Goal: Task Accomplishment & Management: Complete application form

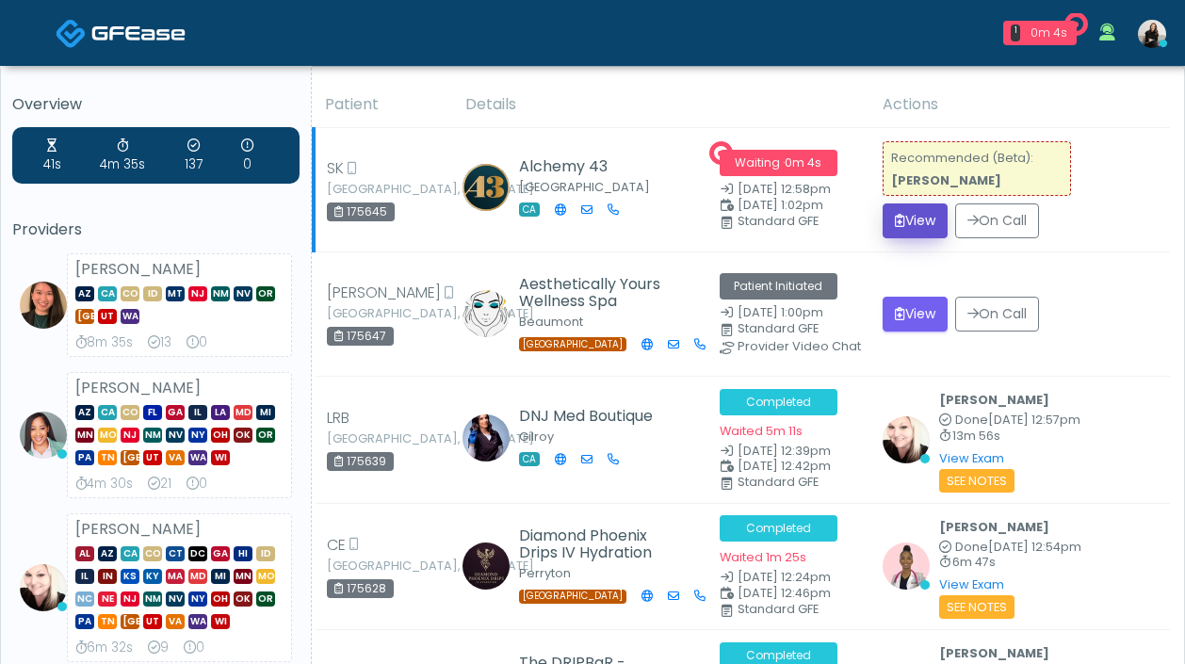
click at [903, 219] on button "View" at bounding box center [915, 220] width 65 height 35
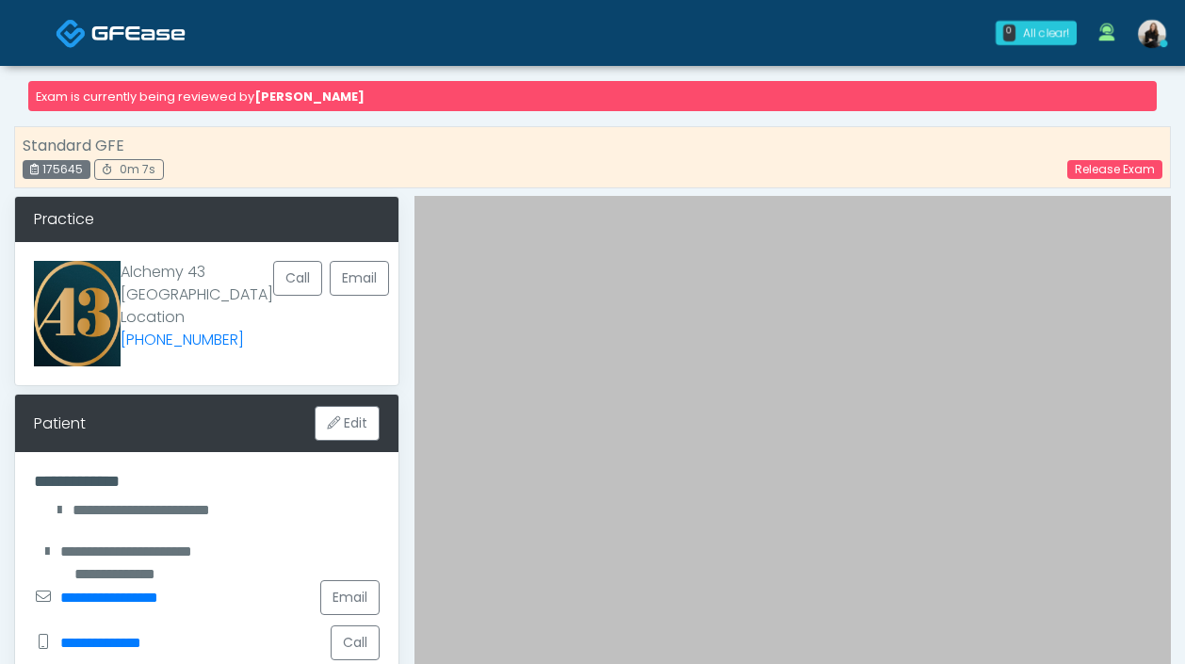
click at [140, 26] on img at bounding box center [138, 33] width 94 height 19
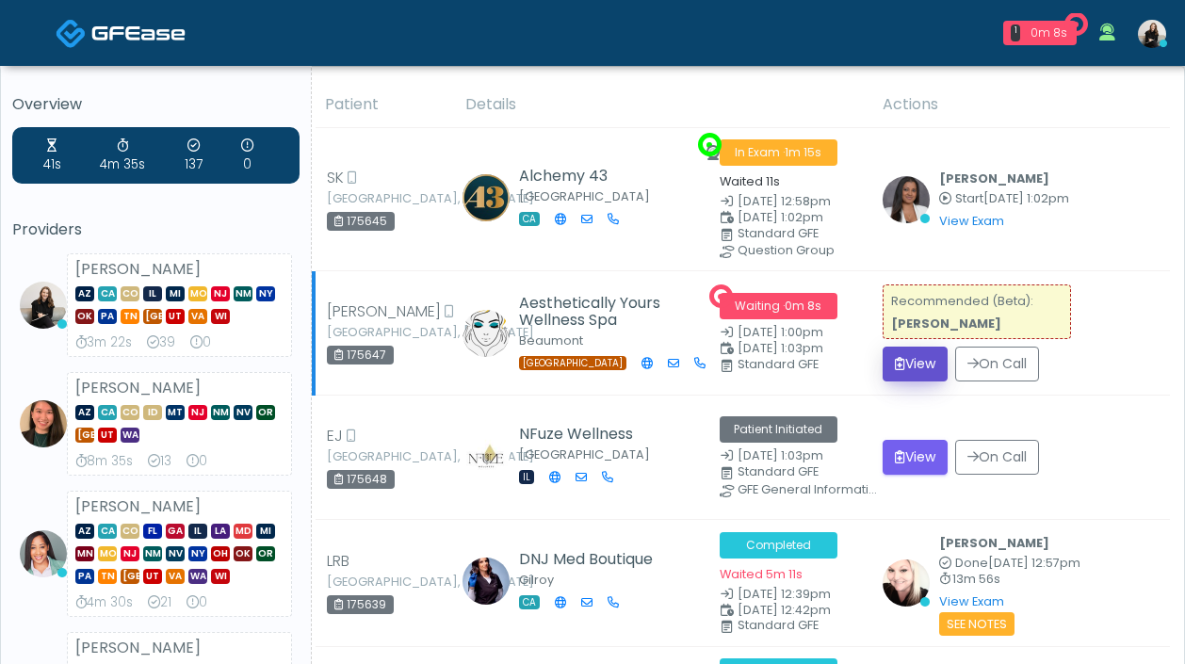
click at [916, 349] on button "View" at bounding box center [915, 364] width 65 height 35
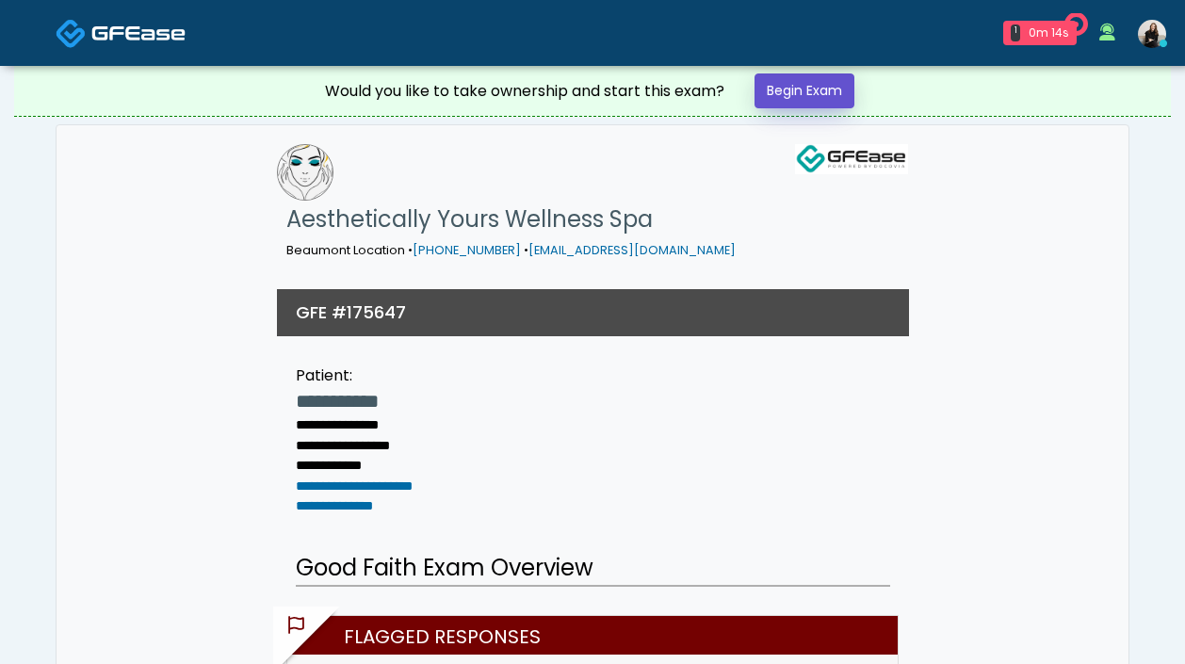
click at [797, 93] on link "Begin Exam" at bounding box center [804, 90] width 100 height 35
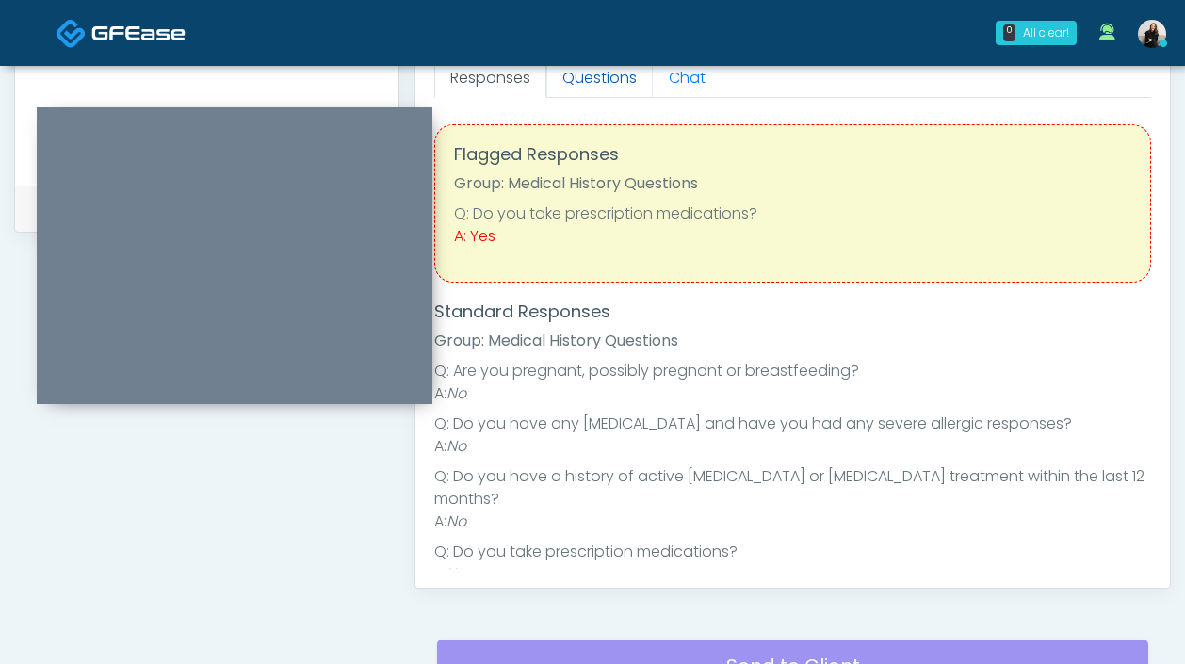
click at [619, 85] on link "Questions" at bounding box center [599, 78] width 106 height 40
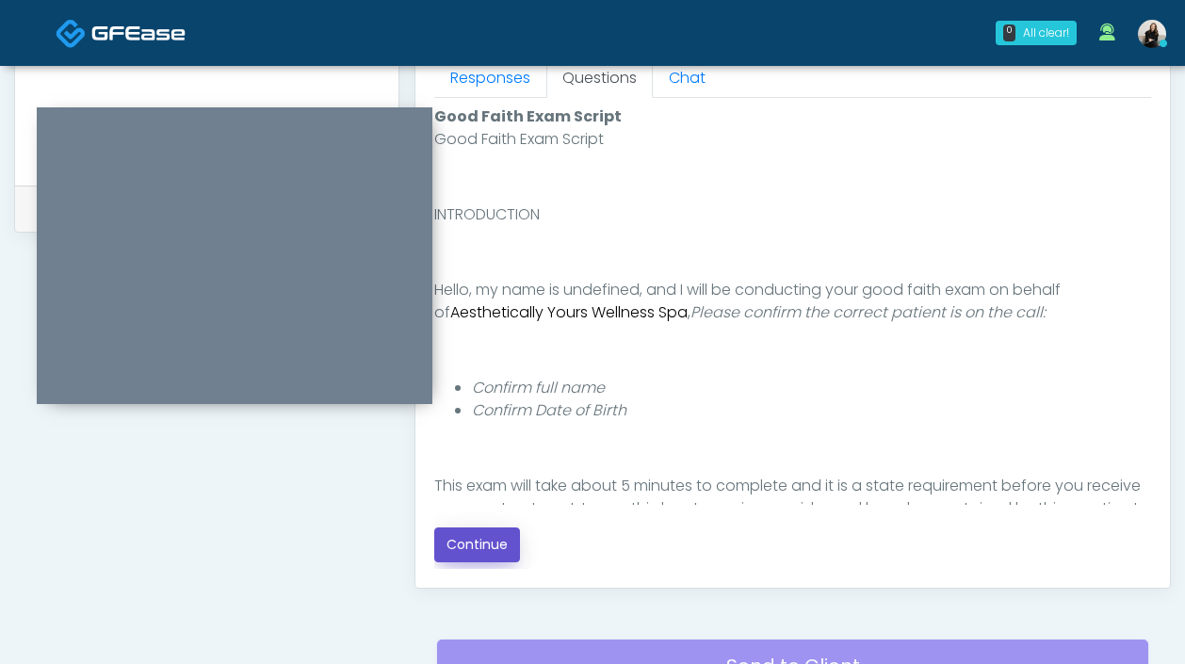
click at [497, 546] on button "Continue" at bounding box center [477, 544] width 86 height 35
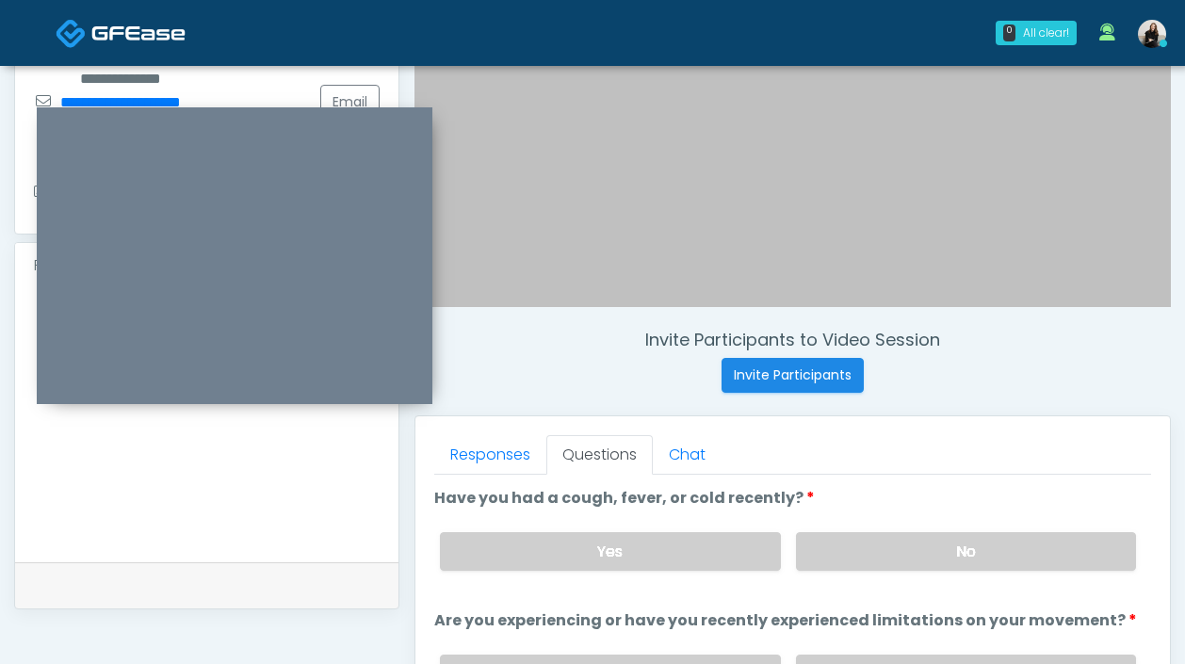
scroll to position [294, 0]
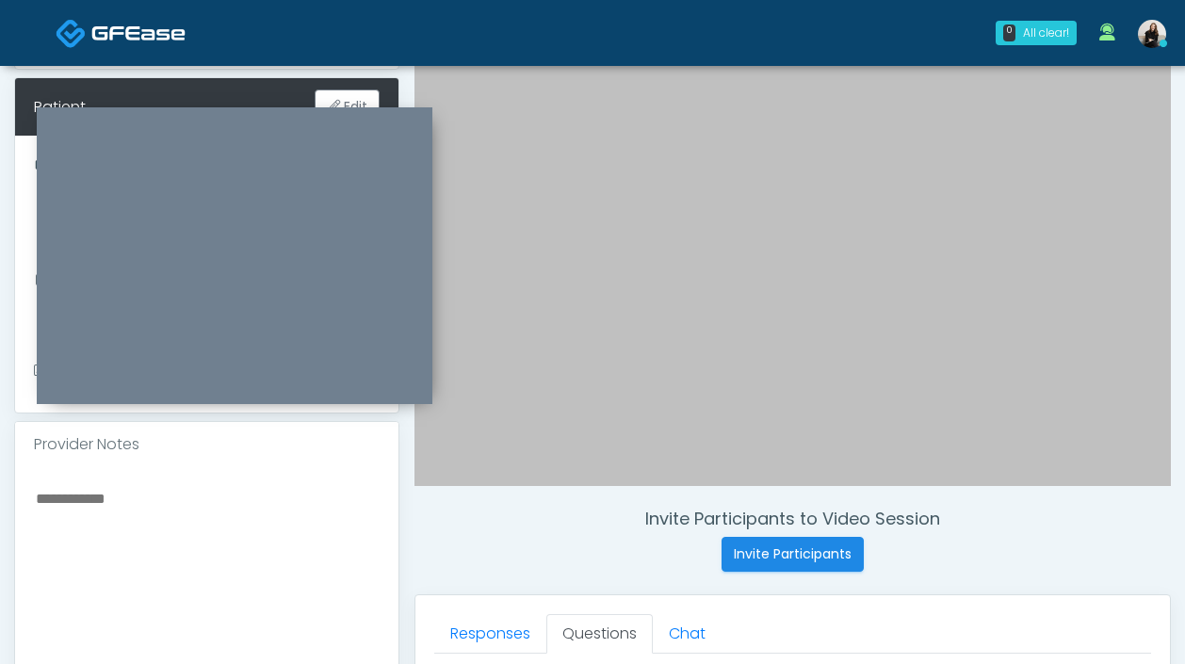
click at [258, 521] on textarea at bounding box center [207, 601] width 346 height 230
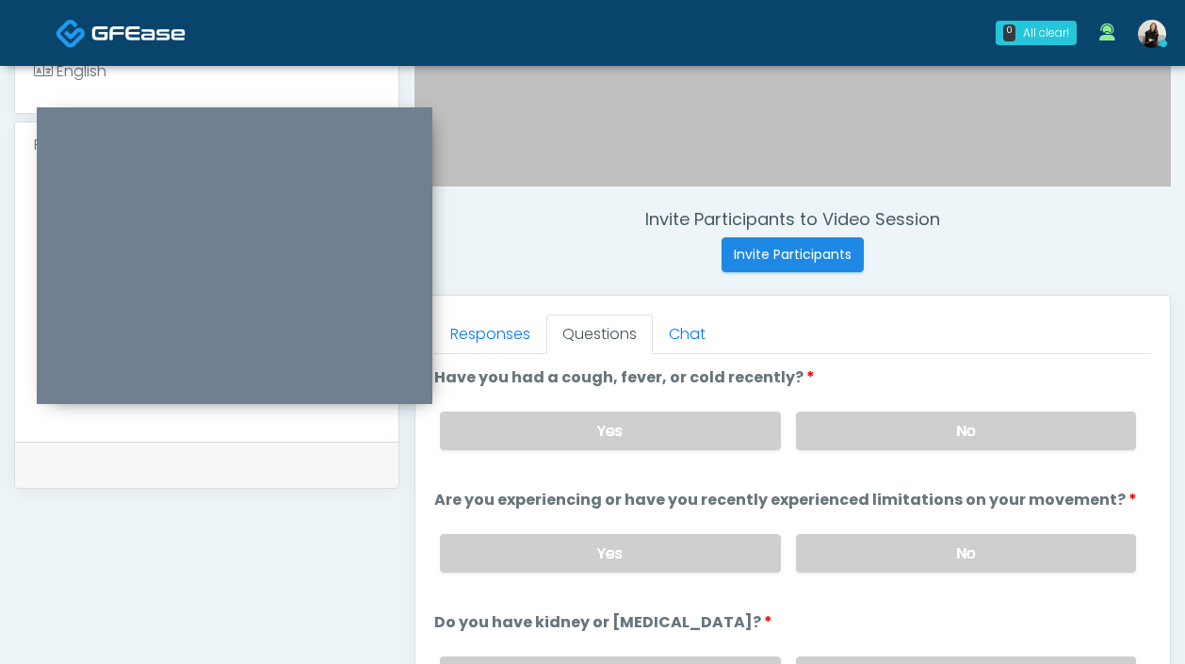
scroll to position [686, 0]
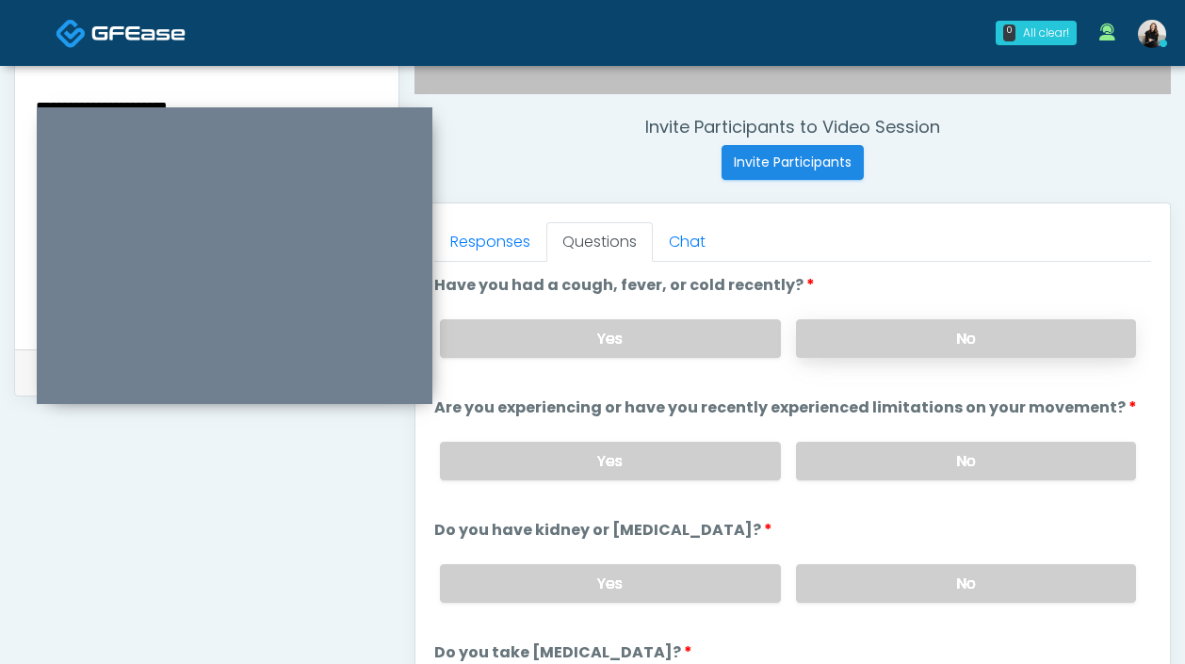
type textarea "**********"
click at [923, 345] on label "No" at bounding box center [966, 338] width 340 height 39
click at [895, 449] on label "No" at bounding box center [966, 461] width 340 height 39
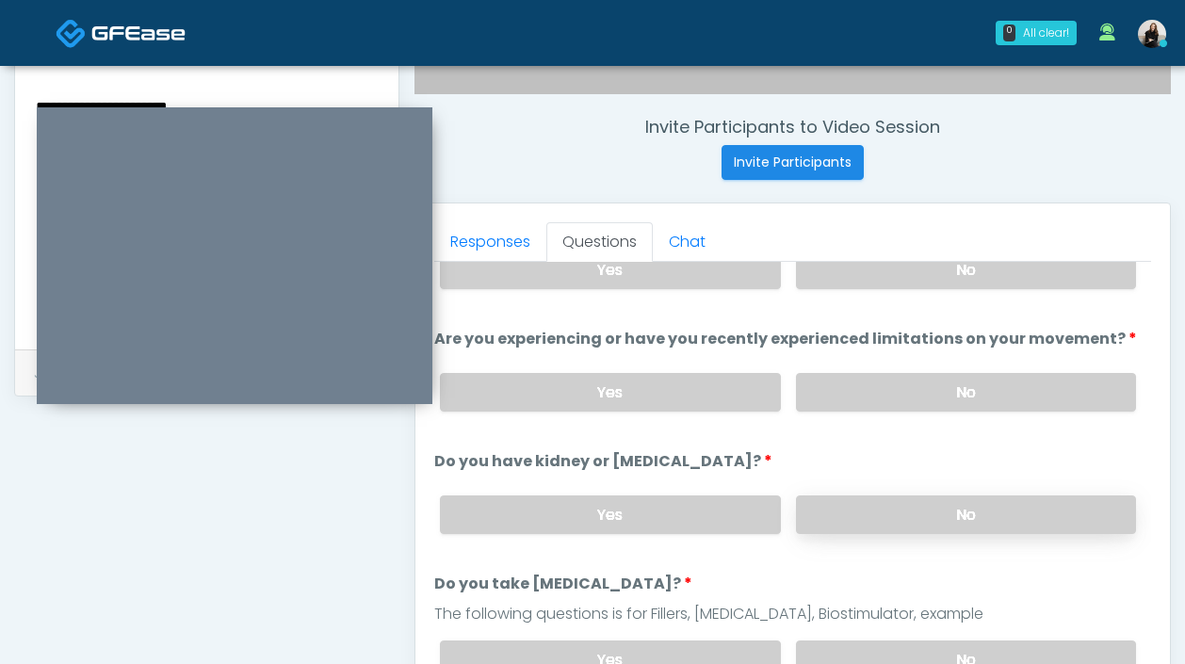
click at [887, 522] on label "No" at bounding box center [966, 514] width 340 height 39
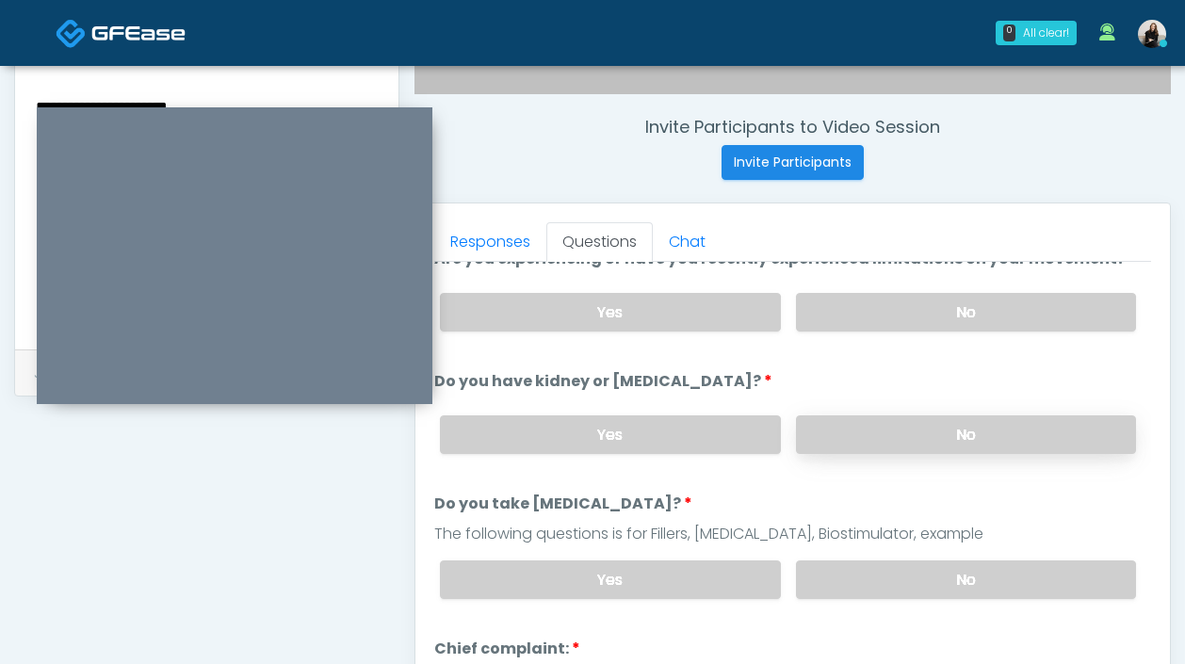
scroll to position [190, 0]
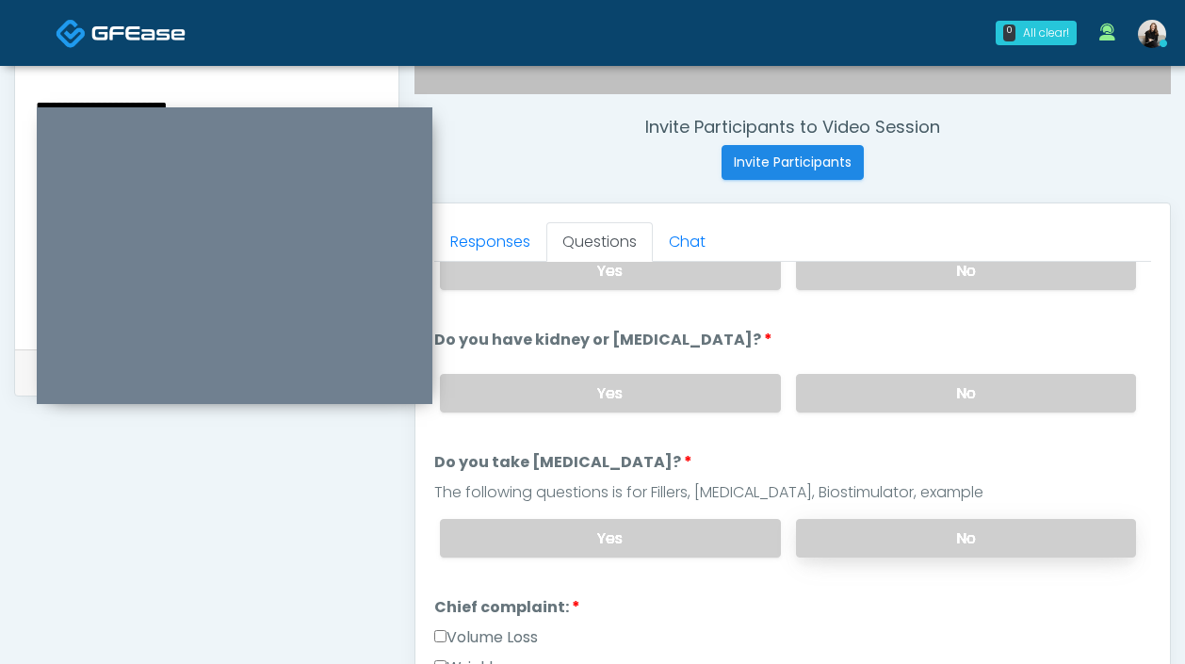
click at [893, 532] on label "No" at bounding box center [966, 538] width 340 height 39
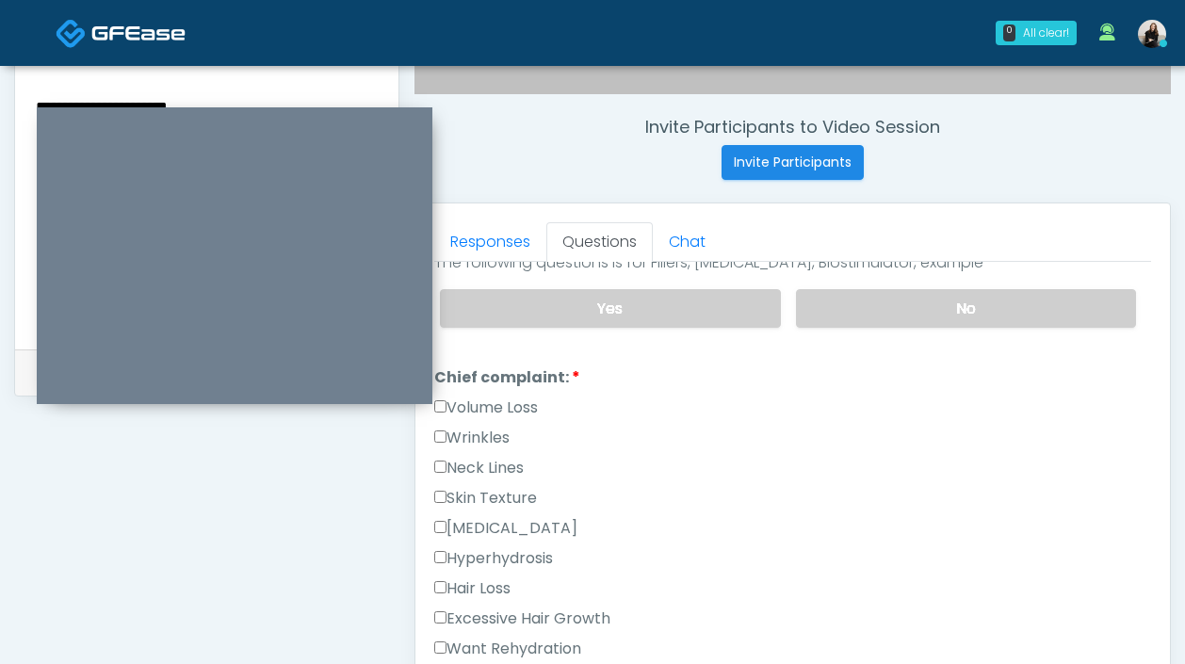
scroll to position [457, 0]
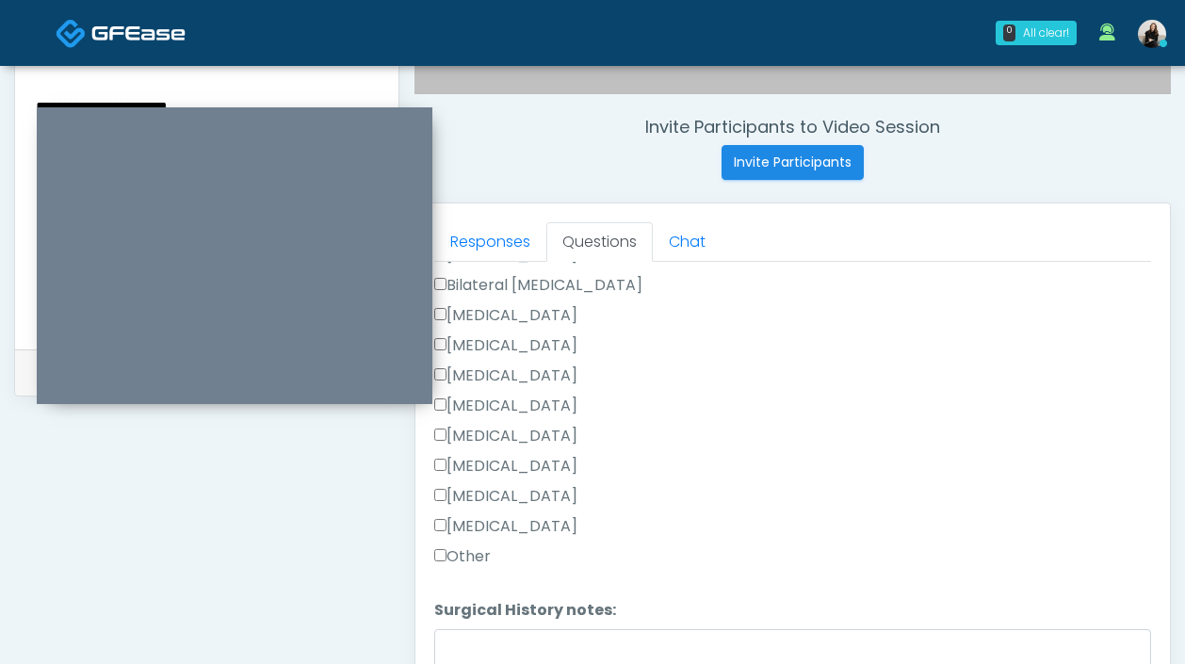
click at [481, 551] on label "Other" at bounding box center [462, 556] width 57 height 23
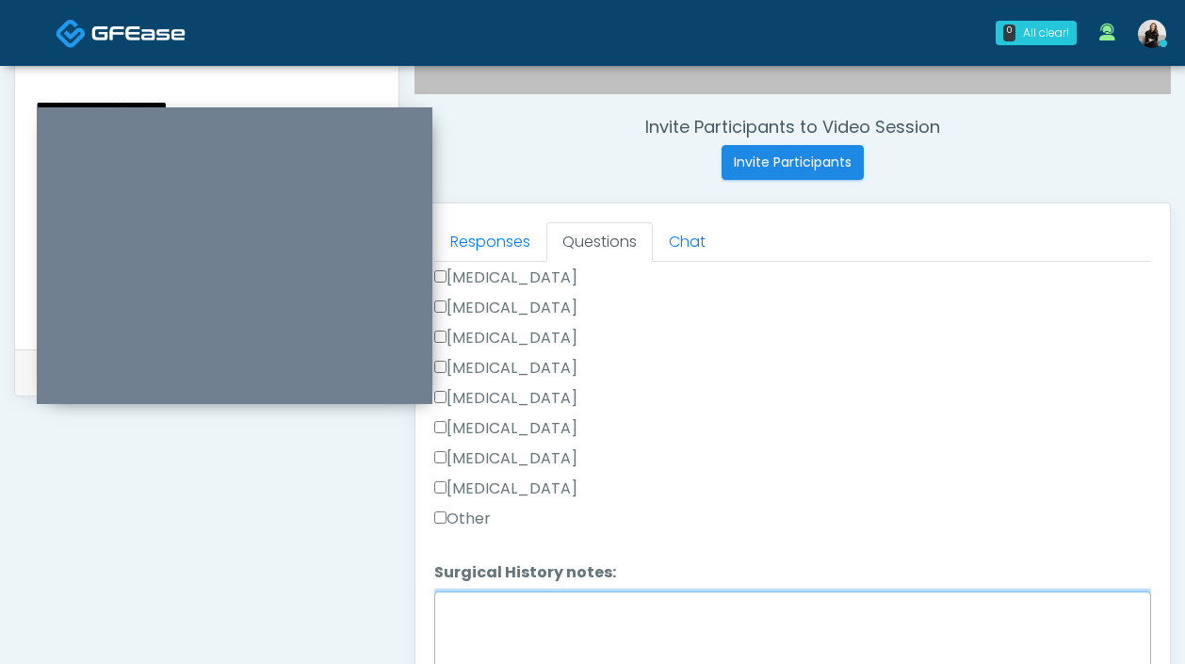
click at [487, 614] on textarea "Surgical History notes:" at bounding box center [792, 632] width 717 height 81
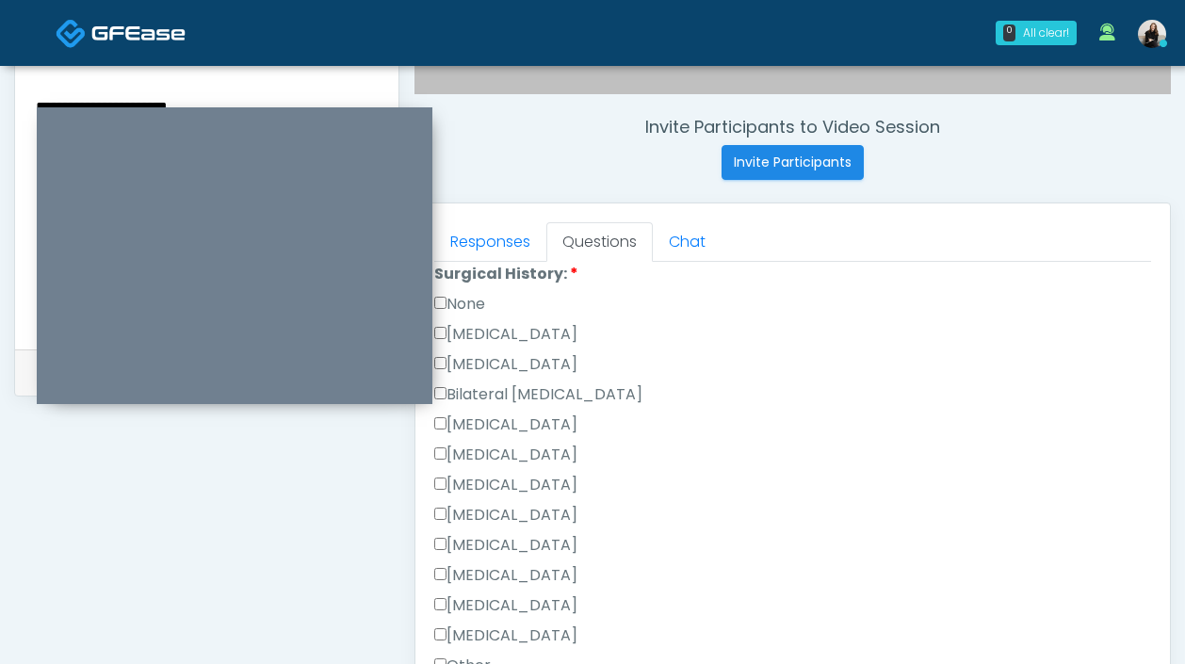
scroll to position [1013, 0]
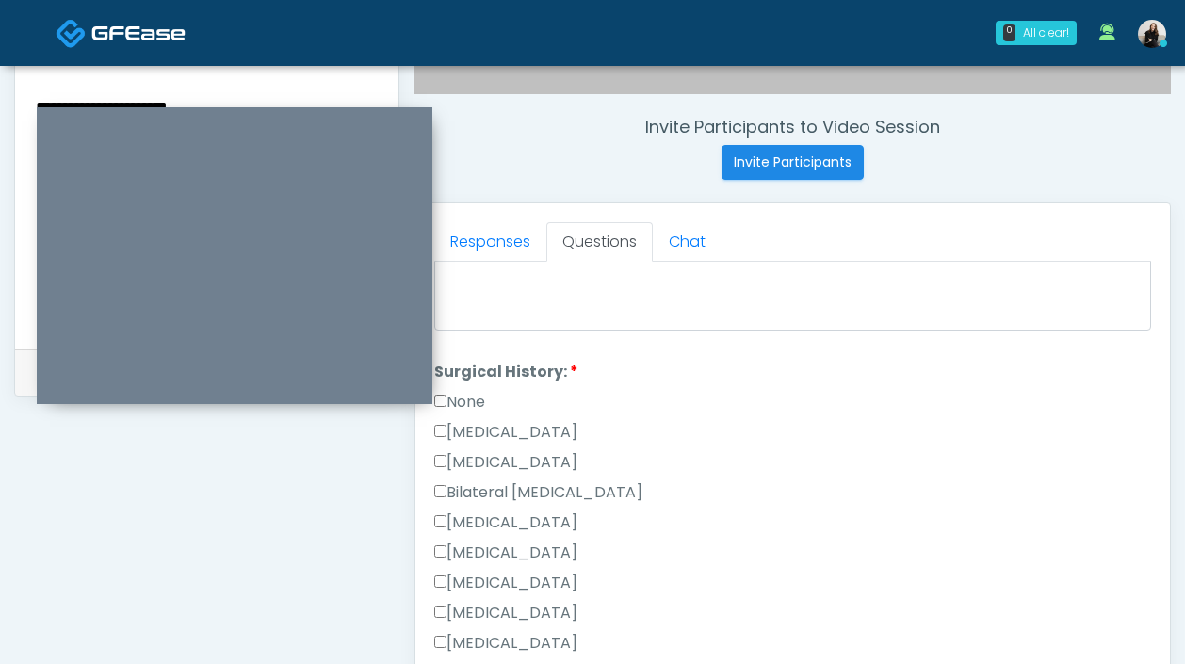
click at [510, 430] on label "Cesarean Section" at bounding box center [505, 432] width 143 height 23
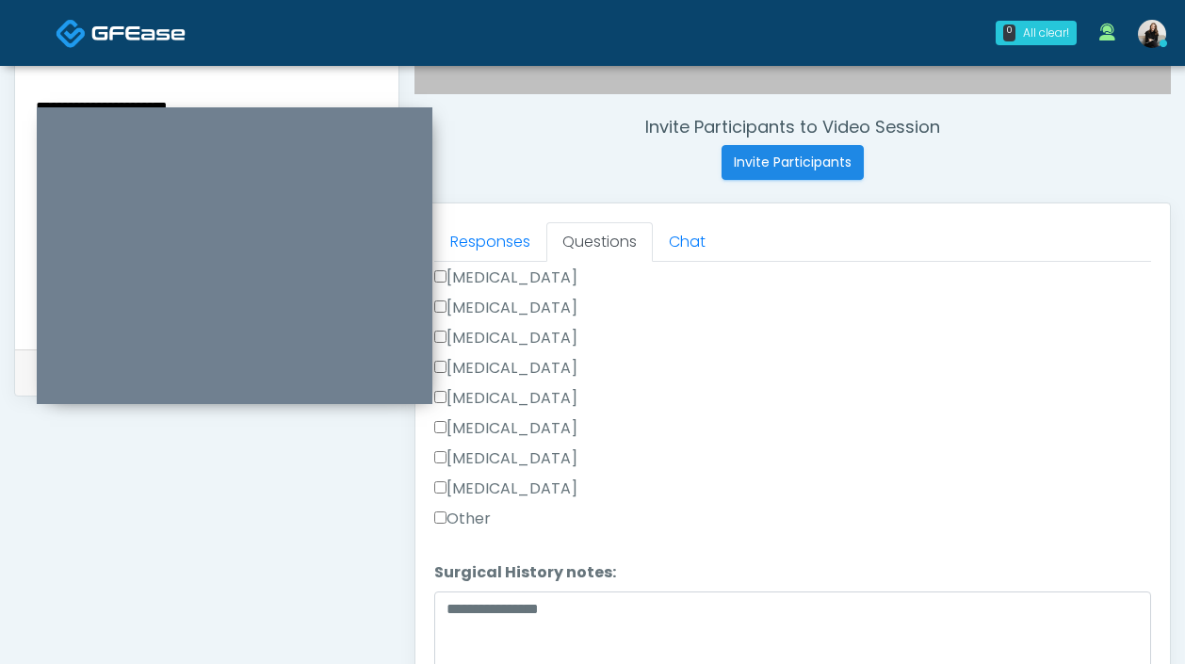
scroll to position [862, 0]
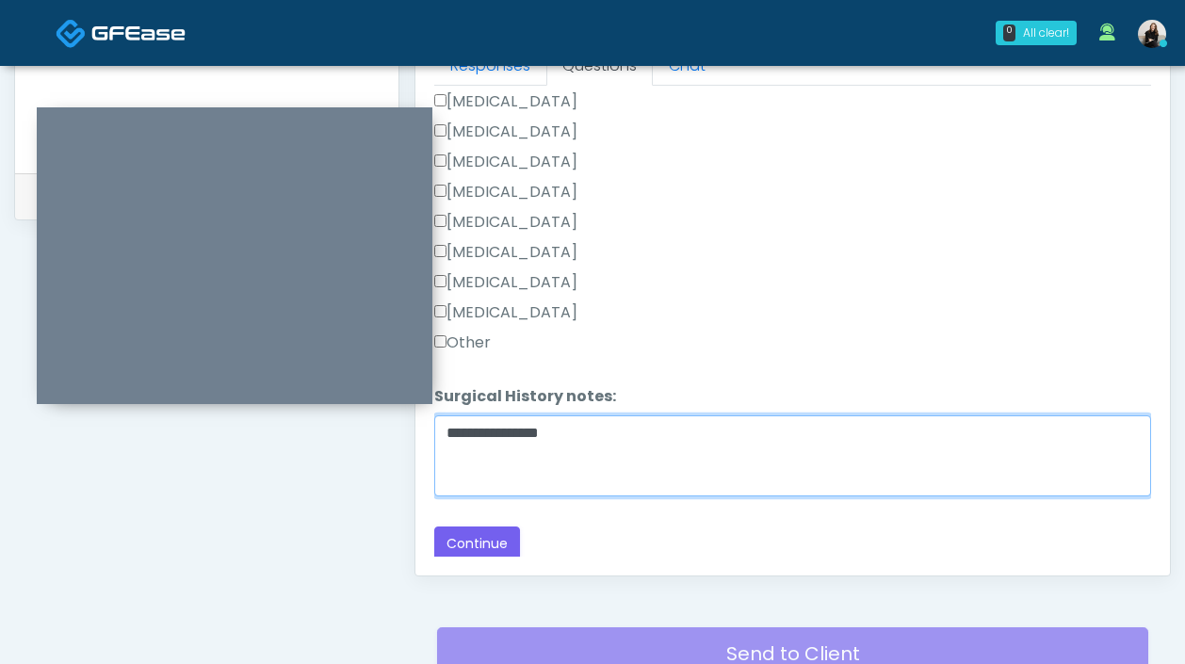
click at [620, 442] on textarea "**********" at bounding box center [792, 455] width 717 height 81
click at [601, 444] on textarea "**********" at bounding box center [792, 455] width 717 height 81
click at [833, 436] on textarea "**********" at bounding box center [792, 455] width 717 height 81
click at [831, 445] on textarea "**********" at bounding box center [792, 455] width 717 height 81
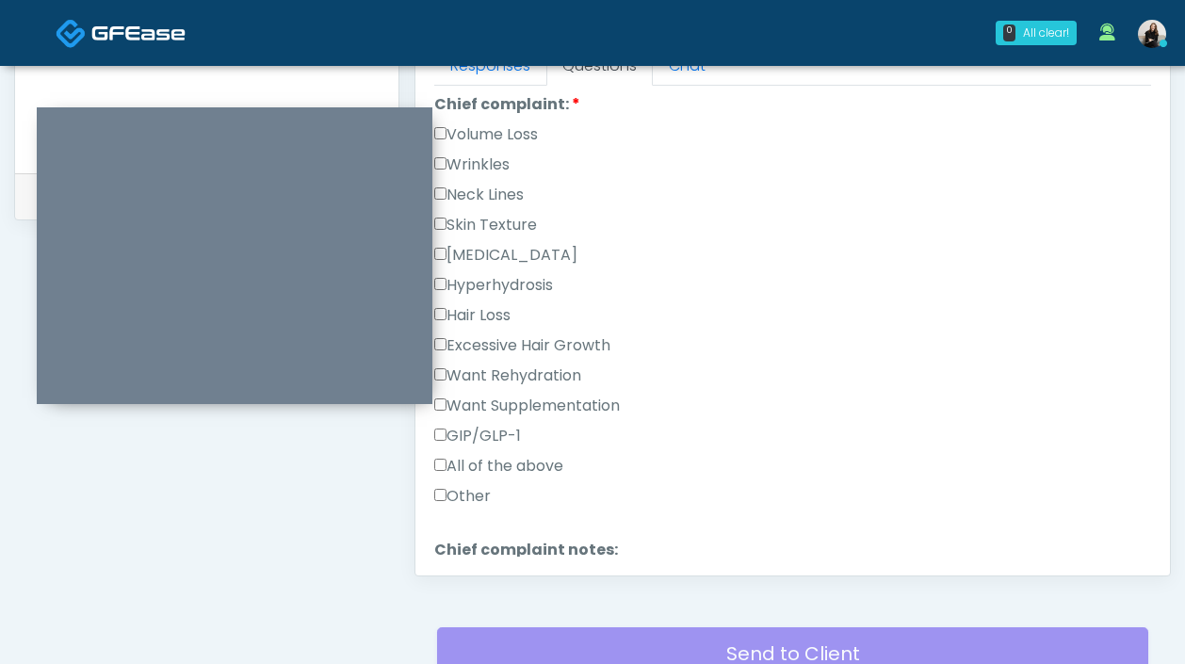
scroll to position [493, 0]
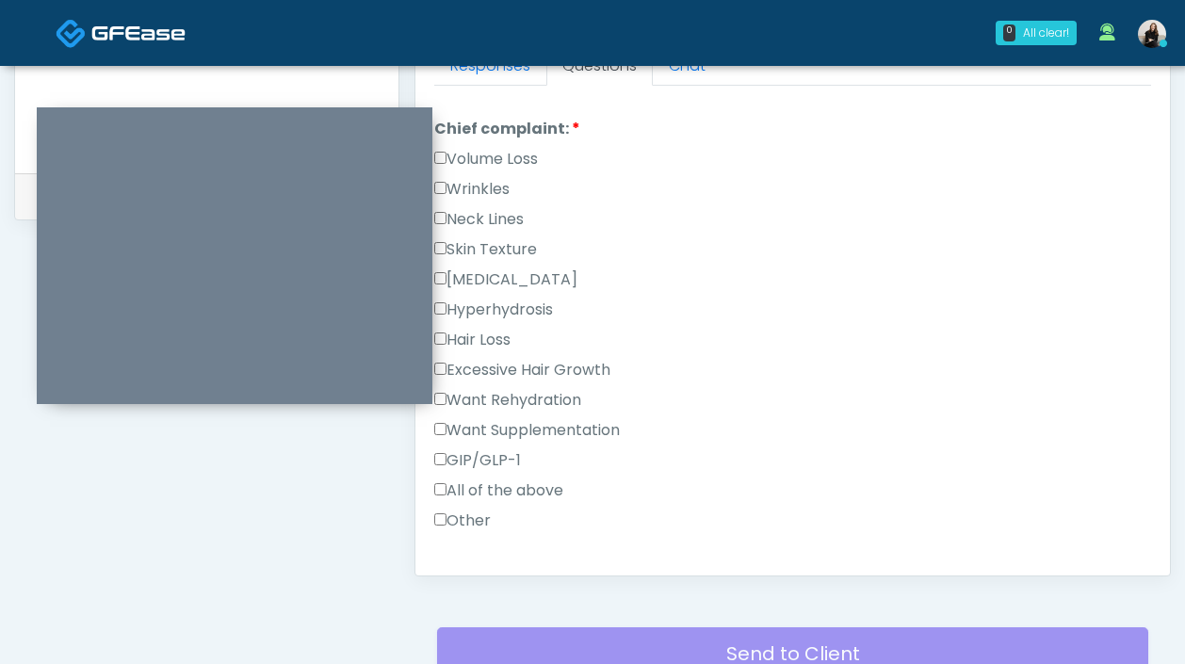
type textarea "**********"
click at [486, 449] on label "GIP/GLP-1" at bounding box center [477, 460] width 87 height 23
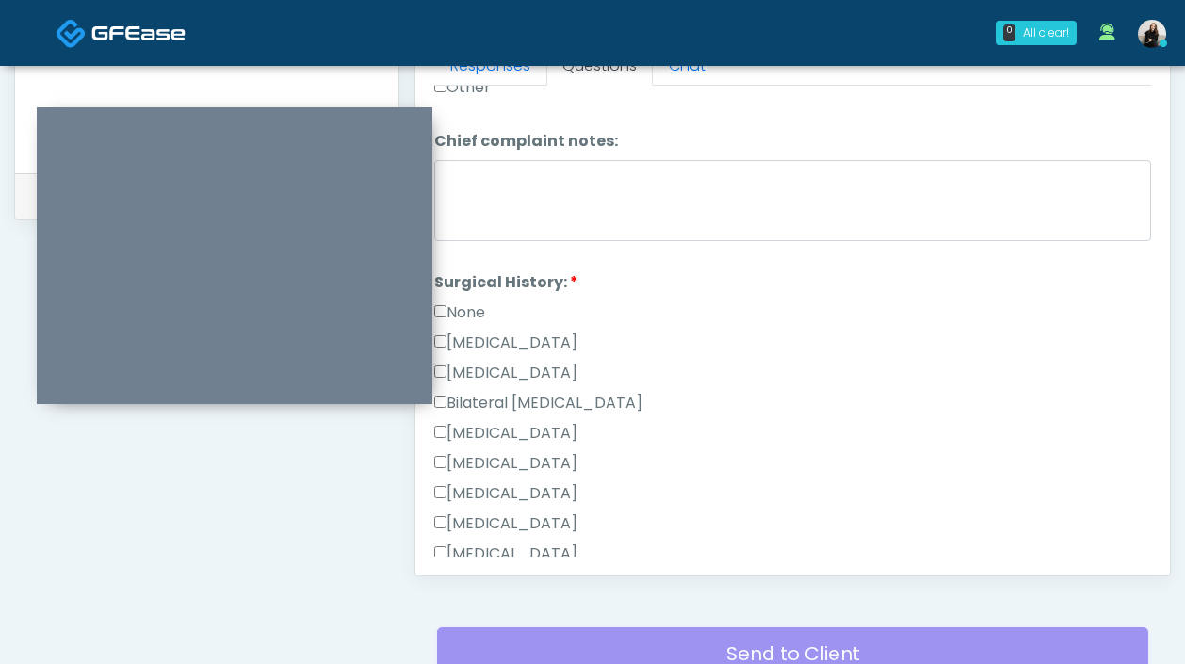
scroll to position [1257, 0]
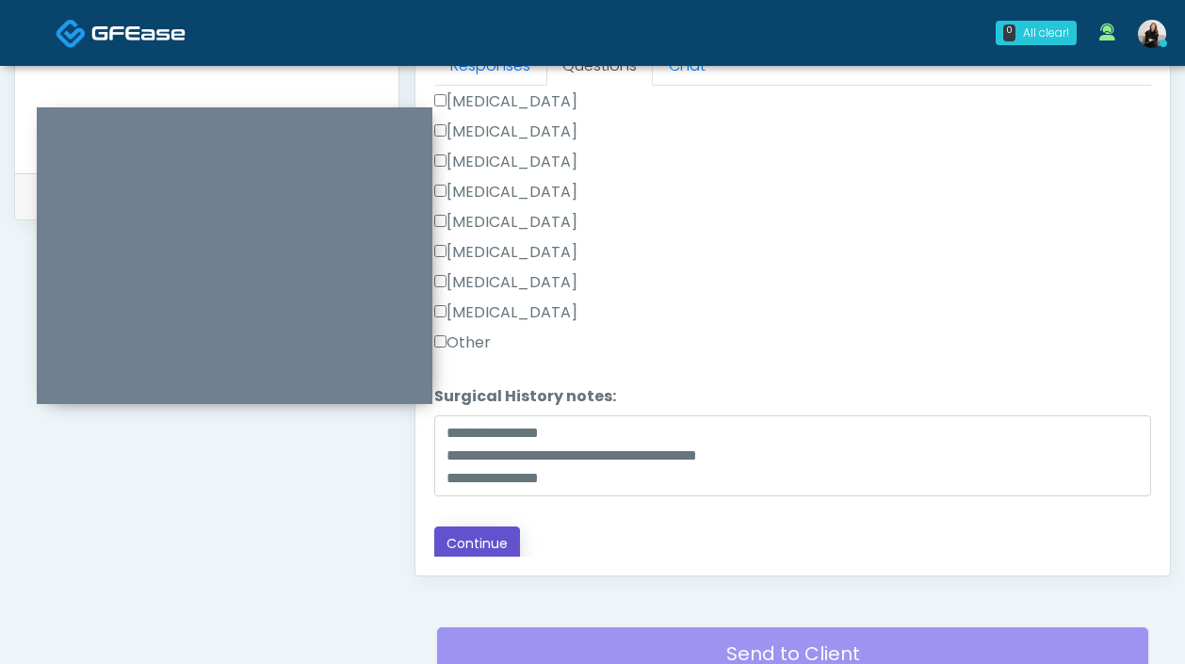
click at [463, 539] on button "Continue" at bounding box center [477, 544] width 86 height 35
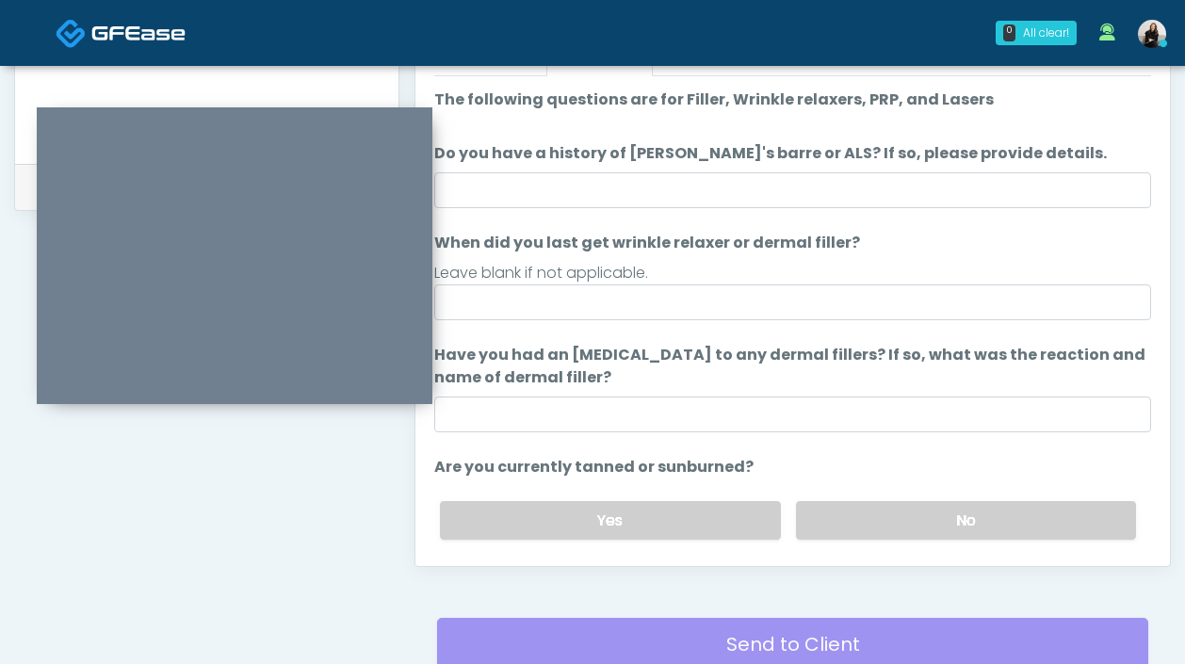
scroll to position [850, 0]
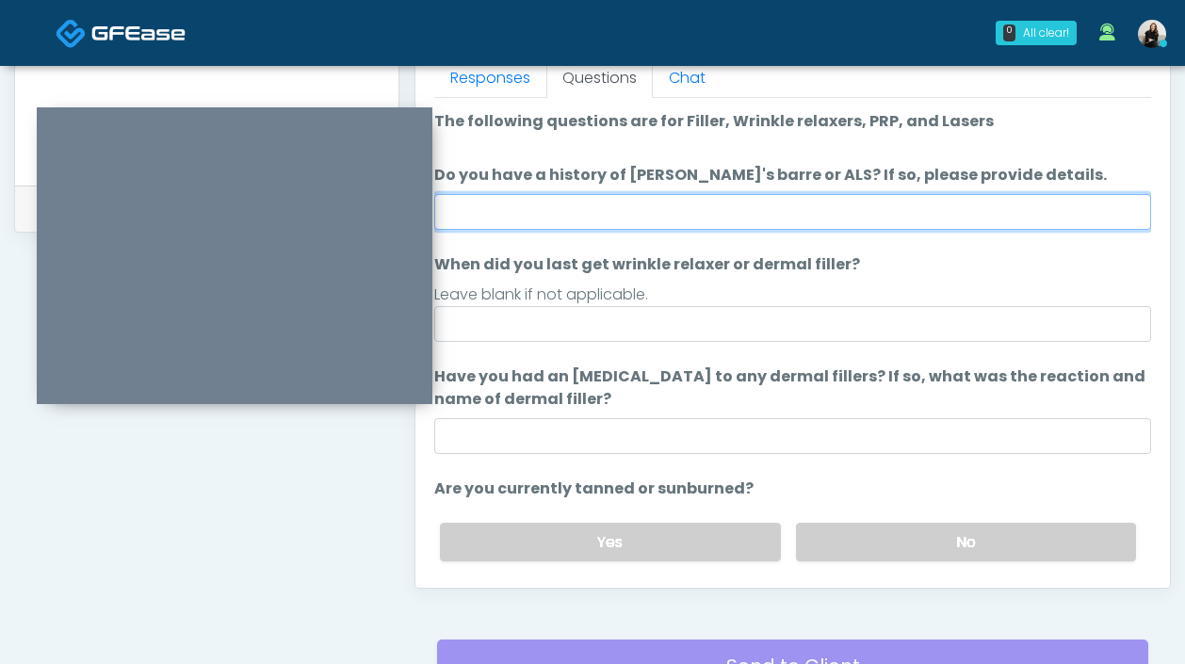
click at [560, 210] on input "Do you have a history of Guillain's barre or ALS? If so, please provide details." at bounding box center [792, 212] width 717 height 36
type input "**"
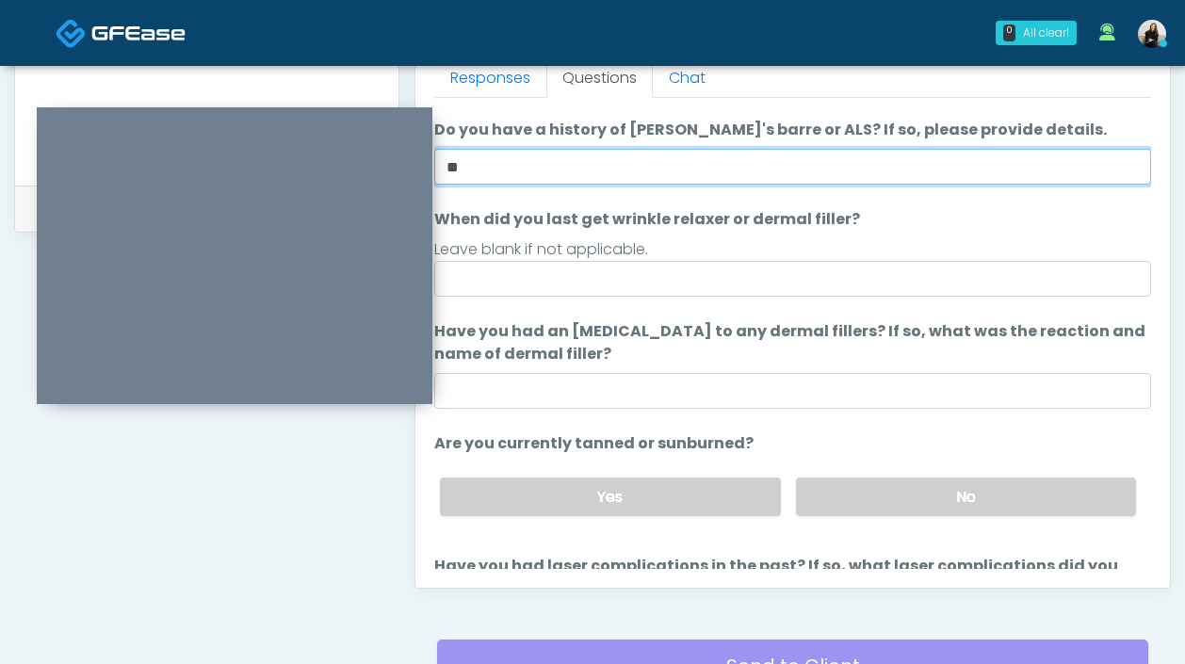
scroll to position [48, 0]
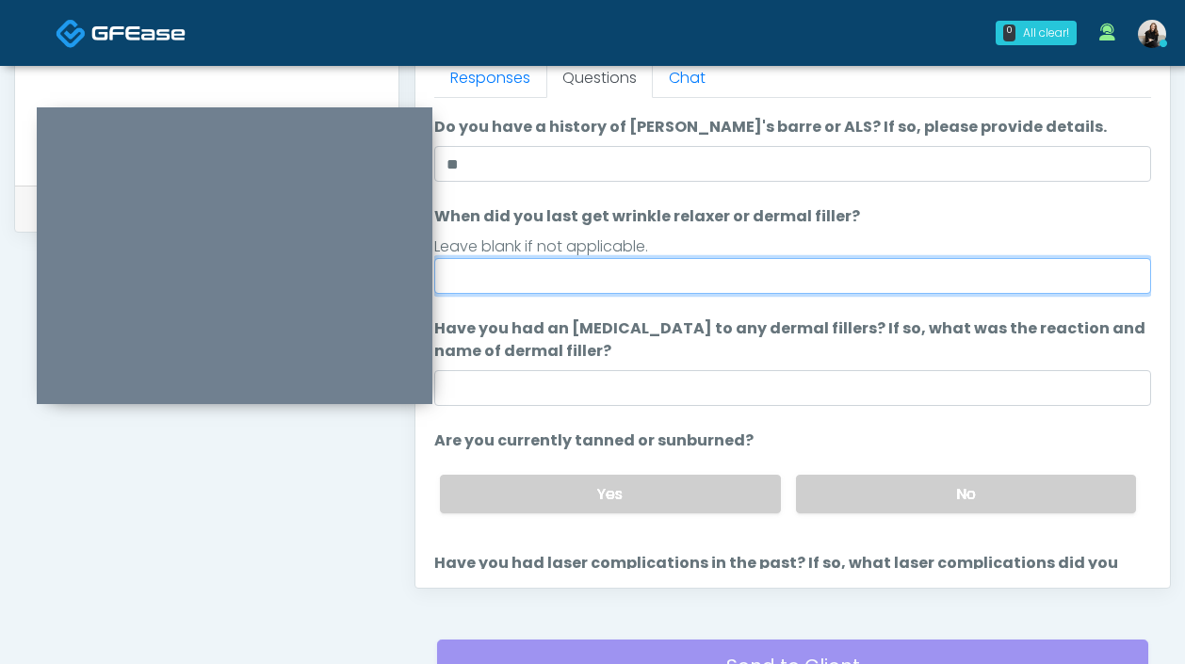
click at [560, 263] on input "When did you last get wrinkle relaxer or dermal filler?" at bounding box center [792, 276] width 717 height 36
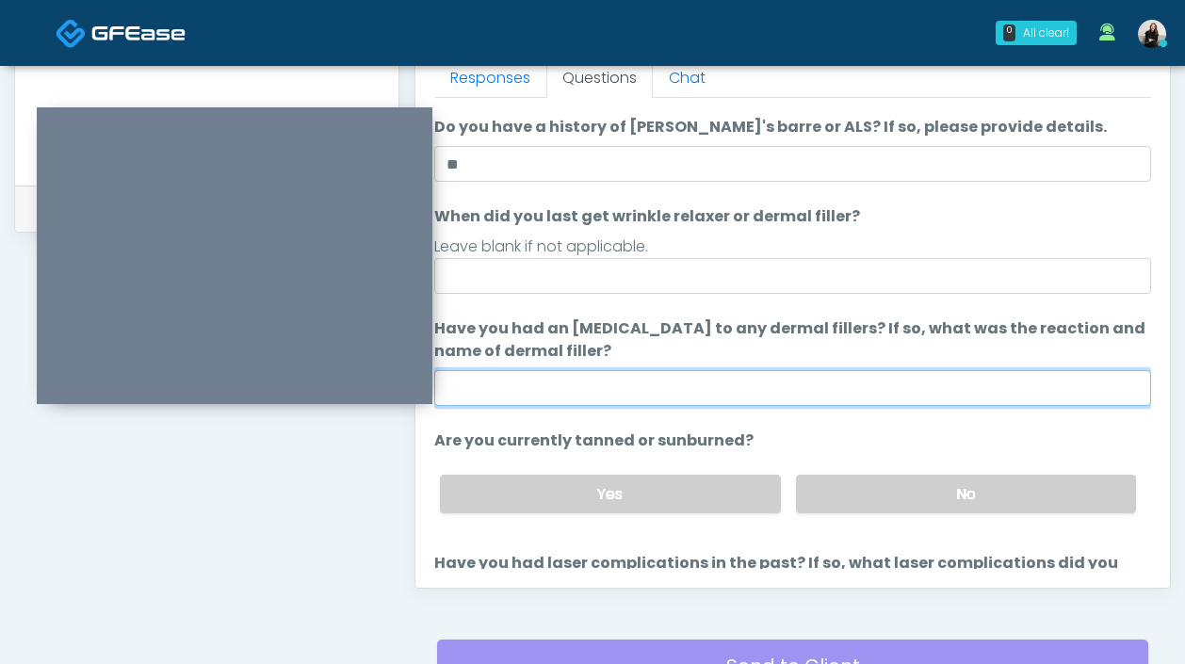
click at [551, 375] on input "Have you had an allergic response to any dermal fillers? If so, what was the re…" at bounding box center [792, 388] width 717 height 36
type input "*****"
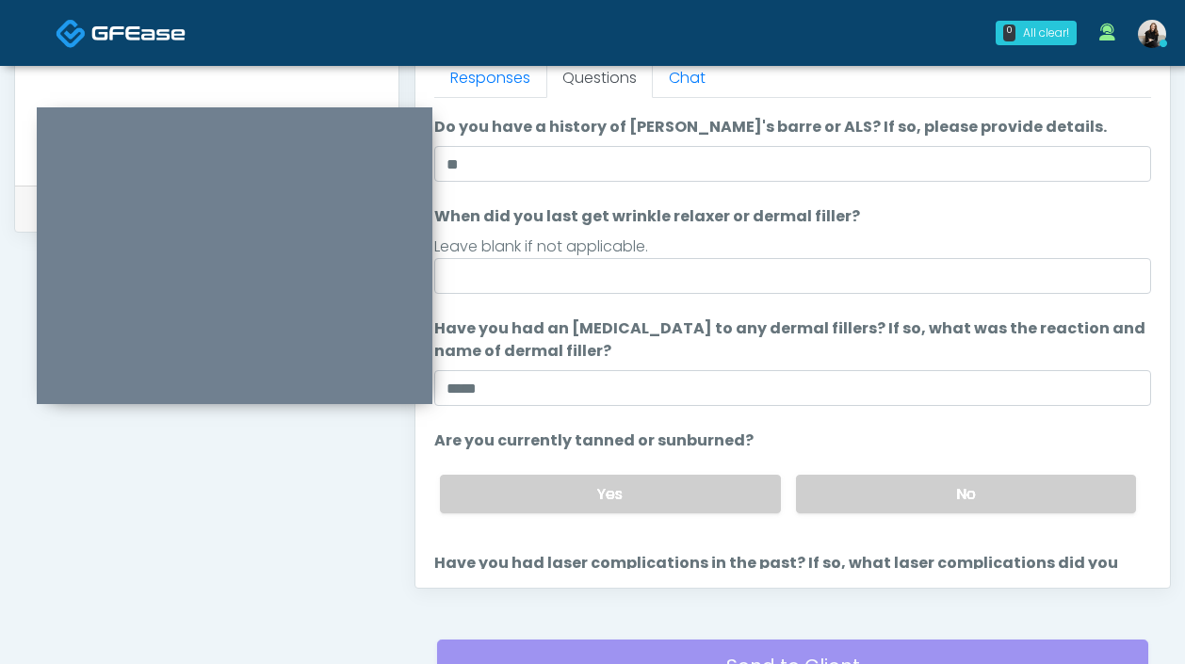
click at [565, 251] on div "Leave blank if not applicable." at bounding box center [792, 246] width 717 height 23
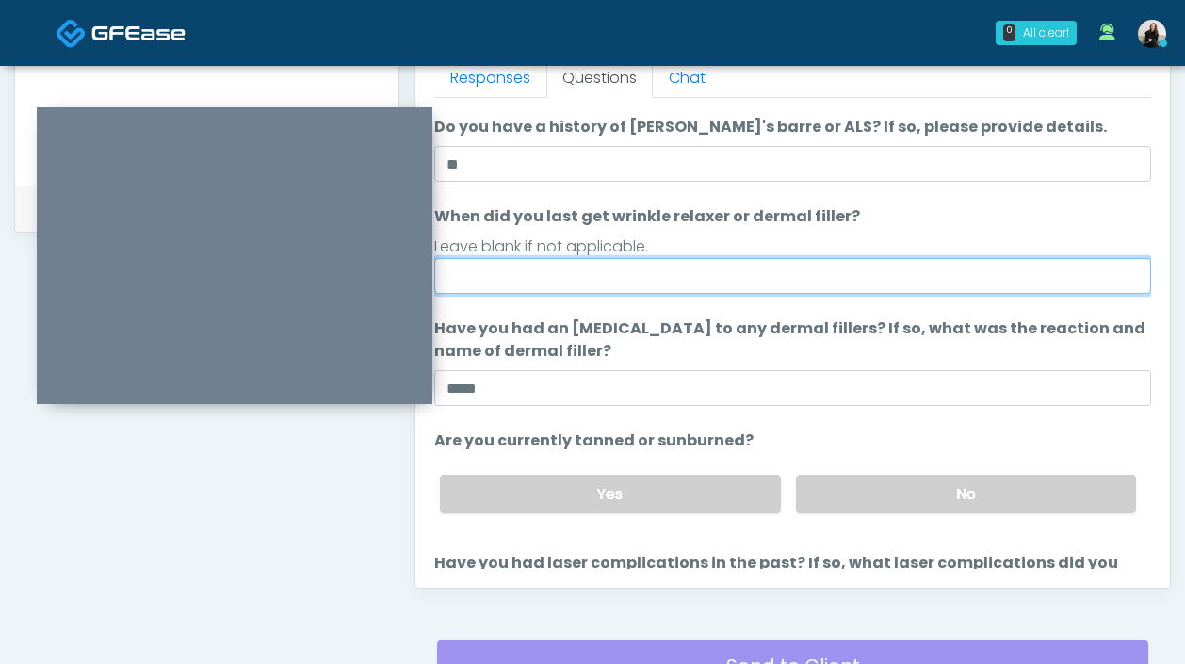
click at [563, 263] on input "When did you last get wrinkle relaxer or dermal filler?" at bounding box center [792, 276] width 717 height 36
type input "*****"
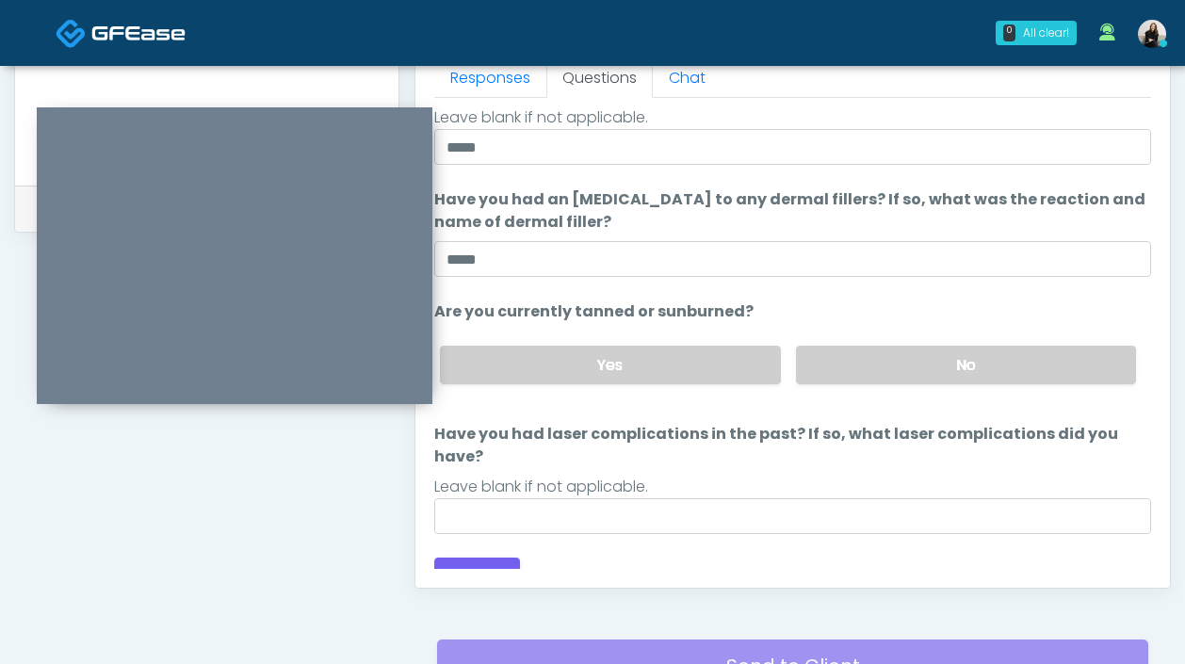
click at [784, 359] on div "Yes No" at bounding box center [788, 365] width 726 height 69
click at [792, 365] on div "Yes No" at bounding box center [788, 365] width 726 height 69
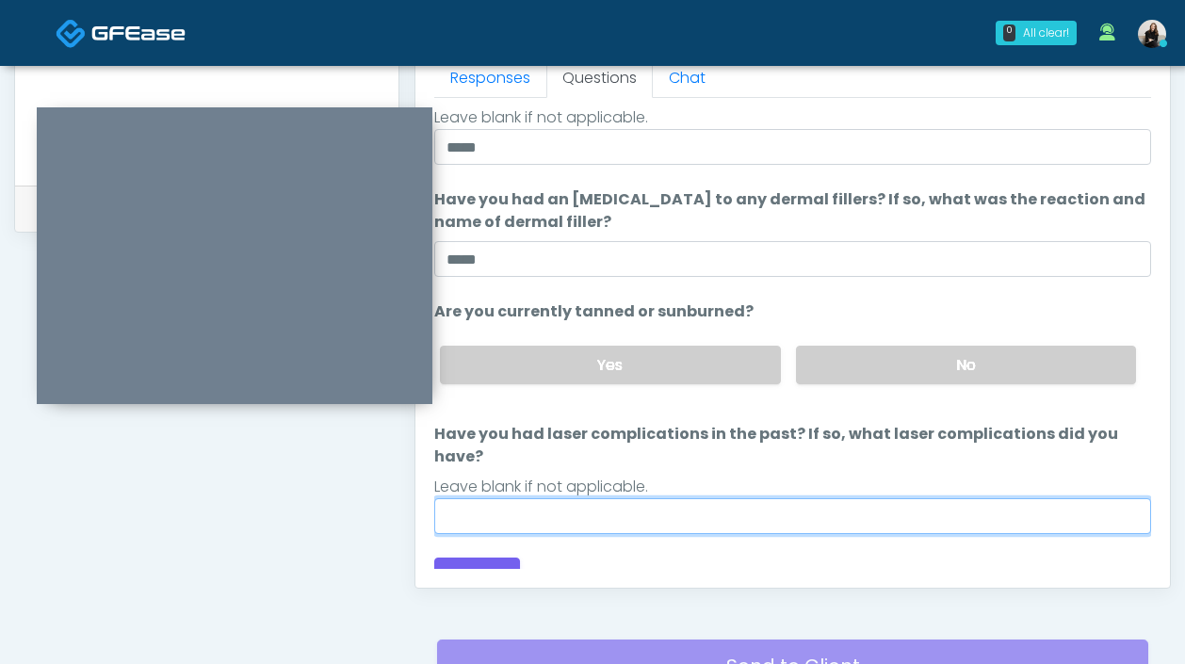
click at [642, 498] on input "Have you had laser complications in the past? If so, what laser complications d…" at bounding box center [792, 516] width 717 height 36
type input "*********"
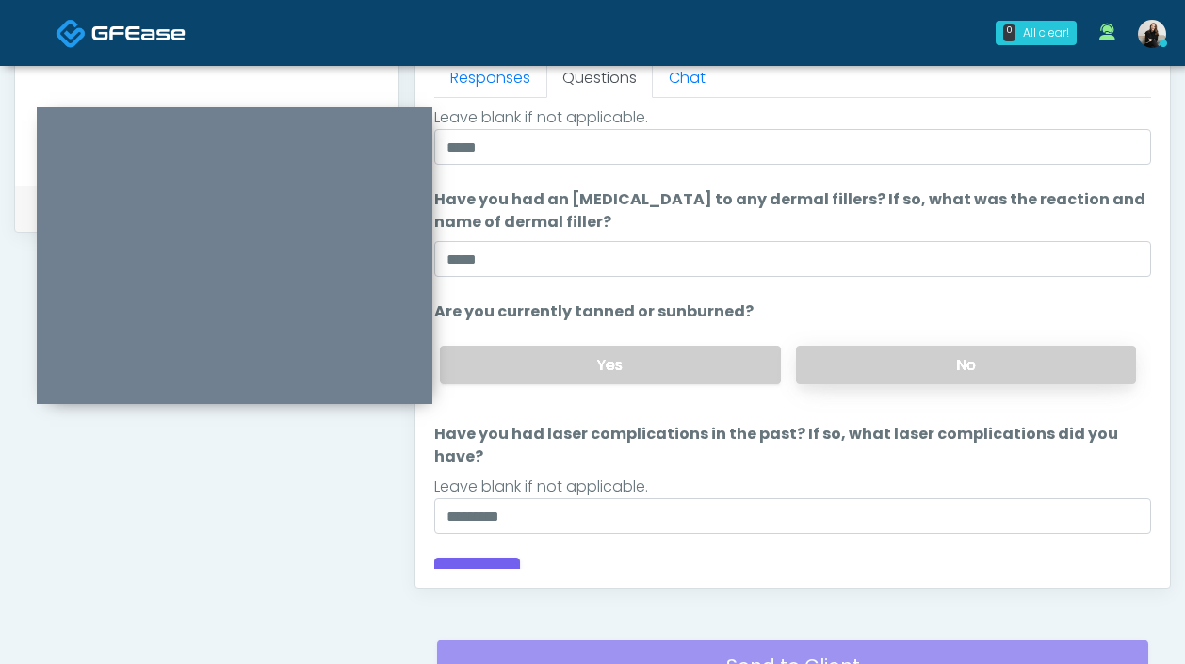
click at [837, 358] on label "No" at bounding box center [966, 365] width 340 height 39
click at [465, 558] on button "Continue" at bounding box center [477, 575] width 86 height 35
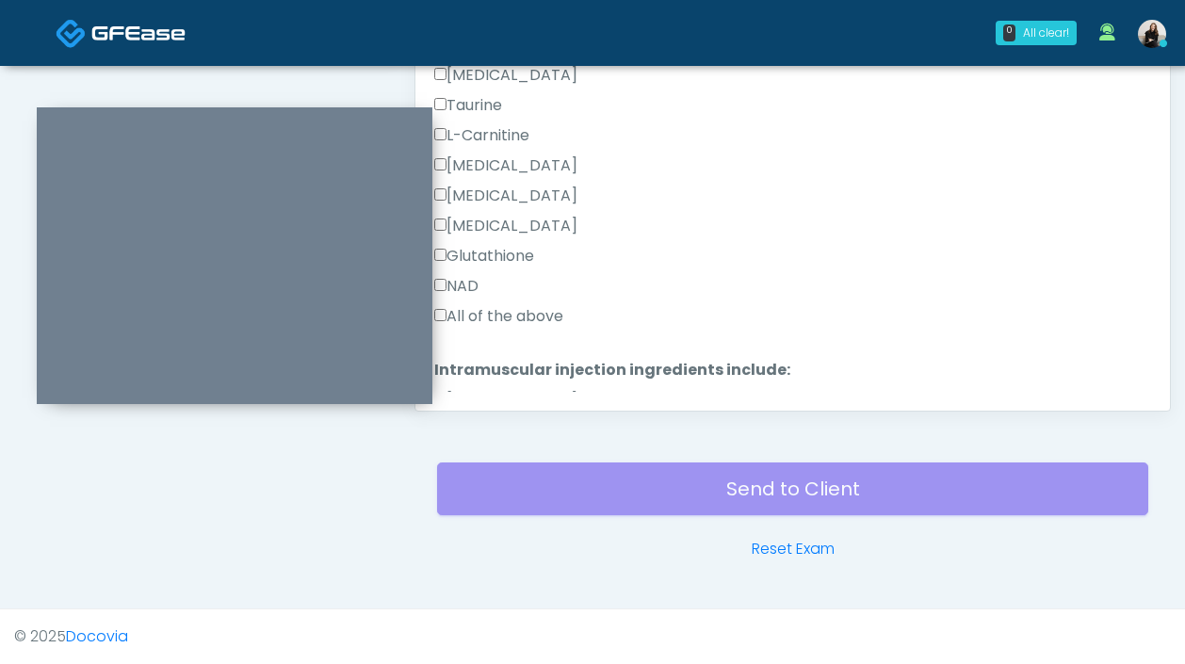
scroll to position [533, 0]
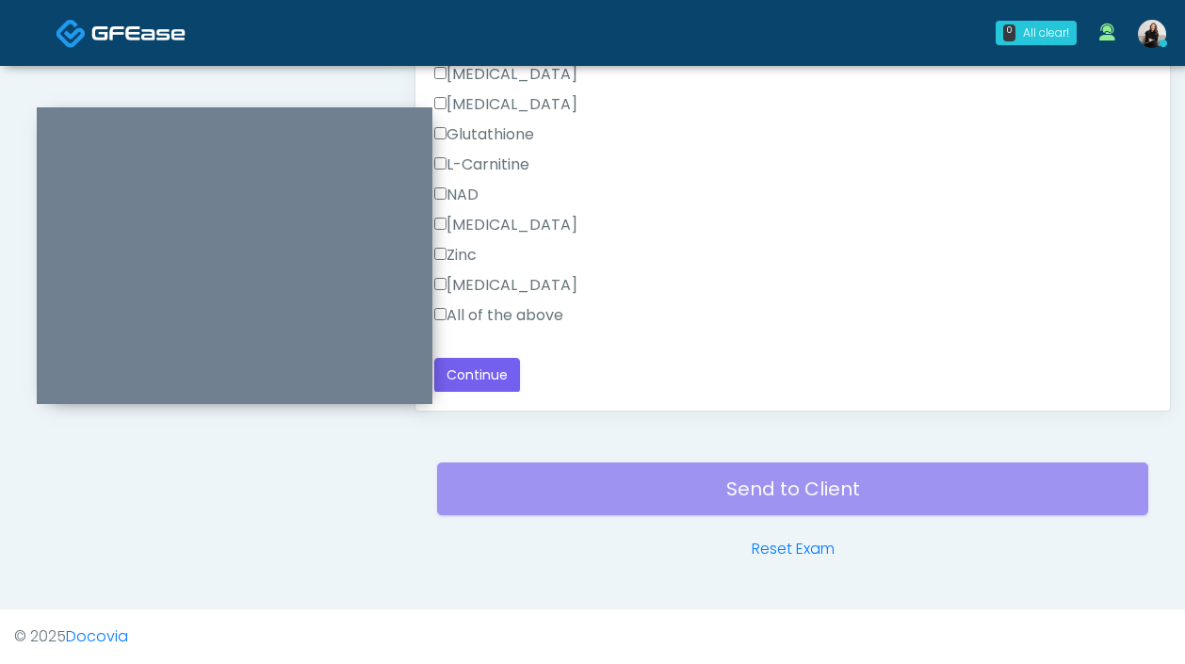
click at [527, 302] on div "Zofran" at bounding box center [792, 289] width 717 height 30
click at [523, 307] on label "All of the above" at bounding box center [498, 315] width 129 height 23
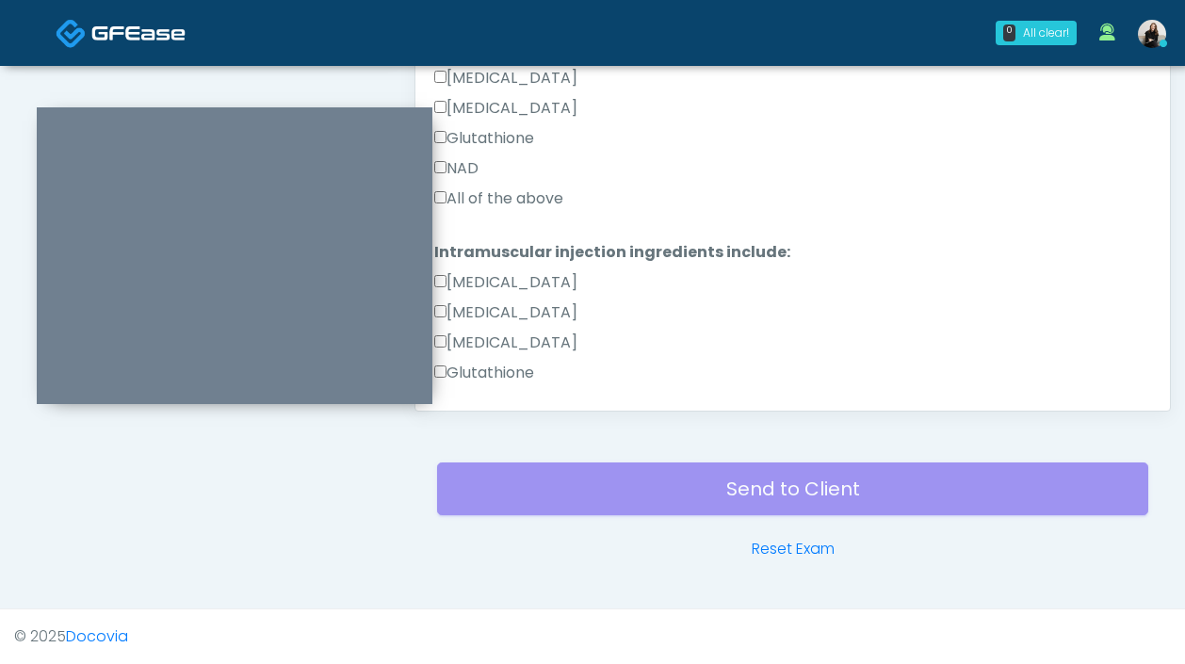
scroll to position [123, 0]
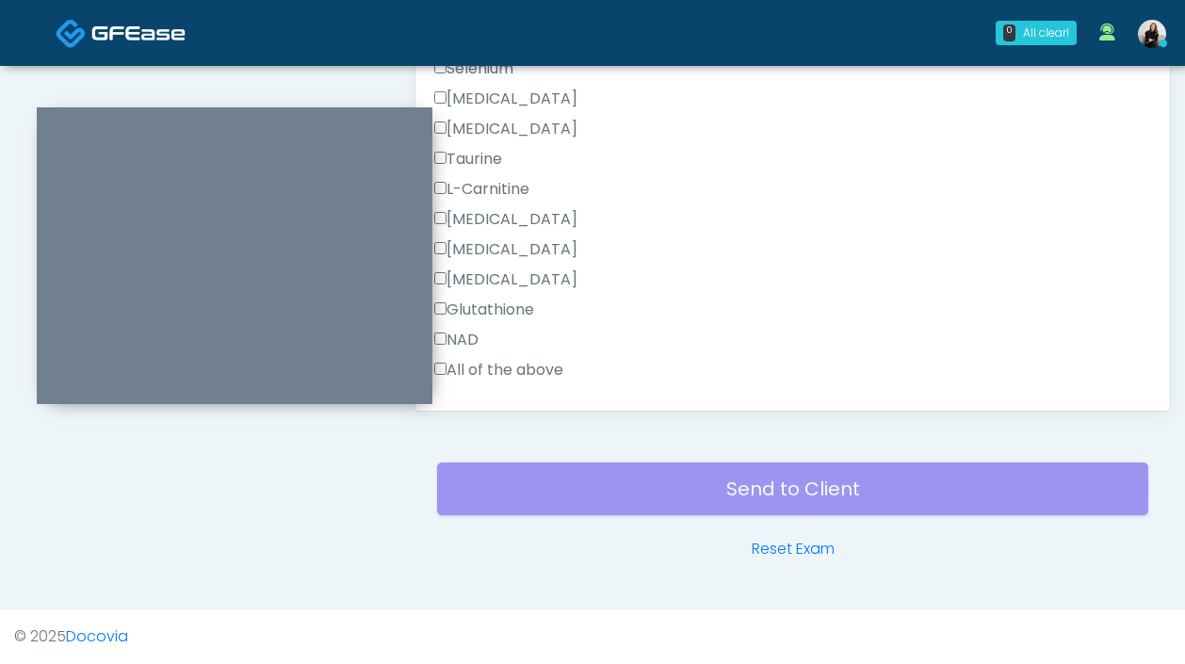
click at [499, 365] on label "All of the above" at bounding box center [498, 370] width 129 height 23
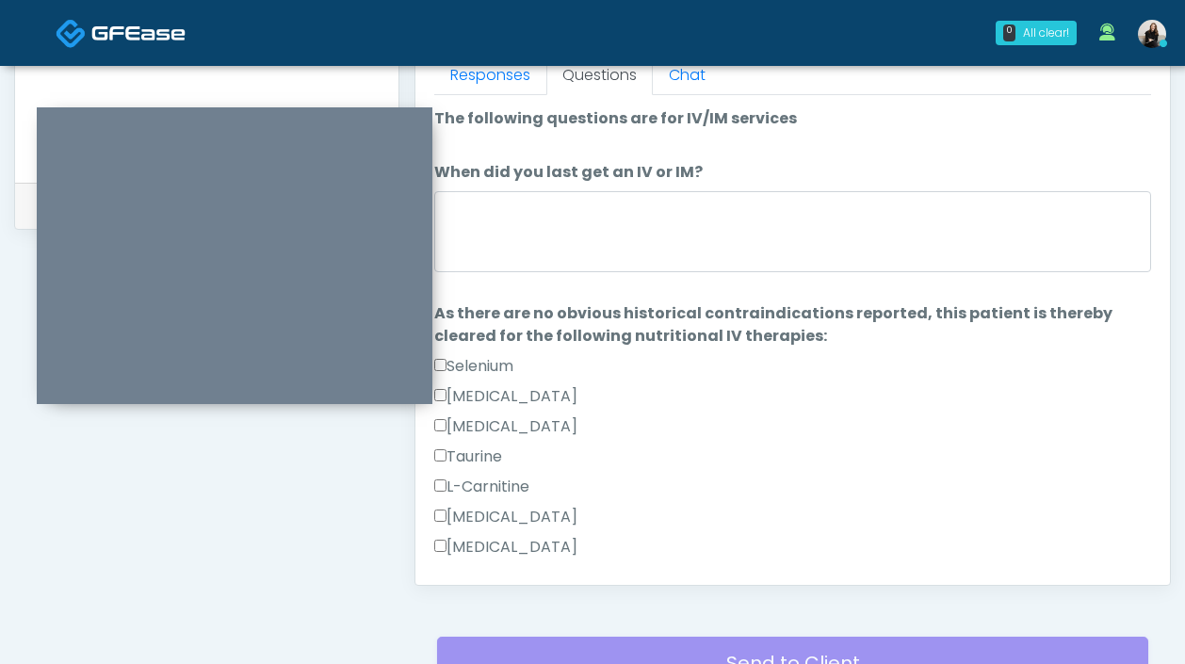
scroll to position [806, 0]
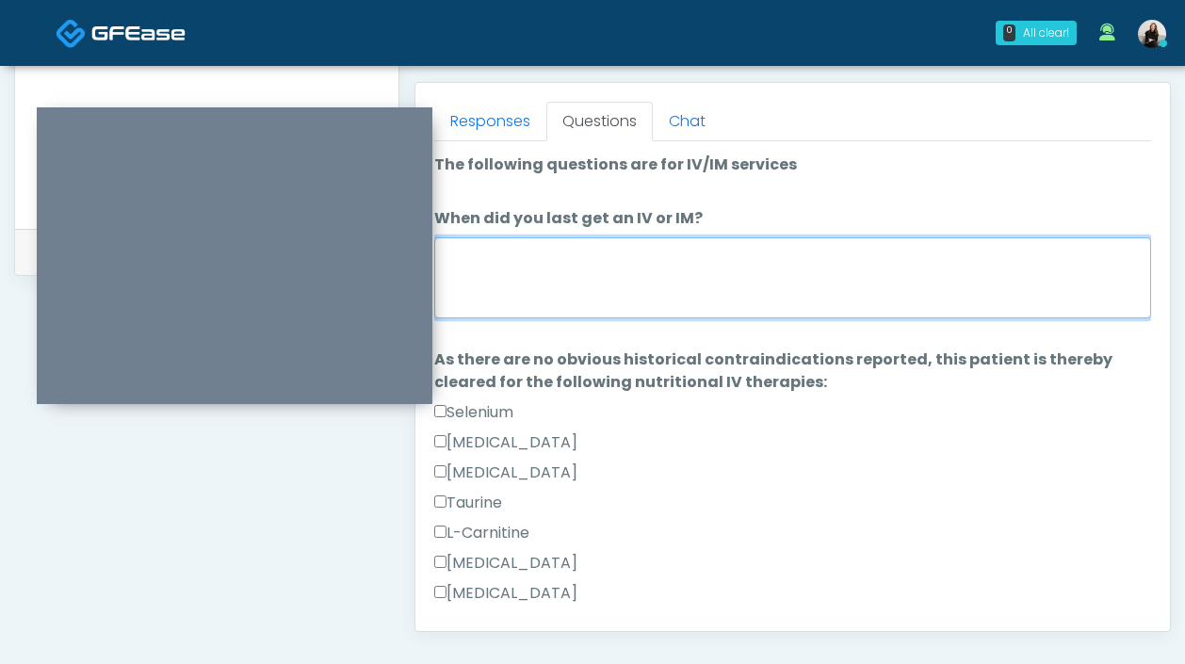
click at [512, 301] on textarea "When did you last get an IV or IM?" at bounding box center [792, 277] width 717 height 81
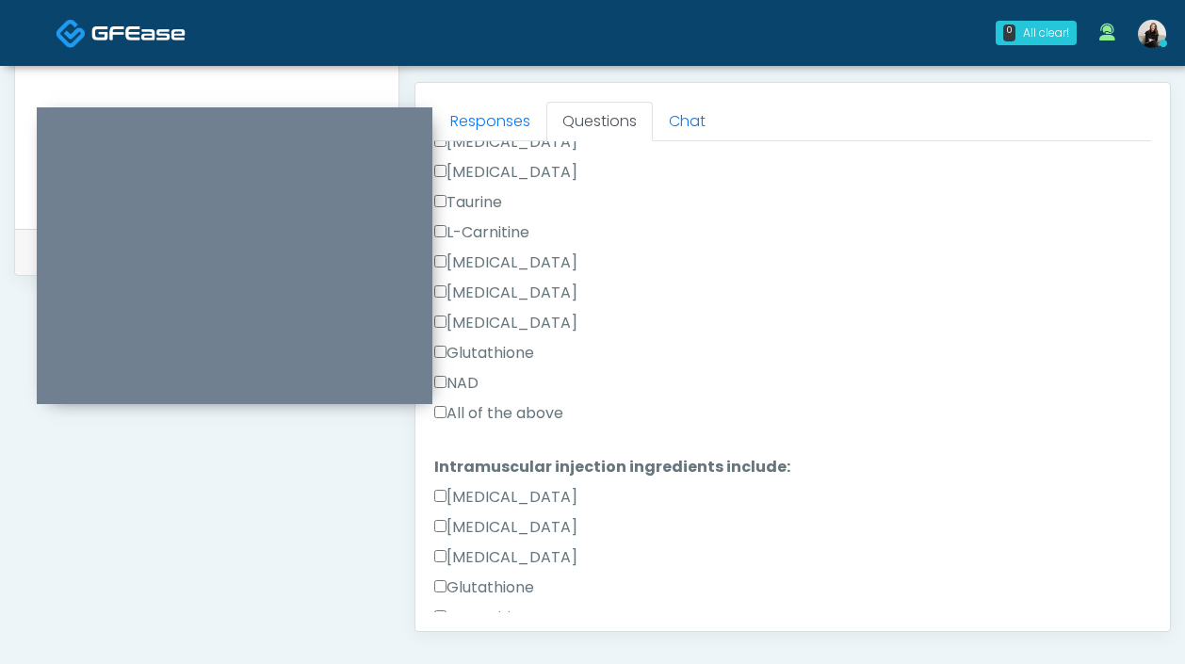
scroll to position [533, 0]
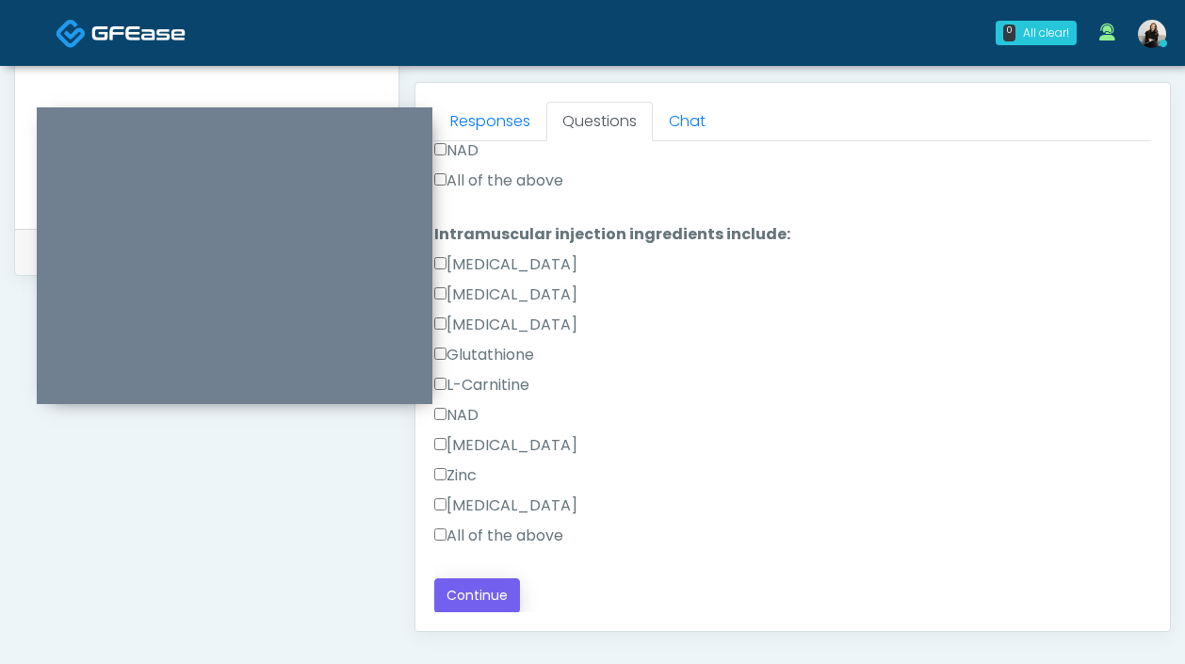
type textarea "**********"
click at [464, 597] on button "Continue" at bounding box center [477, 595] width 86 height 35
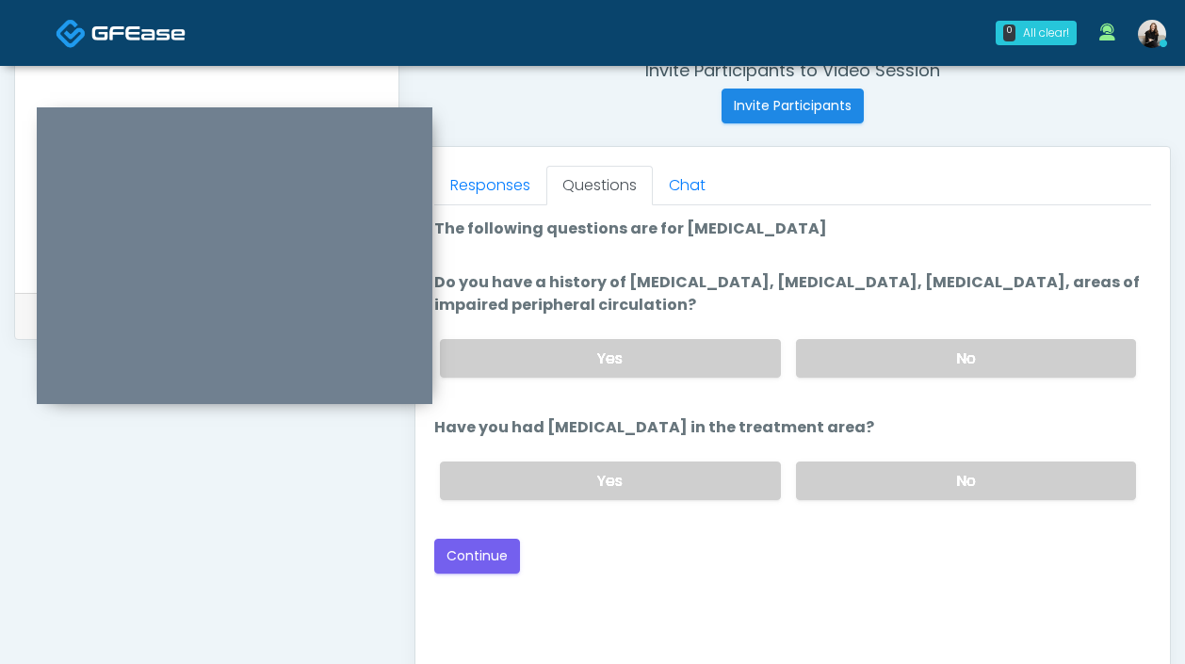
scroll to position [700, 0]
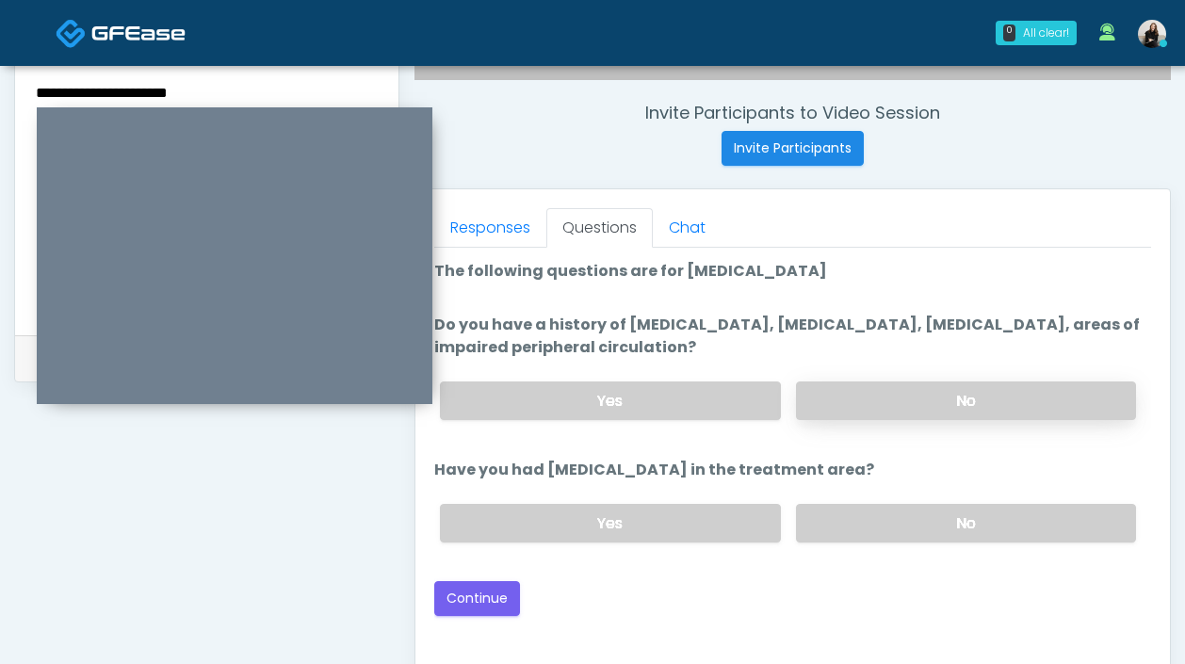
click at [902, 411] on label "No" at bounding box center [966, 400] width 340 height 39
click at [867, 515] on label "No" at bounding box center [966, 523] width 340 height 39
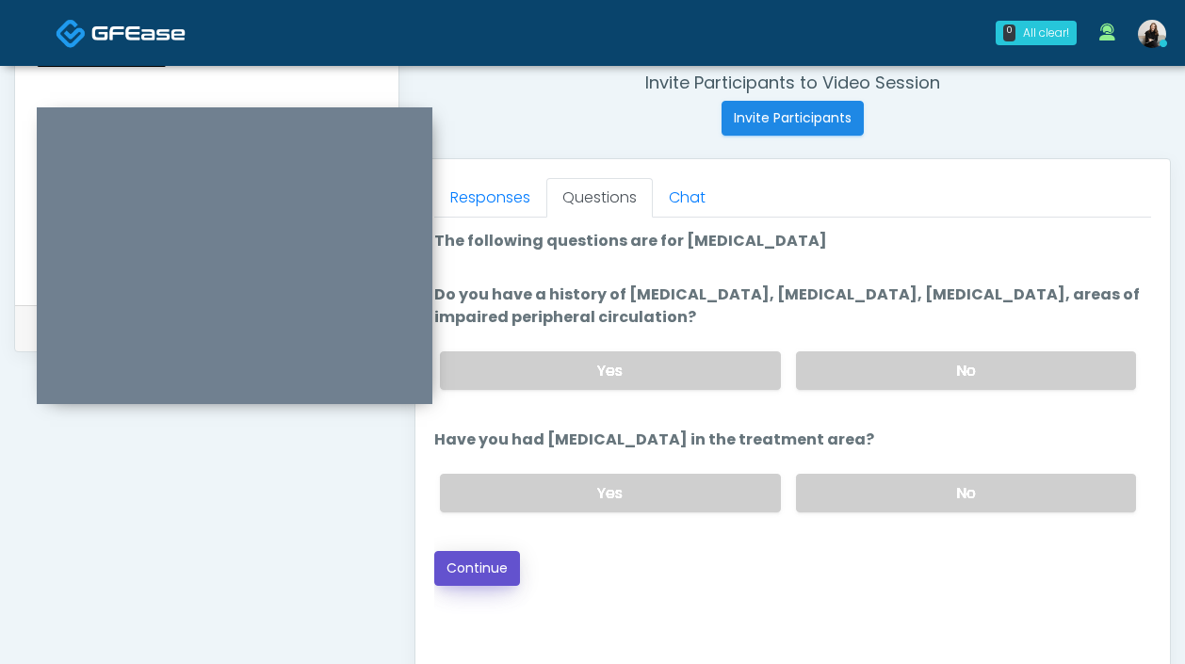
click at [516, 567] on button "Continue" at bounding box center [477, 568] width 86 height 35
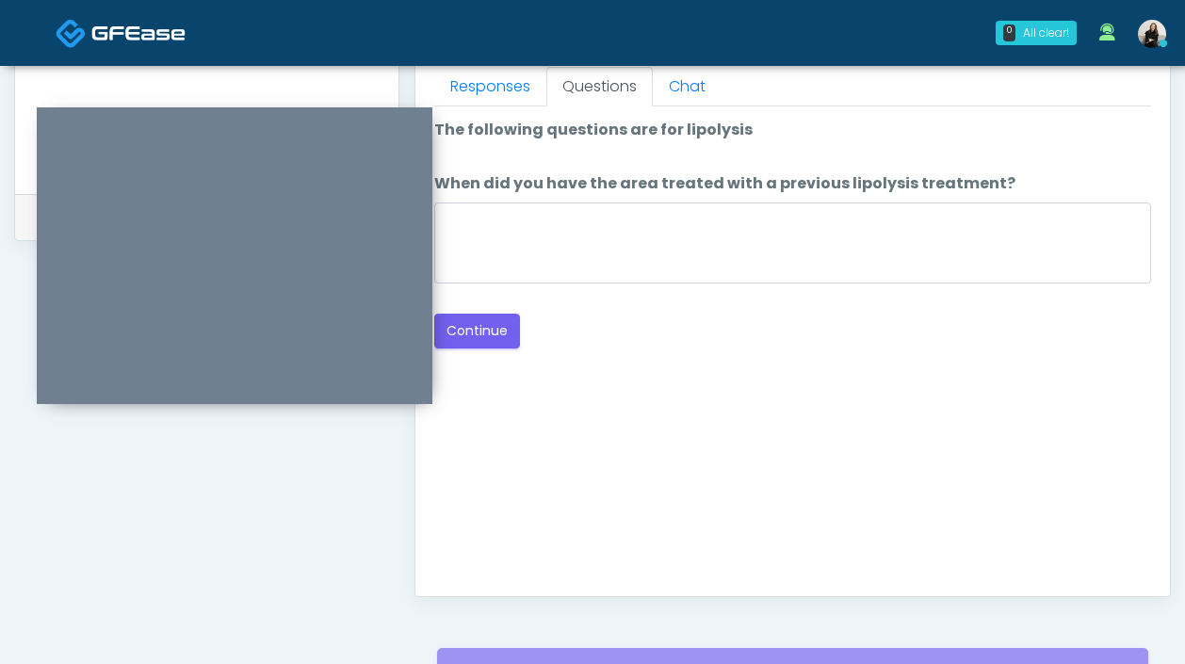
scroll to position [816, 0]
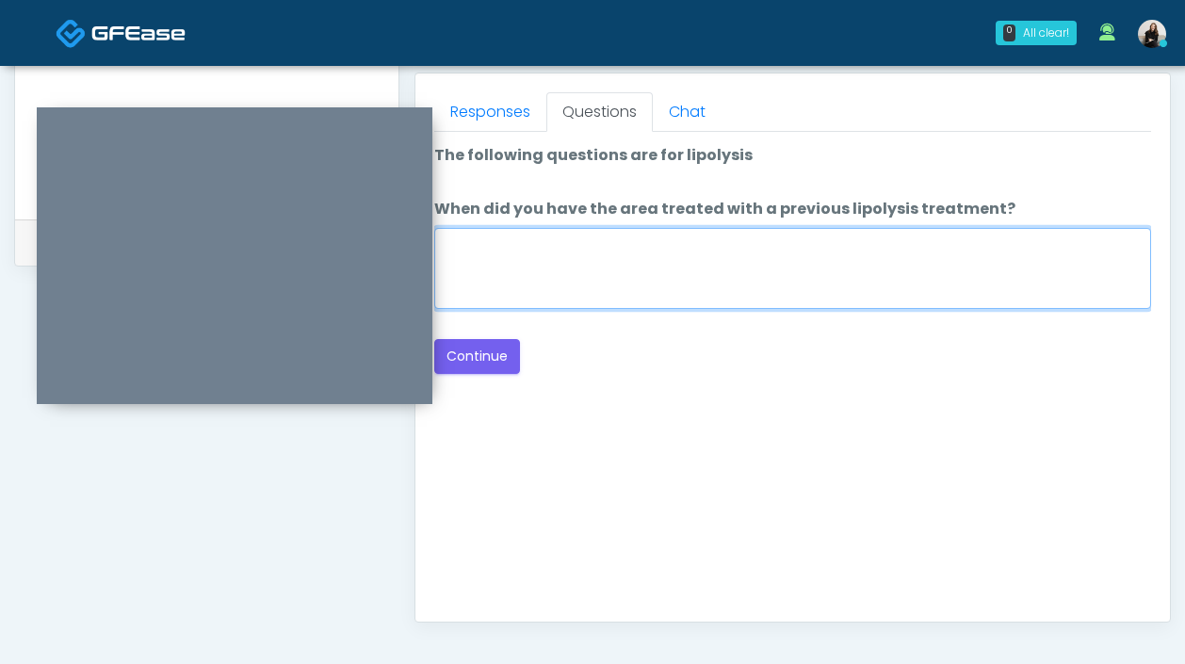
click at [630, 283] on textarea "When did you have the area treated with a previous lipolysis treatment?" at bounding box center [792, 268] width 717 height 81
type textarea "*****"
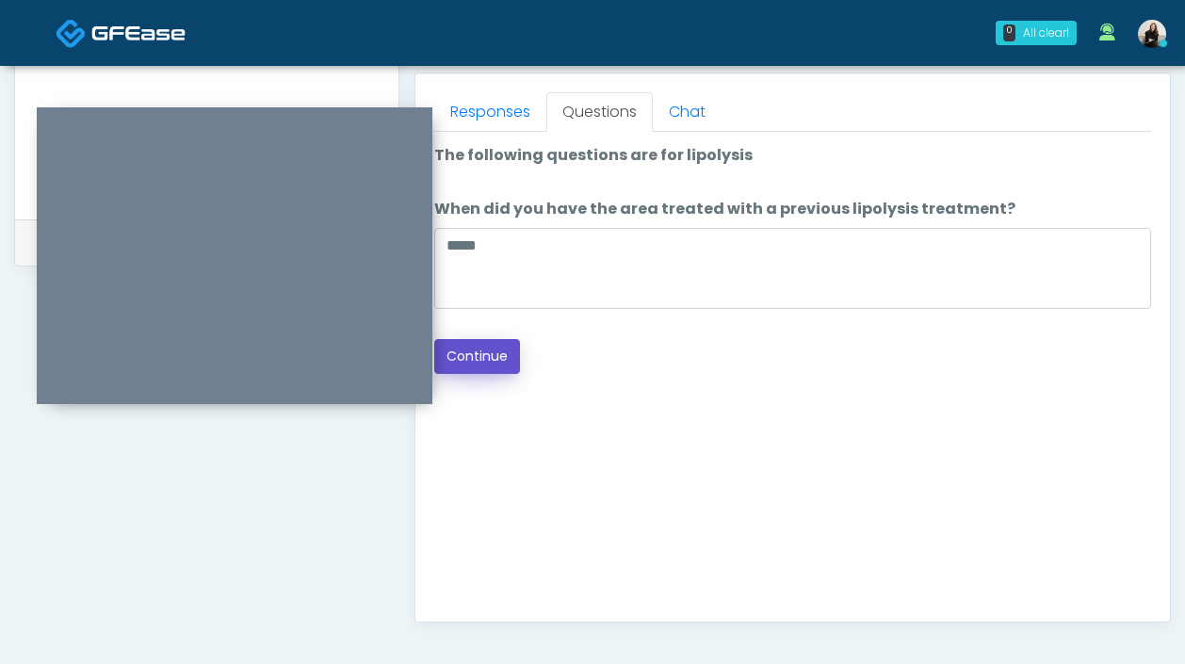
click at [514, 349] on button "Continue" at bounding box center [477, 356] width 86 height 35
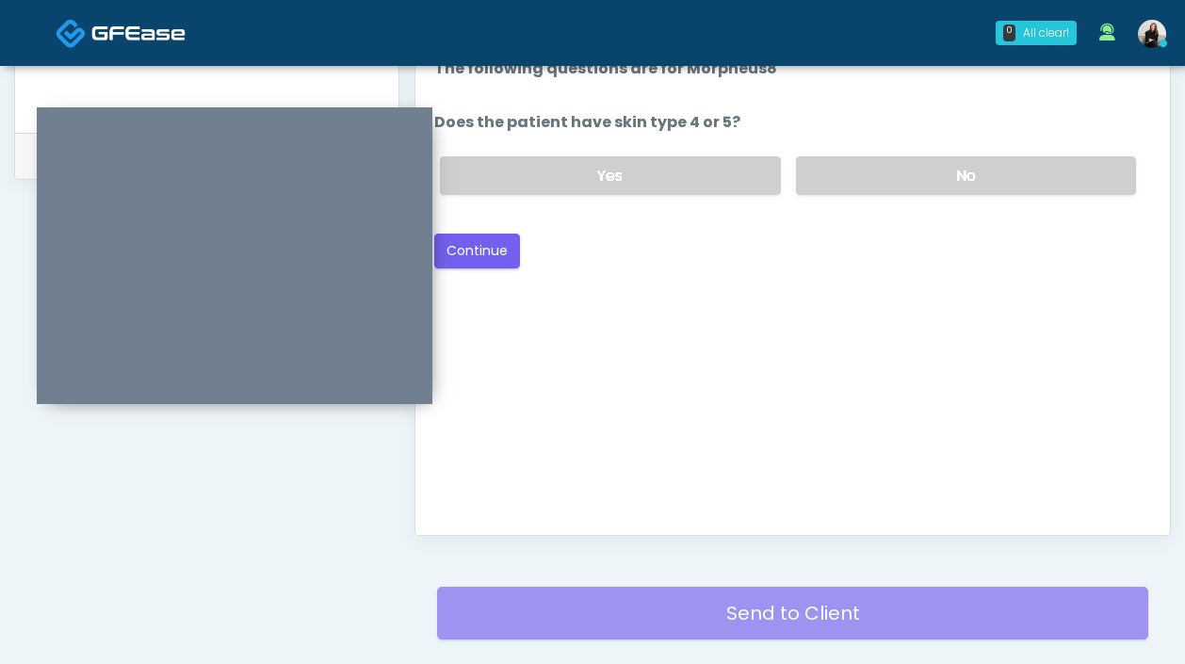
scroll to position [823, 0]
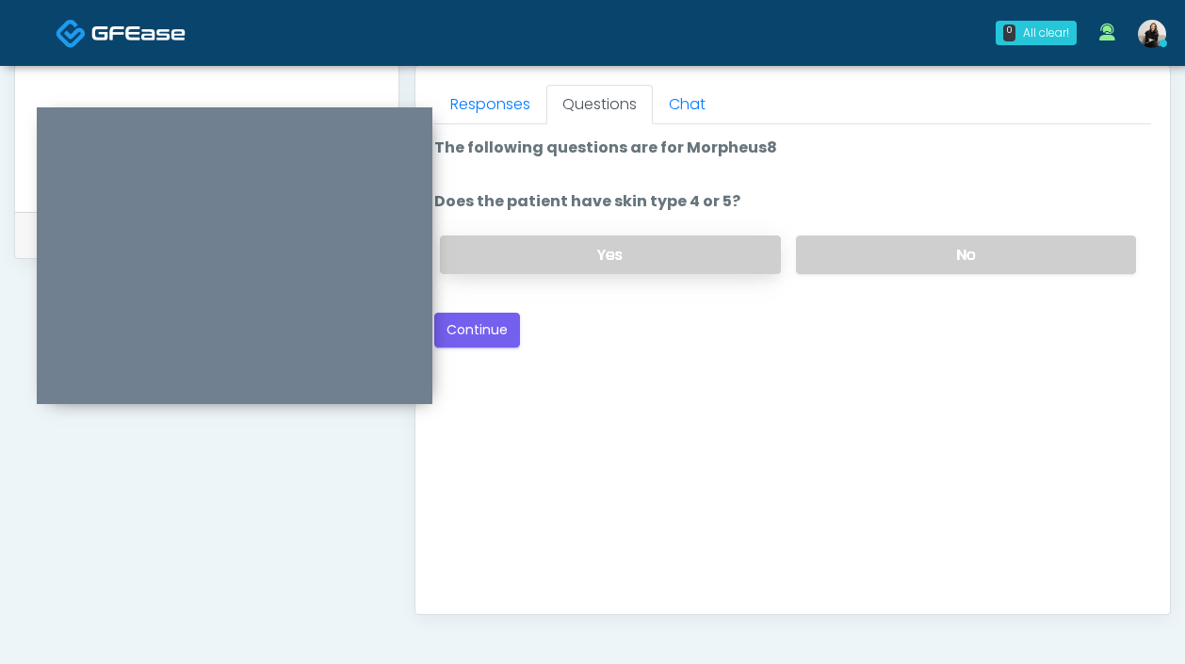
click at [685, 261] on label "Yes" at bounding box center [610, 254] width 340 height 39
click at [490, 341] on button "Continue" at bounding box center [477, 330] width 86 height 35
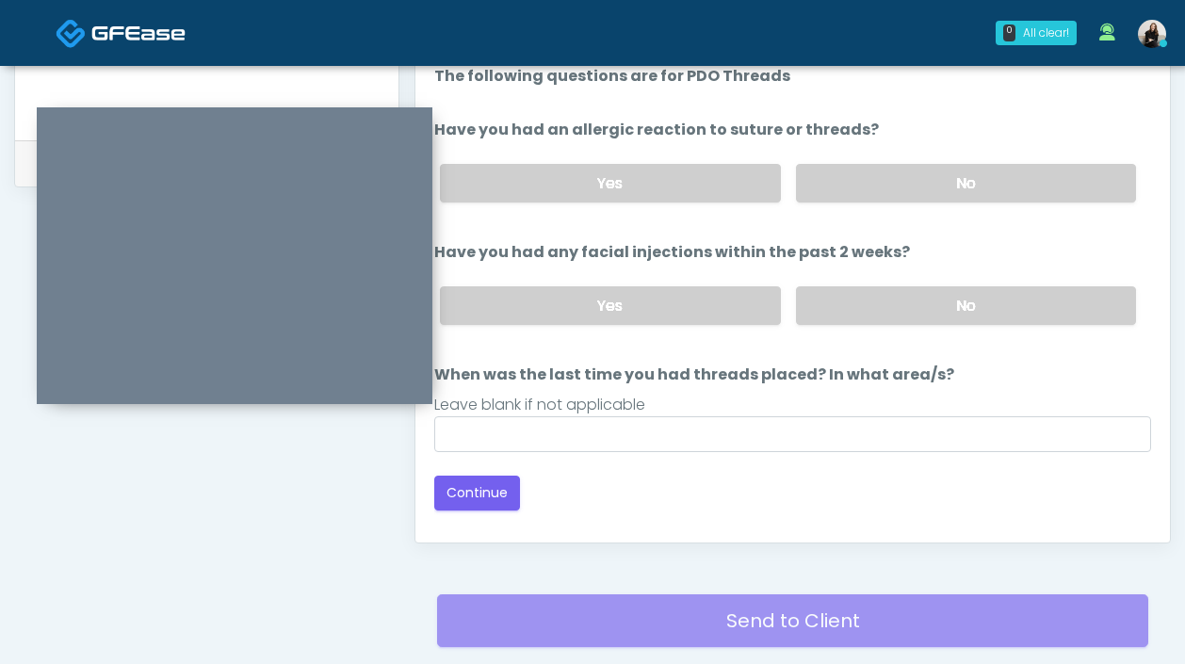
scroll to position [874, 0]
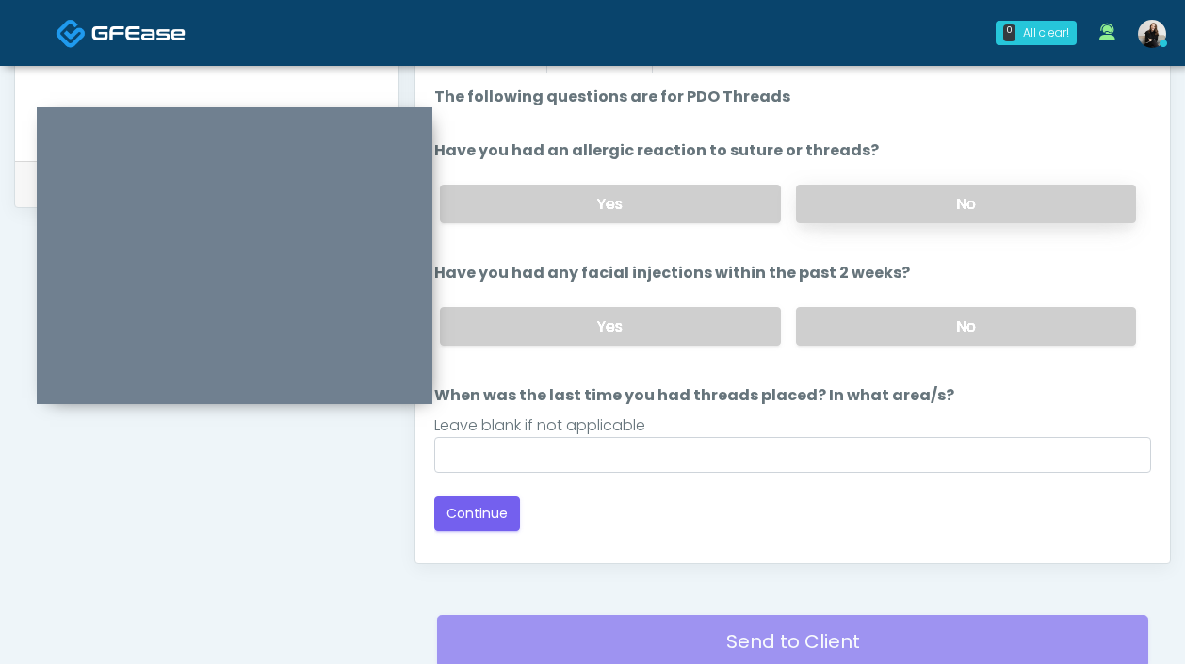
click at [843, 191] on label "No" at bounding box center [966, 204] width 340 height 39
click at [837, 319] on label "No" at bounding box center [966, 326] width 340 height 39
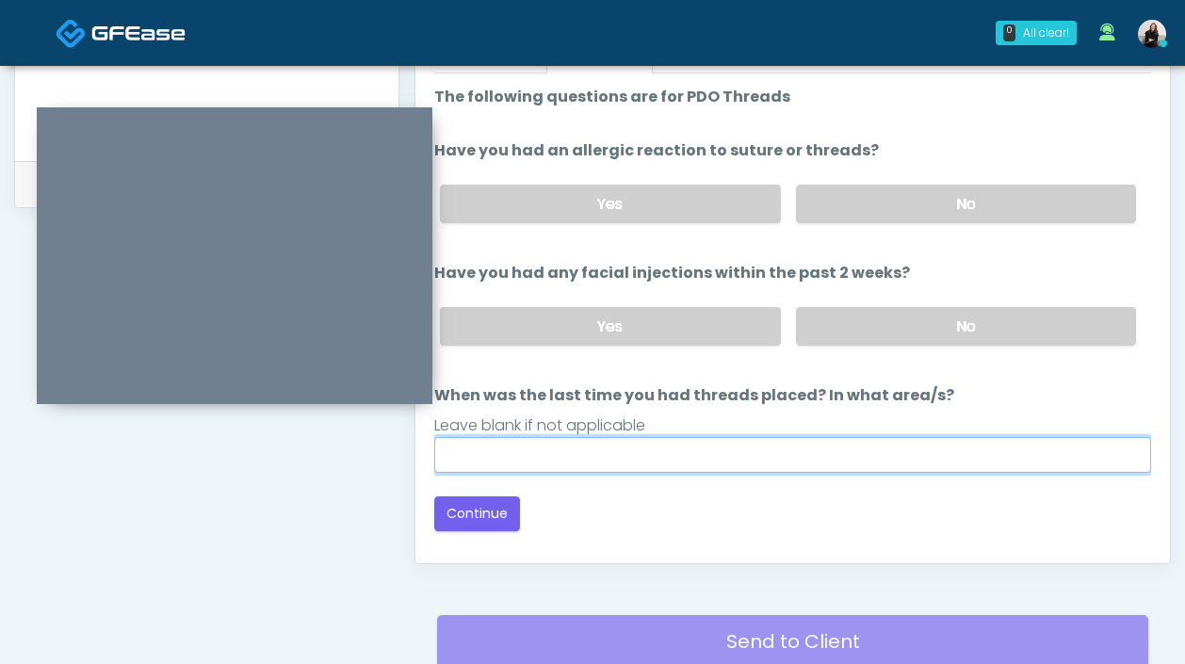
click at [760, 449] on input "When was the last time you had threads placed? In what area/s?" at bounding box center [792, 455] width 717 height 36
type input "*****"
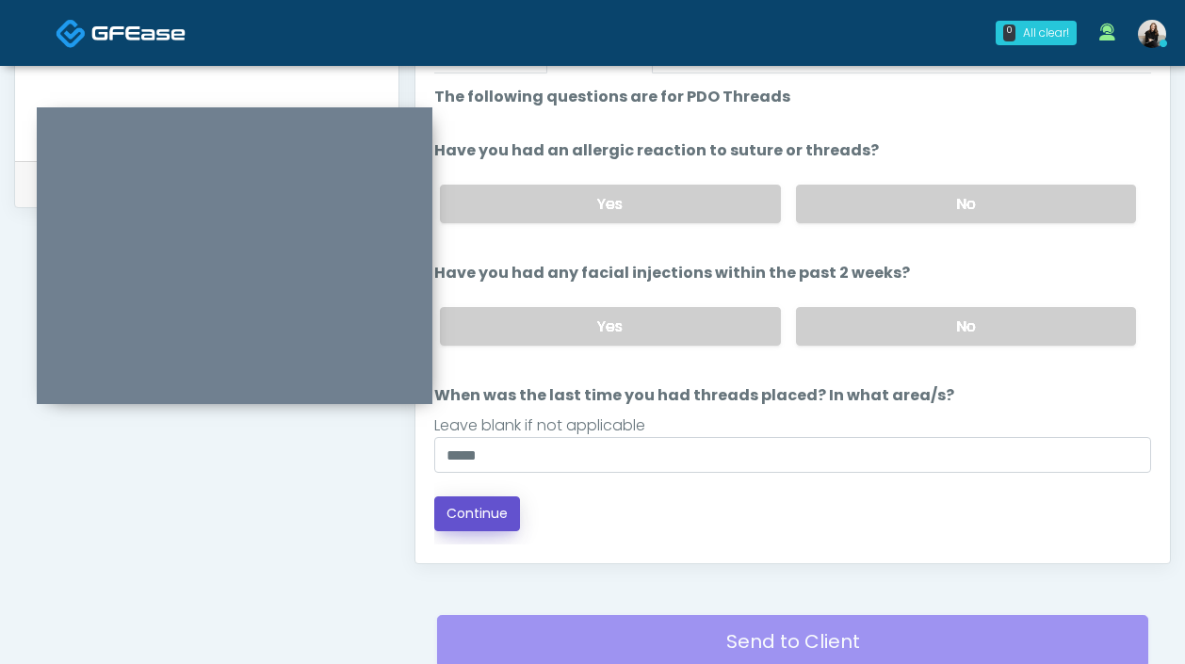
click at [483, 519] on button "Continue" at bounding box center [477, 513] width 86 height 35
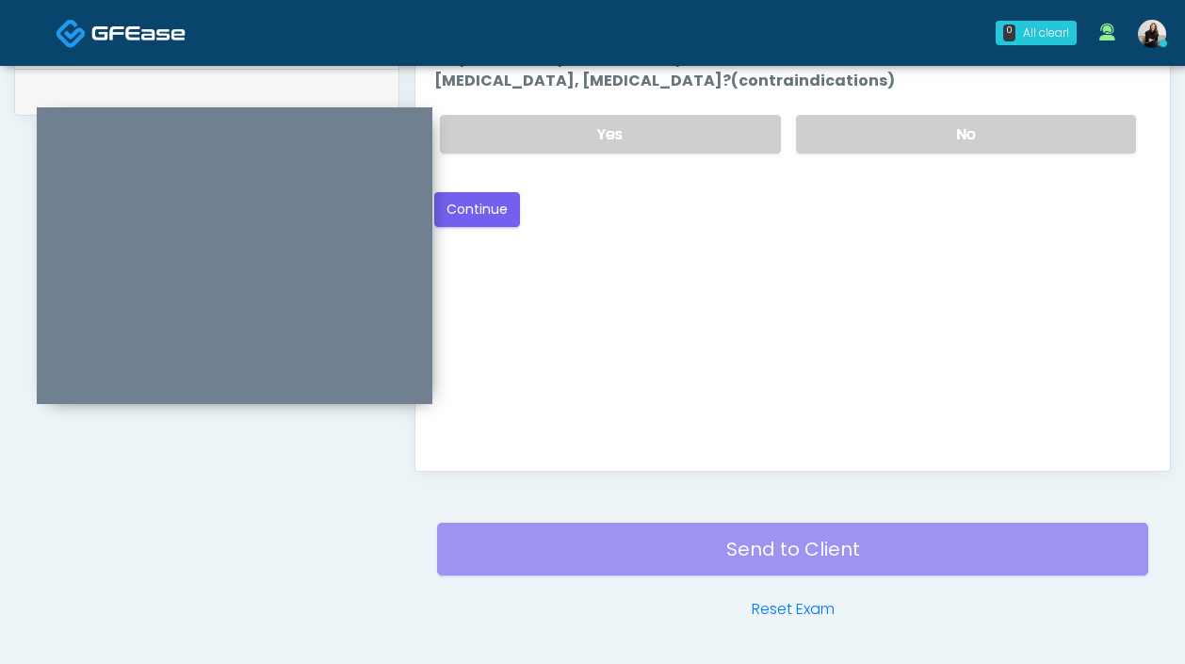
scroll to position [856, 0]
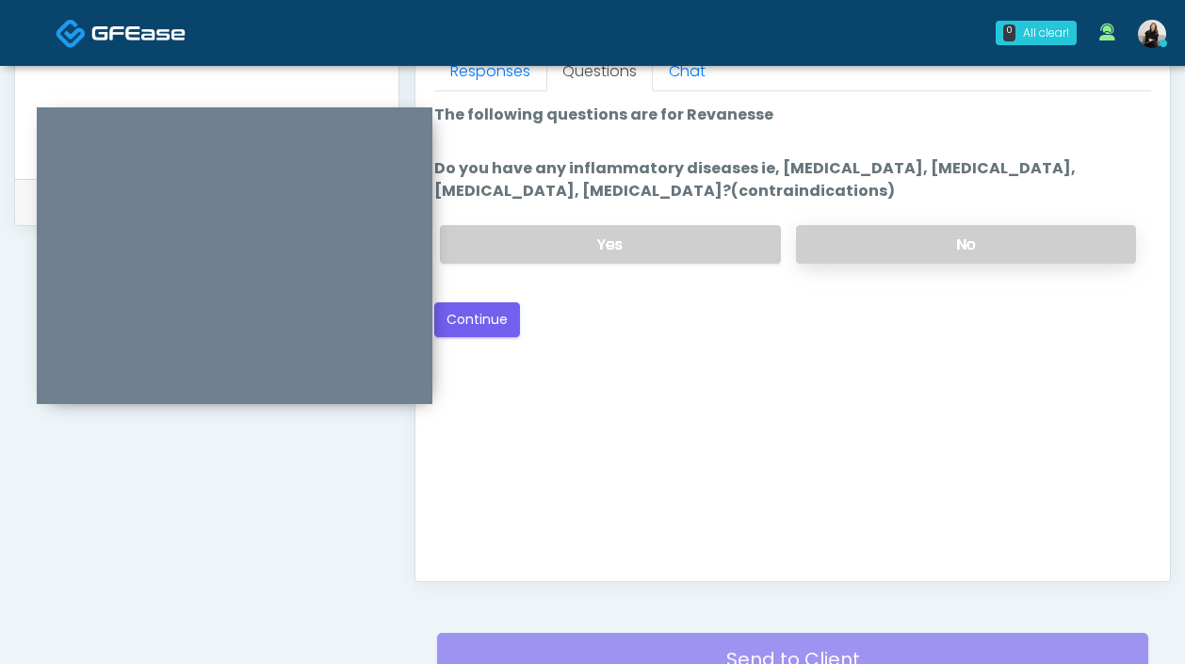
click at [850, 234] on label "No" at bounding box center [966, 244] width 340 height 39
click at [451, 319] on button "Continue" at bounding box center [477, 319] width 86 height 35
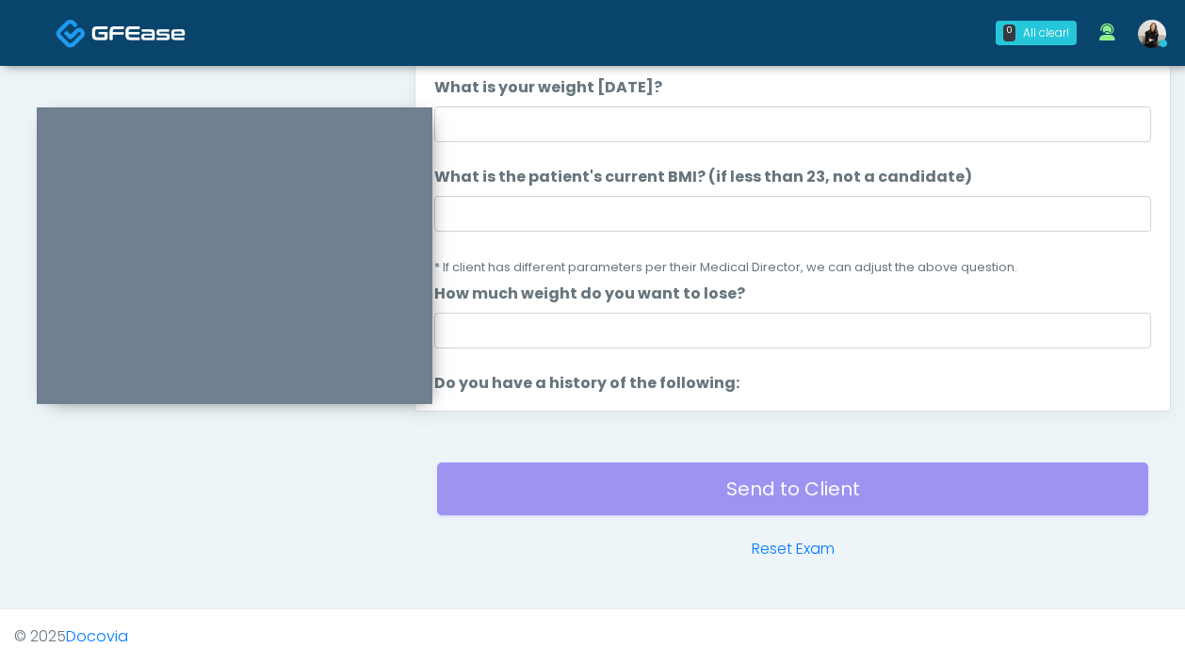
scroll to position [923, 0]
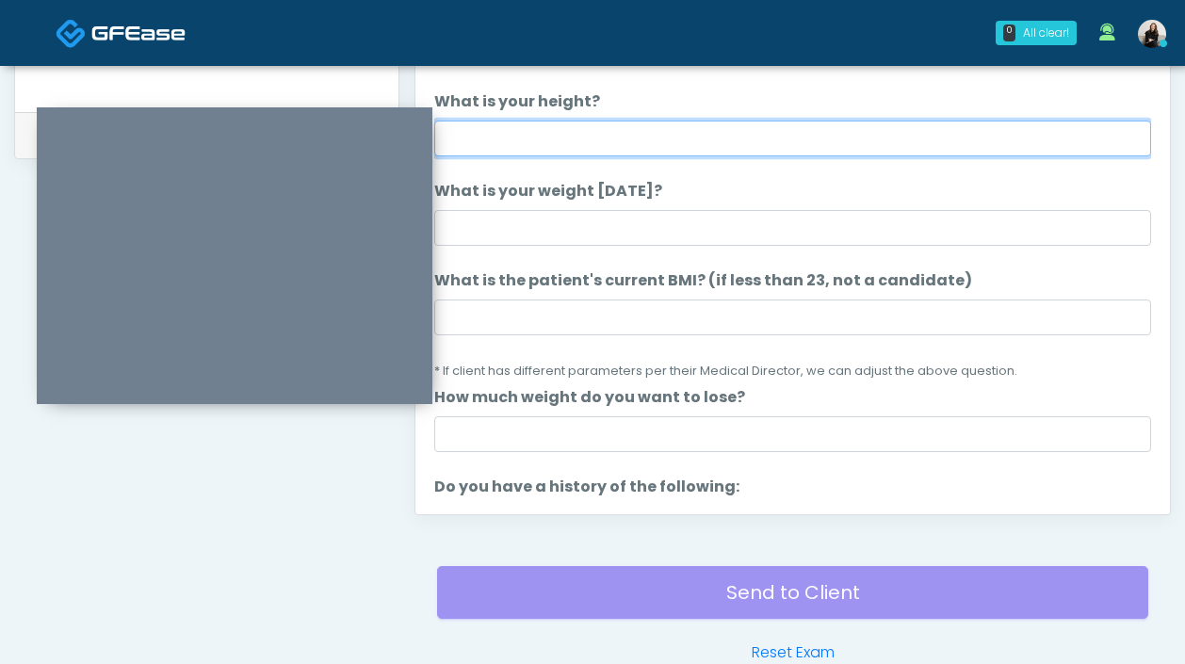
click at [558, 139] on input "What is your height?" at bounding box center [792, 139] width 717 height 36
click at [480, 136] on input "********" at bounding box center [792, 139] width 717 height 36
type input "********"
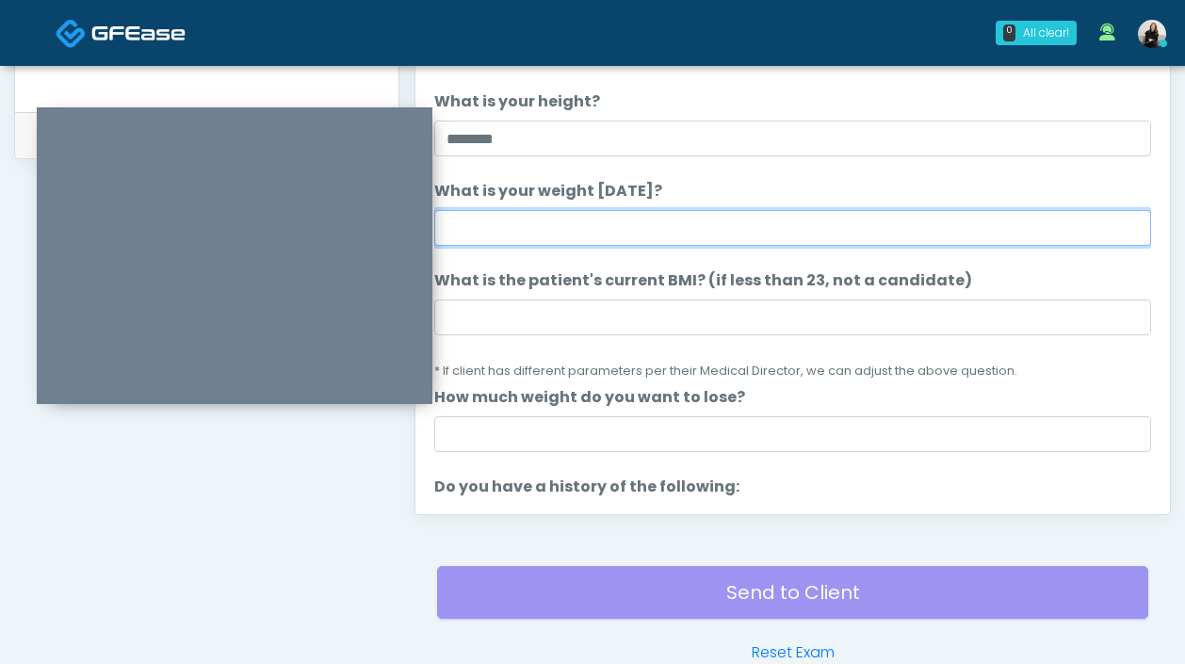
click at [506, 233] on input "What is your weight today?" at bounding box center [792, 228] width 717 height 36
type input "***"
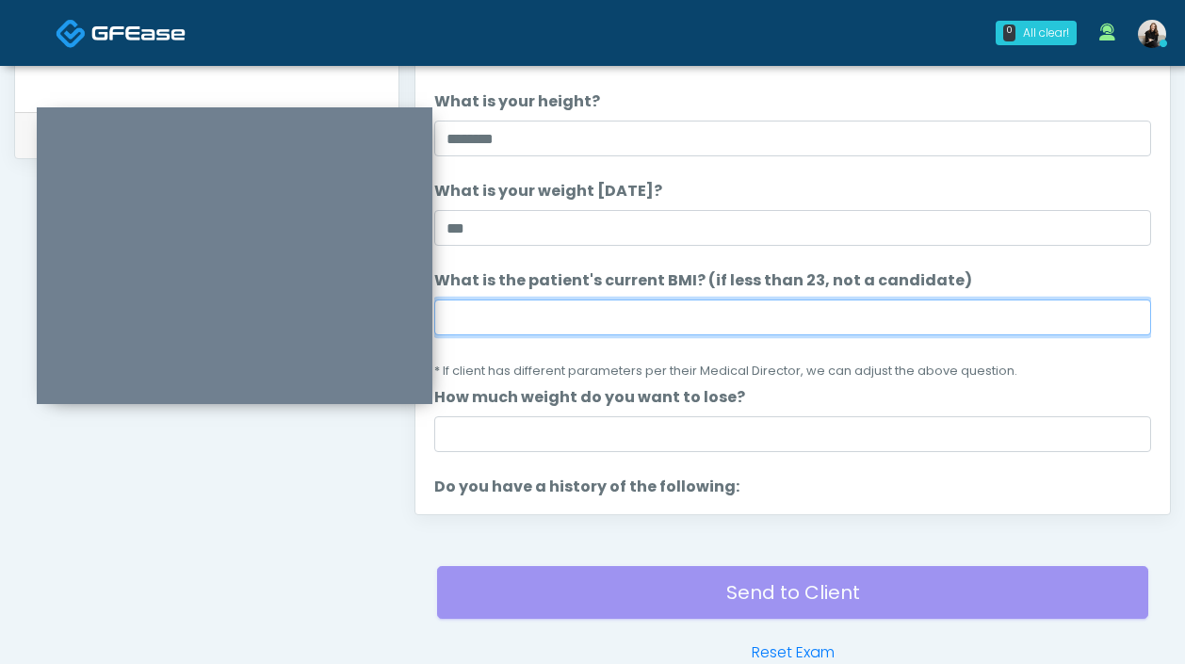
click at [553, 303] on input "What is the patient's current BMI? (if less than 23, not a candidate)" at bounding box center [792, 318] width 717 height 36
paste input "****"
type input "****"
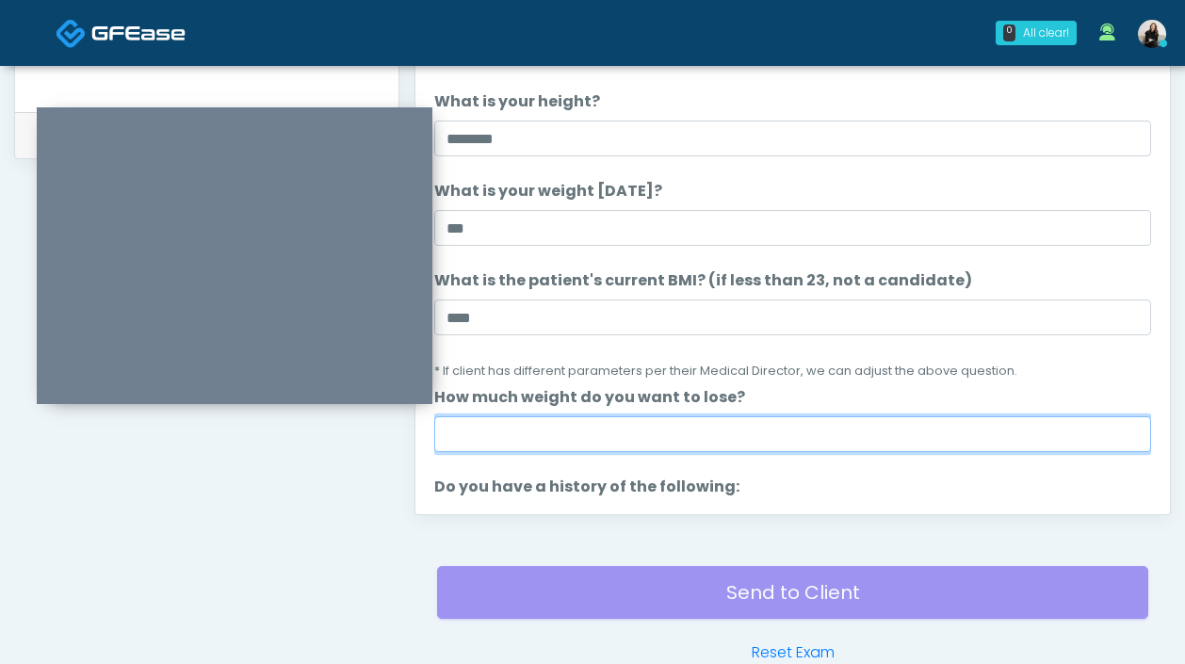
click at [481, 431] on input "How much weight do you want to lose?" at bounding box center [792, 434] width 717 height 36
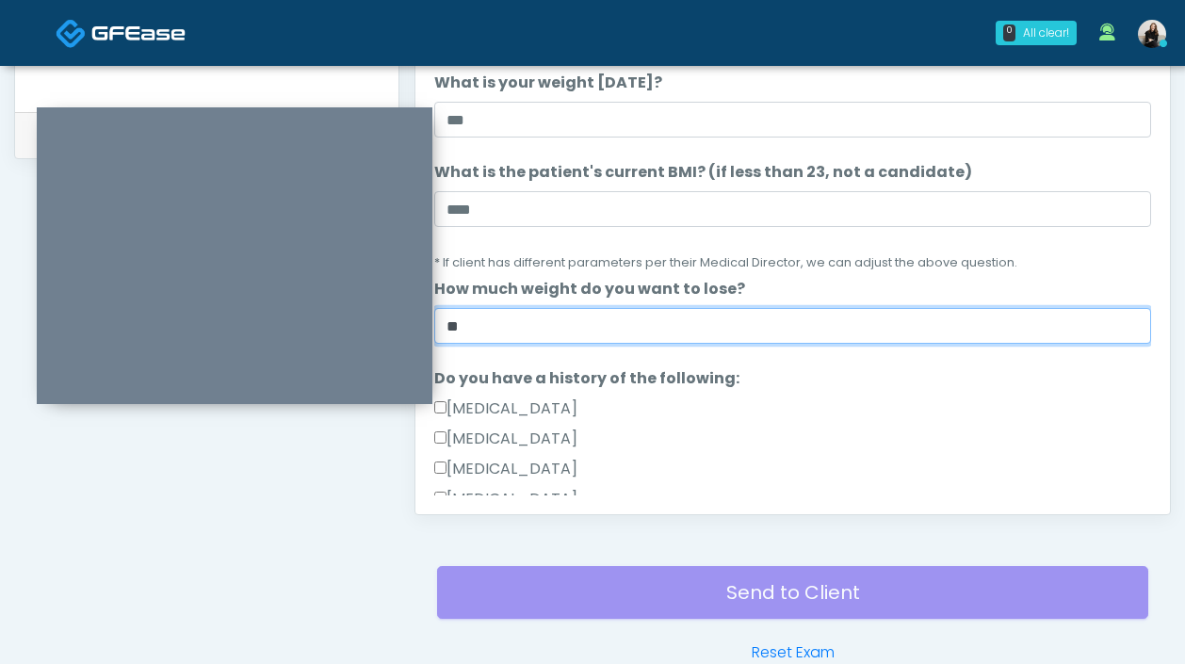
scroll to position [139, 0]
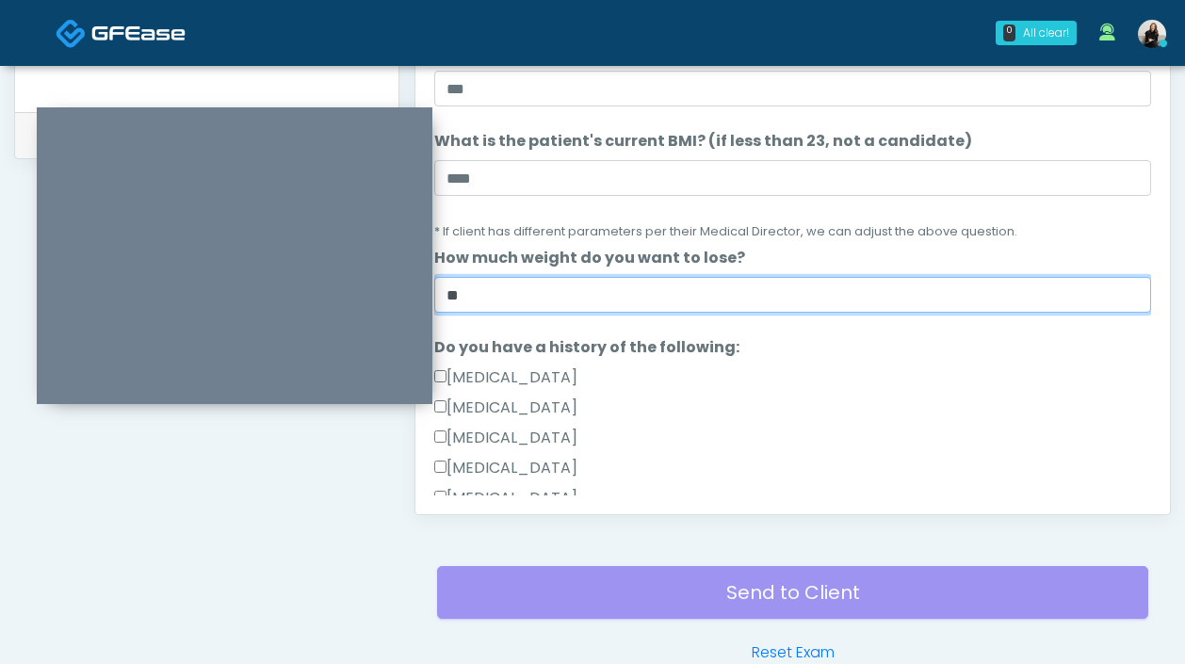
type input "**"
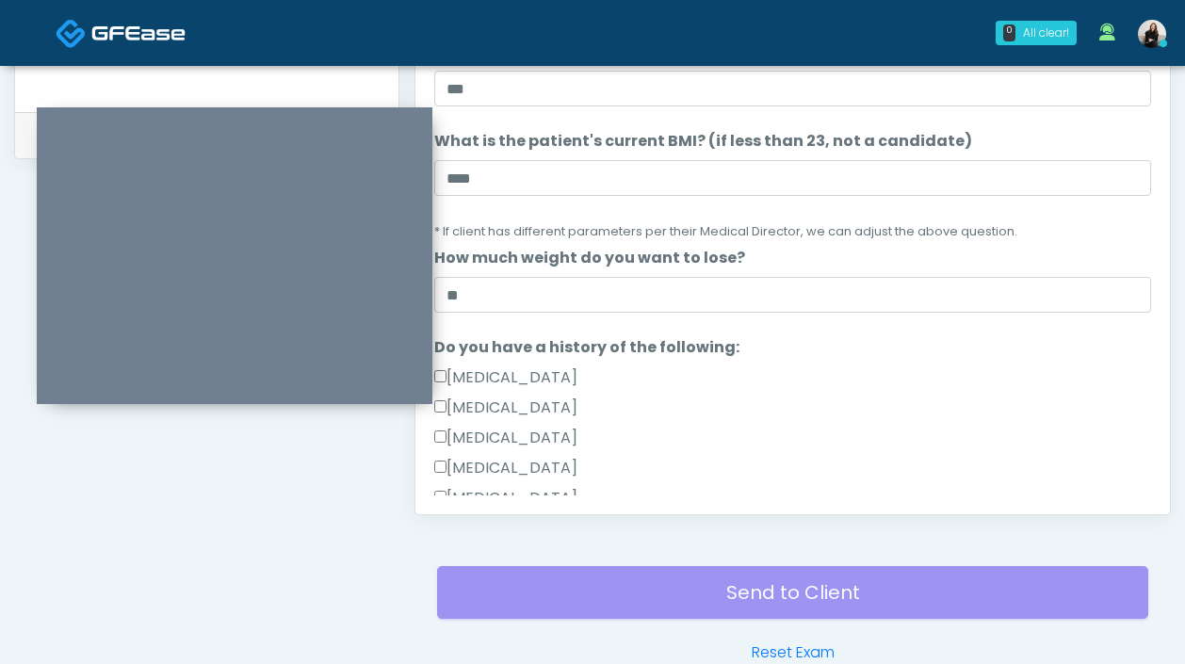
click at [468, 377] on label "Gallbladder Disease" at bounding box center [505, 377] width 143 height 23
drag, startPoint x: 623, startPoint y: 377, endPoint x: 452, endPoint y: 378, distance: 170.5
click at [452, 378] on div "Gallbladder Disease" at bounding box center [792, 381] width 717 height 30
copy label "Gallbladder Disease"
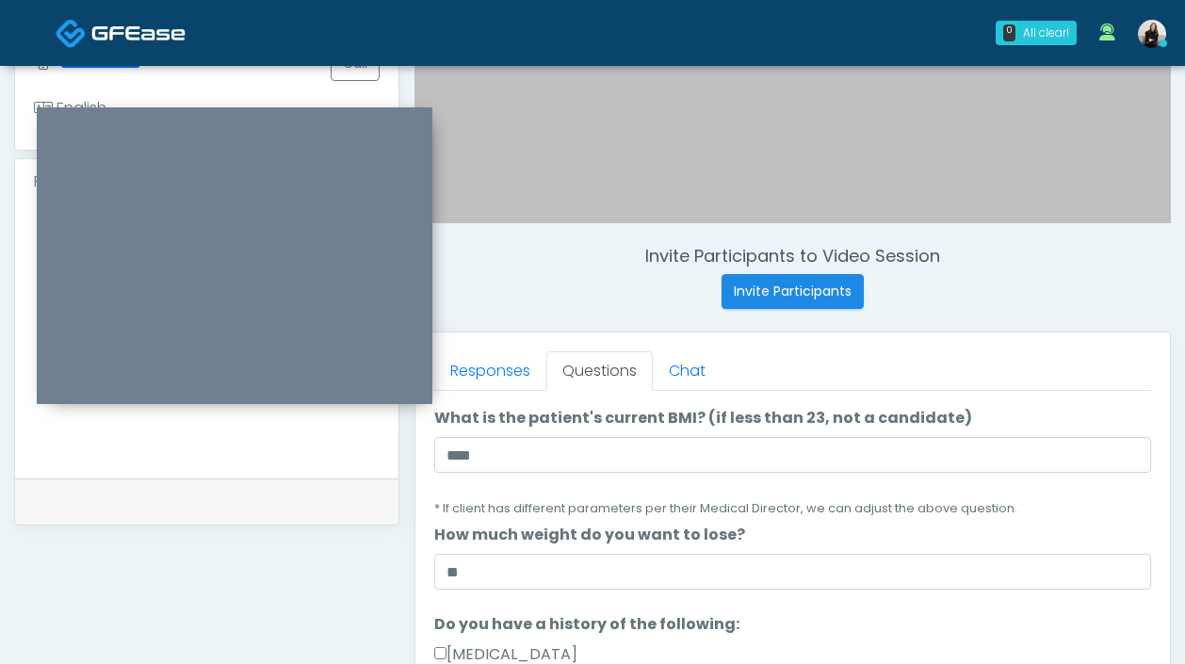
scroll to position [414, 0]
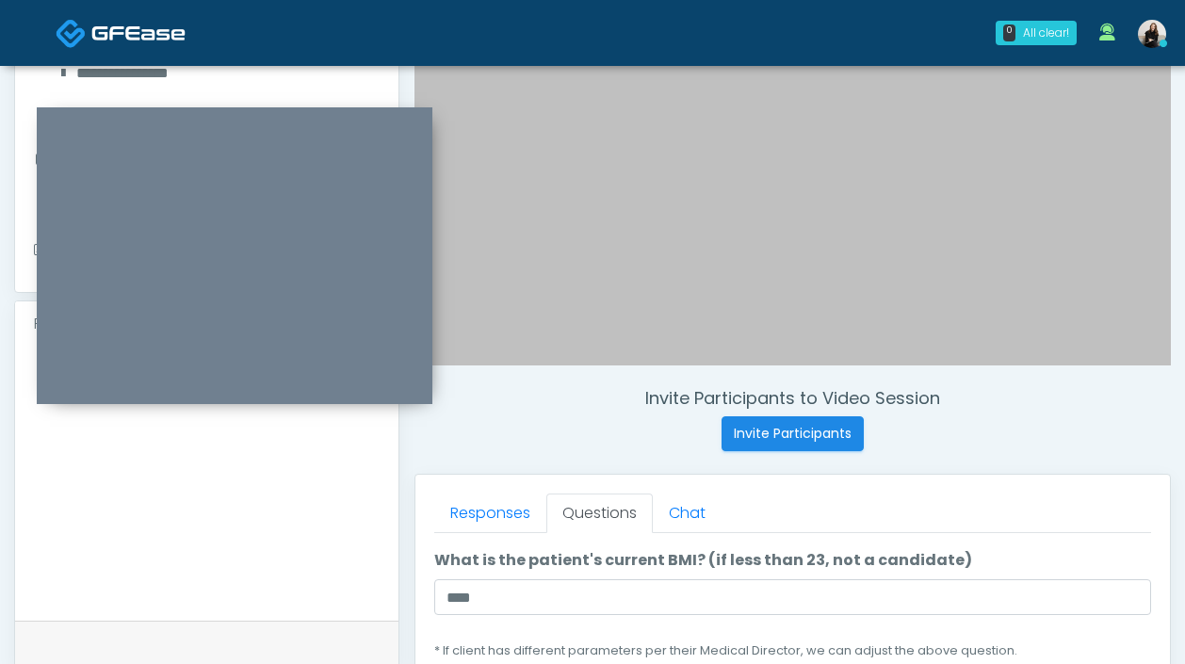
click at [335, 491] on textarea "**********" at bounding box center [207, 480] width 346 height 230
paste textarea "**********"
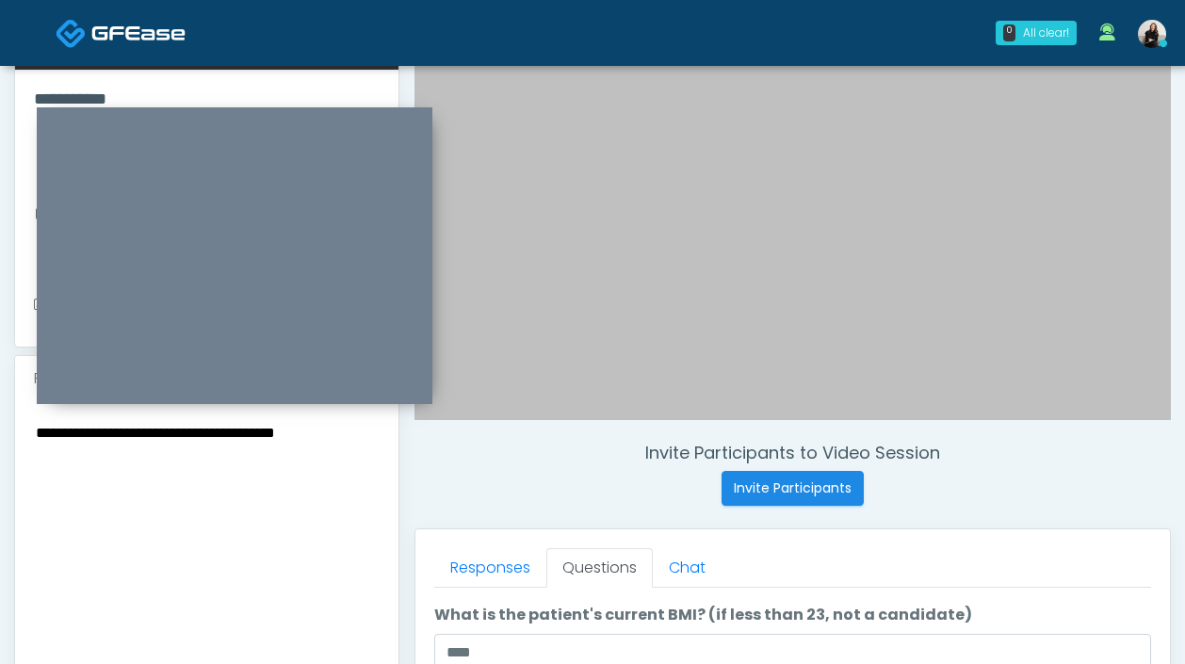
scroll to position [358, 0]
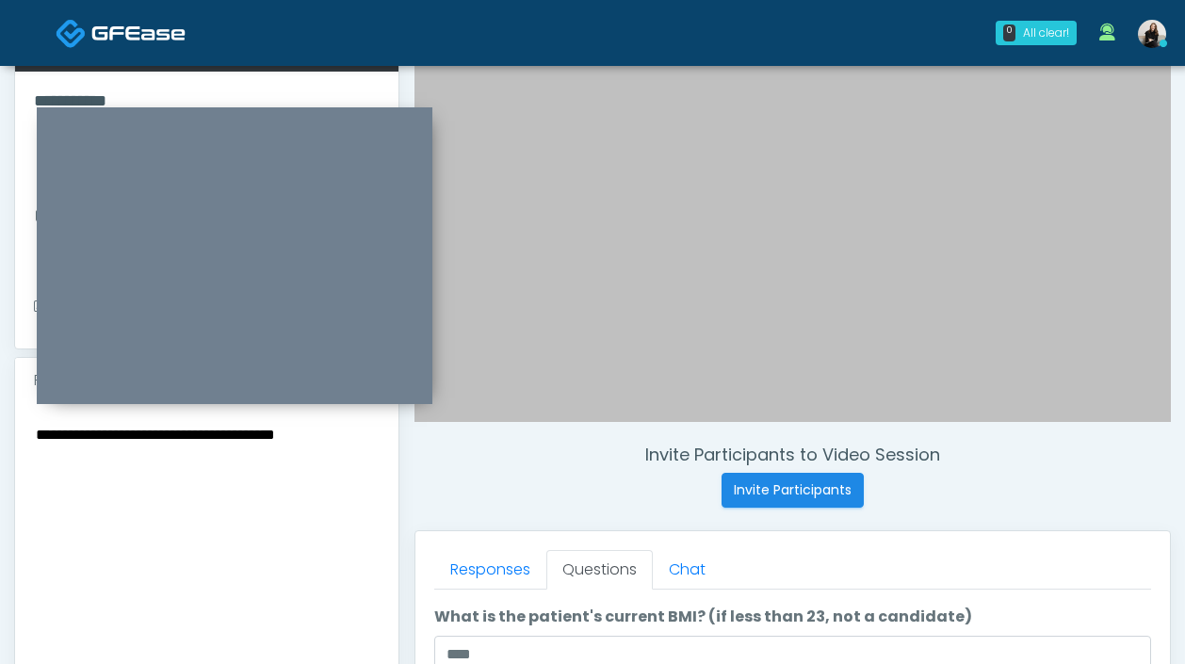
click at [218, 440] on textarea "**********" at bounding box center [207, 537] width 346 height 230
click at [162, 465] on textarea "**********" at bounding box center [207, 537] width 346 height 230
click at [36, 457] on textarea "**********" at bounding box center [207, 537] width 346 height 230
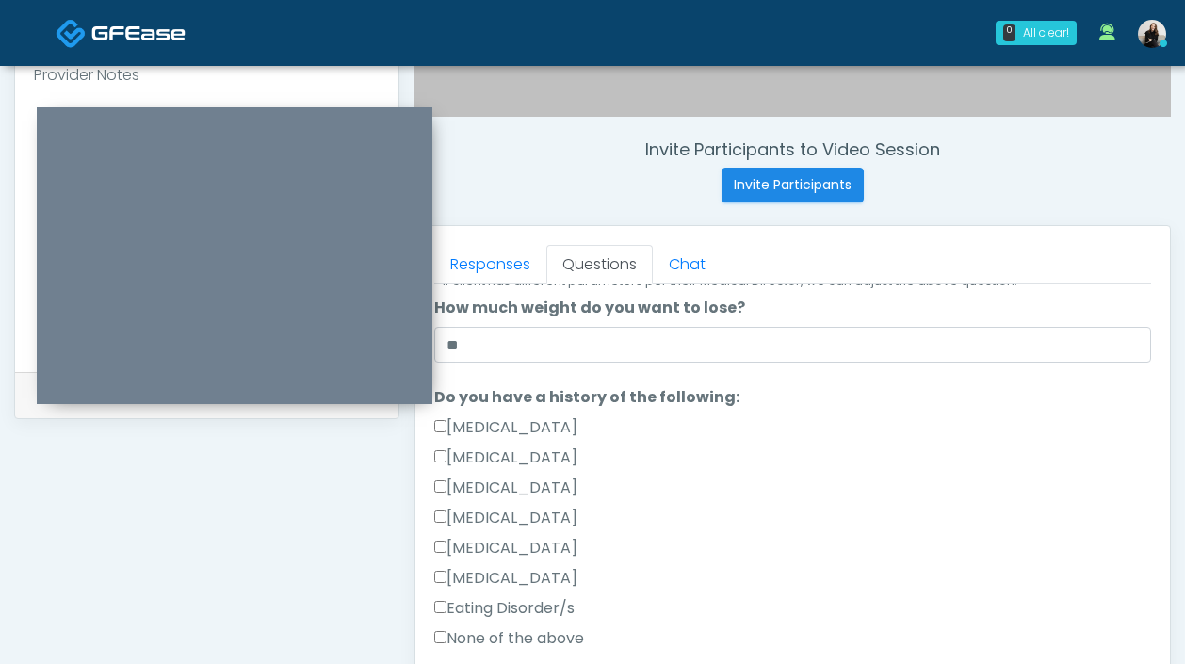
scroll to position [610, 0]
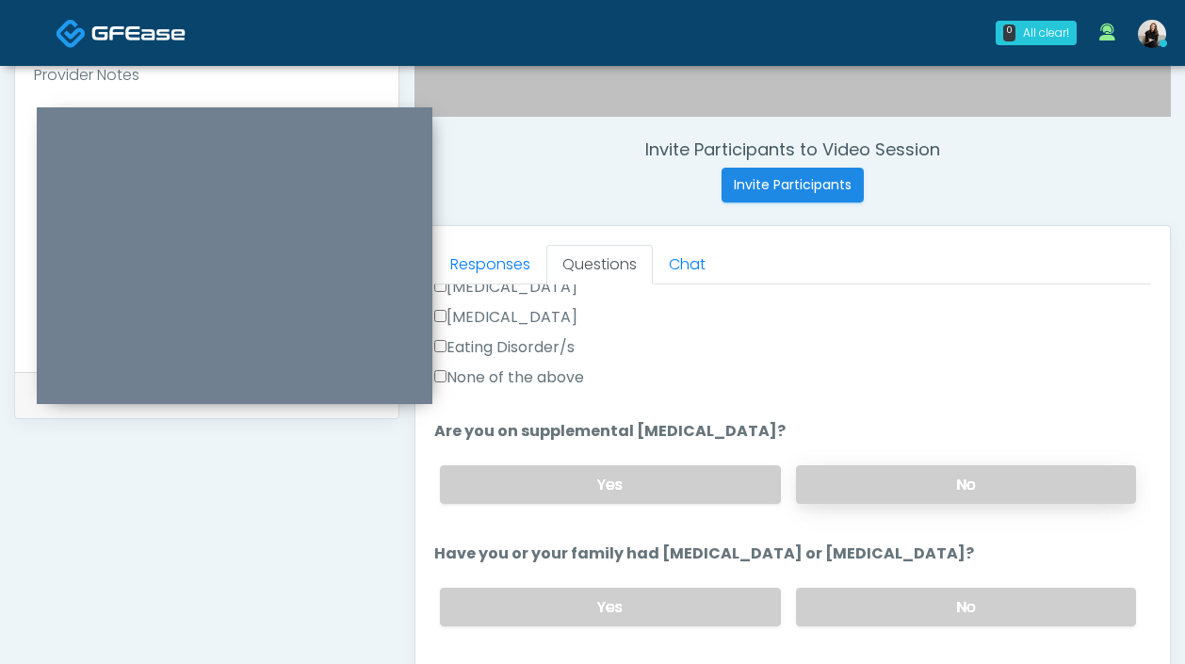
click at [863, 485] on label "No" at bounding box center [966, 484] width 340 height 39
click at [863, 617] on label "No" at bounding box center [966, 607] width 340 height 39
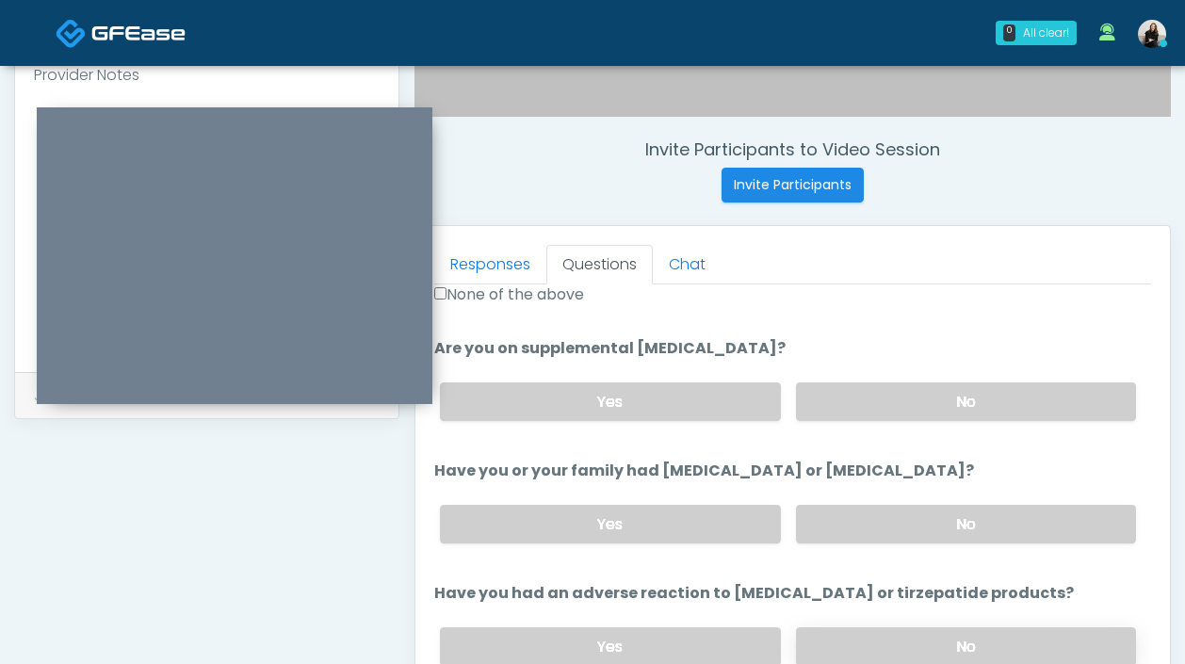
click at [856, 637] on label "No" at bounding box center [966, 646] width 340 height 39
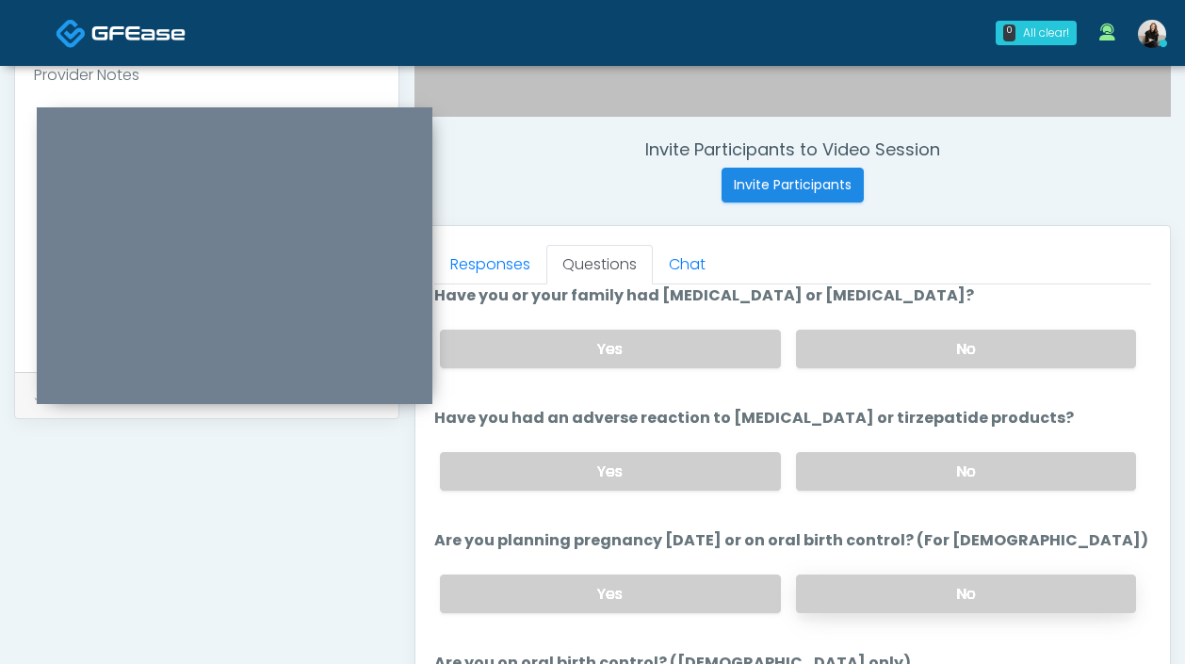
click at [860, 579] on label "No" at bounding box center [966, 594] width 340 height 39
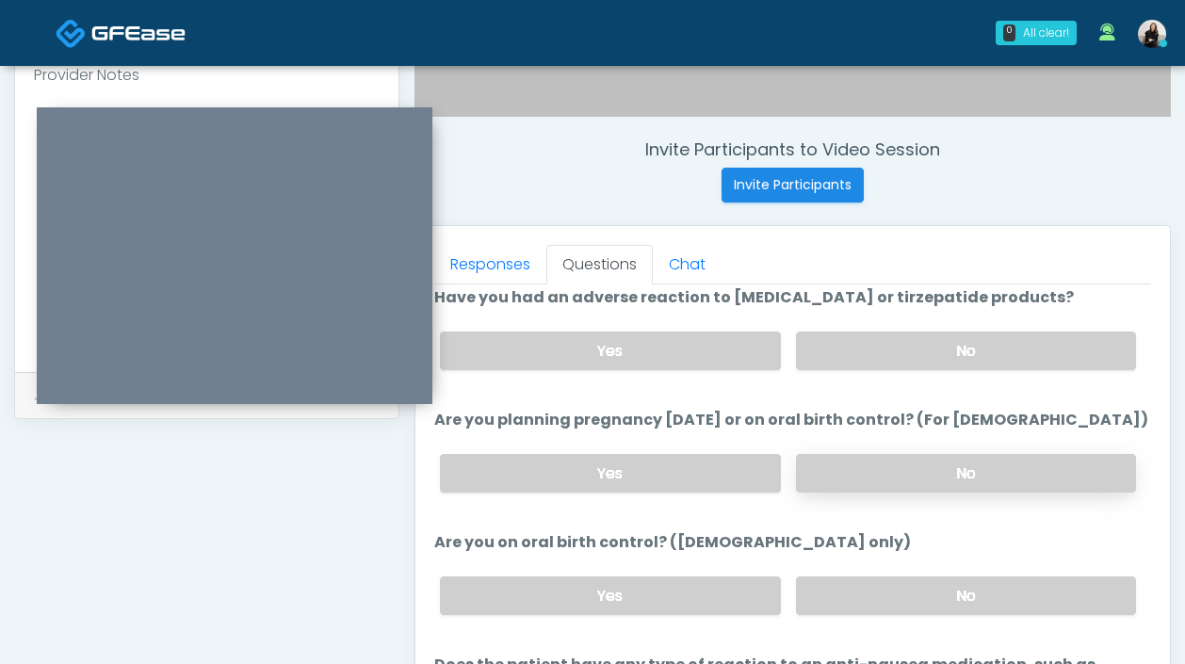
scroll to position [1039, 0]
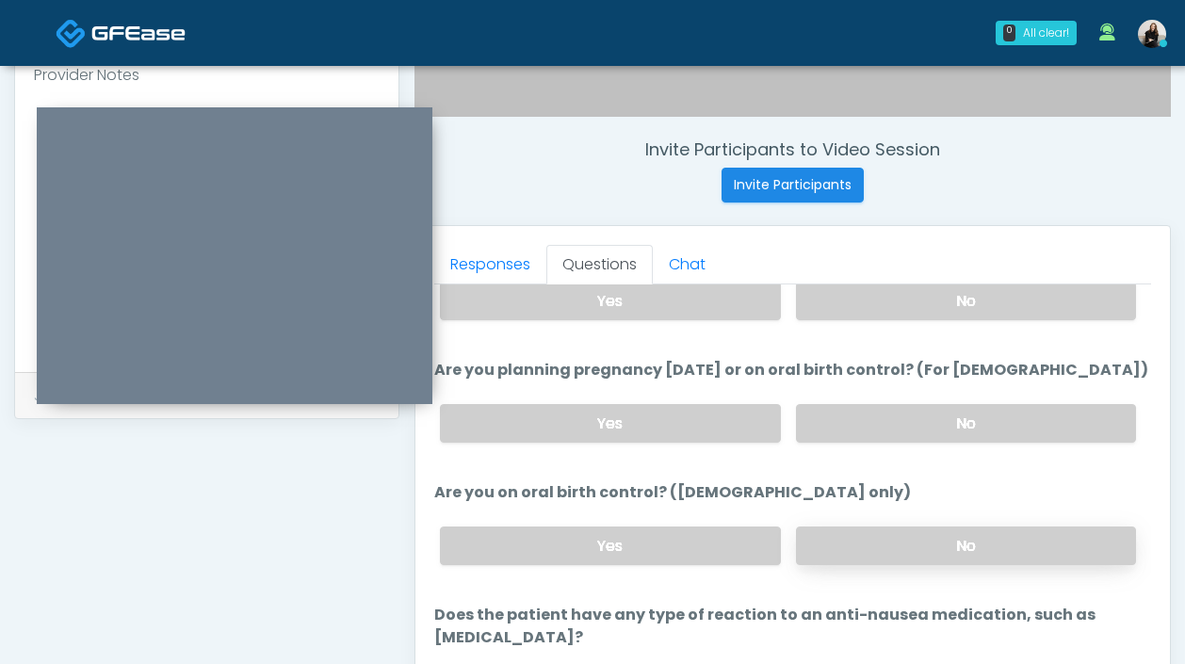
click at [865, 548] on label "No" at bounding box center [966, 546] width 340 height 39
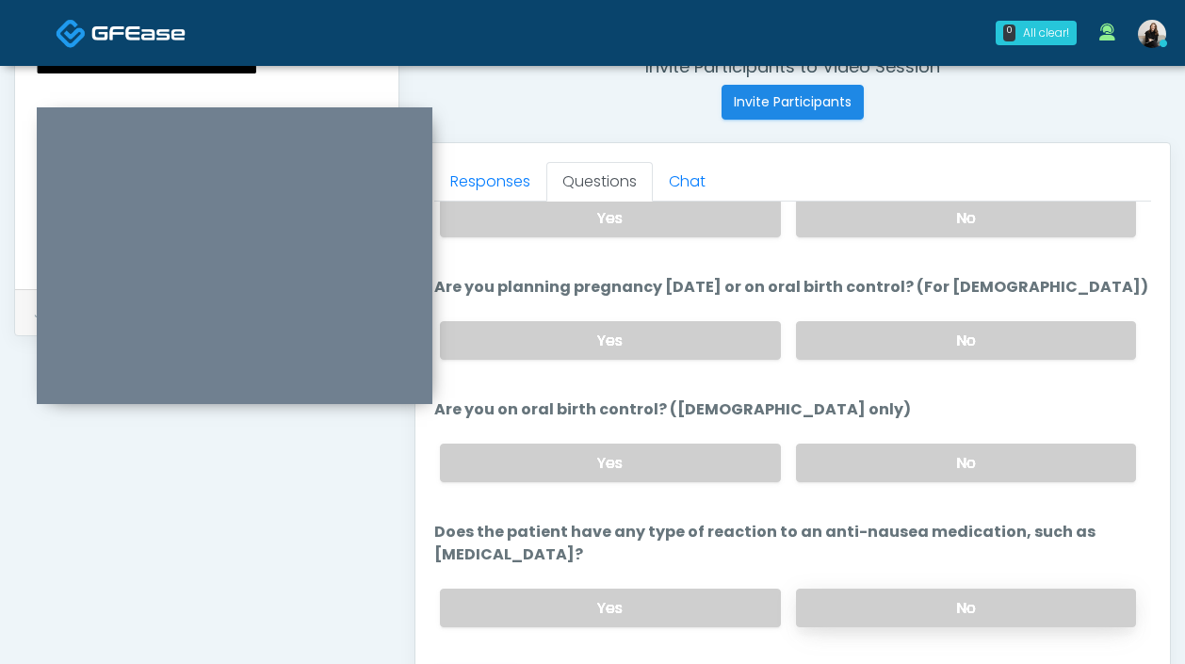
click at [862, 589] on label "No" at bounding box center [966, 608] width 340 height 39
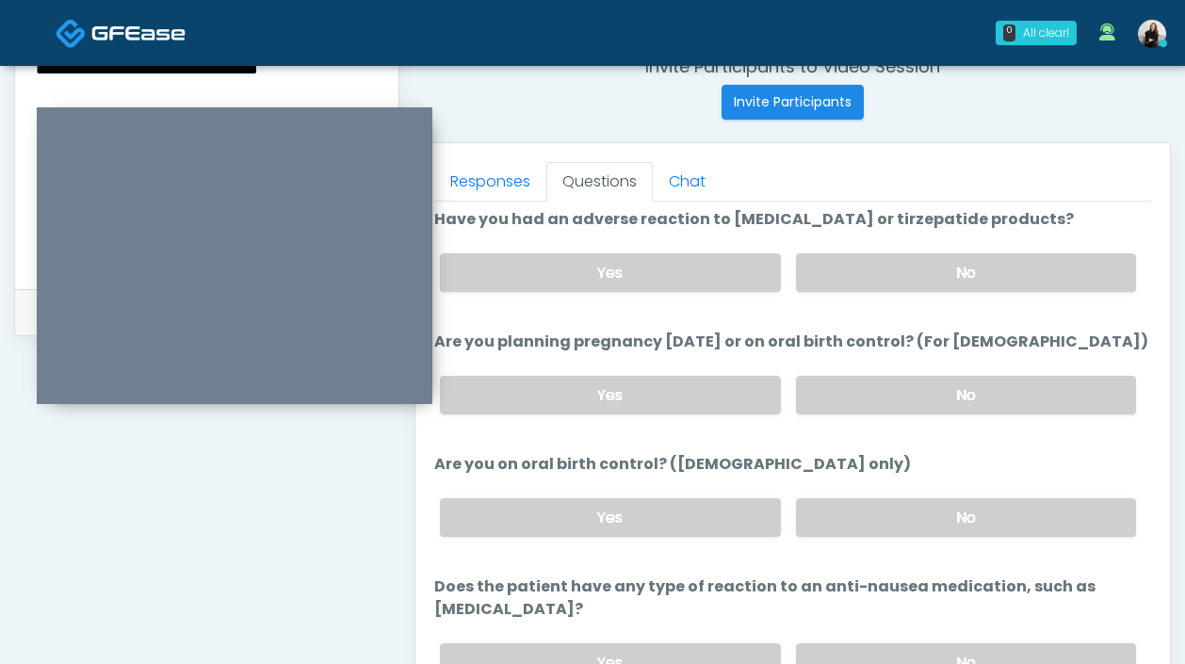
scroll to position [1039, 0]
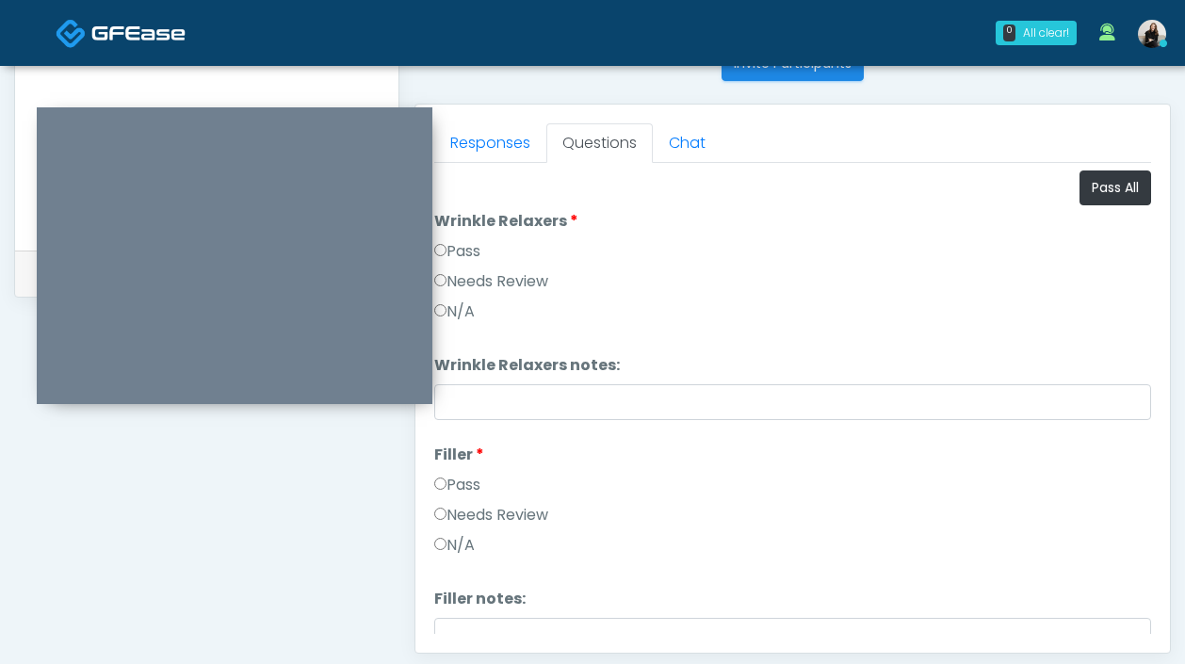
scroll to position [590, 0]
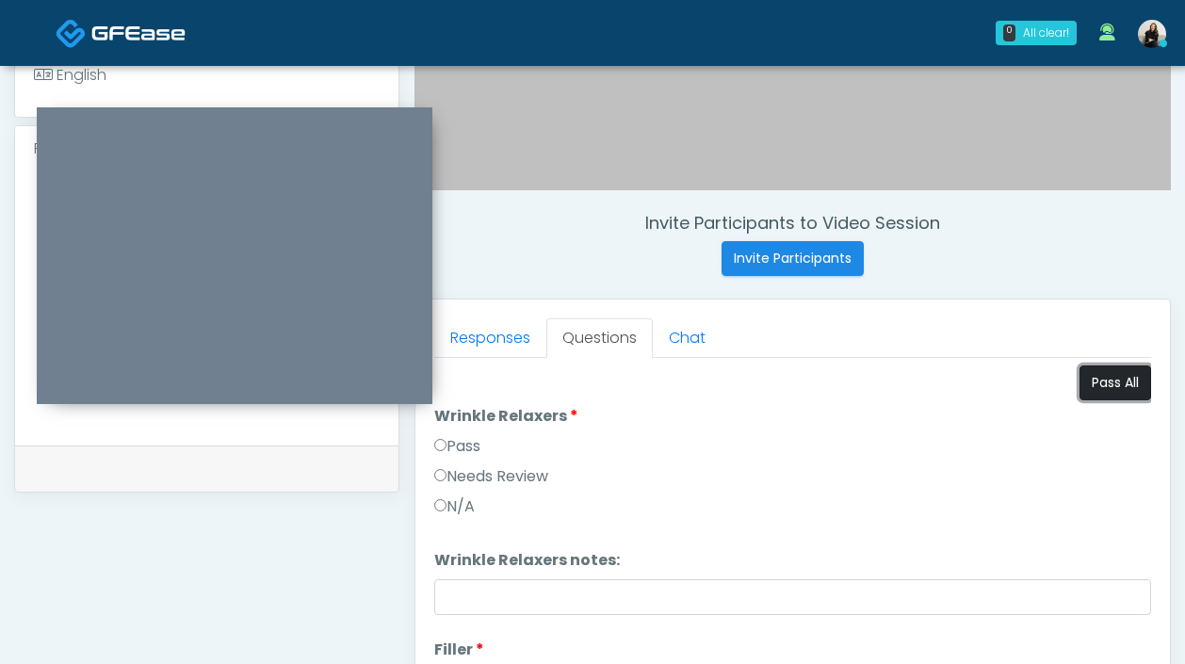
click at [1143, 370] on button "Pass All" at bounding box center [1115, 382] width 72 height 35
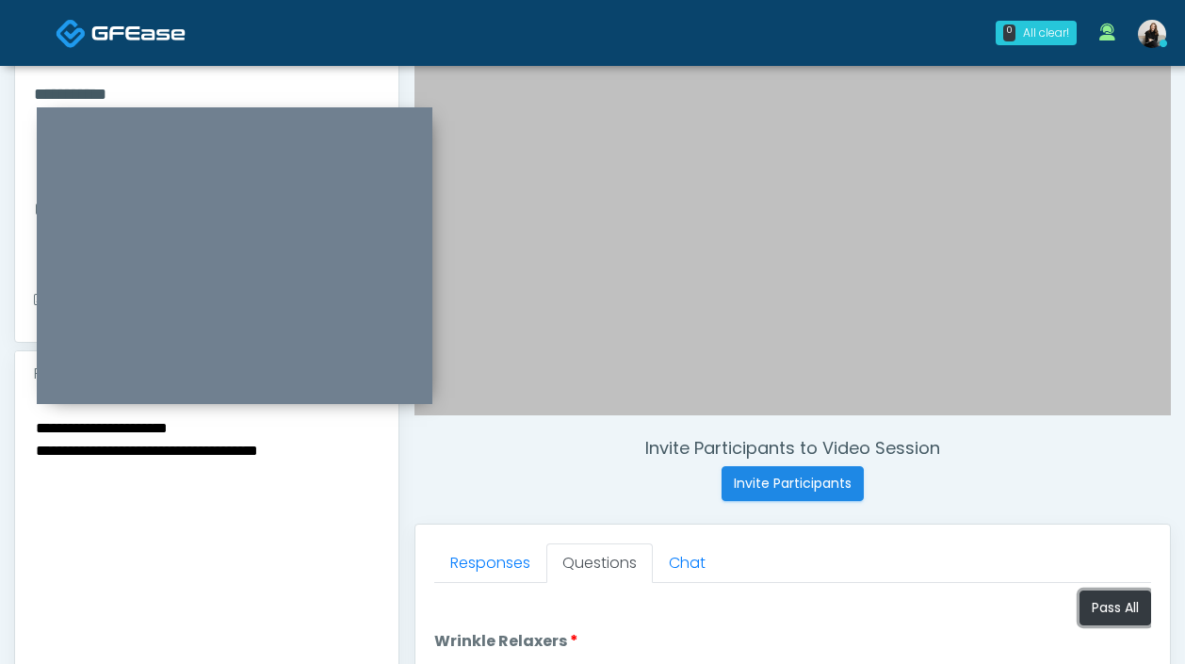
scroll to position [346, 0]
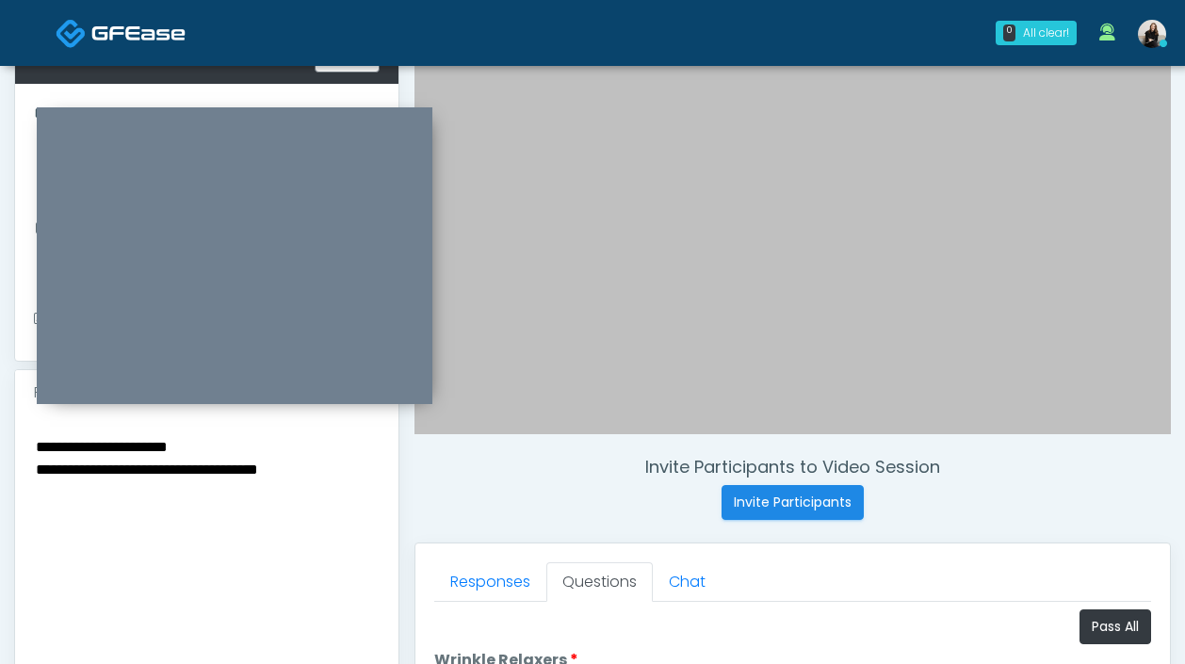
click at [34, 446] on textarea "**********" at bounding box center [207, 549] width 346 height 230
click at [186, 450] on textarea "**********" at bounding box center [207, 549] width 346 height 230
click at [39, 448] on textarea "**********" at bounding box center [207, 549] width 346 height 230
click at [35, 468] on textarea "**********" at bounding box center [207, 549] width 346 height 230
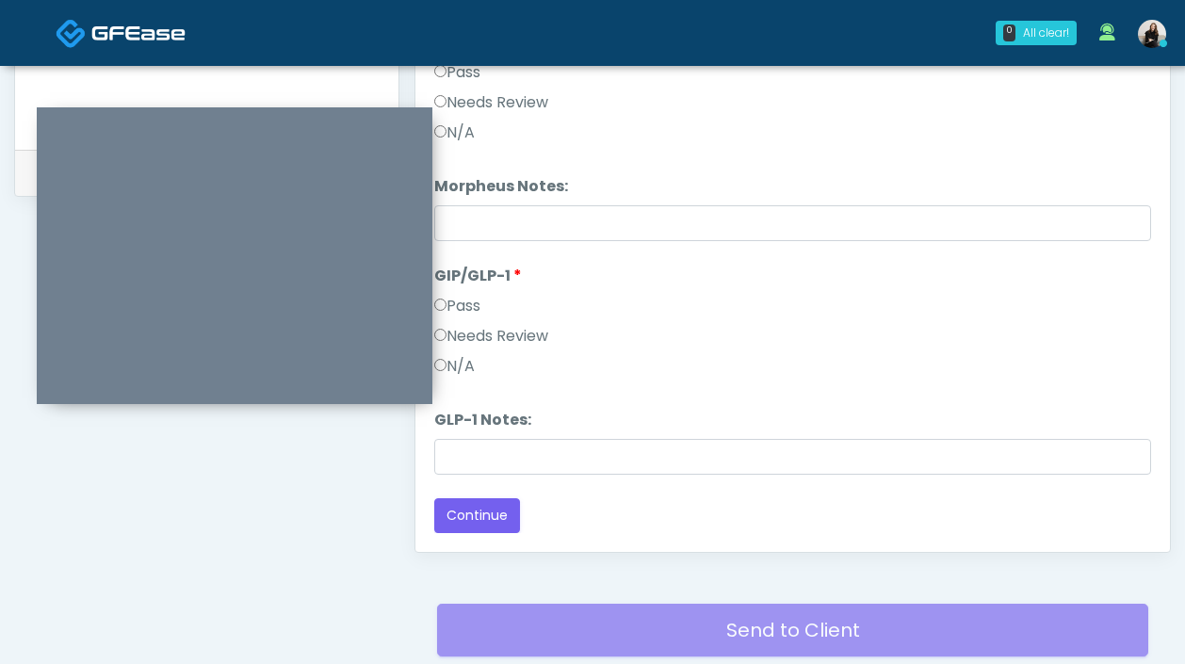
scroll to position [1004, 0]
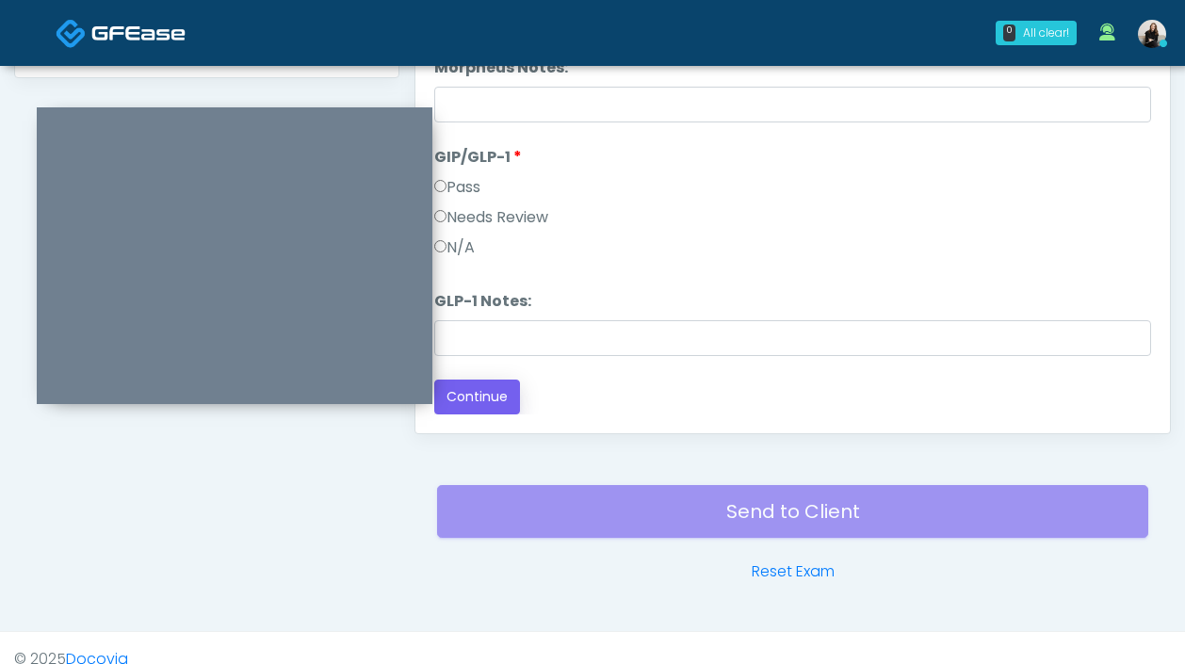
type textarea "**********"
click at [475, 396] on button "Continue" at bounding box center [477, 397] width 86 height 35
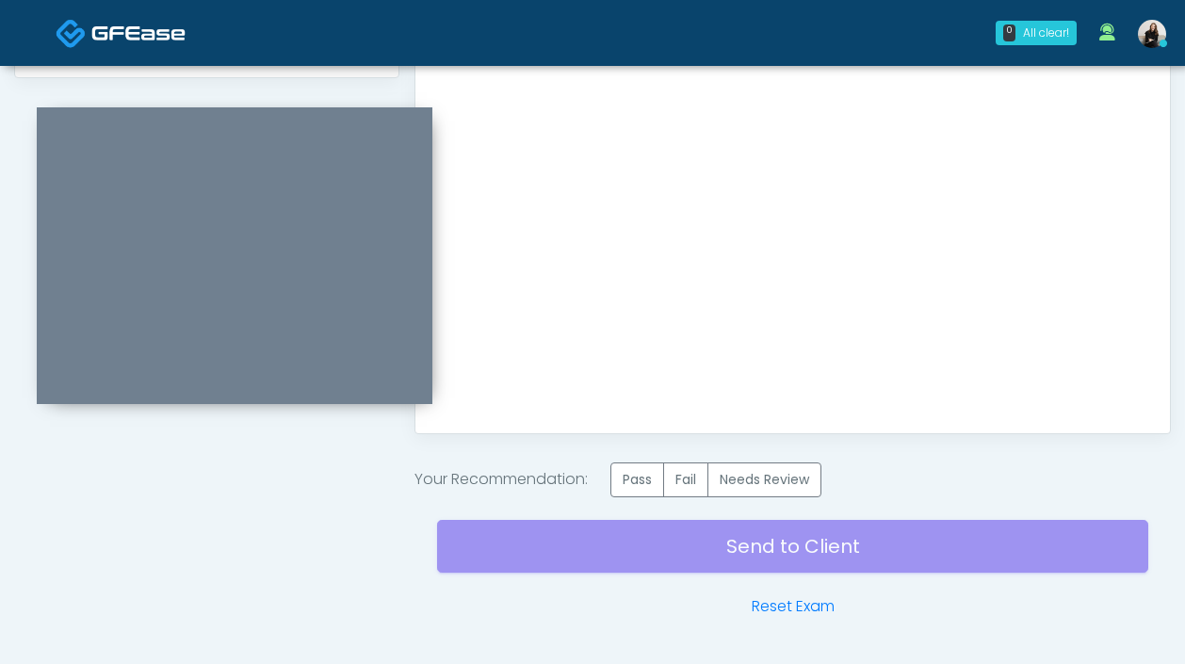
scroll to position [0, 0]
click at [632, 467] on label "Pass" at bounding box center [637, 479] width 54 height 35
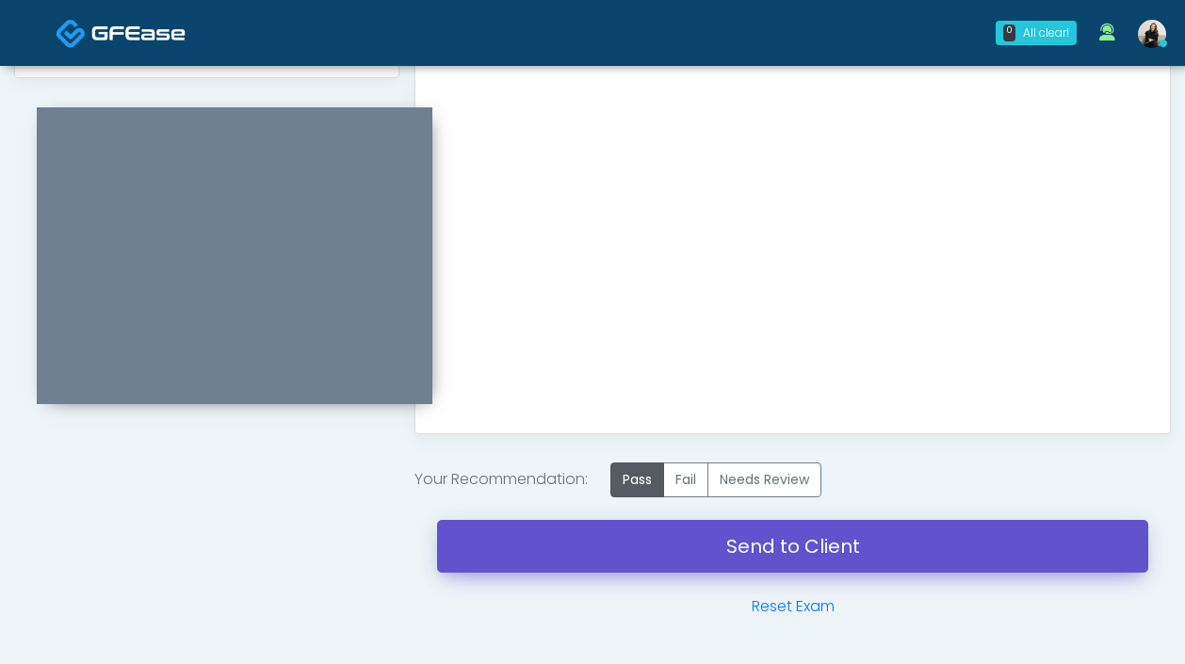
click at [639, 533] on link "Send to Client" at bounding box center [792, 546] width 711 height 53
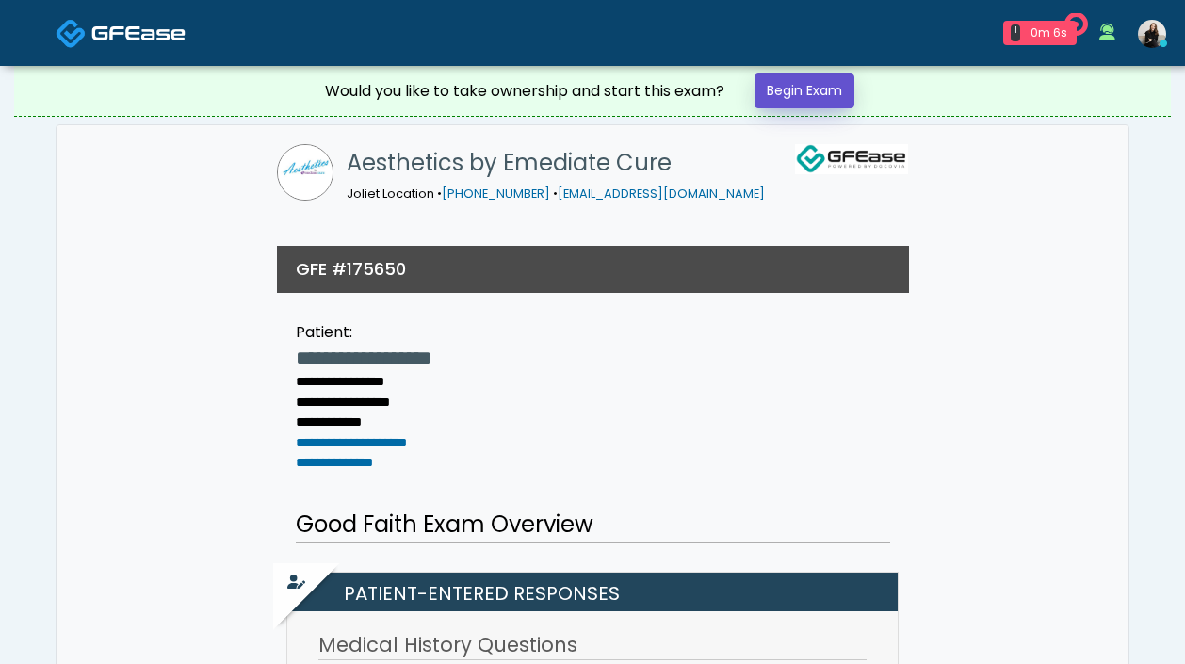
click at [816, 94] on link "Begin Exam" at bounding box center [804, 90] width 100 height 35
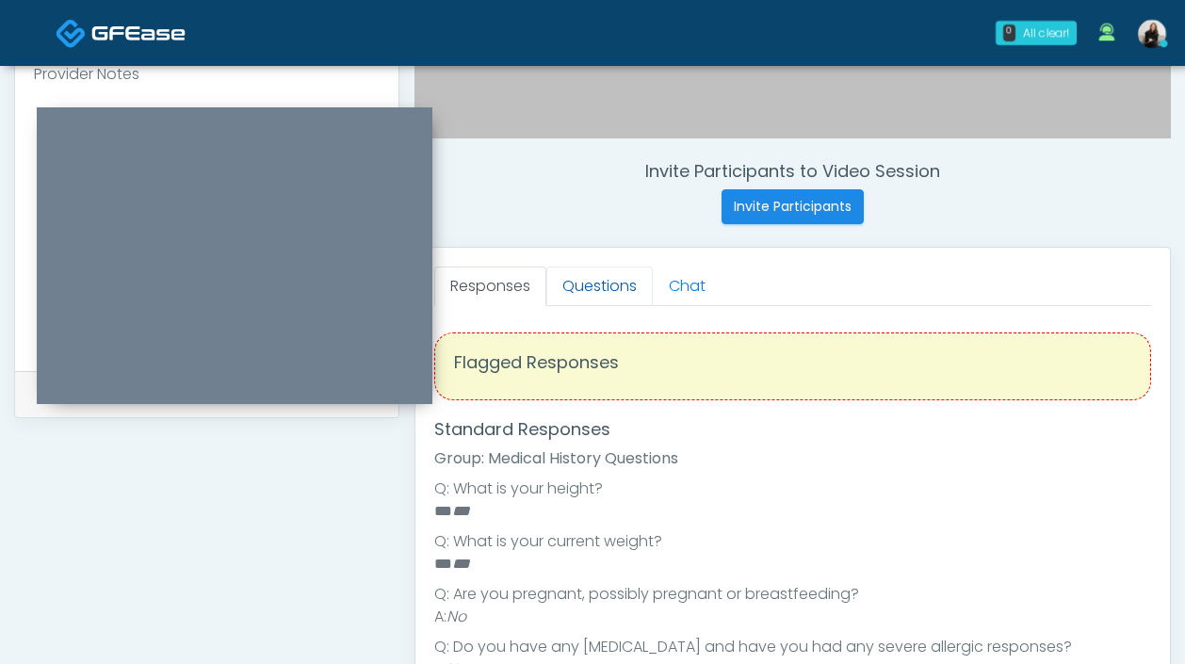
click at [597, 269] on link "Questions" at bounding box center [599, 287] width 106 height 40
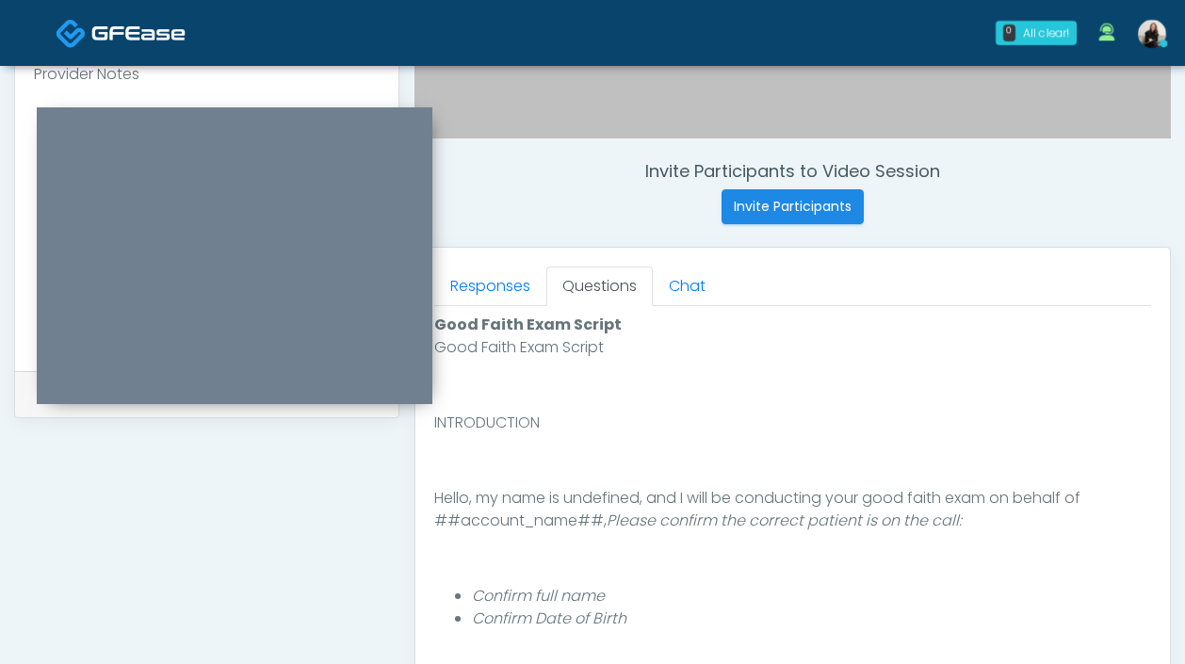
scroll to position [1027, 0]
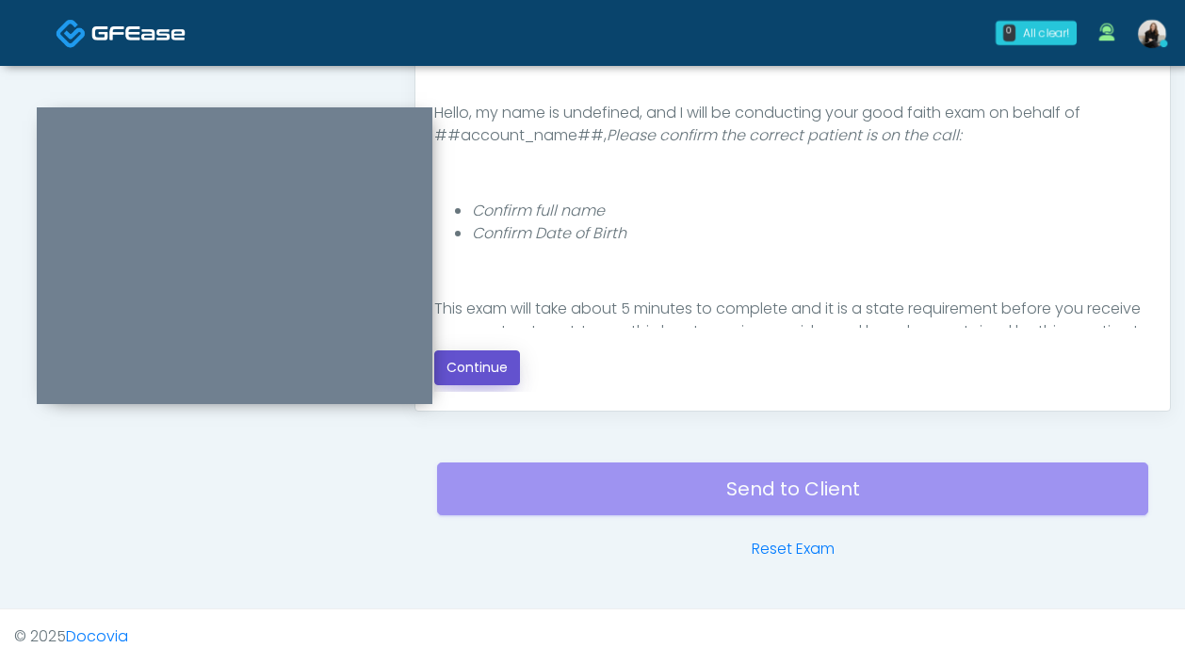
click at [496, 372] on button "Continue" at bounding box center [477, 367] width 86 height 35
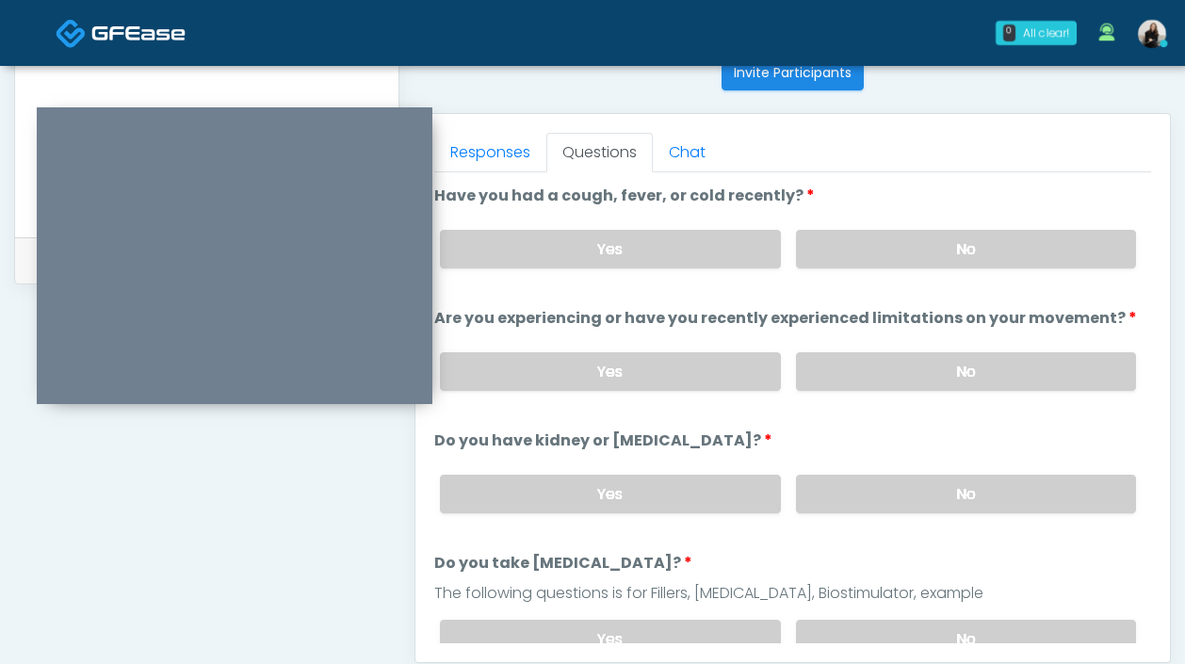
scroll to position [691, 0]
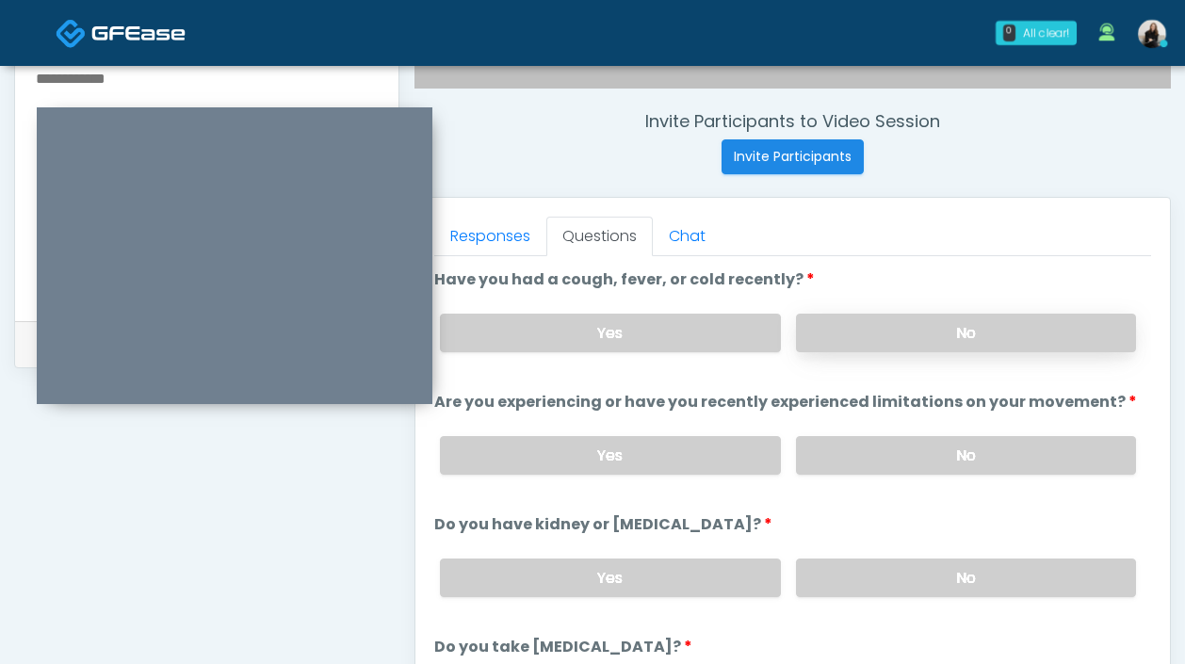
click at [863, 333] on label "No" at bounding box center [966, 333] width 340 height 39
click at [848, 443] on label "No" at bounding box center [966, 455] width 340 height 39
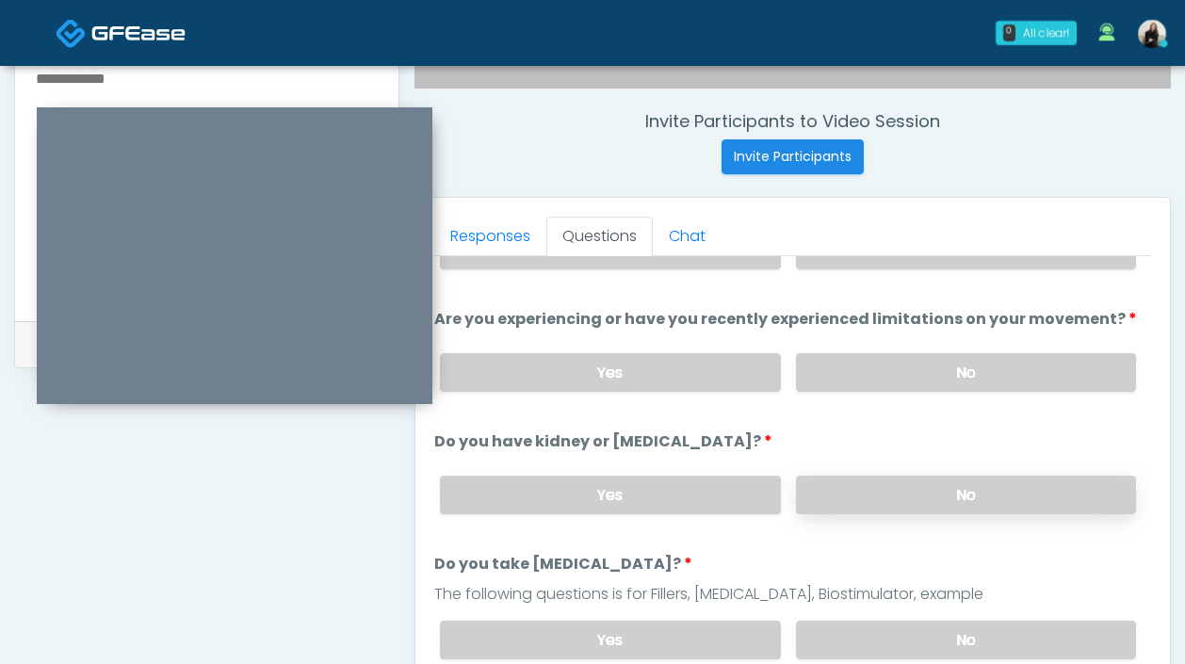
click at [834, 476] on label "No" at bounding box center [966, 495] width 340 height 39
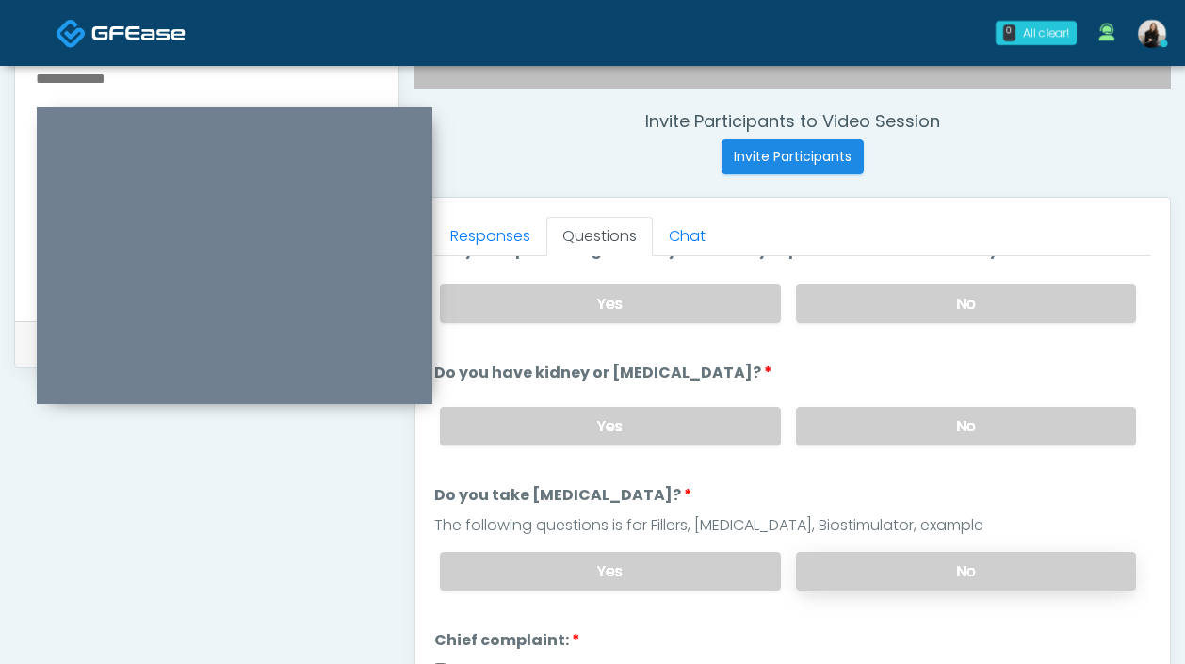
click at [820, 554] on label "No" at bounding box center [966, 571] width 340 height 39
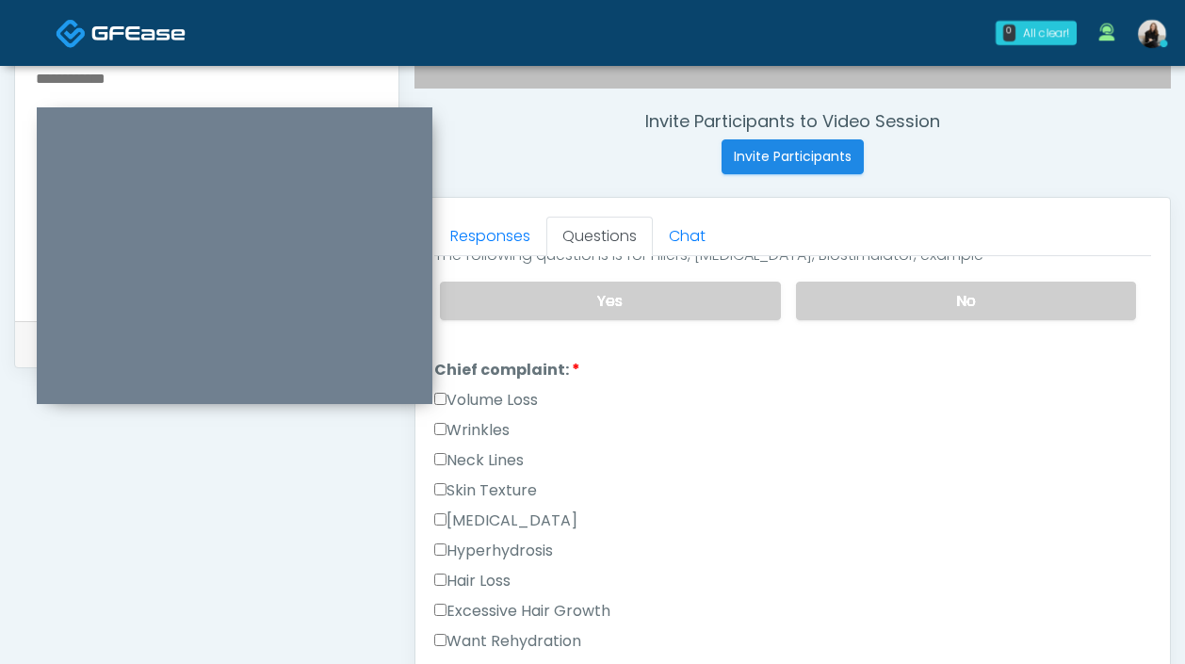
scroll to position [453, 0]
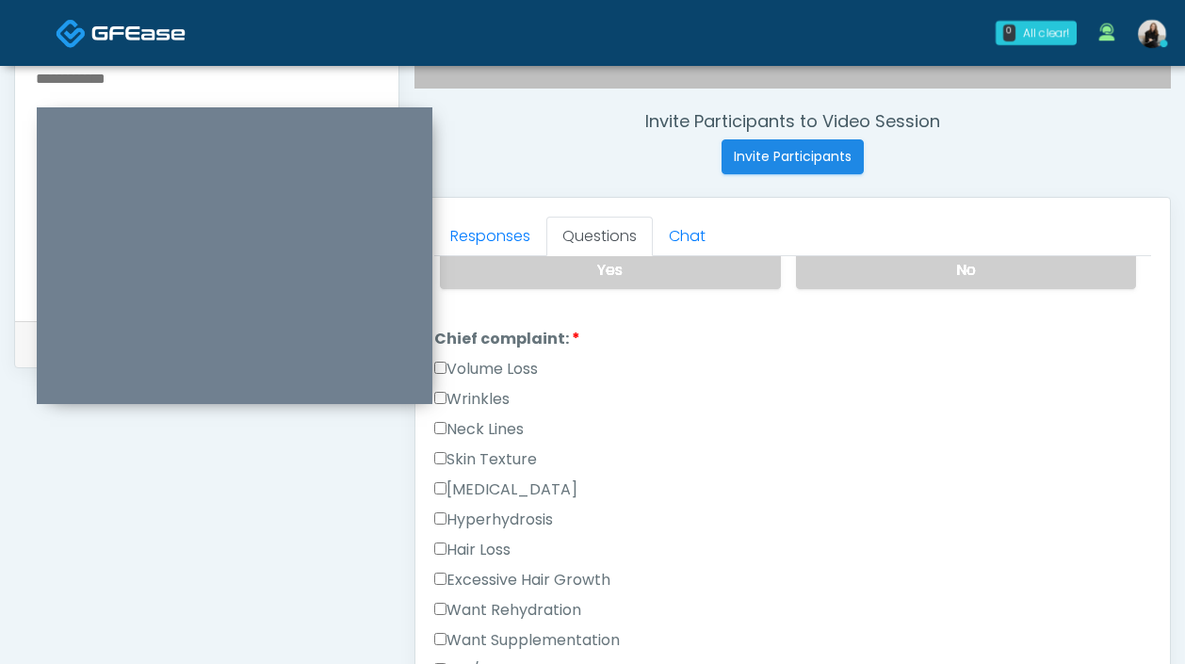
click at [488, 400] on label "Wrinkles" at bounding box center [471, 399] width 75 height 23
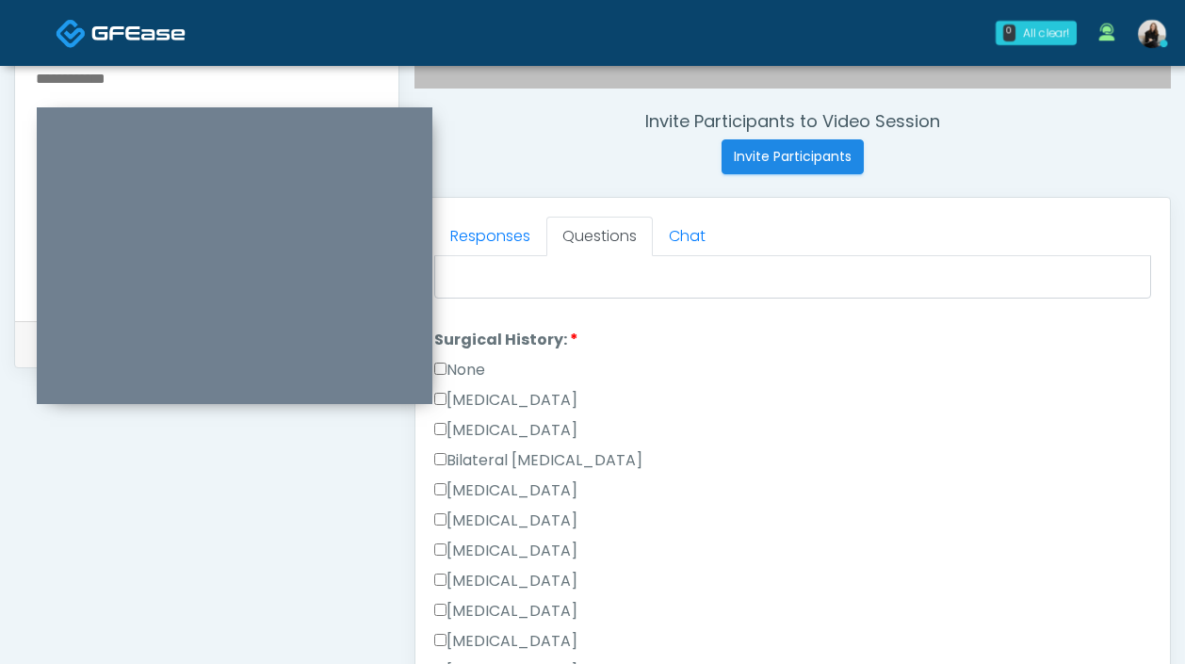
click at [470, 361] on label "None" at bounding box center [459, 370] width 51 height 23
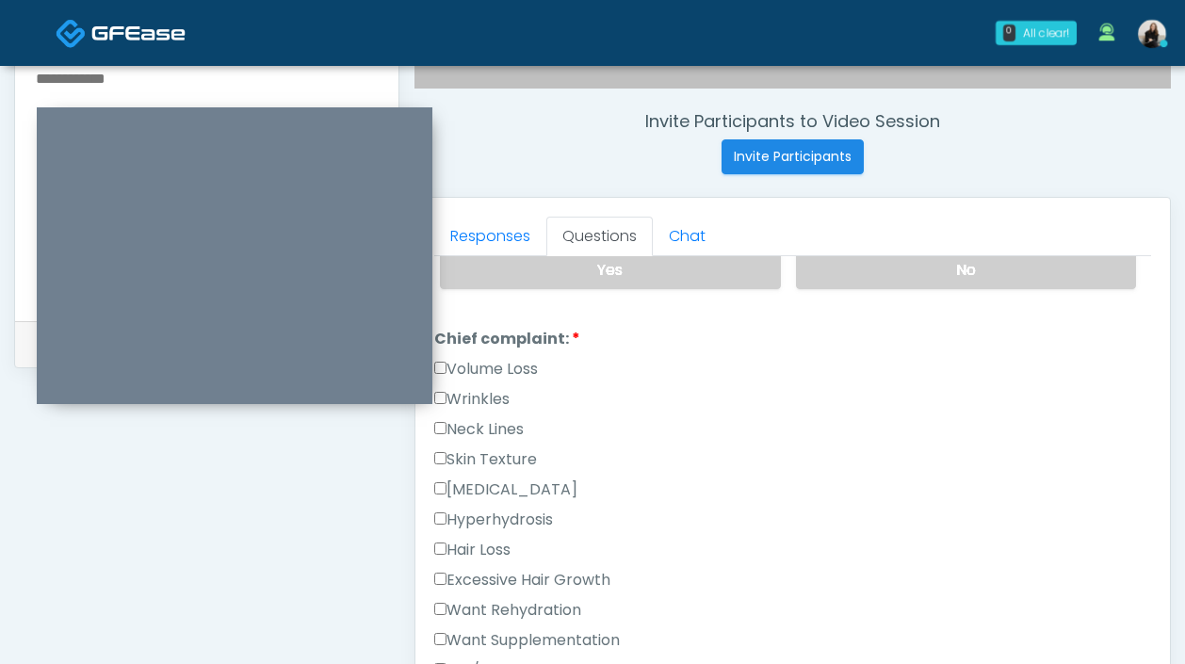
click at [470, 361] on label "Volume Loss" at bounding box center [486, 369] width 104 height 23
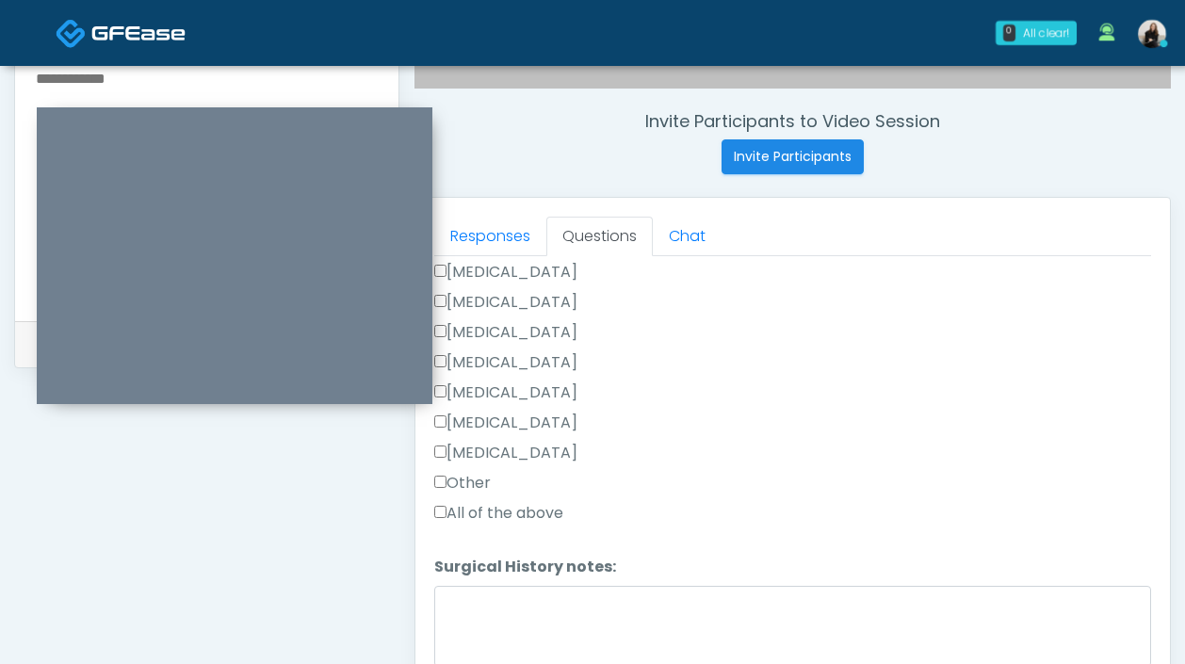
scroll to position [827, 0]
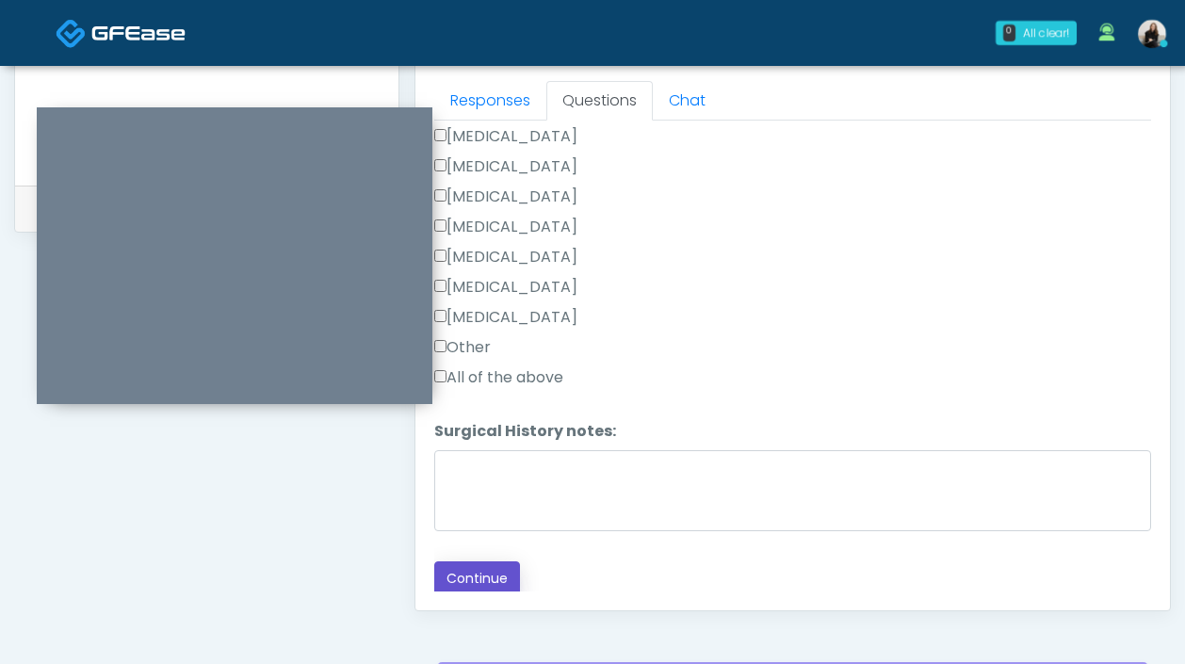
click at [471, 566] on button "Continue" at bounding box center [477, 578] width 86 height 35
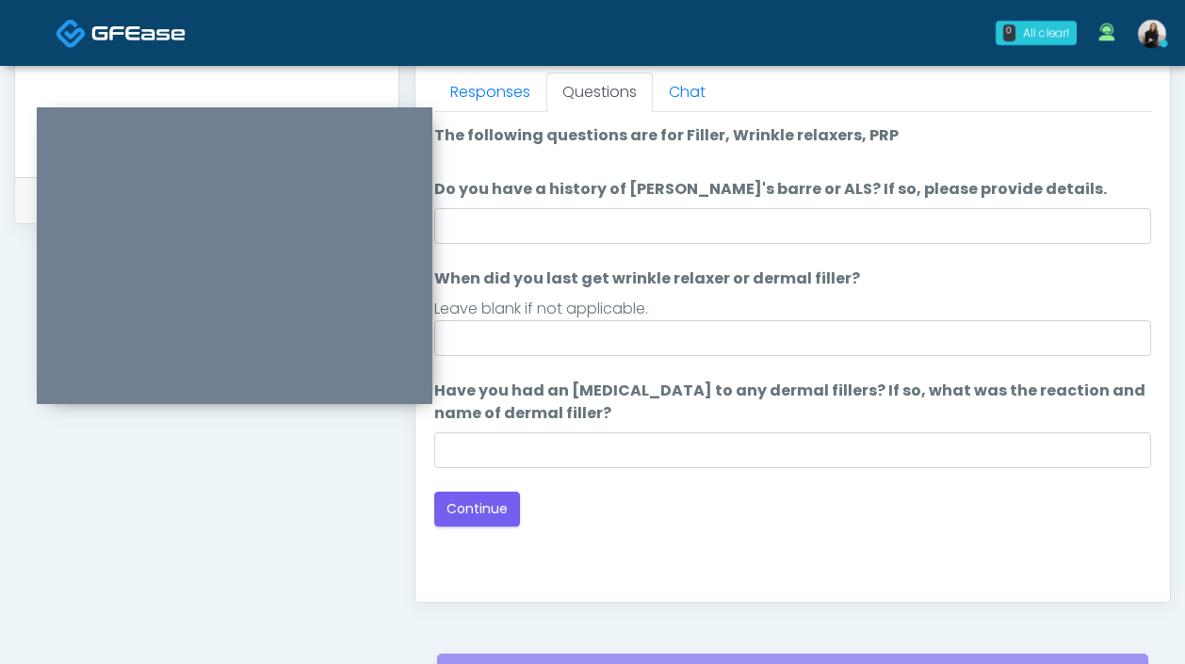
scroll to position [698, 0]
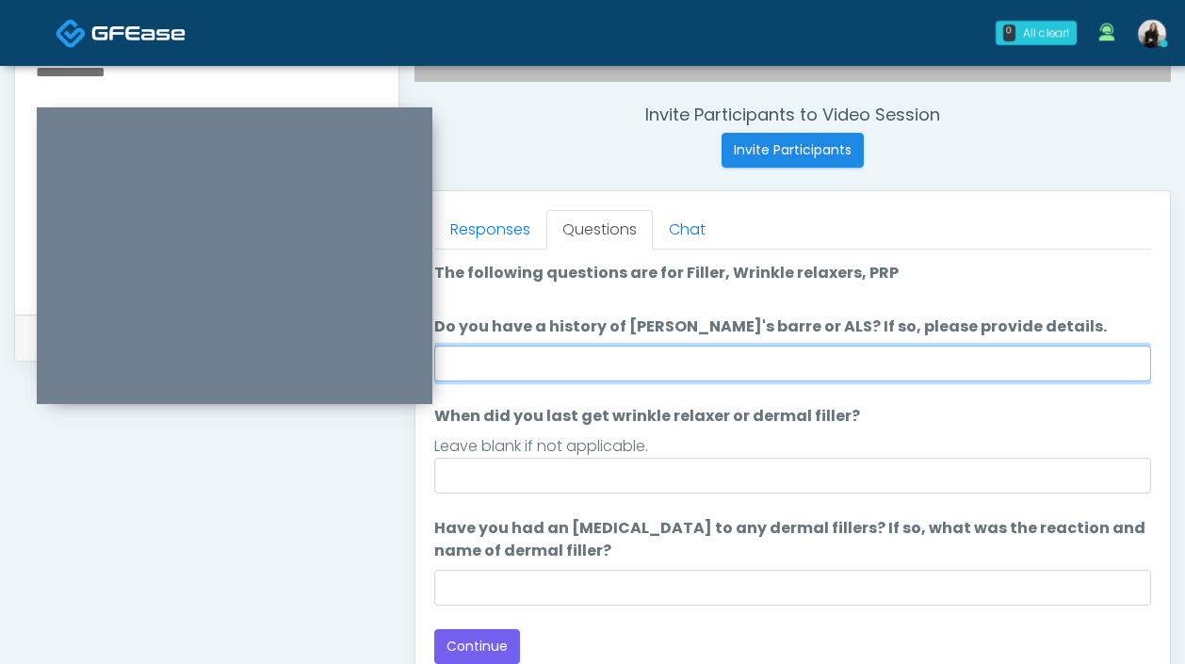
click at [581, 360] on input "Do you have a history of Guillain's barre or ALS? If so, please provide details." at bounding box center [792, 364] width 717 height 36
type input "**"
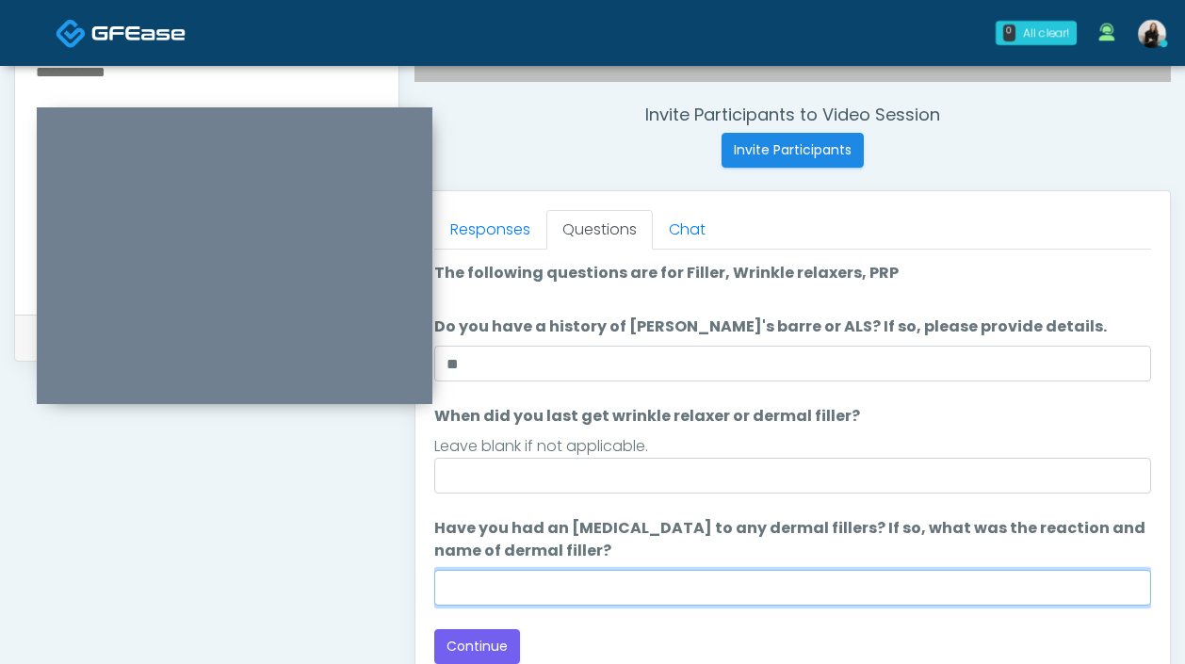
click at [562, 579] on input "Have you had an allergic response to any dermal fillers? If so, what was the re…" at bounding box center [792, 588] width 717 height 36
type input "**"
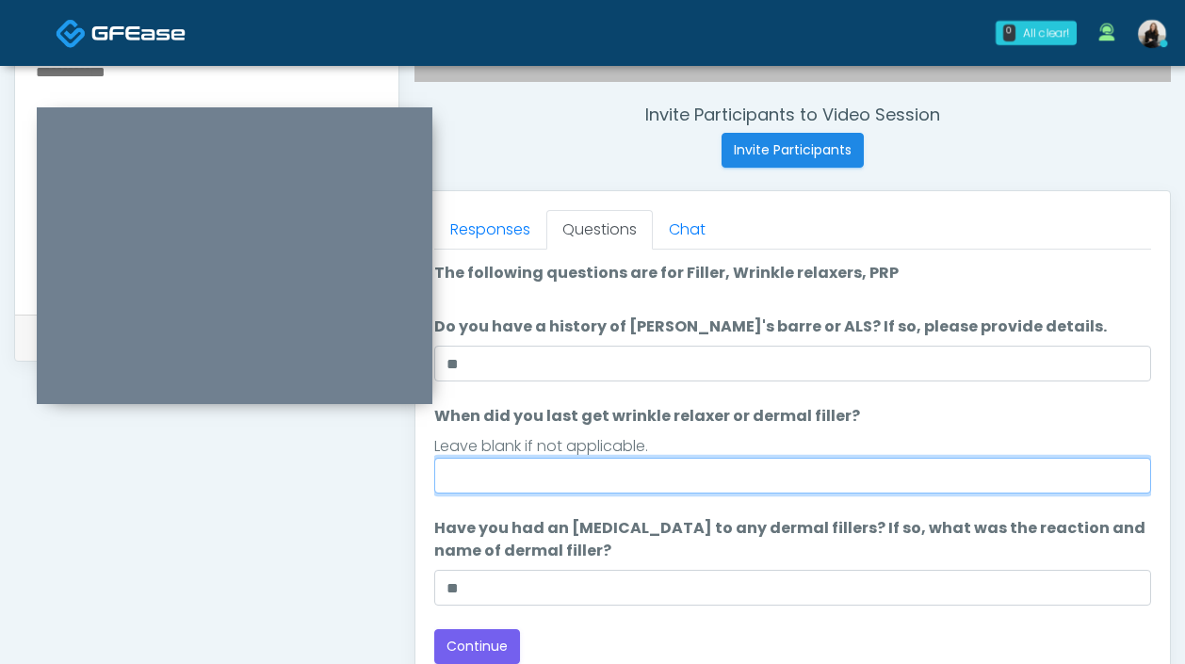
click at [566, 470] on input "When did you last get wrinkle relaxer or dermal filler?" at bounding box center [792, 476] width 717 height 36
type input "********"
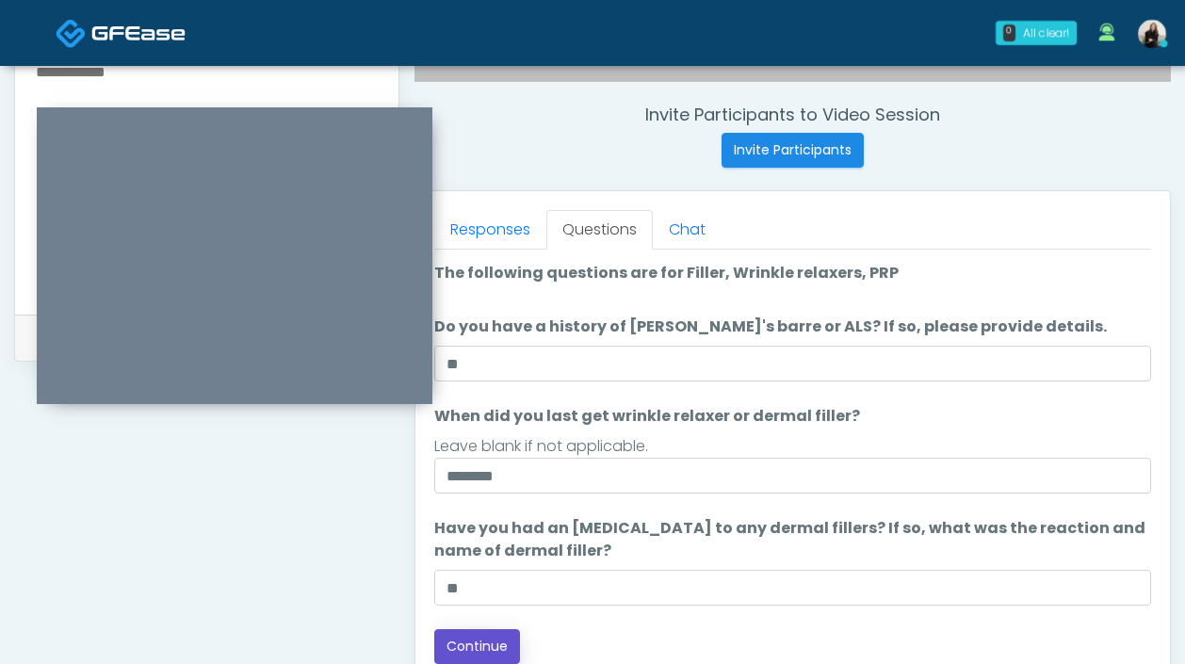
click at [504, 634] on button "Continue" at bounding box center [477, 646] width 86 height 35
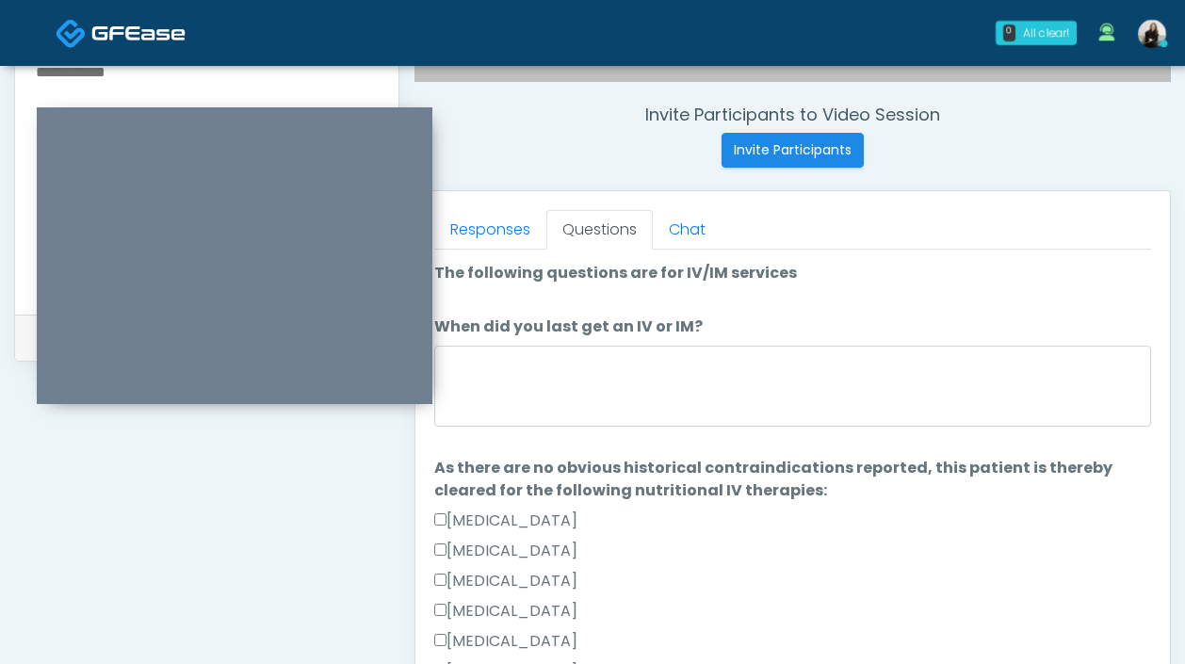
scroll to position [1027, 0]
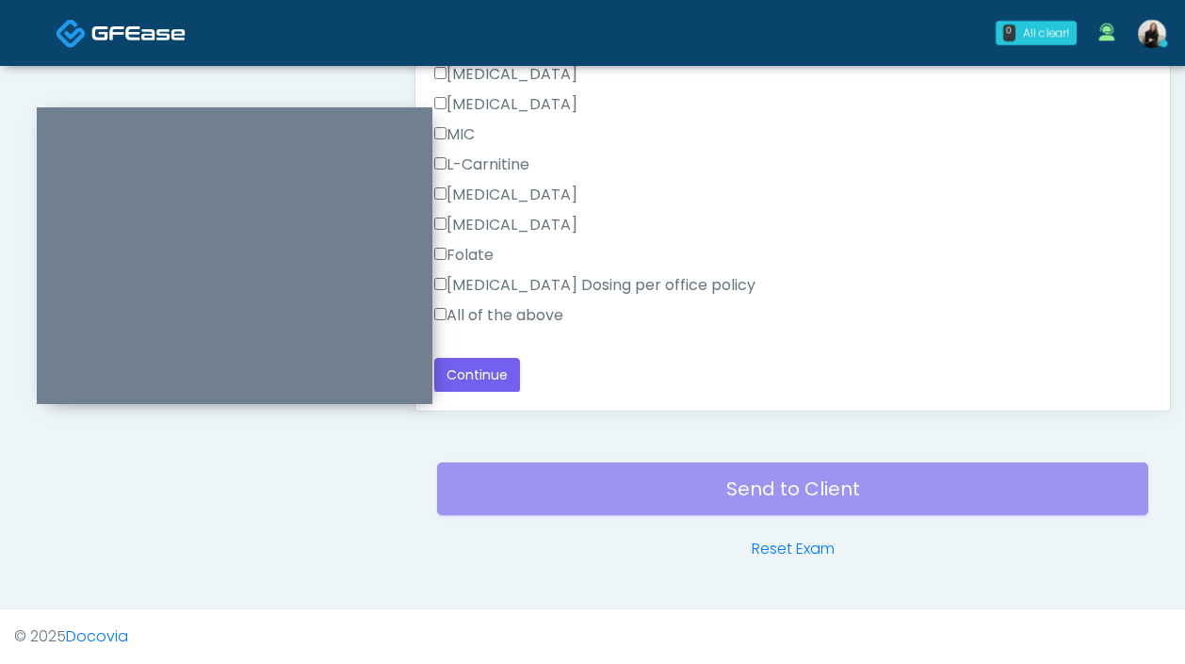
click at [550, 308] on label "All of the above" at bounding box center [498, 315] width 129 height 23
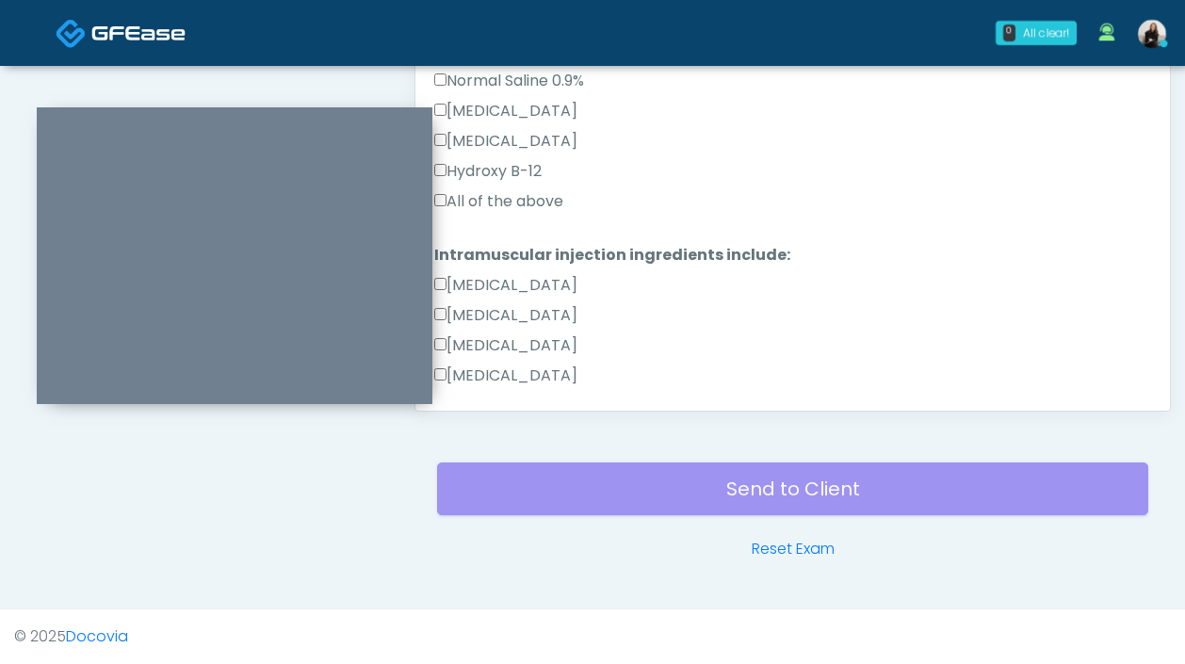
click at [527, 200] on label "All of the above" at bounding box center [498, 201] width 129 height 23
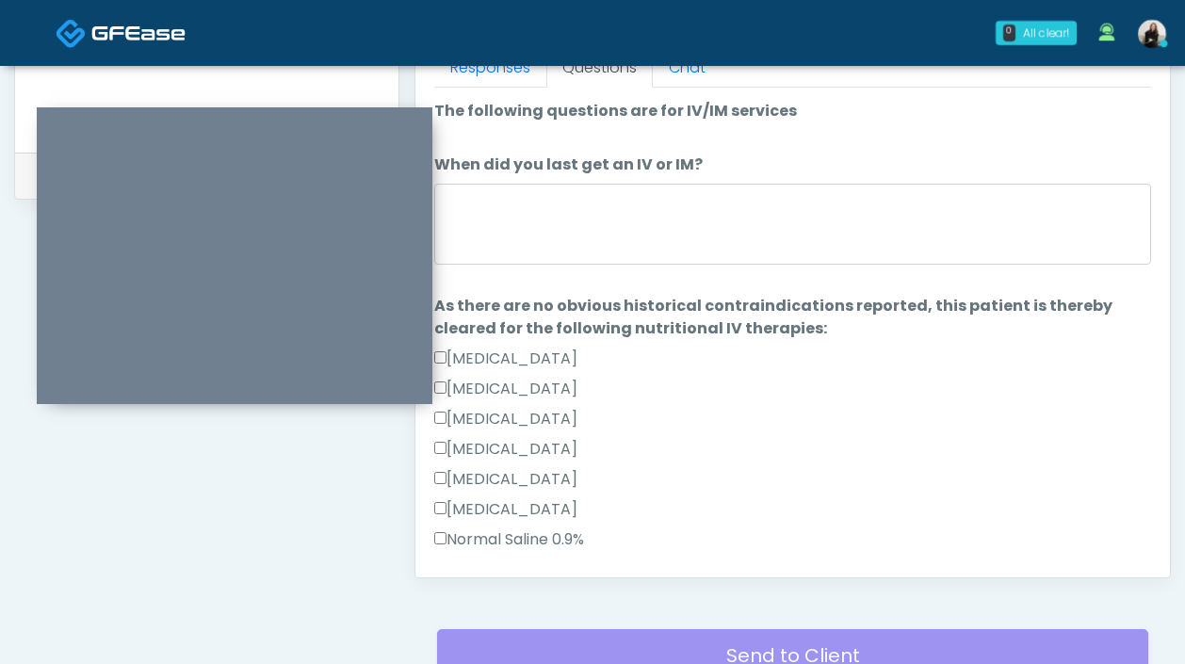
scroll to position [808, 0]
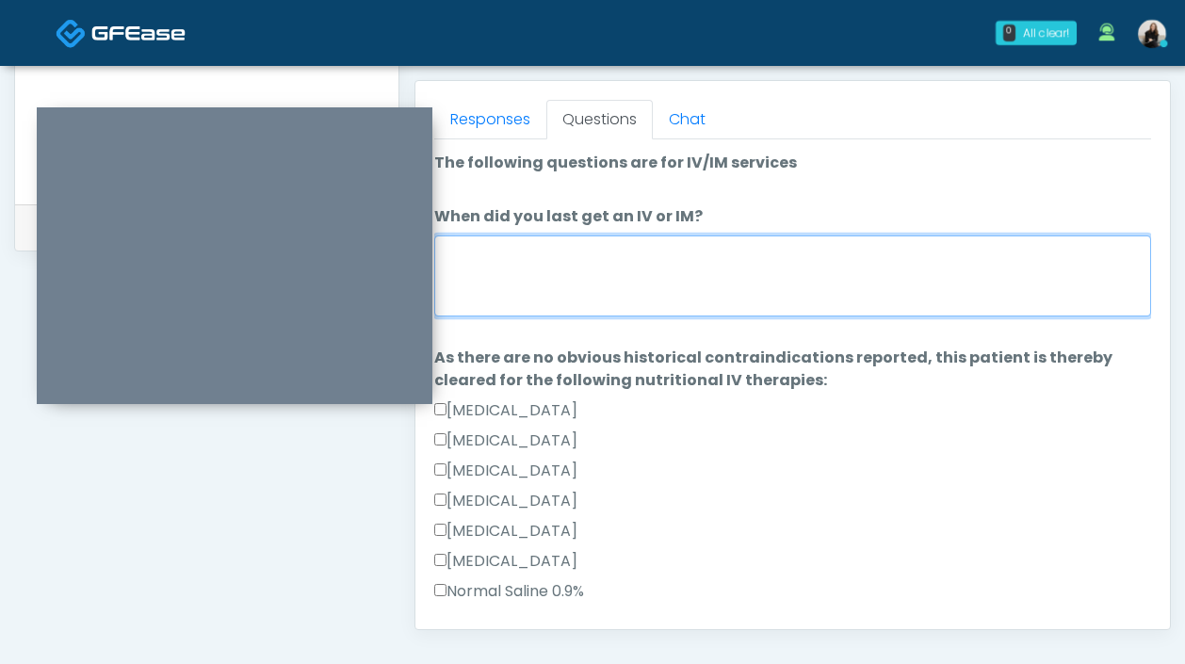
click at [528, 260] on textarea "When did you last get an IV or IM?" at bounding box center [792, 275] width 717 height 81
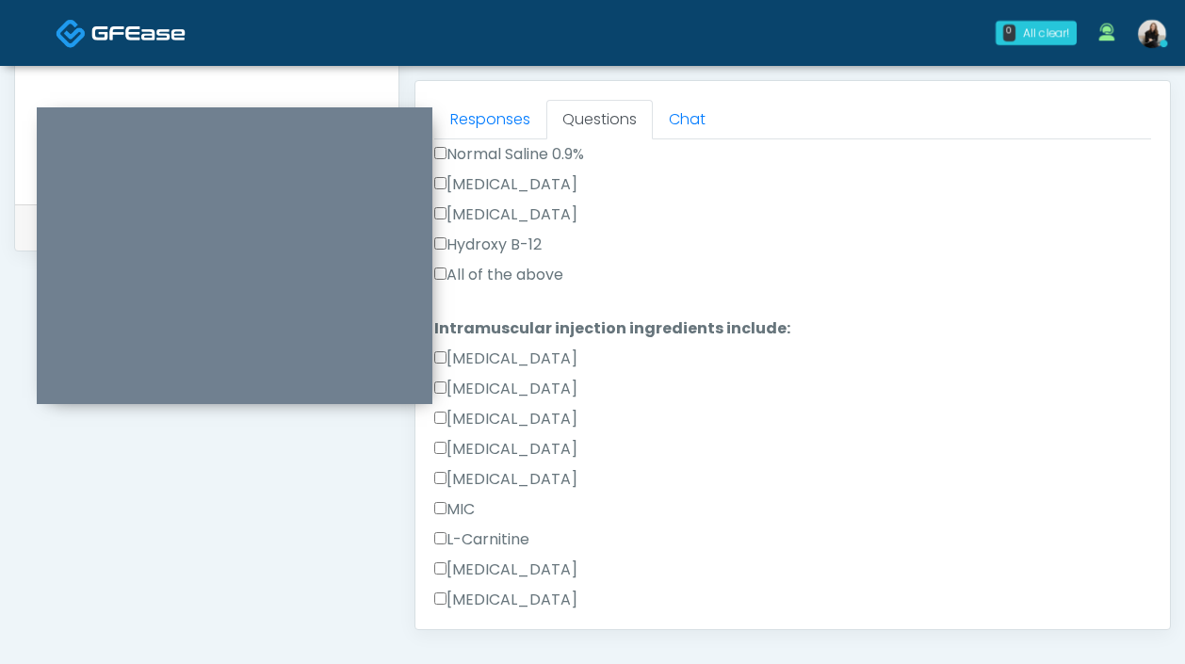
scroll to position [593, 0]
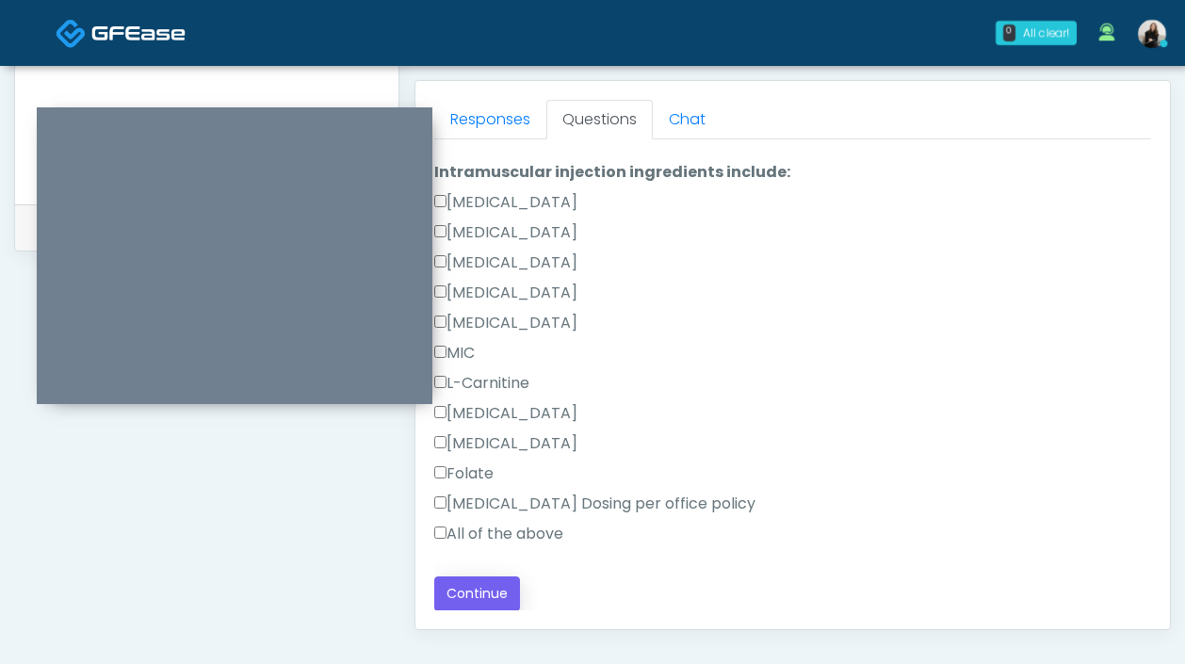
type textarea "**********"
click at [483, 579] on button "Continue" at bounding box center [477, 593] width 86 height 35
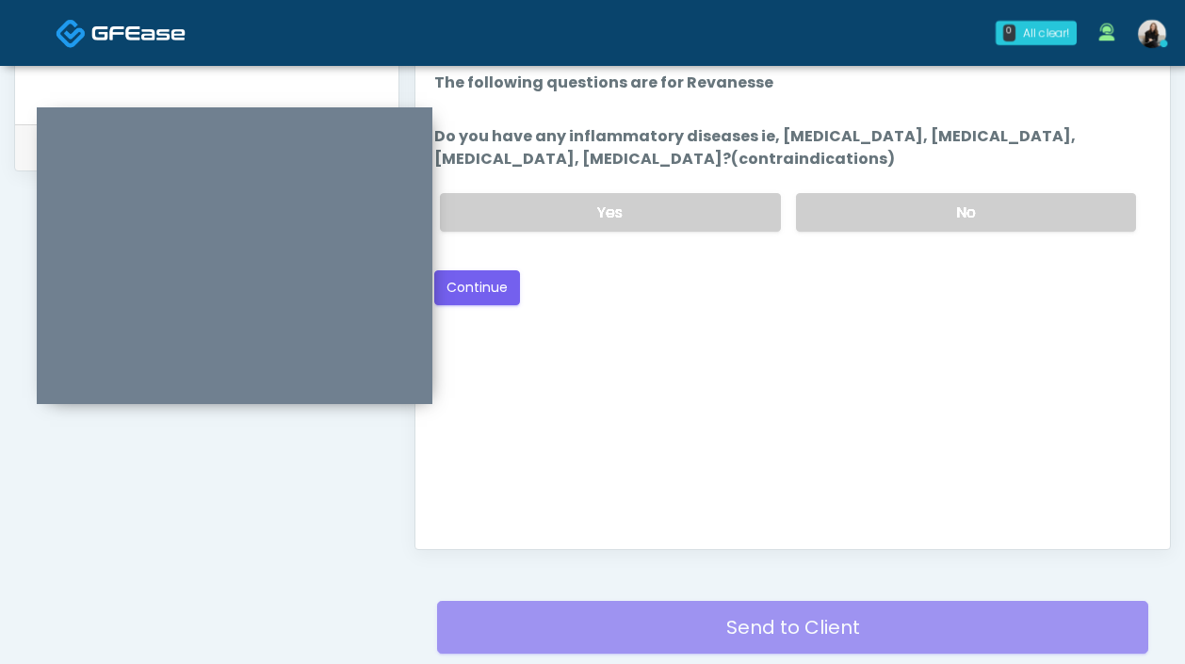
scroll to position [890, 0]
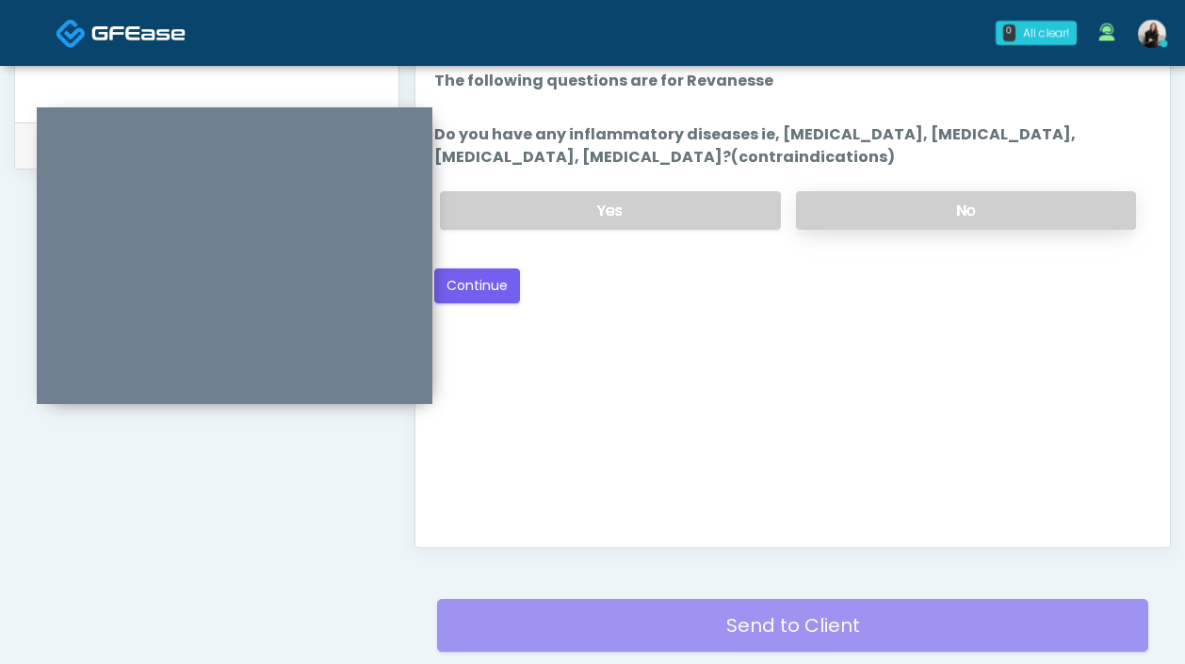
click at [814, 219] on label "No" at bounding box center [966, 210] width 340 height 39
click at [480, 284] on button "Continue" at bounding box center [477, 285] width 86 height 35
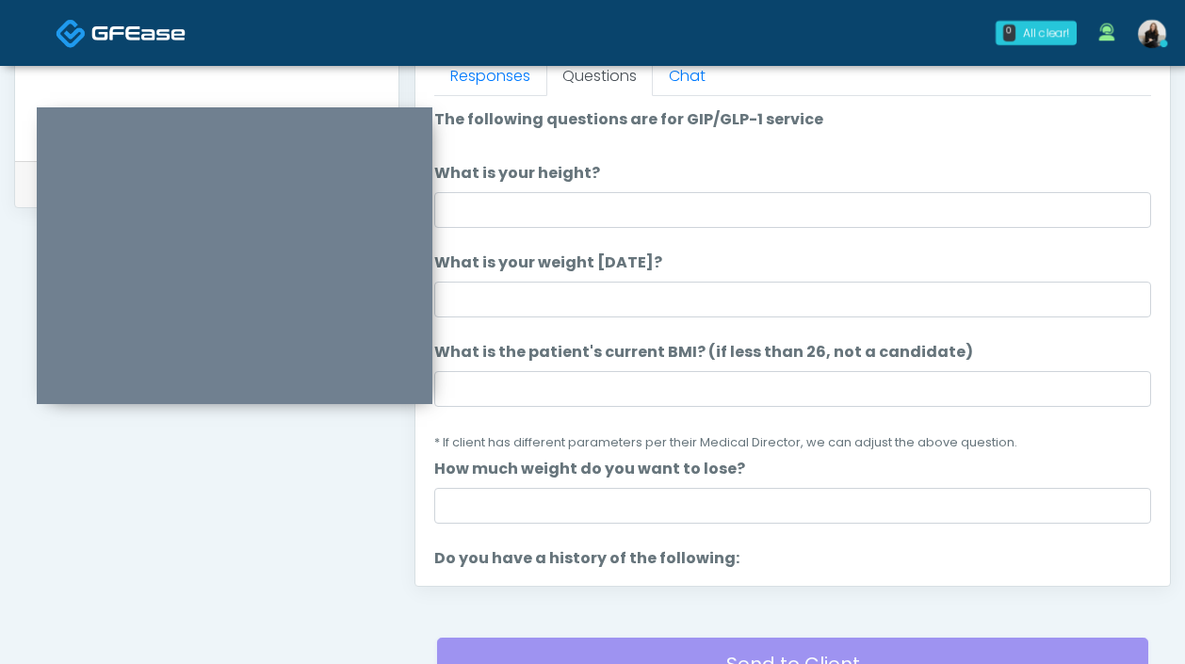
scroll to position [802, 0]
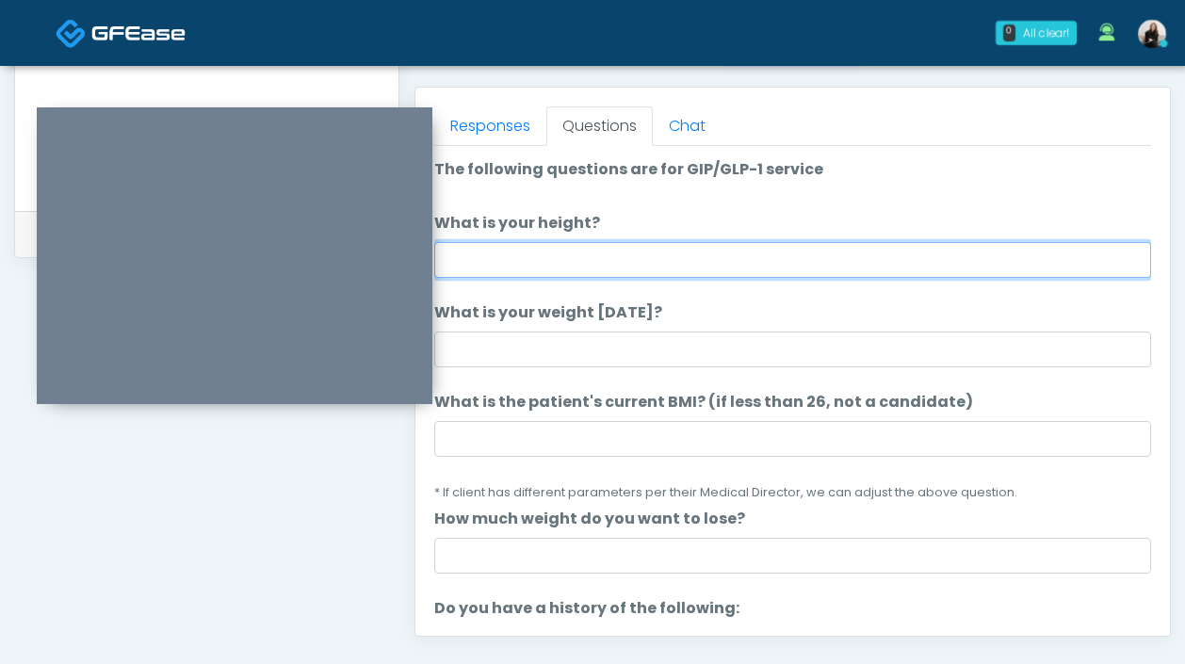
click at [485, 267] on input "What is your height?" at bounding box center [792, 260] width 717 height 36
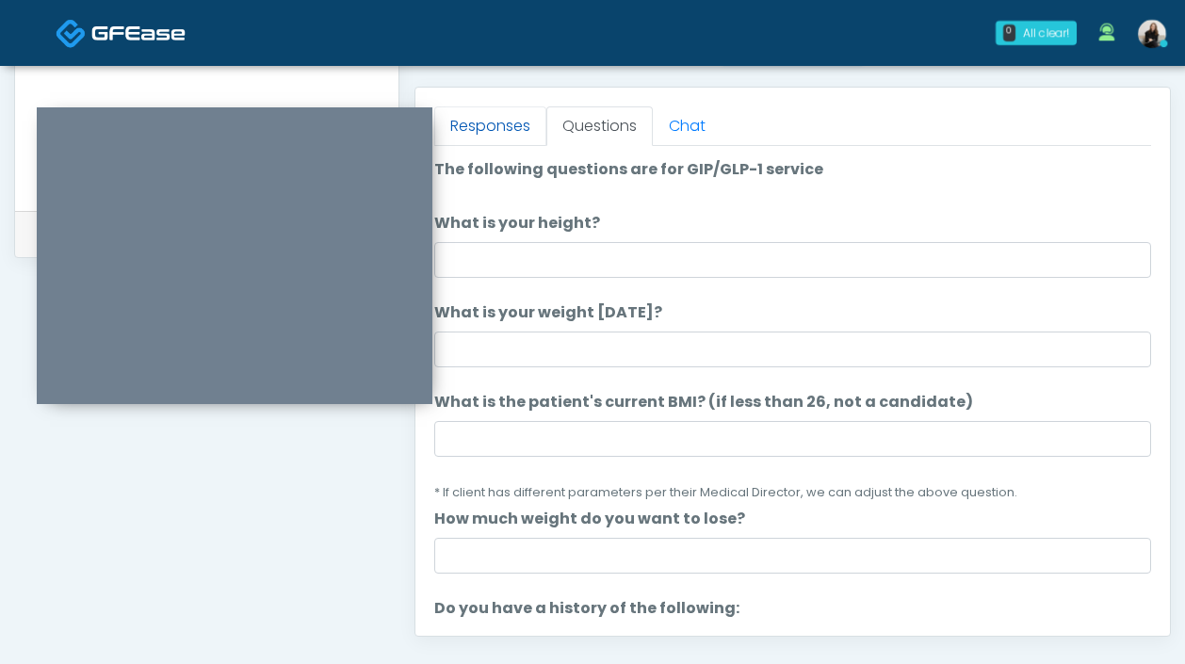
click at [495, 118] on link "Responses" at bounding box center [490, 126] width 112 height 40
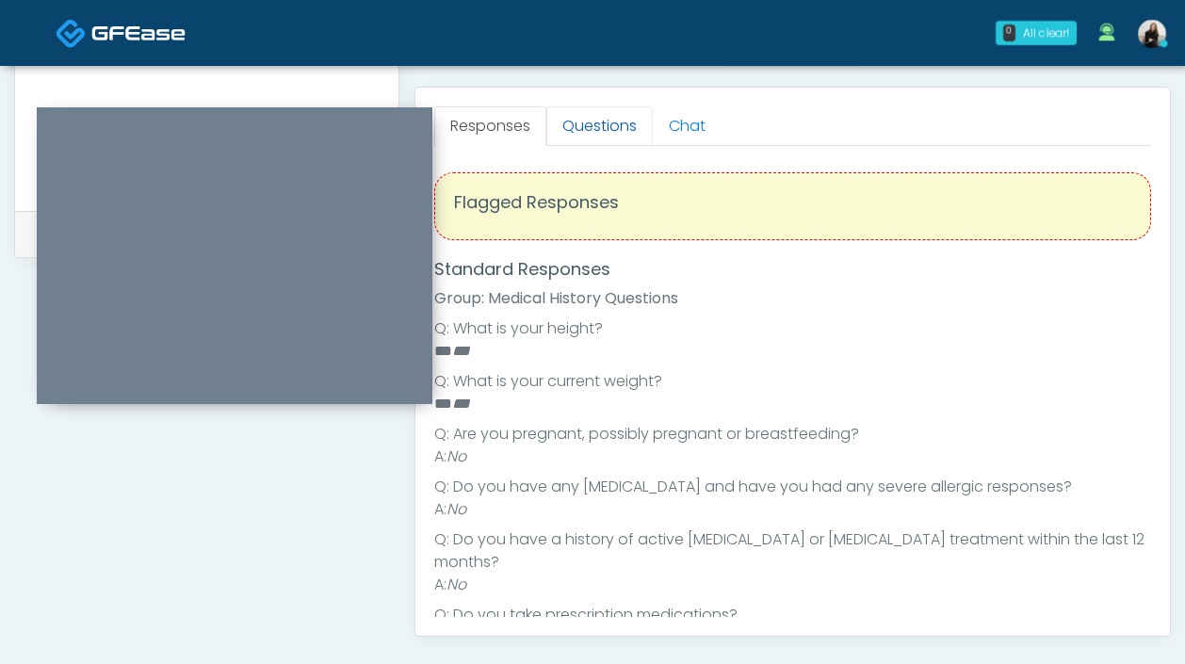
click at [583, 124] on link "Questions" at bounding box center [599, 126] width 106 height 40
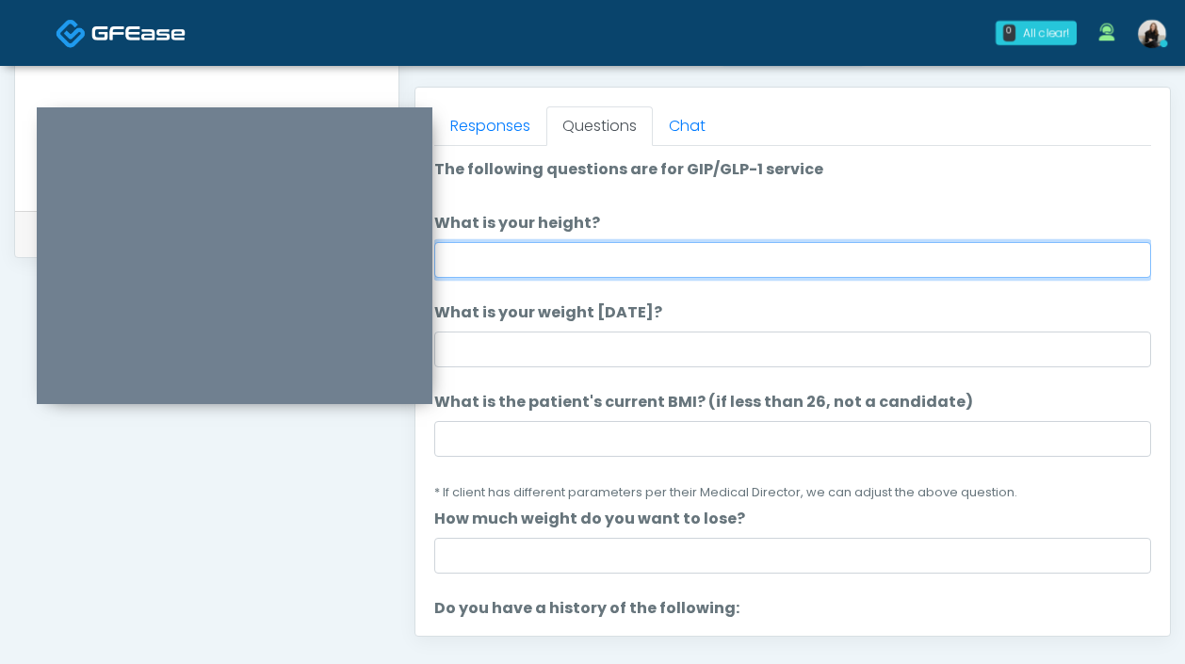
click at [460, 264] on input "What is your height?" at bounding box center [792, 260] width 717 height 36
type input "******"
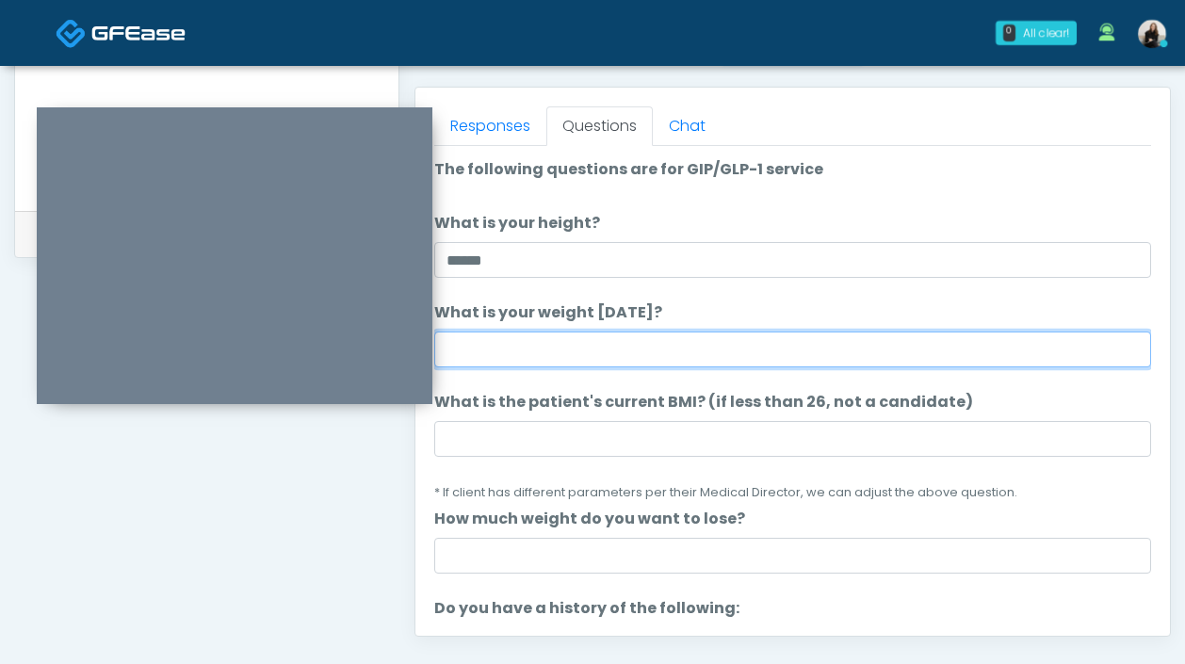
drag, startPoint x: 491, startPoint y: 356, endPoint x: 481, endPoint y: 291, distance: 65.7
click at [490, 354] on input "What is your weight today?" at bounding box center [792, 350] width 717 height 36
type input "***"
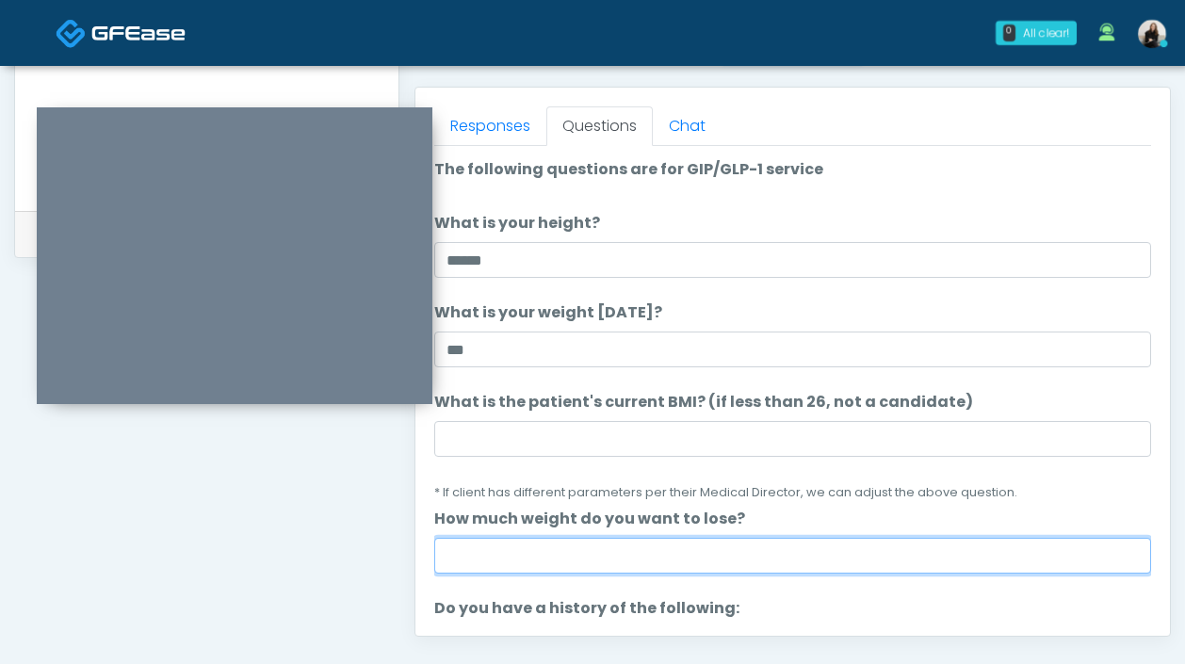
click at [567, 554] on input "How much weight do you want to lose?" at bounding box center [792, 556] width 717 height 36
type input "***"
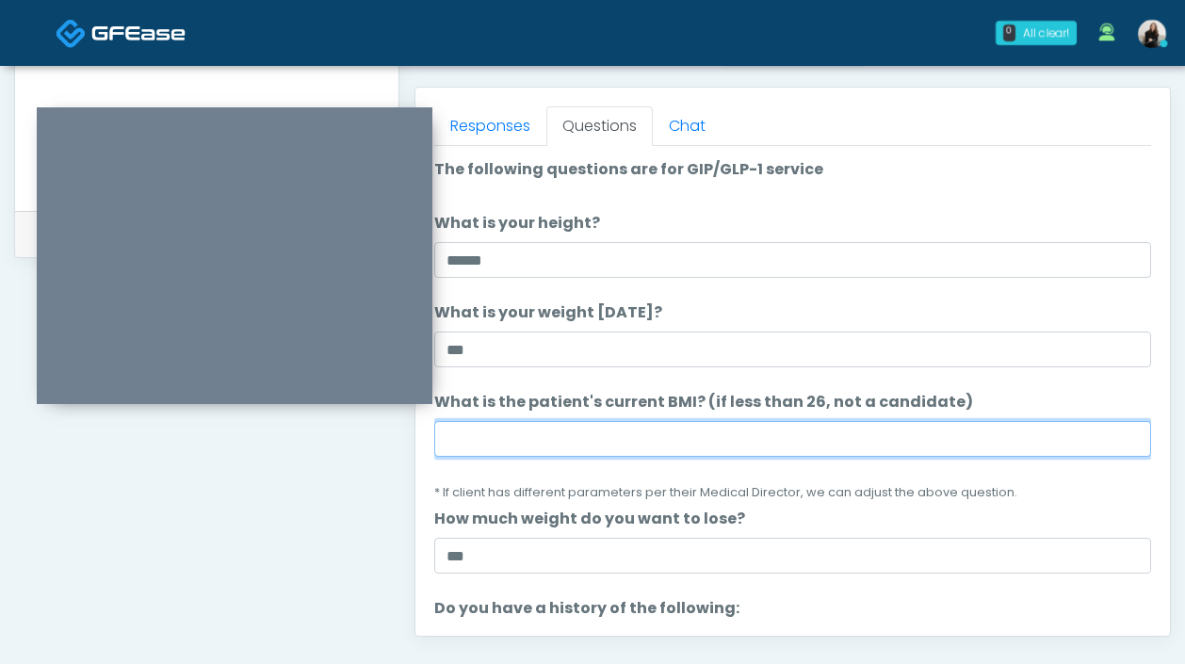
click at [535, 452] on input "What is the patient's current BMI? (if less than 26, not a candidate)" at bounding box center [792, 439] width 717 height 36
paste input "****"
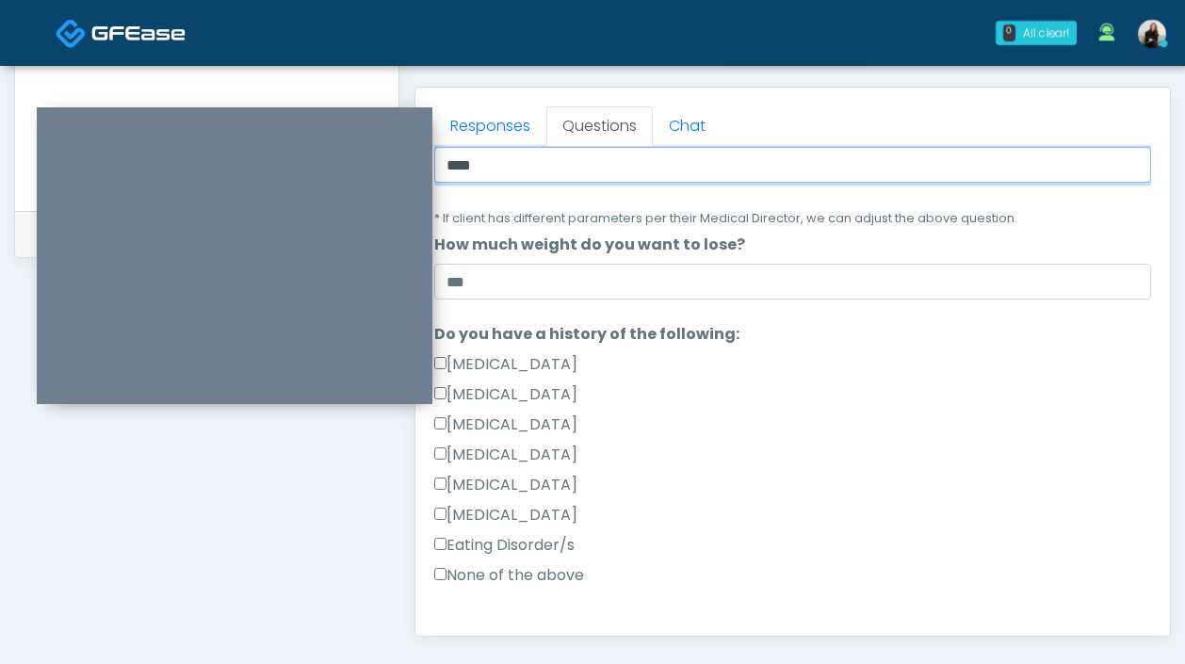
scroll to position [289, 0]
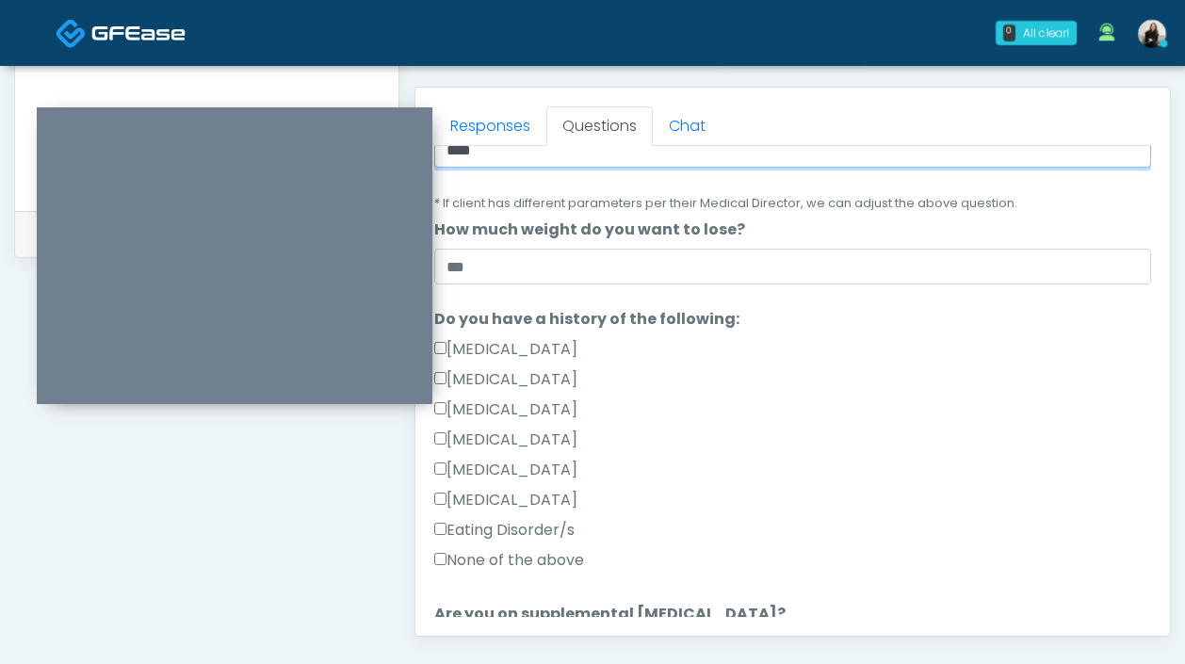
type input "****"
click at [518, 565] on label "None of the above" at bounding box center [509, 560] width 150 height 23
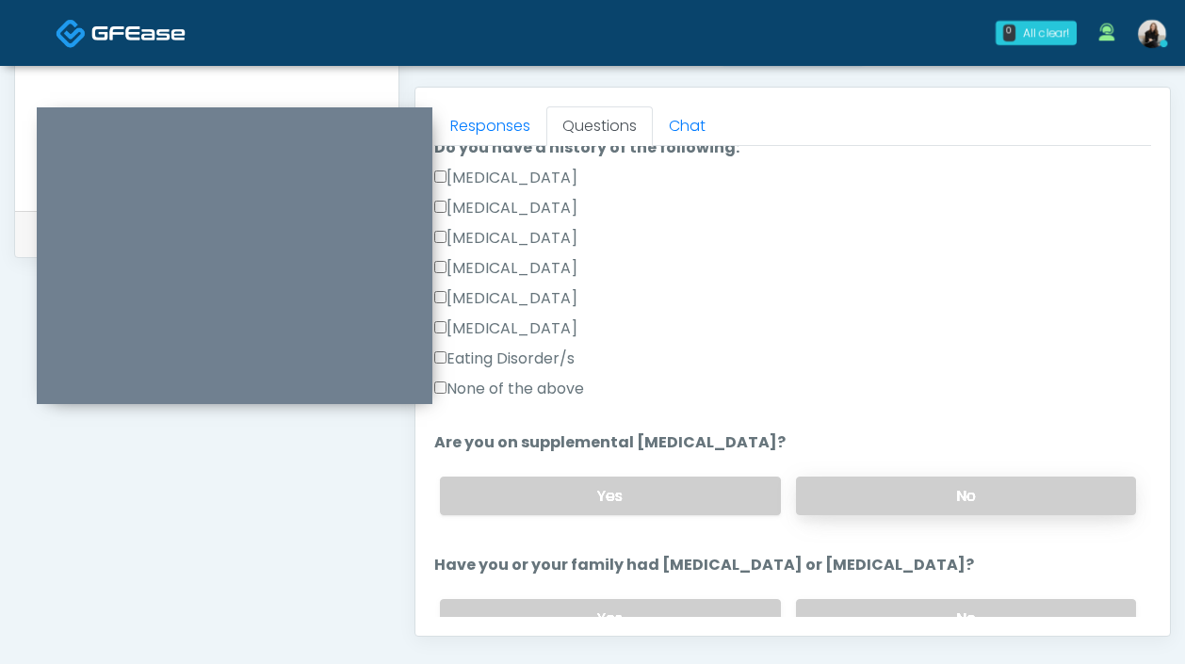
click at [808, 495] on label "No" at bounding box center [966, 496] width 340 height 39
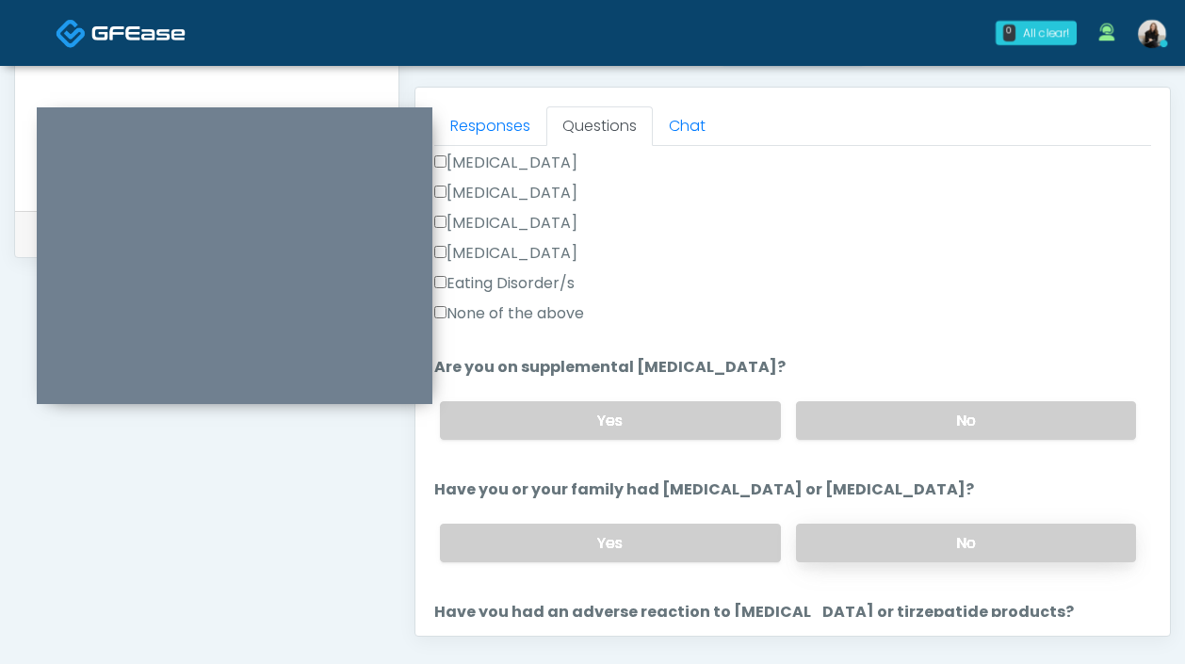
click at [809, 534] on label "No" at bounding box center [966, 543] width 340 height 39
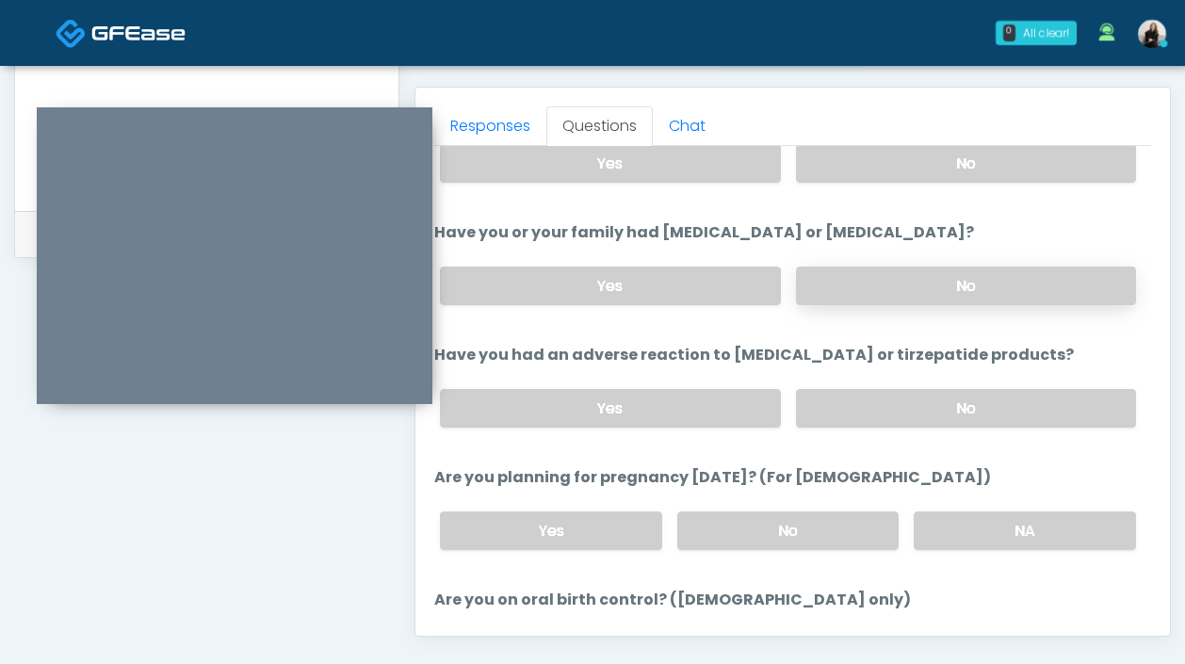
scroll to position [832, 0]
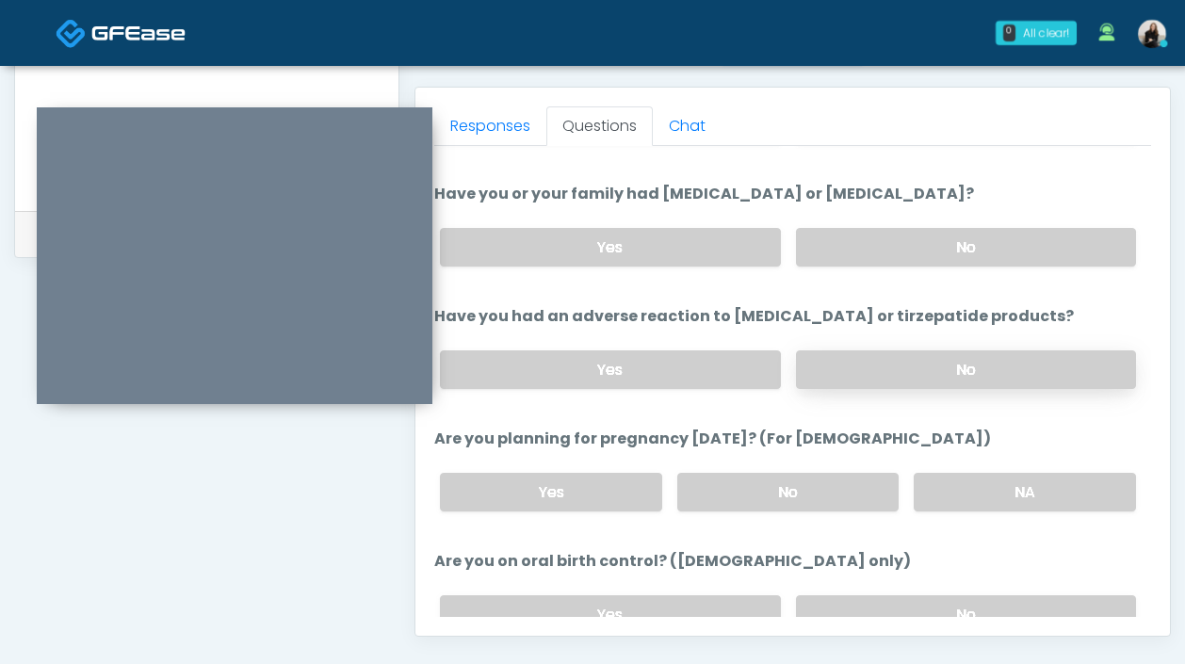
click at [821, 374] on label "No" at bounding box center [966, 369] width 340 height 39
click at [793, 504] on label "No" at bounding box center [788, 492] width 222 height 39
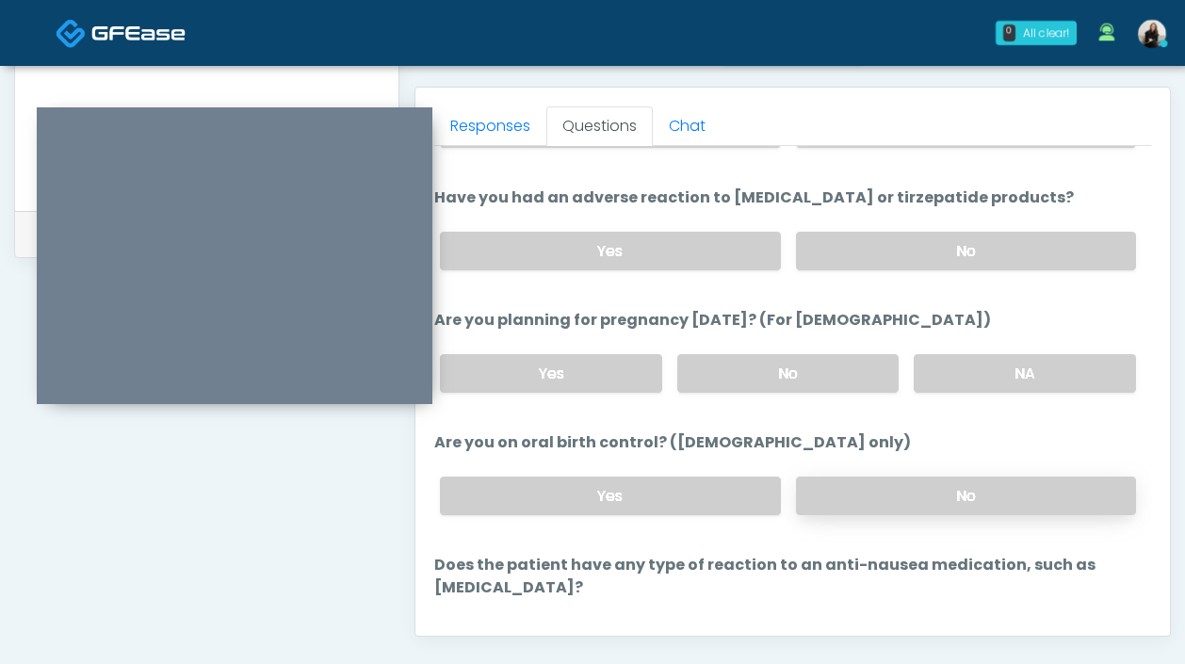
click at [810, 491] on label "No" at bounding box center [966, 496] width 340 height 39
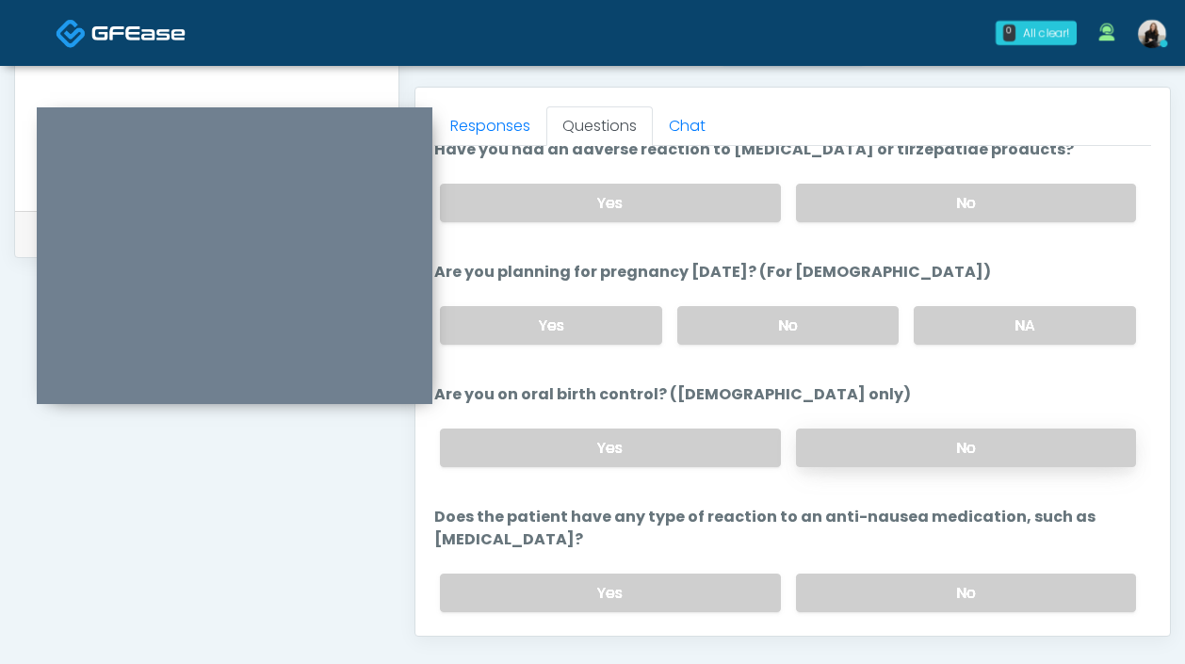
scroll to position [1039, 0]
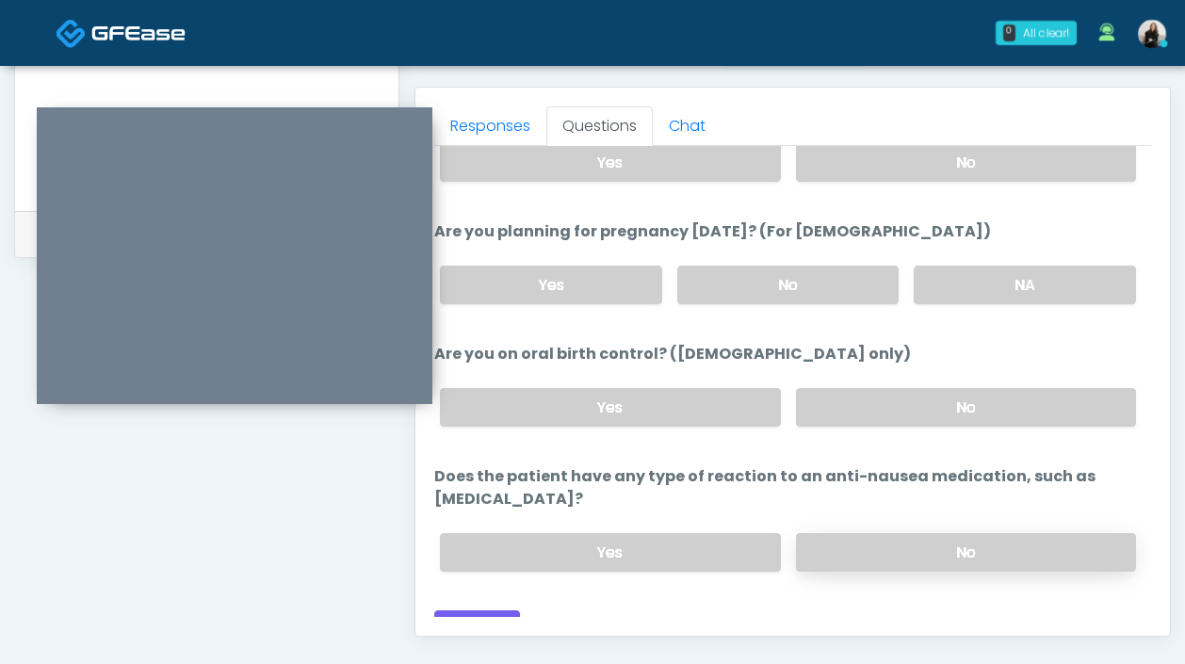
click at [817, 533] on label "No" at bounding box center [966, 552] width 340 height 39
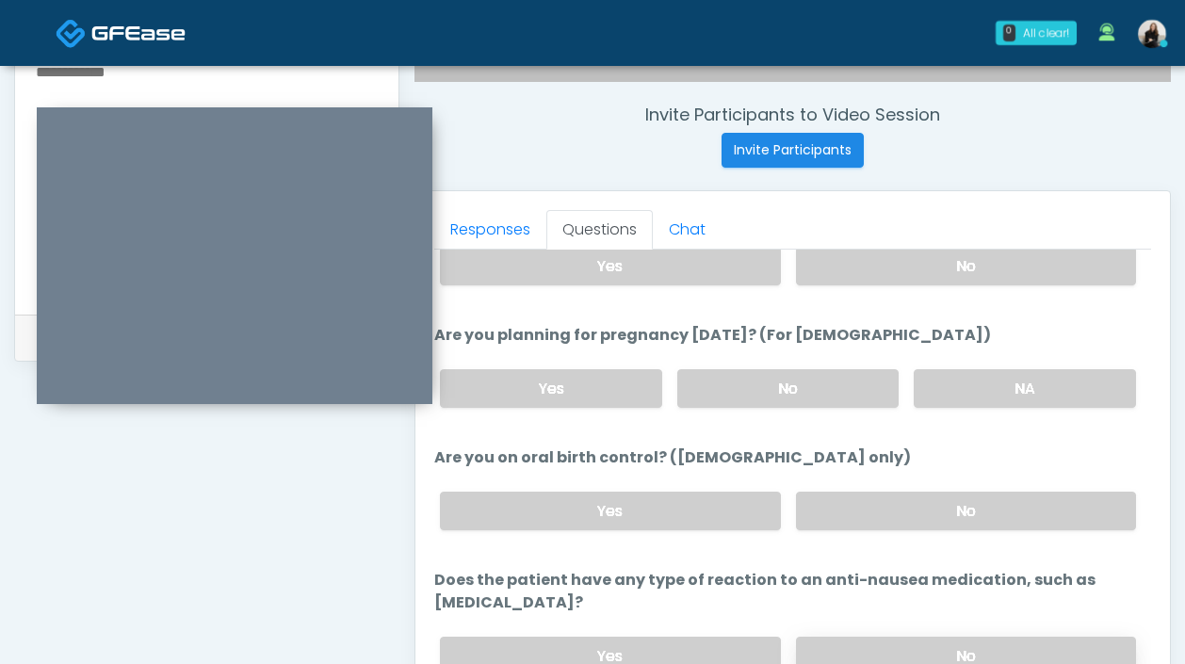
scroll to position [1027, 0]
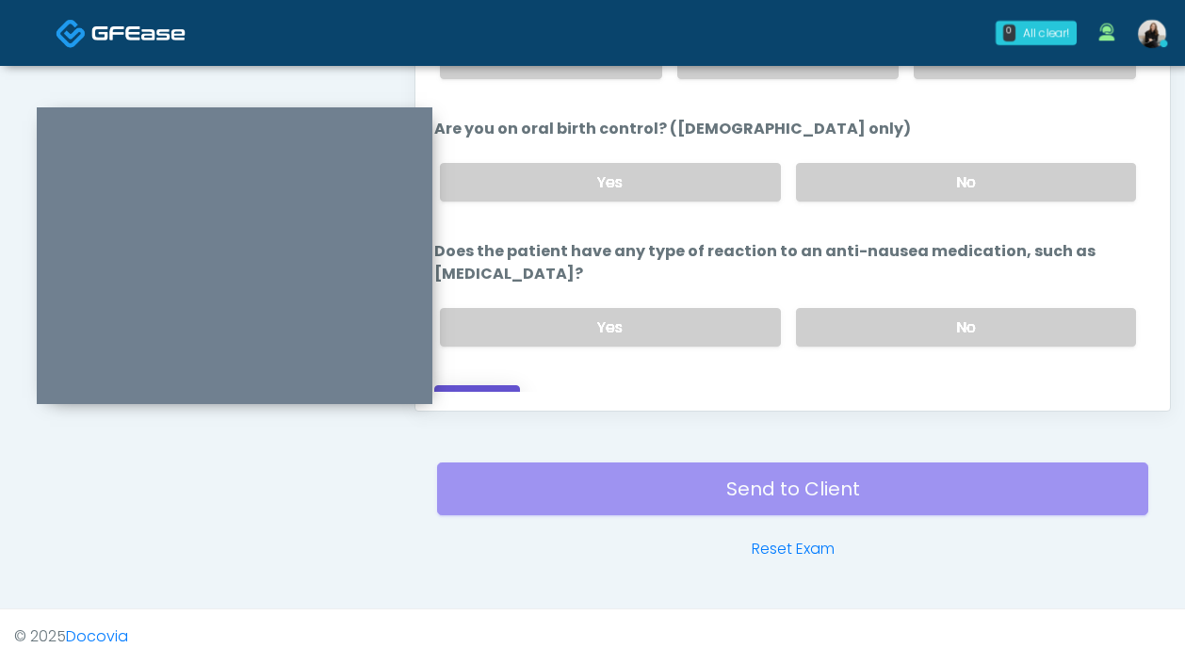
click at [478, 385] on button "Continue" at bounding box center [477, 402] width 86 height 35
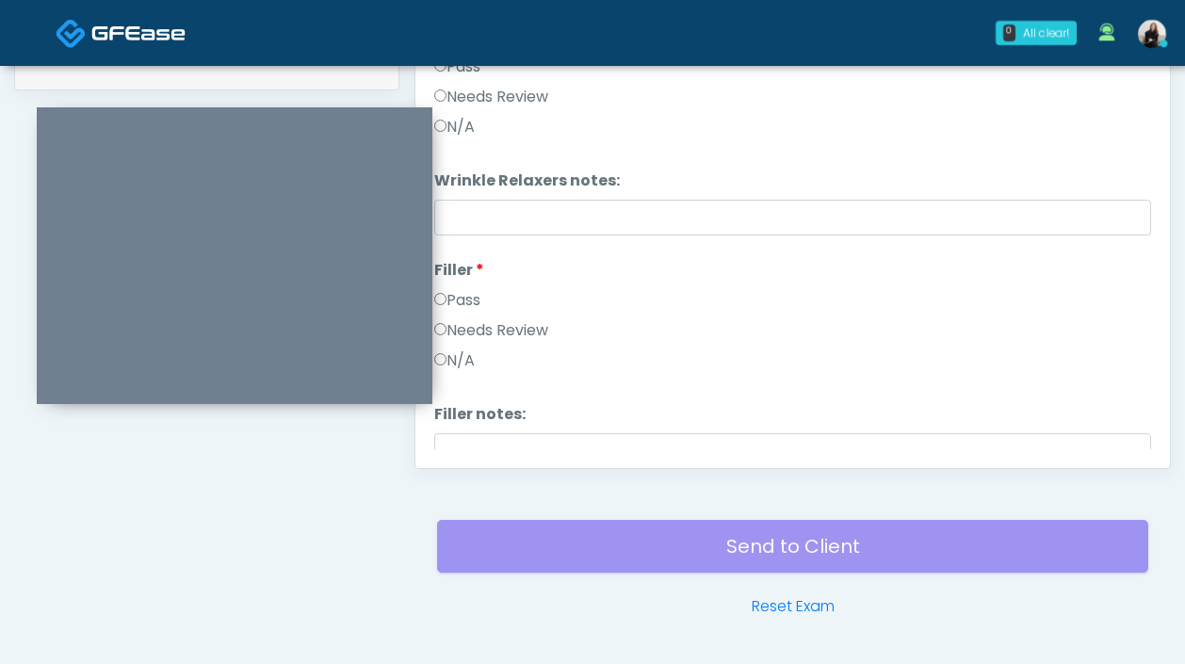
scroll to position [740, 0]
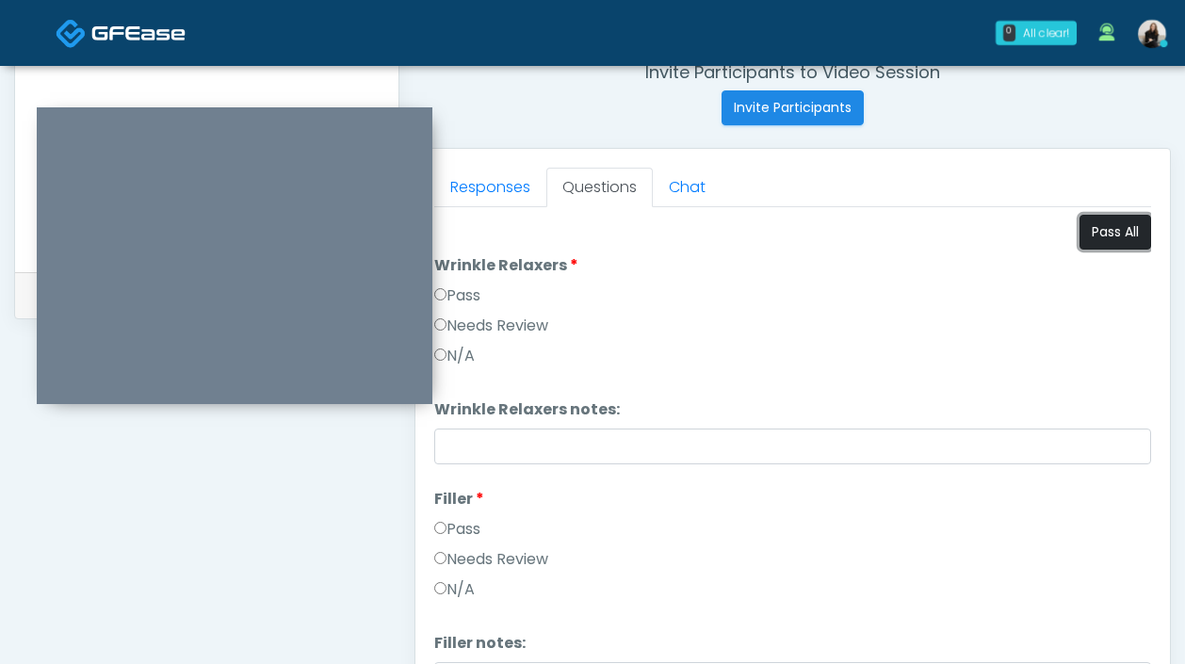
click at [1116, 246] on button "Pass All" at bounding box center [1115, 232] width 72 height 35
click at [495, 176] on link "Responses" at bounding box center [490, 188] width 112 height 40
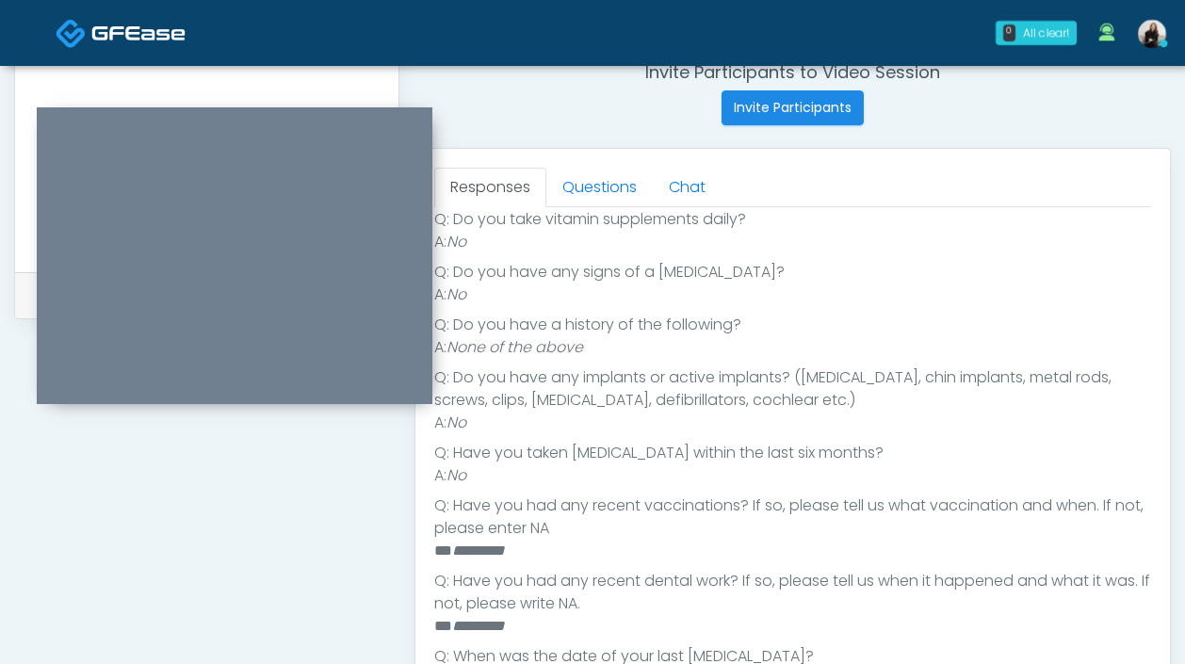
scroll to position [590, 0]
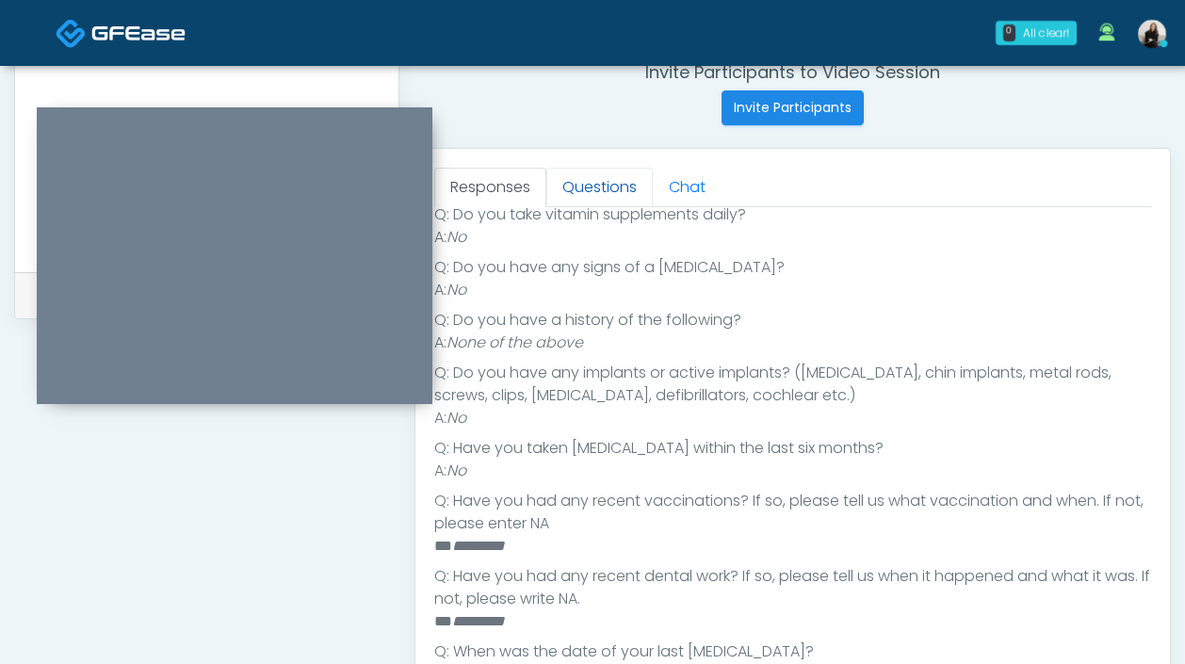
click at [578, 194] on link "Questions" at bounding box center [599, 188] width 106 height 40
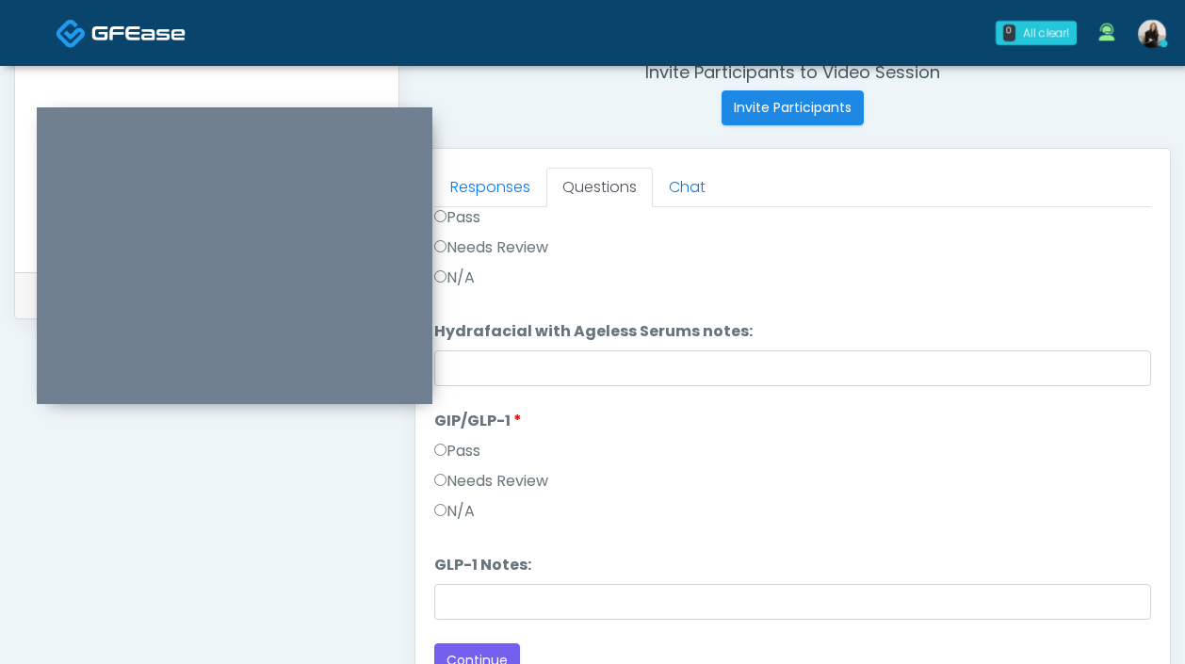
scroll to position [848, 0]
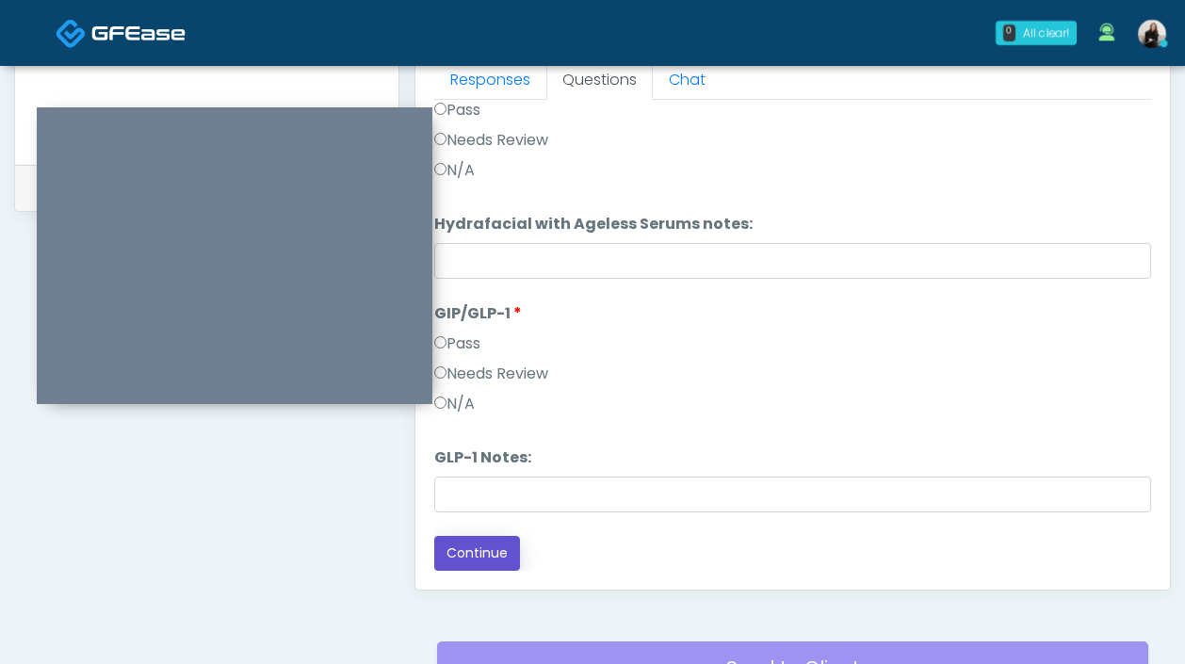
click at [485, 552] on button "Continue" at bounding box center [477, 553] width 86 height 35
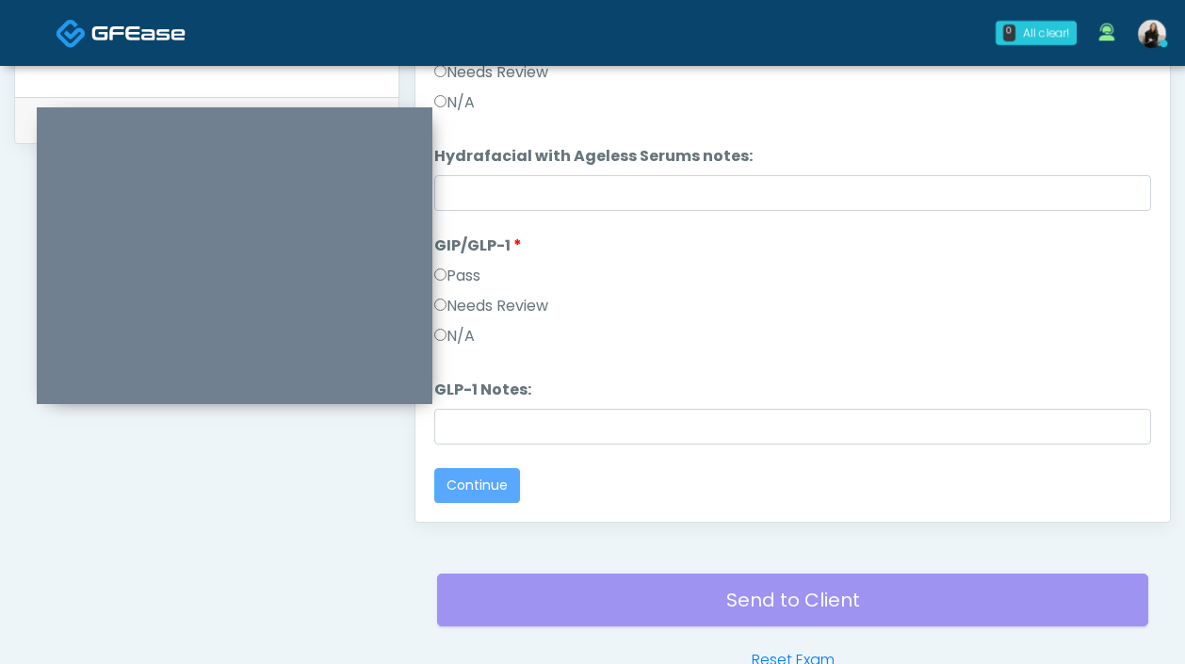
scroll to position [0, 0]
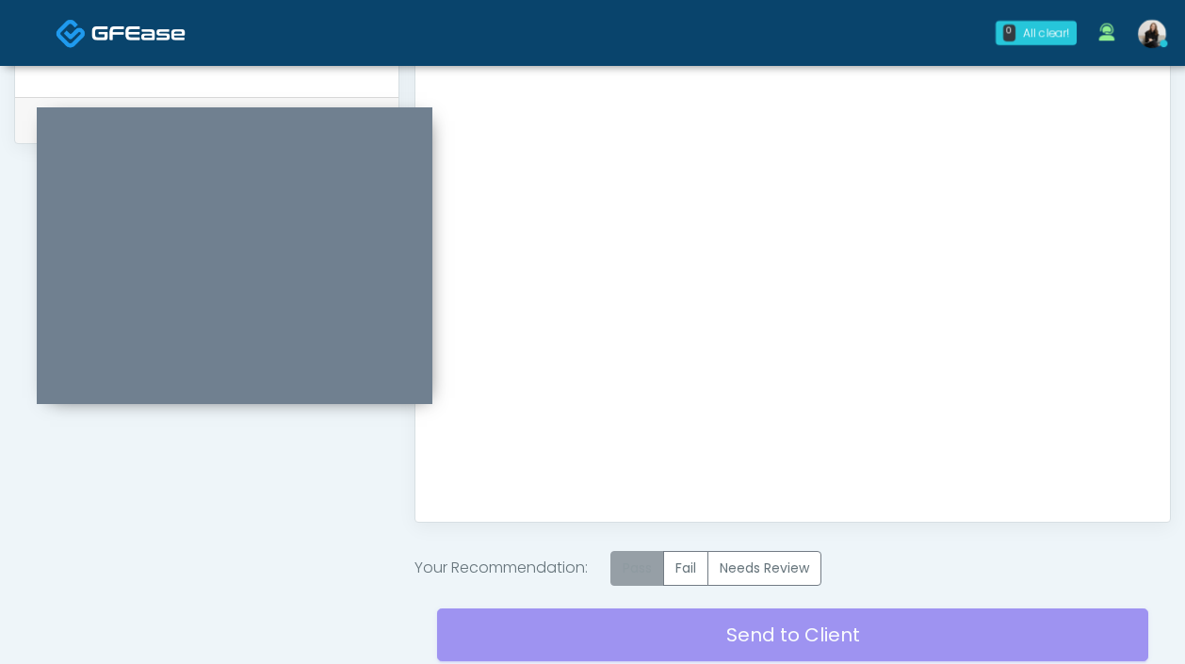
click at [635, 560] on label "Pass" at bounding box center [637, 568] width 54 height 35
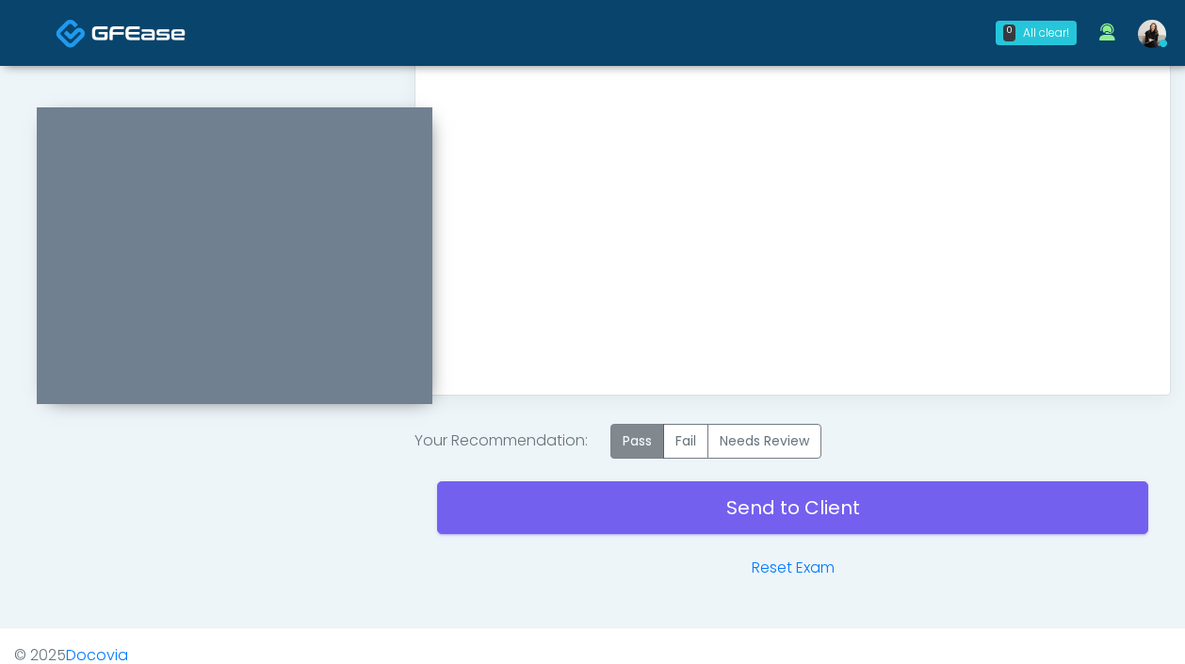
scroll to position [1062, 0]
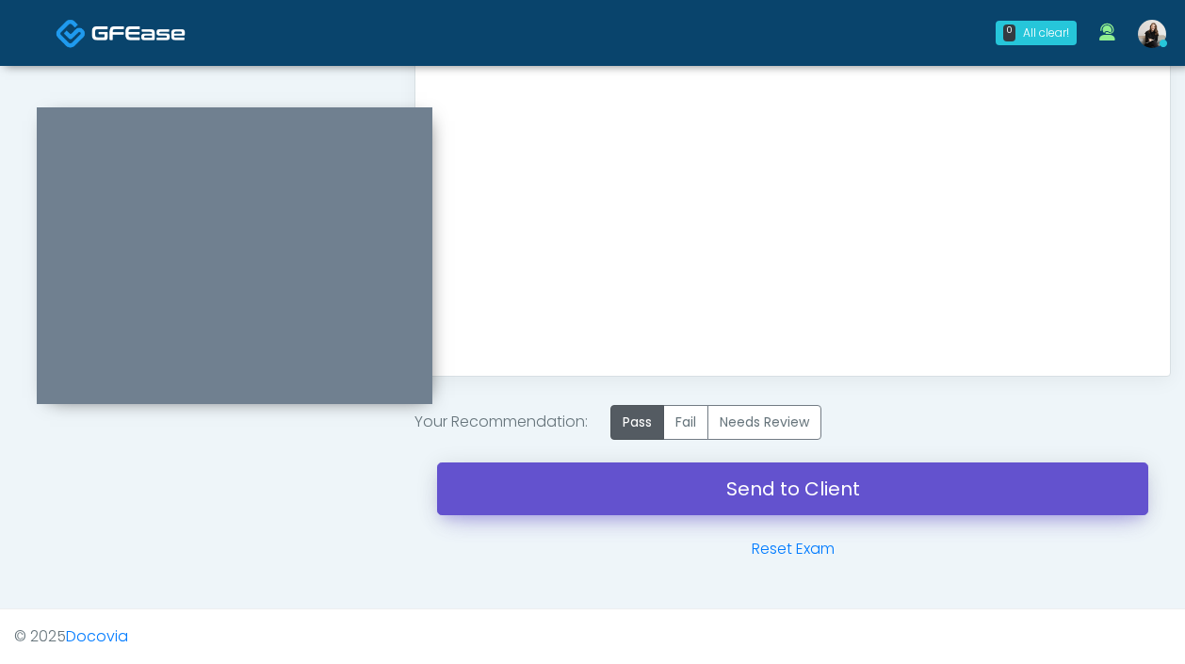
click at [652, 483] on link "Send to Client" at bounding box center [792, 488] width 711 height 53
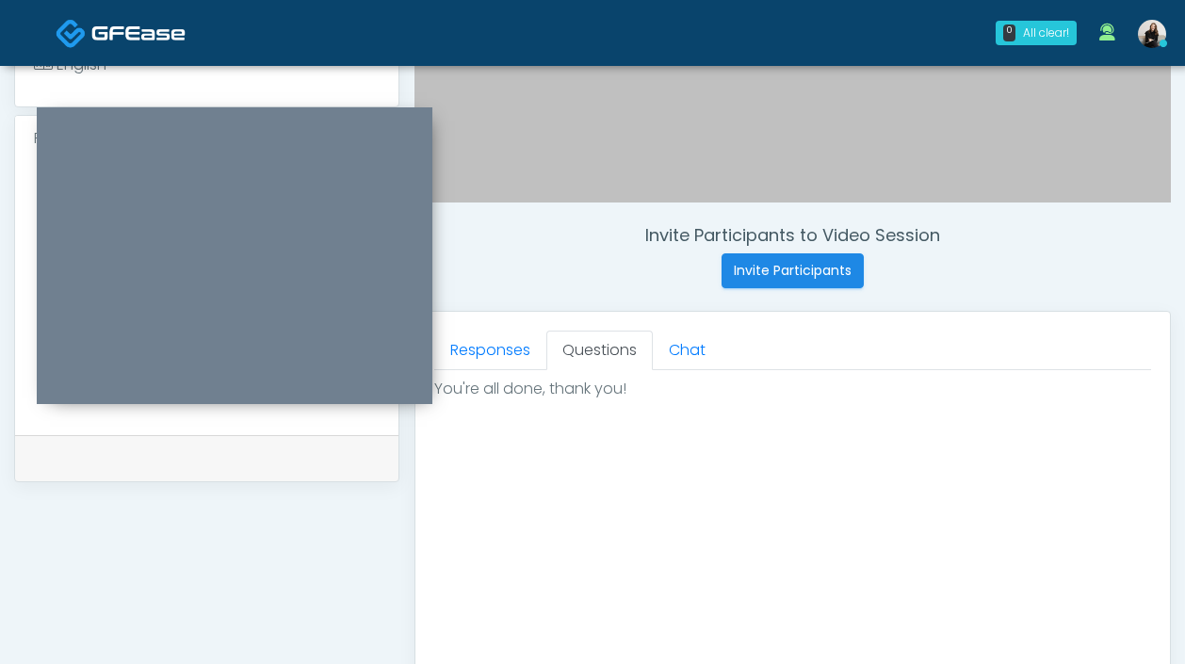
scroll to position [0, 0]
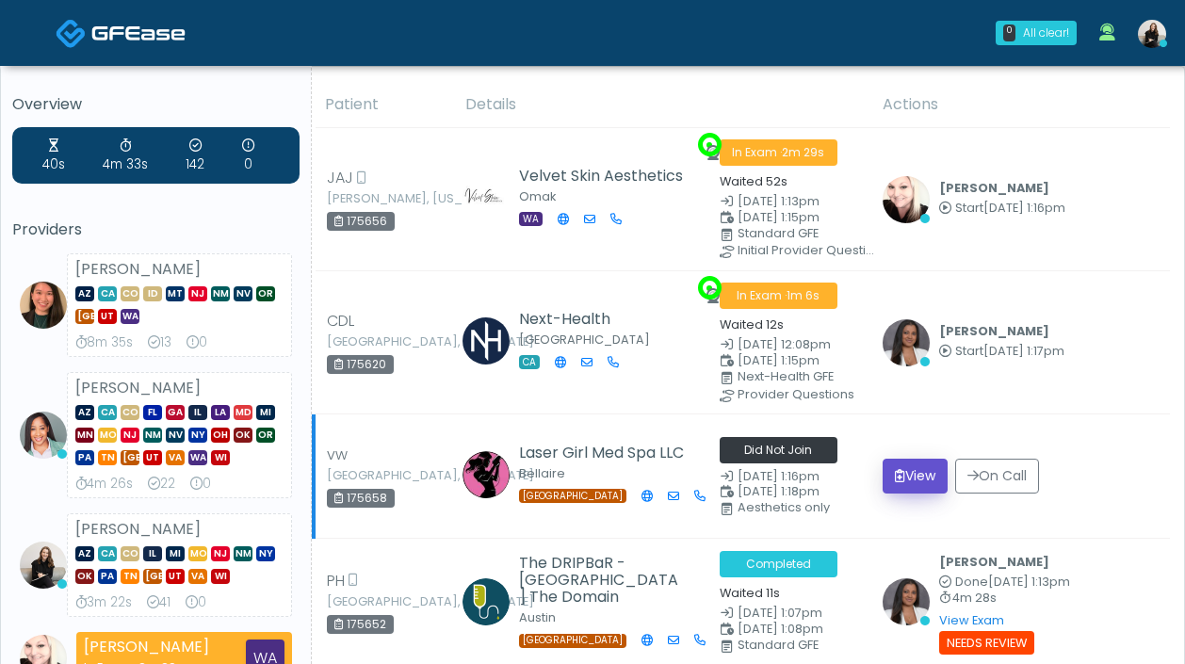
click at [887, 468] on button "View" at bounding box center [915, 476] width 65 height 35
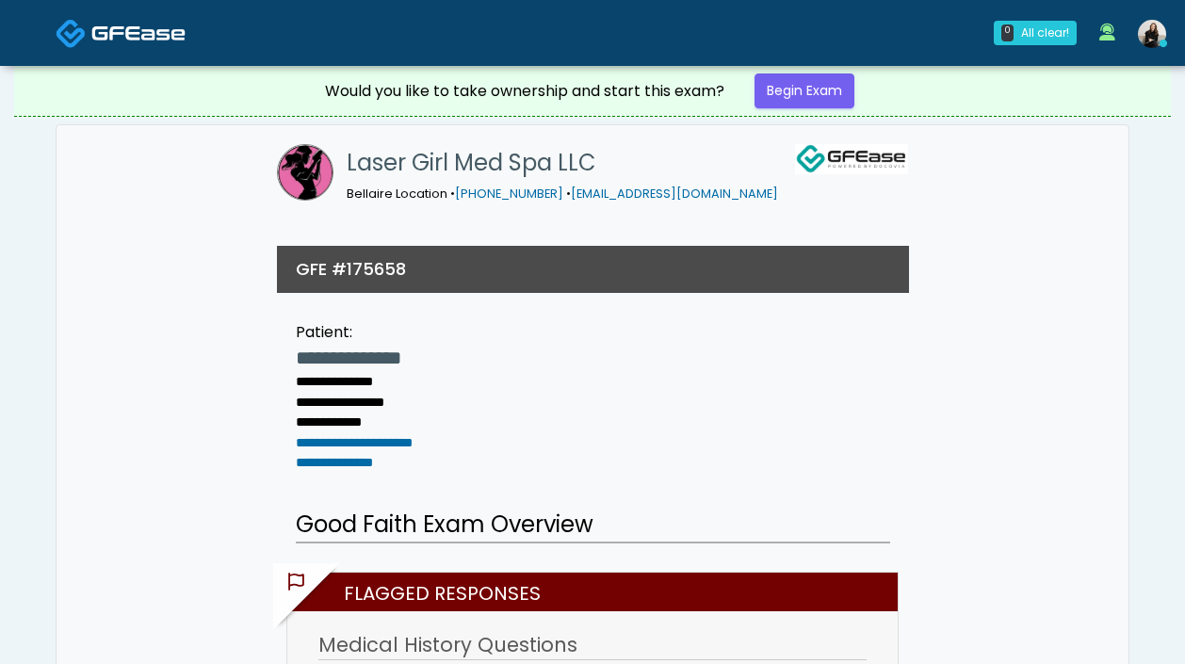
click at [122, 11] on link at bounding box center [121, 32] width 130 height 61
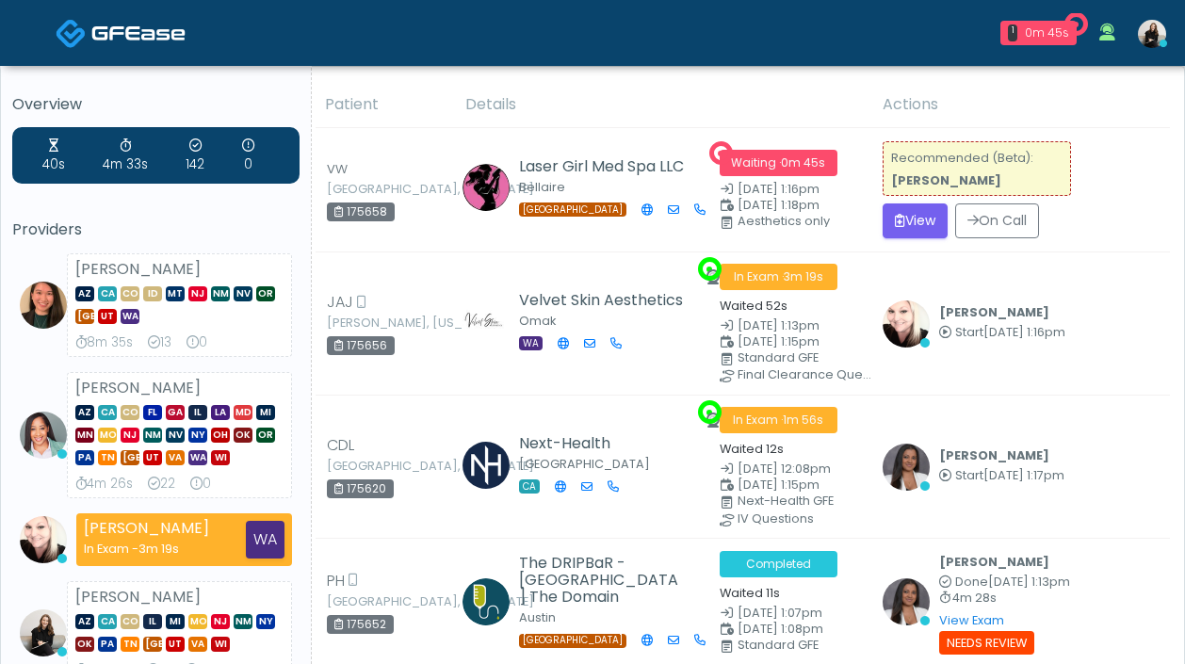
click at [147, 59] on link at bounding box center [121, 32] width 130 height 61
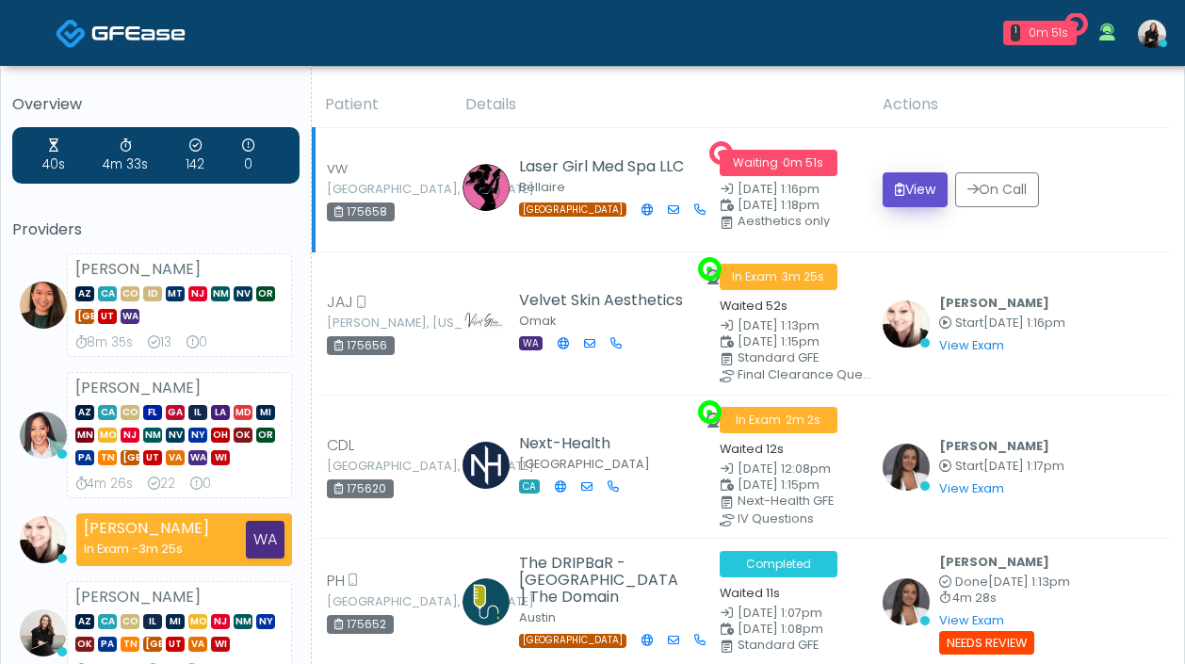
click at [896, 202] on button "View" at bounding box center [915, 189] width 65 height 35
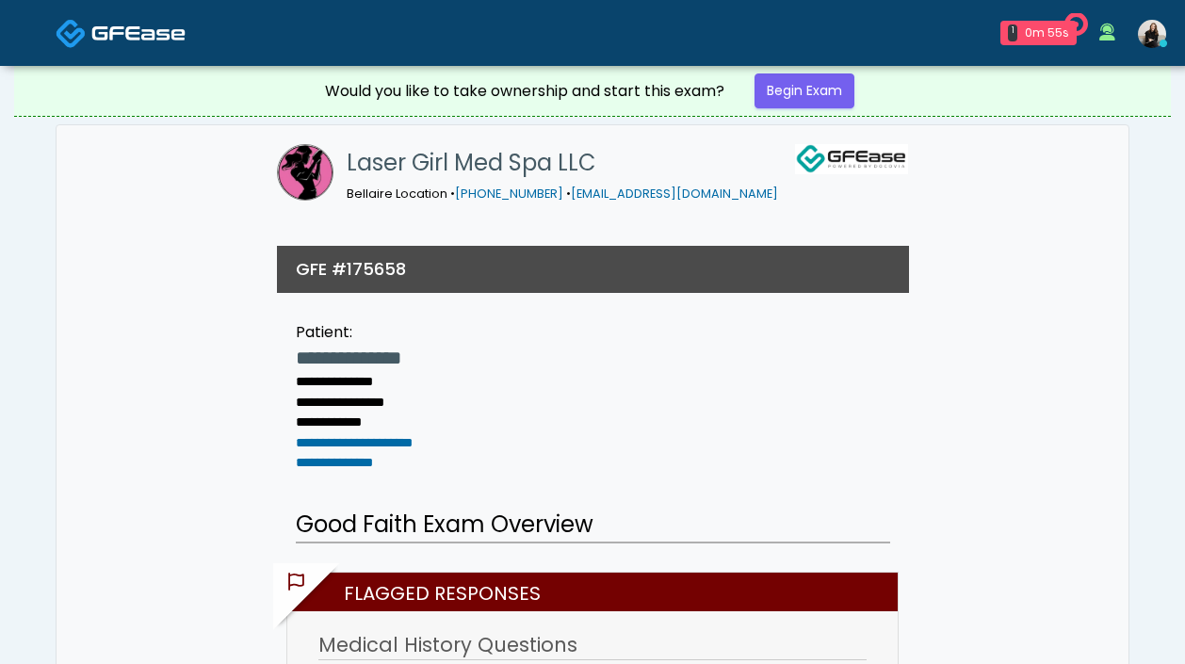
click at [99, 40] on img at bounding box center [138, 33] width 94 height 19
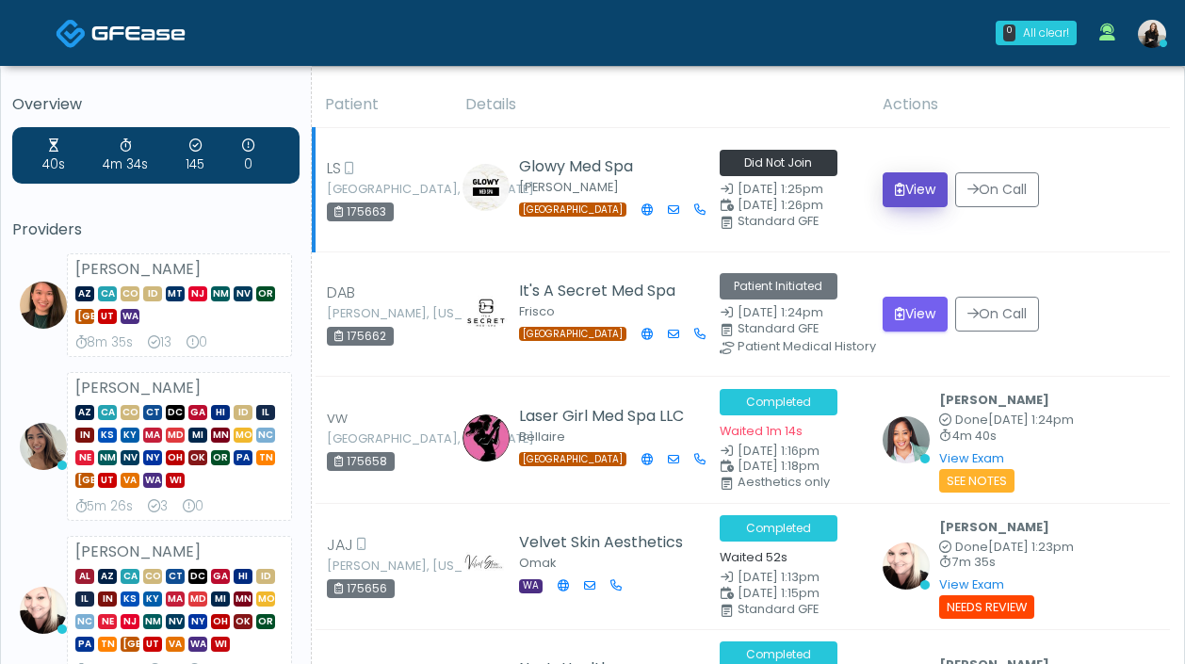
click at [928, 177] on button "View" at bounding box center [915, 189] width 65 height 35
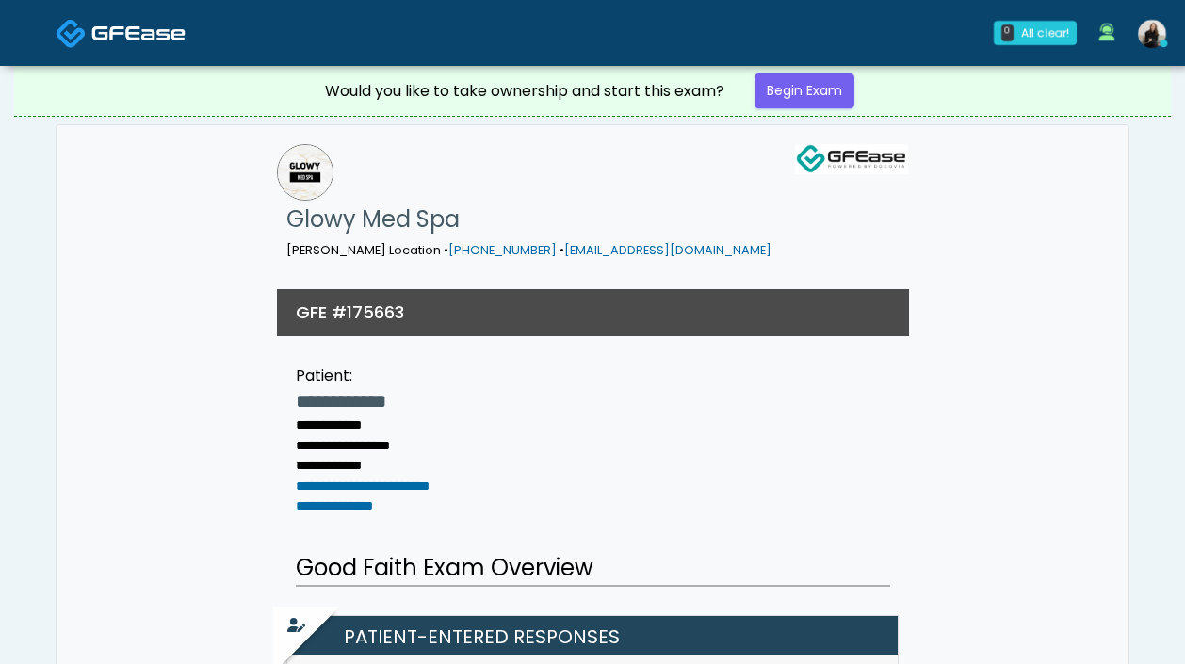
scroll to position [2, 0]
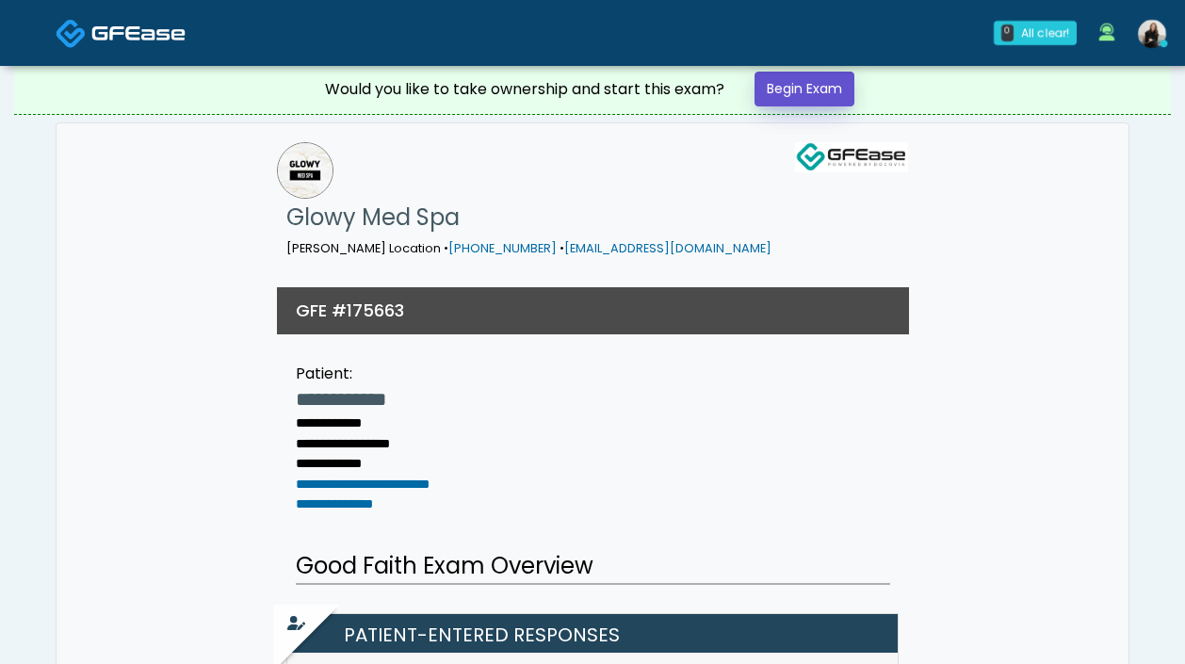
click at [831, 81] on link "Begin Exam" at bounding box center [804, 89] width 100 height 35
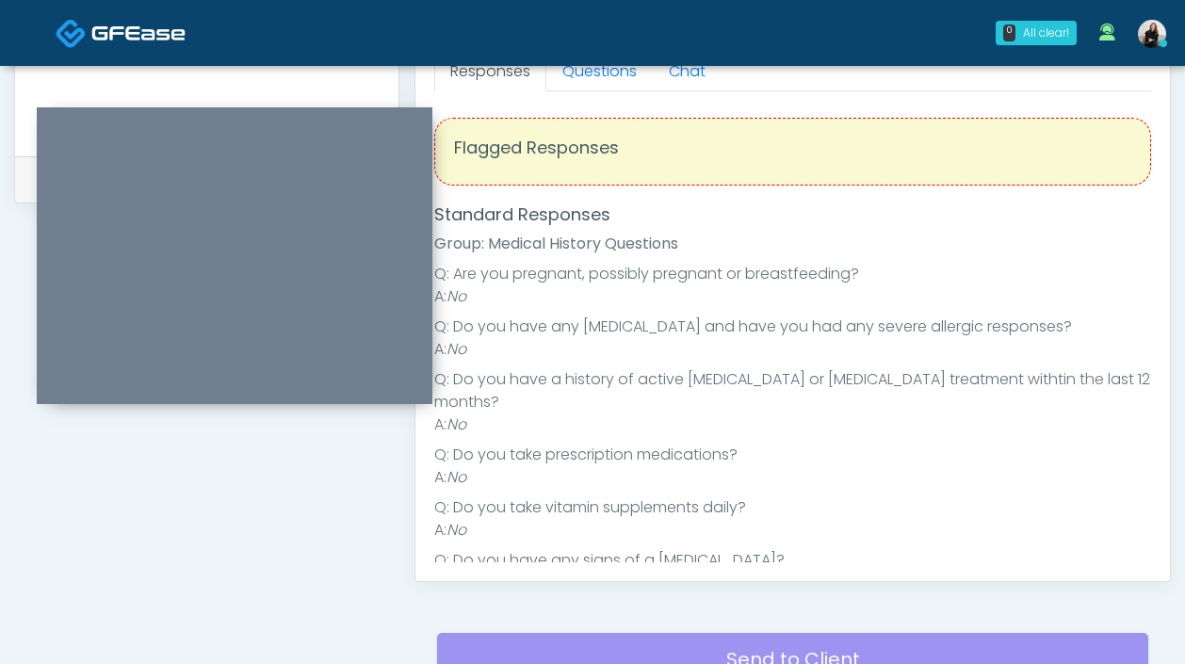
scroll to position [333, 0]
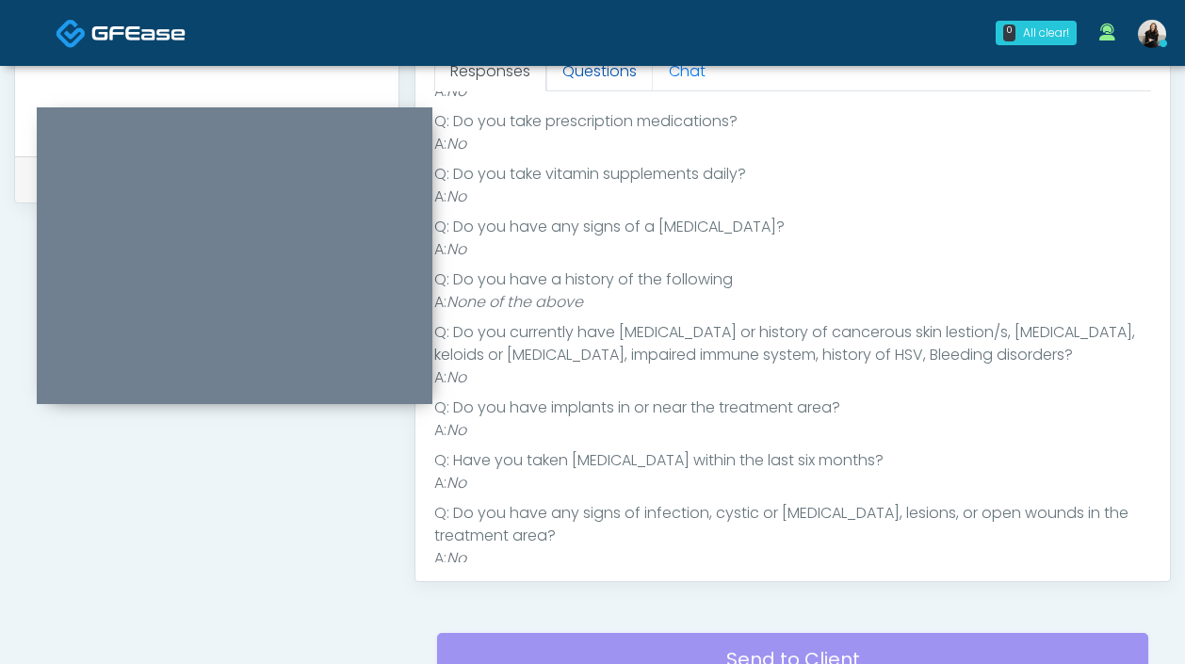
click at [594, 72] on link "Questions" at bounding box center [599, 72] width 106 height 40
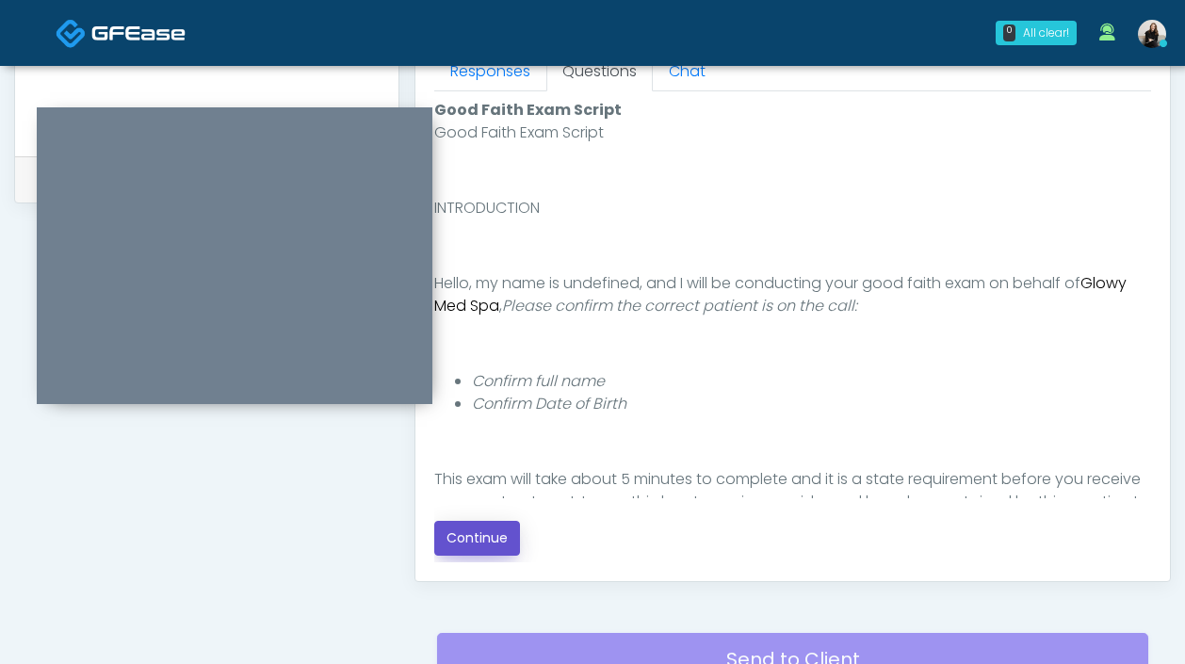
click at [478, 544] on button "Continue" at bounding box center [477, 538] width 86 height 35
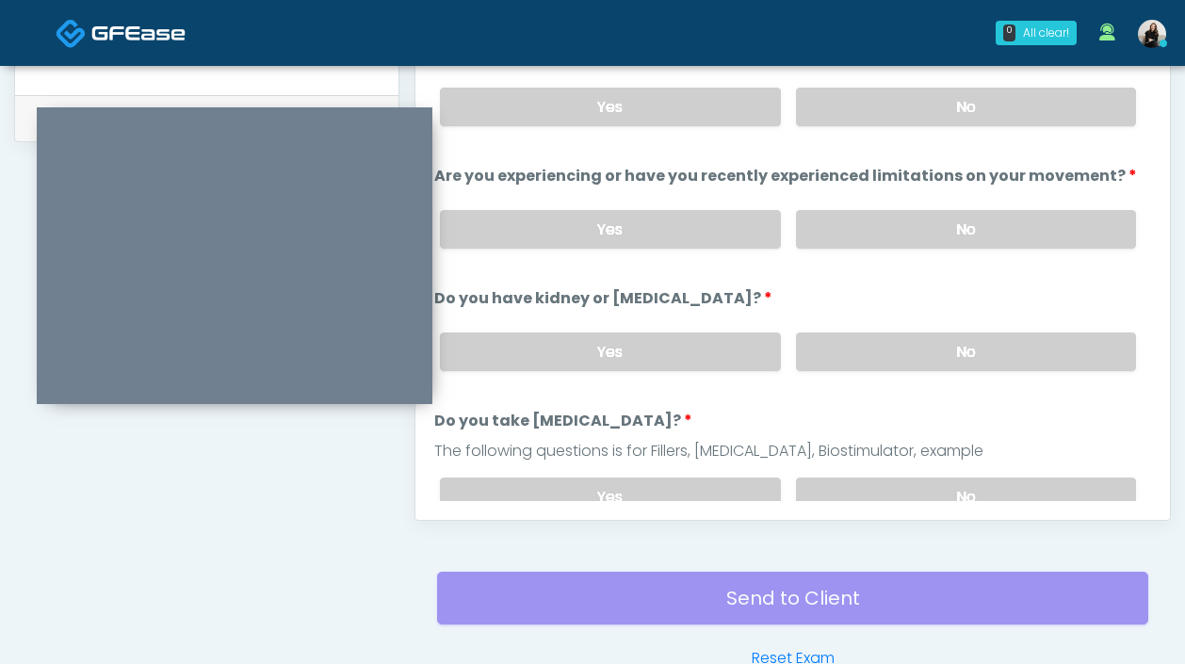
scroll to position [769, 0]
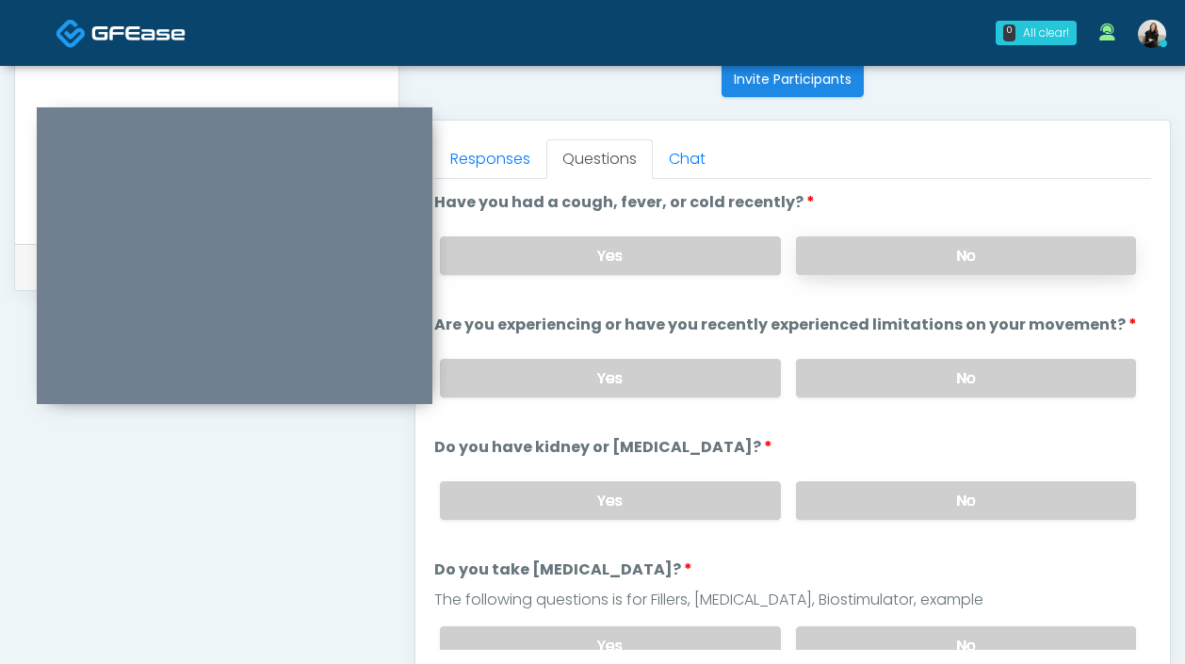
click at [835, 257] on label "No" at bounding box center [966, 255] width 340 height 39
click at [829, 380] on label "No" at bounding box center [966, 378] width 340 height 39
click at [821, 489] on label "No" at bounding box center [966, 500] width 340 height 39
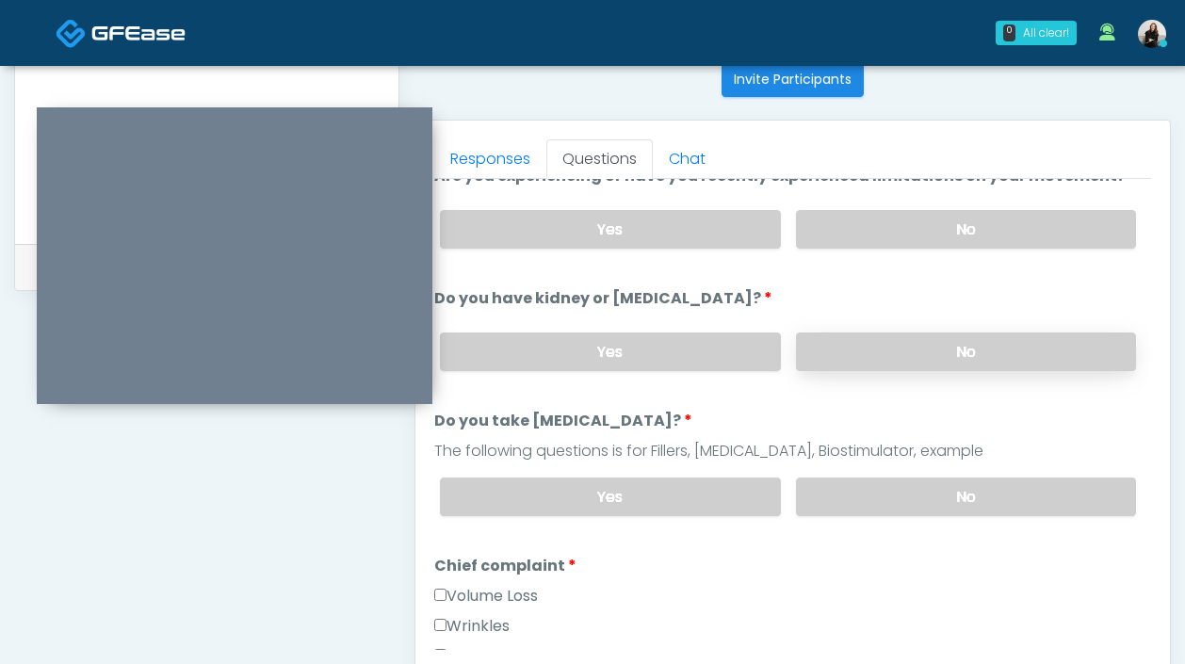
click at [821, 489] on label "No" at bounding box center [966, 497] width 340 height 39
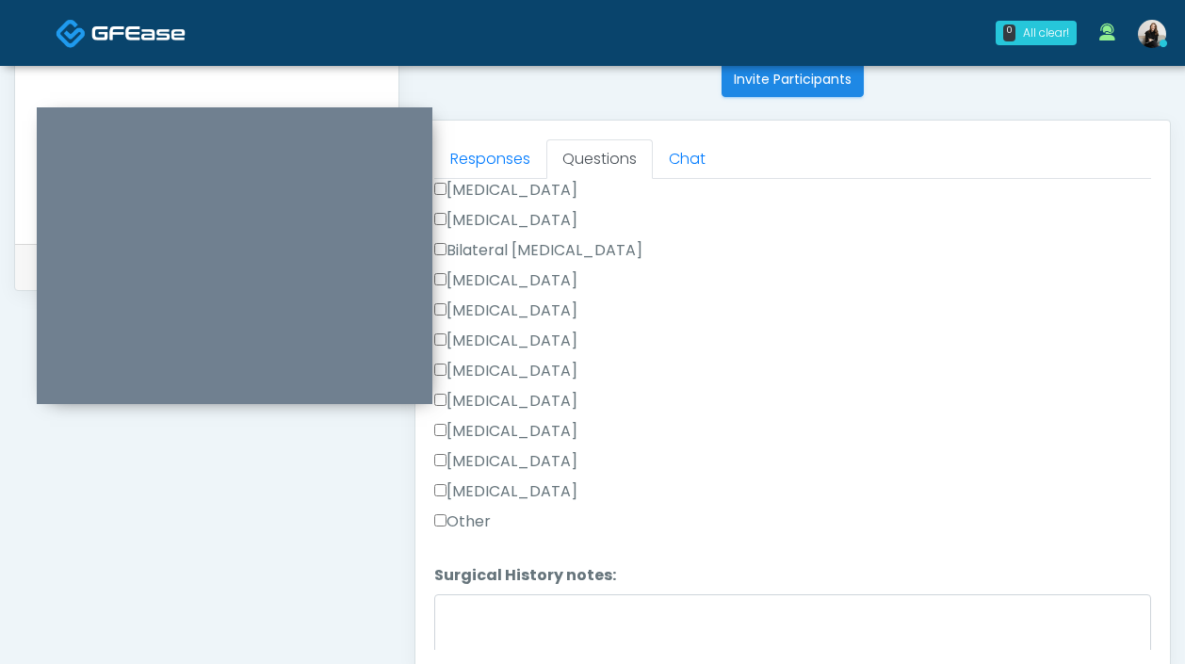
scroll to position [1095, 0]
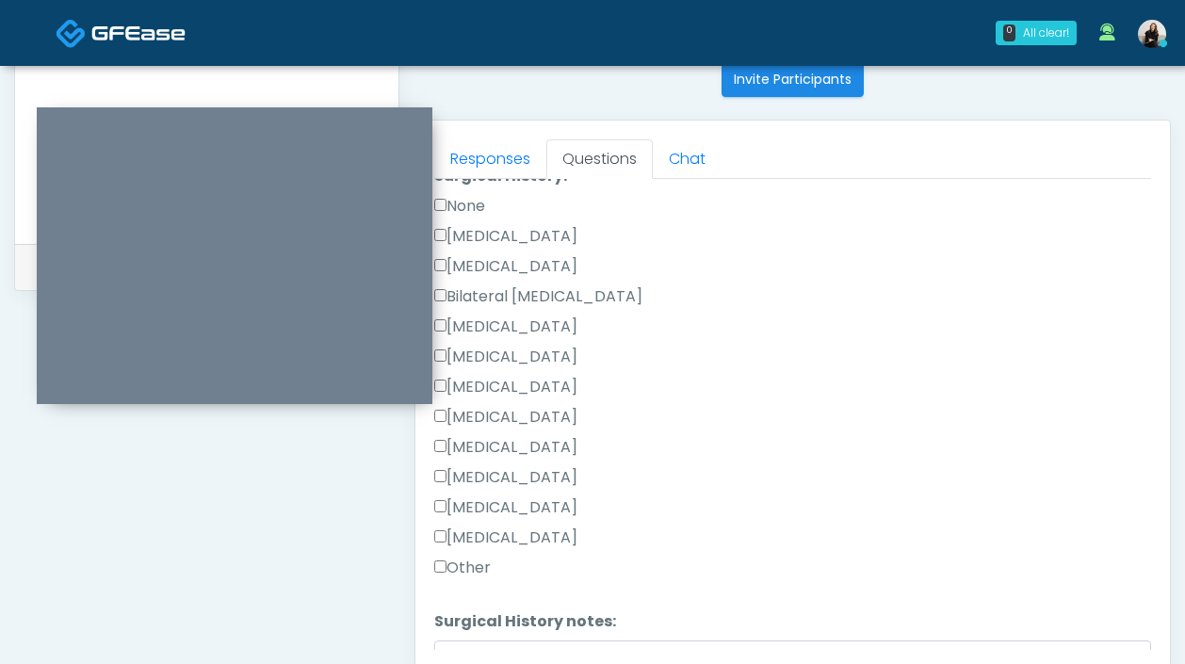
click at [522, 225] on label "Cesarean Section" at bounding box center [505, 236] width 143 height 23
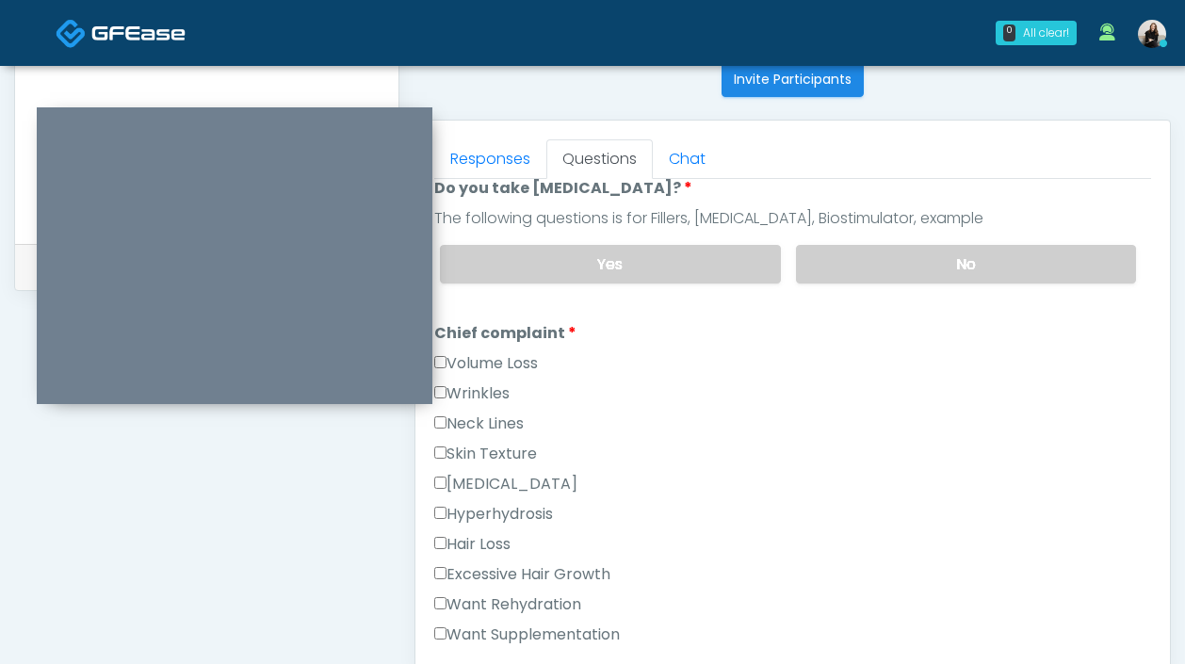
scroll to position [410, 0]
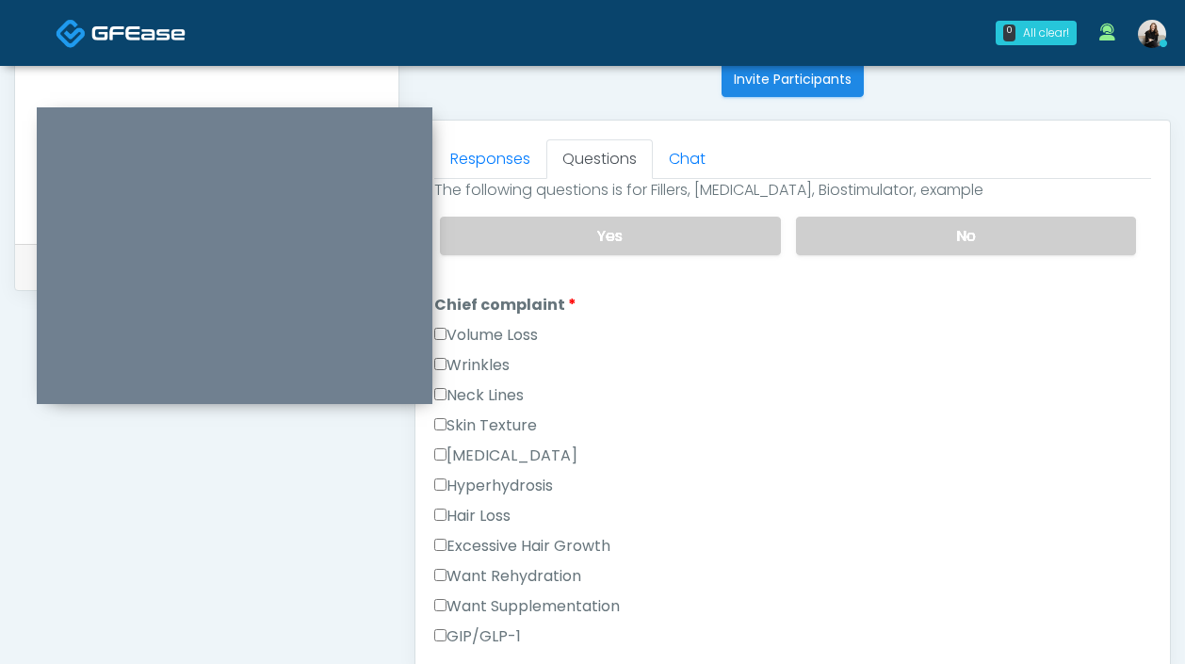
click at [480, 365] on label "Wrinkles" at bounding box center [471, 365] width 75 height 23
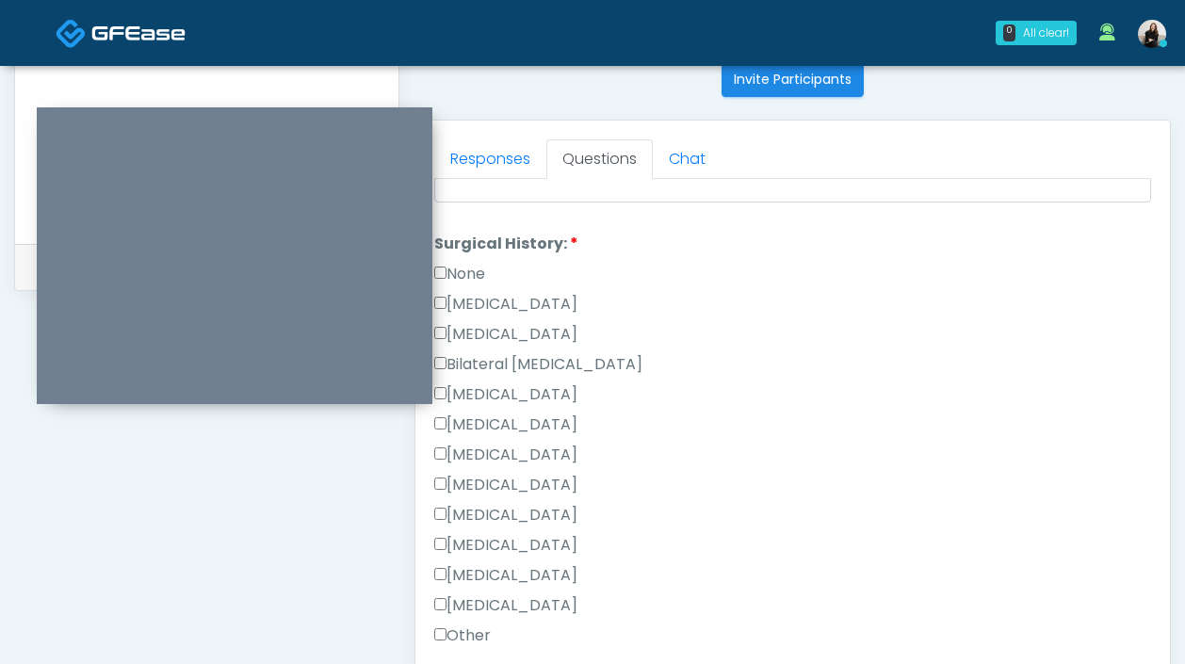
scroll to position [1227, 0]
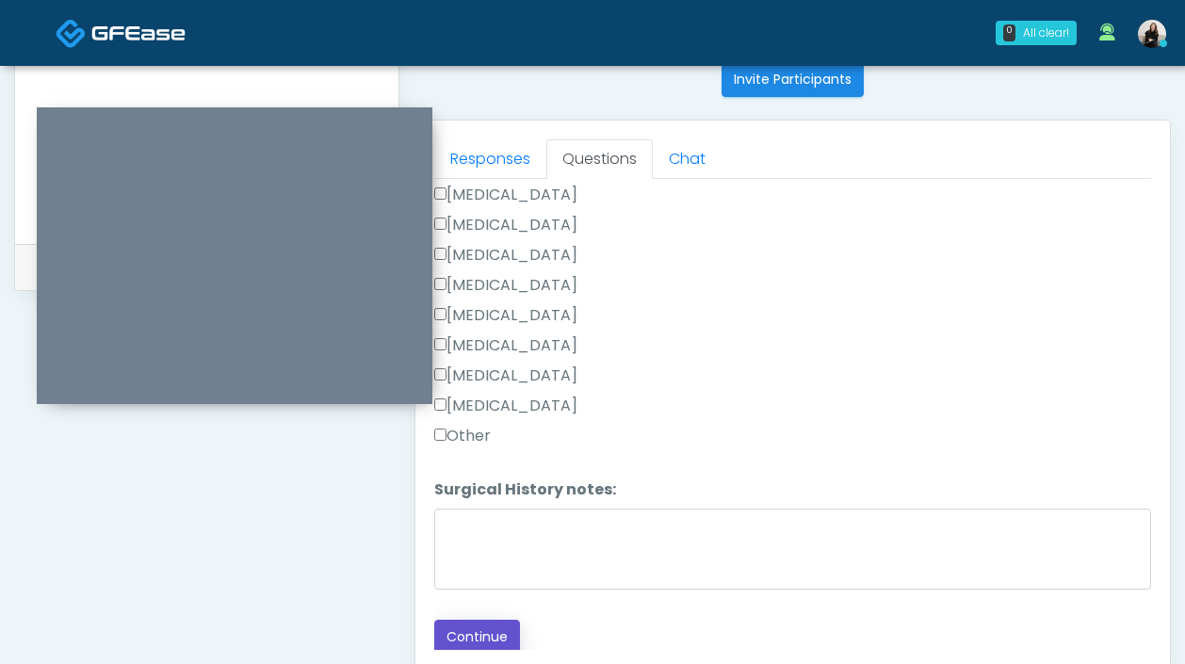
click at [476, 633] on button "Continue" at bounding box center [477, 637] width 86 height 35
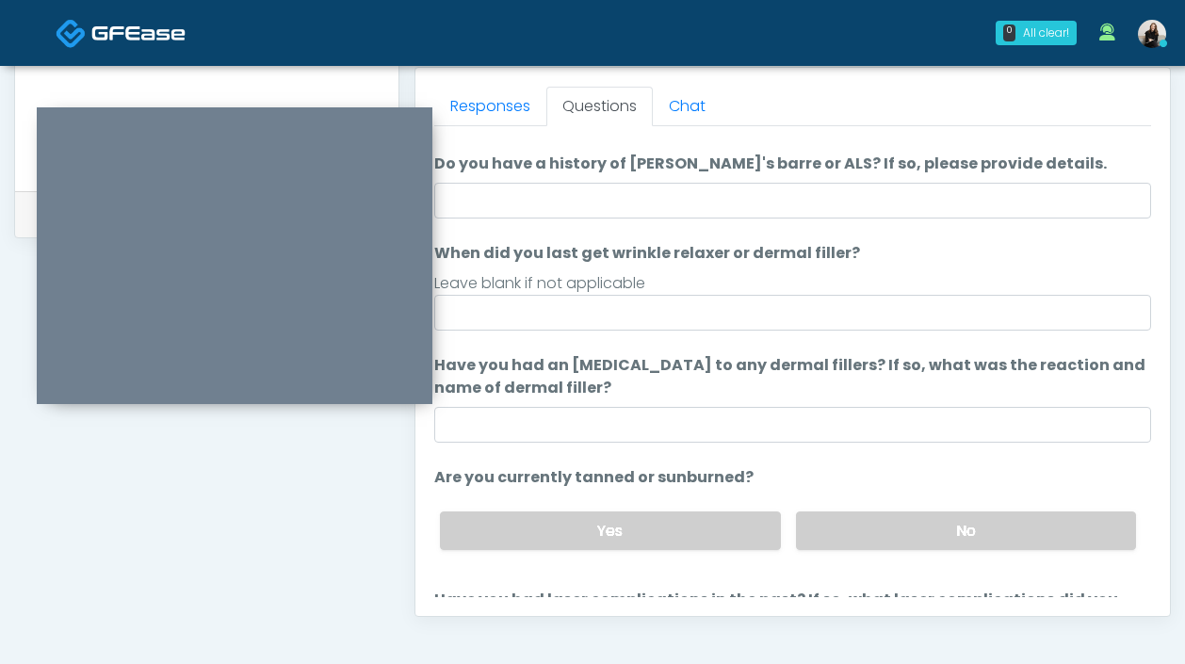
scroll to position [0, 0]
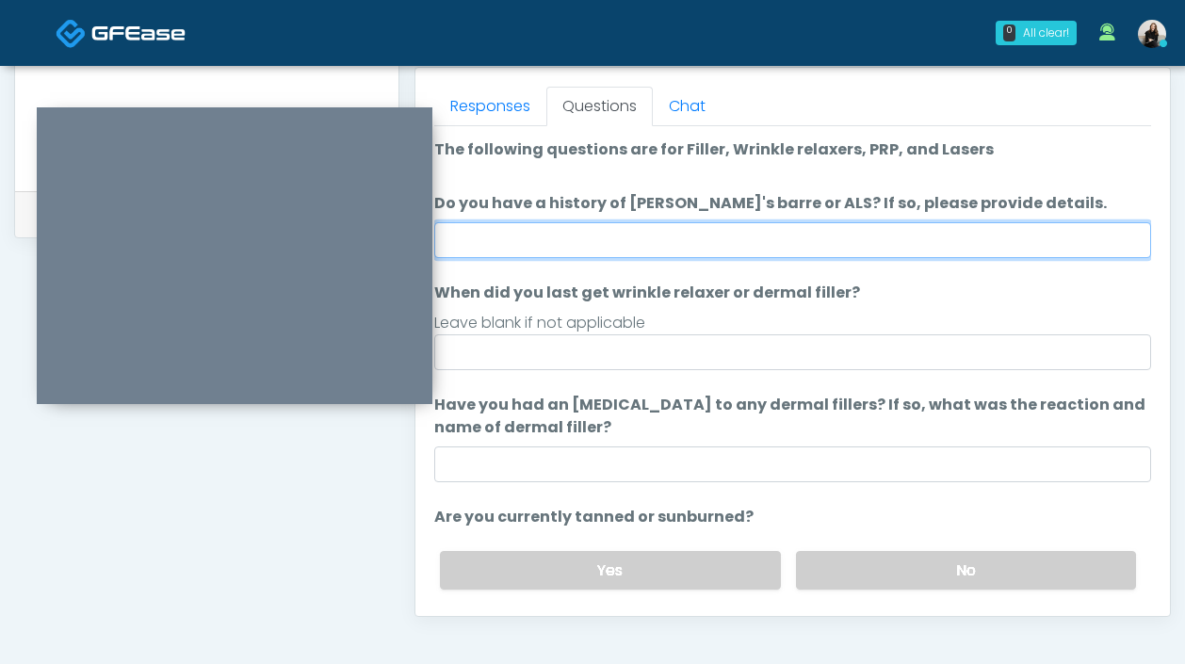
click at [620, 235] on input "Do you have a history of [PERSON_NAME]'s barre or ALS? If so, please provide de…" at bounding box center [792, 240] width 717 height 36
type input "**"
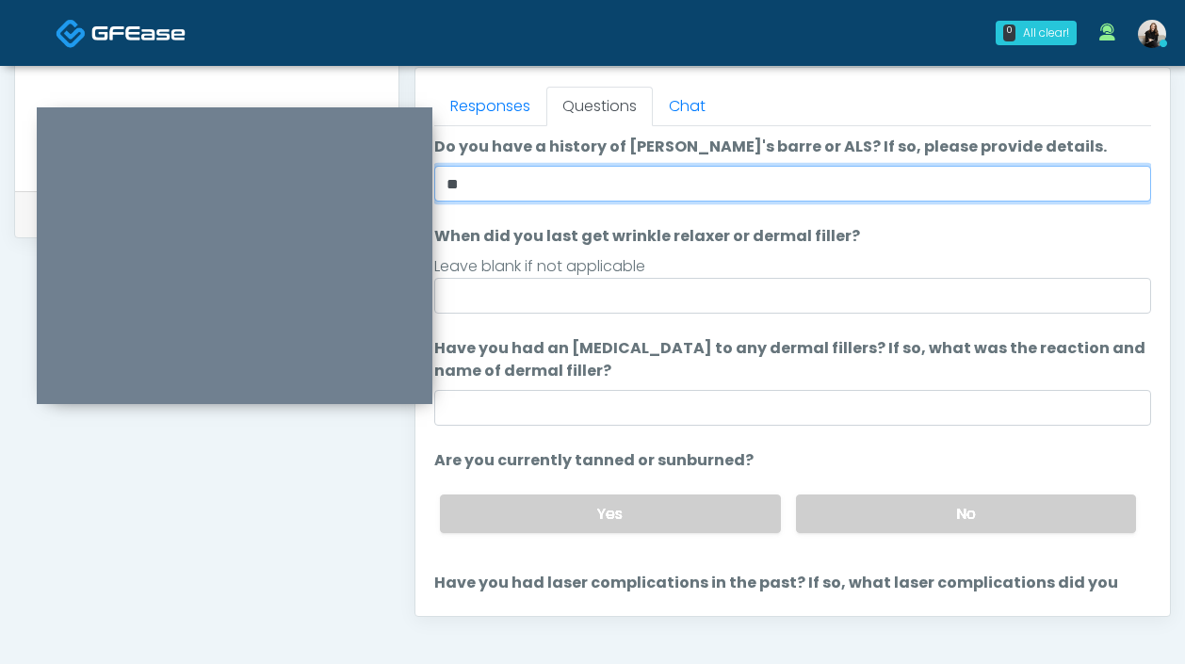
scroll to position [863, 0]
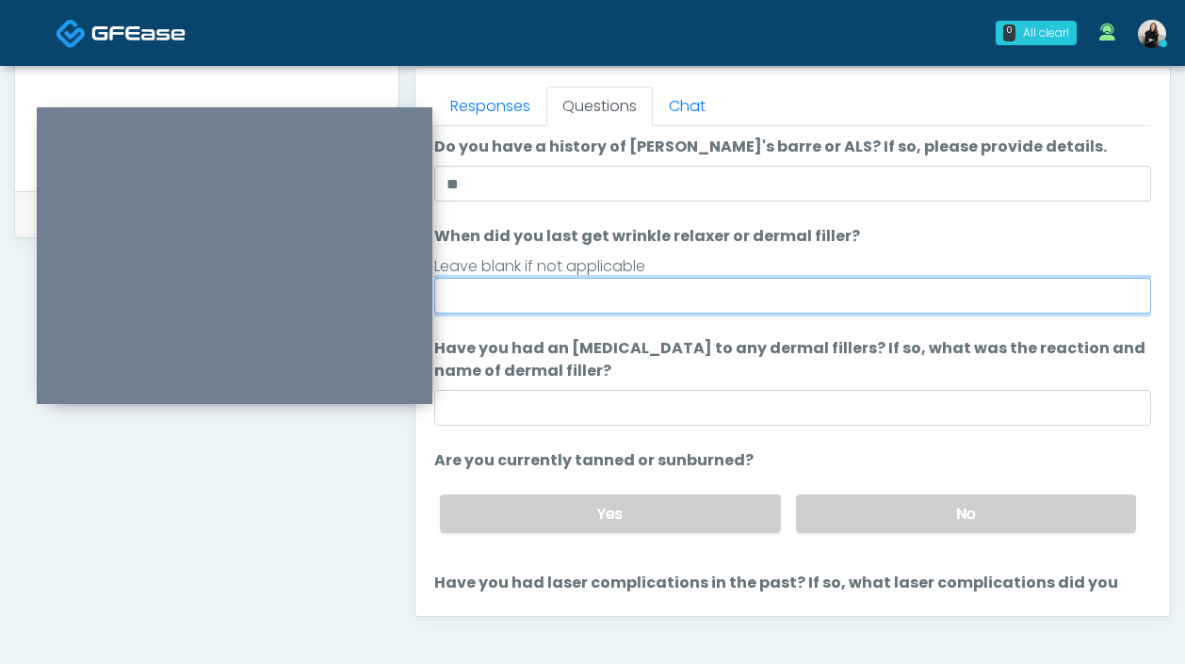
click at [607, 287] on input "When did you last get wrinkle relaxer or dermal filler?" at bounding box center [792, 296] width 717 height 36
type input "*********"
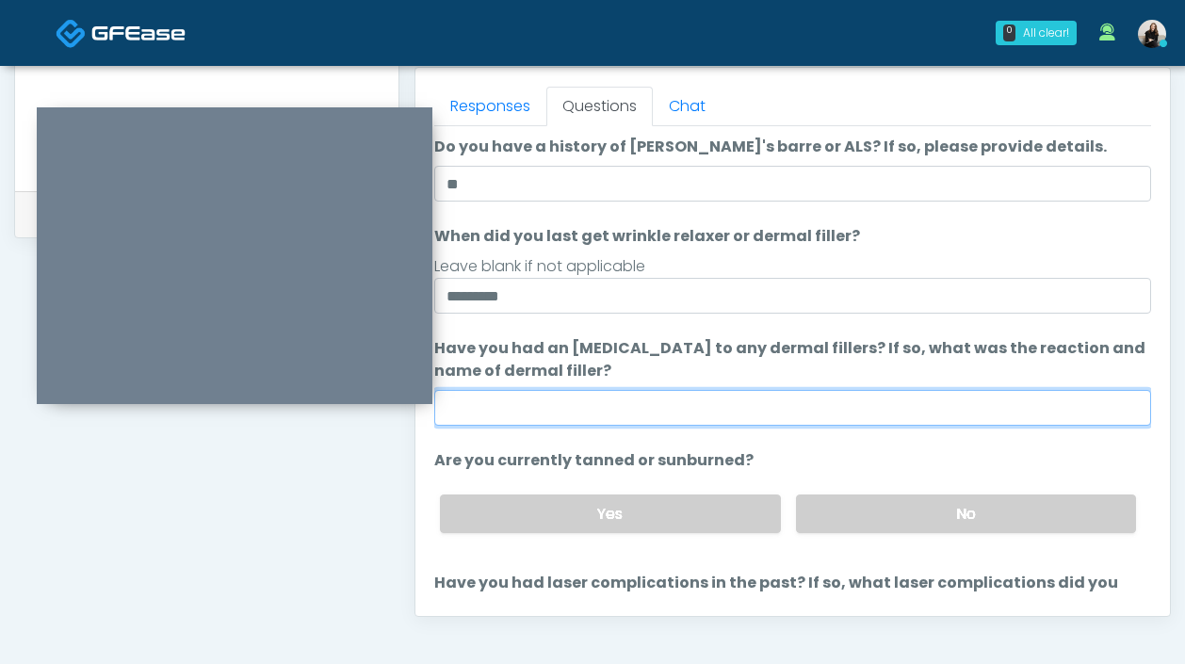
click at [573, 407] on input "Have you had an [MEDICAL_DATA] to any dermal fillers? If so, what was the react…" at bounding box center [792, 408] width 717 height 36
type input "*********"
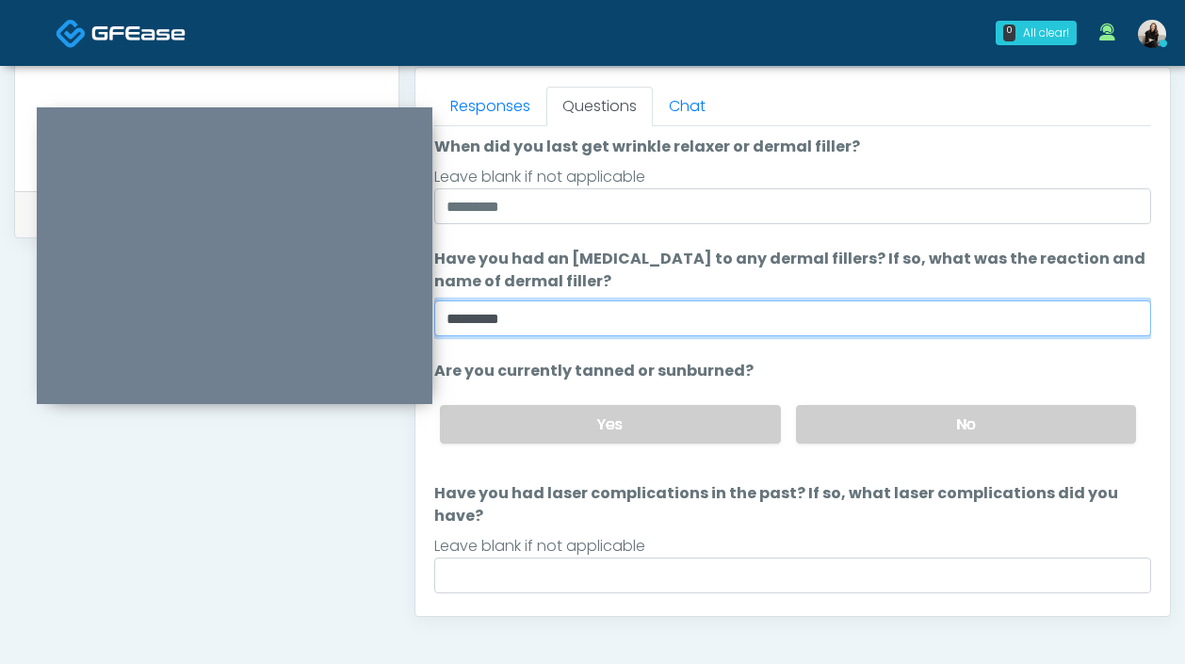
scroll to position [169, 0]
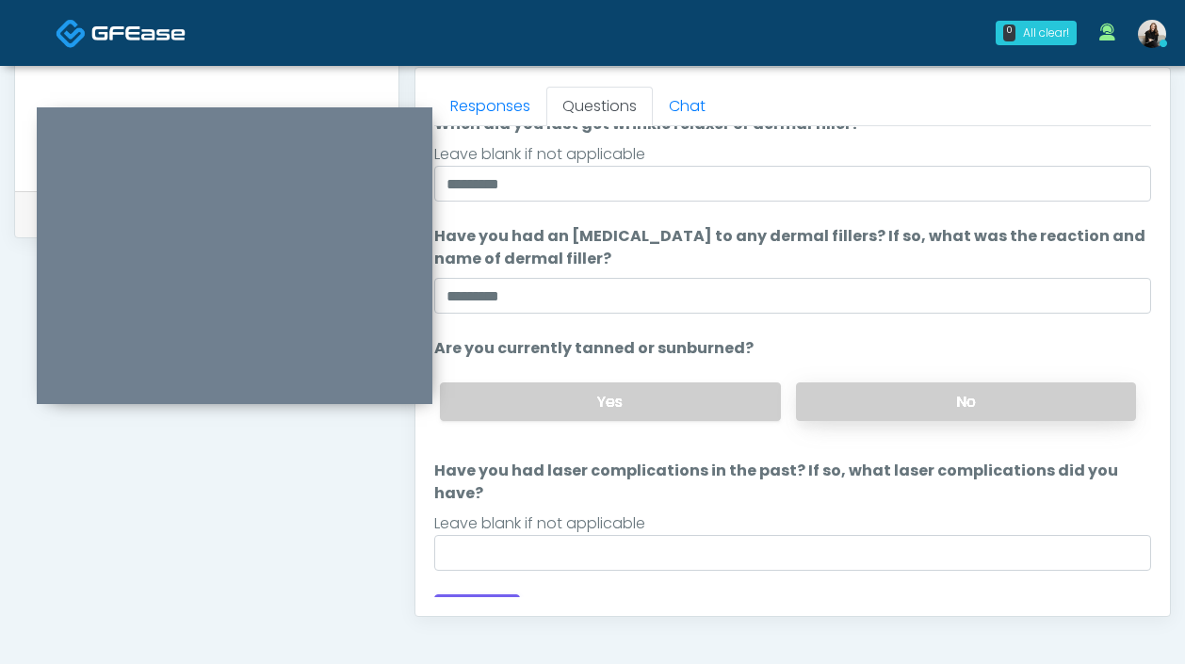
click at [870, 402] on label "No" at bounding box center [966, 401] width 340 height 39
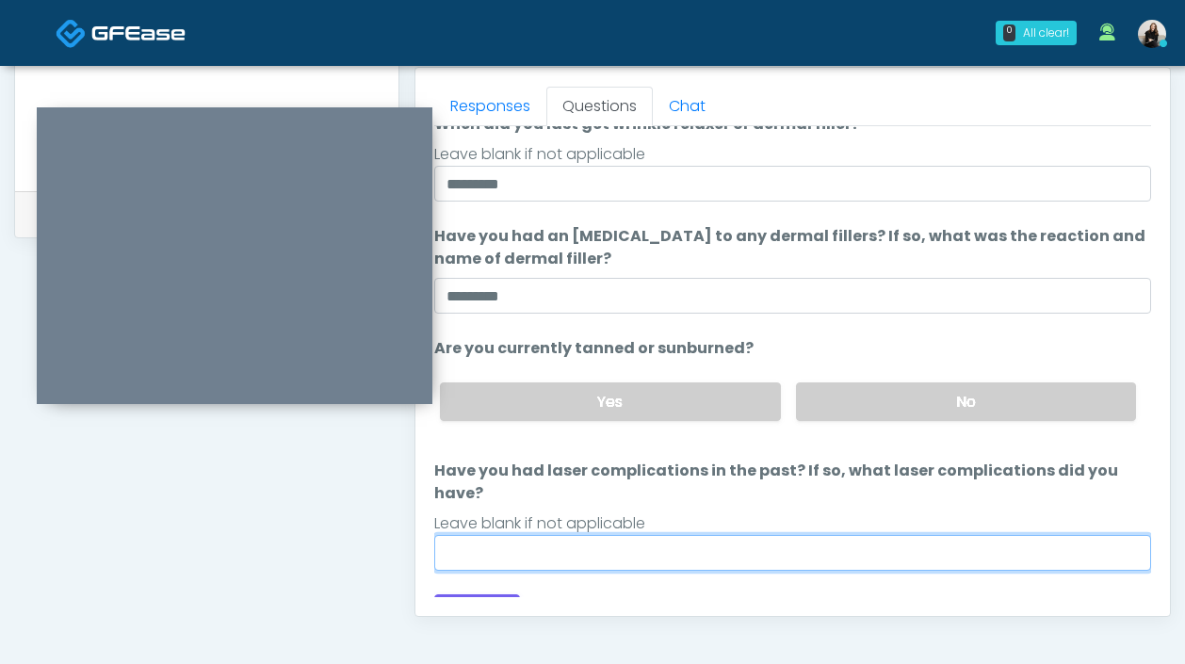
click at [763, 539] on input "Have you had laser complications in the past? If so, what laser complications d…" at bounding box center [792, 553] width 717 height 36
type input "**"
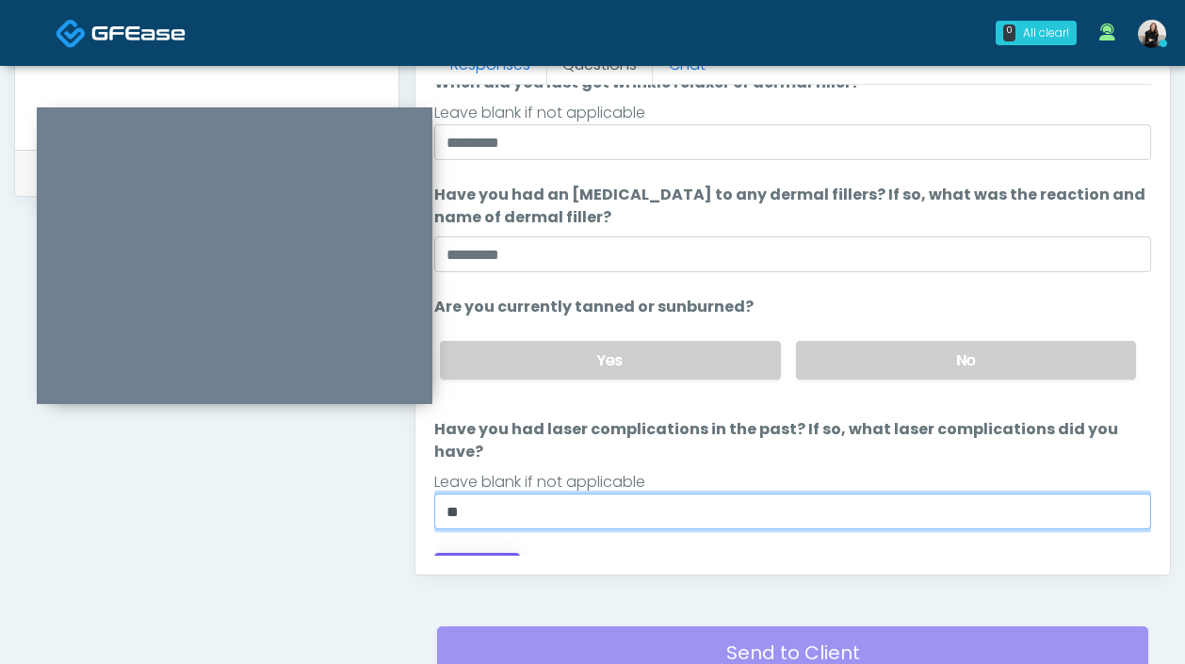
scroll to position [821, 0]
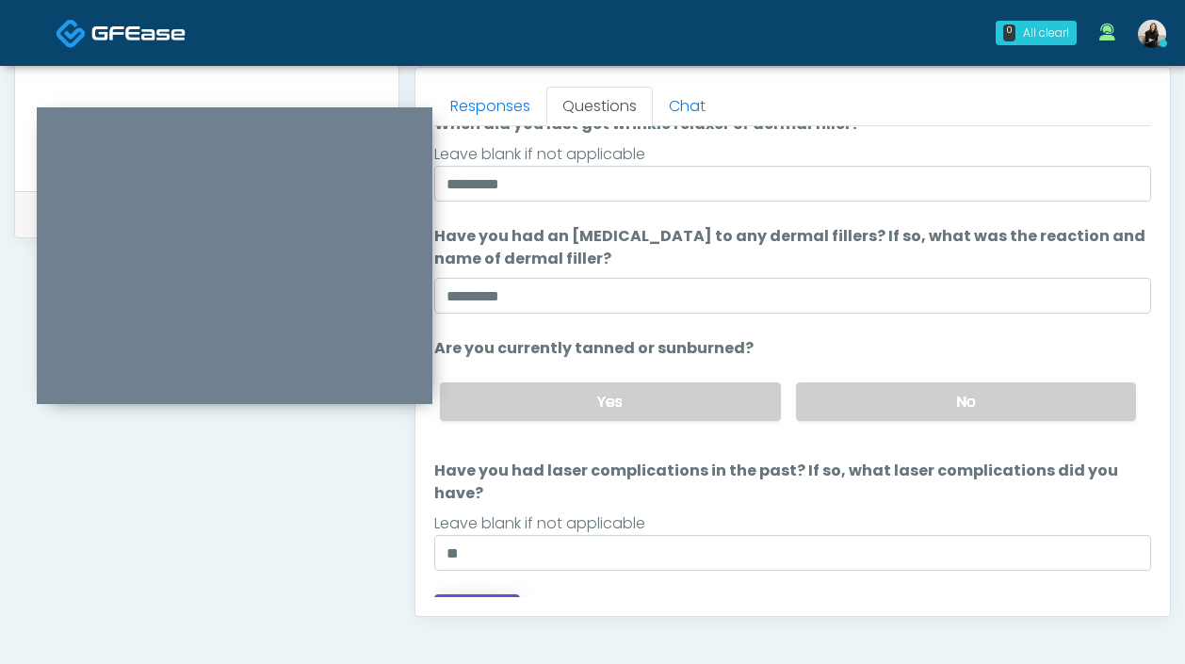
click at [490, 594] on button "Continue" at bounding box center [477, 611] width 86 height 35
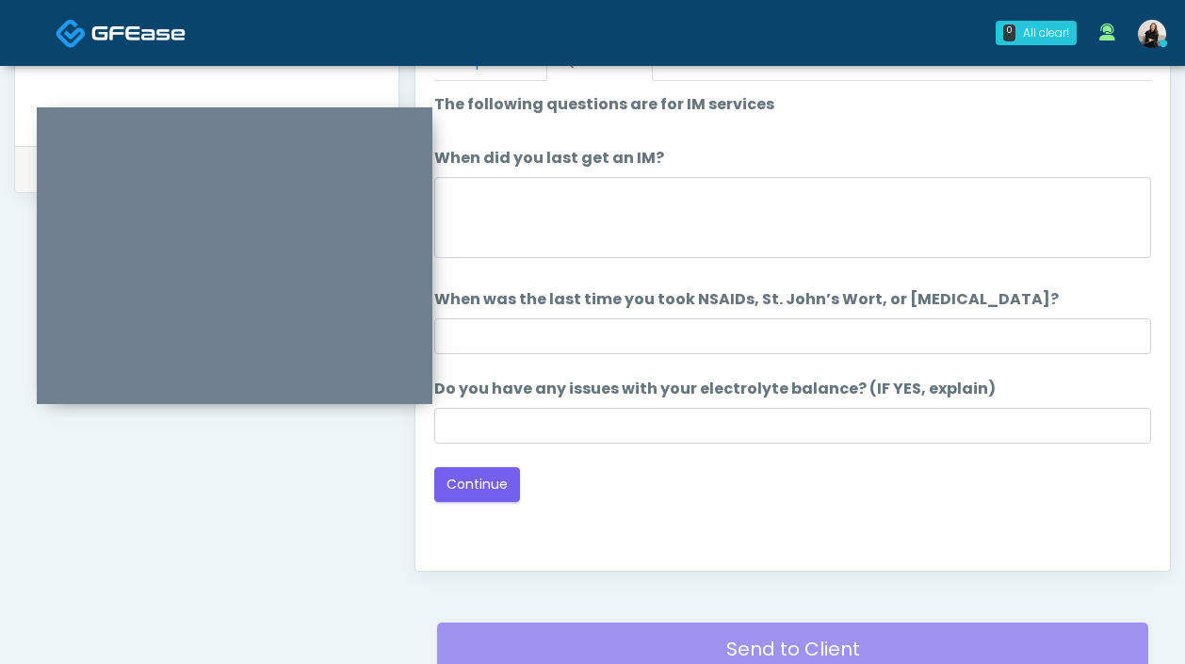
scroll to position [759, 0]
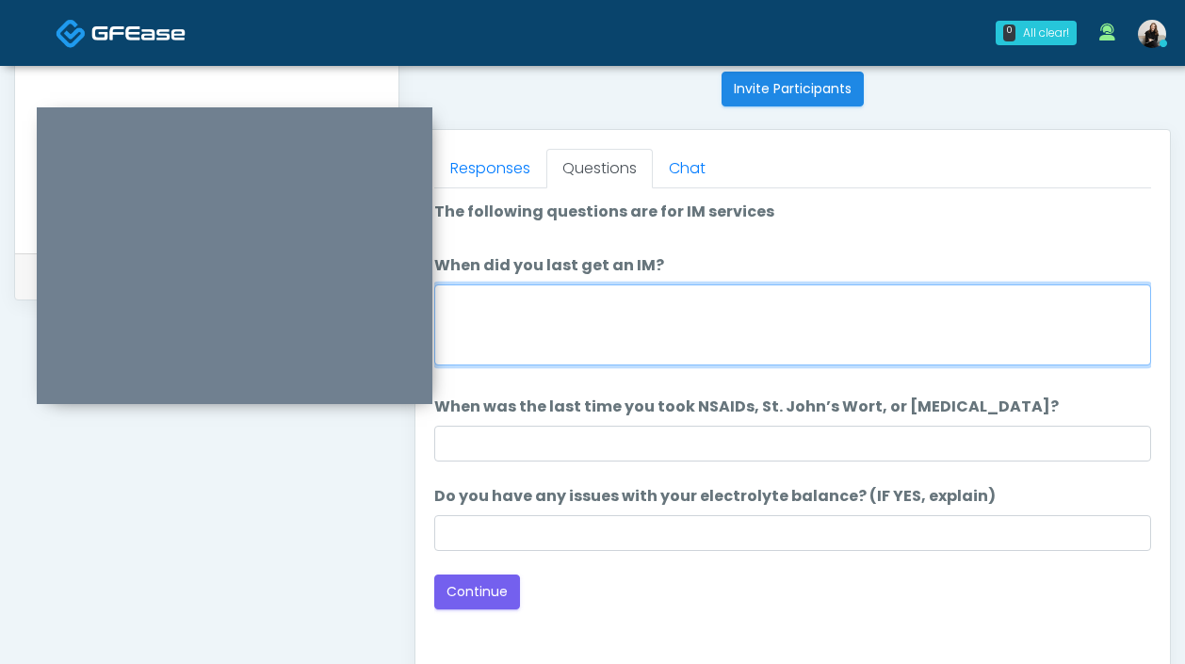
click at [578, 332] on textarea "When did you last get an IM?" at bounding box center [792, 324] width 717 height 81
type textarea "**********"
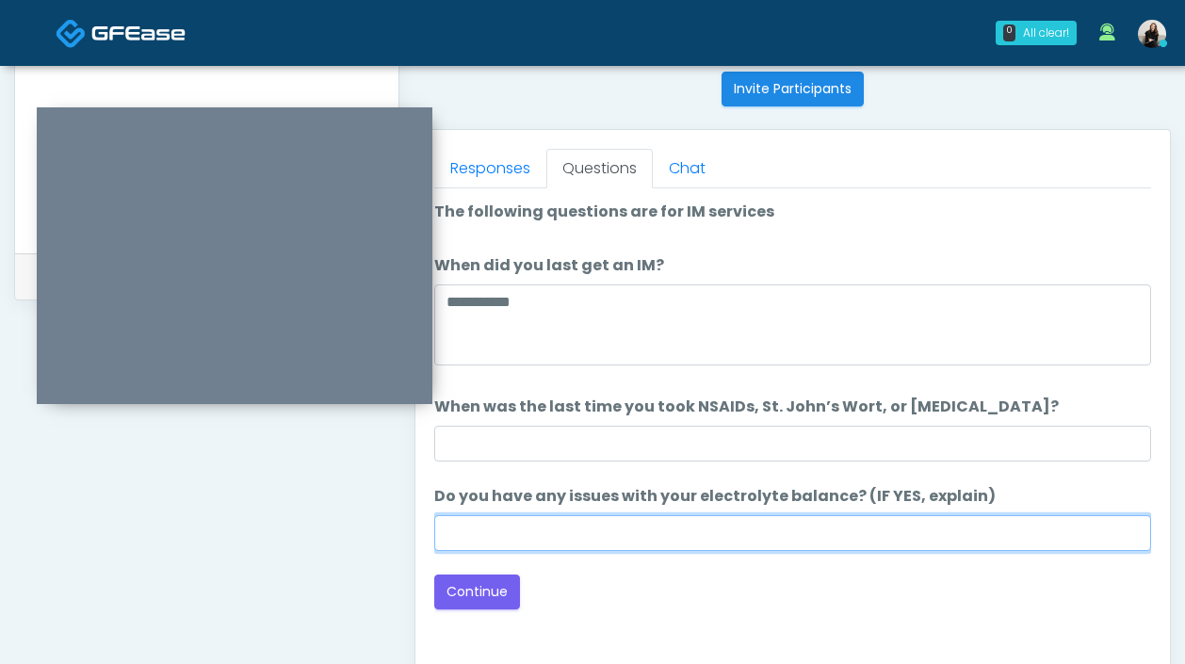
click at [712, 540] on input "Do you have any issues with your electrolyte balance? (IF YES, explain)" at bounding box center [792, 533] width 717 height 36
type input "**"
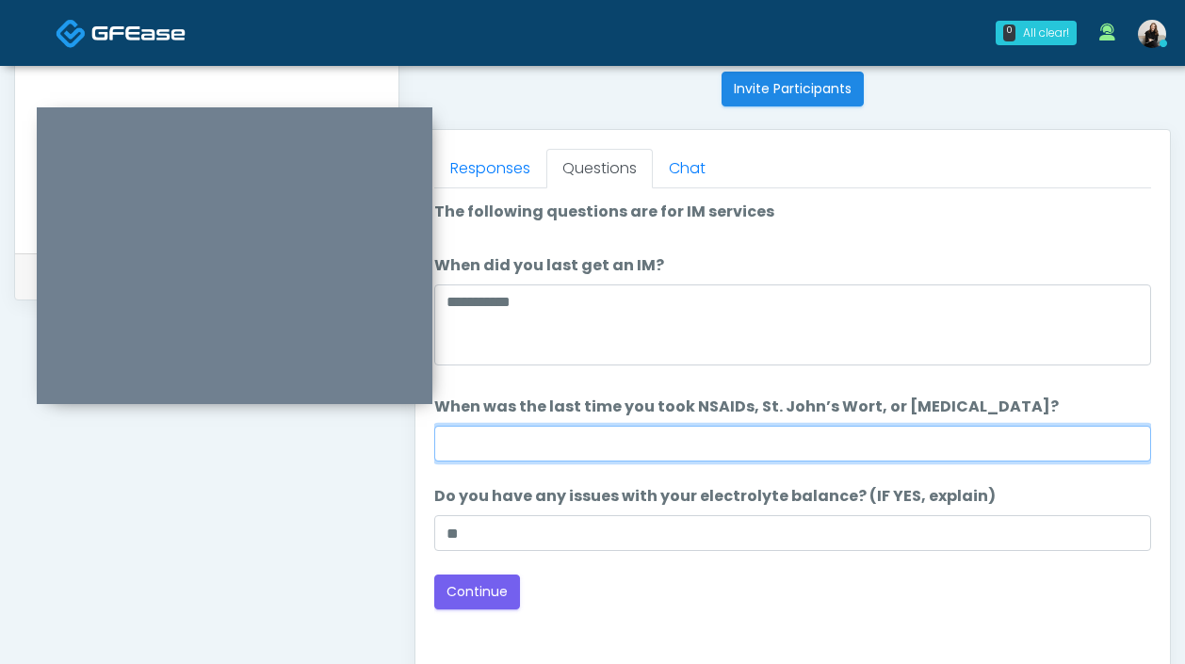
click at [730, 447] on input "When was the last time you took NSAIDs, St. John’s Wort, or Vitamin E?" at bounding box center [792, 444] width 717 height 36
type input "**********"
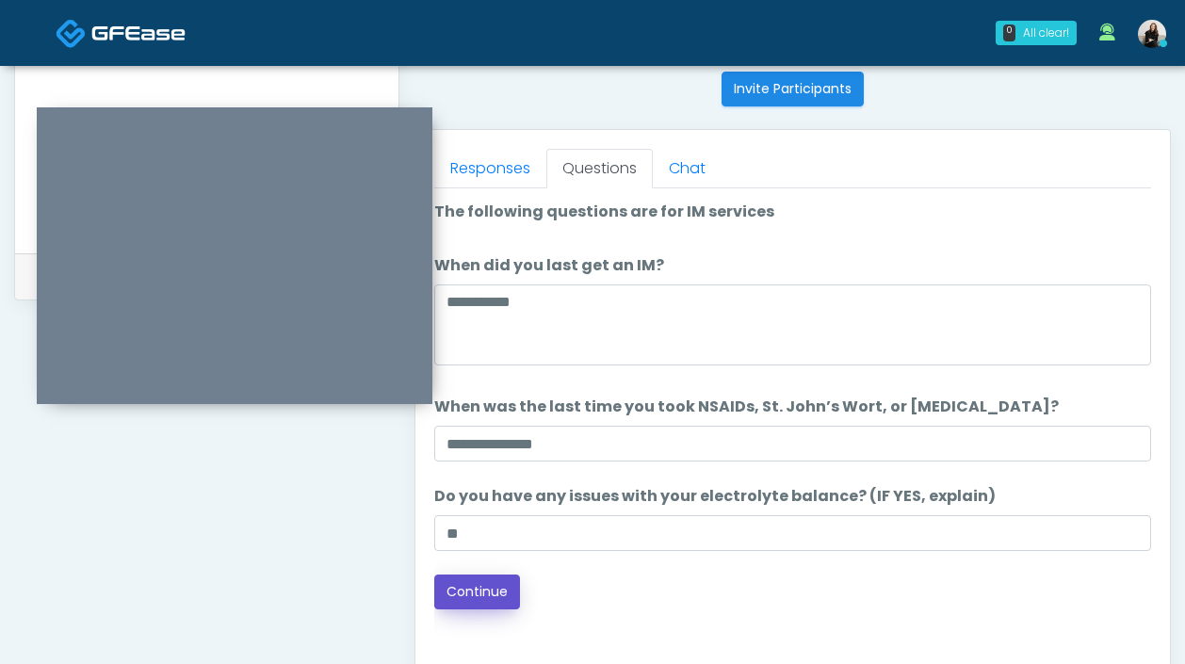
click at [480, 593] on button "Continue" at bounding box center [477, 592] width 86 height 35
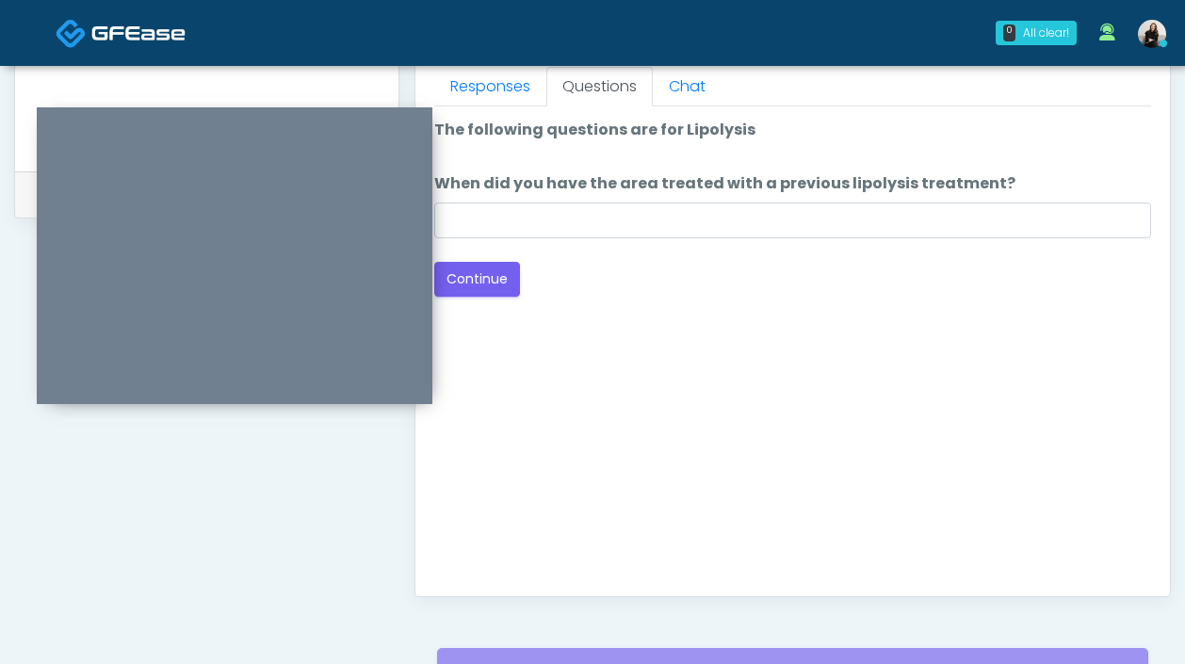
scroll to position [654, 0]
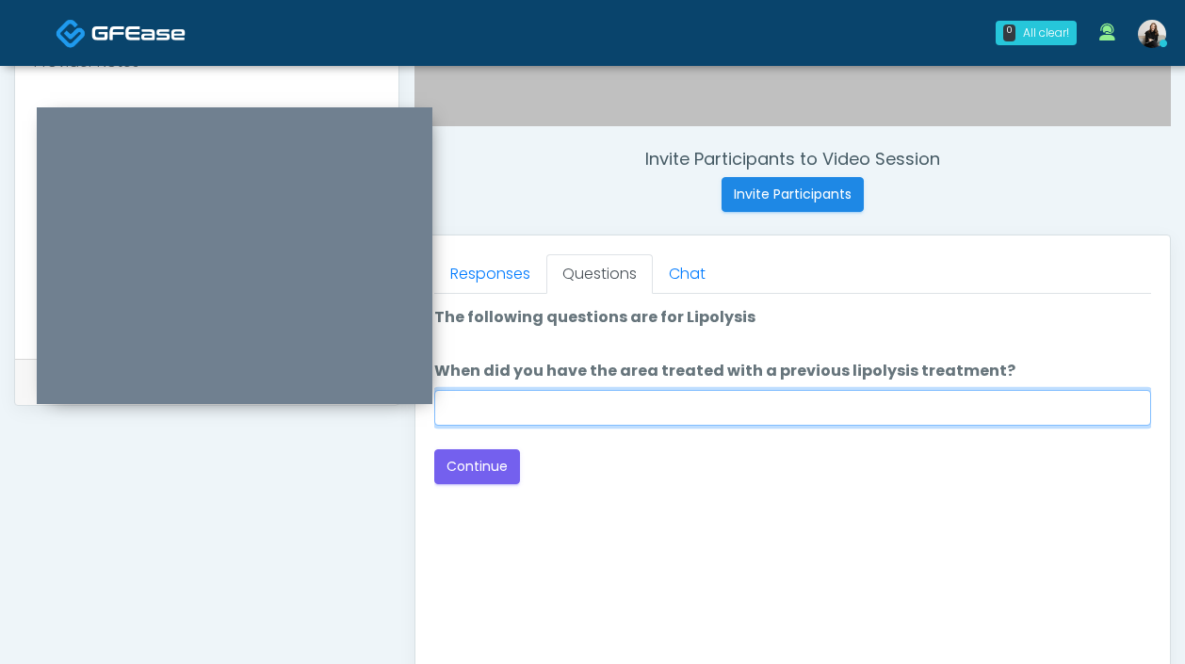
click at [658, 400] on input "When did you have the area treated with a previous lipolysis treatment?" at bounding box center [792, 408] width 717 height 36
type input "*********"
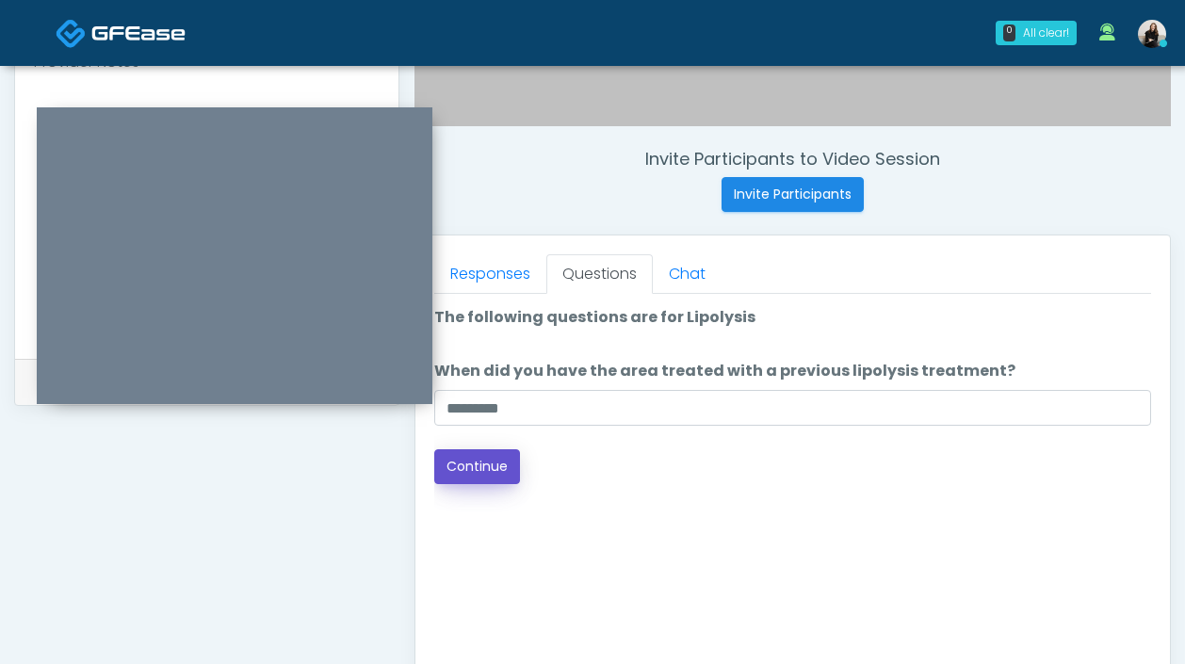
click at [472, 475] on button "Continue" at bounding box center [477, 466] width 86 height 35
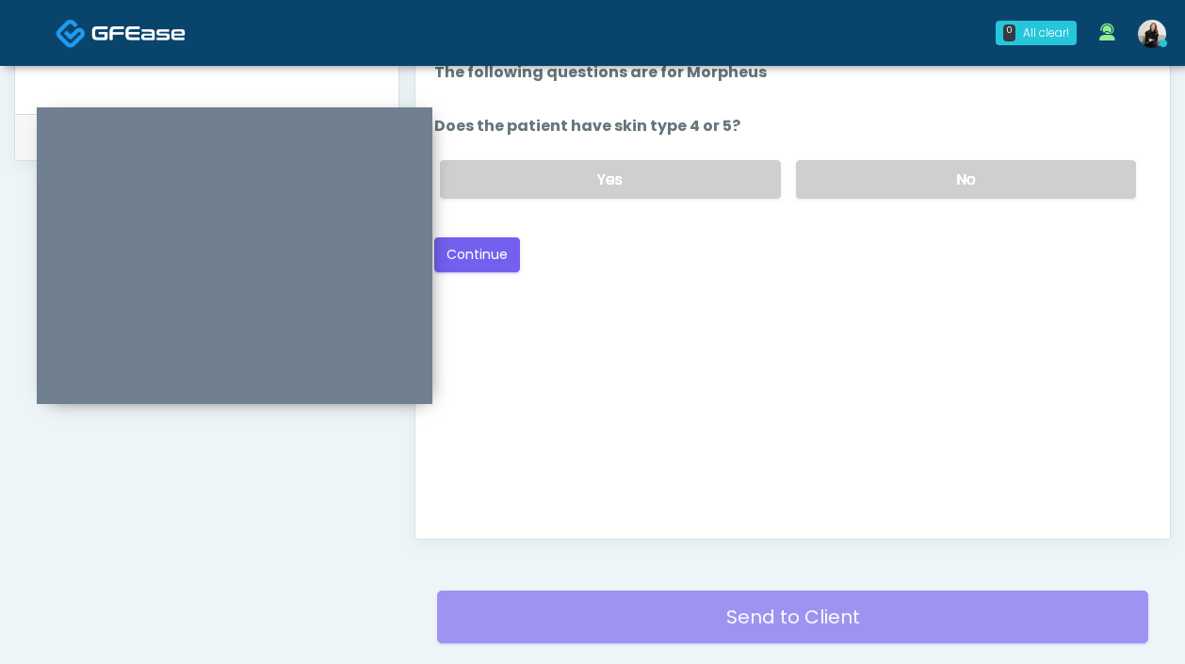
scroll to position [824, 0]
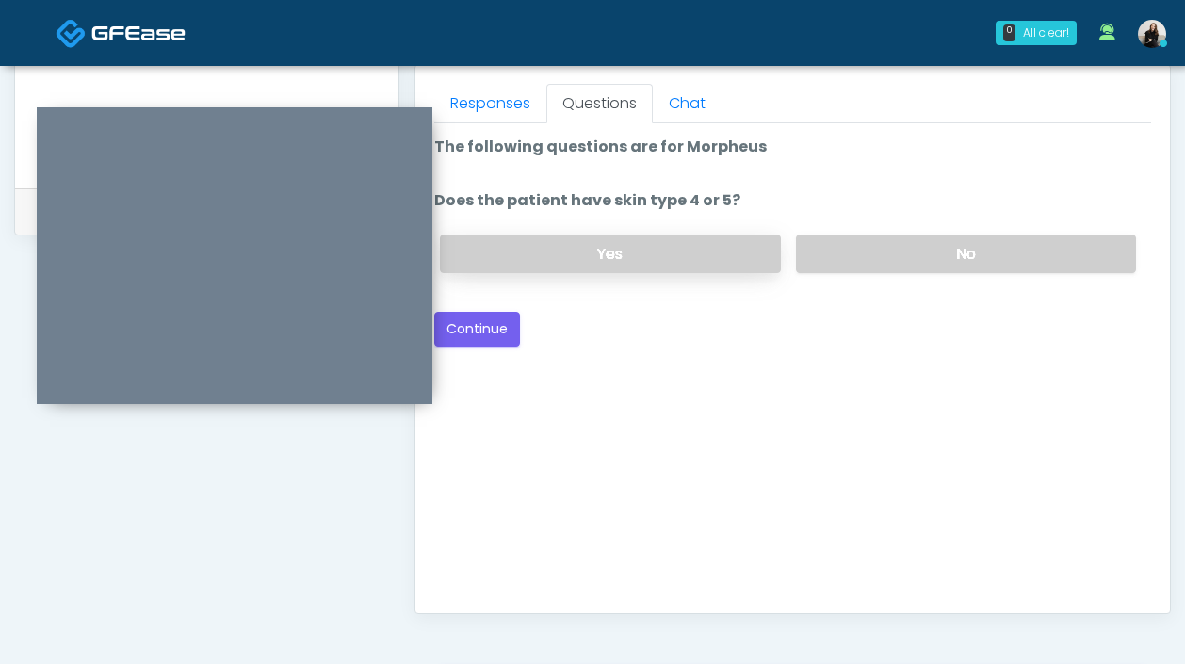
click at [686, 265] on label "Yes" at bounding box center [610, 254] width 340 height 39
click at [500, 335] on button "Continue" at bounding box center [477, 329] width 86 height 35
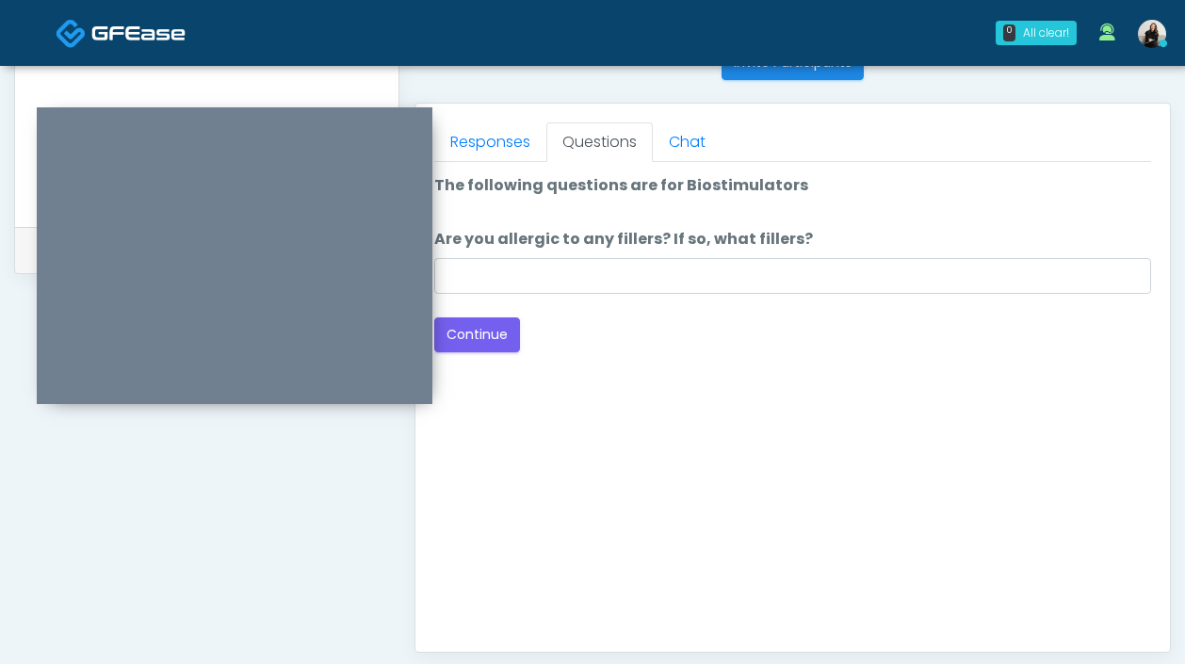
scroll to position [775, 0]
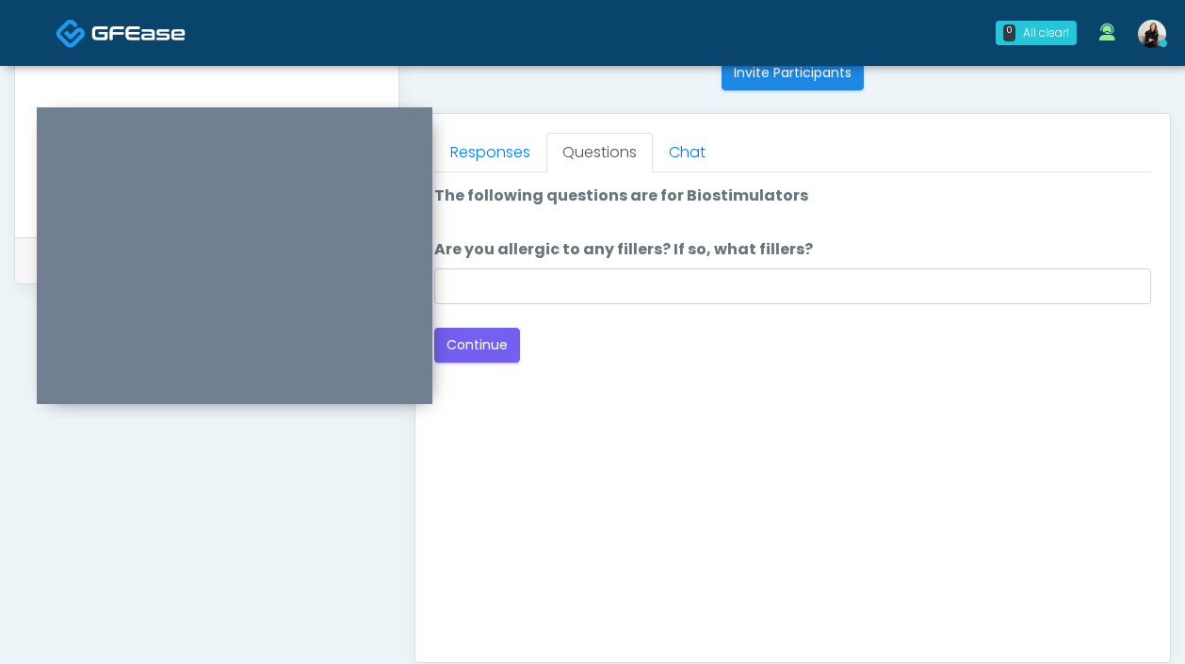
click at [688, 268] on li "Are you allergic to any fillers? If so, what fillers? Are you allergic to any f…" at bounding box center [792, 271] width 717 height 66
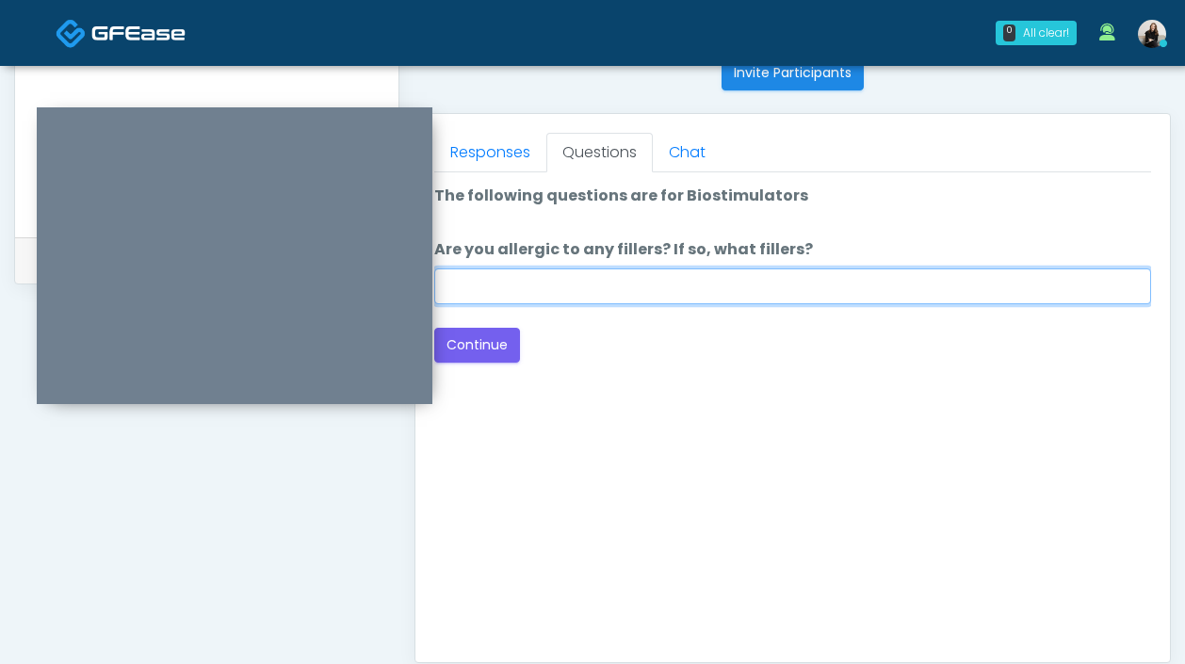
click at [683, 282] on input "Are you allergic to any fillers? If so, what fillers?" at bounding box center [792, 286] width 717 height 36
type input "***"
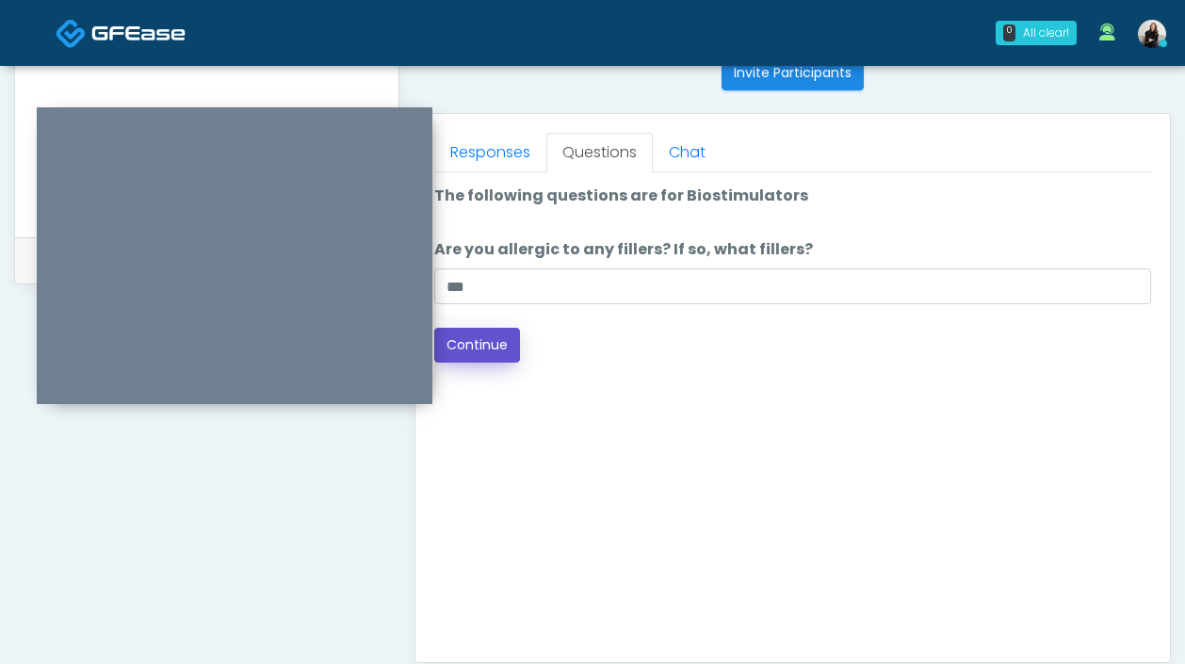
click at [480, 350] on button "Continue" at bounding box center [477, 345] width 86 height 35
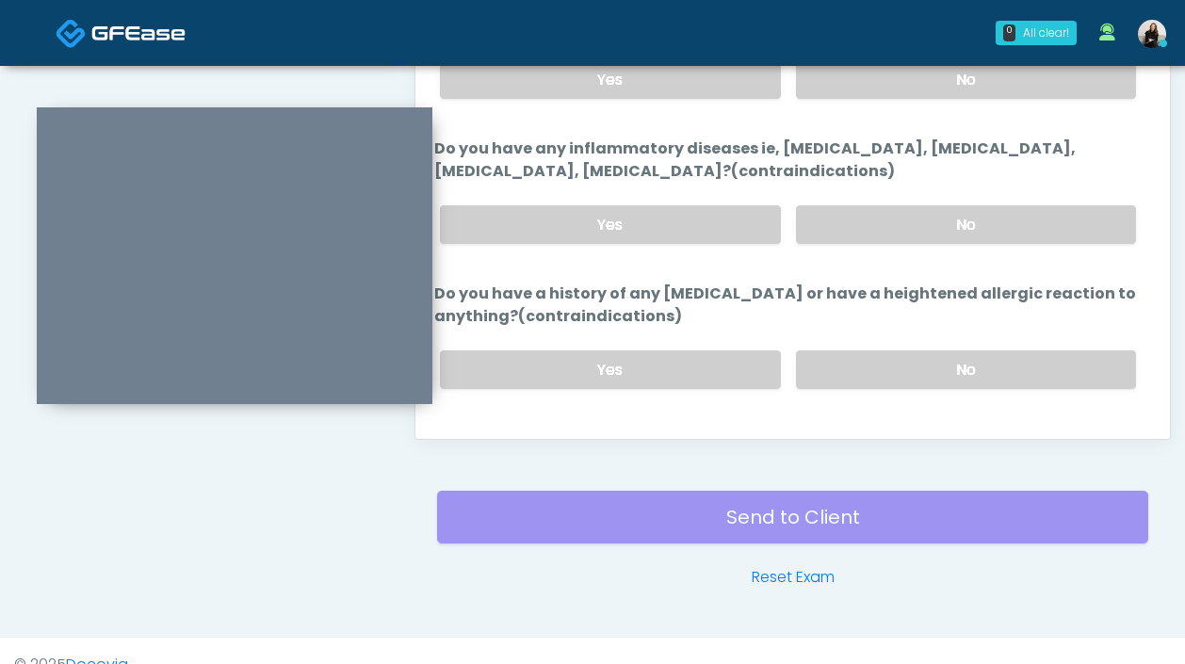
scroll to position [692, 0]
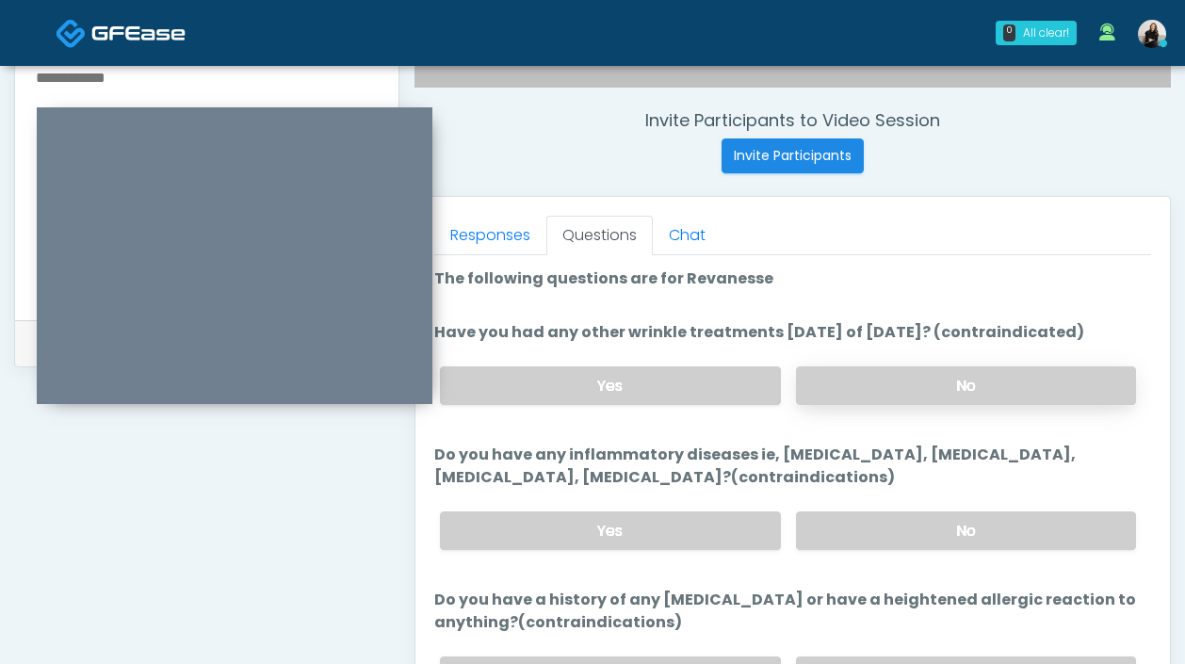
click at [826, 374] on label "No" at bounding box center [966, 385] width 340 height 39
click at [825, 527] on label "No" at bounding box center [966, 530] width 340 height 39
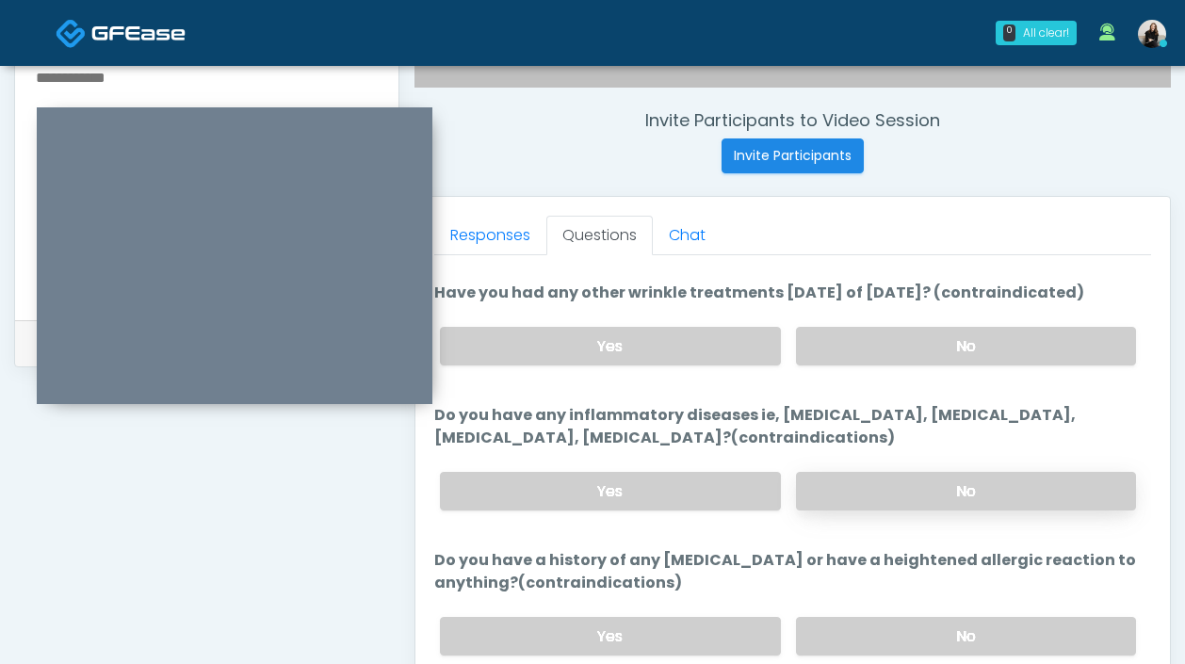
scroll to position [776, 0]
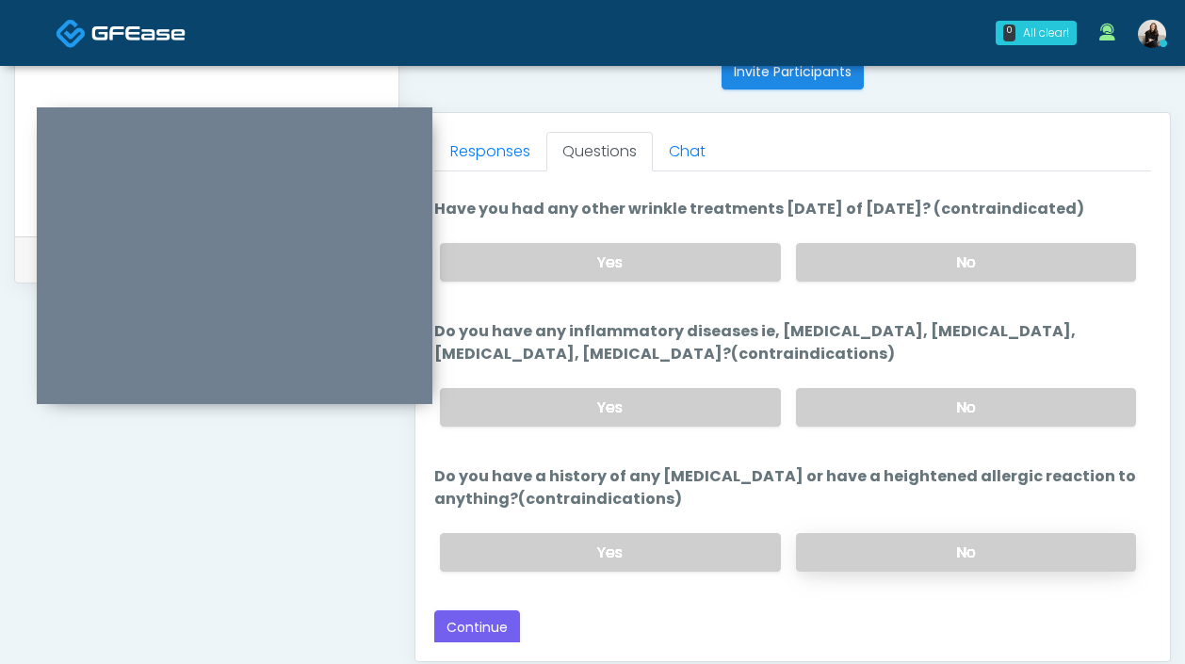
click at [847, 537] on label "No" at bounding box center [966, 552] width 340 height 39
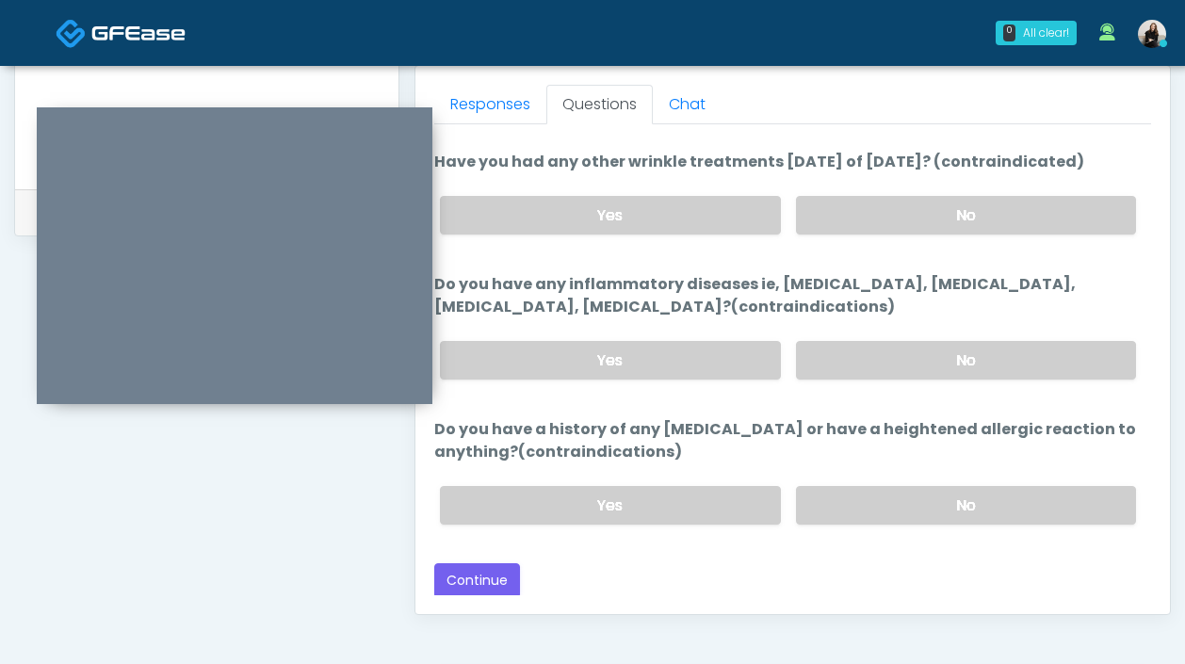
scroll to position [884, 0]
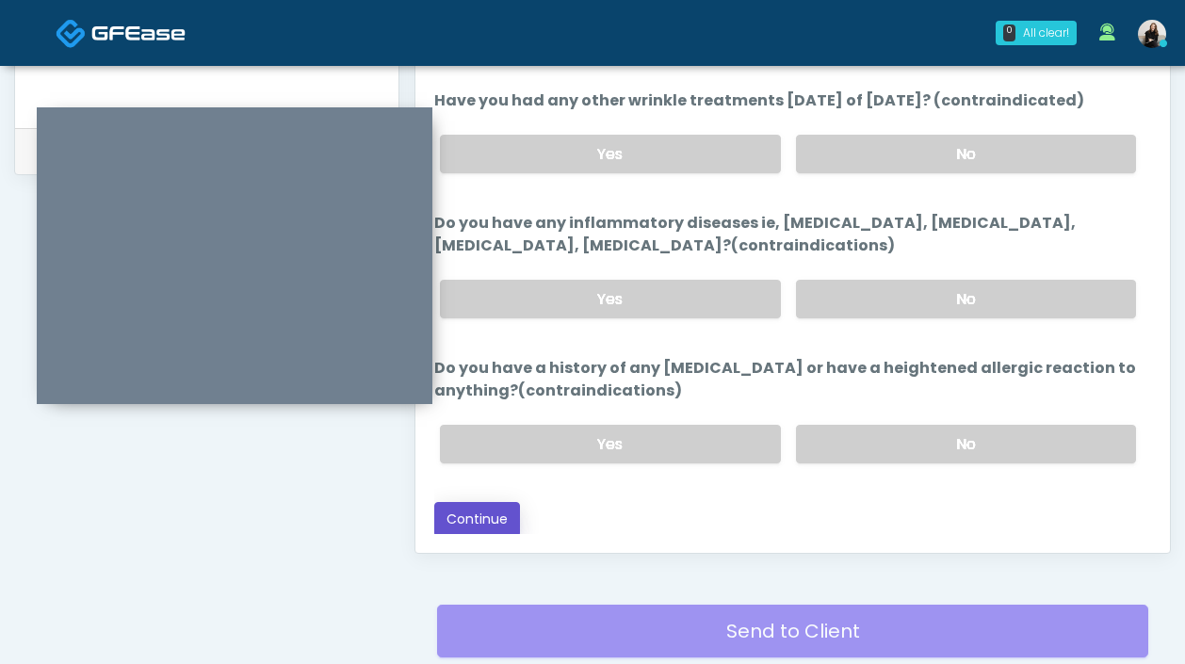
click at [457, 512] on button "Continue" at bounding box center [477, 519] width 86 height 35
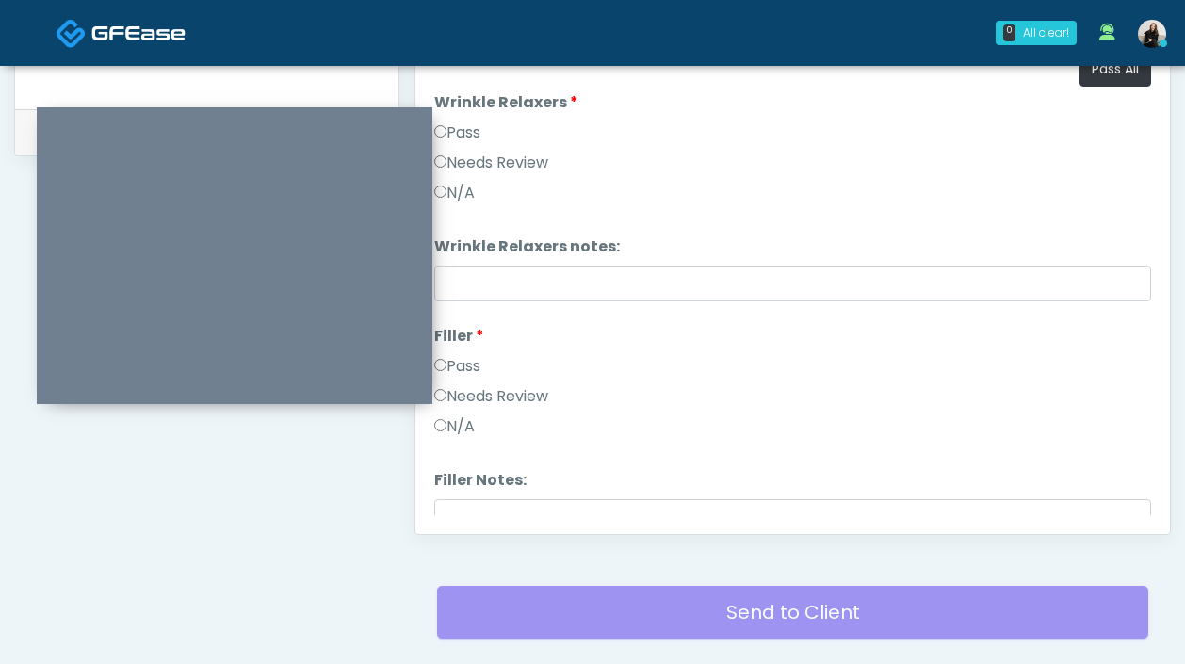
scroll to position [863, 0]
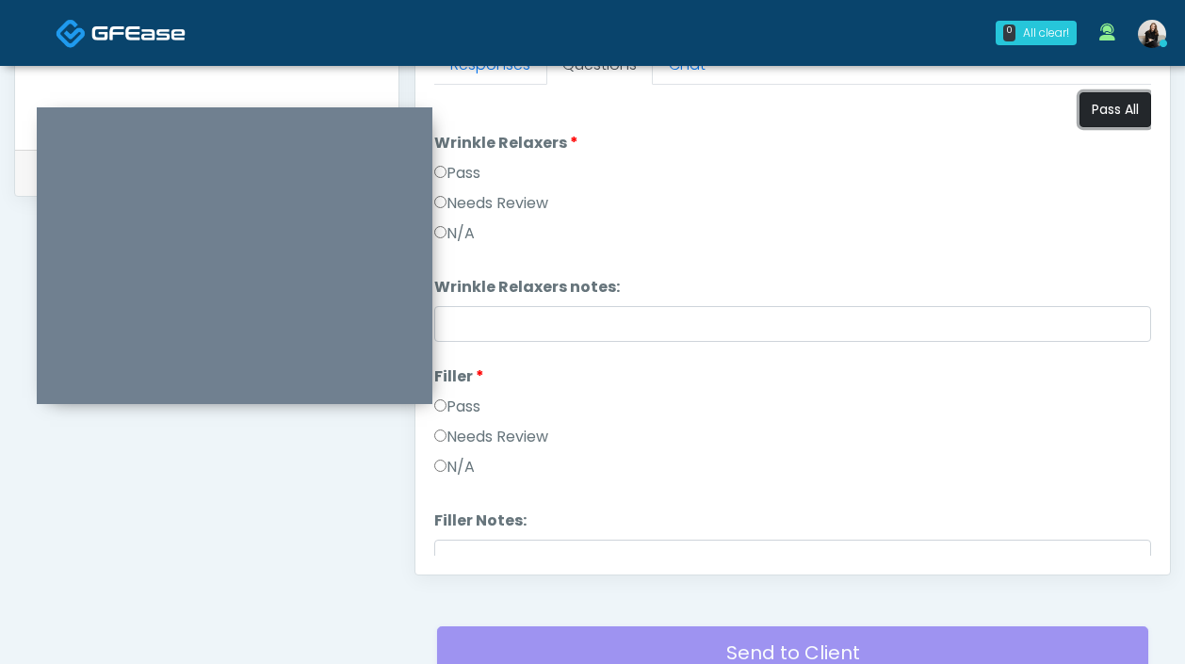
click at [1124, 109] on button "Pass All" at bounding box center [1115, 109] width 72 height 35
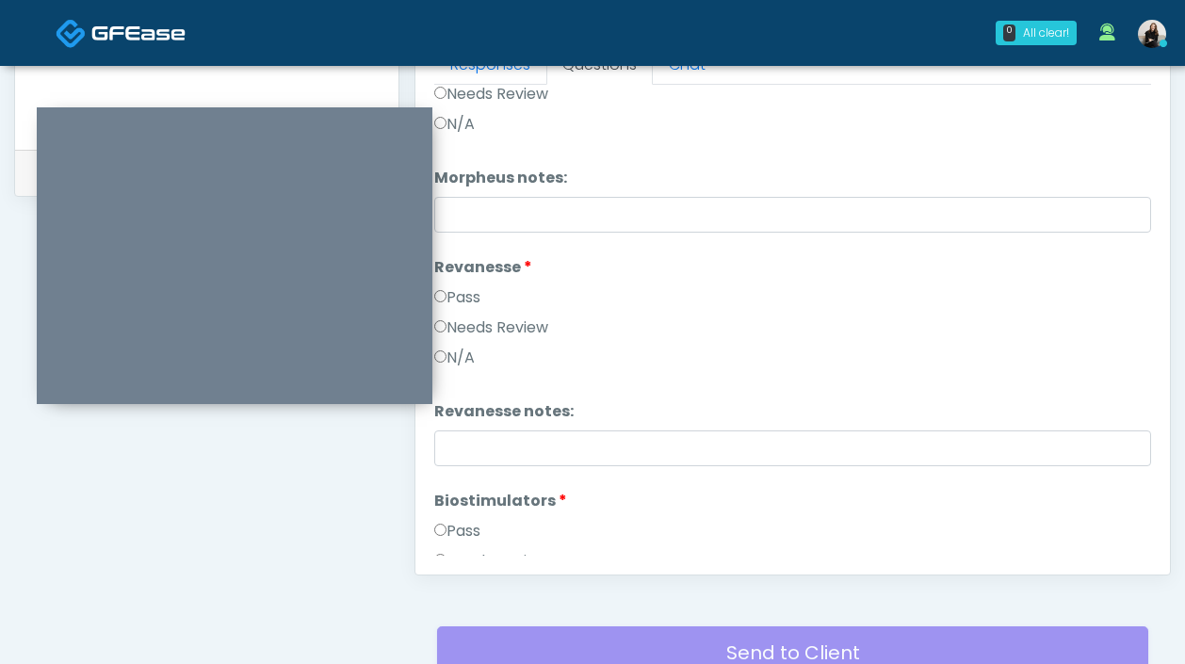
scroll to position [2444, 0]
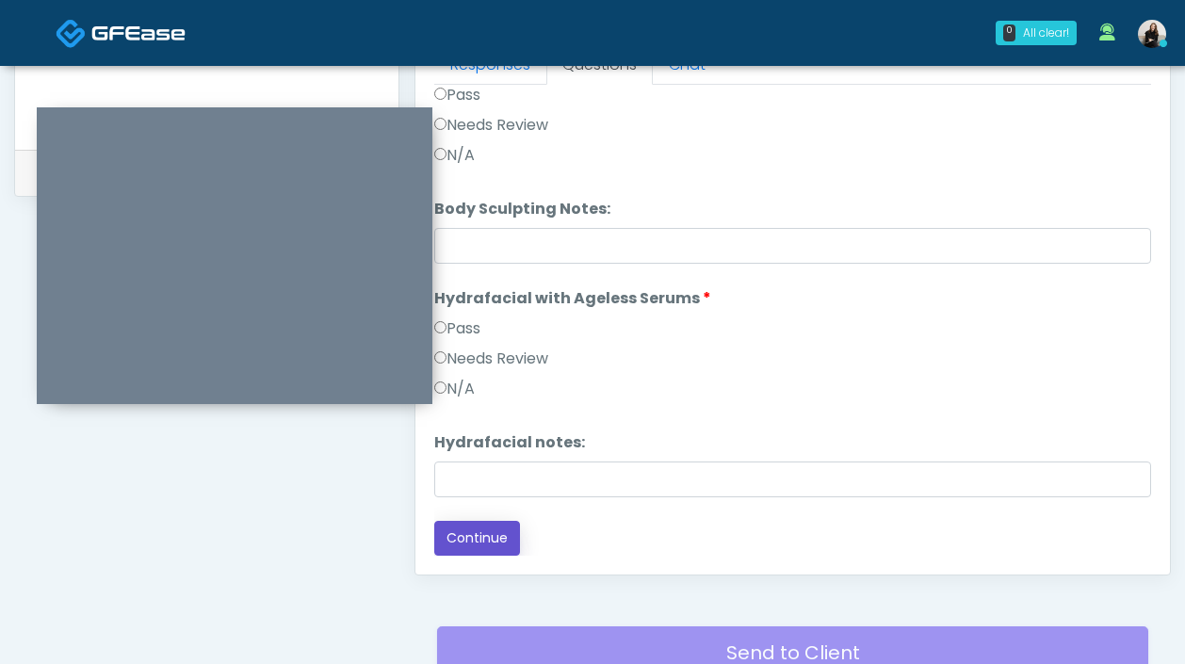
click at [488, 538] on button "Continue" at bounding box center [477, 538] width 86 height 35
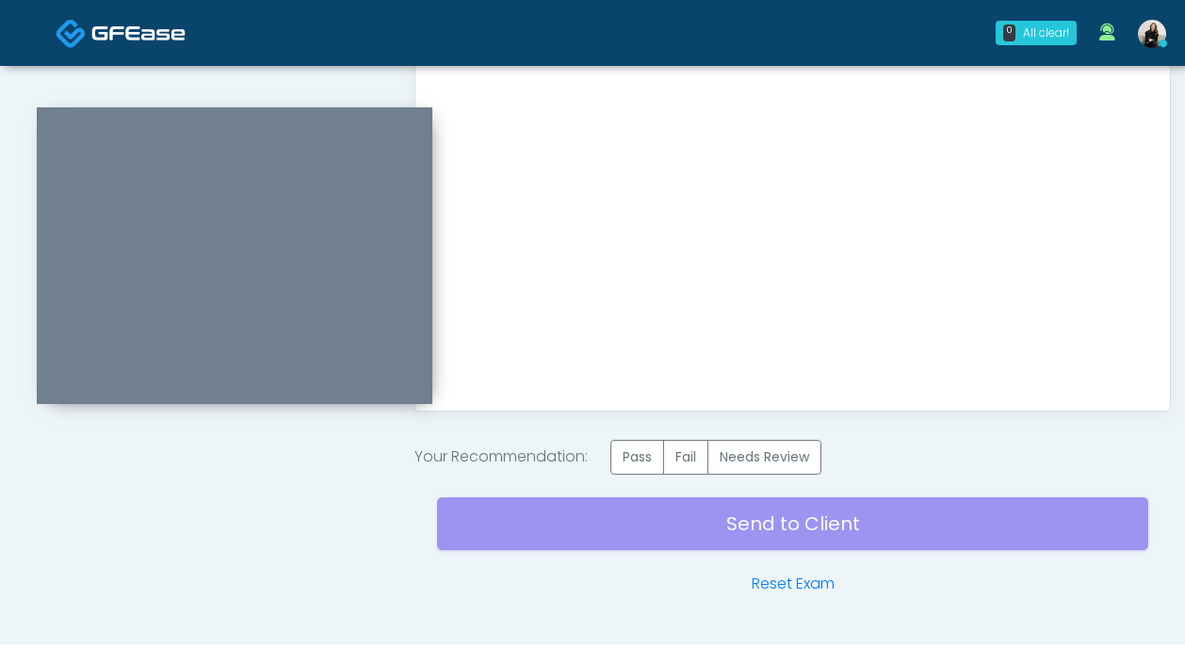
scroll to position [1028, 0]
click at [629, 446] on label "Pass" at bounding box center [637, 456] width 54 height 35
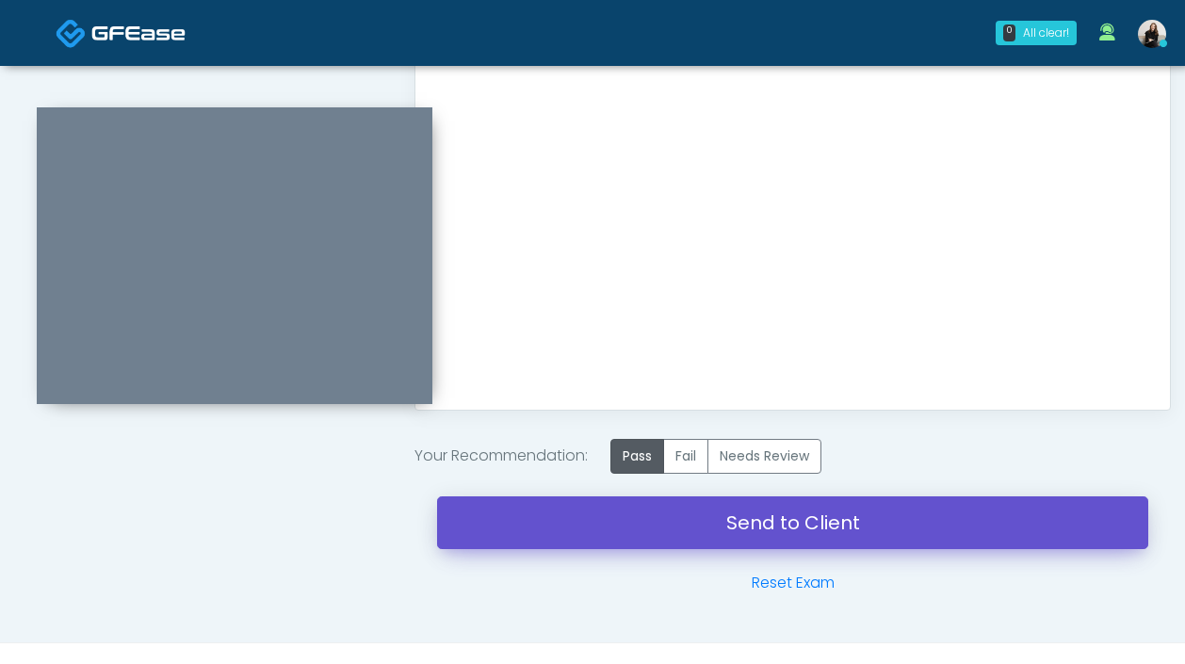
click at [636, 536] on link "Send to Client" at bounding box center [792, 522] width 711 height 53
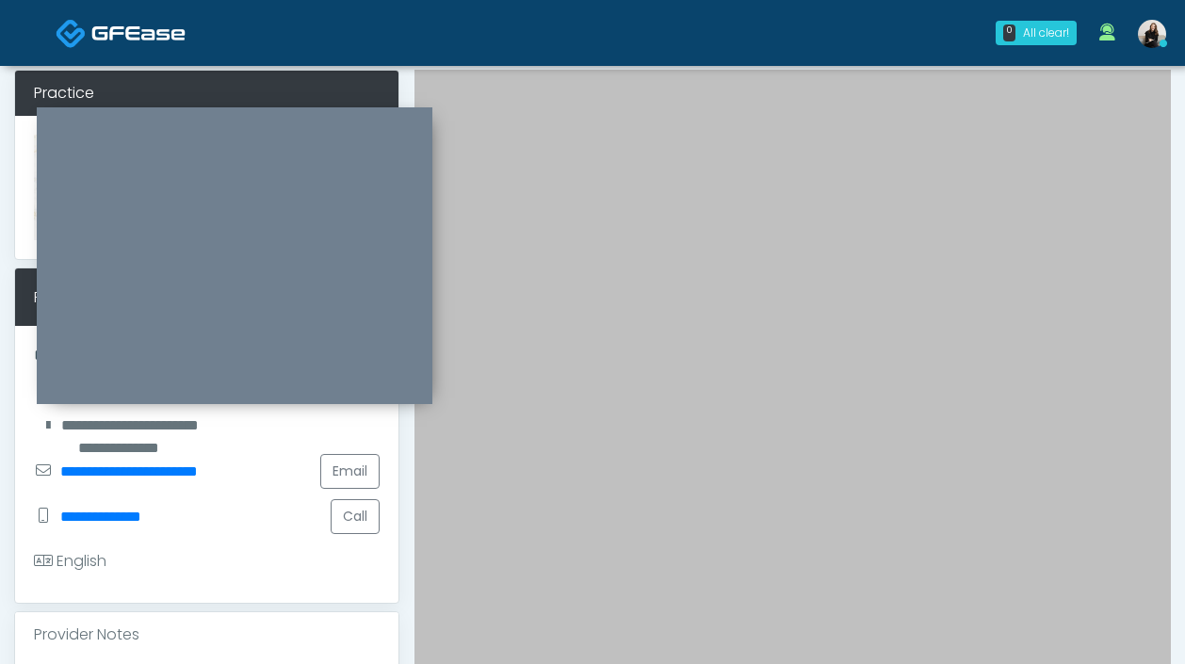
scroll to position [0, 0]
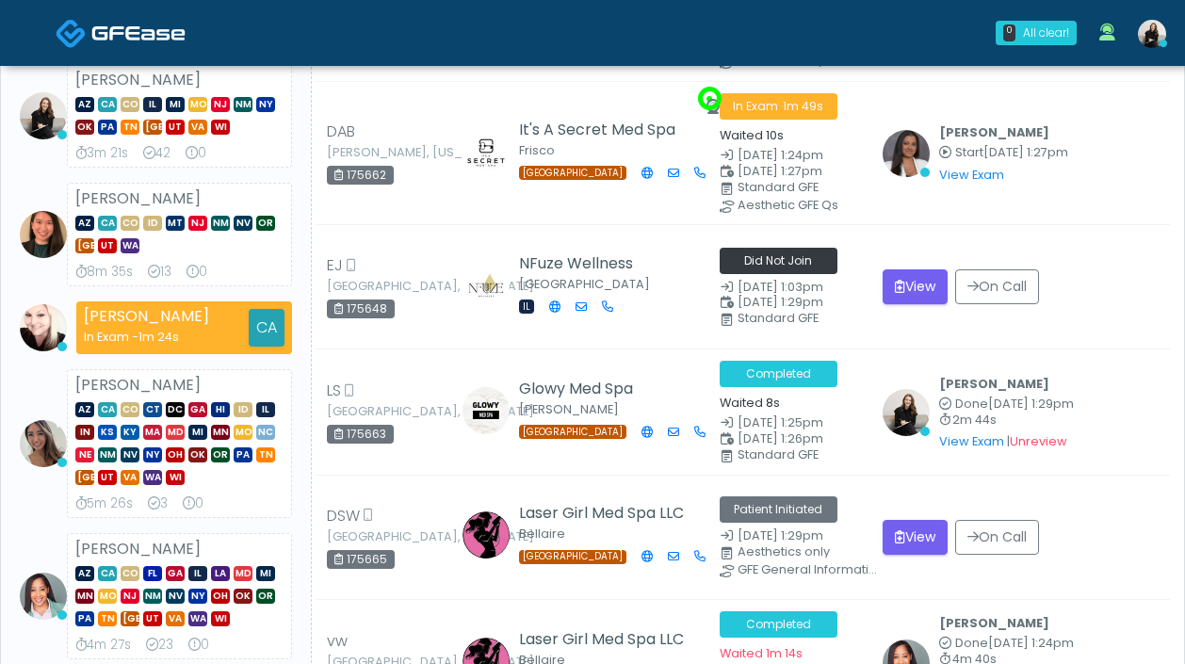
scroll to position [196, 0]
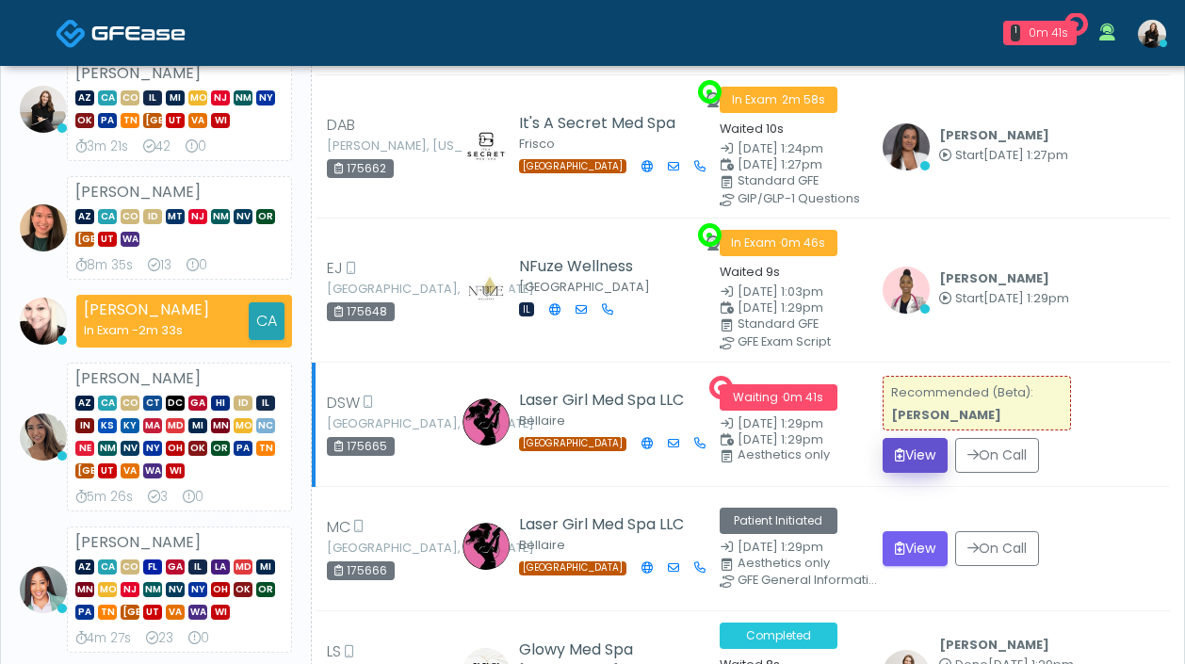
click at [922, 448] on button "View" at bounding box center [915, 455] width 65 height 35
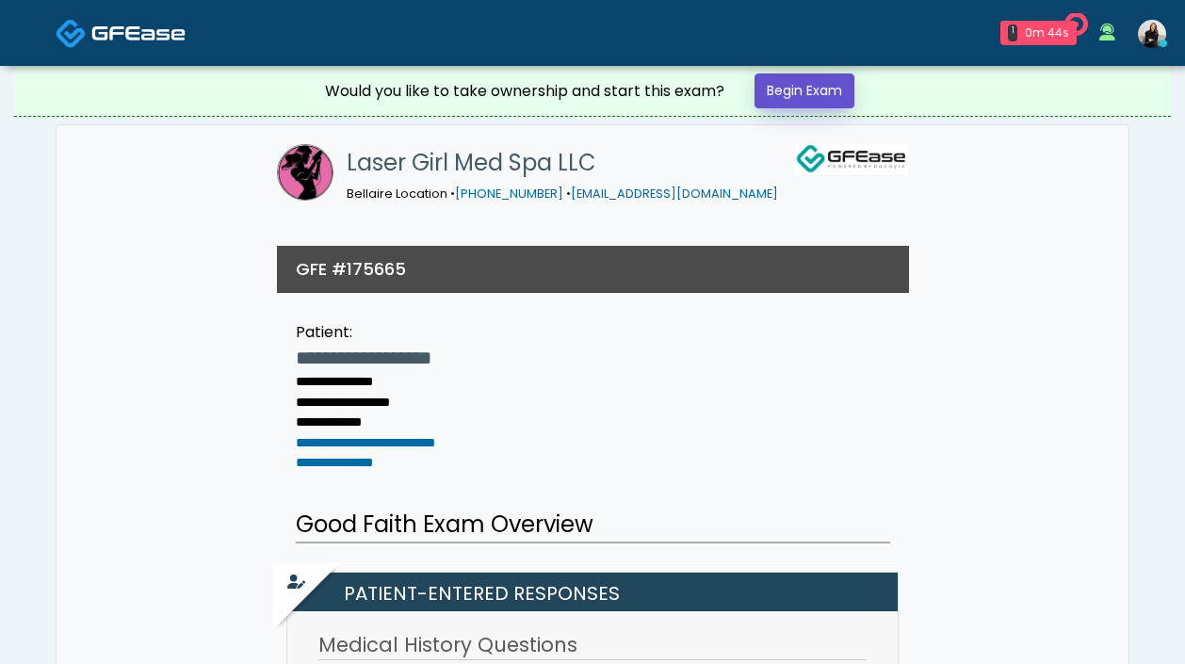
click at [812, 98] on link "Begin Exam" at bounding box center [804, 90] width 100 height 35
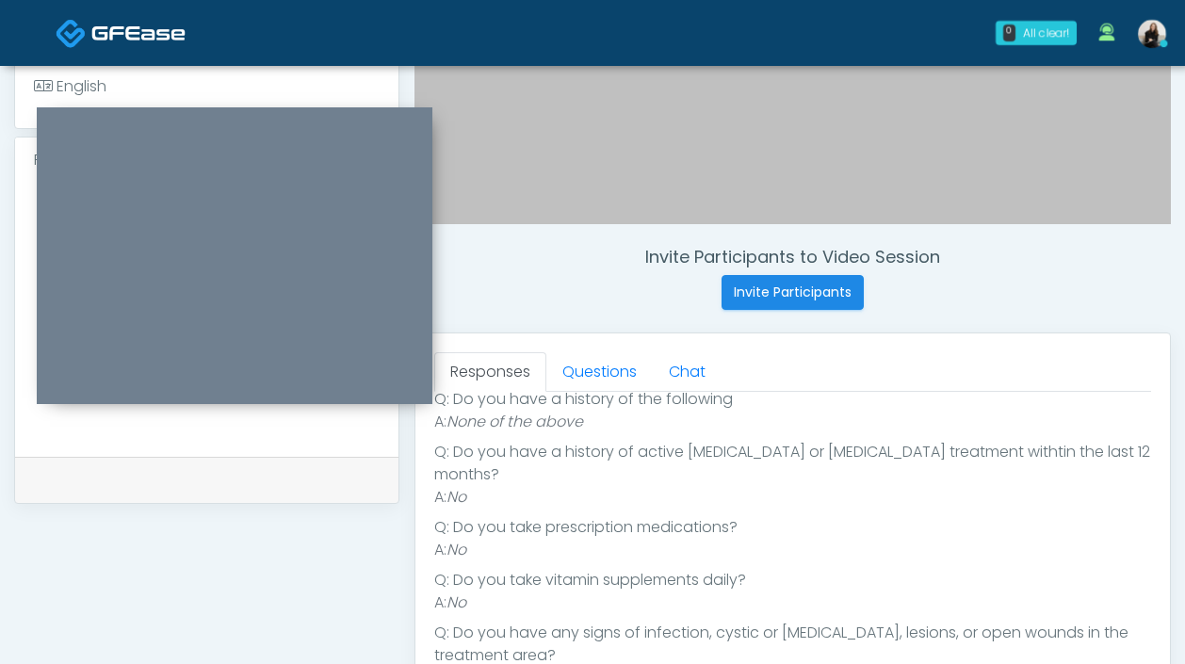
scroll to position [742, 0]
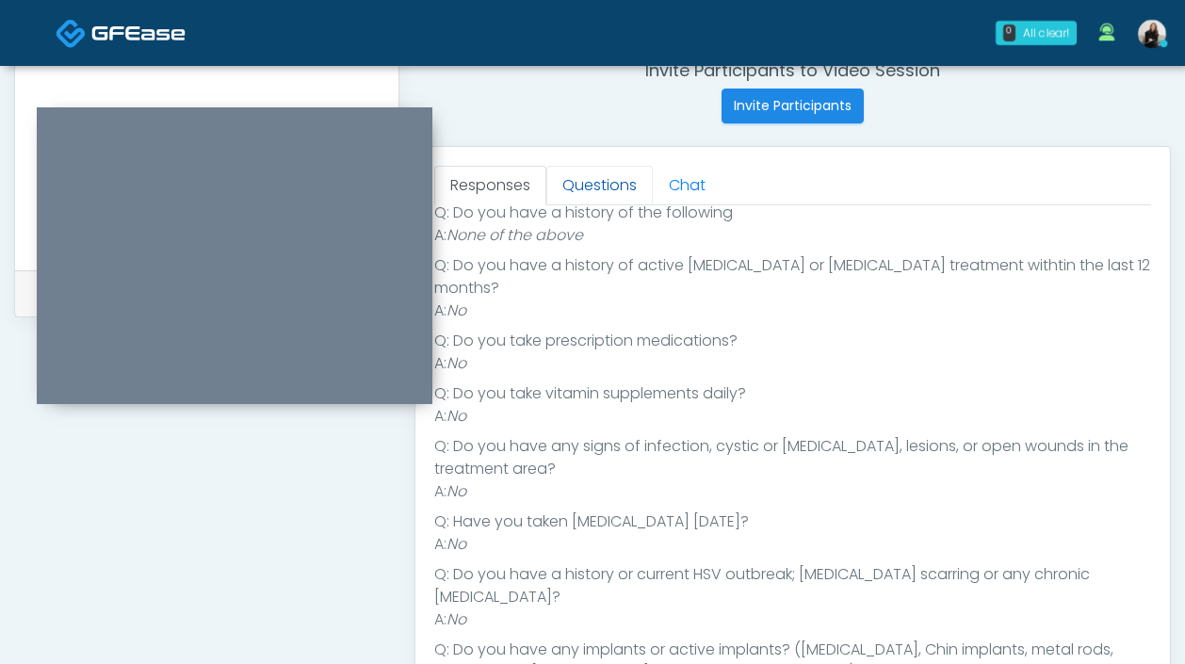
click at [615, 187] on link "Questions" at bounding box center [599, 186] width 106 height 40
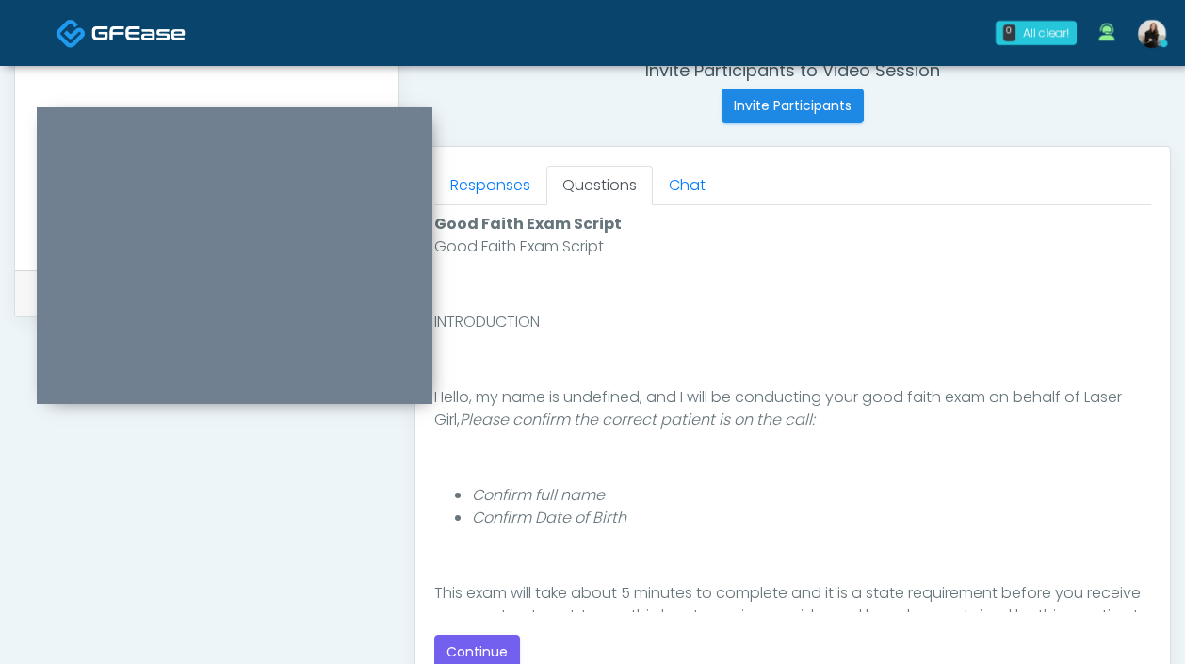
scroll to position [202, 0]
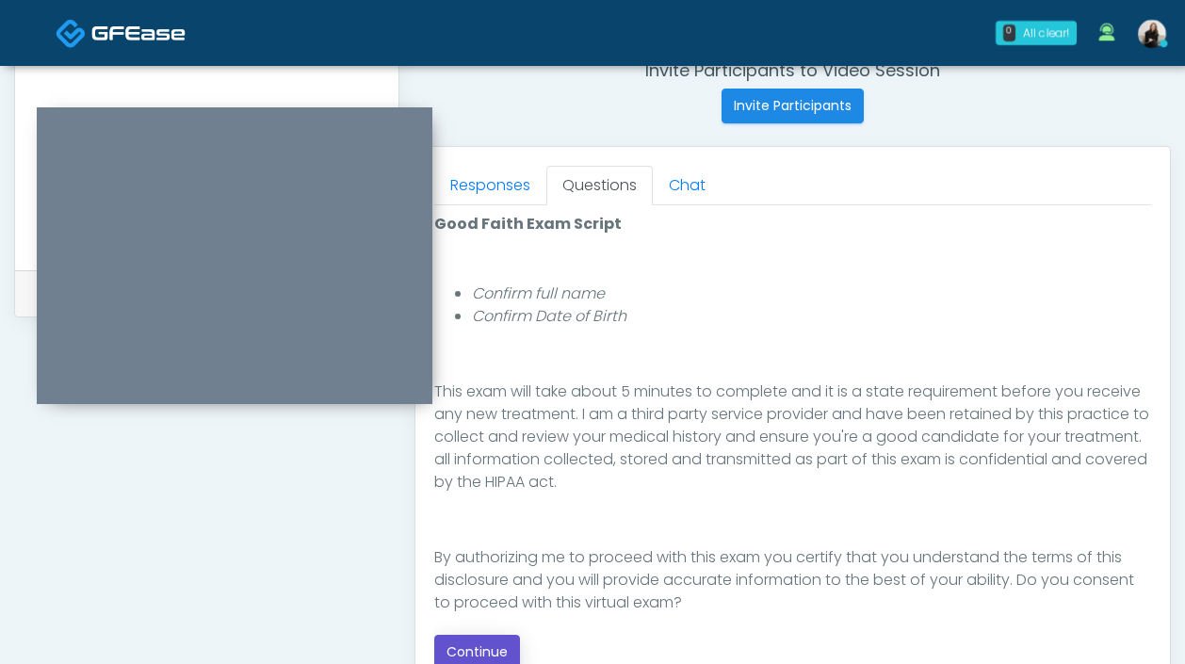
click at [479, 644] on button "Continue" at bounding box center [477, 652] width 86 height 35
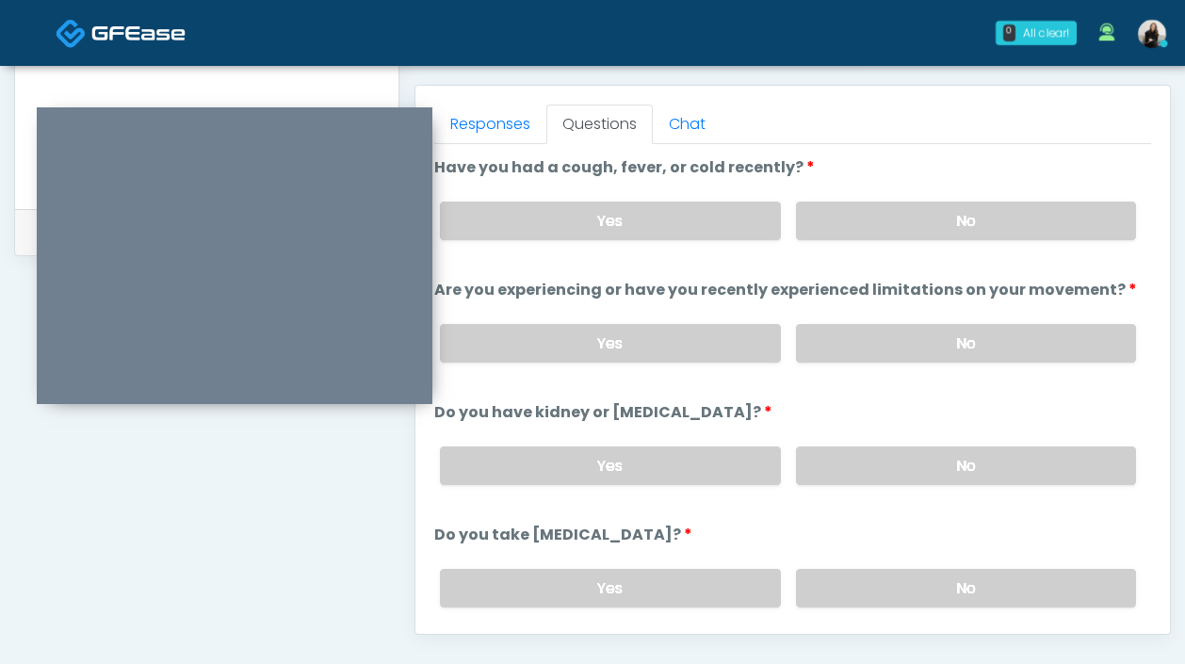
scroll to position [787, 0]
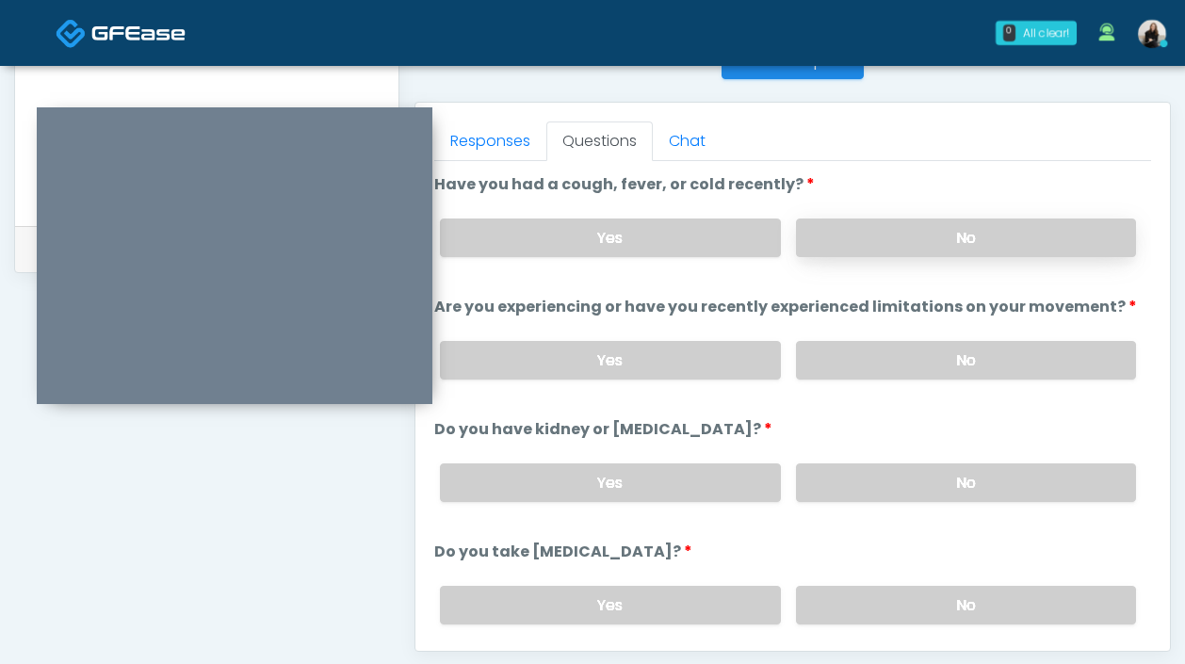
click at [842, 219] on label "No" at bounding box center [966, 238] width 340 height 39
click at [822, 365] on label "No" at bounding box center [966, 360] width 340 height 39
click at [829, 463] on label "No" at bounding box center [966, 482] width 340 height 39
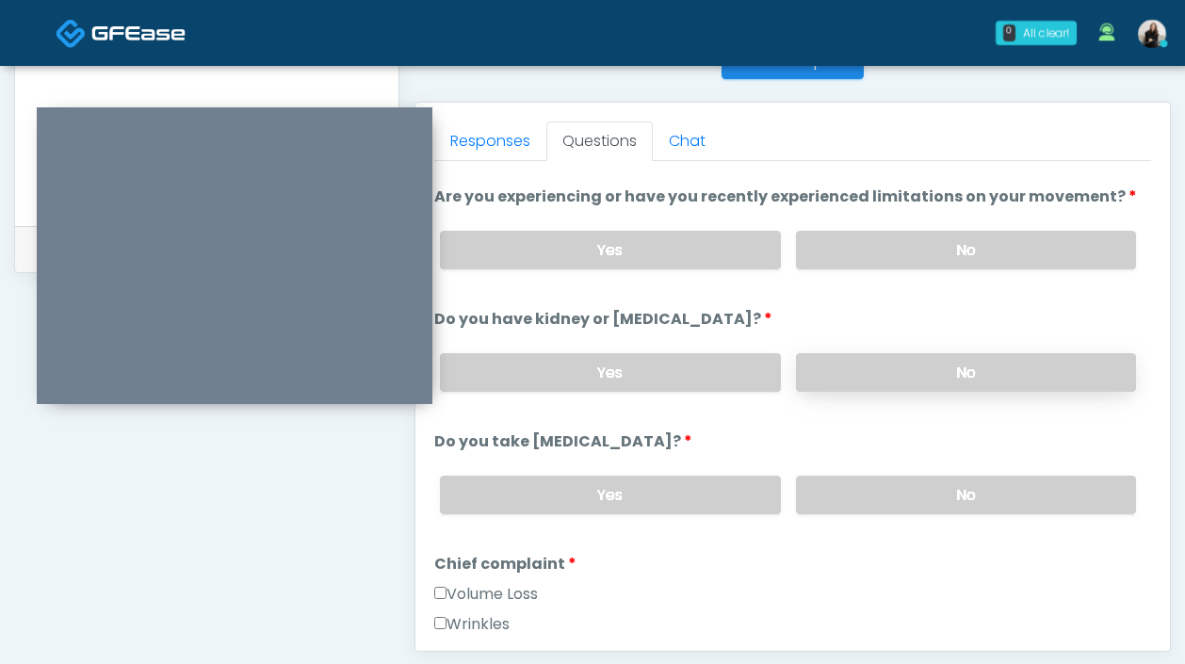
scroll to position [145, 0]
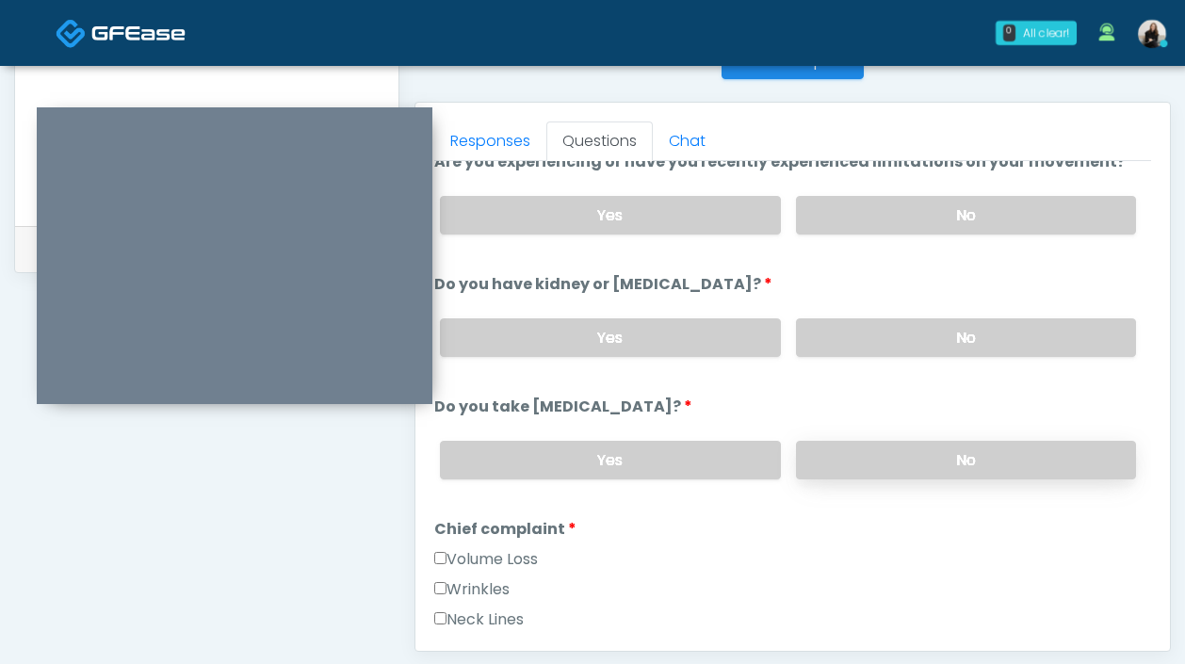
click at [829, 460] on label "No" at bounding box center [966, 460] width 340 height 39
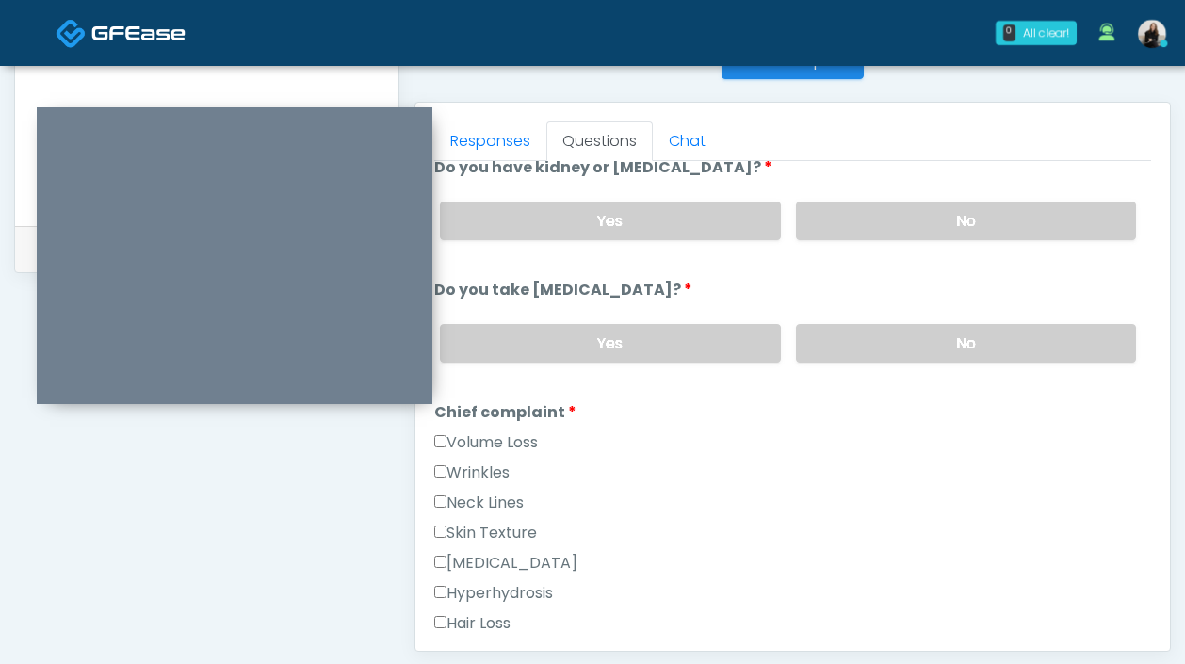
scroll to position [318, 0]
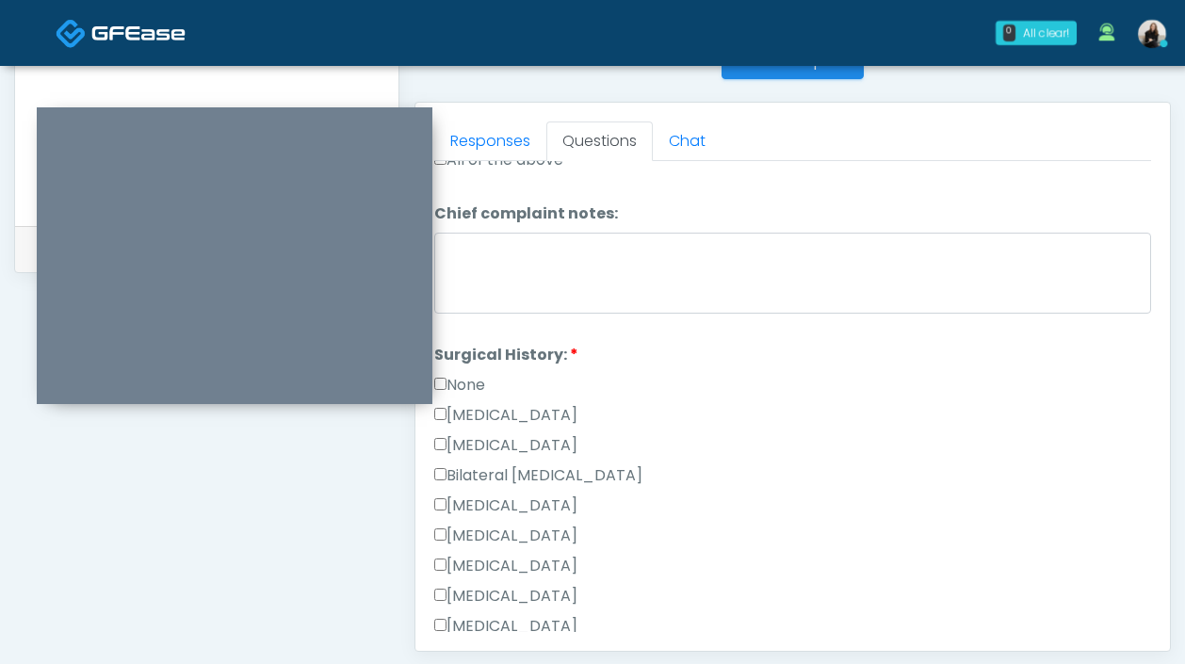
click at [481, 377] on label "None" at bounding box center [459, 385] width 51 height 23
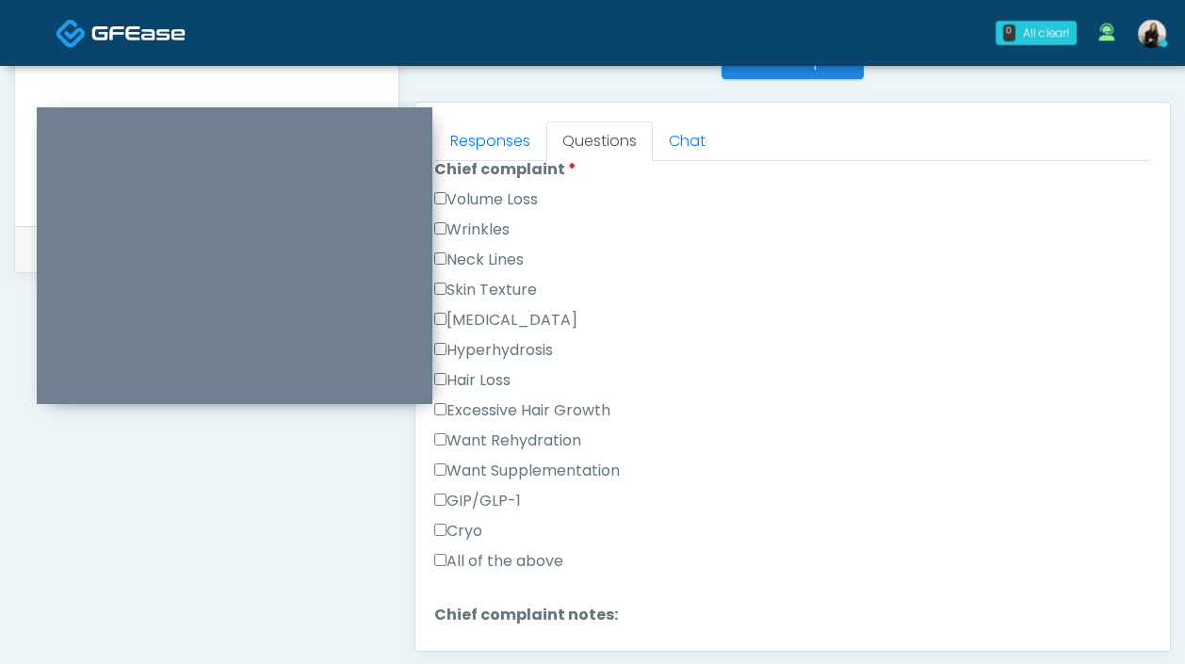
scroll to position [495, 0]
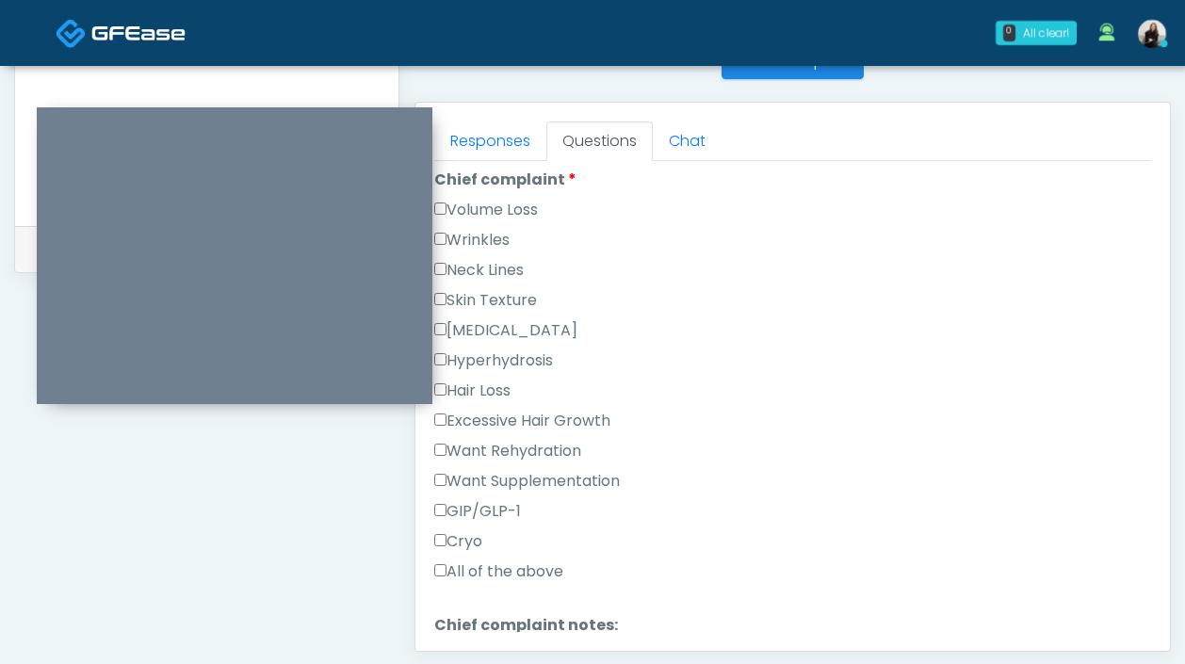
click at [491, 231] on label "Wrinkles" at bounding box center [471, 240] width 75 height 23
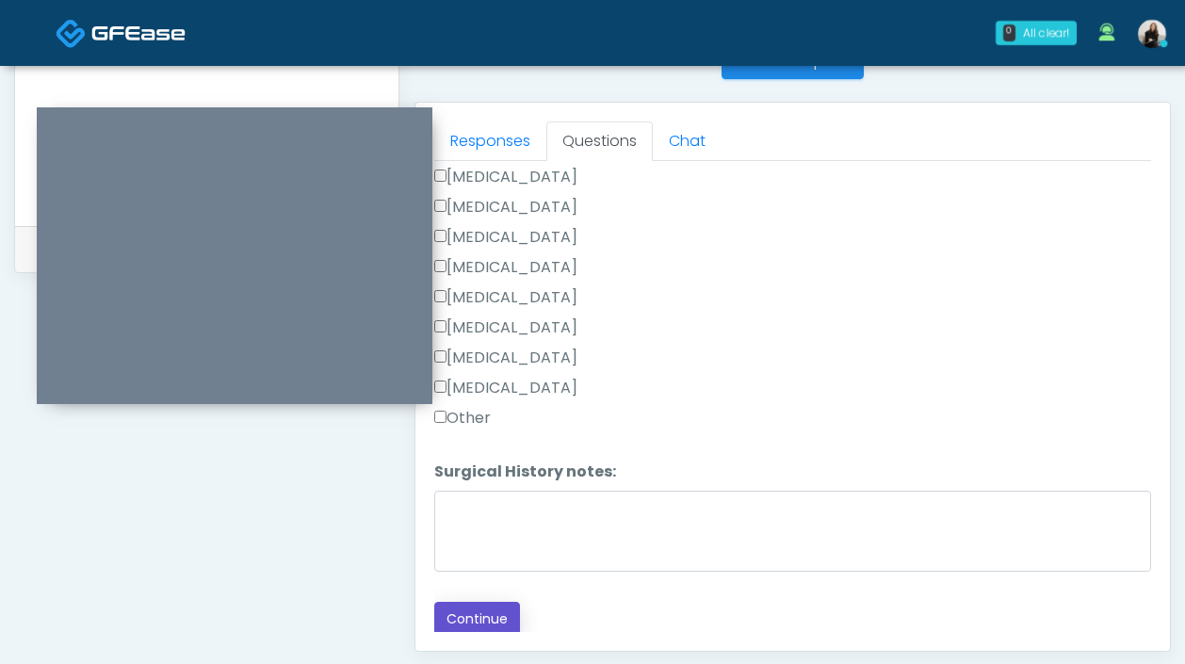
click at [486, 608] on button "Continue" at bounding box center [477, 619] width 86 height 35
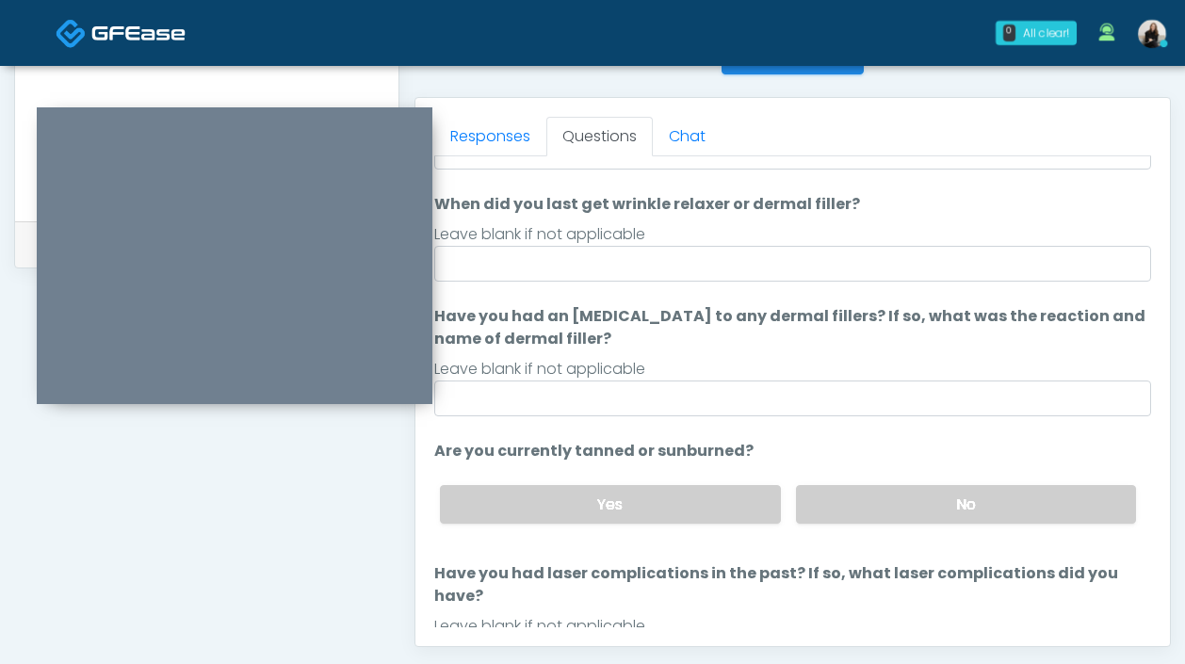
scroll to position [0, 0]
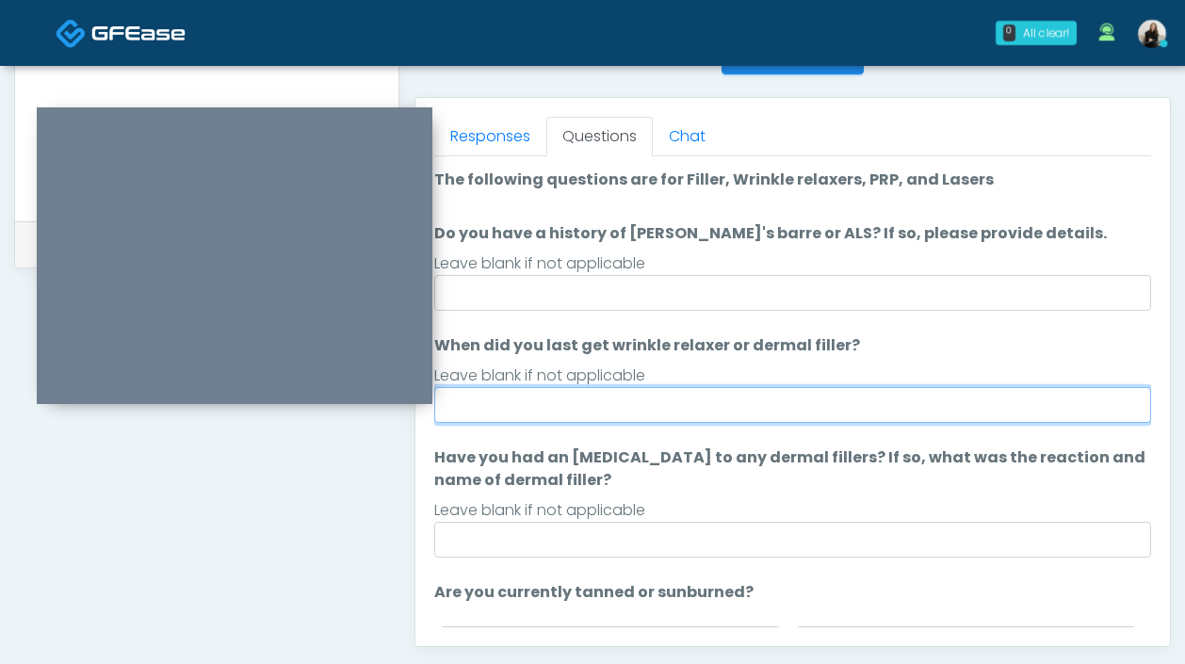
click at [534, 410] on input "When did you last get wrinkle relaxer or dermal filler?" at bounding box center [792, 405] width 717 height 36
type input "*********"
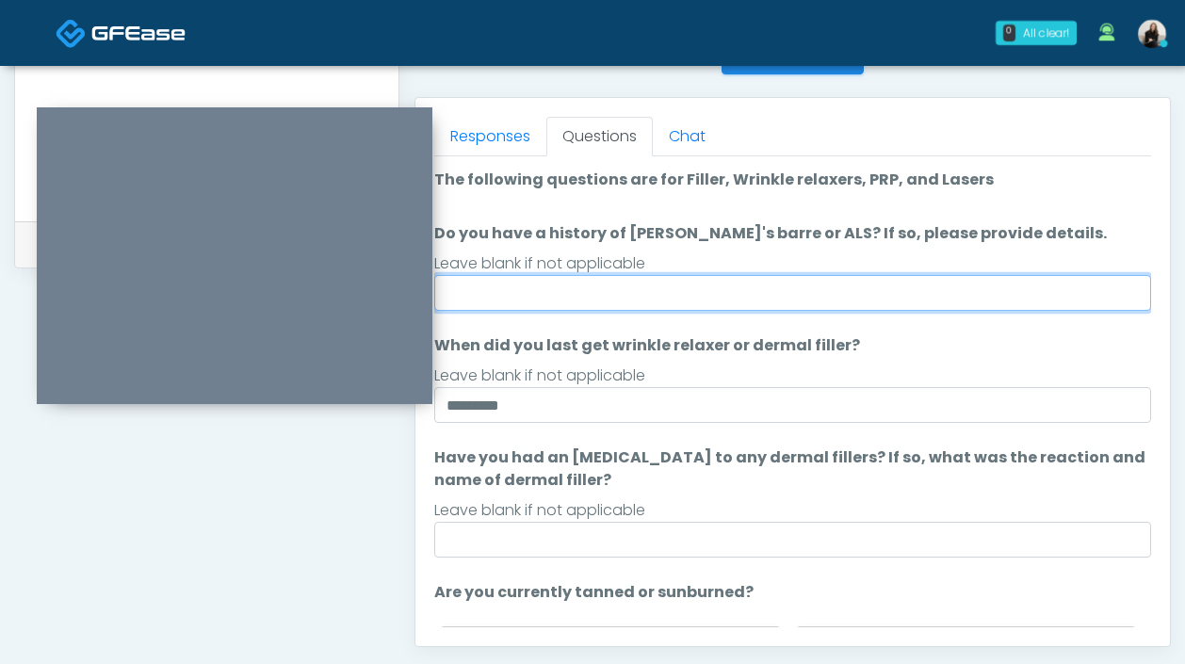
click at [535, 292] on input "Do you have a history of [PERSON_NAME]'s barre or ALS? If so, please provide de…" at bounding box center [792, 293] width 717 height 36
type input "**"
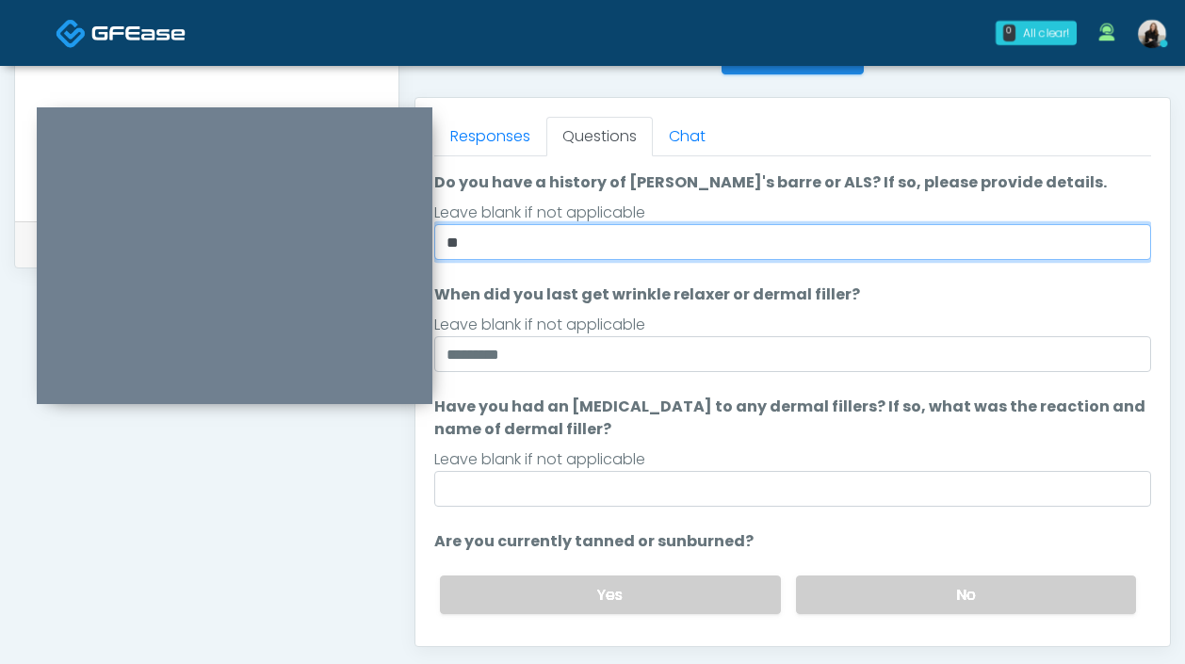
scroll to position [90, 0]
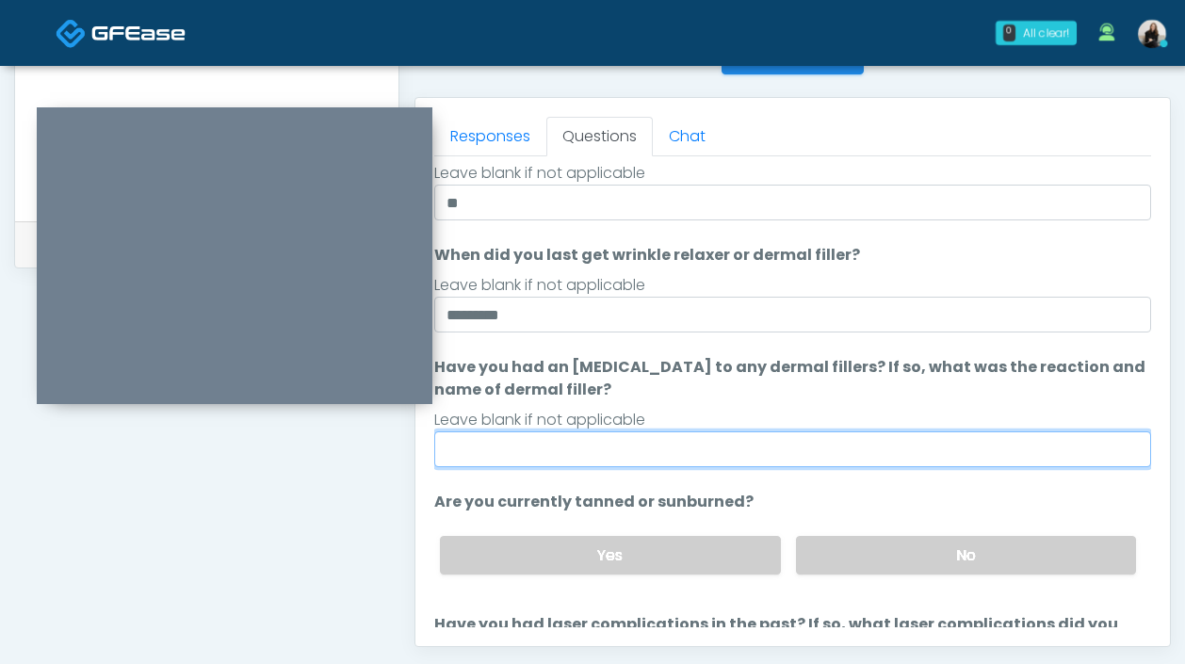
click at [541, 452] on input "Have you had an [MEDICAL_DATA] to any dermal fillers? If so, what was the react…" at bounding box center [792, 449] width 717 height 36
type input "**"
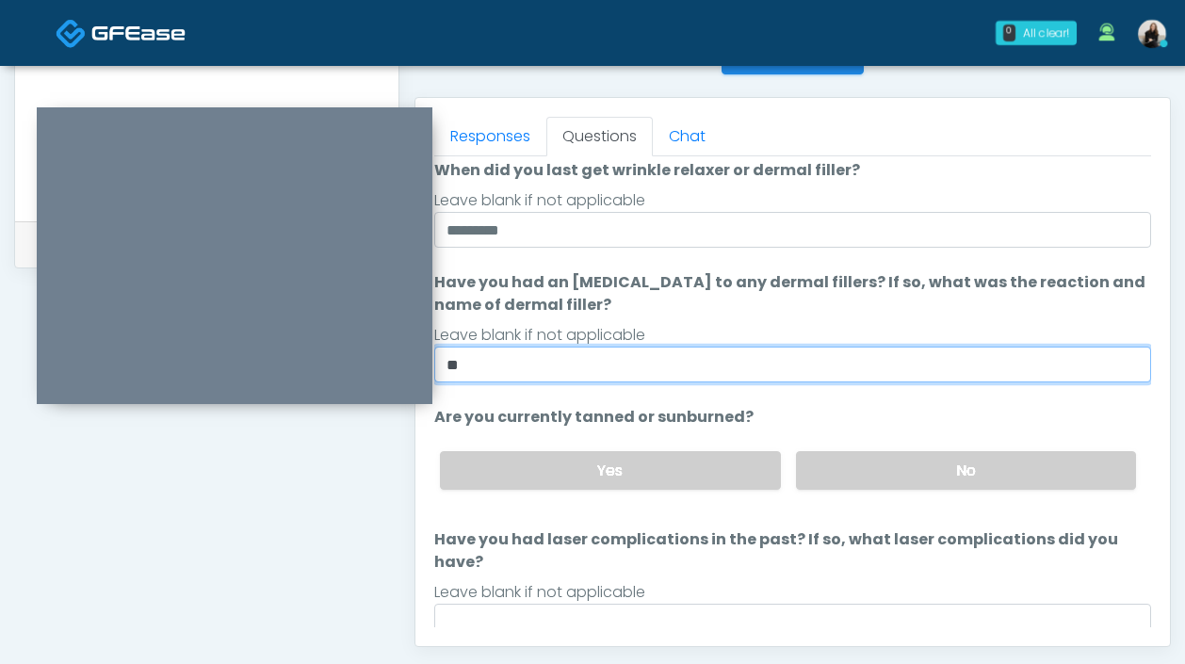
scroll to position [222, 0]
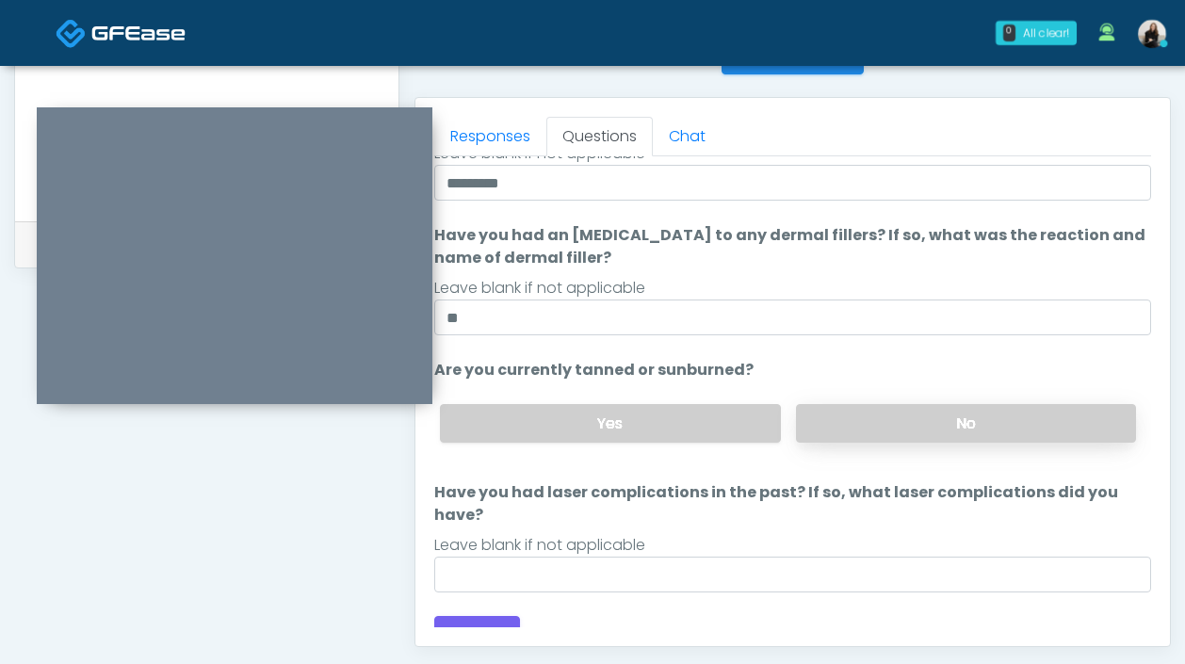
click at [796, 416] on label "No" at bounding box center [966, 423] width 340 height 39
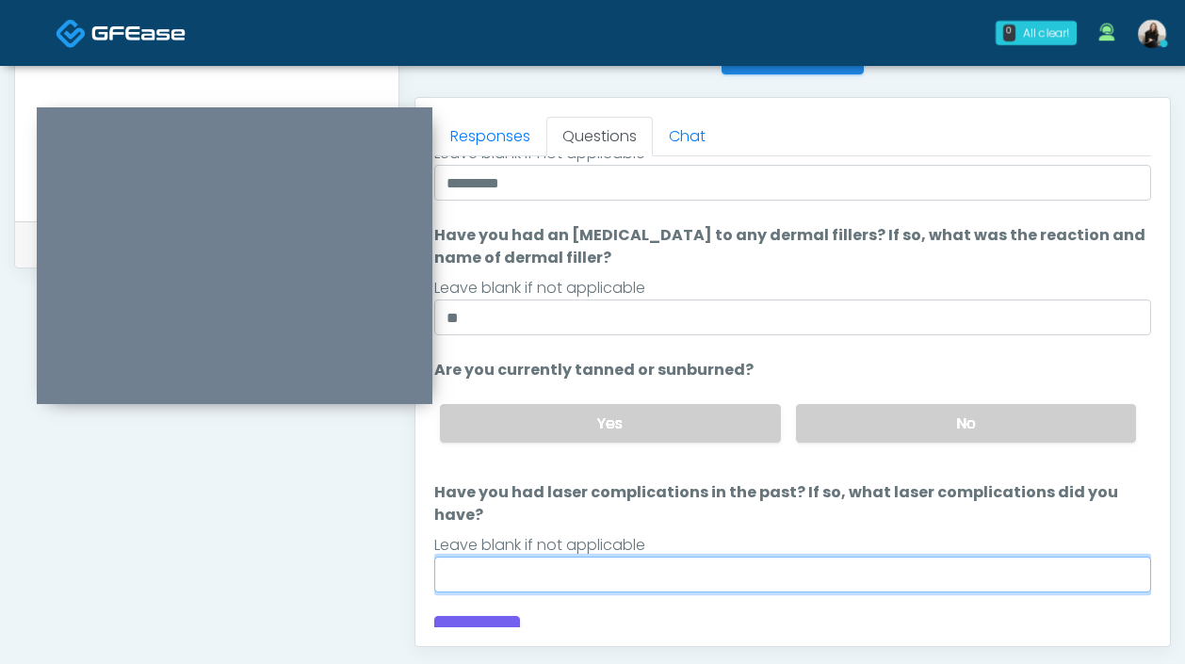
click at [754, 557] on input "Have you had laser complications in the past? If so, what laser complications d…" at bounding box center [792, 575] width 717 height 36
type input "**"
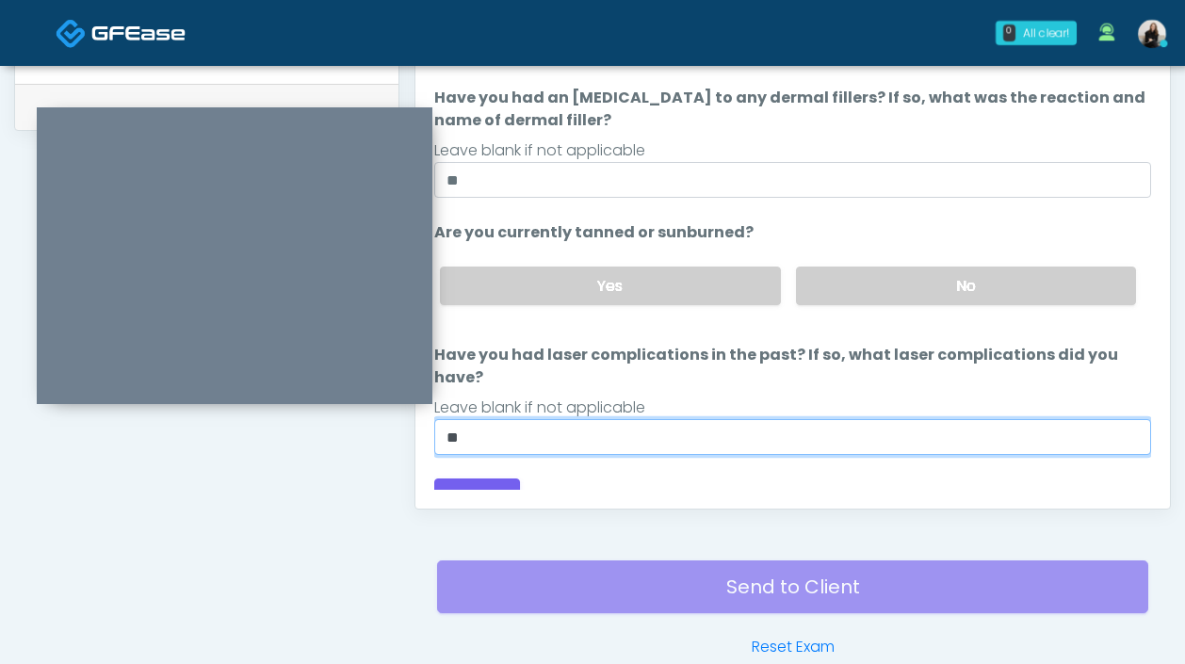
scroll to position [956, 0]
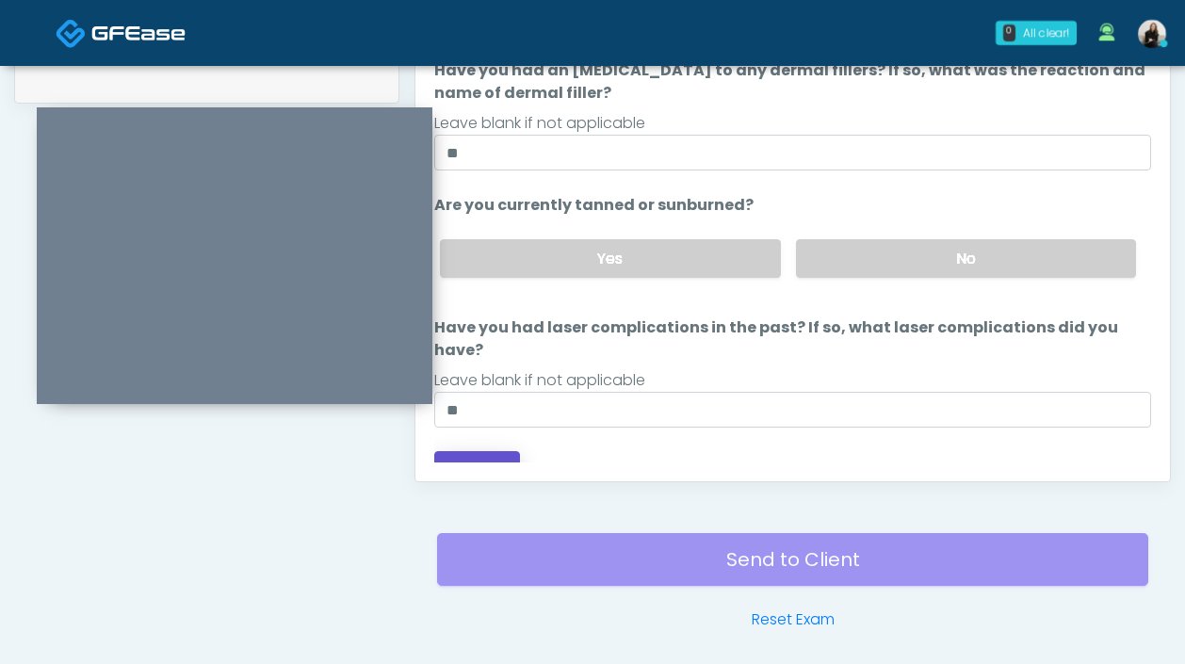
click at [469, 452] on button "Continue" at bounding box center [477, 468] width 86 height 35
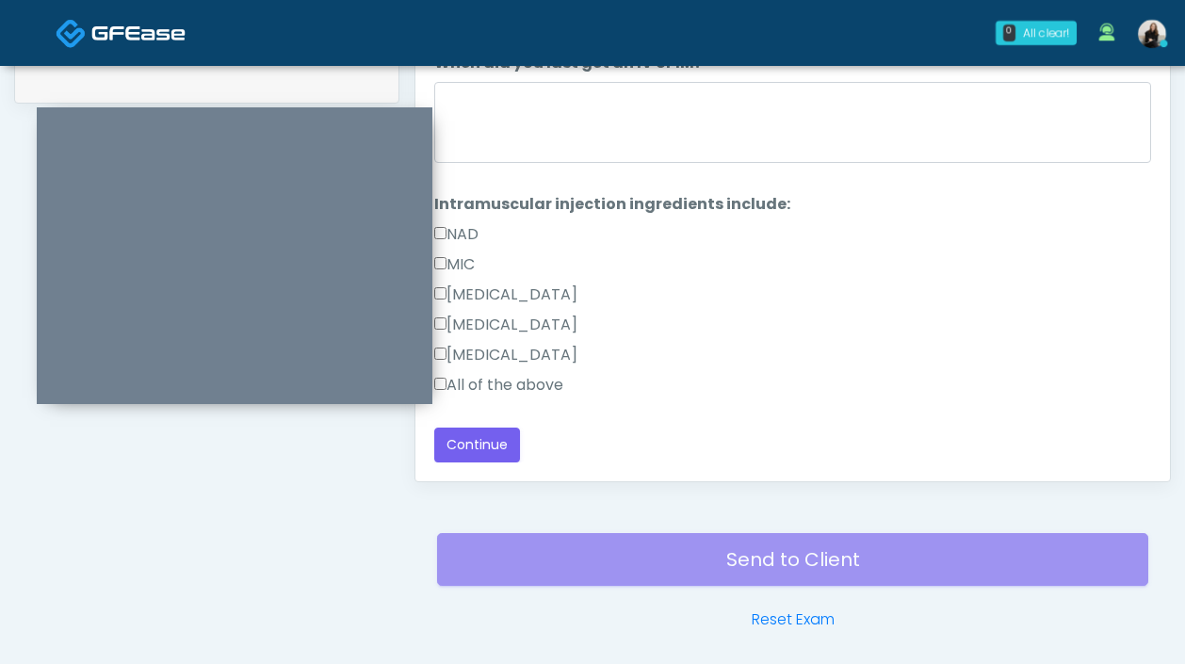
scroll to position [5, 0]
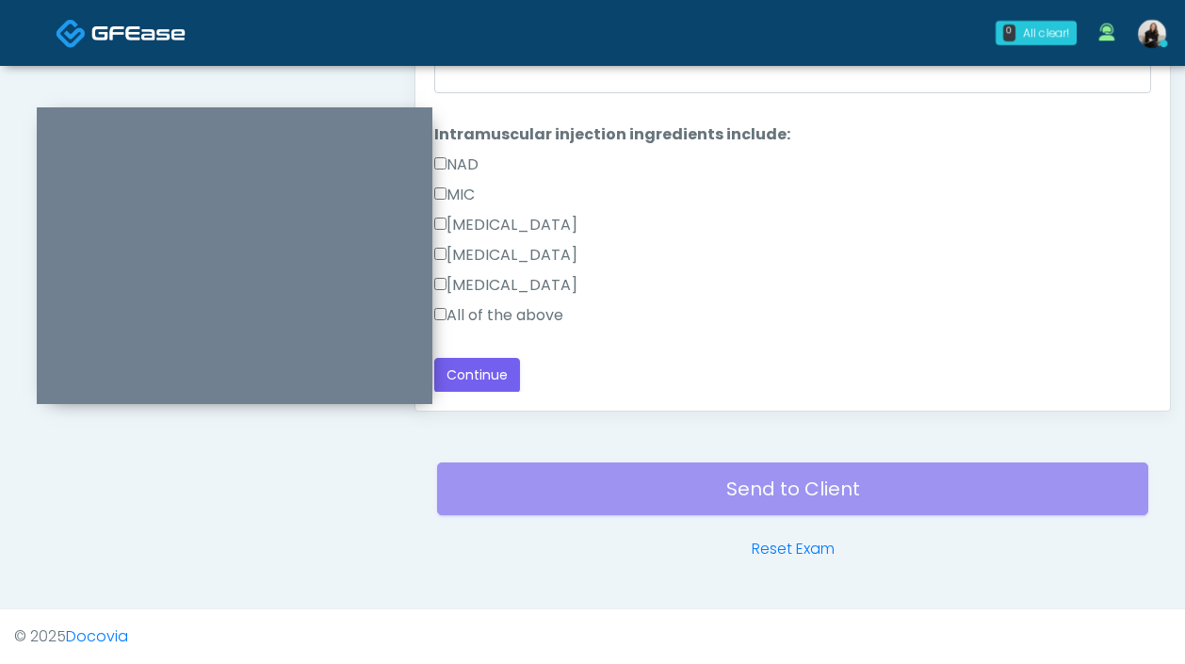
click at [497, 319] on label "All of the above" at bounding box center [498, 315] width 129 height 23
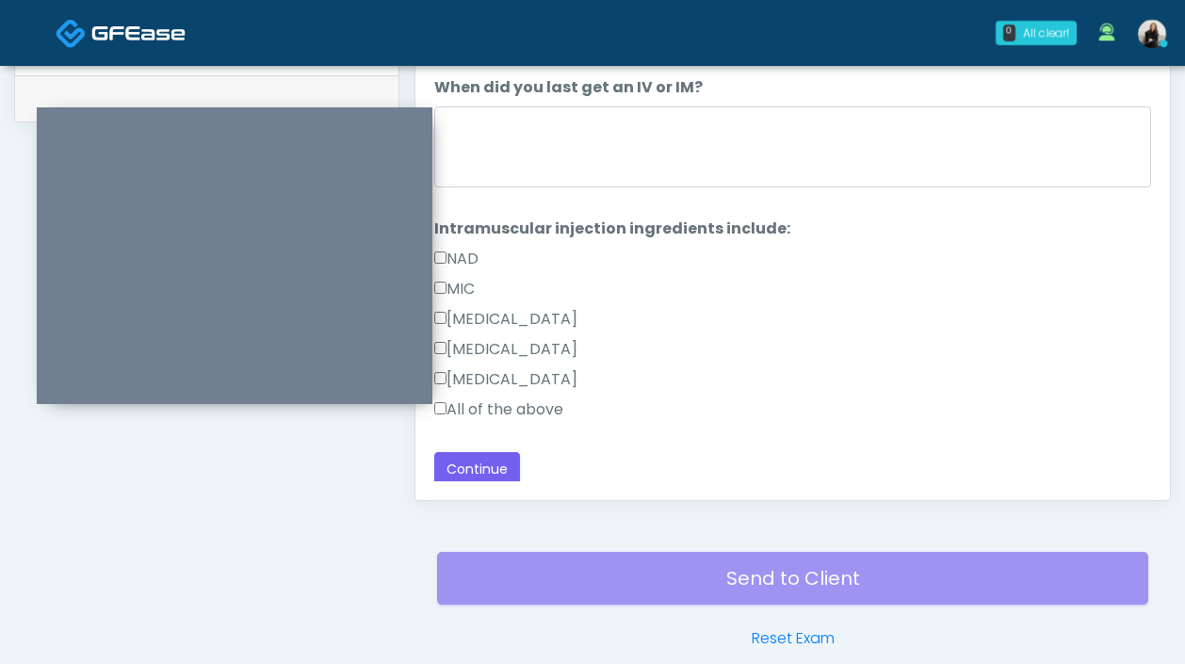
scroll to position [816, 0]
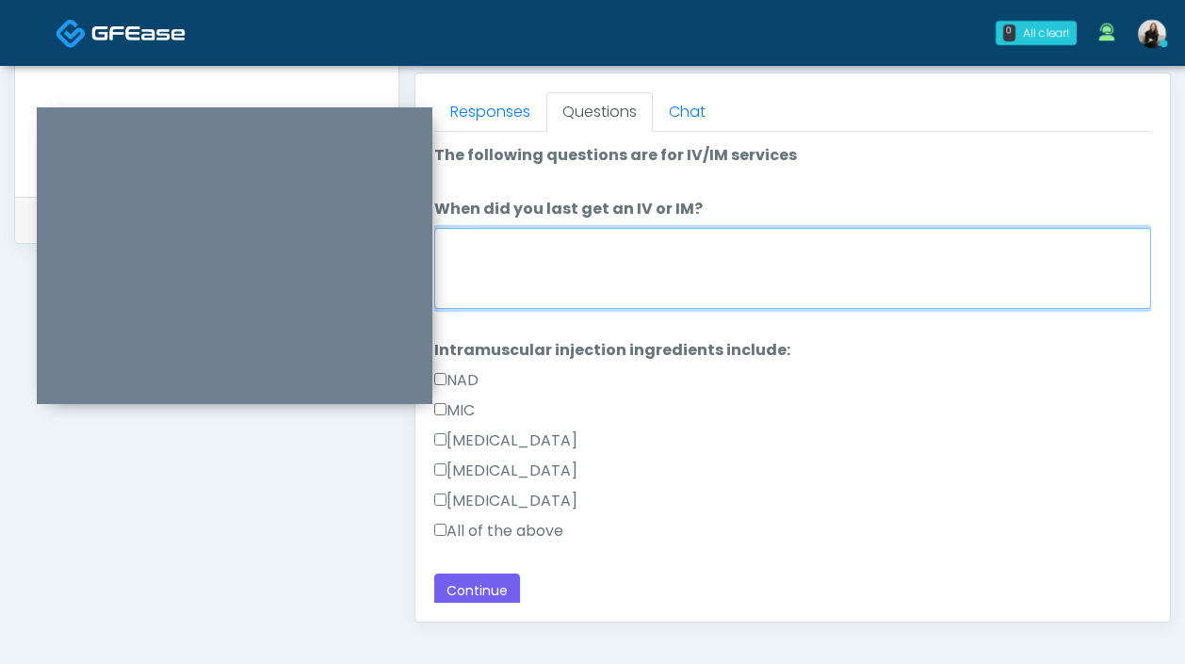
click at [494, 287] on textarea "When did you last get an IV or IM?" at bounding box center [792, 268] width 717 height 81
type textarea "**********"
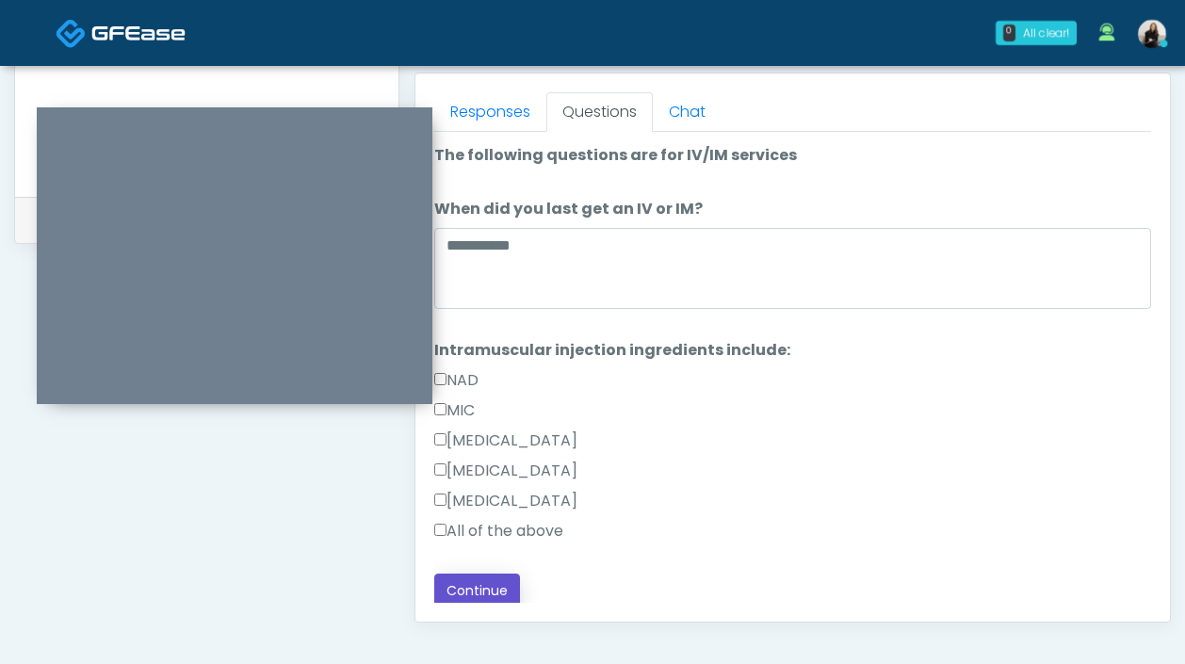
click at [475, 594] on button "Continue" at bounding box center [477, 591] width 86 height 35
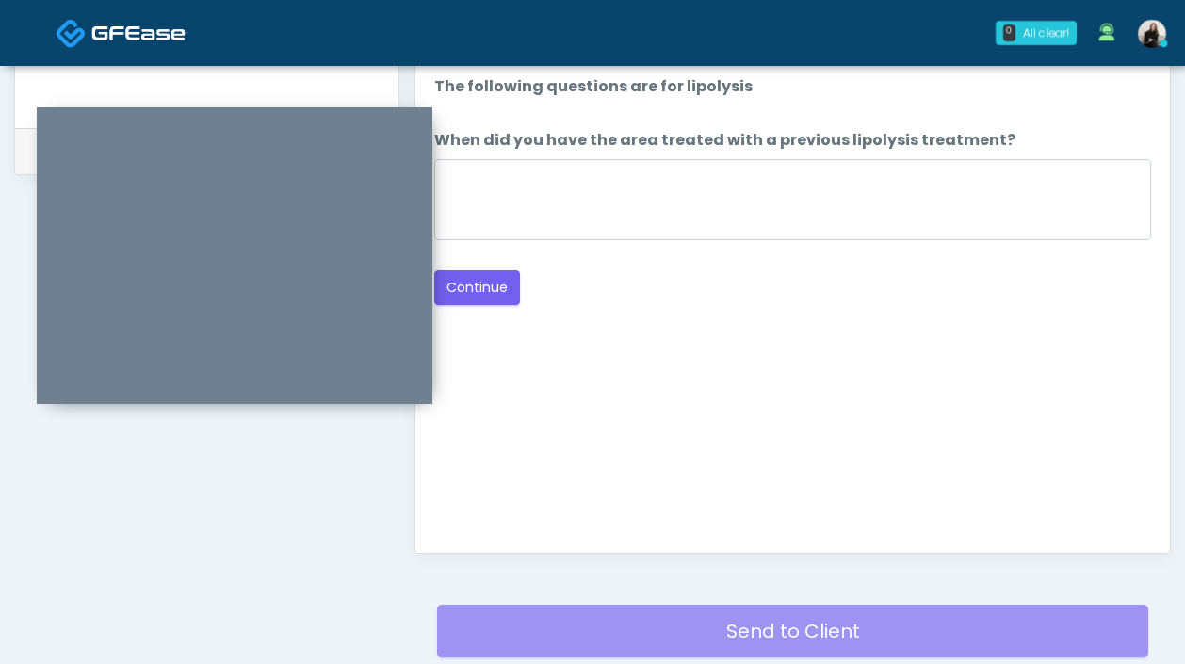
scroll to position [811, 0]
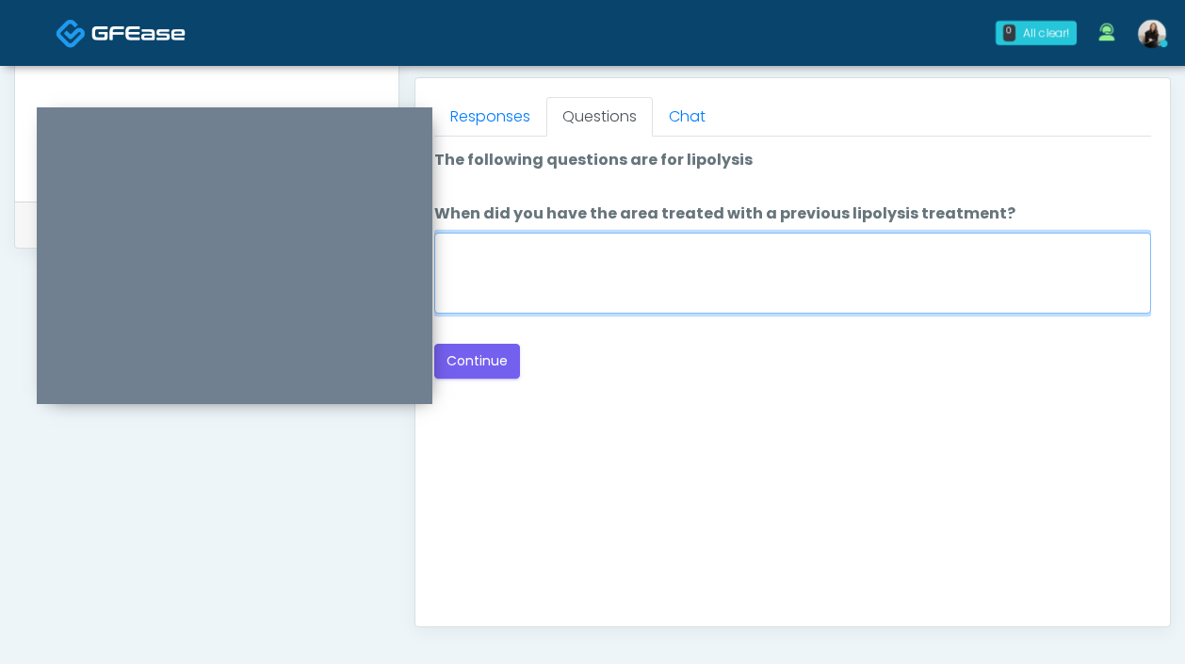
click at [591, 290] on textarea "When did you have the area treated with a previous lipolysis treatment?" at bounding box center [792, 273] width 717 height 81
type textarea "*****"
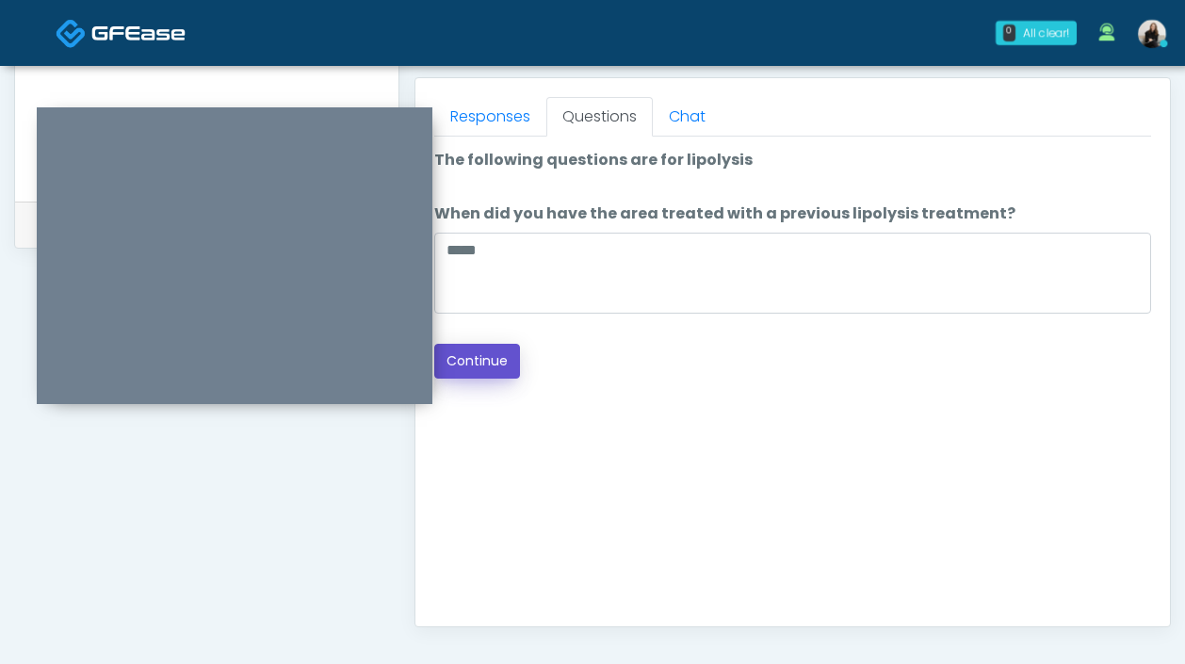
click at [488, 361] on button "Continue" at bounding box center [477, 361] width 86 height 35
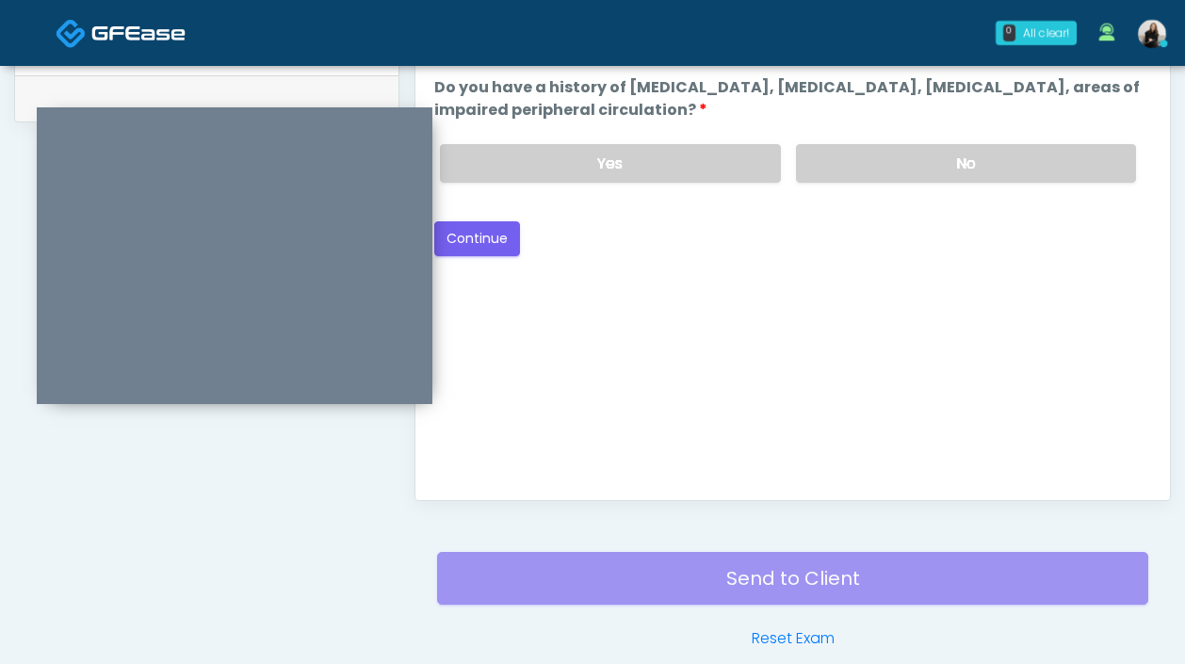
scroll to position [810, 0]
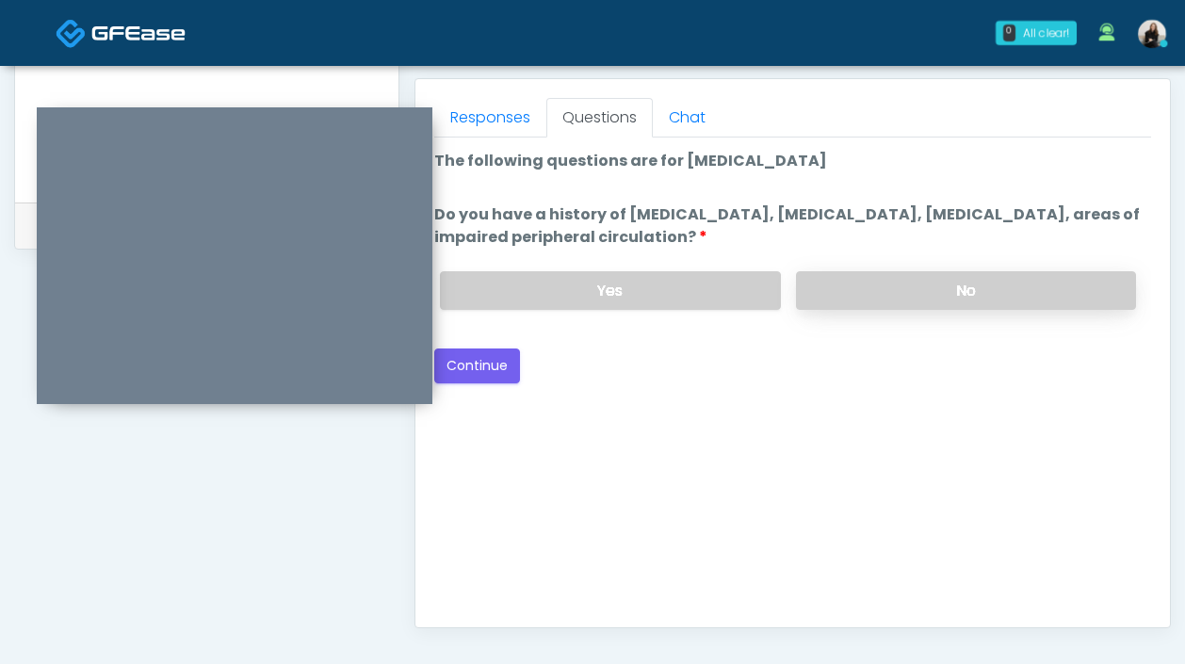
click at [888, 286] on label "No" at bounding box center [966, 290] width 340 height 39
click at [478, 379] on button "Continue" at bounding box center [477, 366] width 86 height 35
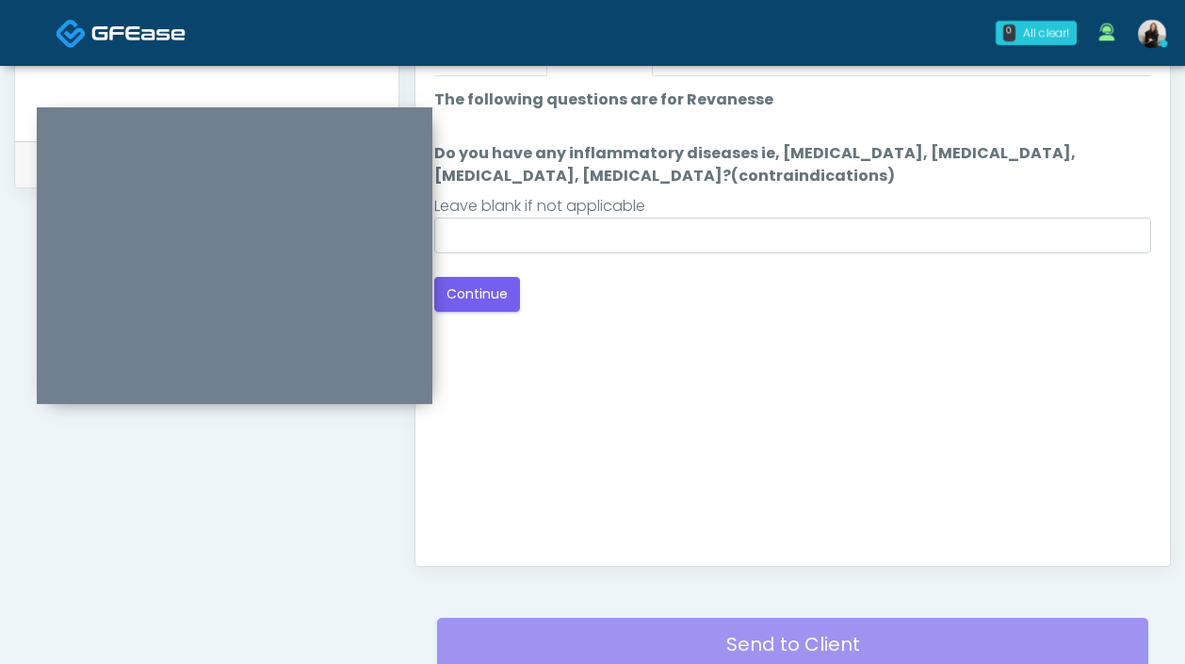
scroll to position [816, 0]
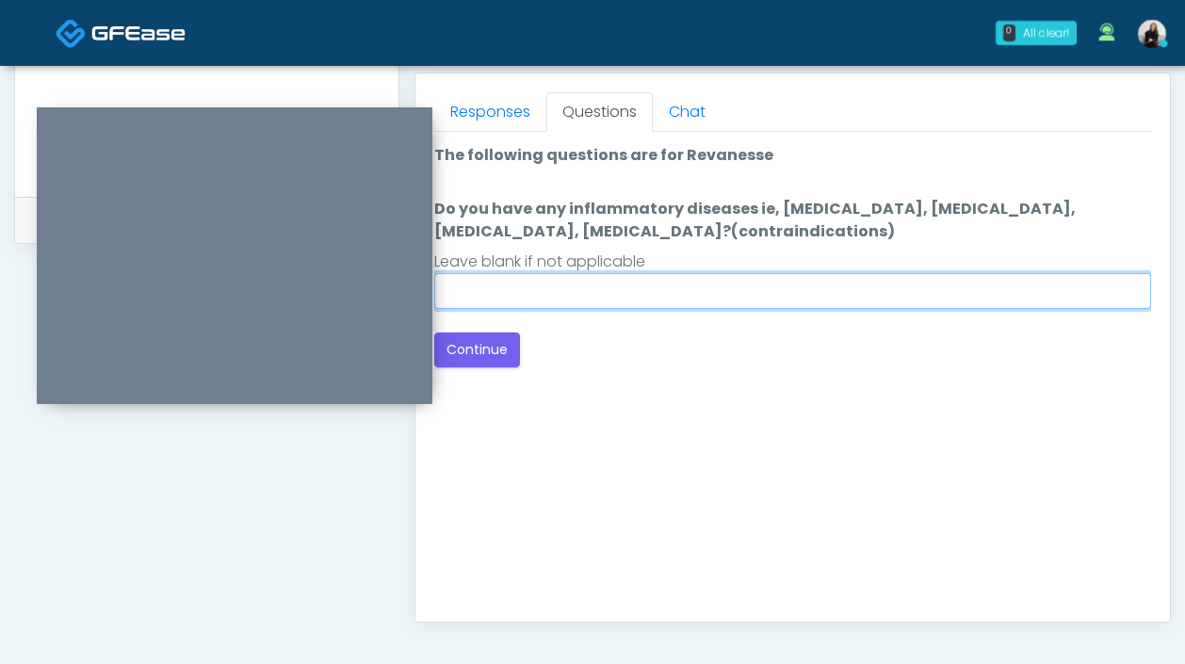
click at [657, 301] on input "Do you have any inflammatory diseases ie, [MEDICAL_DATA], [MEDICAL_DATA], [MEDI…" at bounding box center [792, 291] width 717 height 36
type input "**"
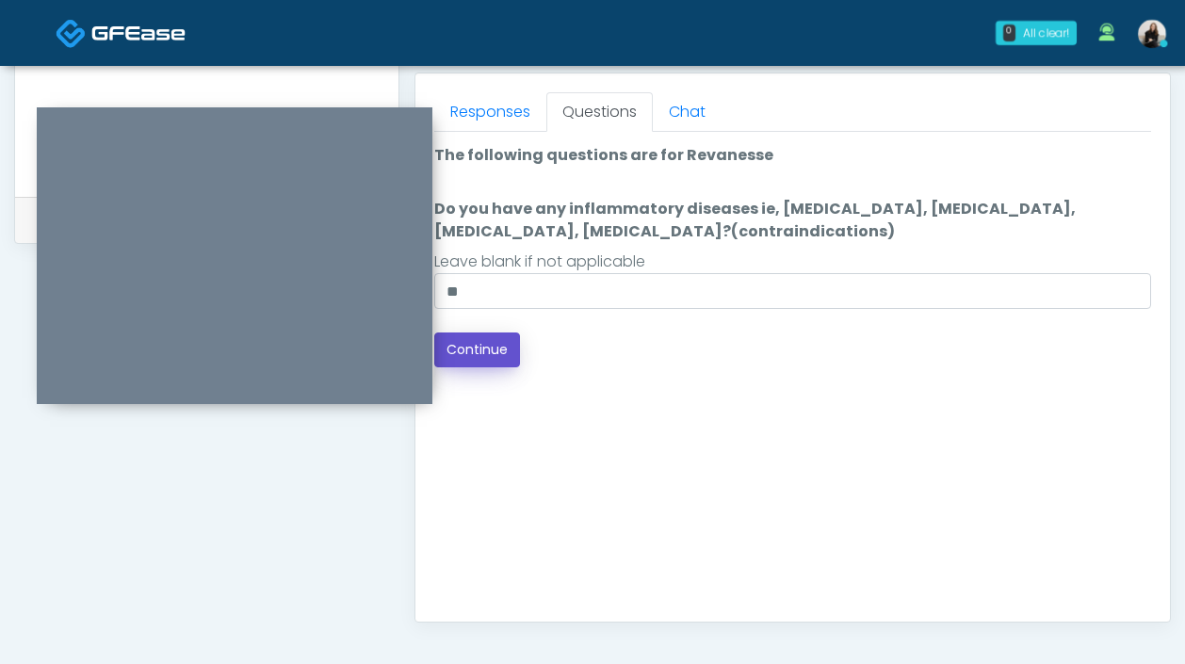
click at [479, 346] on button "Continue" at bounding box center [477, 349] width 86 height 35
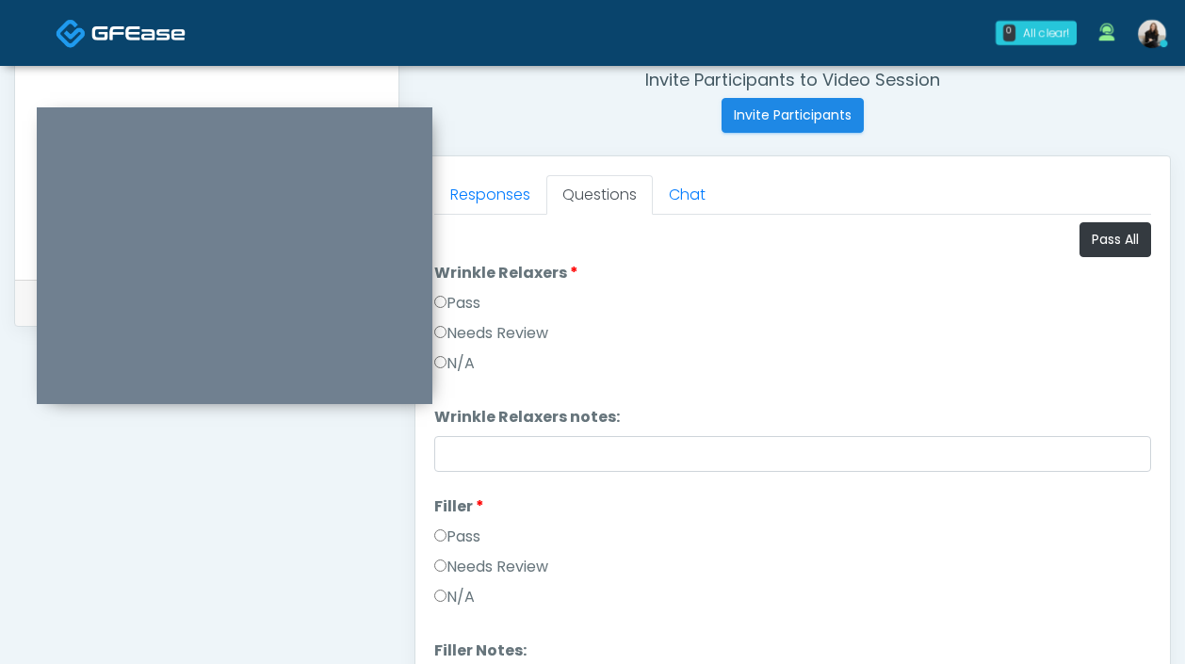
scroll to position [635, 0]
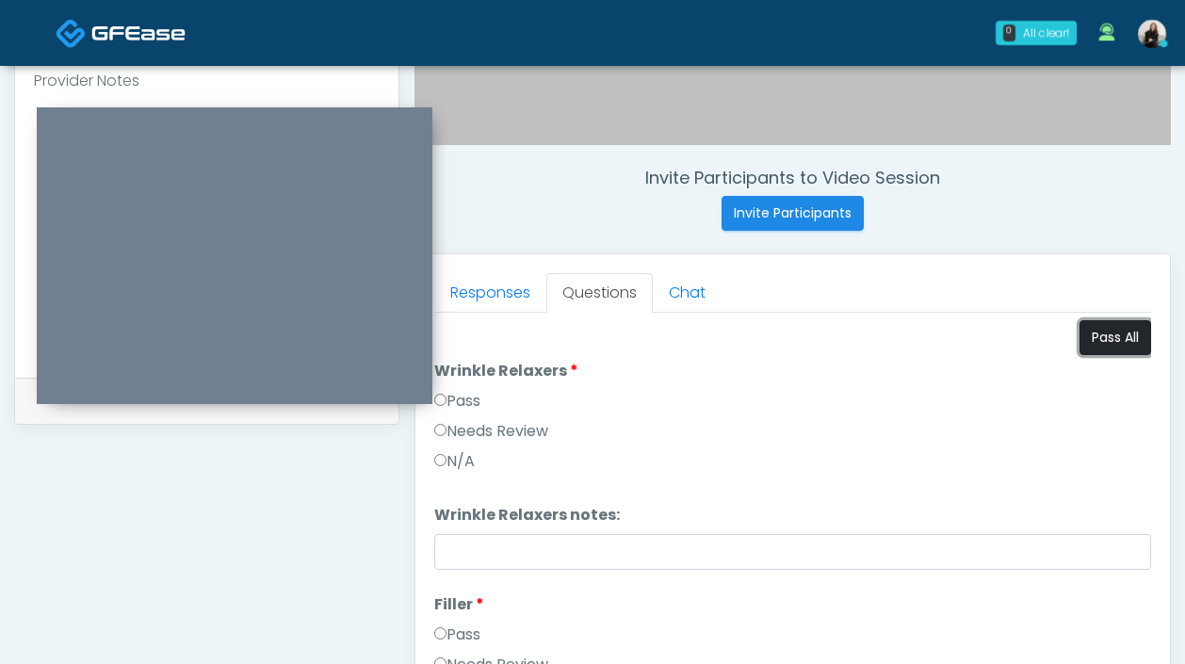
click at [1116, 337] on button "Pass All" at bounding box center [1115, 337] width 72 height 35
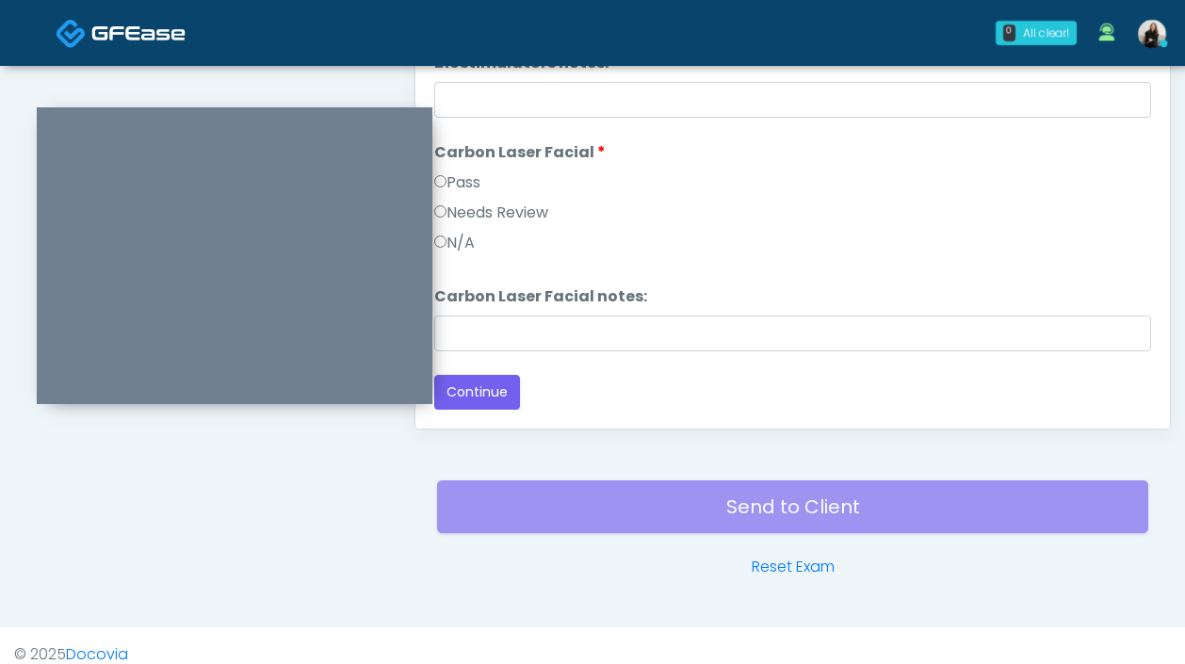
scroll to position [1027, 0]
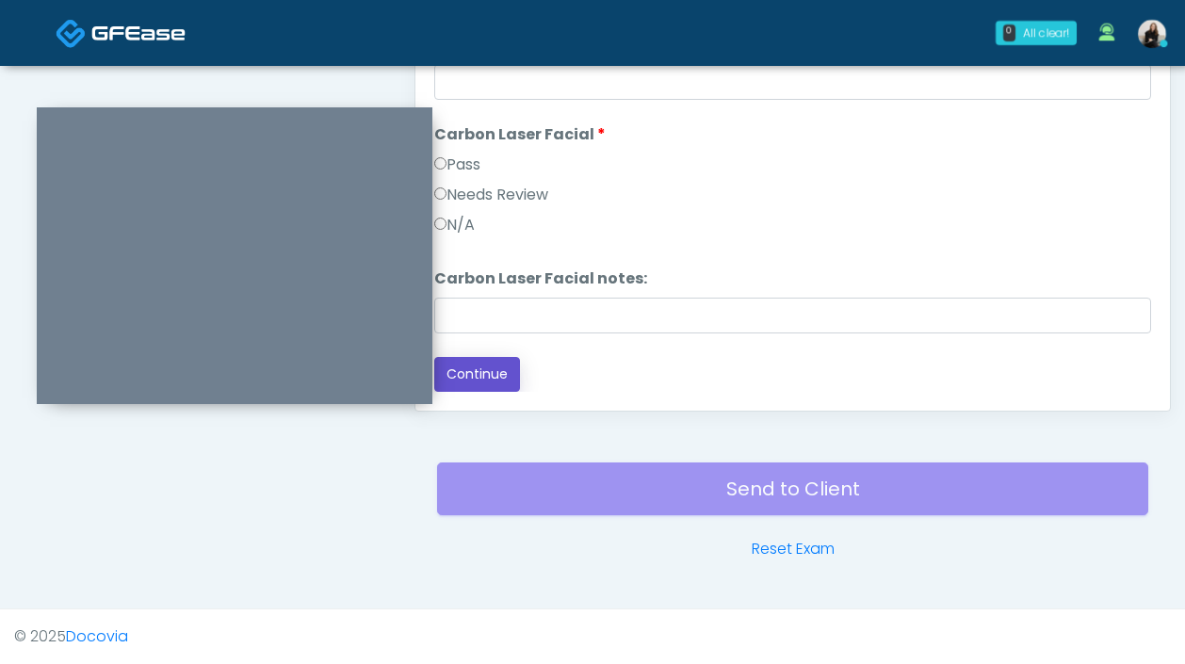
click at [481, 391] on button "Continue" at bounding box center [477, 374] width 86 height 35
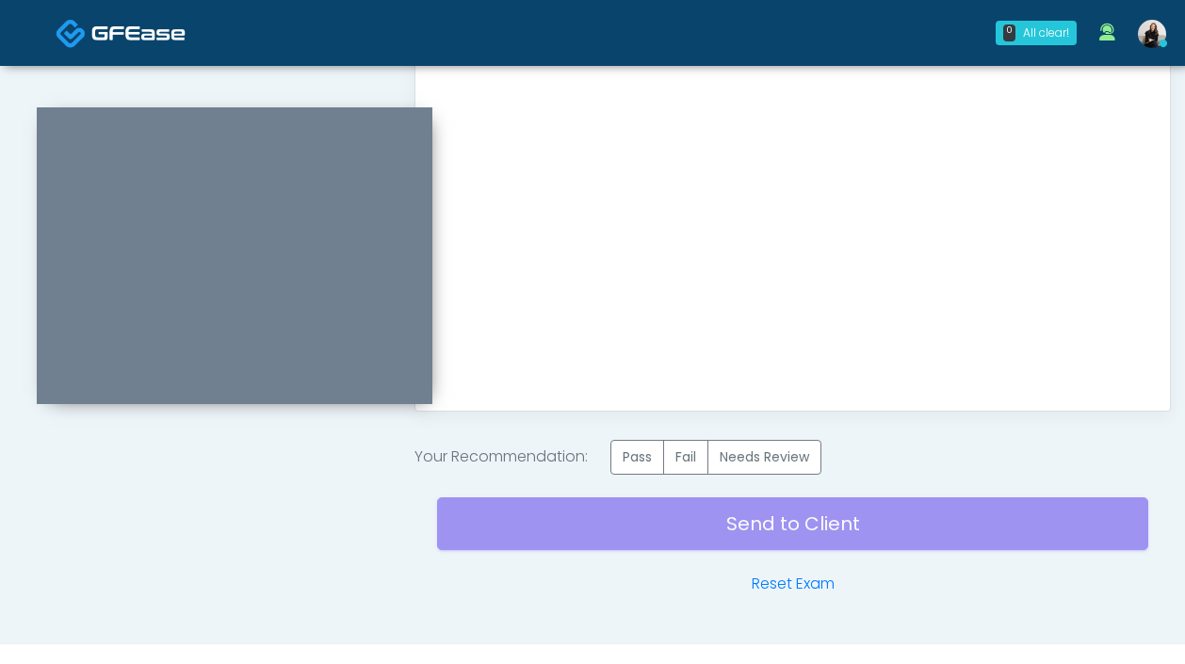
scroll to position [1062, 0]
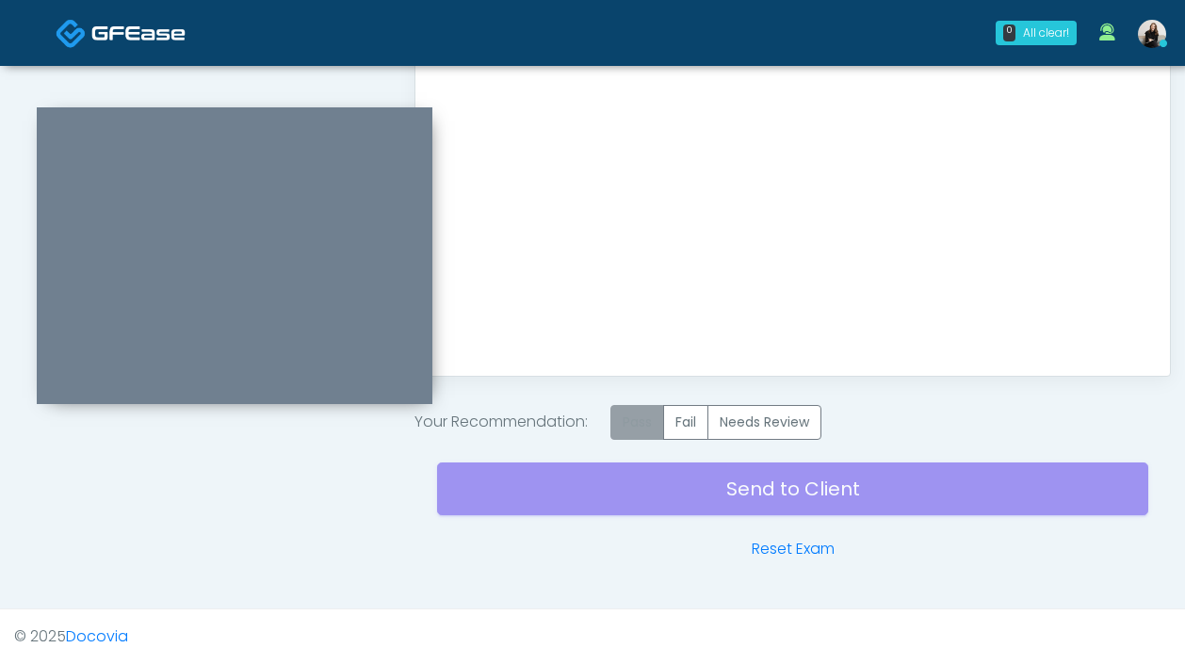
click at [632, 413] on label "Pass" at bounding box center [637, 422] width 54 height 35
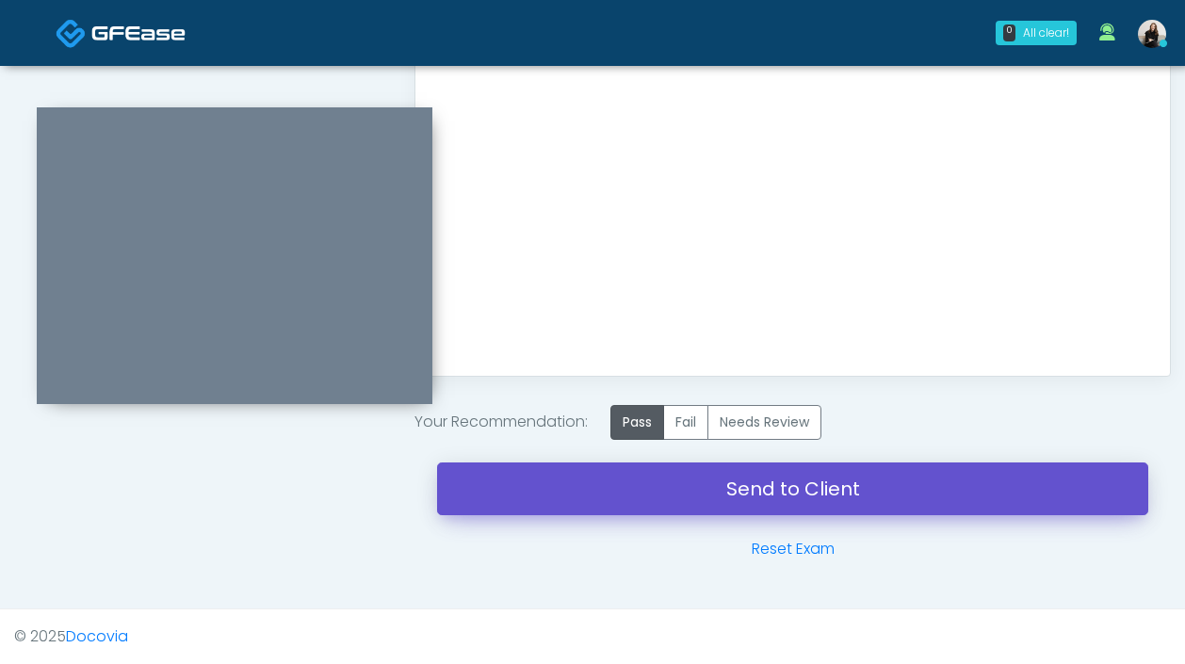
click at [641, 495] on link "Send to Client" at bounding box center [792, 488] width 711 height 53
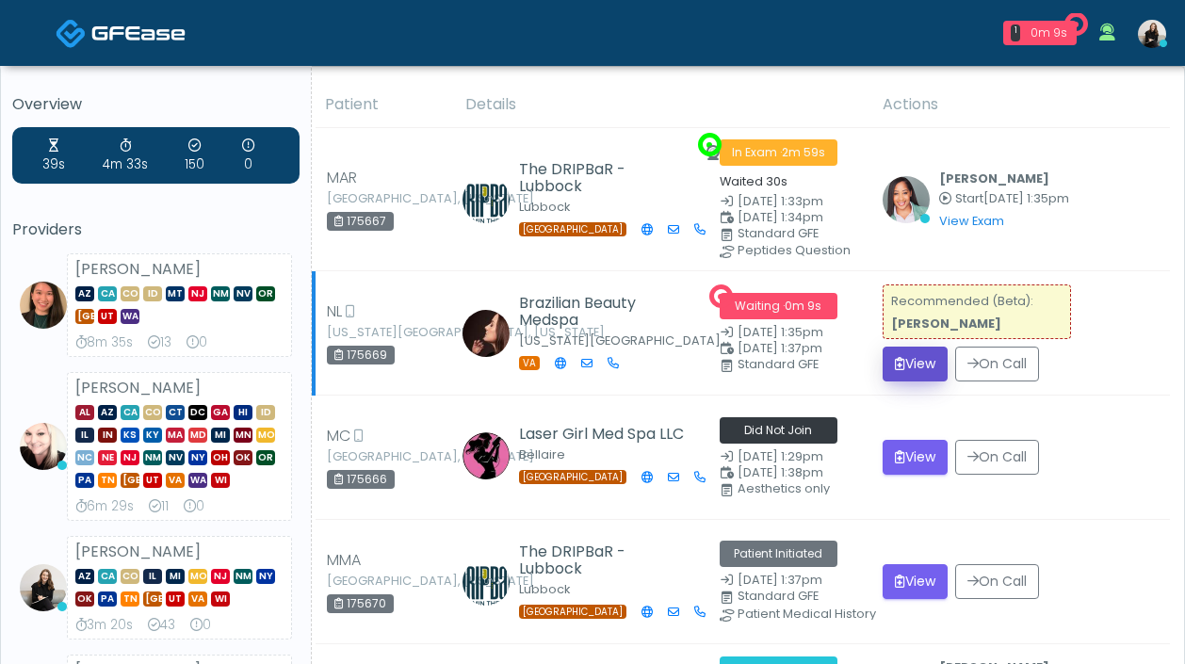
click at [907, 354] on button "View" at bounding box center [915, 364] width 65 height 35
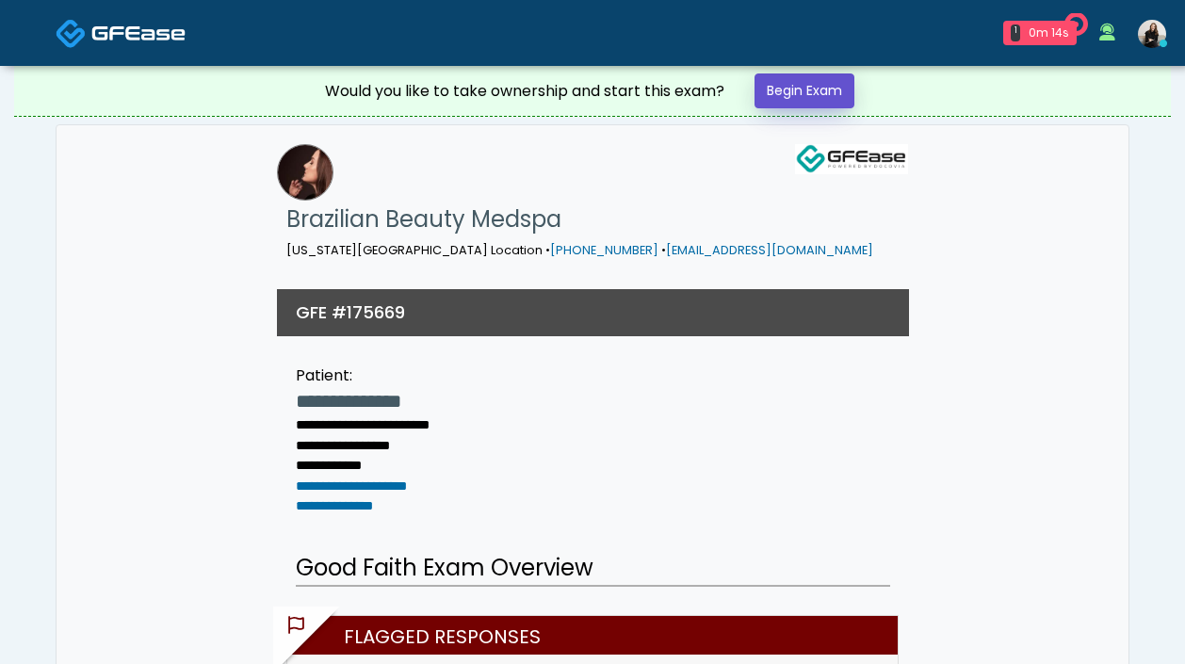
click at [826, 73] on link "Begin Exam" at bounding box center [804, 90] width 100 height 35
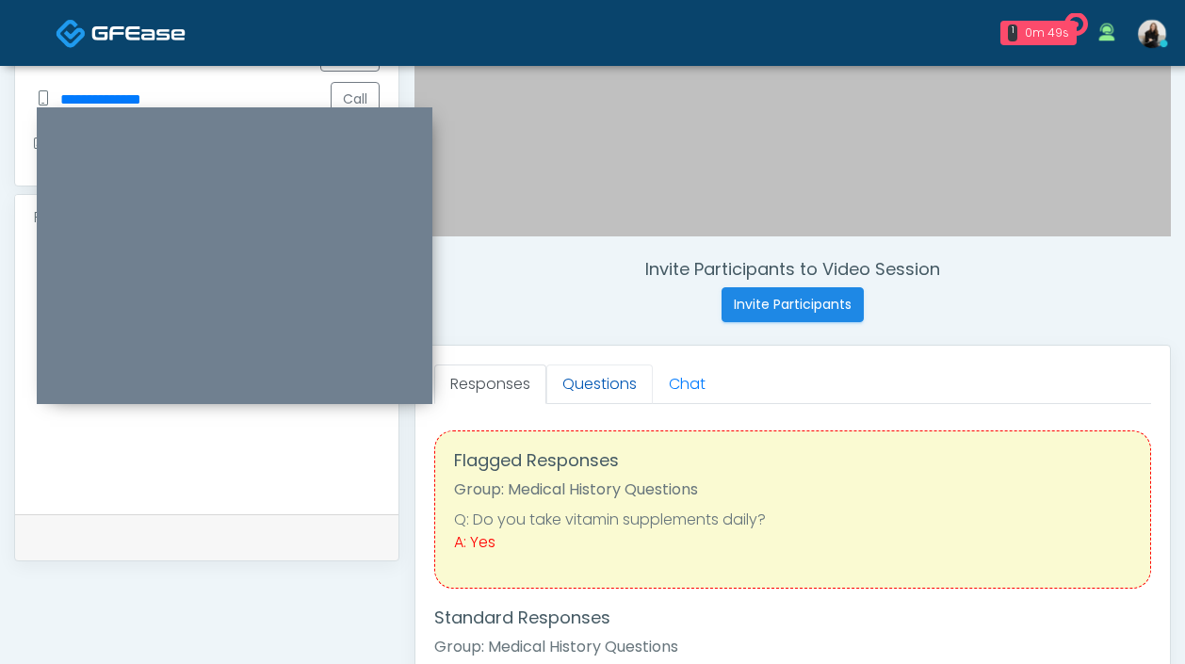
click at [606, 387] on link "Questions" at bounding box center [599, 385] width 106 height 40
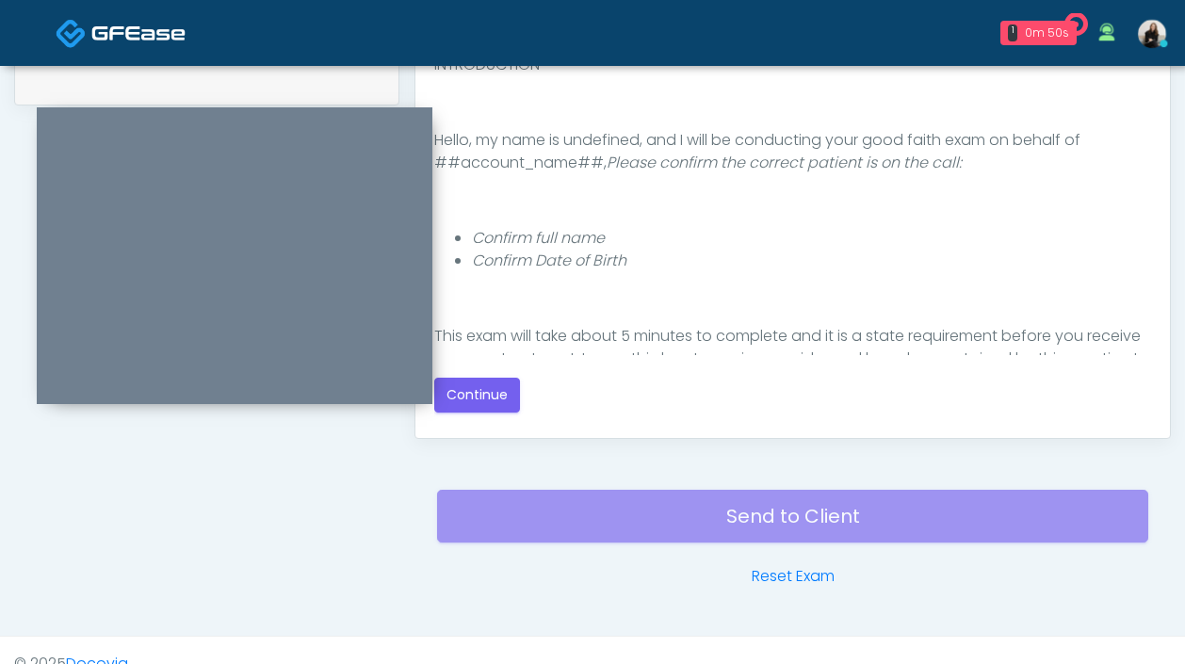
scroll to position [1027, 0]
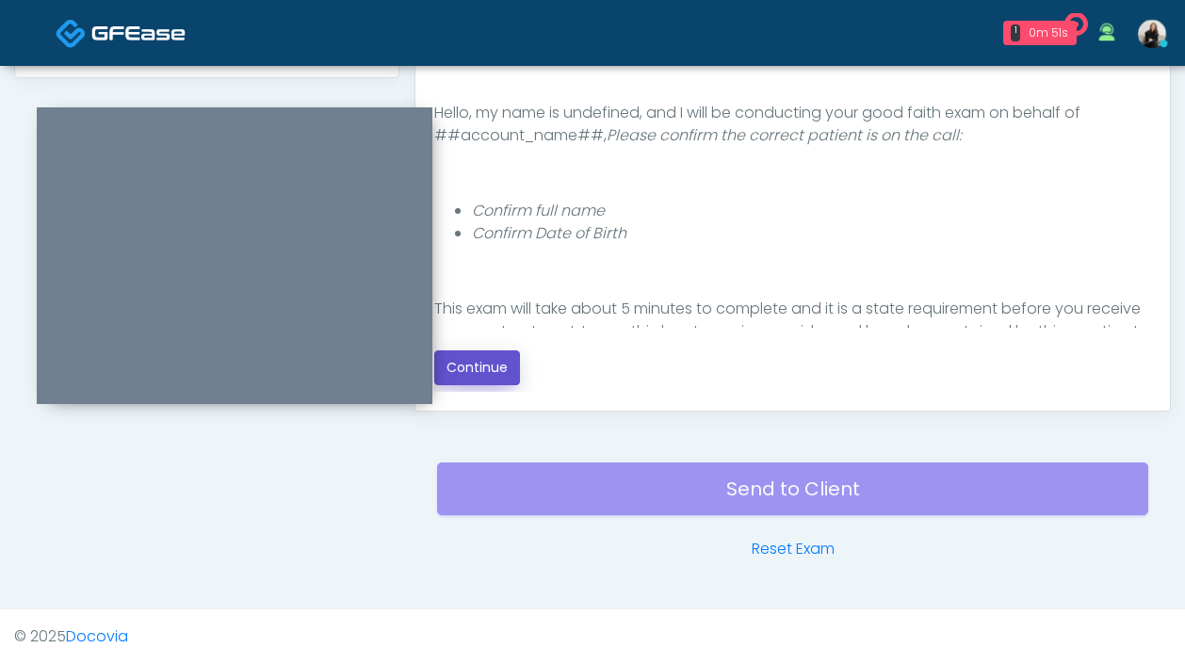
click at [464, 382] on button "Continue" at bounding box center [477, 367] width 86 height 35
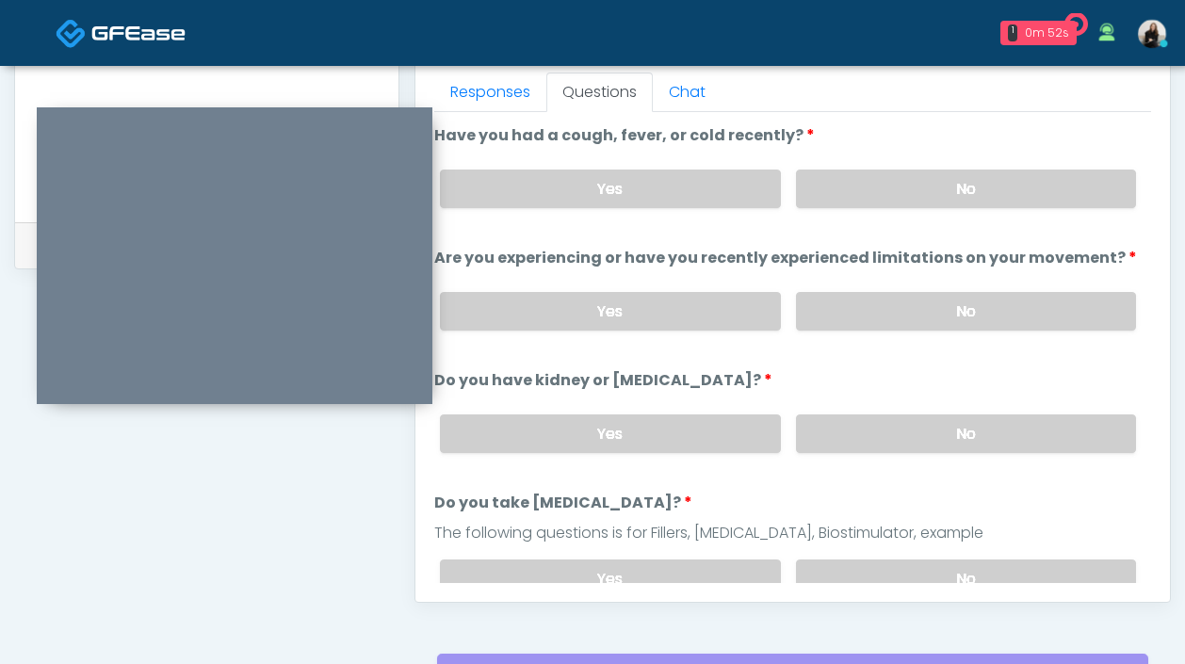
scroll to position [666, 0]
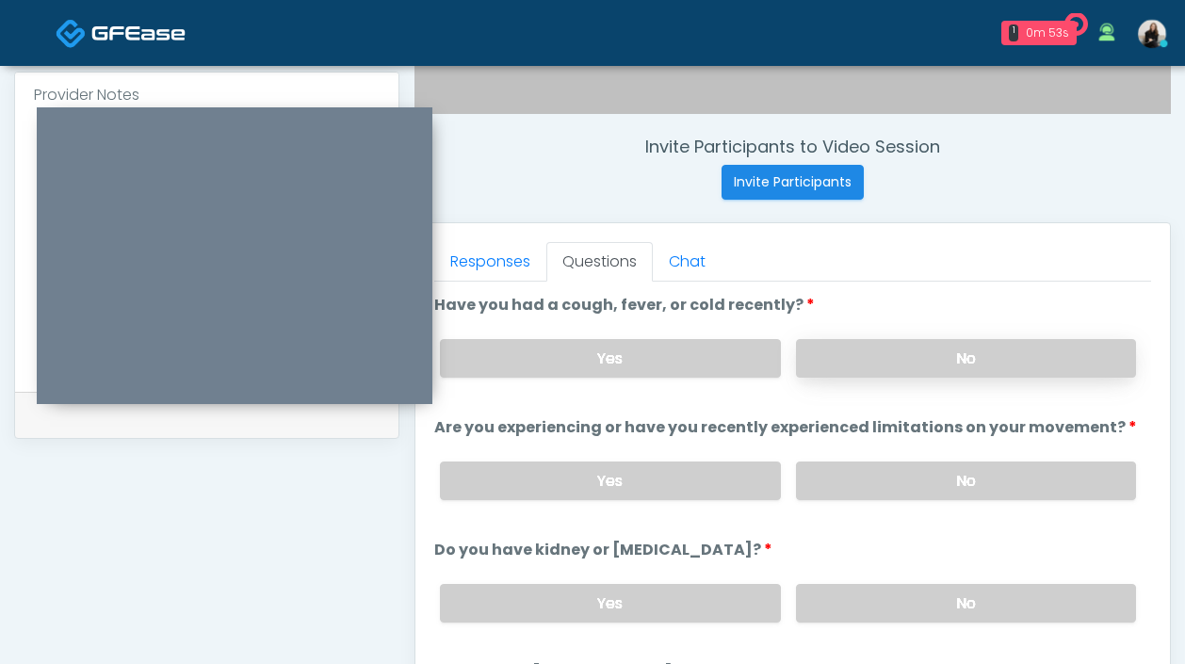
click at [827, 361] on label "No" at bounding box center [966, 358] width 340 height 39
click at [834, 478] on label "No" at bounding box center [966, 481] width 340 height 39
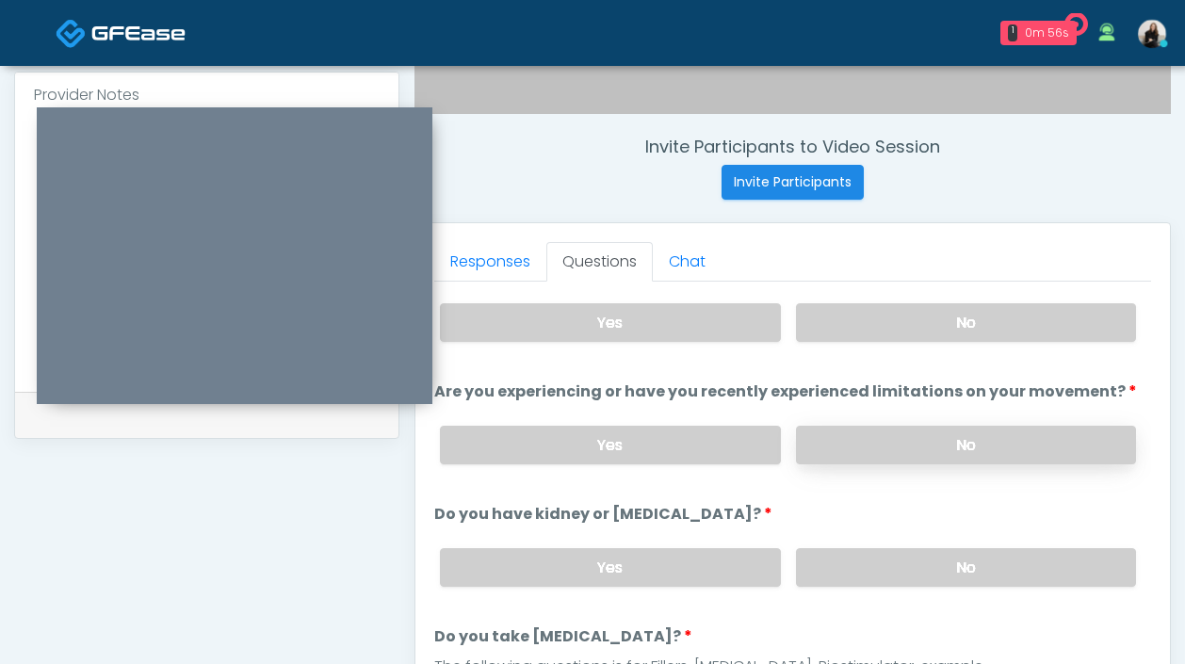
scroll to position [38, 0]
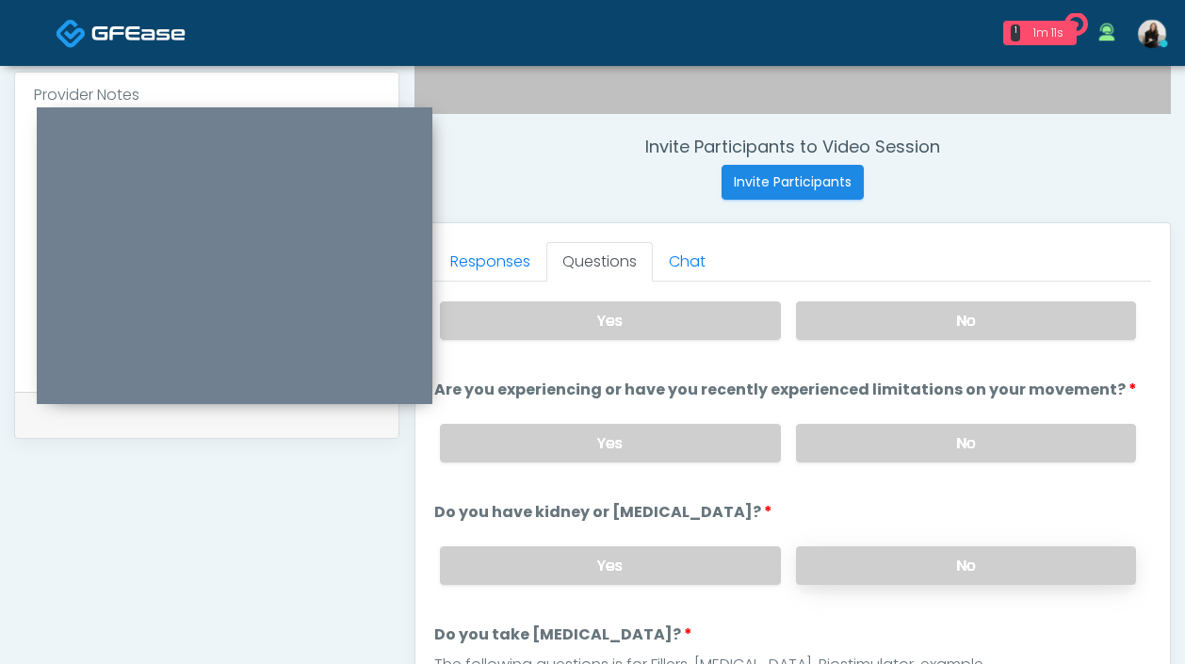
click at [845, 574] on label "No" at bounding box center [966, 565] width 340 height 39
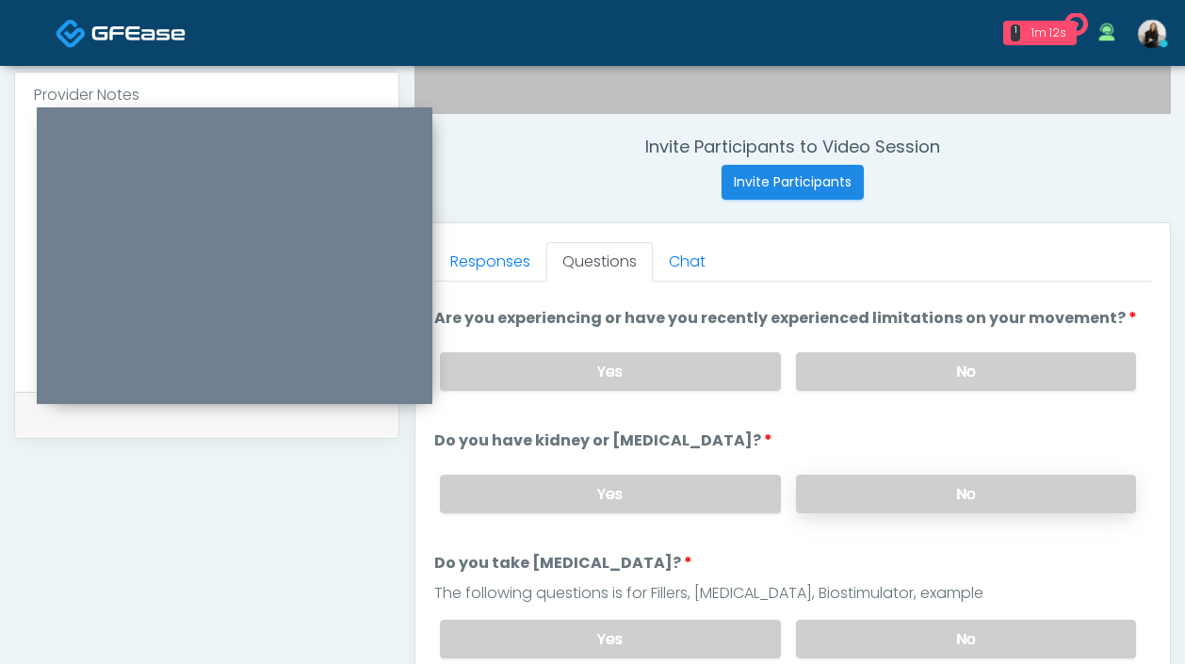
scroll to position [209, 0]
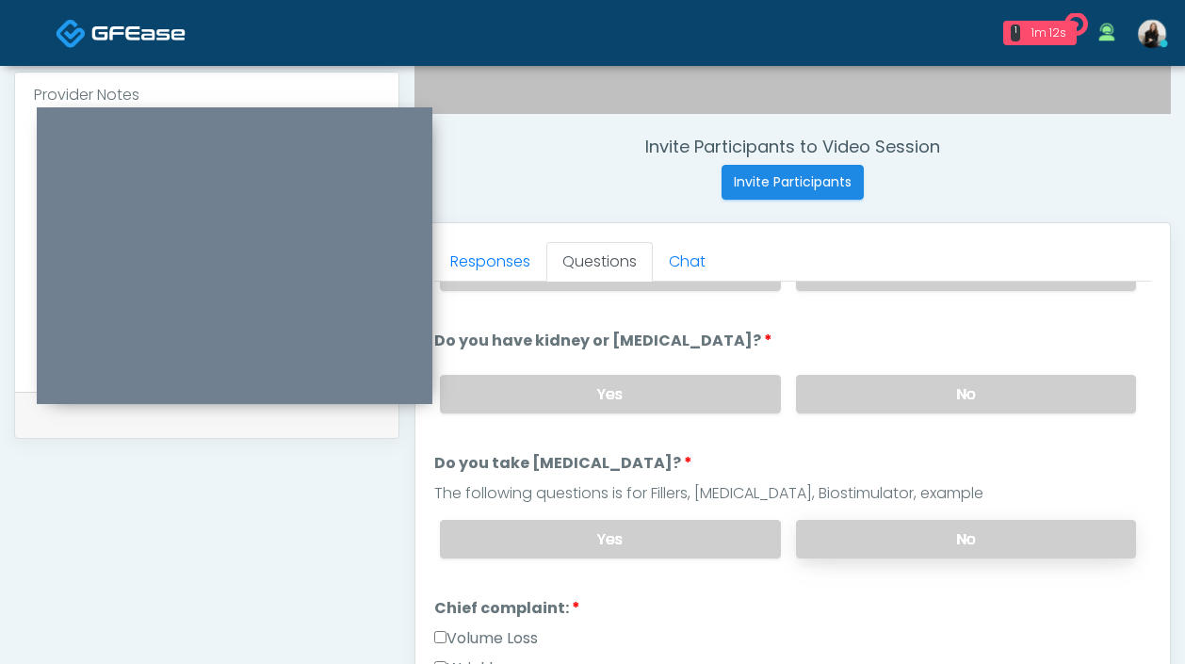
click at [848, 534] on label "No" at bounding box center [966, 539] width 340 height 39
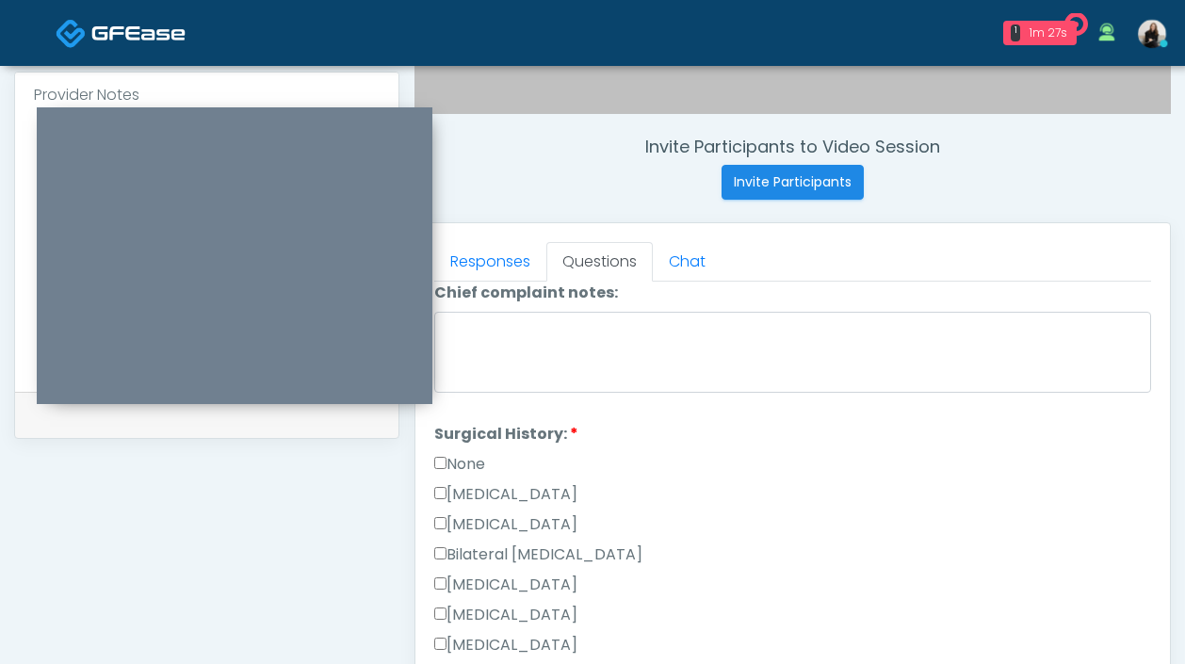
scroll to position [916, 0]
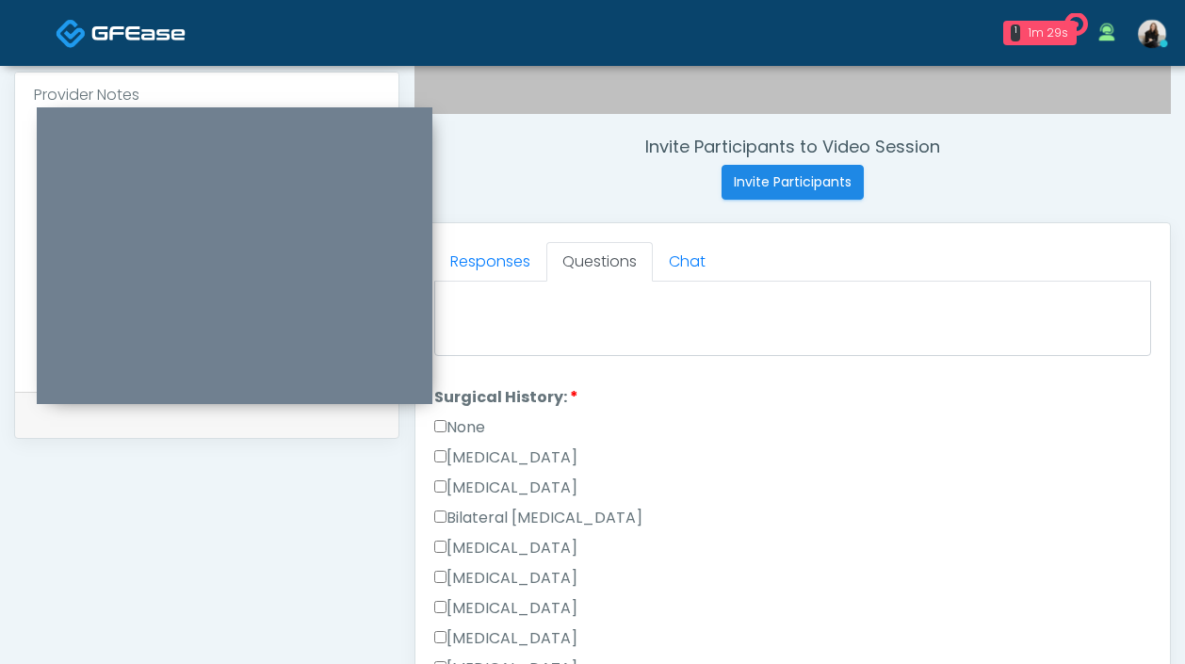
click at [461, 417] on label "None" at bounding box center [459, 427] width 51 height 23
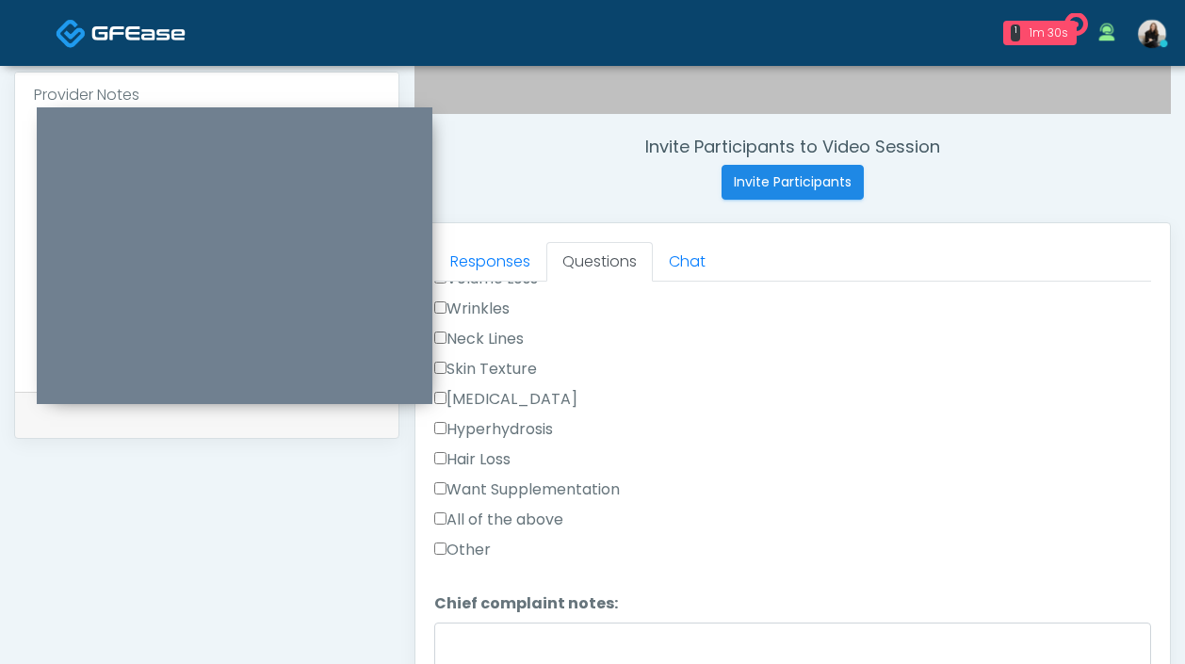
scroll to position [474, 0]
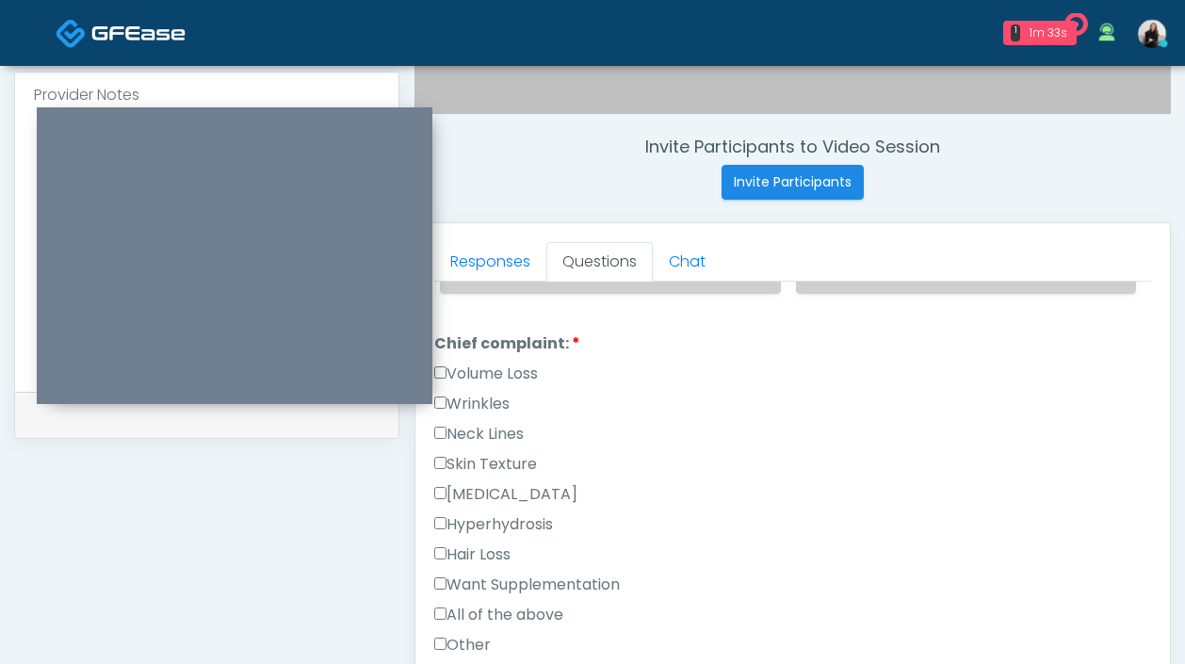
click at [468, 401] on label "Wrinkles" at bounding box center [471, 404] width 75 height 23
click at [468, 365] on label "Volume Loss" at bounding box center [486, 374] width 104 height 23
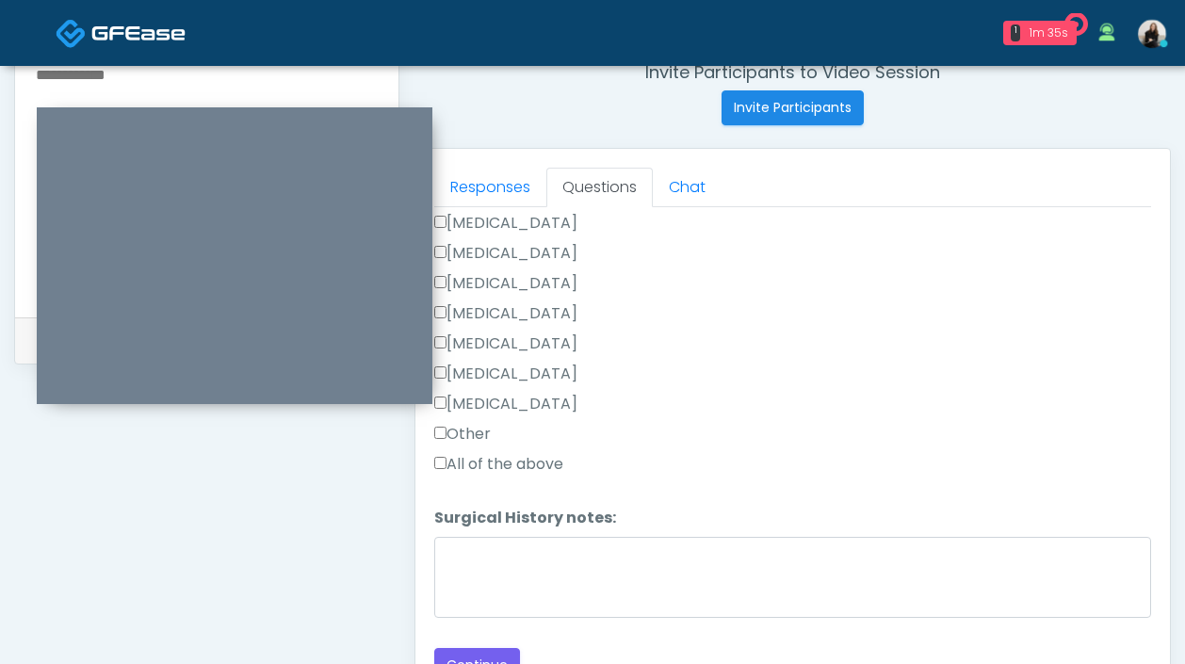
scroll to position [836, 0]
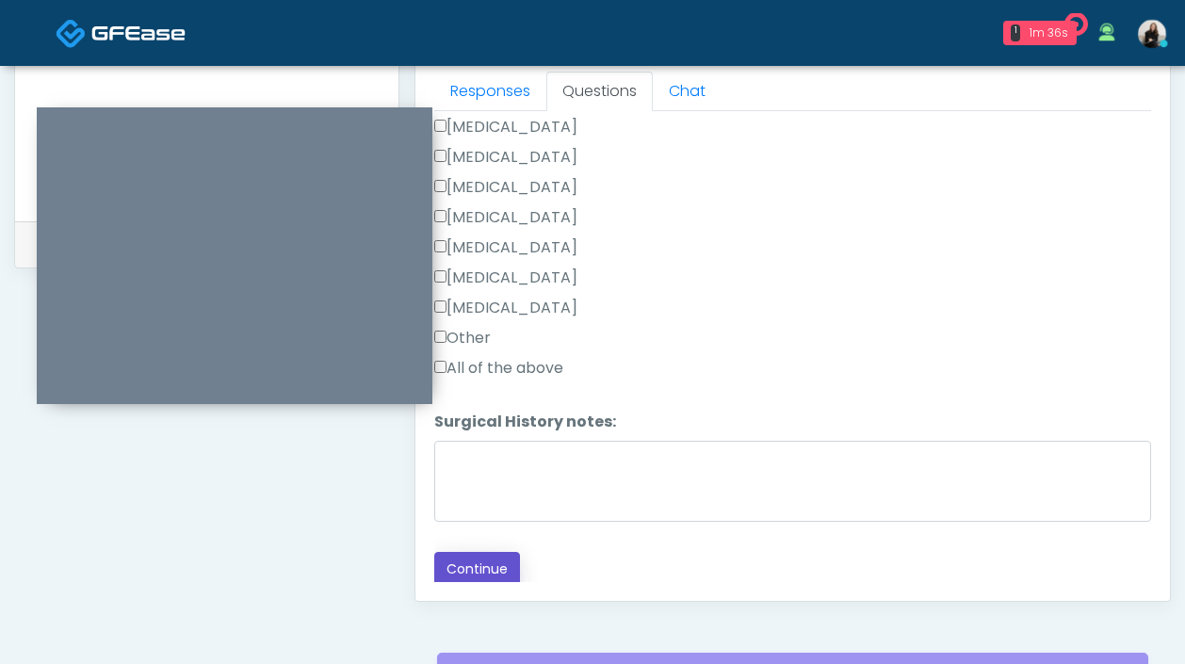
click at [483, 553] on button "Continue" at bounding box center [477, 569] width 86 height 35
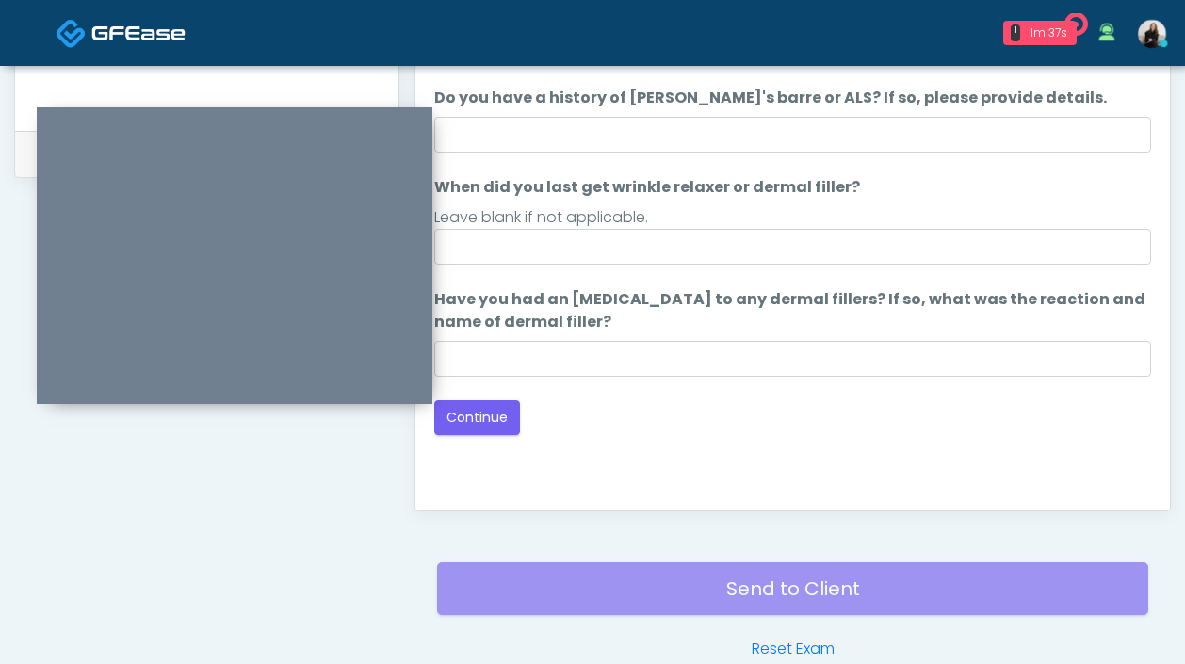
scroll to position [810, 0]
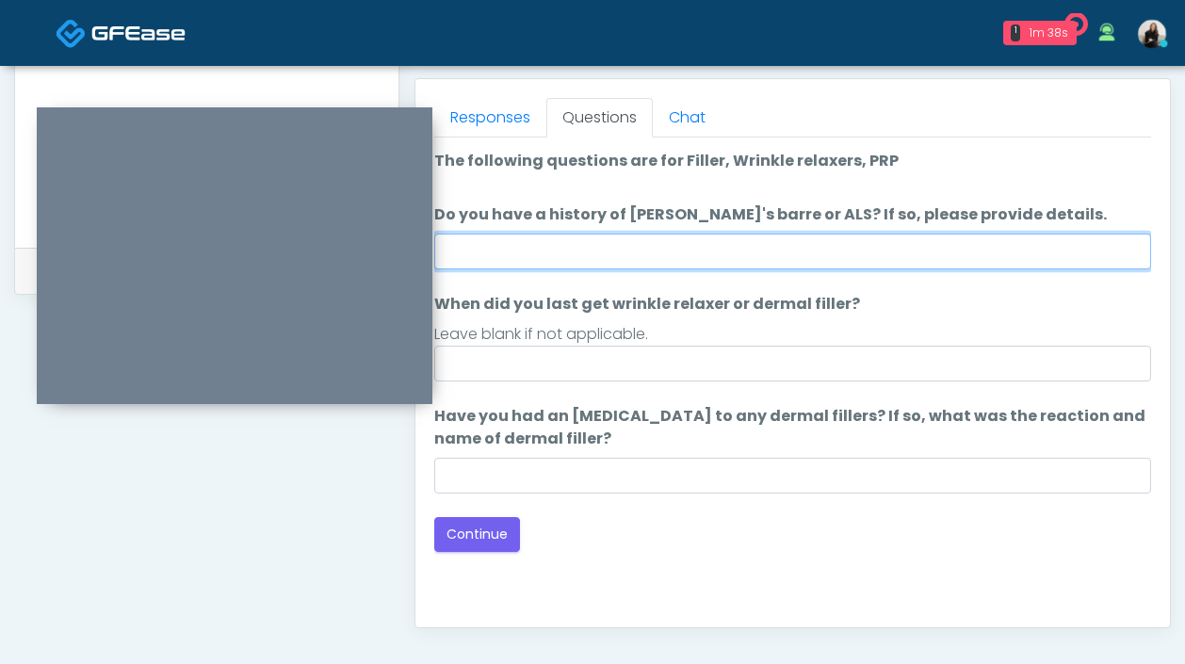
click at [556, 252] on input "Do you have a history of Guillain's barre or ALS? If so, please provide details." at bounding box center [792, 252] width 717 height 36
type input "**"
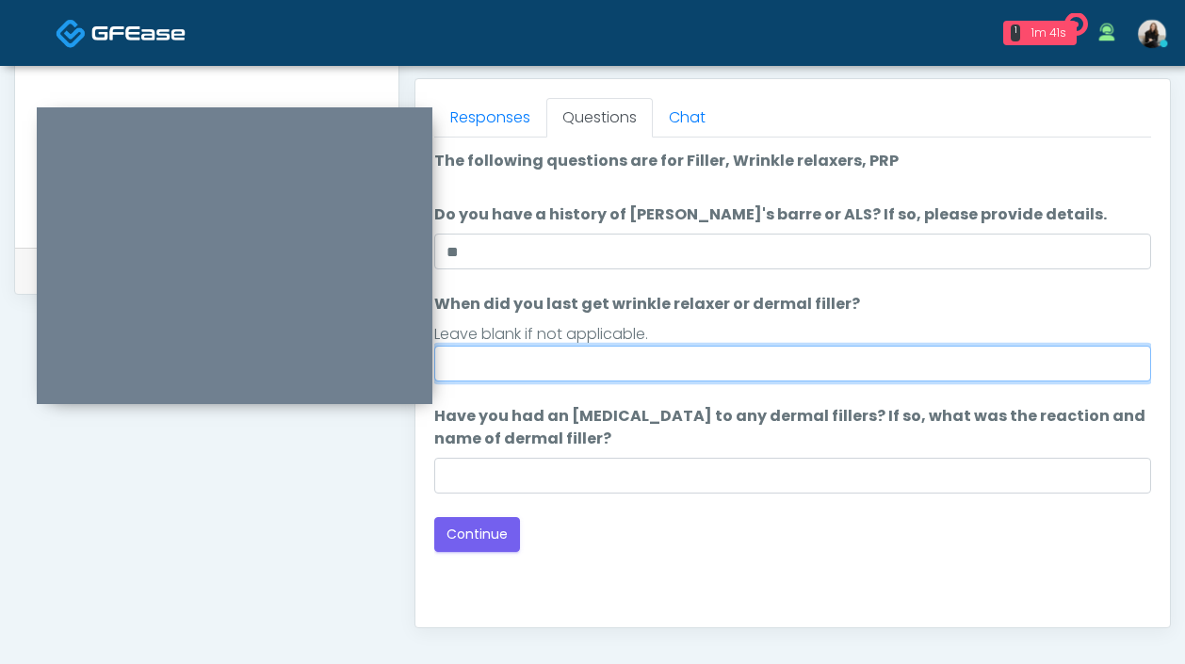
click at [576, 376] on input "When did you last get wrinkle relaxer or dermal filler?" at bounding box center [792, 364] width 717 height 36
type input "**"
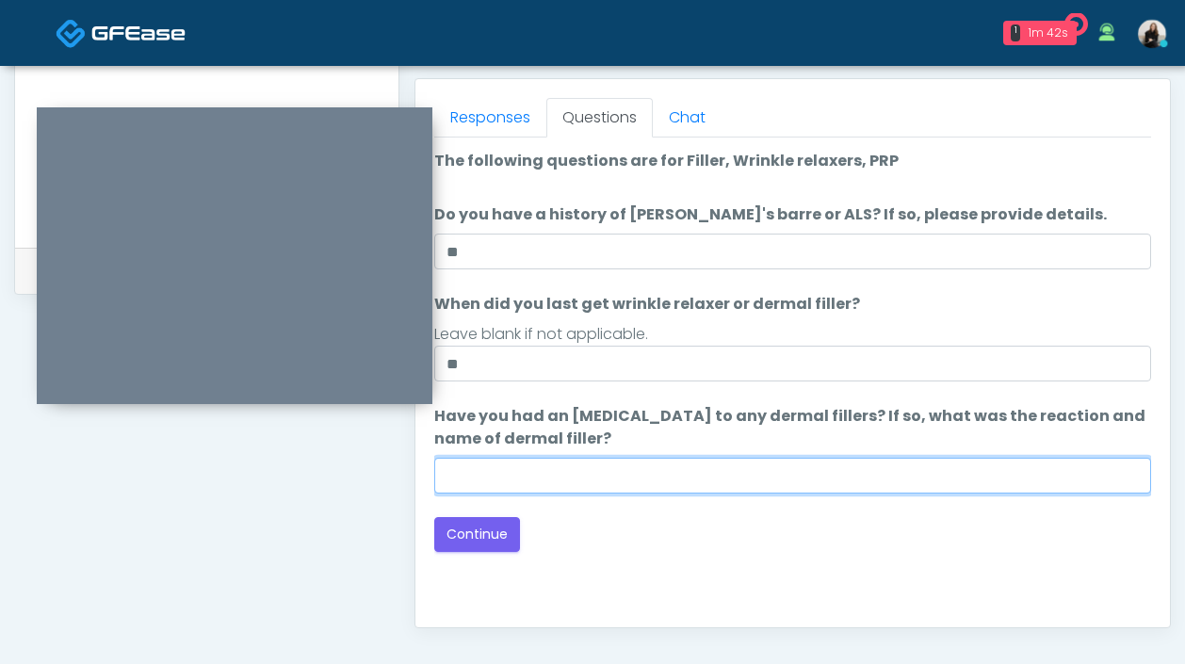
click at [593, 488] on input "Have you had an allergic response to any dermal fillers? If so, what was the re…" at bounding box center [792, 476] width 717 height 36
type input "**"
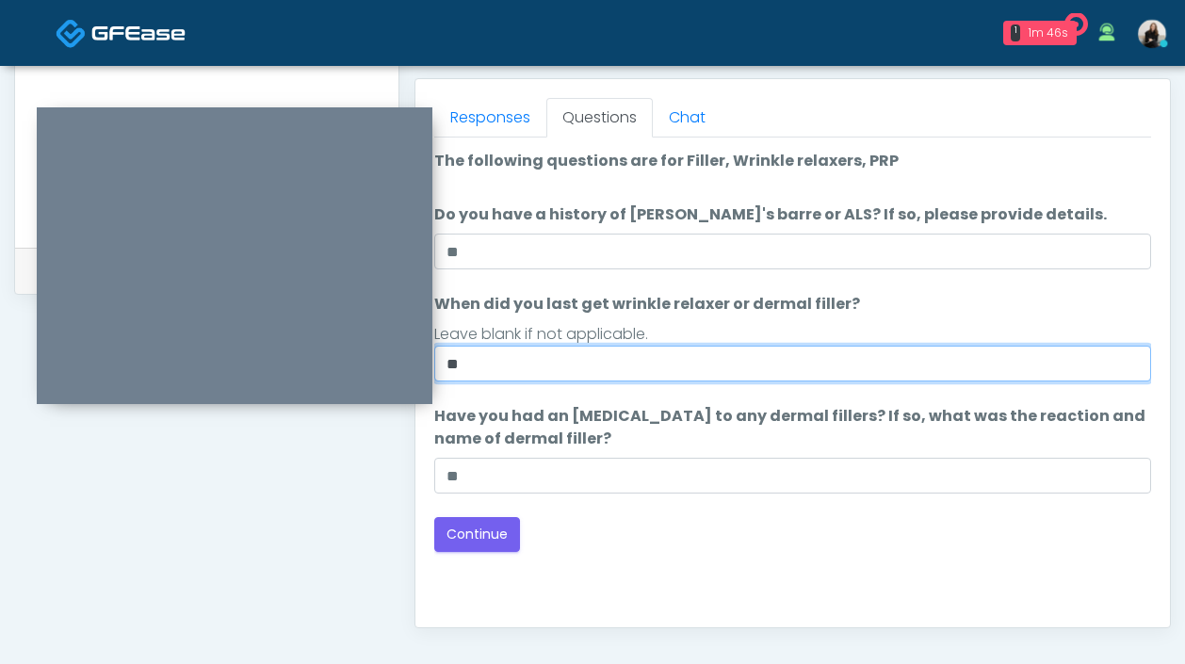
drag, startPoint x: 488, startPoint y: 361, endPoint x: 424, endPoint y: 361, distance: 64.1
click at [399, 230] on div "Invite Participants to Video Session Invite Participants Responses Questions Ch…" at bounding box center [784, 59] width 771 height 1436
type input "*****"
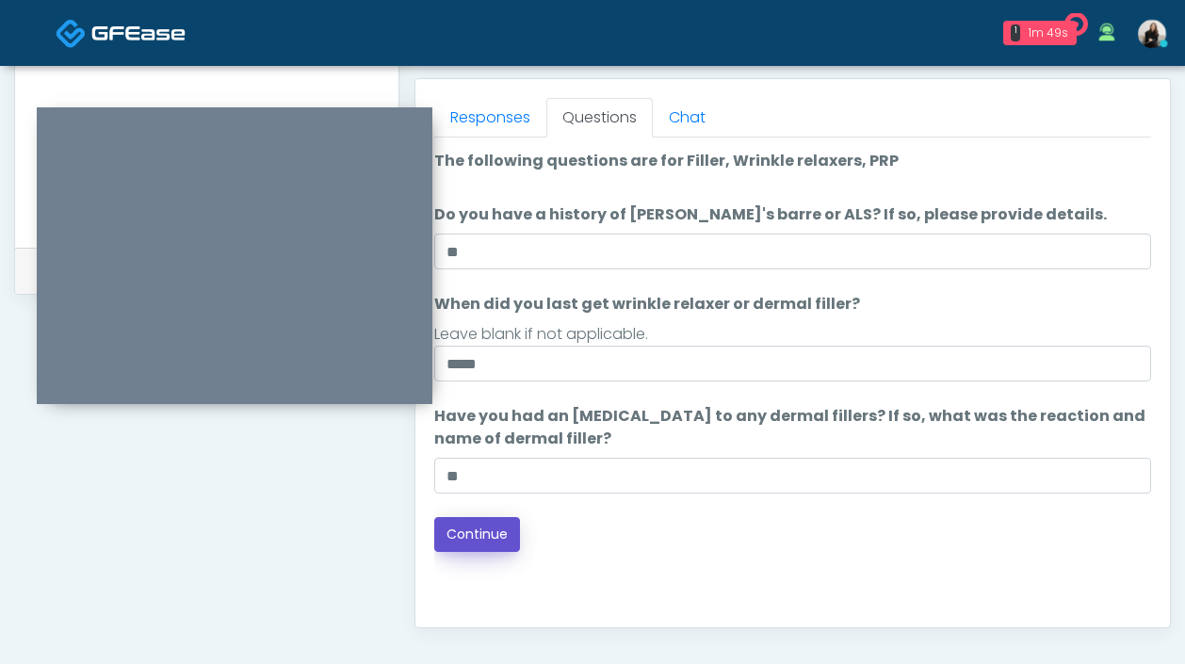
click at [469, 534] on button "Continue" at bounding box center [477, 534] width 86 height 35
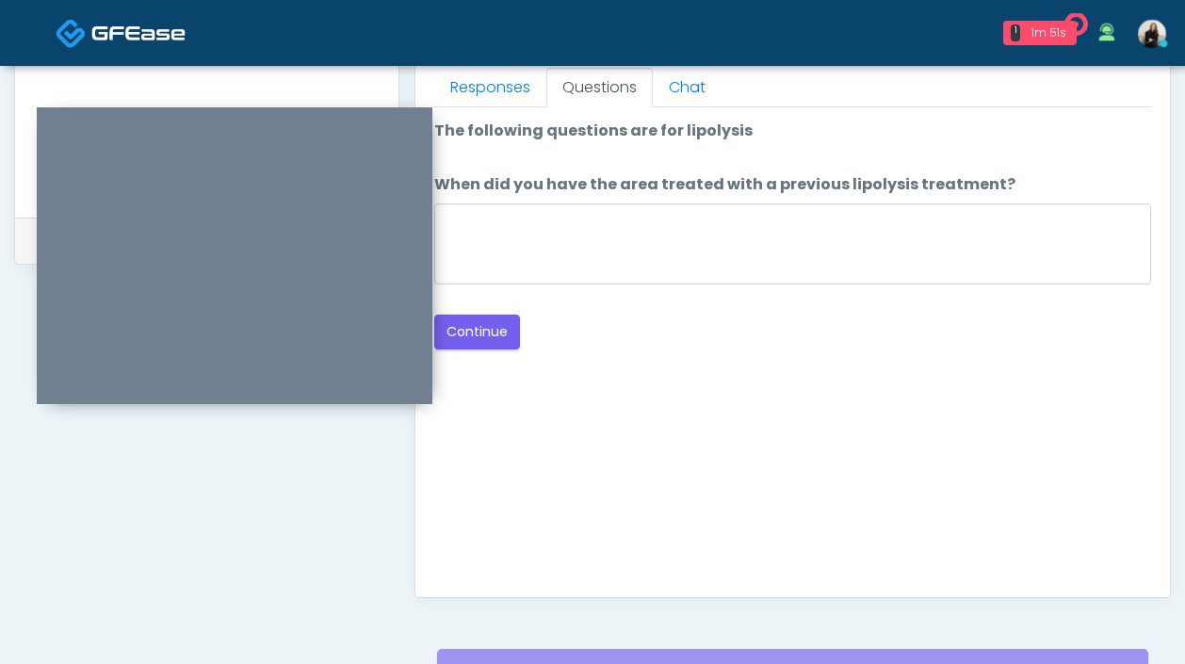
scroll to position [809, 0]
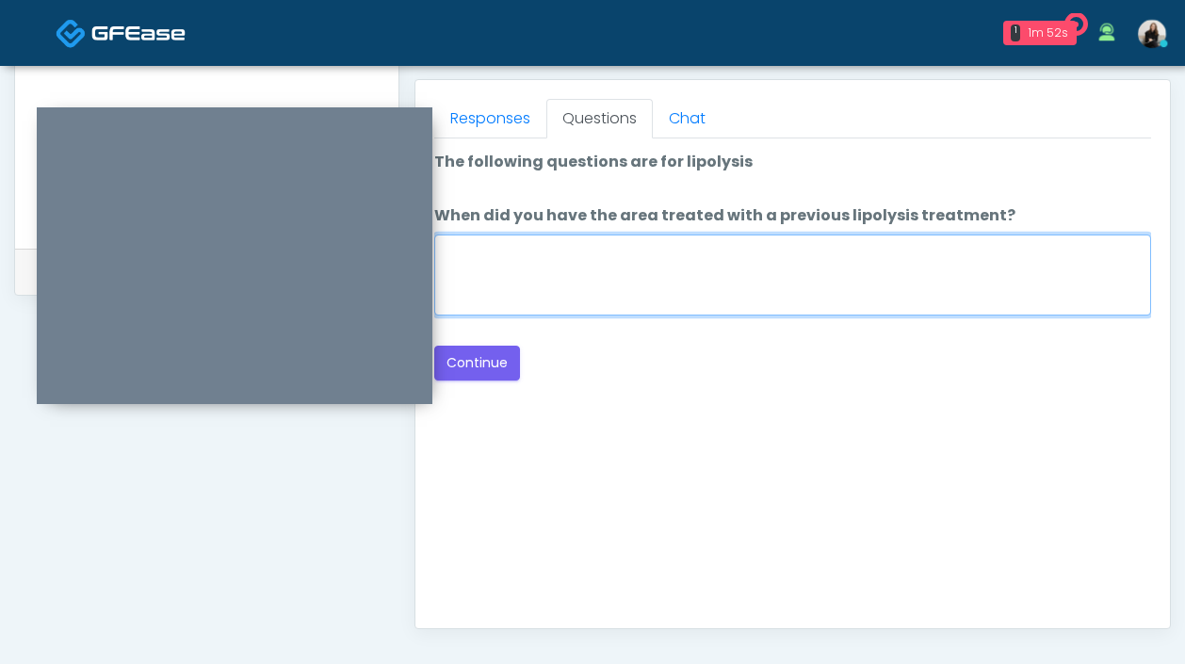
click at [704, 294] on textarea "When did you have the area treated with a previous lipolysis treatment?" at bounding box center [792, 275] width 717 height 81
type textarea "*****"
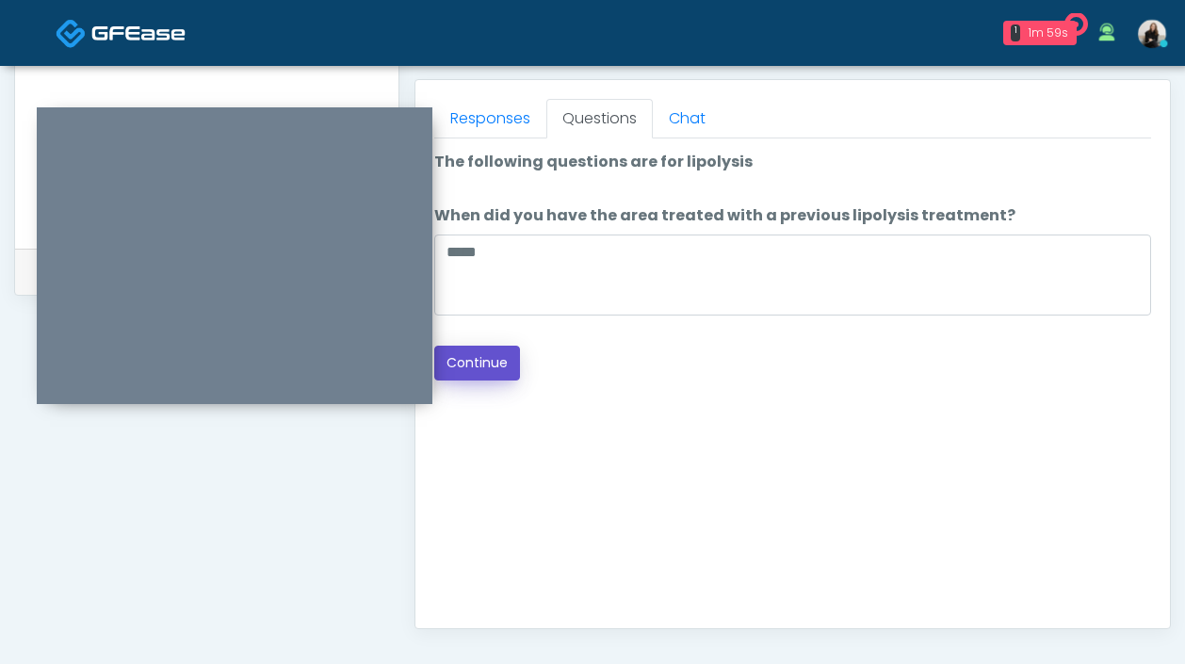
click at [474, 367] on button "Continue" at bounding box center [477, 363] width 86 height 35
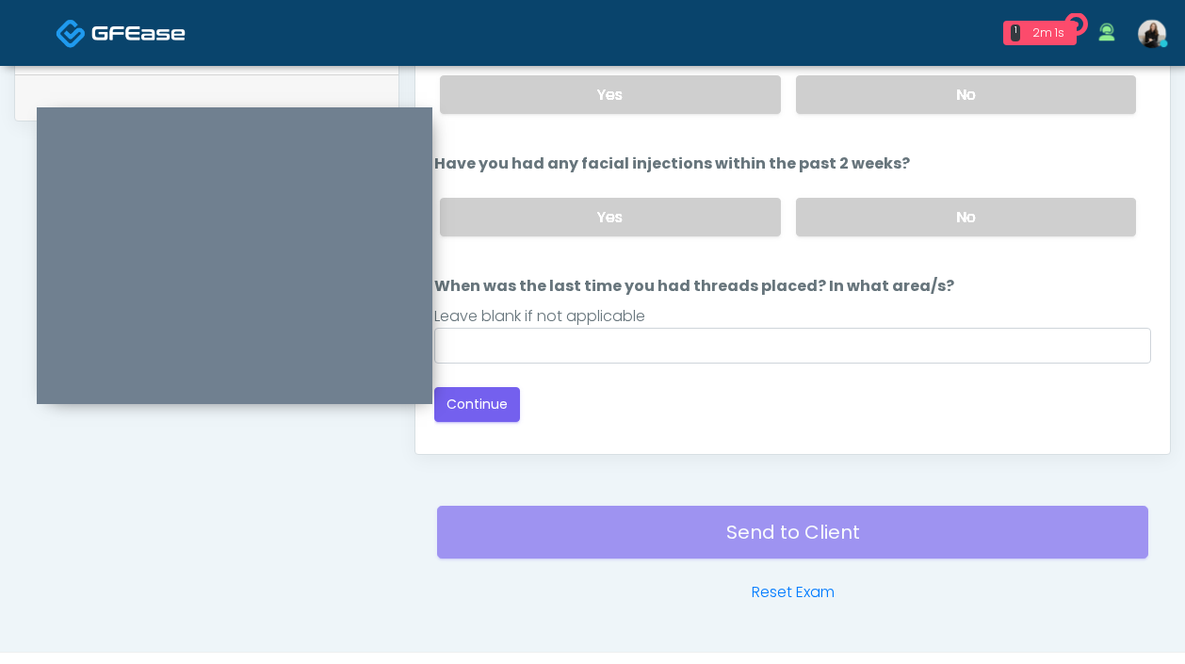
scroll to position [844, 0]
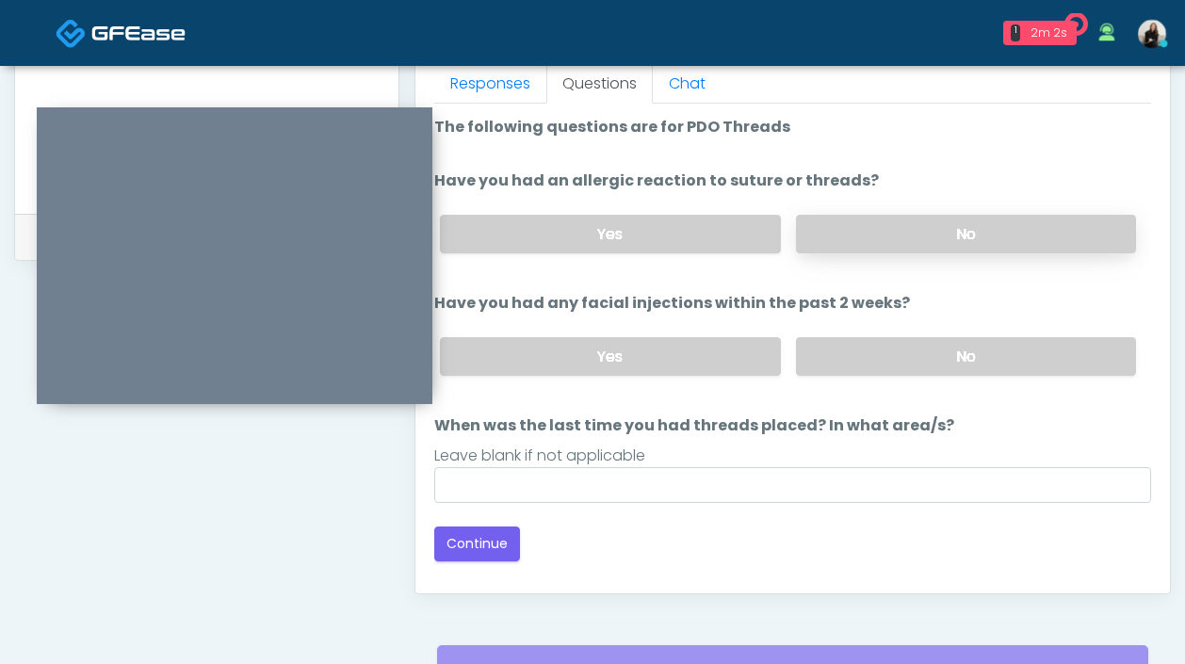
click at [818, 220] on label "No" at bounding box center [966, 234] width 340 height 39
click at [811, 347] on label "No" at bounding box center [966, 356] width 340 height 39
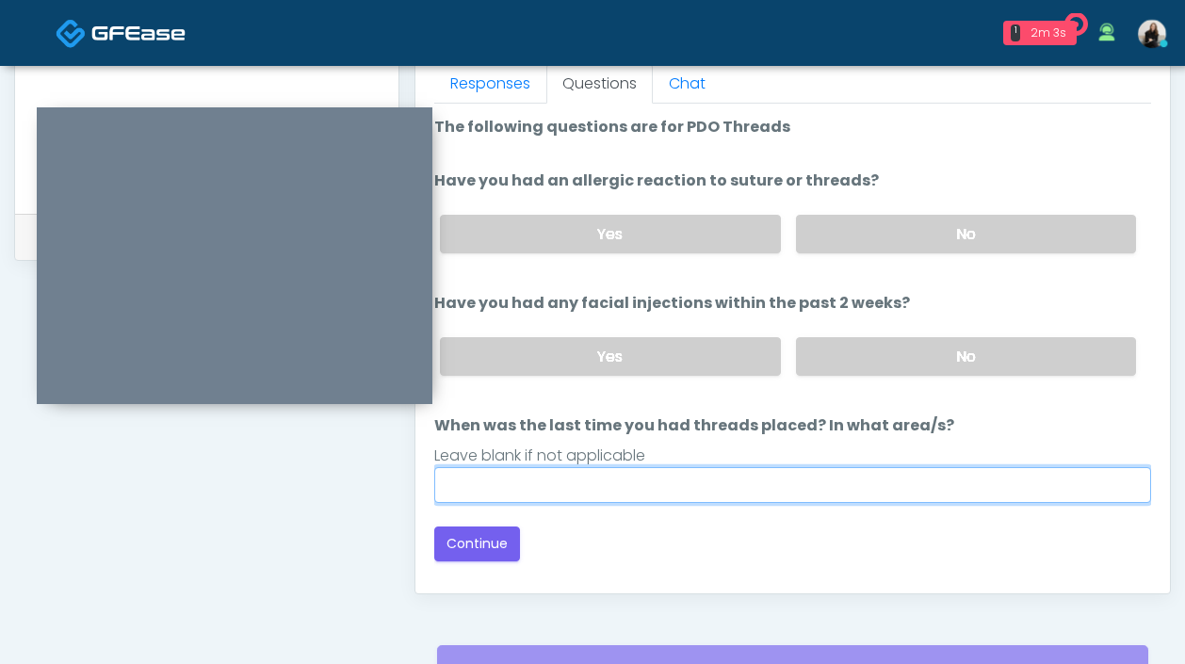
click at [713, 477] on input "When was the last time you had threads placed? In what area/s?" at bounding box center [792, 485] width 717 height 36
type input "*****"
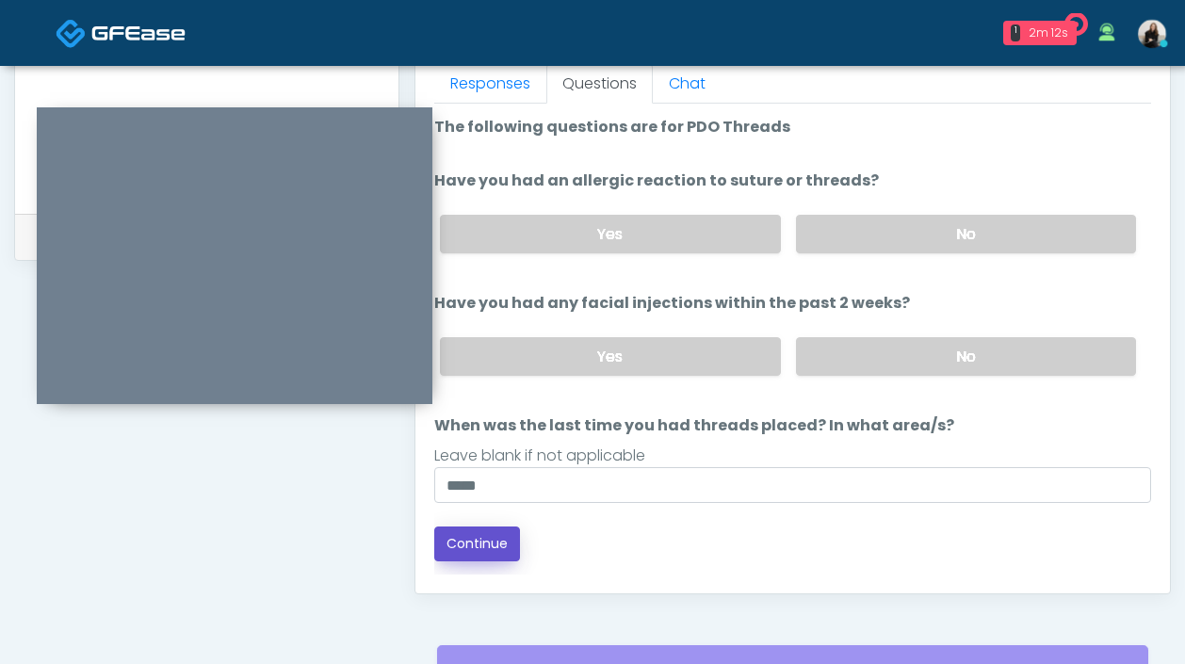
click at [488, 548] on button "Continue" at bounding box center [477, 544] width 86 height 35
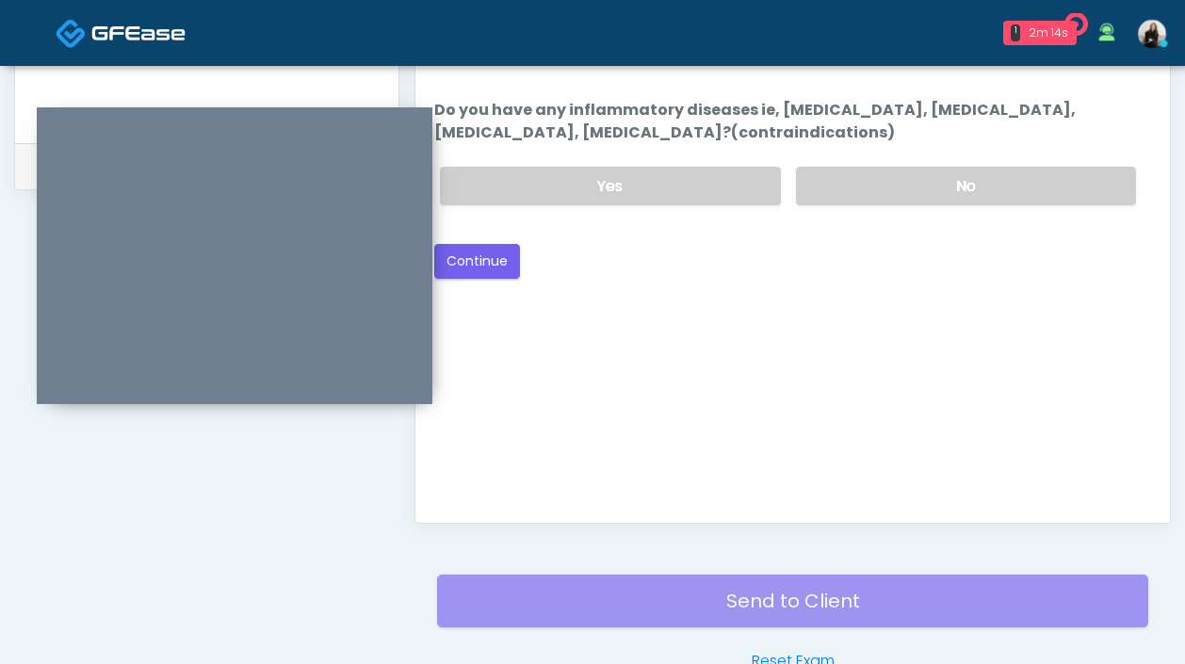
scroll to position [867, 0]
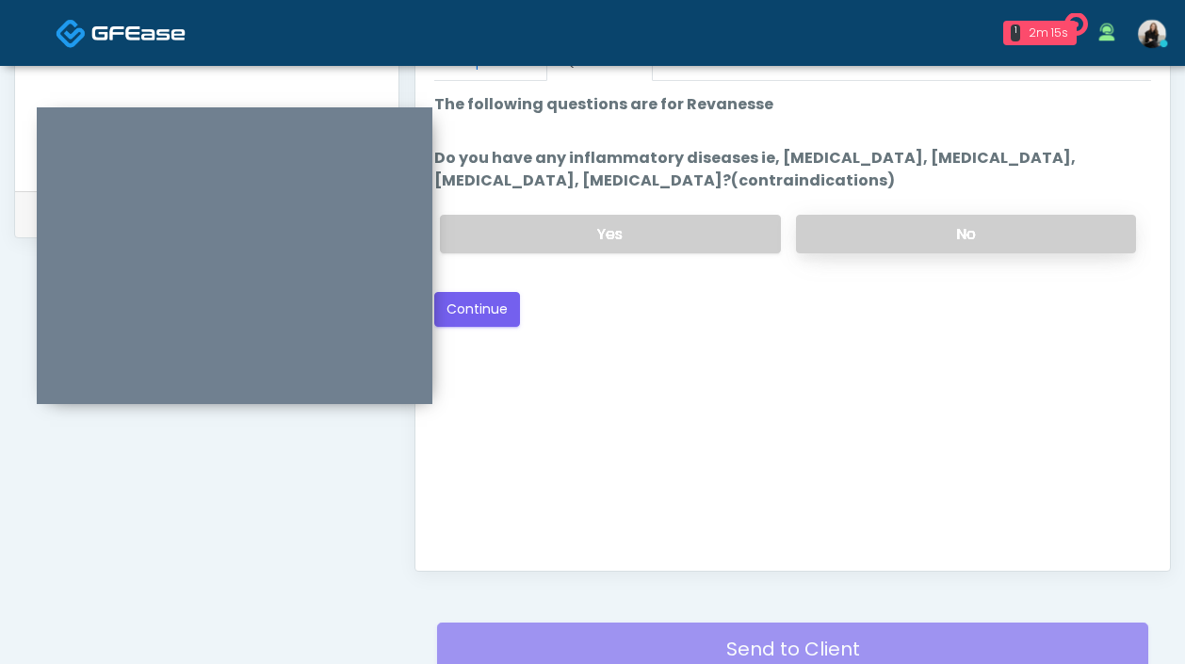
click at [870, 234] on label "No" at bounding box center [966, 234] width 340 height 39
click at [472, 321] on button "Continue" at bounding box center [477, 309] width 86 height 35
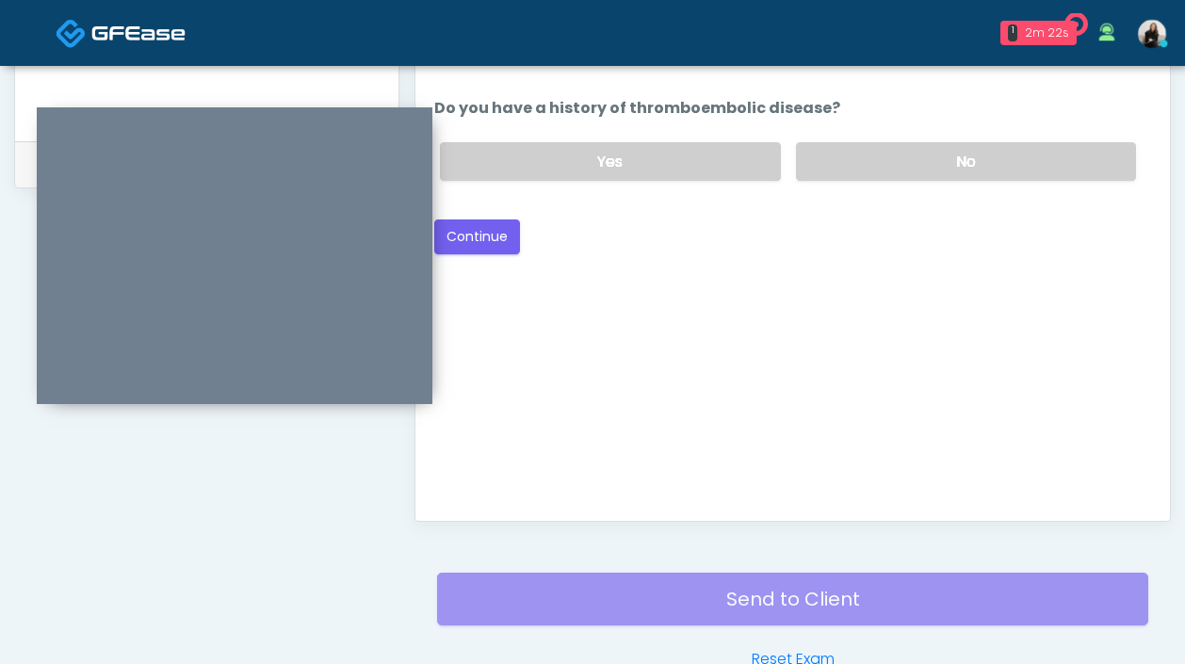
scroll to position [885, 0]
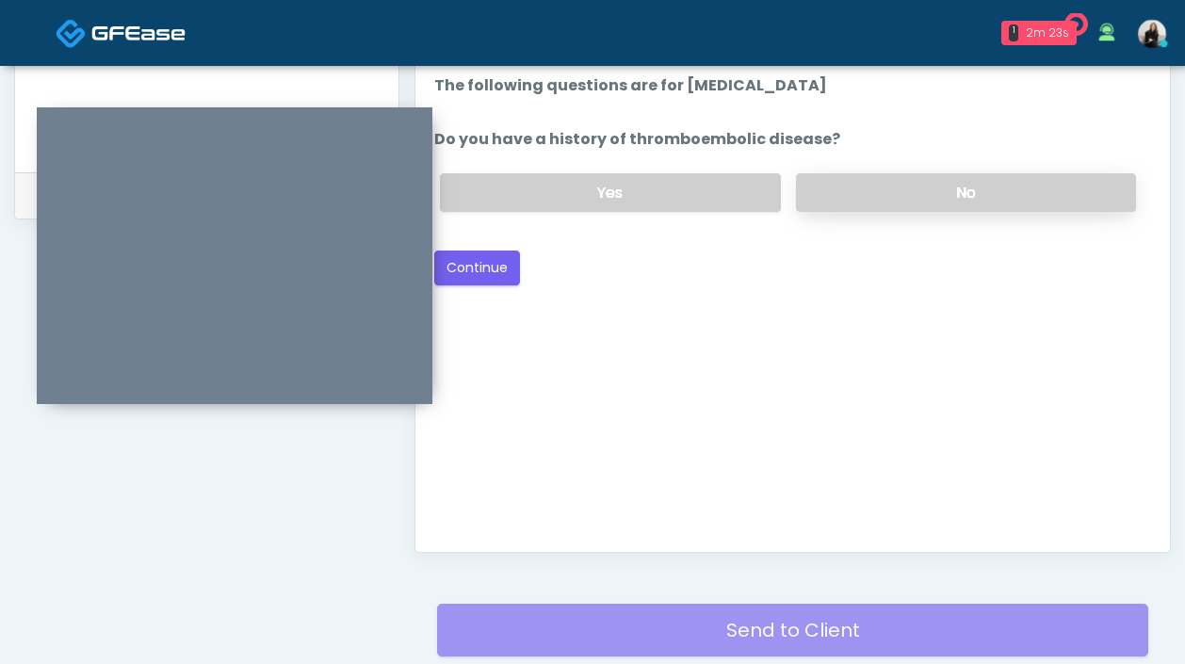
click at [848, 186] on label "No" at bounding box center [966, 192] width 340 height 39
click at [457, 269] on button "Continue" at bounding box center [477, 268] width 86 height 35
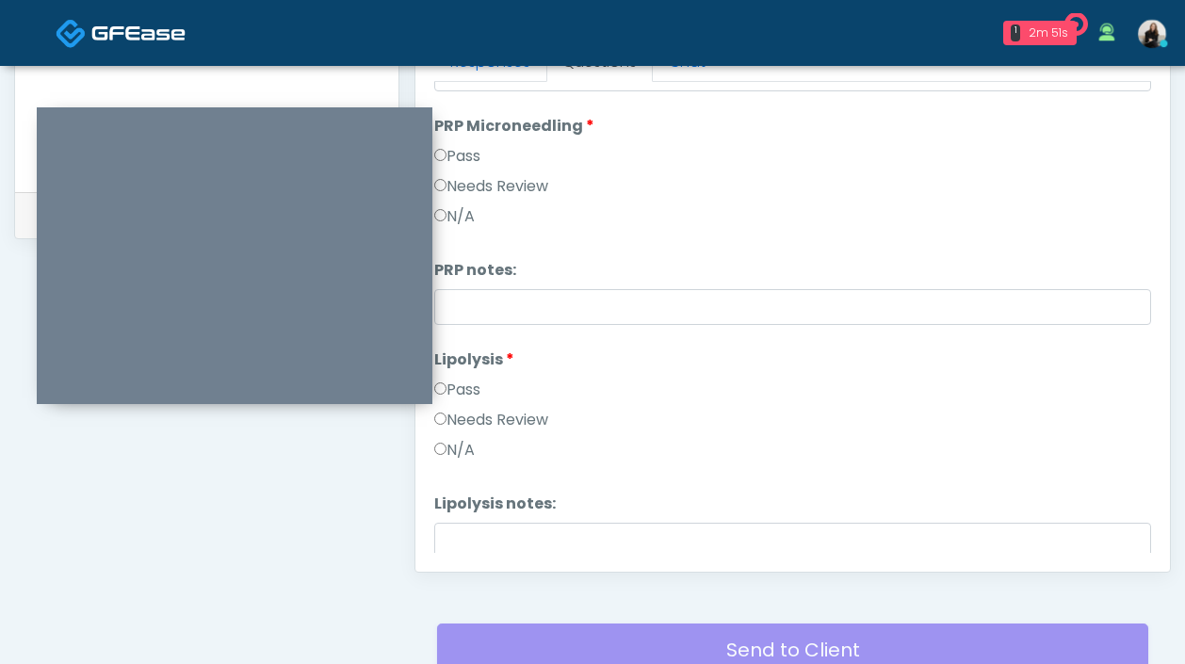
scroll to position [0, 0]
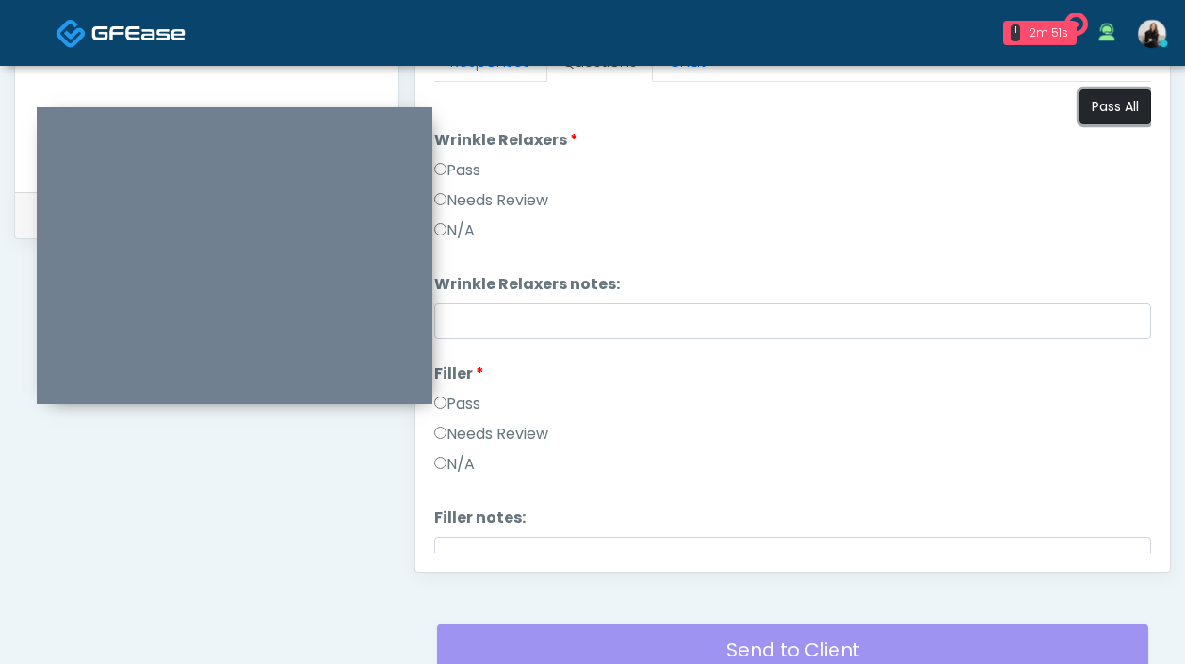
click at [1089, 113] on button "Pass All" at bounding box center [1115, 106] width 72 height 35
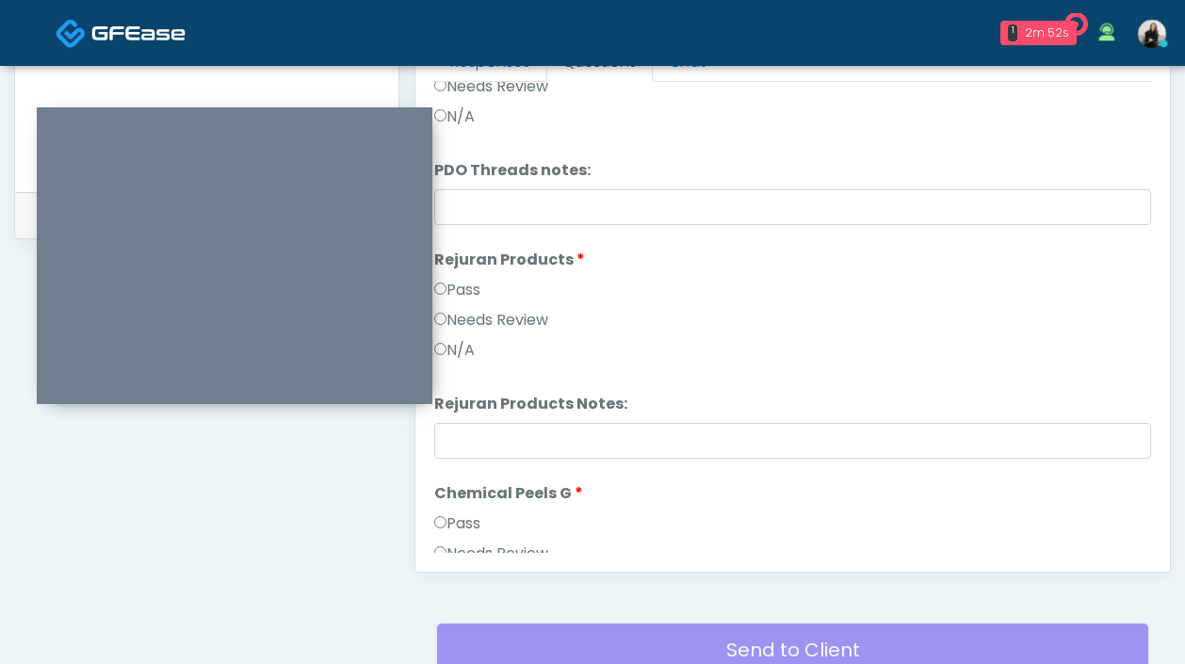
scroll to position [1947, 0]
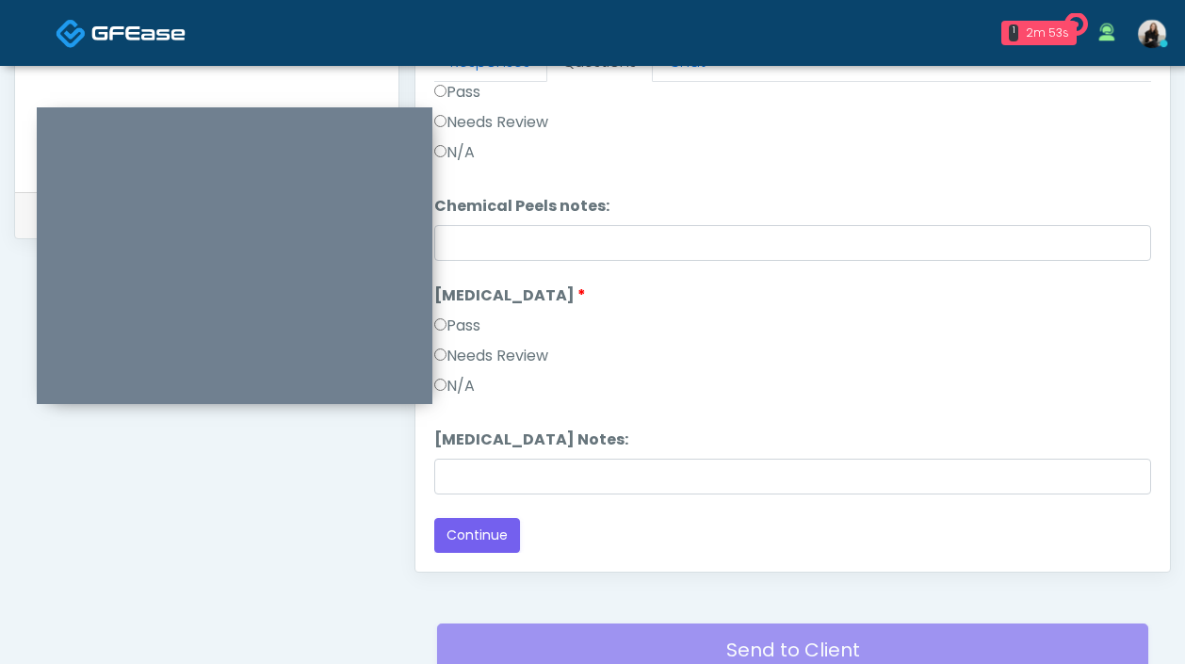
click at [462, 567] on div "Responses Questions Chat Good Faith Exam Script Good Faith Exam Script INTRODUC…" at bounding box center [792, 298] width 754 height 548
click at [466, 534] on button "Continue" at bounding box center [477, 535] width 86 height 35
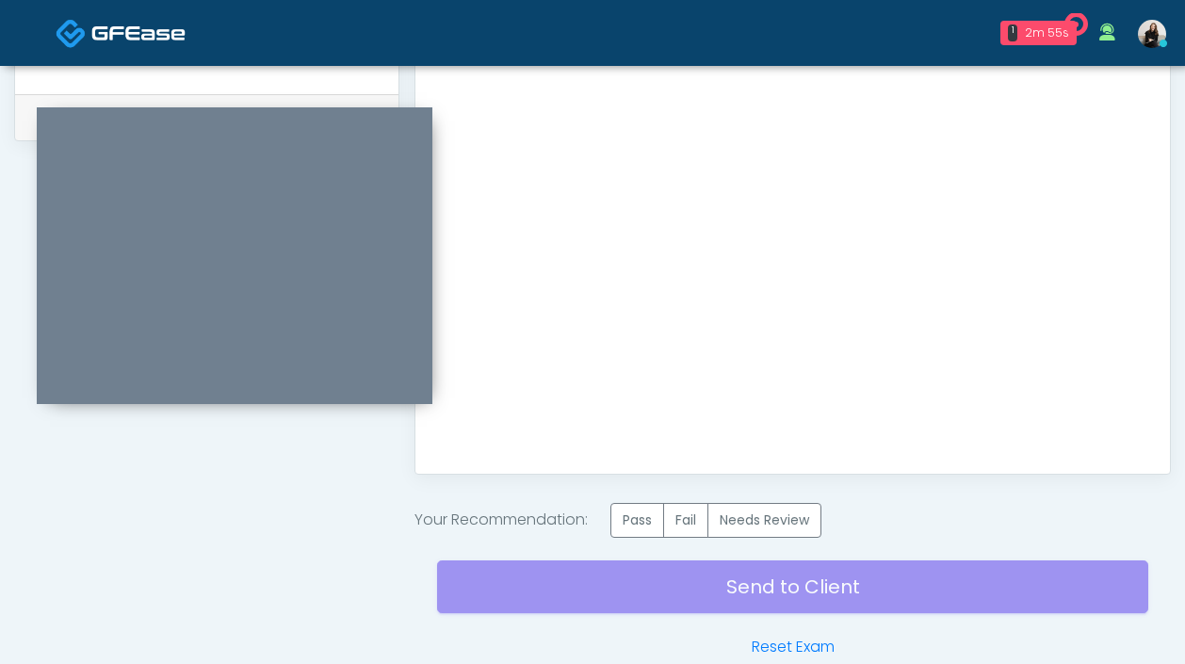
scroll to position [1013, 0]
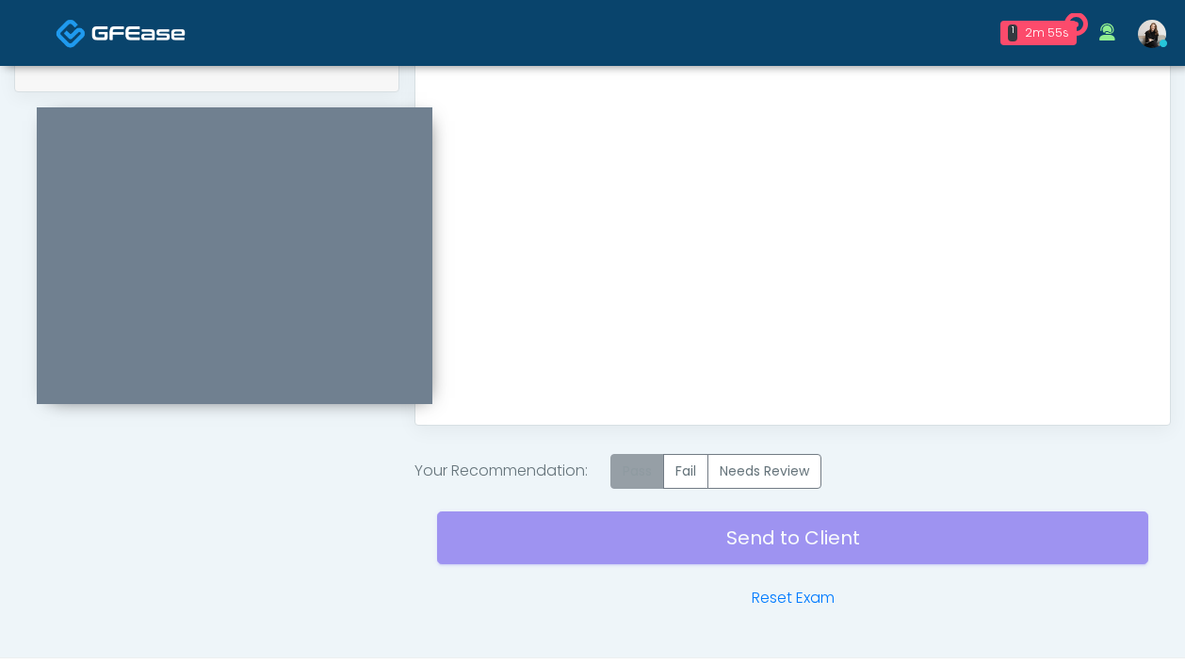
click at [626, 460] on label "Pass" at bounding box center [637, 471] width 54 height 35
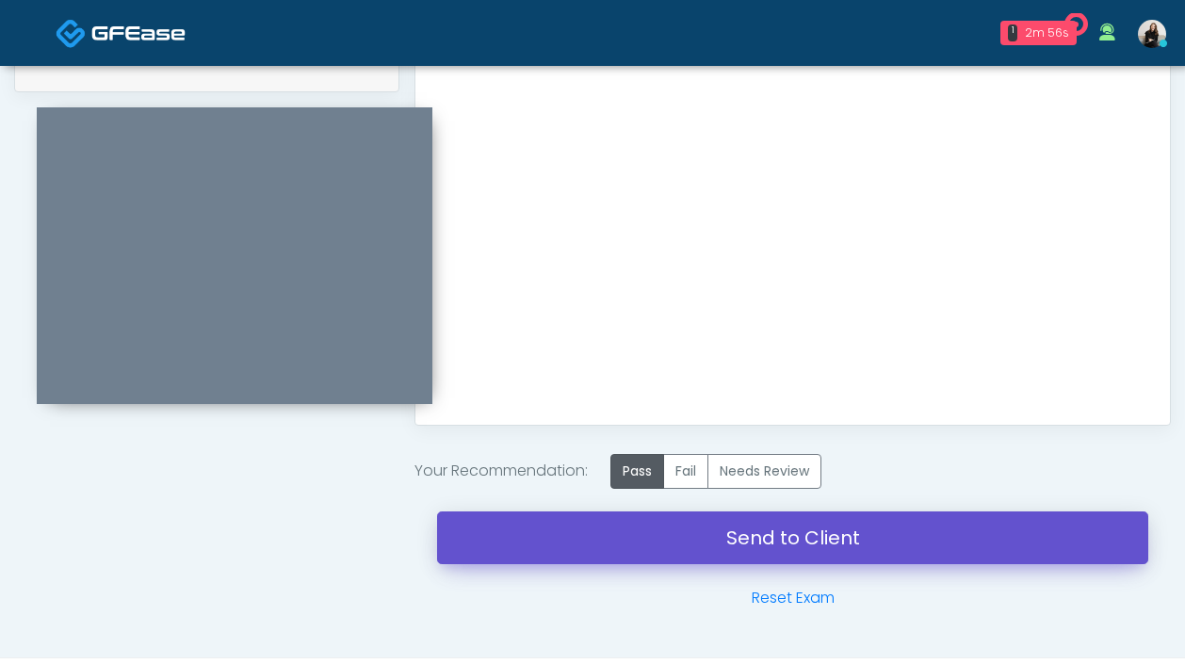
click at [638, 544] on link "Send to Client" at bounding box center [792, 537] width 711 height 53
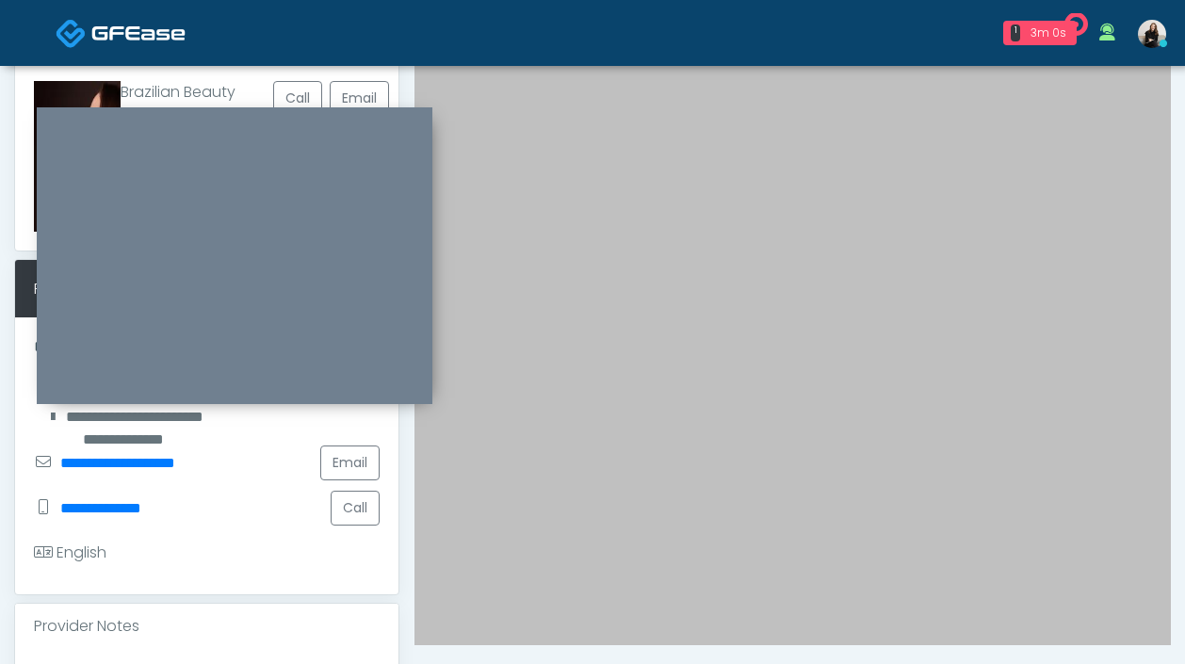
scroll to position [0, 0]
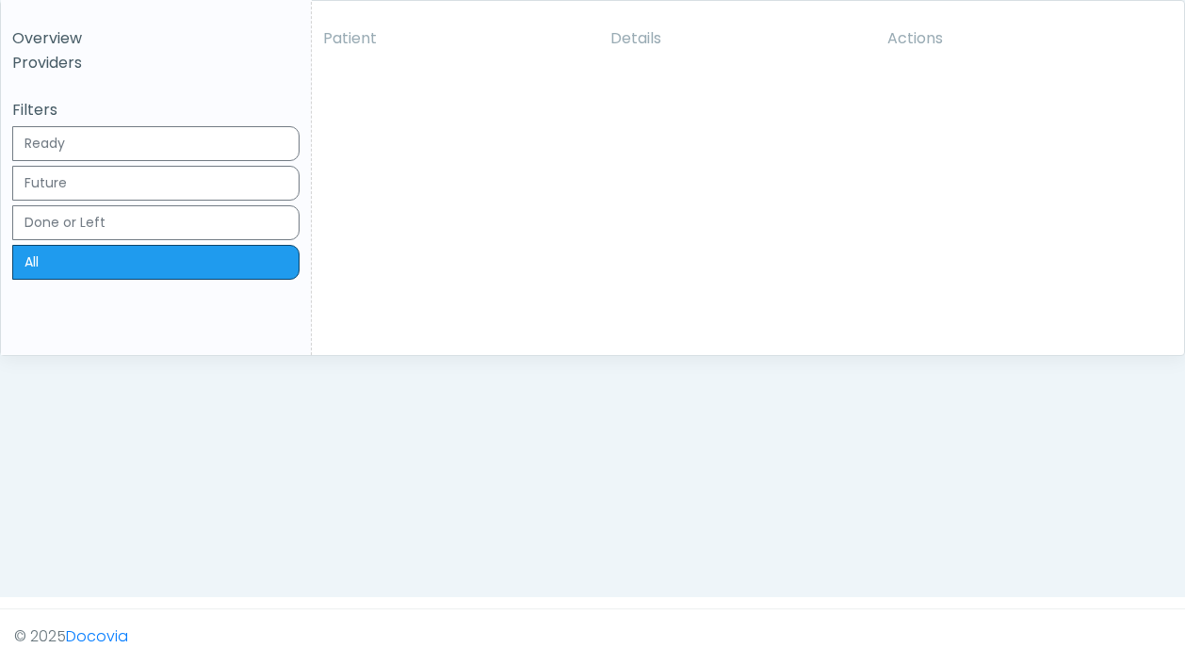
scroll to position [458, 0]
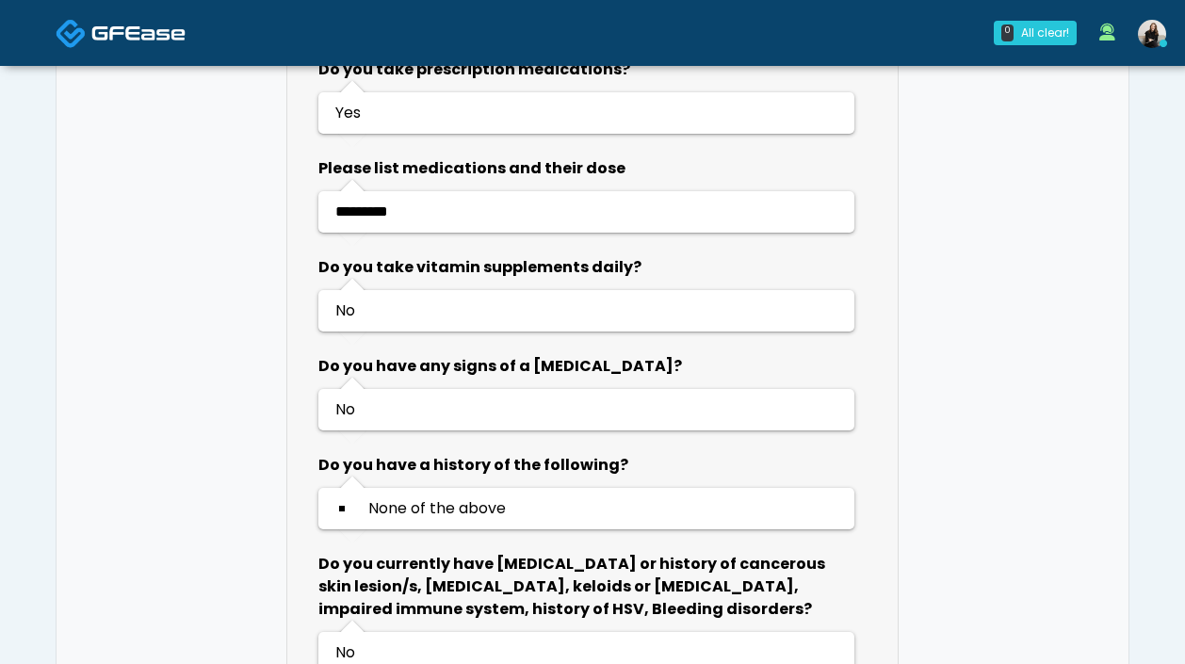
scroll to position [1292, 0]
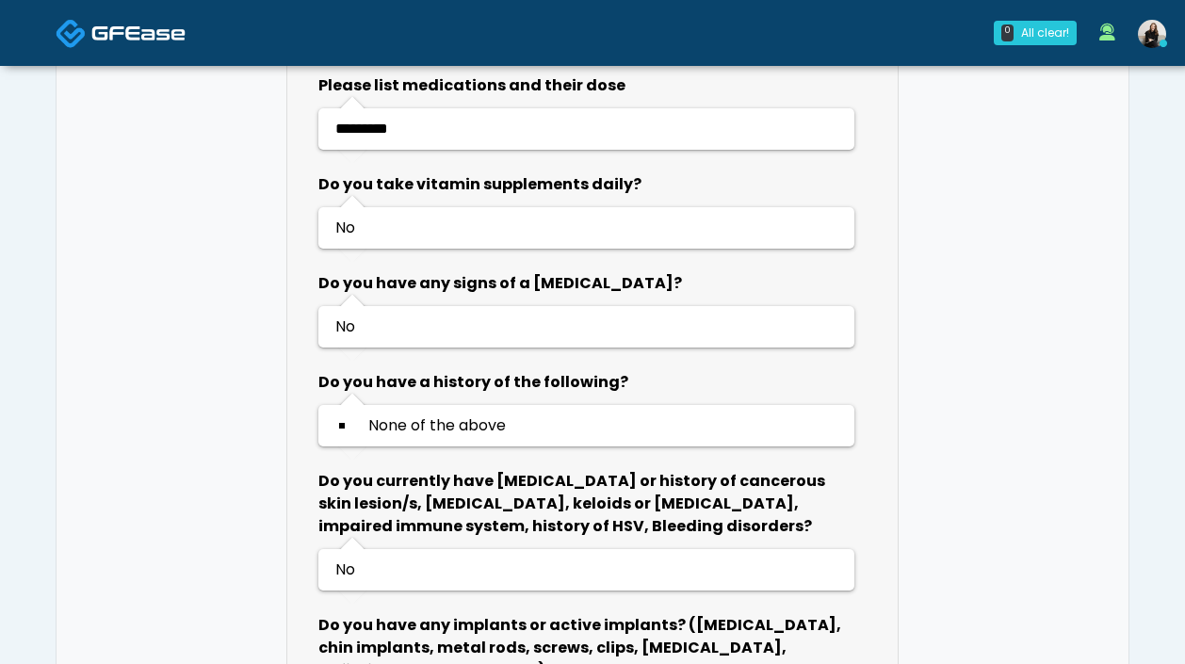
click at [364, 130] on span "*********" at bounding box center [361, 129] width 53 height 14
copy span "*********"
click at [100, 28] on img at bounding box center [138, 33] width 94 height 19
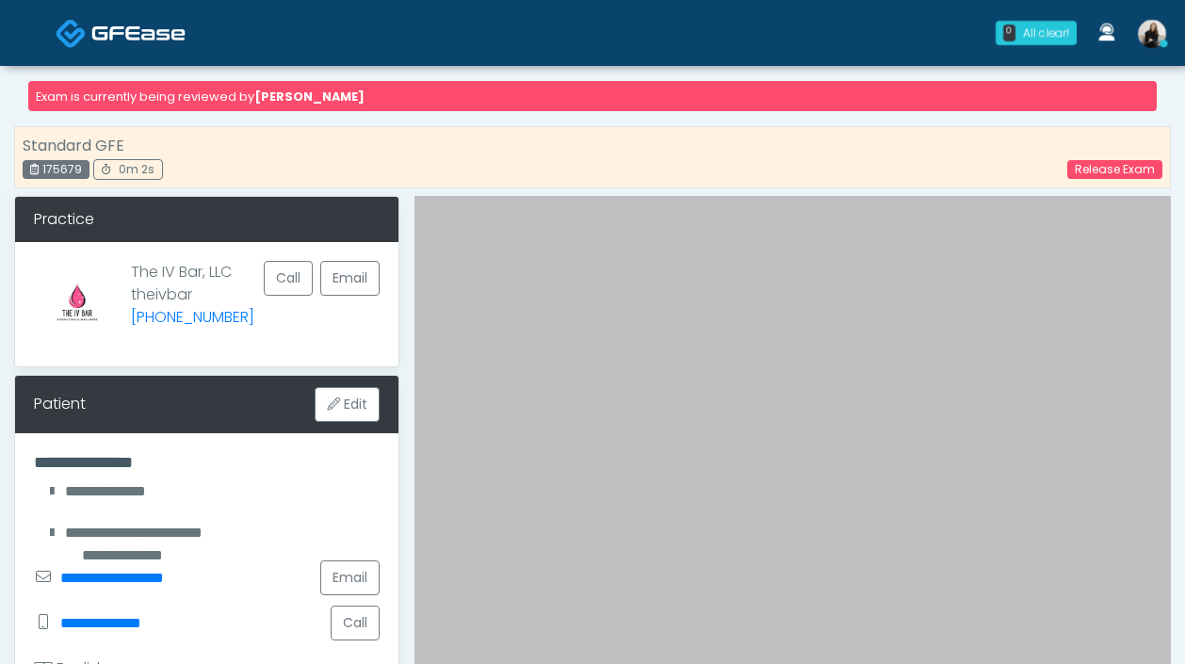
click at [849, 90] on p "Exam is currently being reviewed by [PERSON_NAME]" at bounding box center [592, 96] width 1128 height 30
click at [135, 42] on img at bounding box center [138, 33] width 94 height 19
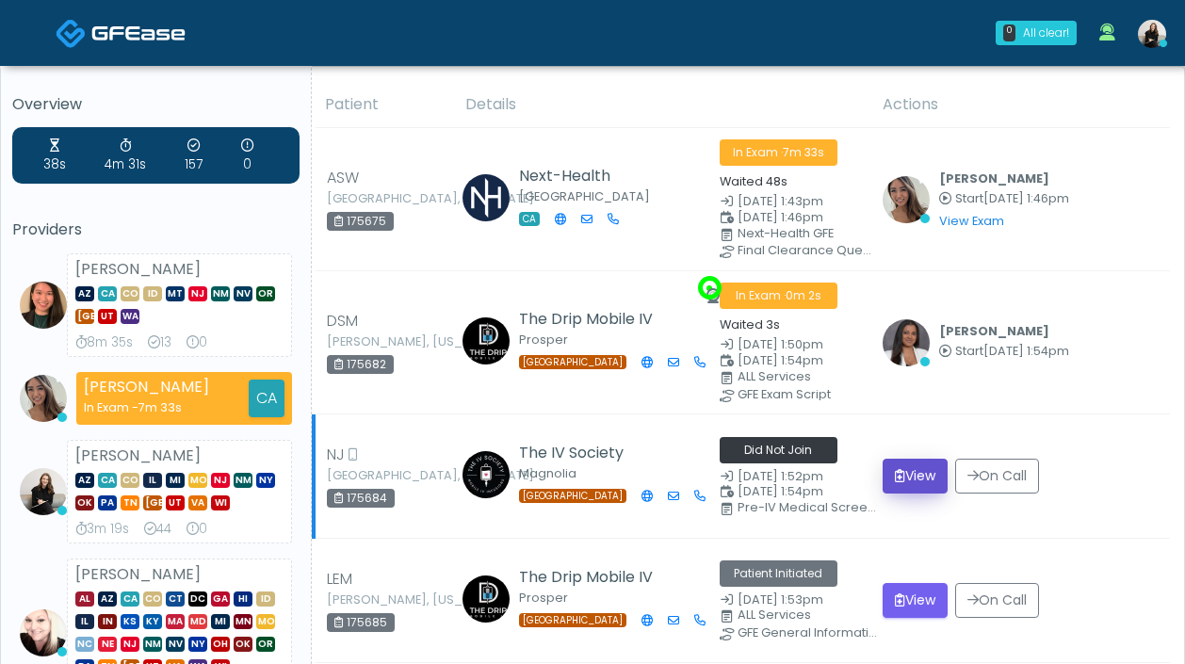
click at [890, 462] on button "View" at bounding box center [915, 476] width 65 height 35
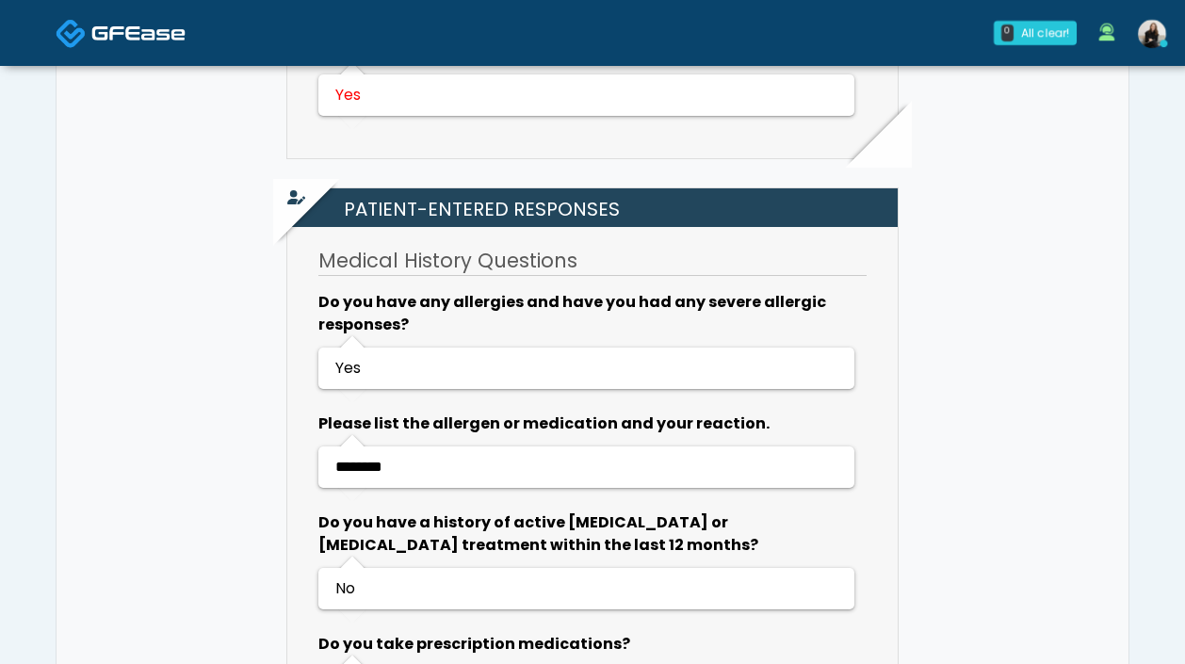
scroll to position [498, 0]
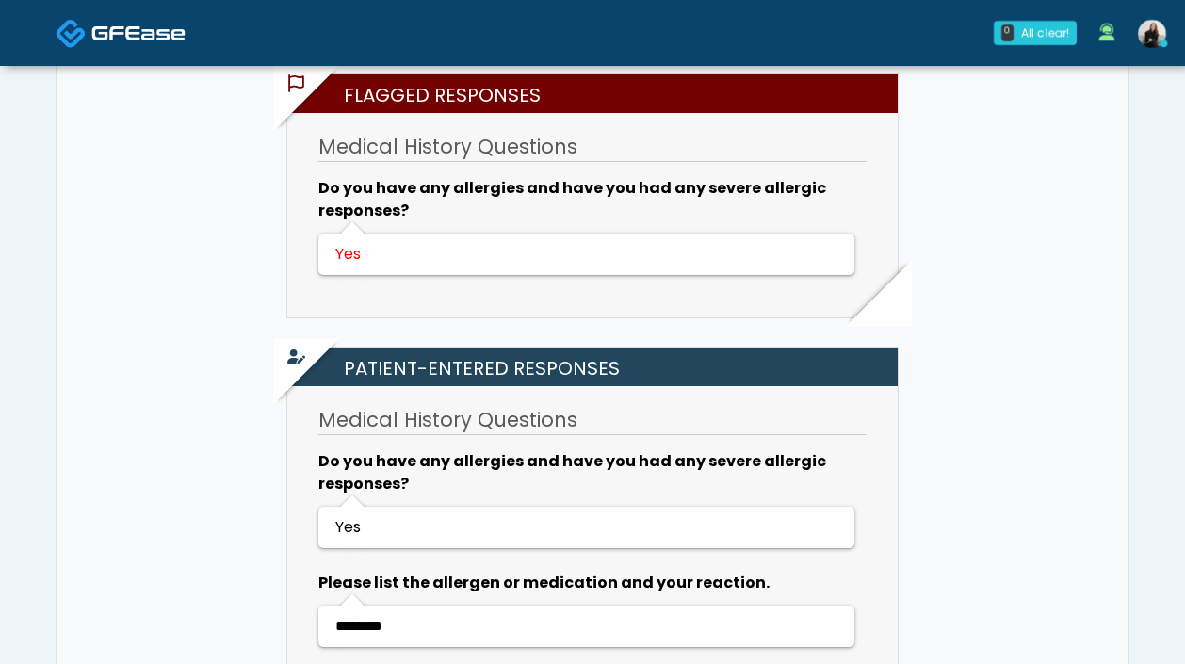
click at [130, 32] on img at bounding box center [138, 33] width 94 height 19
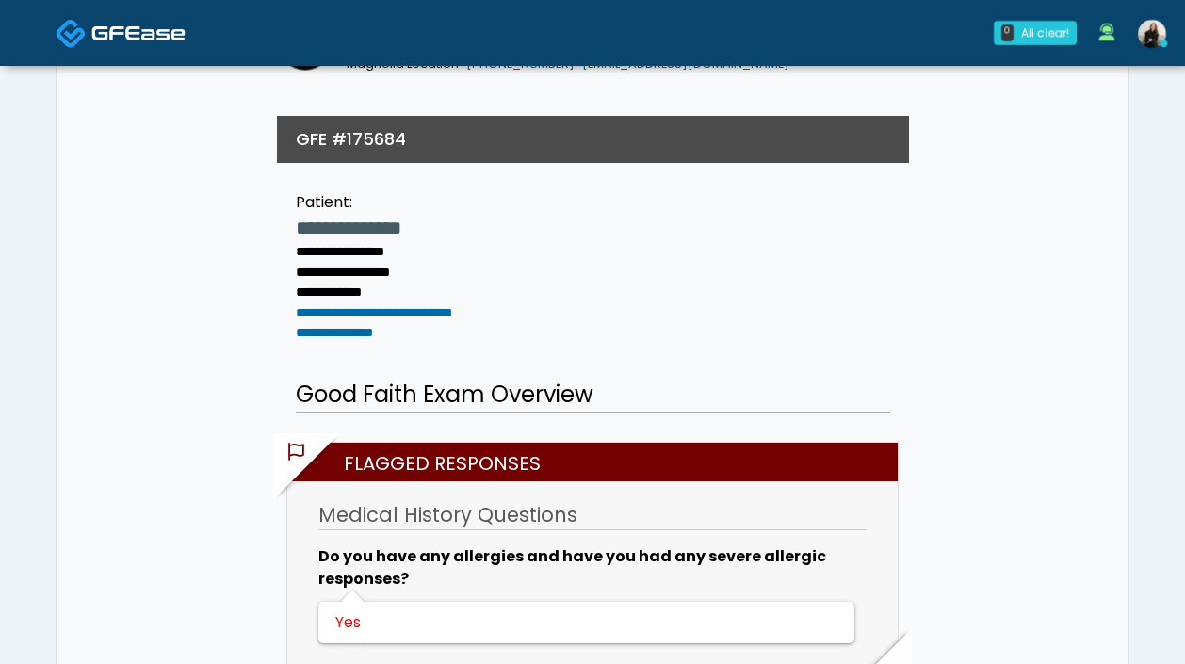
scroll to position [127, 0]
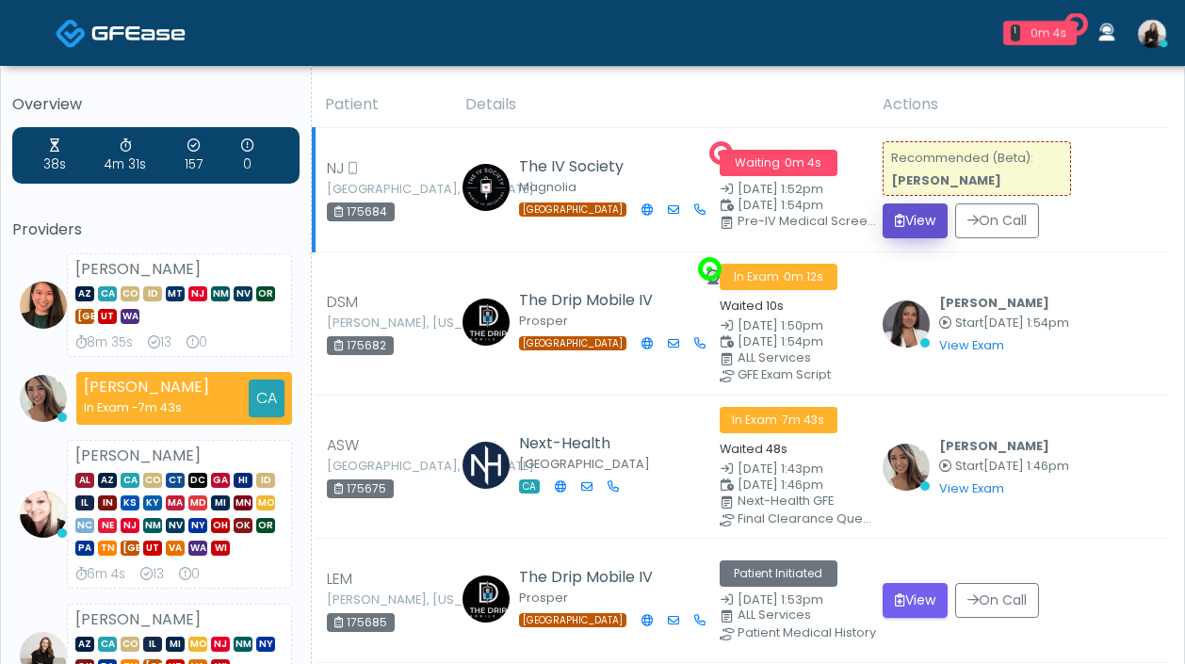
click at [909, 232] on button "View" at bounding box center [915, 220] width 65 height 35
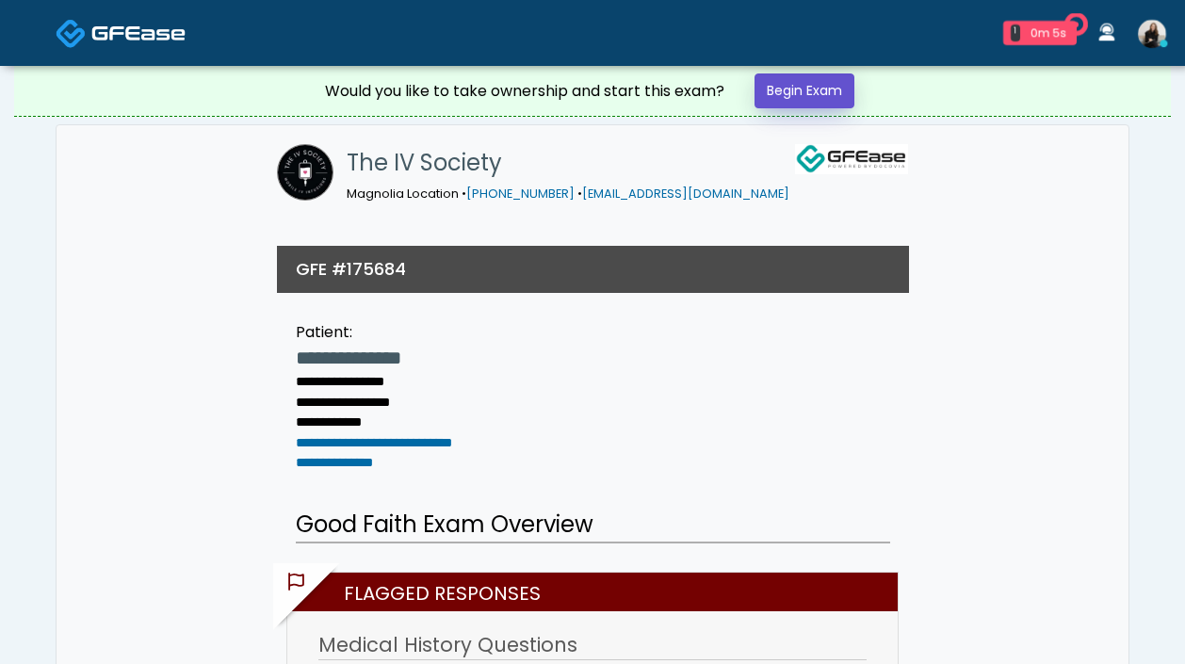
click at [821, 99] on link "Begin Exam" at bounding box center [804, 90] width 100 height 35
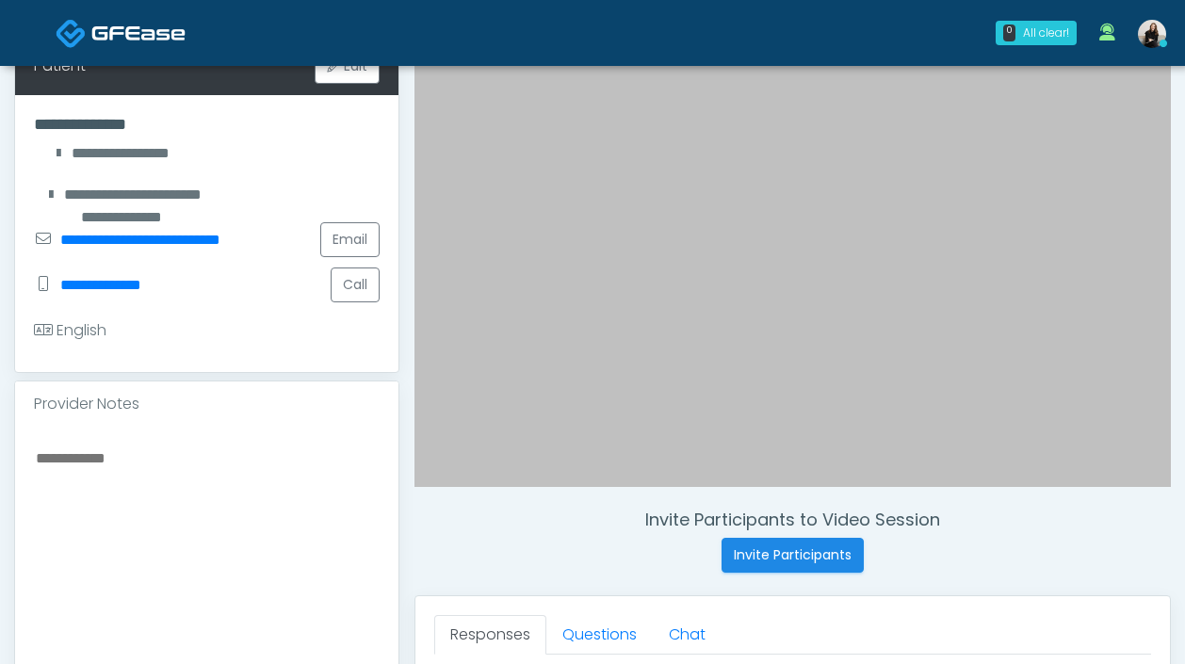
scroll to position [318, 0]
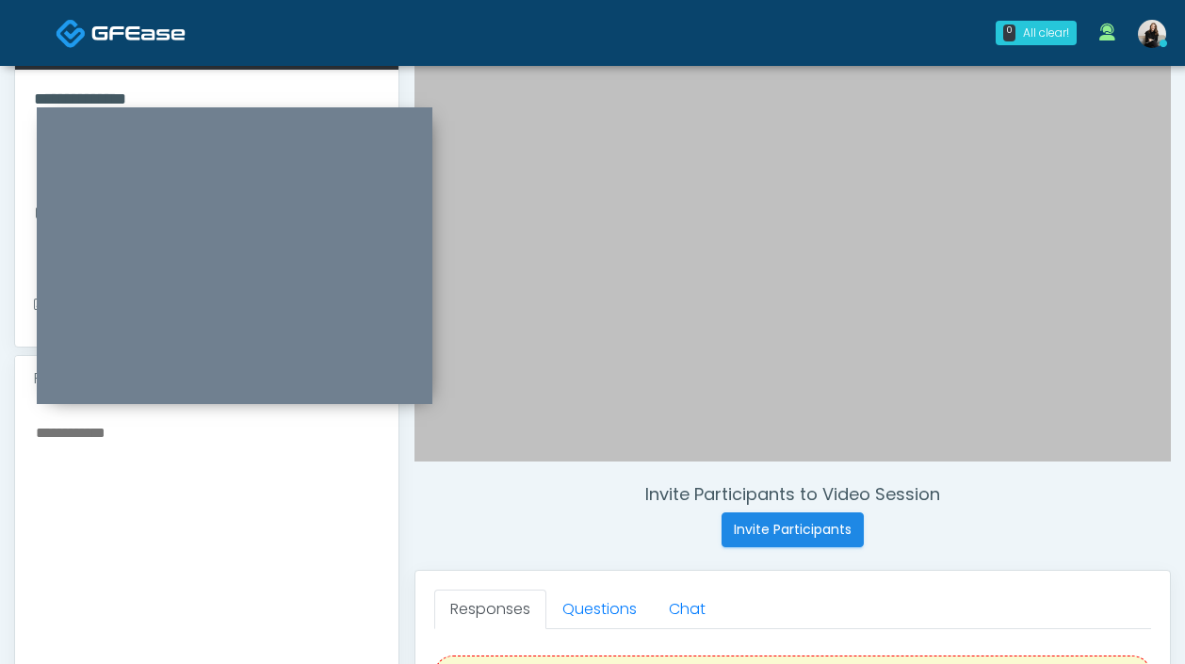
click at [138, 454] on textarea at bounding box center [207, 535] width 346 height 230
click at [878, 219] on div at bounding box center [792, 146] width 756 height 629
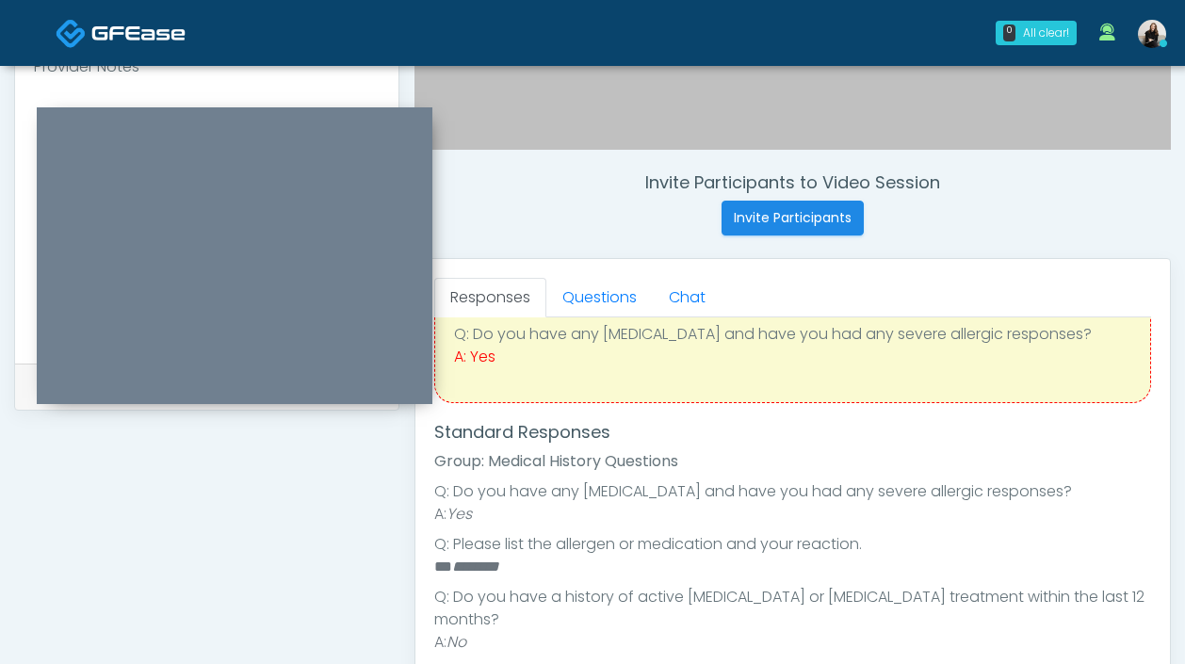
scroll to position [168, 0]
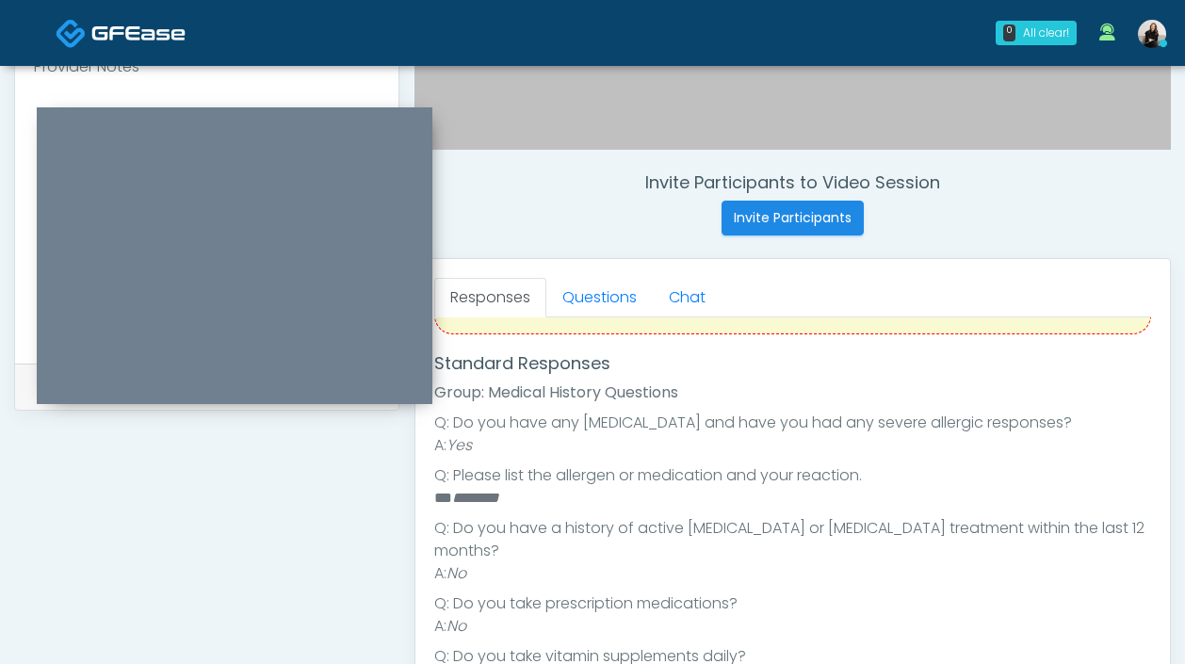
click at [486, 496] on em "********" at bounding box center [475, 498] width 47 height 14
copy em "********"
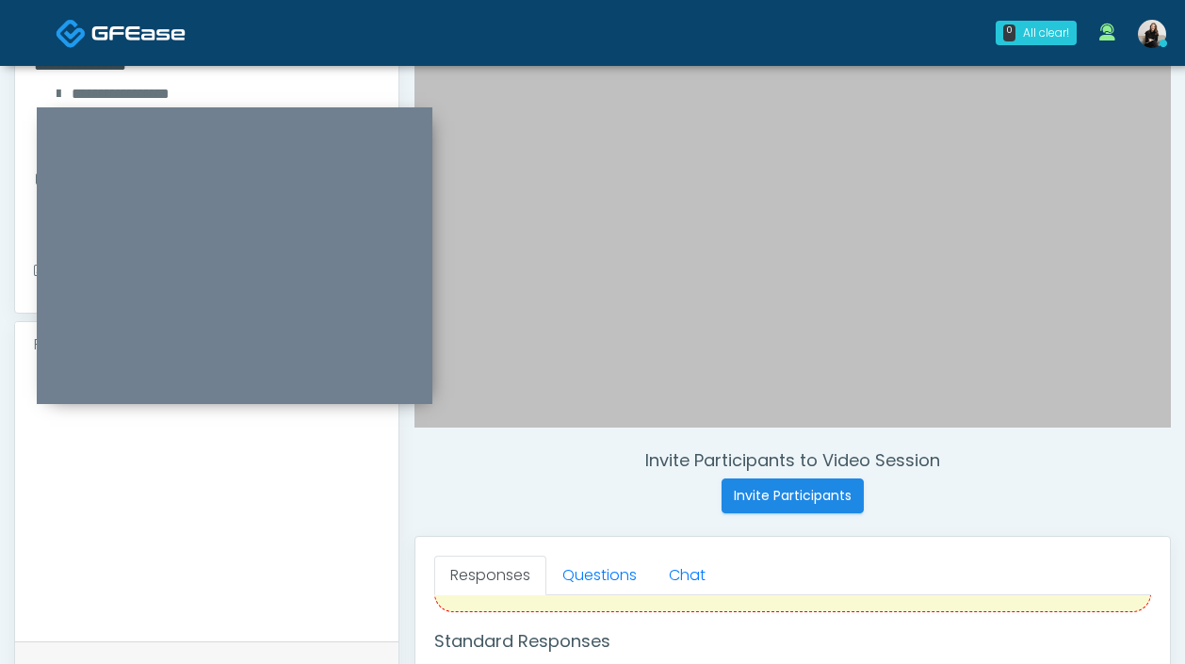
click at [251, 531] on textarea "**********" at bounding box center [207, 501] width 346 height 230
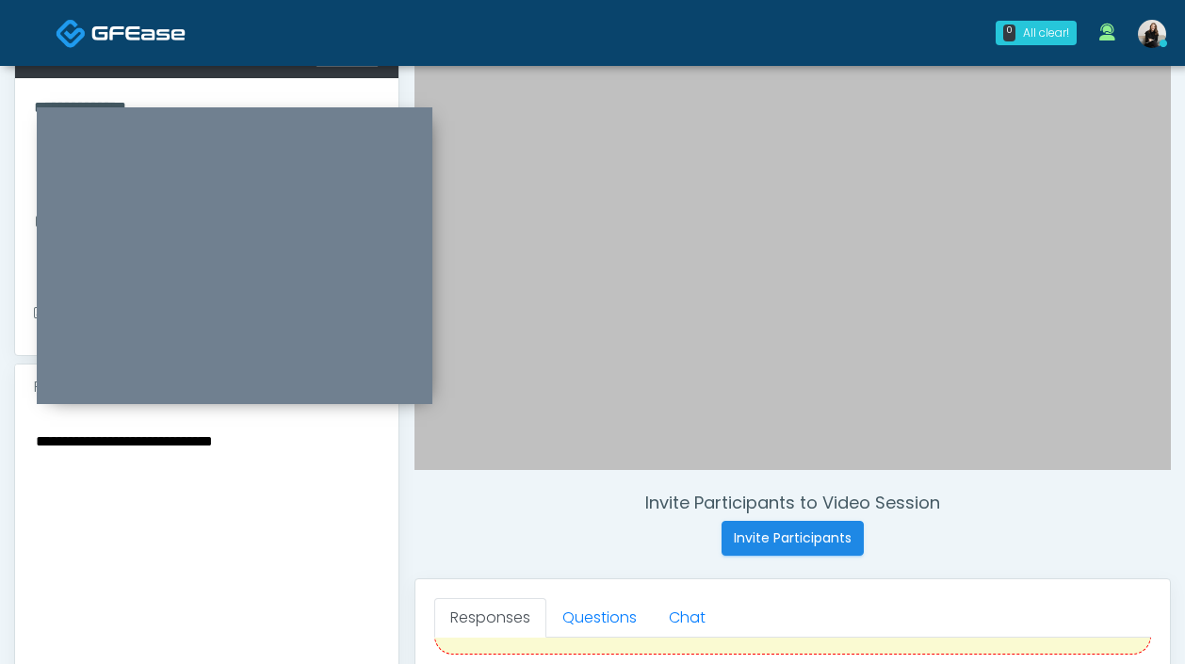
scroll to position [309, 0]
paste textarea "********"
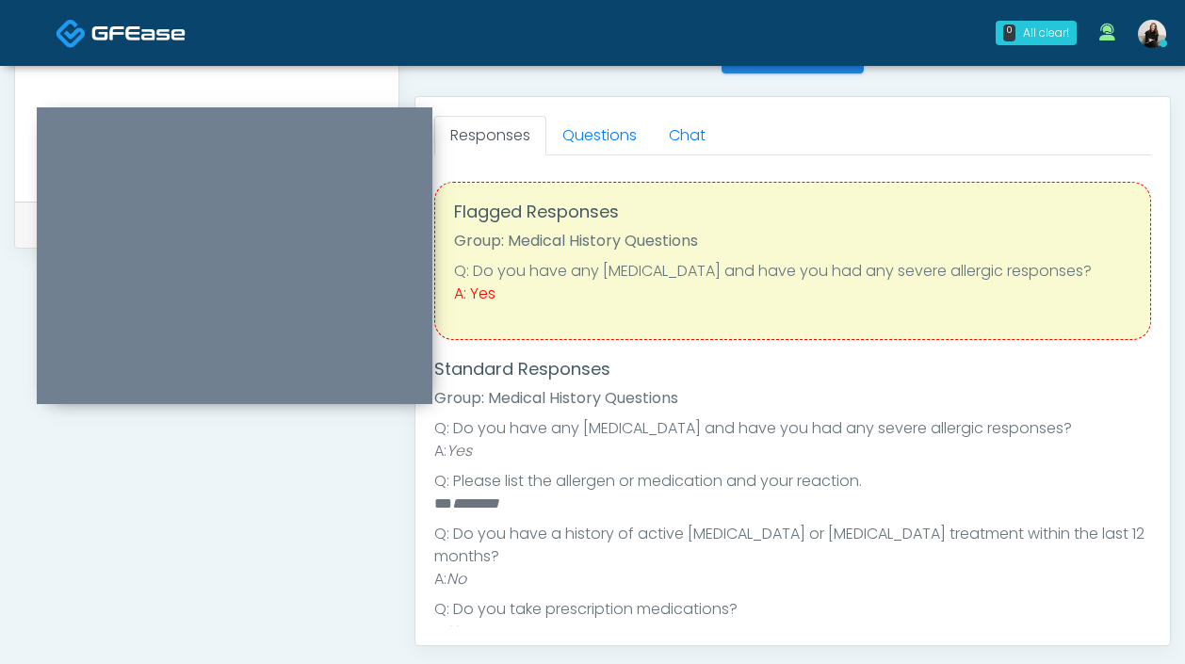
scroll to position [774, 0]
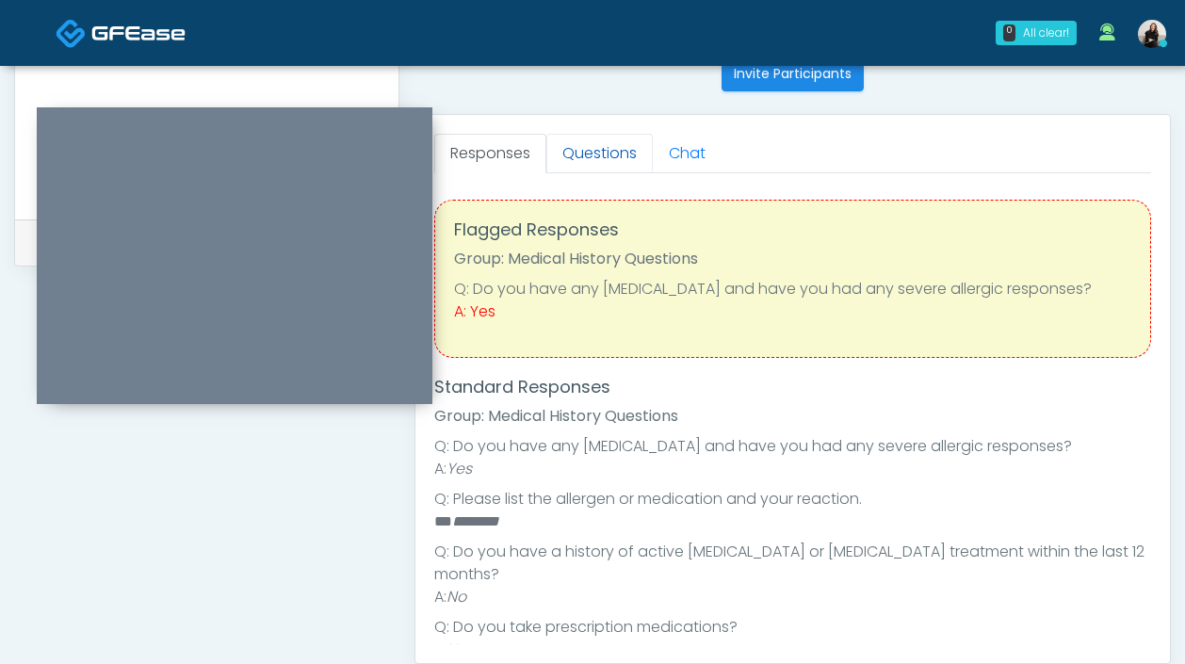
type textarea "**********"
click at [614, 156] on link "Questions" at bounding box center [599, 154] width 106 height 40
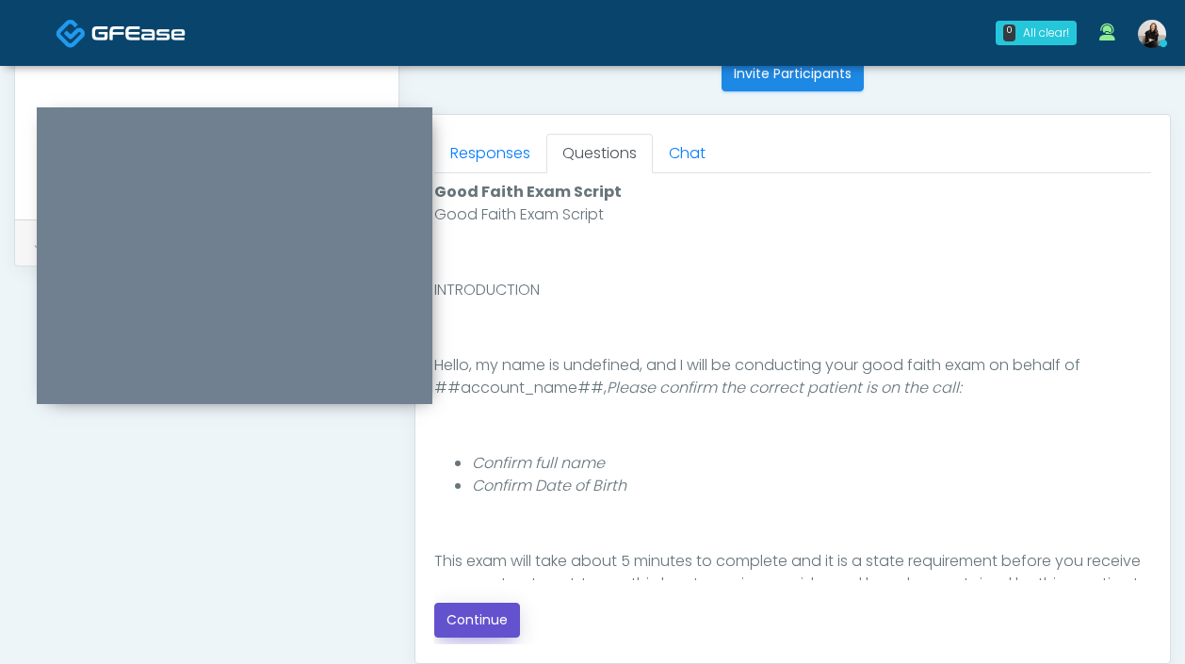
click at [466, 621] on button "Continue" at bounding box center [477, 620] width 86 height 35
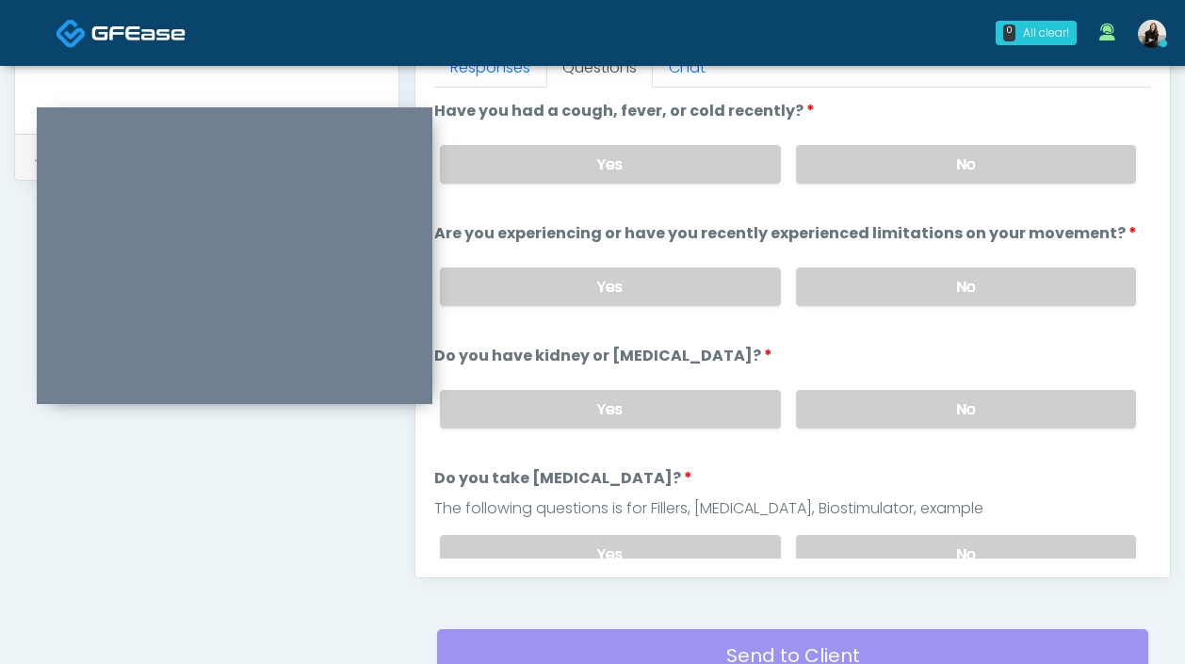
scroll to position [837, 0]
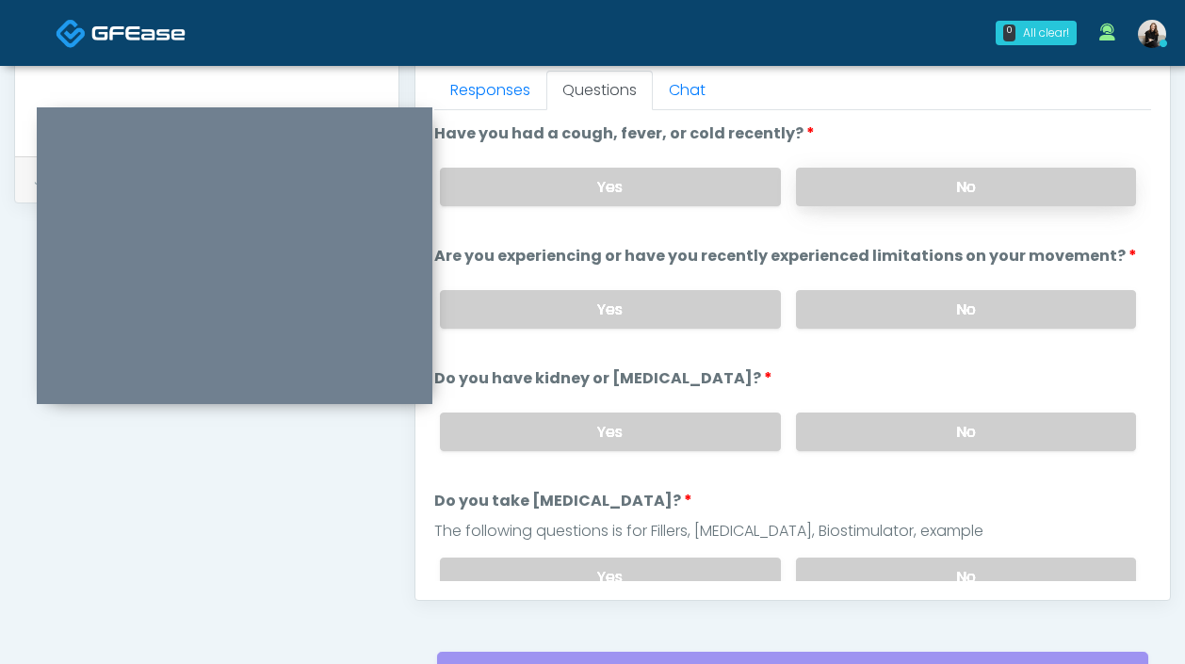
click at [908, 192] on label "No" at bounding box center [966, 187] width 340 height 39
click at [844, 314] on label "No" at bounding box center [966, 309] width 340 height 39
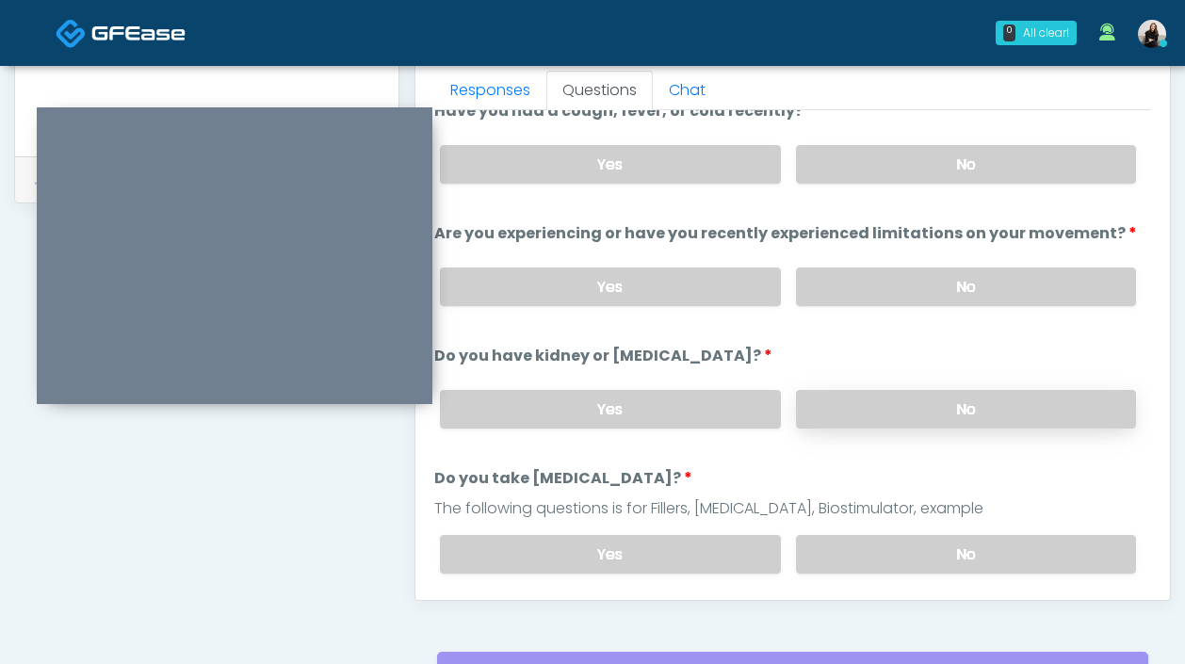
click at [839, 394] on label "No" at bounding box center [966, 409] width 340 height 39
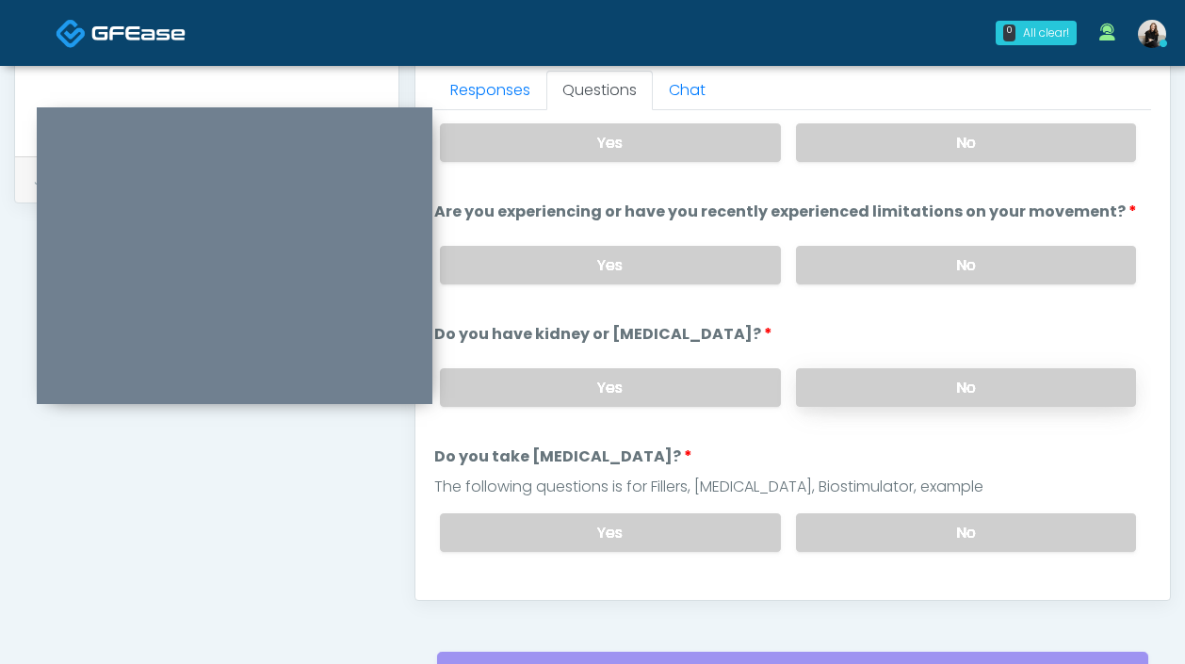
scroll to position [173, 0]
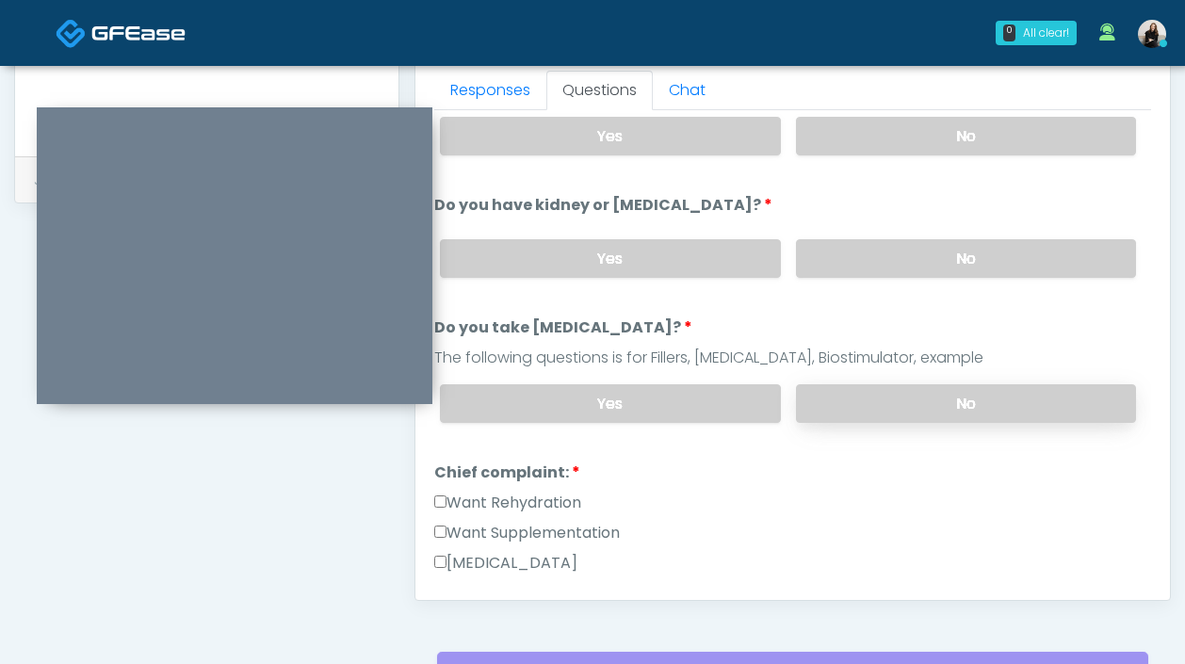
click at [837, 389] on label "No" at bounding box center [966, 403] width 340 height 39
click at [548, 492] on label "Want Rehydration" at bounding box center [507, 503] width 147 height 23
click at [548, 527] on label "Want Supplementation" at bounding box center [527, 533] width 186 height 23
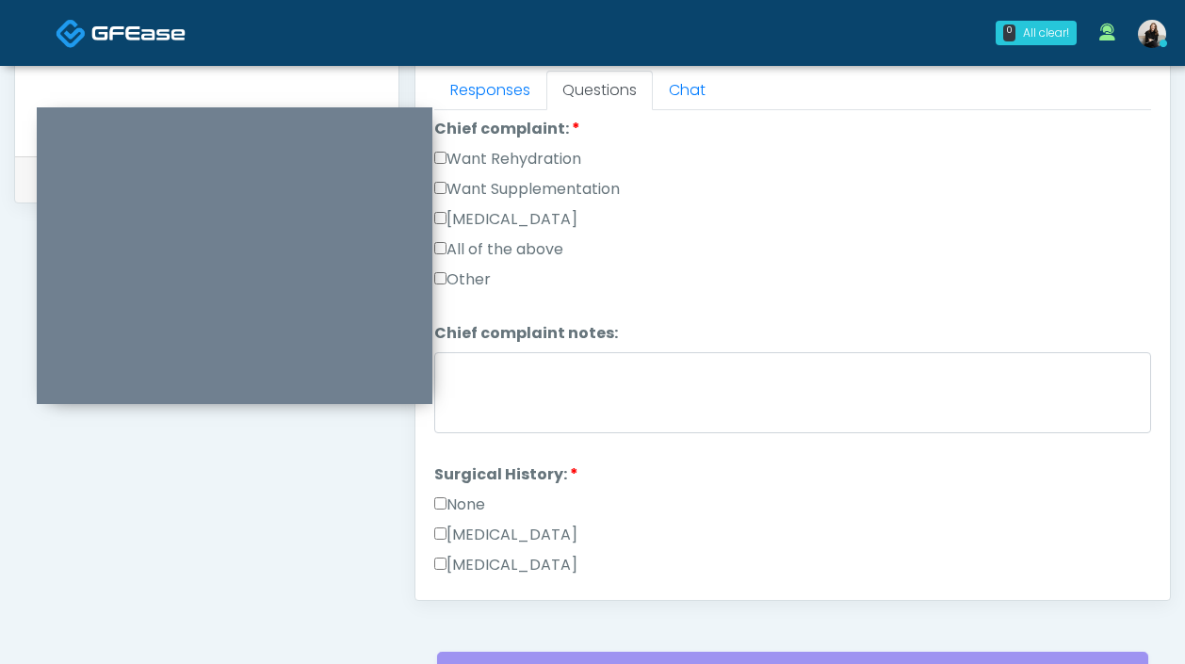
scroll to position [580, 0]
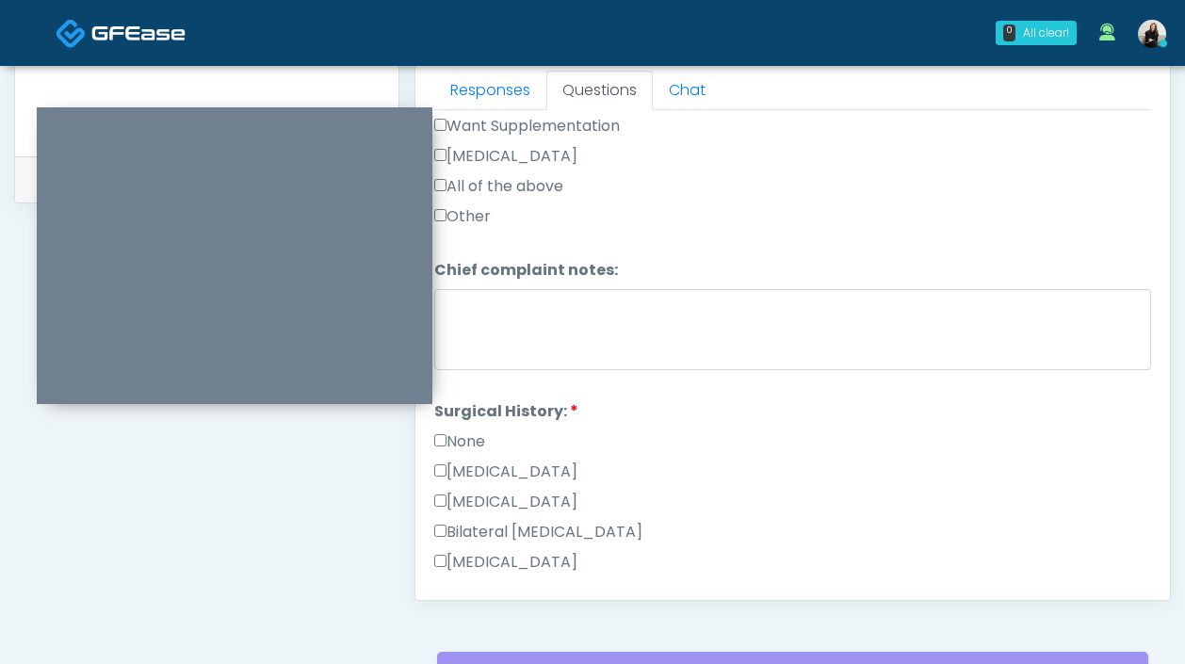
click at [478, 436] on label "None" at bounding box center [459, 441] width 51 height 23
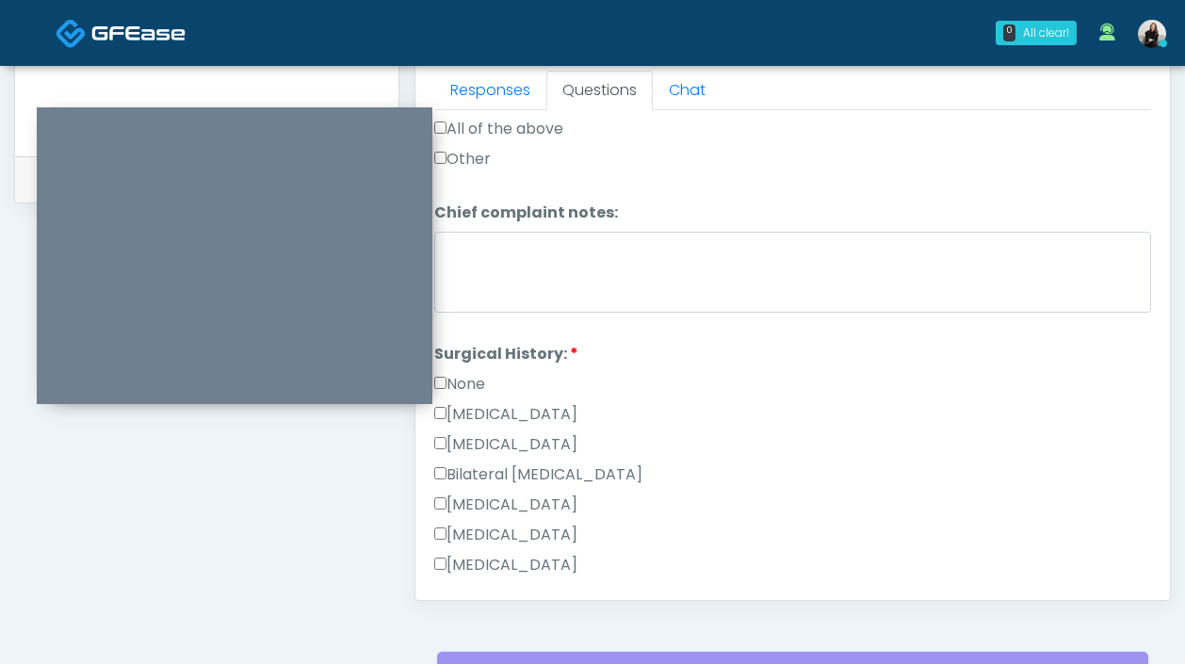
click at [476, 383] on label "None" at bounding box center [459, 384] width 51 height 23
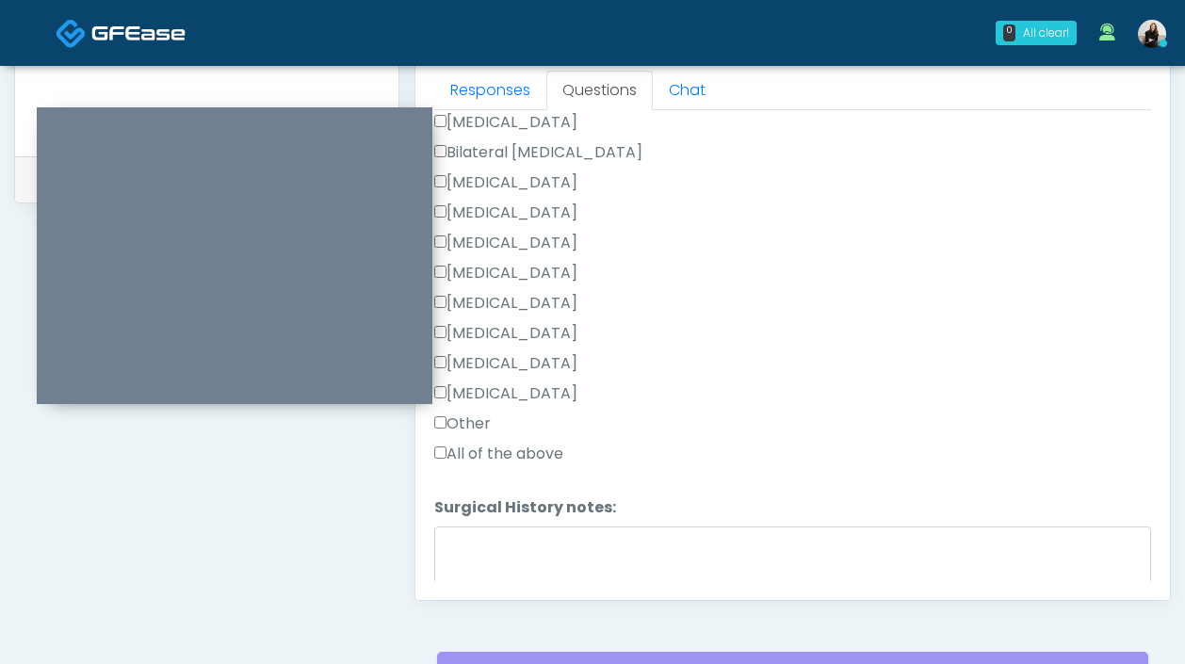
click at [476, 422] on label "Other" at bounding box center [462, 424] width 57 height 23
click at [474, 558] on textarea "Surgical History notes:" at bounding box center [792, 567] width 717 height 81
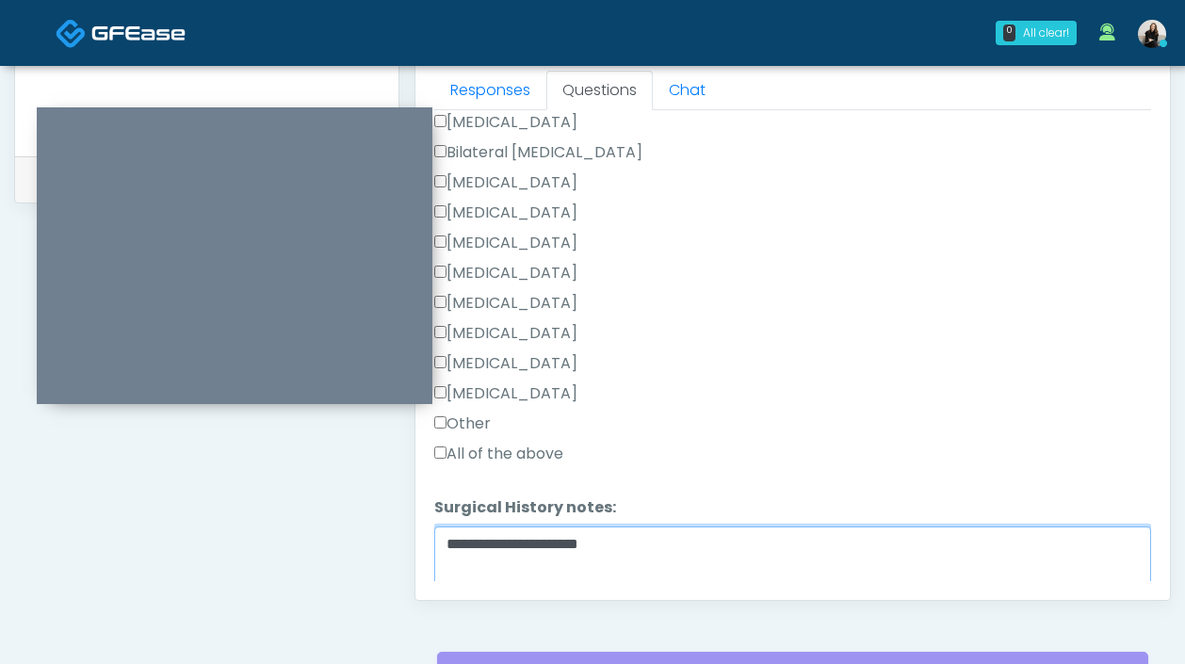
click at [488, 545] on textarea "**********" at bounding box center [792, 567] width 717 height 81
type textarea "**********"
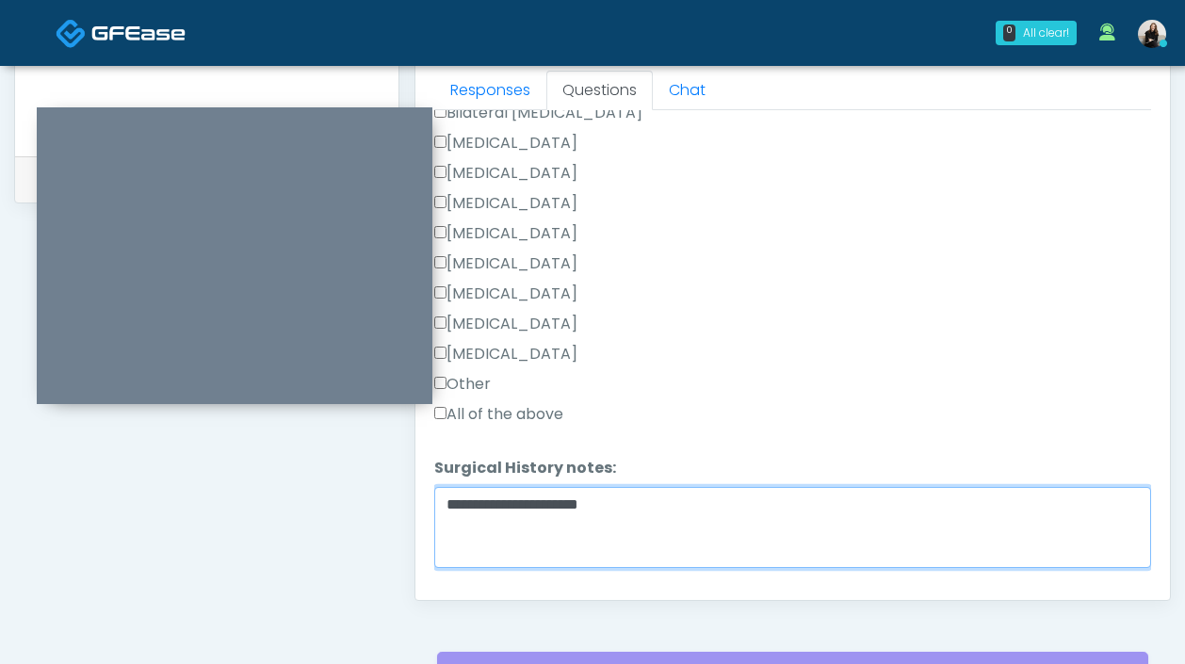
scroll to position [1046, 0]
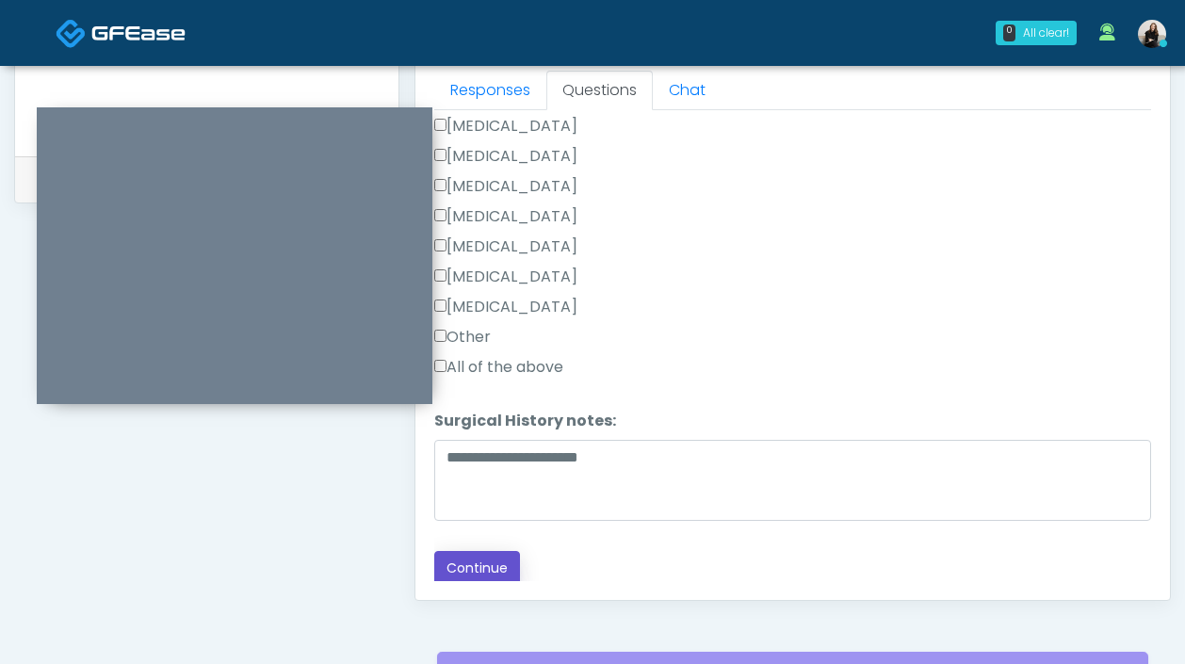
click at [476, 554] on button "Continue" at bounding box center [477, 568] width 86 height 35
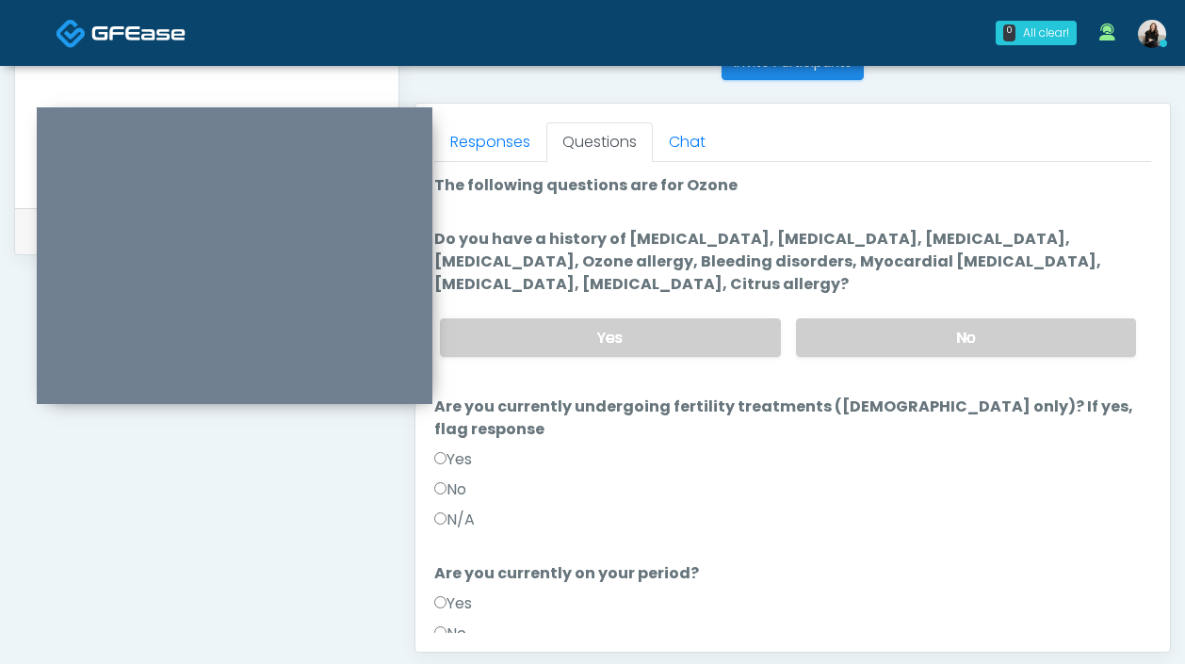
scroll to position [784, 0]
click at [889, 345] on label "No" at bounding box center [966, 339] width 340 height 39
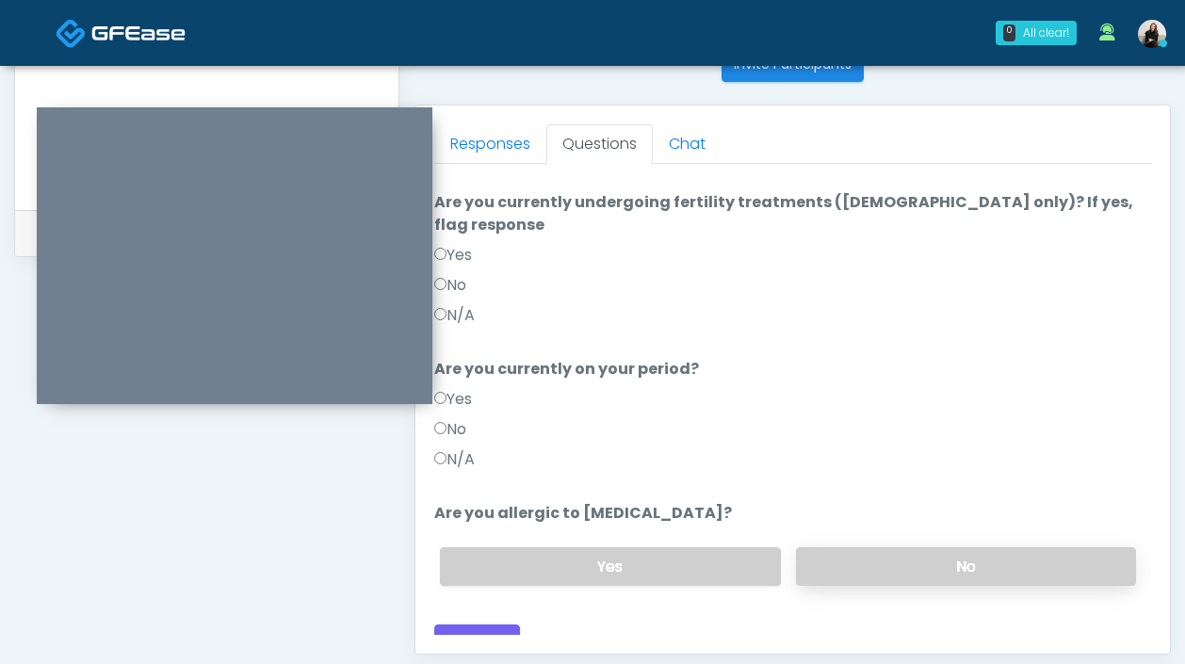
click at [854, 547] on label "No" at bounding box center [966, 566] width 340 height 39
click at [462, 418] on label "No" at bounding box center [450, 429] width 32 height 23
click at [466, 274] on label "No" at bounding box center [450, 285] width 32 height 23
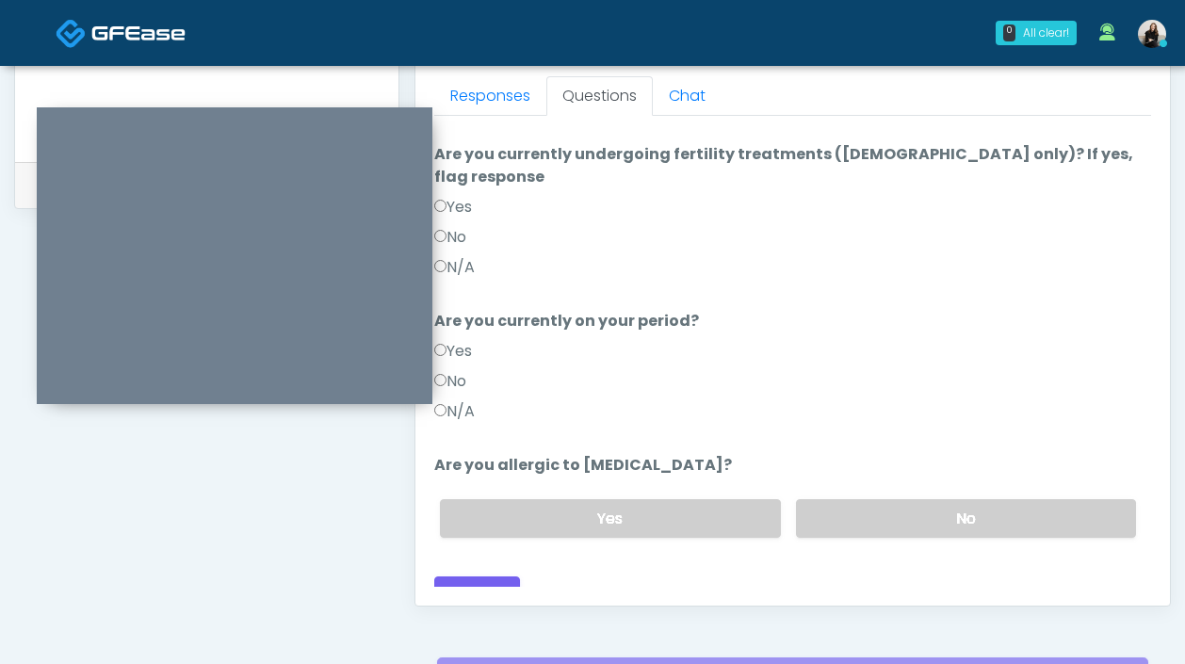
scroll to position [916, 0]
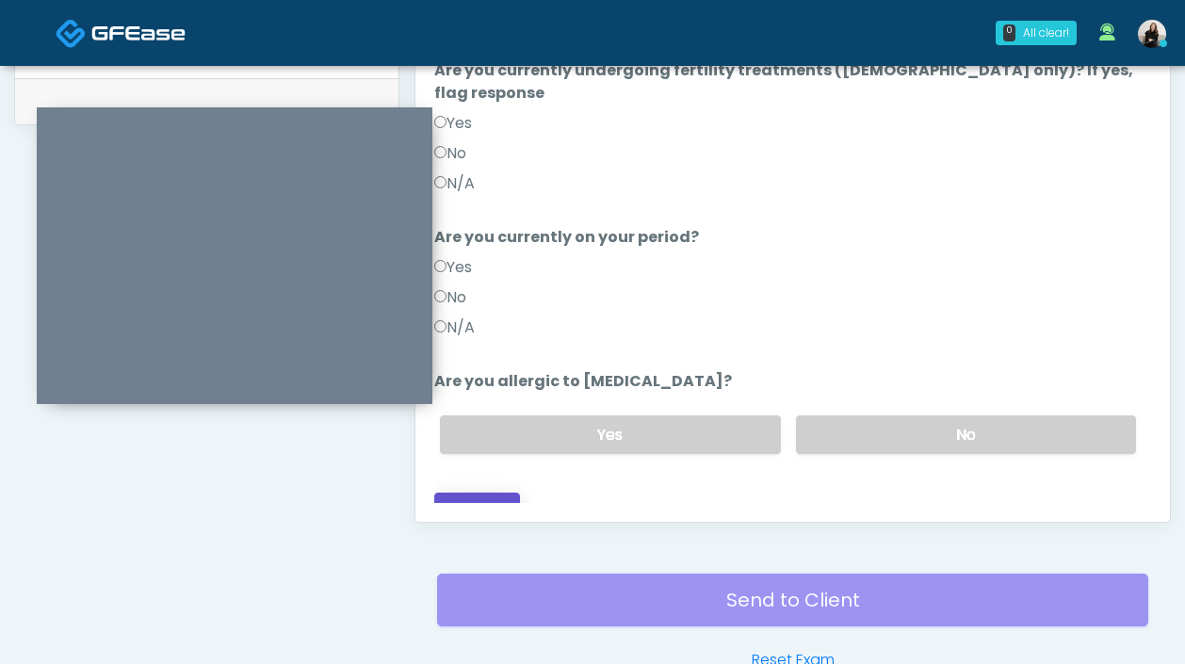
click at [484, 493] on button "Continue" at bounding box center [477, 510] width 86 height 35
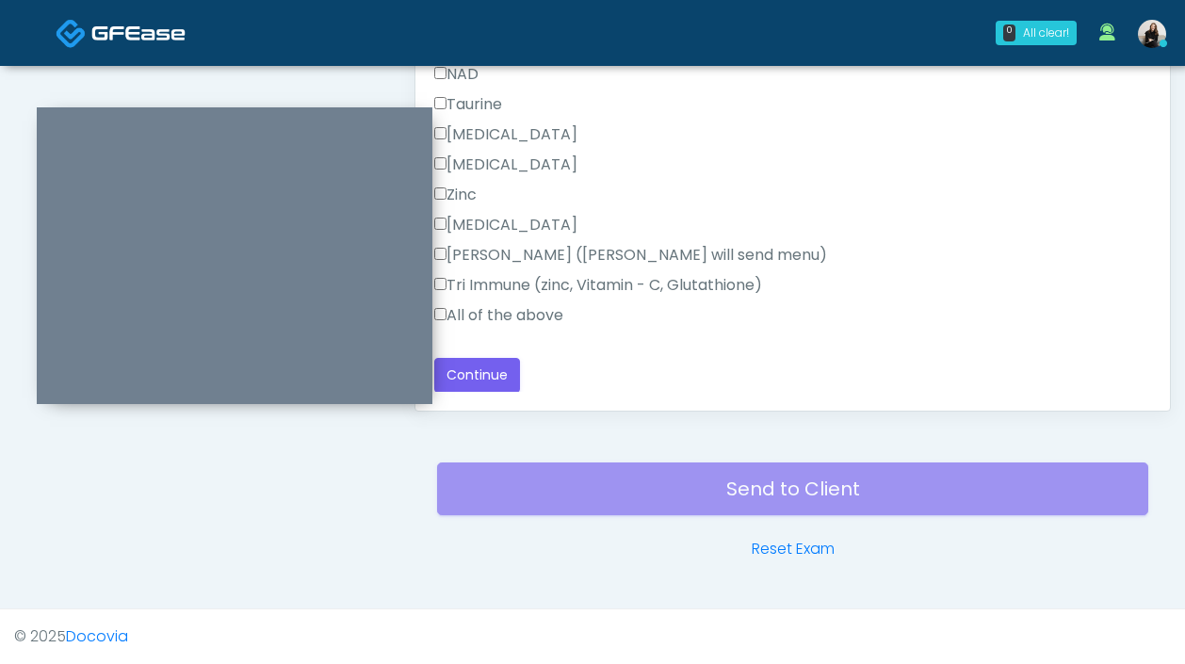
click at [464, 322] on label "All of the above" at bounding box center [498, 315] width 129 height 23
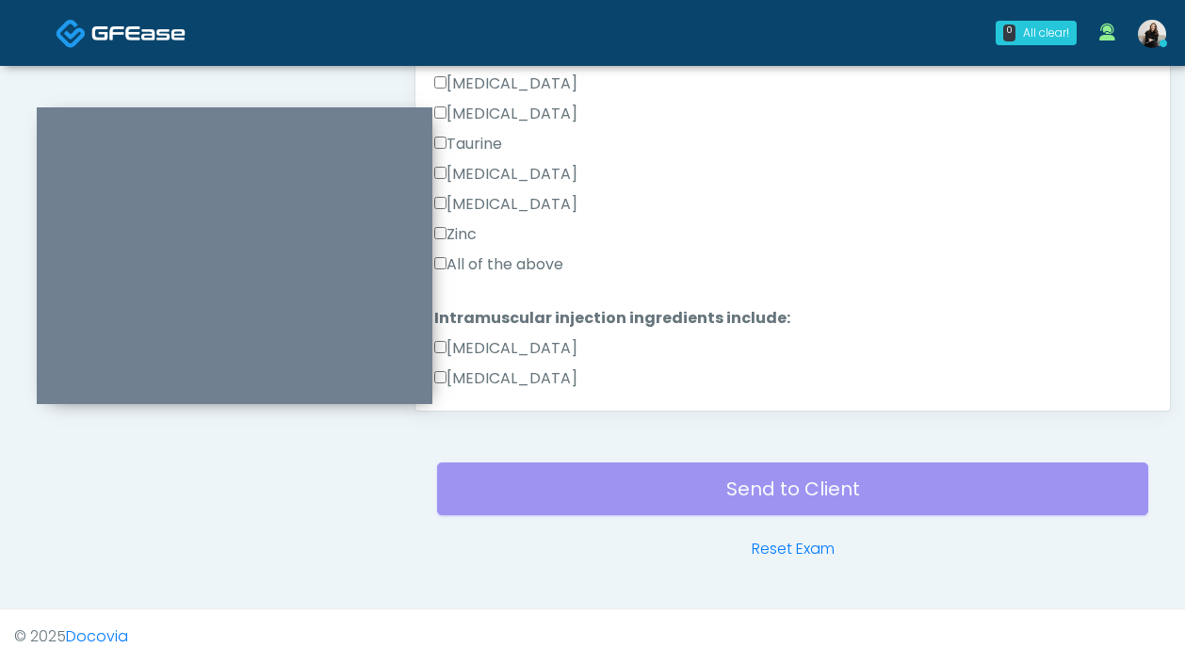
click at [475, 258] on label "All of the above" at bounding box center [498, 264] width 129 height 23
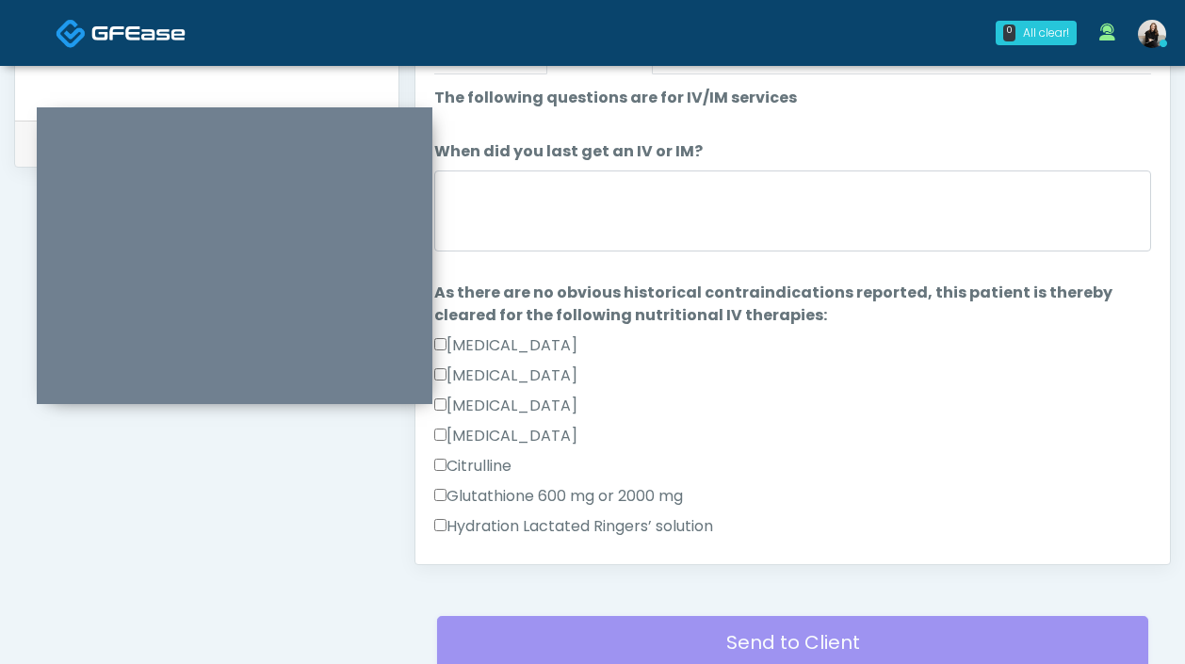
scroll to position [806, 0]
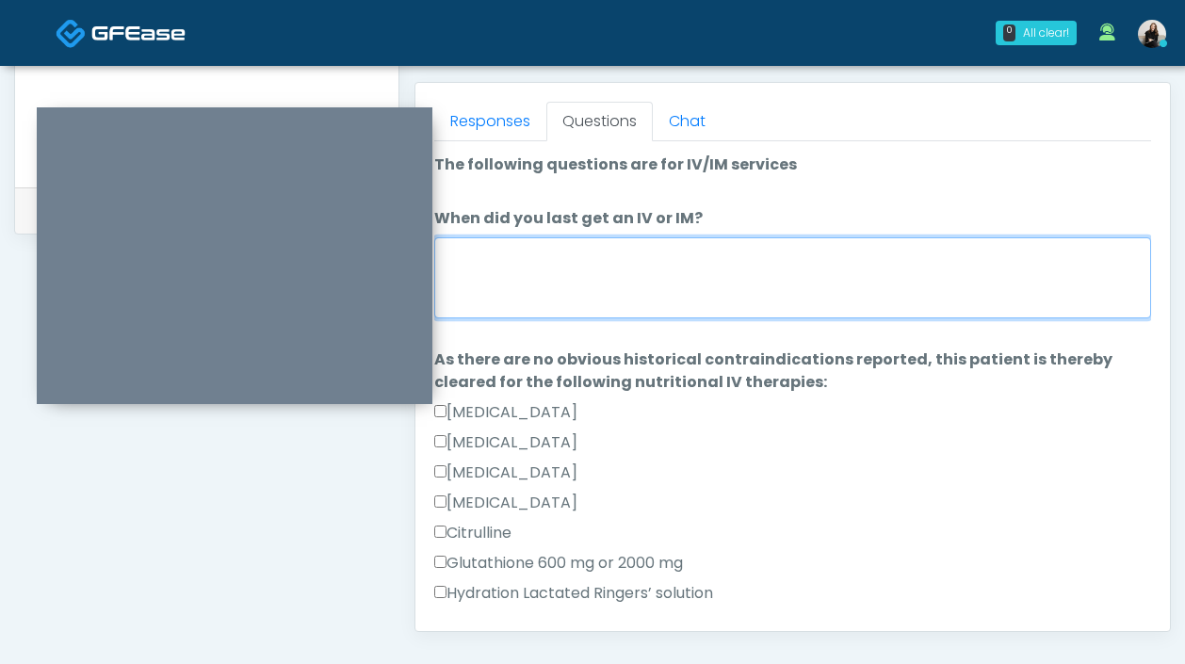
click at [475, 258] on textarea "When did you last get an IV or IM?" at bounding box center [792, 277] width 717 height 81
click at [504, 288] on textarea "When did you last get an IV or IM?" at bounding box center [792, 277] width 717 height 81
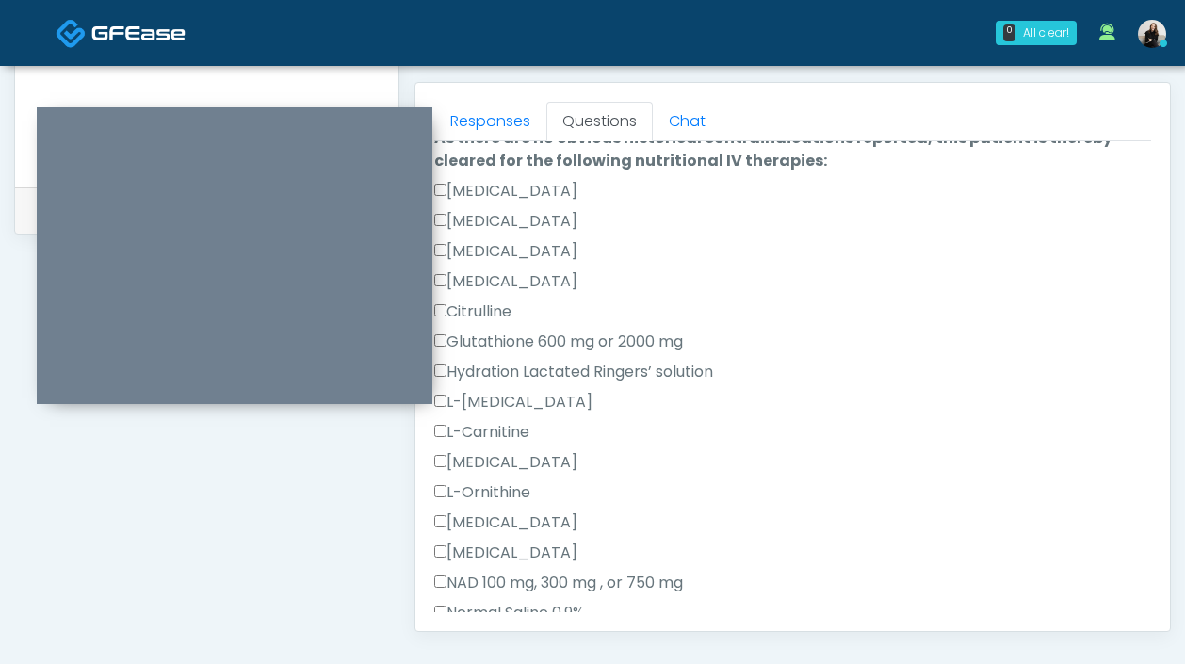
scroll to position [734, 0]
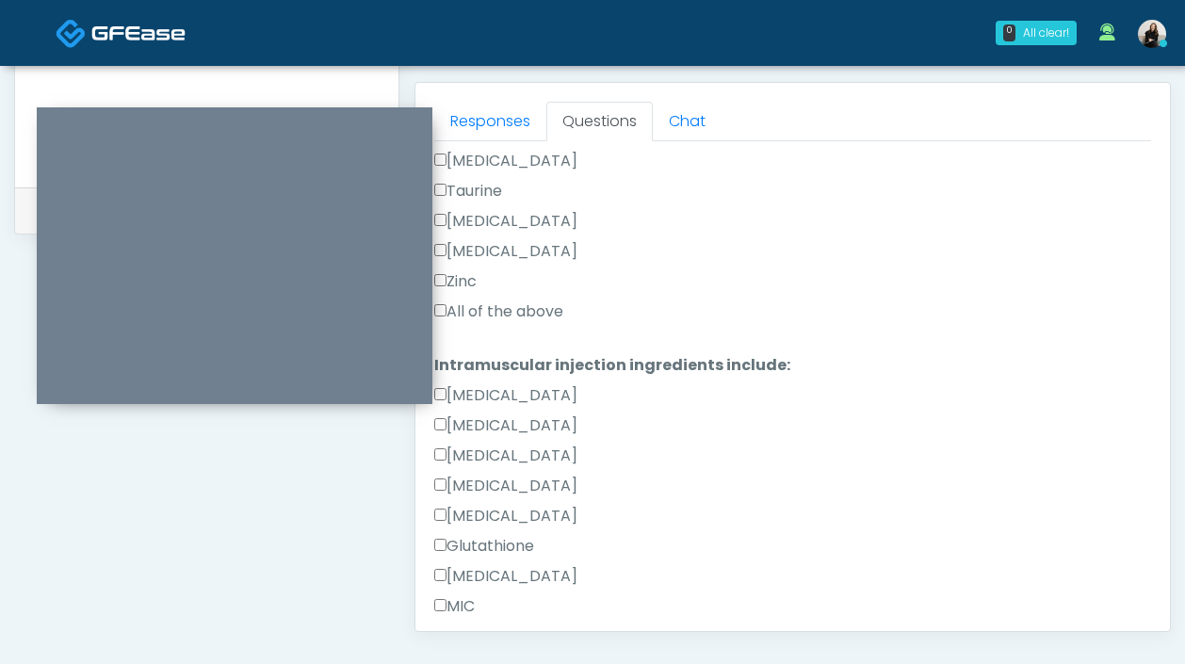
type textarea "**********"
click at [473, 223] on label "Toradol" at bounding box center [505, 221] width 143 height 23
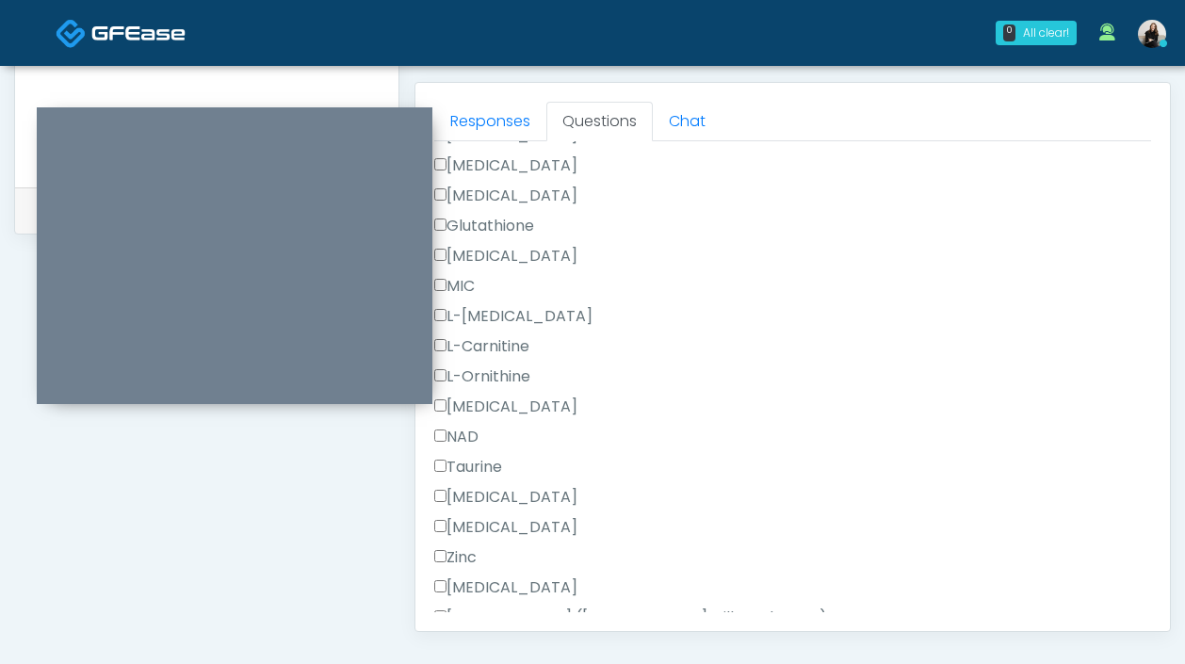
scroll to position [1196, 0]
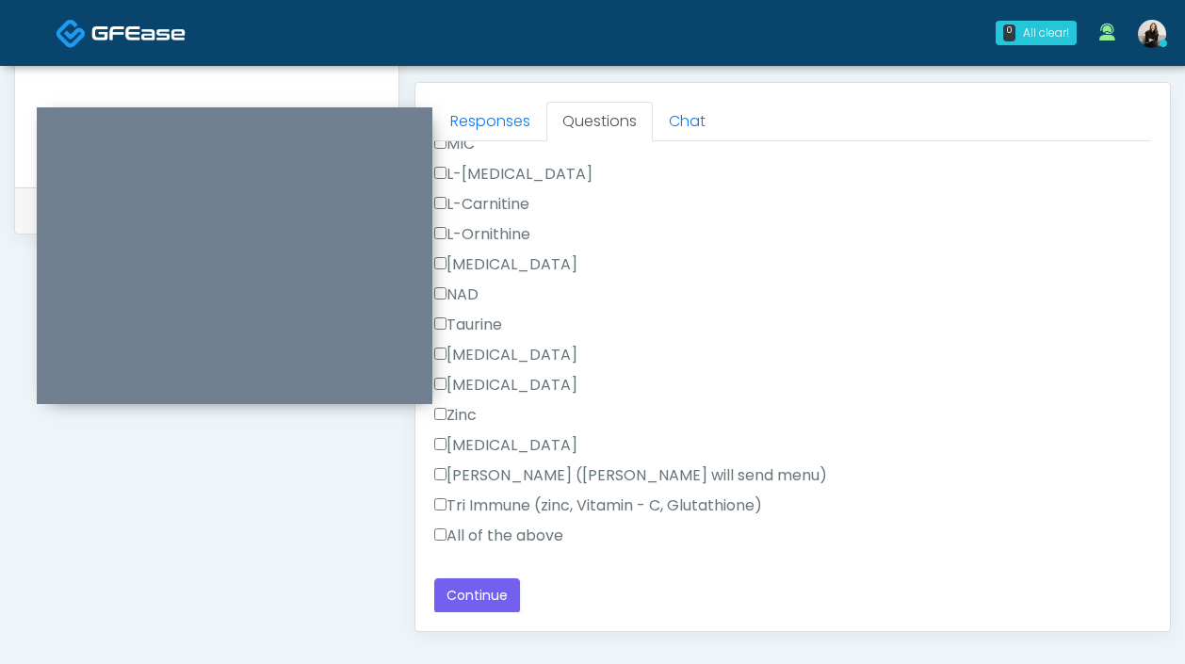
click at [480, 352] on label "Toradol" at bounding box center [505, 355] width 143 height 23
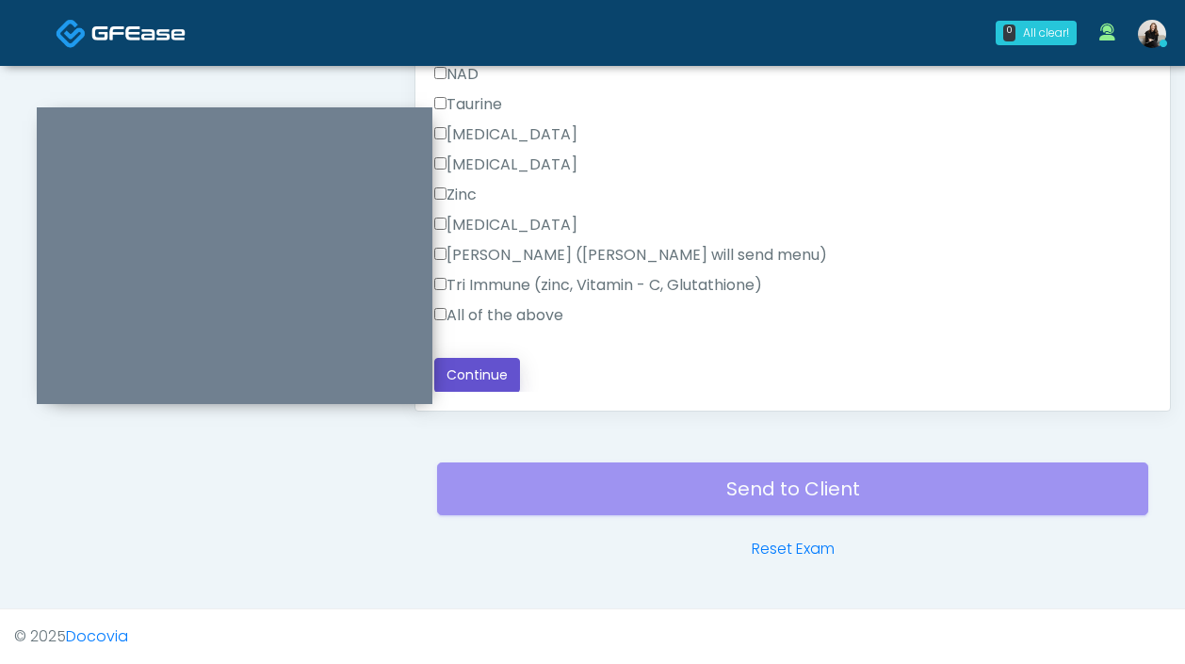
click at [471, 366] on button "Continue" at bounding box center [477, 375] width 86 height 35
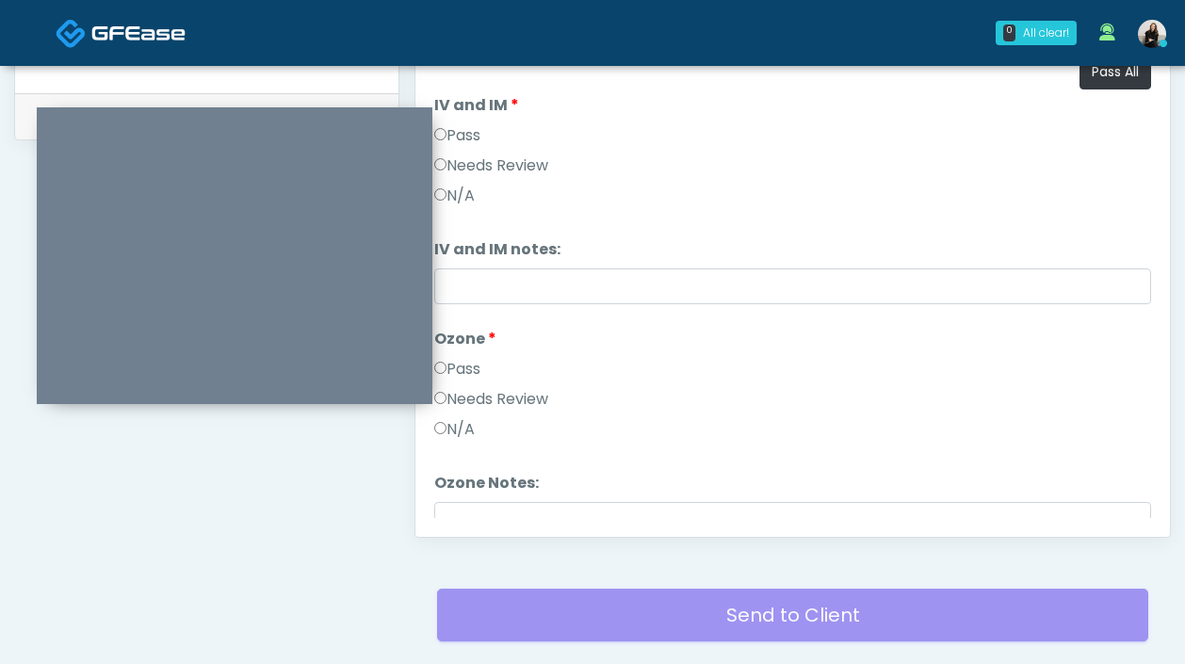
scroll to position [800, 0]
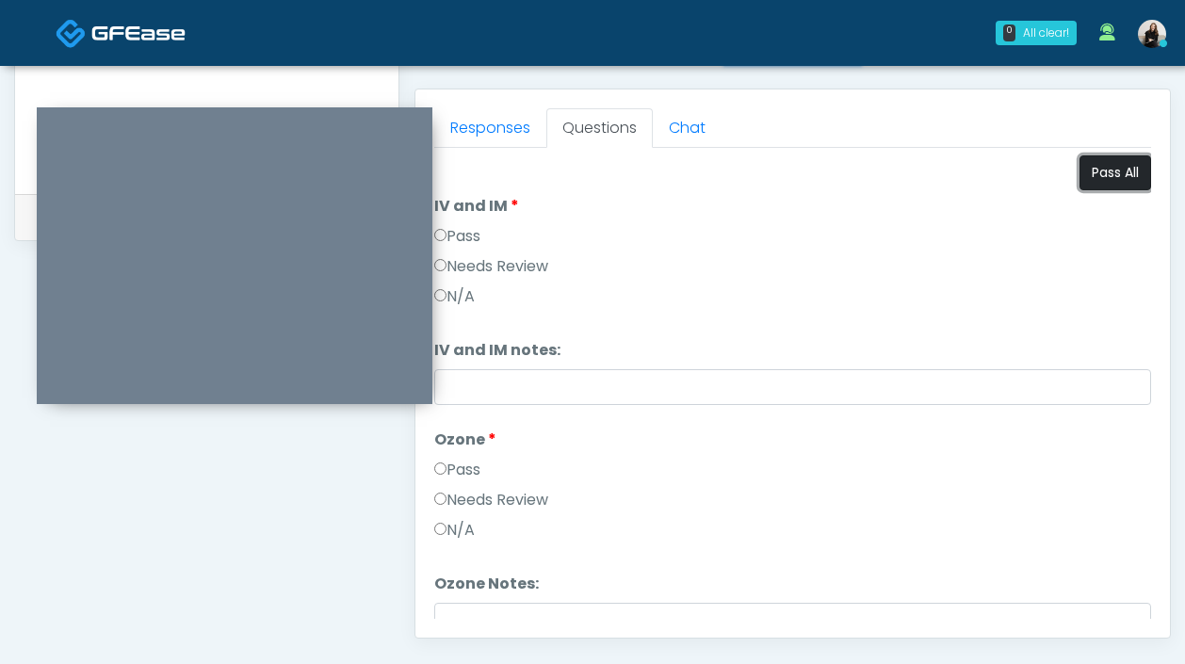
click at [1095, 187] on button "Pass All" at bounding box center [1115, 172] width 72 height 35
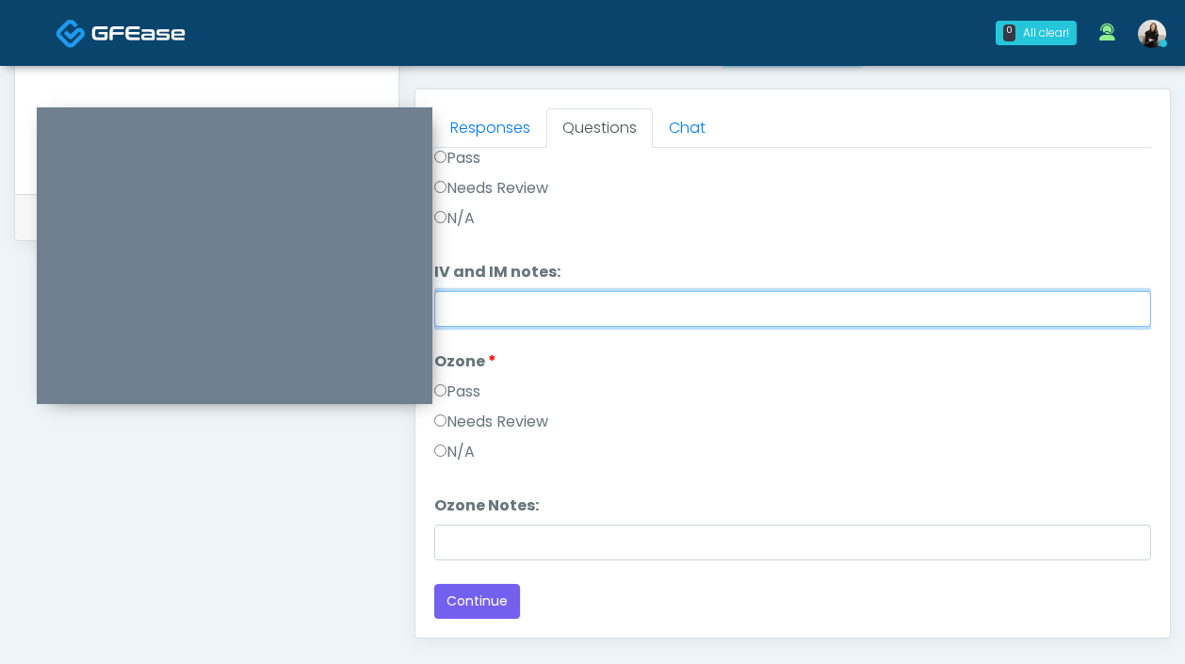
click at [688, 309] on input "IV and IM notes:" at bounding box center [792, 309] width 717 height 36
click at [660, 308] on input "**********" at bounding box center [792, 309] width 717 height 36
click at [804, 307] on input "**********" at bounding box center [792, 309] width 717 height 36
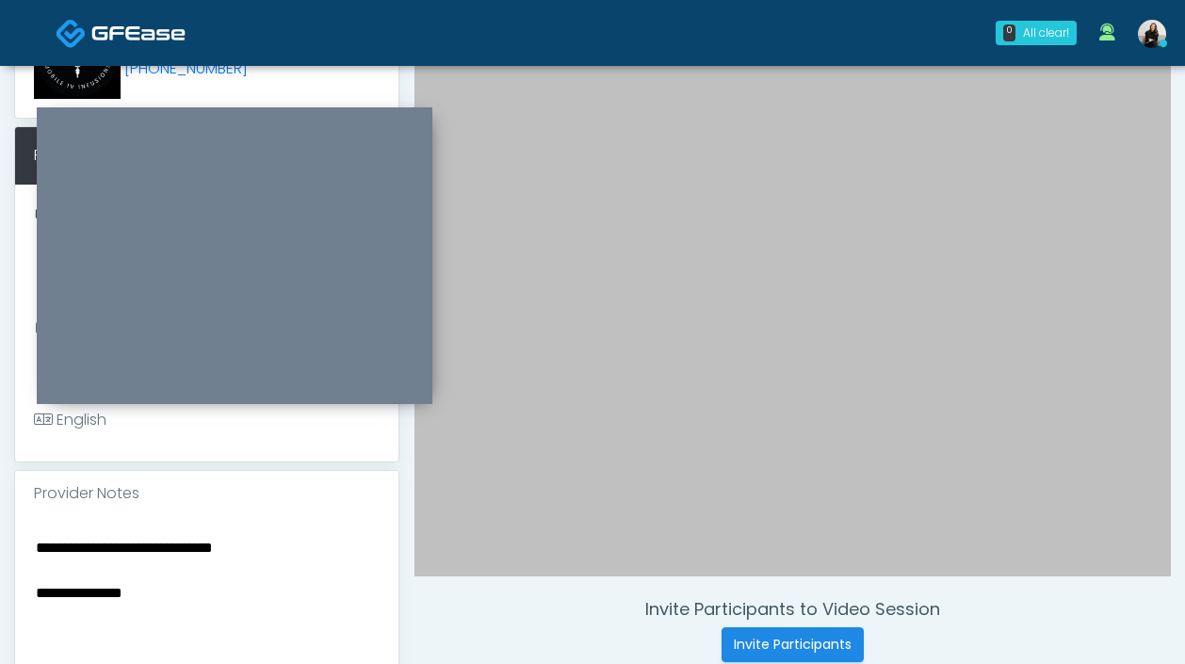
scroll to position [202, 0]
type input "**********"
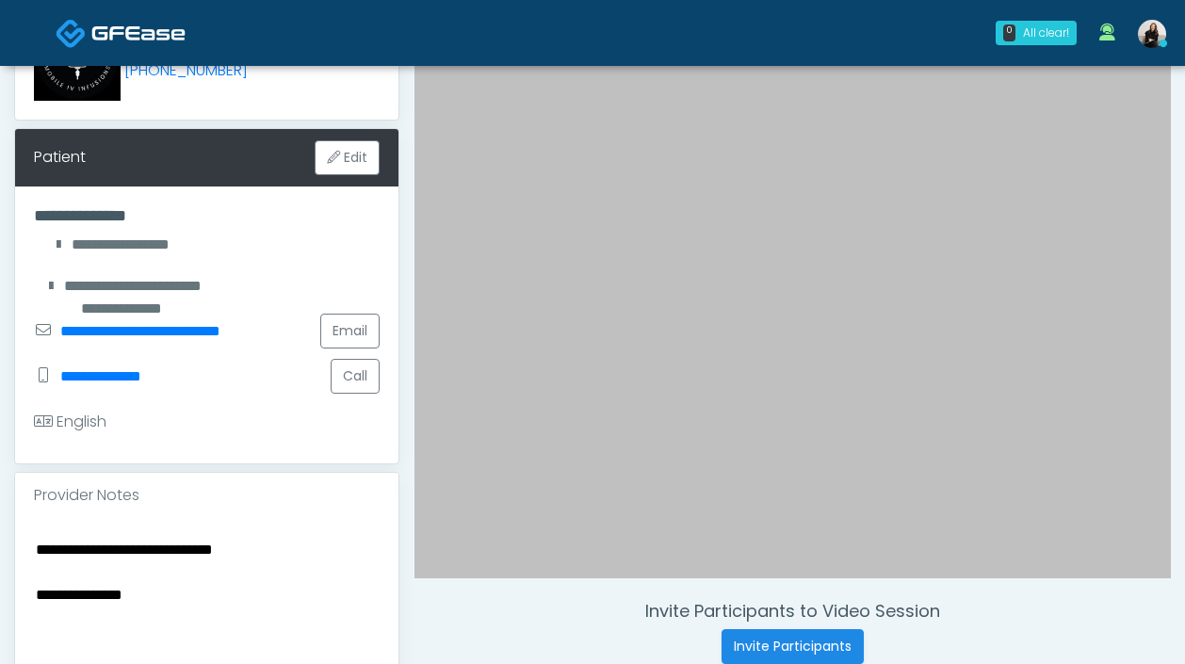
click at [105, 578] on textarea "**********" at bounding box center [207, 652] width 346 height 230
click at [46, 546] on textarea "**********" at bounding box center [207, 652] width 346 height 230
drag, startPoint x: 56, startPoint y: 554, endPoint x: 10, endPoint y: 553, distance: 45.2
click at [14, 554] on div "**********" at bounding box center [206, 655] width 385 height 367
click at [343, 567] on textarea "**********" at bounding box center [207, 652] width 346 height 230
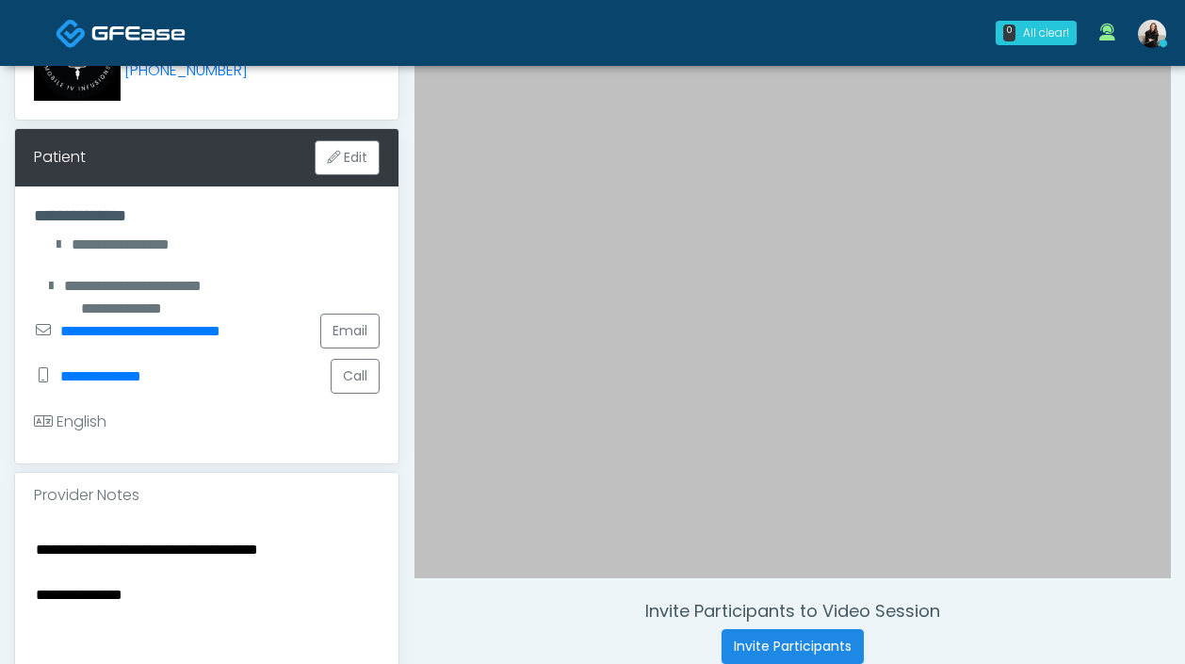
click at [334, 551] on textarea "**********" at bounding box center [207, 652] width 346 height 230
click at [191, 617] on textarea "**********" at bounding box center [207, 652] width 346 height 230
drag, startPoint x: 191, startPoint y: 617, endPoint x: 54, endPoint y: 608, distance: 137.8
click at [54, 608] on textarea "**********" at bounding box center [207, 652] width 346 height 230
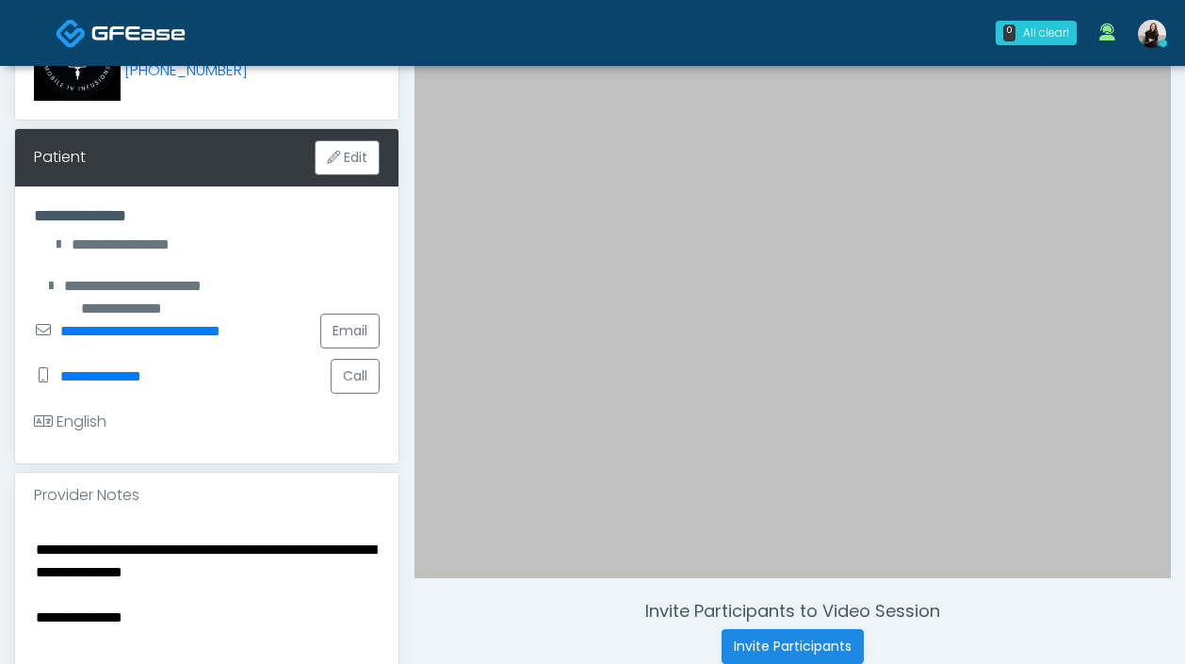
drag, startPoint x: 116, startPoint y: 610, endPoint x: 78, endPoint y: 610, distance: 37.7
click at [116, 610] on textarea "**********" at bounding box center [207, 652] width 346 height 230
click at [38, 613] on textarea "**********" at bounding box center [207, 652] width 346 height 230
click at [121, 617] on textarea "**********" at bounding box center [207, 652] width 346 height 230
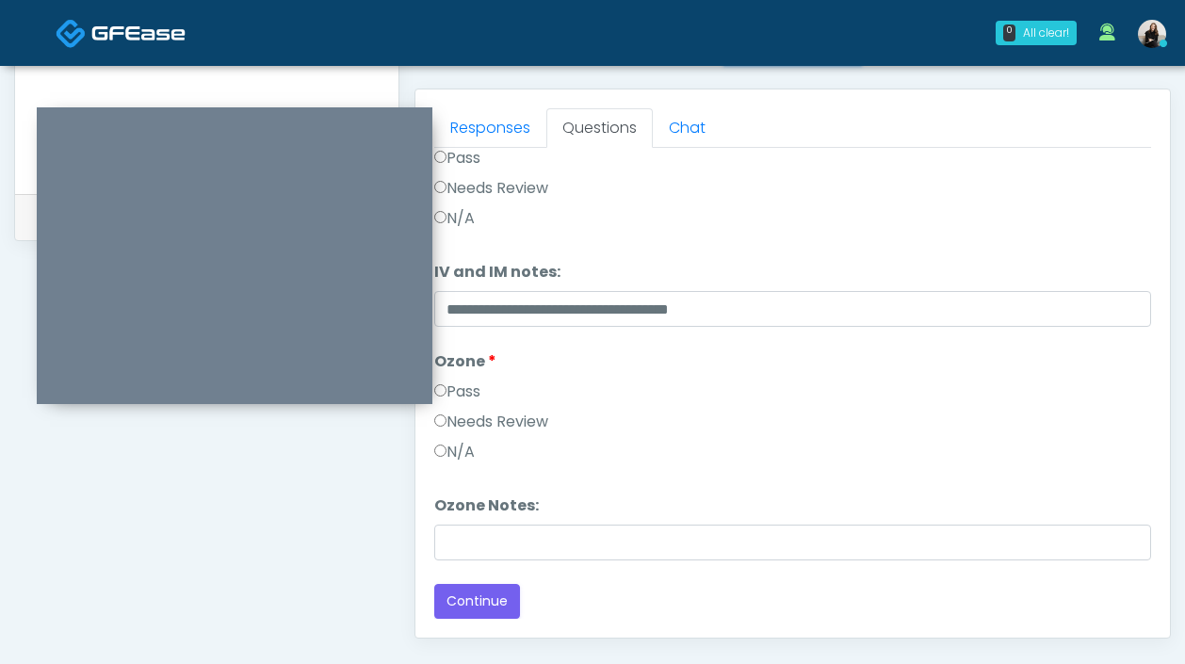
scroll to position [828, 0]
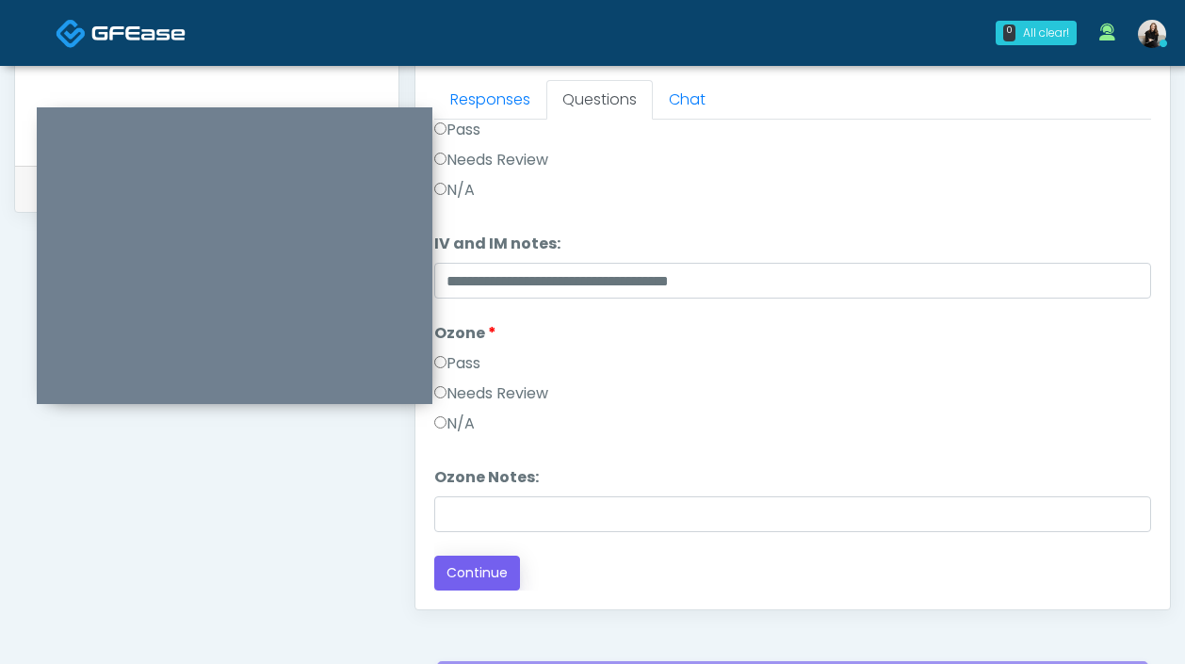
type textarea "**********"
click at [502, 569] on button "Continue" at bounding box center [477, 573] width 86 height 35
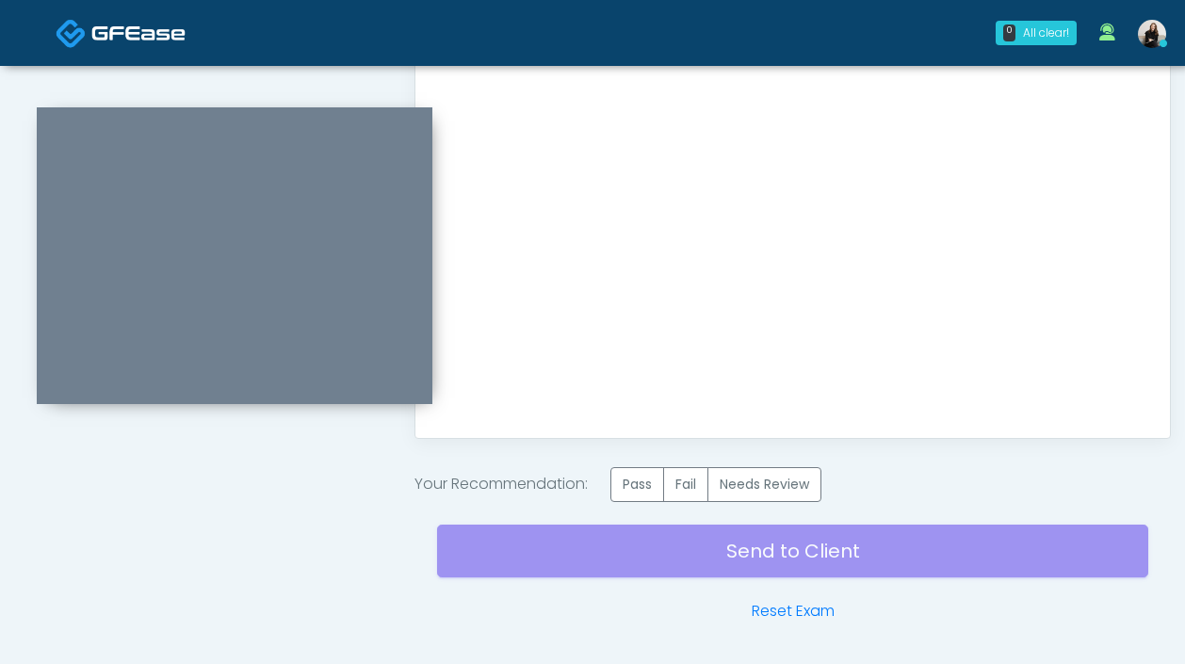
scroll to position [0, 0]
click at [661, 485] on label "Pass" at bounding box center [637, 484] width 54 height 35
click at [660, 573] on div "Send to Client Reset Exam" at bounding box center [792, 562] width 711 height 121
click at [684, 564] on div "Send to Client Reset Exam" at bounding box center [792, 562] width 711 height 121
click at [753, 544] on div "Send to Client Reset Exam" at bounding box center [792, 562] width 711 height 121
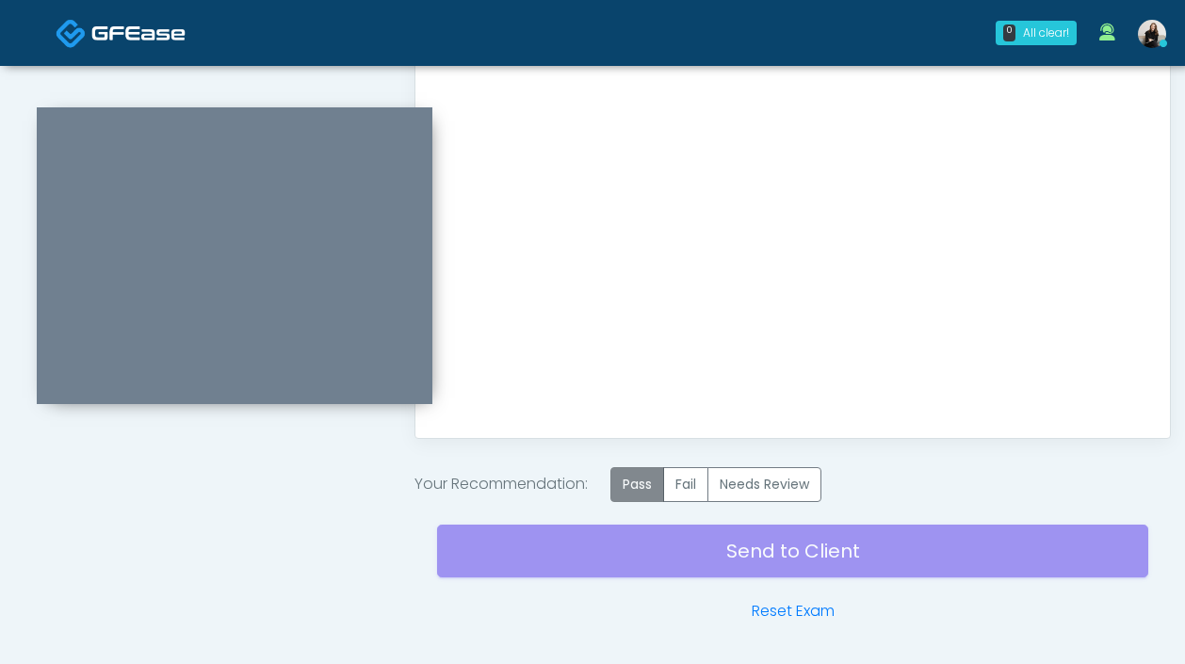
click at [659, 499] on label "Pass" at bounding box center [637, 484] width 54 height 35
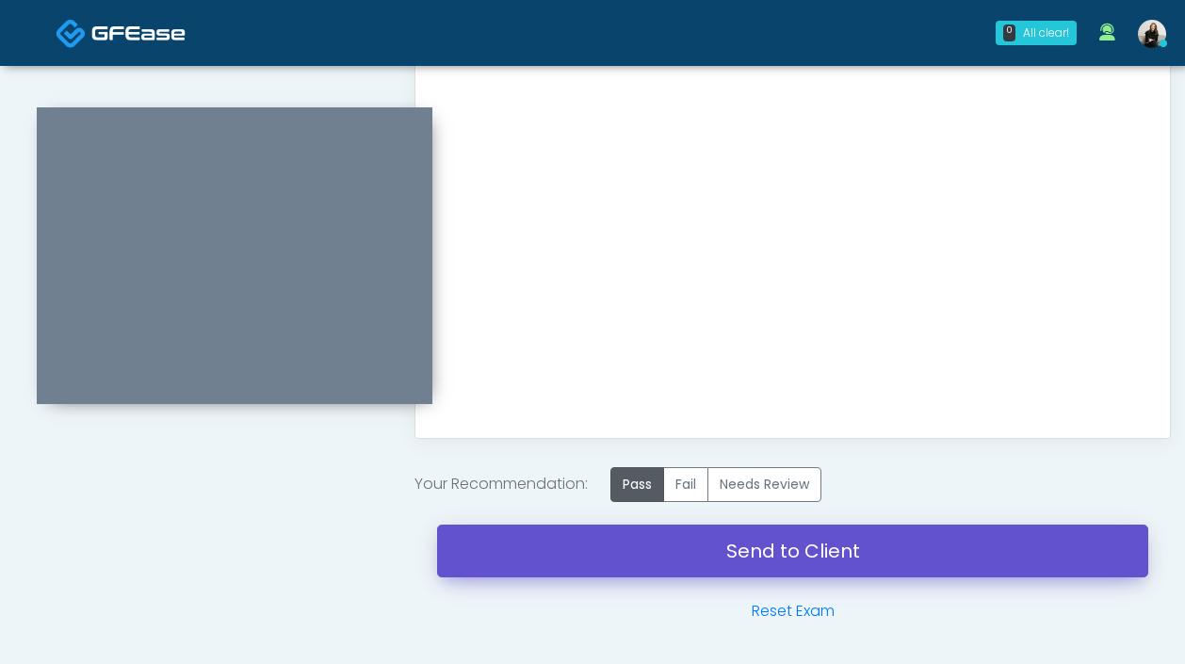
click at [670, 556] on link "Send to Client" at bounding box center [792, 551] width 711 height 53
click at [641, 548] on link "Send to Client" at bounding box center [792, 551] width 711 height 53
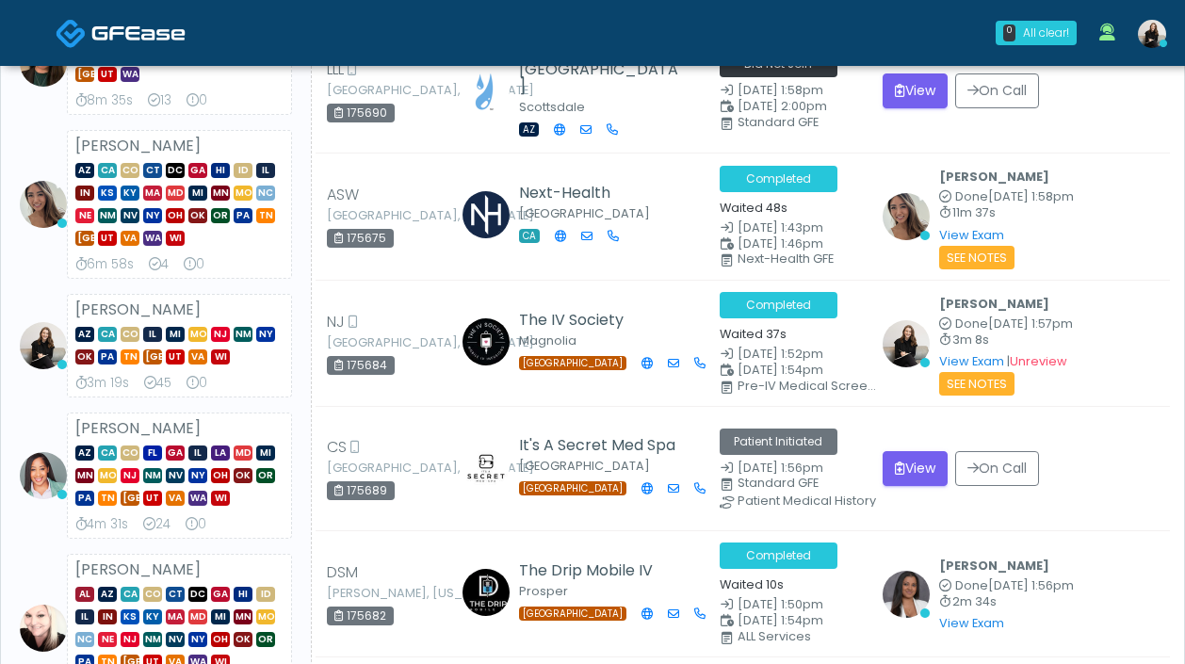
scroll to position [242, 0]
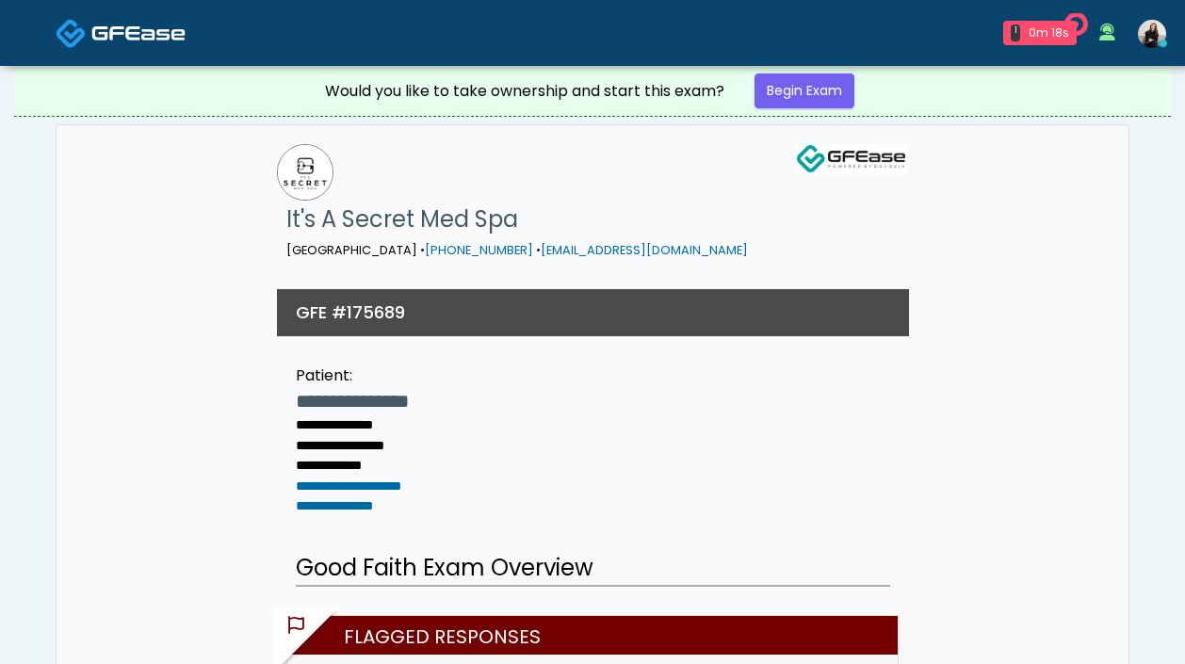
click at [132, 48] on link at bounding box center [121, 32] width 130 height 61
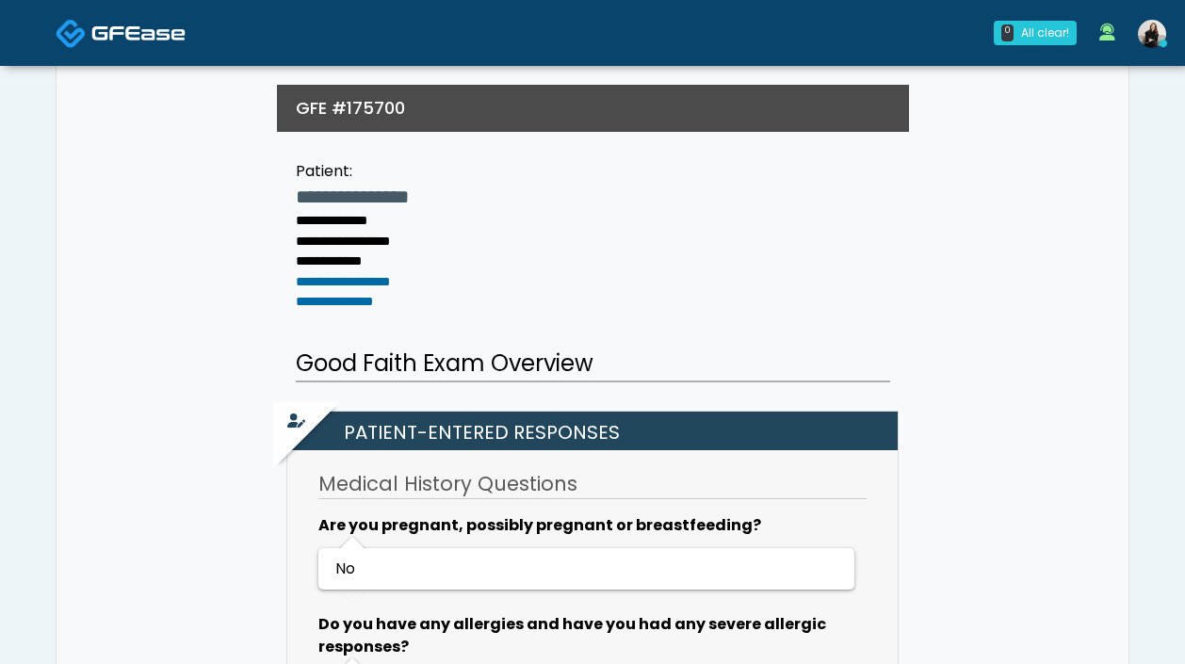
click at [150, 38] on img at bounding box center [138, 33] width 94 height 19
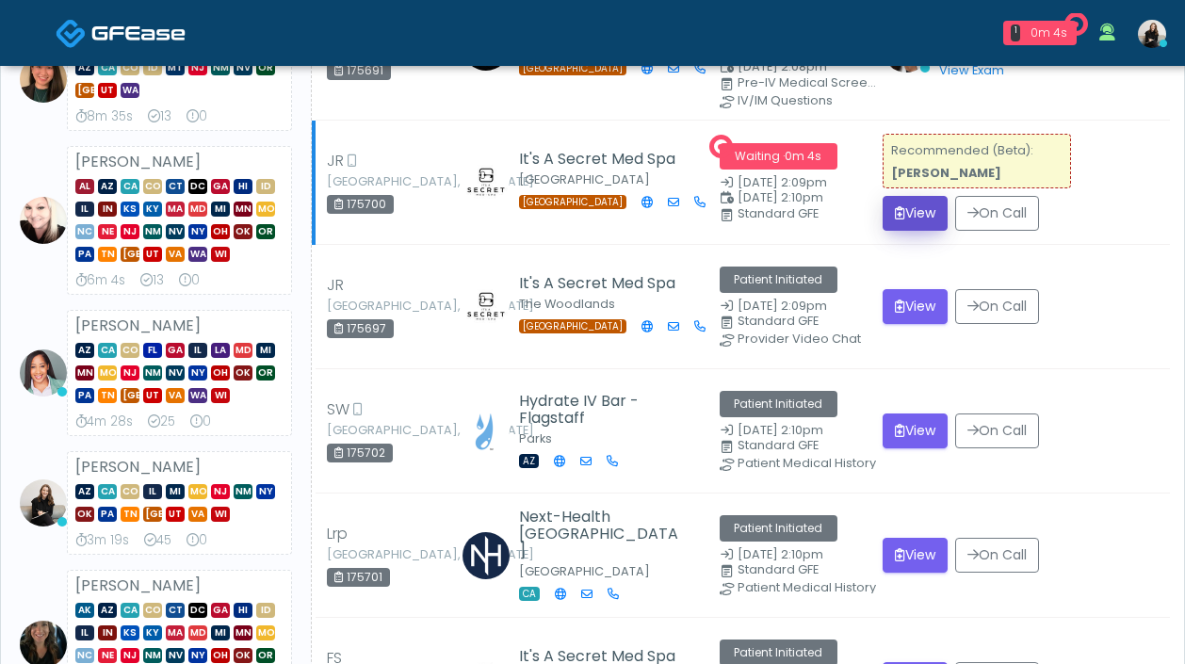
click at [901, 220] on button "View" at bounding box center [915, 213] width 65 height 35
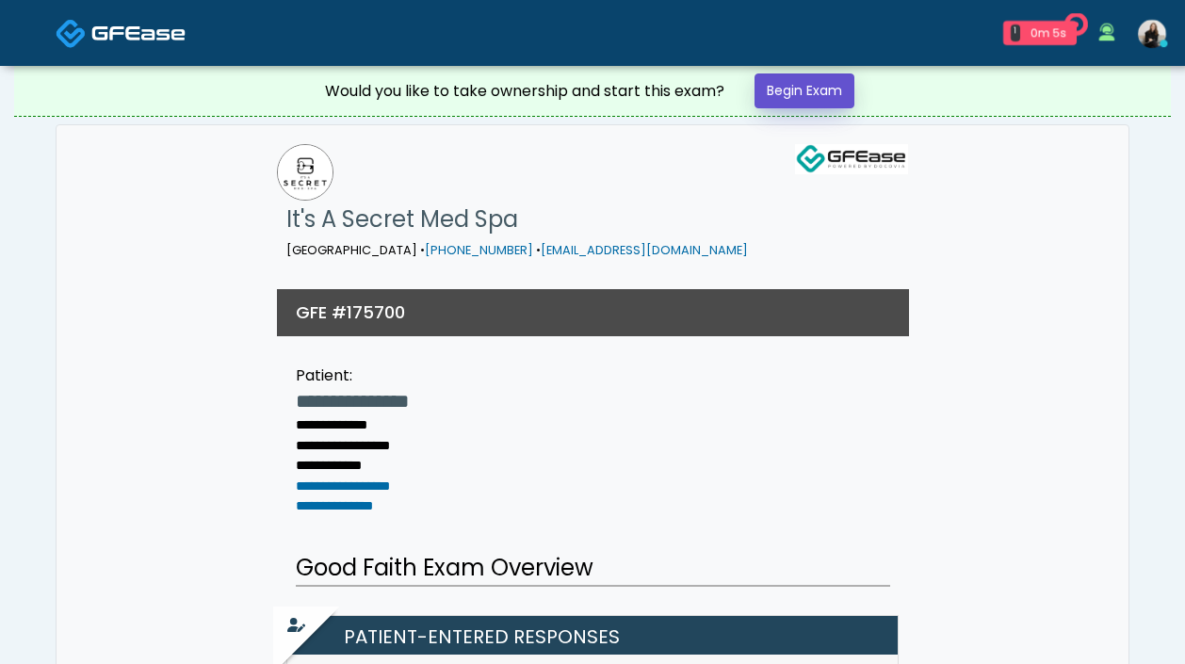
click at [786, 79] on link "Begin Exam" at bounding box center [804, 90] width 100 height 35
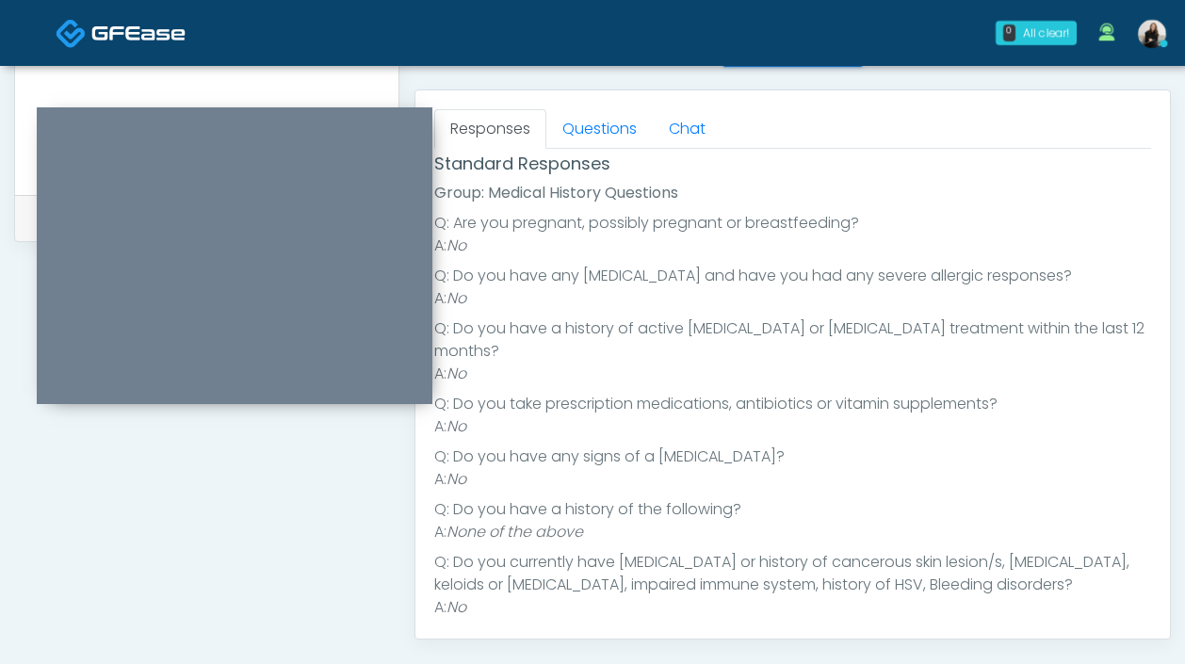
scroll to position [228, 0]
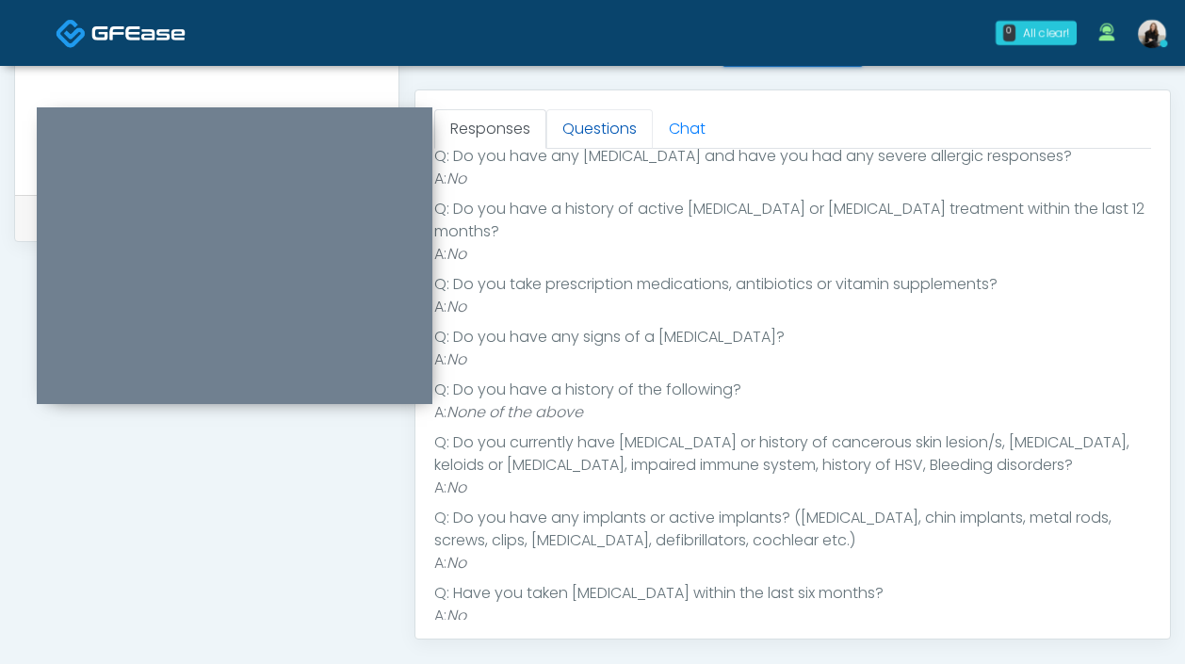
click at [592, 139] on link "Questions" at bounding box center [599, 129] width 106 height 40
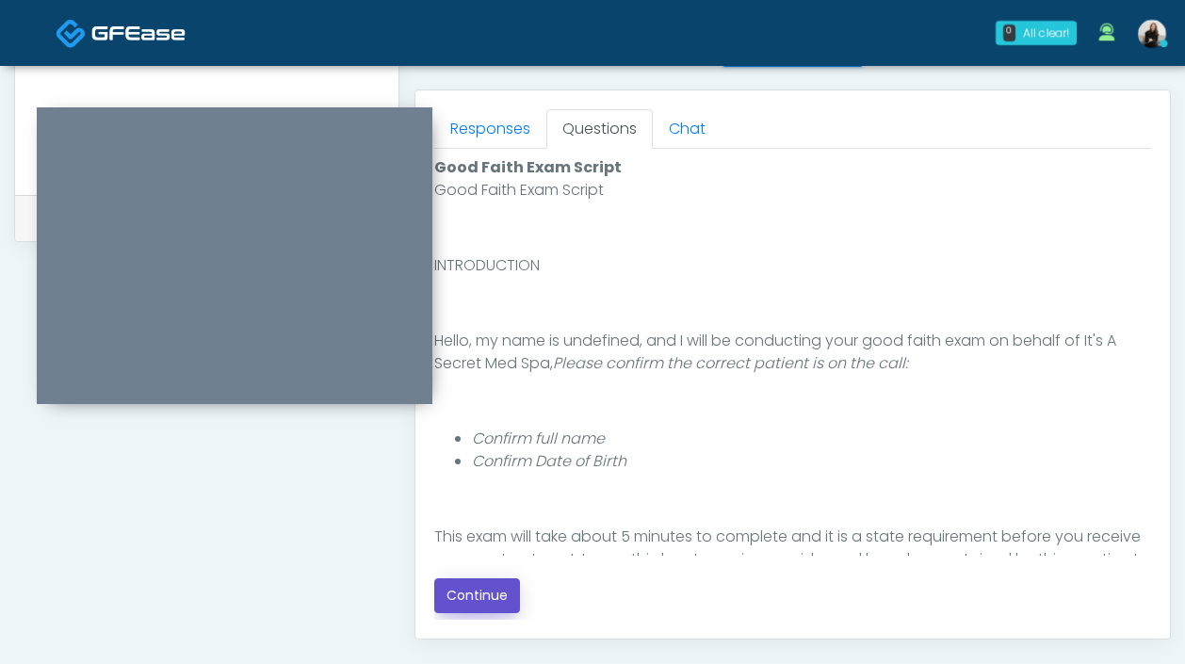
click at [479, 603] on button "Continue" at bounding box center [477, 595] width 86 height 35
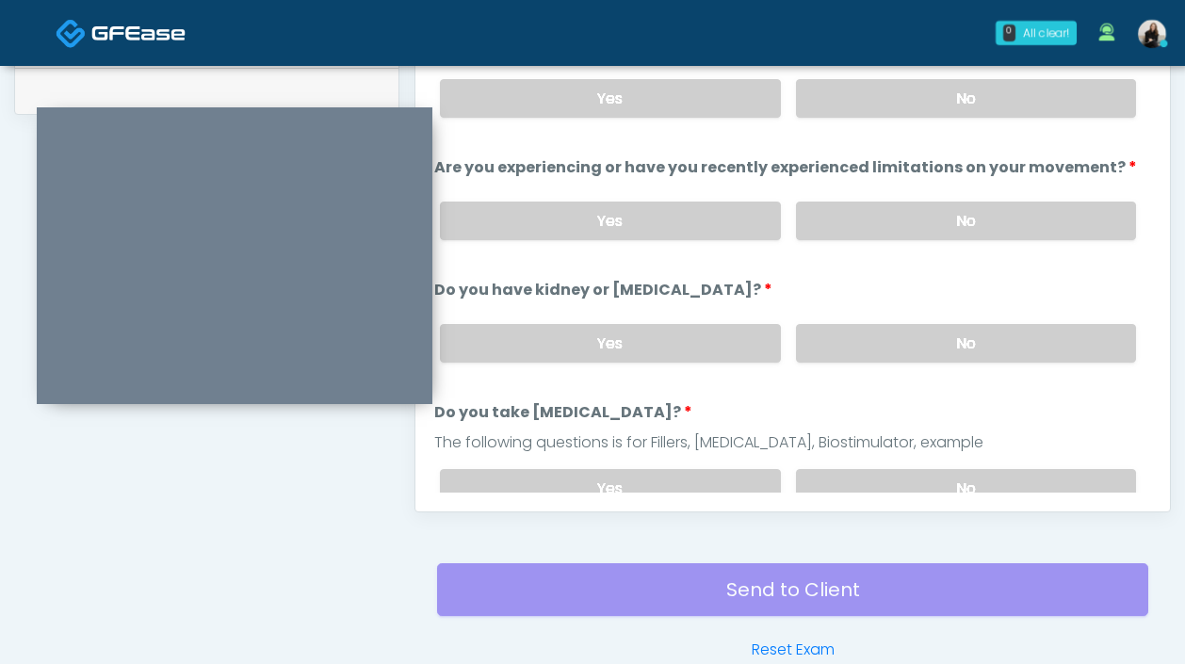
scroll to position [823, 0]
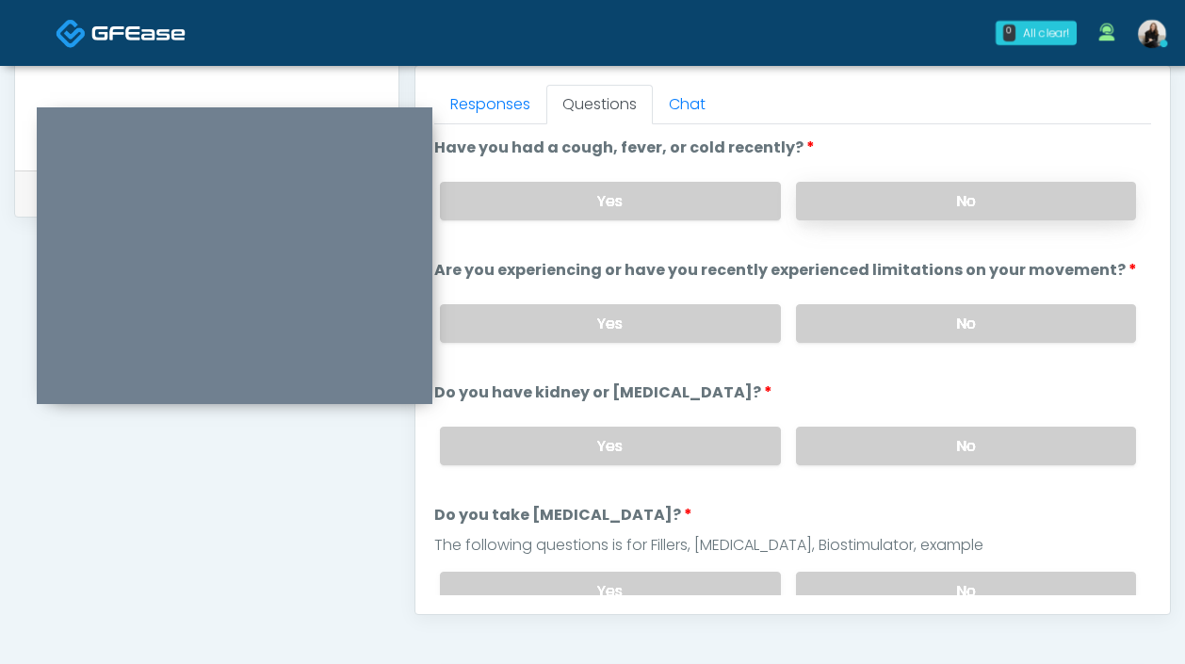
click at [873, 219] on label "No" at bounding box center [966, 201] width 340 height 39
click at [866, 304] on label "No" at bounding box center [966, 323] width 340 height 39
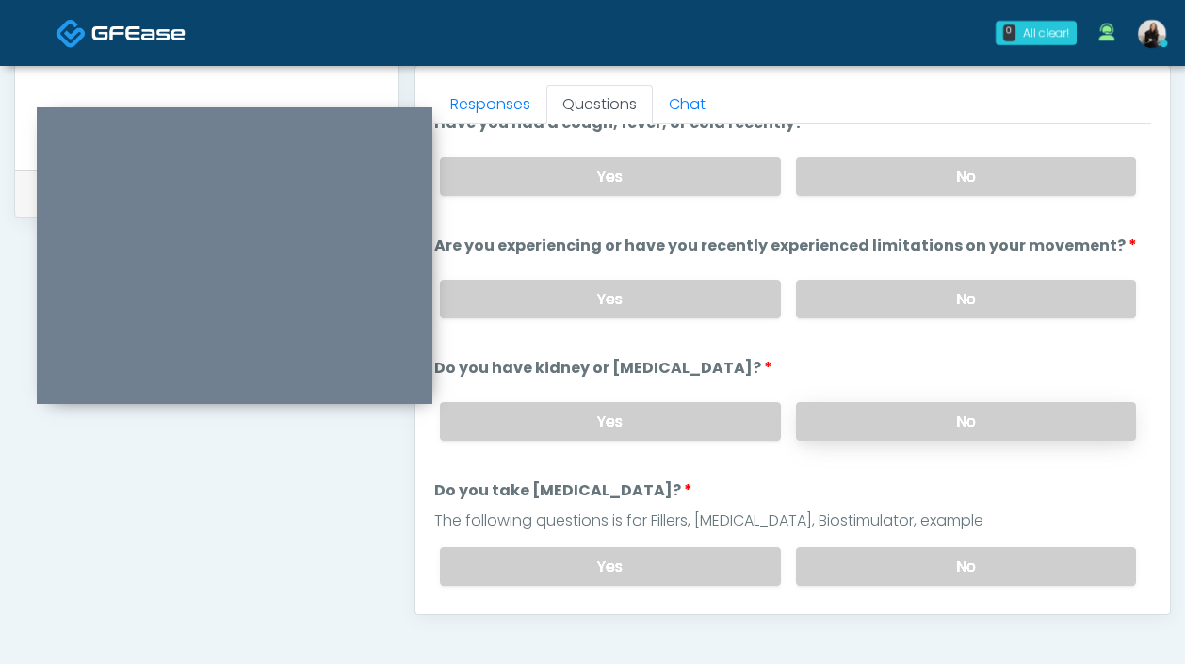
click at [847, 426] on label "No" at bounding box center [966, 421] width 340 height 39
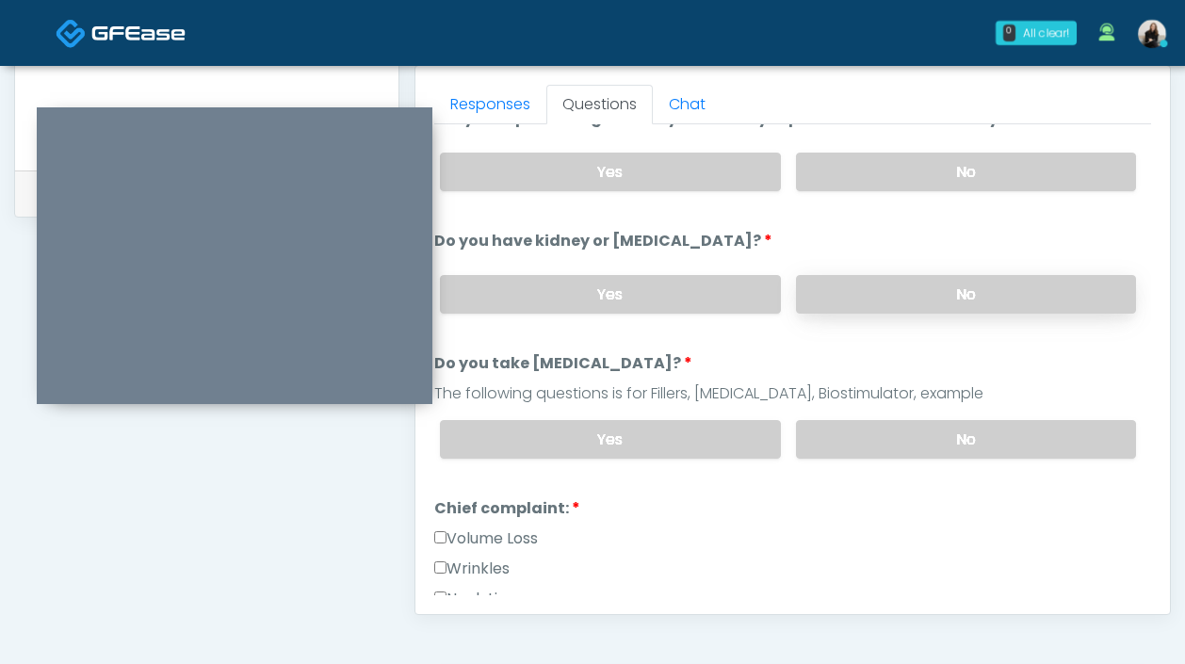
click at [847, 426] on label "No" at bounding box center [966, 439] width 340 height 39
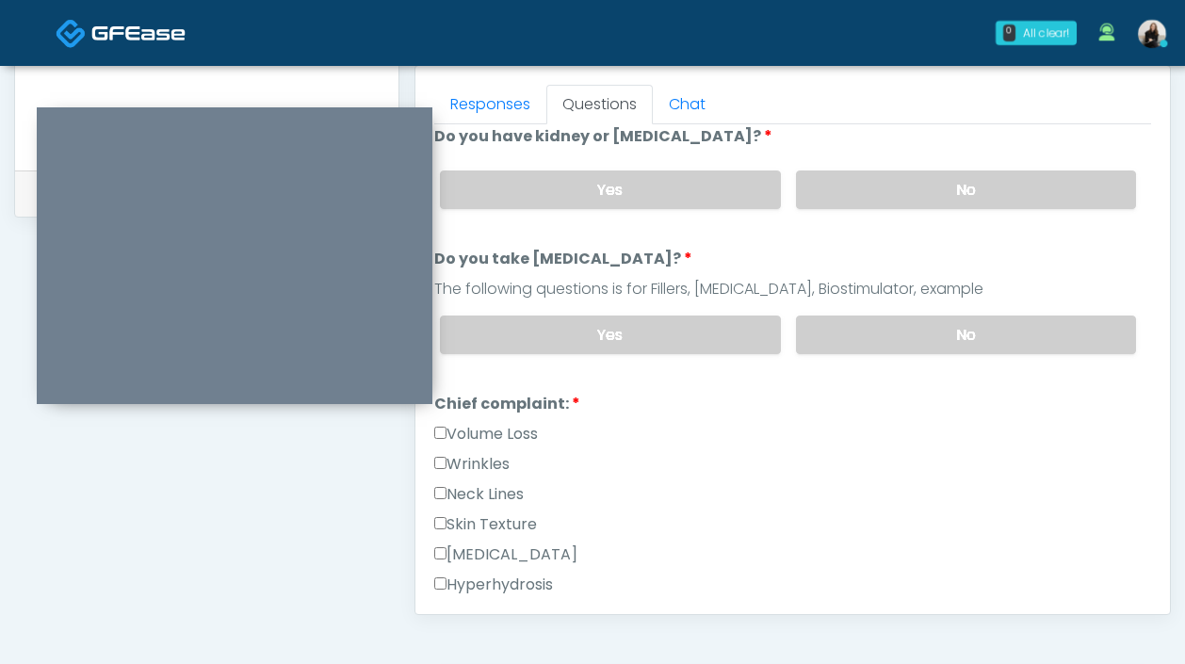
click at [462, 443] on div "Volume Loss" at bounding box center [792, 438] width 717 height 30
click at [462, 428] on label "Volume Loss" at bounding box center [486, 434] width 104 height 23
click at [462, 453] on label "Wrinkles" at bounding box center [471, 464] width 75 height 23
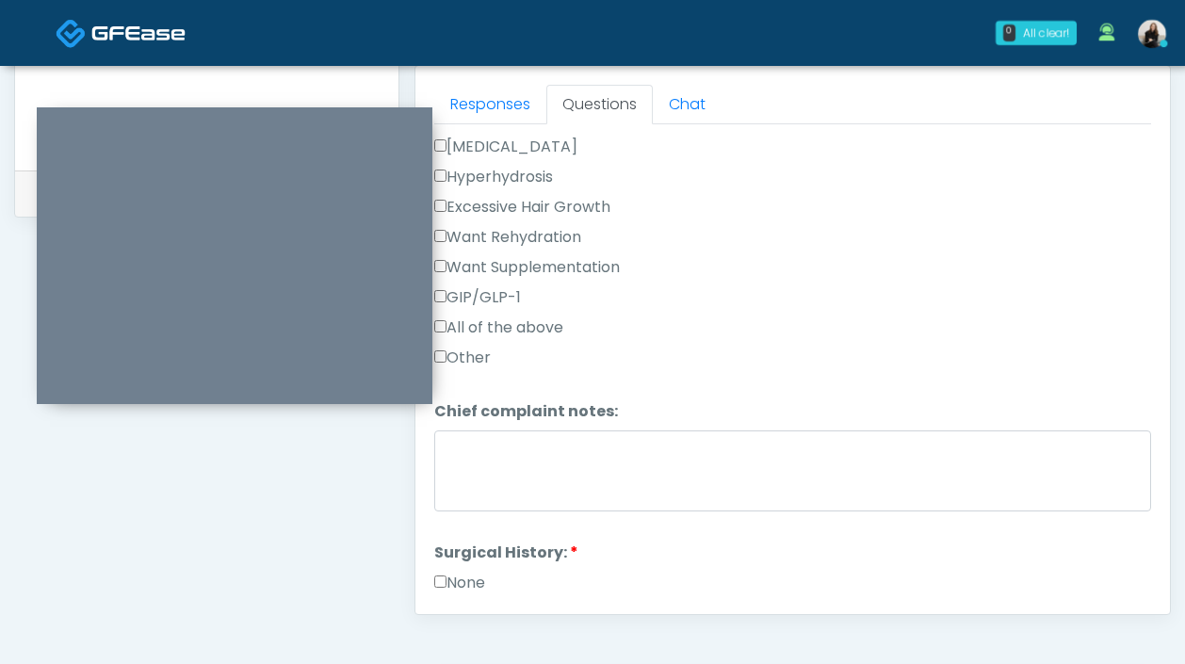
scroll to position [751, 0]
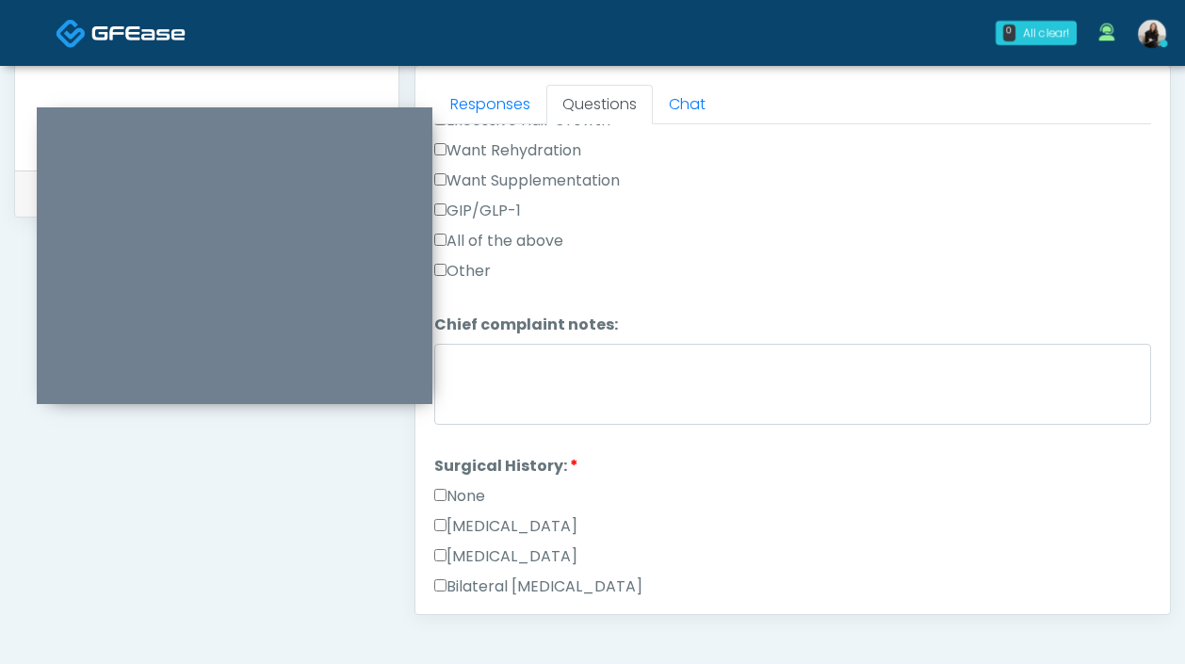
click at [463, 485] on label "None" at bounding box center [459, 496] width 51 height 23
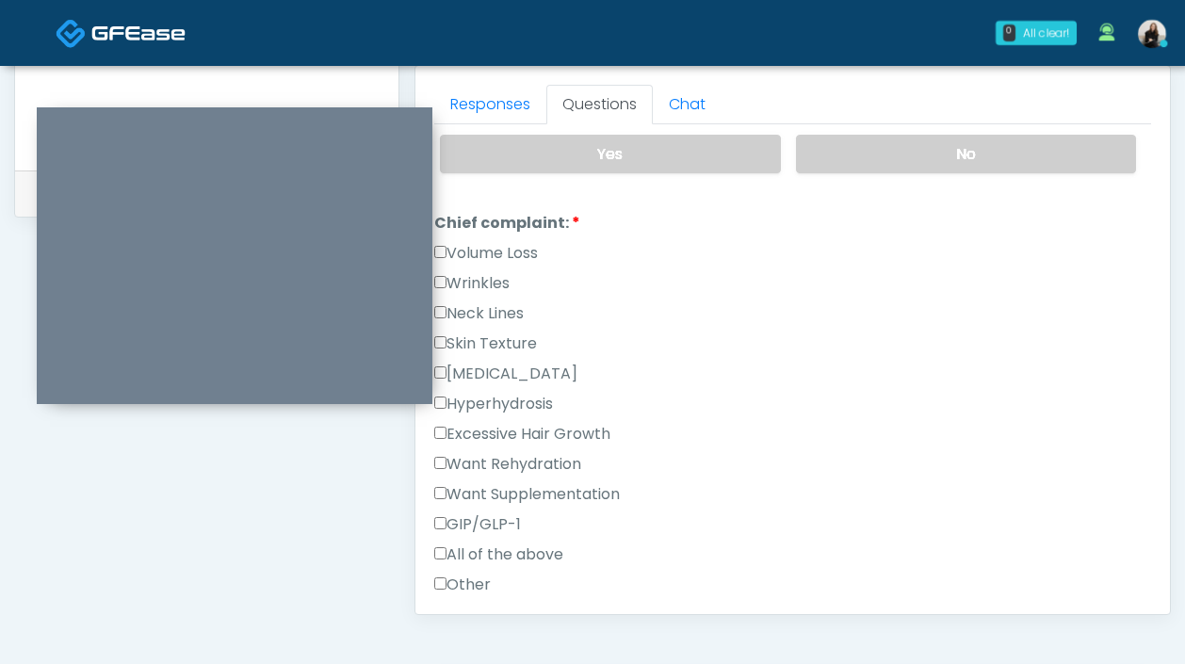
scroll to position [434, 0]
click at [498, 254] on label "Volume Loss" at bounding box center [486, 256] width 104 height 23
click at [491, 335] on label "Skin Texture" at bounding box center [485, 346] width 103 height 23
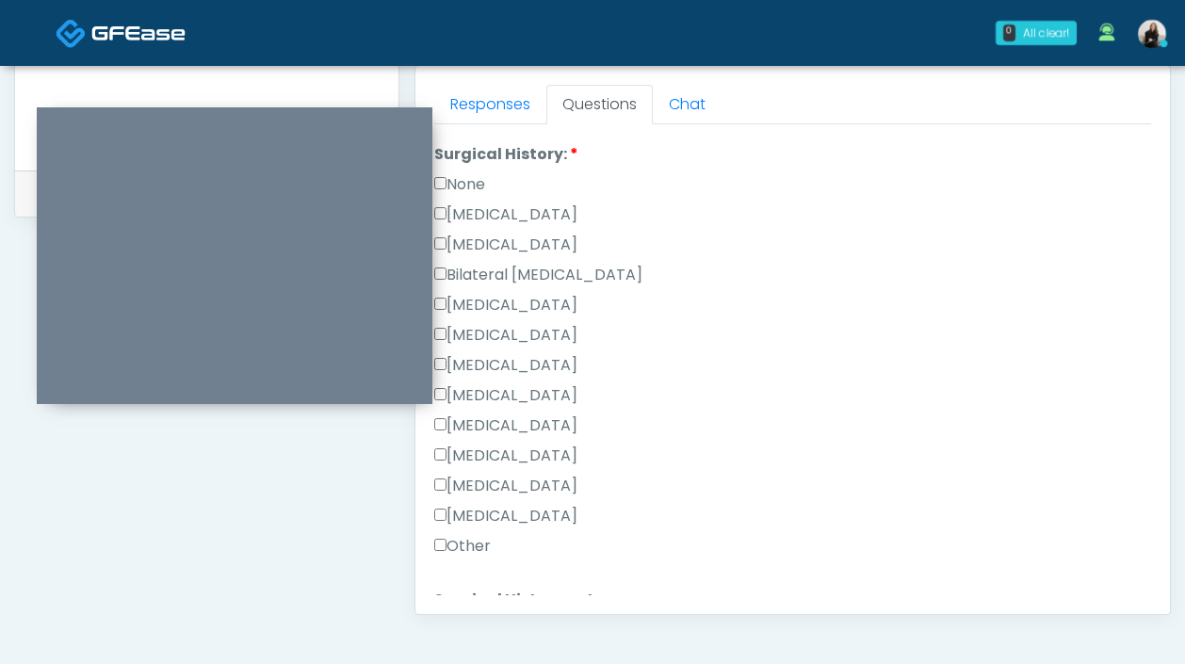
scroll to position [1227, 0]
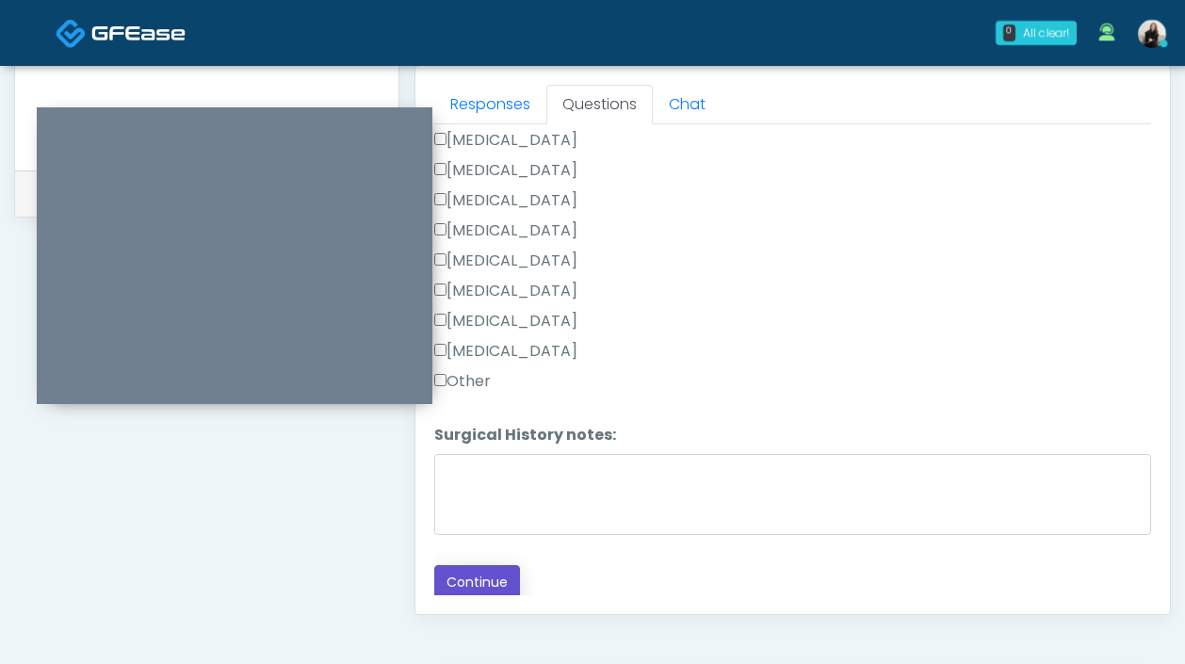
click at [464, 576] on button "Continue" at bounding box center [477, 582] width 86 height 35
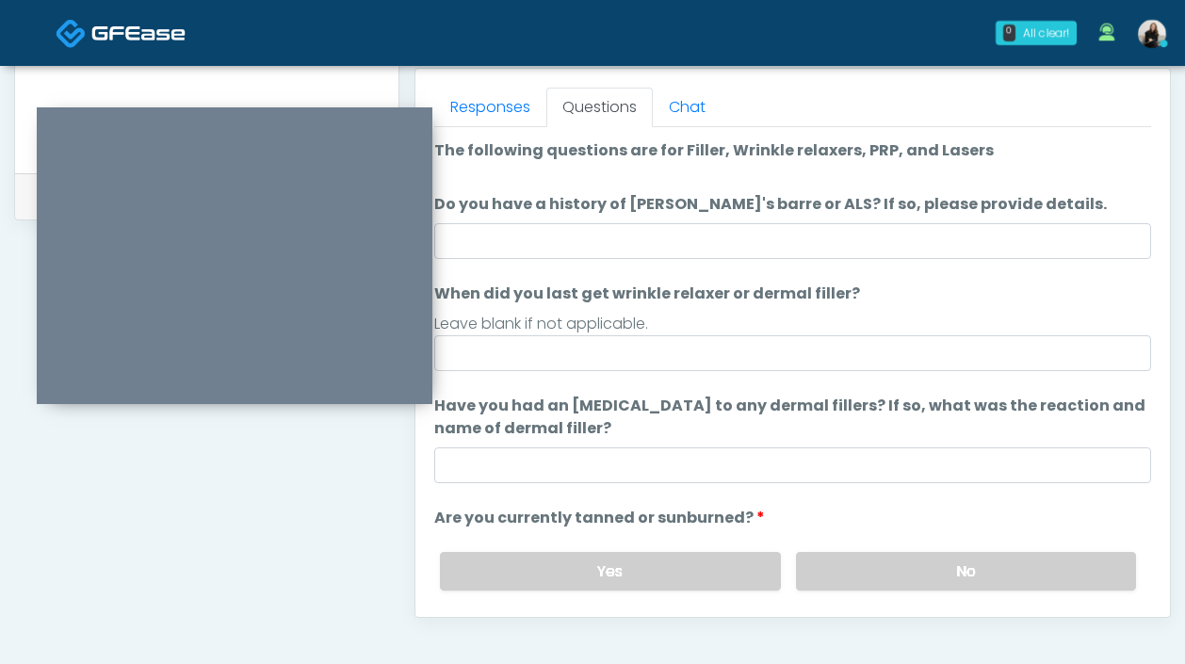
scroll to position [778, 0]
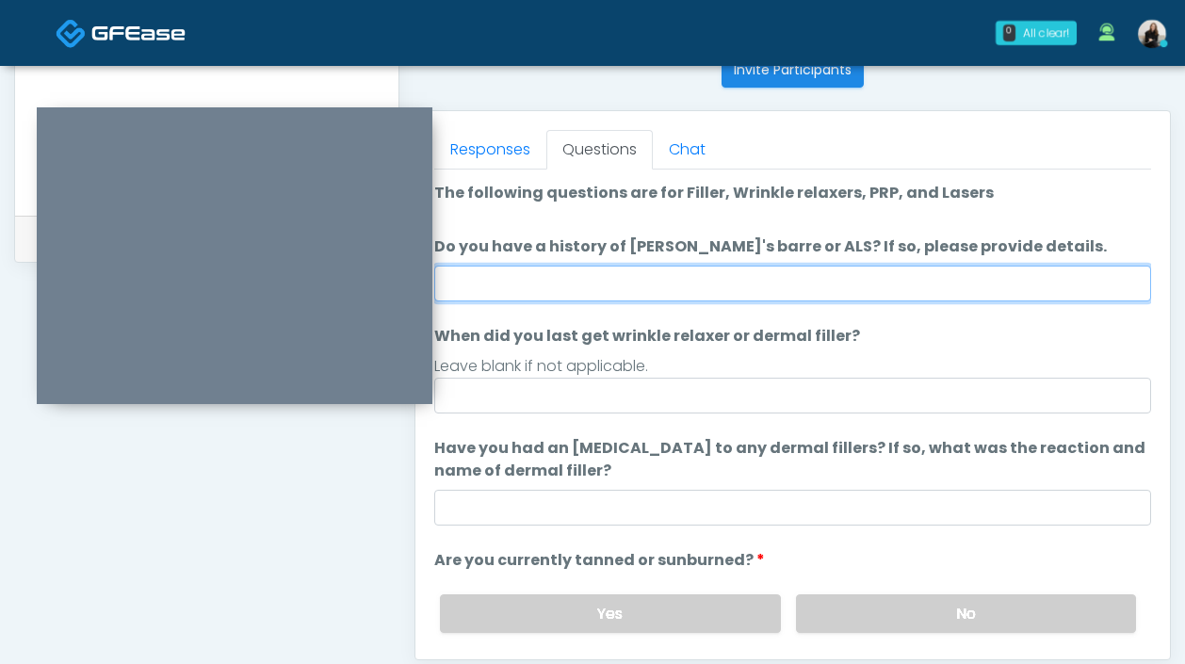
click at [640, 283] on input "Do you have a history of Guillain's barre or ALS? If so, please provide details." at bounding box center [792, 284] width 717 height 36
type input "**"
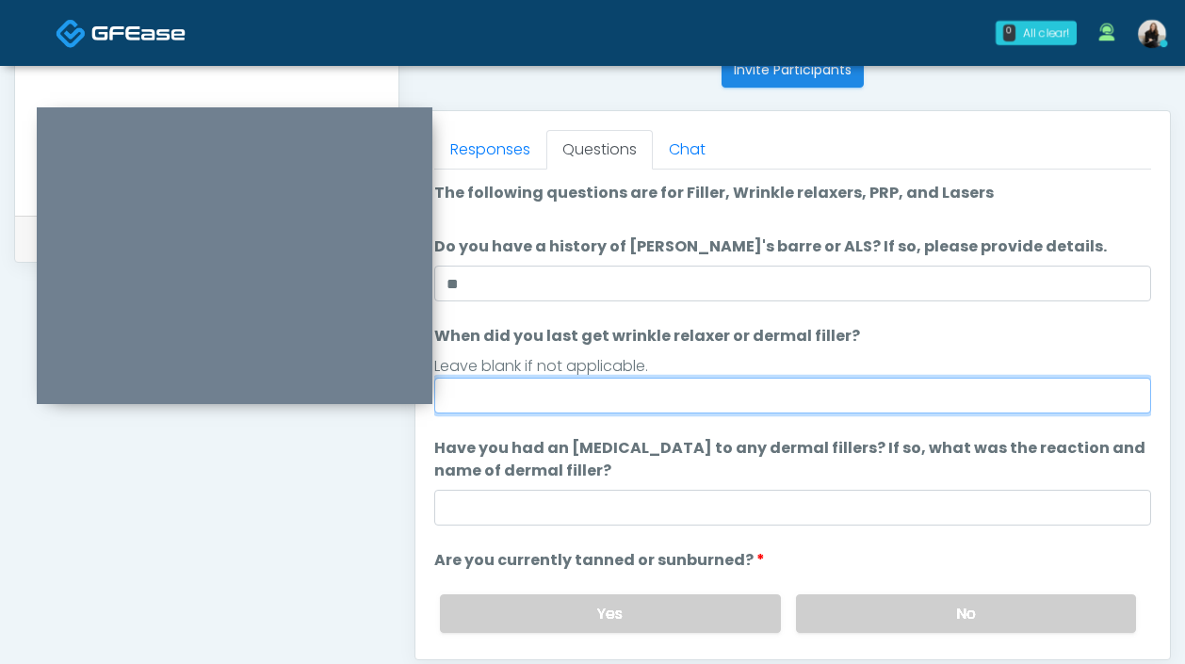
click at [541, 383] on input "When did you last get wrinkle relaxer or dermal filler?" at bounding box center [792, 396] width 717 height 36
type input "*****"
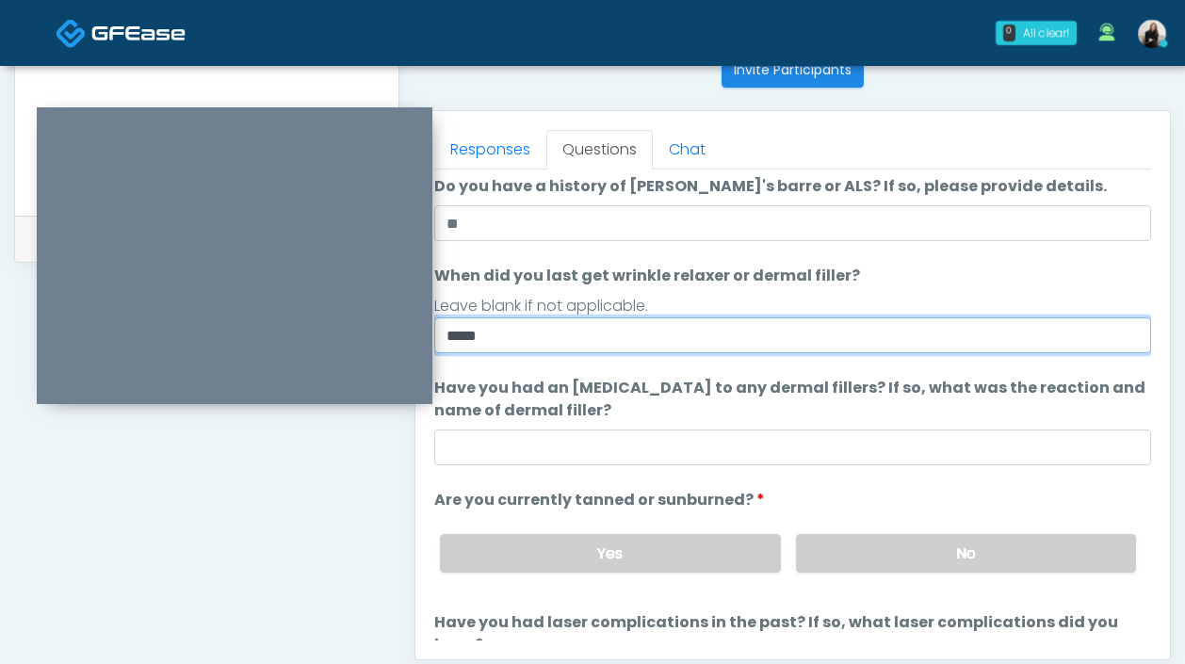
scroll to position [67, 0]
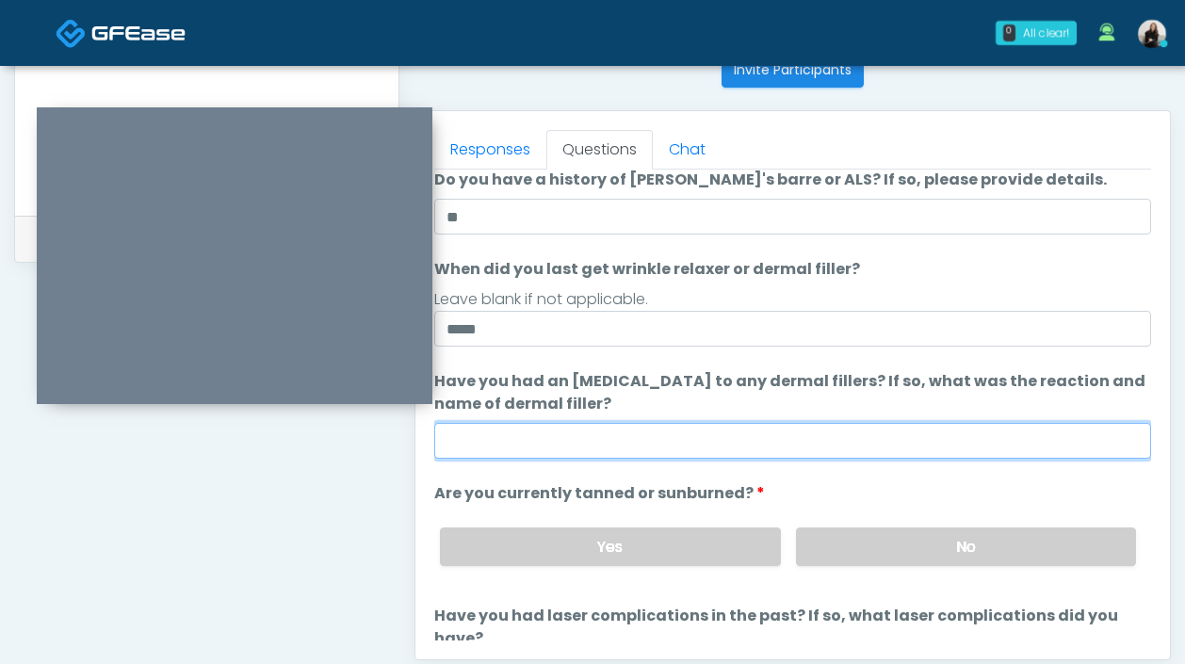
click at [550, 446] on input "Have you had an allergic response to any dermal fillers? If so, what was the re…" at bounding box center [792, 441] width 717 height 36
type input "**"
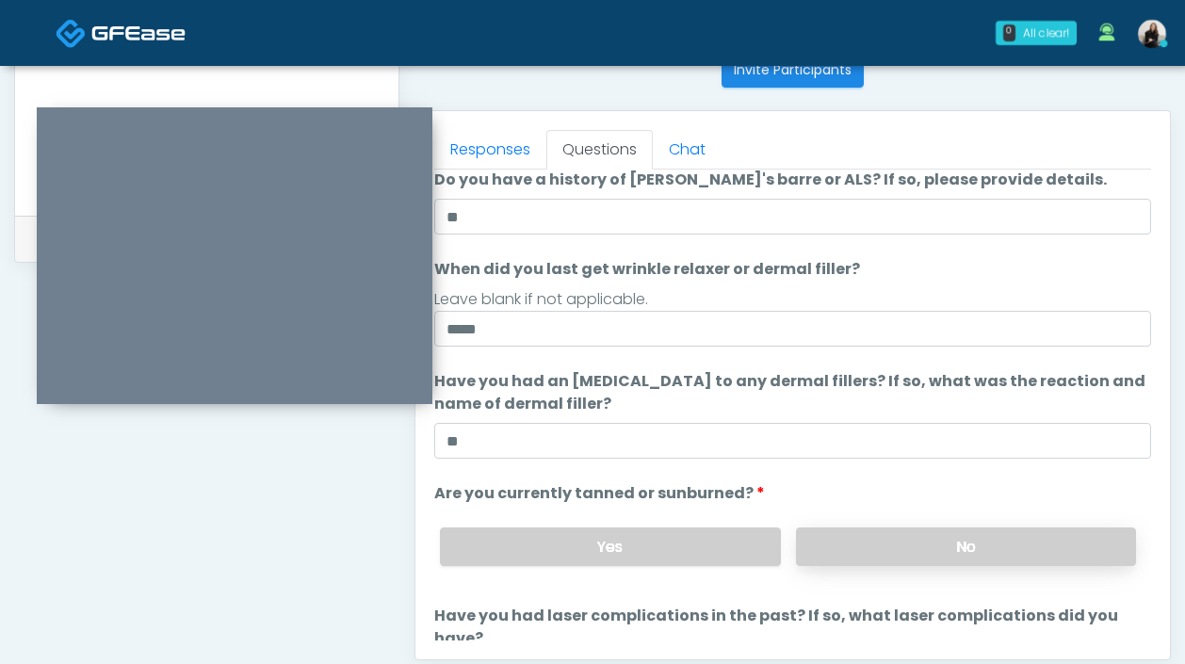
click at [874, 538] on label "No" at bounding box center [966, 546] width 340 height 39
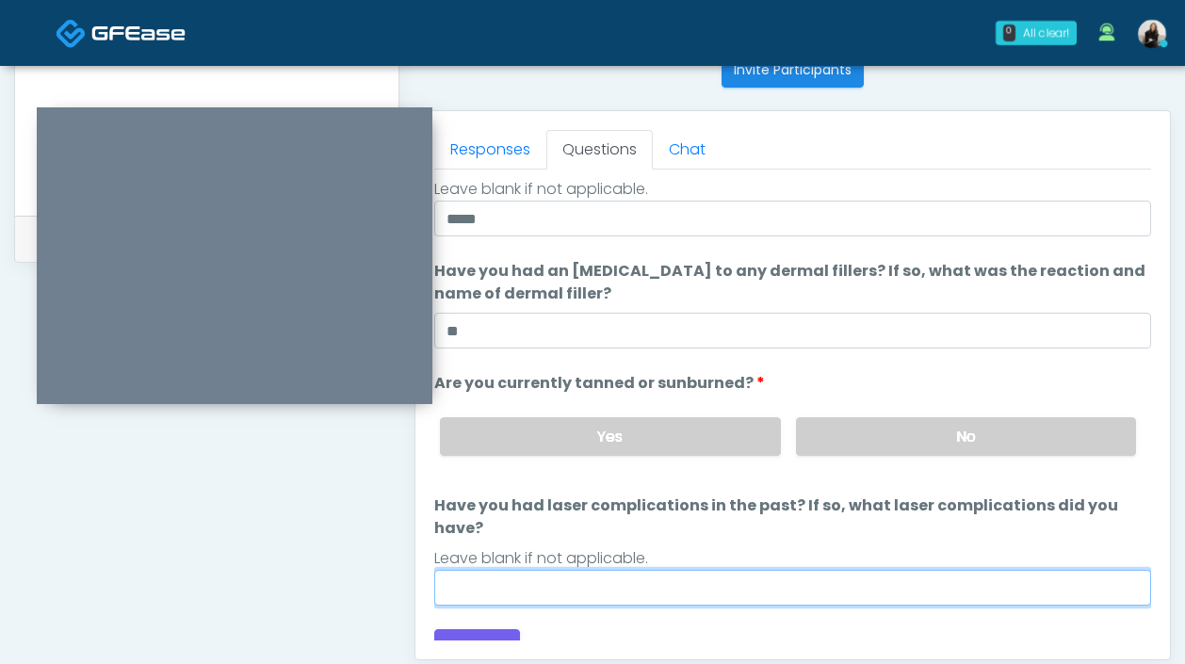
click at [678, 570] on input "Have you had laser complications in the past? If so, what laser complications d…" at bounding box center [792, 588] width 717 height 36
type input "**"
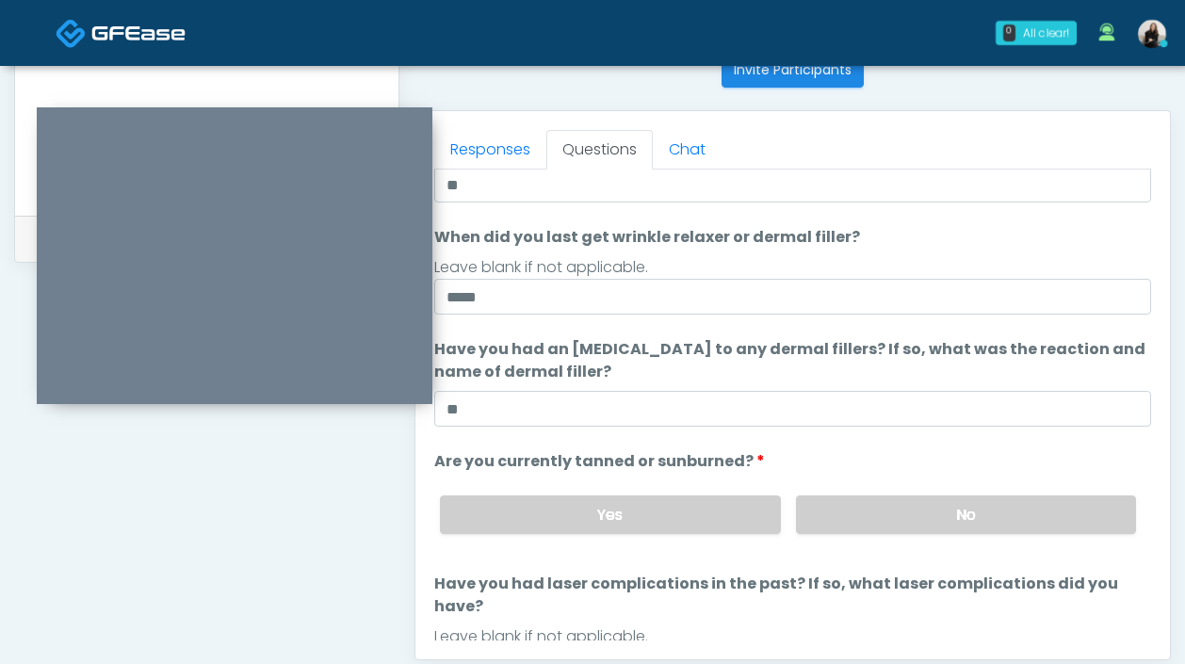
scroll to position [0, 0]
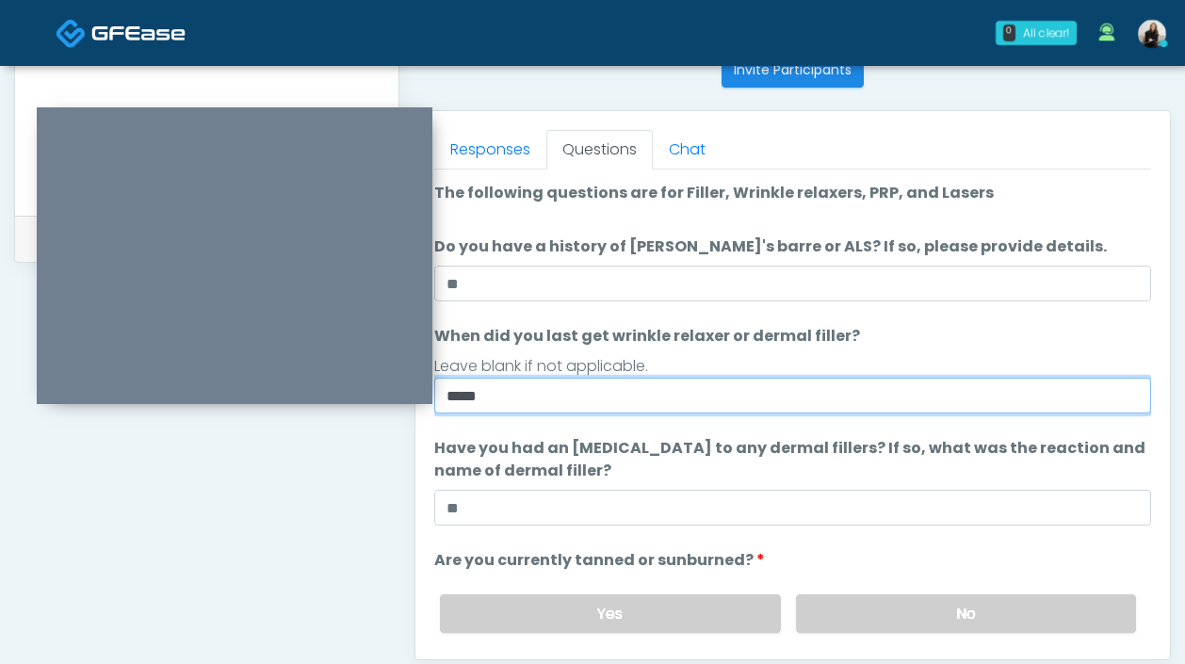
drag, startPoint x: 528, startPoint y: 393, endPoint x: 412, endPoint y: 393, distance: 116.8
click at [399, 263] on div "Invite Participants to Video Session Invite Participants Responses Questions Ch…" at bounding box center [784, 91] width 771 height 1436
type input "**********"
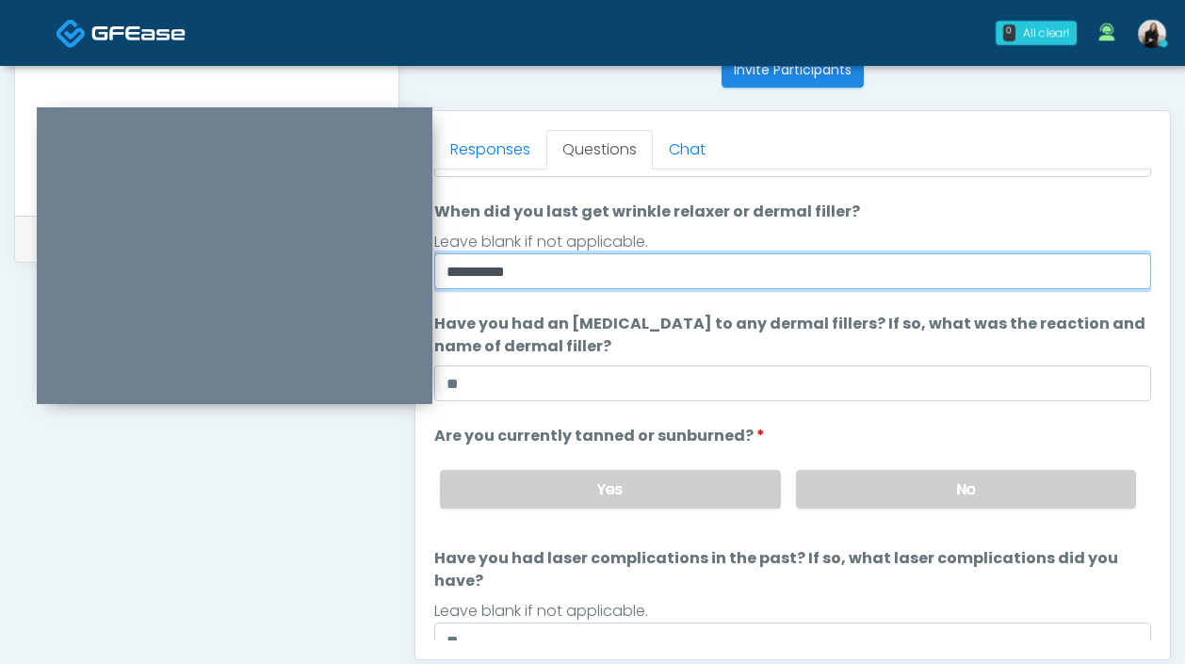
scroll to position [177, 0]
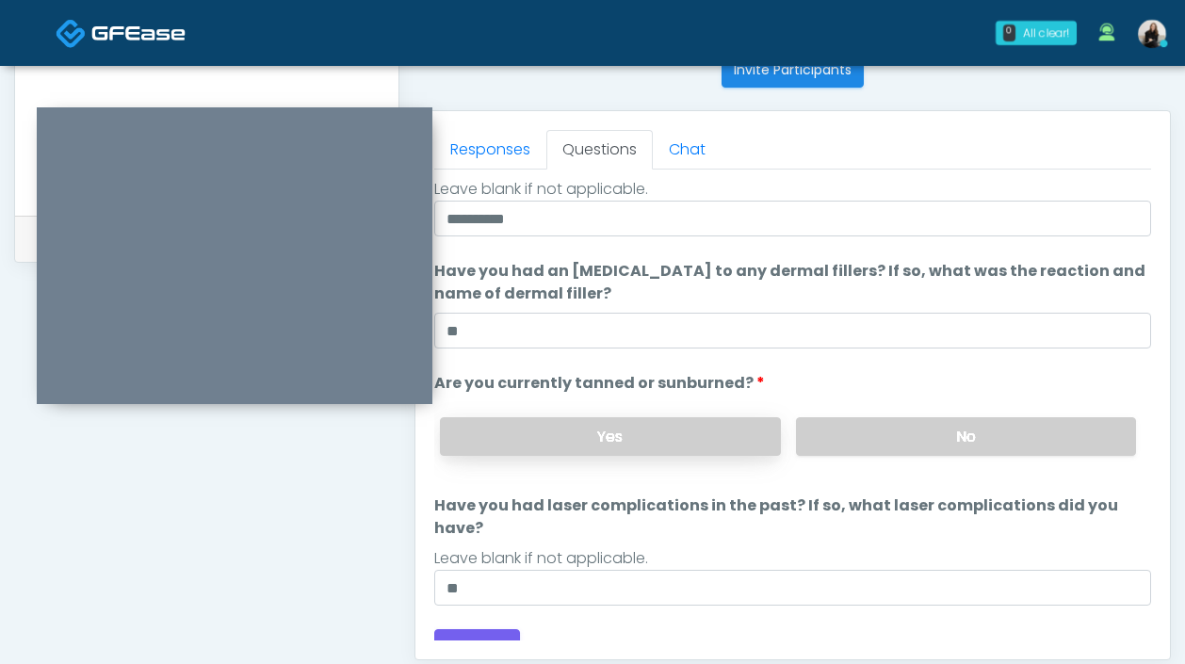
click at [524, 446] on label "Yes" at bounding box center [610, 436] width 340 height 39
click at [484, 634] on button "Continue" at bounding box center [477, 646] width 86 height 35
click at [483, 629] on button "Continue" at bounding box center [477, 646] width 86 height 35
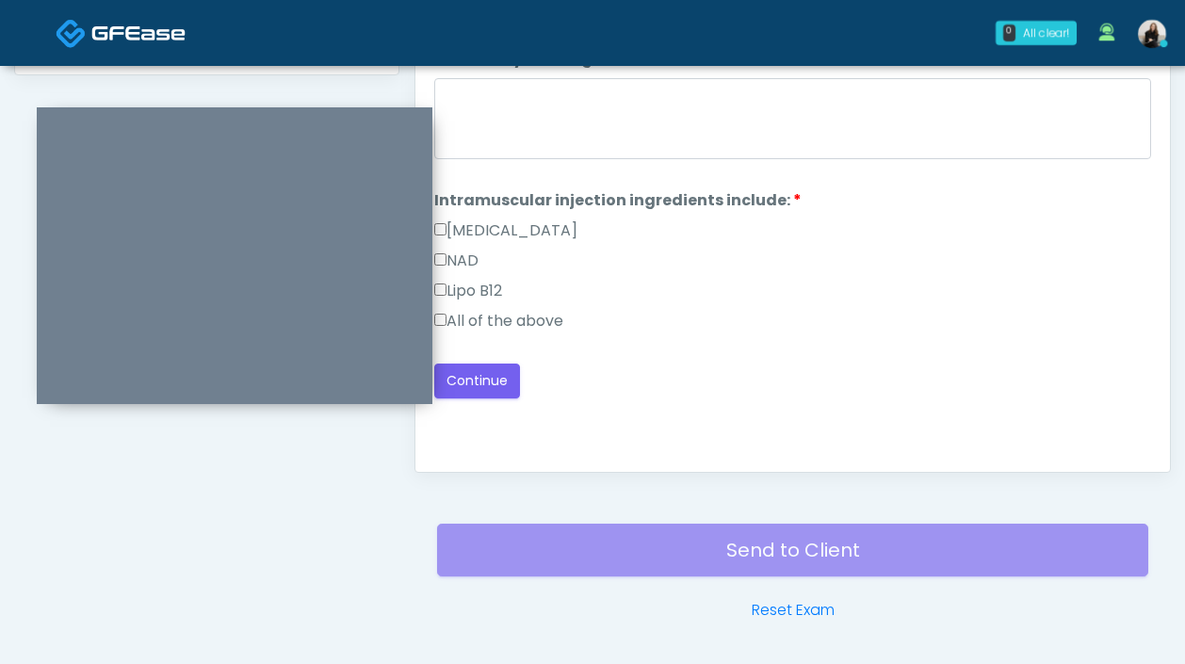
scroll to position [947, 0]
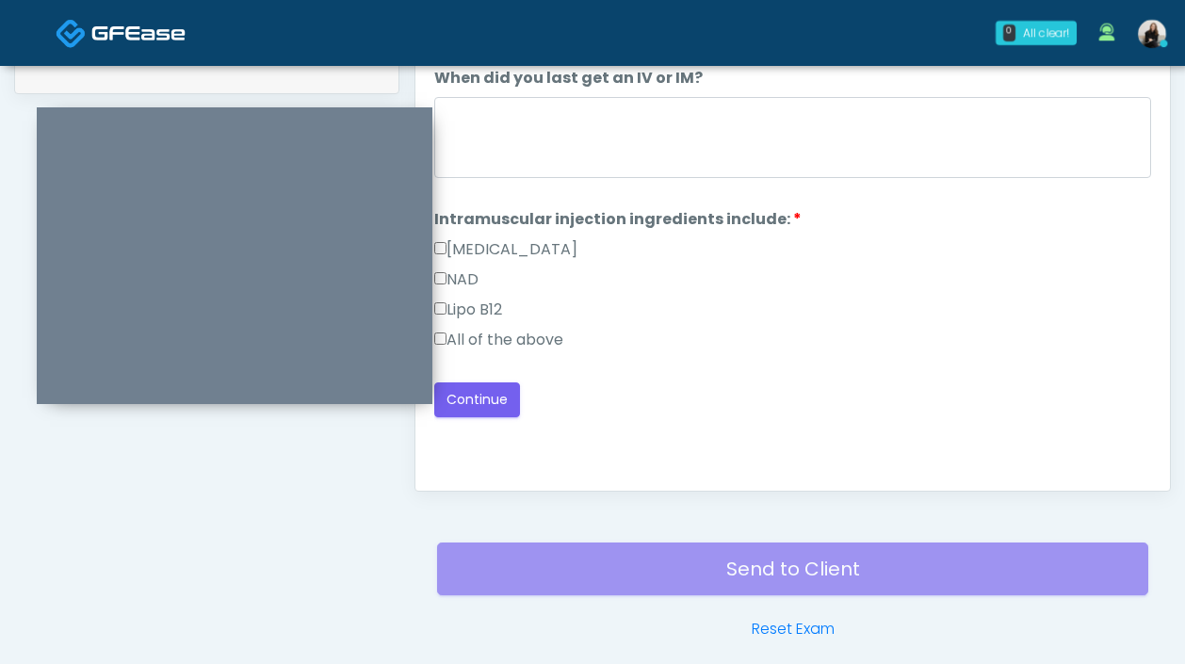
click at [539, 329] on label "All of the above" at bounding box center [498, 340] width 129 height 23
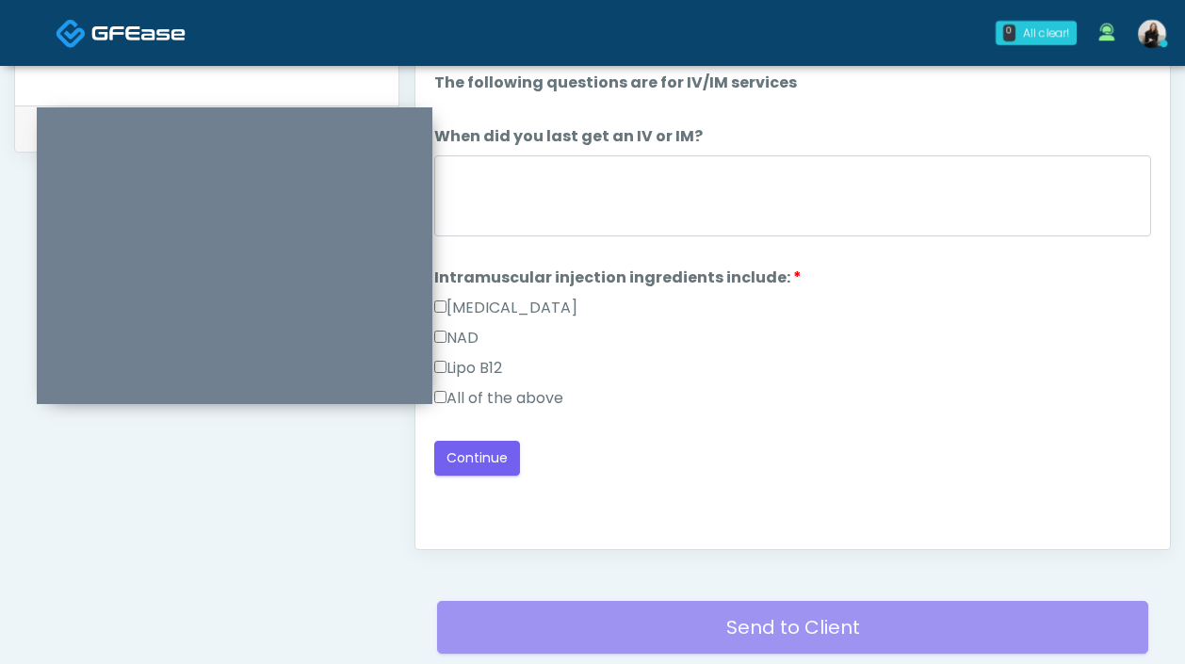
scroll to position [827, 0]
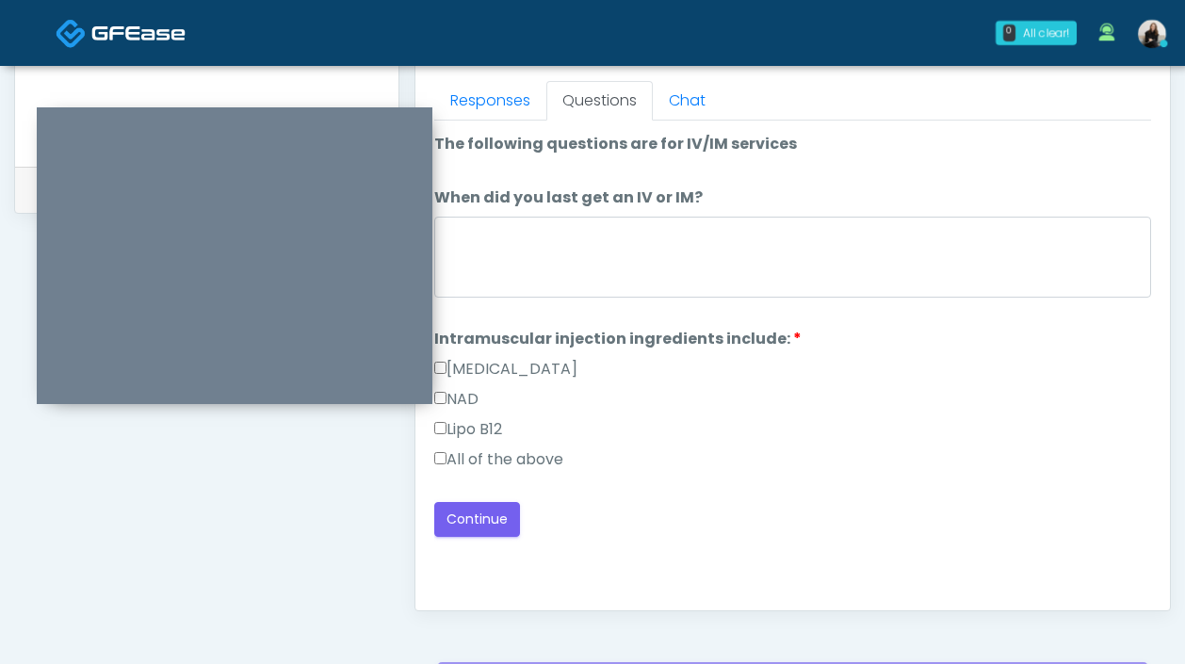
click at [547, 206] on label "When did you last get an IV or IM?" at bounding box center [568, 198] width 268 height 23
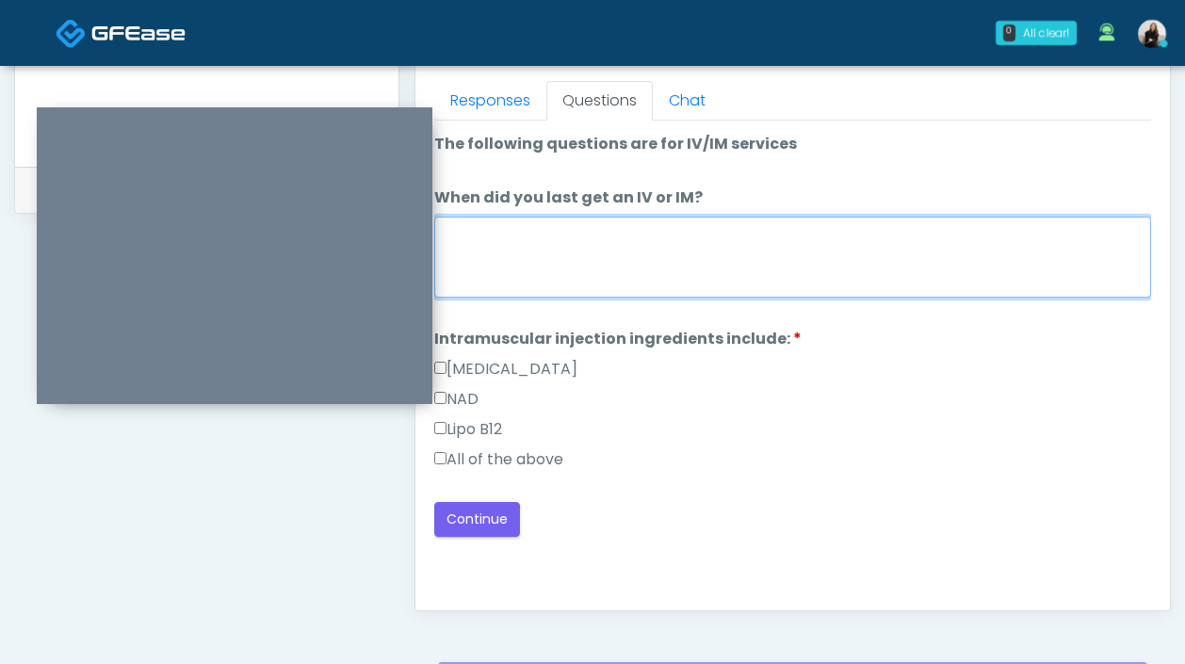
click at [547, 217] on textarea "When did you last get an IV or IM?" at bounding box center [792, 257] width 717 height 81
click at [546, 243] on textarea "When did you last get an IV or IM?" at bounding box center [792, 257] width 717 height 81
type textarea "******"
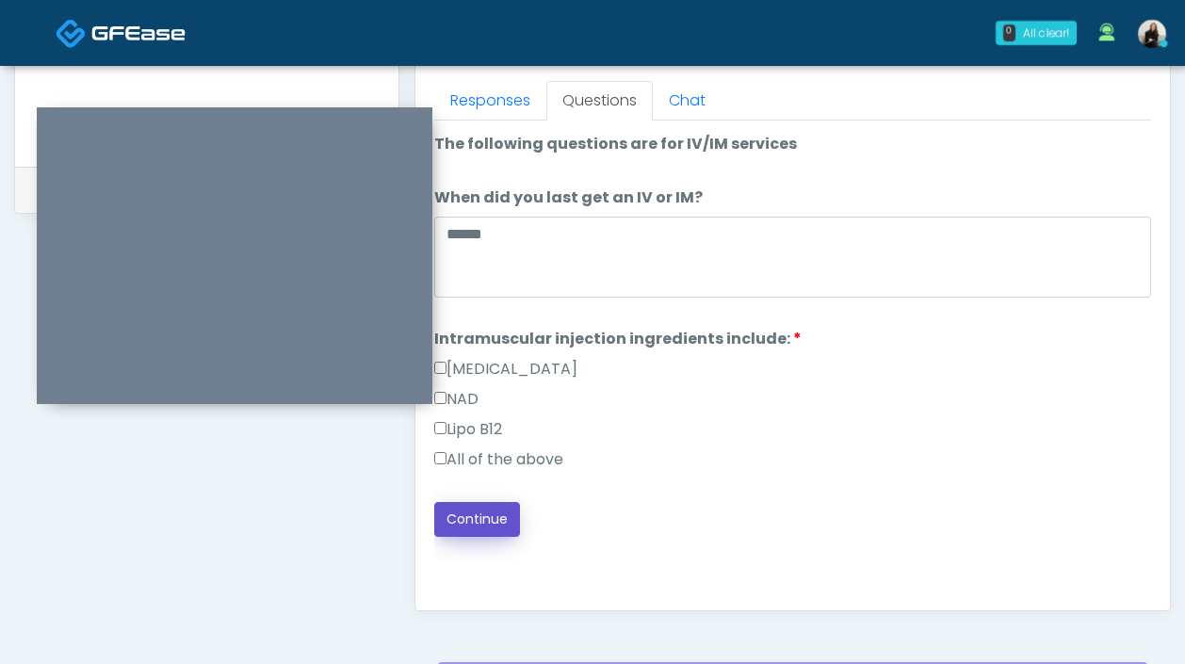
click at [474, 532] on button "Continue" at bounding box center [477, 519] width 86 height 35
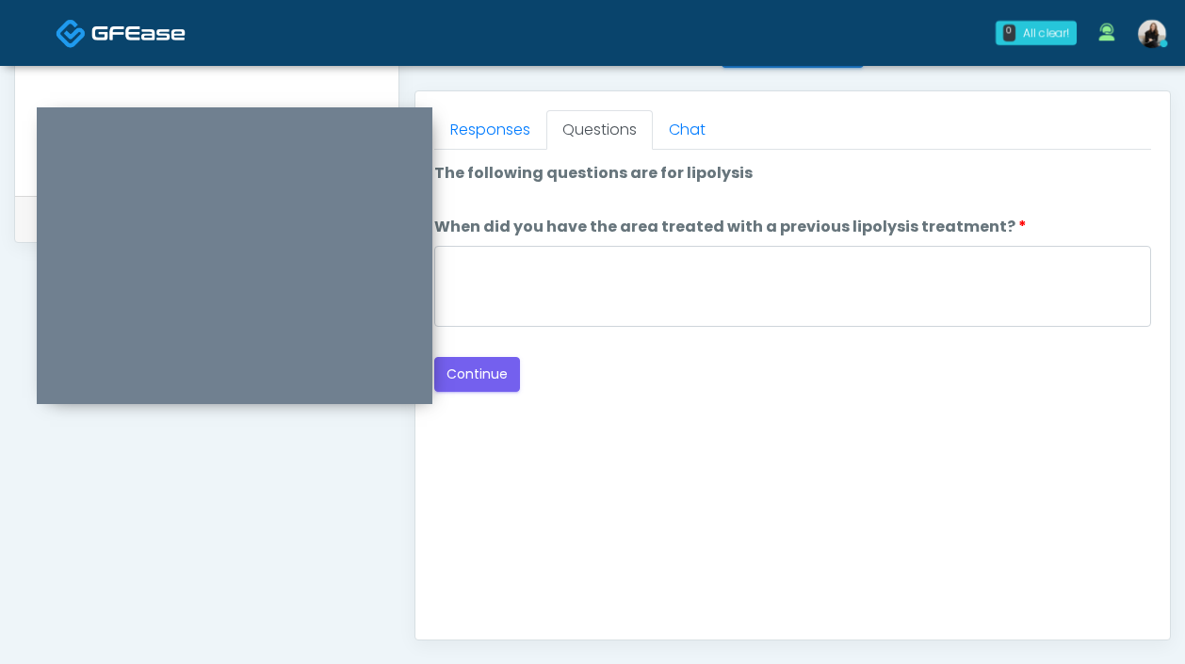
scroll to position [782, 0]
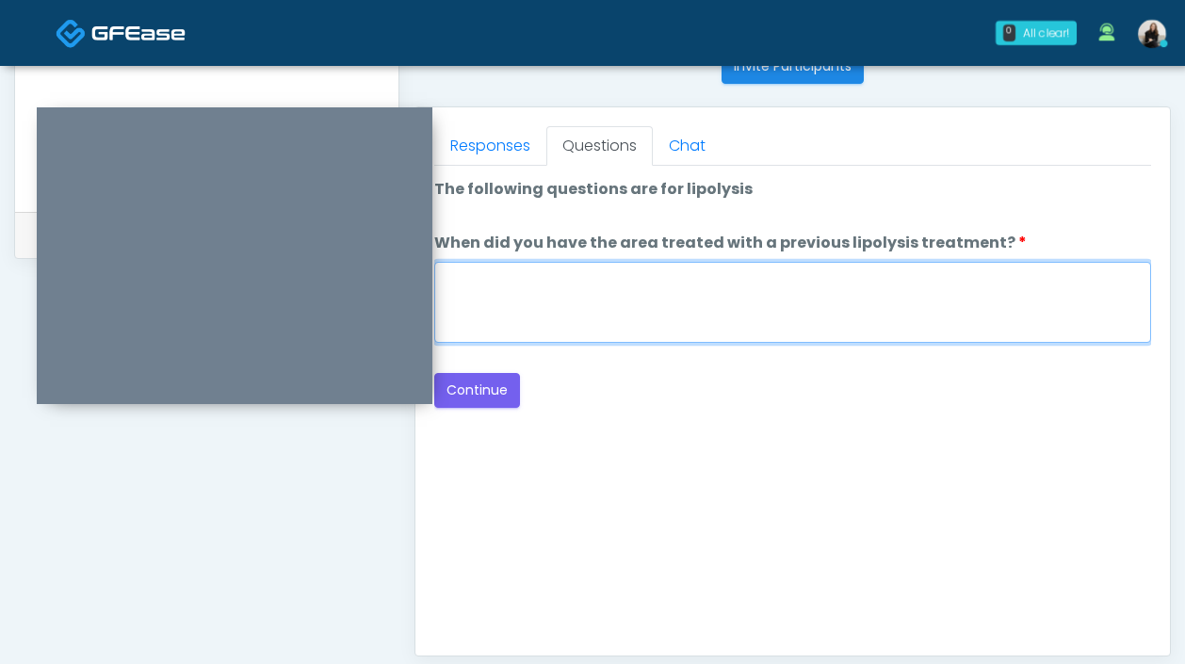
click at [529, 299] on textarea "When did you have the area treated with a previous lipolysis treatment?" at bounding box center [792, 302] width 717 height 81
type textarea "*****"
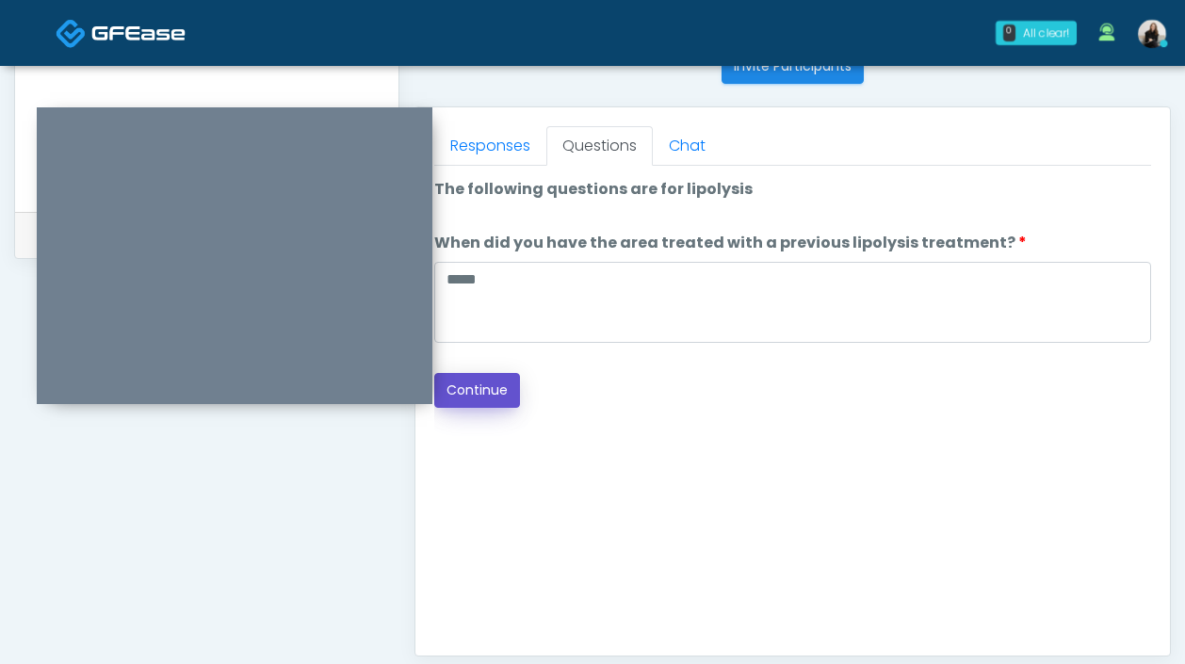
click at [490, 383] on button "Continue" at bounding box center [477, 390] width 86 height 35
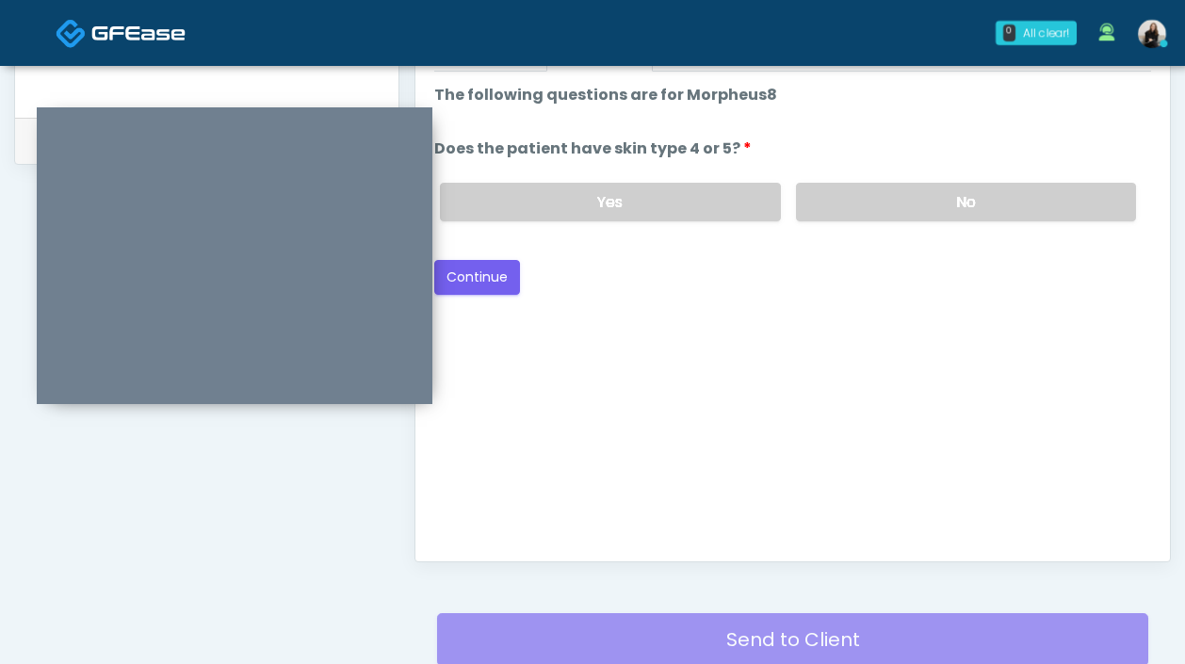
scroll to position [856, 0]
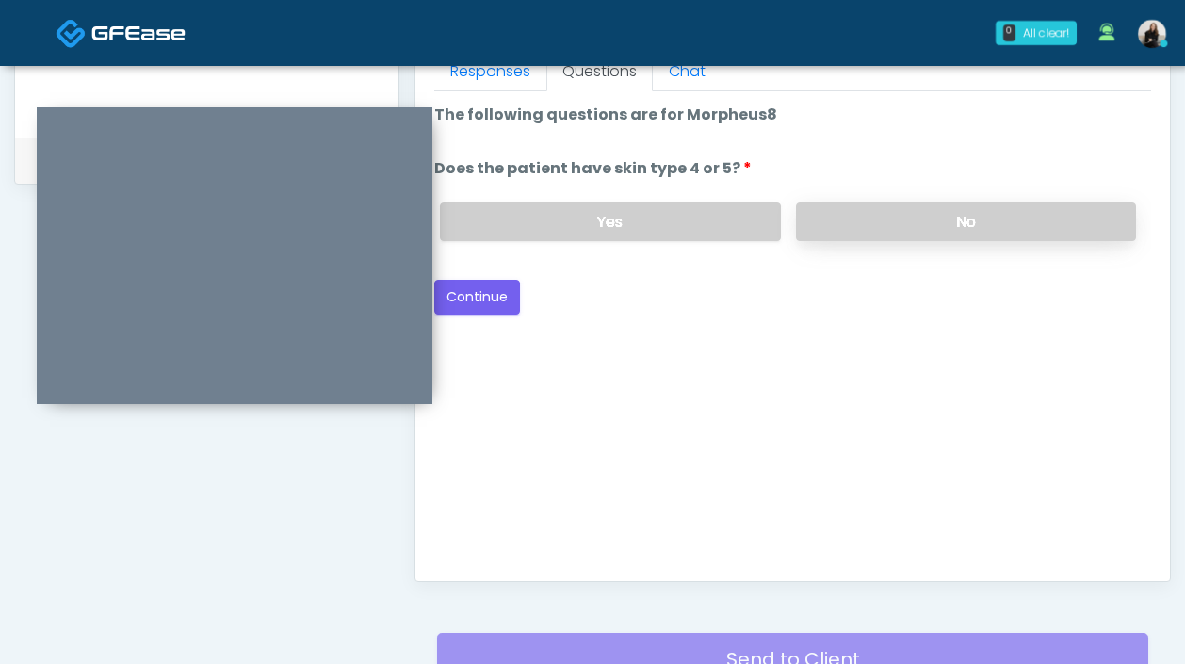
click at [856, 222] on label "No" at bounding box center [966, 222] width 340 height 39
click at [491, 305] on button "Continue" at bounding box center [477, 297] width 86 height 35
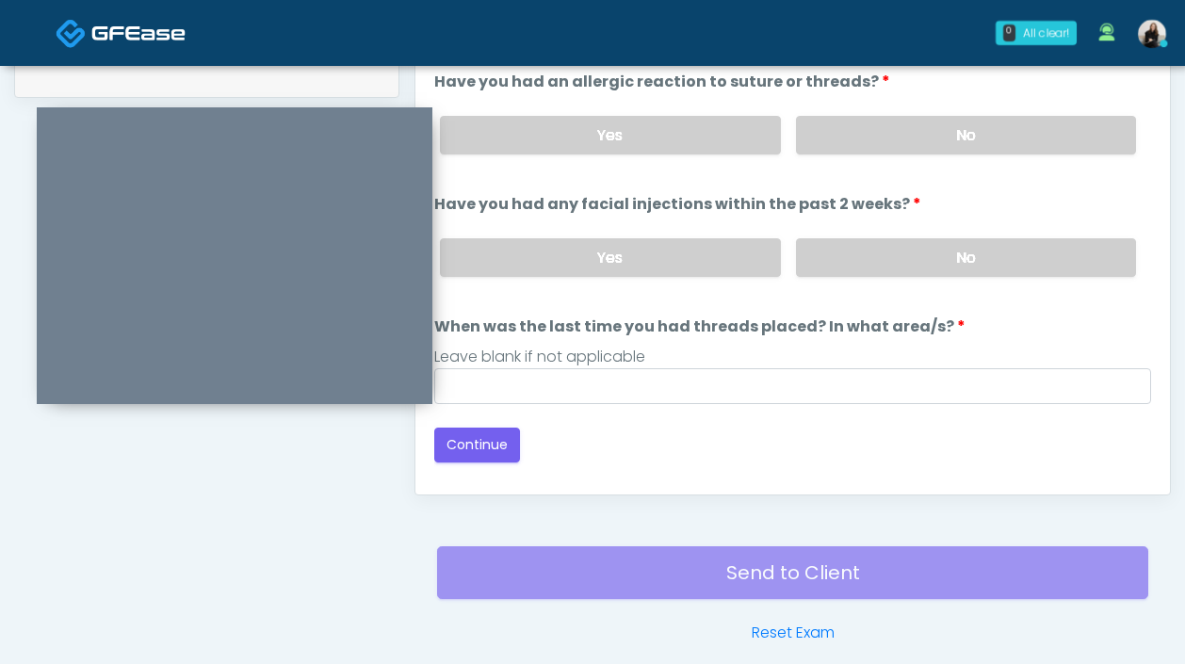
scroll to position [878, 0]
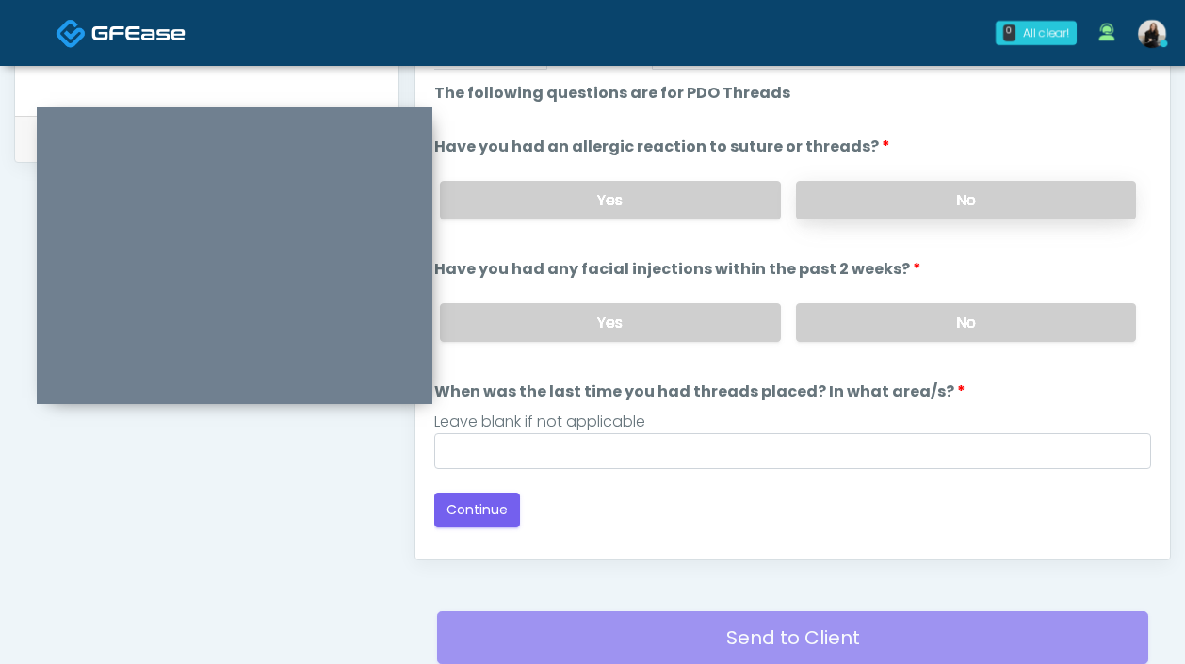
click at [931, 207] on label "No" at bounding box center [966, 200] width 340 height 39
click at [926, 318] on label "No" at bounding box center [966, 322] width 340 height 39
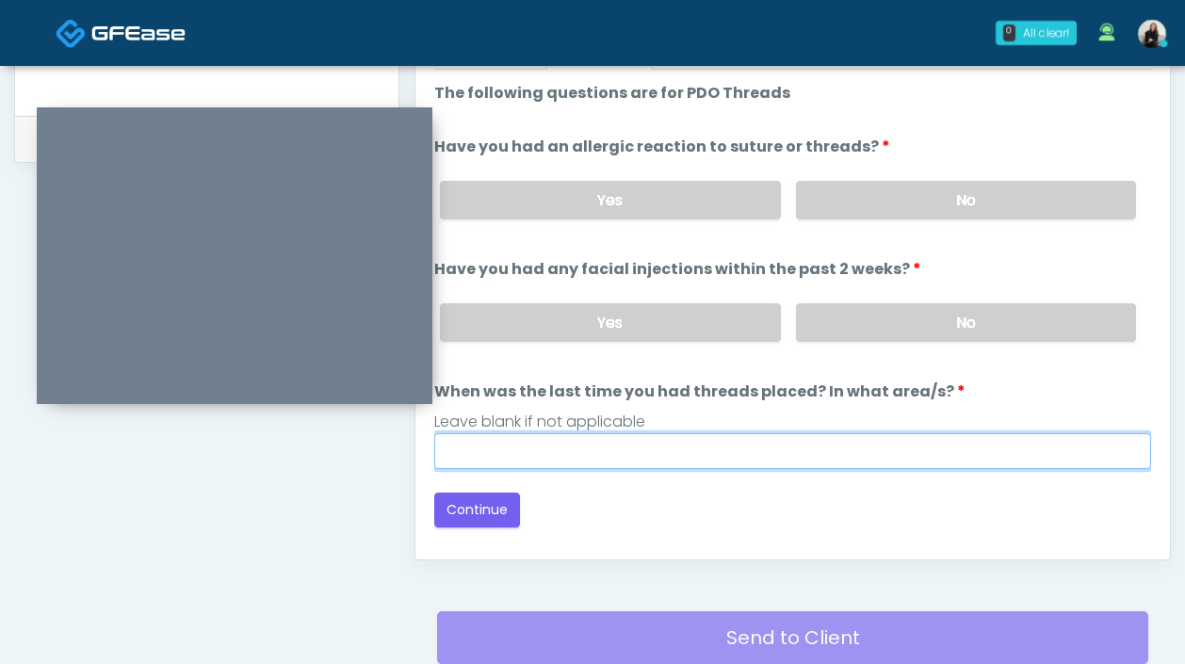
click at [802, 456] on input "When was the last time you had threads placed? In what area/s?" at bounding box center [792, 451] width 717 height 36
type input "*********"
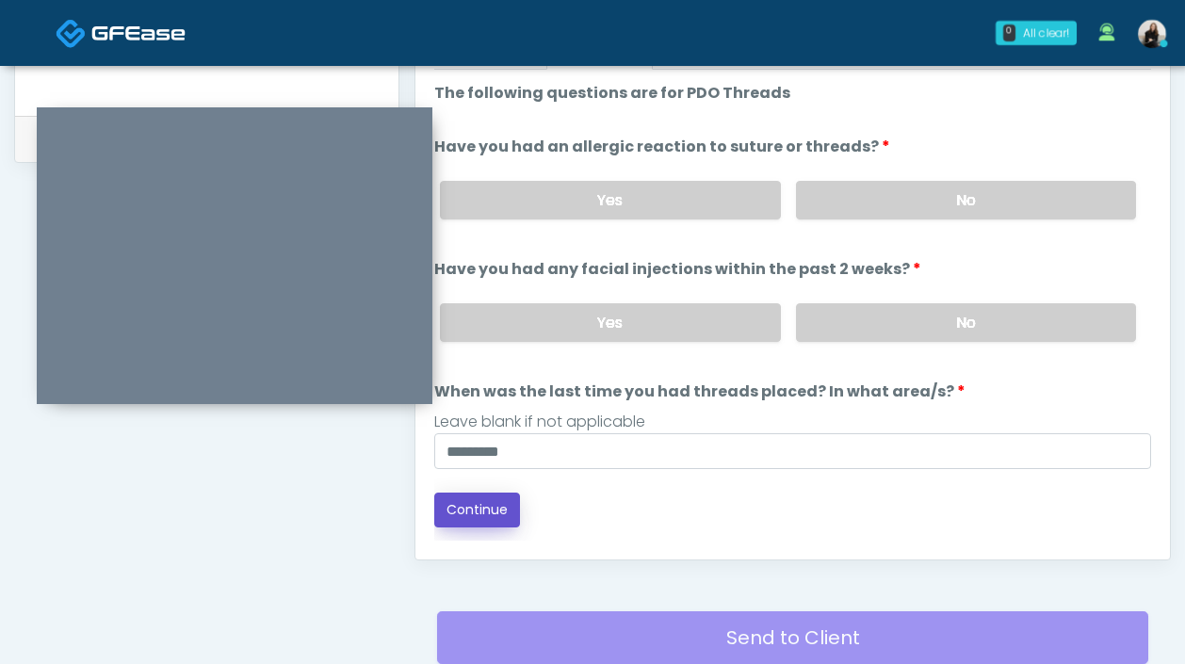
click at [503, 497] on button "Continue" at bounding box center [477, 510] width 86 height 35
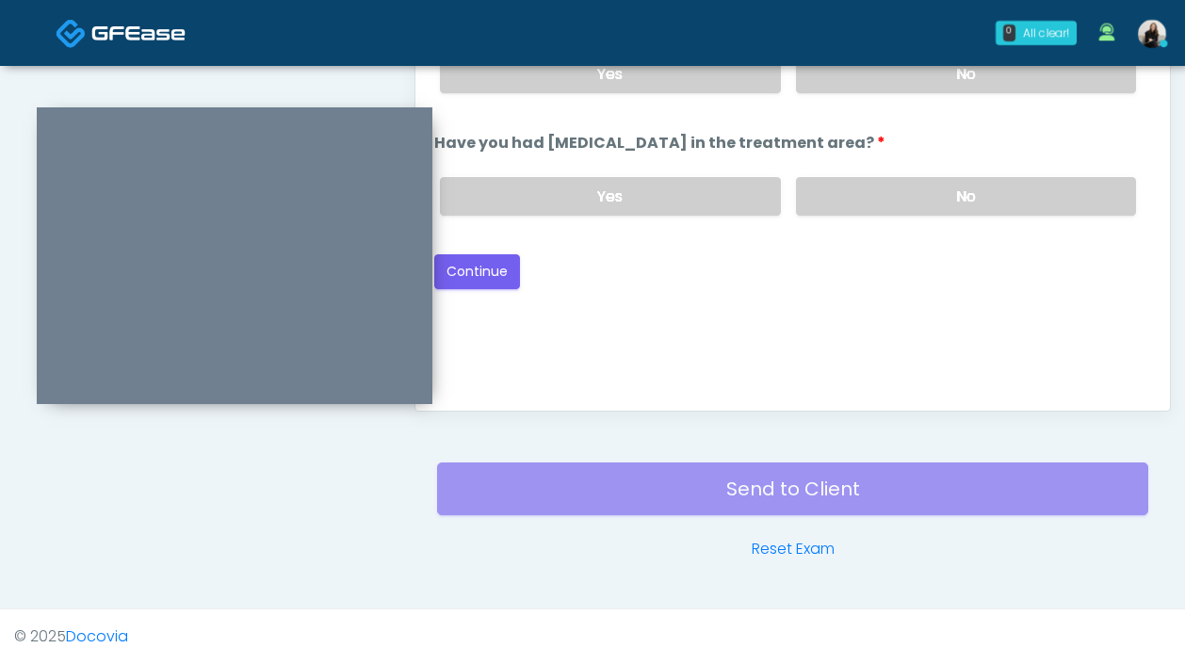
scroll to position [794, 0]
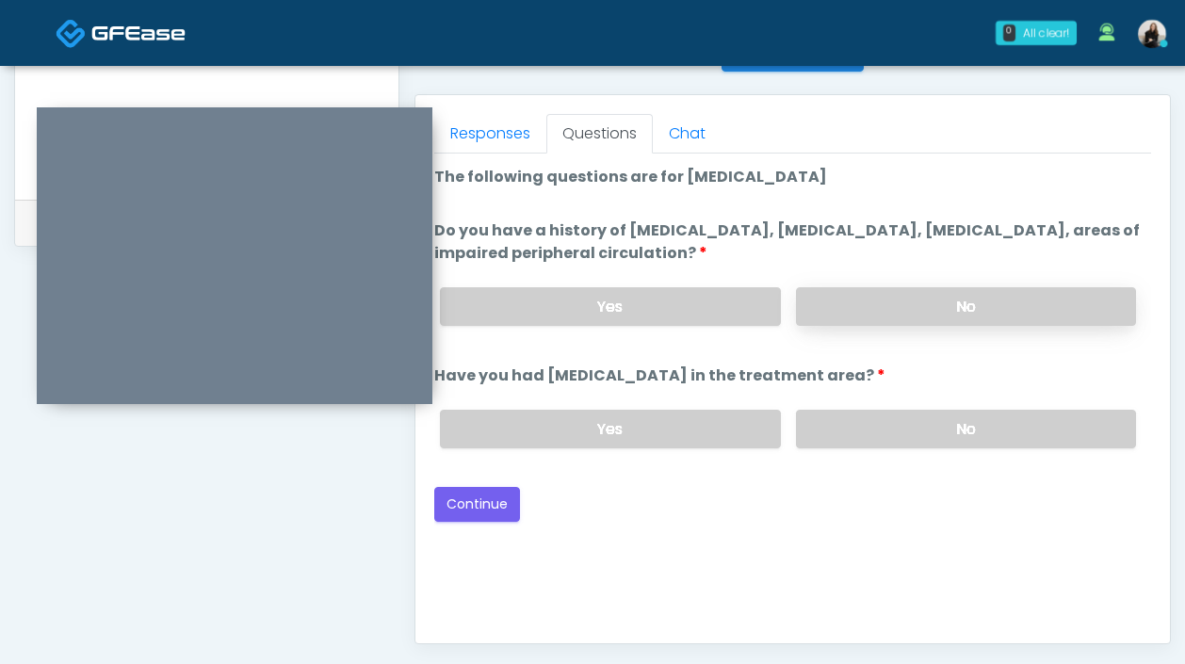
click at [880, 306] on label "No" at bounding box center [966, 306] width 340 height 39
click at [873, 427] on label "No" at bounding box center [966, 429] width 340 height 39
click at [483, 502] on button "Continue" at bounding box center [477, 504] width 86 height 35
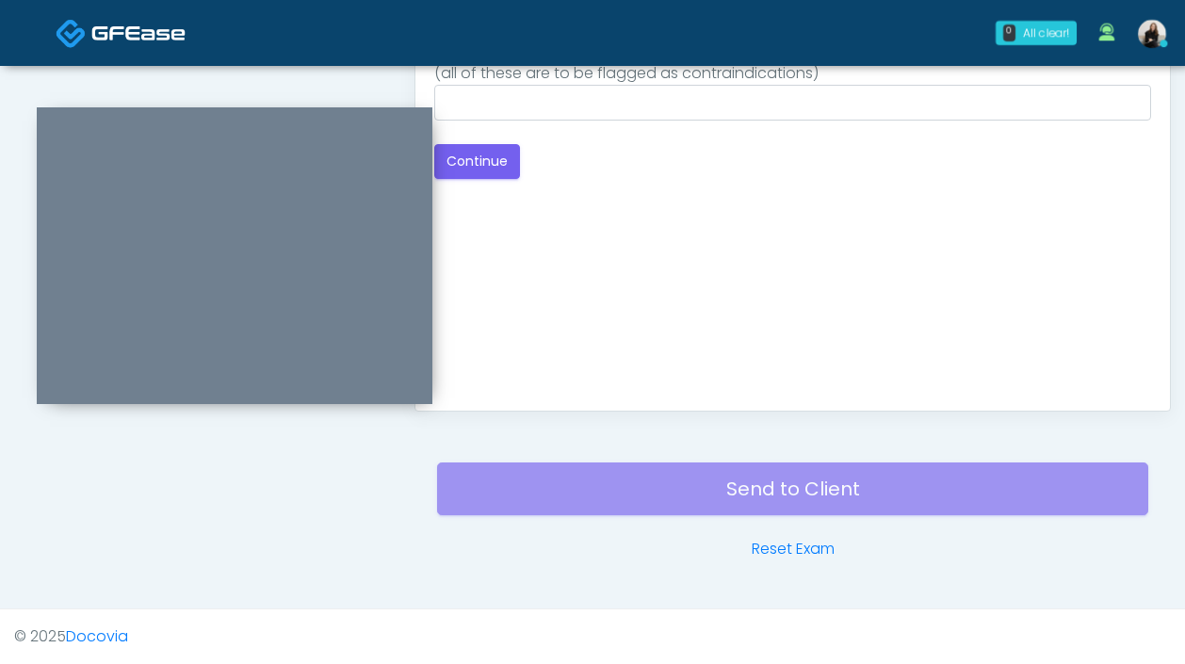
scroll to position [895, 0]
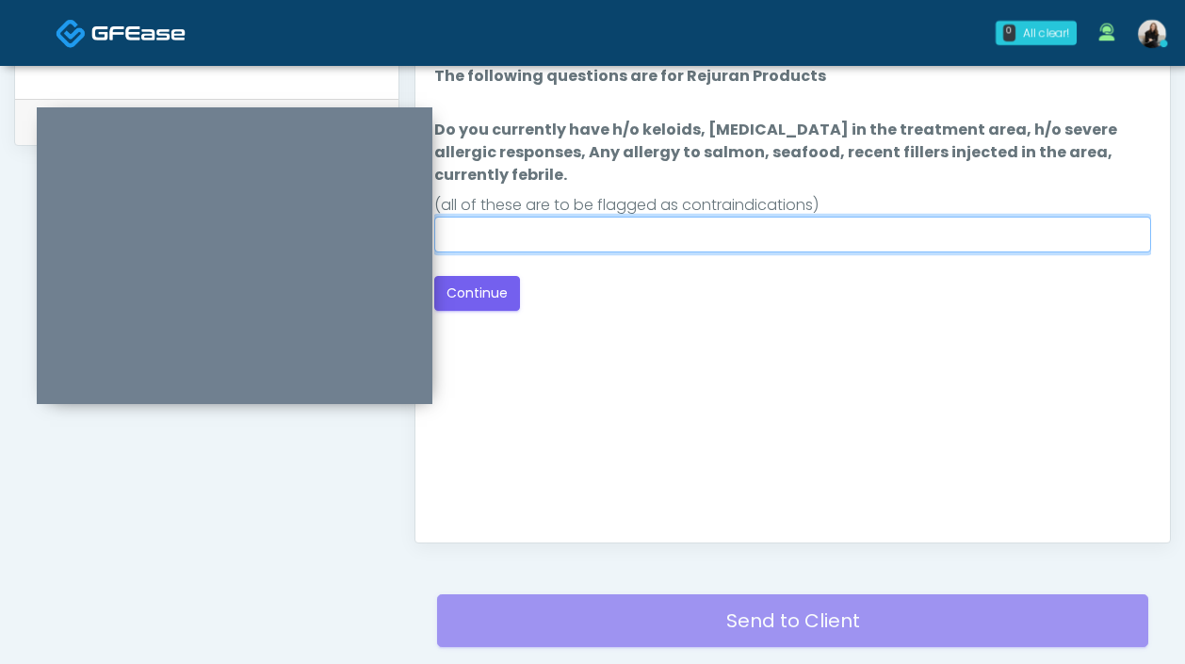
click at [760, 233] on input "Do you currently have h/o keloids, skin infection in the treatment area, h/o se…" at bounding box center [792, 235] width 717 height 36
type input "**"
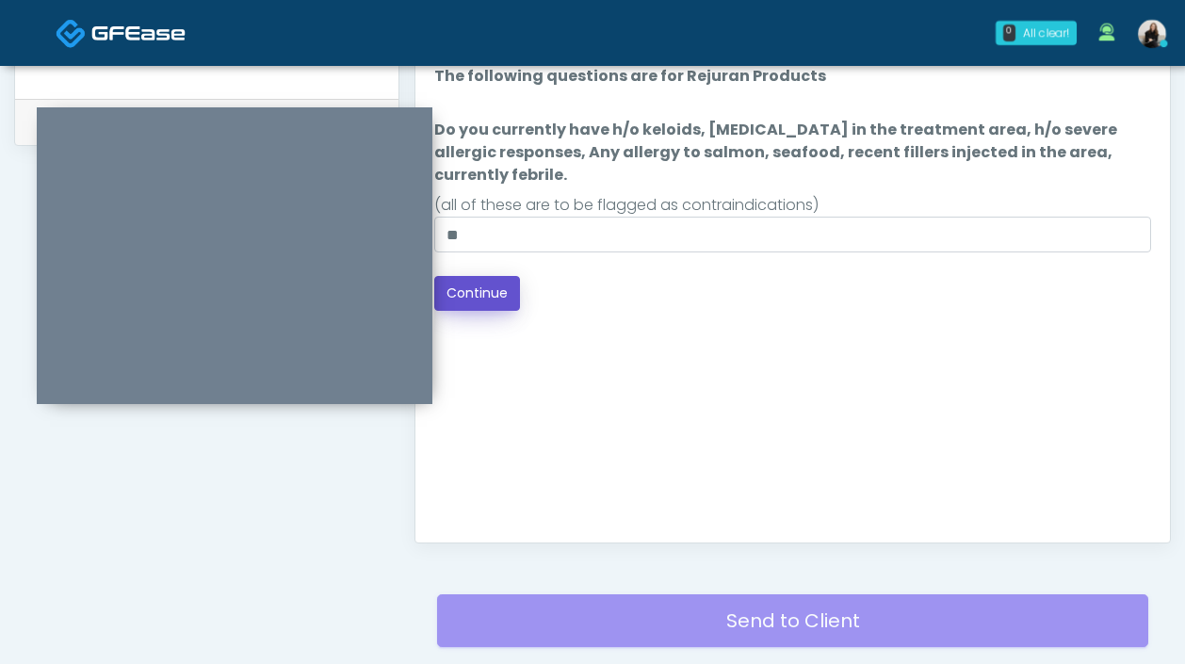
click at [496, 302] on button "Continue" at bounding box center [477, 293] width 86 height 35
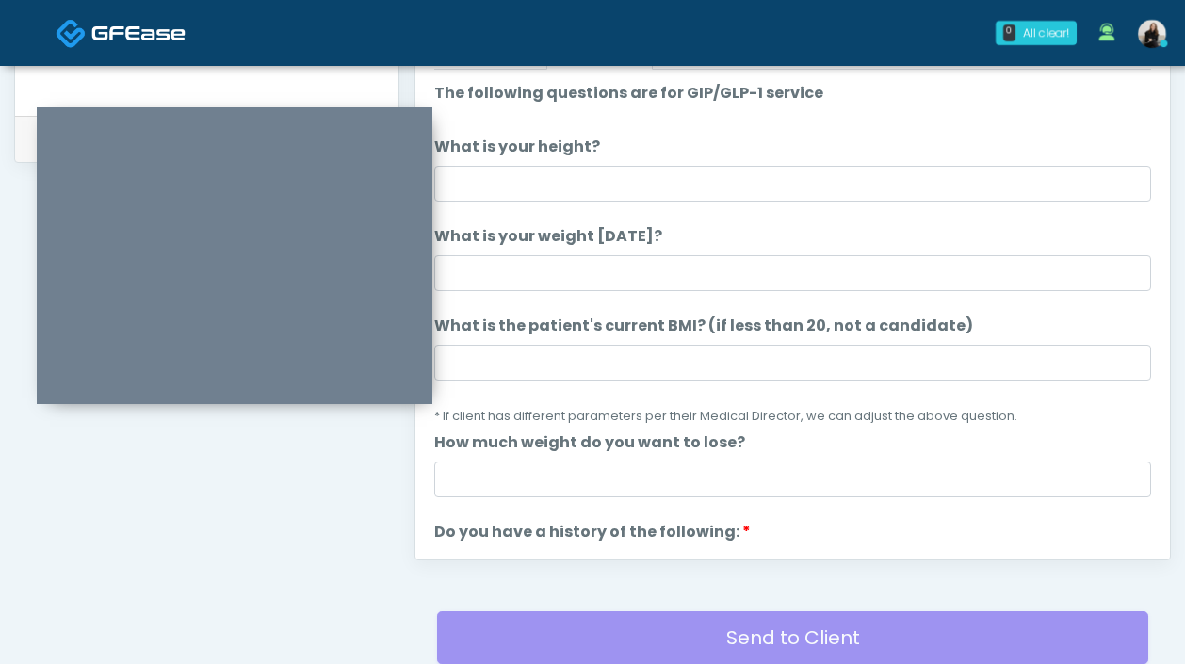
scroll to position [782, 0]
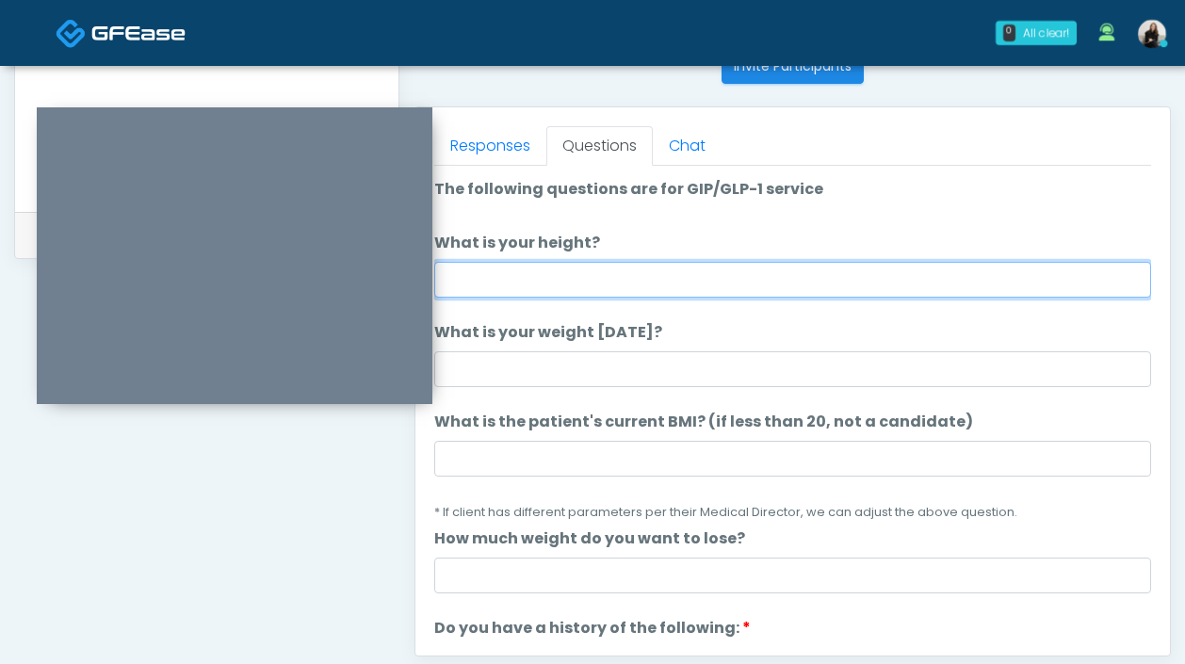
click at [507, 272] on input "What is your height?" at bounding box center [792, 280] width 717 height 36
type input "***"
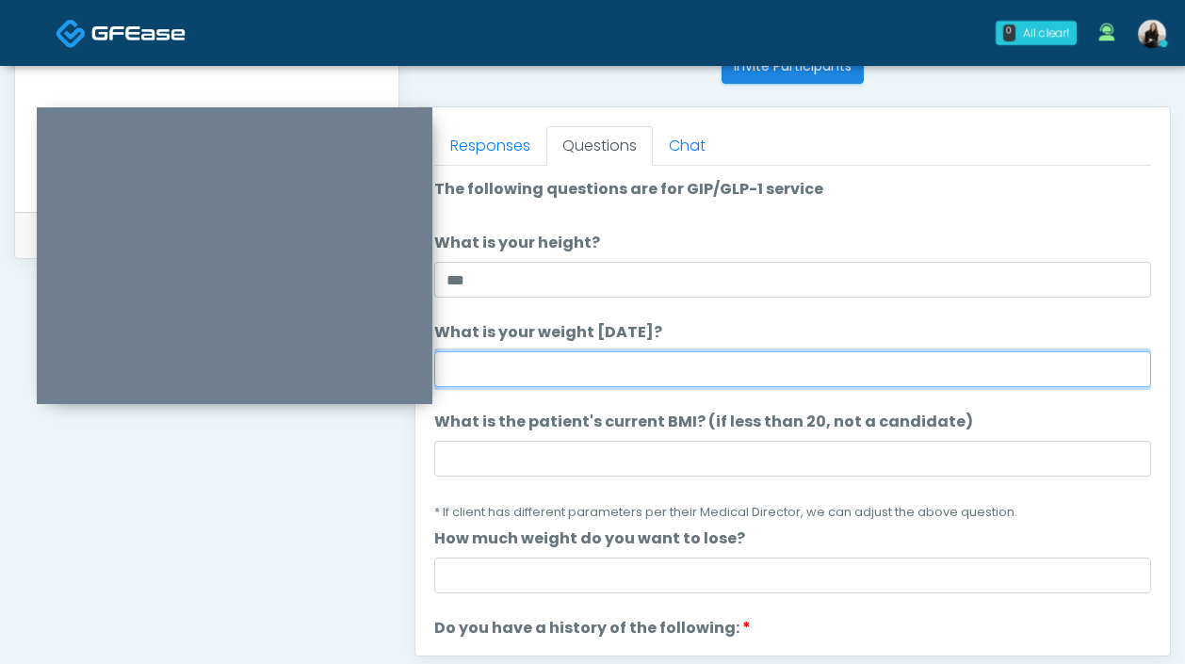
click at [482, 375] on input "What is your weight today?" at bounding box center [792, 369] width 717 height 36
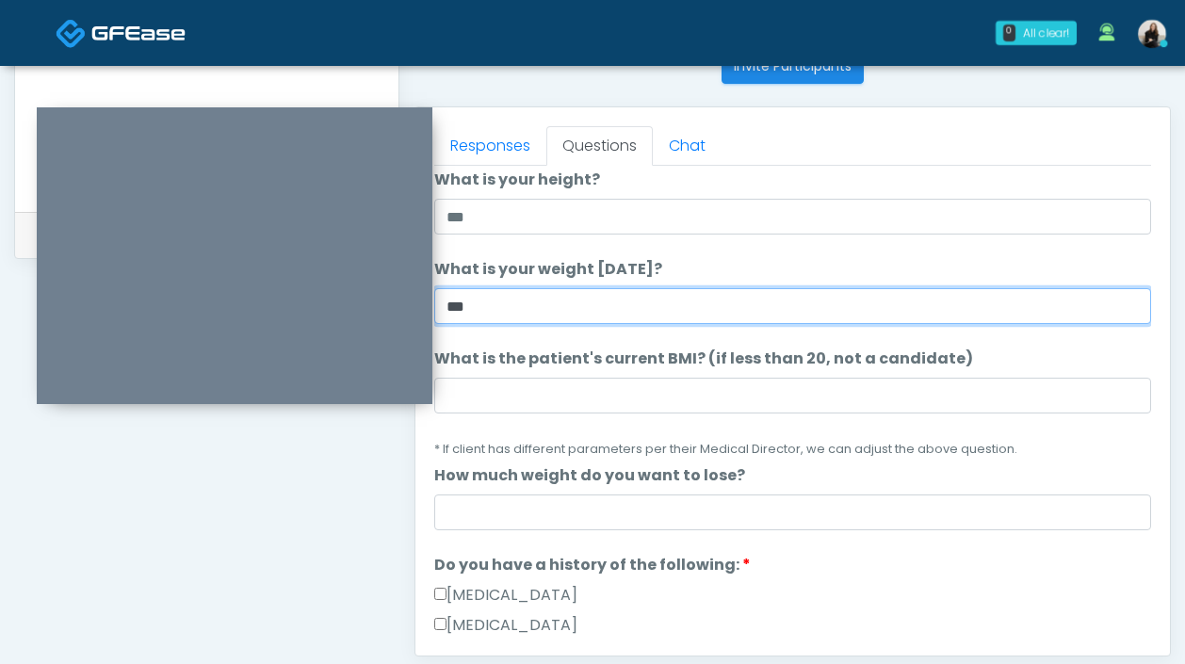
scroll to position [87, 0]
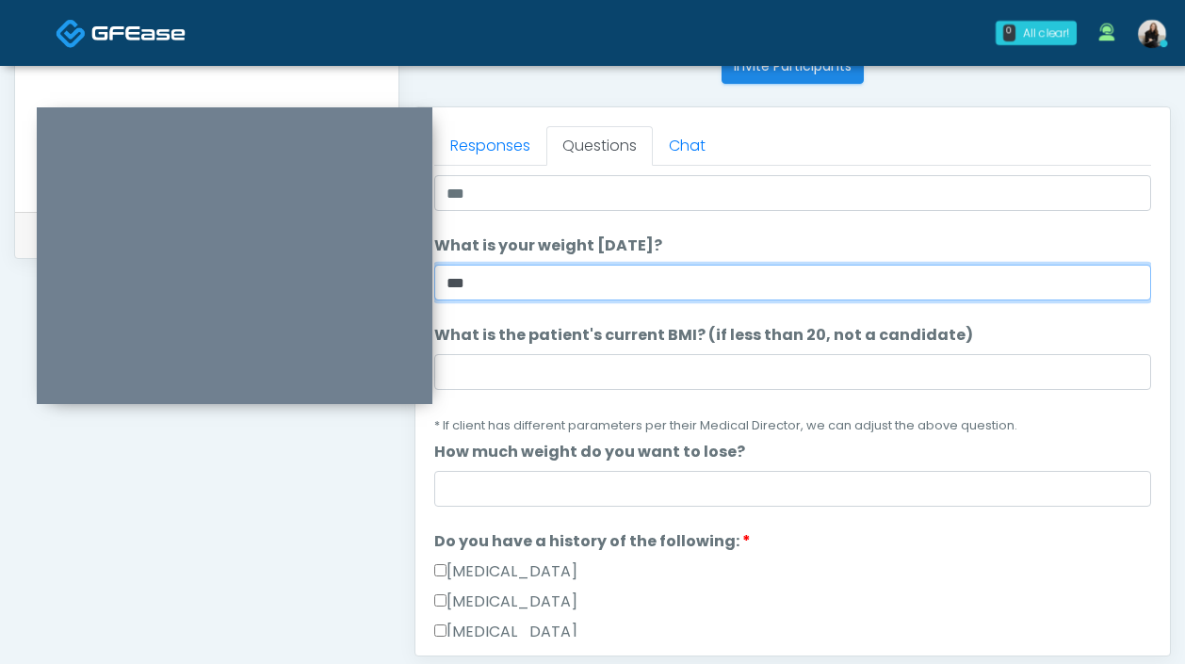
type input "***"
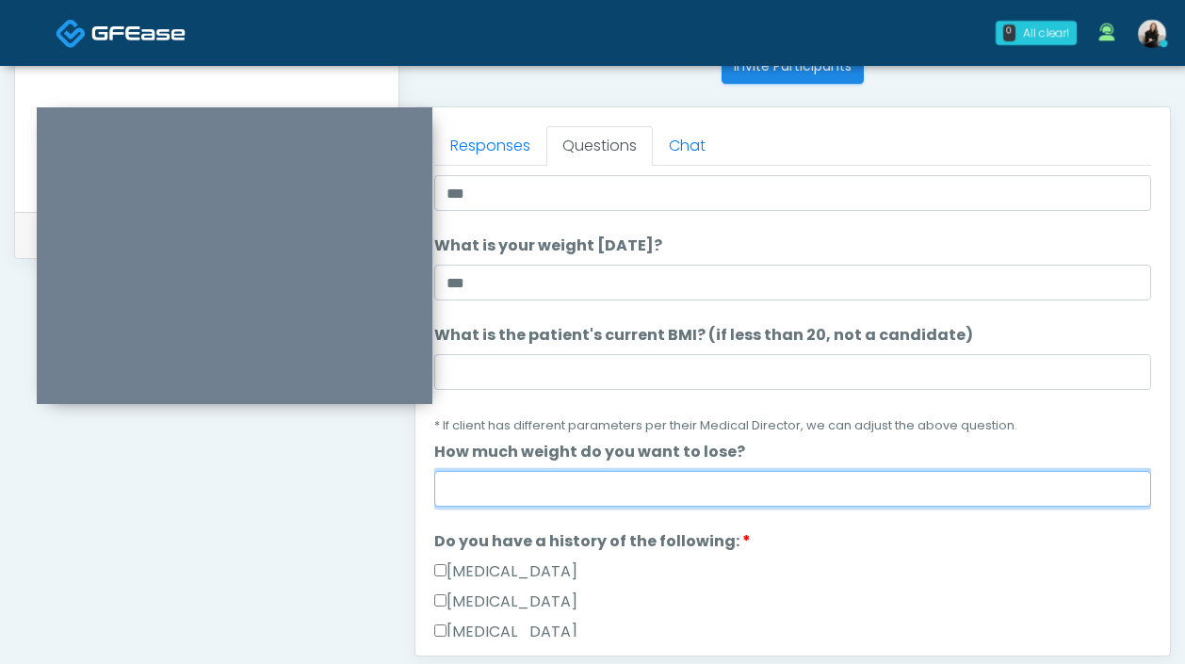
click at [480, 501] on input "How much weight do you want to lose?" at bounding box center [792, 489] width 717 height 36
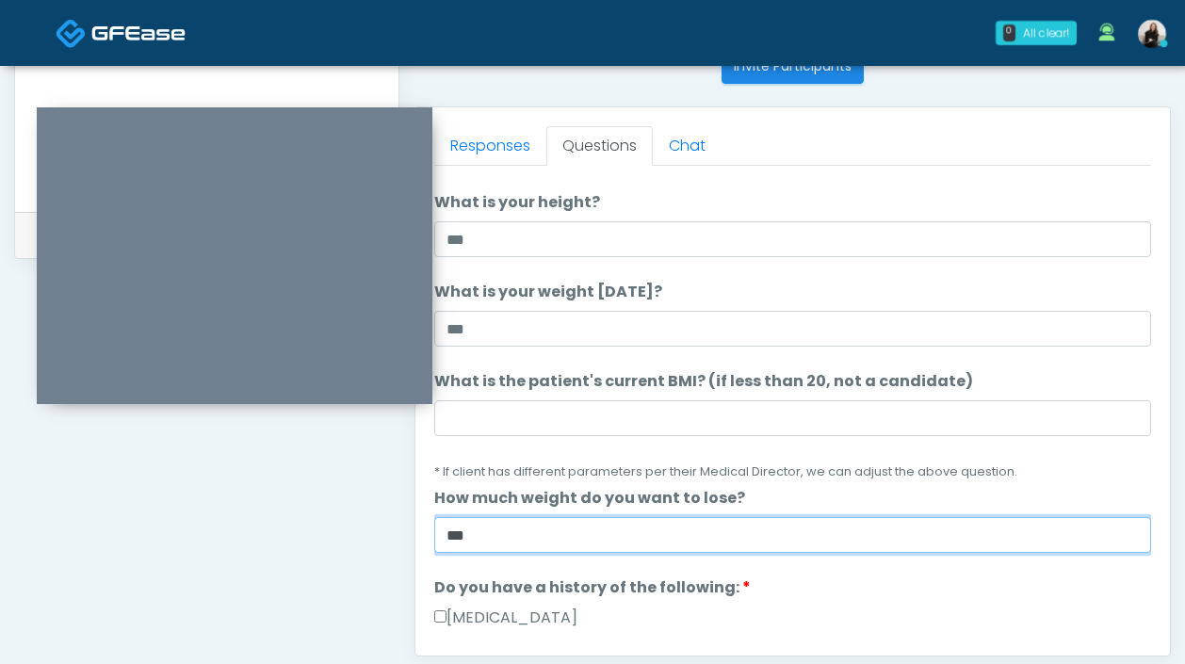
scroll to position [37, 0]
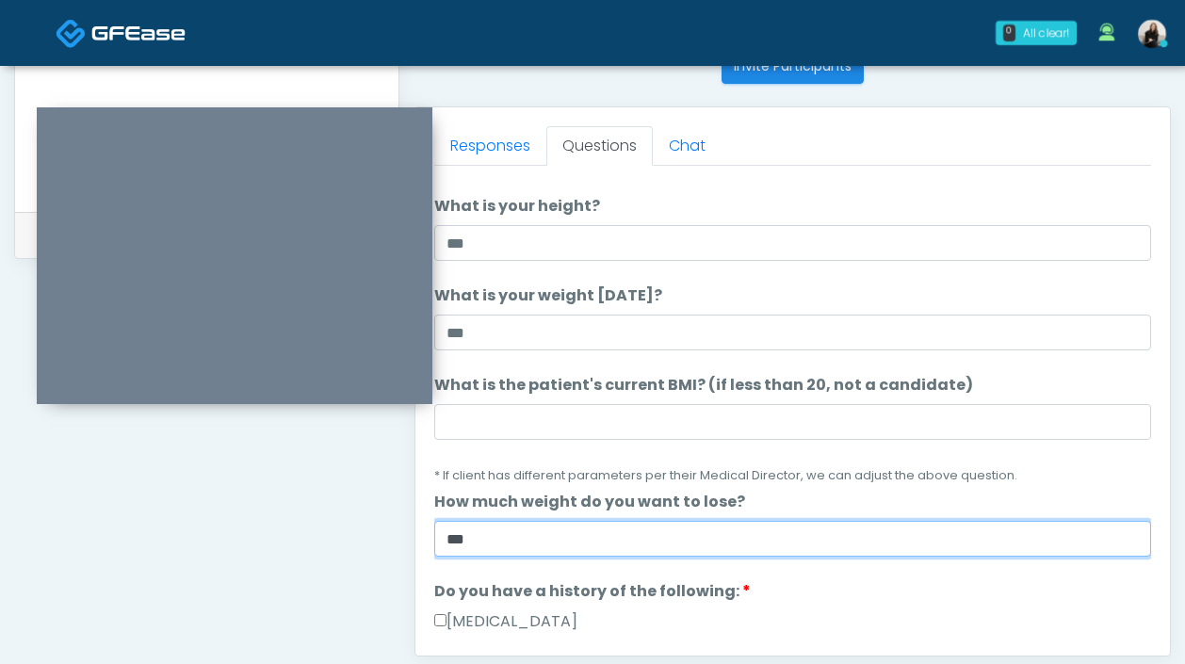
type input "***"
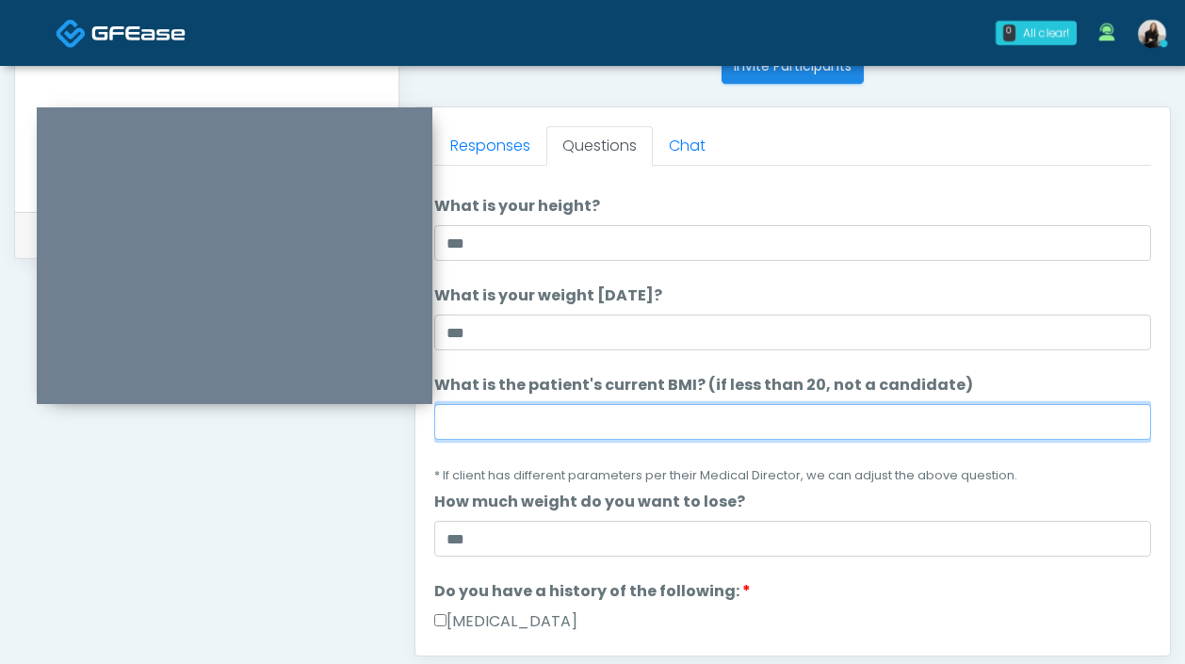
click at [525, 417] on input "What is the patient's current BMI? (if less than 20, not a candidate)" at bounding box center [792, 422] width 717 height 36
paste input "****"
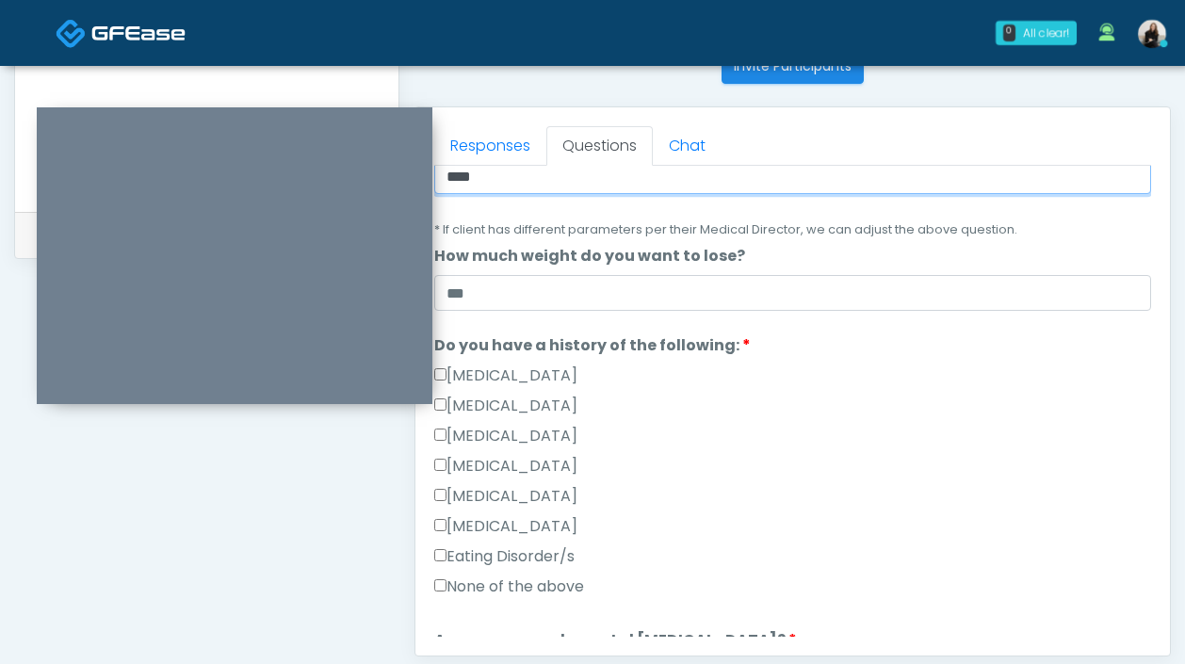
scroll to position [302, 0]
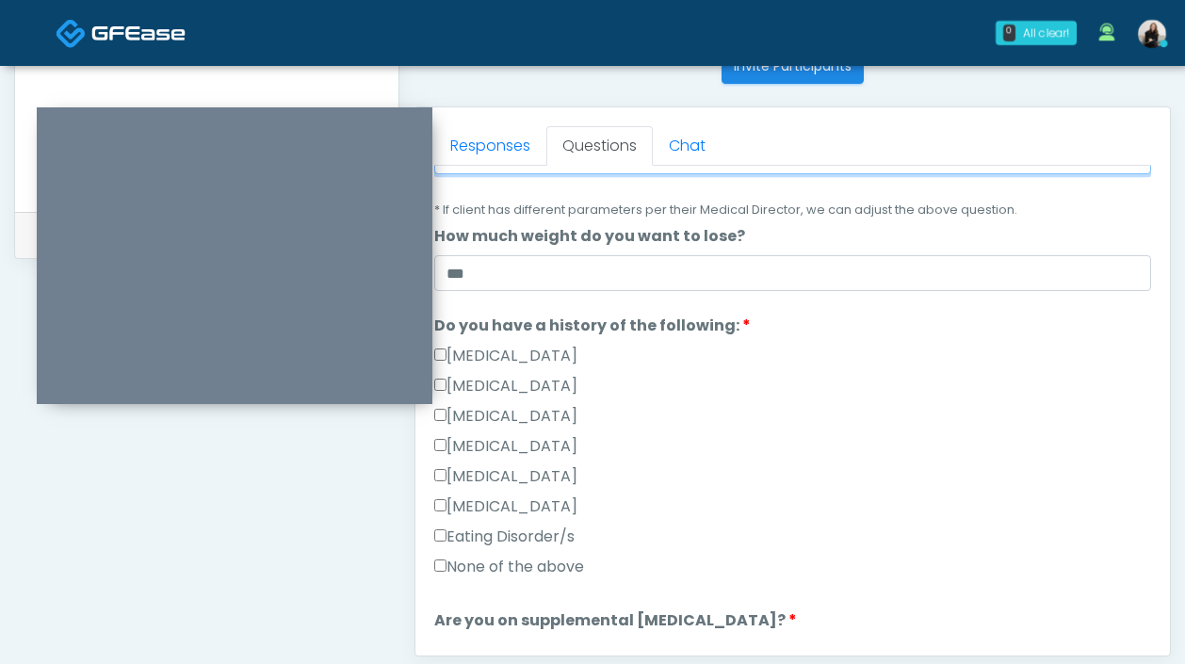
type input "****"
click at [516, 560] on label "None of the above" at bounding box center [509, 567] width 150 height 23
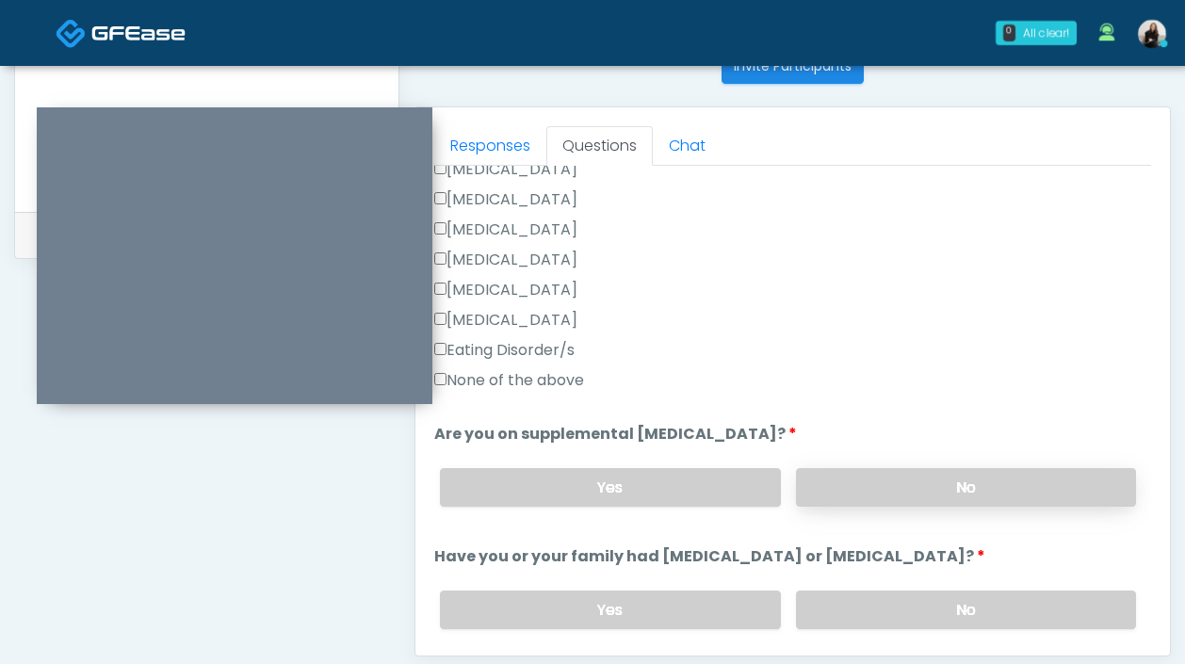
click at [862, 493] on label "No" at bounding box center [966, 487] width 340 height 39
click at [842, 597] on label "No" at bounding box center [966, 610] width 340 height 39
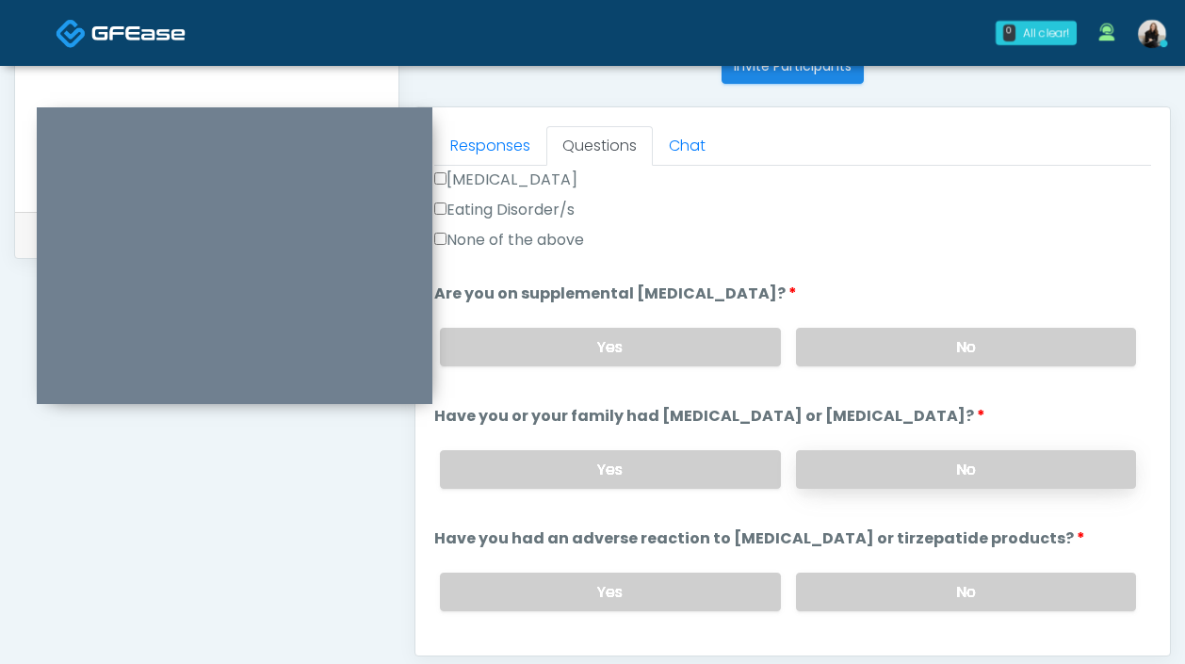
click at [842, 597] on label "No" at bounding box center [966, 592] width 340 height 39
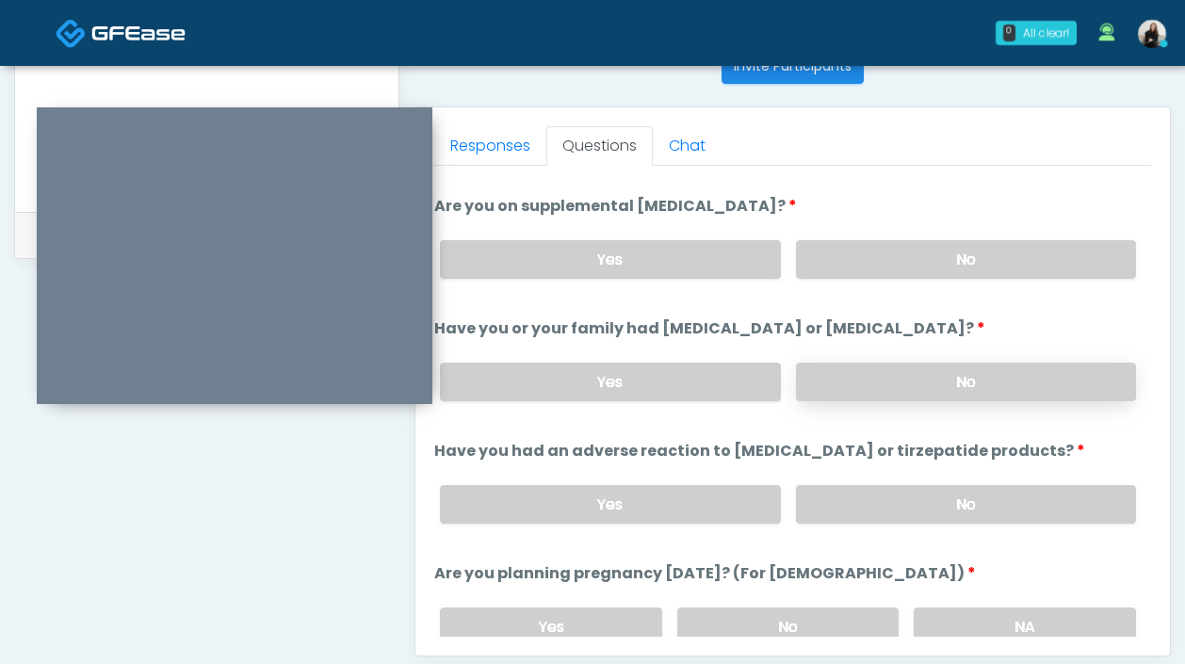
click at [842, 597] on div "Yes No NA" at bounding box center [788, 626] width 726 height 69
click at [839, 615] on label "No" at bounding box center [788, 627] width 222 height 39
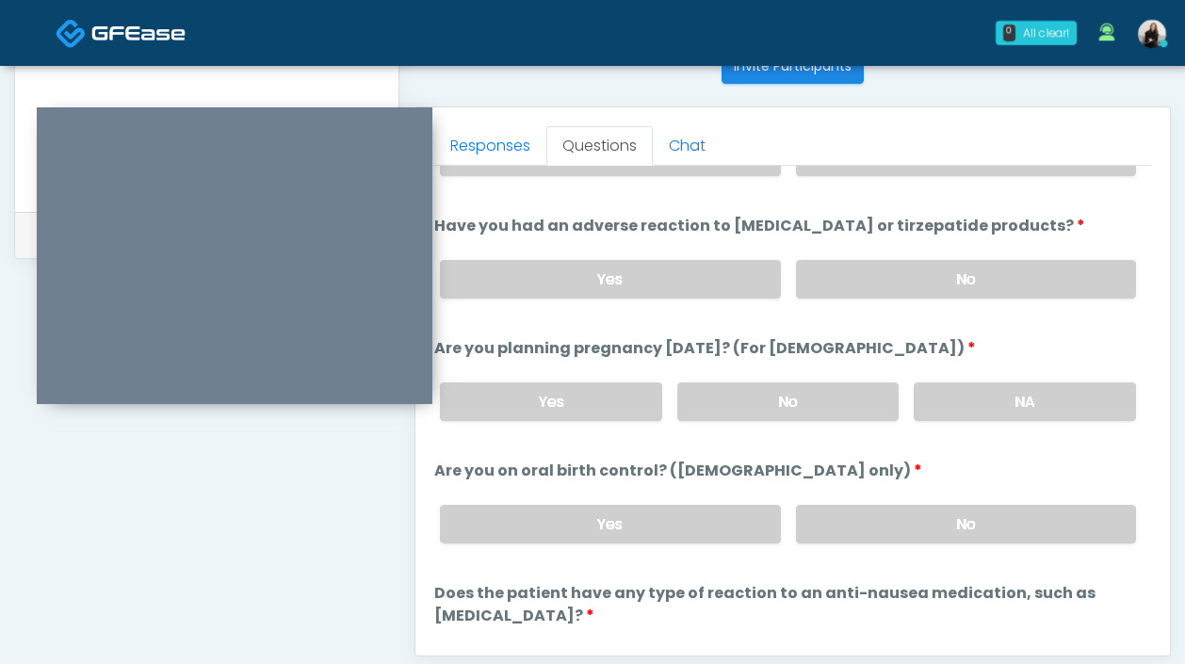
click at [836, 543] on div "Yes No" at bounding box center [788, 524] width 726 height 69
click at [836, 539] on div "Yes No" at bounding box center [788, 524] width 726 height 69
click at [836, 521] on label "No" at bounding box center [966, 524] width 340 height 39
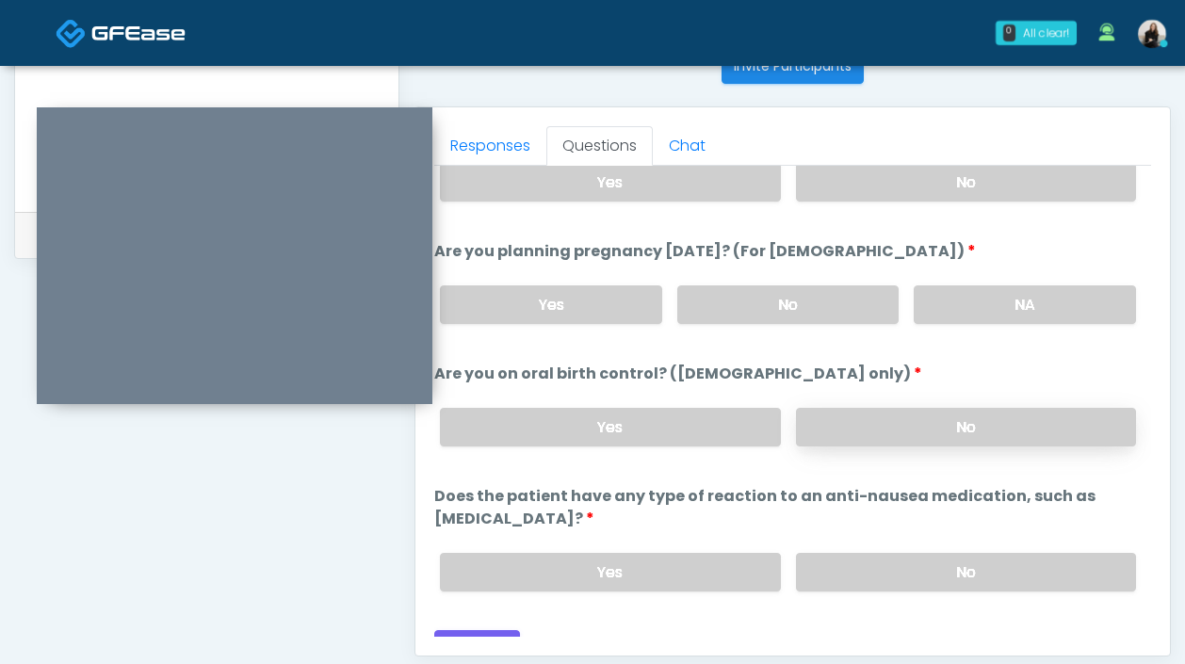
click at [836, 538] on div "Yes No" at bounding box center [788, 572] width 726 height 69
click at [836, 553] on label "No" at bounding box center [966, 572] width 340 height 39
click at [491, 630] on button "Continue" at bounding box center [477, 647] width 86 height 35
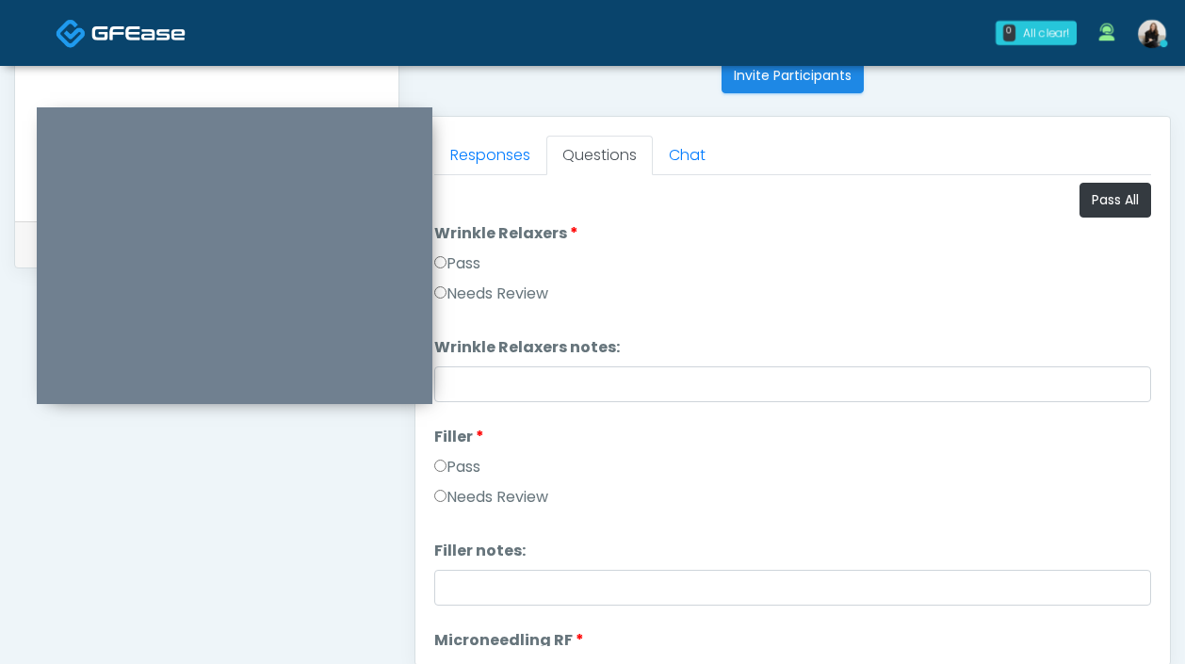
scroll to position [629, 0]
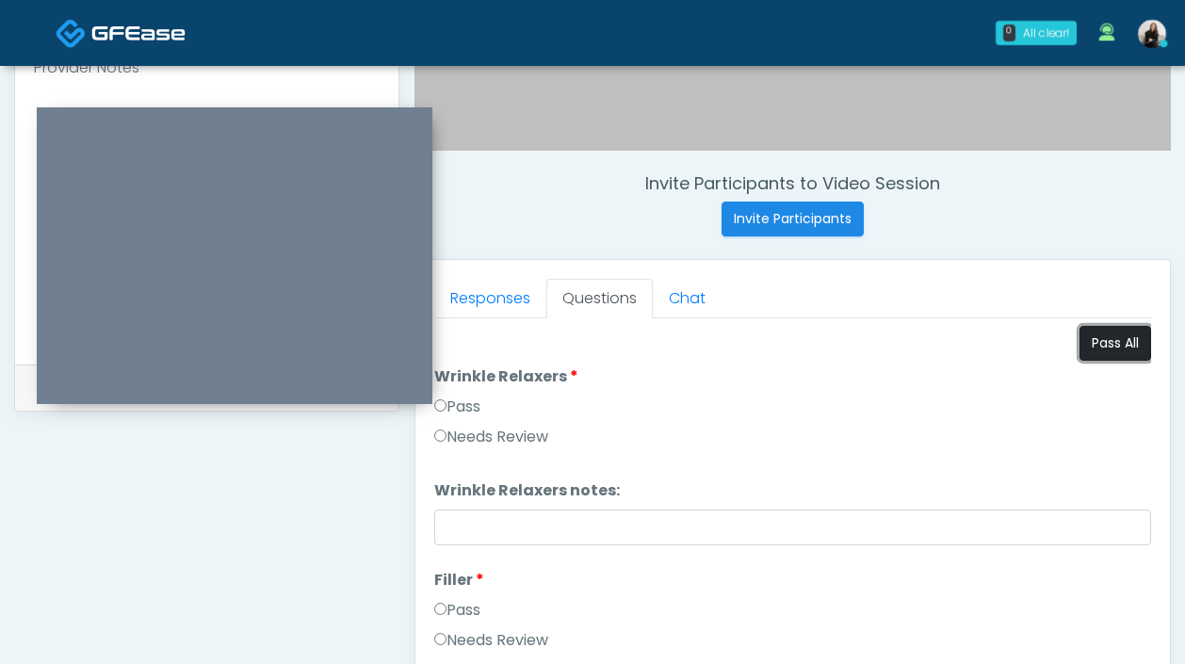
click at [1103, 335] on button "Pass All" at bounding box center [1115, 343] width 72 height 35
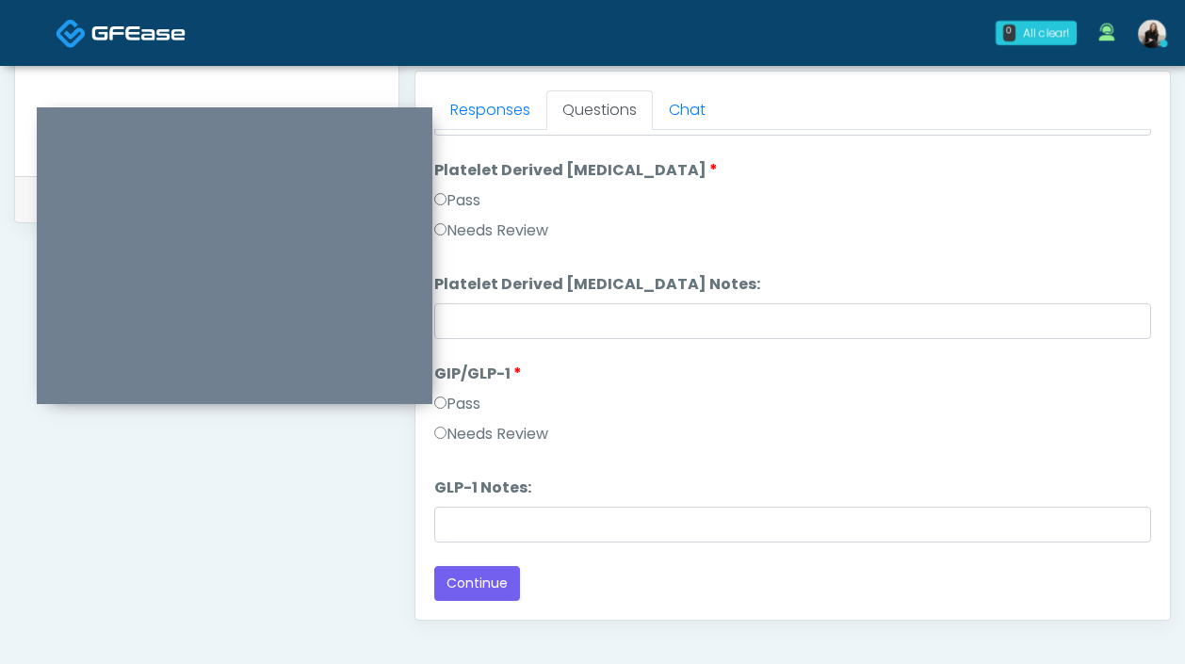
scroll to position [896, 0]
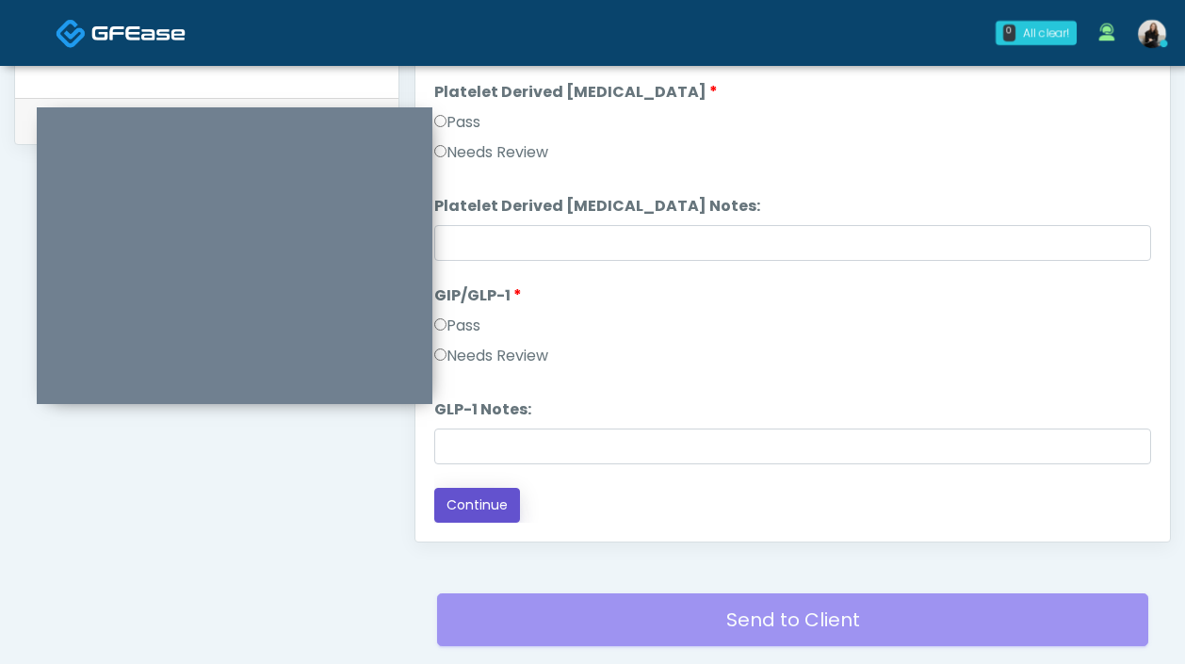
click at [486, 511] on button "Continue" at bounding box center [477, 505] width 86 height 35
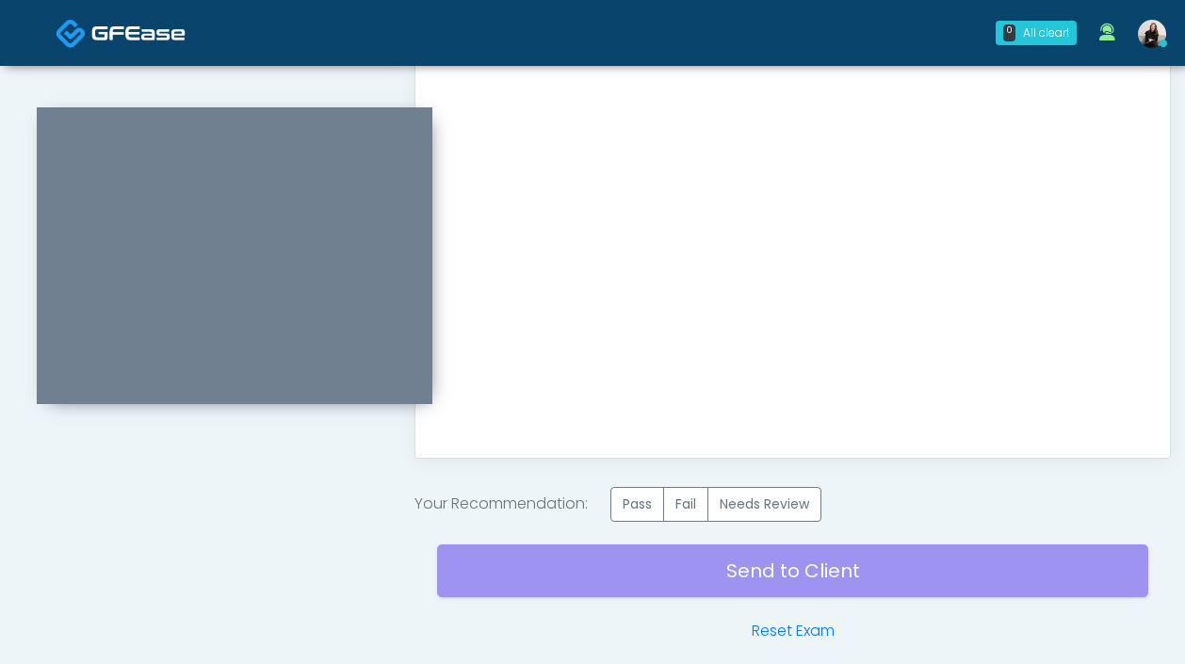
scroll to position [981, 0]
click at [645, 507] on label "Pass" at bounding box center [637, 503] width 54 height 35
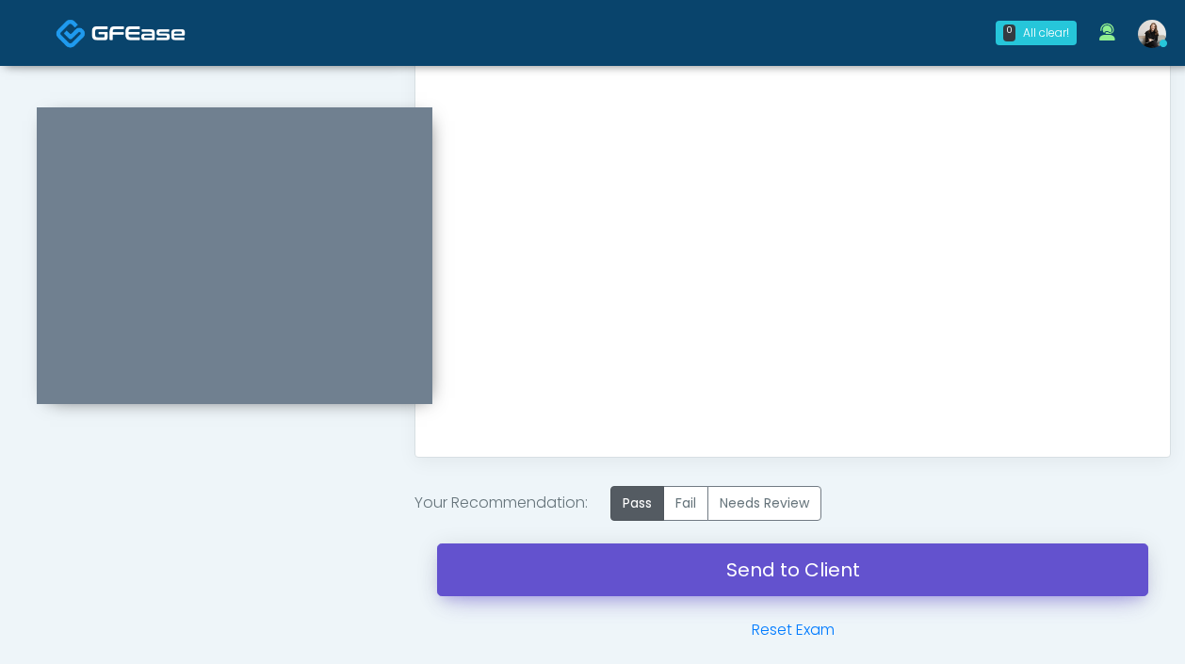
click at [644, 565] on link "Send to Client" at bounding box center [792, 569] width 711 height 53
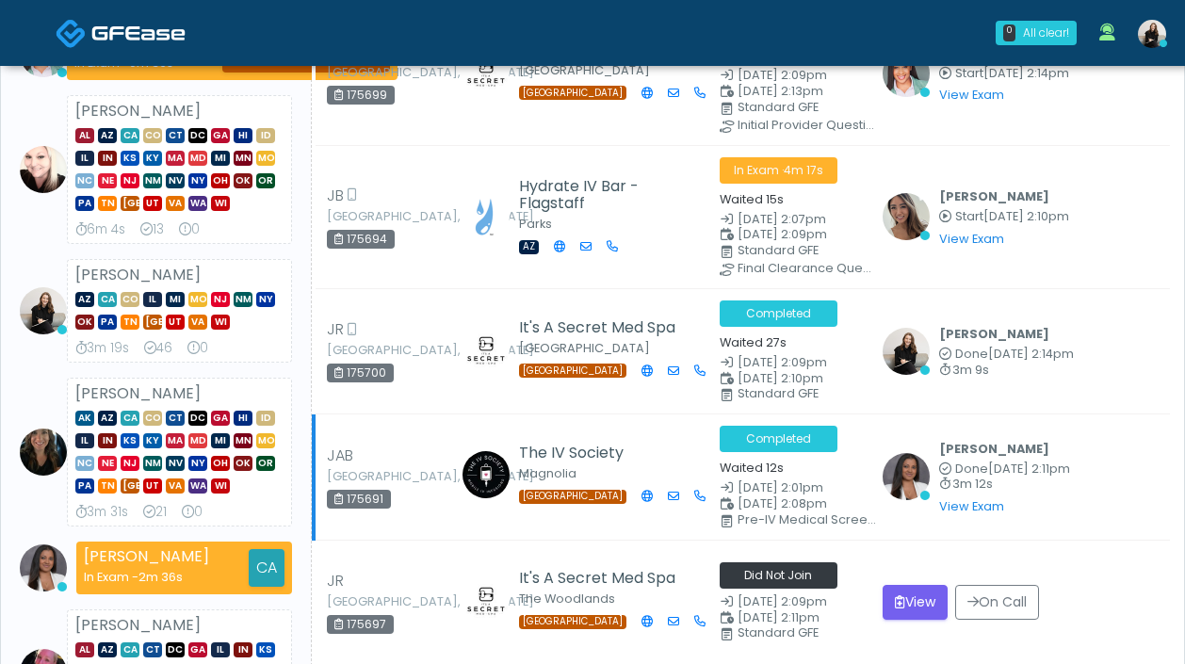
scroll to position [527, 0]
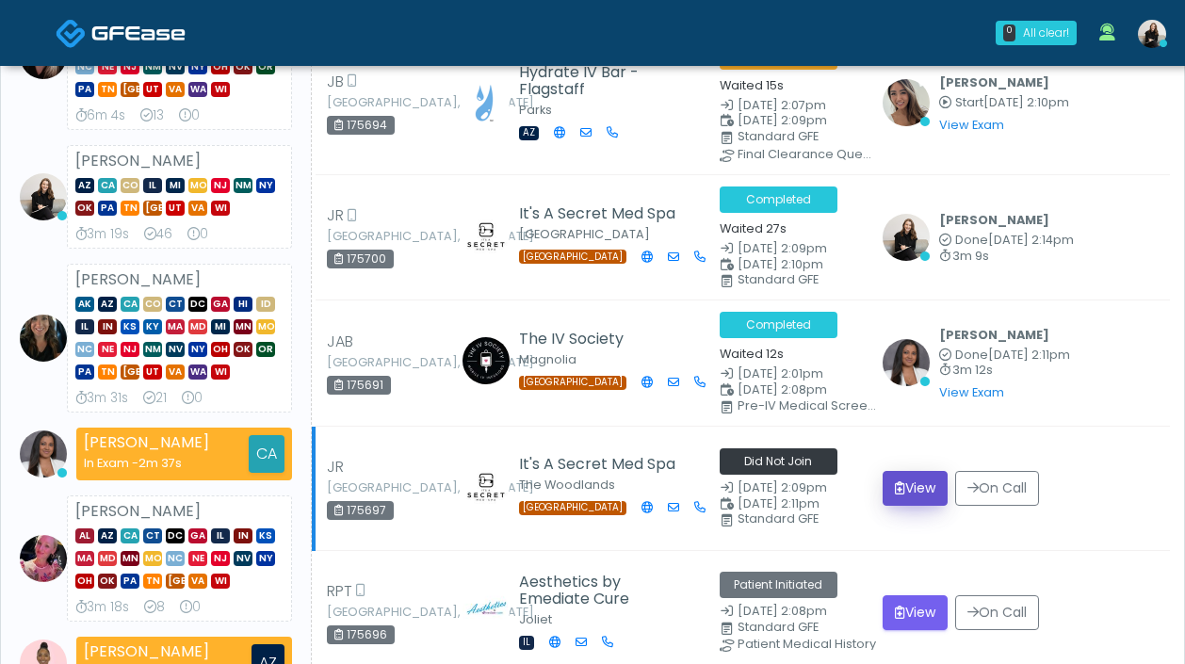
click at [906, 475] on button "View" at bounding box center [915, 488] width 65 height 35
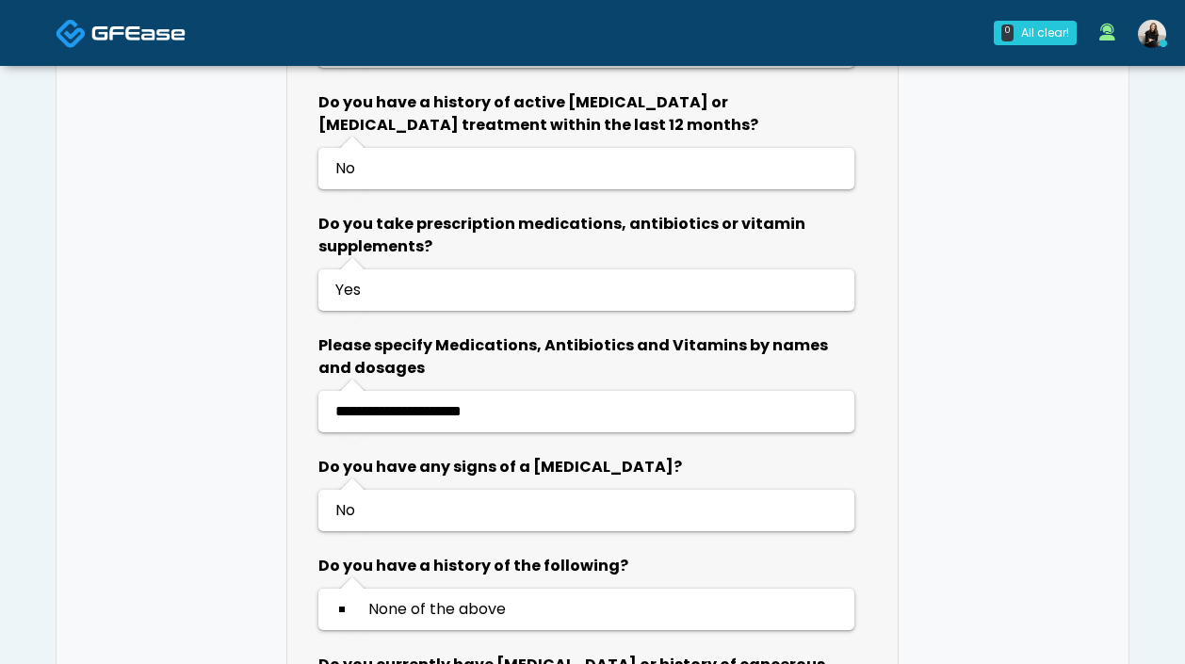
scroll to position [1062, 0]
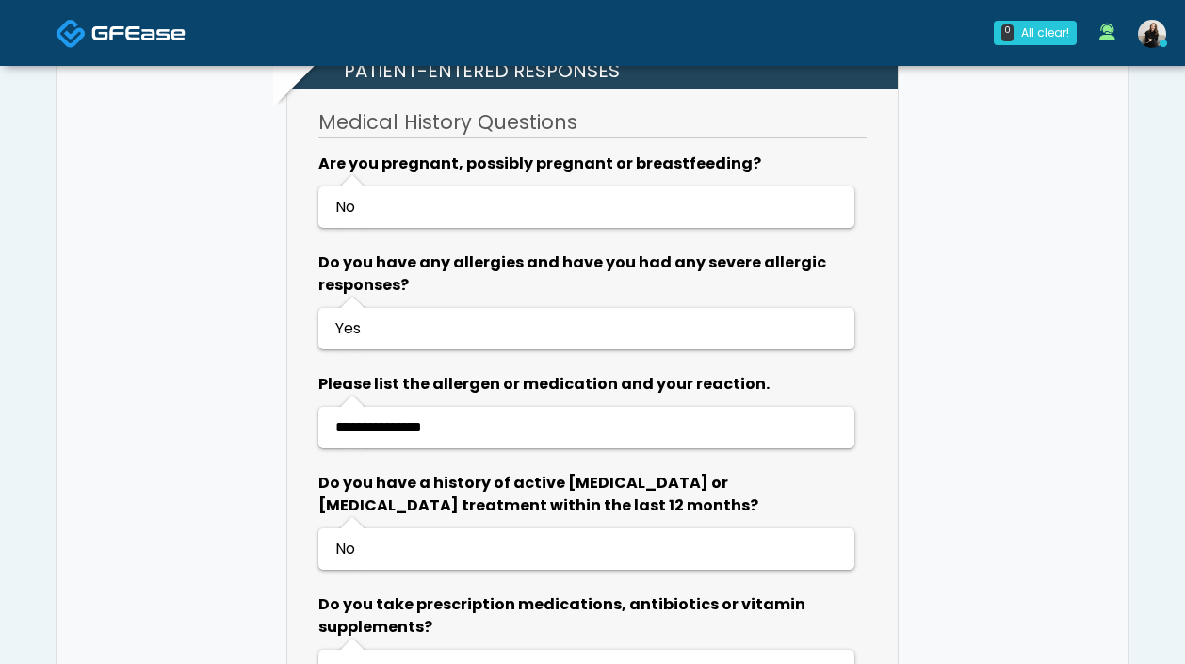
click at [137, 13] on link at bounding box center [121, 32] width 130 height 61
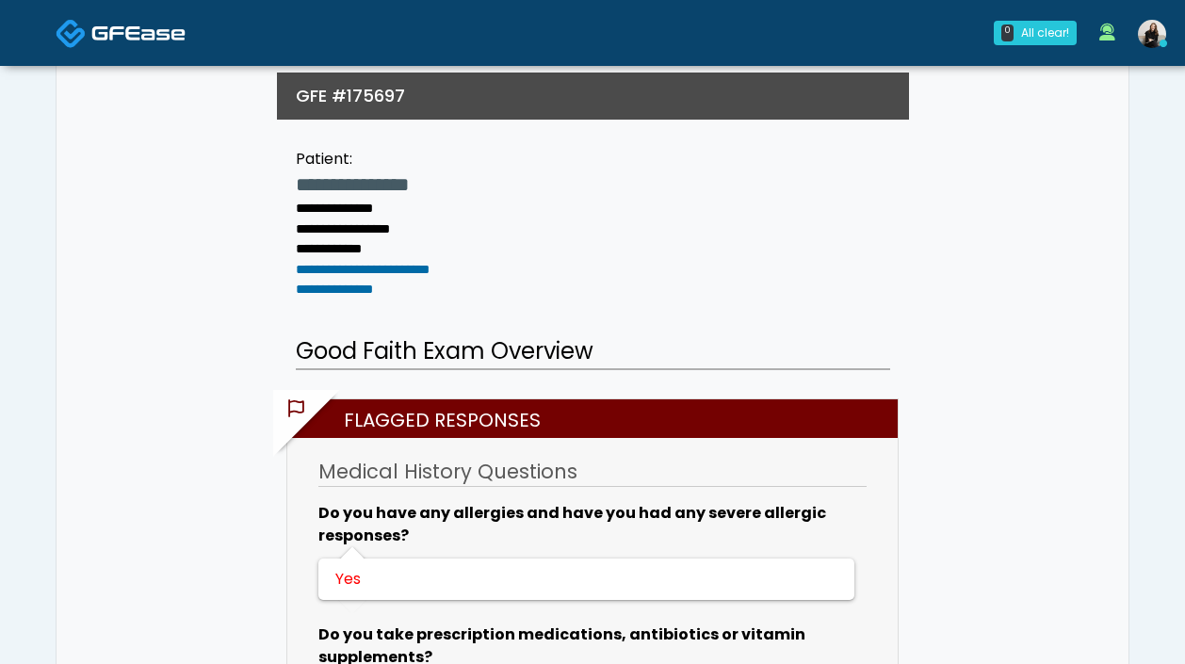
scroll to position [0, 0]
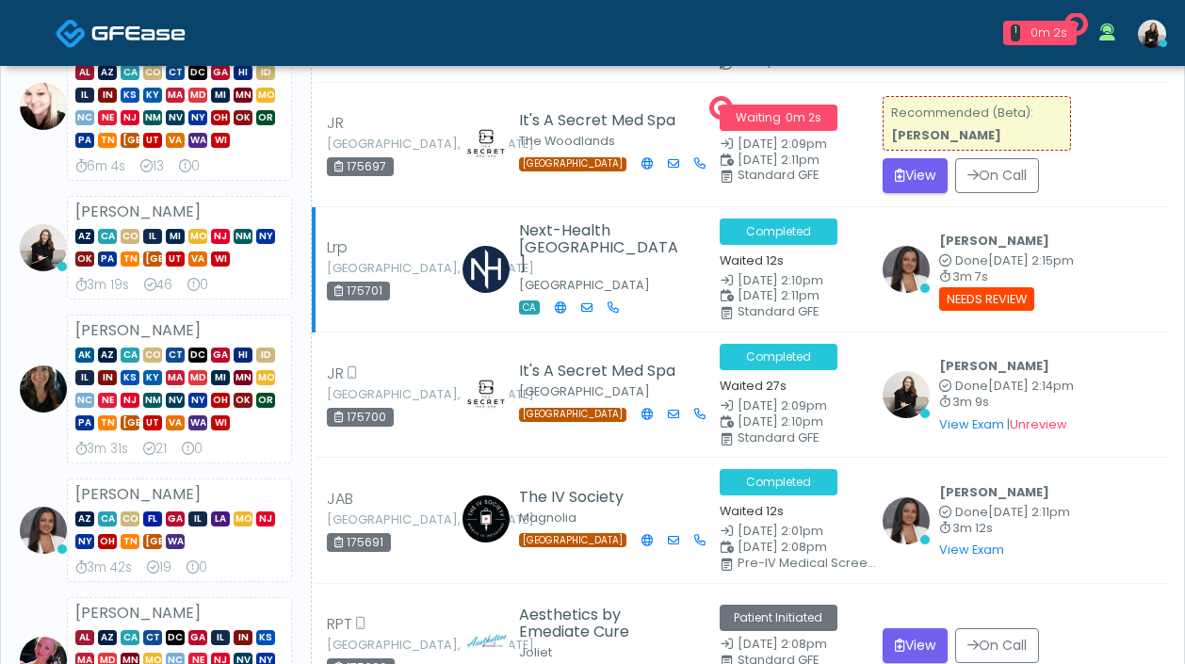
scroll to position [499, 0]
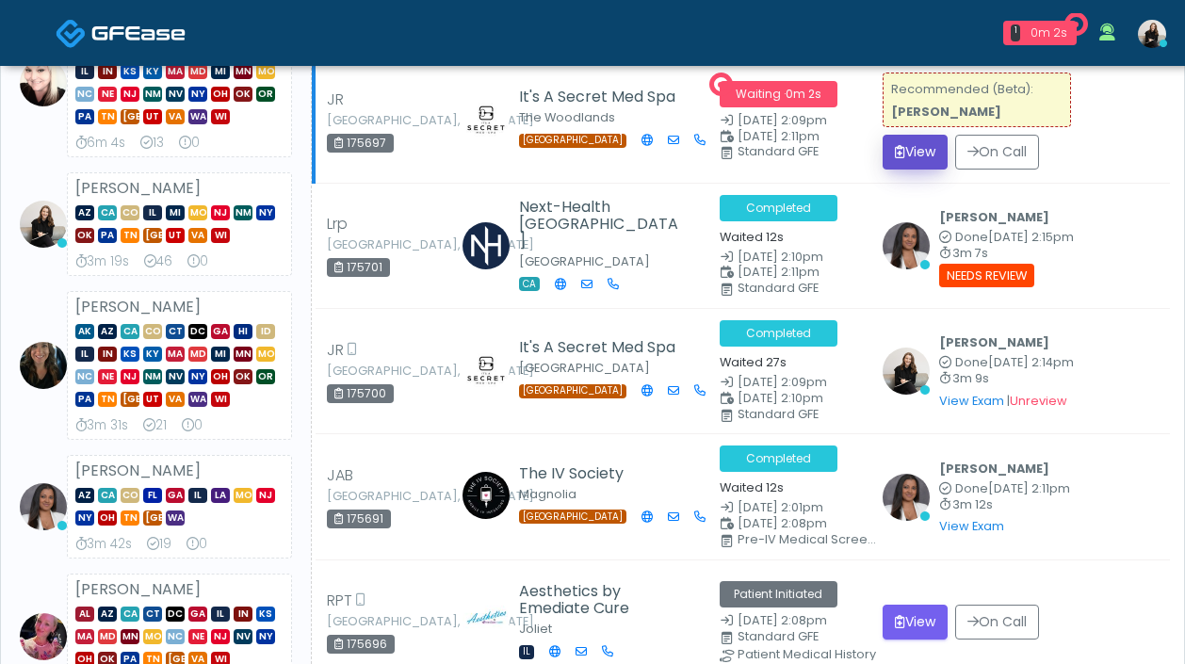
click at [908, 135] on button "View" at bounding box center [915, 152] width 65 height 35
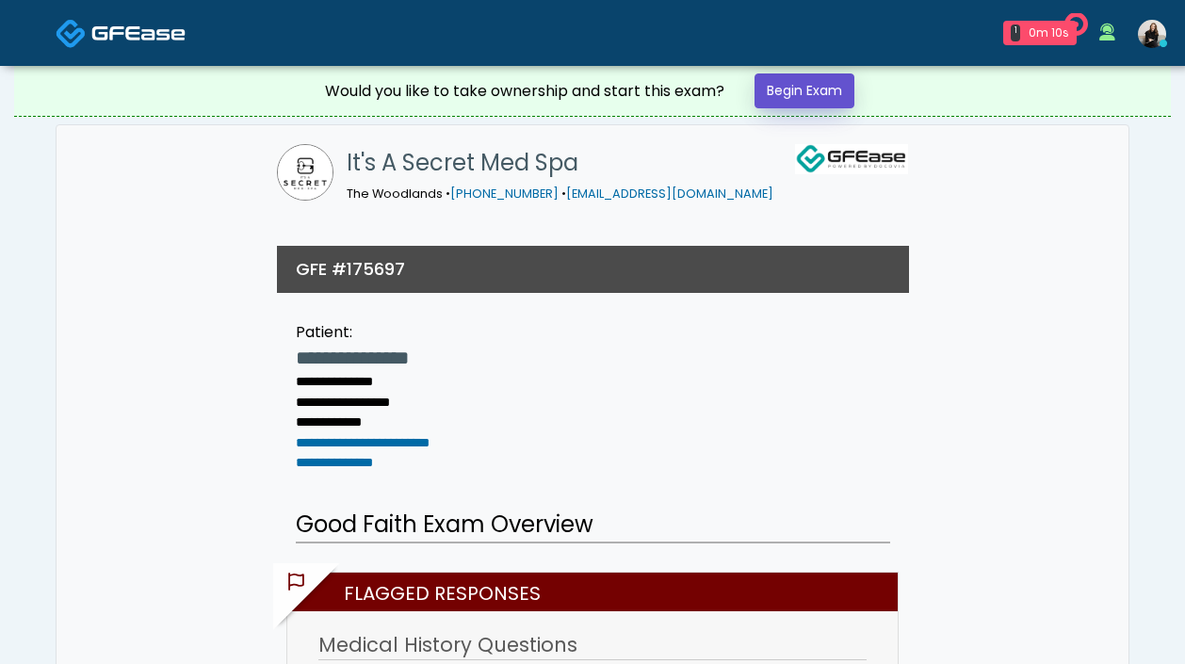
click at [832, 96] on link "Begin Exam" at bounding box center [804, 90] width 100 height 35
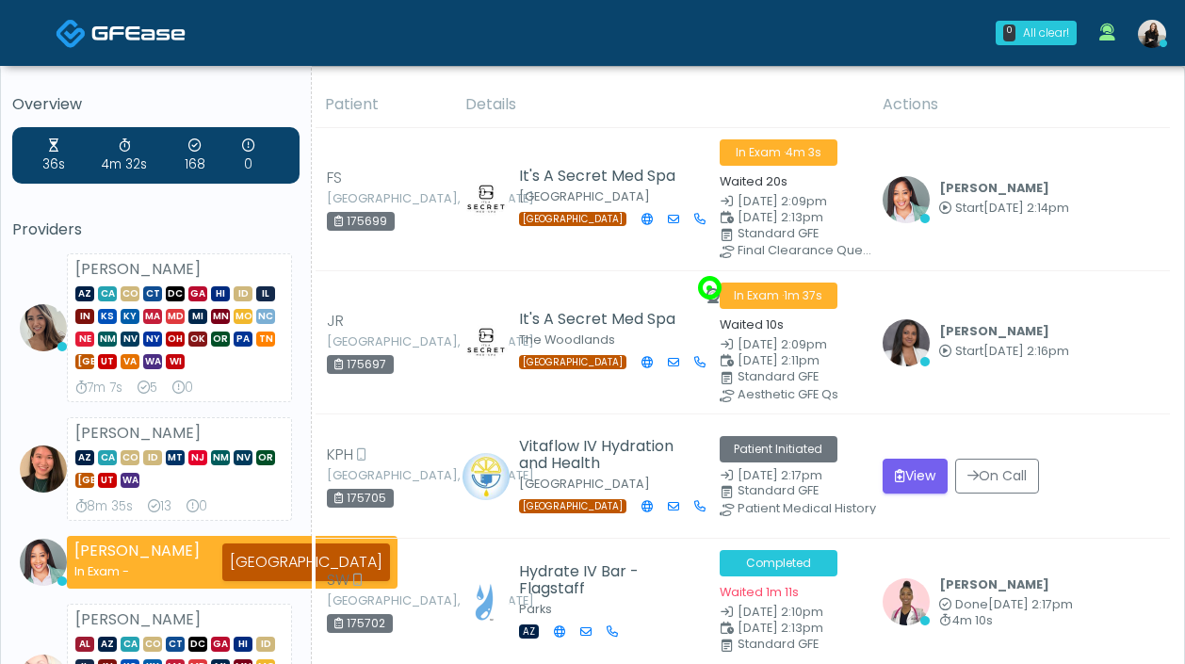
click at [140, 27] on img at bounding box center [138, 33] width 94 height 19
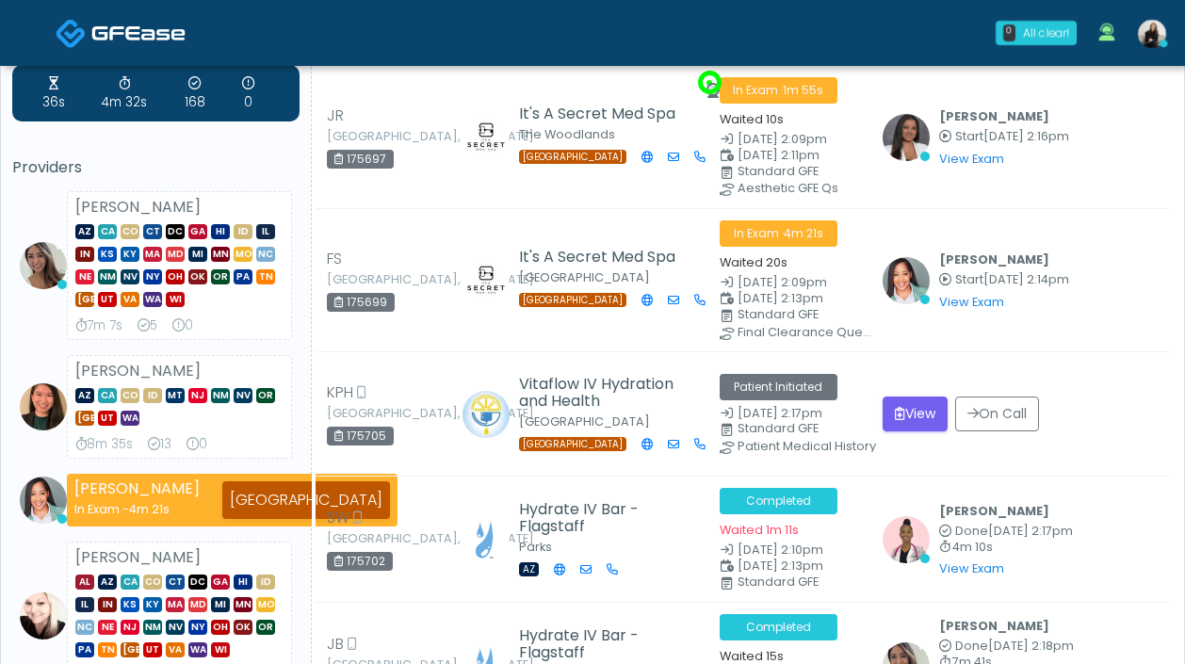
scroll to position [410, 0]
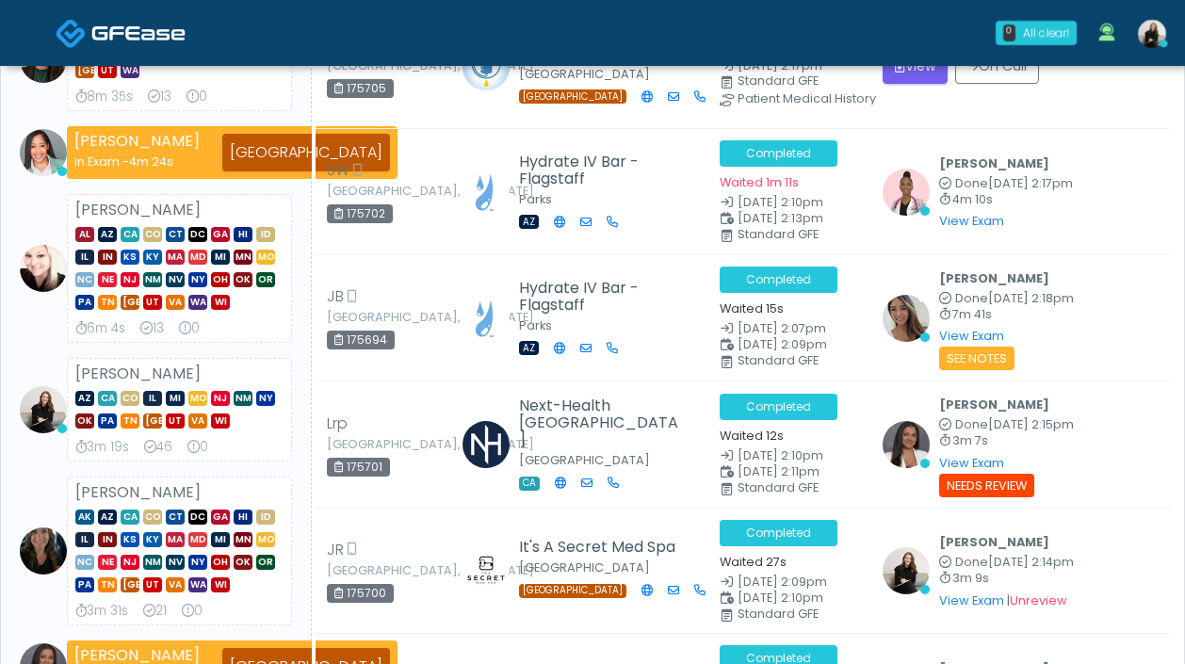
click at [149, 41] on img at bounding box center [138, 33] width 94 height 19
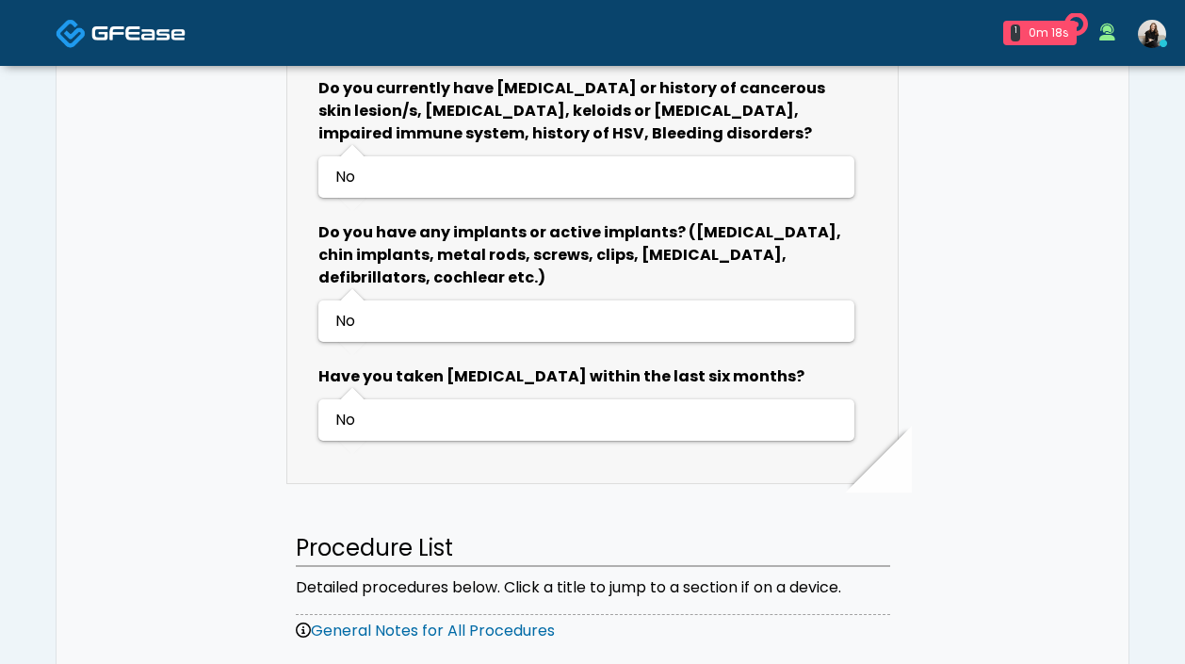
scroll to position [1793, 0]
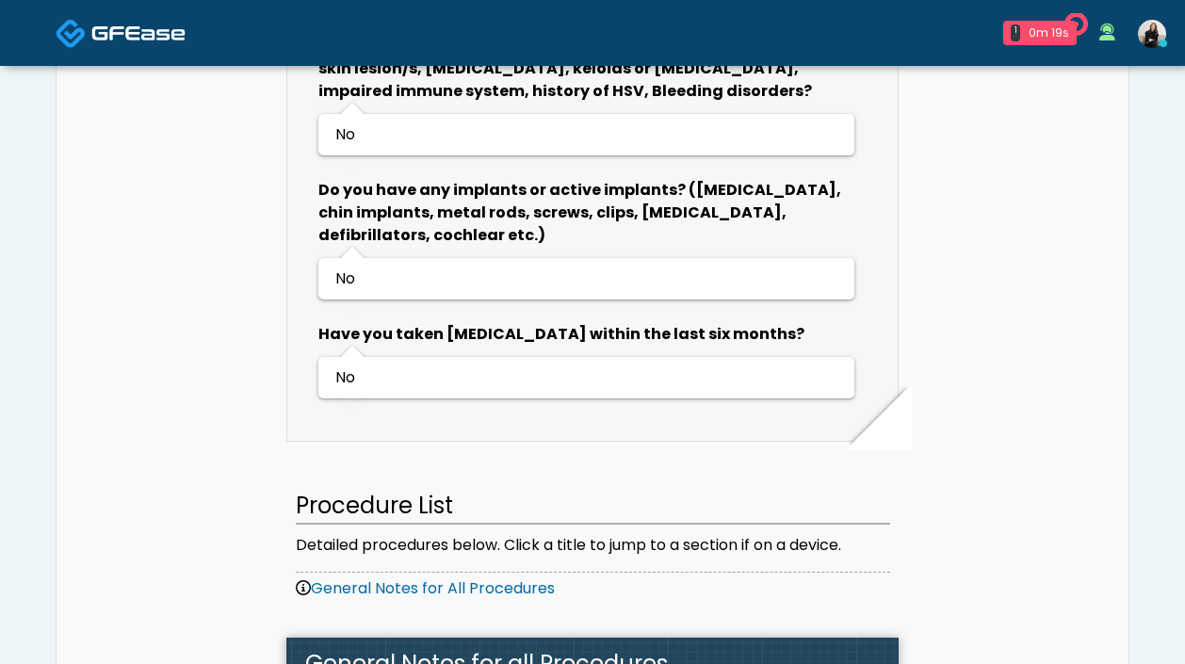
click at [93, 20] on span at bounding box center [138, 32] width 94 height 26
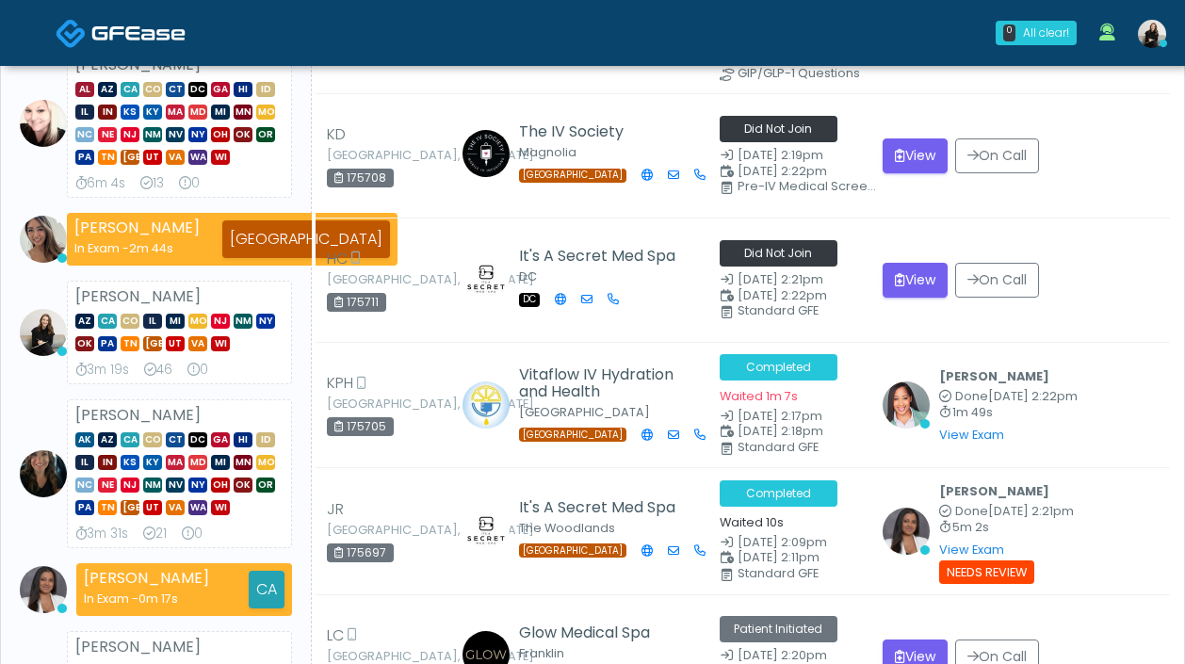
scroll to position [507, 0]
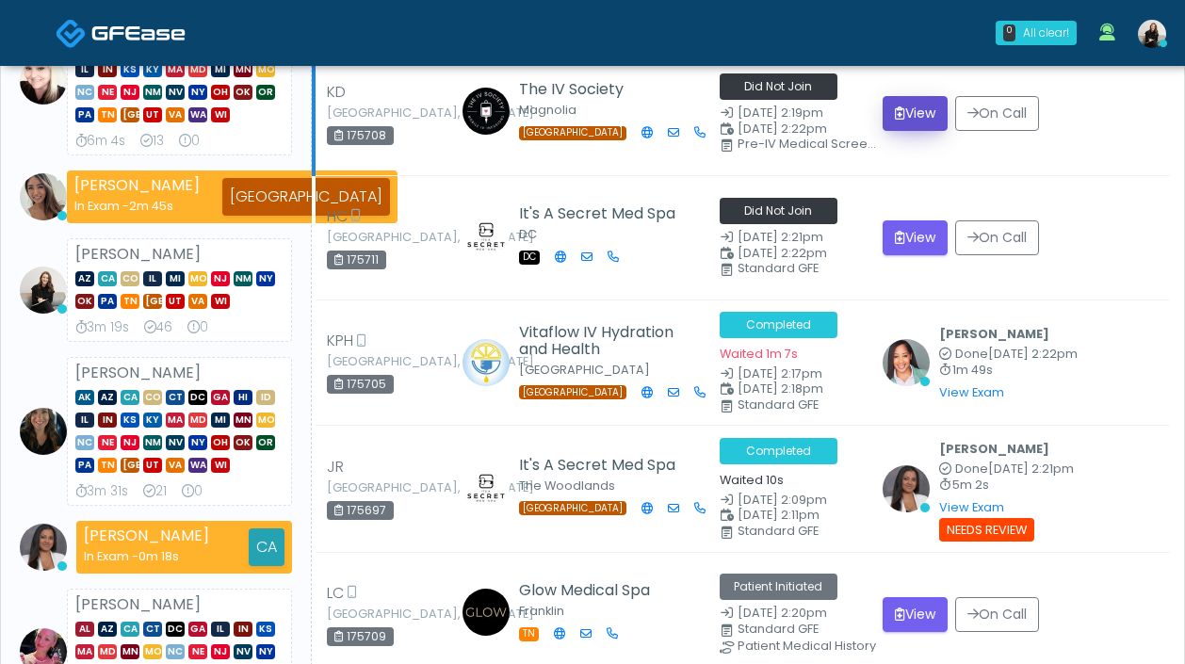
click at [932, 112] on button "View" at bounding box center [915, 113] width 65 height 35
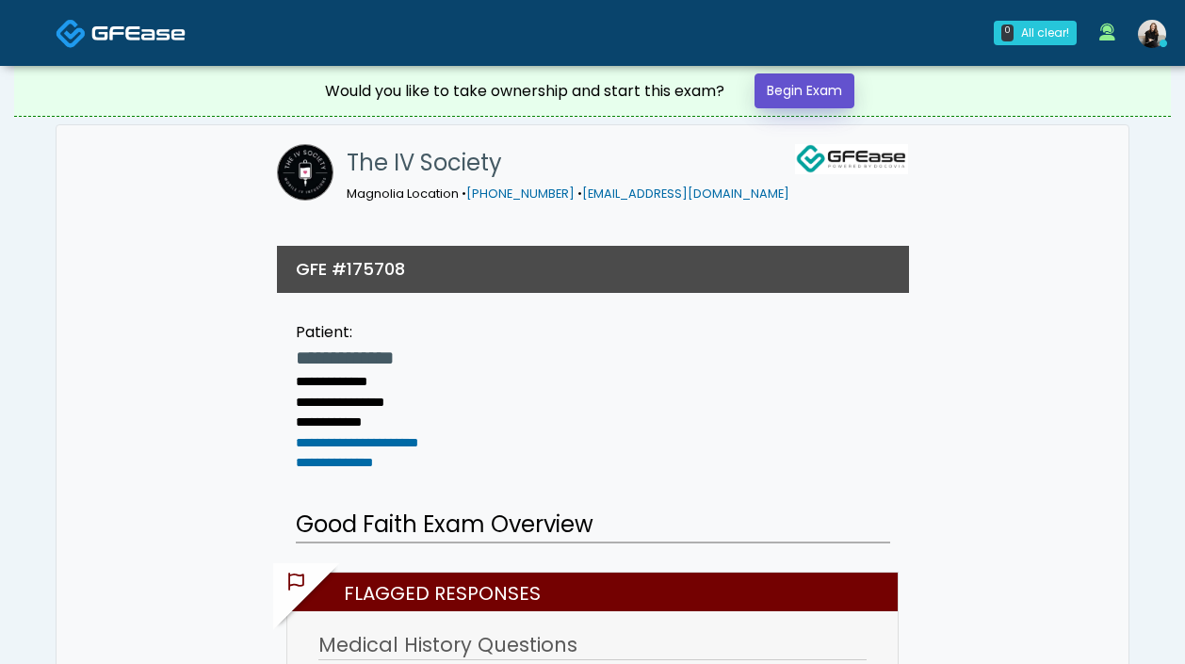
click at [839, 89] on link "Begin Exam" at bounding box center [804, 90] width 100 height 35
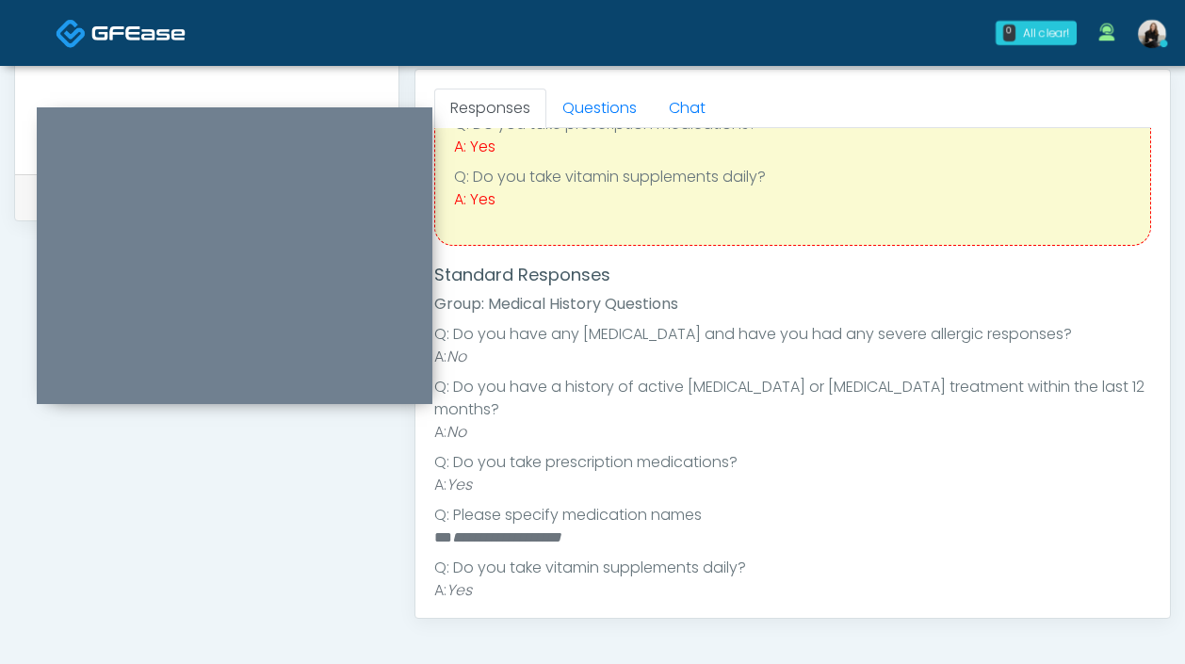
scroll to position [103, 0]
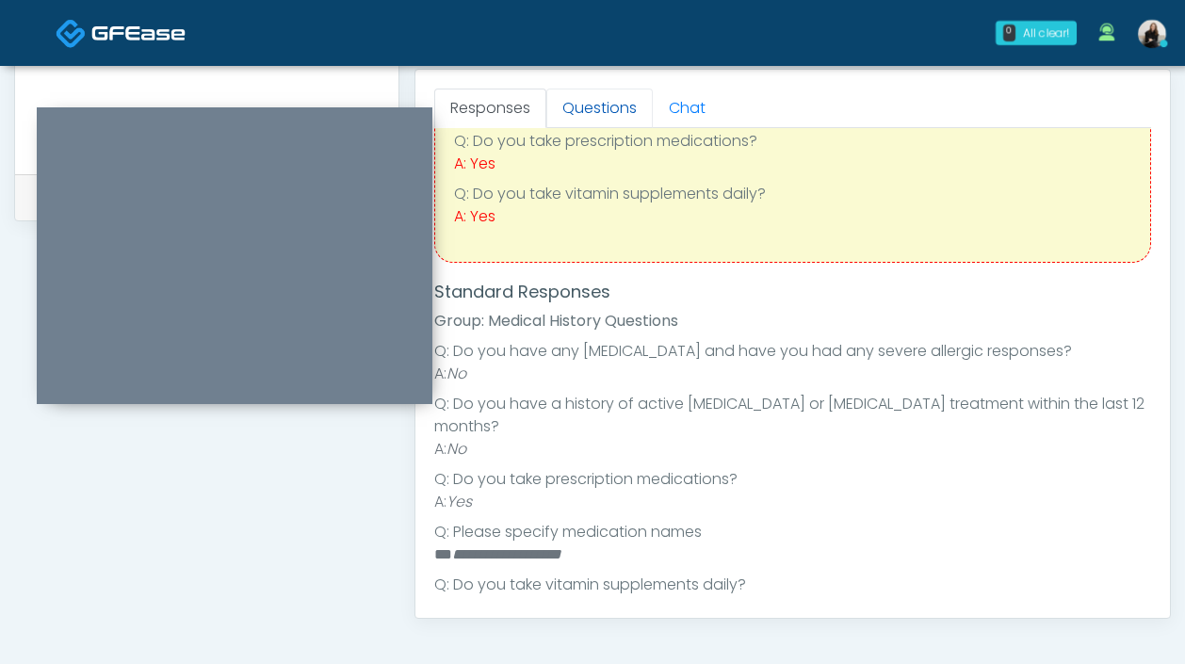
click at [630, 98] on link "Questions" at bounding box center [599, 109] width 106 height 40
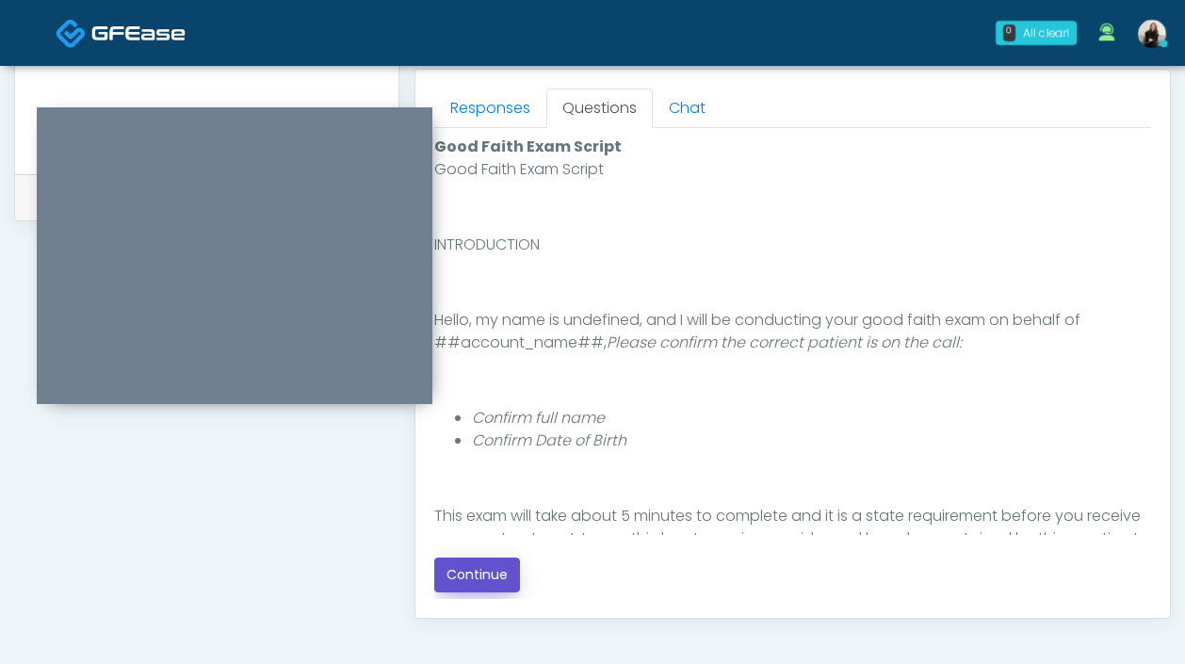
click at [484, 569] on button "Continue" at bounding box center [477, 575] width 86 height 35
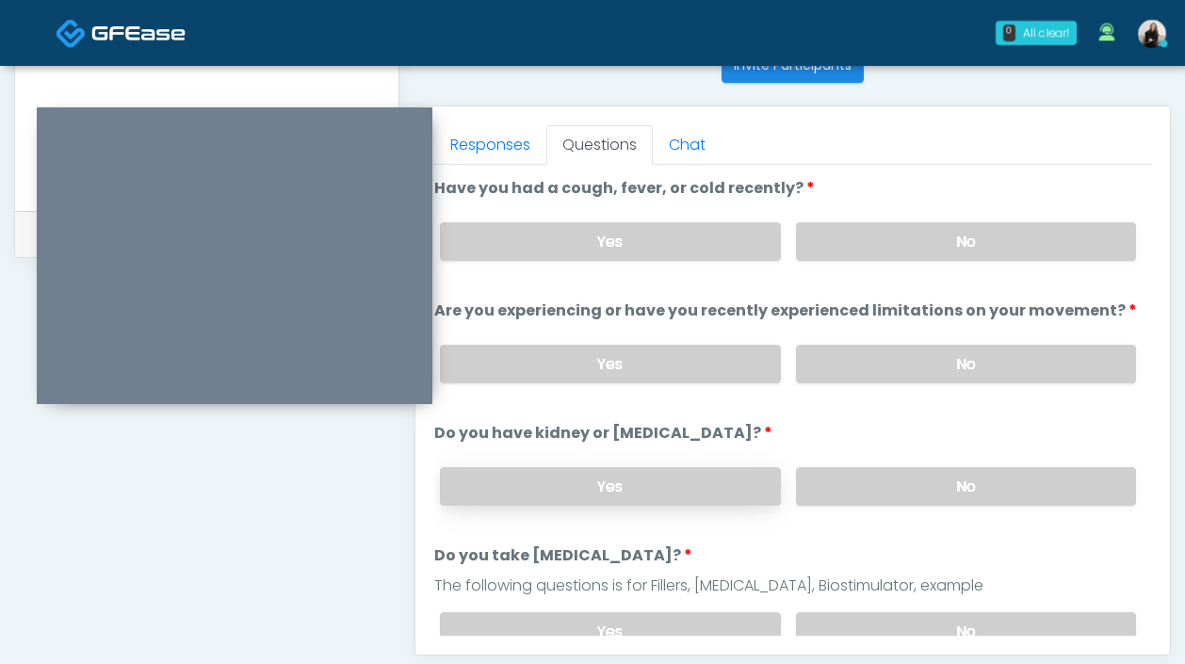
scroll to position [739, 0]
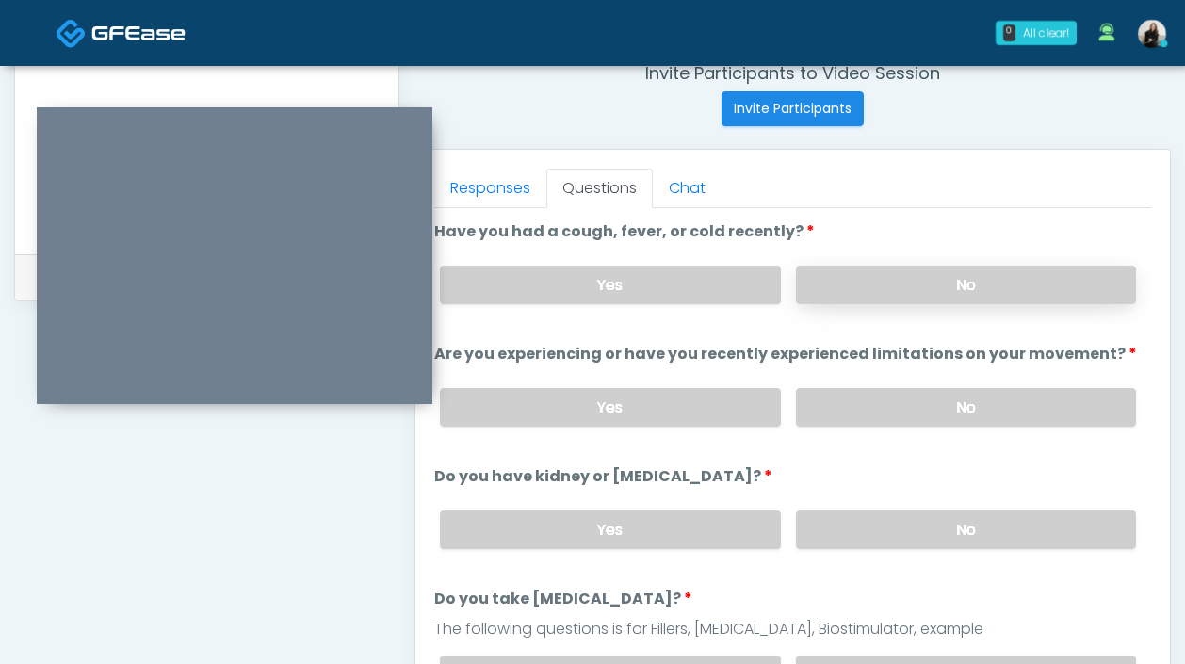
click at [900, 286] on label "No" at bounding box center [966, 285] width 340 height 39
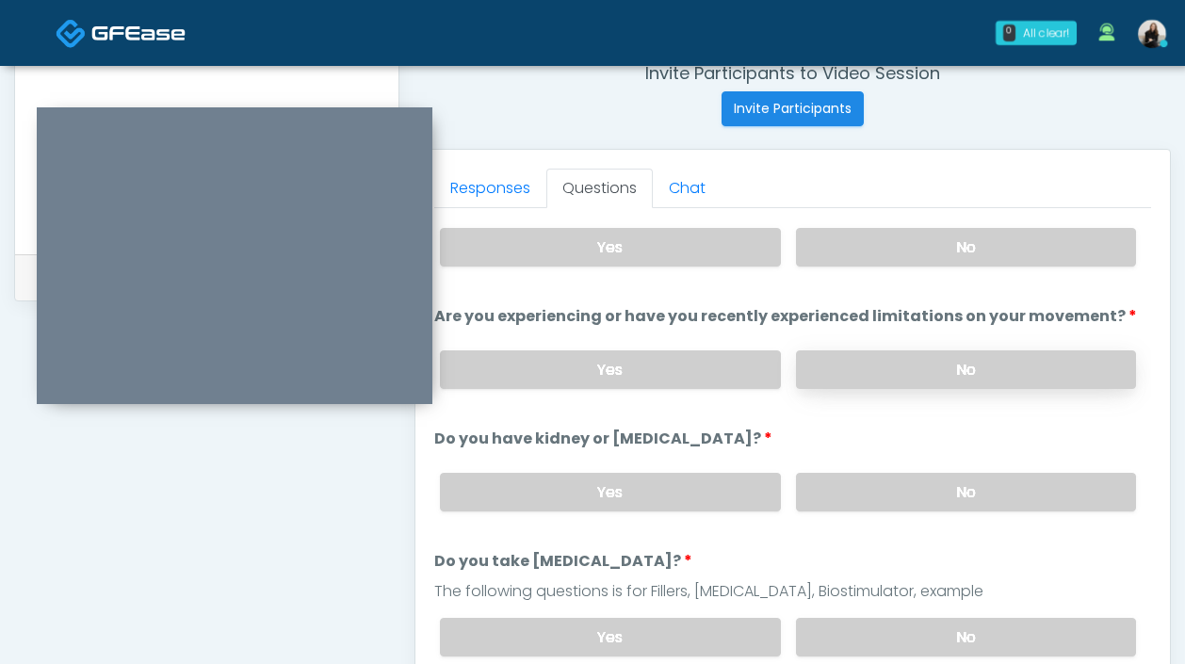
click at [894, 354] on label "No" at bounding box center [966, 369] width 340 height 39
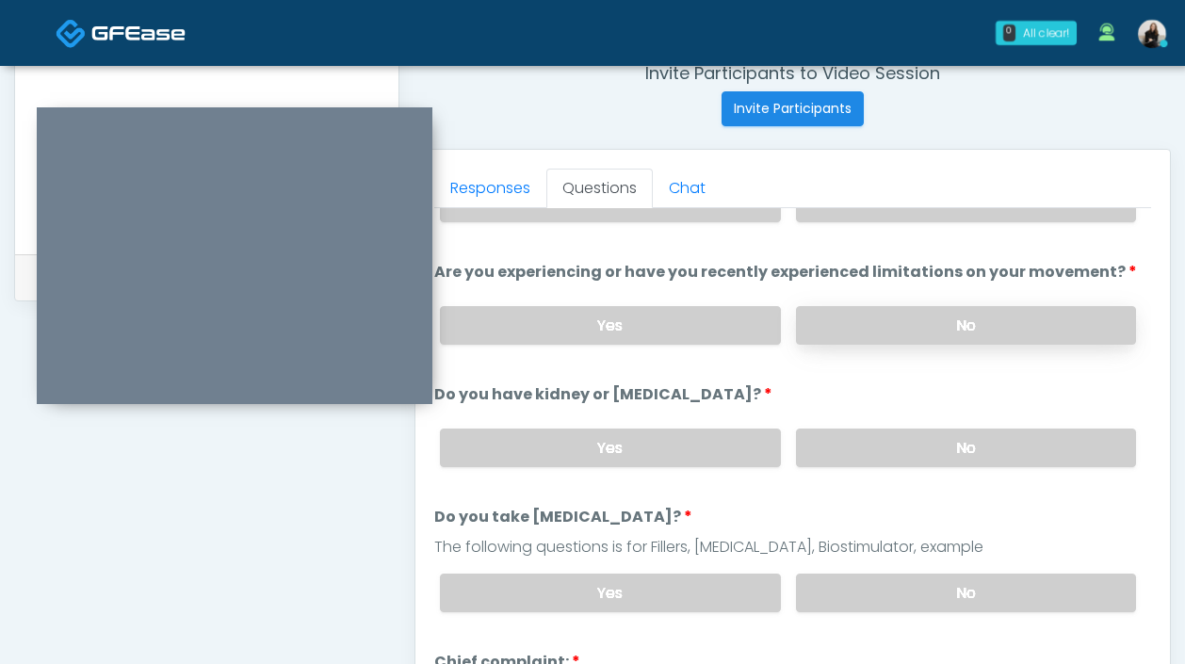
scroll to position [88, 0]
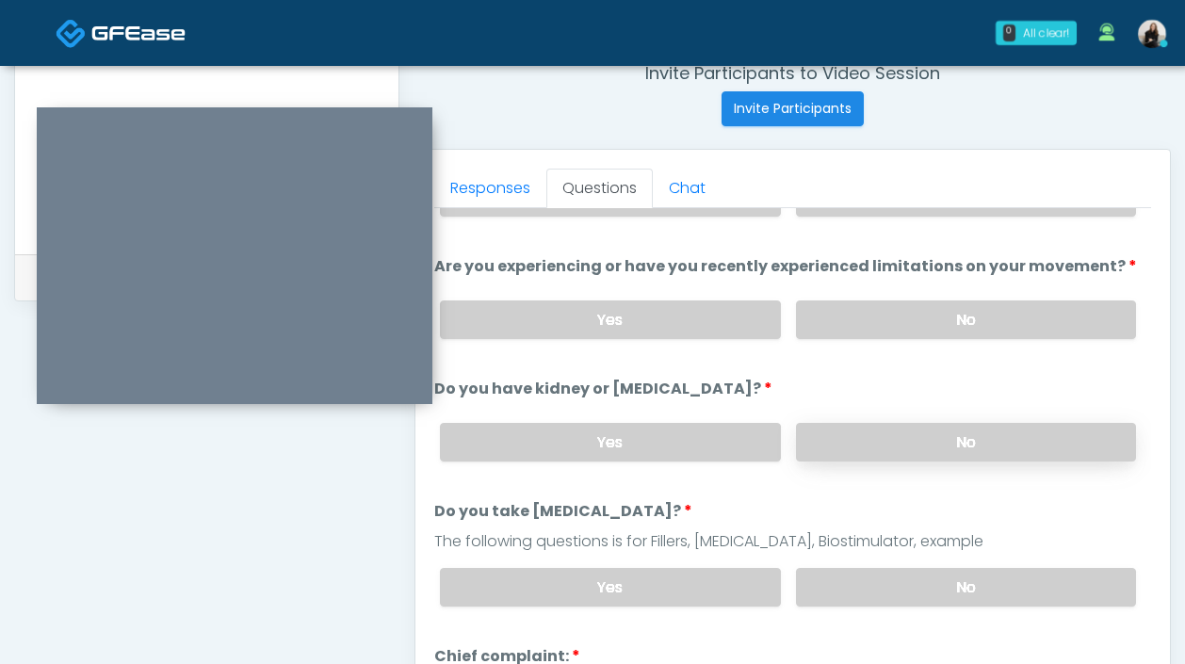
click at [887, 438] on label "No" at bounding box center [966, 442] width 340 height 39
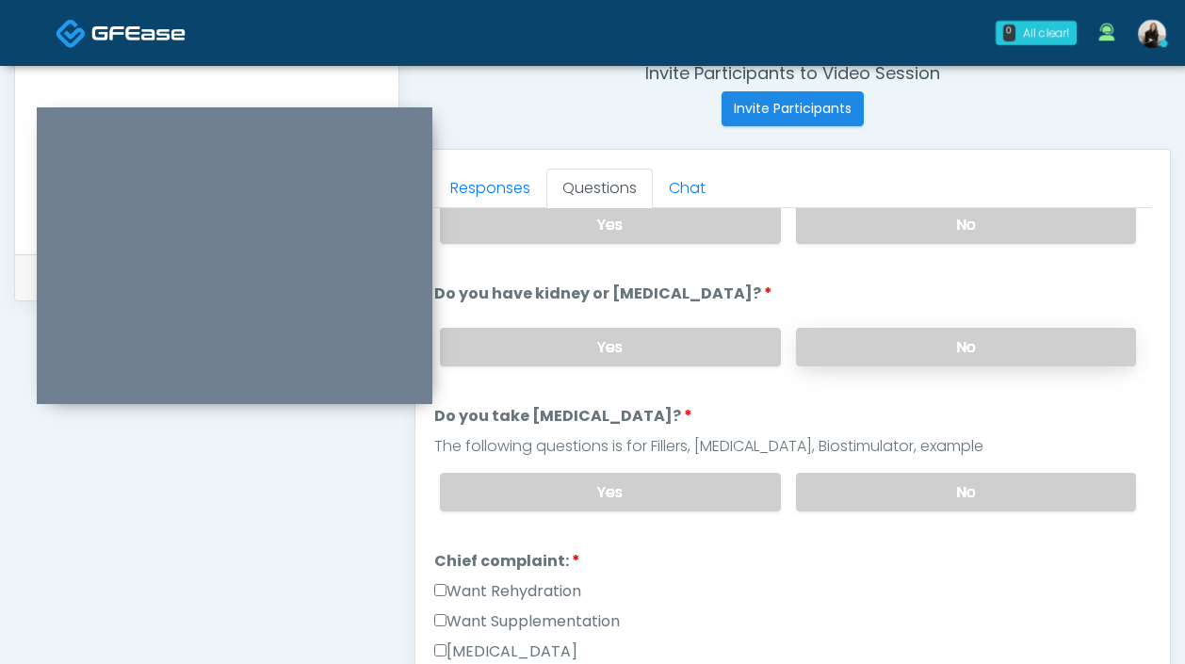
scroll to position [186, 0]
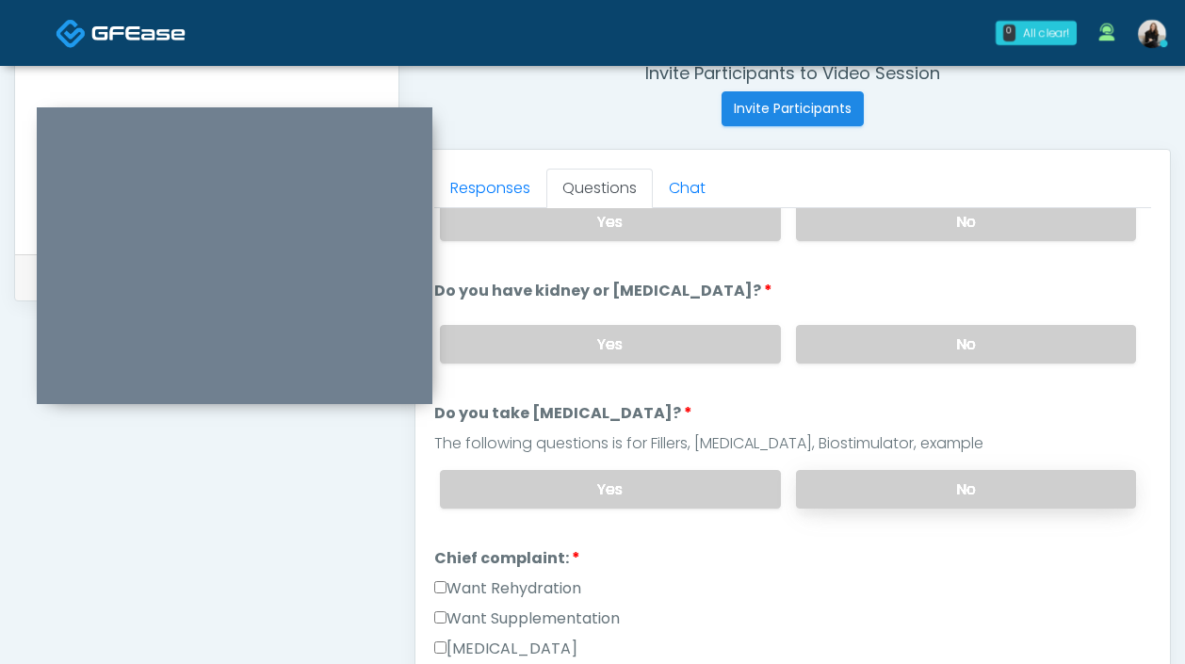
click at [886, 474] on label "No" at bounding box center [966, 489] width 340 height 39
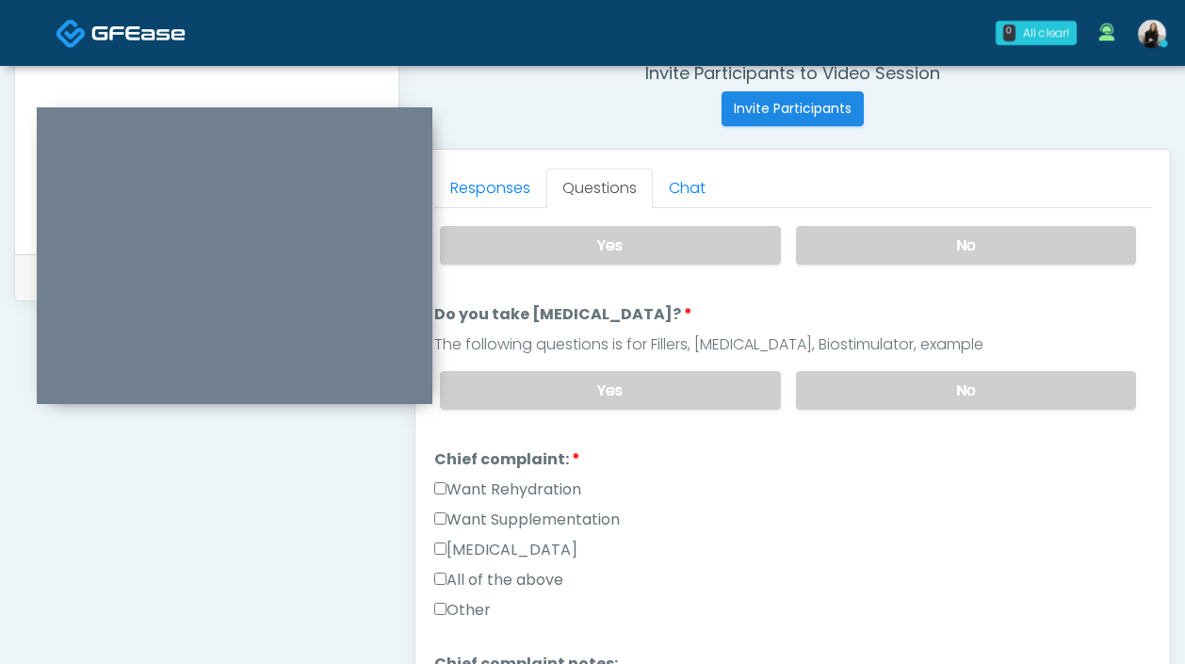
click at [523, 483] on label "Want Rehydration" at bounding box center [507, 489] width 147 height 23
click at [523, 517] on label "Want Supplementation" at bounding box center [527, 520] width 186 height 23
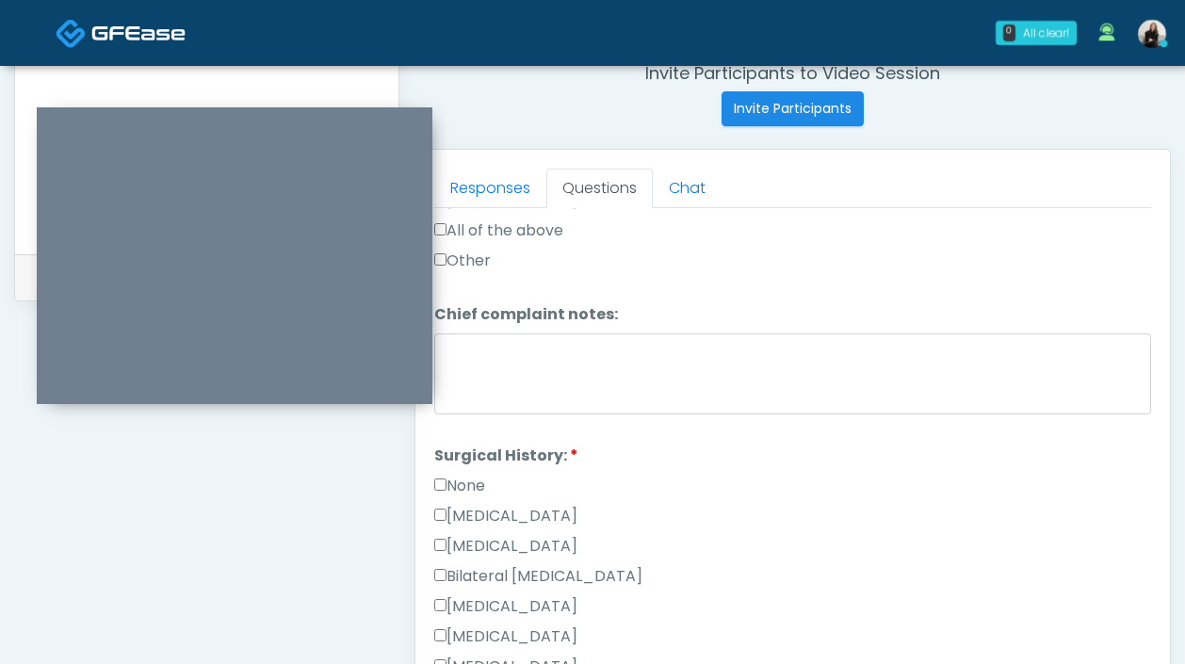
click at [475, 489] on label "None" at bounding box center [459, 486] width 51 height 23
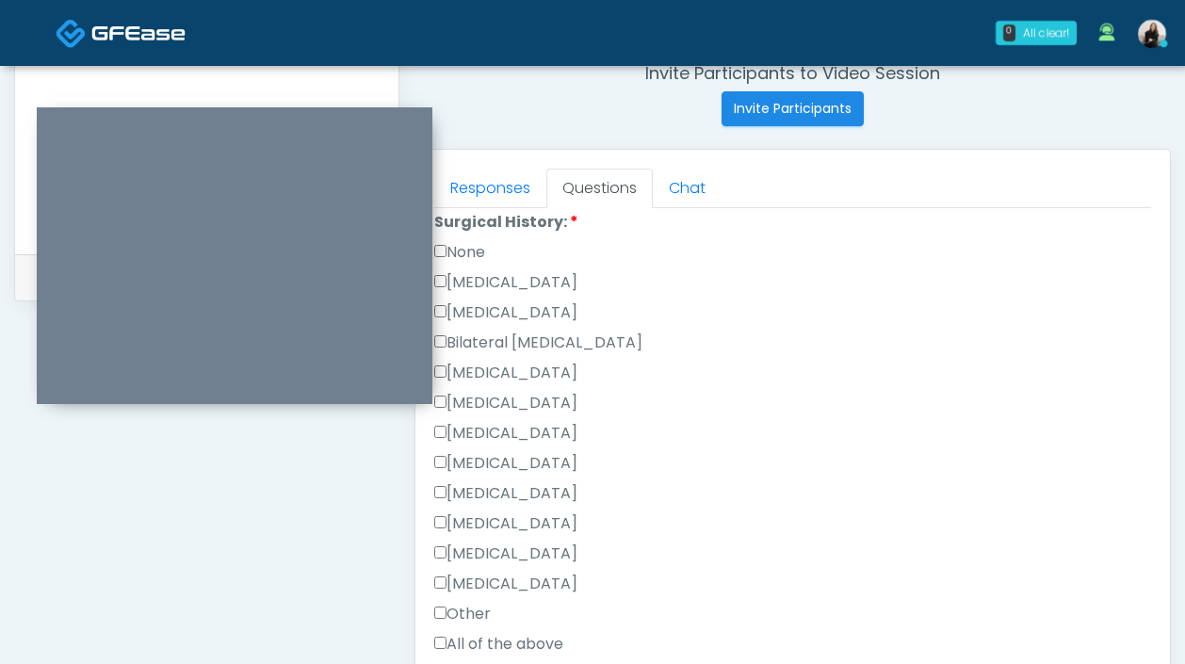
scroll to position [825, 0]
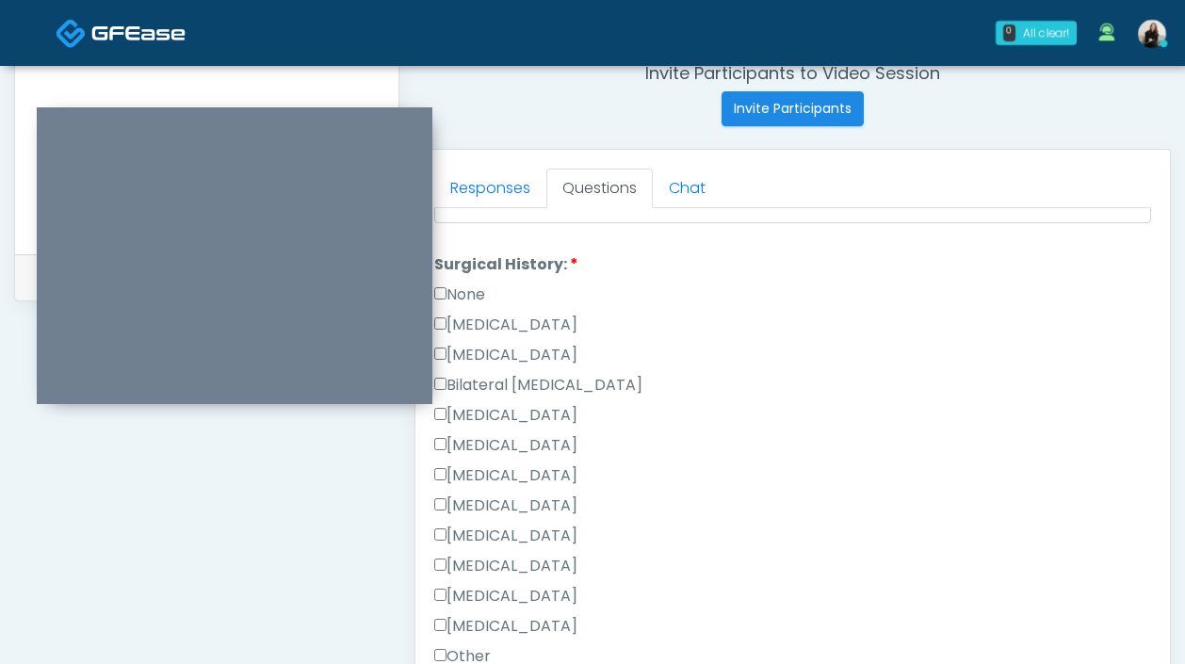
click at [493, 316] on label "Cesarean Section" at bounding box center [505, 325] width 143 height 23
click at [468, 287] on label "None" at bounding box center [459, 295] width 51 height 23
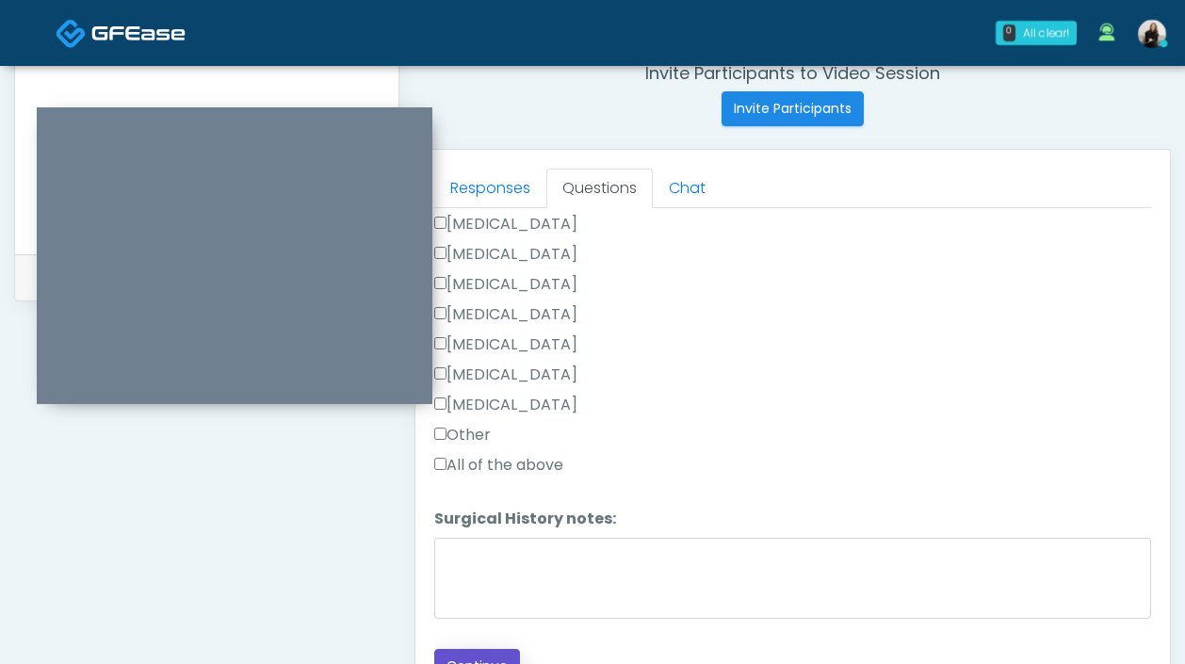
click at [450, 653] on button "Continue" at bounding box center [477, 666] width 86 height 35
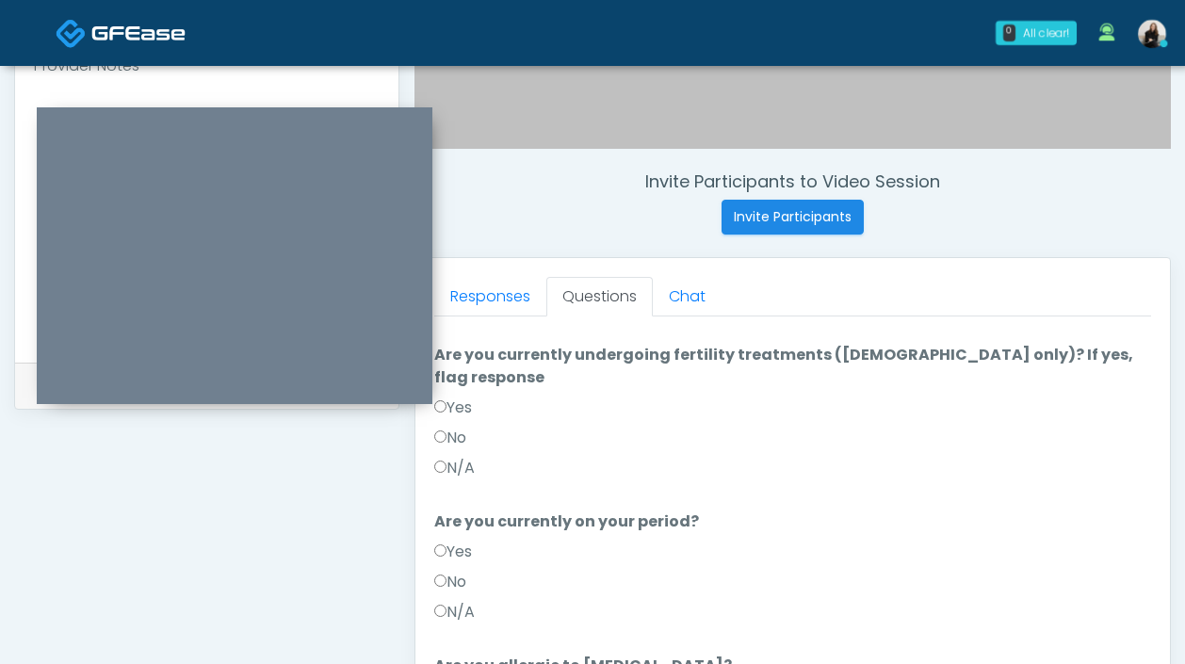
scroll to position [0, 0]
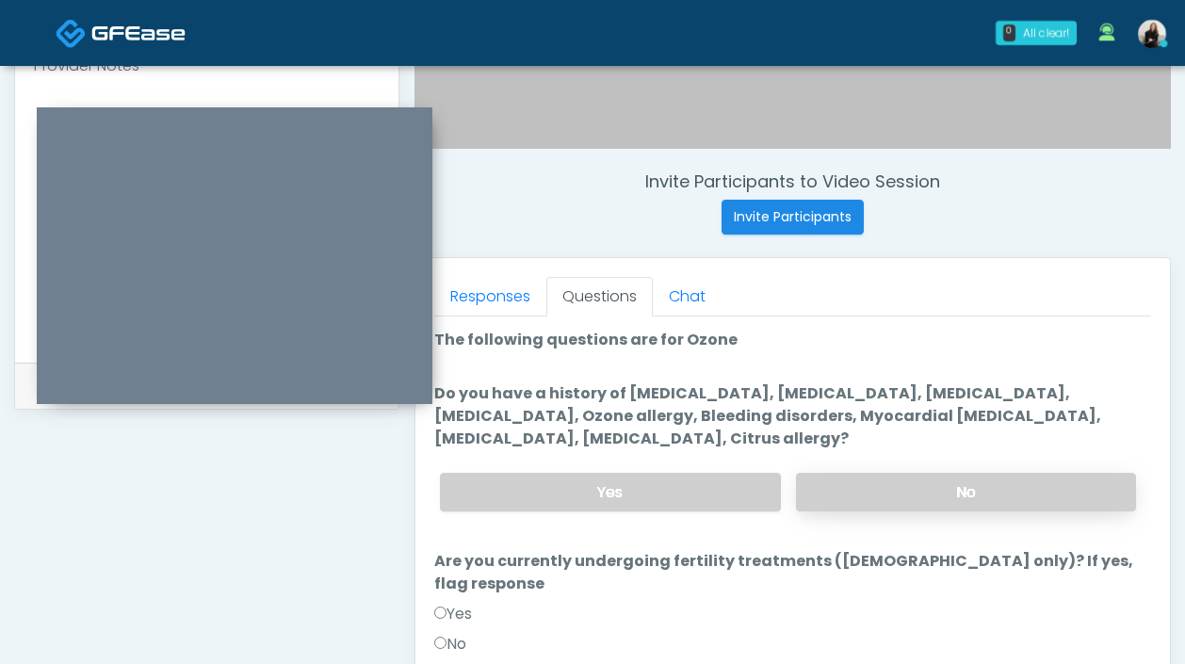
click at [842, 489] on label "No" at bounding box center [966, 492] width 340 height 39
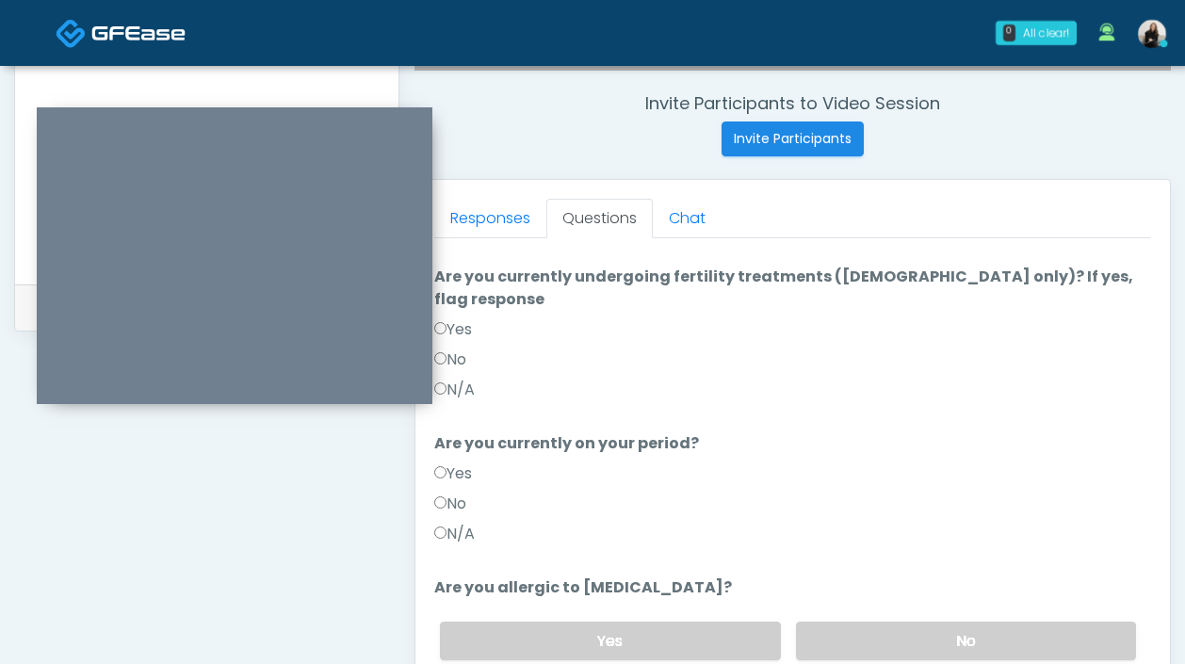
scroll to position [746, 0]
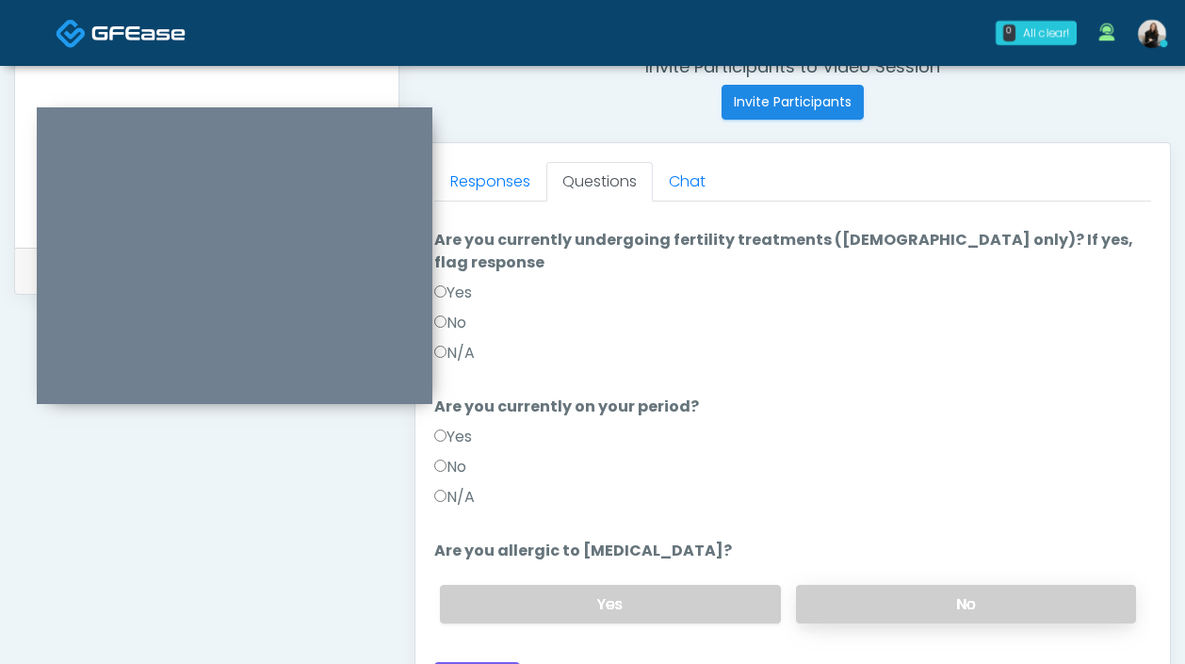
click at [832, 592] on label "No" at bounding box center [966, 604] width 340 height 39
click at [461, 456] on label "No" at bounding box center [450, 467] width 32 height 23
click at [462, 312] on label "No" at bounding box center [450, 323] width 32 height 23
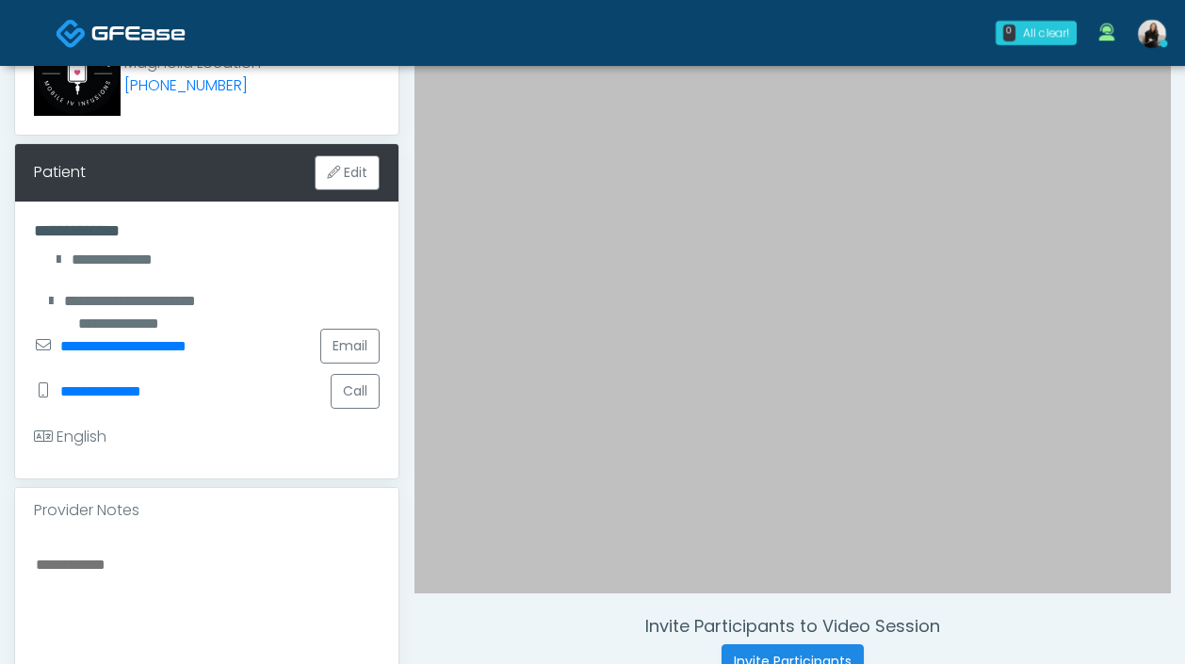
scroll to position [1027, 0]
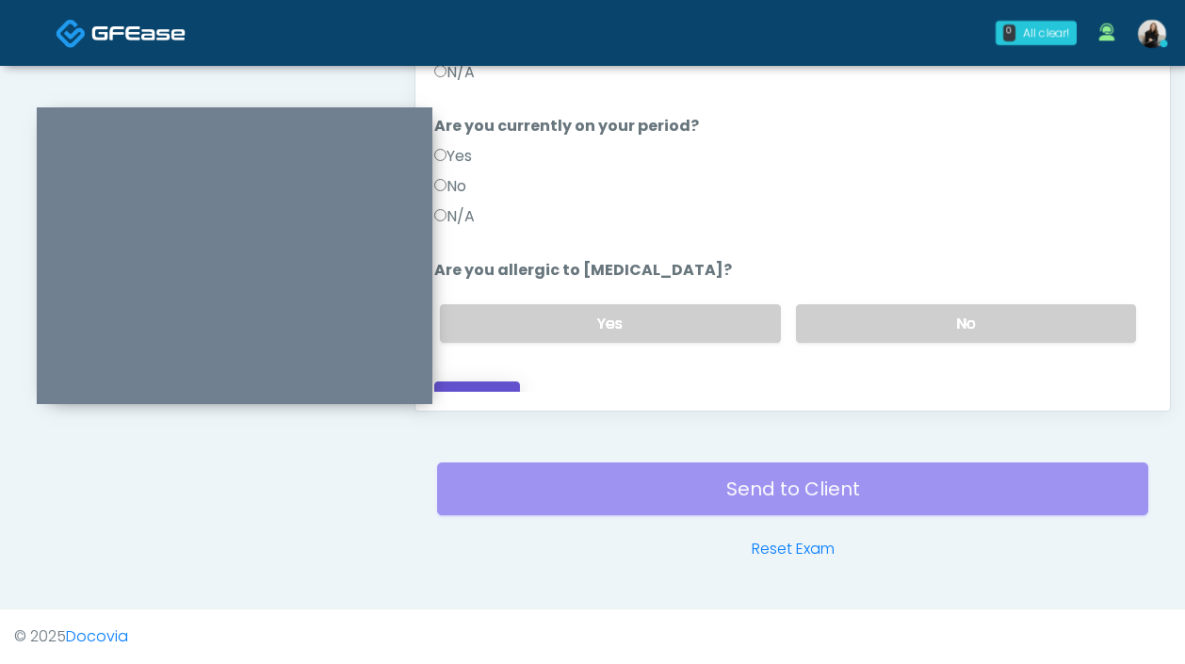
click at [480, 381] on button "Continue" at bounding box center [477, 398] width 86 height 35
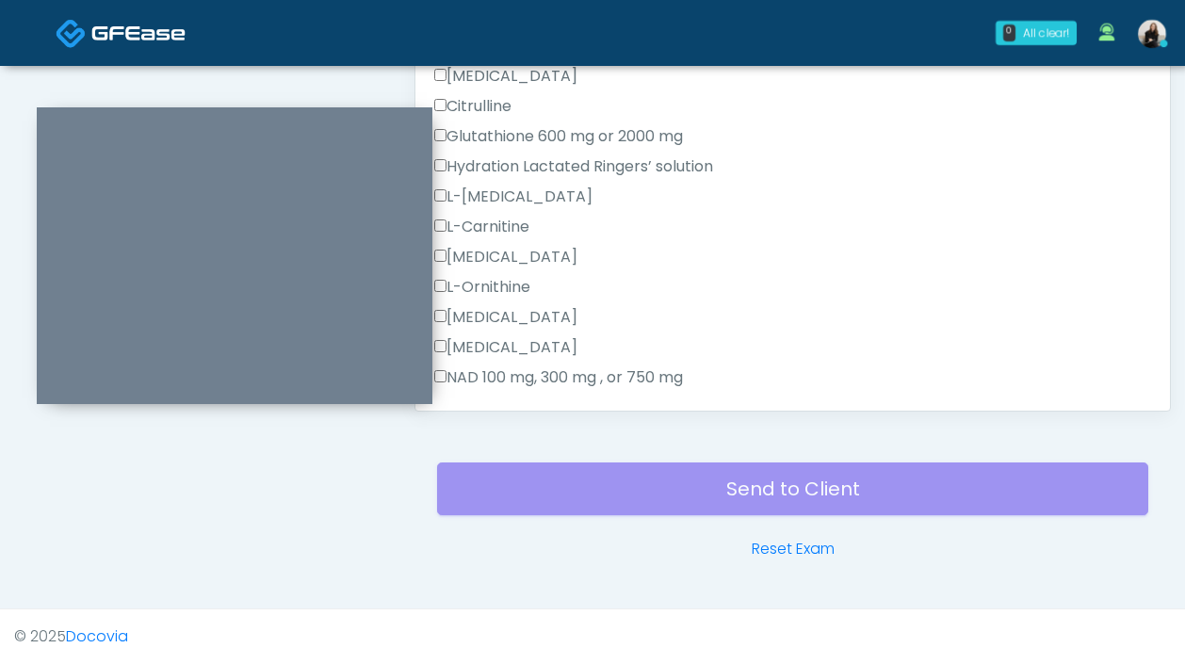
scroll to position [1196, 0]
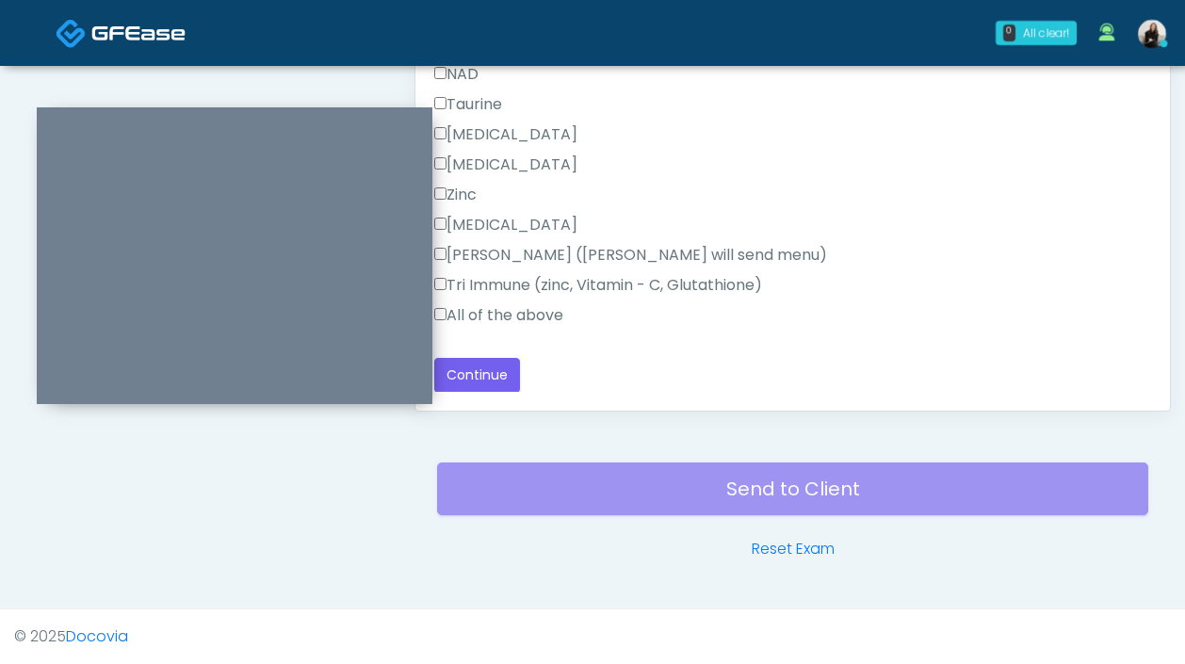
click at [519, 318] on label "All of the above" at bounding box center [498, 315] width 129 height 23
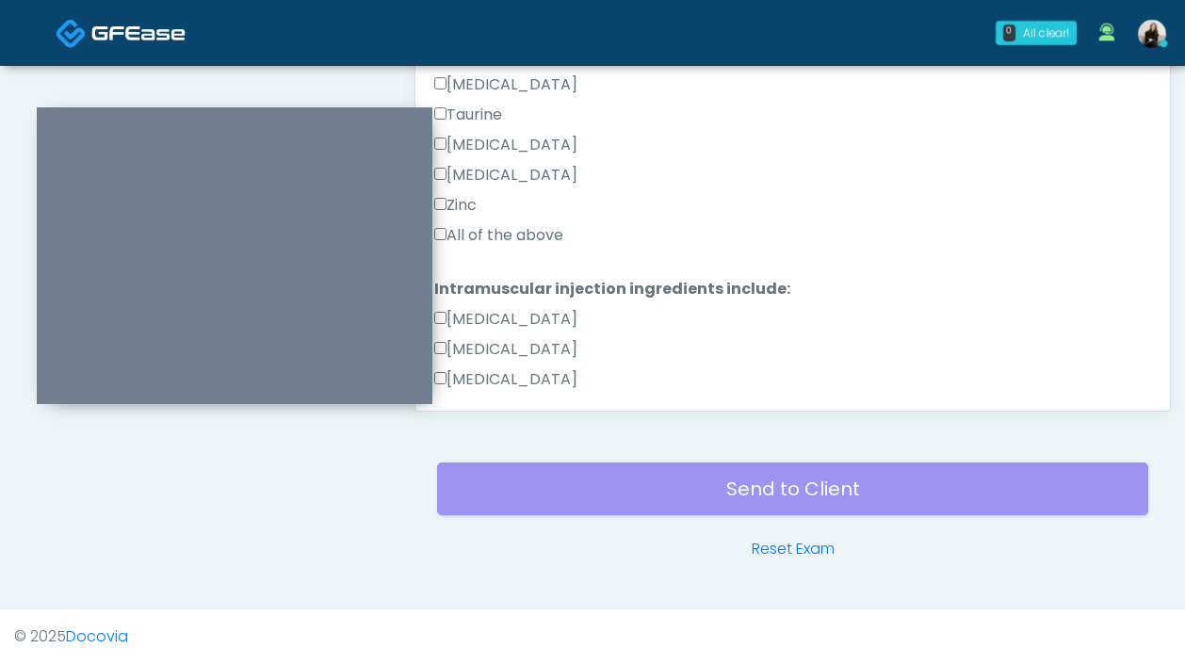
click at [500, 238] on label "All of the above" at bounding box center [498, 235] width 129 height 23
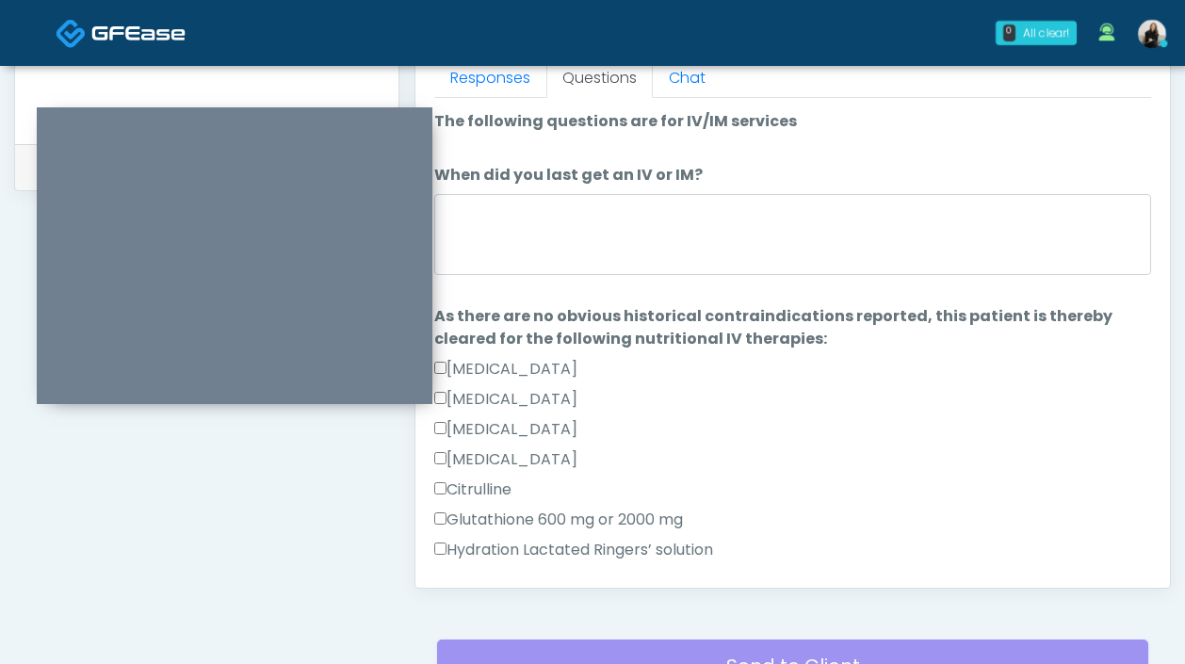
scroll to position [834, 0]
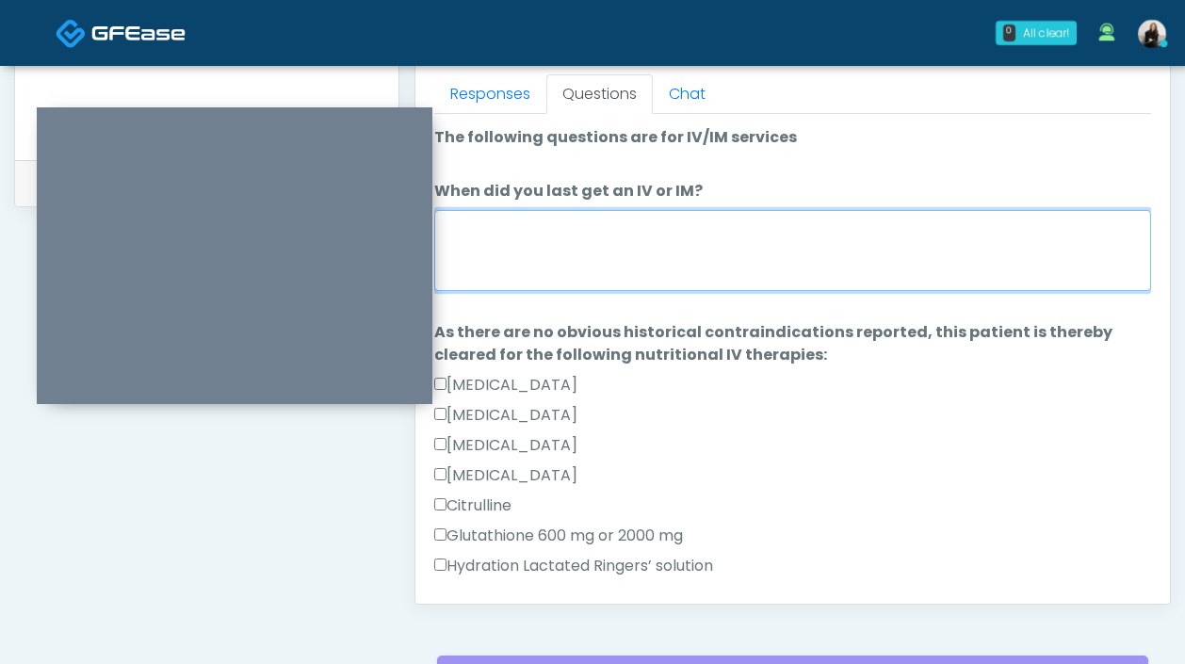
click at [499, 226] on textarea "When did you last get an IV or IM?" at bounding box center [792, 250] width 717 height 81
type textarea "*"
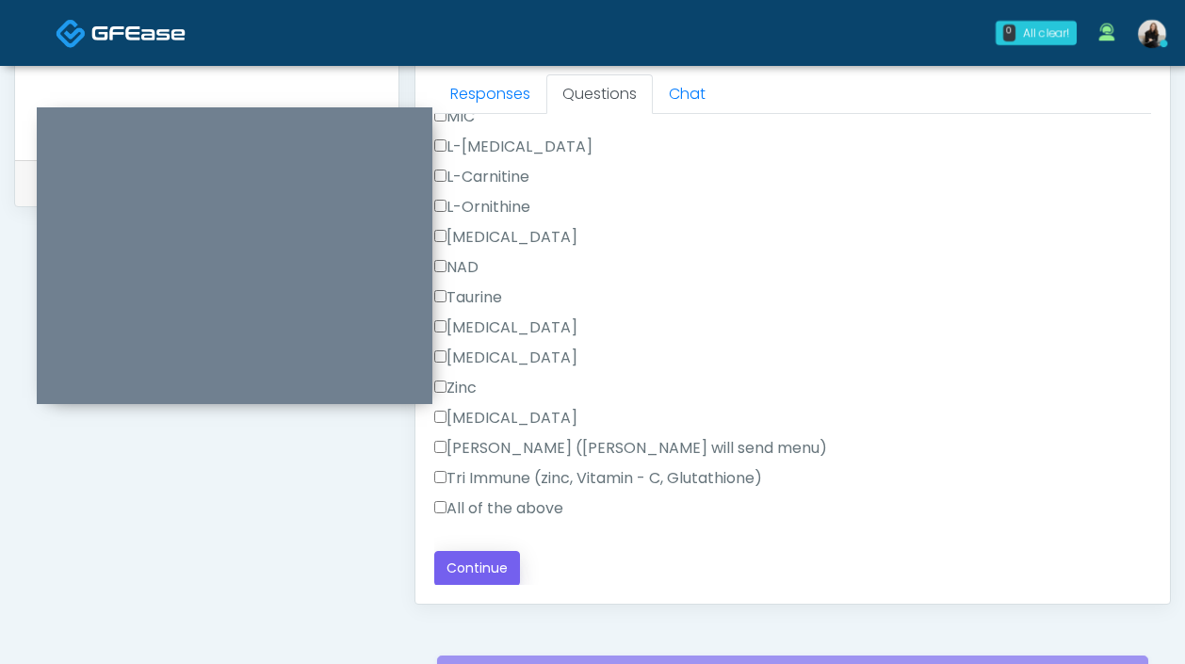
type textarea "****"
click at [487, 572] on button "Continue" at bounding box center [477, 568] width 86 height 35
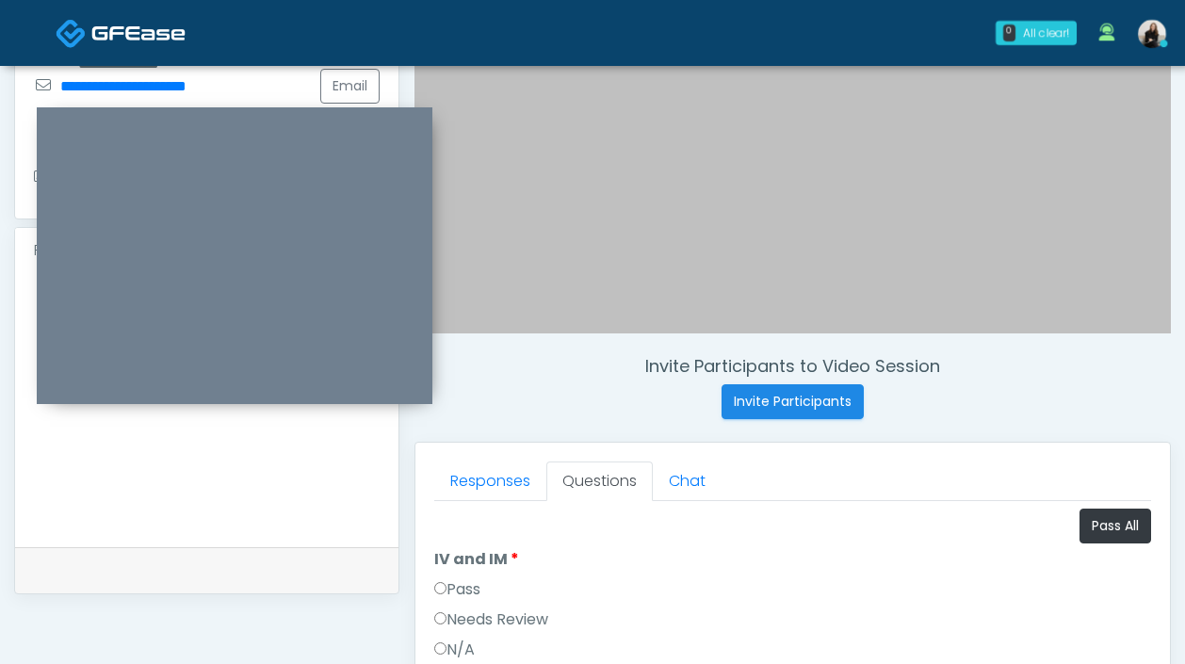
scroll to position [593, 0]
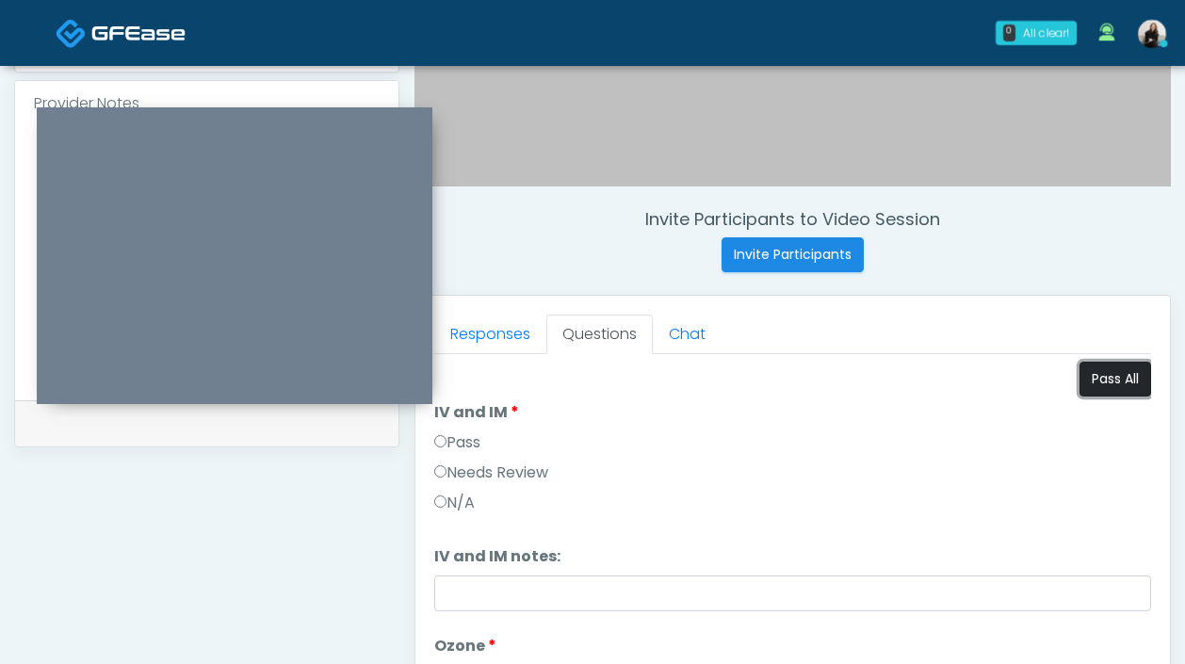
click at [1123, 375] on button "Pass All" at bounding box center [1115, 379] width 72 height 35
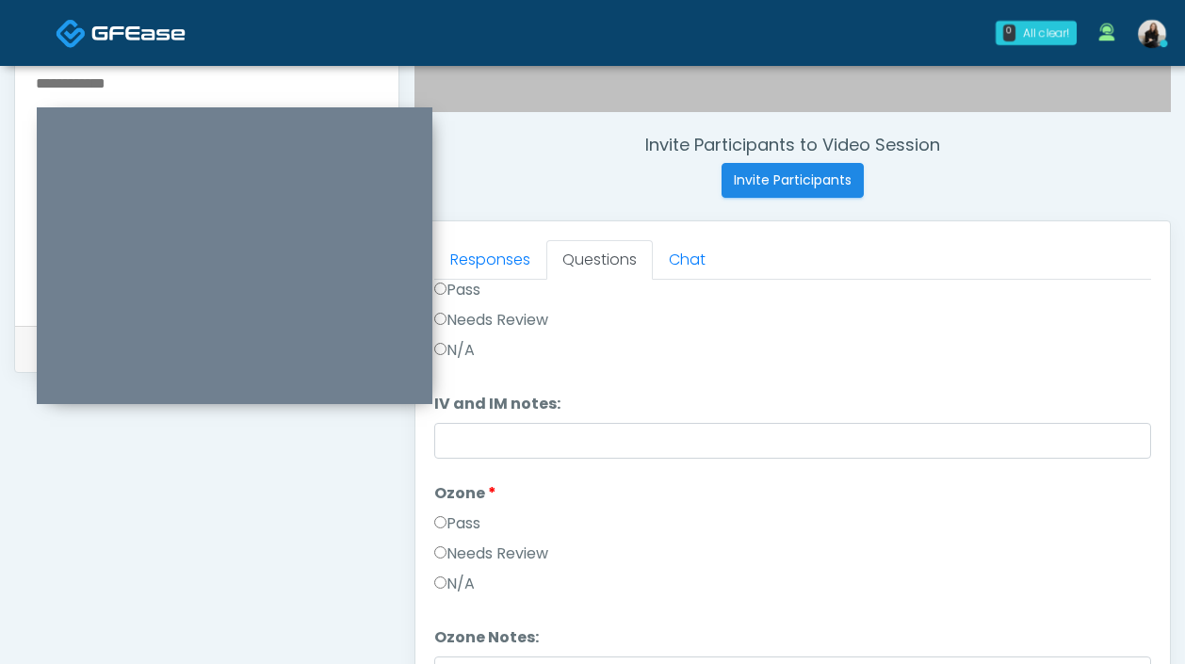
scroll to position [550, 0]
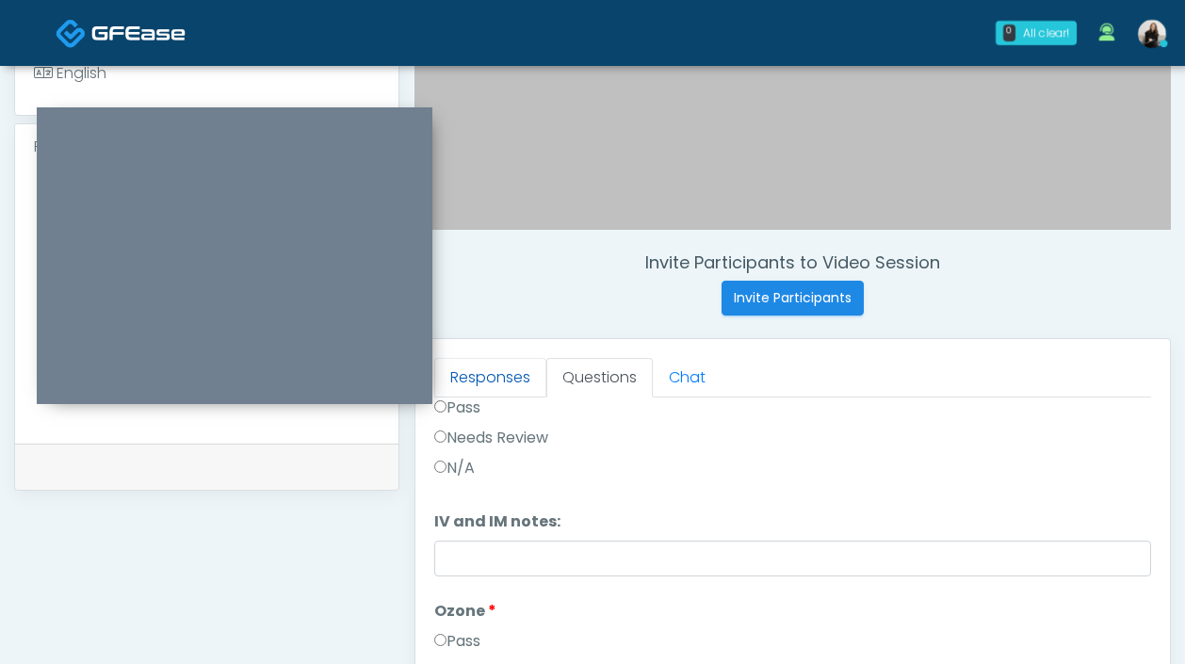
click at [513, 390] on link "Responses" at bounding box center [490, 378] width 112 height 40
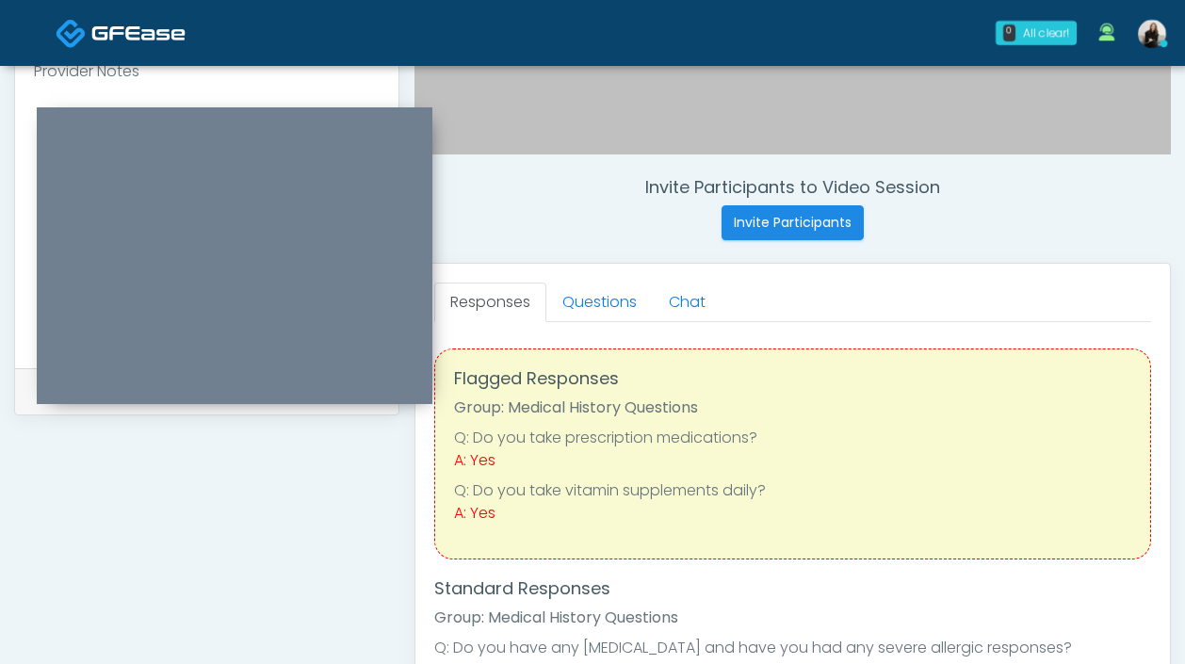
scroll to position [624, 0]
click at [605, 306] on link "Questions" at bounding box center [599, 304] width 106 height 40
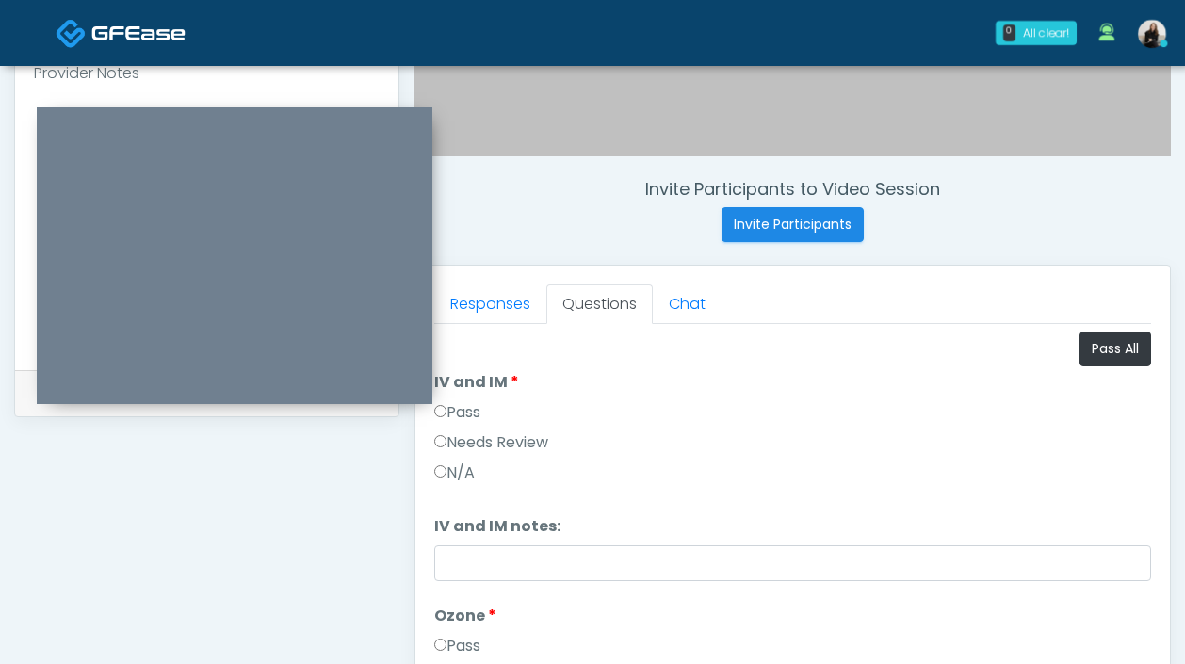
scroll to position [266, 0]
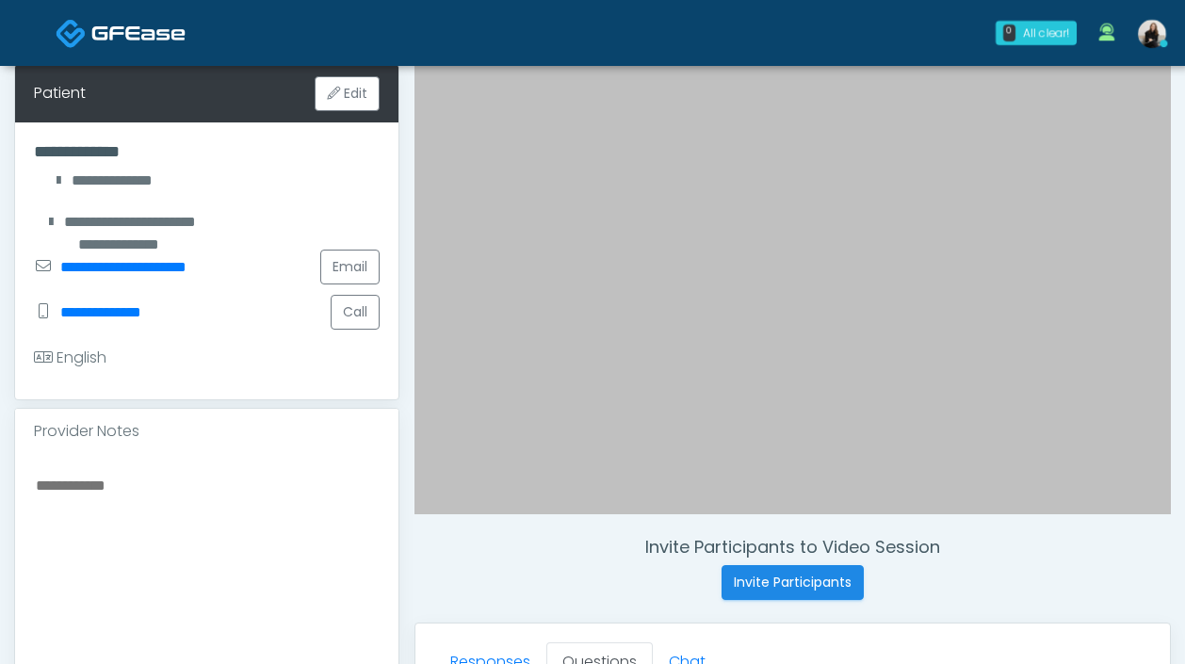
click at [268, 592] on textarea at bounding box center [207, 588] width 346 height 230
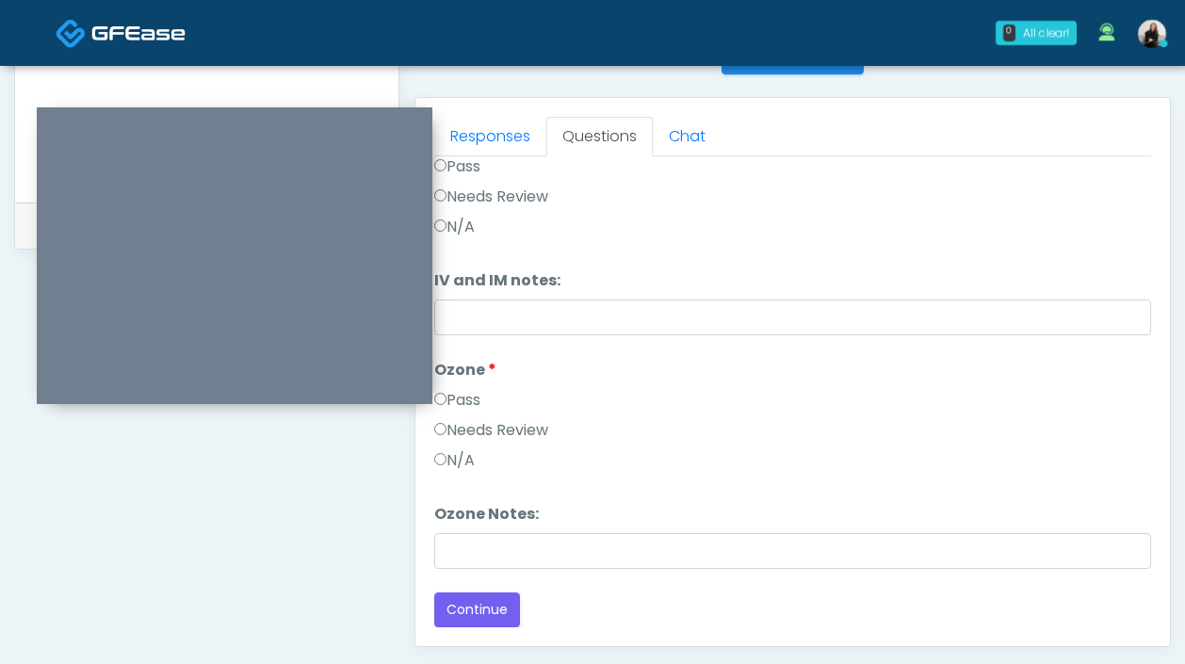
scroll to position [802, 0]
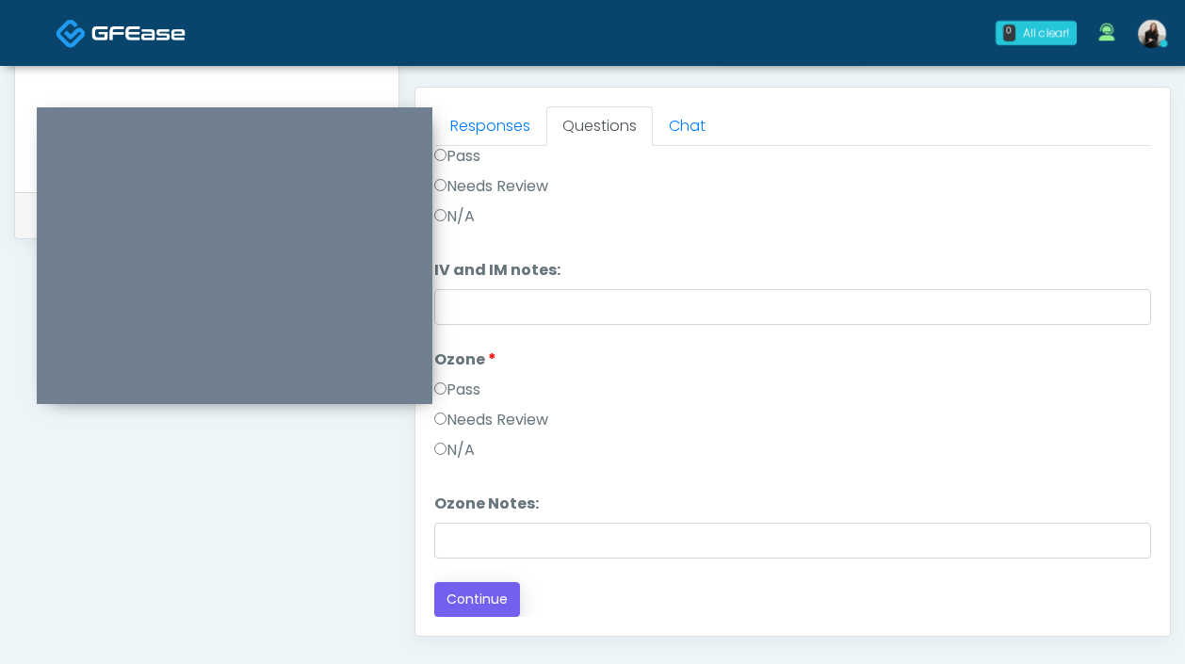
type textarea "**********"
click at [490, 590] on button "Continue" at bounding box center [477, 599] width 86 height 35
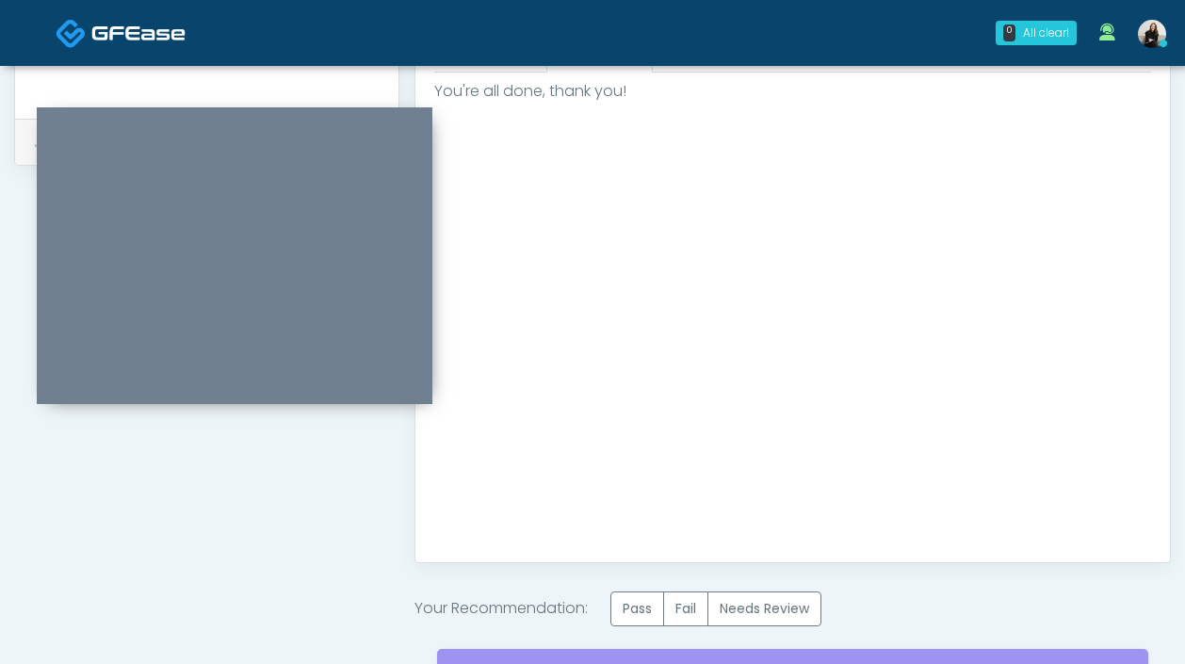
scroll to position [873, 0]
click at [649, 614] on label "Pass" at bounding box center [637, 610] width 54 height 35
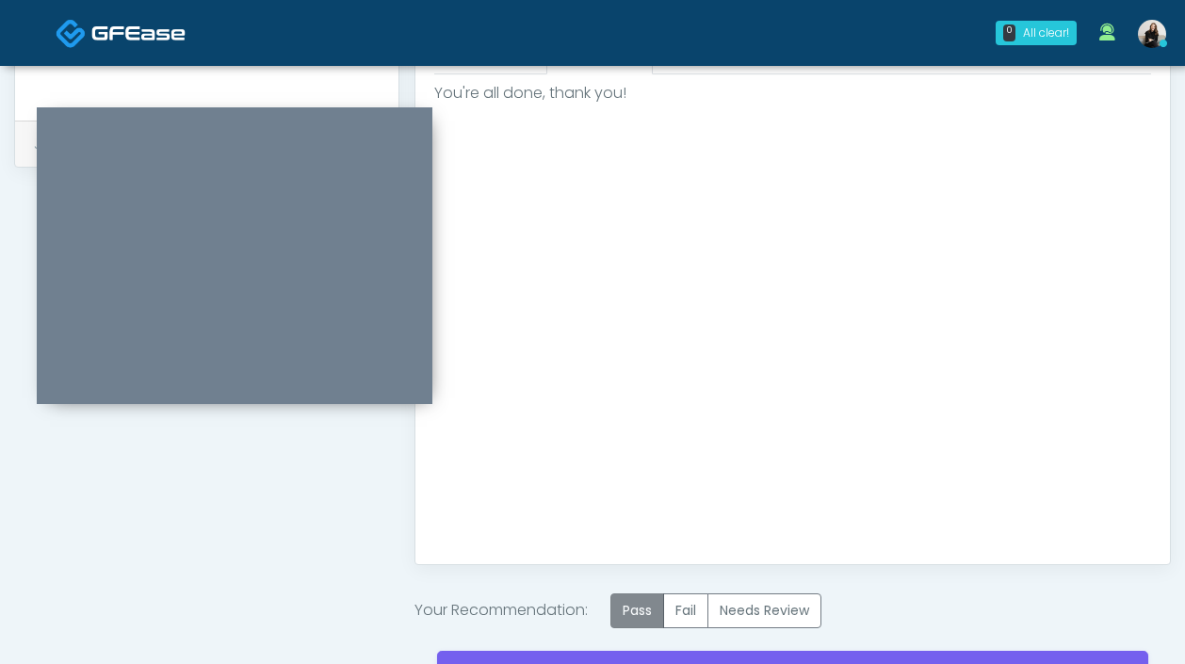
scroll to position [1006, 0]
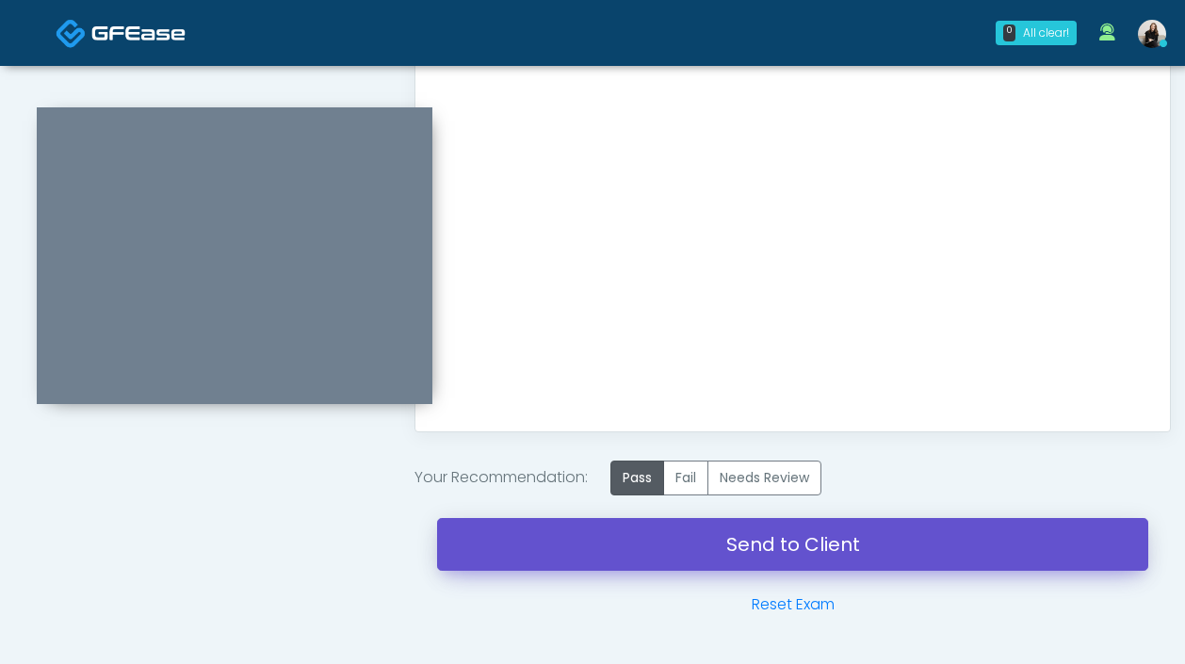
click at [657, 548] on link "Send to Client" at bounding box center [792, 544] width 711 height 53
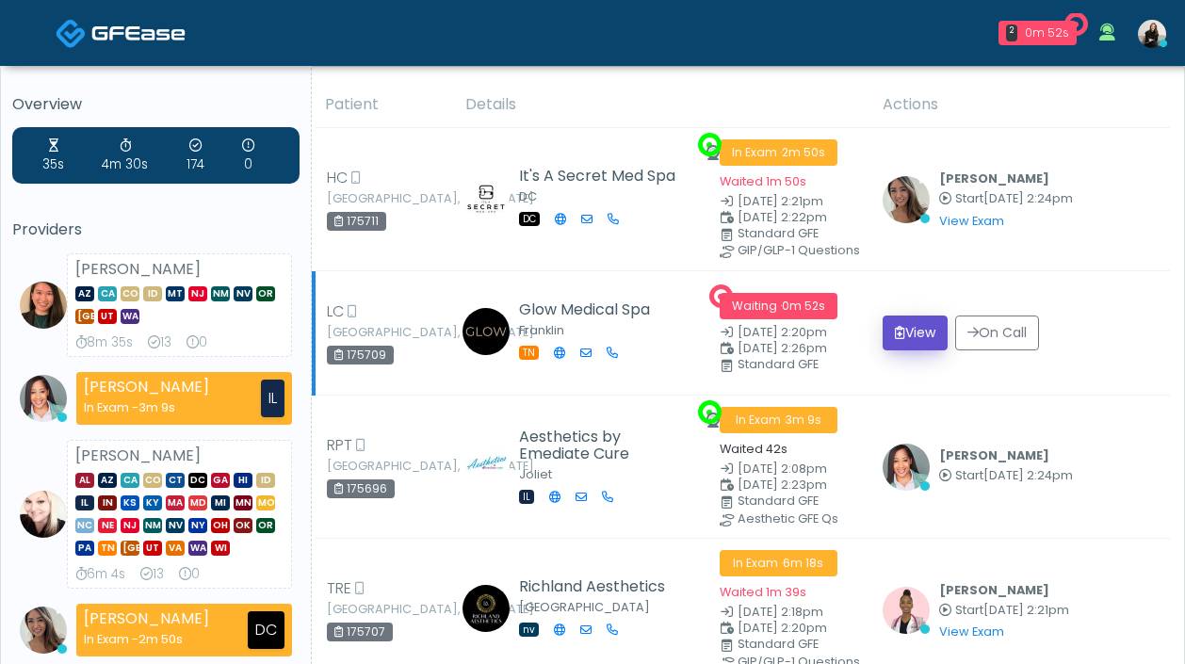
click at [912, 341] on button "View" at bounding box center [915, 333] width 65 height 35
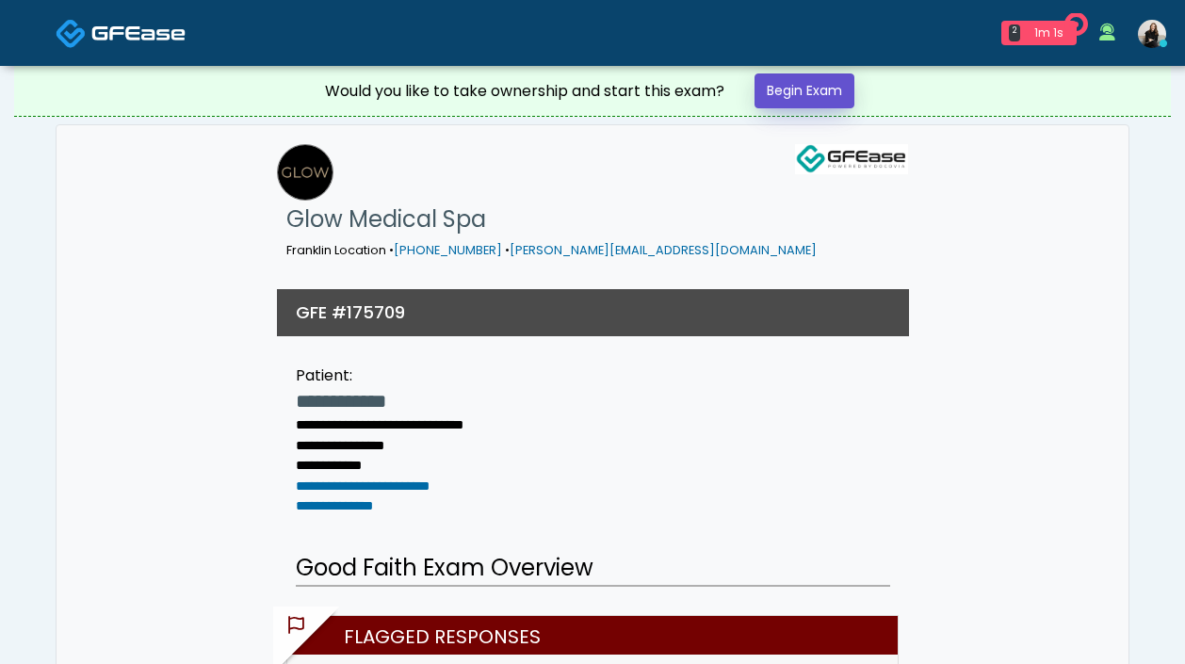
click at [782, 98] on link "Begin Exam" at bounding box center [804, 90] width 100 height 35
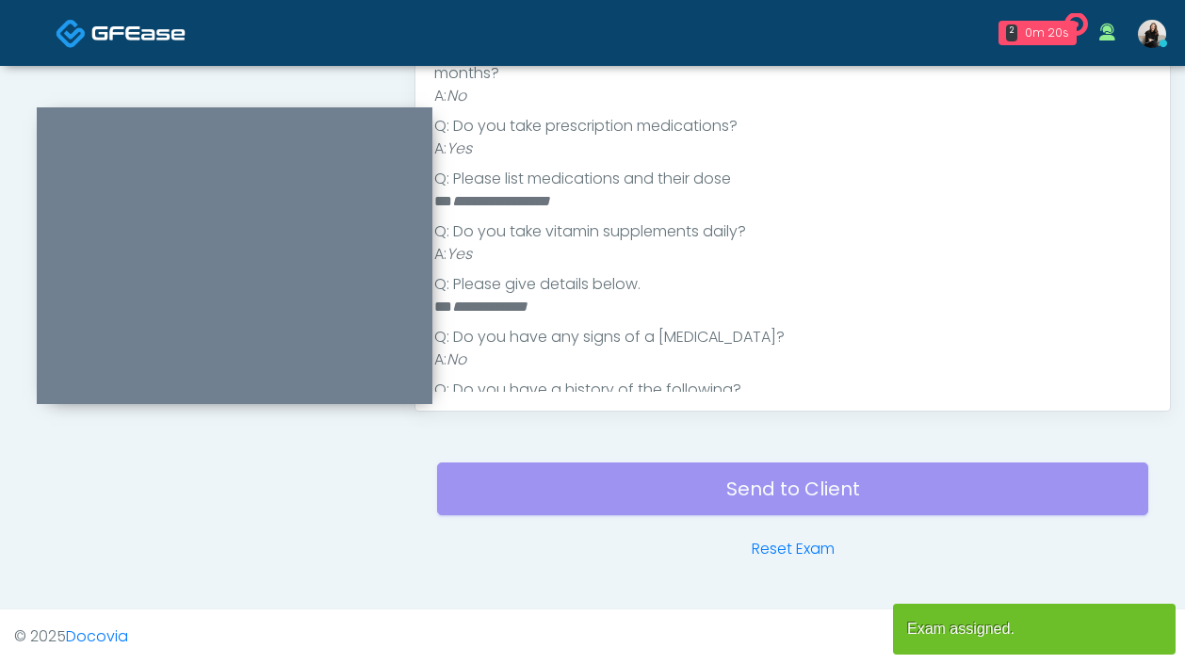
scroll to position [341, 0]
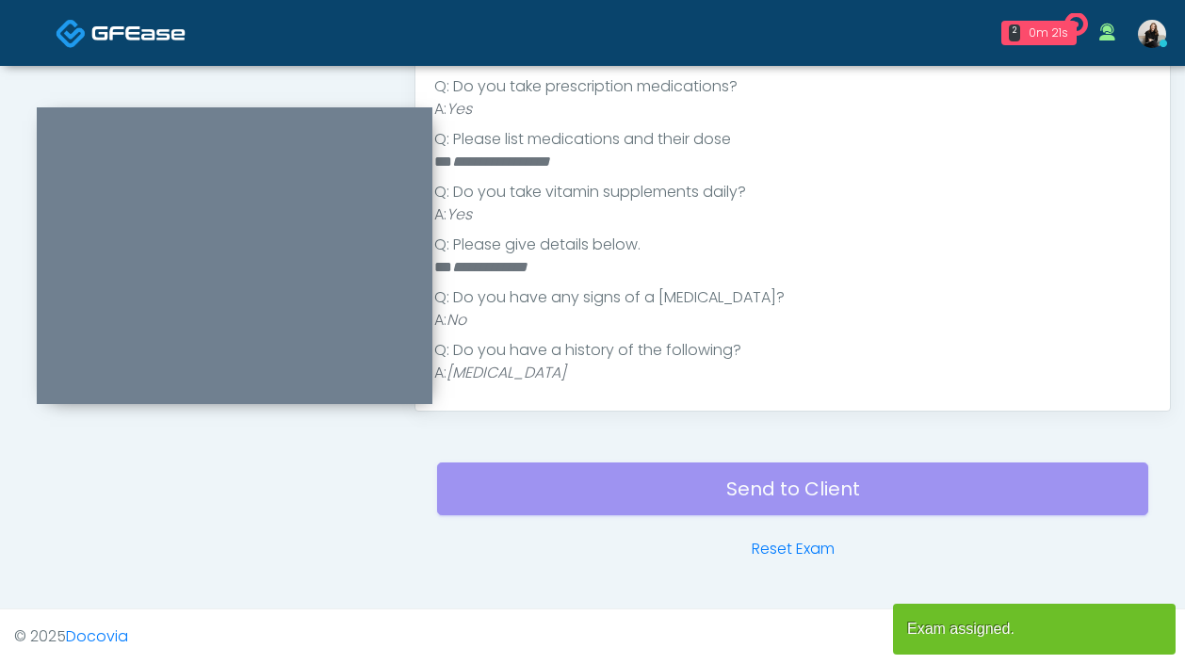
click at [550, 154] on em "**********" at bounding box center [501, 161] width 98 height 14
copy em "*******"
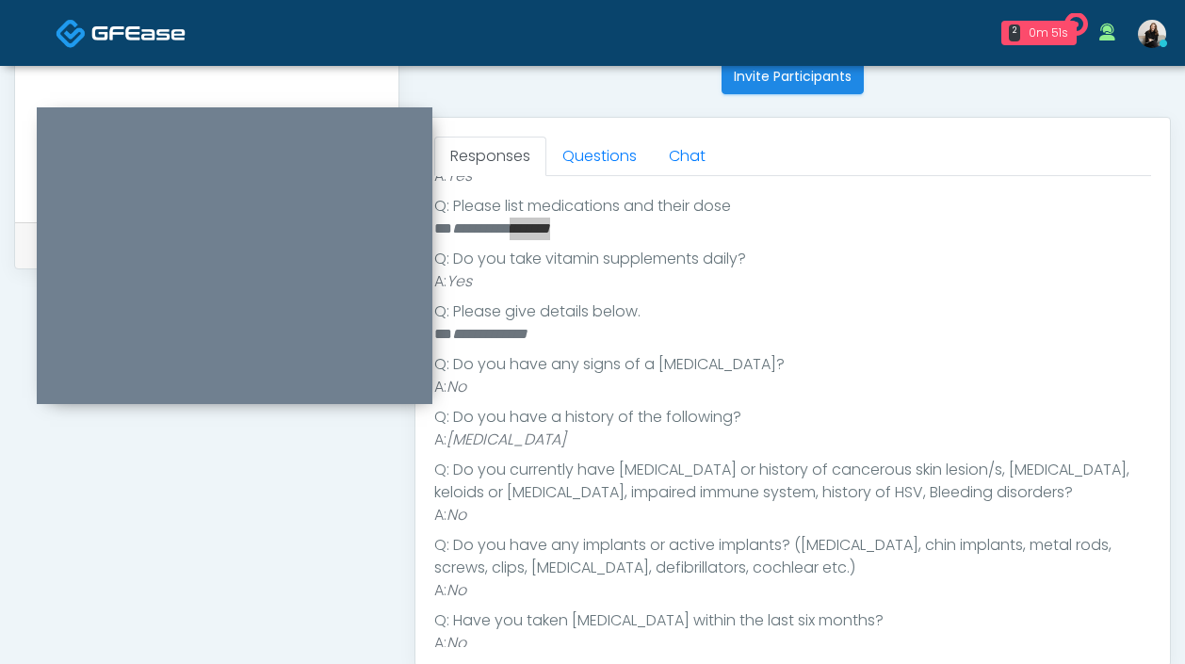
scroll to position [851, 0]
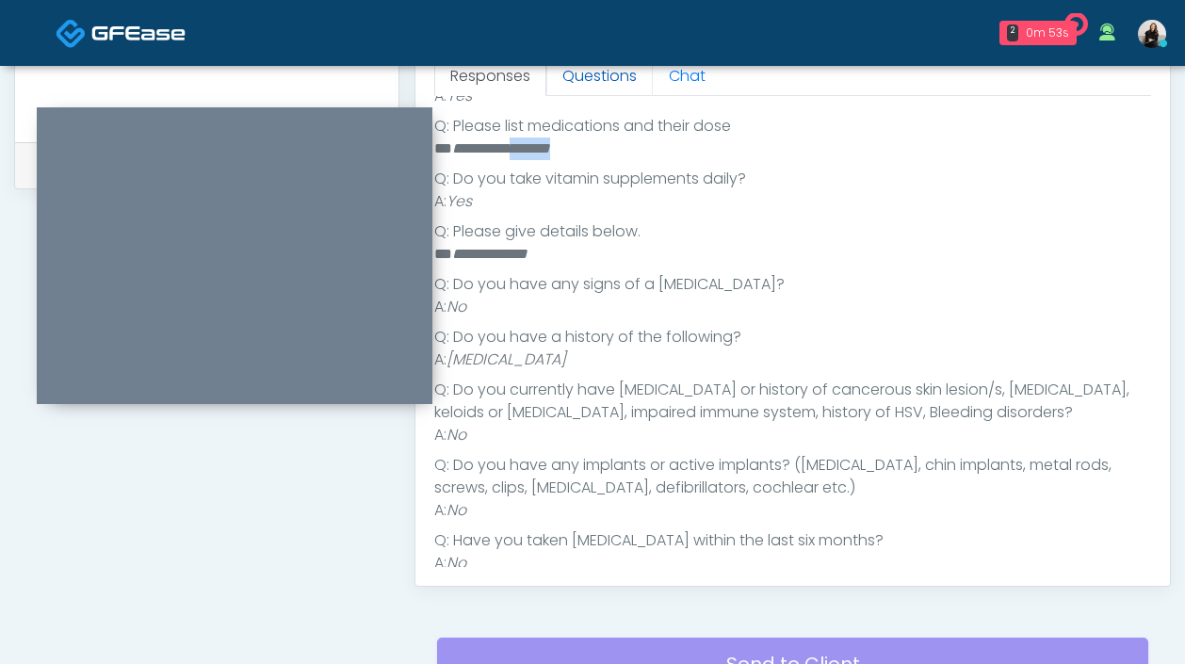
click at [581, 71] on link "Questions" at bounding box center [599, 77] width 106 height 40
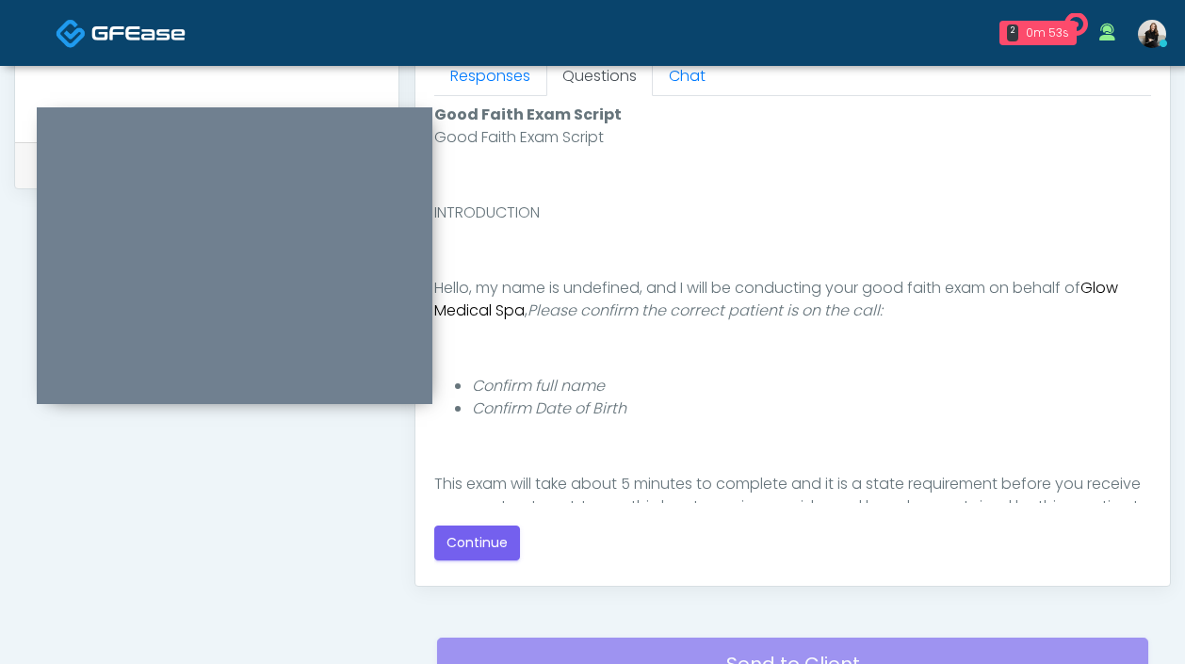
scroll to position [0, 0]
click at [496, 533] on button "Continue" at bounding box center [477, 543] width 86 height 35
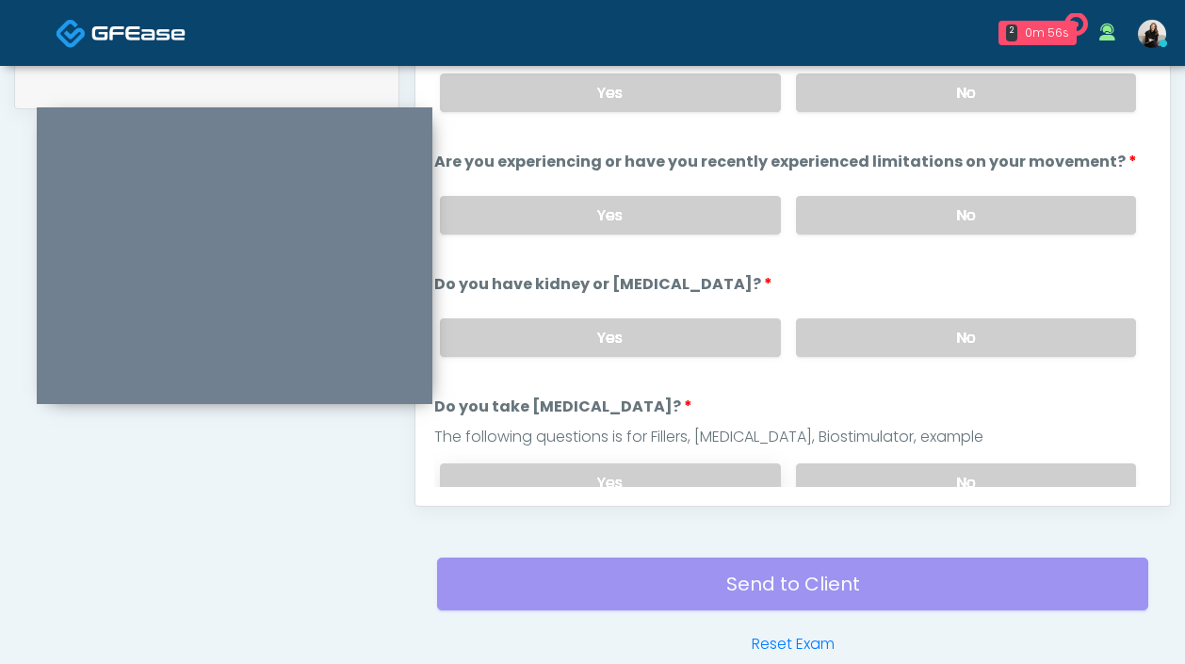
scroll to position [795, 0]
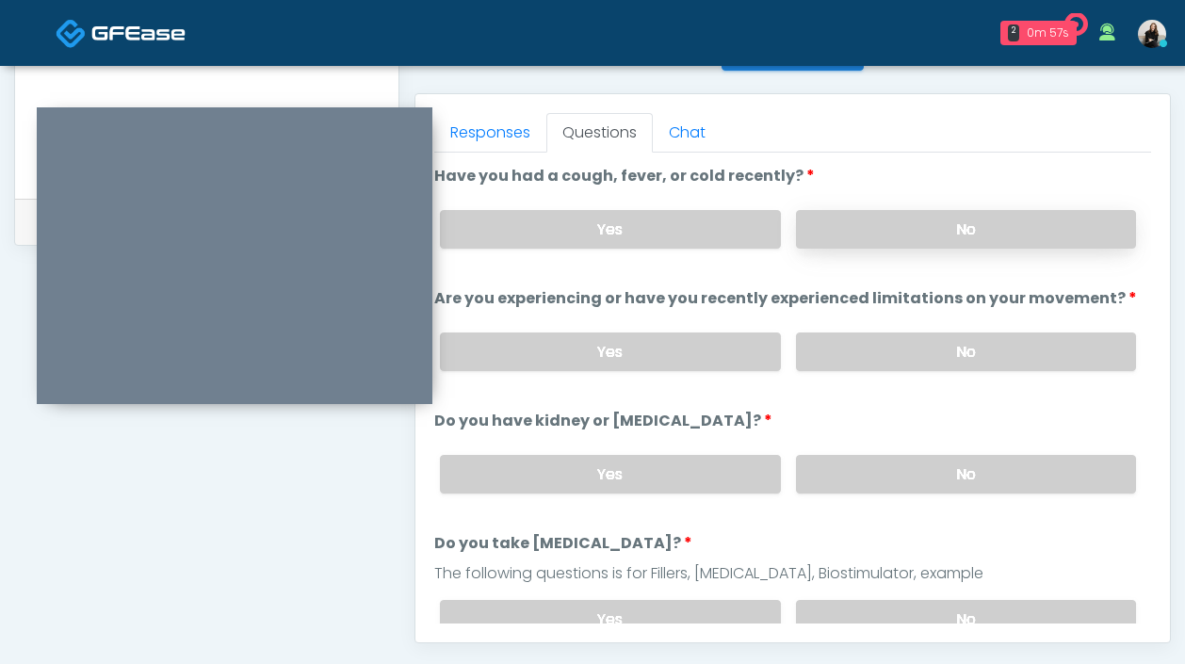
click at [868, 241] on label "No" at bounding box center [966, 229] width 340 height 39
click at [869, 353] on label "No" at bounding box center [966, 351] width 340 height 39
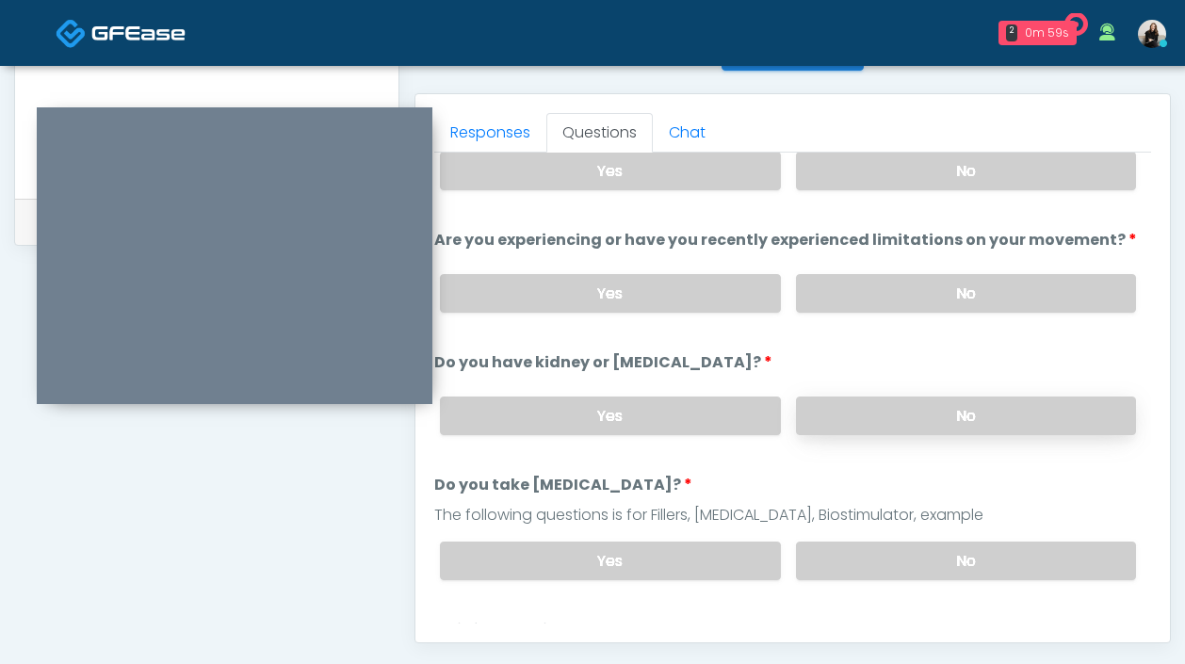
click at [865, 409] on label "No" at bounding box center [966, 416] width 340 height 39
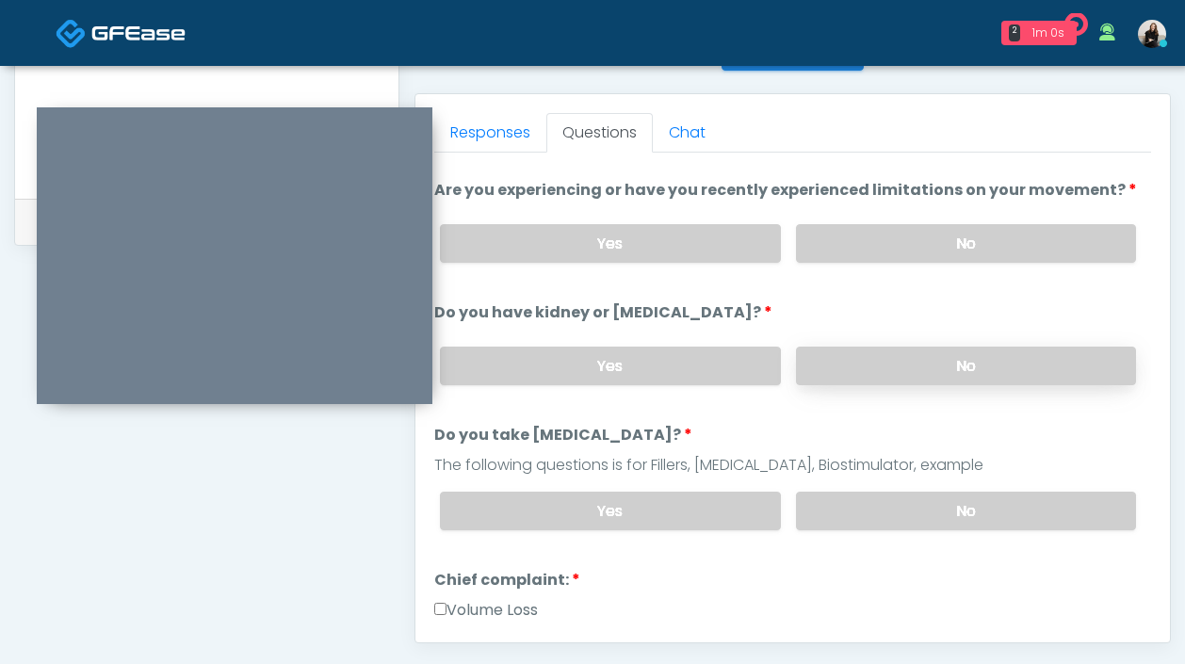
scroll to position [116, 0]
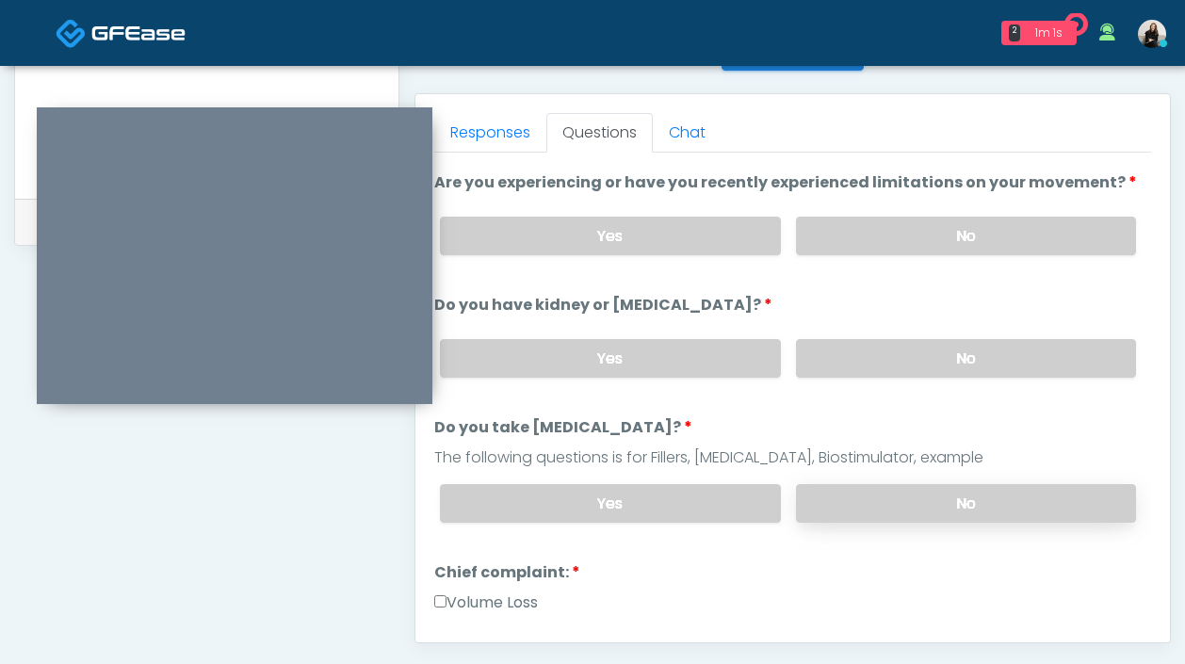
click at [859, 495] on label "No" at bounding box center [966, 503] width 340 height 39
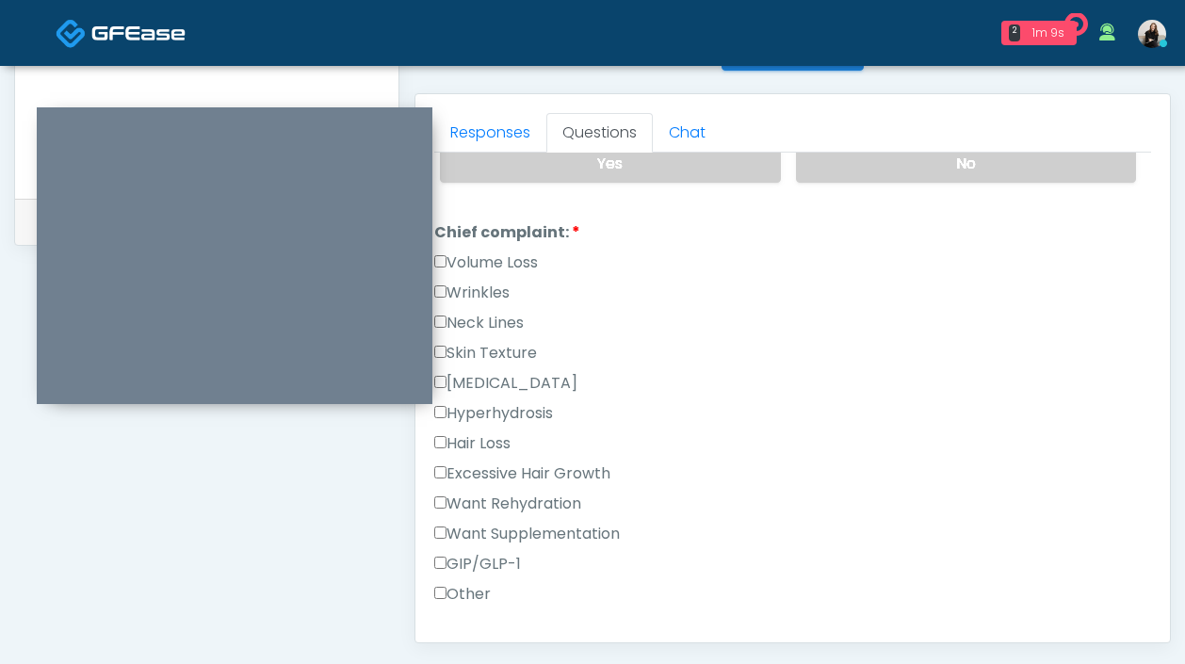
scroll to position [367, 0]
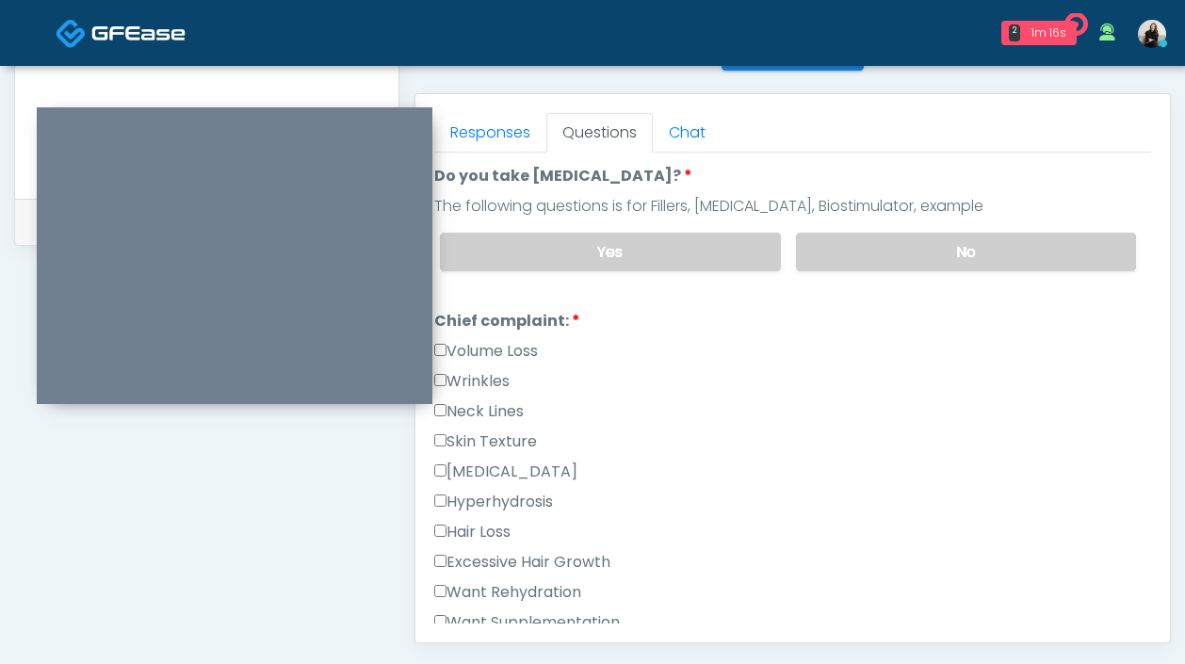
click at [498, 349] on label "Volume Loss" at bounding box center [486, 351] width 104 height 23
click at [498, 383] on label "Wrinkles" at bounding box center [471, 381] width 75 height 23
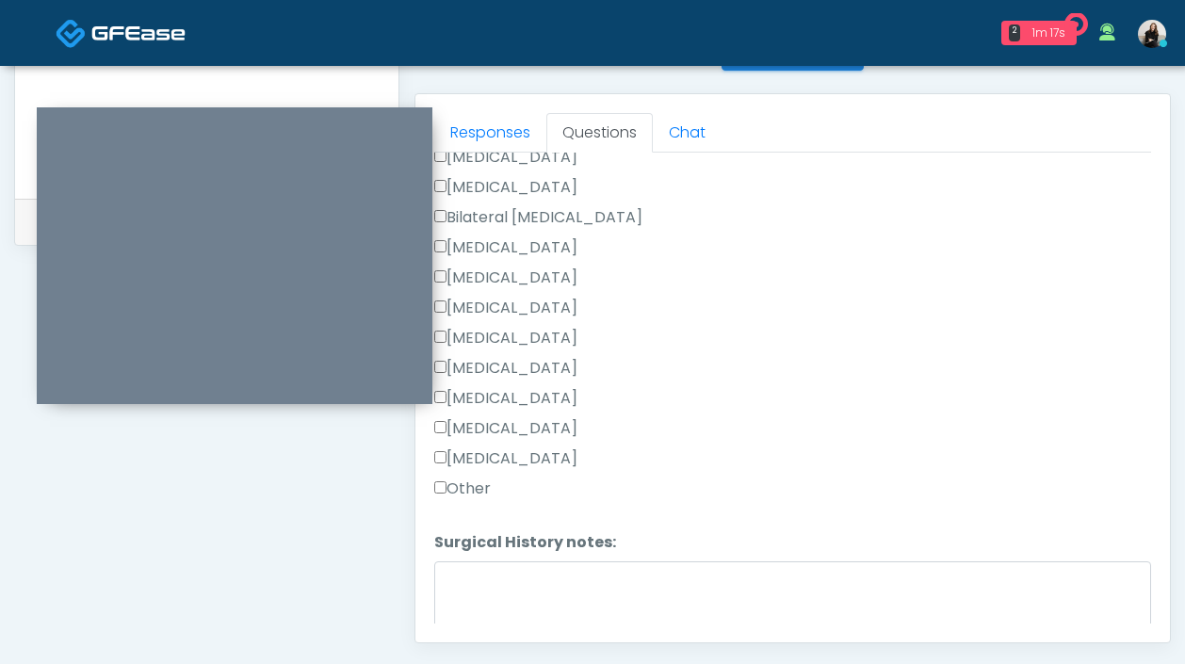
scroll to position [1227, 0]
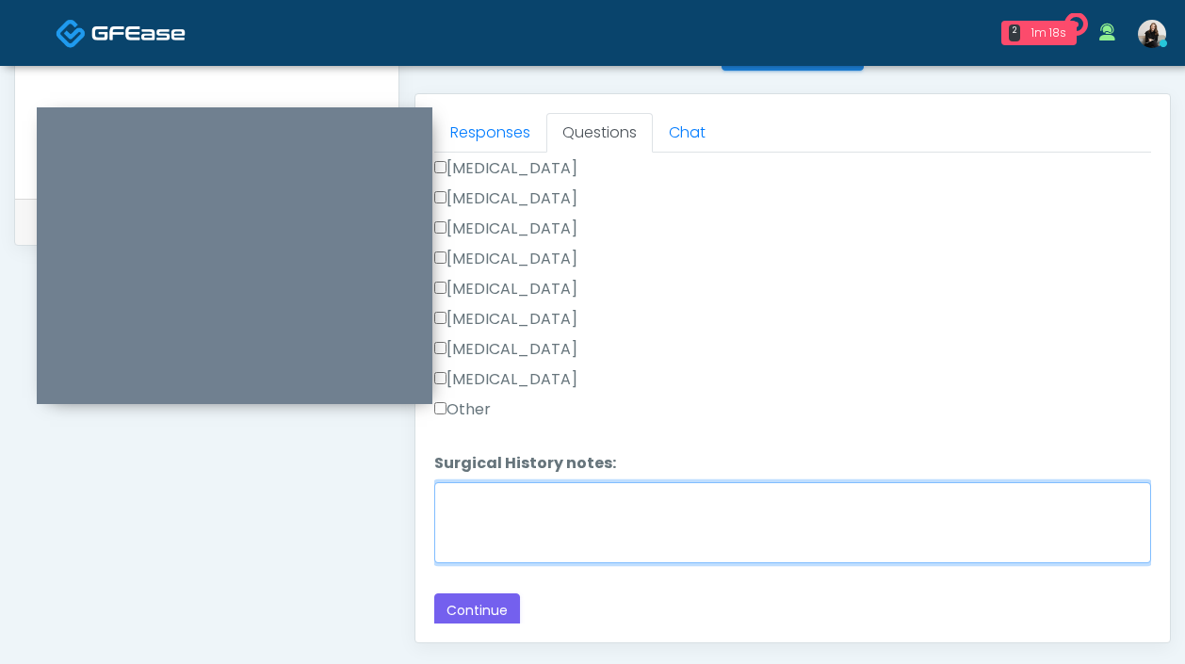
click at [492, 524] on textarea "Surgical History notes:" at bounding box center [792, 522] width 717 height 81
type textarea "**********"
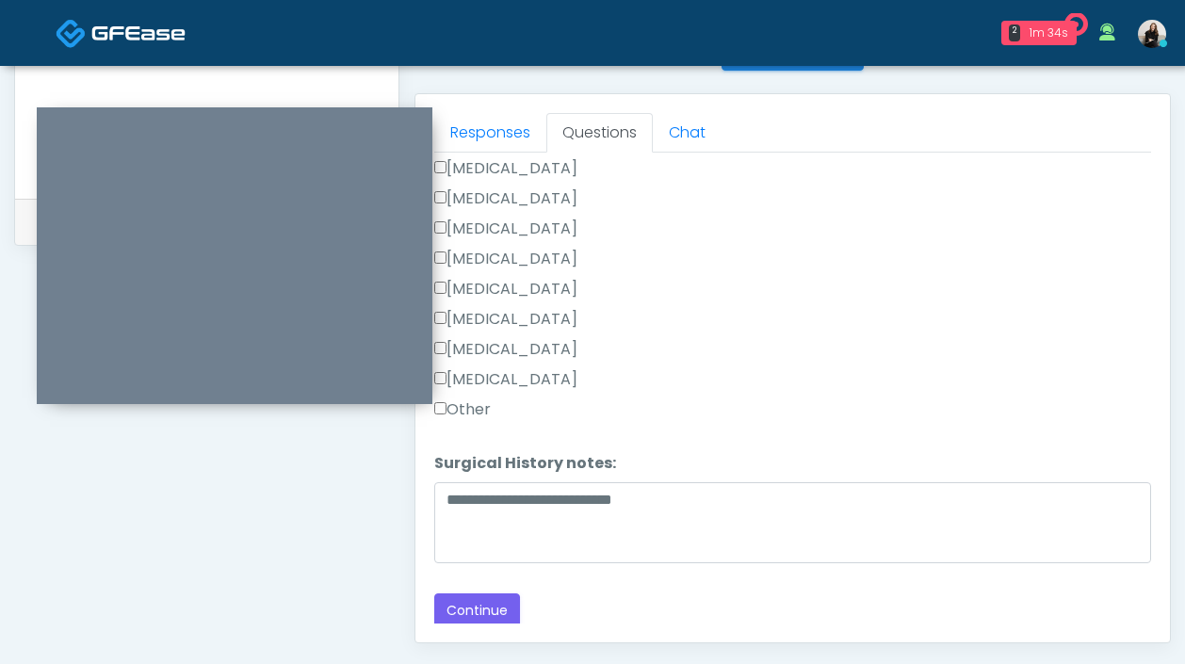
click at [487, 407] on label "Other" at bounding box center [462, 409] width 57 height 23
click at [506, 601] on button "Continue" at bounding box center [477, 610] width 86 height 35
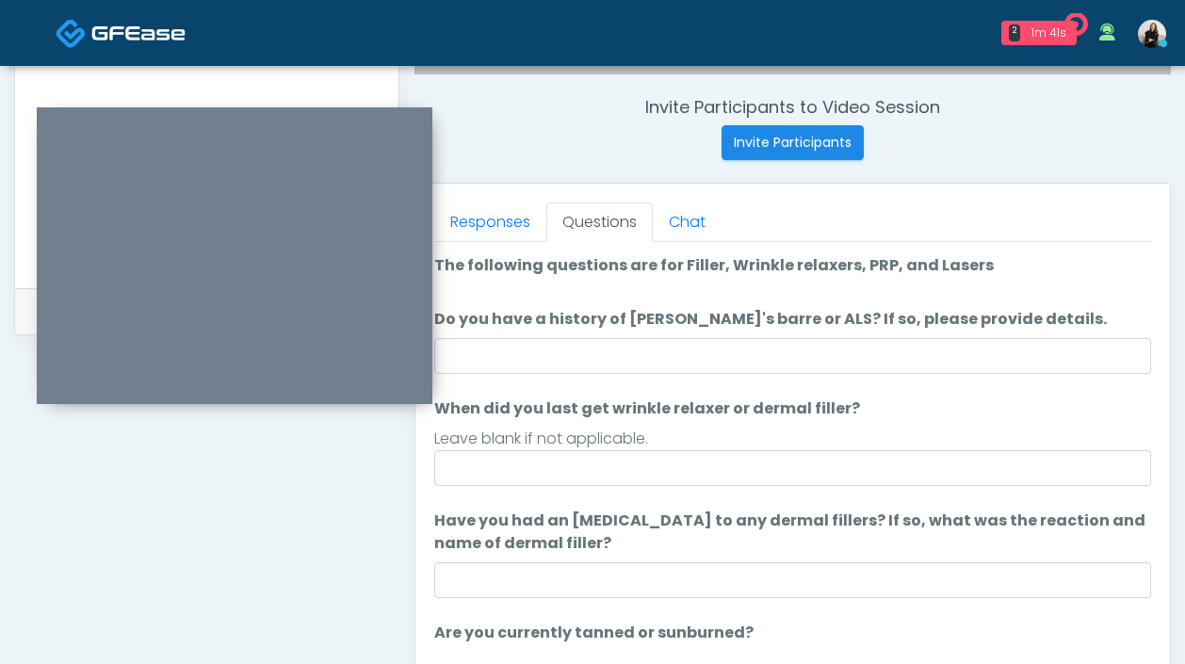
scroll to position [662, 0]
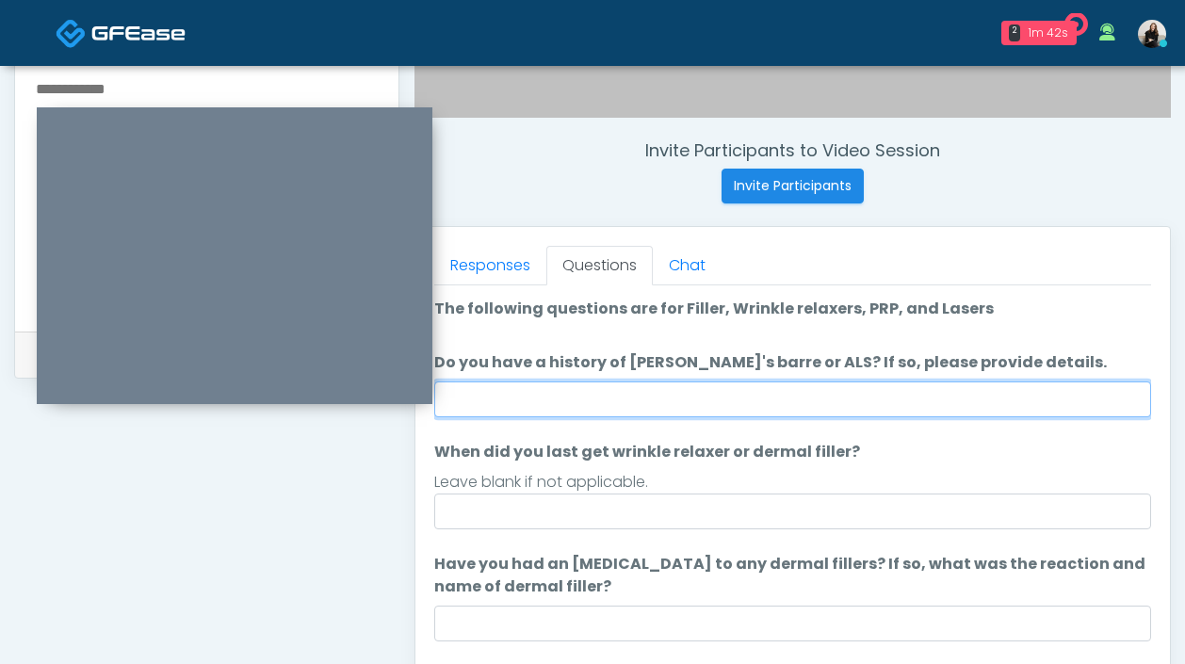
click at [551, 389] on input "Do you have a history of [PERSON_NAME]'s barre or ALS? If so, please provide de…" at bounding box center [792, 399] width 717 height 36
type input "**"
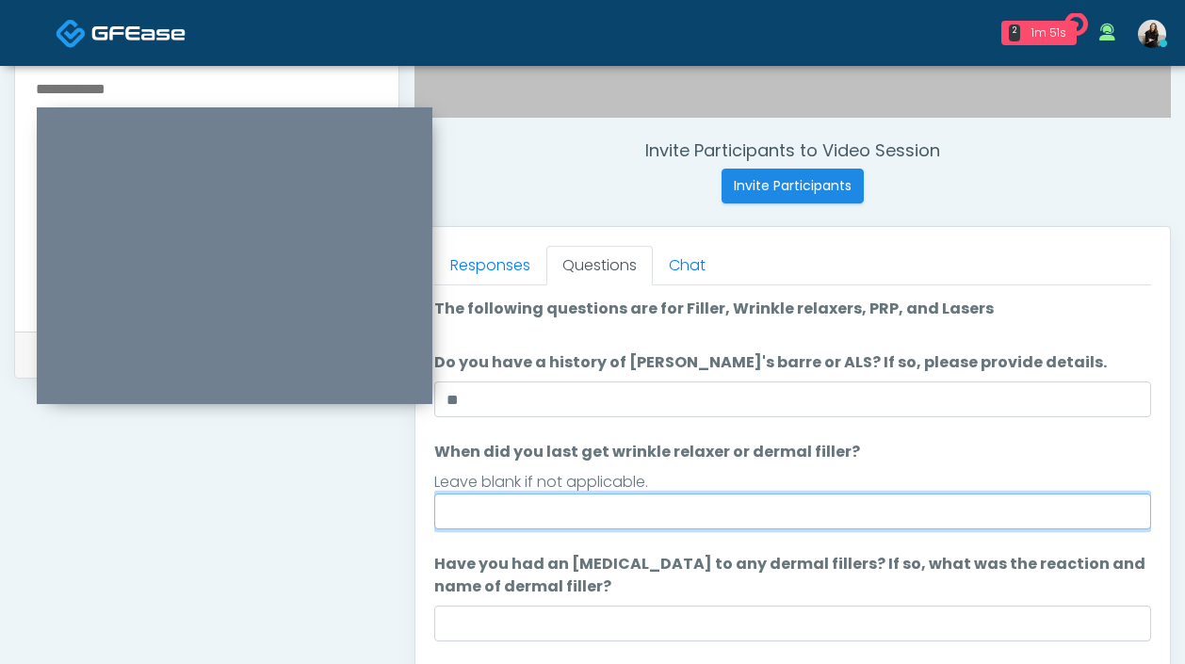
click at [748, 528] on input "When did you last get wrinkle relaxer or dermal filler?" at bounding box center [792, 512] width 717 height 36
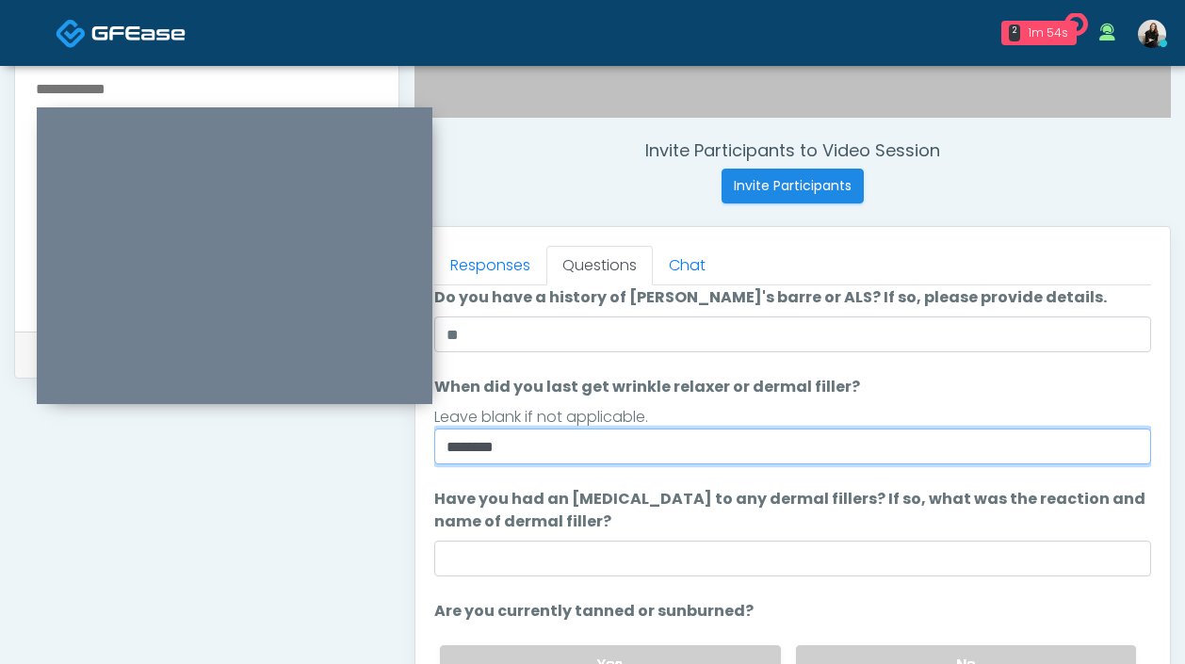
scroll to position [162, 0]
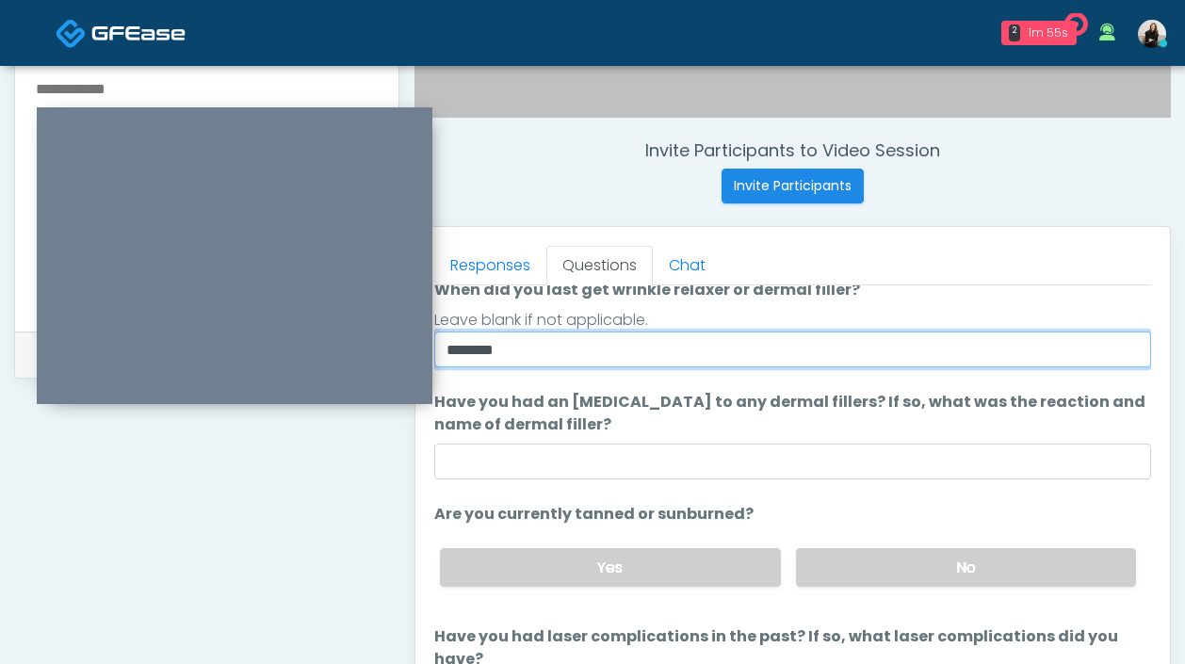
type input "********"
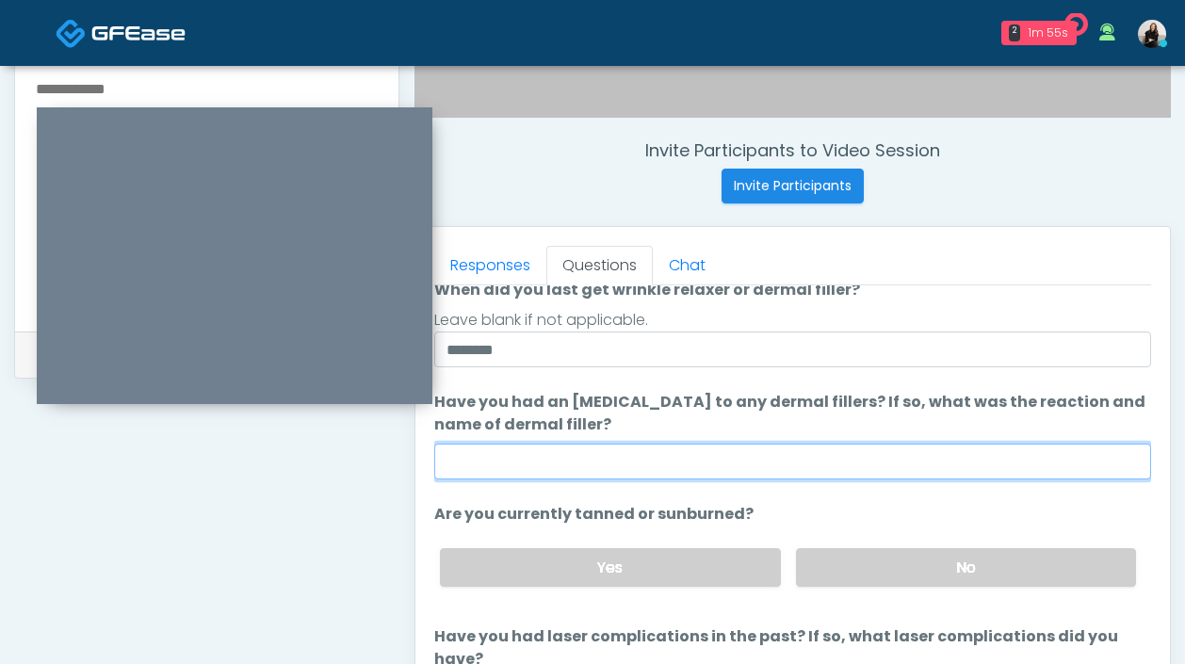
click at [736, 447] on input "Have you had an [MEDICAL_DATA] to any dermal fillers? If so, what was the react…" at bounding box center [792, 462] width 717 height 36
type input "**"
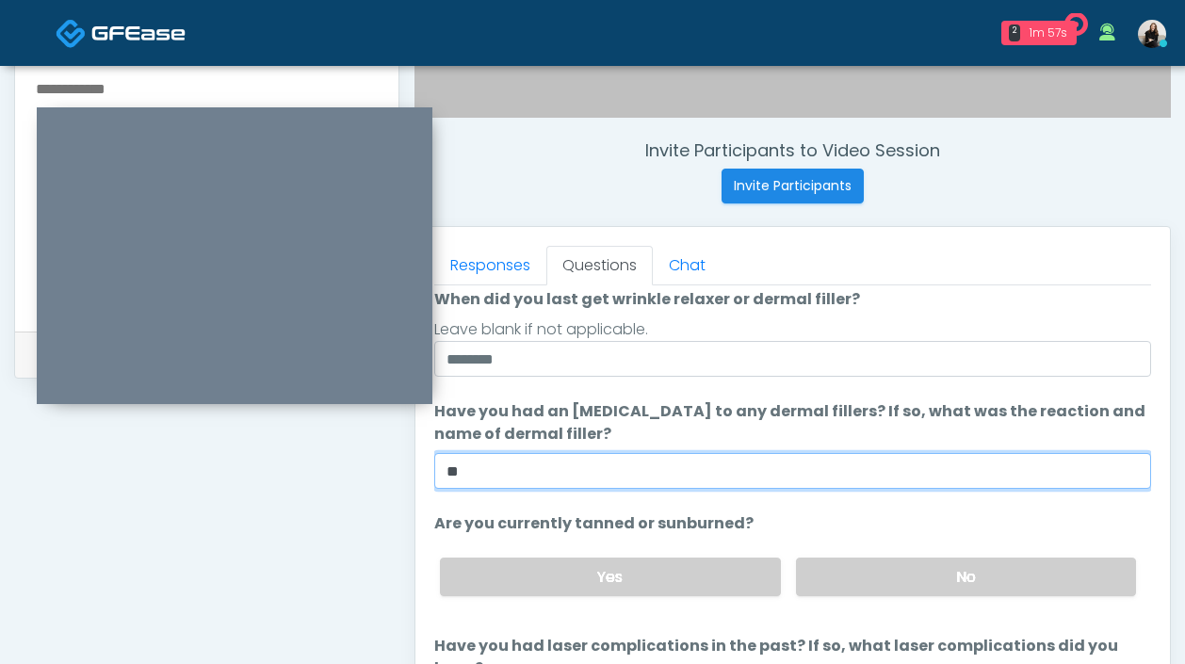
scroll to position [177, 0]
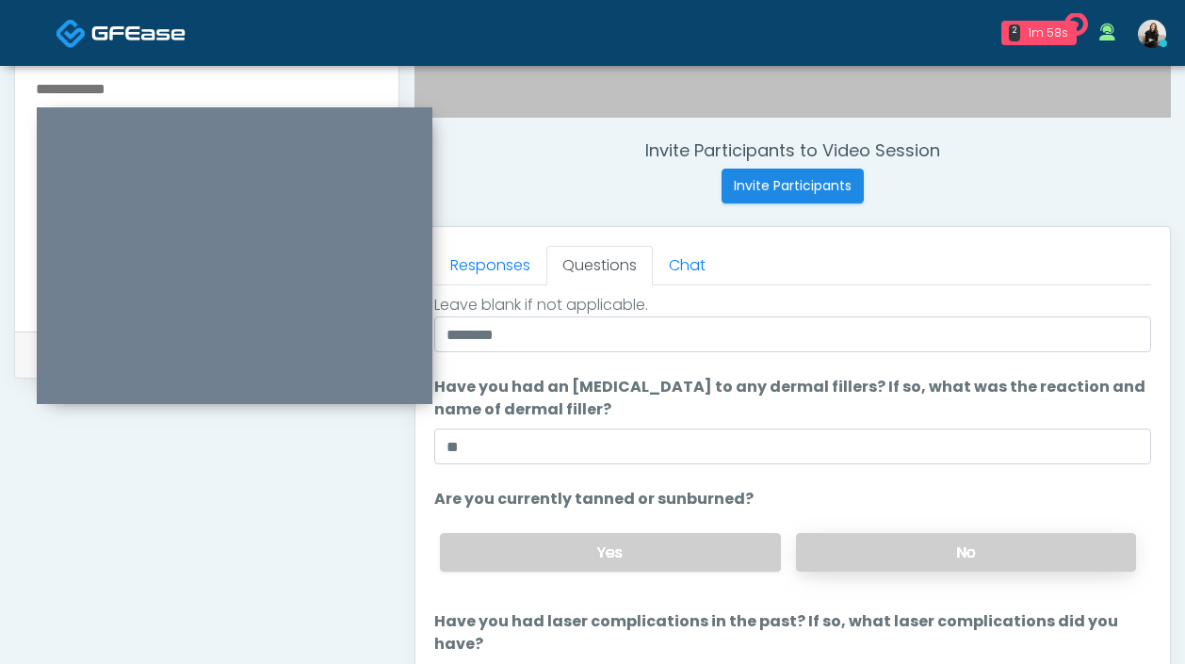
click at [934, 557] on label "No" at bounding box center [966, 552] width 340 height 39
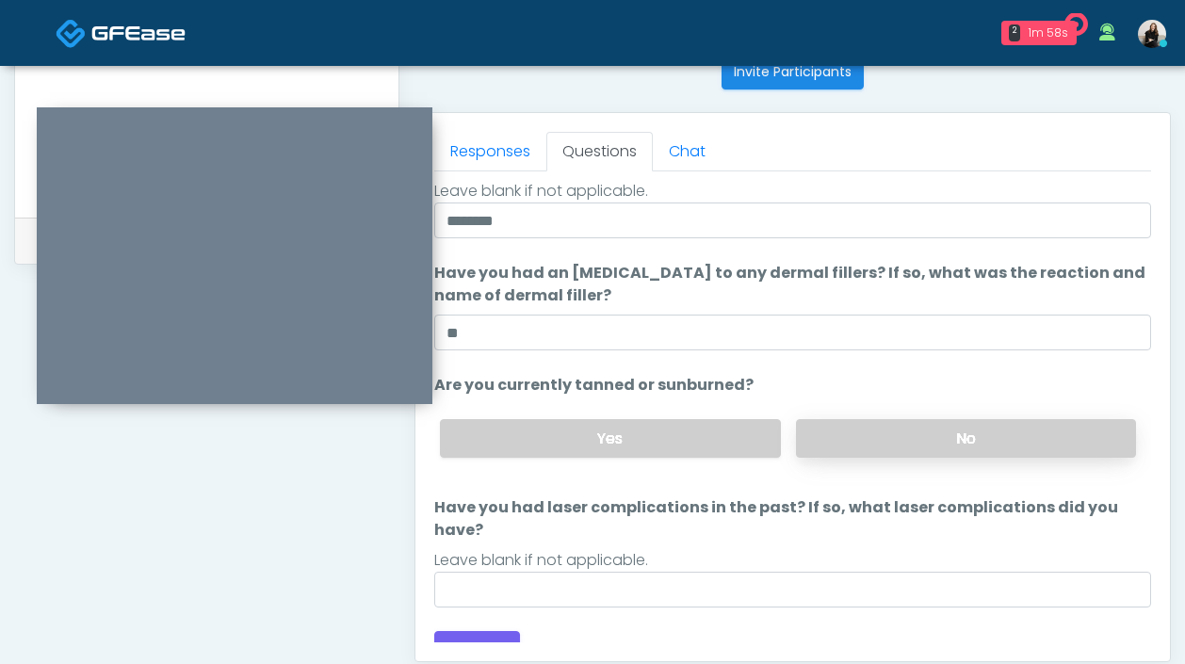
scroll to position [912, 0]
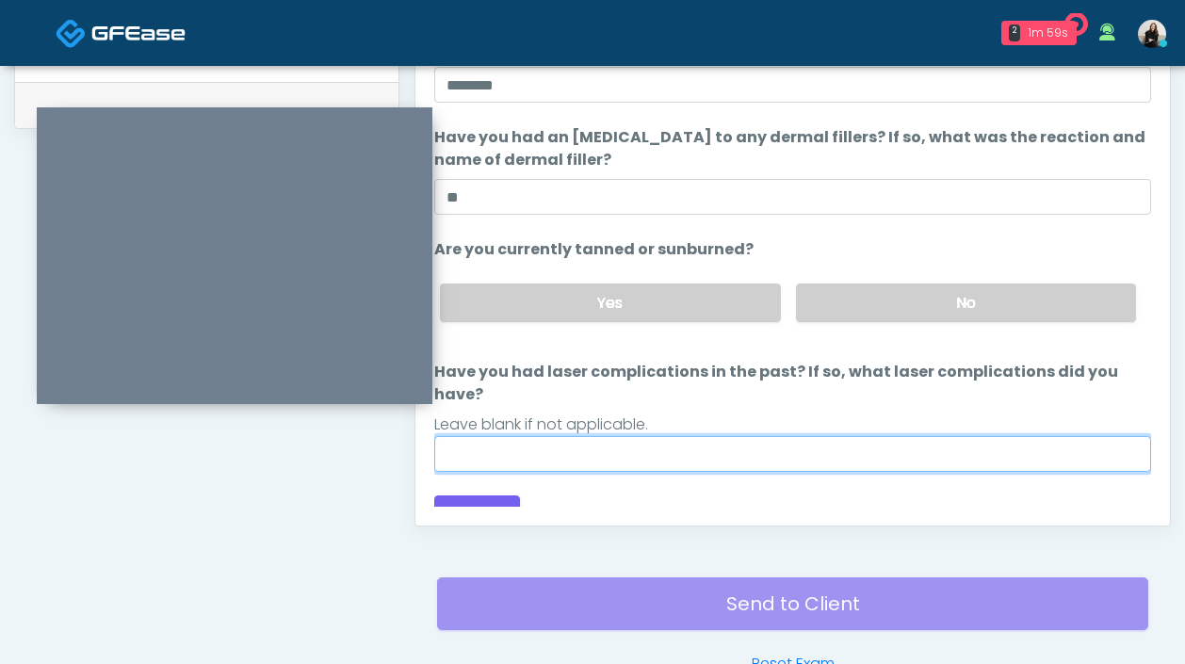
click at [800, 436] on input "Have you had laser complications in the past? If so, what laser complications d…" at bounding box center [792, 454] width 717 height 36
type input "**"
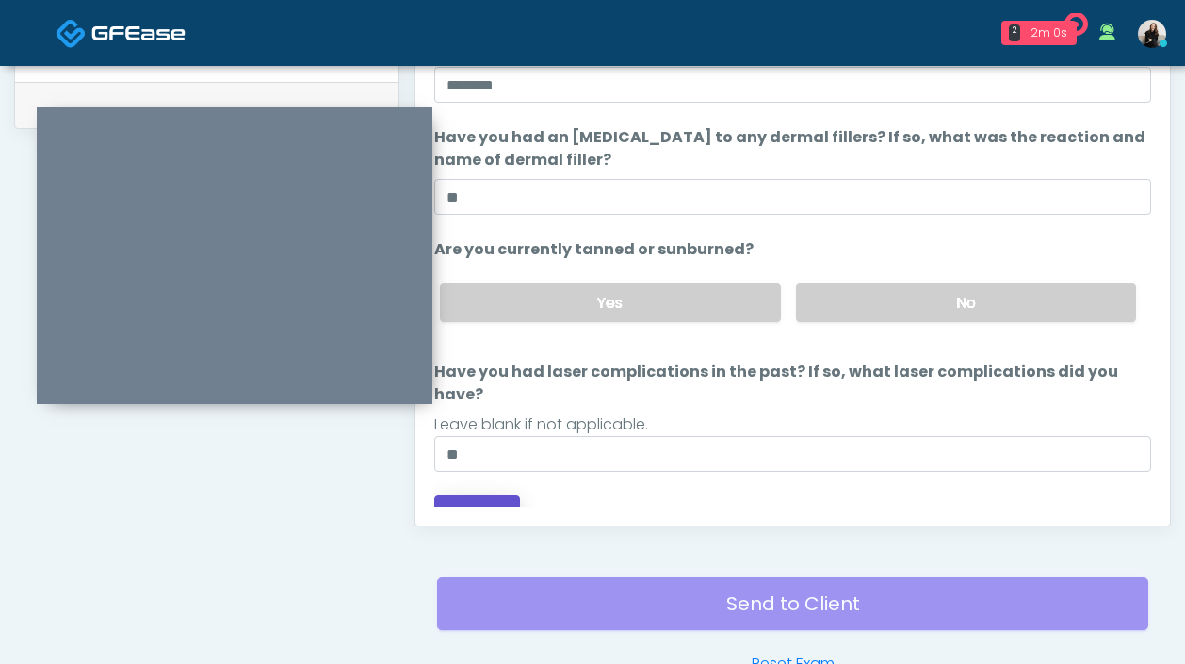
click at [496, 495] on button "Continue" at bounding box center [477, 512] width 86 height 35
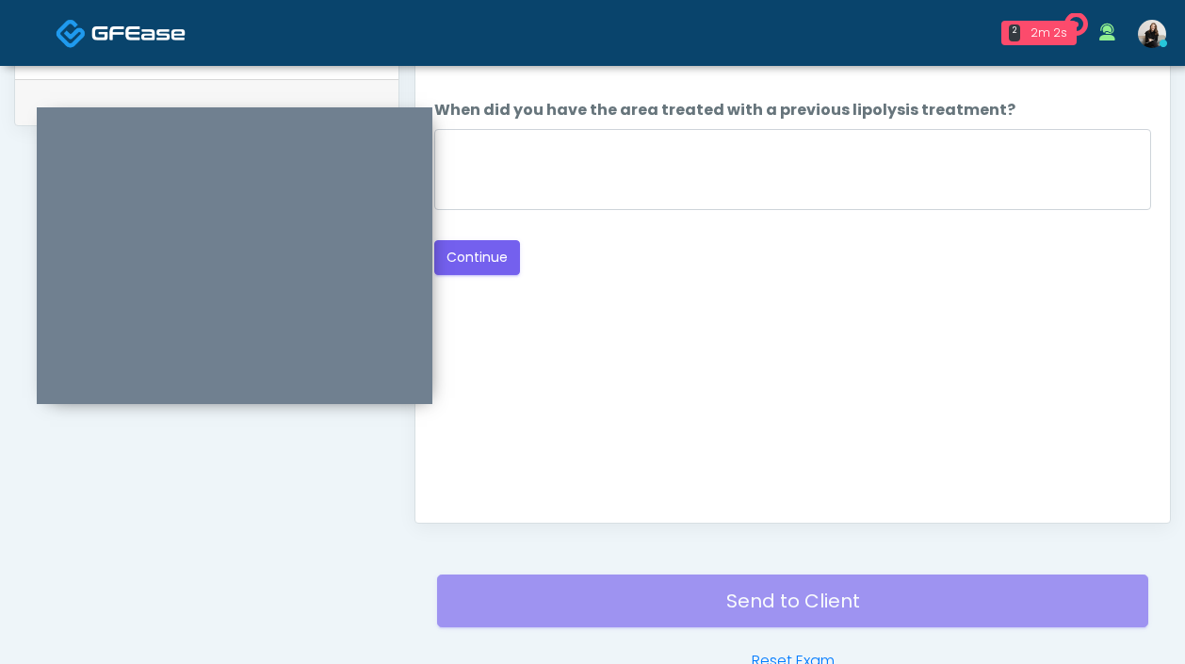
scroll to position [782, 0]
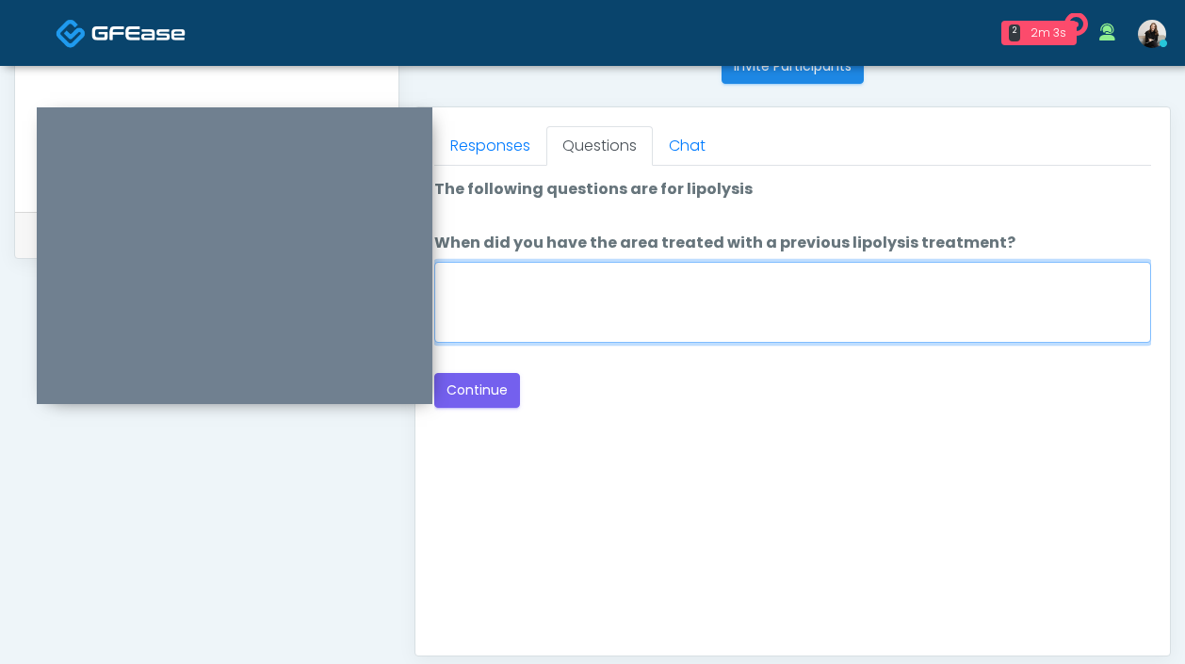
click at [755, 335] on textarea "When did you have the area treated with a previous lipolysis treatment?" at bounding box center [792, 302] width 717 height 81
type textarea "*****"
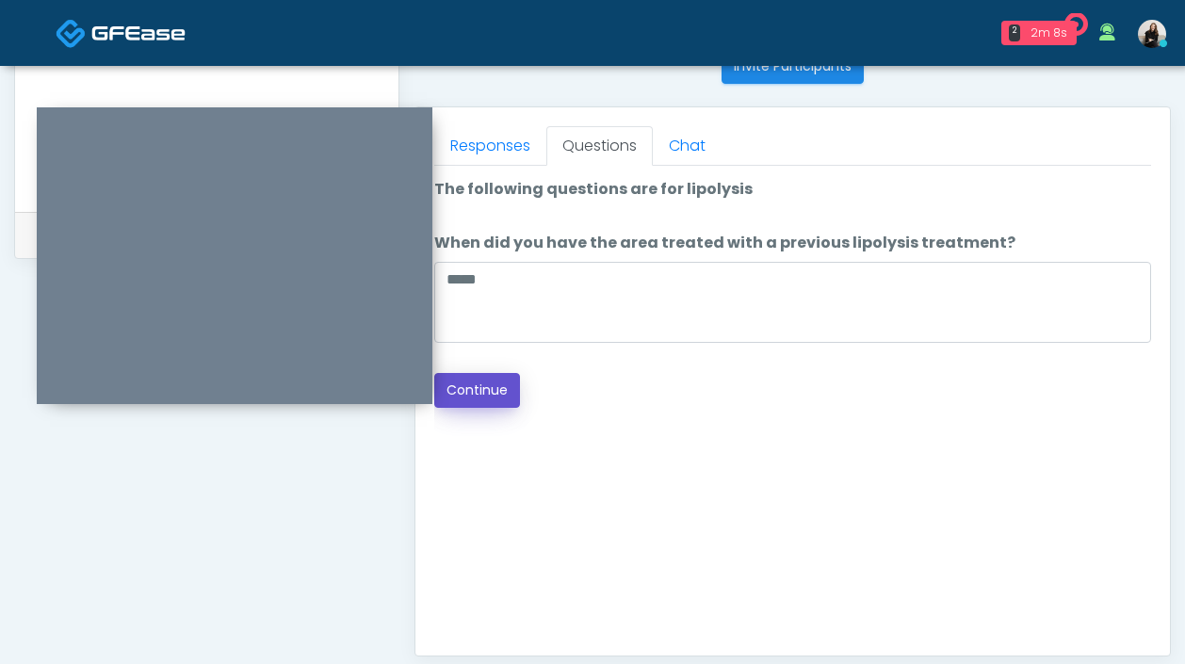
click at [470, 382] on button "Continue" at bounding box center [477, 390] width 86 height 35
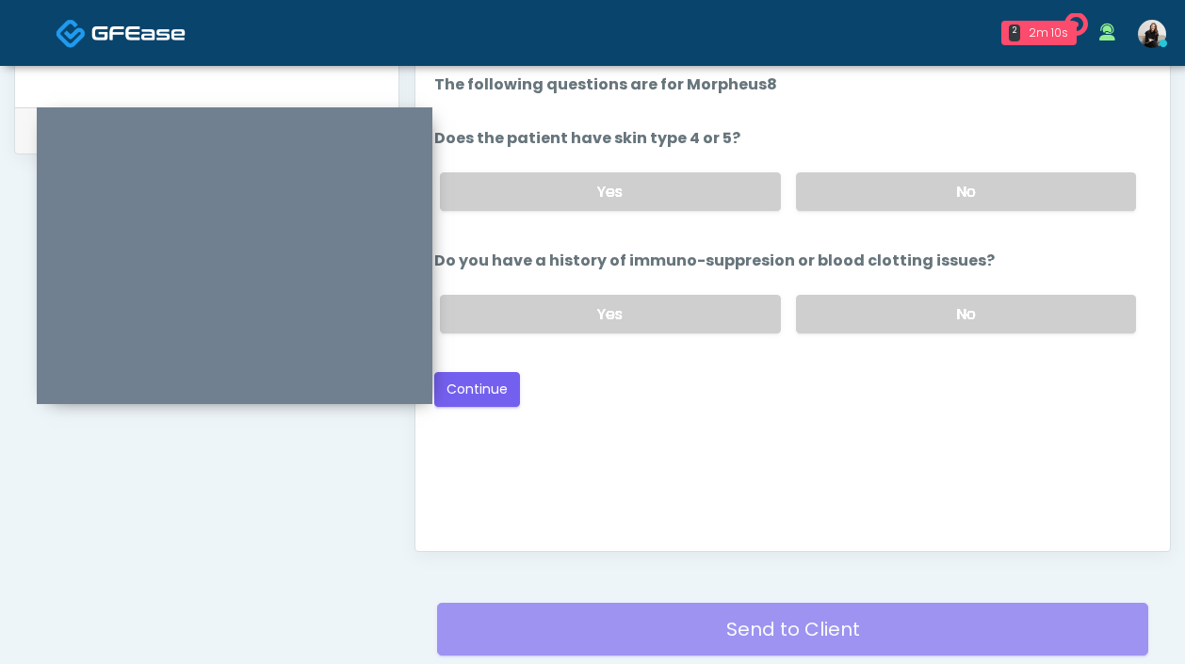
scroll to position [865, 0]
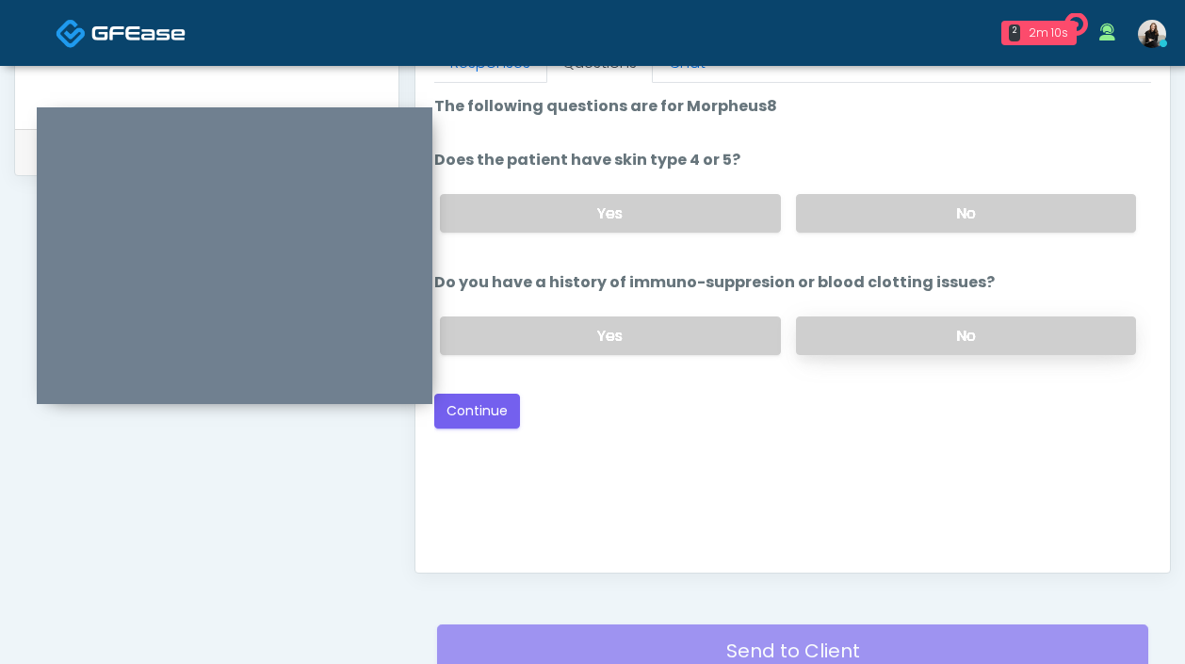
click at [910, 332] on label "No" at bounding box center [966, 335] width 340 height 39
click at [913, 221] on label "No" at bounding box center [966, 213] width 340 height 39
click at [481, 407] on button "Continue" at bounding box center [477, 411] width 86 height 35
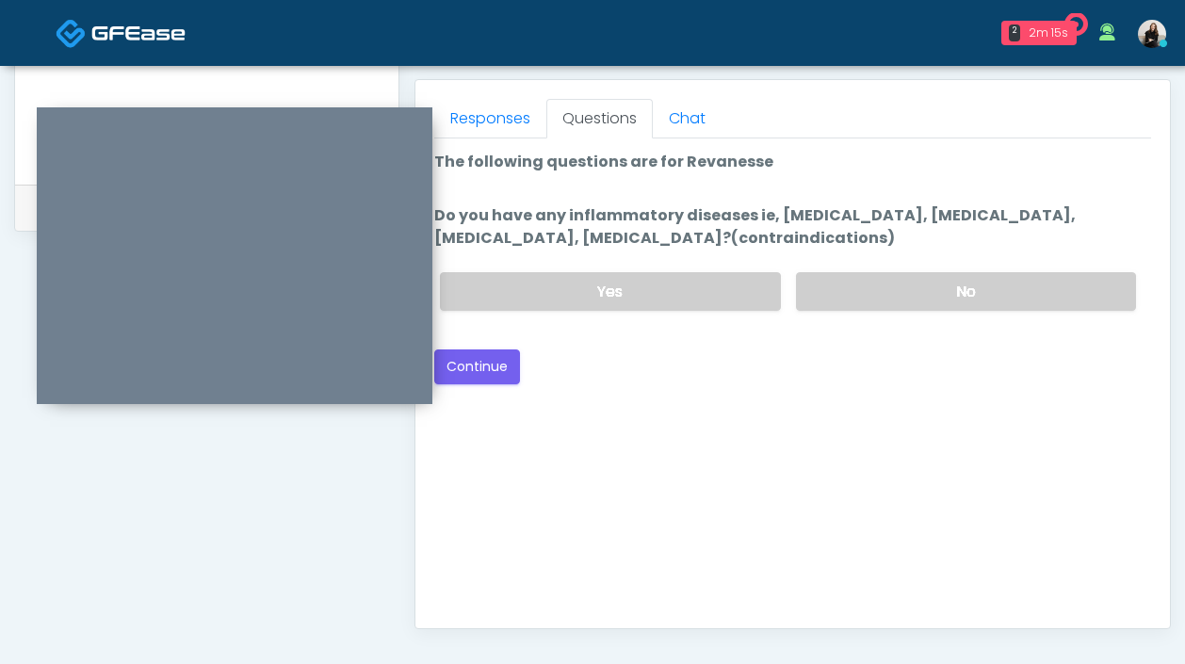
scroll to position [757, 0]
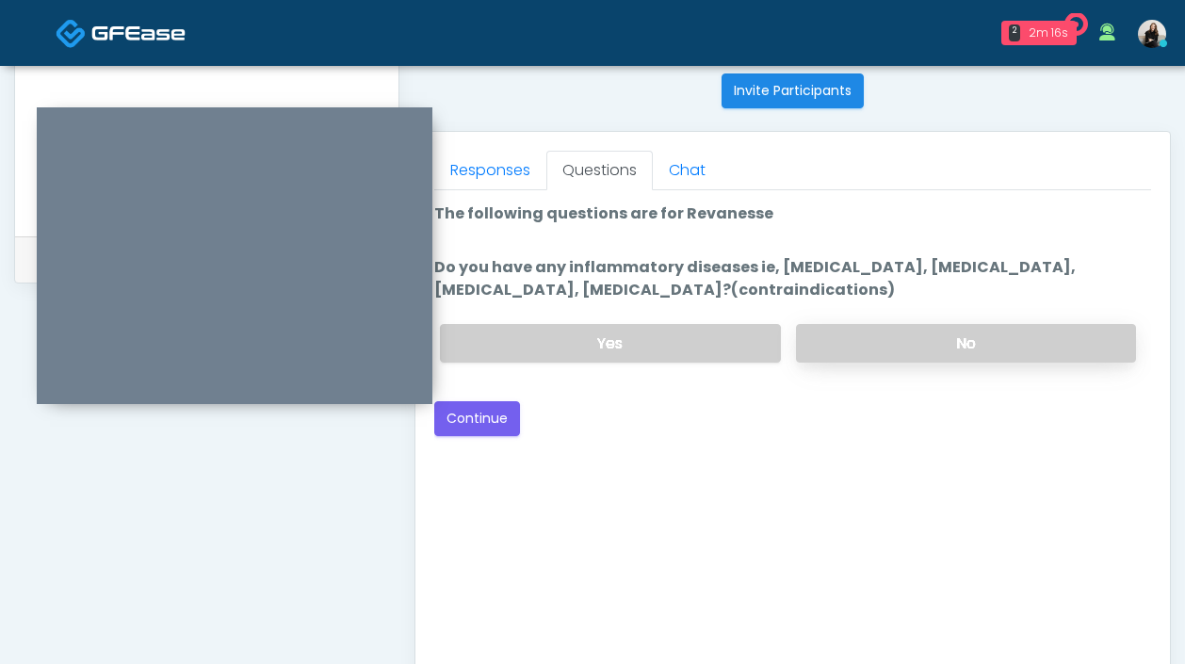
click at [874, 328] on label "No" at bounding box center [966, 343] width 340 height 39
click at [488, 423] on button "Continue" at bounding box center [477, 418] width 86 height 35
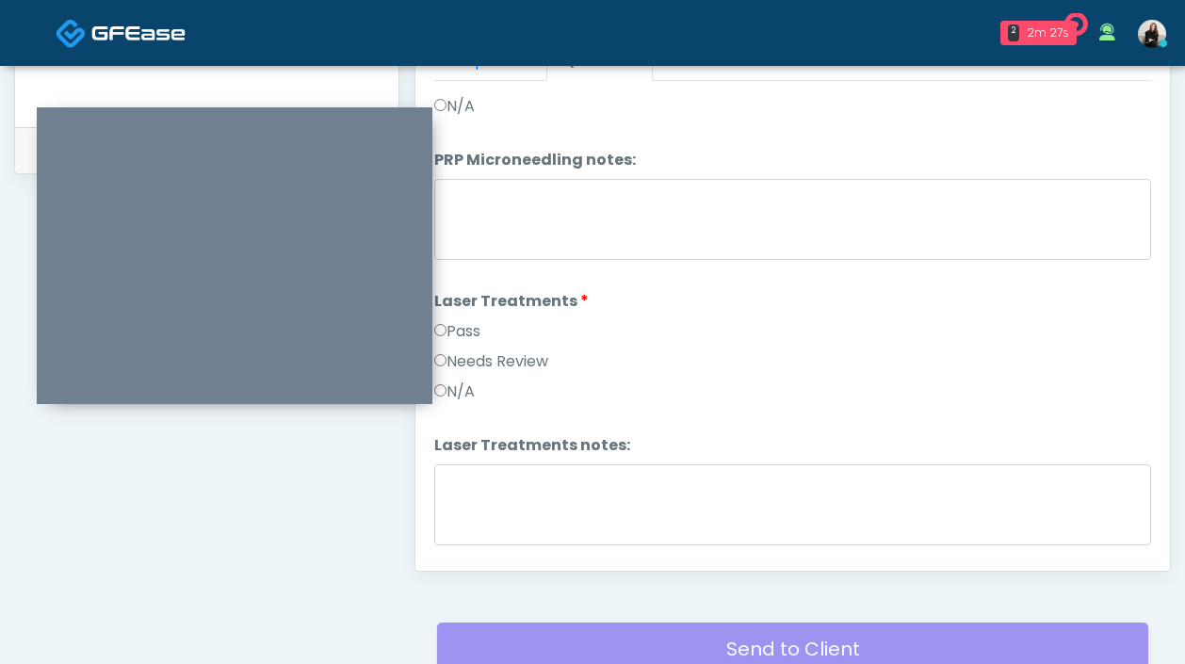
scroll to position [0, 0]
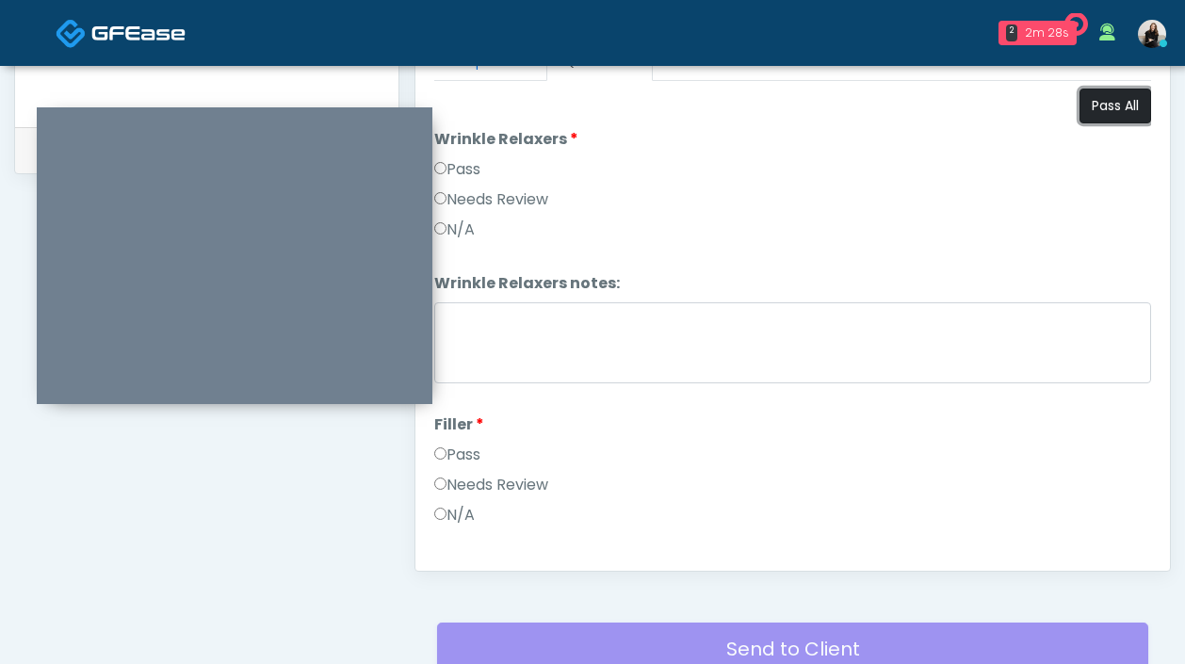
click at [1106, 105] on button "Pass All" at bounding box center [1115, 106] width 72 height 35
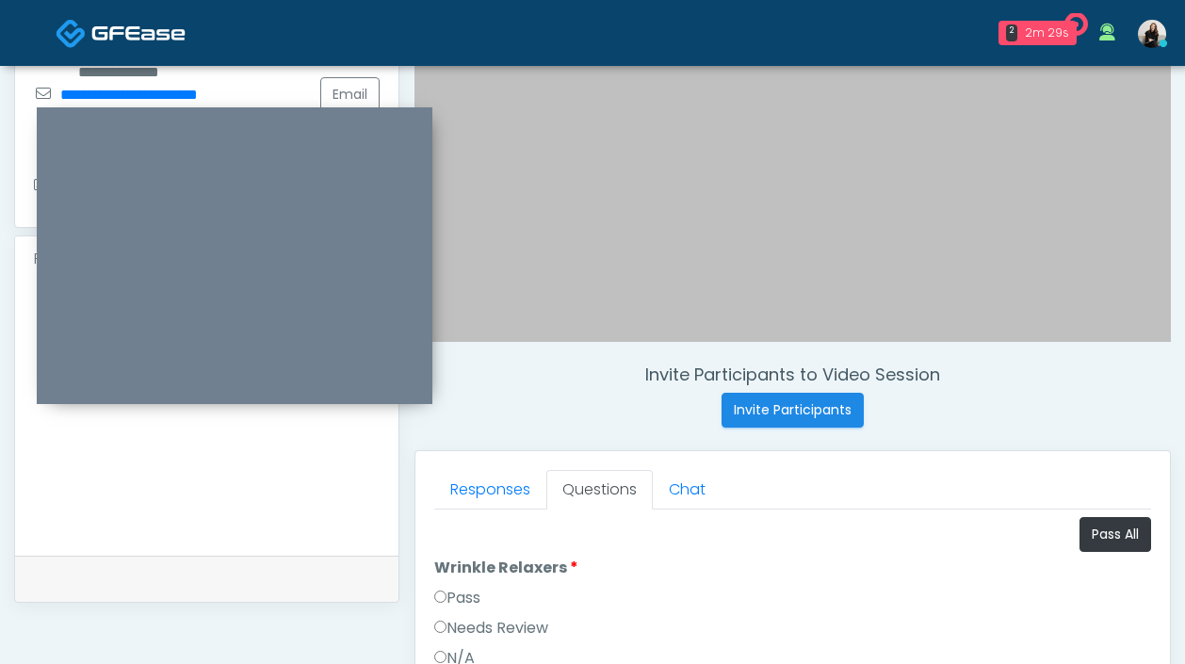
click at [265, 505] on textarea at bounding box center [207, 415] width 346 height 230
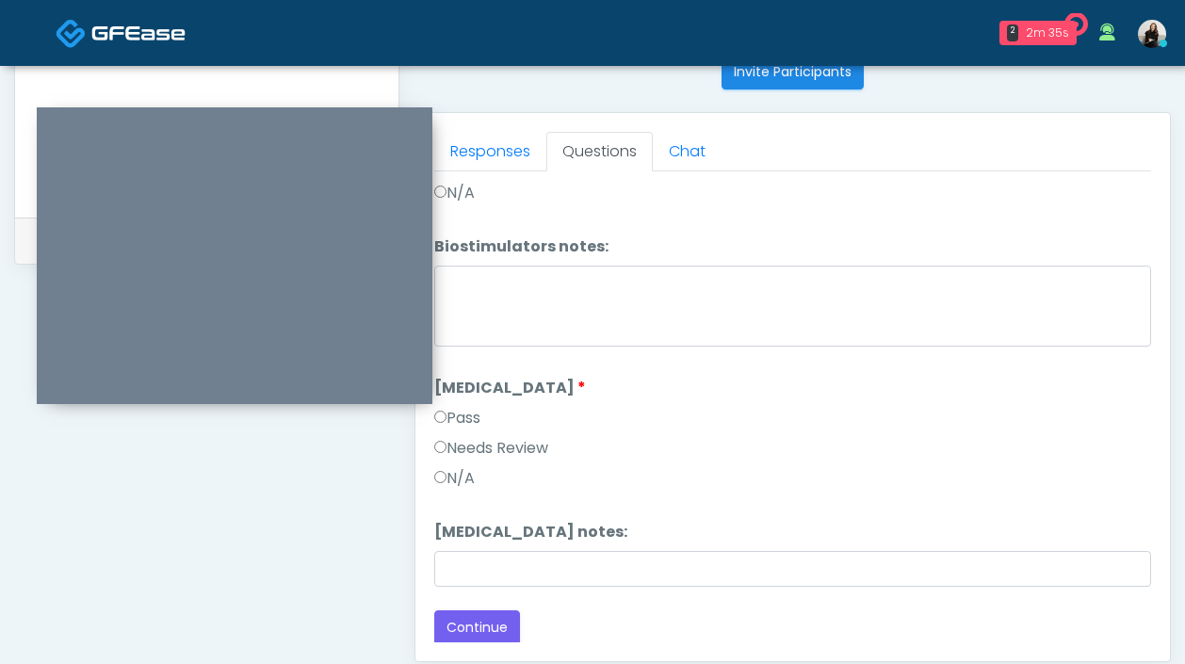
scroll to position [1027, 0]
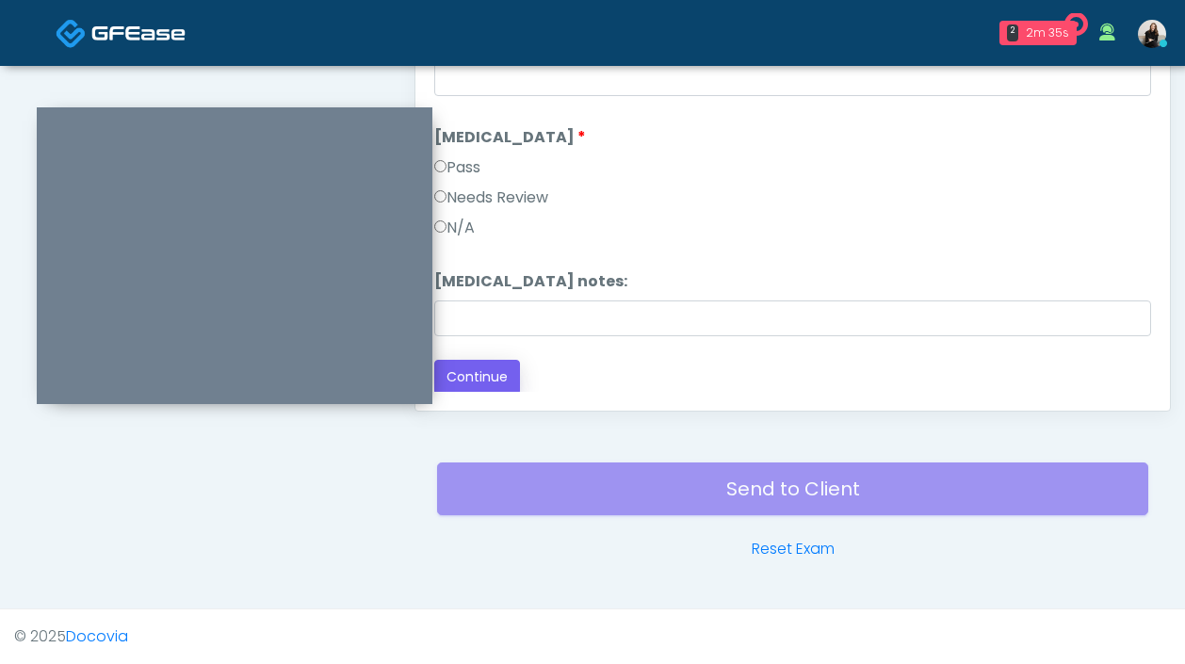
type textarea "**********"
click at [500, 363] on button "Continue" at bounding box center [477, 377] width 86 height 35
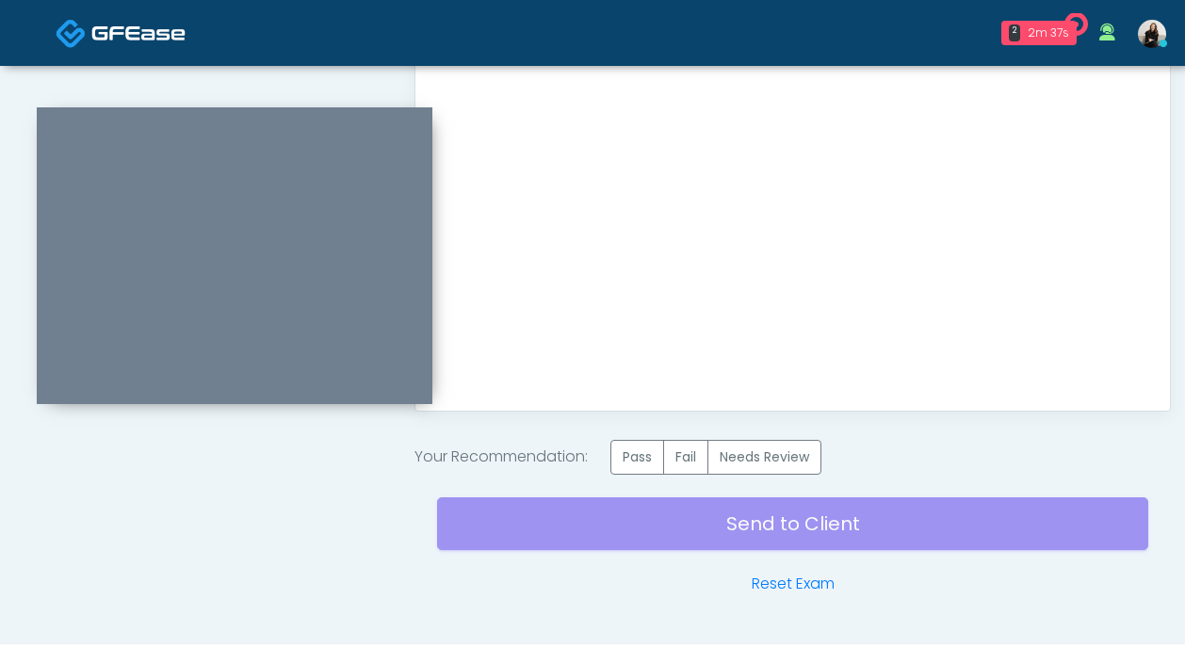
scroll to position [0, 0]
click at [657, 451] on label "Pass" at bounding box center [637, 457] width 54 height 35
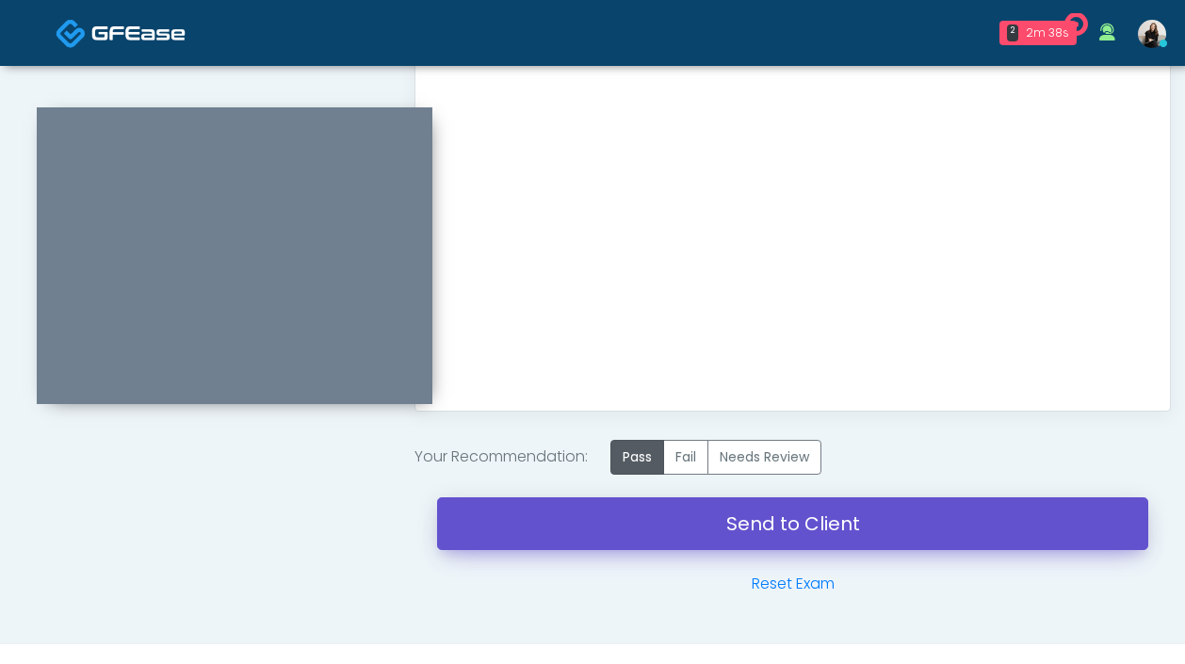
click at [686, 540] on link "Send to Client" at bounding box center [792, 523] width 711 height 53
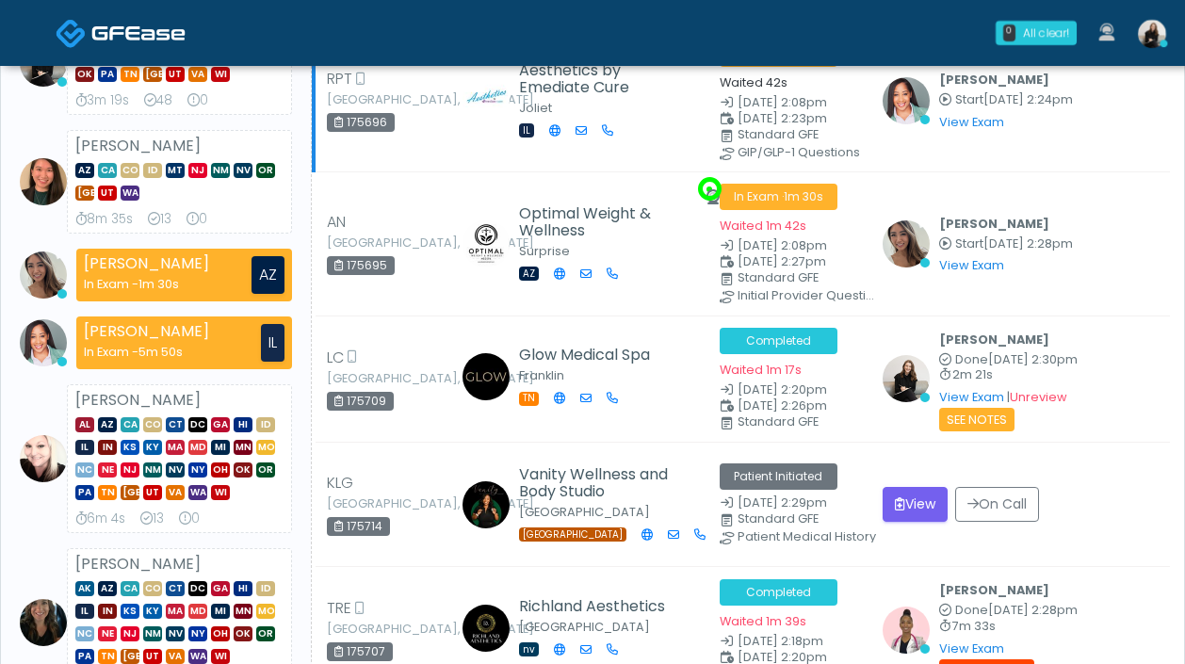
scroll to position [279, 0]
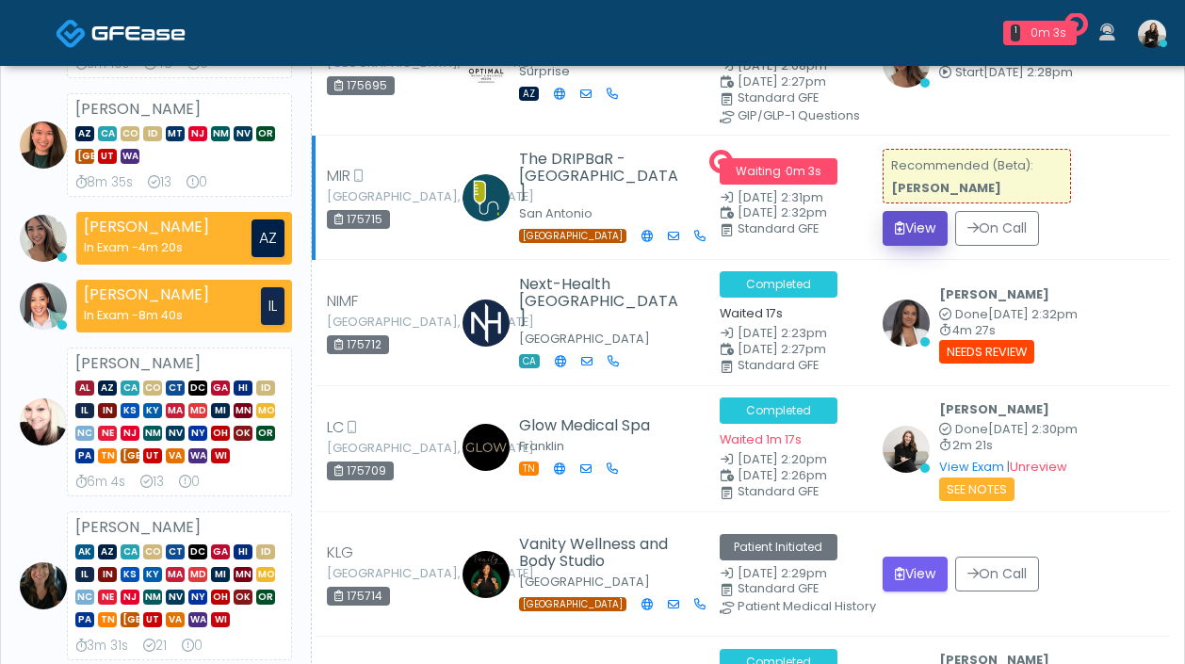
click at [895, 221] on icon "submit" at bounding box center [900, 227] width 10 height 13
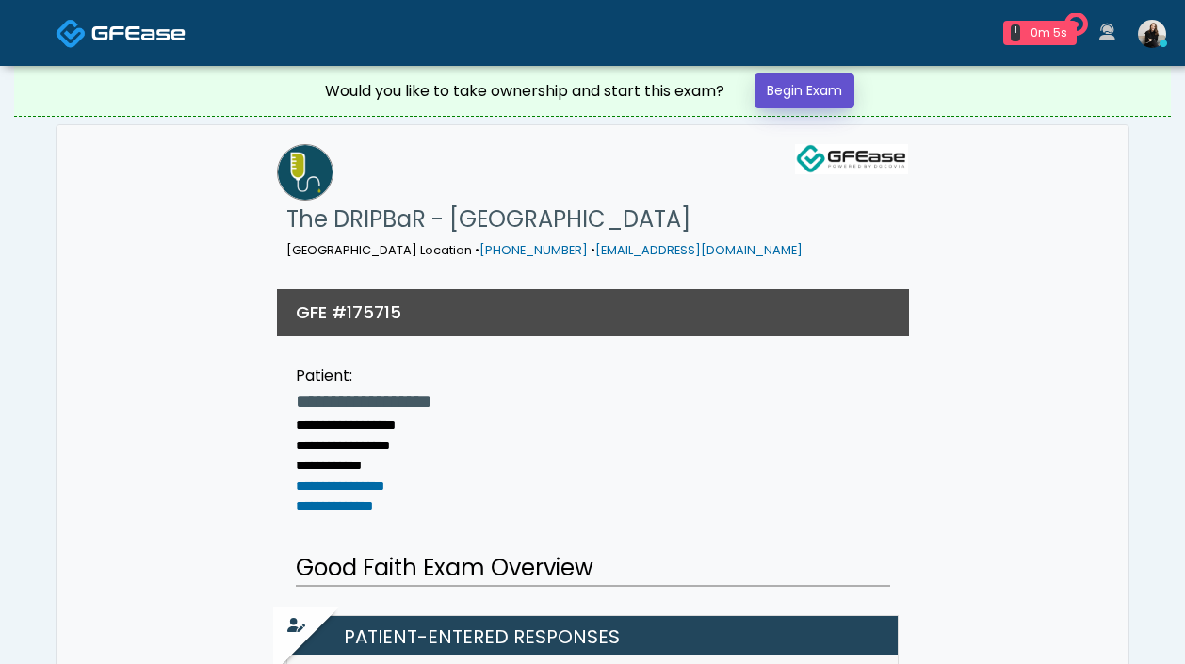
click at [817, 92] on link "Begin Exam" at bounding box center [804, 90] width 100 height 35
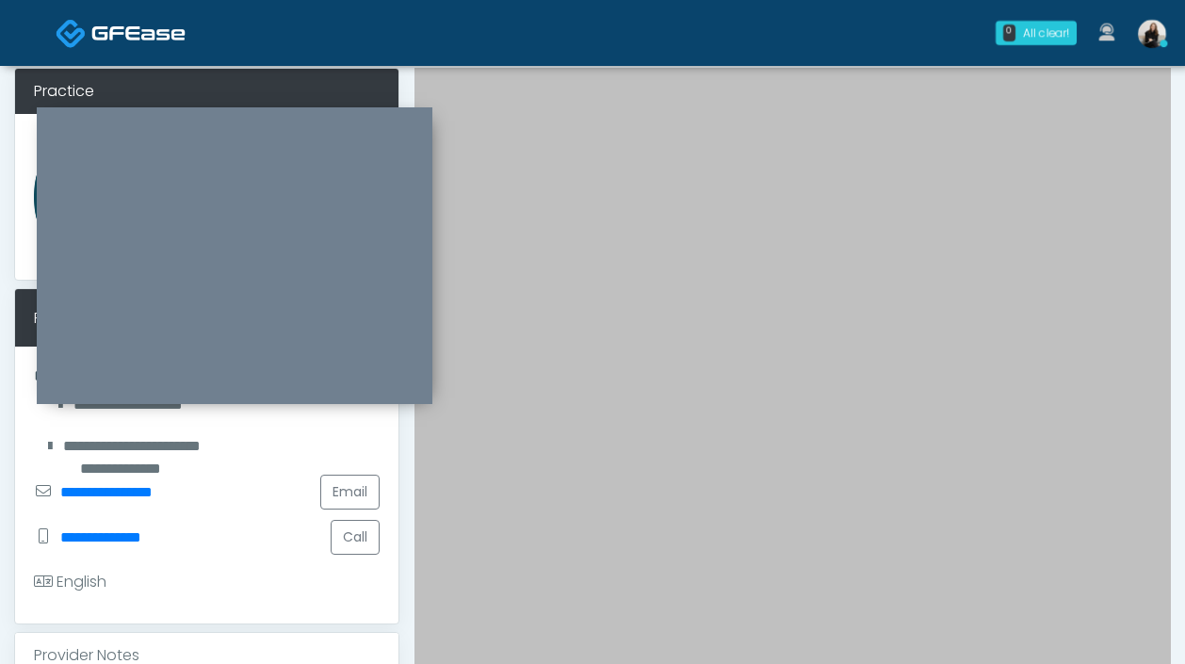
scroll to position [51, 0]
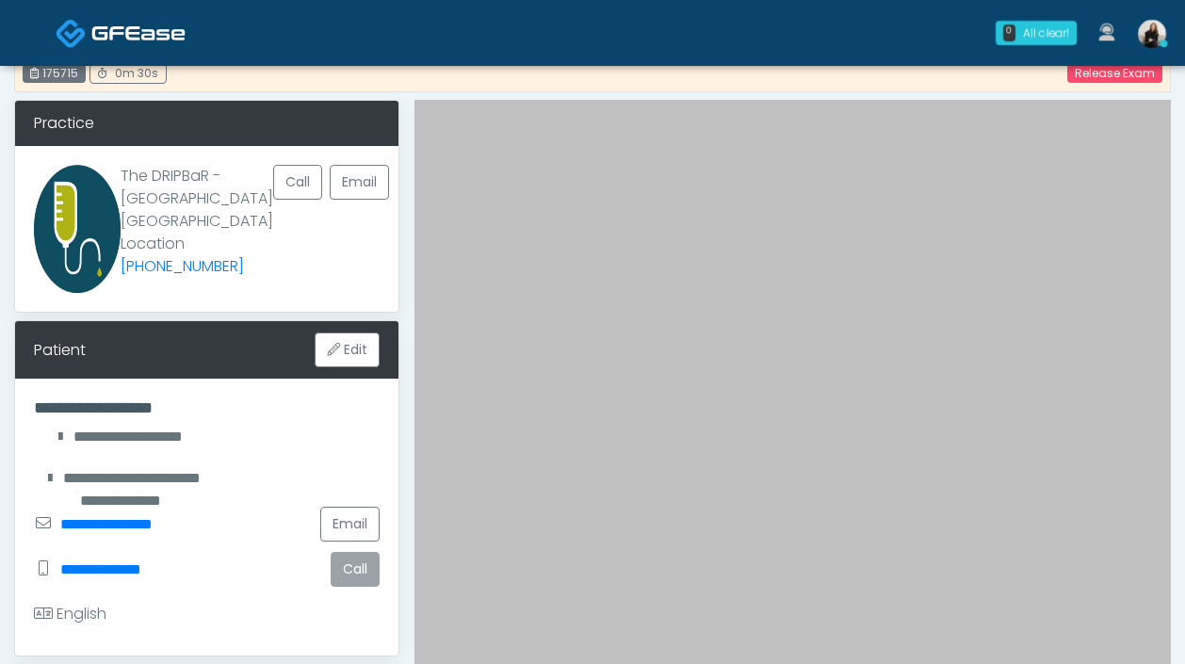
click at [349, 587] on button "Call" at bounding box center [355, 569] width 49 height 35
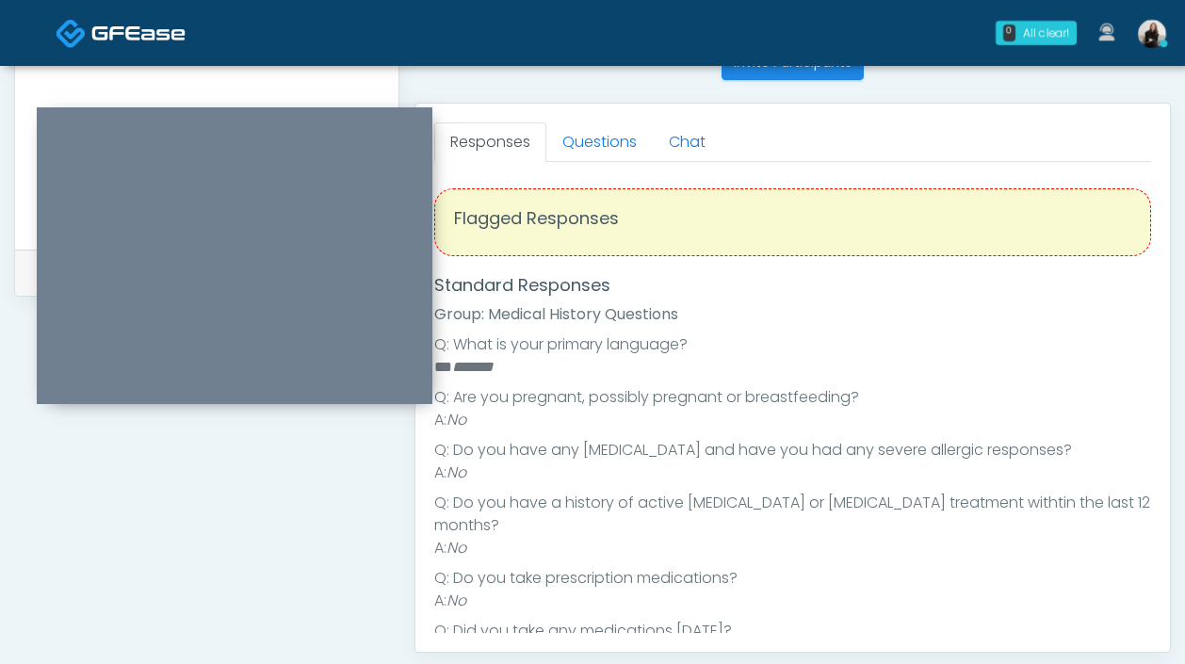
scroll to position [673, 0]
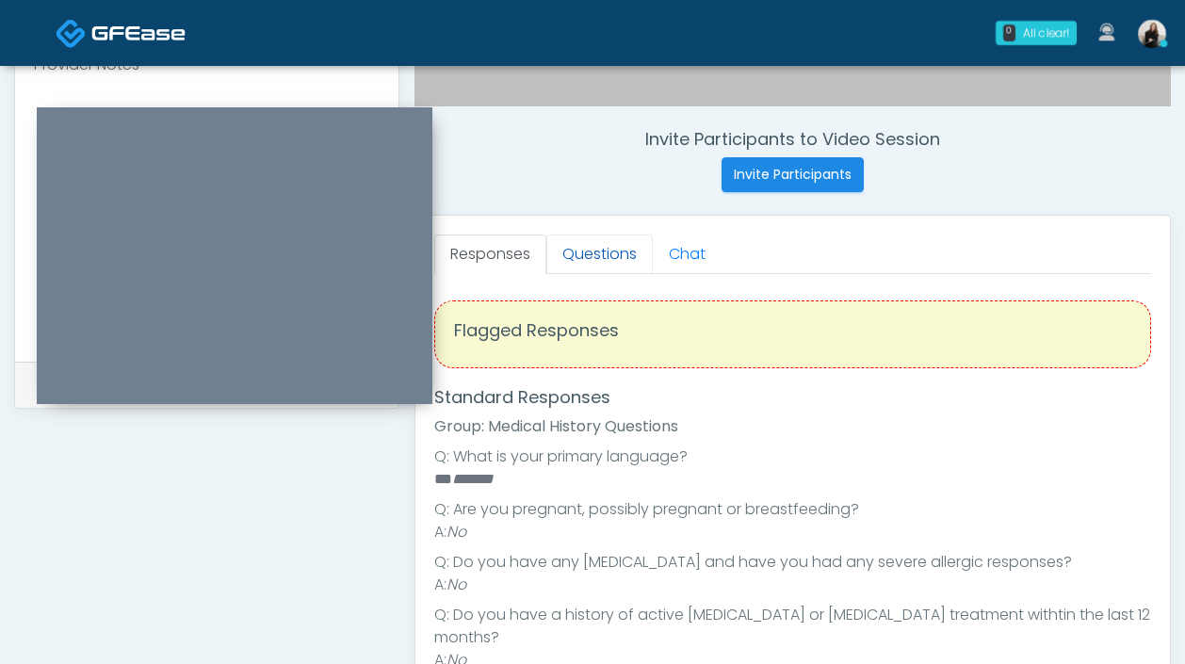
click at [609, 268] on link "Questions" at bounding box center [599, 255] width 106 height 40
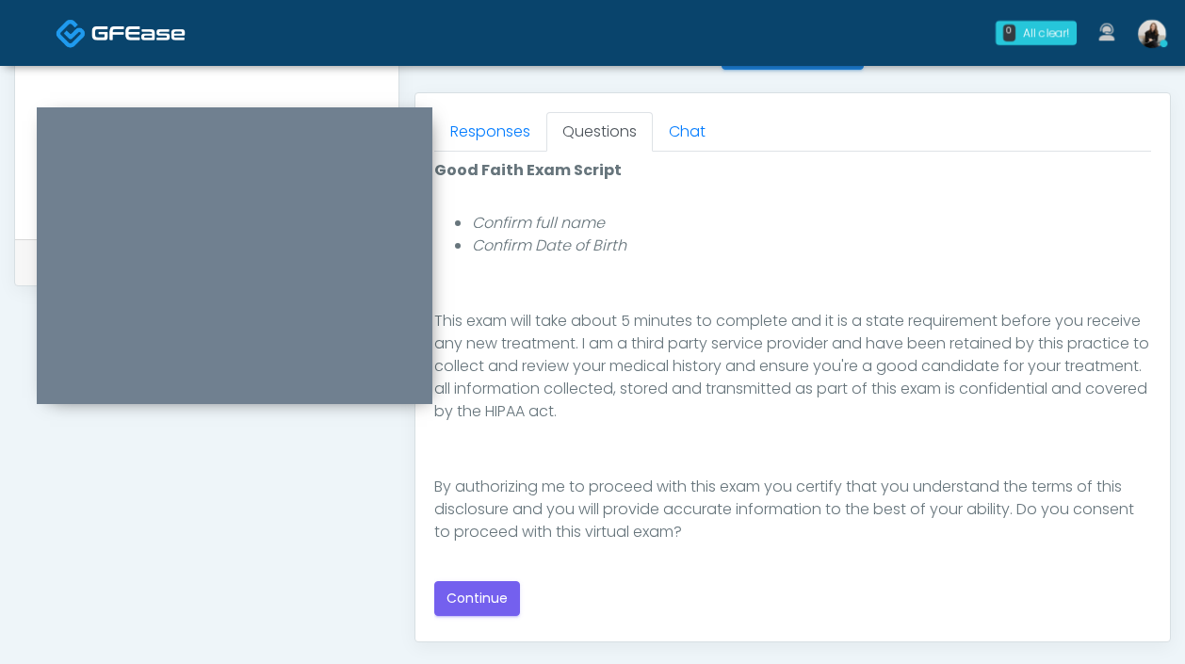
scroll to position [830, 0]
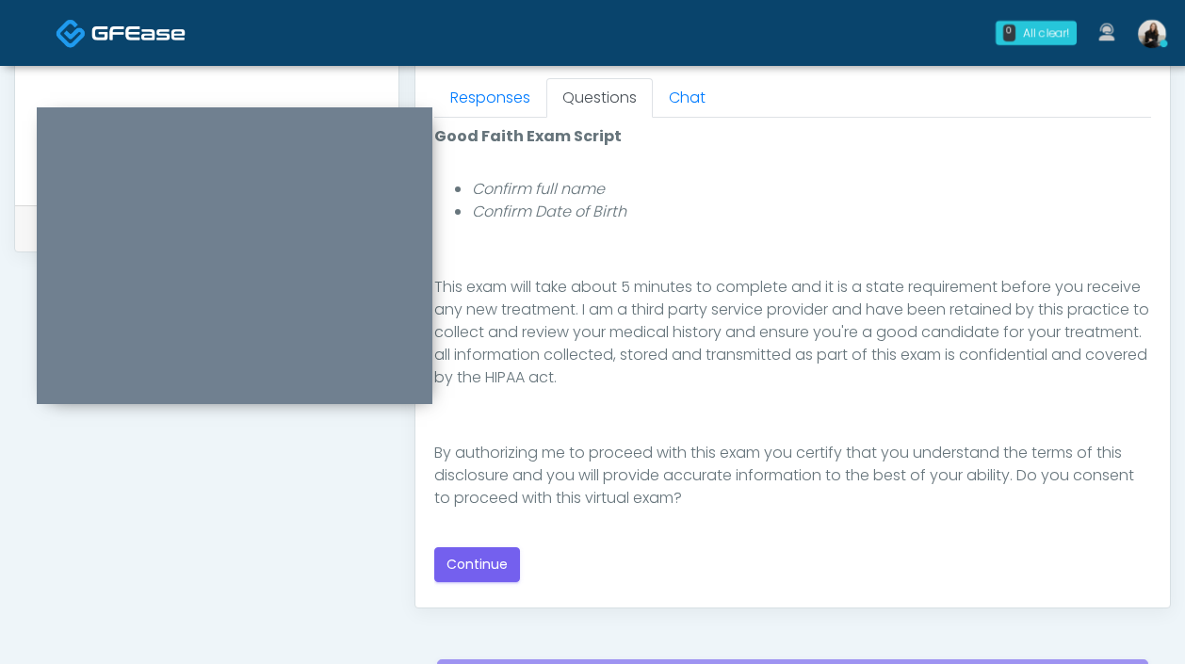
click at [475, 586] on div "Good Faith Exam Script Good Faith Exam Script INTRODUCTION Hello, my name is un…" at bounding box center [792, 353] width 717 height 471
click at [475, 564] on button "Continue" at bounding box center [477, 564] width 86 height 35
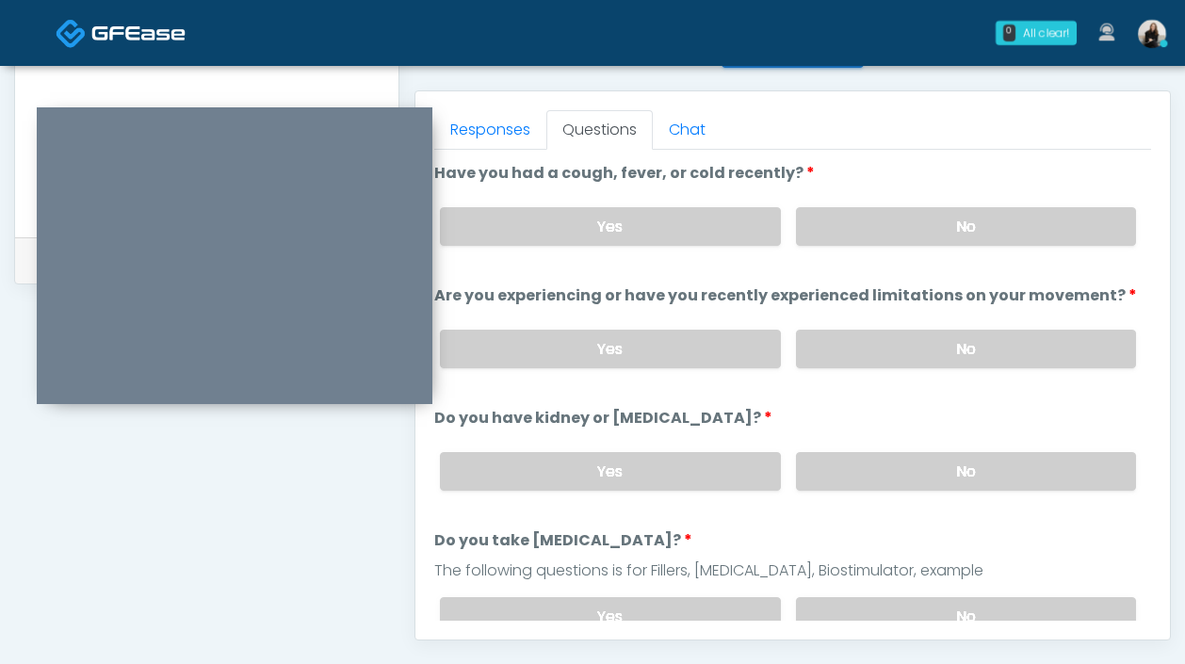
scroll to position [782, 0]
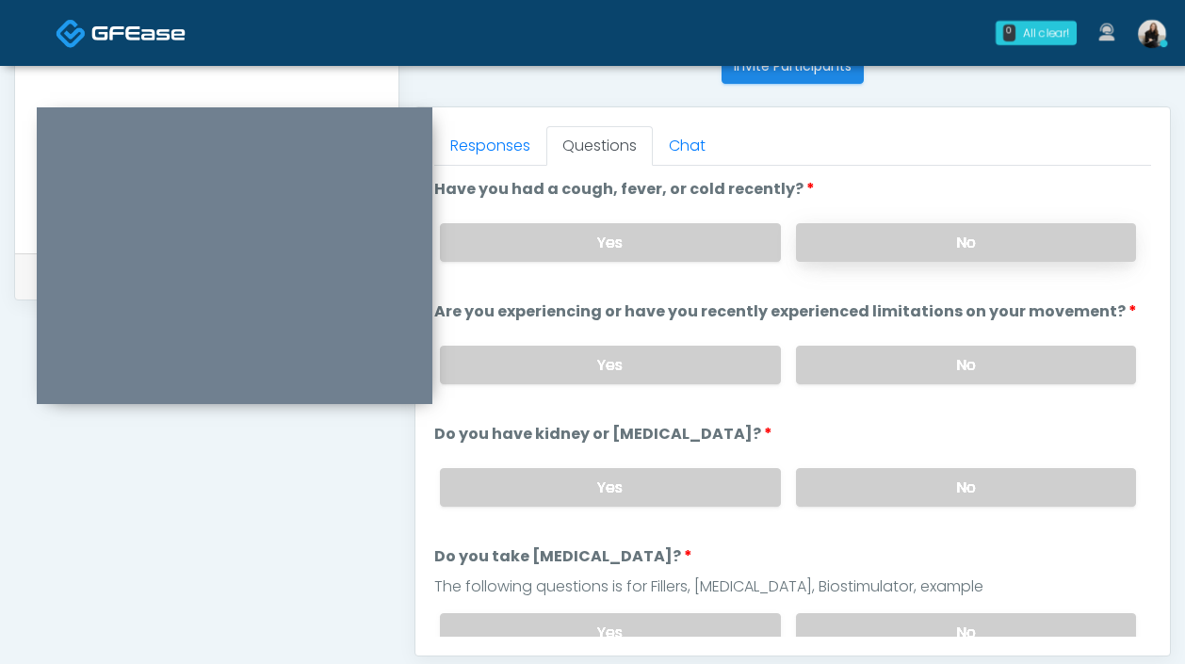
click at [890, 257] on label "No" at bounding box center [966, 242] width 340 height 39
click at [883, 374] on label "No" at bounding box center [966, 365] width 340 height 39
click at [870, 477] on label "No" at bounding box center [966, 487] width 340 height 39
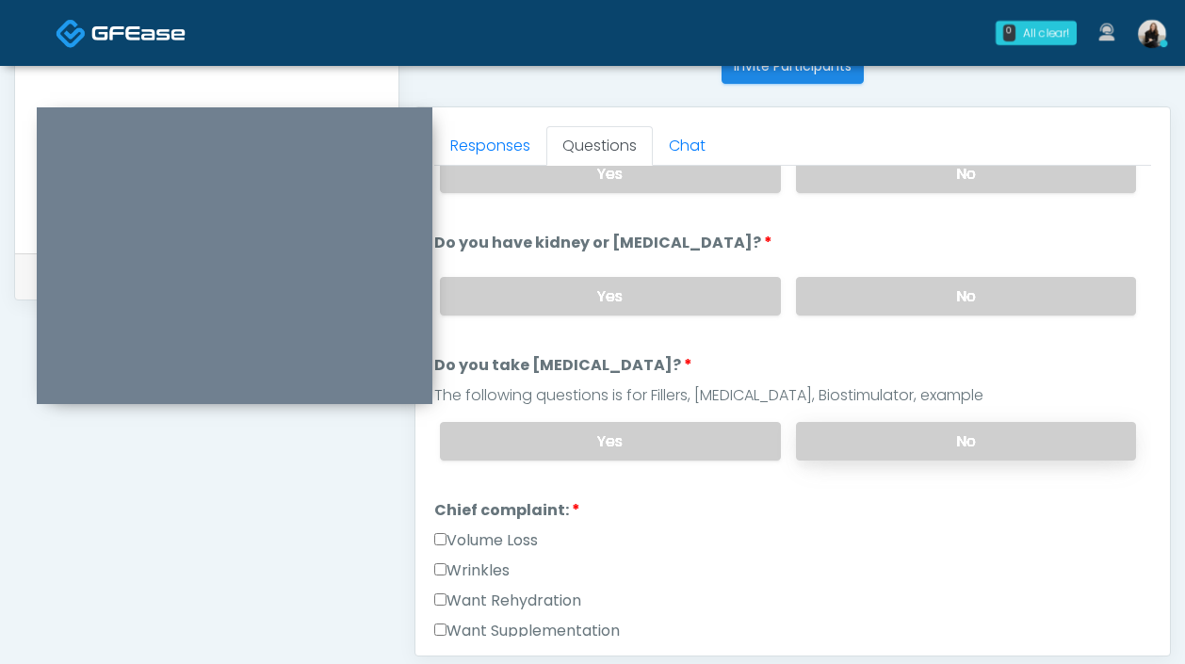
click at [874, 430] on label "No" at bounding box center [966, 441] width 340 height 39
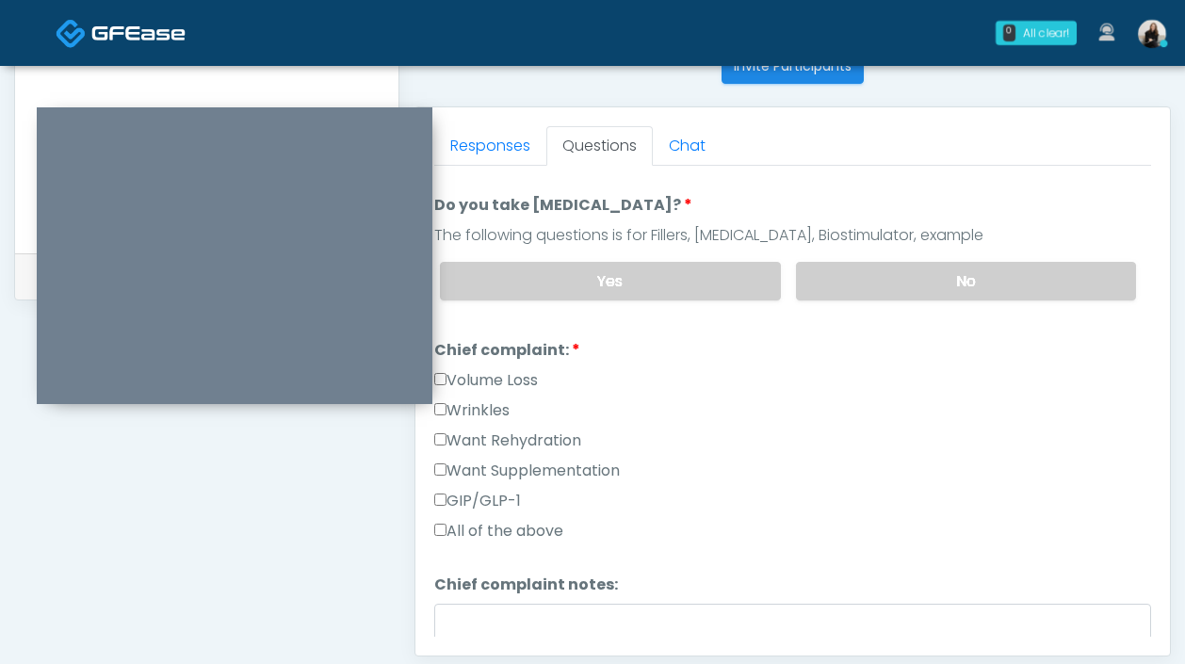
scroll to position [363, 0]
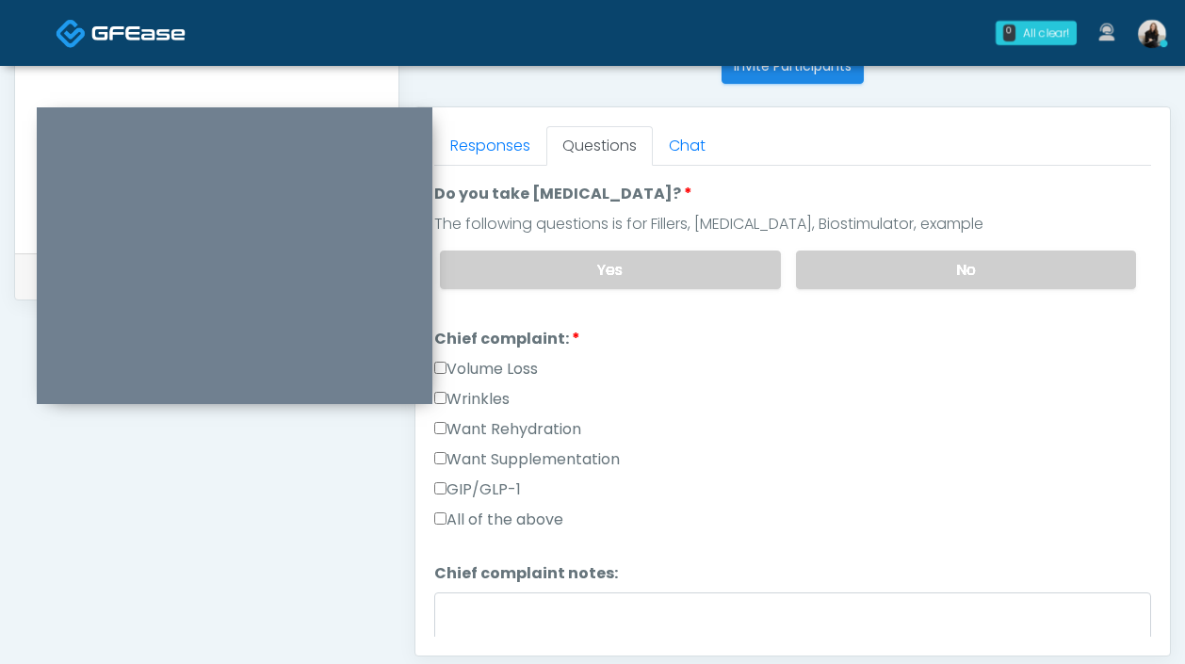
click at [557, 428] on label "Want Rehydration" at bounding box center [507, 429] width 147 height 23
click at [557, 468] on div "Want Supplementation" at bounding box center [792, 463] width 717 height 30
click at [560, 442] on div "Want Rehydration" at bounding box center [792, 433] width 717 height 30
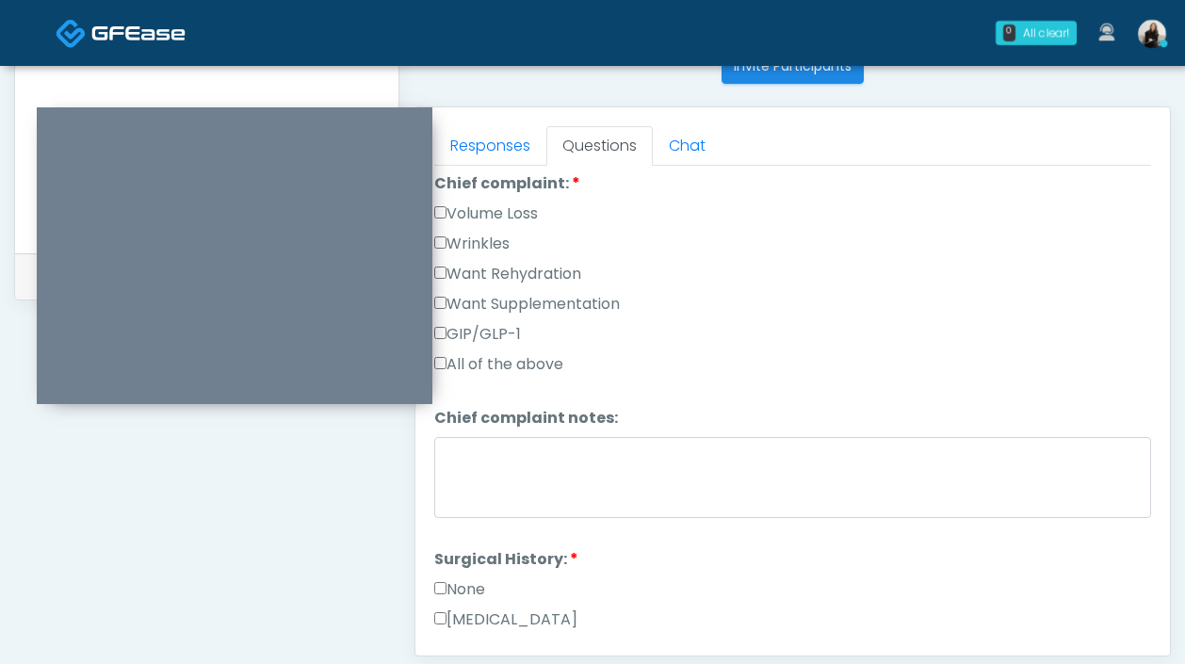
scroll to position [559, 0]
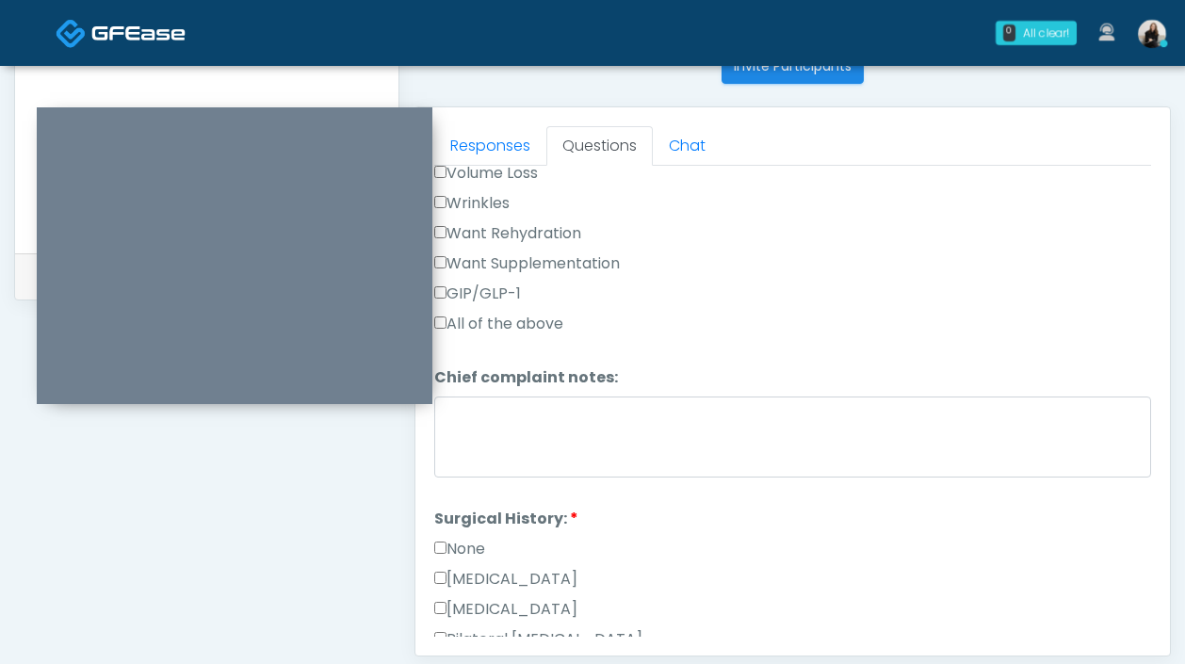
click at [562, 276] on div "Want Supplementation" at bounding box center [792, 267] width 717 height 30
click at [562, 271] on div "Want Supplementation" at bounding box center [792, 267] width 717 height 30
click at [560, 264] on label "Want Supplementation" at bounding box center [527, 263] width 186 height 23
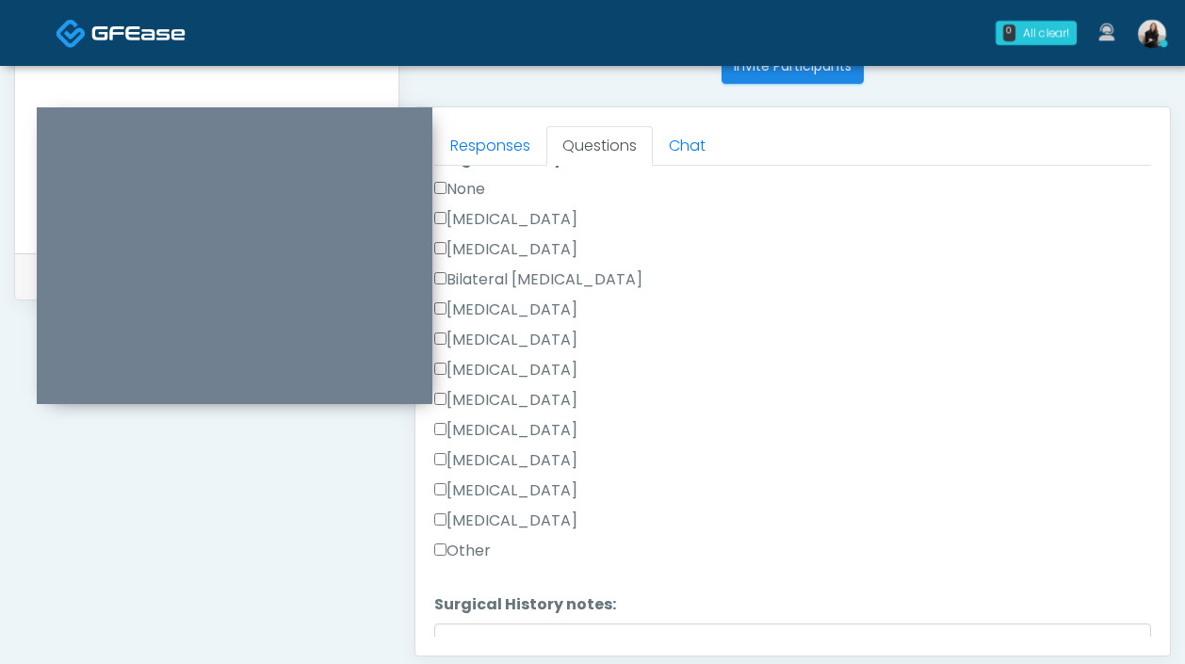
scroll to position [960, 0]
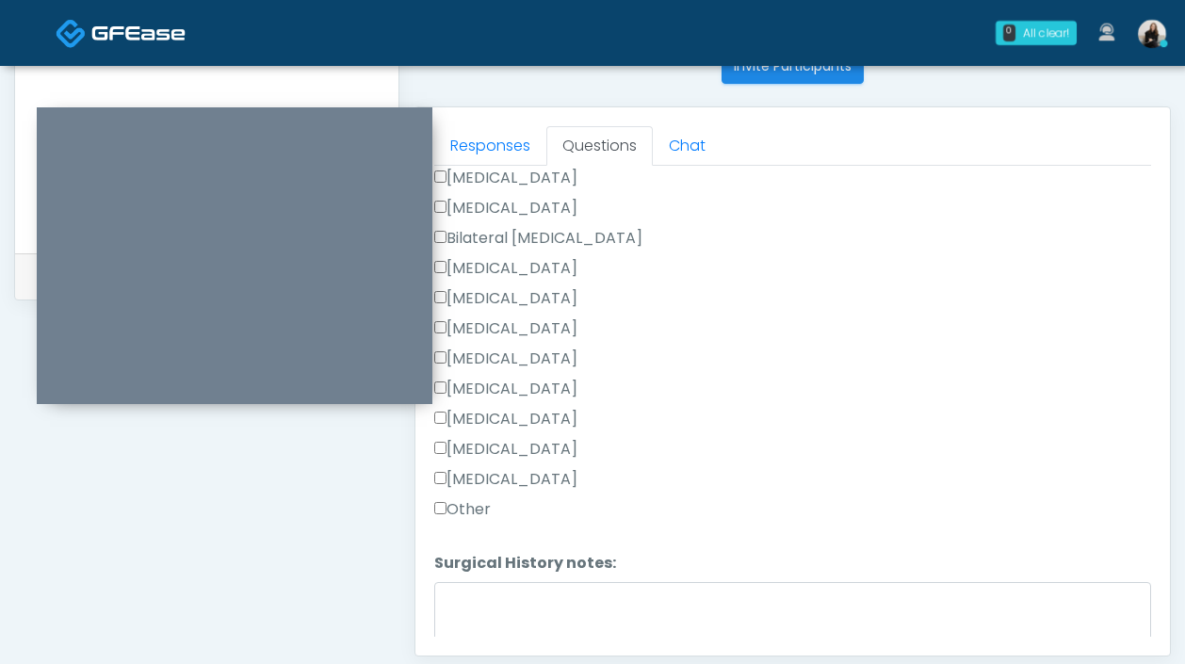
click at [478, 499] on label "Other" at bounding box center [462, 509] width 57 height 23
click at [486, 588] on textarea "Surgical History notes:" at bounding box center [792, 622] width 717 height 81
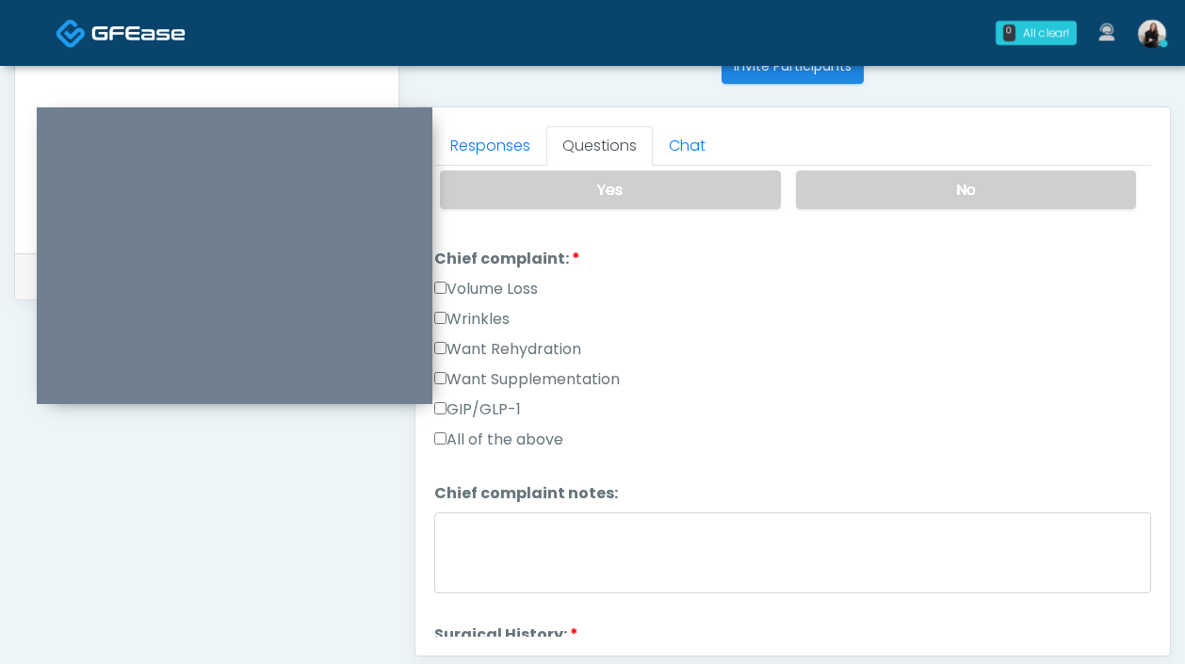
scroll to position [1046, 0]
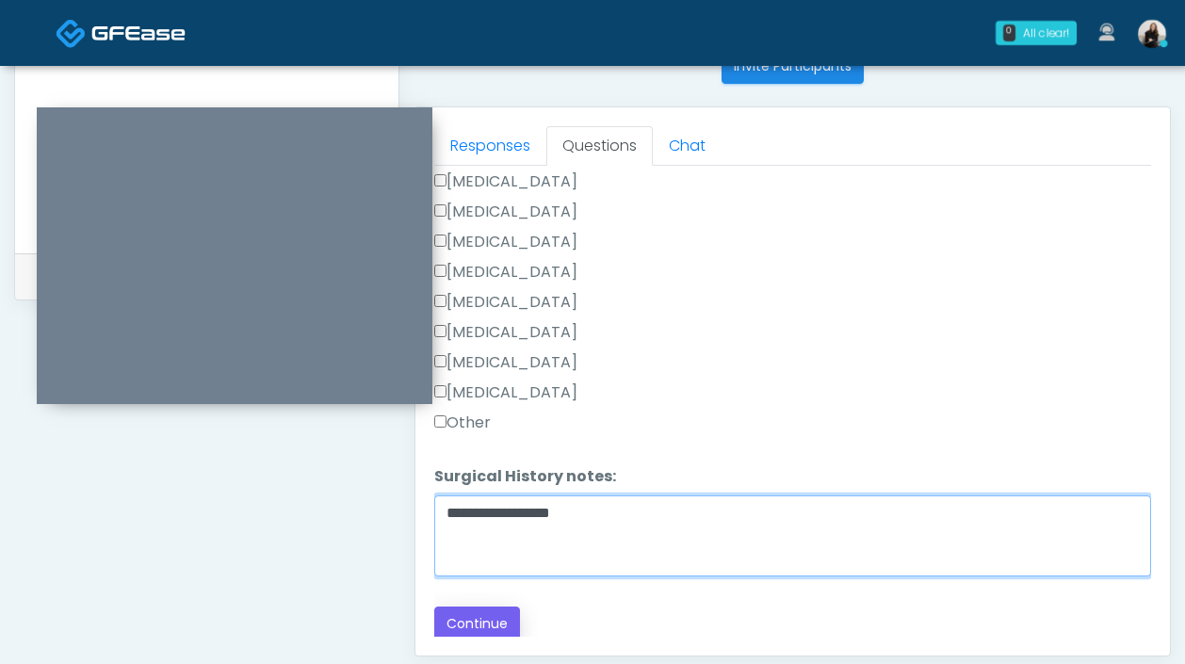
type textarea "**********"
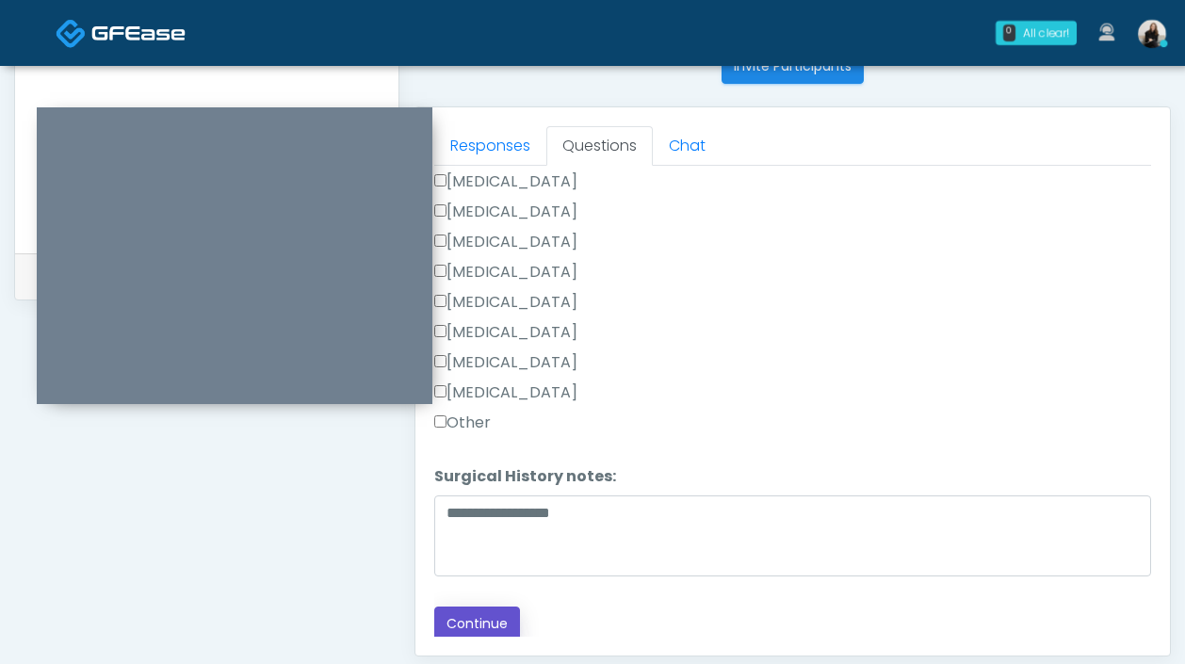
click at [492, 610] on button "Continue" at bounding box center [477, 624] width 86 height 35
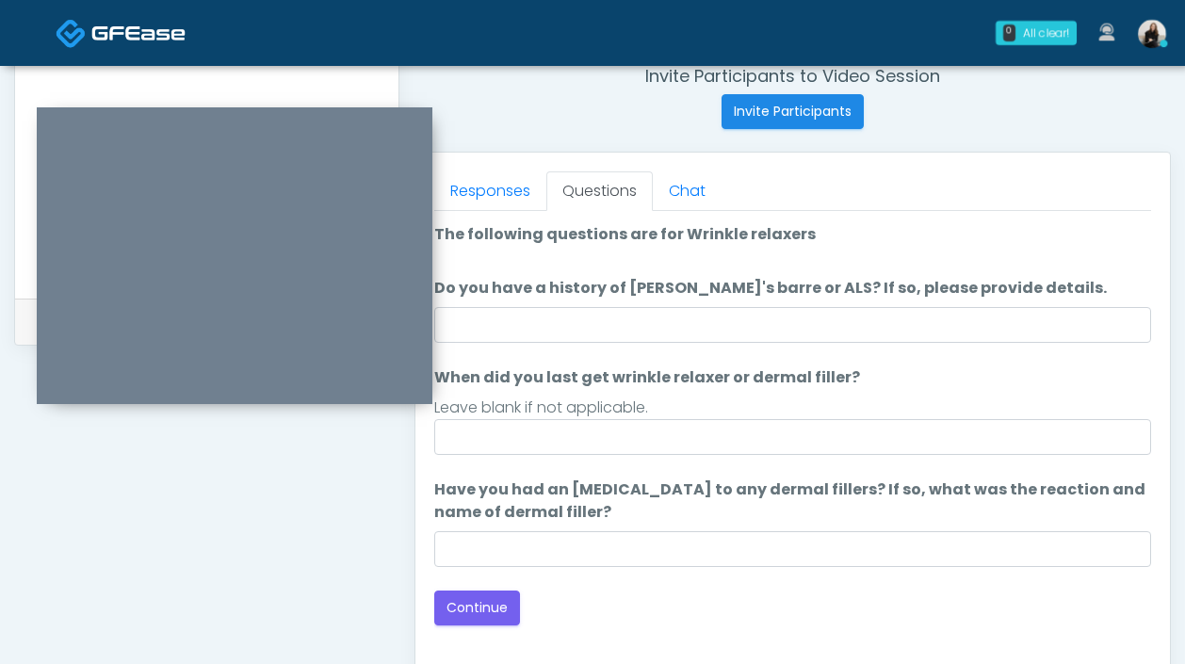
scroll to position [669, 0]
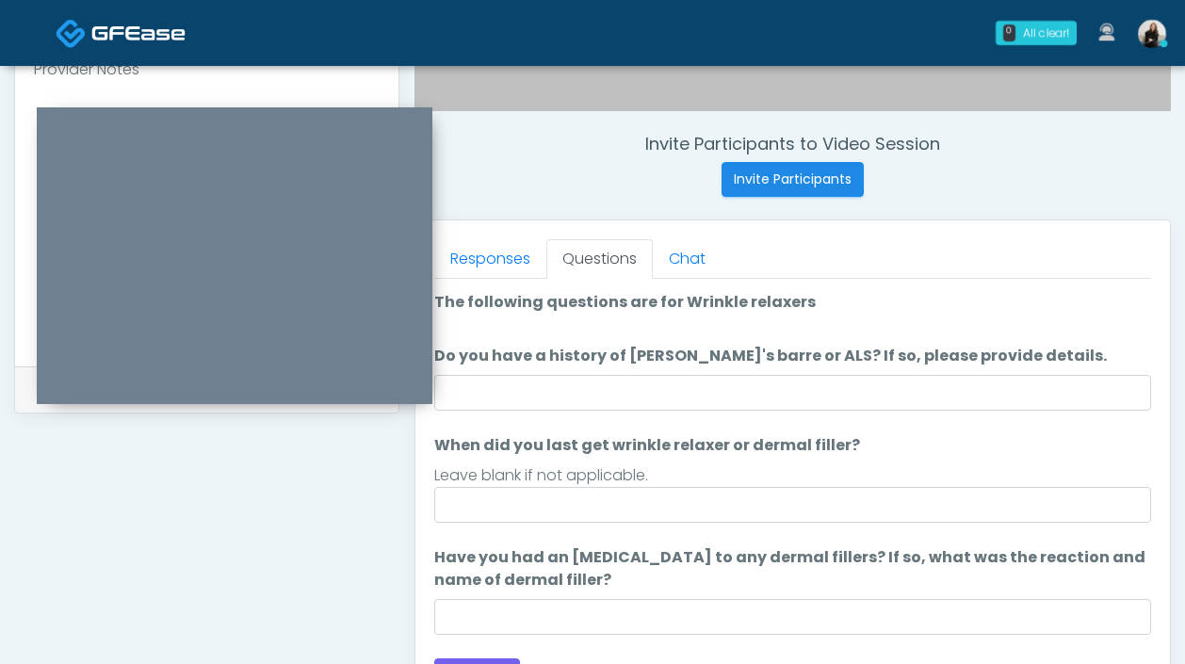
click at [583, 413] on ol "The following questions are for Wrinkle relaxers The following questions are fo…" at bounding box center [792, 463] width 717 height 344
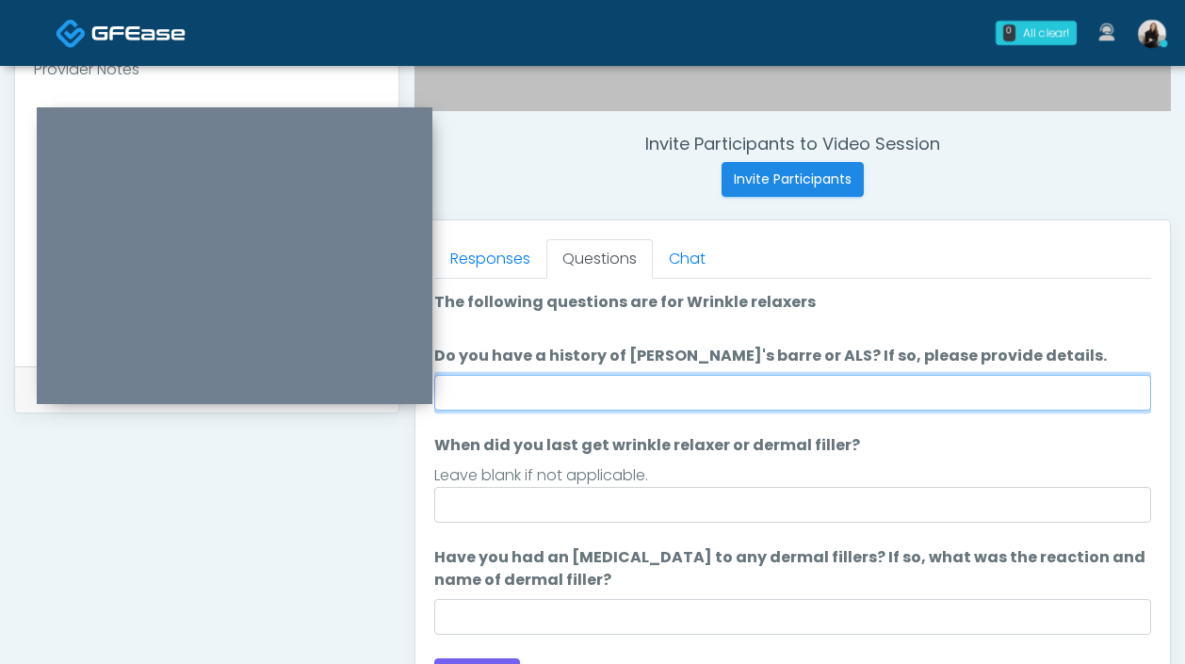
click at [585, 400] on input "Do you have a history of Guillain's barre or ALS? If so, please provide details." at bounding box center [792, 393] width 717 height 36
type input "**"
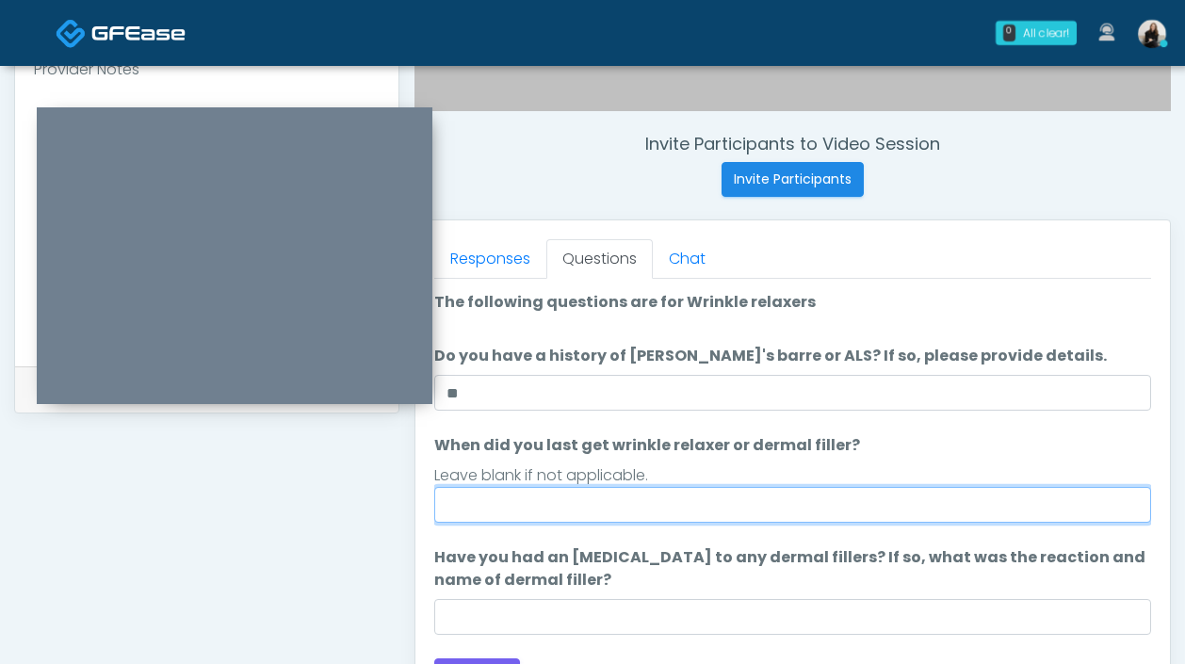
click at [567, 510] on input "When did you last get wrinkle relaxer or dermal filler?" at bounding box center [792, 505] width 717 height 36
type input "*****"
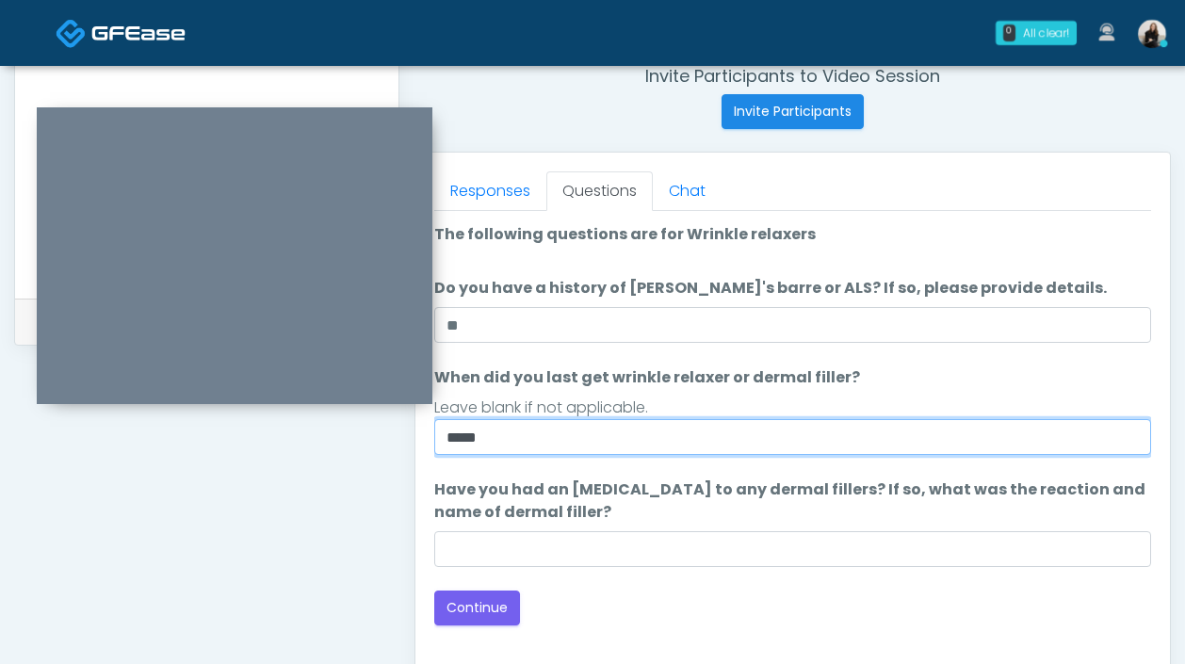
scroll to position [864, 0]
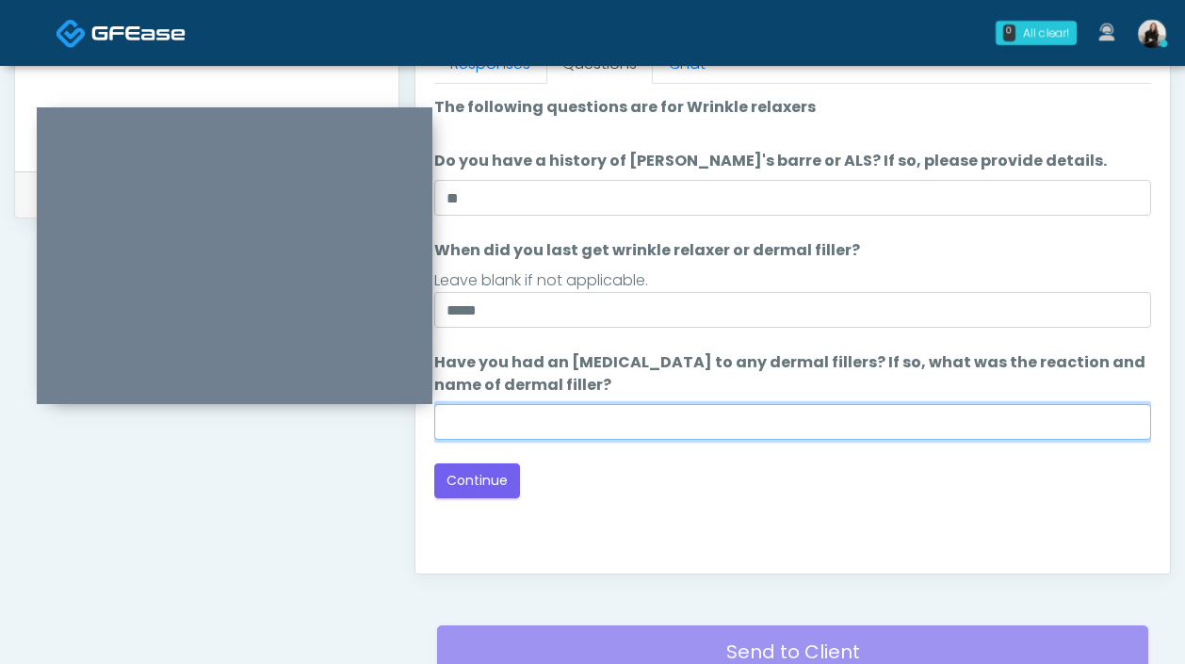
click at [607, 430] on input "Have you had an allergic response to any dermal fillers? If so, what was the re…" at bounding box center [792, 422] width 717 height 36
type input "*****"
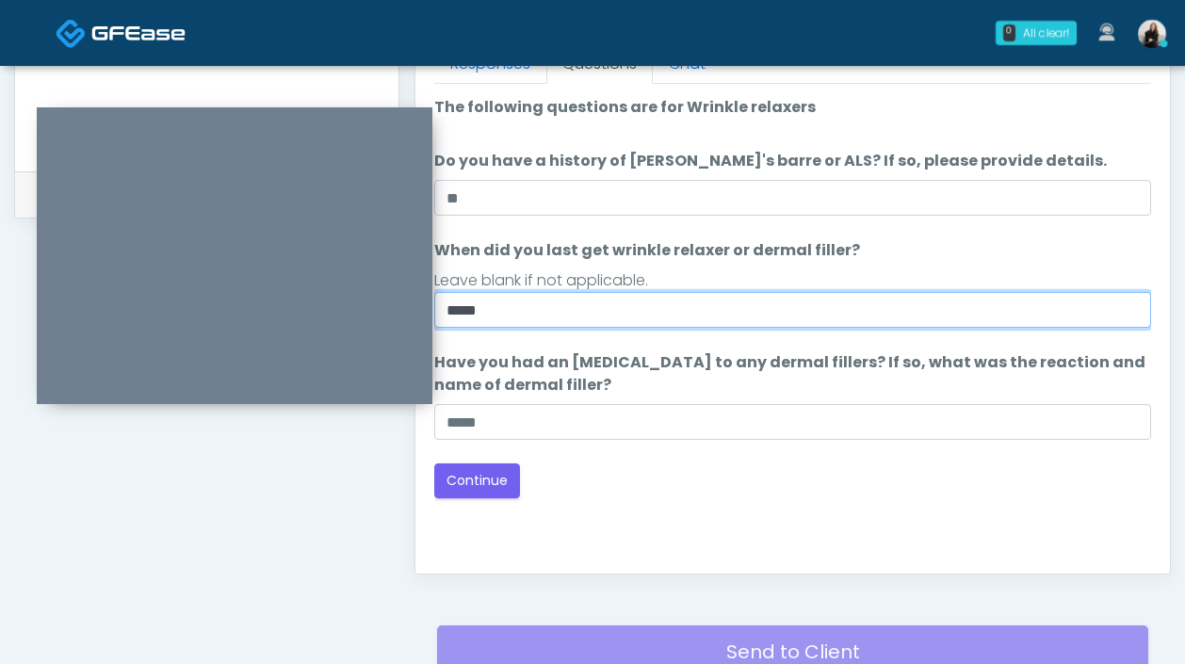
drag, startPoint x: 487, startPoint y: 314, endPoint x: 431, endPoint y: 314, distance: 55.6
click at [399, 184] on div "Invite Participants to Video Session Invite Participants Responses Questions Ch…" at bounding box center [784, 5] width 771 height 1436
type input "*******"
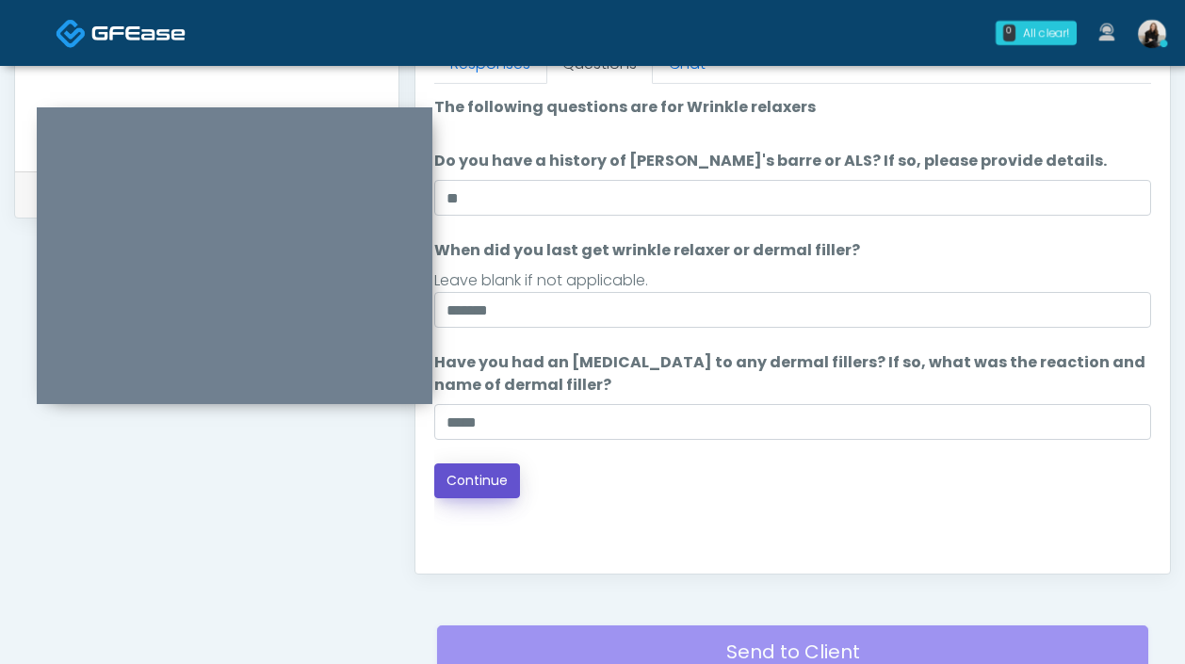
click at [464, 485] on button "Continue" at bounding box center [477, 480] width 86 height 35
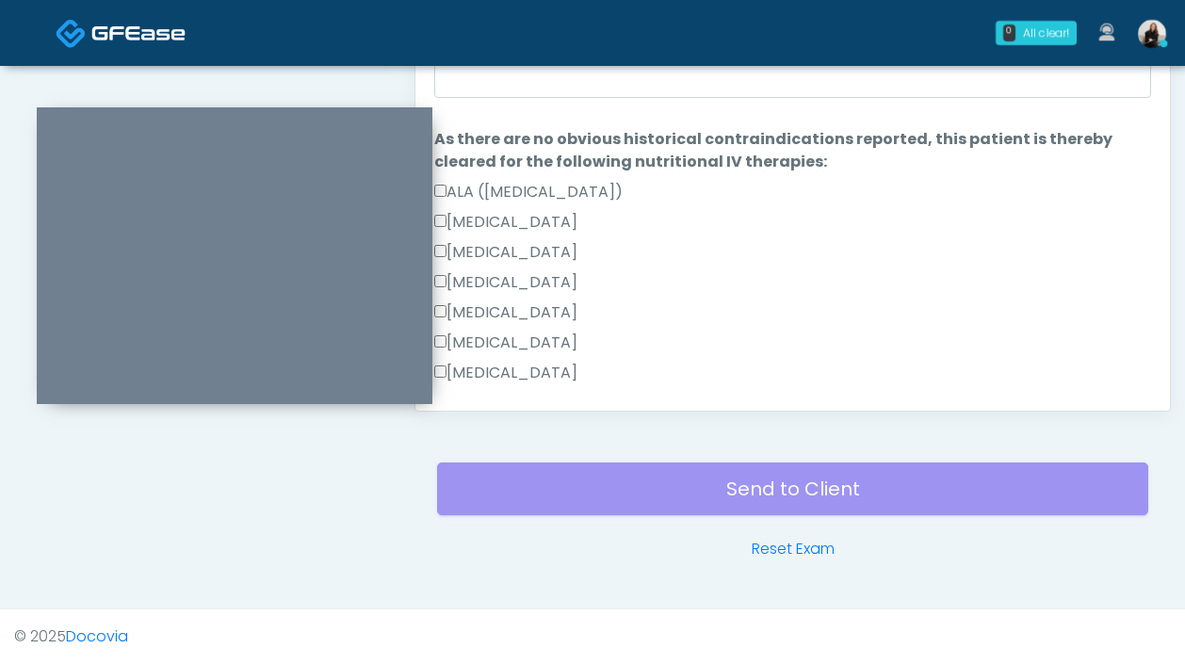
scroll to position [1257, 0]
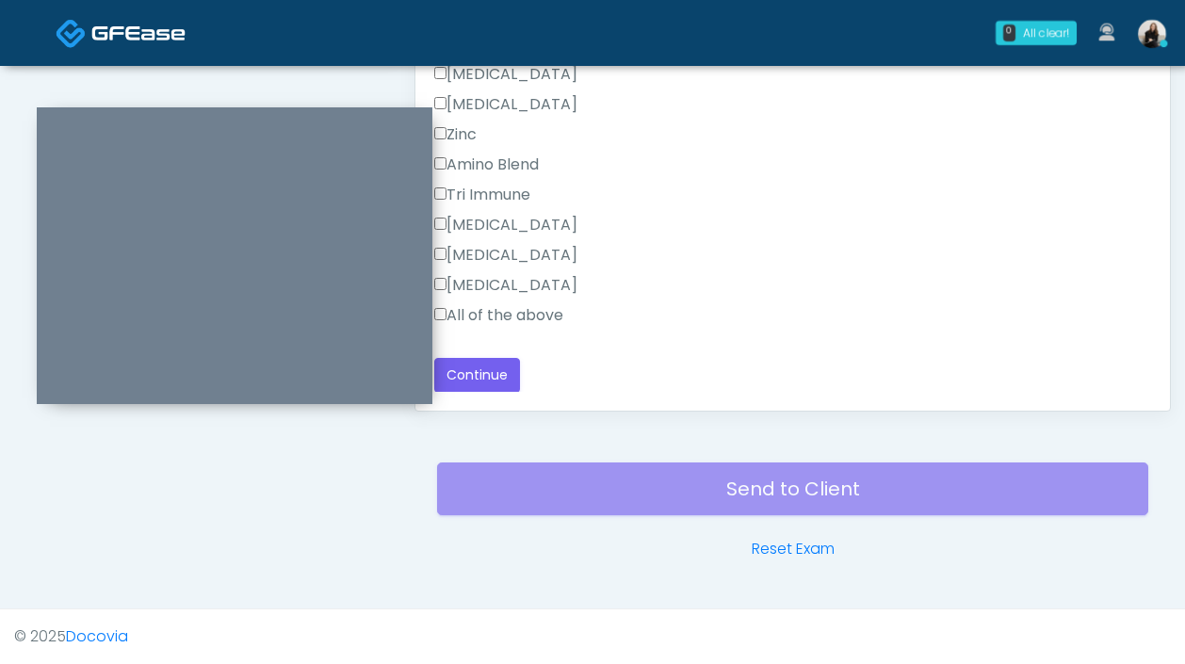
click at [509, 309] on label "All of the above" at bounding box center [498, 315] width 129 height 23
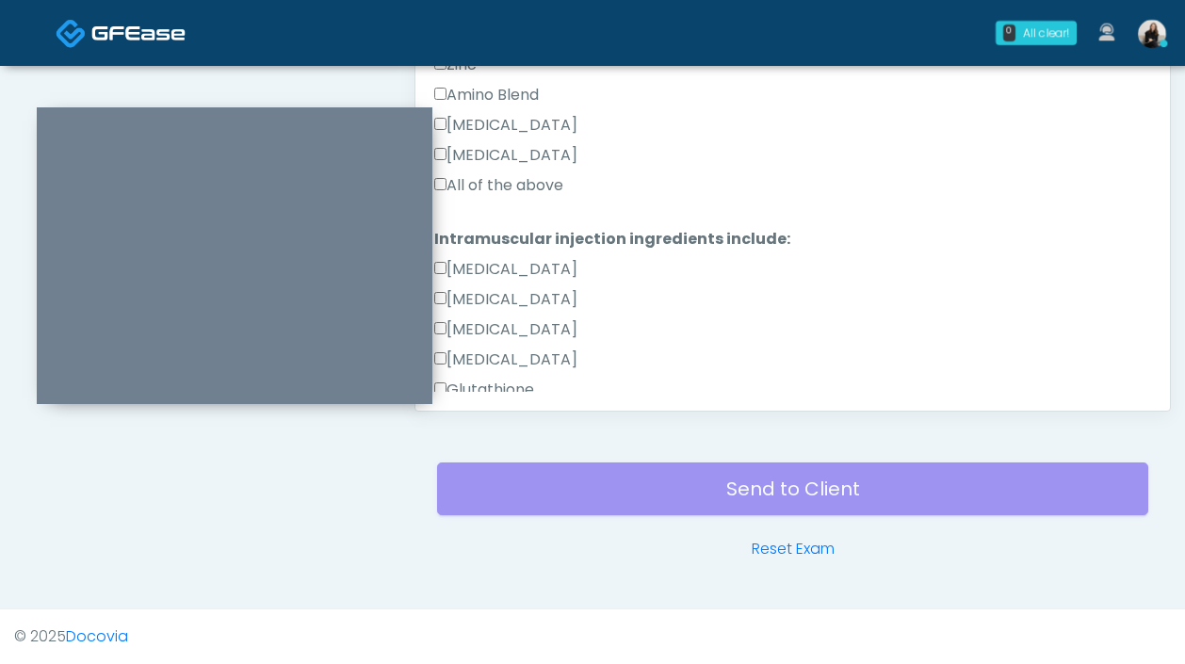
scroll to position [661, 0]
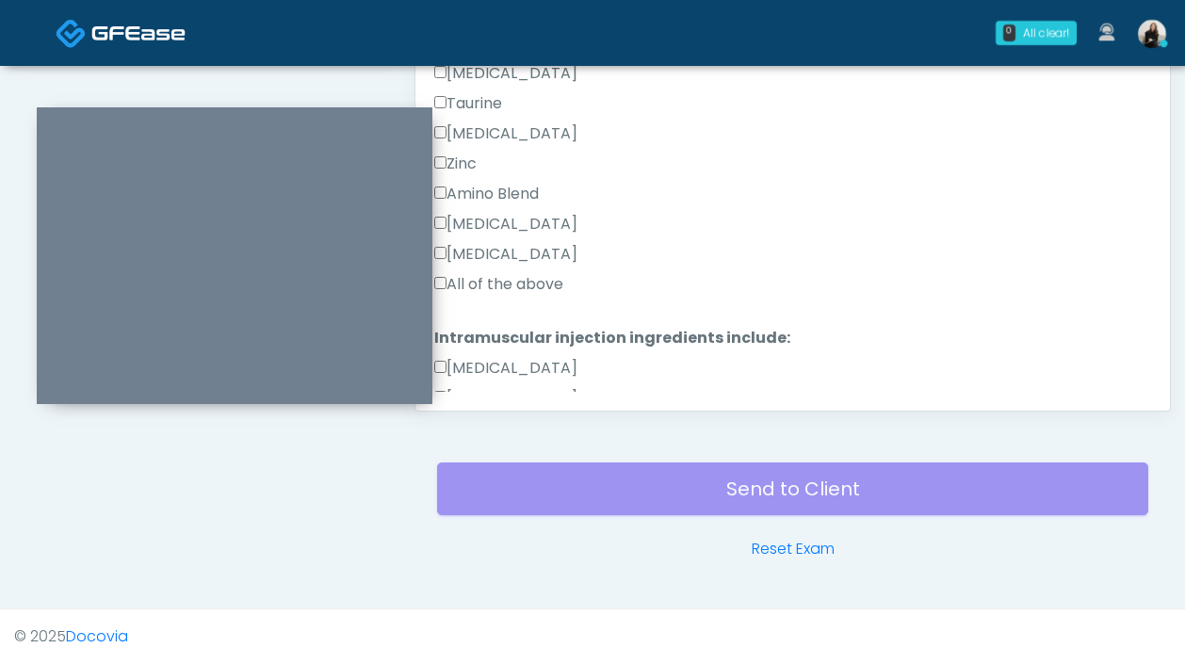
click at [511, 300] on div "All of the above" at bounding box center [792, 288] width 717 height 30
click at [522, 290] on label "All of the above" at bounding box center [498, 284] width 129 height 23
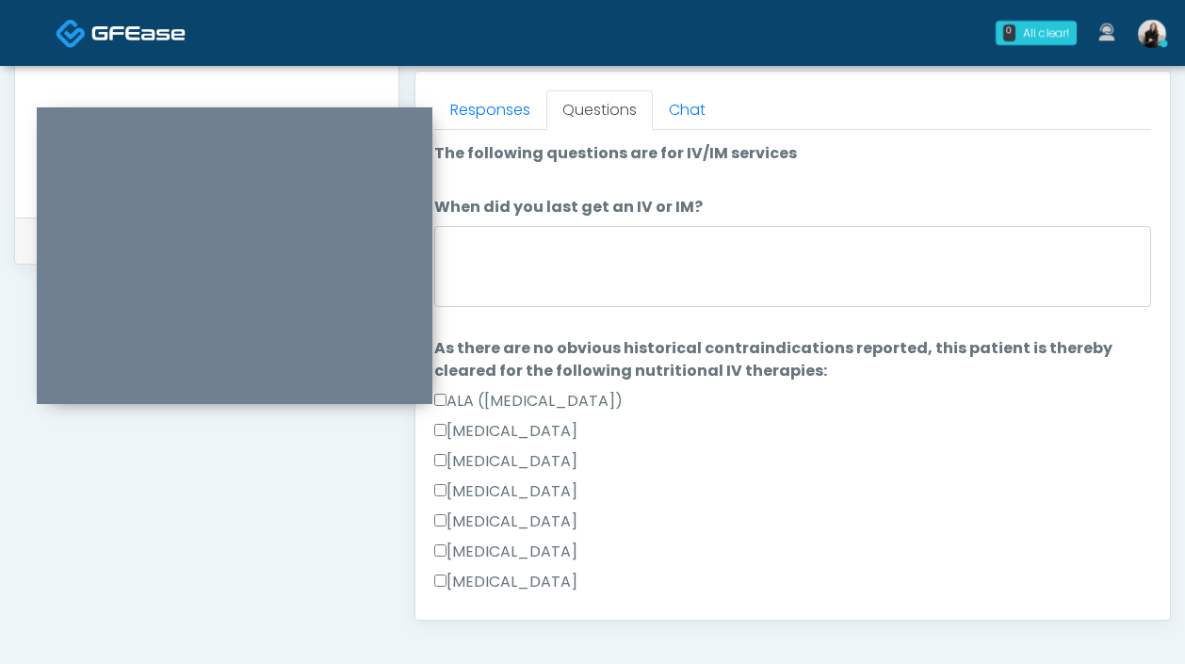
scroll to position [774, 0]
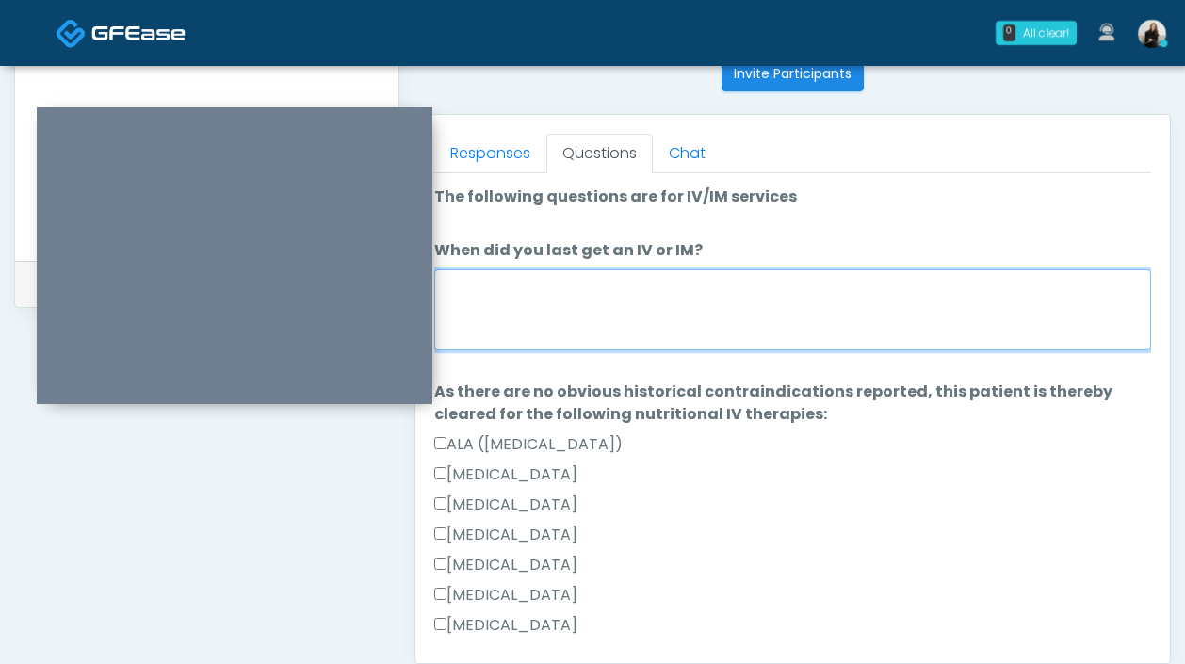
click at [522, 290] on textarea "When did you last get an IV or IM?" at bounding box center [792, 309] width 717 height 81
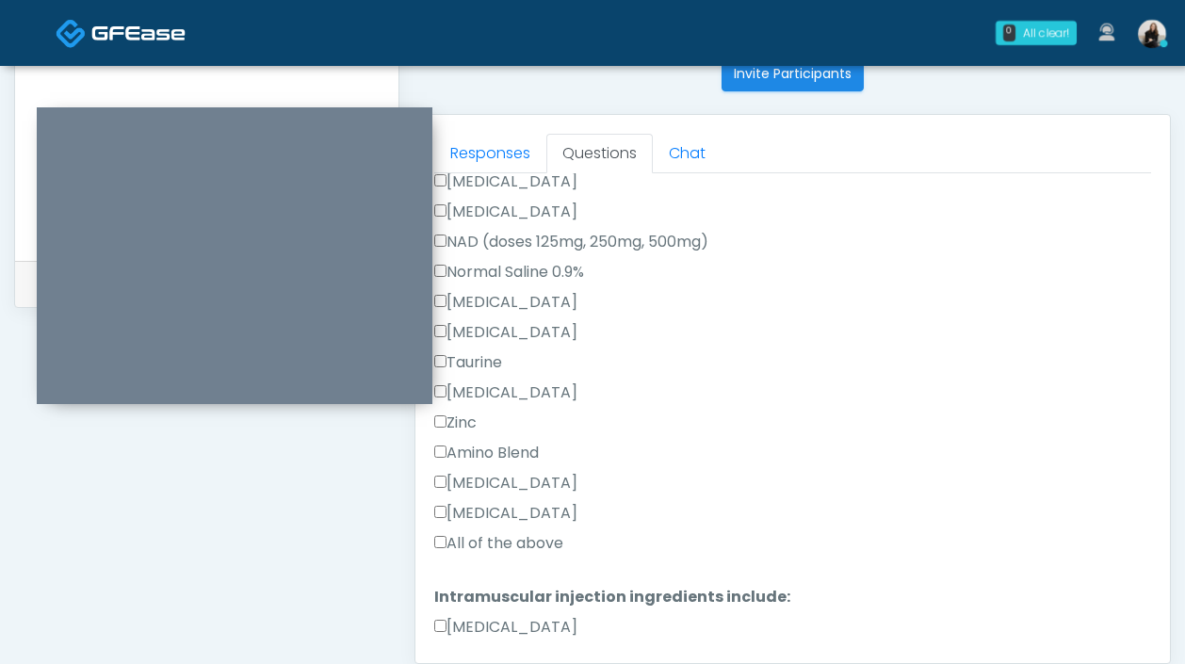
scroll to position [1257, 0]
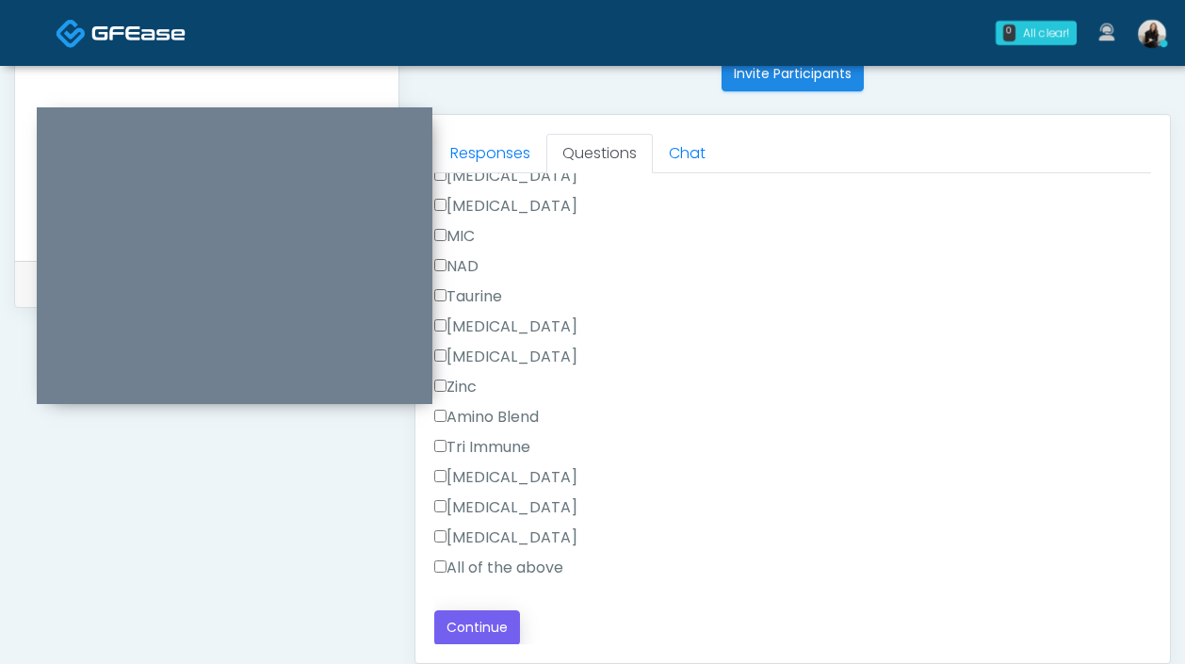
type textarea "*********"
click at [472, 628] on button "Continue" at bounding box center [477, 627] width 86 height 35
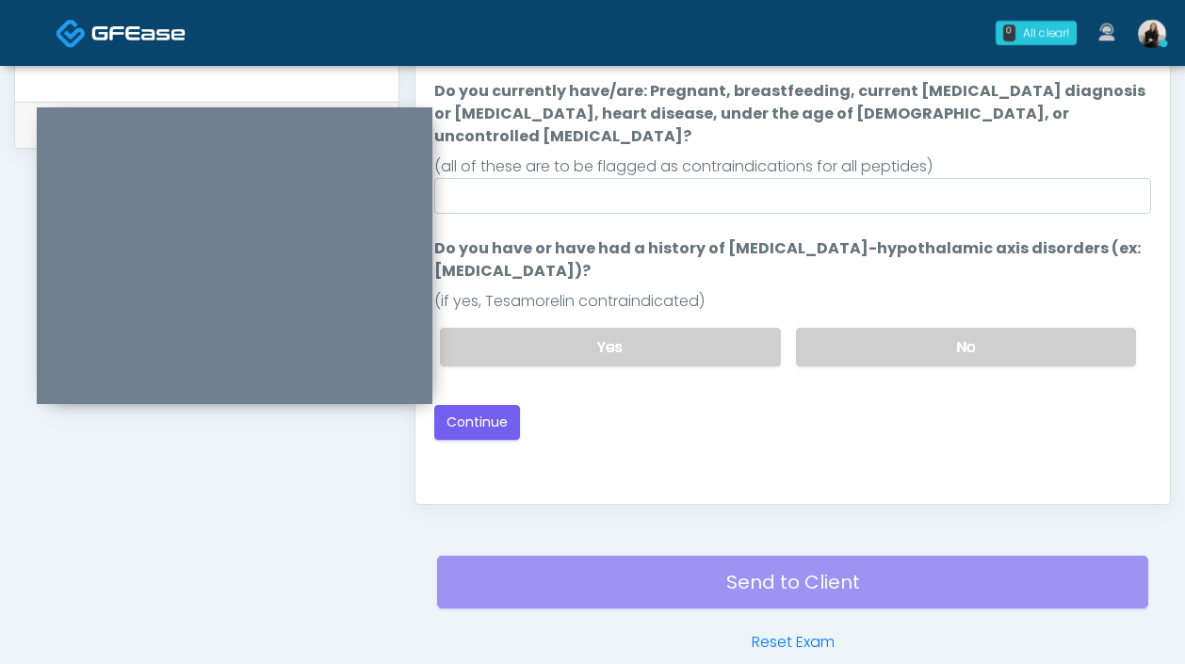
scroll to position [868, 0]
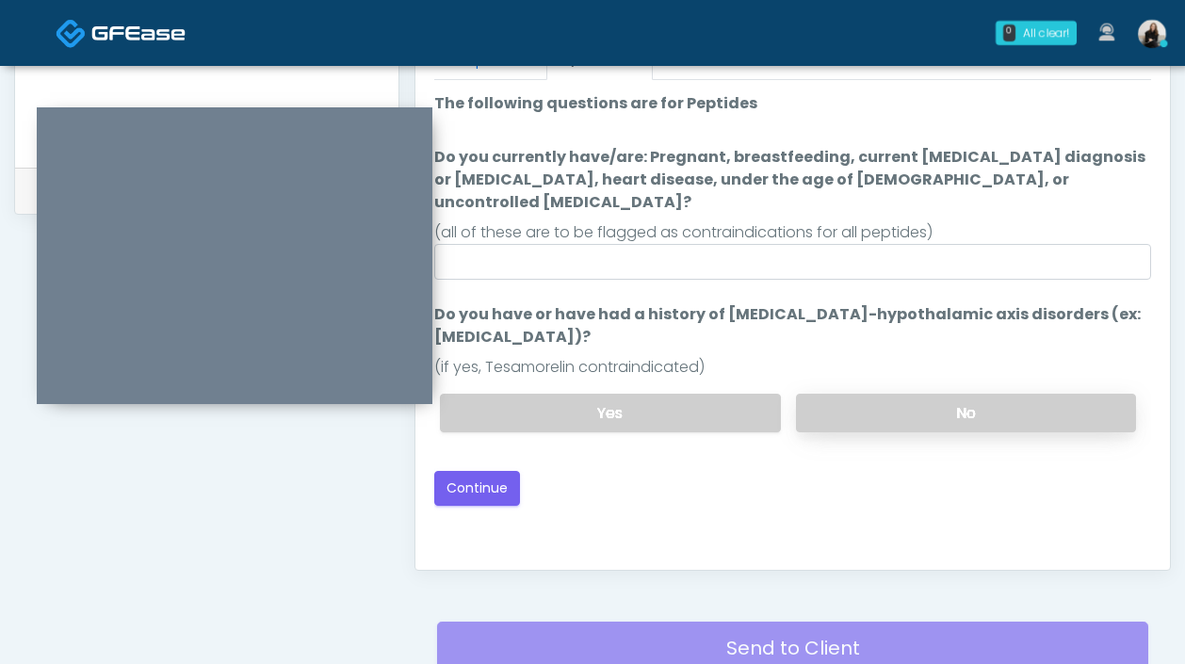
click at [859, 394] on label "No" at bounding box center [966, 413] width 340 height 39
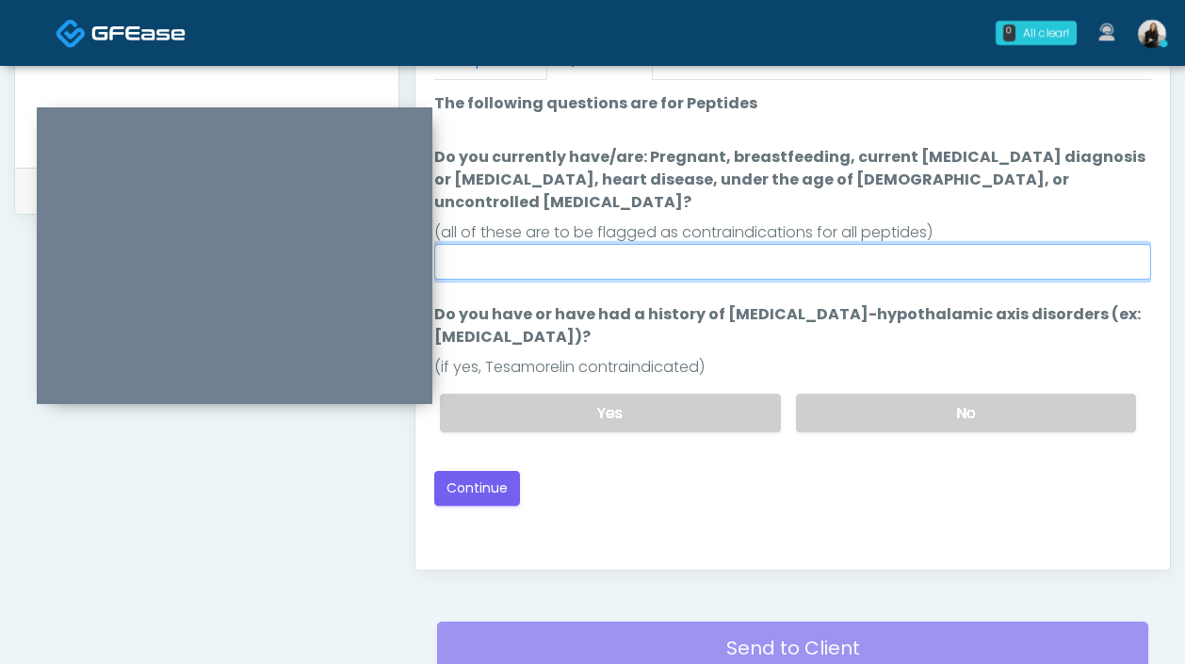
click at [753, 244] on input "Do you currently have/are: Pregnant, breastfeeding, current cancer diagnosis or…" at bounding box center [792, 262] width 717 height 36
type input "**"
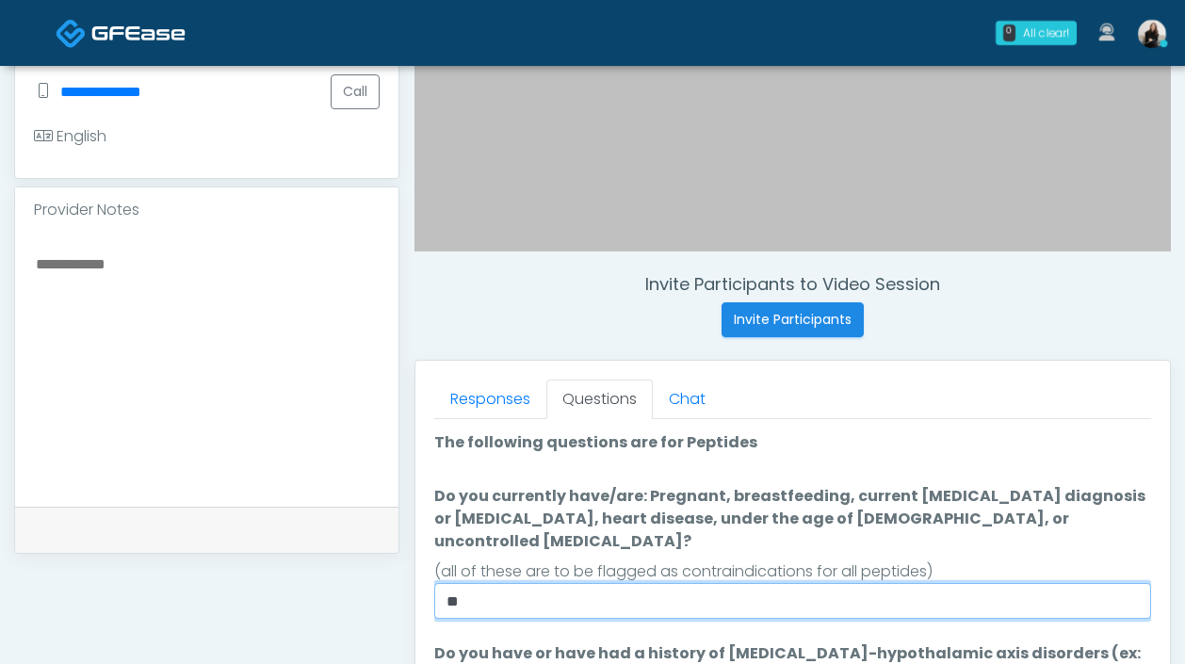
scroll to position [727, 0]
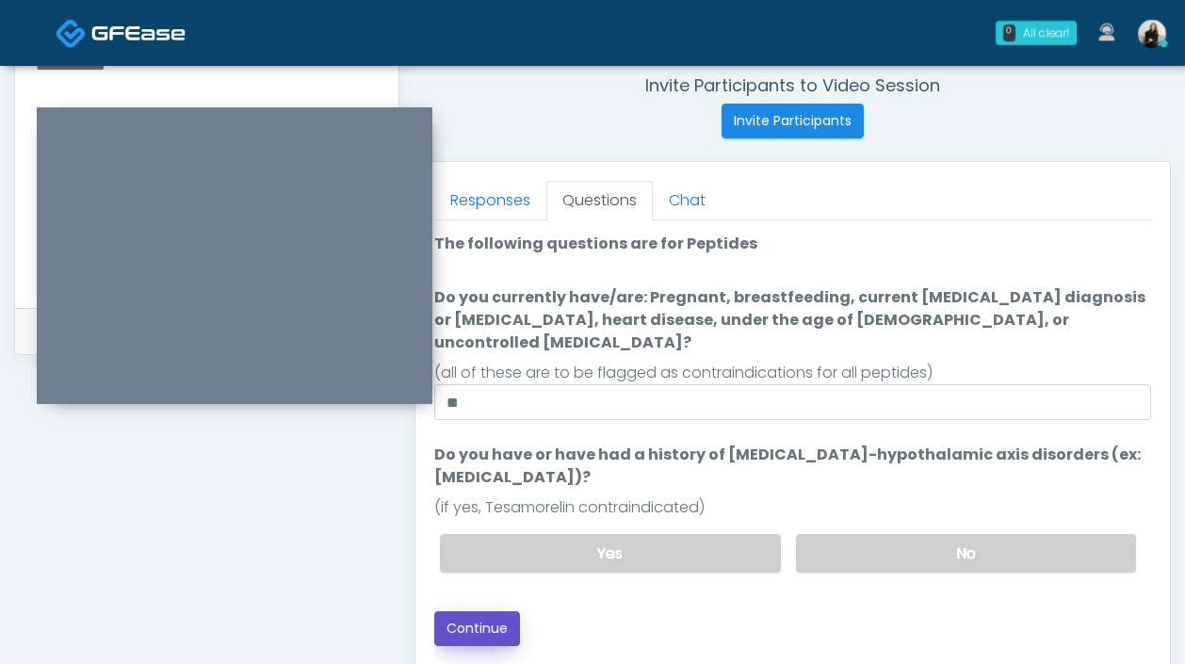
click at [494, 611] on button "Continue" at bounding box center [477, 628] width 86 height 35
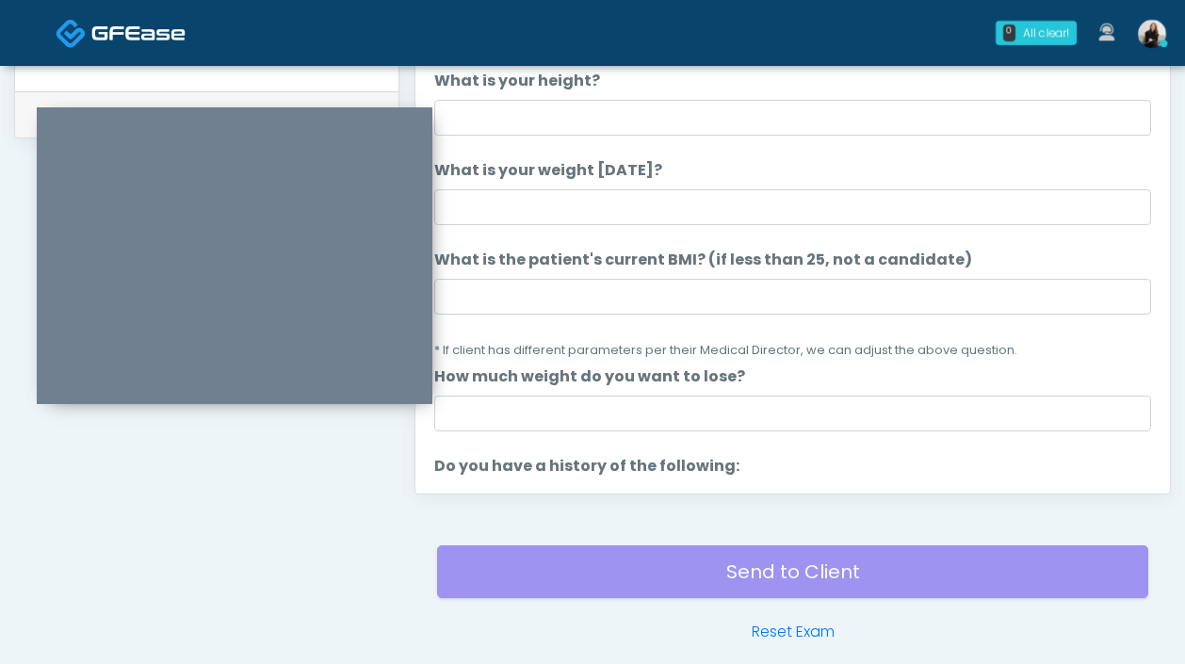
scroll to position [809, 0]
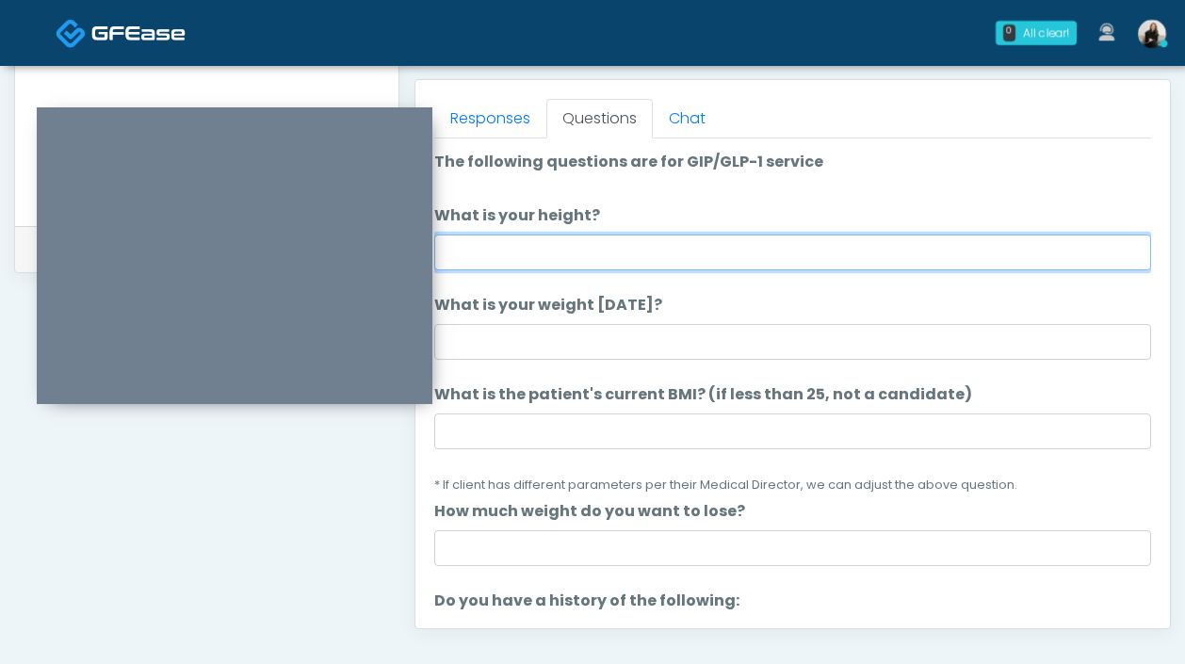
click at [486, 258] on input "What is your height?" at bounding box center [792, 253] width 717 height 36
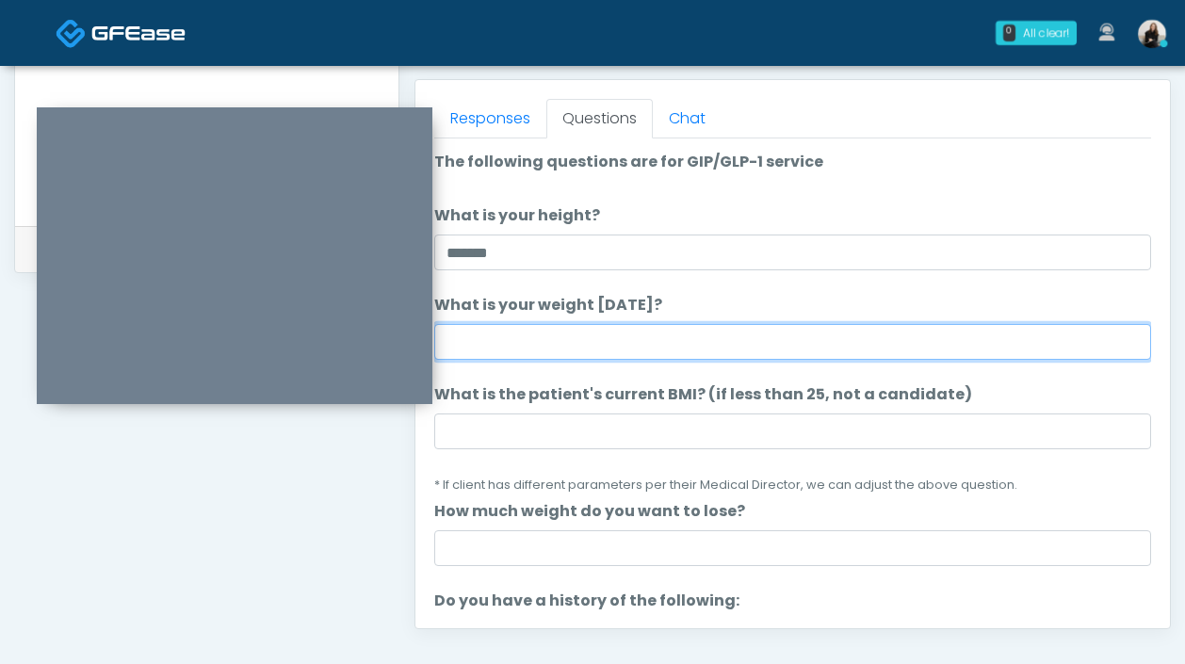
click at [541, 332] on input "What is your weight today?" at bounding box center [792, 342] width 717 height 36
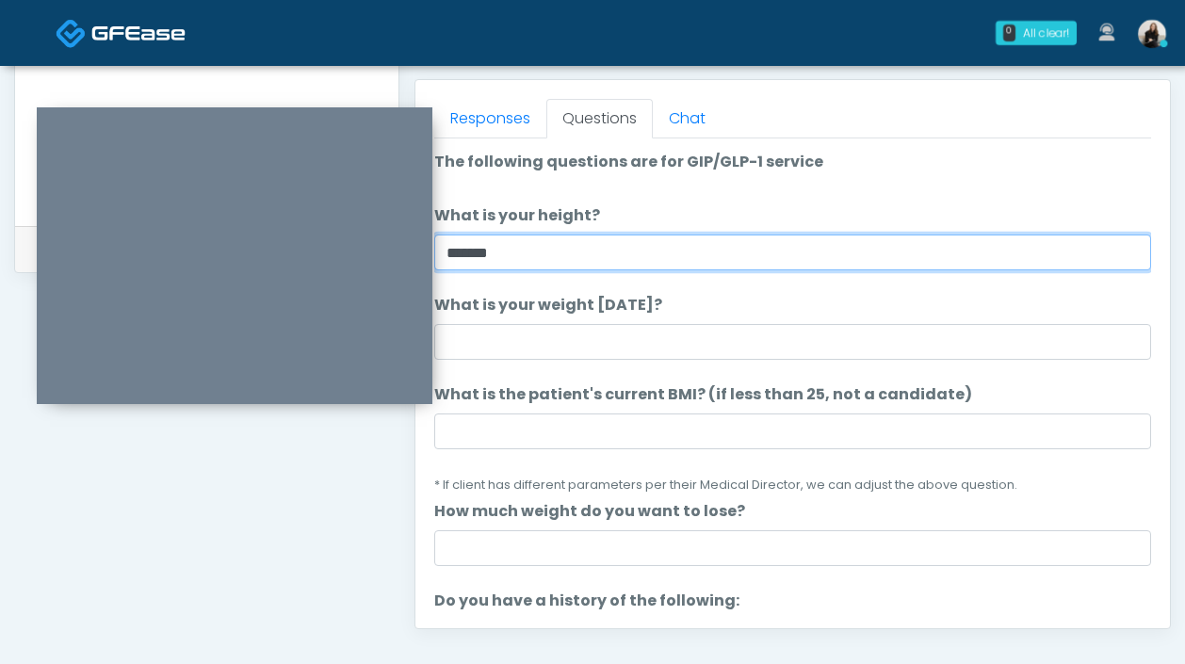
click at [477, 258] on input "*******" at bounding box center [792, 253] width 717 height 36
type input "*******"
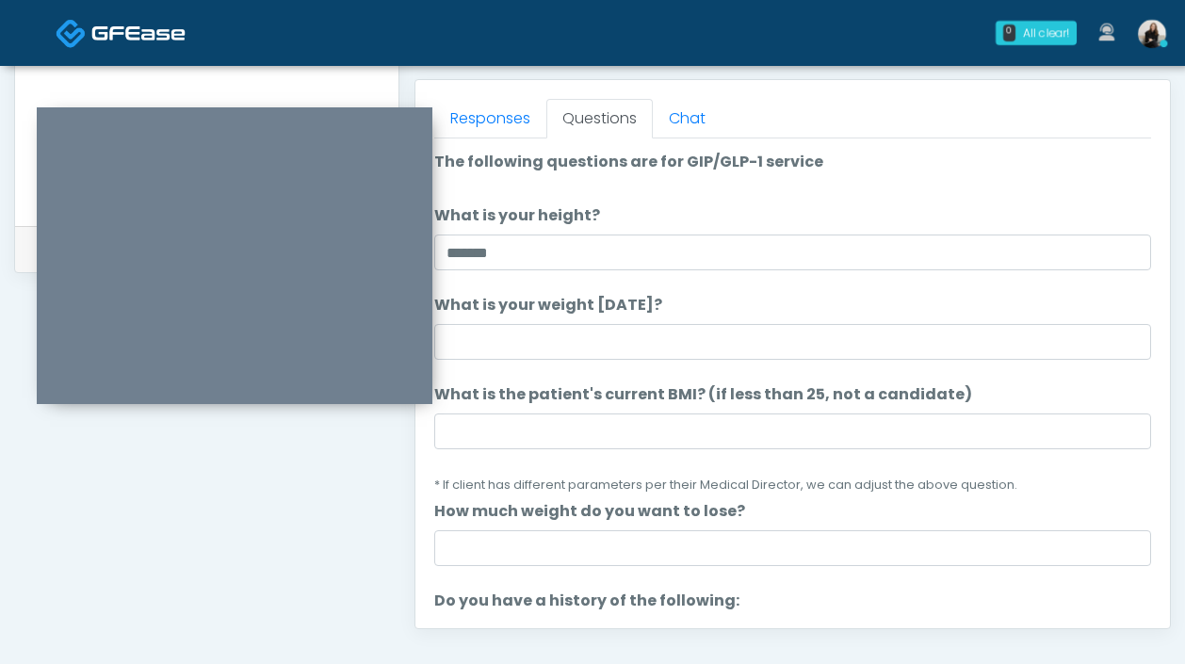
click at [502, 316] on label "What is your weight today?" at bounding box center [548, 305] width 228 height 23
click at [502, 324] on input "What is your weight today?" at bounding box center [792, 342] width 717 height 36
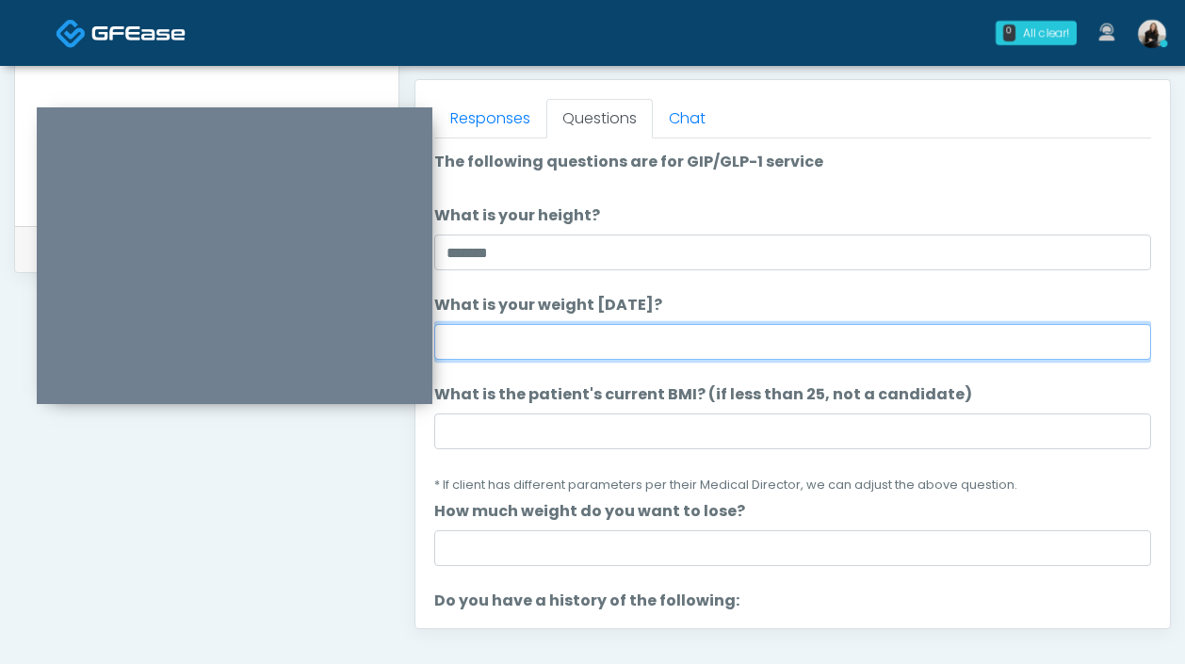
click at [502, 331] on input "What is your weight today?" at bounding box center [792, 342] width 717 height 36
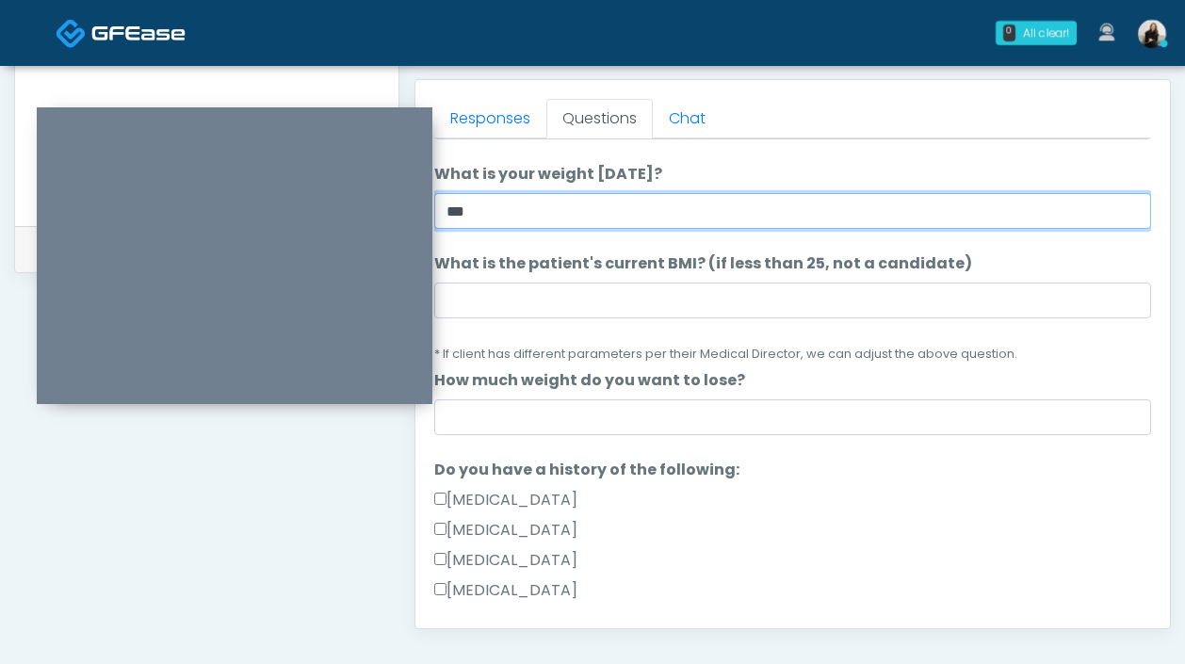
scroll to position [141, 0]
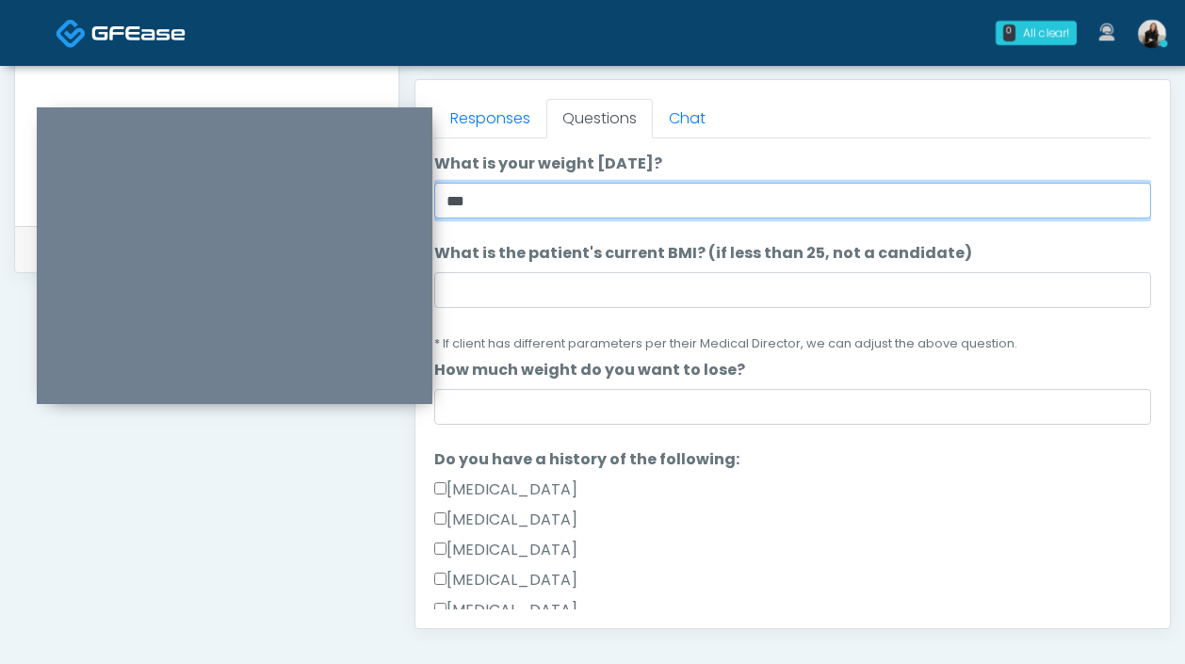
type input "***"
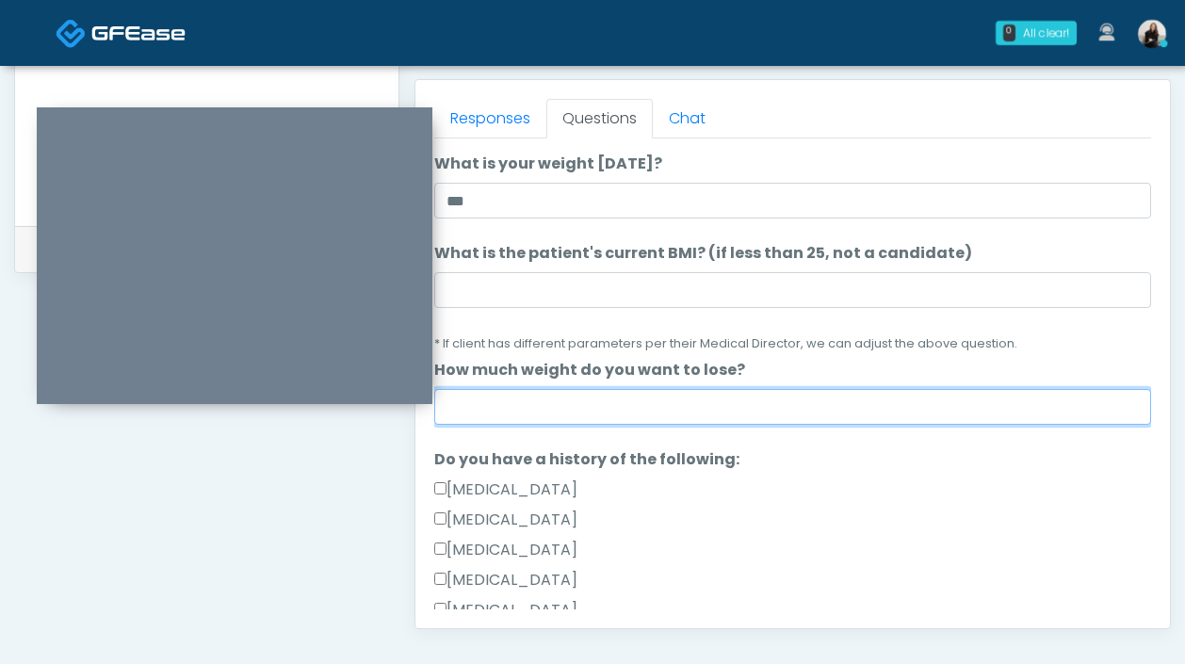
click at [562, 424] on input "How much weight do you want to lose?" at bounding box center [792, 407] width 717 height 36
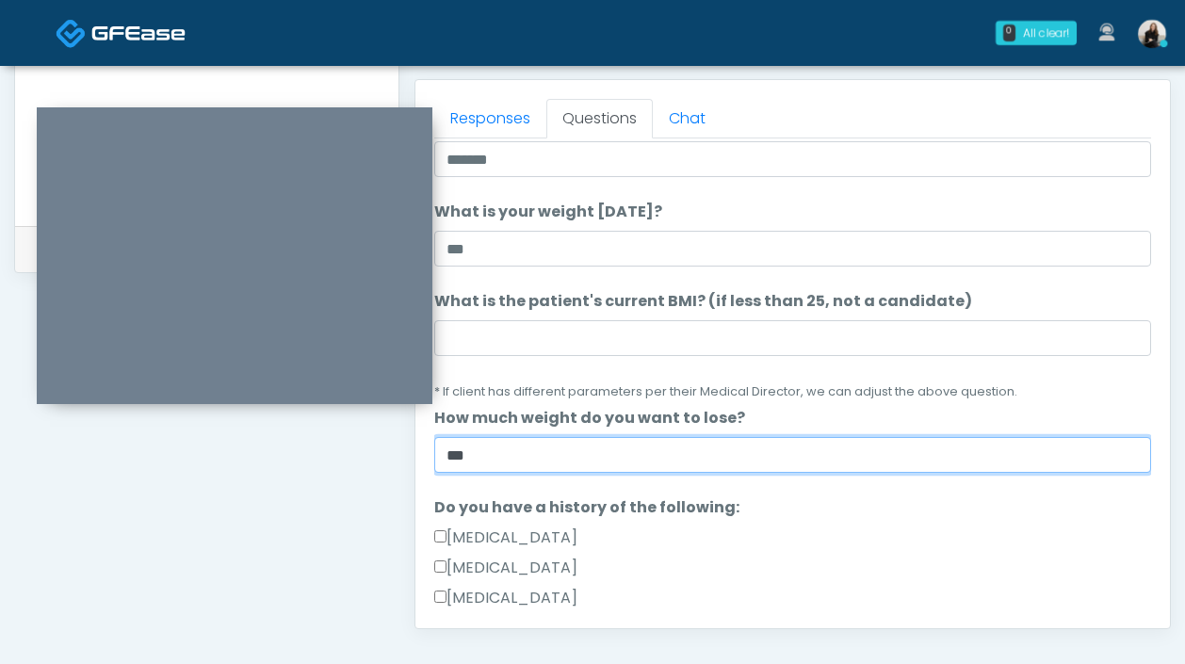
scroll to position [95, 0]
type input "***"
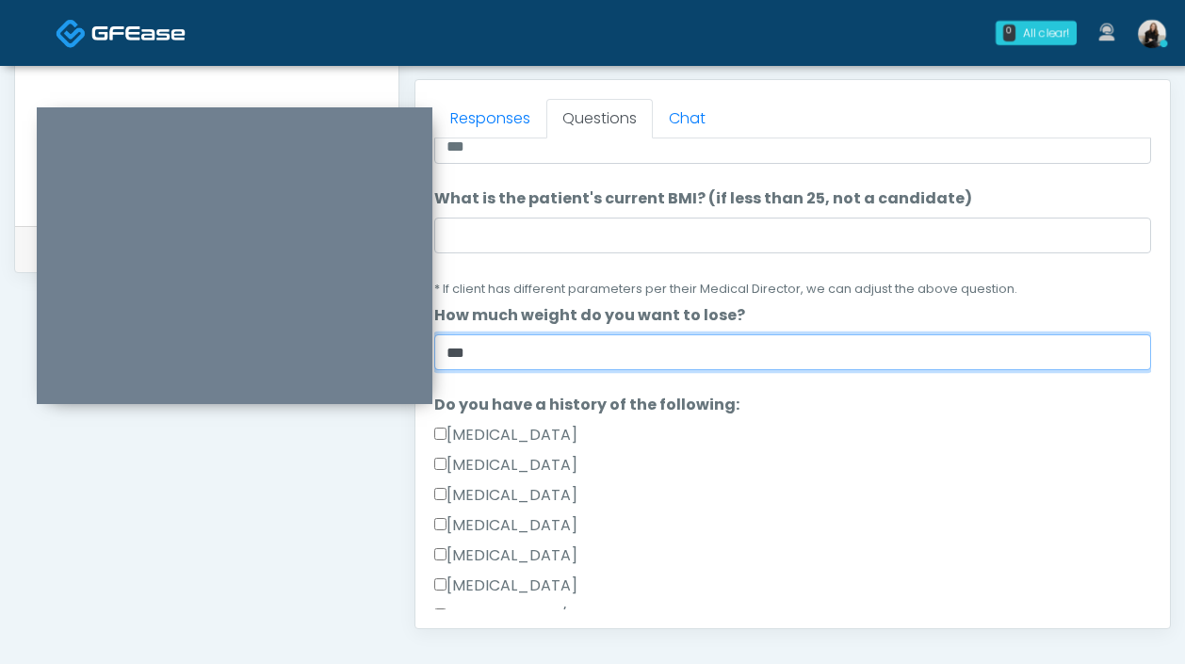
scroll to position [549, 0]
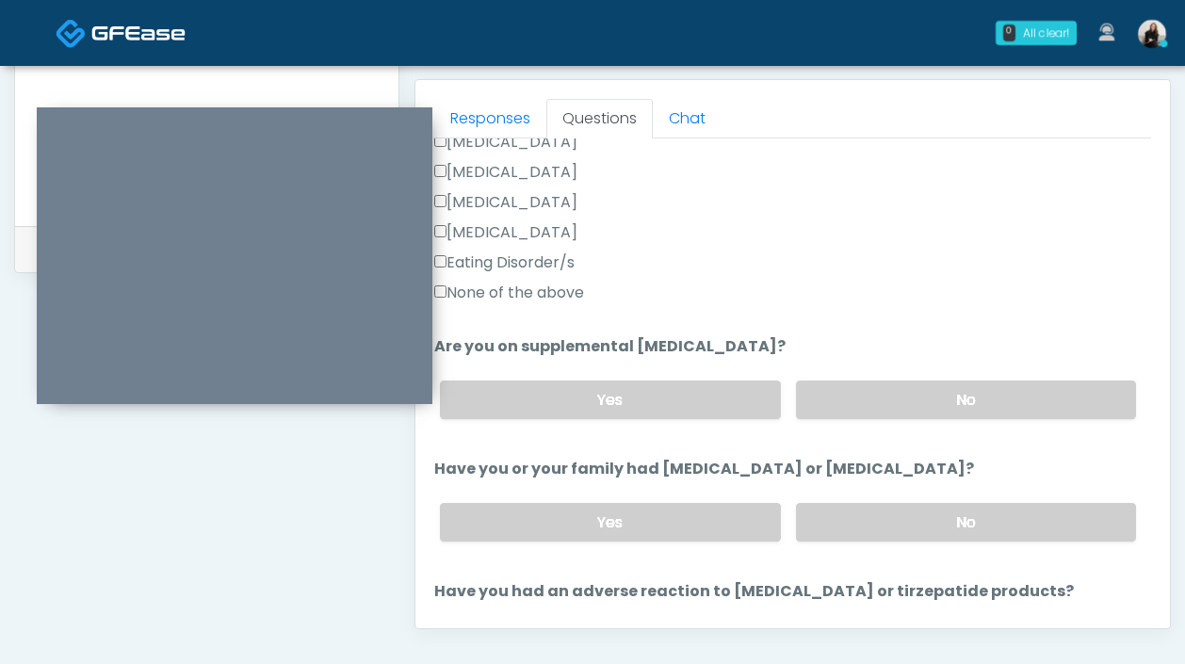
click at [555, 295] on label "None of the above" at bounding box center [509, 293] width 150 height 23
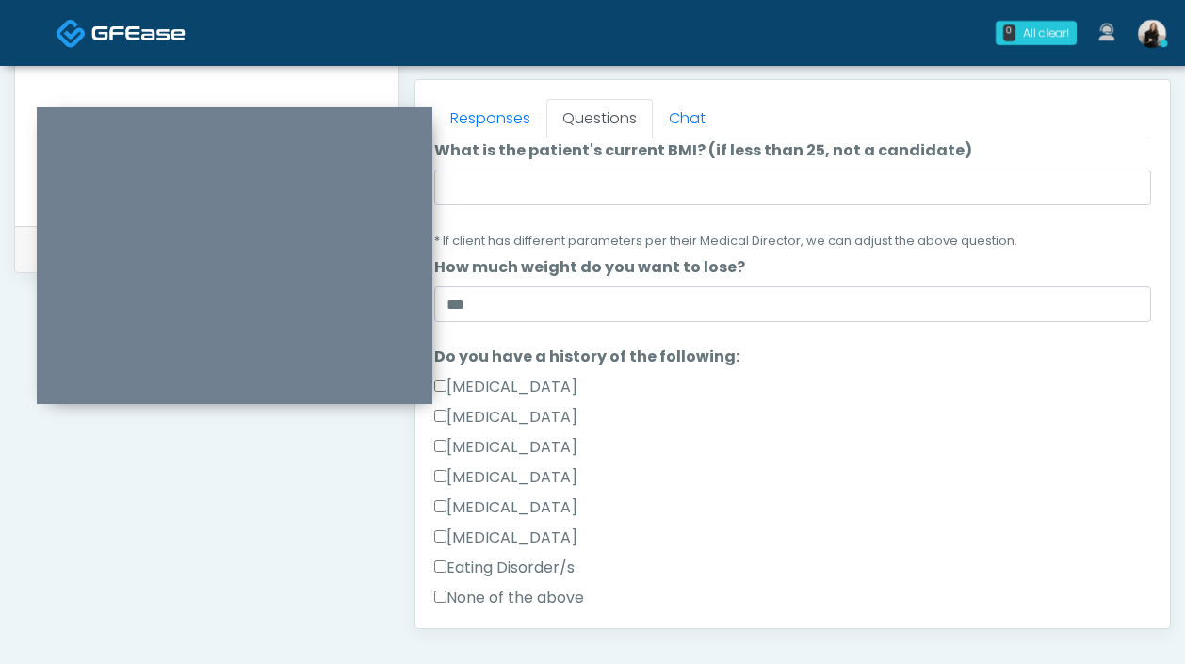
scroll to position [147, 0]
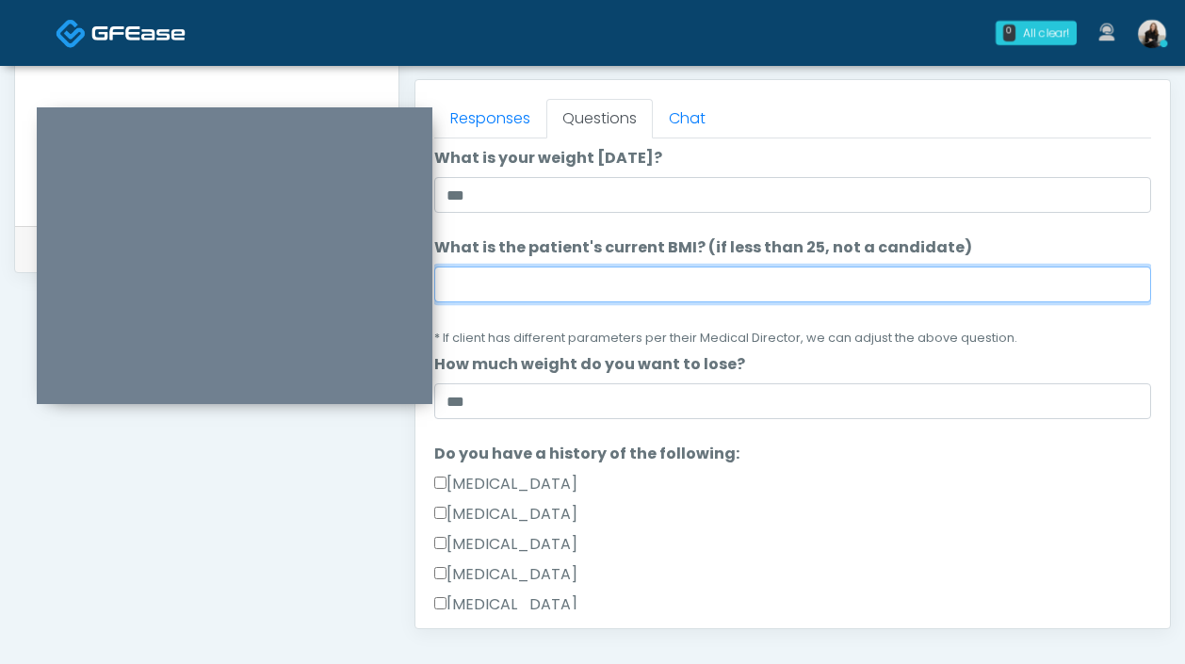
click at [552, 296] on input "What is the patient's current BMI? (if less than 25, not a candidate)" at bounding box center [792, 285] width 717 height 36
paste input "****"
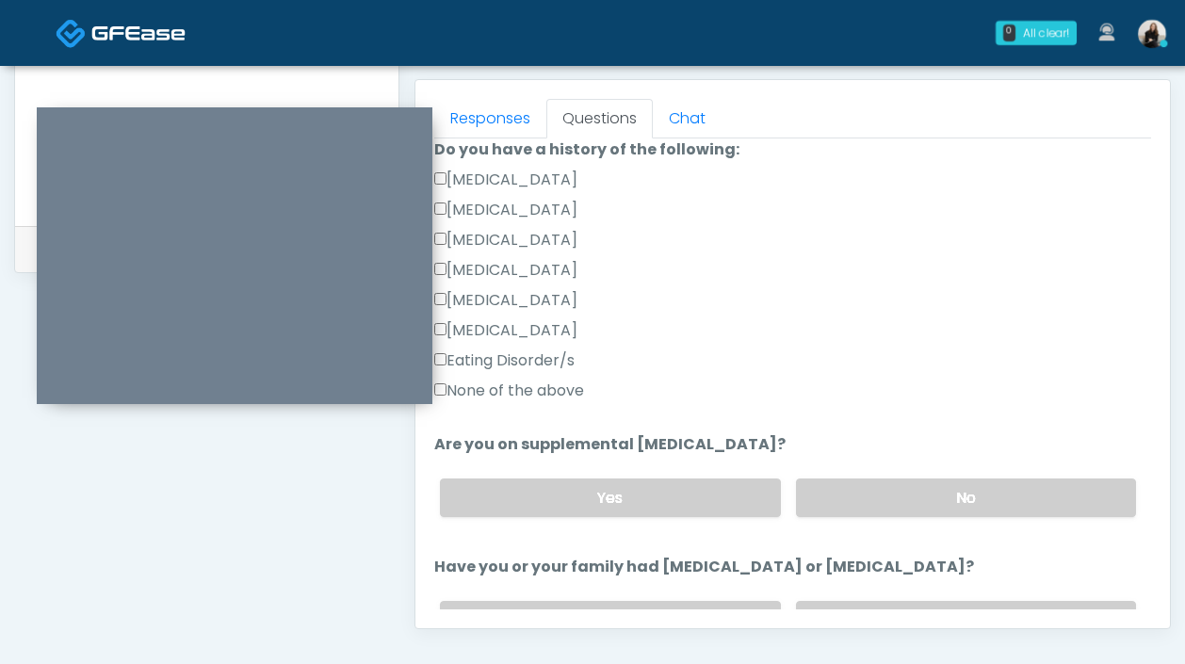
scroll to position [532, 0]
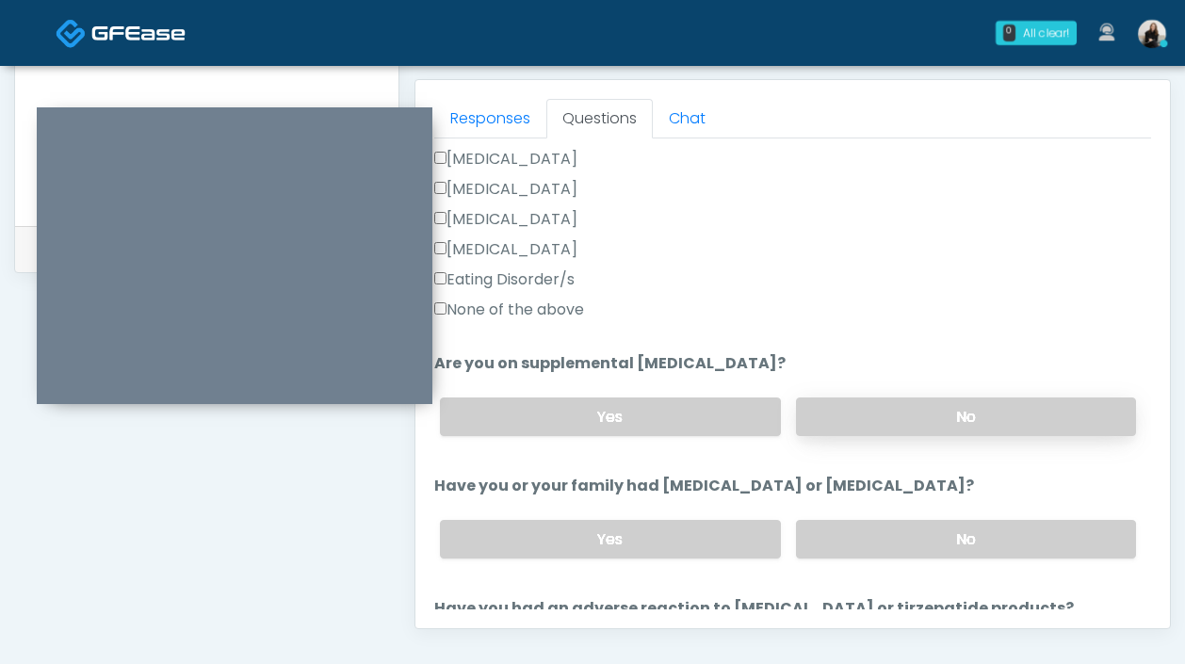
type input "****"
click at [937, 429] on label "No" at bounding box center [966, 416] width 340 height 39
click at [909, 532] on label "No" at bounding box center [966, 539] width 340 height 39
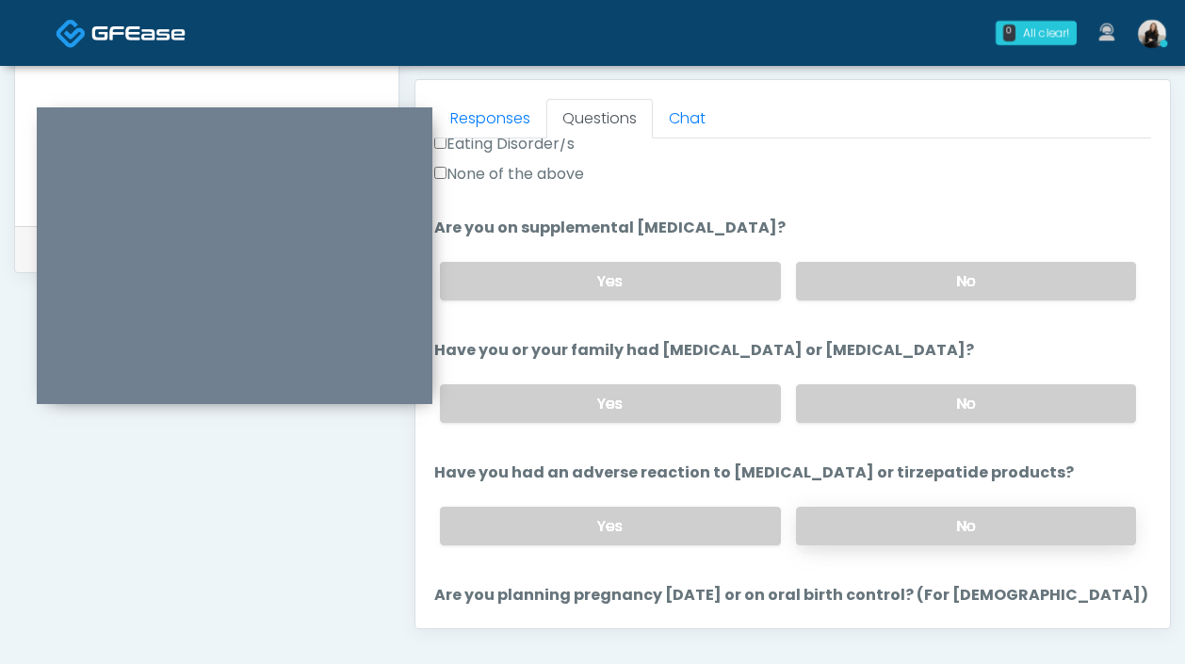
click at [908, 532] on label "No" at bounding box center [966, 526] width 340 height 39
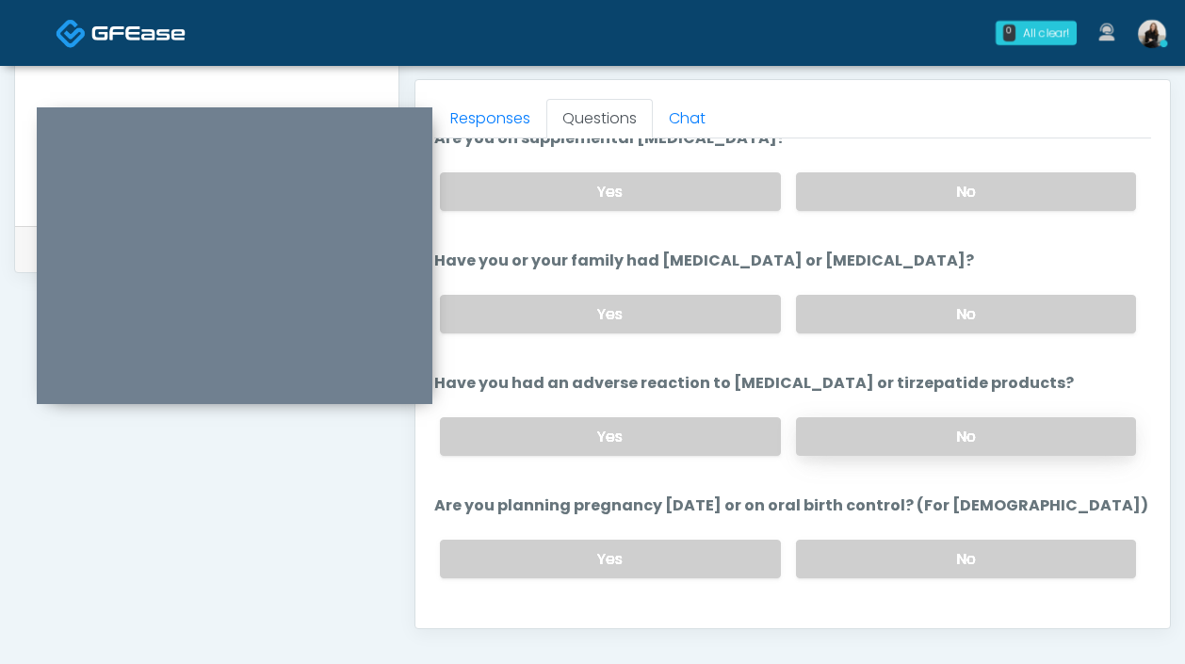
scroll to position [857, 0]
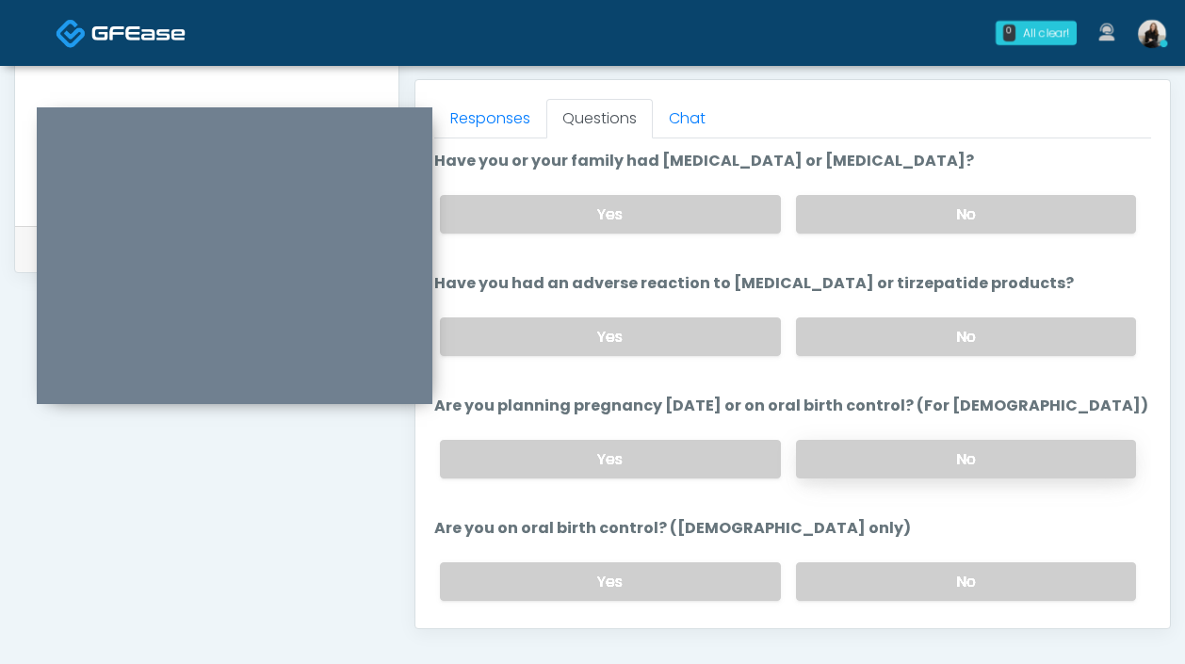
click at [912, 451] on label "No" at bounding box center [966, 459] width 340 height 39
click at [898, 553] on div "Yes No" at bounding box center [788, 581] width 726 height 69
click at [898, 578] on label "No" at bounding box center [966, 581] width 340 height 39
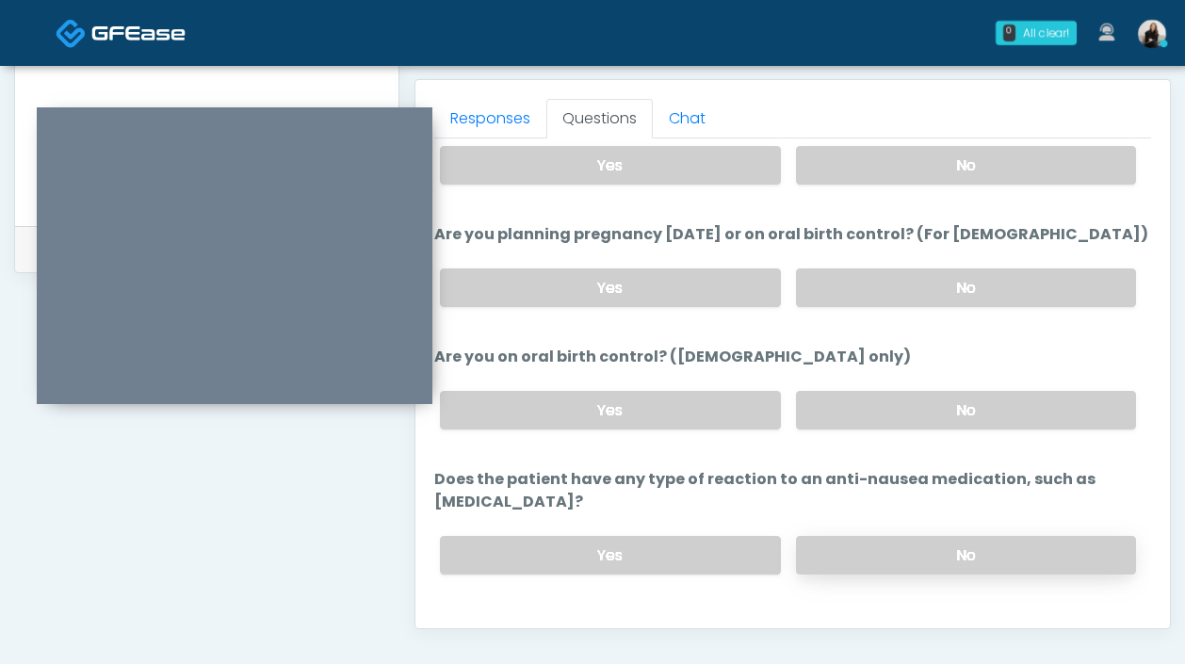
click at [898, 536] on label "No" at bounding box center [966, 555] width 340 height 39
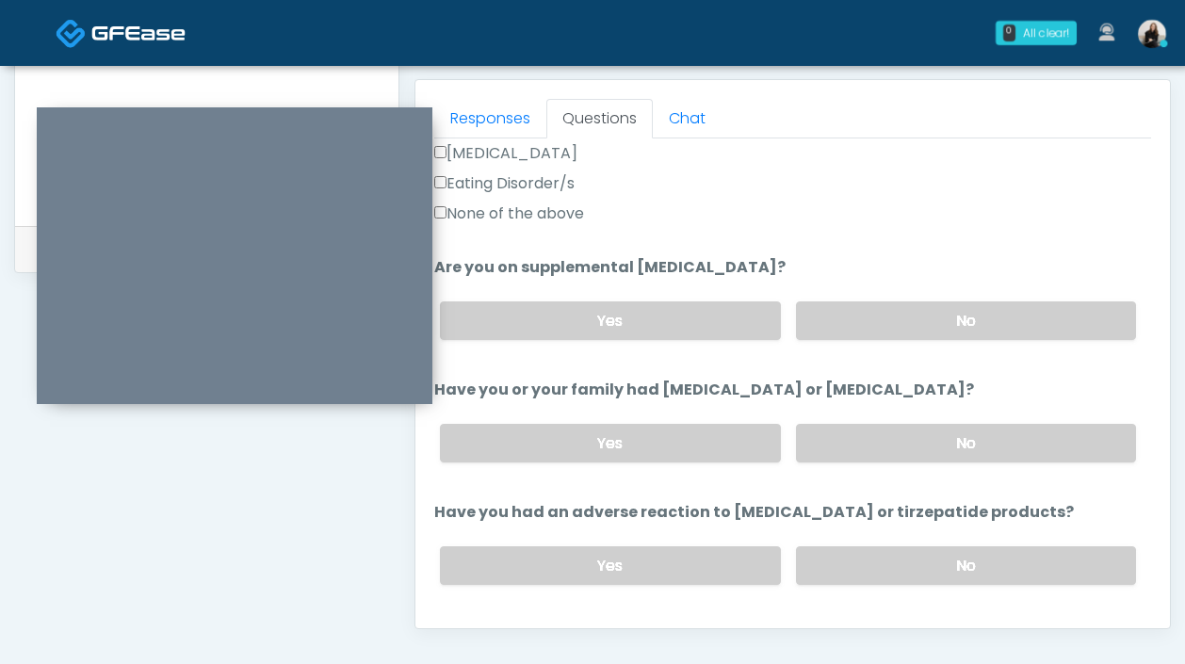
scroll to position [1039, 0]
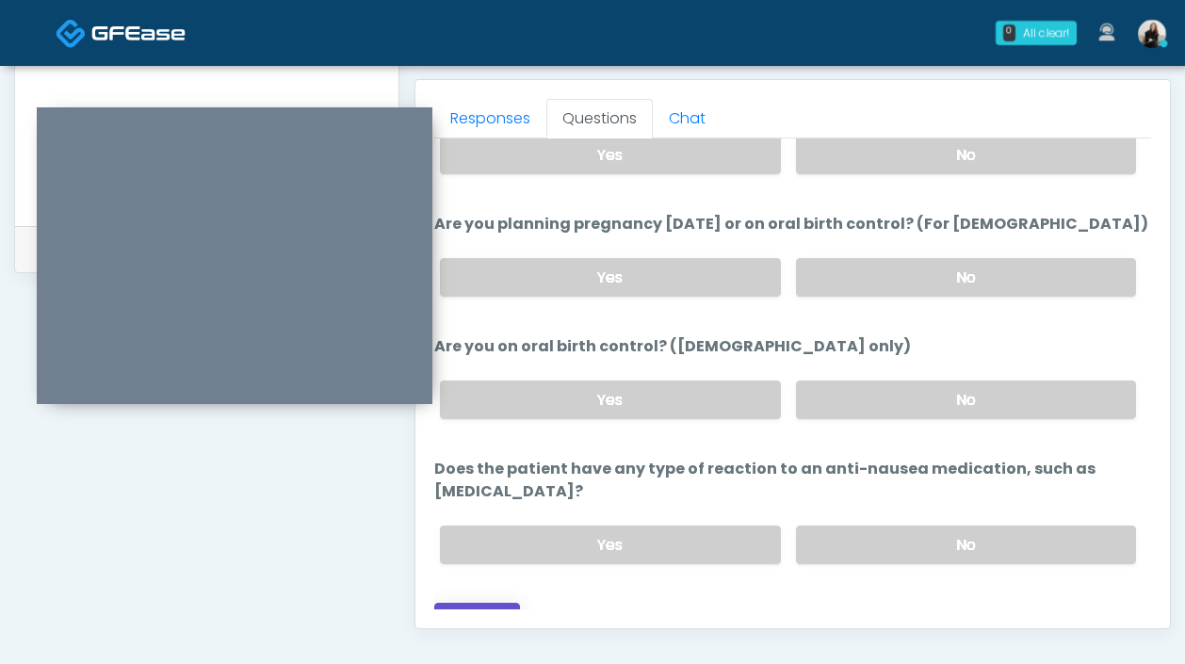
click at [480, 603] on button "Continue" at bounding box center [477, 620] width 86 height 35
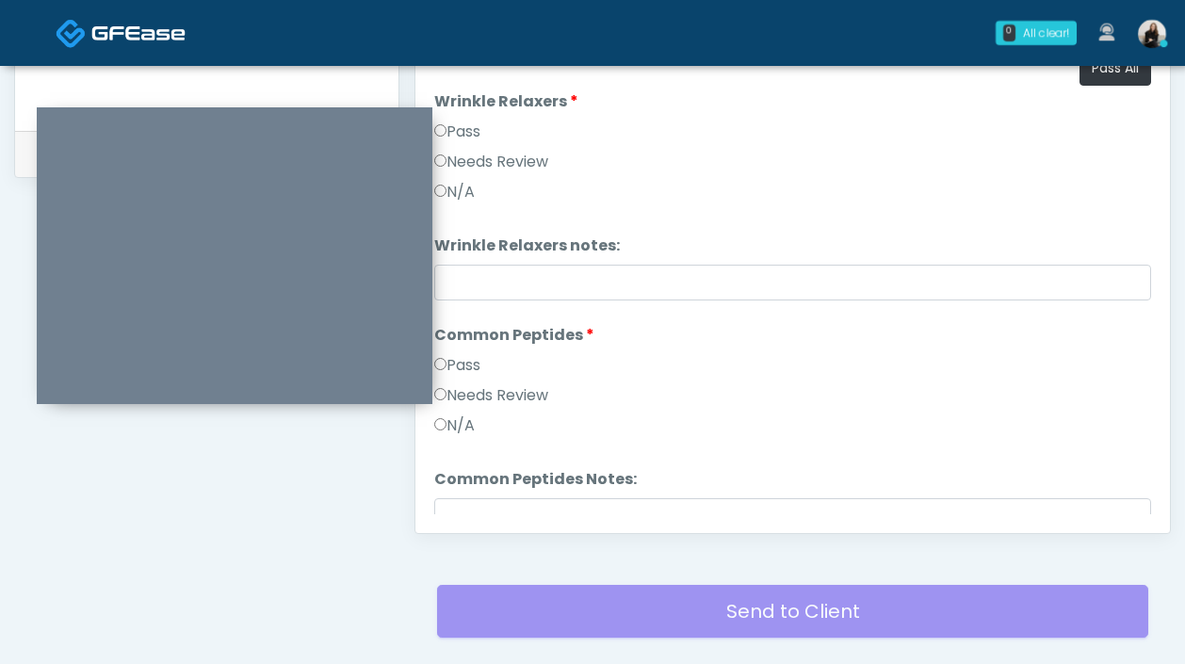
scroll to position [843, 0]
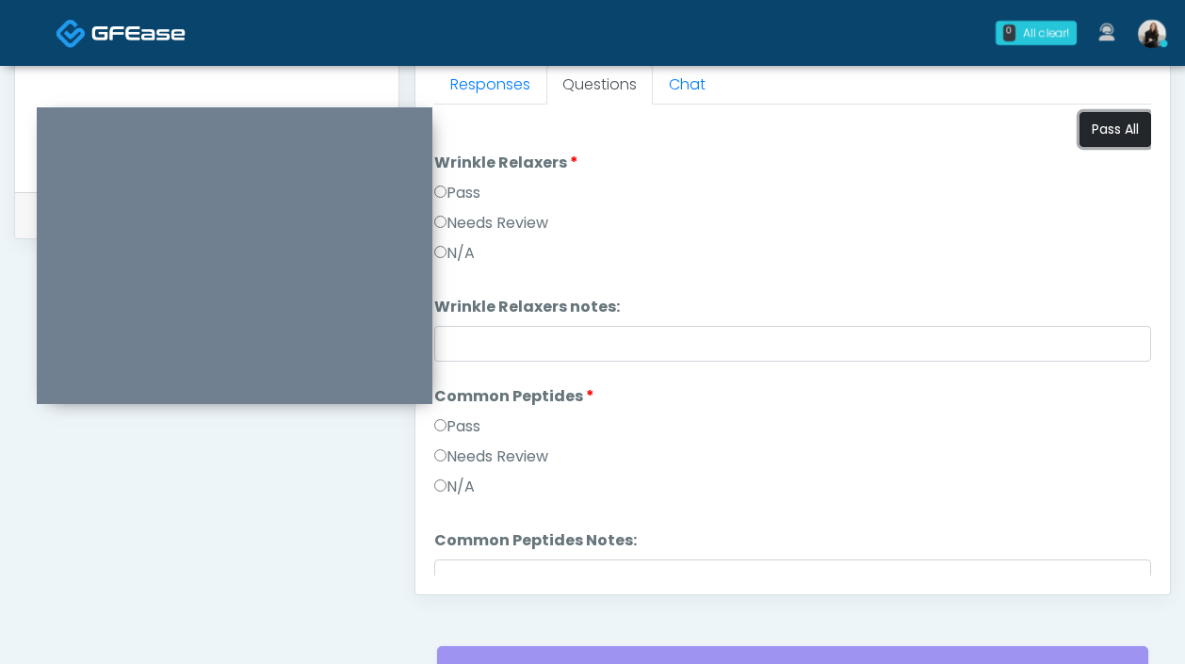
click at [1096, 122] on button "Pass All" at bounding box center [1115, 129] width 72 height 35
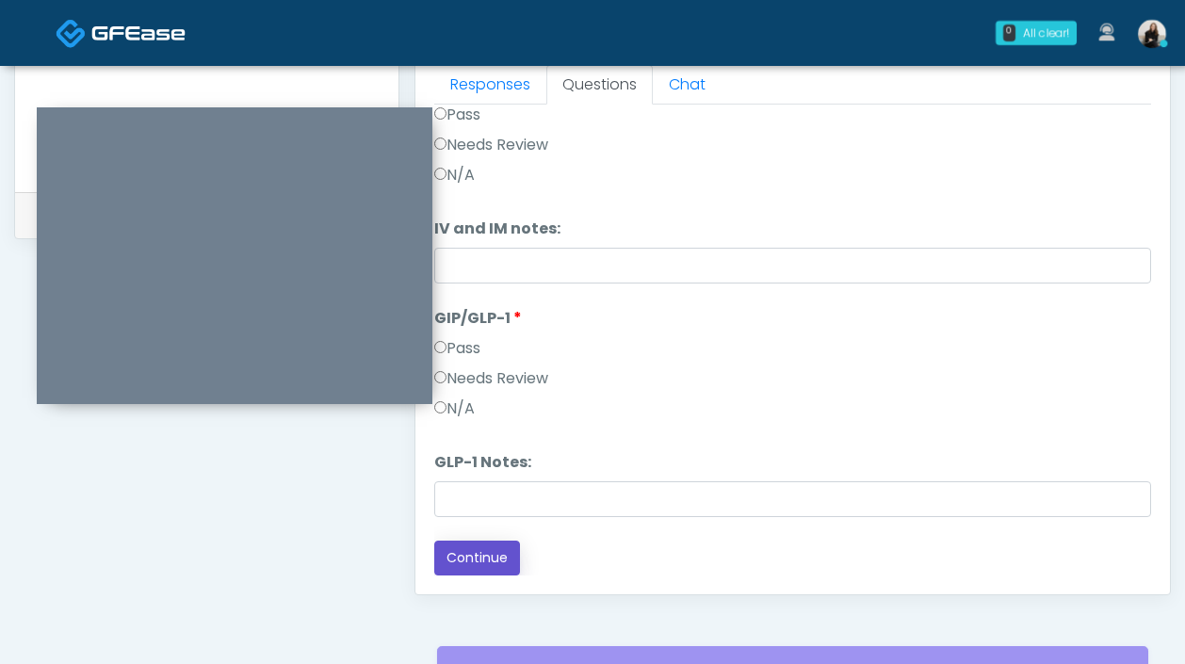
click at [490, 557] on button "Continue" at bounding box center [477, 558] width 86 height 35
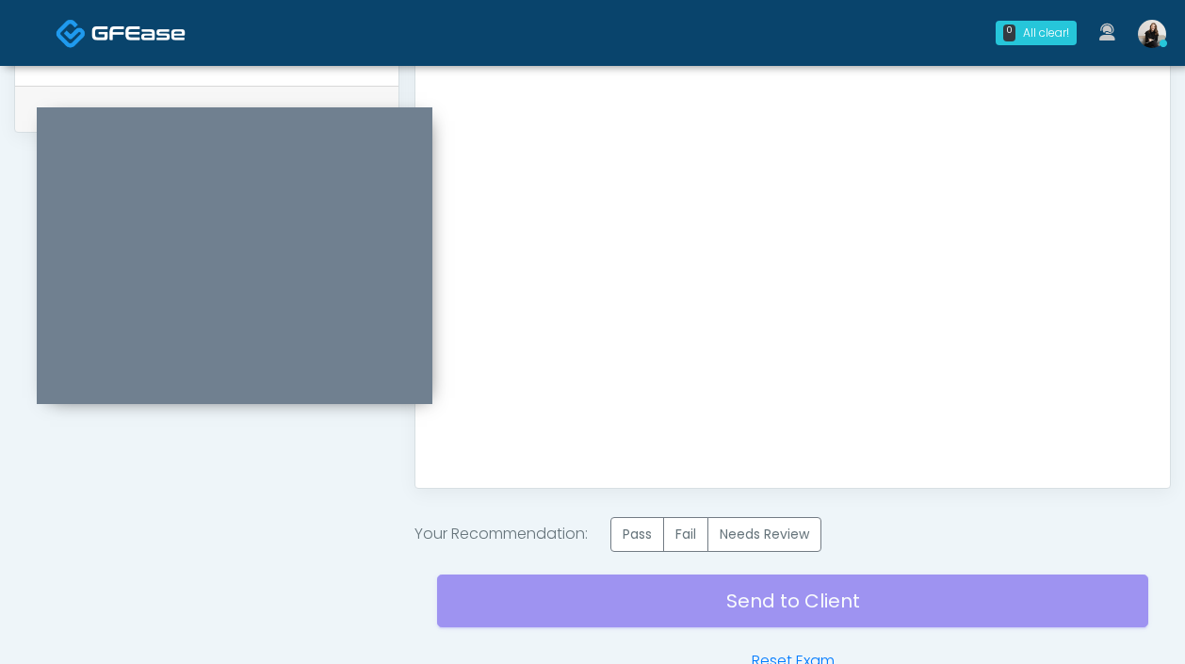
scroll to position [0, 0]
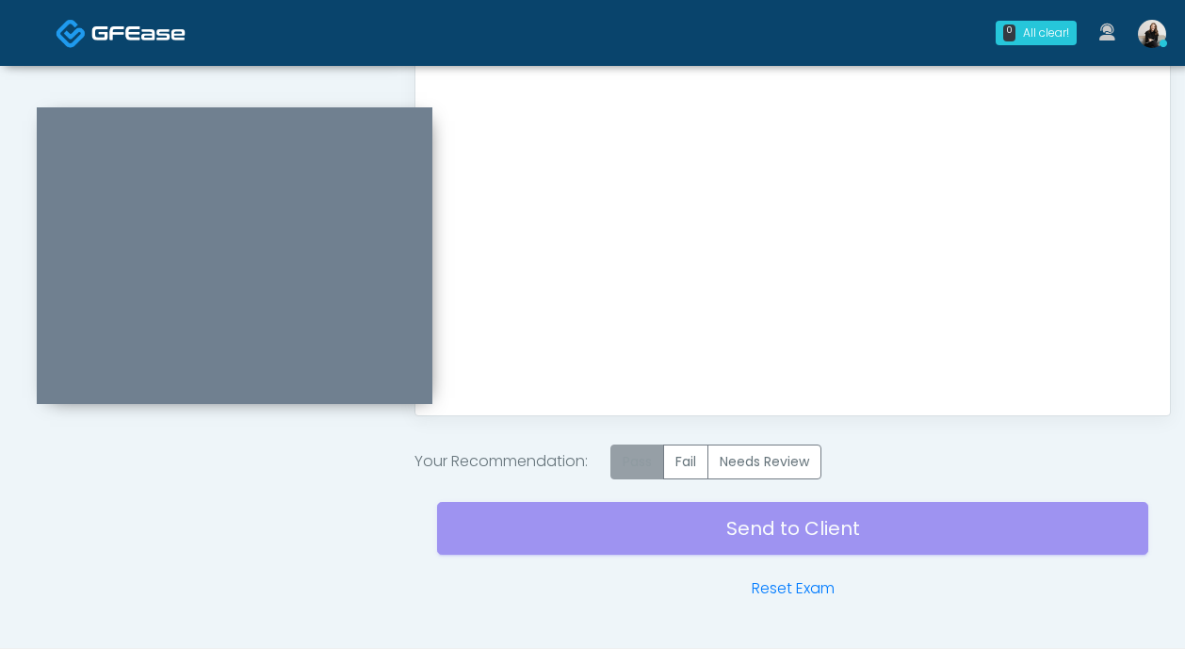
click at [634, 466] on label "Pass" at bounding box center [637, 462] width 54 height 35
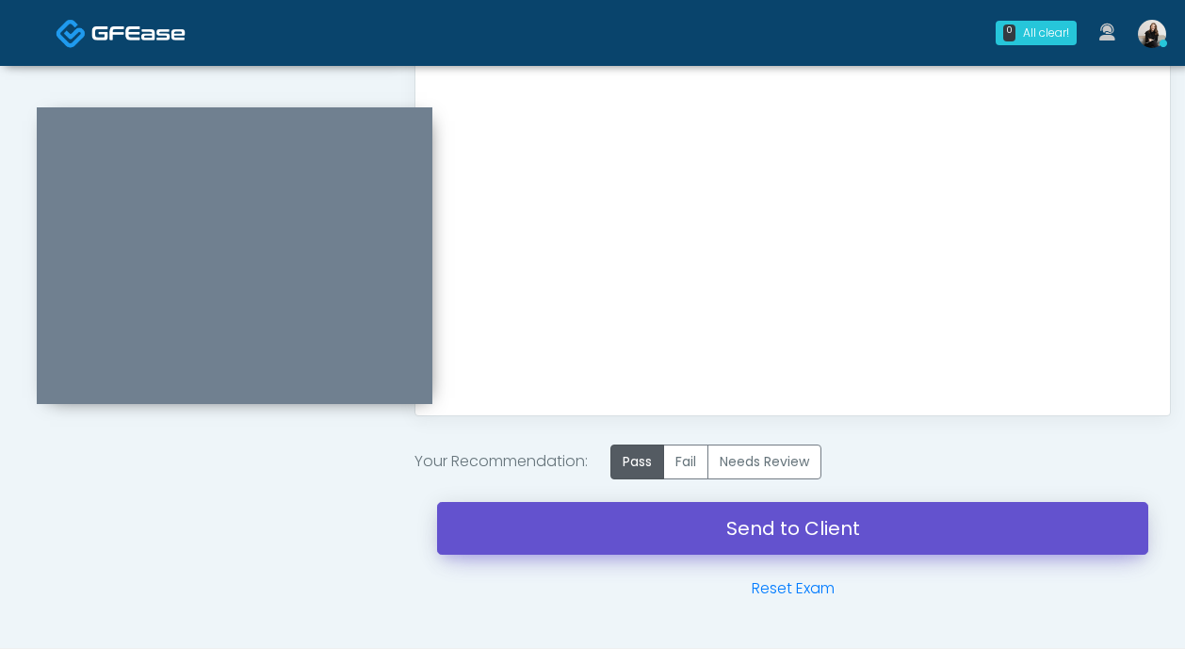
click at [634, 528] on link "Send to Client" at bounding box center [792, 528] width 711 height 53
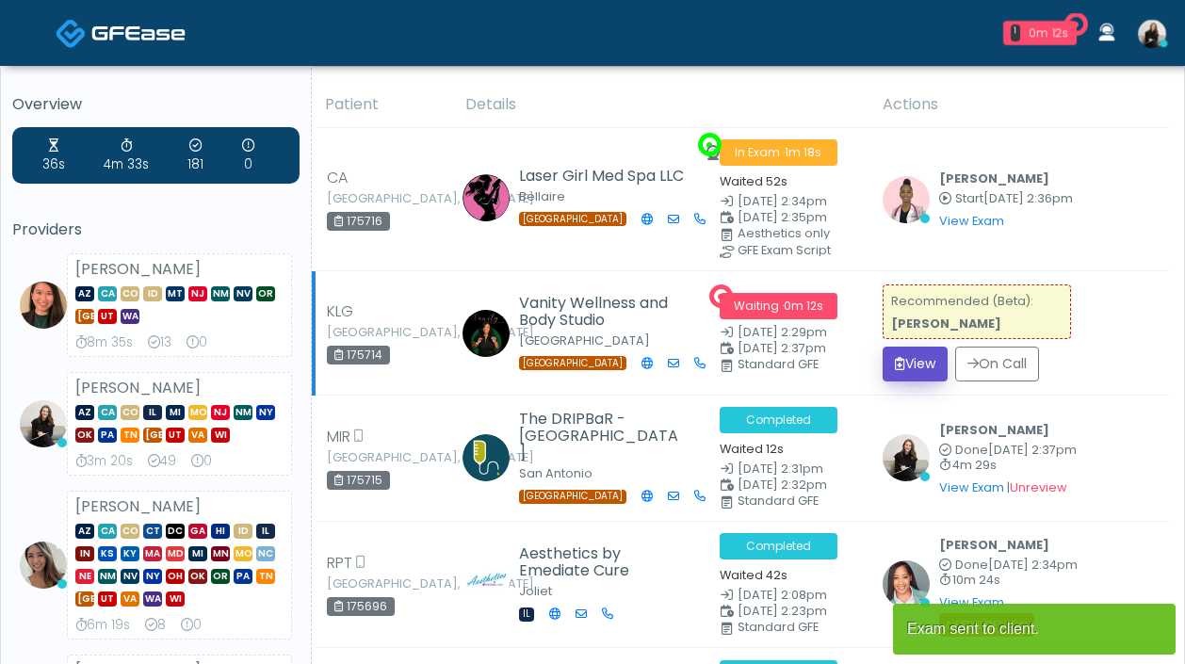
click at [895, 357] on icon "submit" at bounding box center [900, 363] width 10 height 13
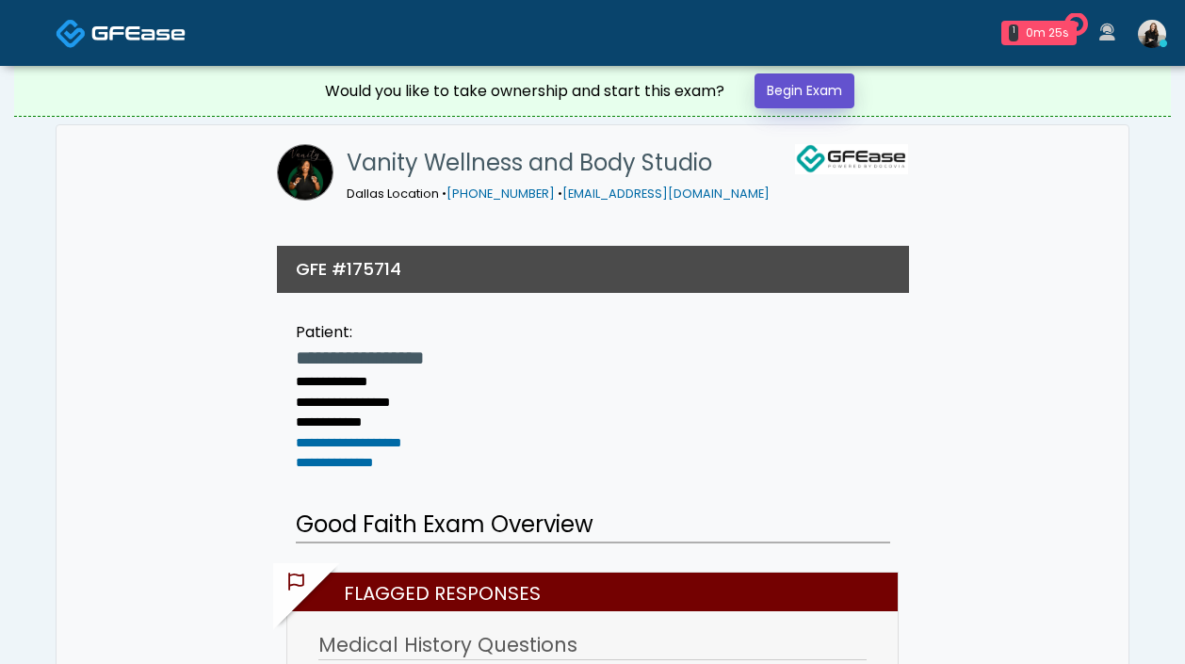
click at [807, 100] on link "Begin Exam" at bounding box center [804, 90] width 100 height 35
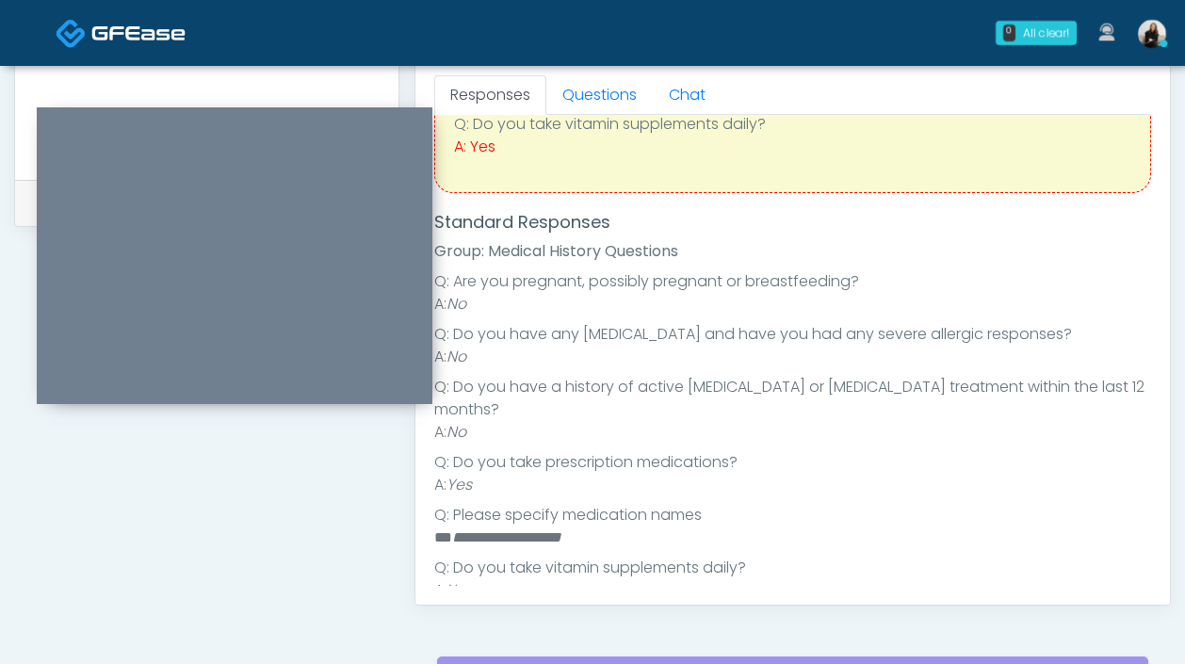
scroll to position [131, 0]
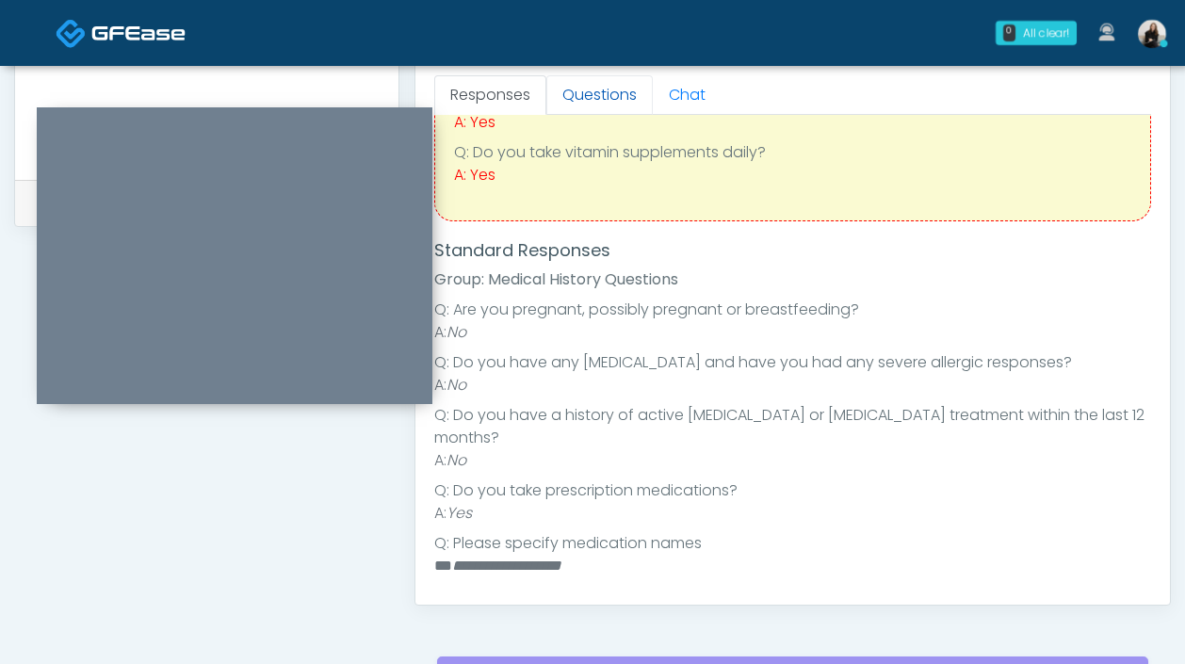
click at [603, 101] on link "Questions" at bounding box center [599, 95] width 106 height 40
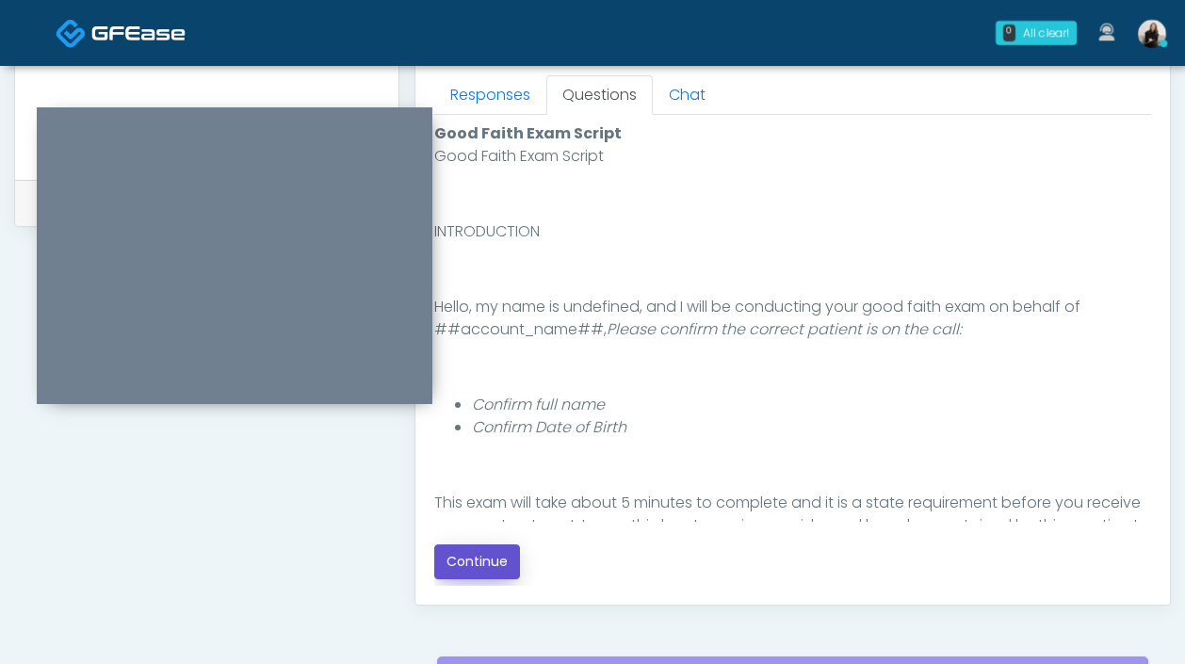
click at [482, 566] on button "Continue" at bounding box center [477, 561] width 86 height 35
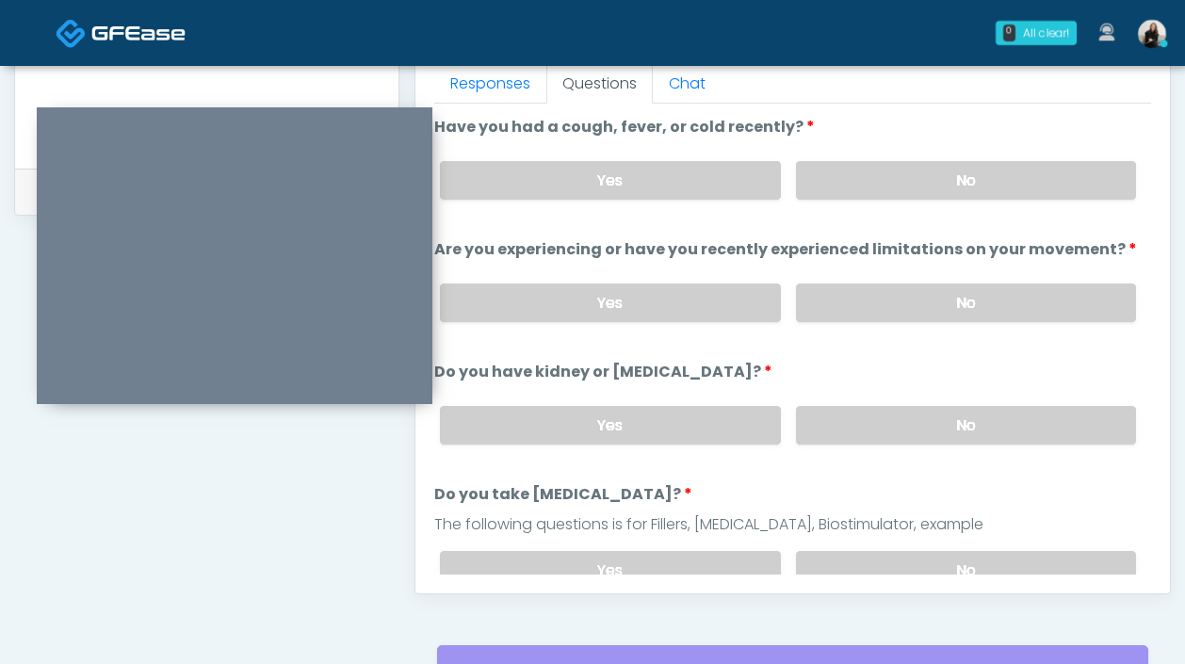
scroll to position [792, 0]
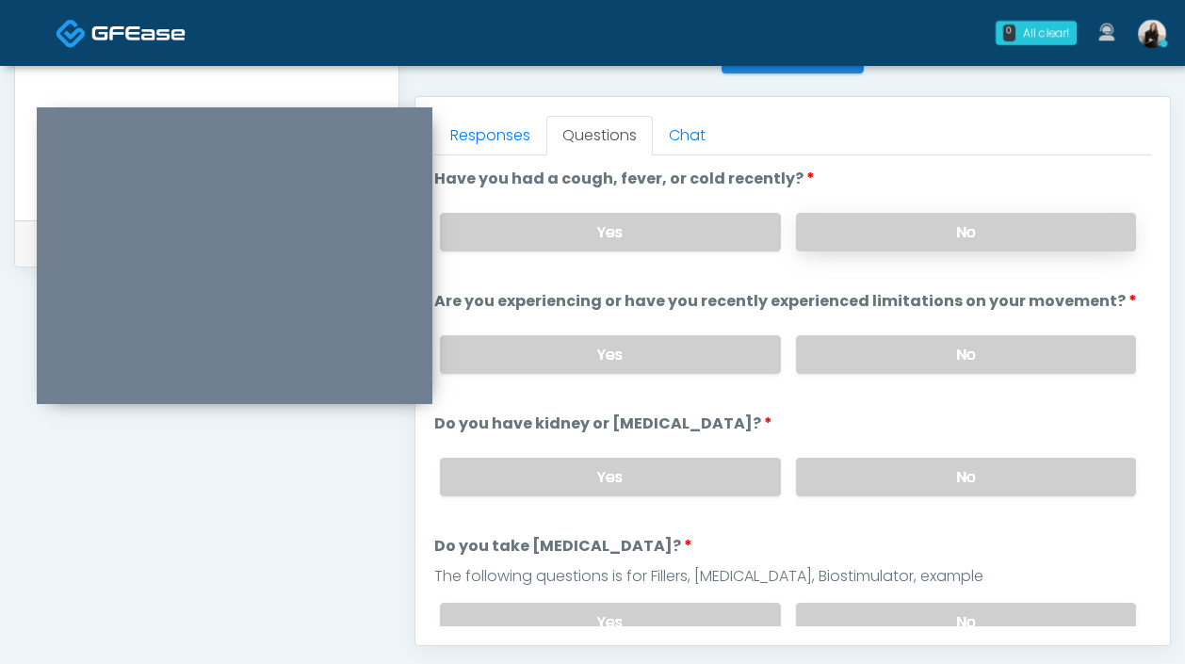
click at [925, 225] on label "No" at bounding box center [966, 232] width 340 height 39
click at [881, 357] on label "No" at bounding box center [966, 354] width 340 height 39
click at [835, 480] on label "No" at bounding box center [966, 477] width 340 height 39
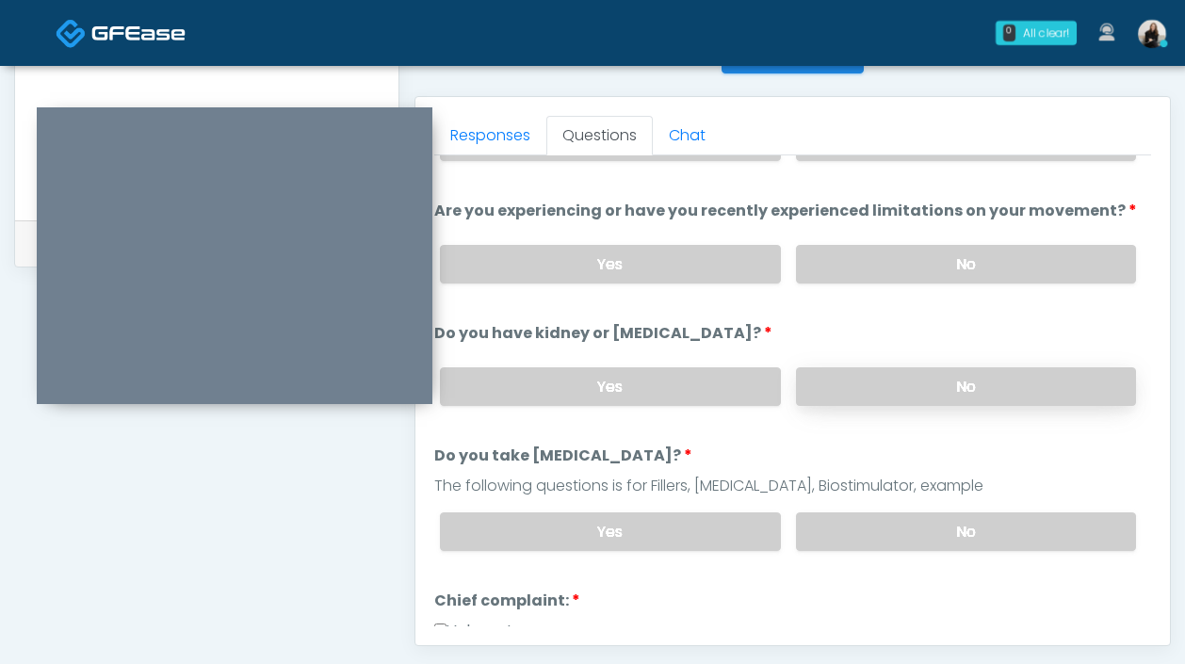
scroll to position [123, 0]
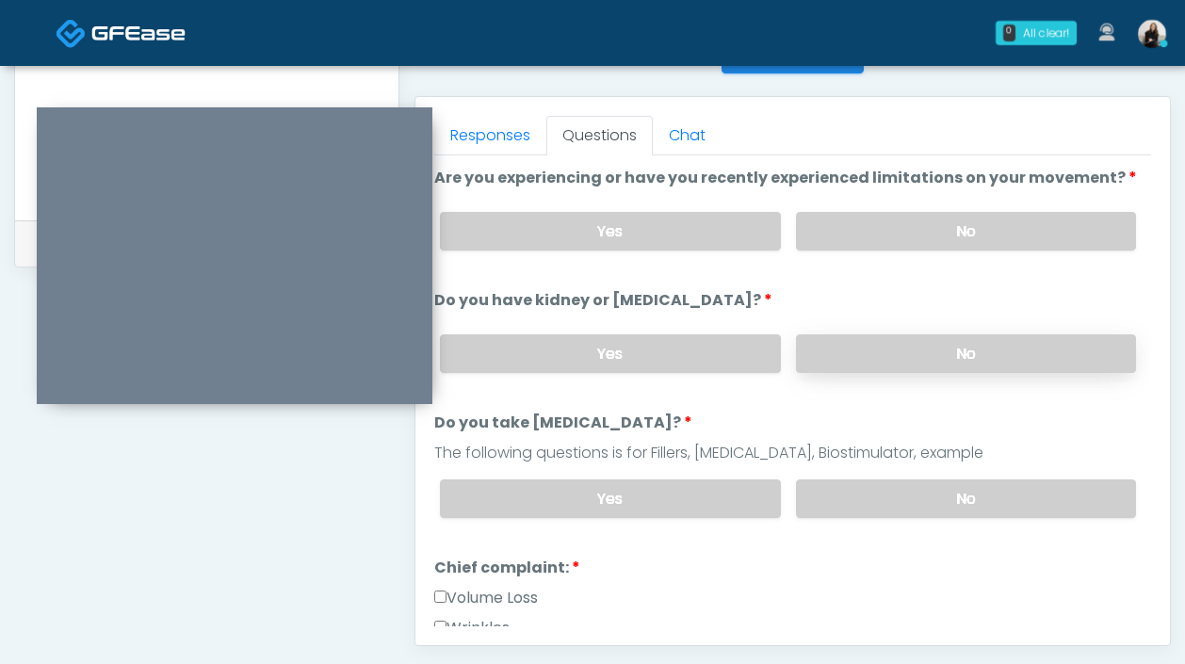
click at [835, 480] on label "No" at bounding box center [966, 498] width 340 height 39
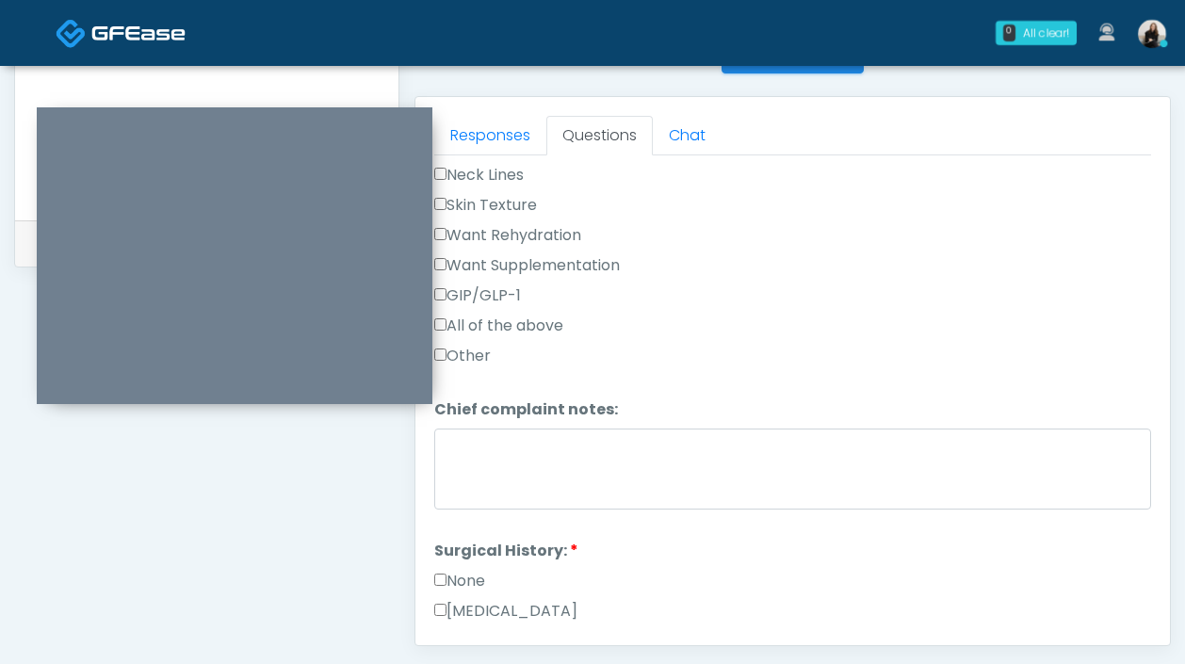
scroll to position [657, 0]
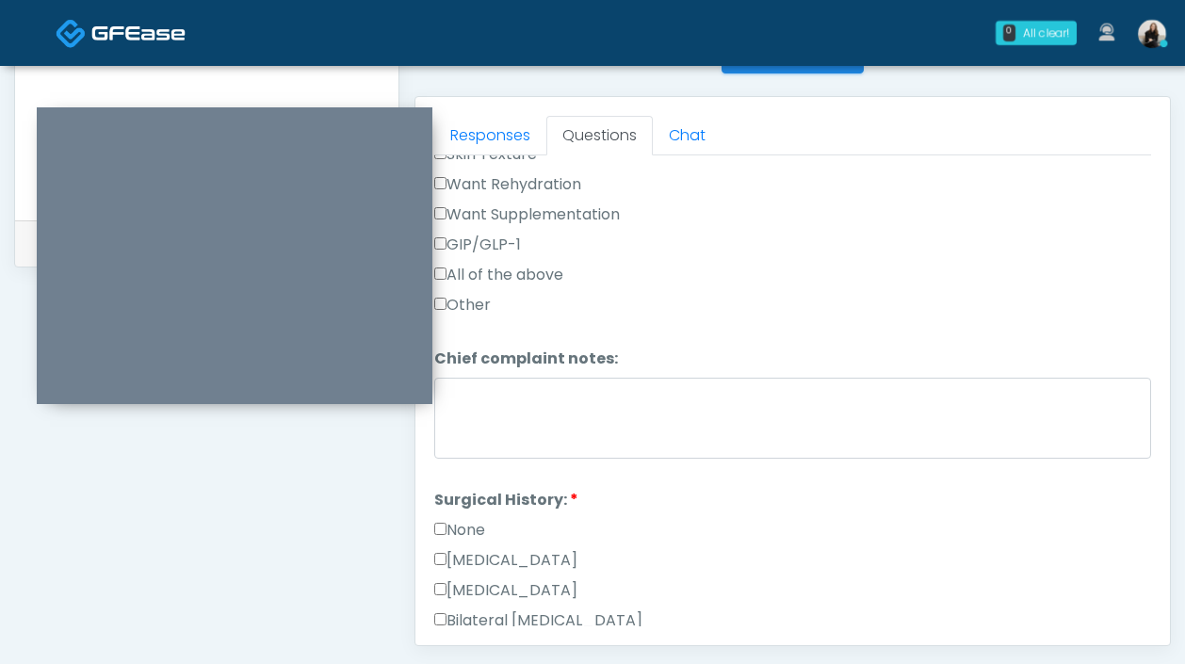
click at [479, 526] on label "None" at bounding box center [459, 530] width 51 height 23
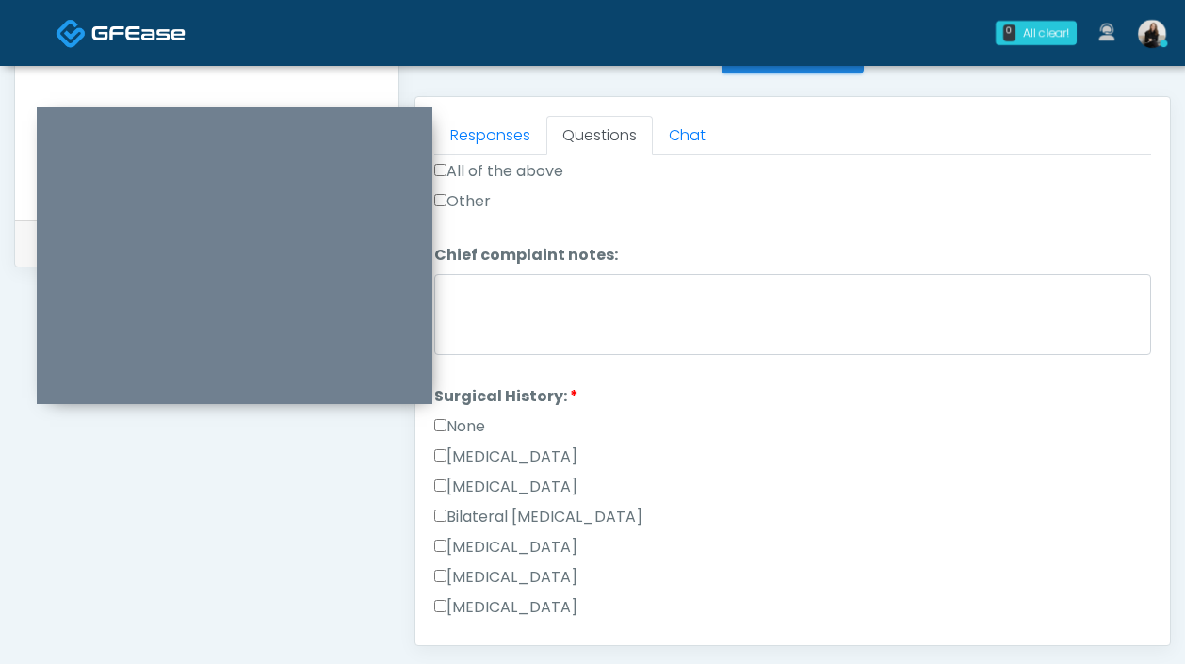
click at [457, 415] on label "None" at bounding box center [459, 426] width 51 height 23
click at [470, 453] on label "Cesarean Section" at bounding box center [505, 457] width 143 height 23
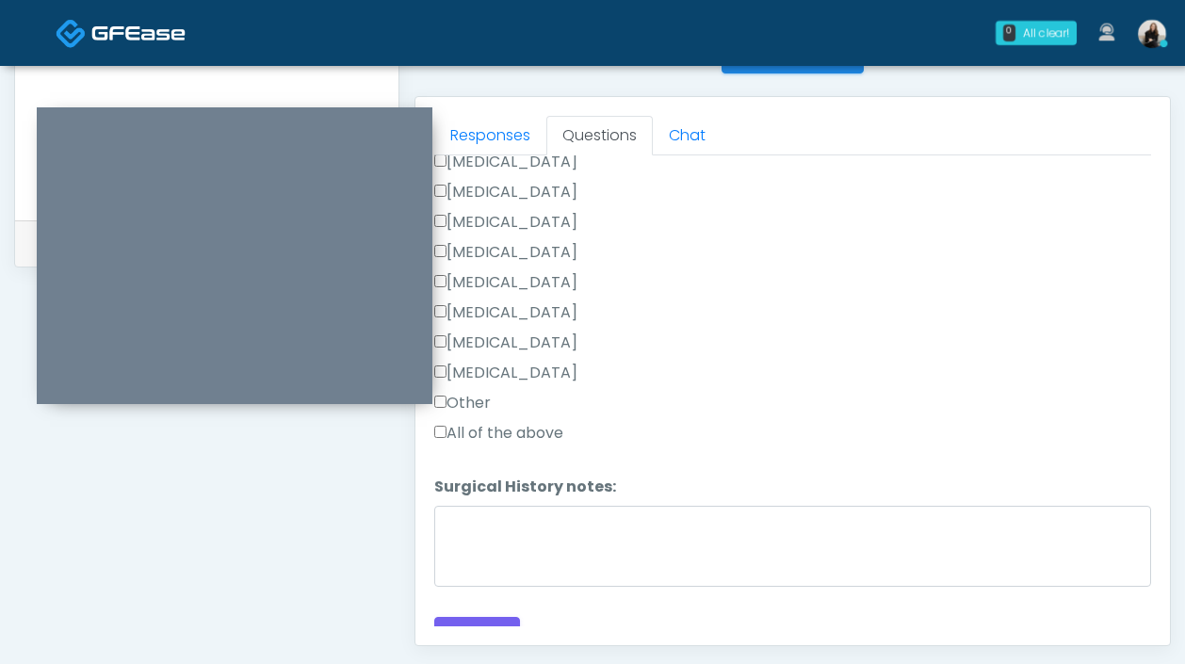
scroll to position [1167, 0]
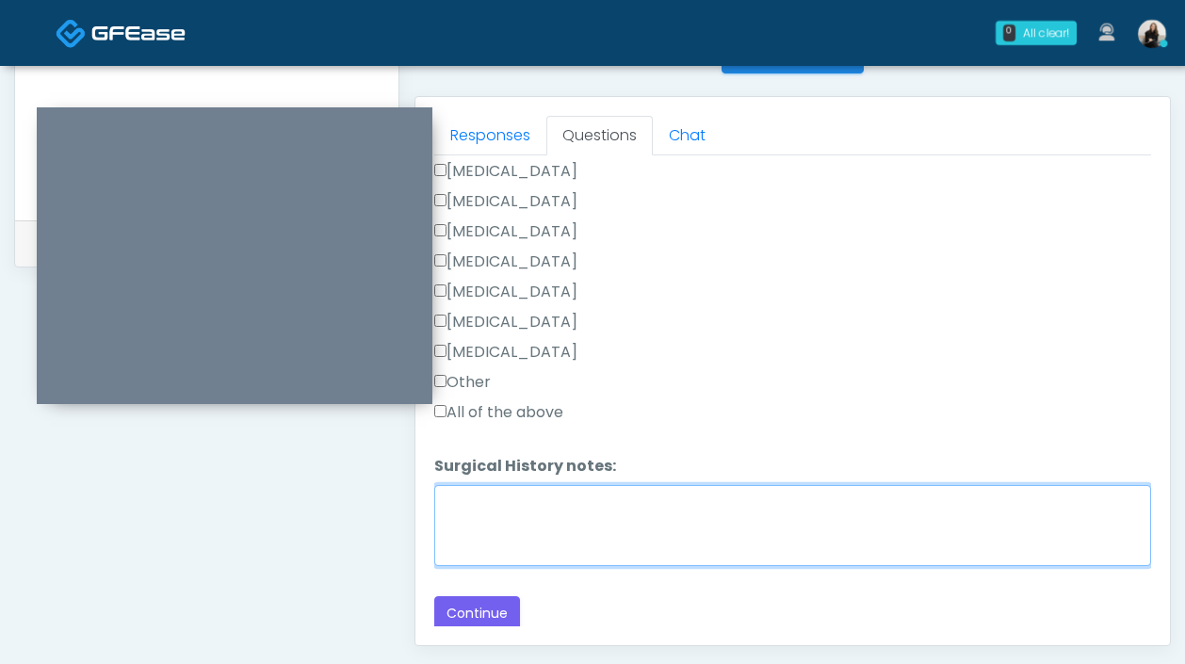
click at [482, 510] on textarea "Surgical History notes:" at bounding box center [792, 525] width 717 height 81
paste textarea "**********"
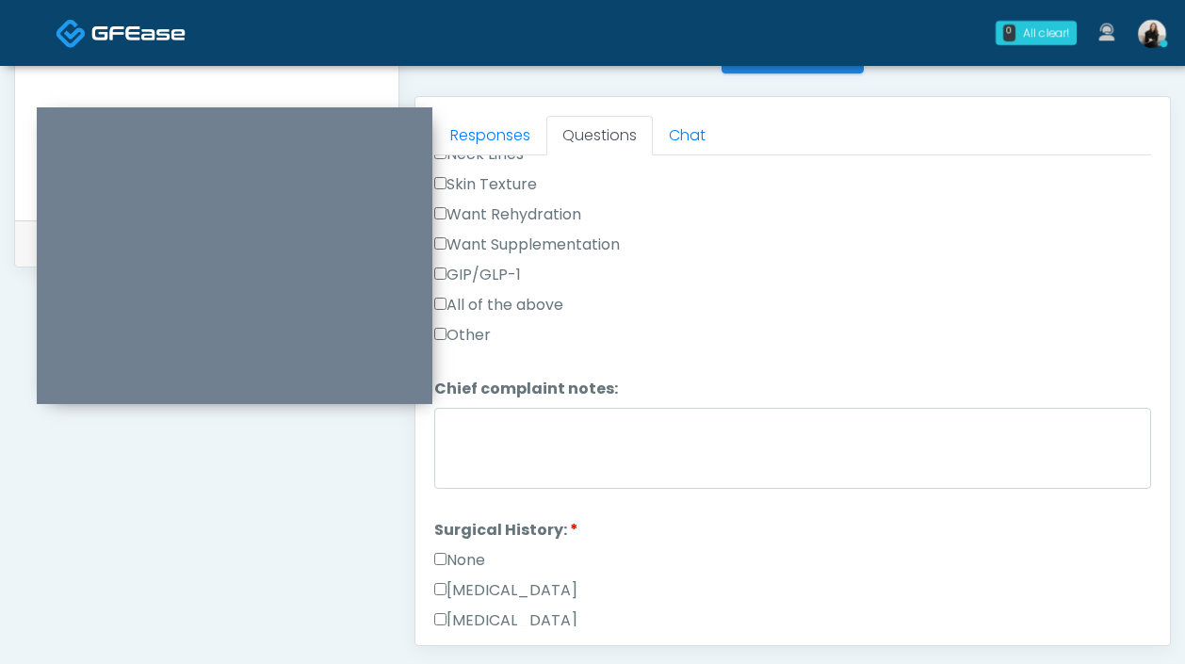
scroll to position [565, 0]
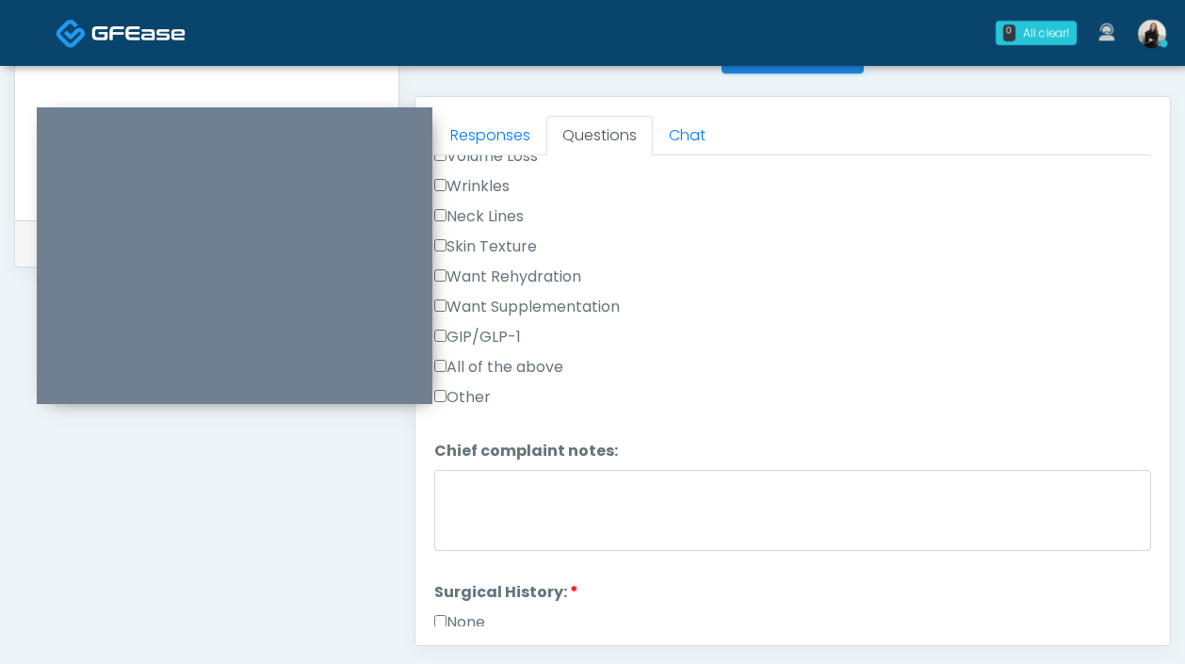
click at [474, 388] on label "Other" at bounding box center [462, 397] width 57 height 23
click at [489, 334] on label "GIP/GLP-1" at bounding box center [477, 337] width 87 height 23
click at [481, 390] on label "Other" at bounding box center [462, 397] width 57 height 23
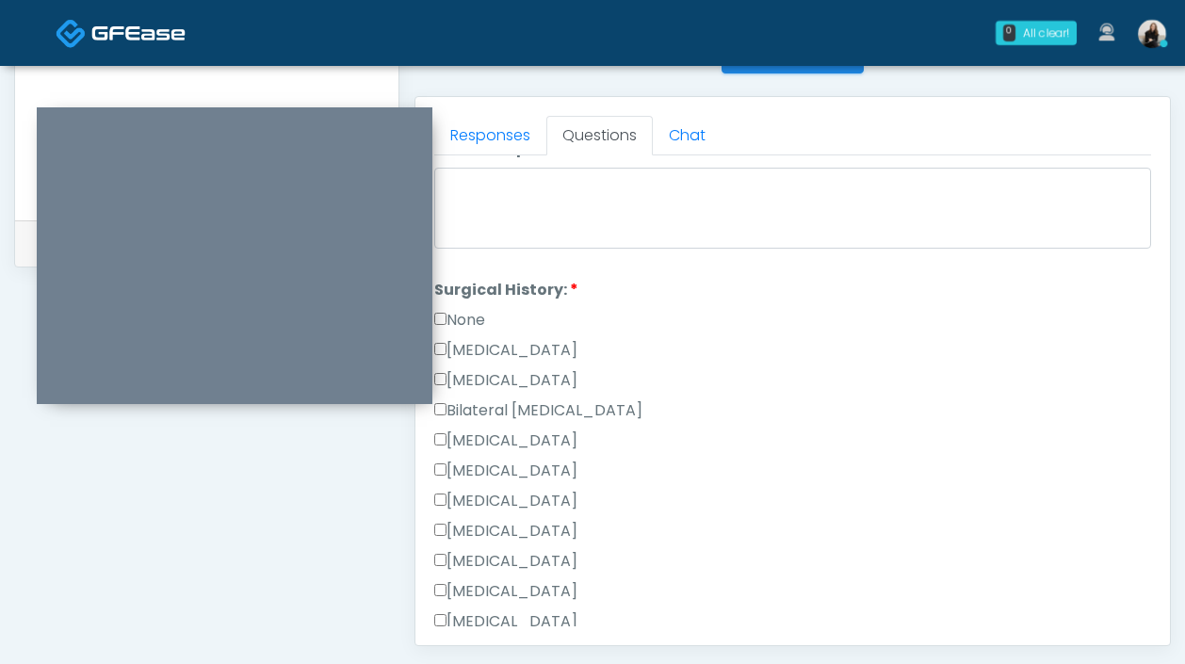
scroll to position [1167, 0]
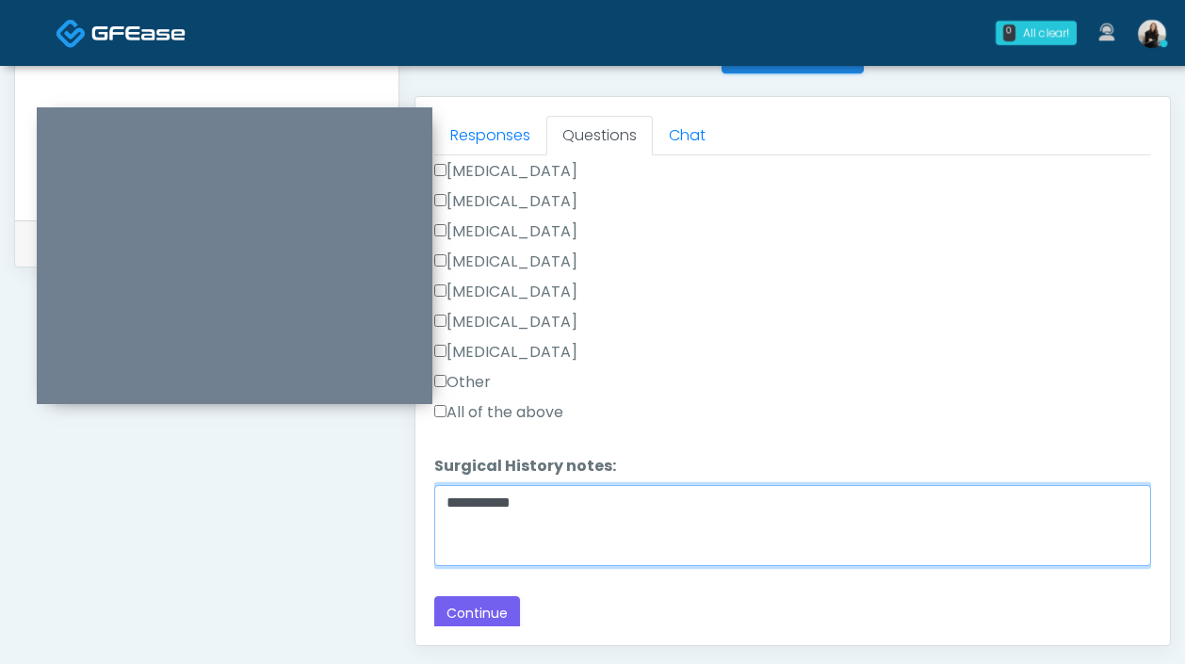
click at [523, 501] on textarea "**********" at bounding box center [792, 525] width 717 height 81
type textarea "**********"
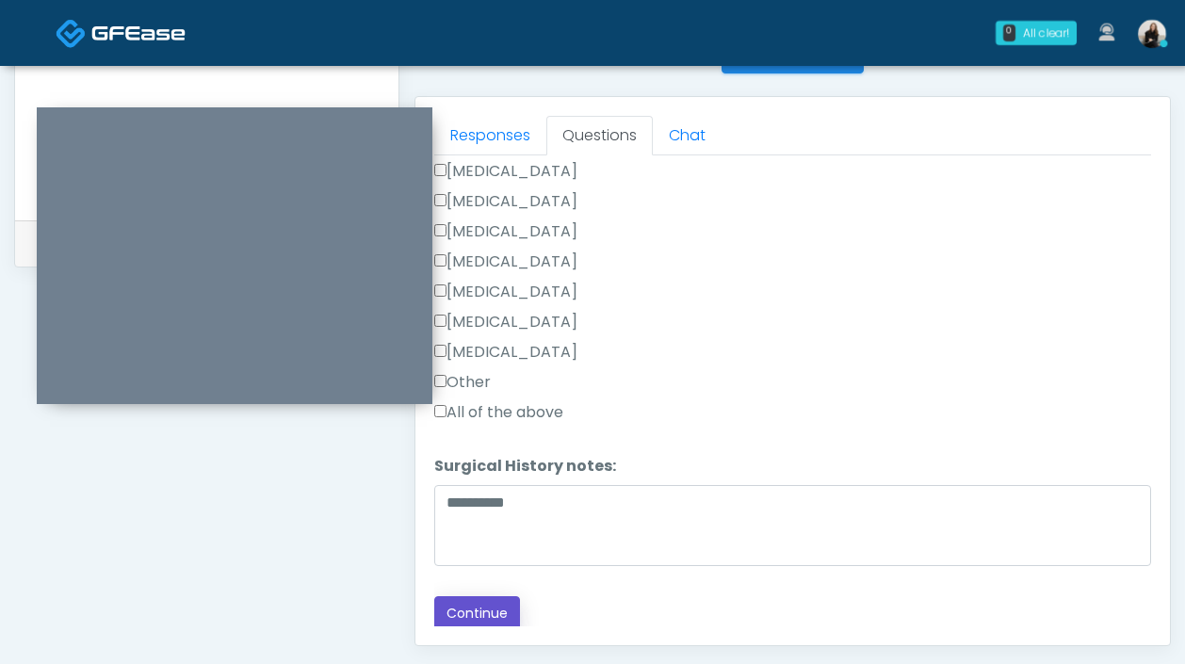
click at [502, 596] on button "Continue" at bounding box center [477, 613] width 86 height 35
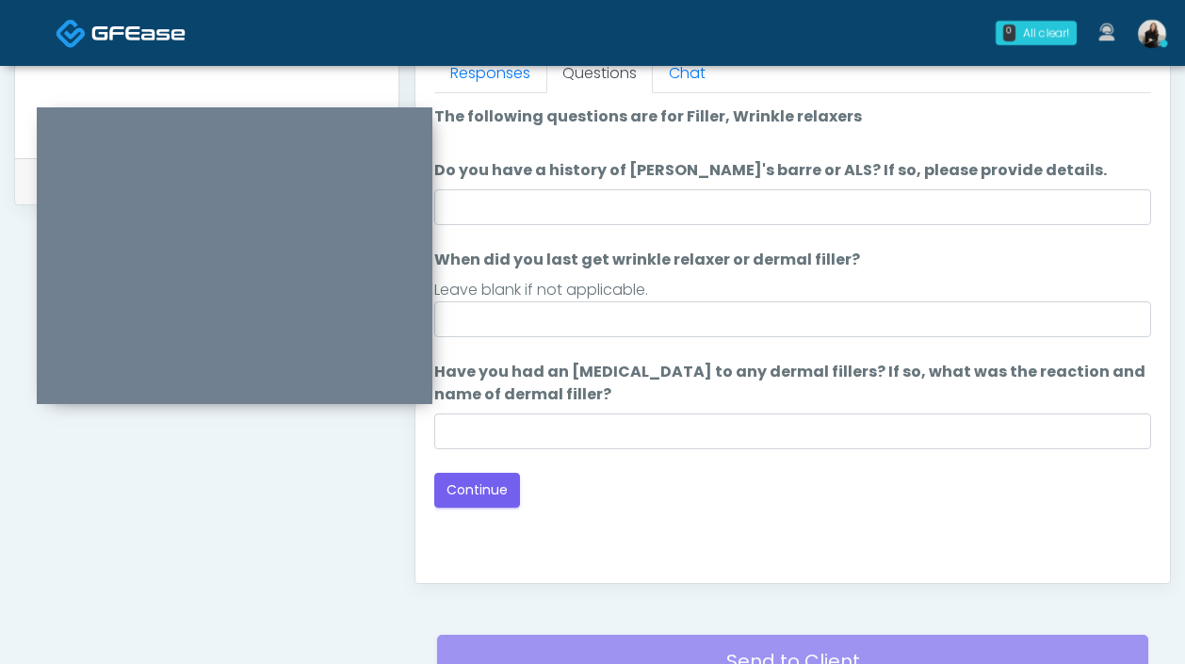
scroll to position [792, 0]
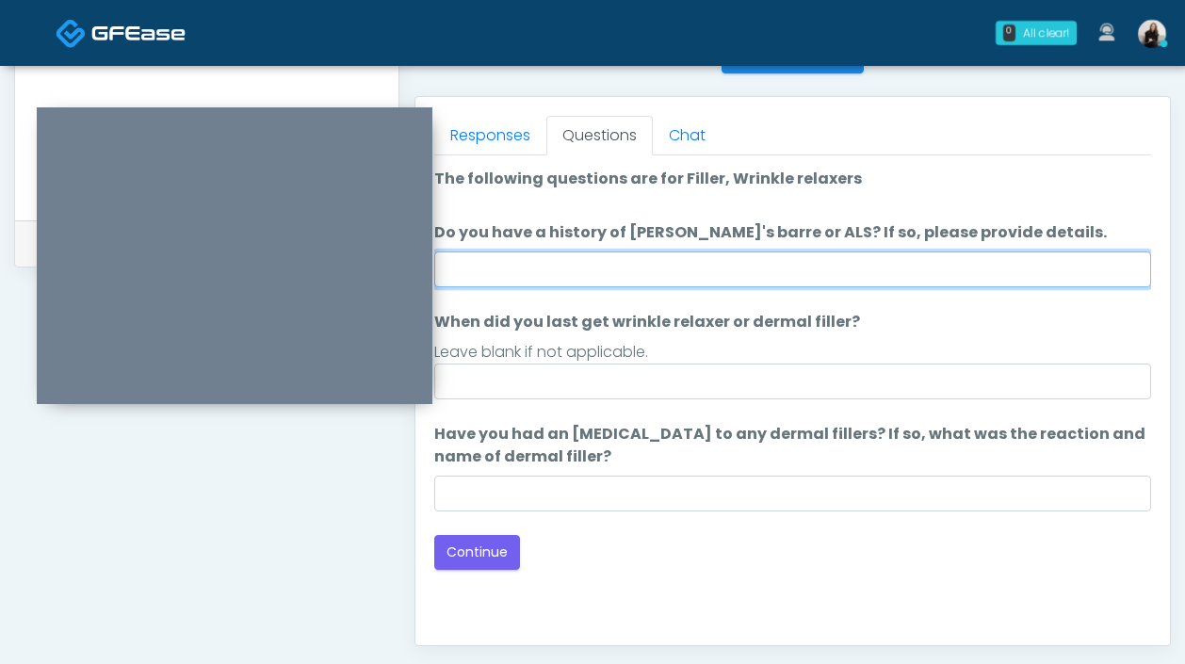
click at [657, 278] on input "Do you have a history of Guillain's barre or ALS? If so, please provide details." at bounding box center [792, 269] width 717 height 36
type input "**"
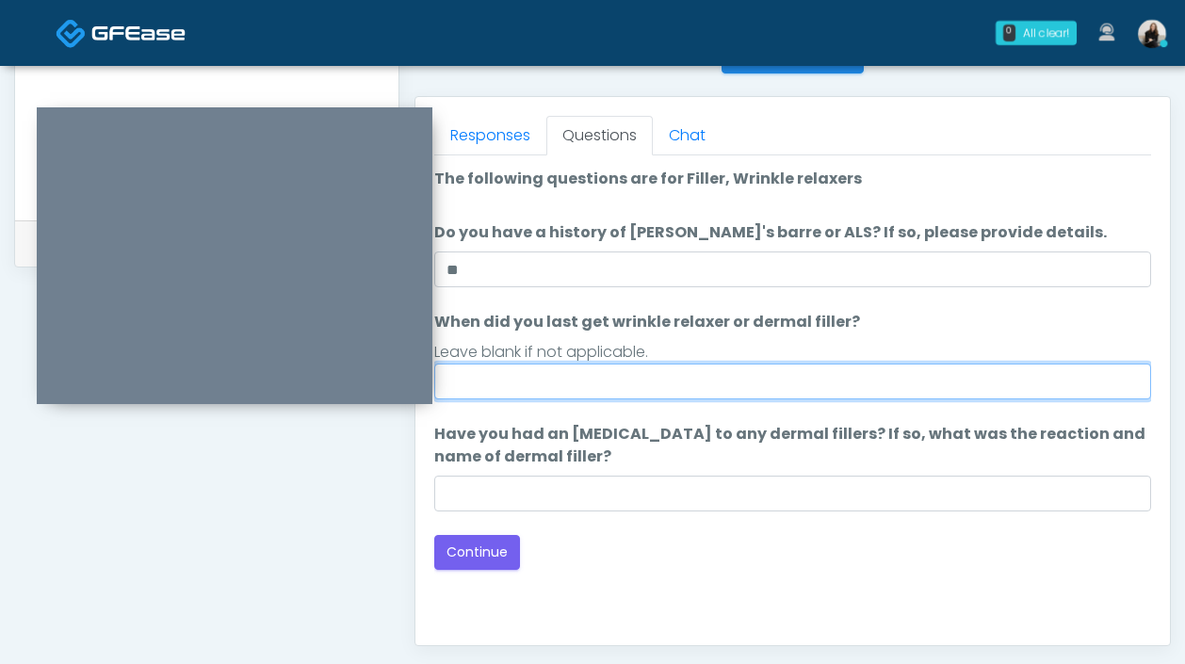
click at [612, 381] on input "When did you last get wrinkle relaxer or dermal filler?" at bounding box center [792, 382] width 717 height 36
type input "*****"
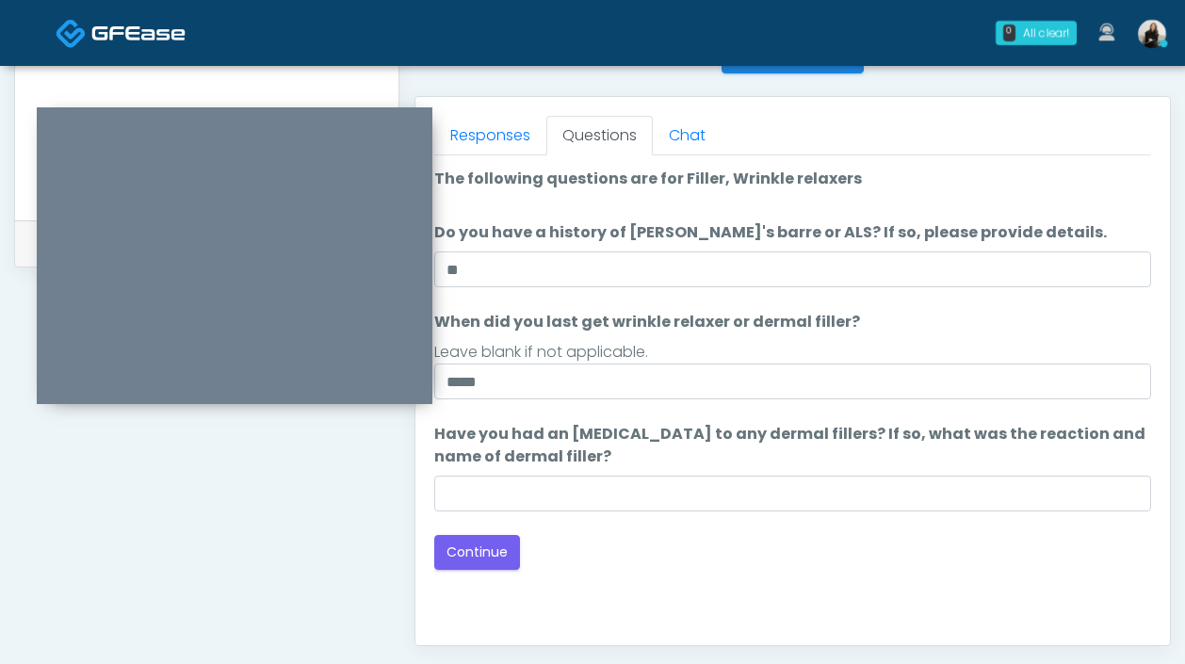
click at [570, 519] on div "Loading... Connecting to your agent... Please wait while we prepare your person…" at bounding box center [792, 369] width 717 height 402
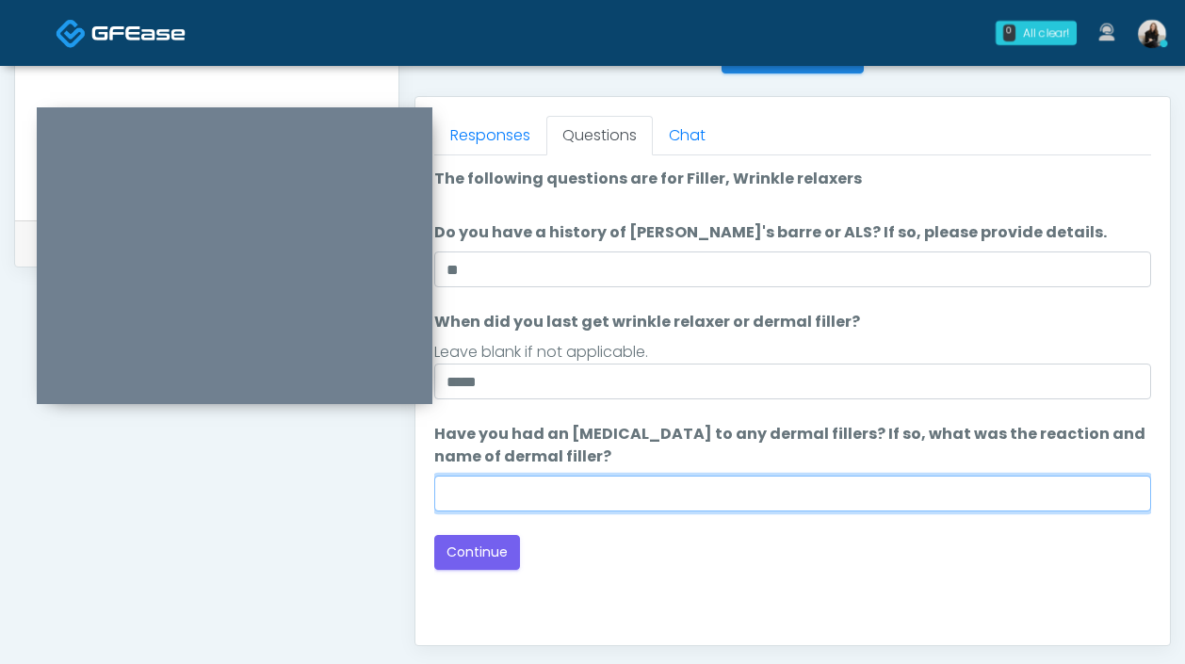
click at [576, 488] on input "Have you had an allergic response to any dermal fillers? If so, what was the re…" at bounding box center [792, 494] width 717 height 36
type input "**"
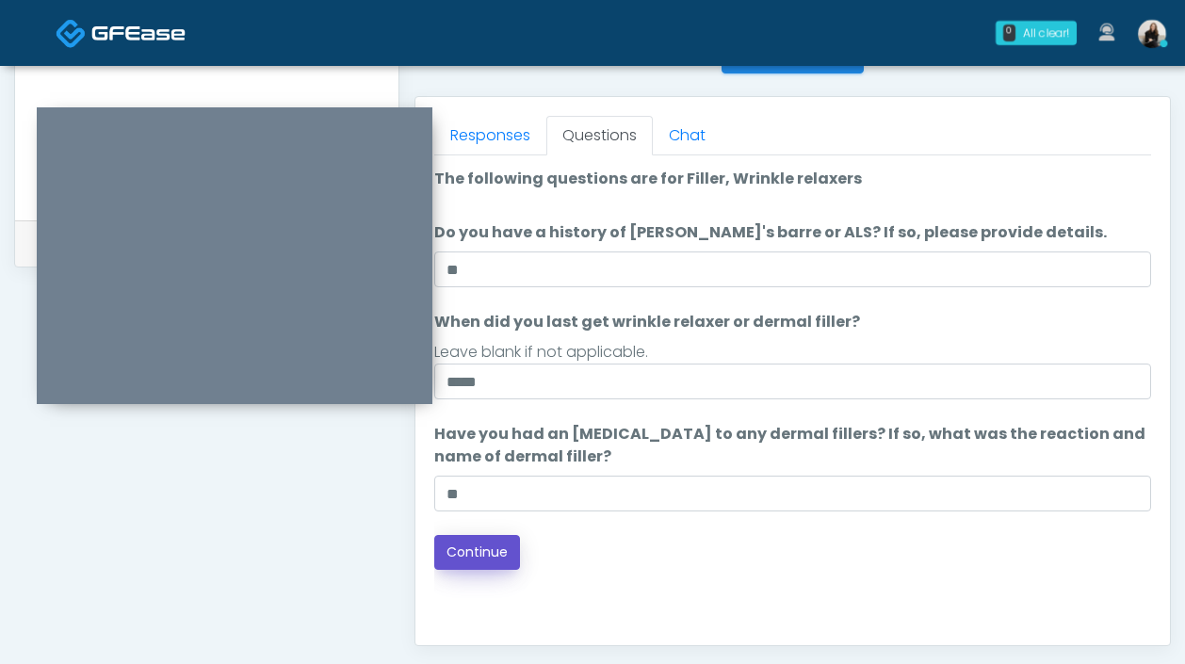
click at [500, 543] on button "Continue" at bounding box center [477, 552] width 86 height 35
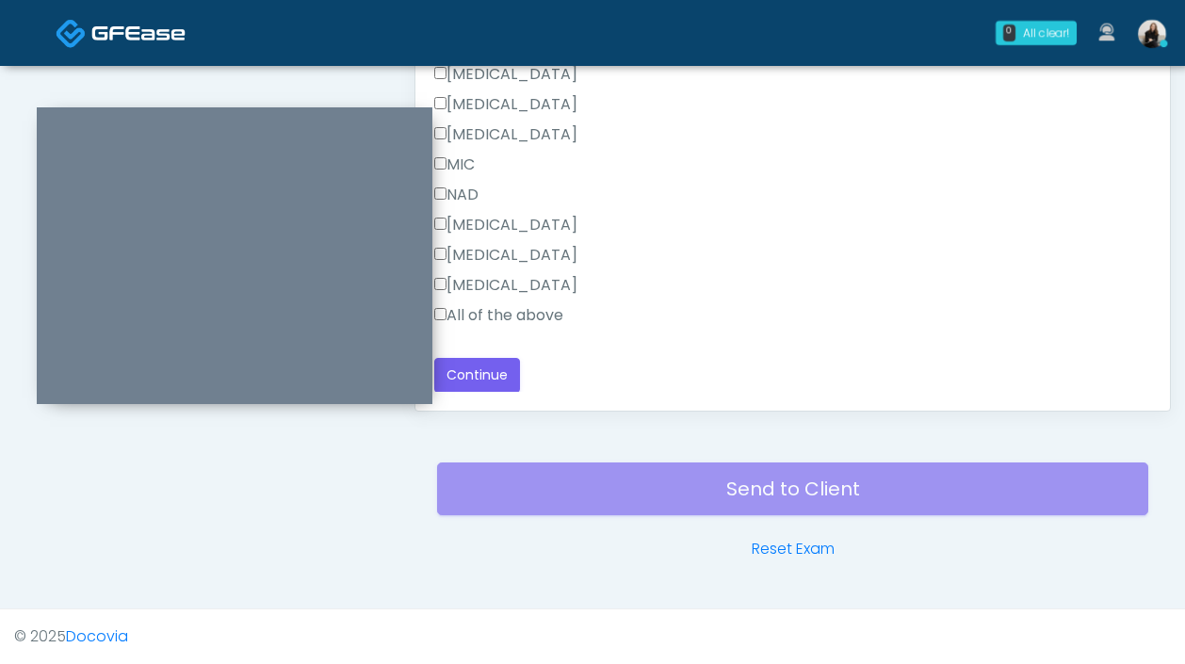
click at [540, 314] on label "All of the above" at bounding box center [498, 315] width 129 height 23
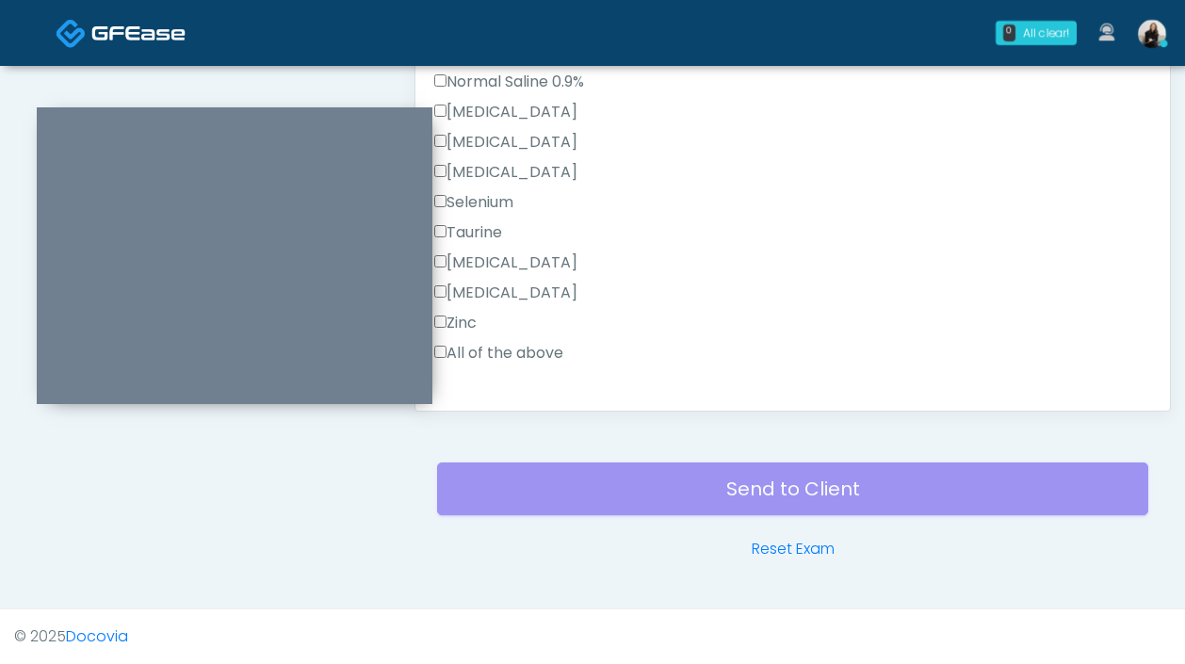
scroll to position [537, 0]
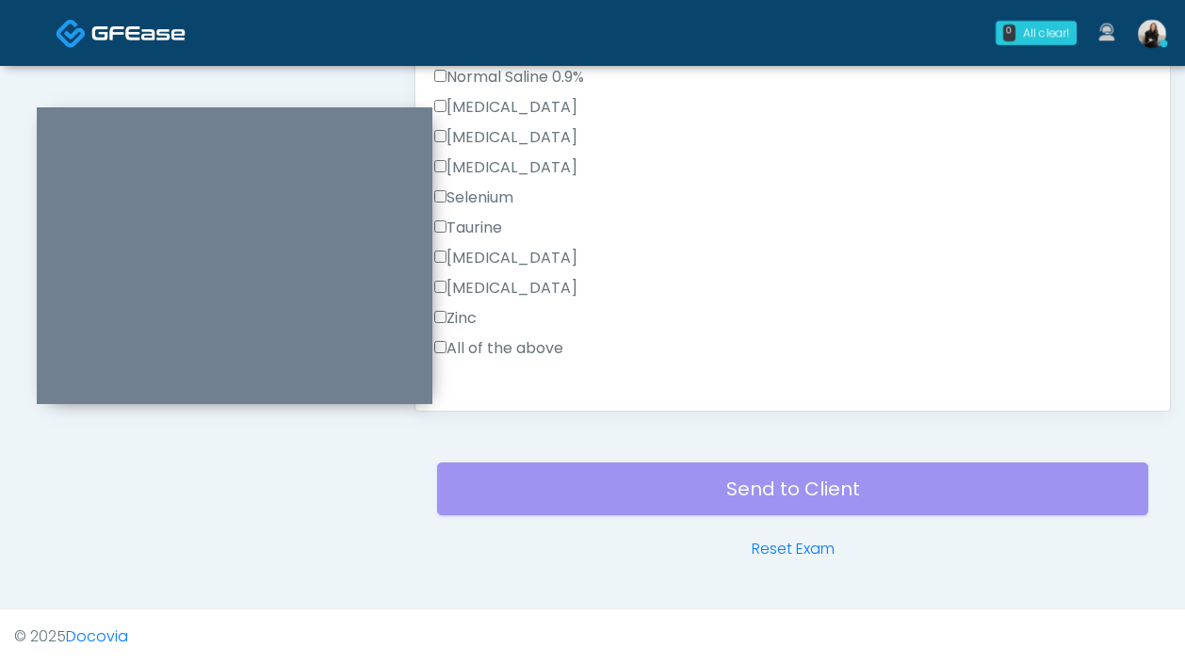
click at [531, 344] on label "All of the above" at bounding box center [498, 348] width 129 height 23
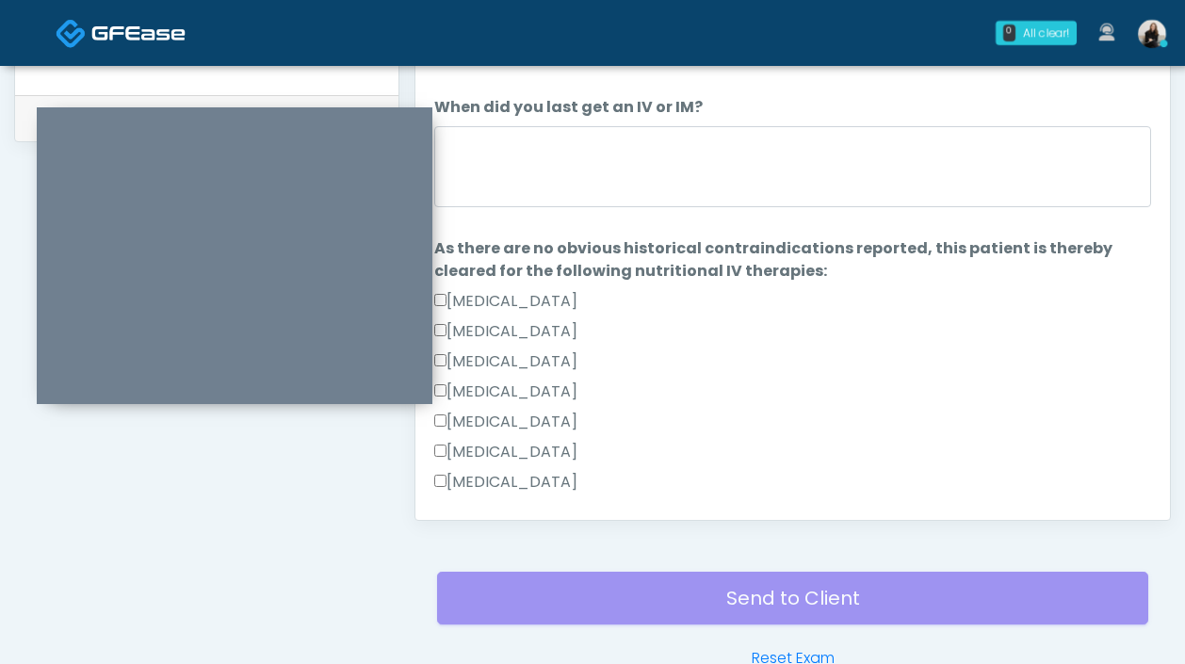
scroll to position [770, 0]
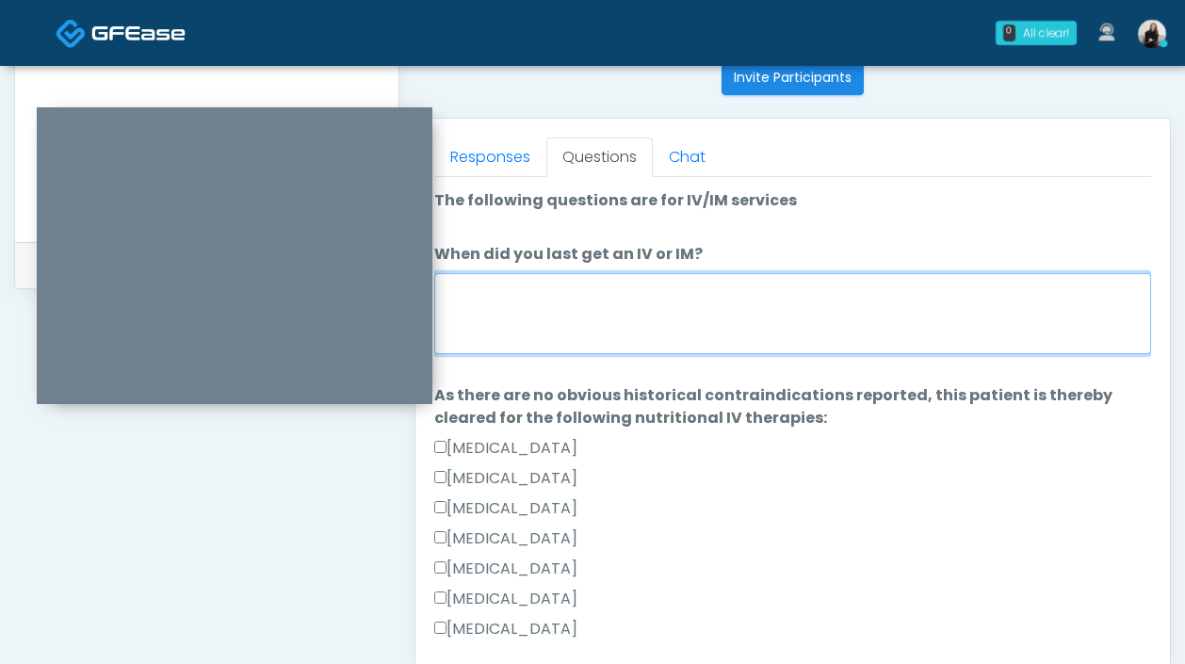
click at [538, 307] on textarea "When did you last get an IV or IM?" at bounding box center [792, 313] width 717 height 81
type textarea "*"
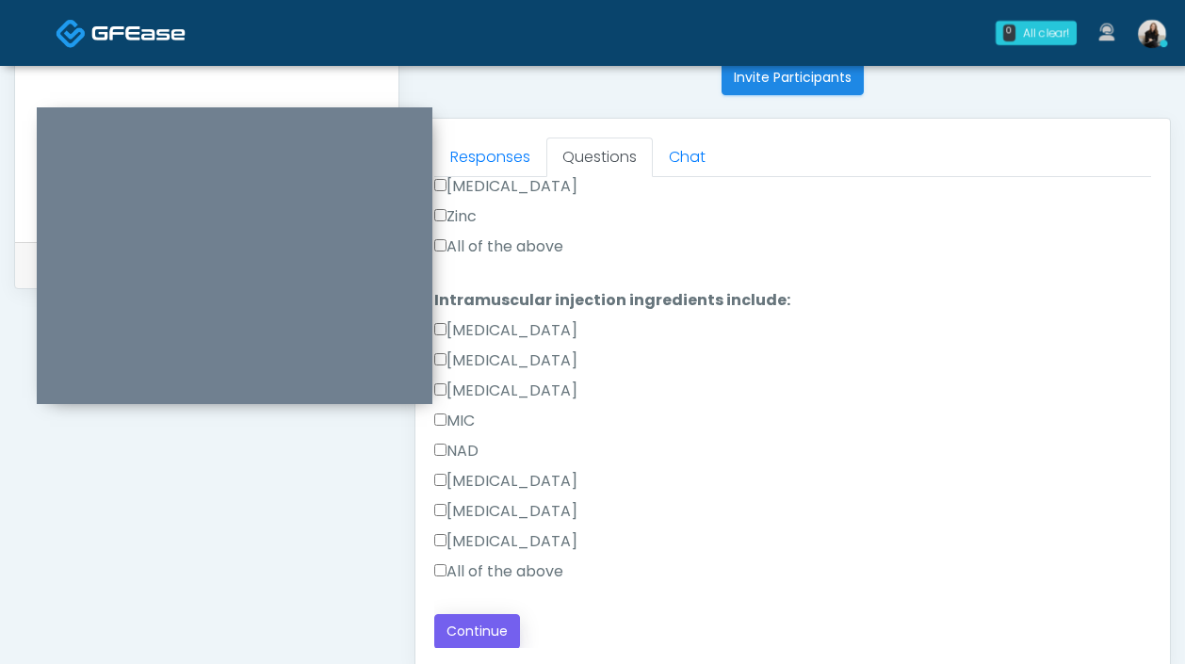
type textarea "*********"
click at [477, 619] on button "Continue" at bounding box center [477, 631] width 86 height 35
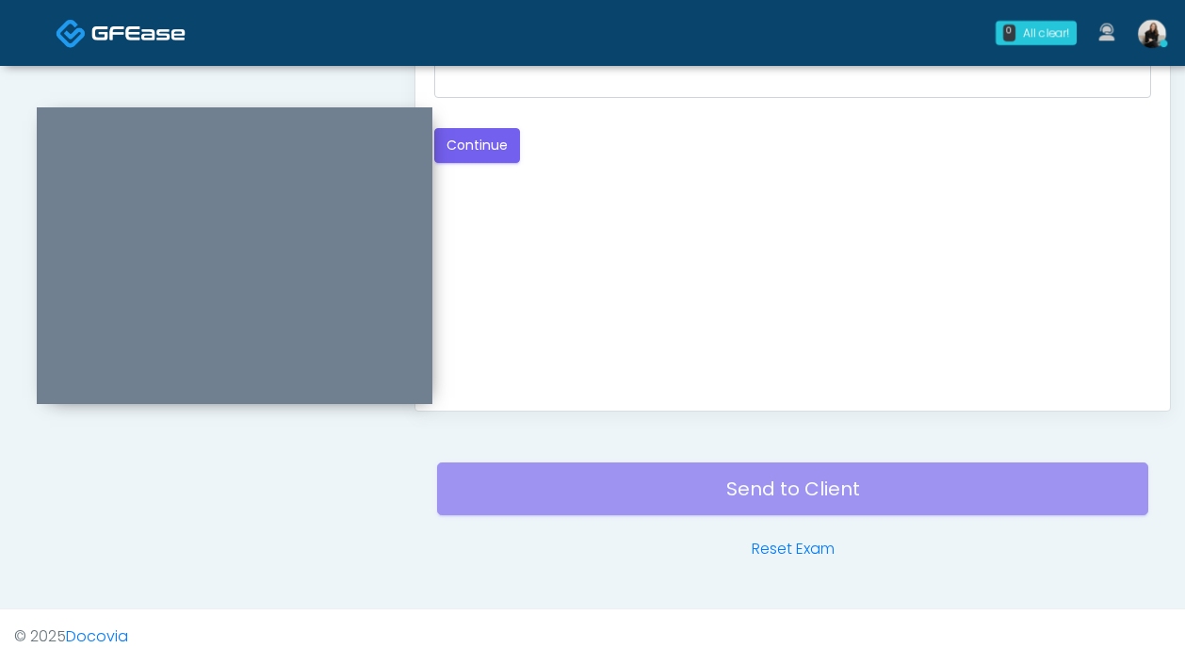
scroll to position [728, 0]
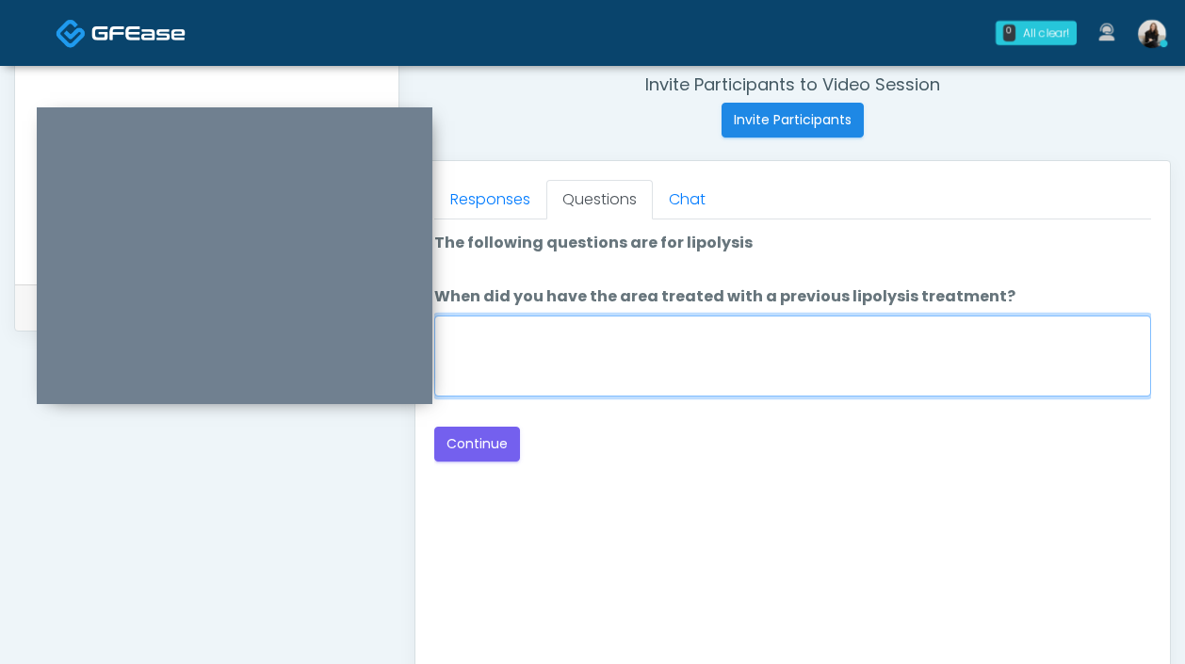
click at [689, 367] on textarea "When did you have the area treated with a previous lipolysis treatment?" at bounding box center [792, 356] width 717 height 81
type textarea "*****"
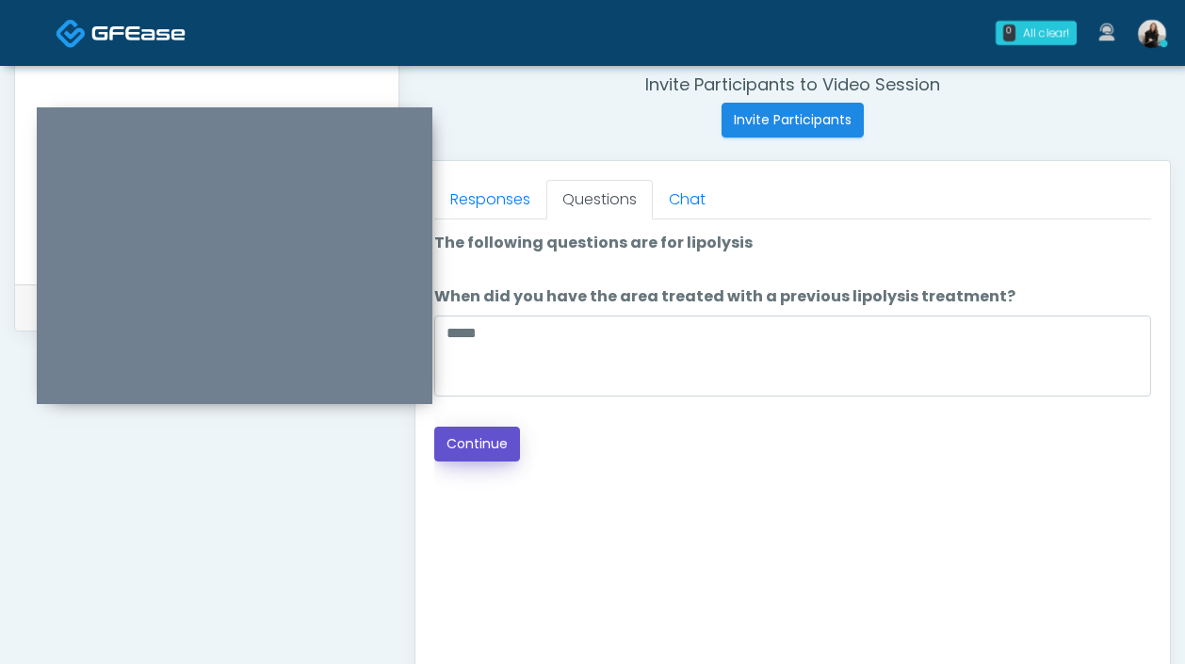
click at [495, 448] on button "Continue" at bounding box center [477, 444] width 86 height 35
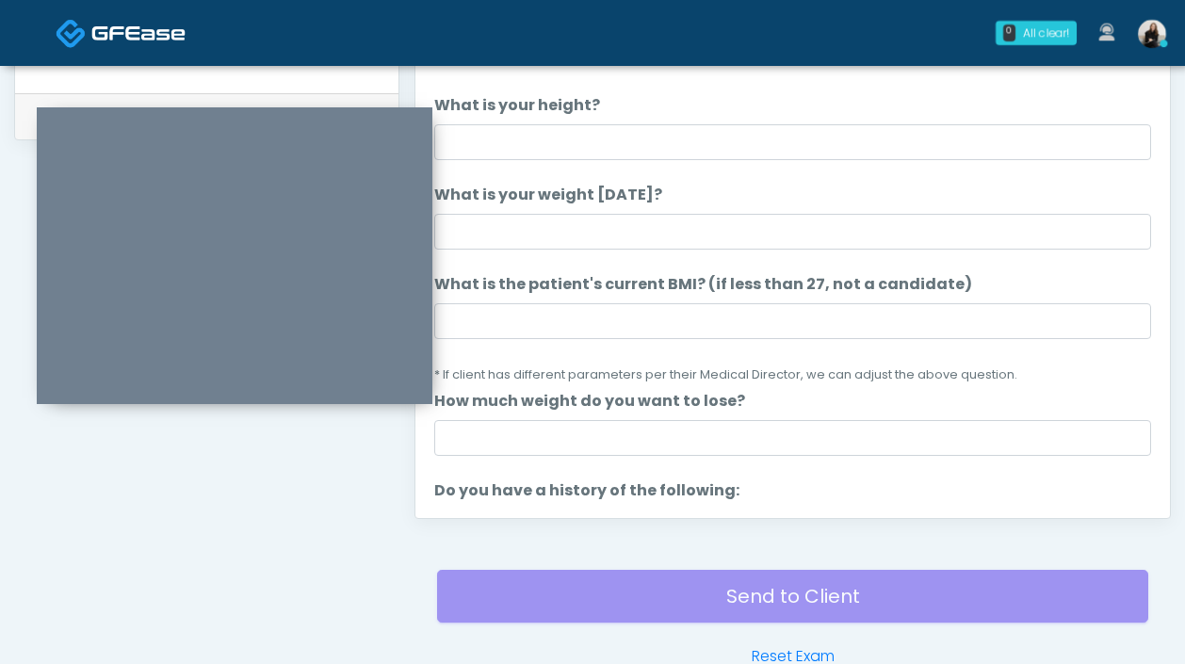
scroll to position [880, 0]
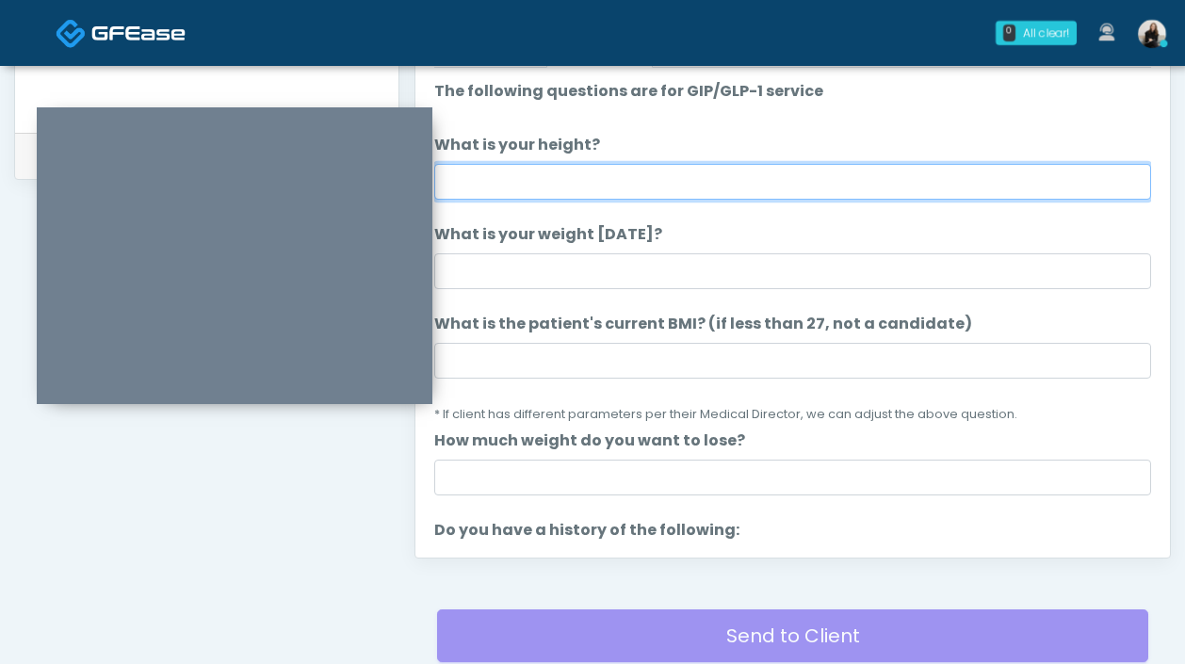
click at [549, 176] on input "What is your height?" at bounding box center [792, 182] width 717 height 36
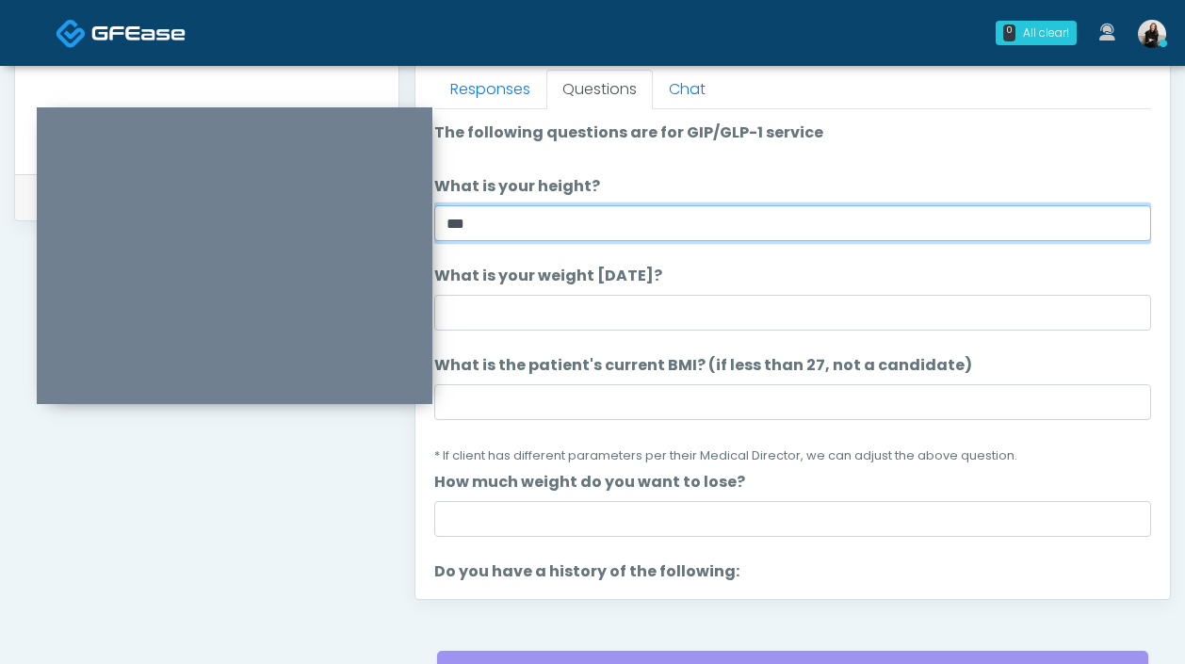
scroll to position [921, 0]
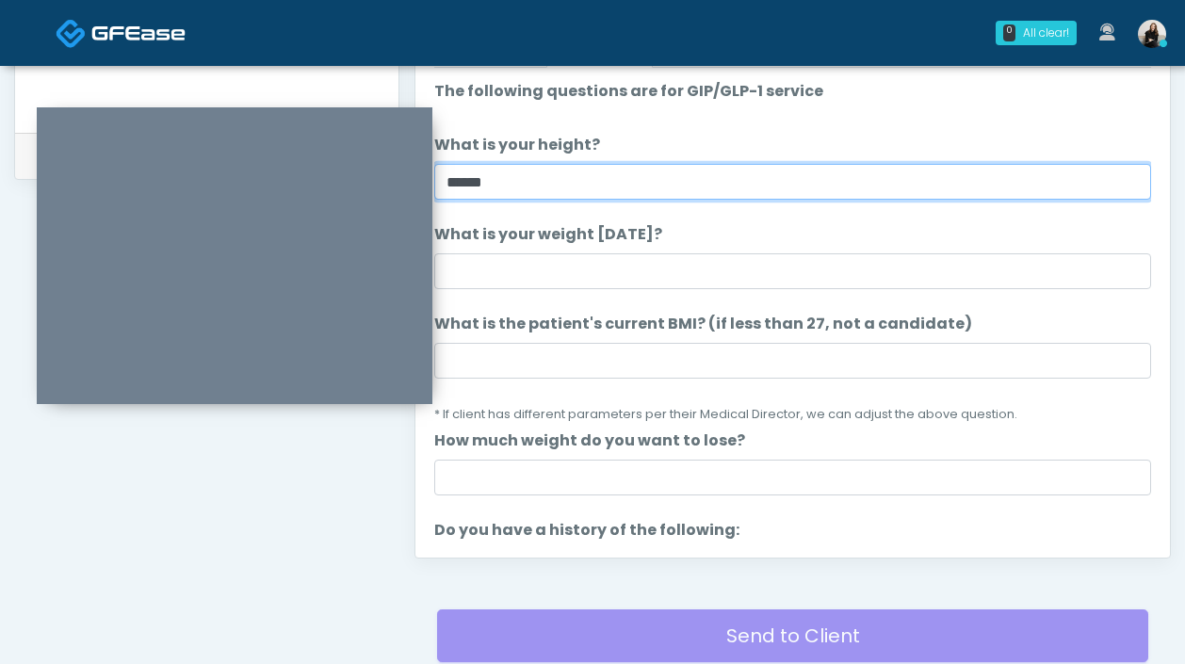
type input "******"
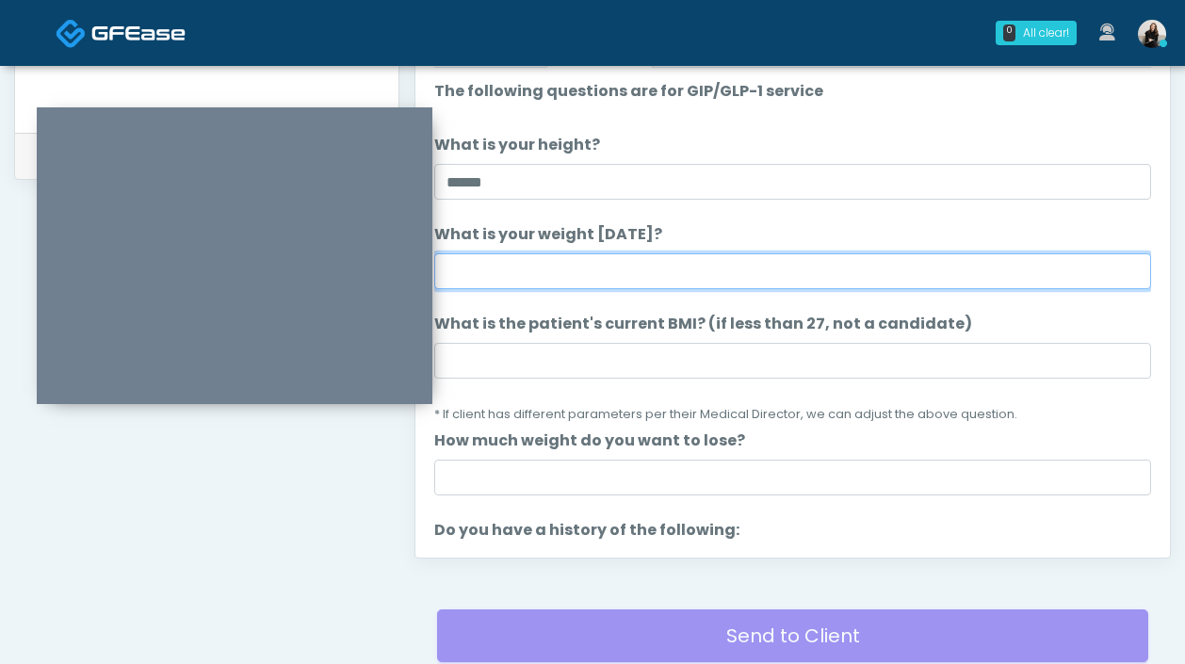
click at [568, 283] on input "What is your weight today?" at bounding box center [792, 271] width 717 height 36
type input "***"
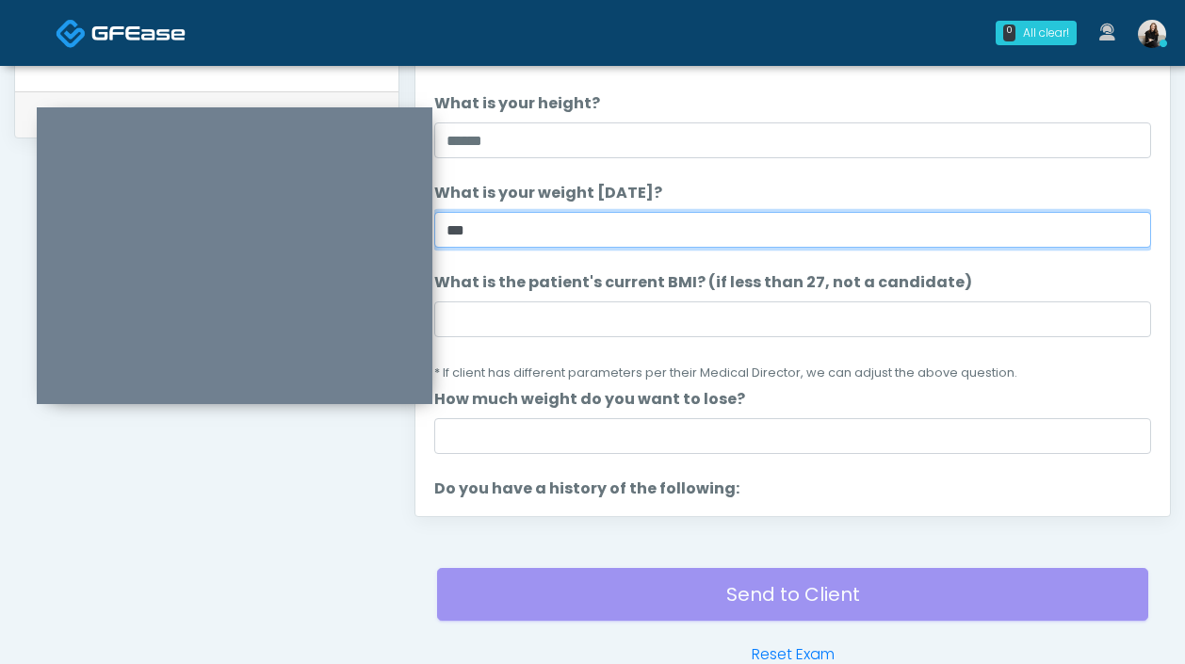
scroll to position [880, 0]
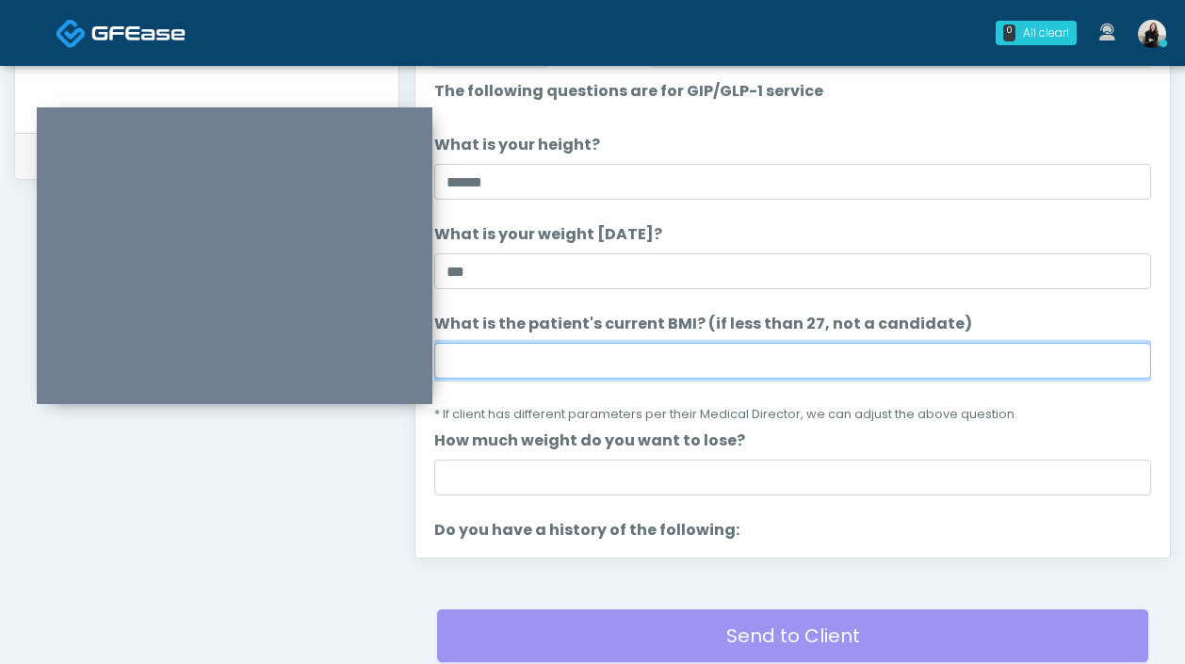
click at [634, 354] on input "What is the patient's current BMI? (if less than 27, not a candidate)" at bounding box center [792, 361] width 717 height 36
paste input "****"
type input "****"
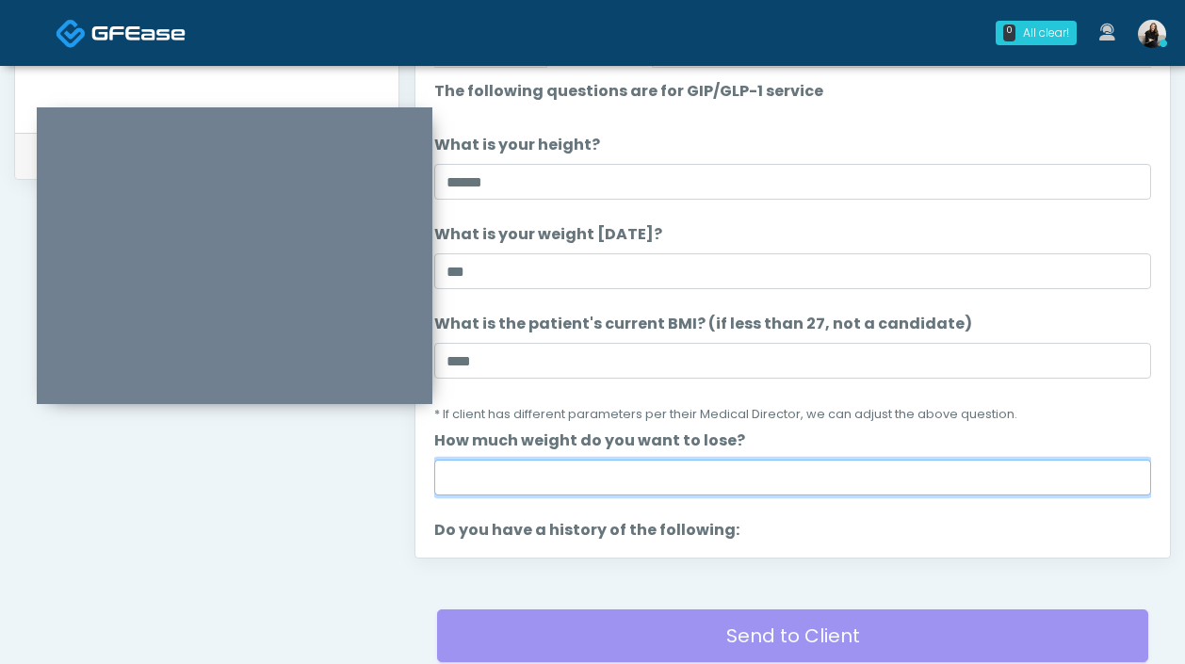
click at [581, 490] on input "How much weight do you want to lose?" at bounding box center [792, 478] width 717 height 36
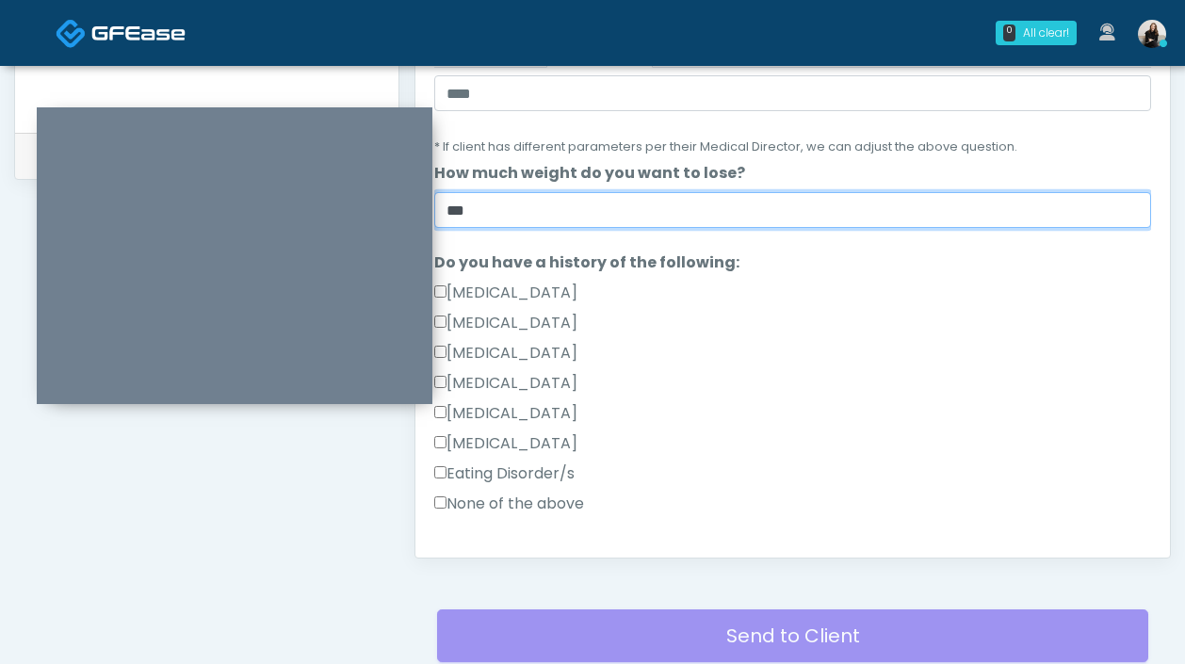
scroll to position [268, 0]
type input "***"
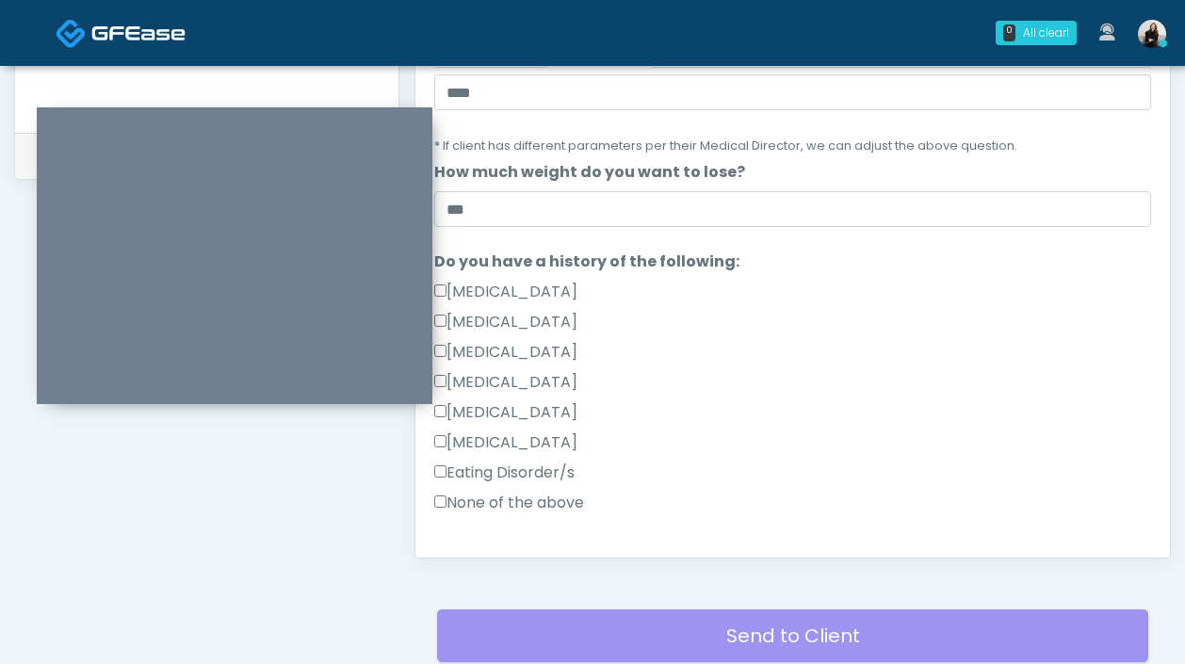
click at [543, 497] on label "None of the above" at bounding box center [509, 503] width 150 height 23
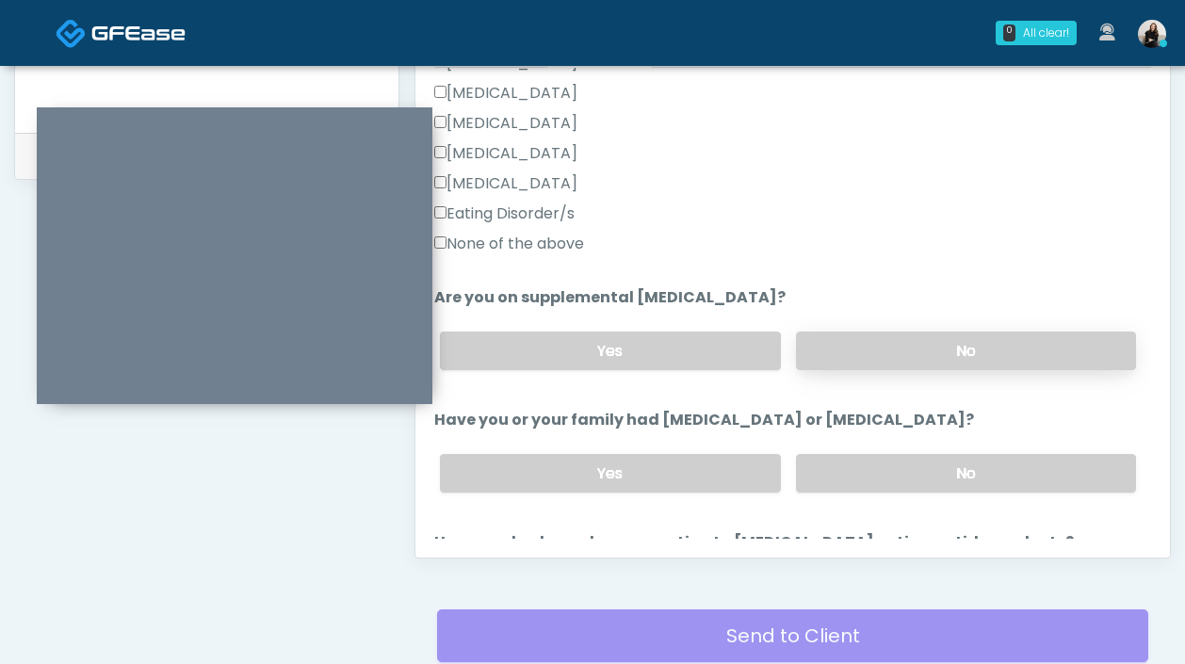
click at [917, 359] on label "No" at bounding box center [966, 351] width 340 height 39
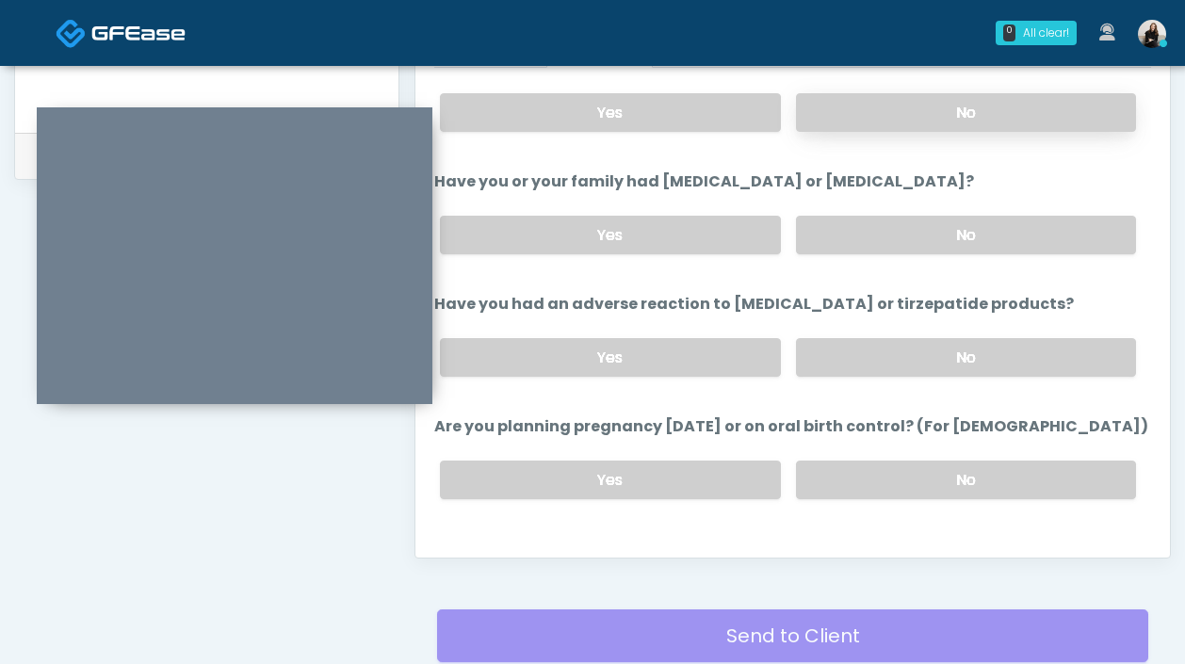
scroll to position [769, 0]
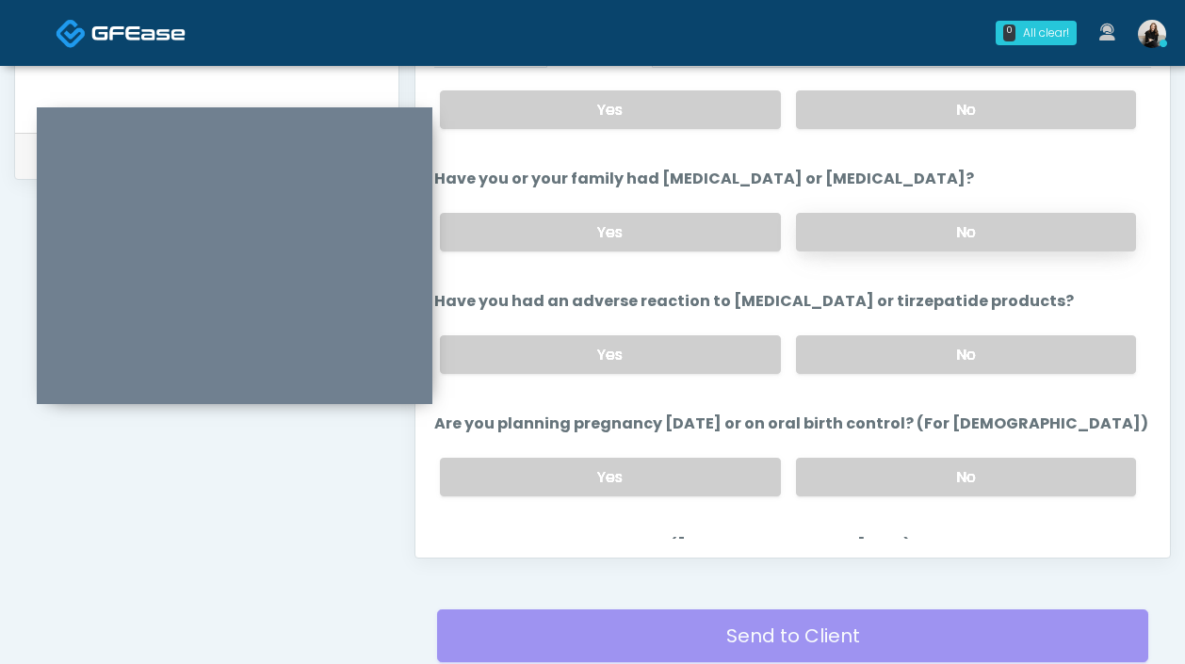
click at [940, 221] on label "No" at bounding box center [966, 232] width 340 height 39
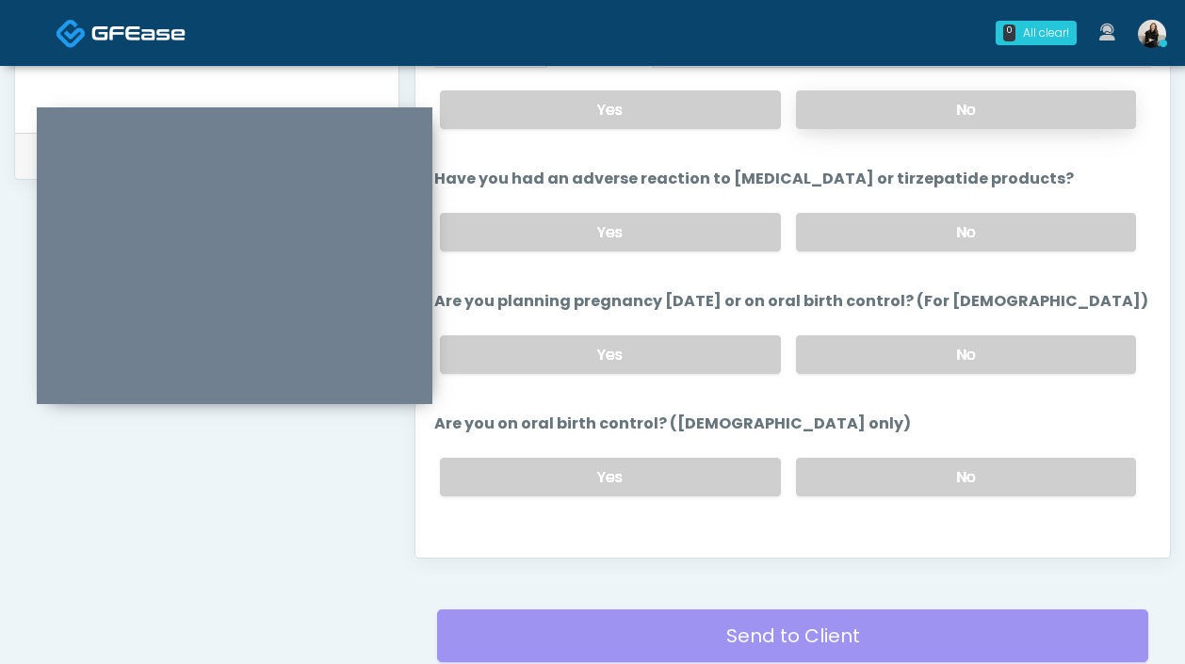
click at [940, 221] on label "No" at bounding box center [966, 232] width 340 height 39
click at [925, 328] on div "Yes No" at bounding box center [788, 354] width 726 height 69
click at [924, 371] on div "Yes No" at bounding box center [788, 354] width 726 height 69
click at [921, 335] on label "No" at bounding box center [966, 354] width 340 height 39
click at [924, 488] on label "No" at bounding box center [966, 477] width 340 height 39
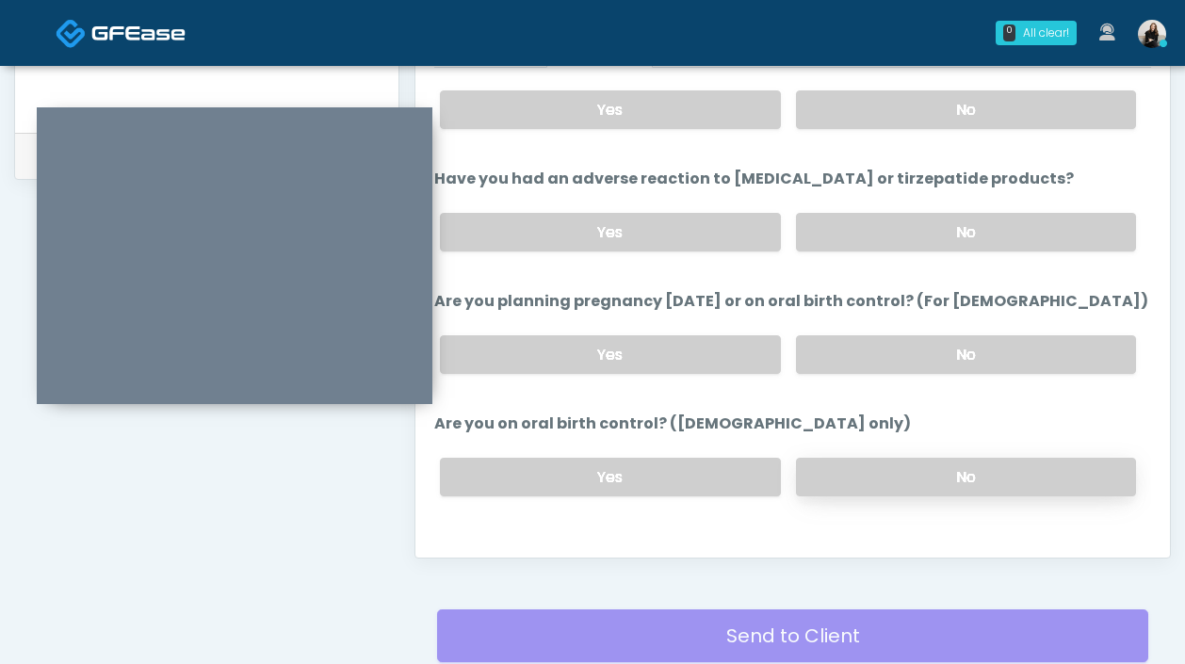
scroll to position [1039, 0]
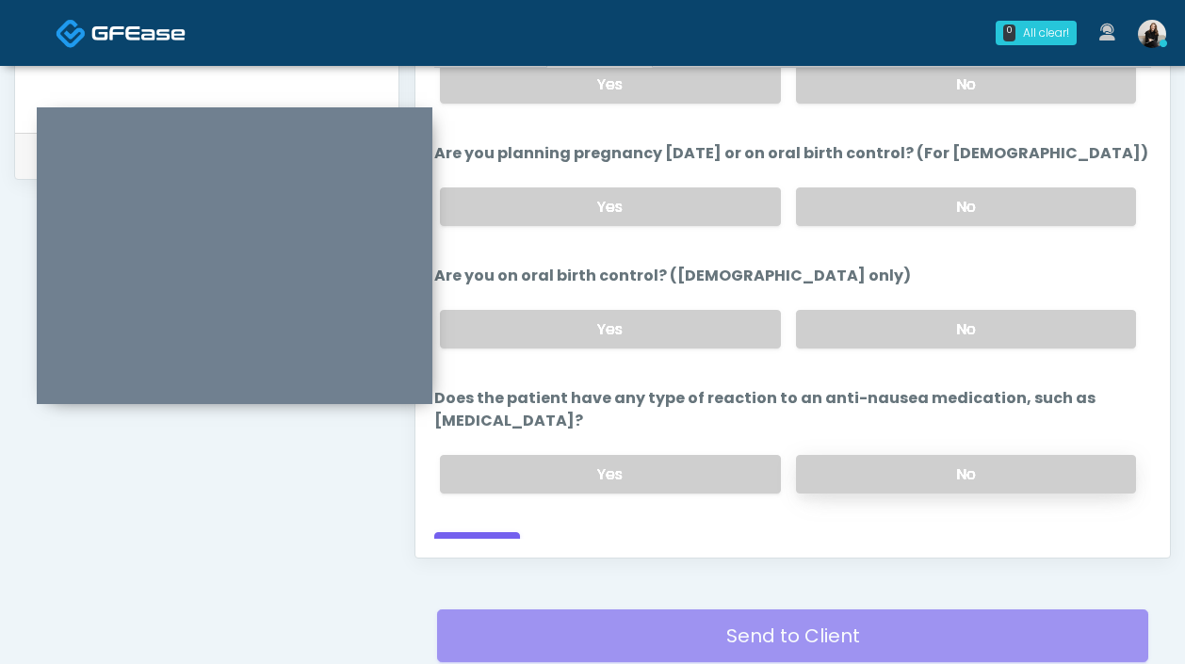
click at [935, 455] on label "No" at bounding box center [966, 474] width 340 height 39
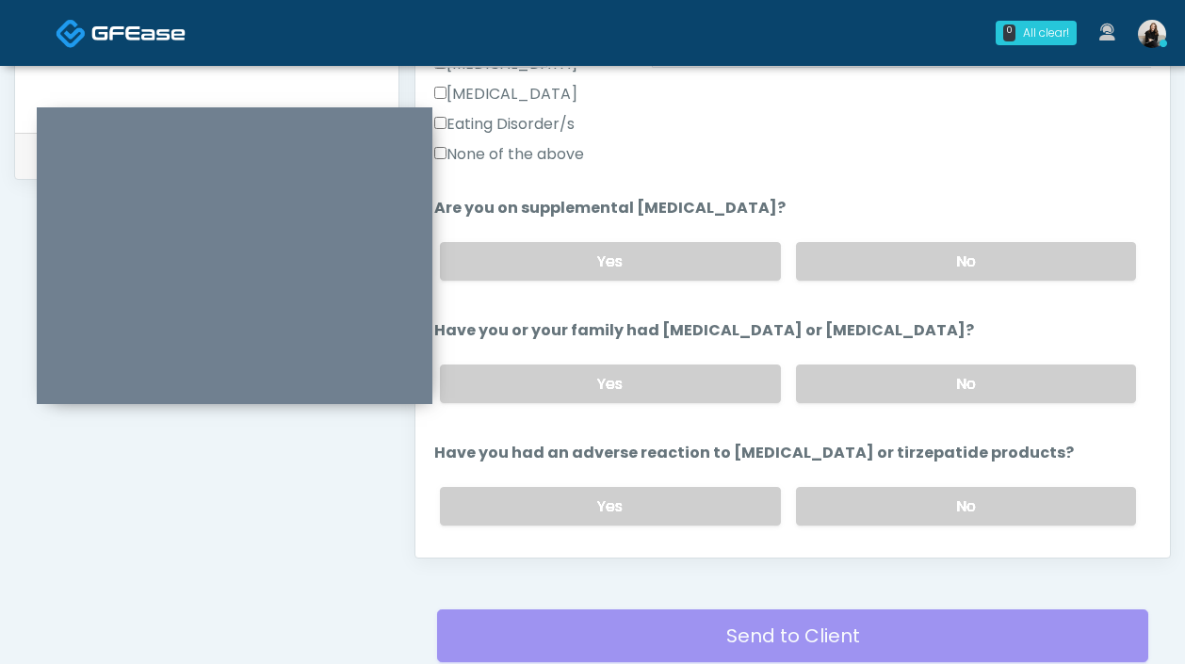
scroll to position [576, 0]
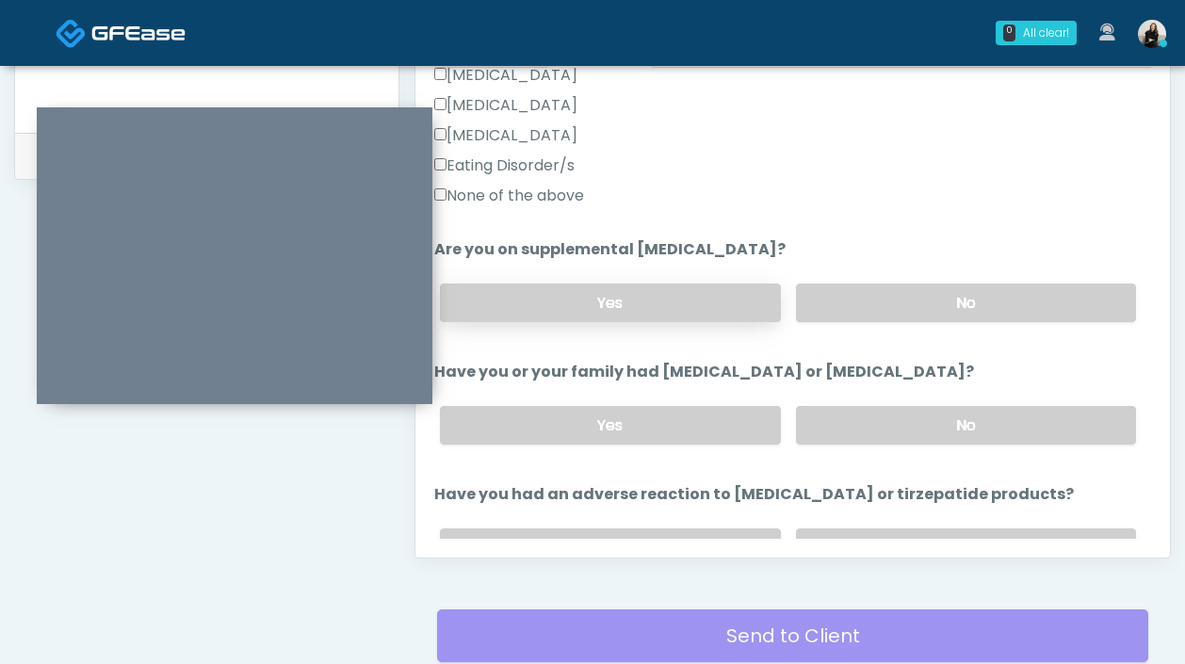
click at [706, 300] on label "Yes" at bounding box center [610, 303] width 340 height 39
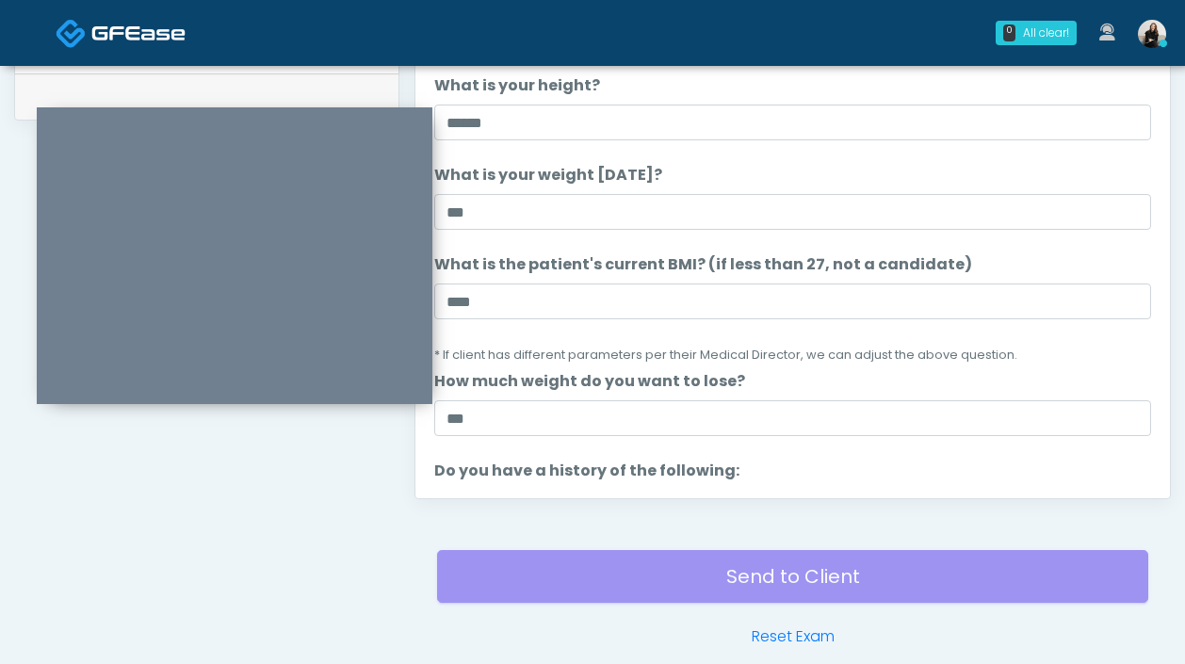
scroll to position [1039, 0]
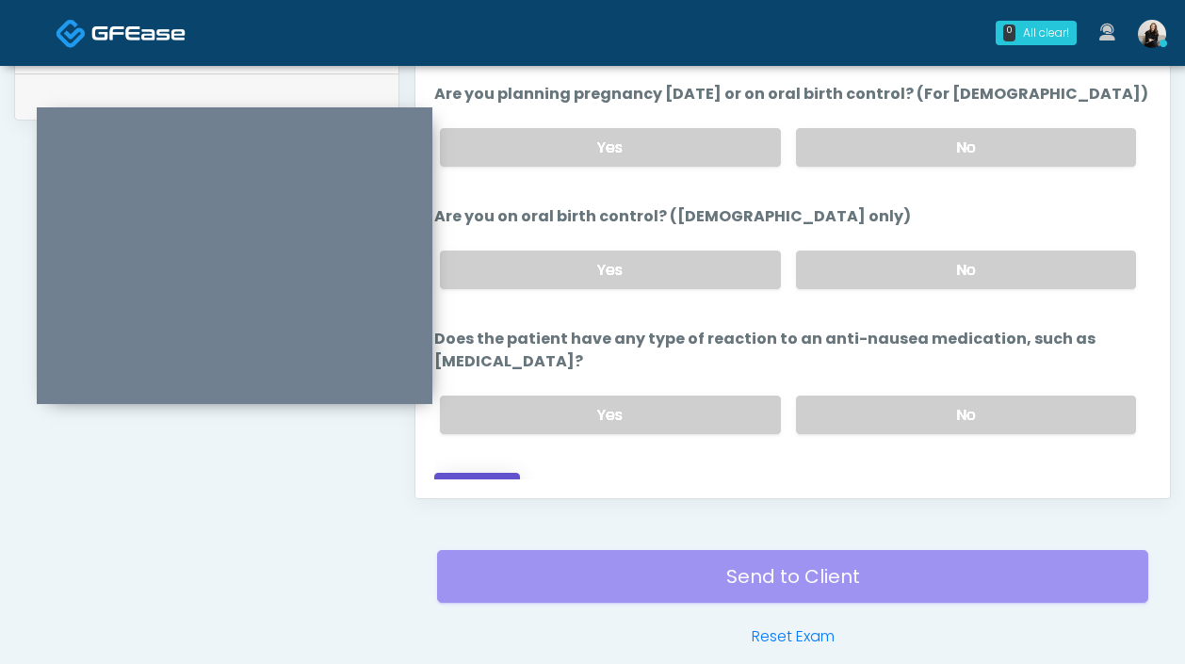
click at [497, 473] on button "Continue" at bounding box center [477, 490] width 86 height 35
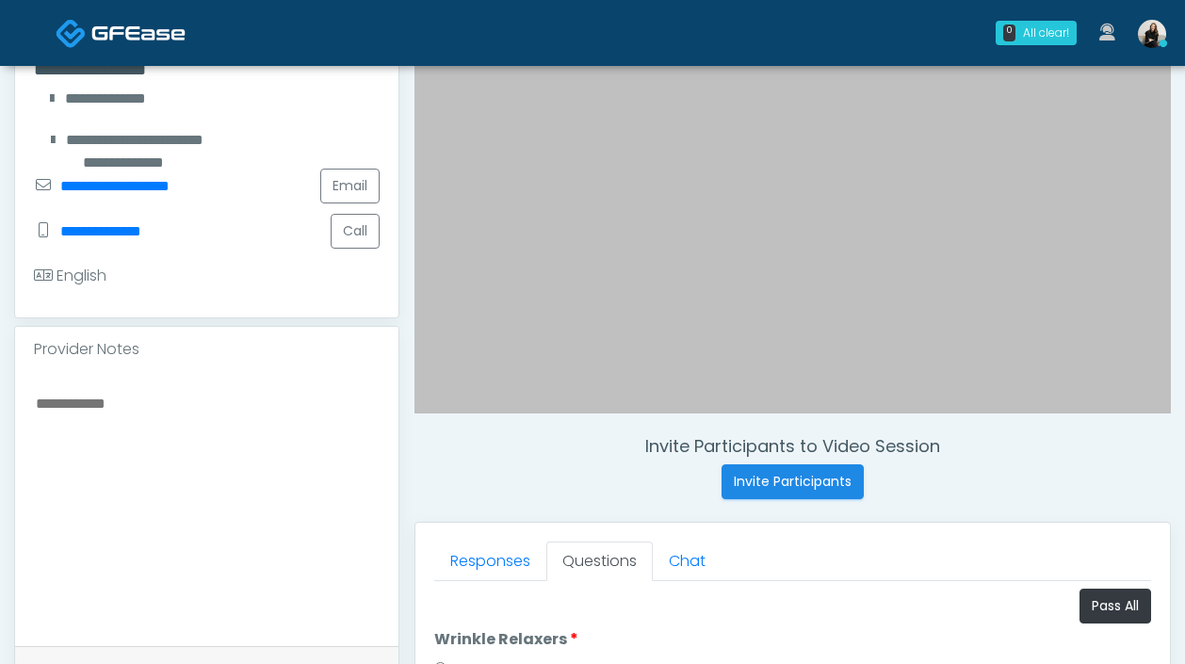
scroll to position [556, 0]
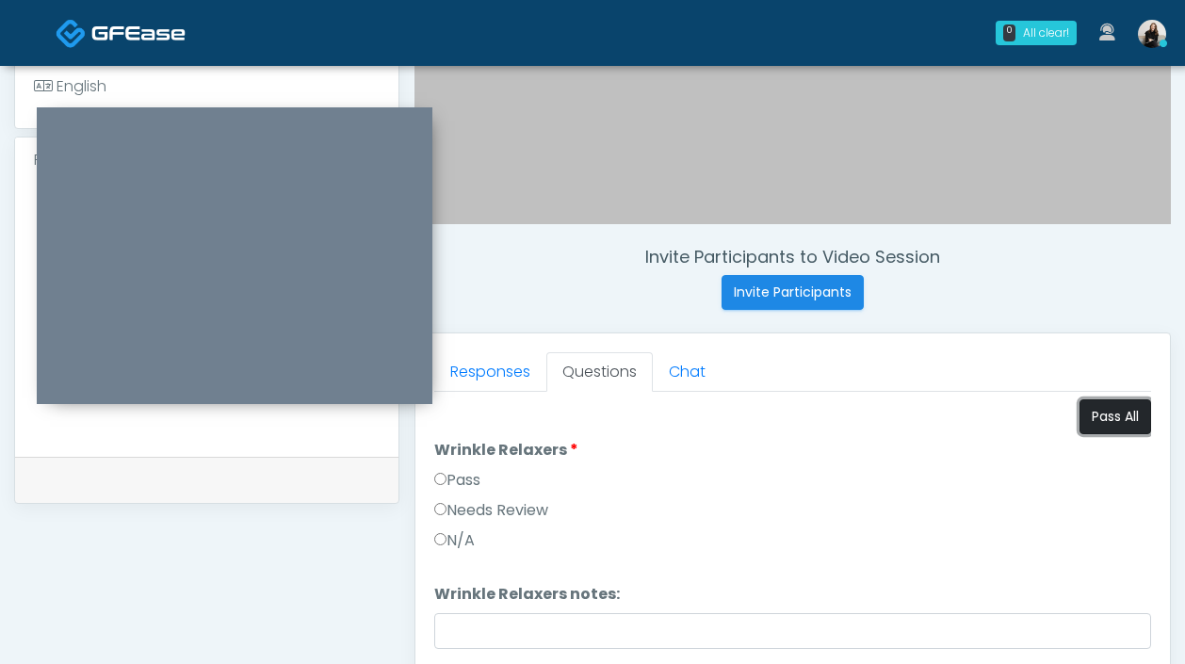
click at [1093, 401] on button "Pass All" at bounding box center [1115, 416] width 72 height 35
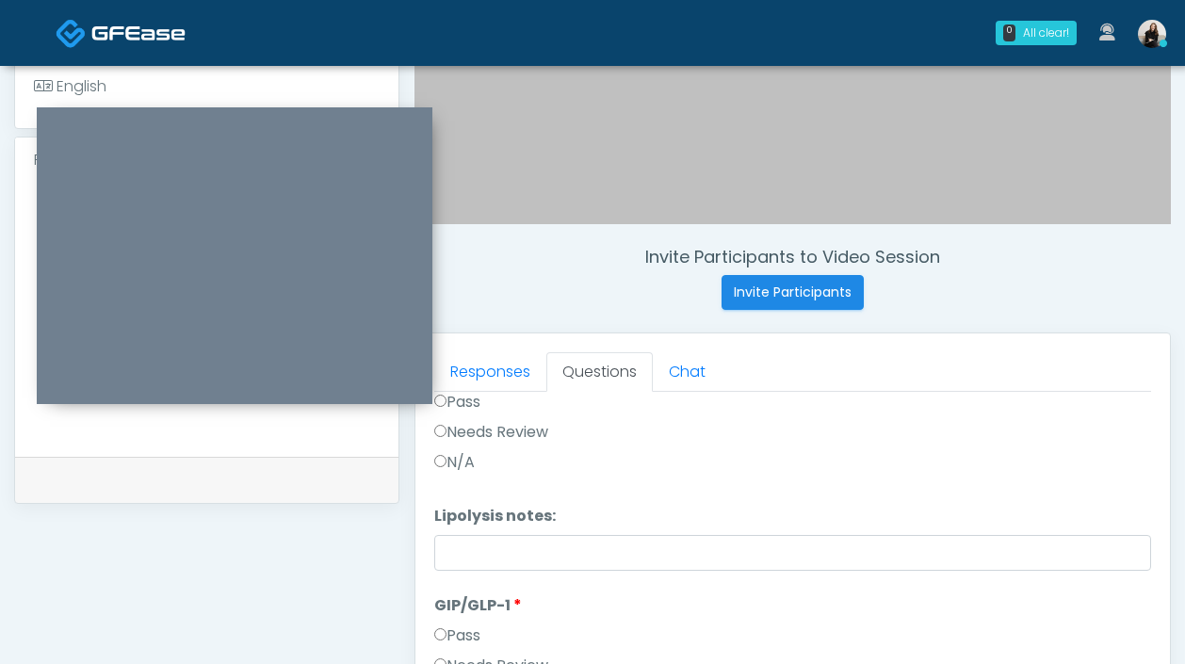
scroll to position [984, 0]
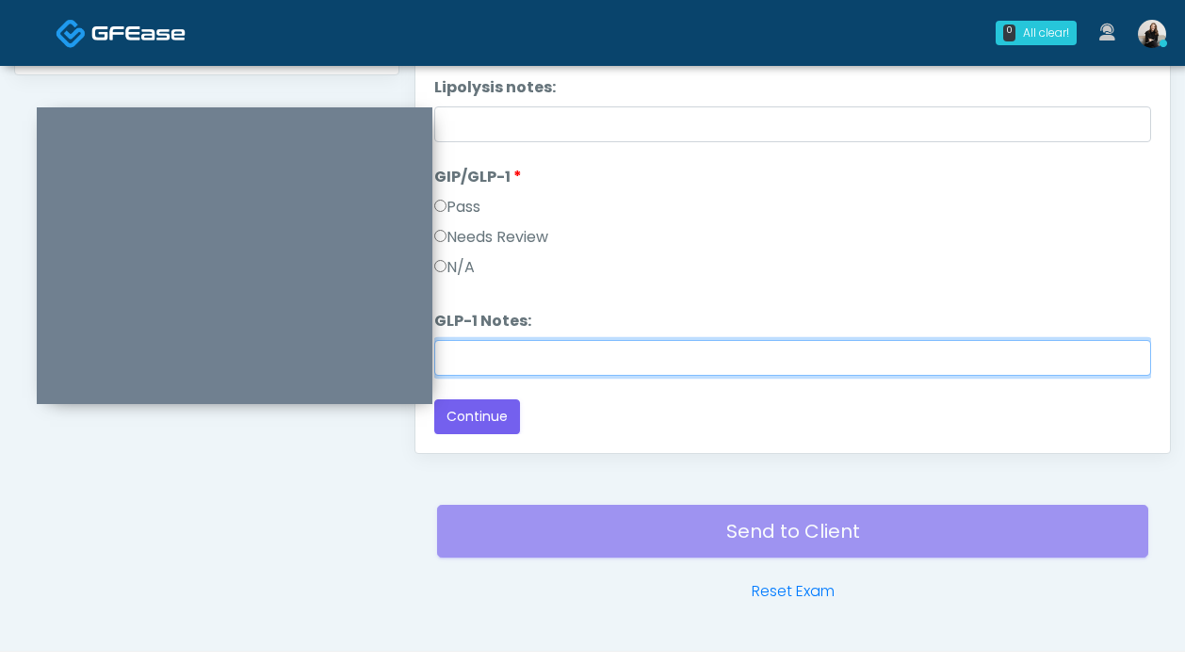
click at [549, 352] on input "GLP-1 Notes:" at bounding box center [792, 358] width 717 height 36
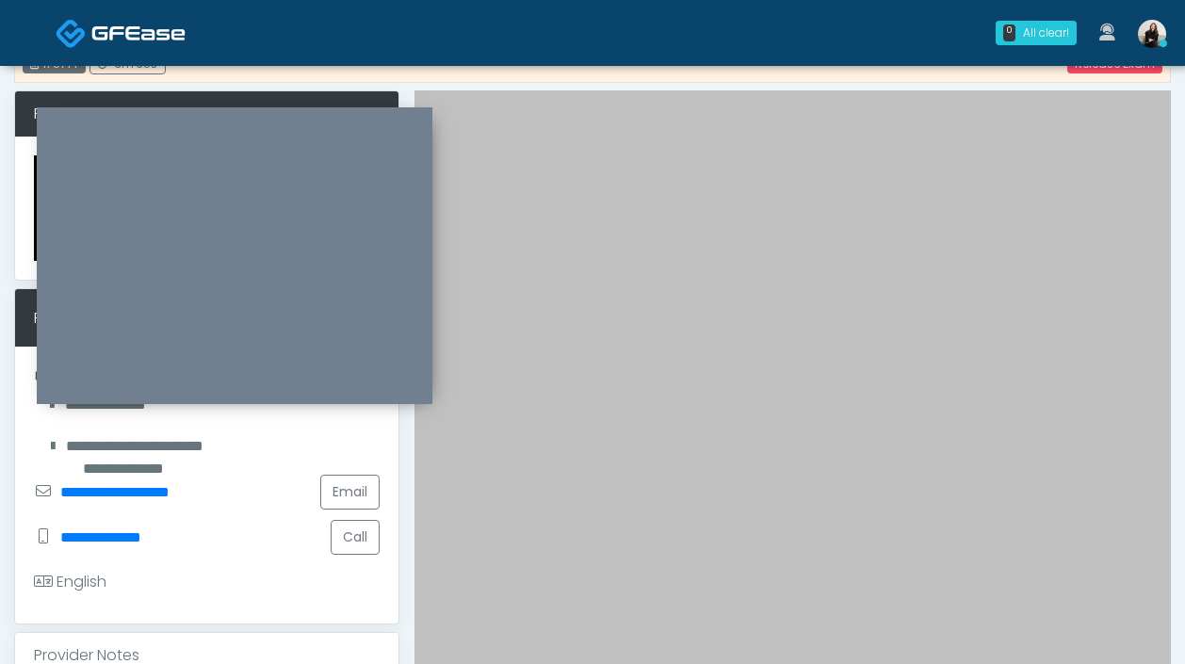
scroll to position [0, 0]
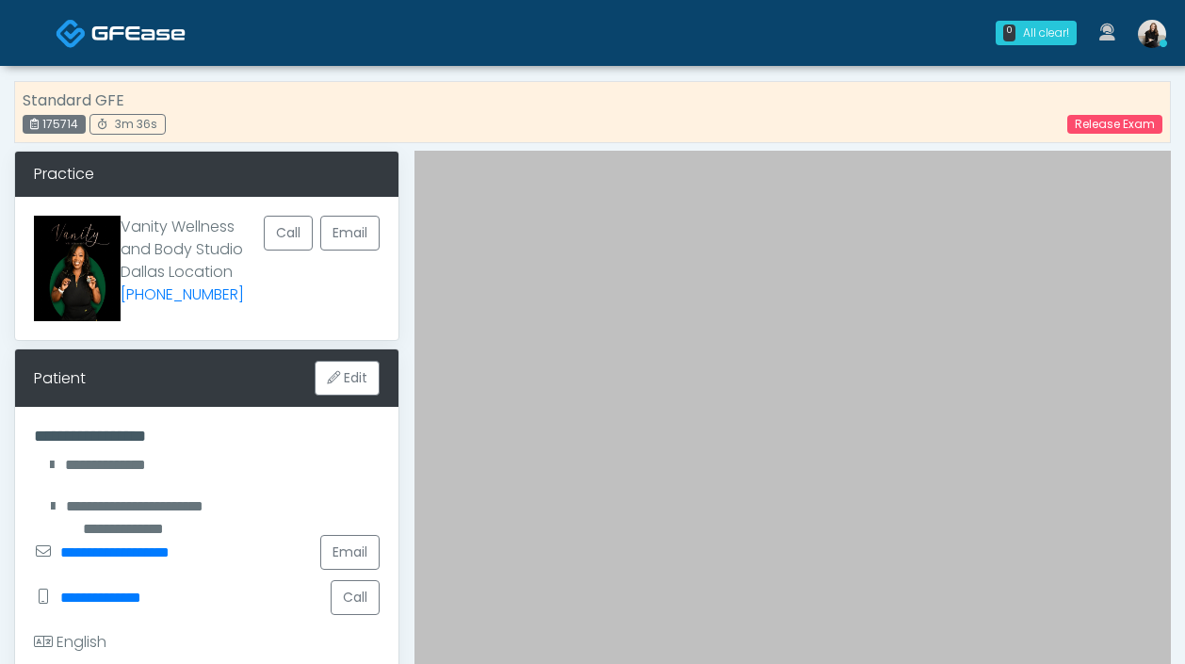
type input "**********"
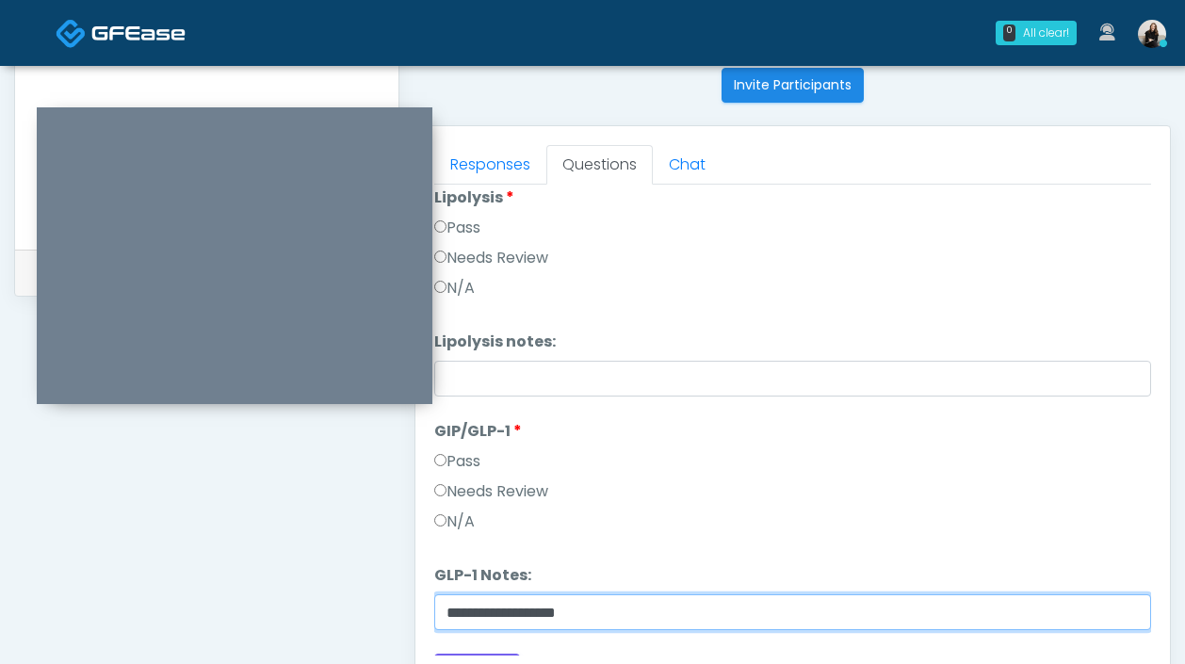
scroll to position [779, 0]
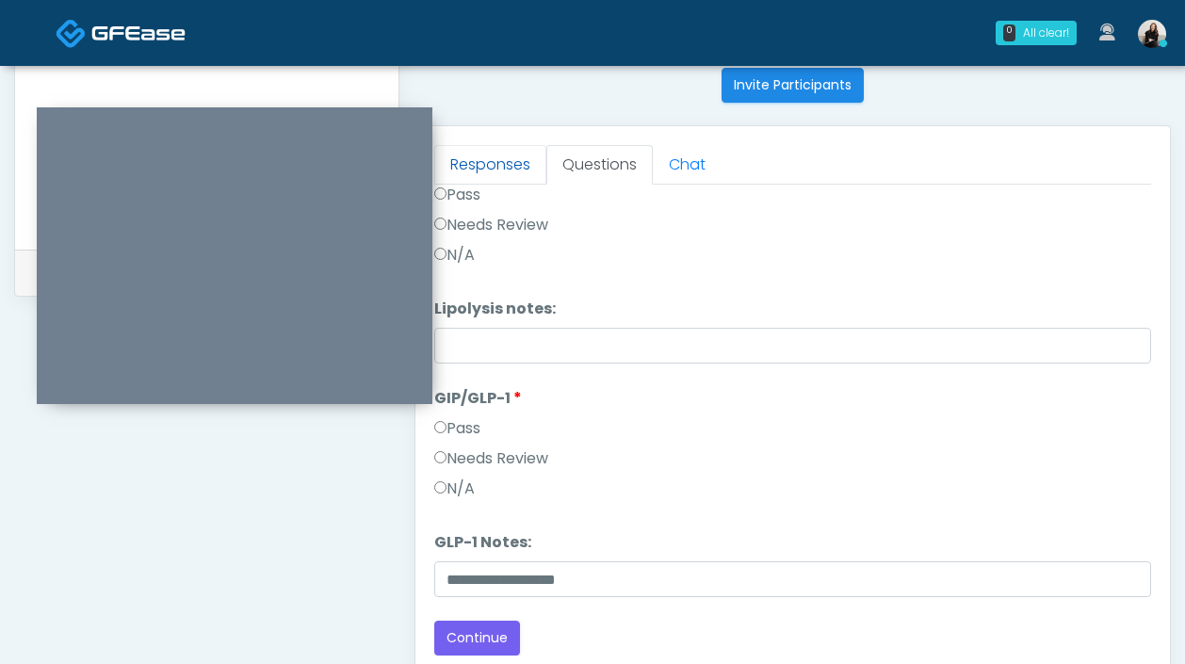
click at [490, 166] on link "Responses" at bounding box center [490, 165] width 112 height 40
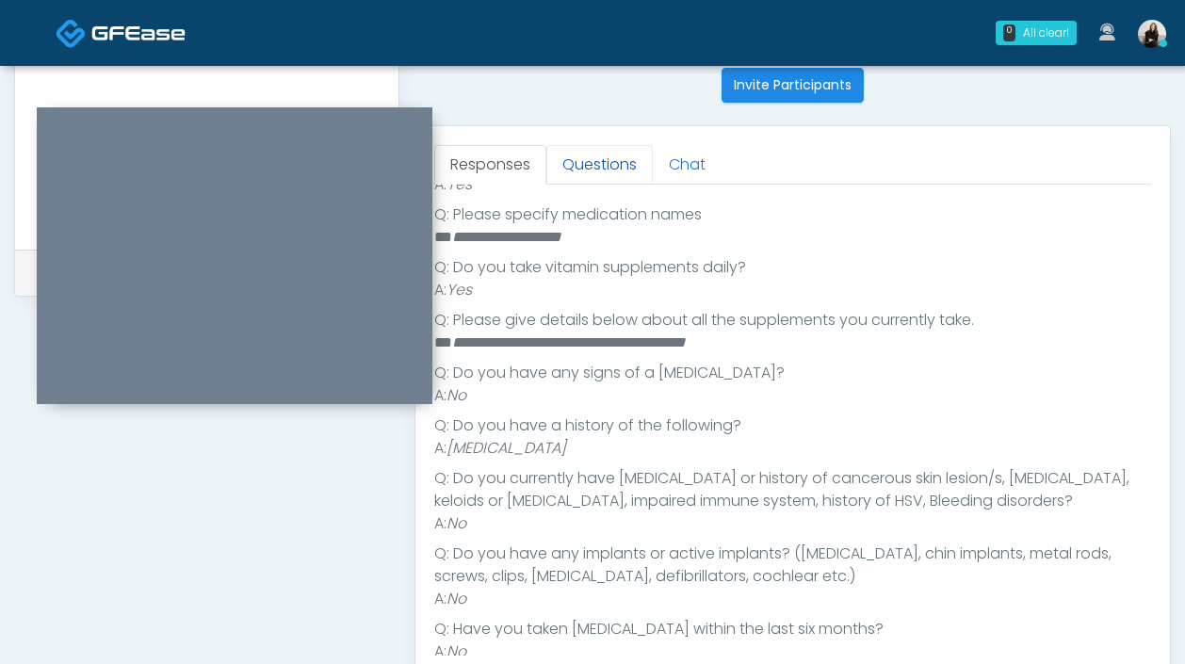
click at [605, 155] on link "Questions" at bounding box center [599, 165] width 106 height 40
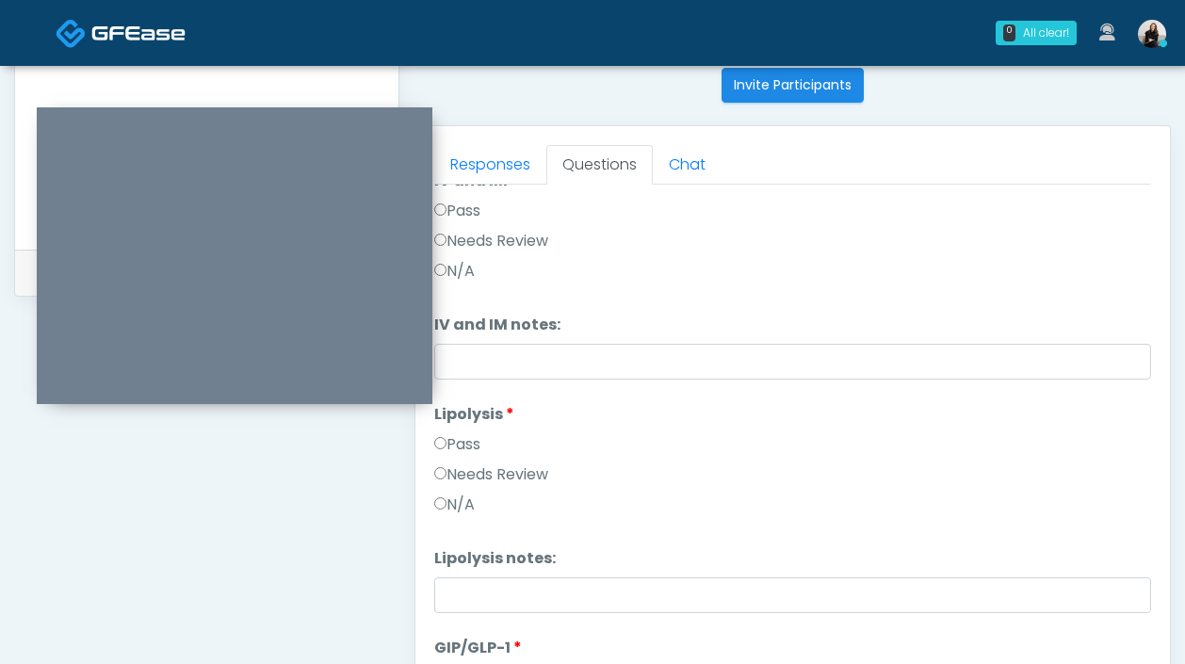
scroll to position [779, 0]
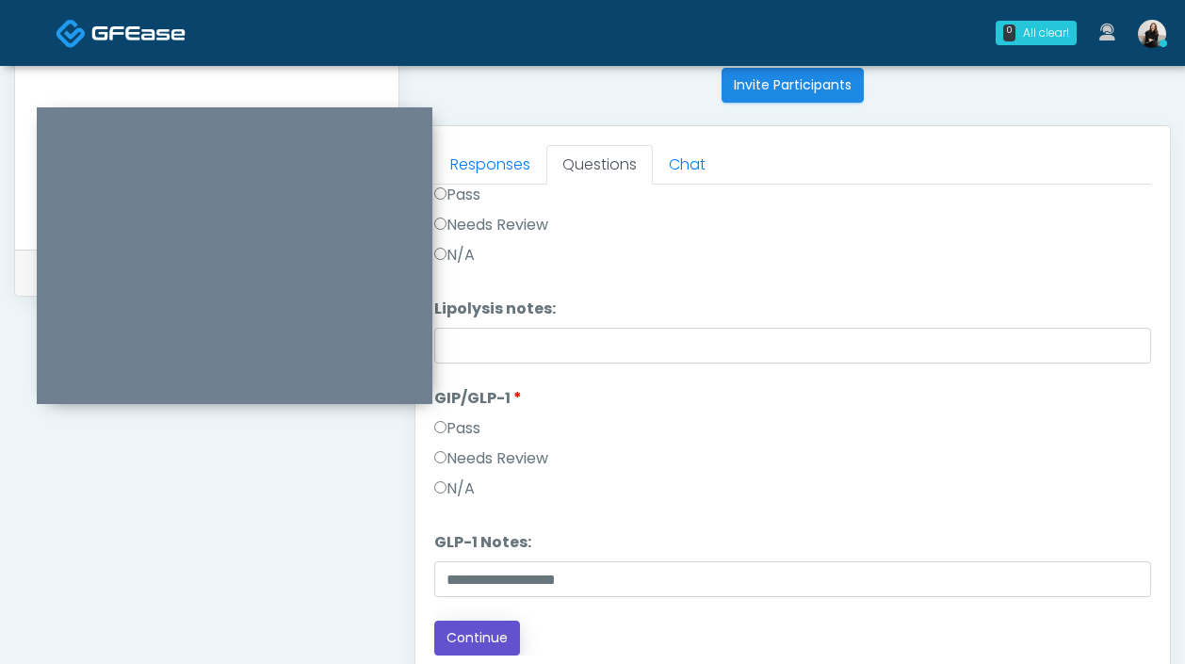
click at [471, 654] on button "Continue" at bounding box center [477, 638] width 86 height 35
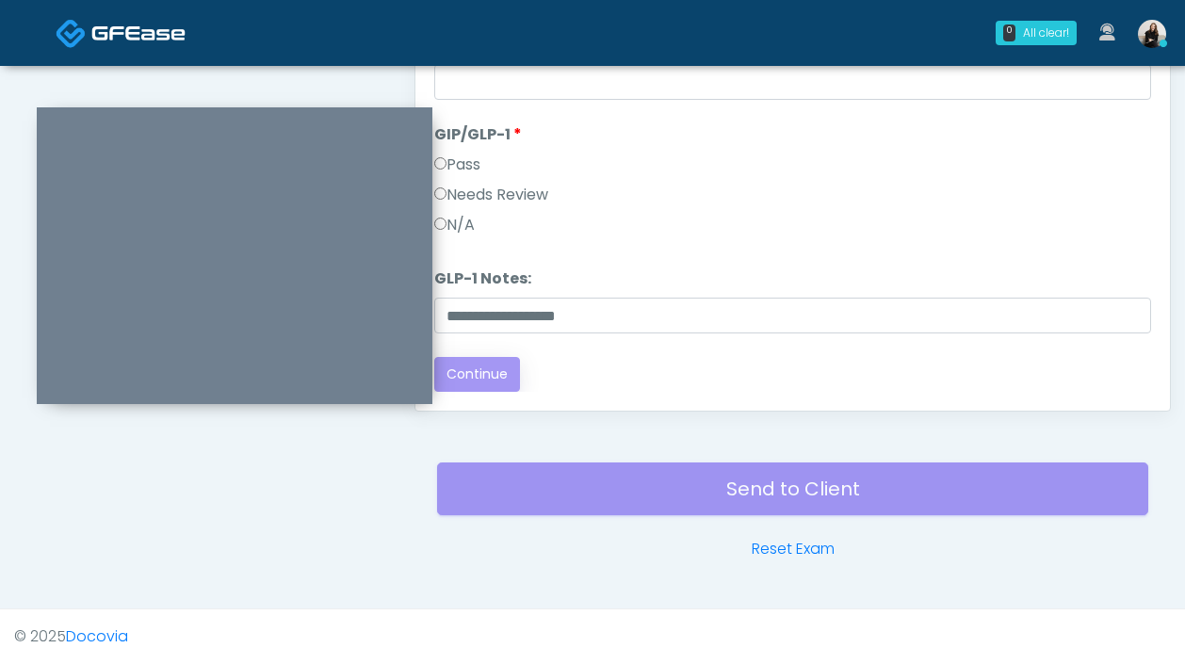
scroll to position [0, 0]
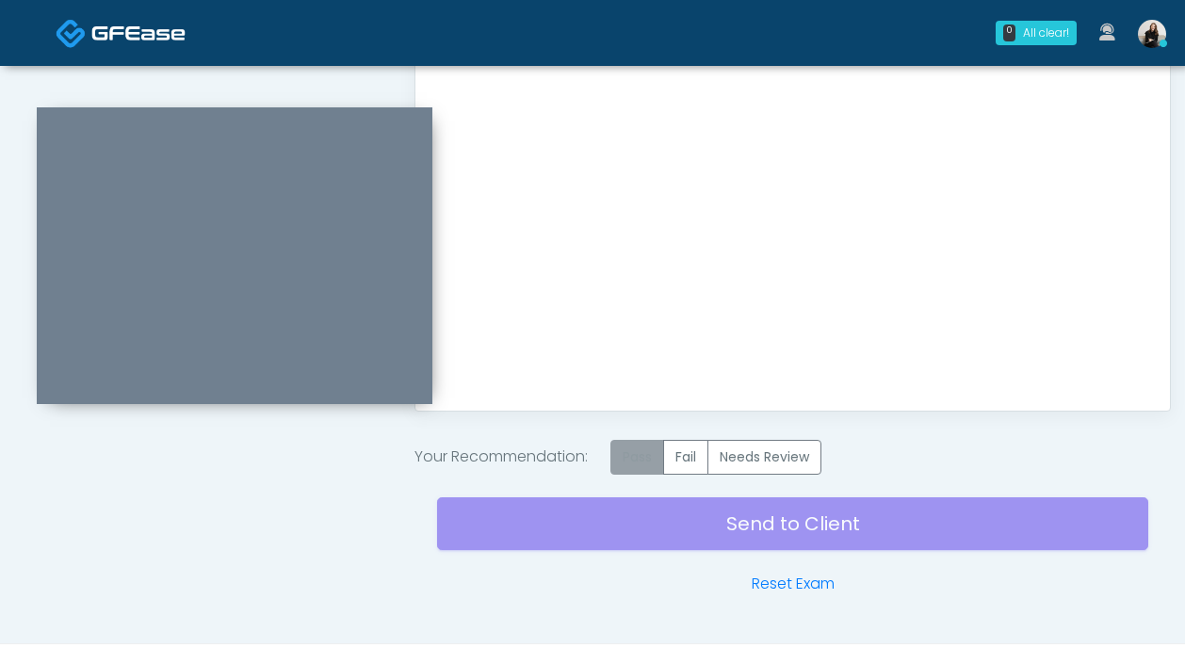
click at [643, 449] on label "Pass" at bounding box center [637, 457] width 54 height 35
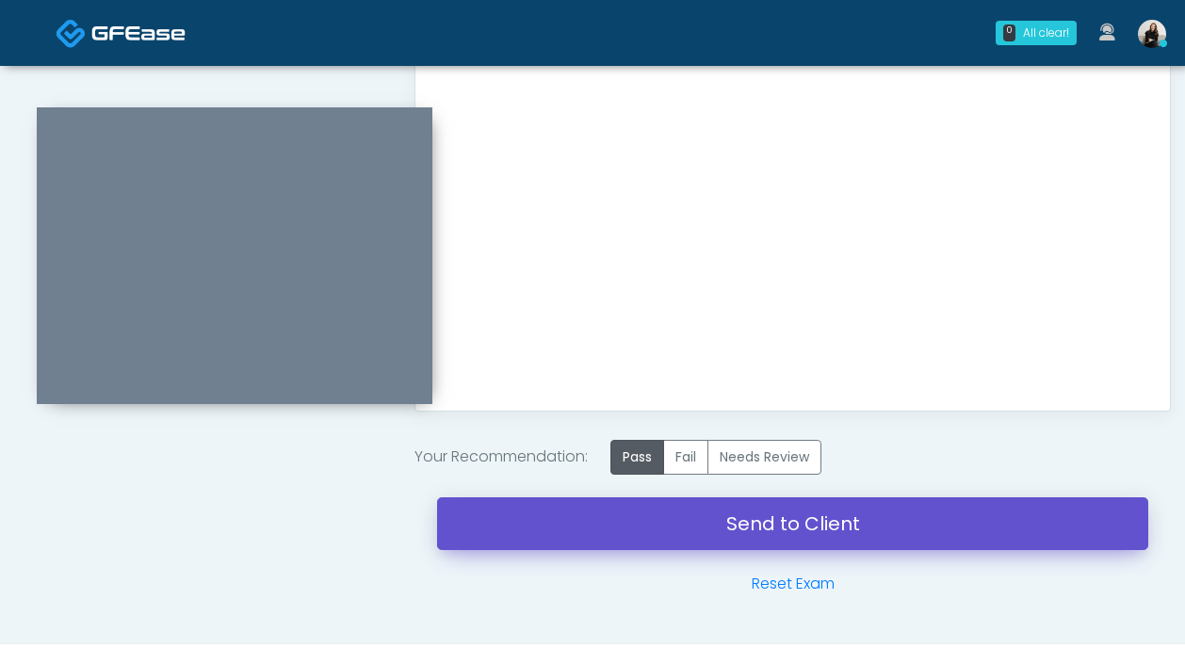
click at [647, 532] on link "Send to Client" at bounding box center [792, 523] width 711 height 53
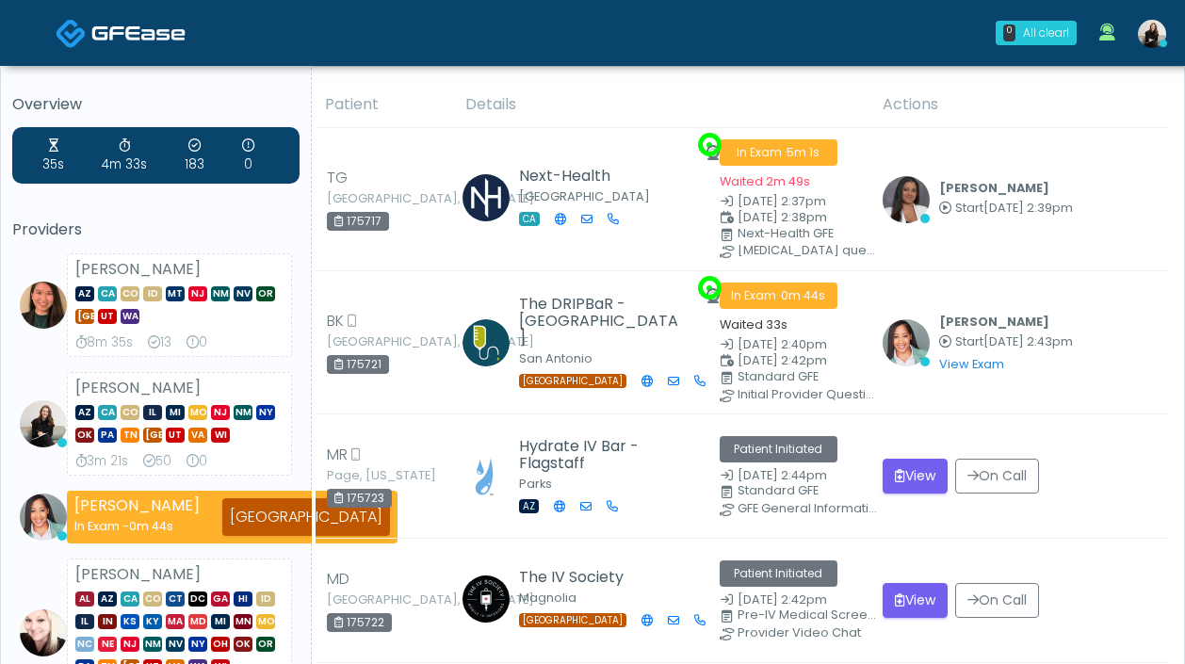
drag, startPoint x: 78, startPoint y: 389, endPoint x: 235, endPoint y: 452, distance: 169.5
click at [248, 457] on div "3m 21s 50 0" at bounding box center [179, 461] width 208 height 19
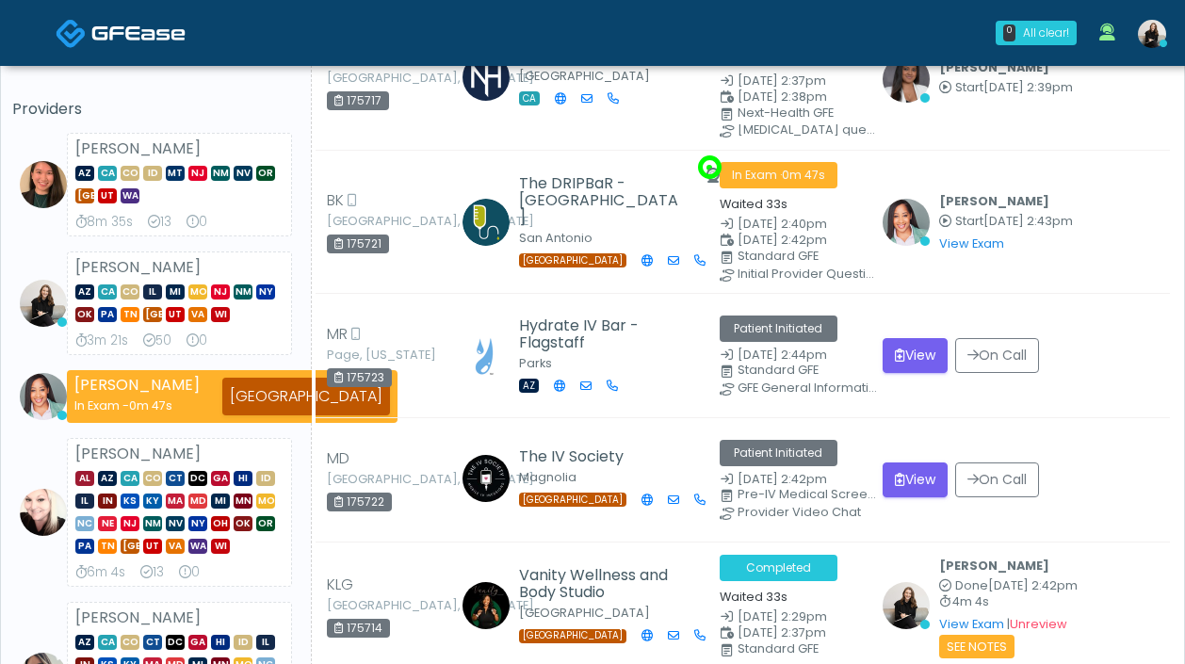
scroll to position [210, 0]
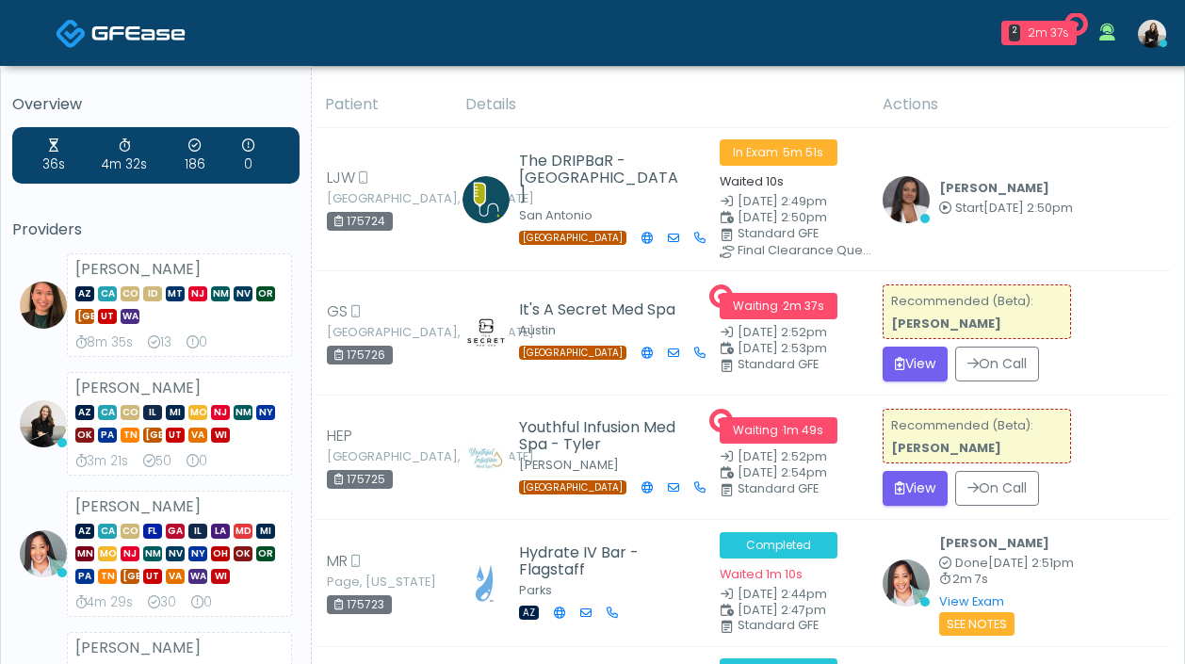
click at [154, 38] on img at bounding box center [138, 33] width 94 height 19
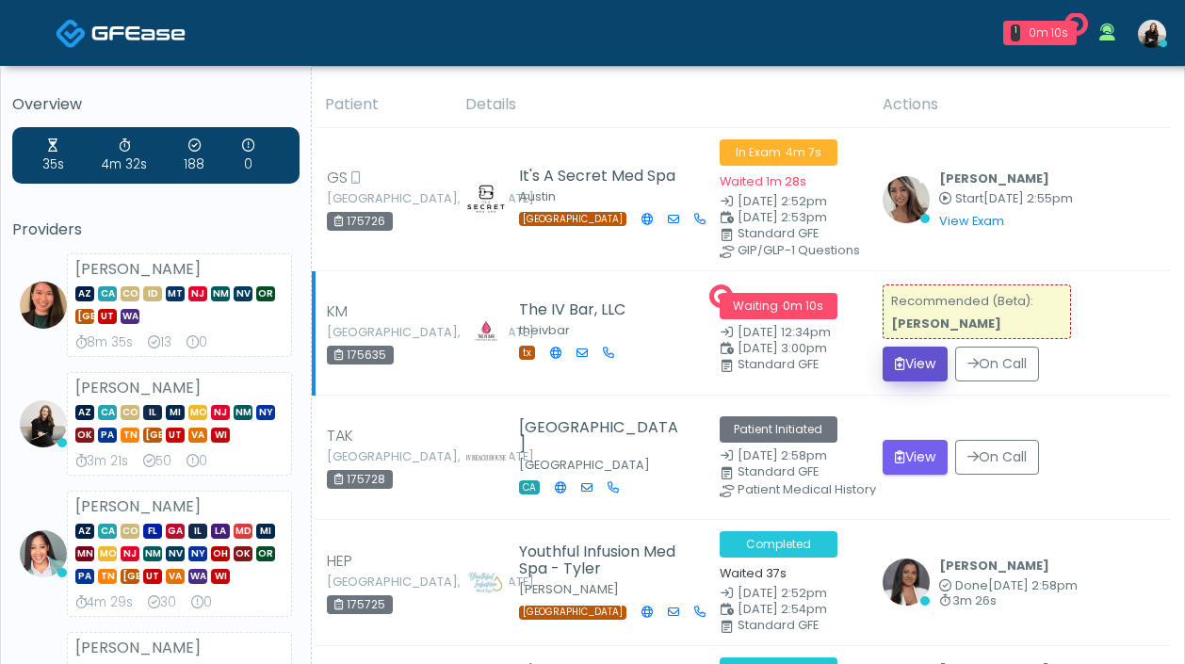
click at [900, 357] on button "View" at bounding box center [915, 364] width 65 height 35
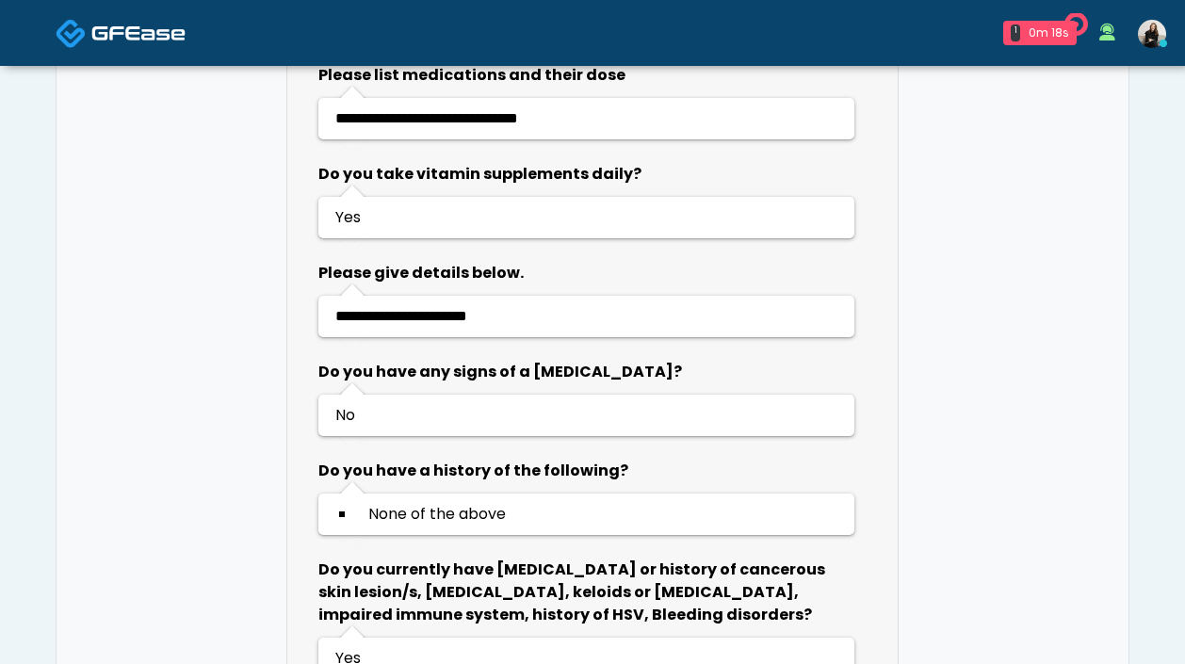
scroll to position [1312, 0]
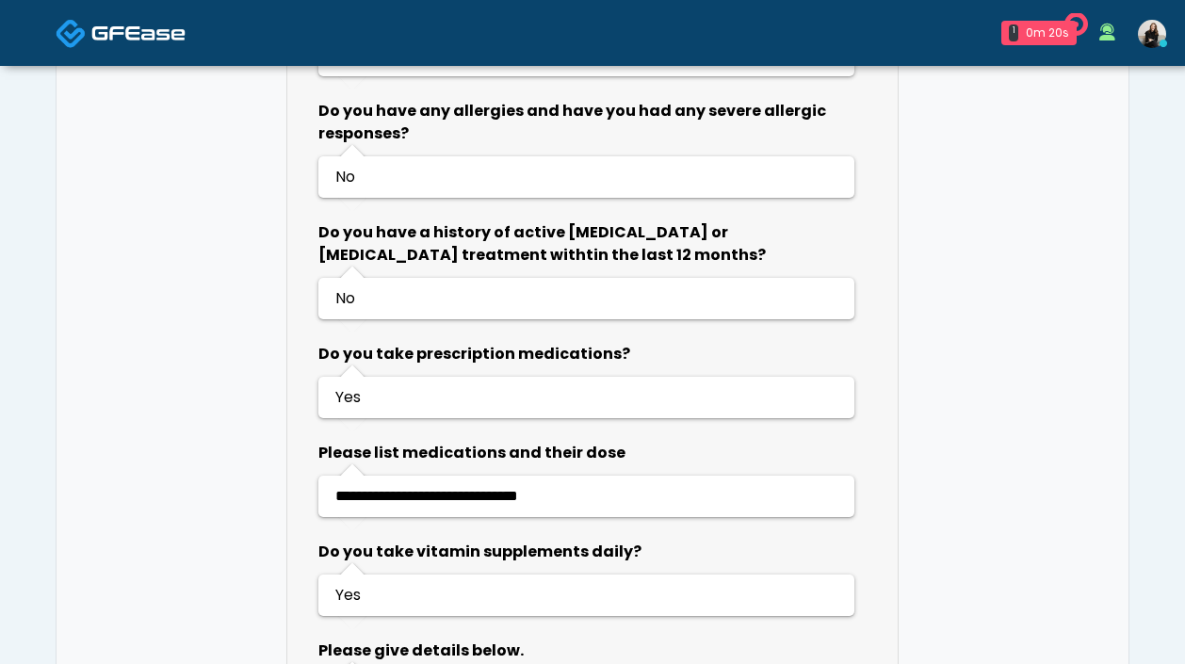
click at [155, 24] on img at bounding box center [138, 33] width 94 height 19
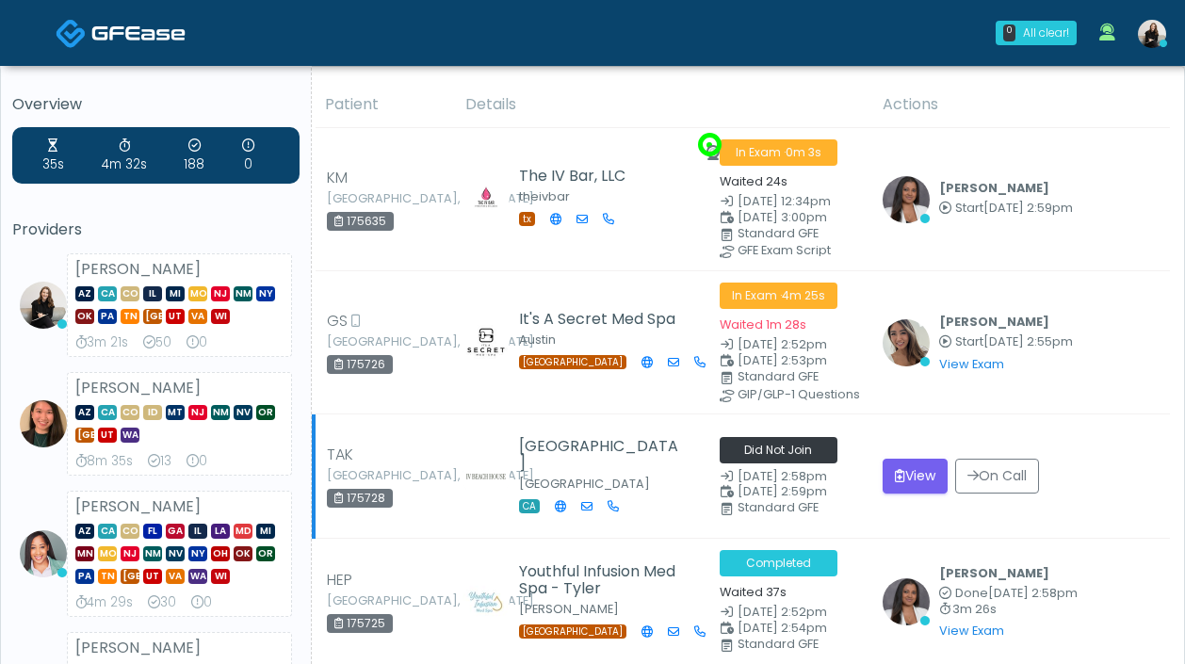
click at [890, 490] on td "View On Call" at bounding box center [1020, 476] width 299 height 124
click at [895, 469] on icon "submit" at bounding box center [900, 475] width 10 height 13
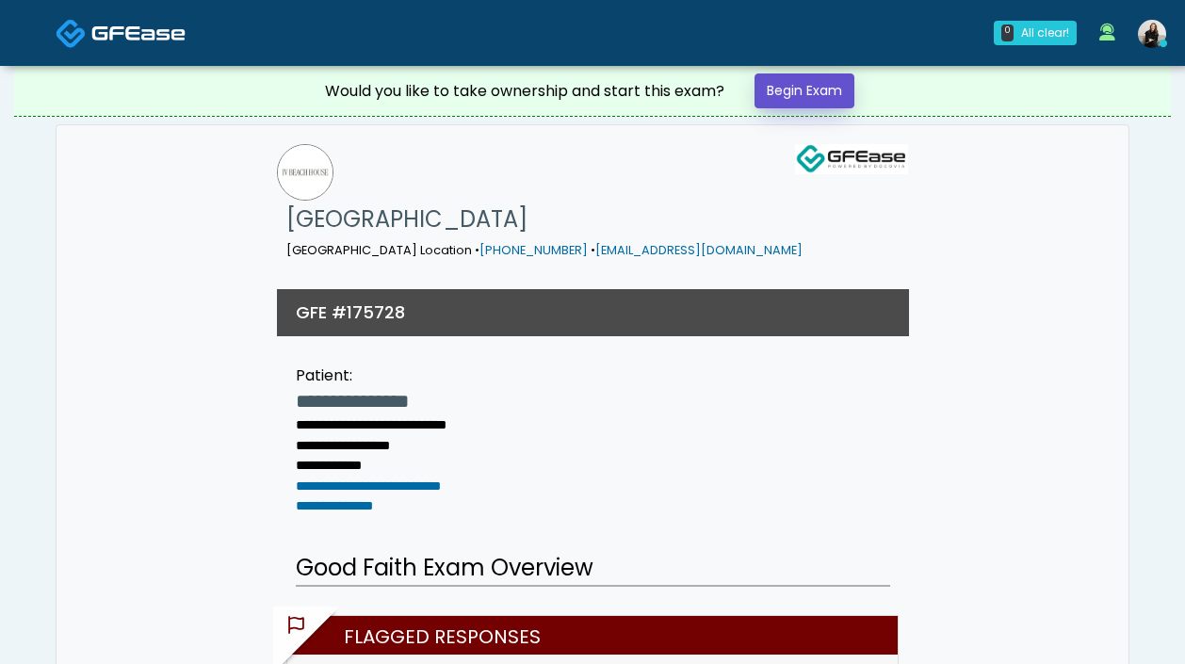
click at [804, 96] on link "Begin Exam" at bounding box center [804, 90] width 100 height 35
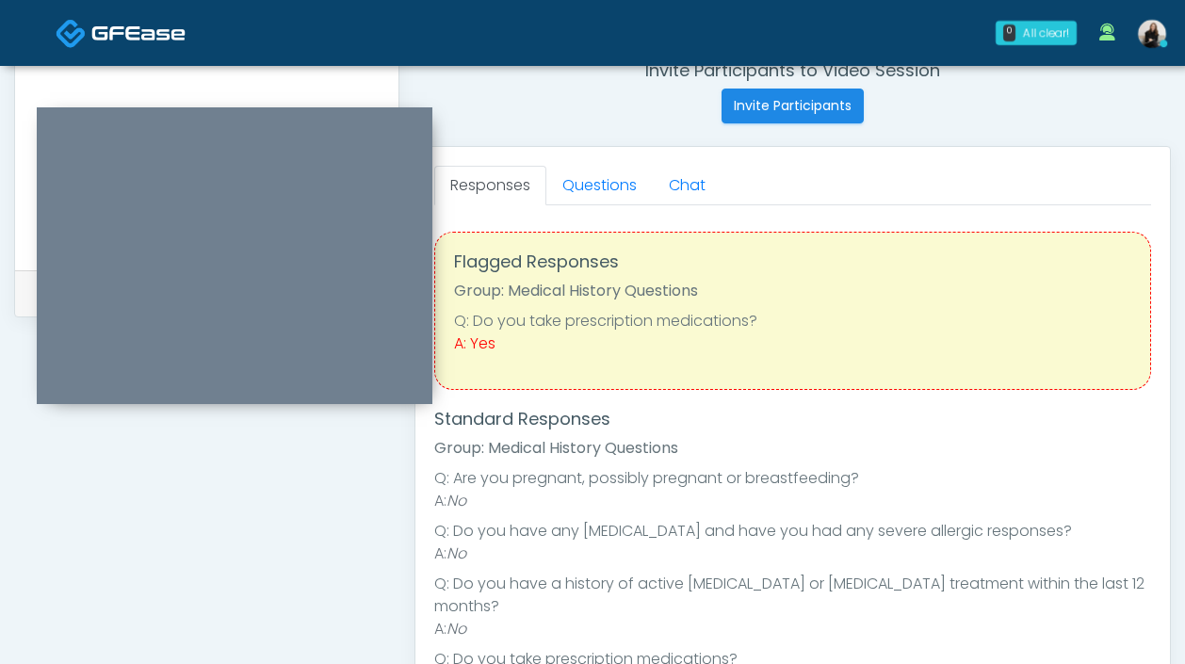
scroll to position [630, 0]
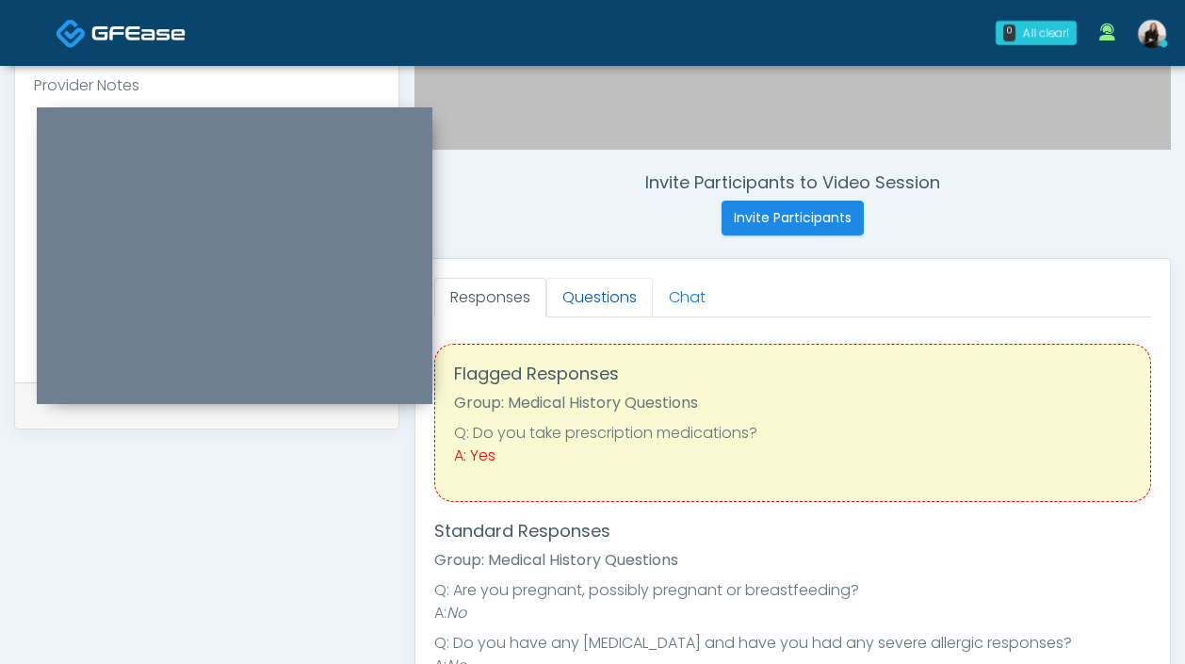
click at [592, 278] on link "Questions" at bounding box center [599, 298] width 106 height 40
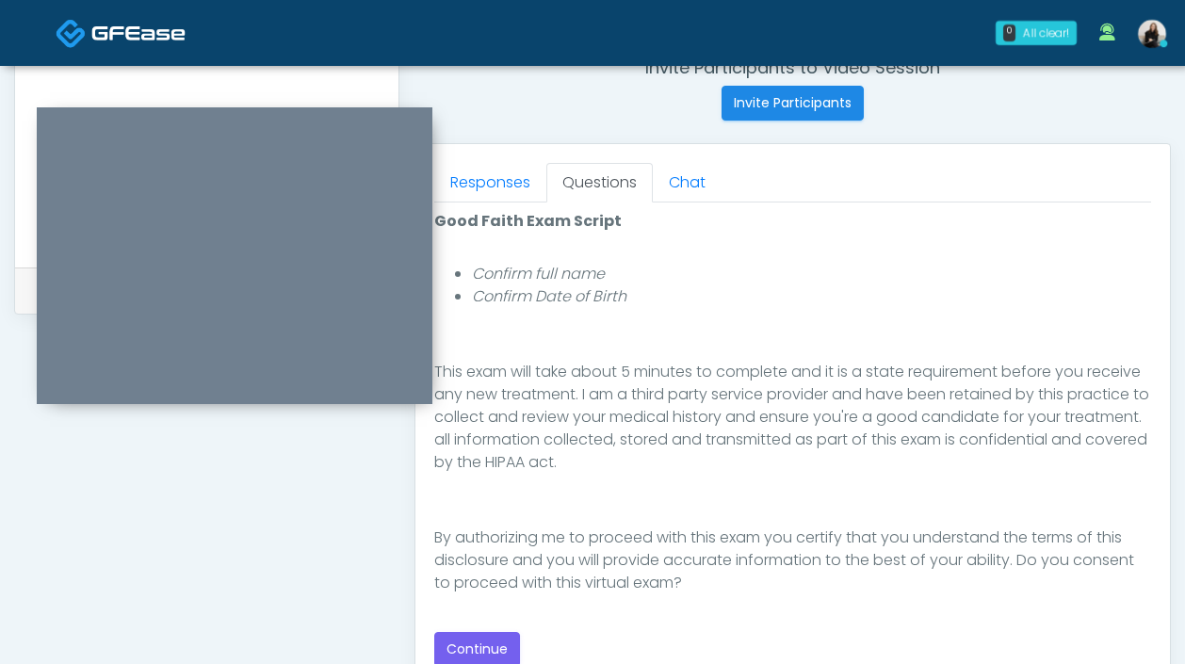
scroll to position [852, 0]
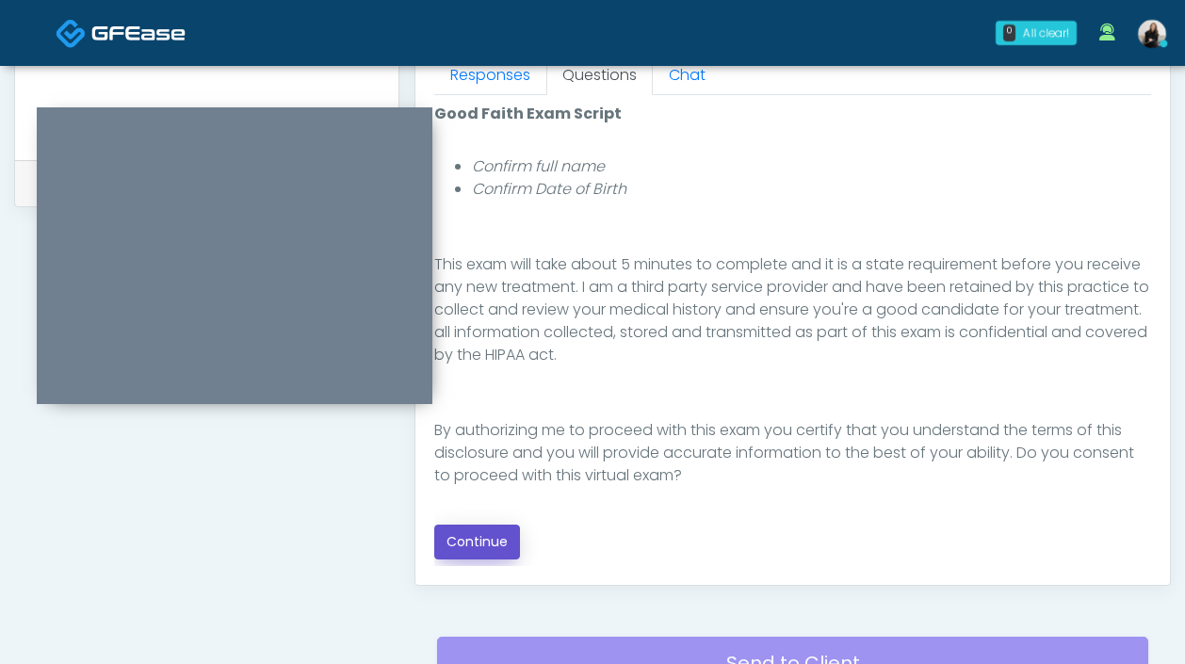
click at [470, 537] on button "Continue" at bounding box center [477, 542] width 86 height 35
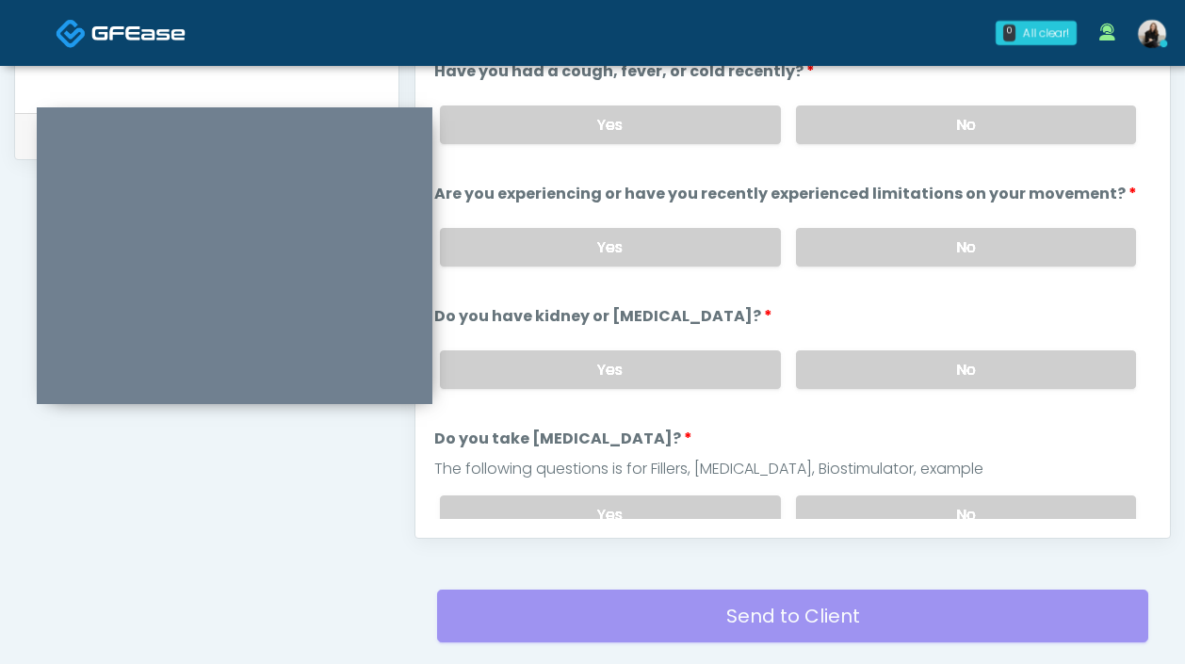
scroll to position [731, 0]
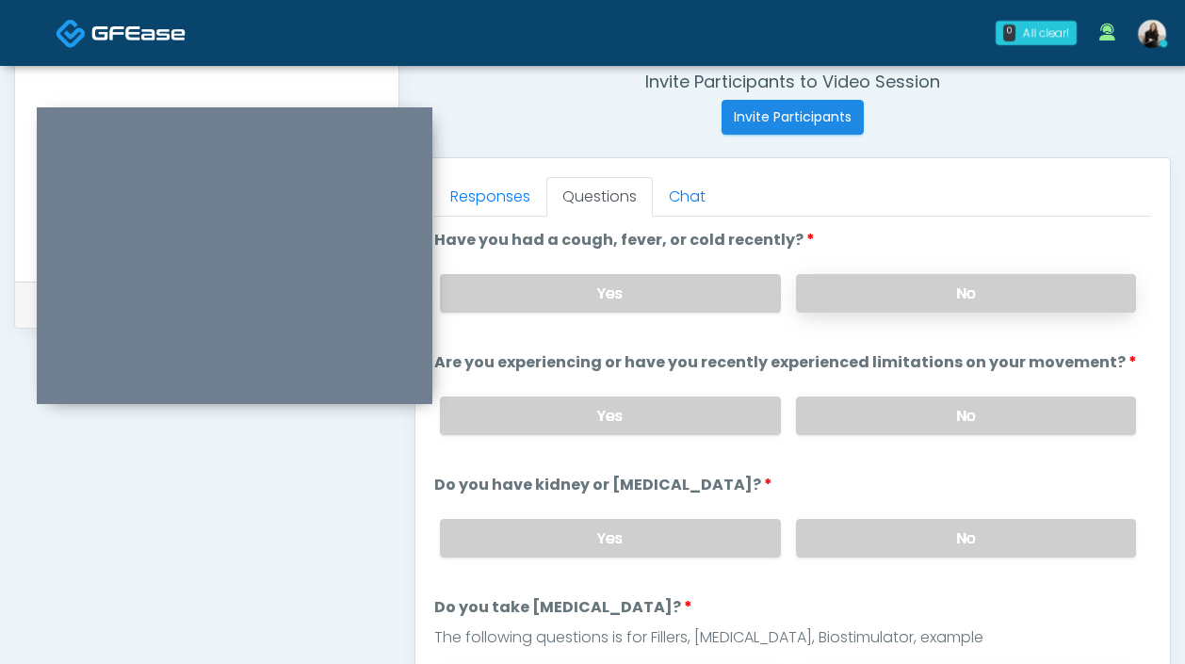
click at [833, 303] on label "No" at bounding box center [966, 293] width 340 height 39
click at [831, 415] on label "No" at bounding box center [966, 416] width 340 height 39
click at [830, 528] on label "No" at bounding box center [966, 538] width 340 height 39
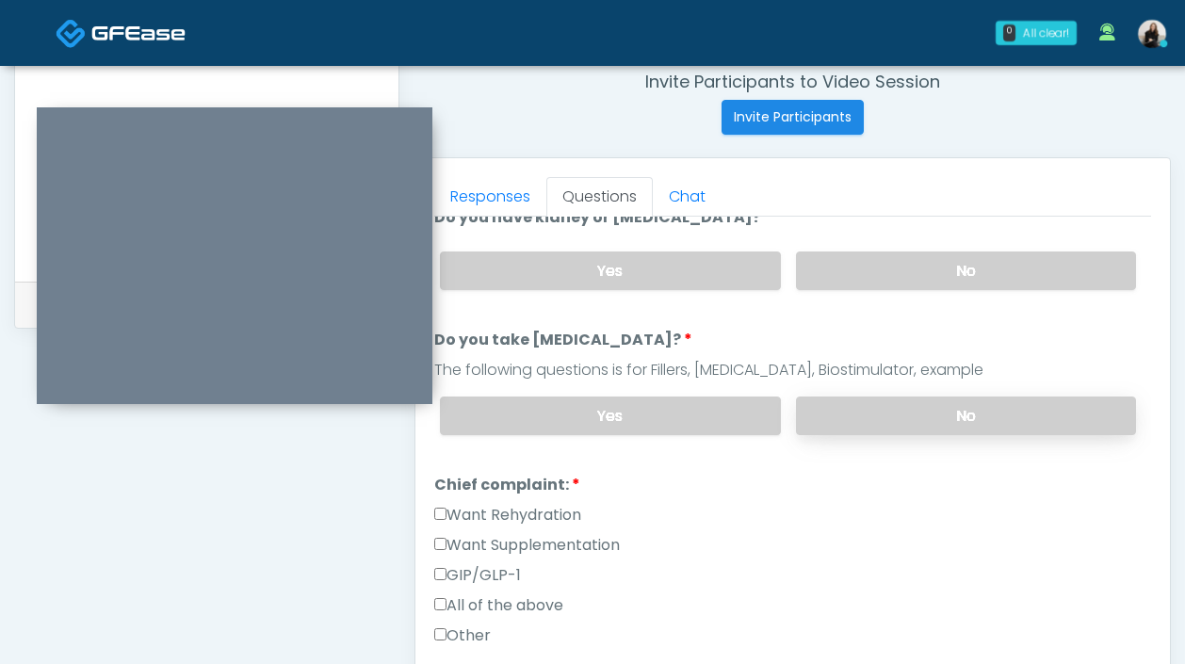
click at [833, 430] on label "No" at bounding box center [966, 416] width 340 height 39
click at [549, 516] on label "Want Rehydration" at bounding box center [507, 515] width 147 height 23
click at [548, 519] on label "Want Rehydration" at bounding box center [507, 515] width 147 height 23
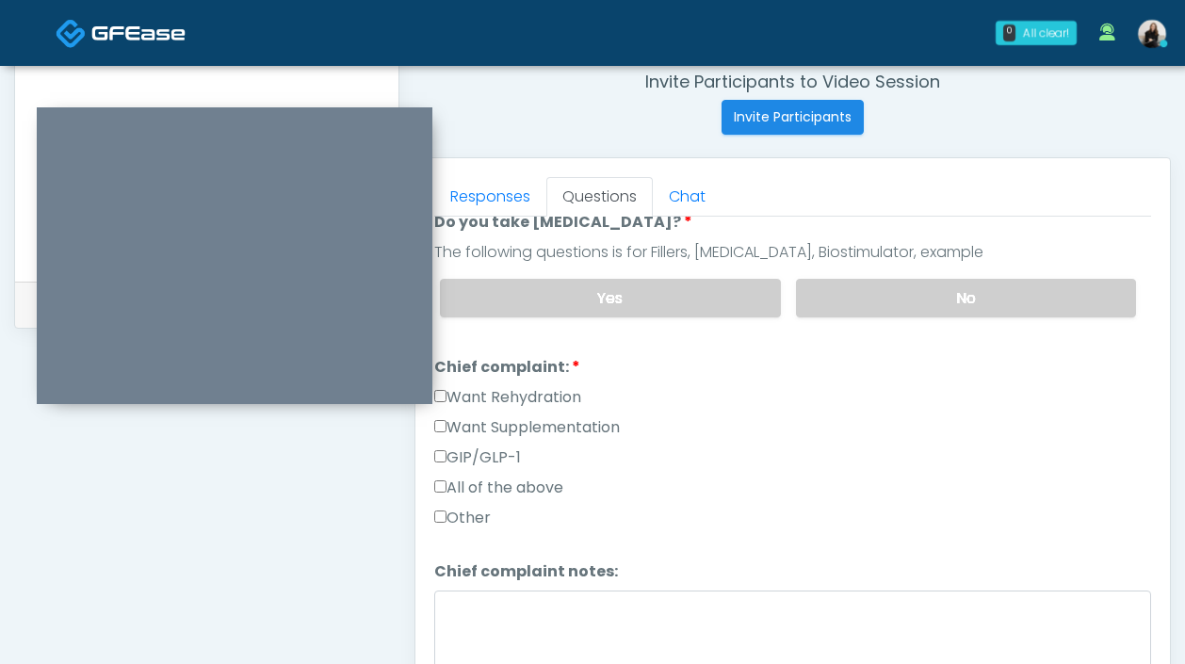
scroll to position [395, 0]
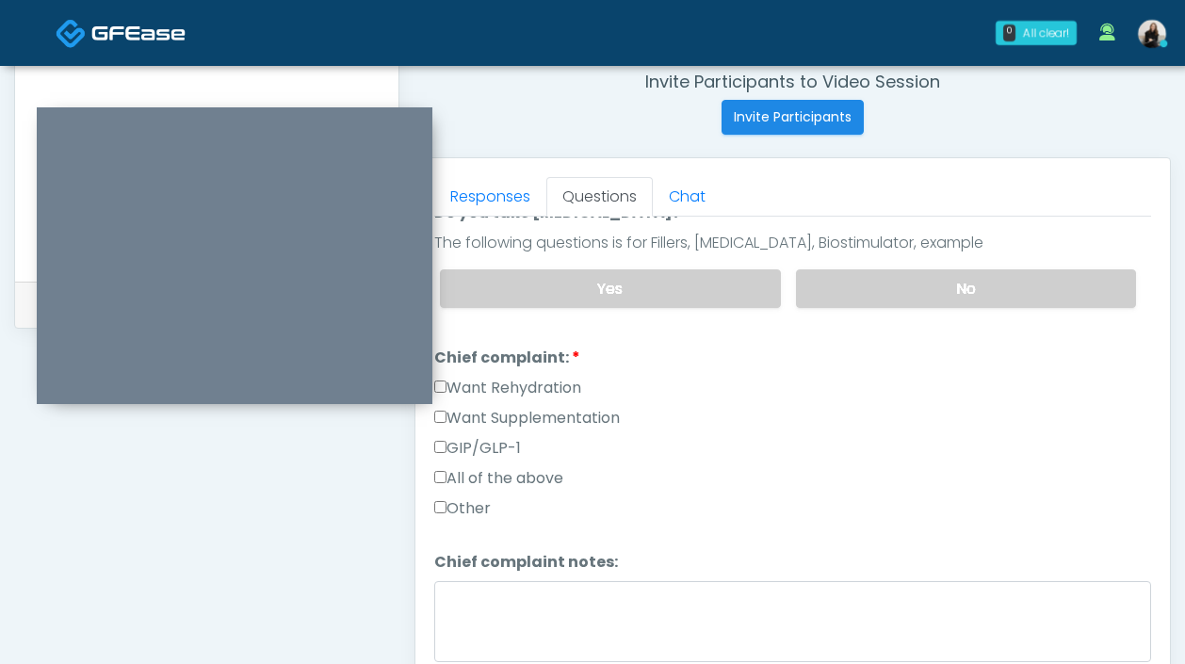
click at [515, 386] on label "Want Rehydration" at bounding box center [507, 388] width 147 height 23
click at [512, 414] on label "Want Supplementation" at bounding box center [527, 418] width 186 height 23
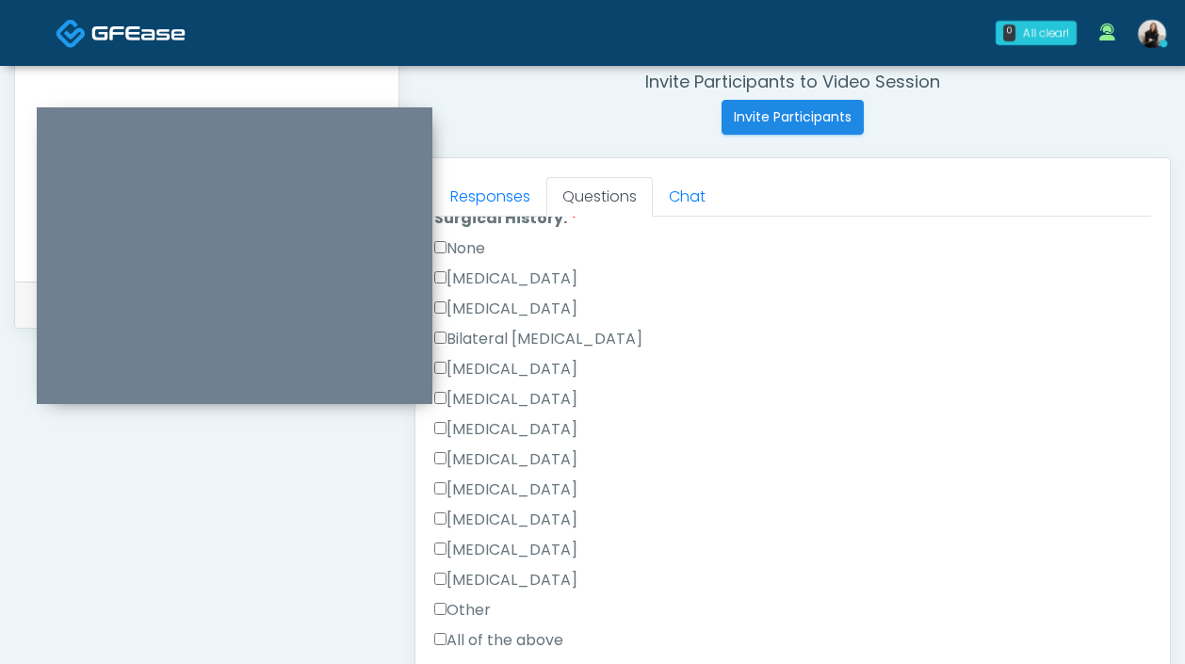
scroll to position [811, 0]
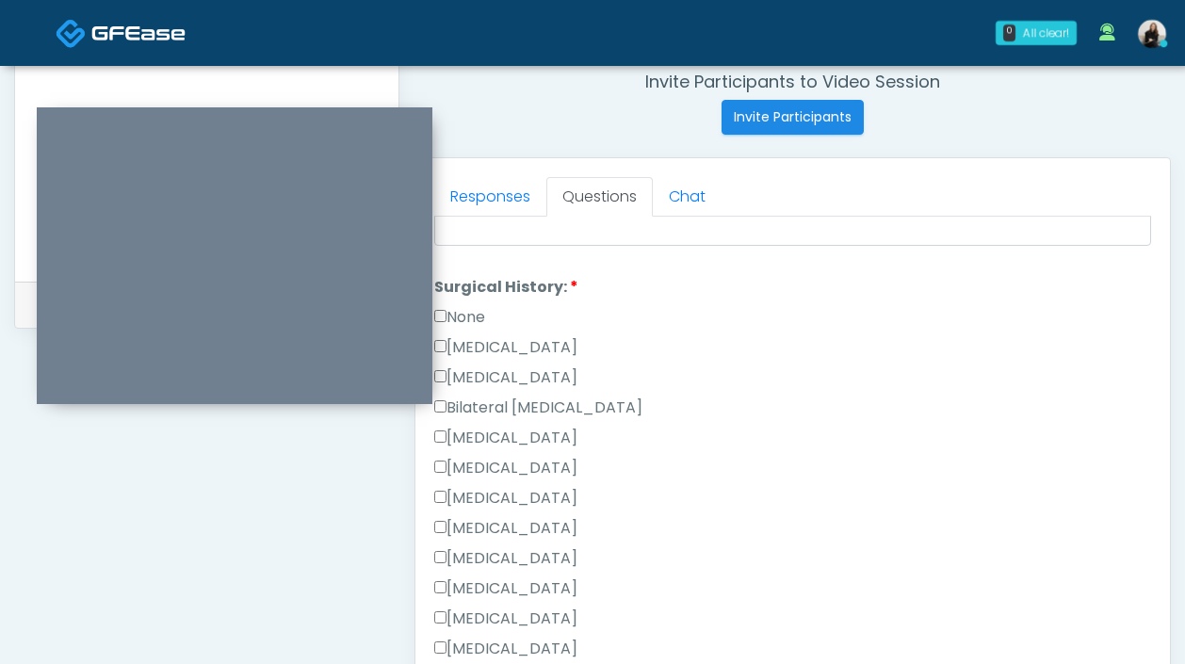
click at [471, 306] on label "None" at bounding box center [459, 317] width 51 height 23
click at [514, 500] on label "Rhinoplasty" at bounding box center [505, 498] width 143 height 23
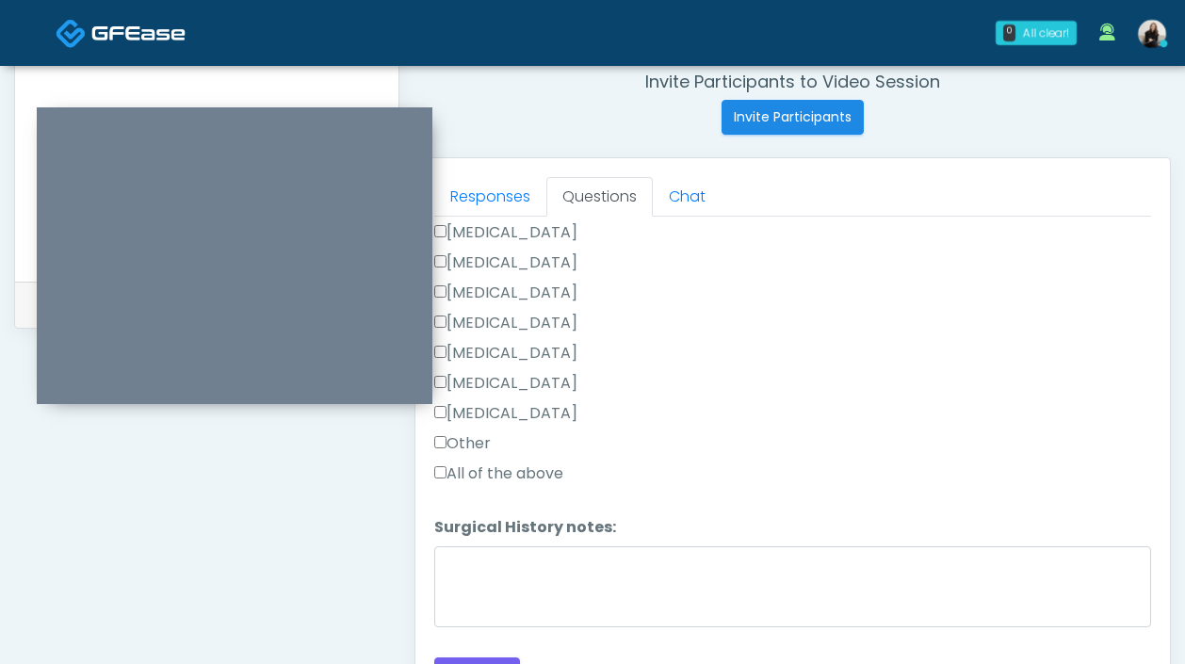
click at [478, 442] on label "Other" at bounding box center [462, 443] width 57 height 23
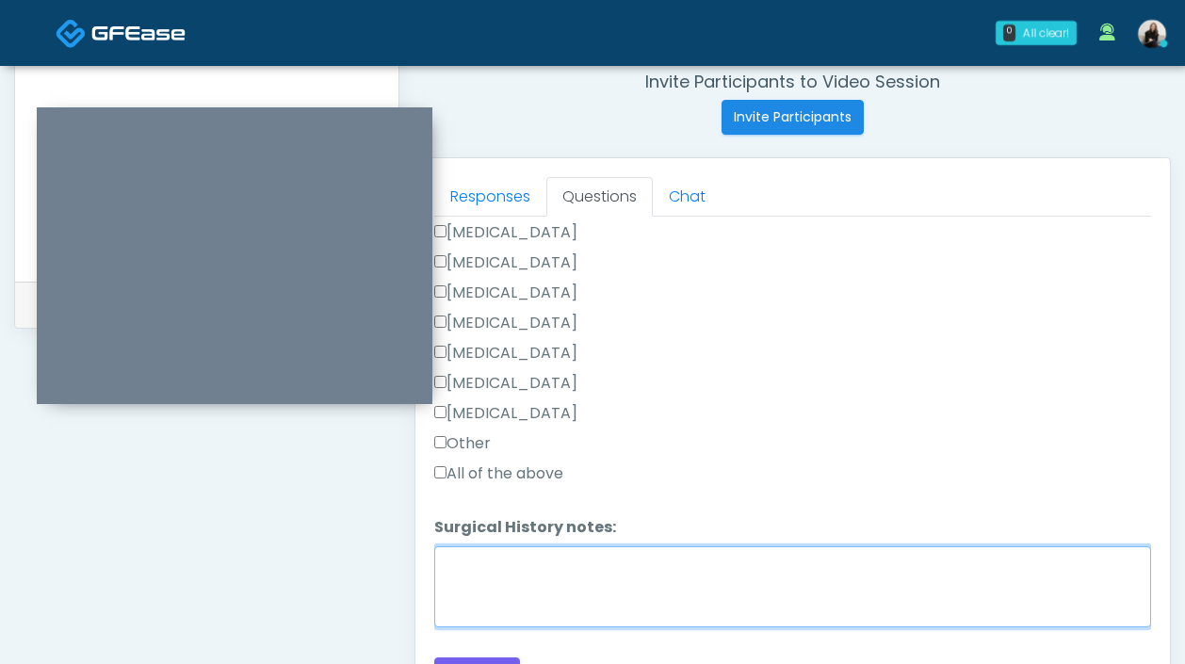
click at [478, 620] on textarea "Surgical History notes:" at bounding box center [792, 586] width 717 height 81
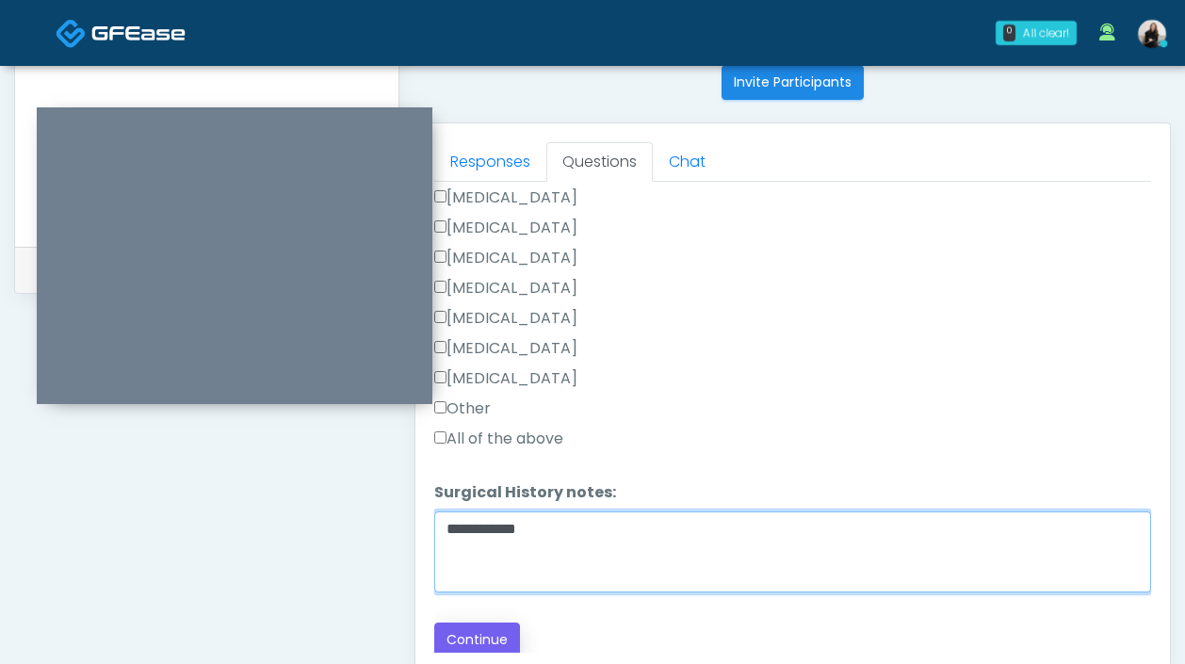
type textarea "**********"
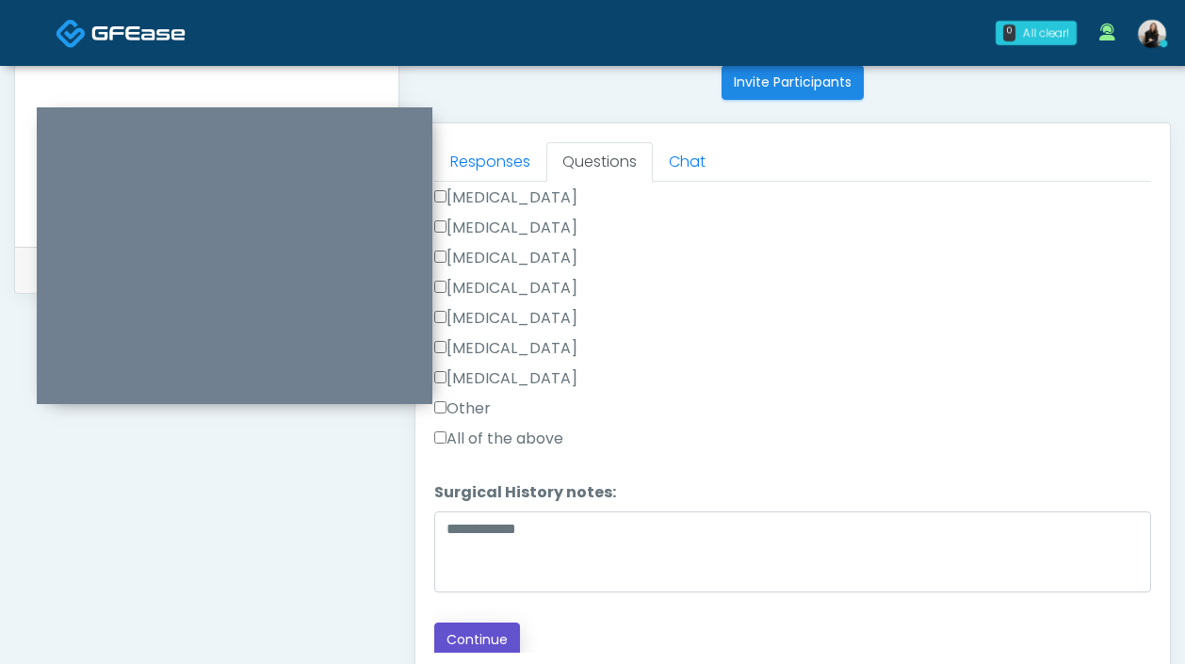
click at [497, 624] on button "Continue" at bounding box center [477, 640] width 86 height 35
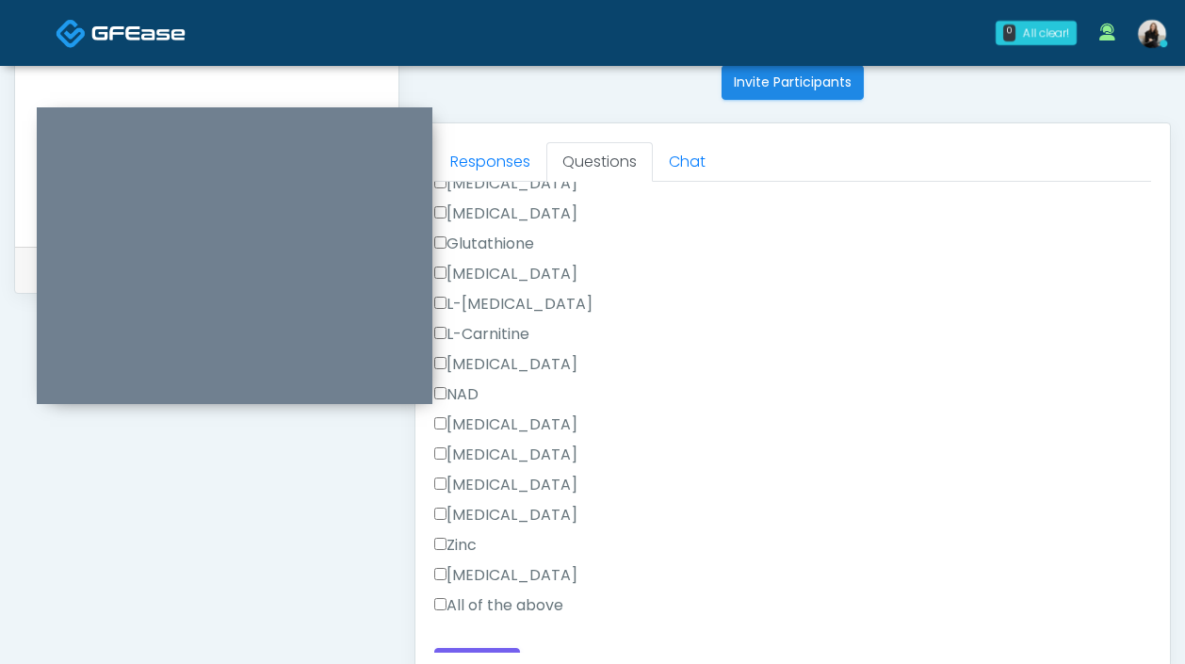
scroll to position [1027, 0]
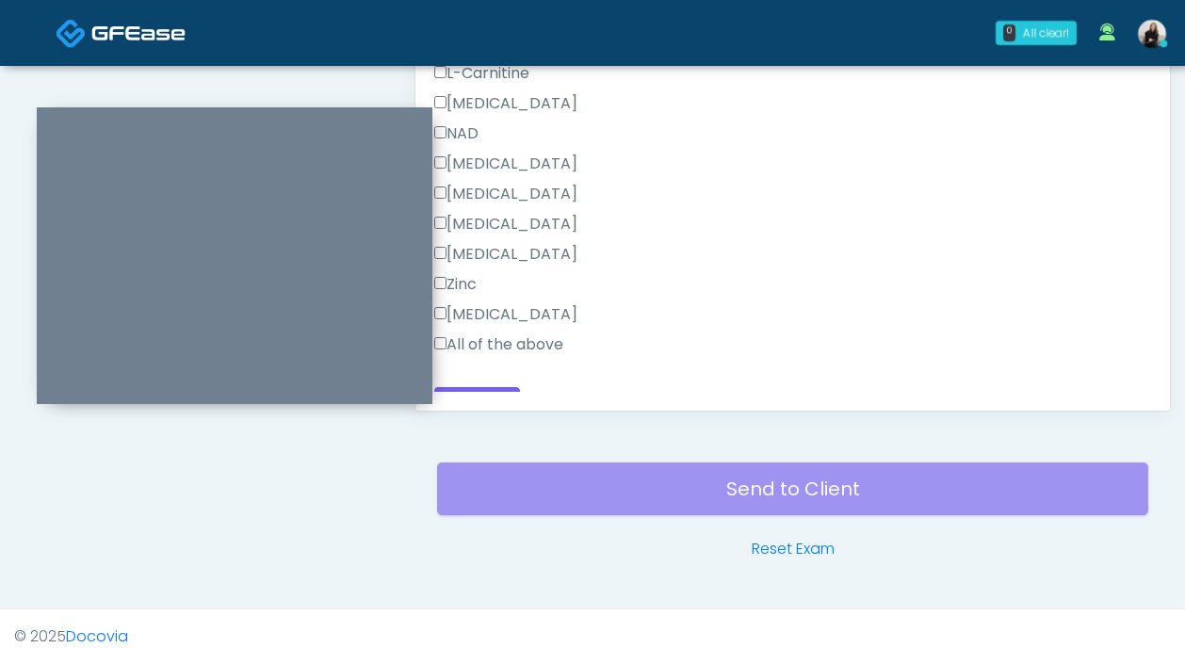
click at [536, 344] on label "All of the above" at bounding box center [498, 344] width 129 height 23
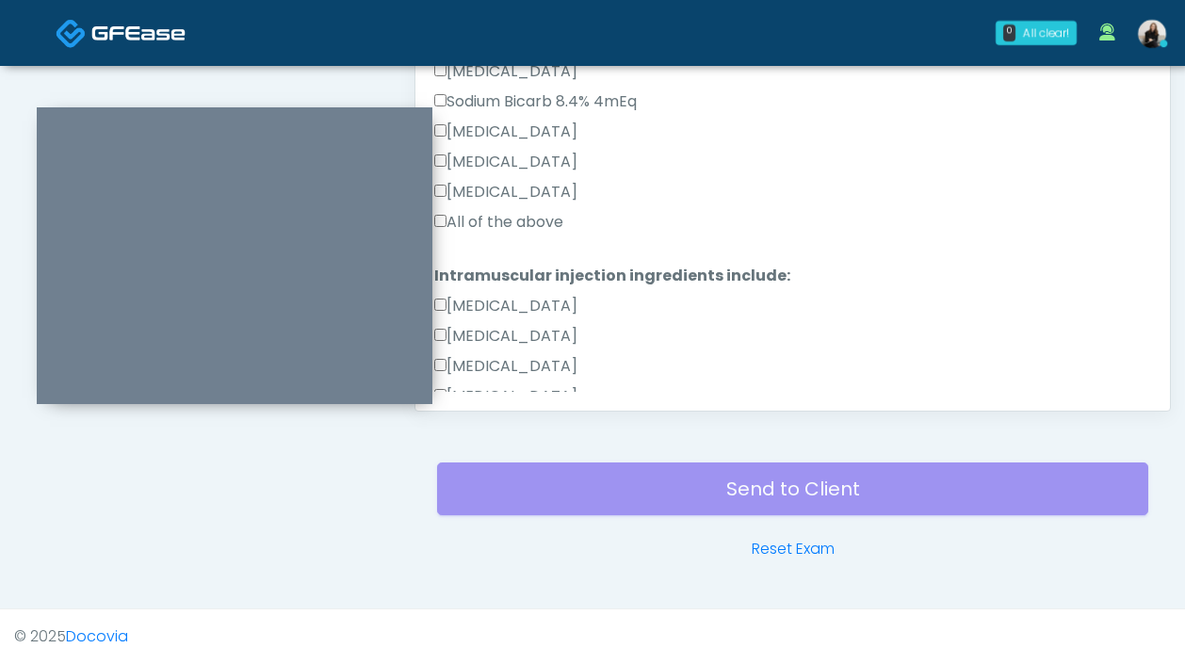
scroll to position [490, 0]
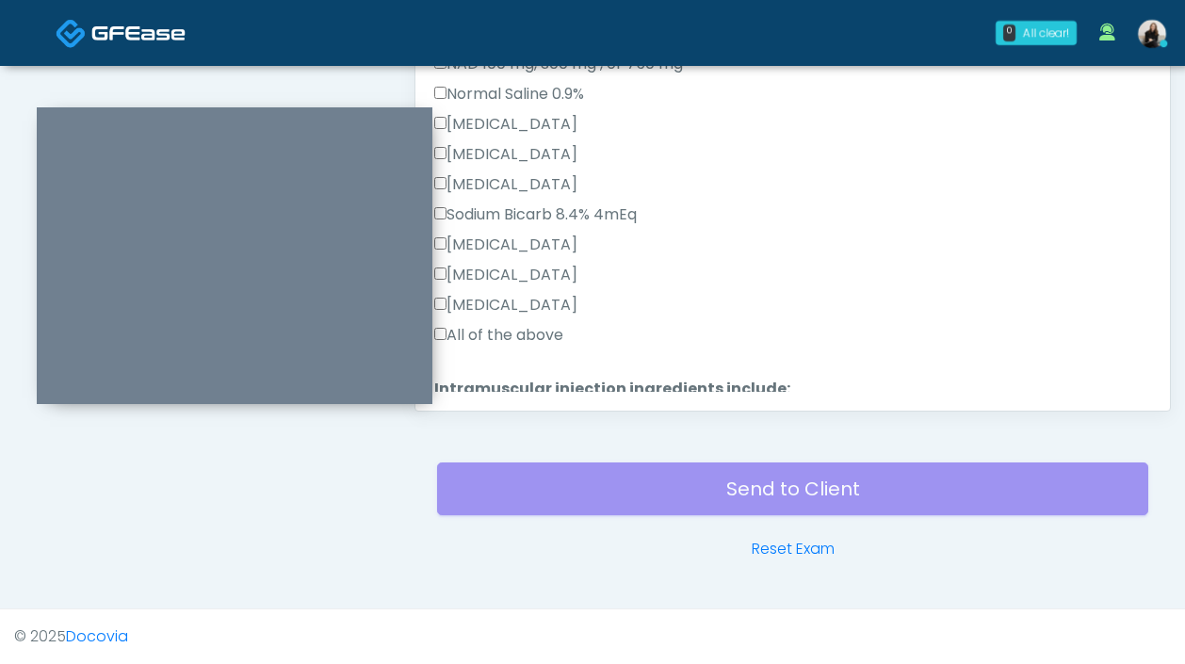
click at [534, 344] on label "All of the above" at bounding box center [498, 335] width 129 height 23
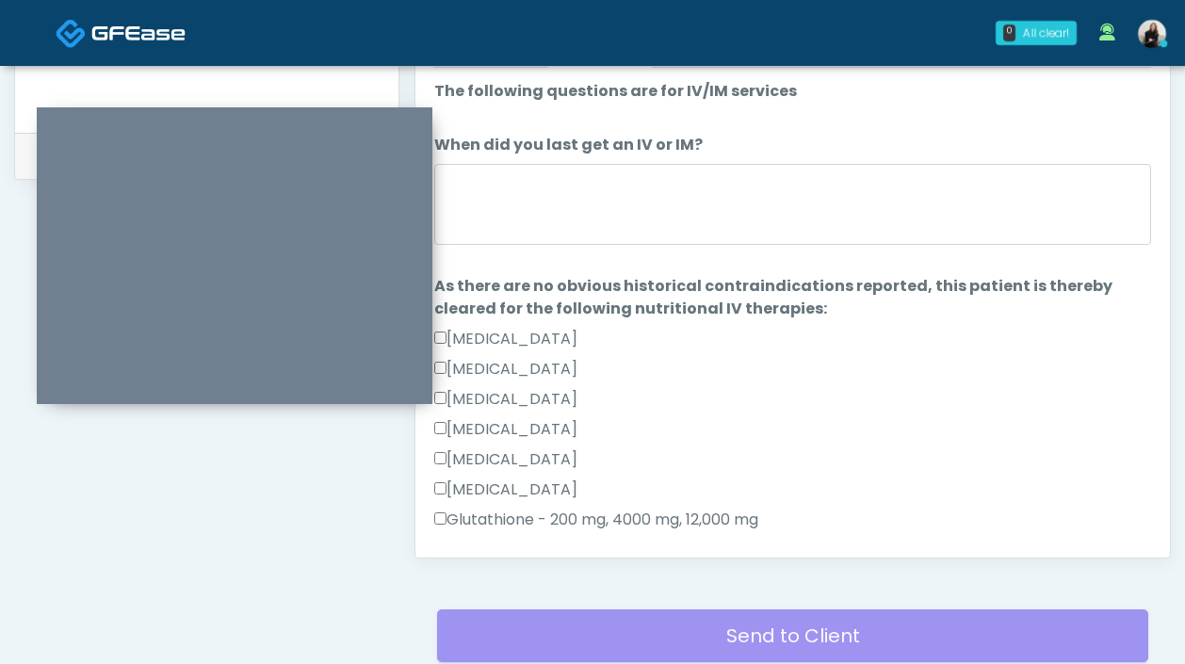
scroll to position [876, 0]
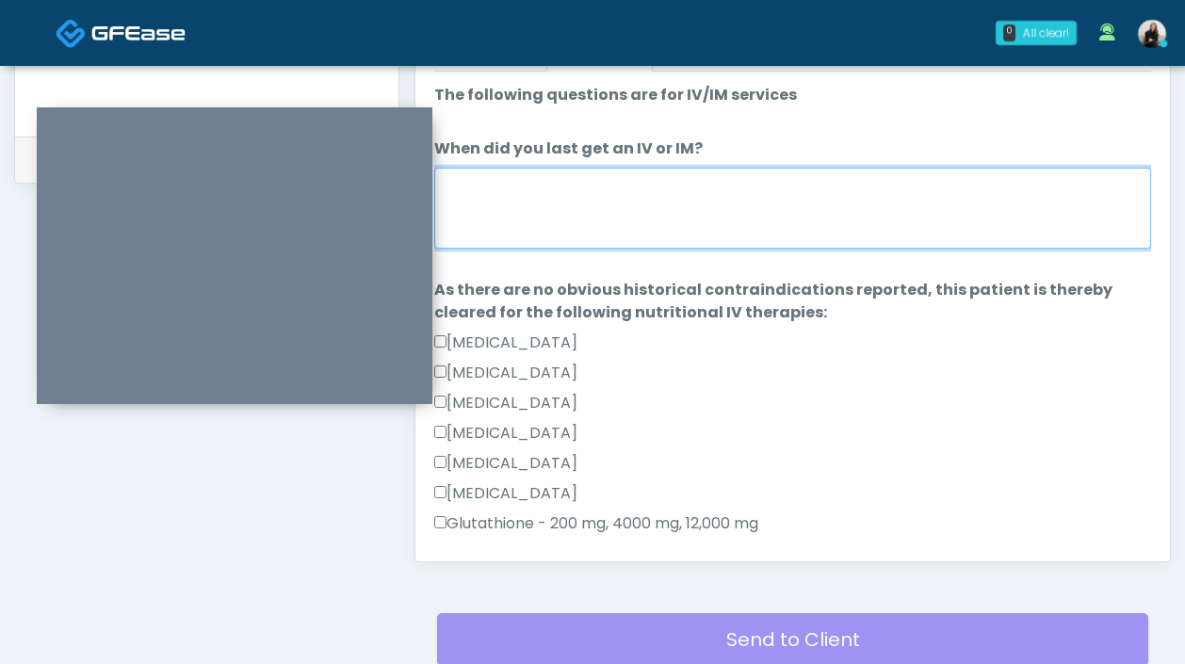
click at [539, 230] on textarea "When did you last get an IV or IM?" at bounding box center [792, 208] width 717 height 81
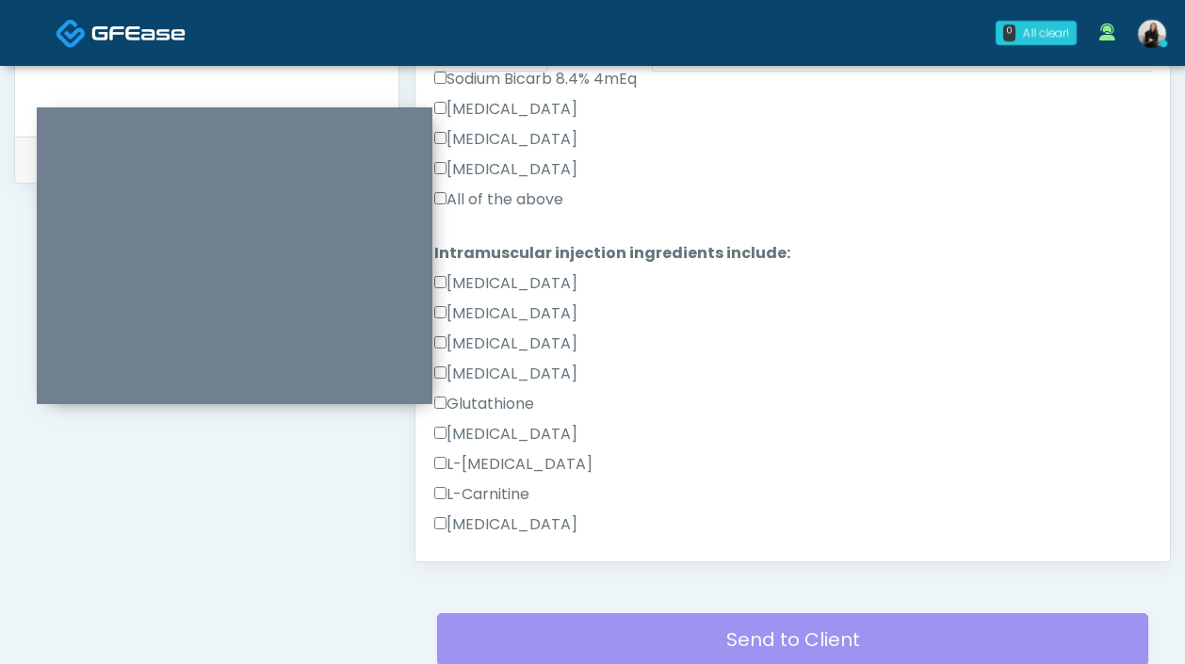
scroll to position [1076, 0]
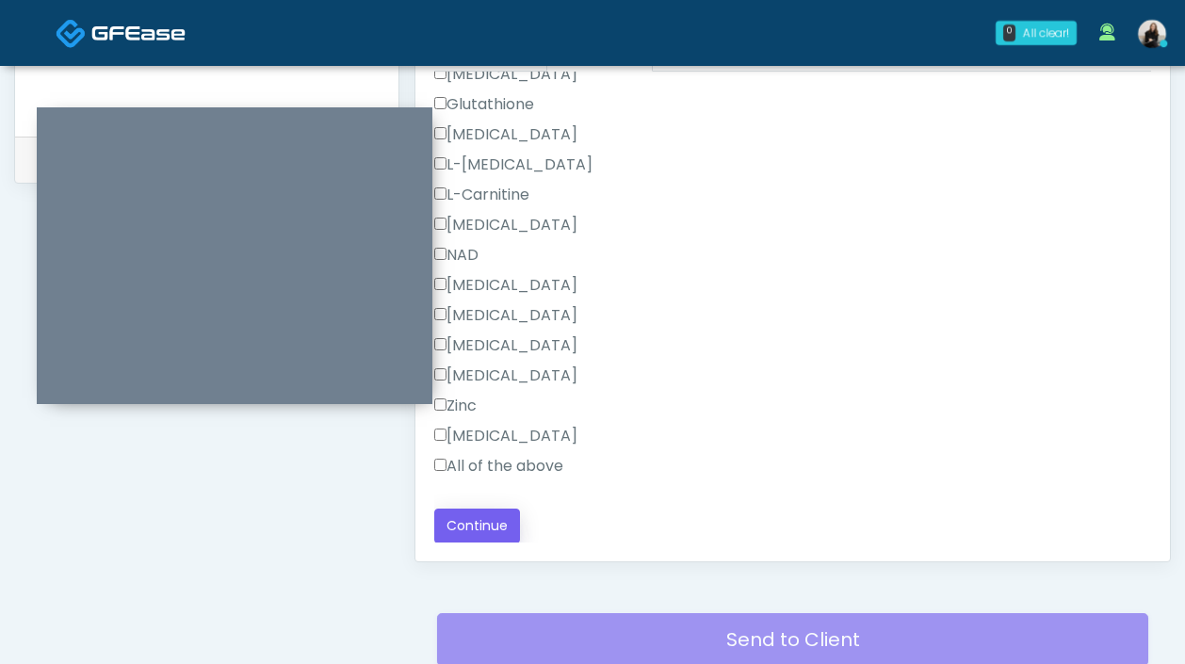
type textarea "********"
click at [496, 523] on button "Continue" at bounding box center [477, 526] width 86 height 35
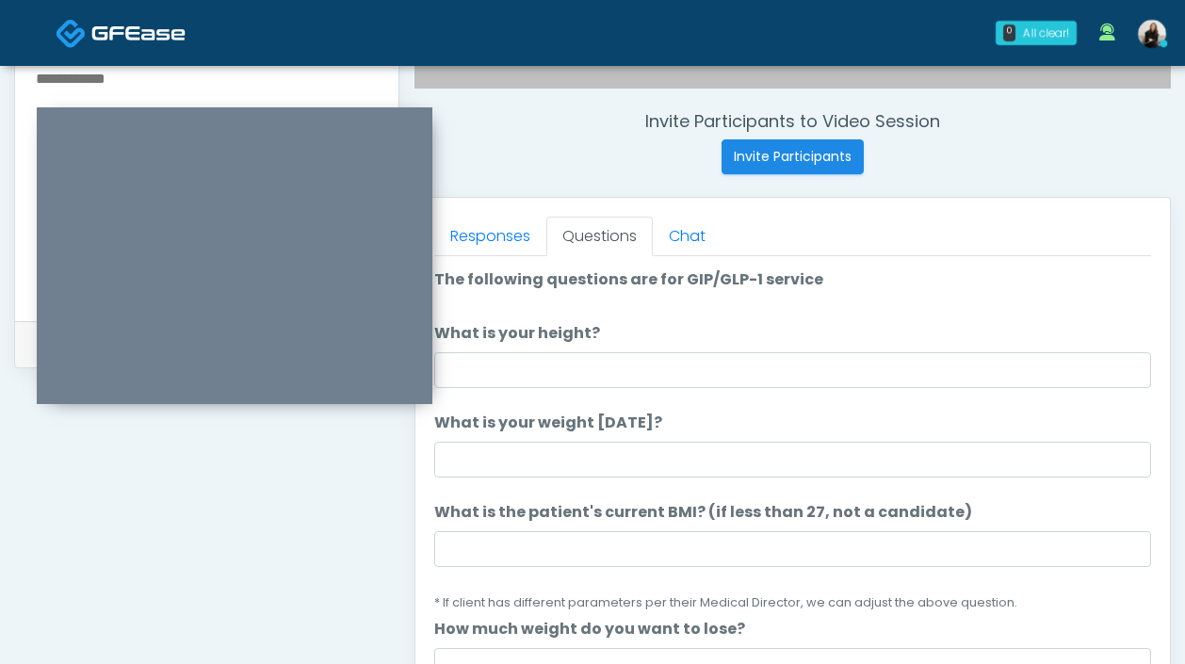
scroll to position [0, 0]
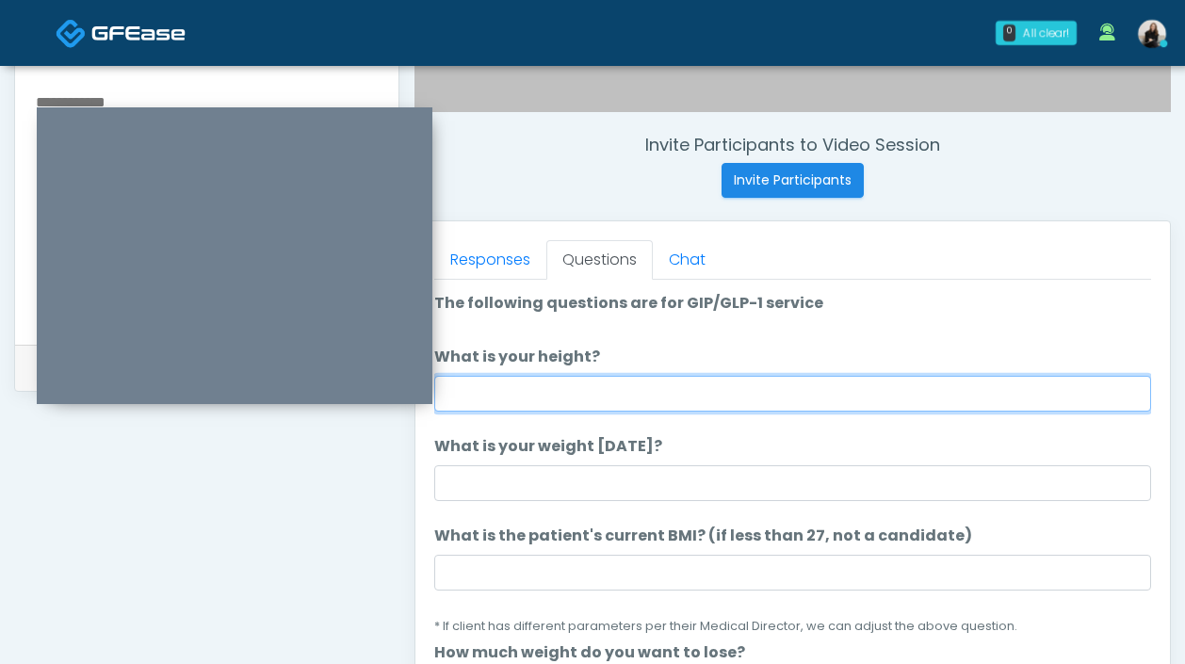
click at [570, 388] on input "What is your height?" at bounding box center [792, 394] width 717 height 36
click at [478, 397] on input "*******" at bounding box center [792, 394] width 717 height 36
type input "*******"
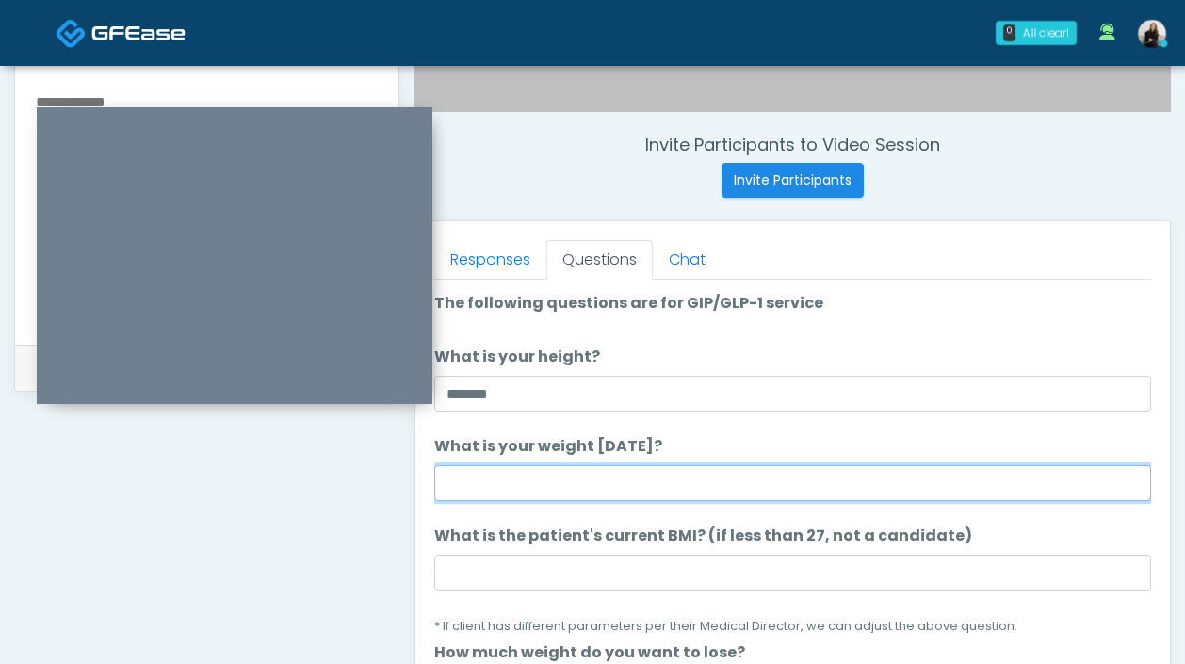
click at [478, 480] on input "What is your weight today?" at bounding box center [792, 483] width 717 height 36
type input "***"
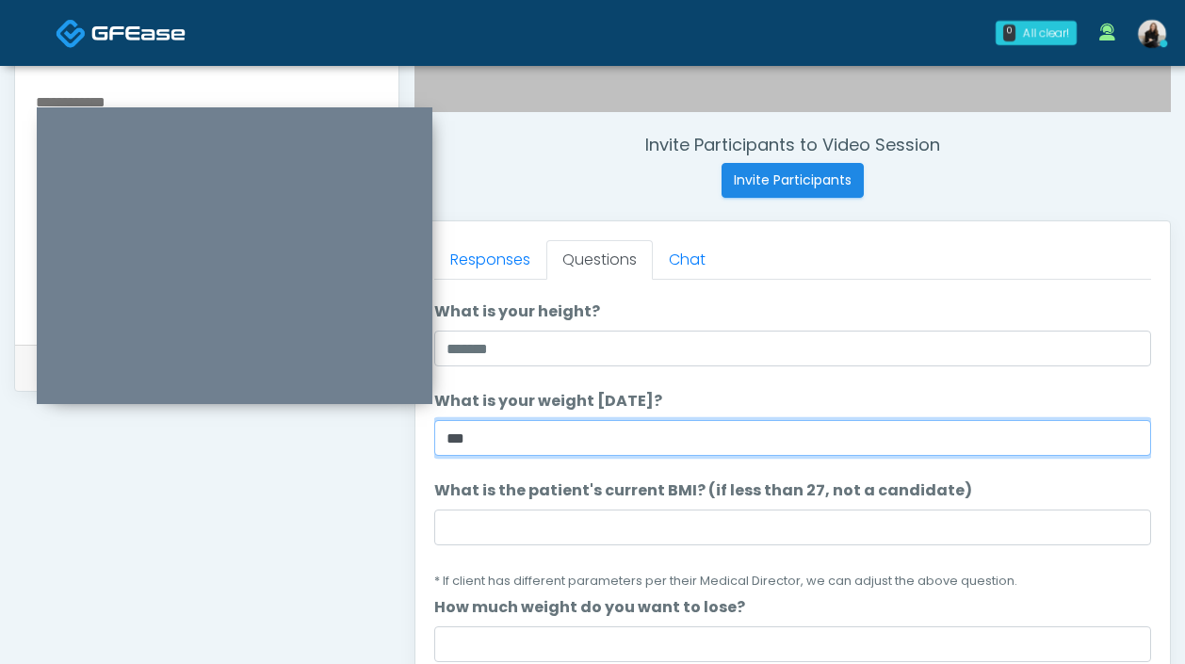
scroll to position [91, 0]
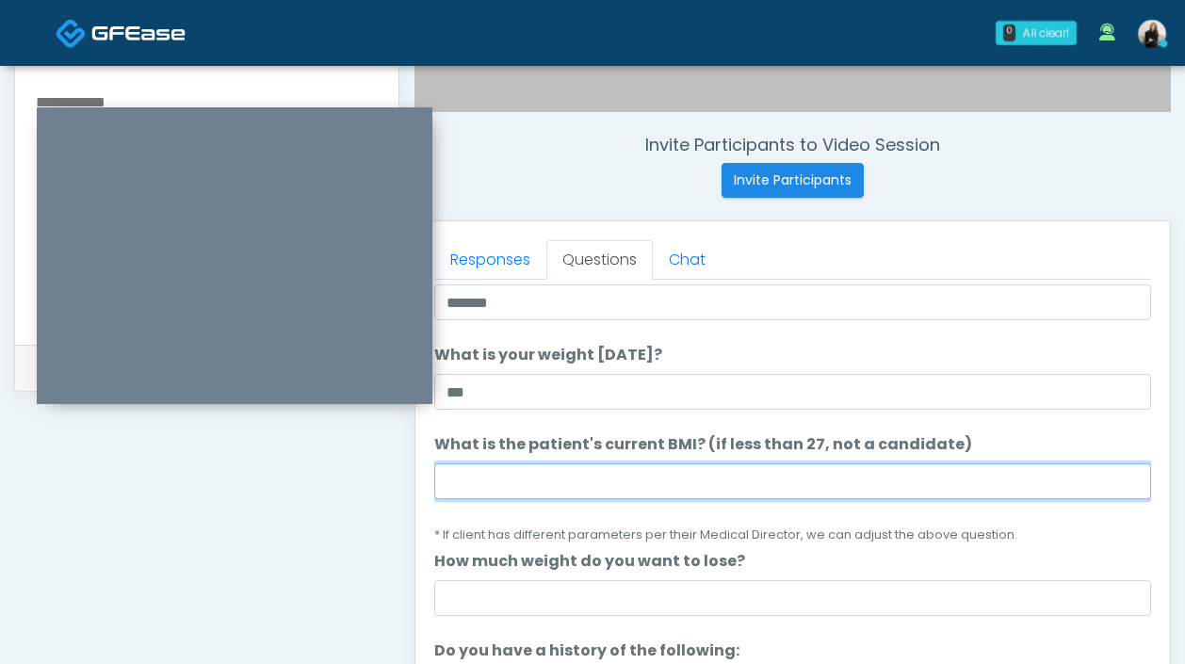
click at [517, 482] on input "What is the patient's current BMI? (if less than 27, not a candidate)" at bounding box center [792, 481] width 717 height 36
paste input "****"
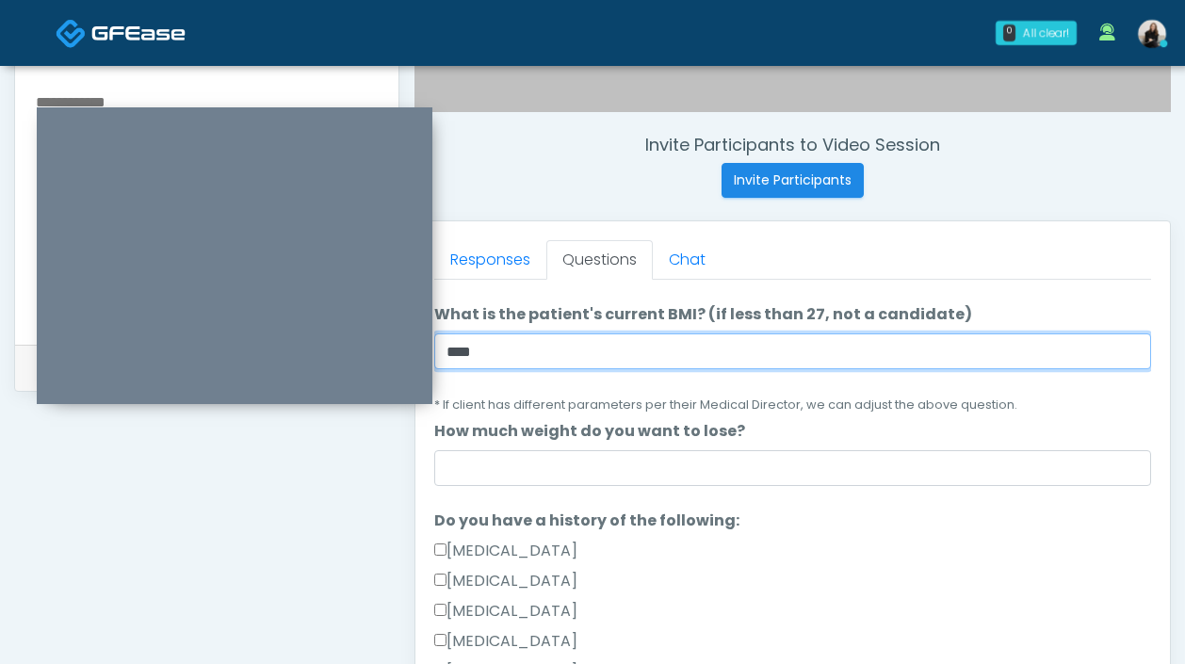
type input "****"
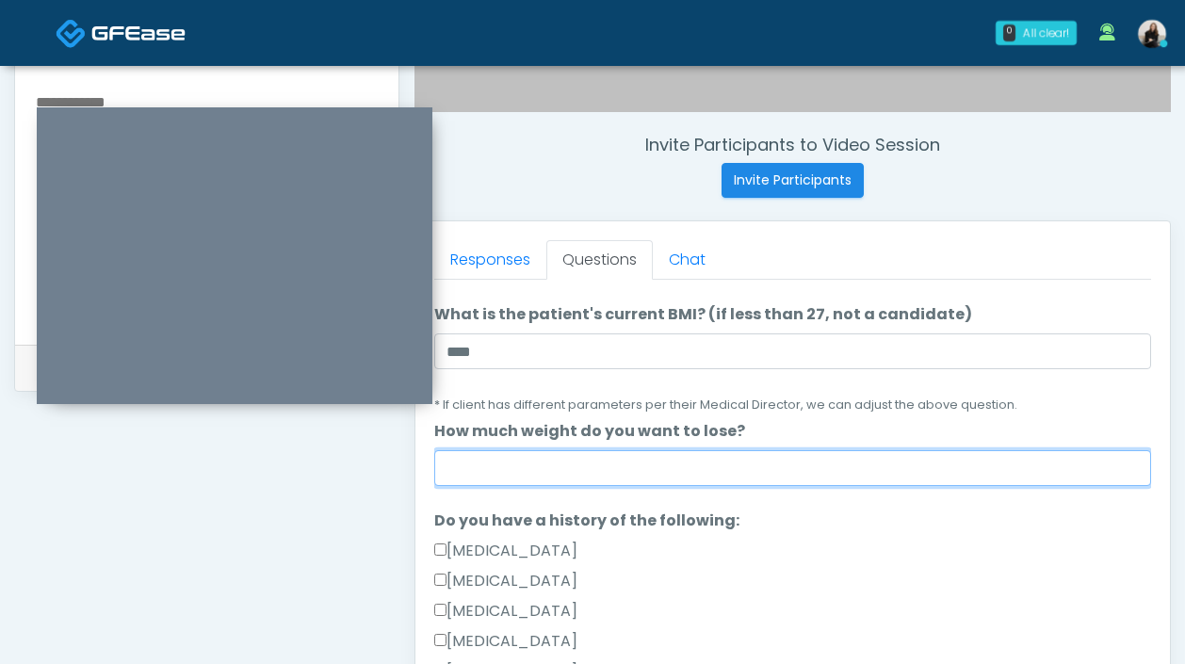
click at [512, 474] on input "How much weight do you want to lose?" at bounding box center [792, 468] width 717 height 36
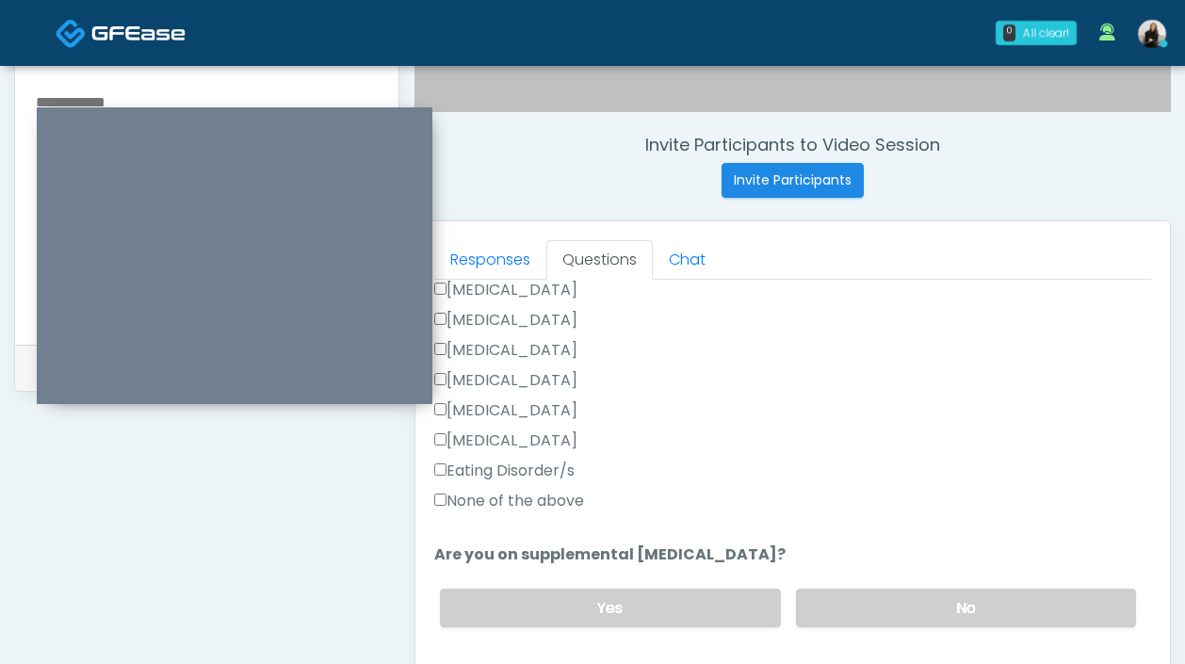
type input "***"
click at [486, 495] on label "None of the above" at bounding box center [509, 501] width 150 height 23
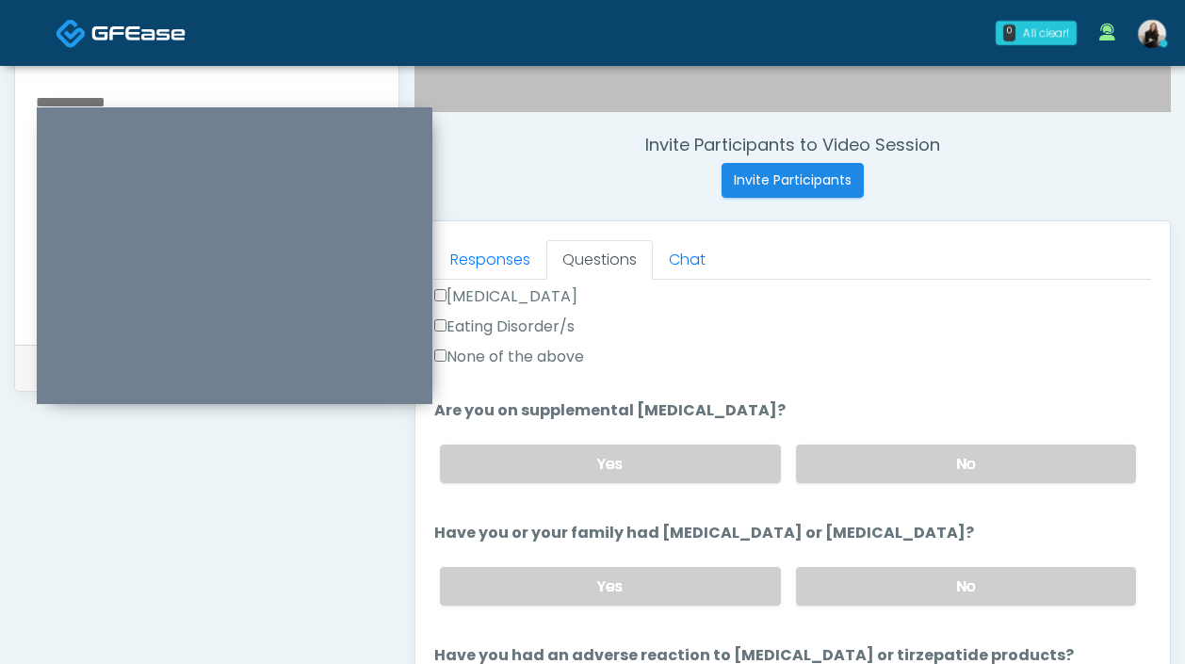
scroll to position [653, 0]
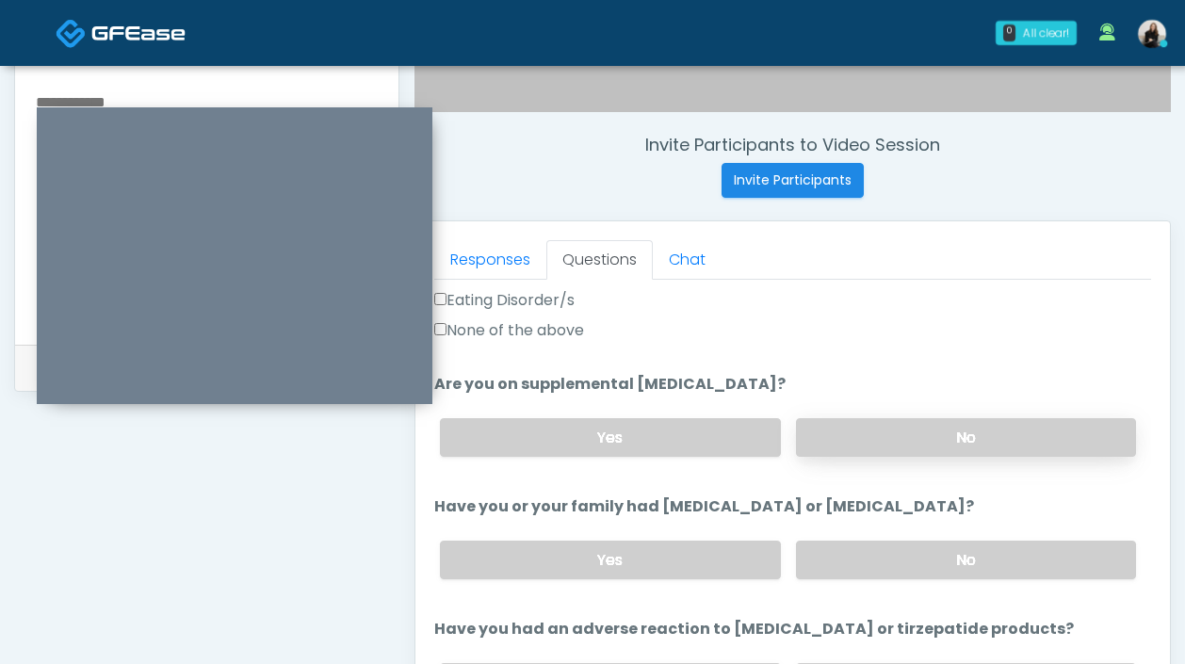
click at [939, 433] on label "No" at bounding box center [966, 437] width 340 height 39
click at [889, 550] on label "No" at bounding box center [966, 560] width 340 height 39
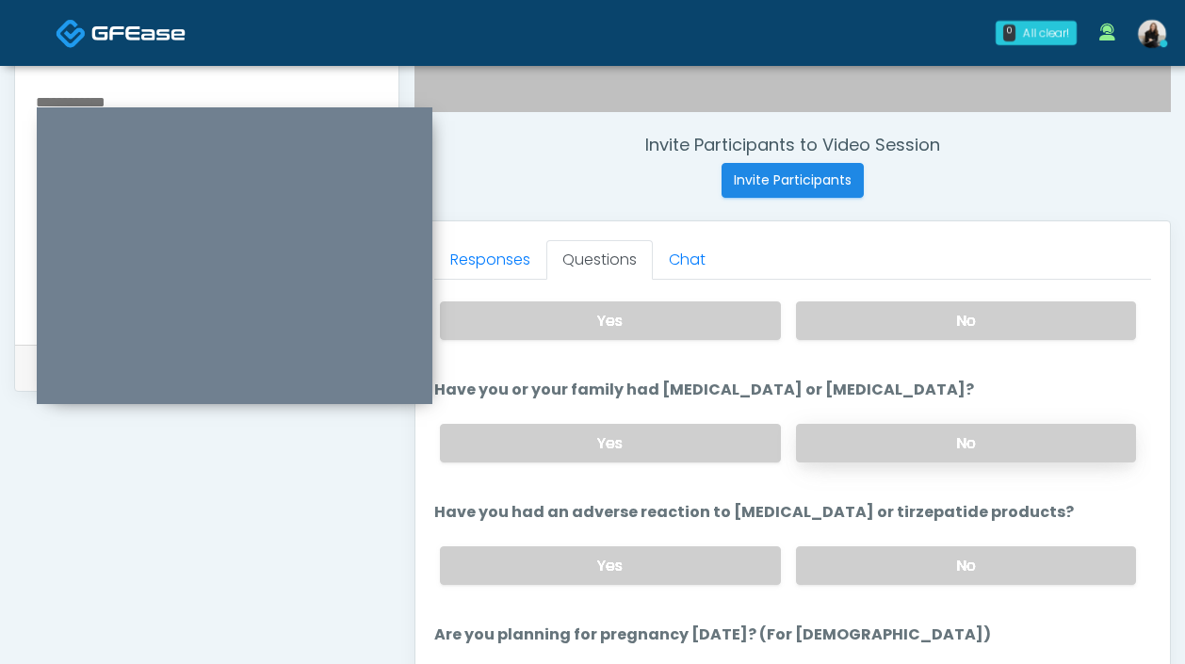
scroll to position [850, 0]
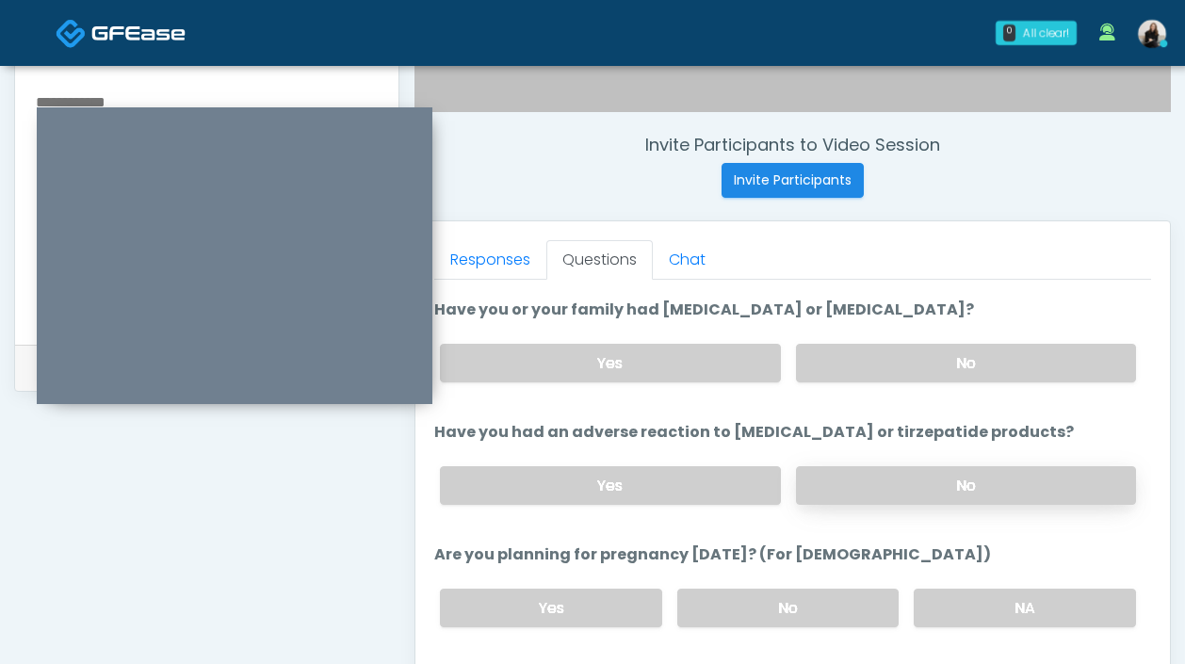
click at [889, 494] on label "No" at bounding box center [966, 485] width 340 height 39
click at [844, 593] on label "No" at bounding box center [788, 608] width 222 height 39
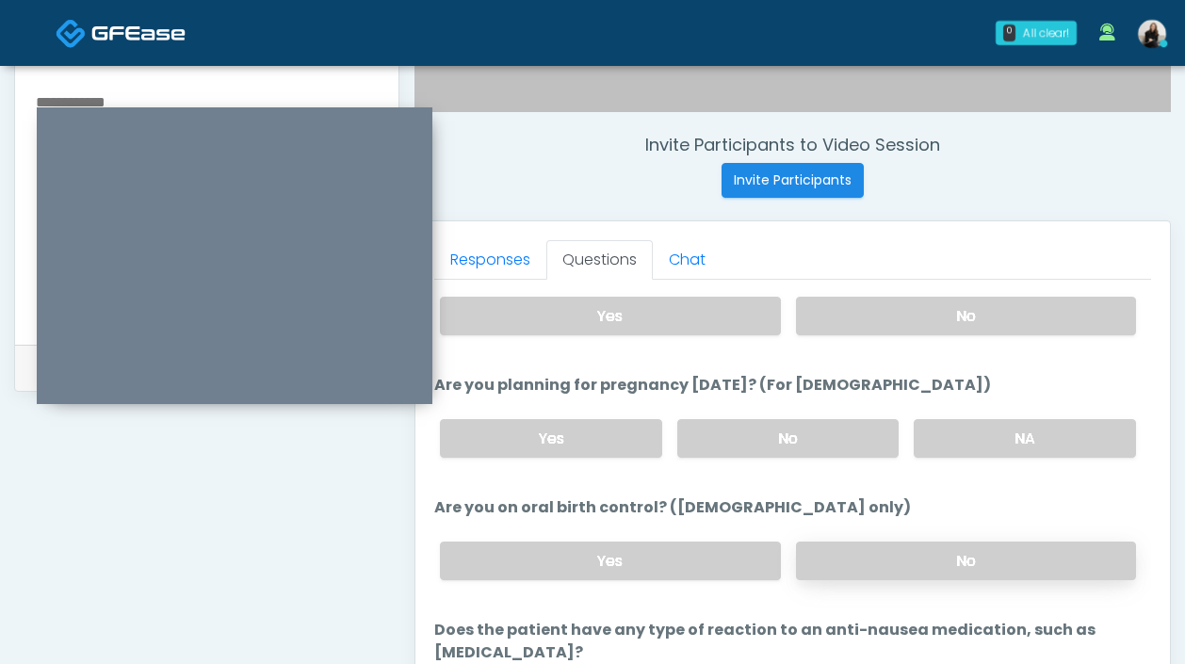
click at [852, 564] on label "No" at bounding box center [966, 561] width 340 height 39
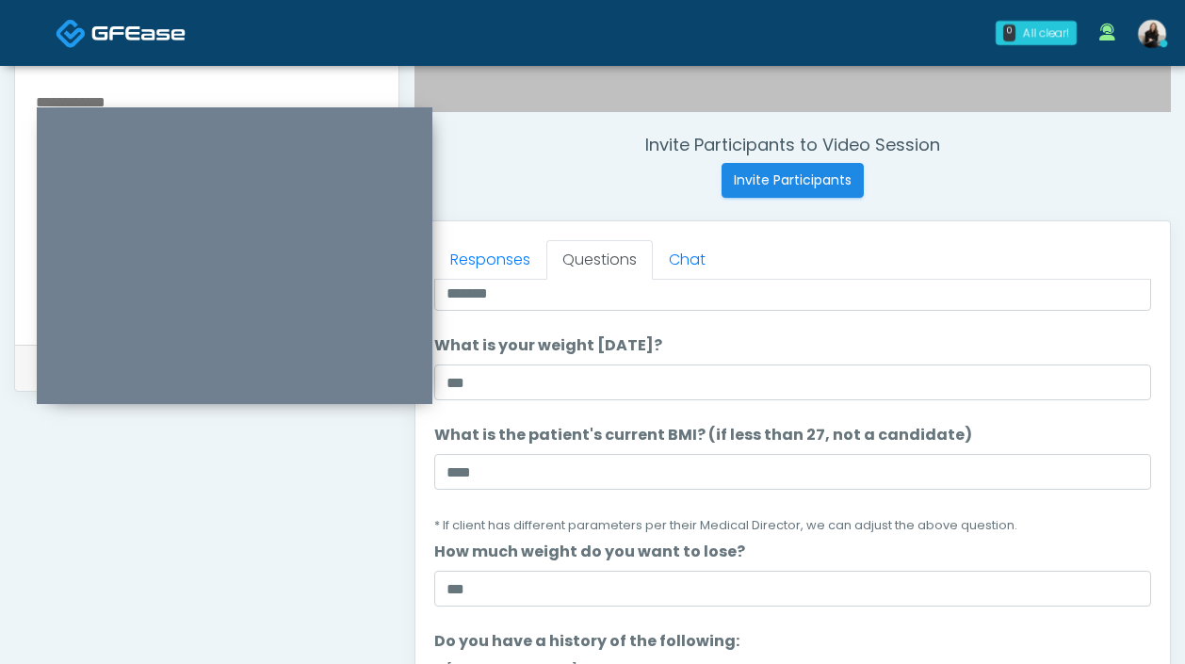
scroll to position [138, 0]
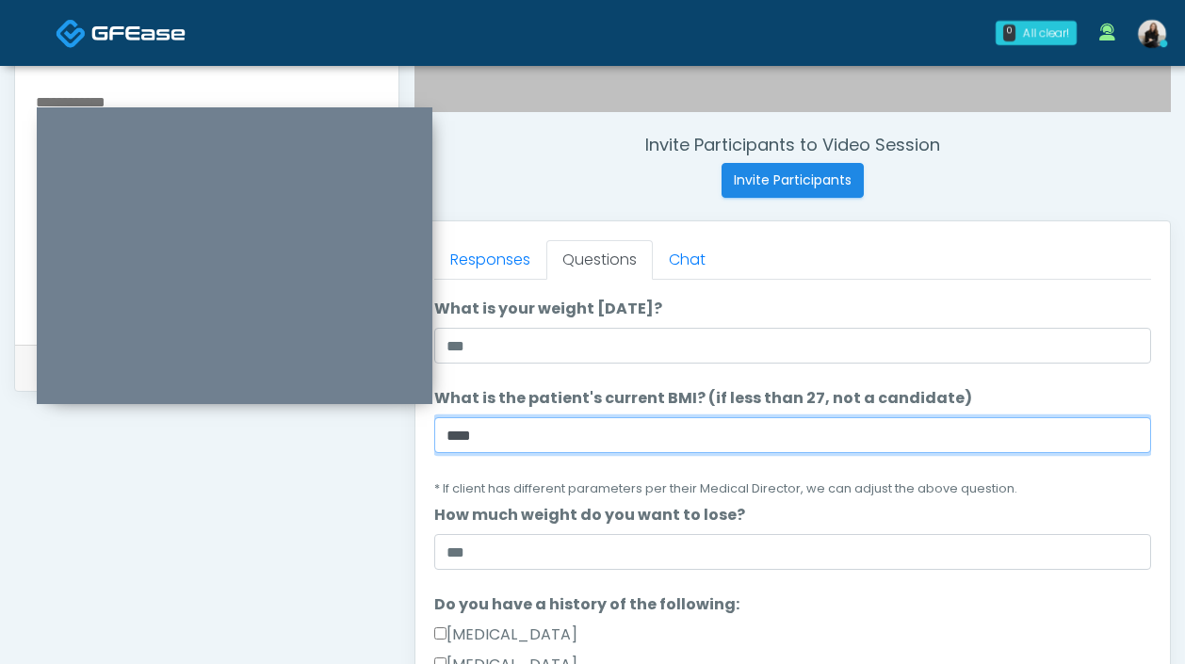
drag, startPoint x: 487, startPoint y: 432, endPoint x: 335, endPoint y: 422, distance: 152.0
click at [335, 422] on div "**********" at bounding box center [592, 201] width 1157 height 1436
click at [511, 432] on input "****" at bounding box center [792, 435] width 717 height 36
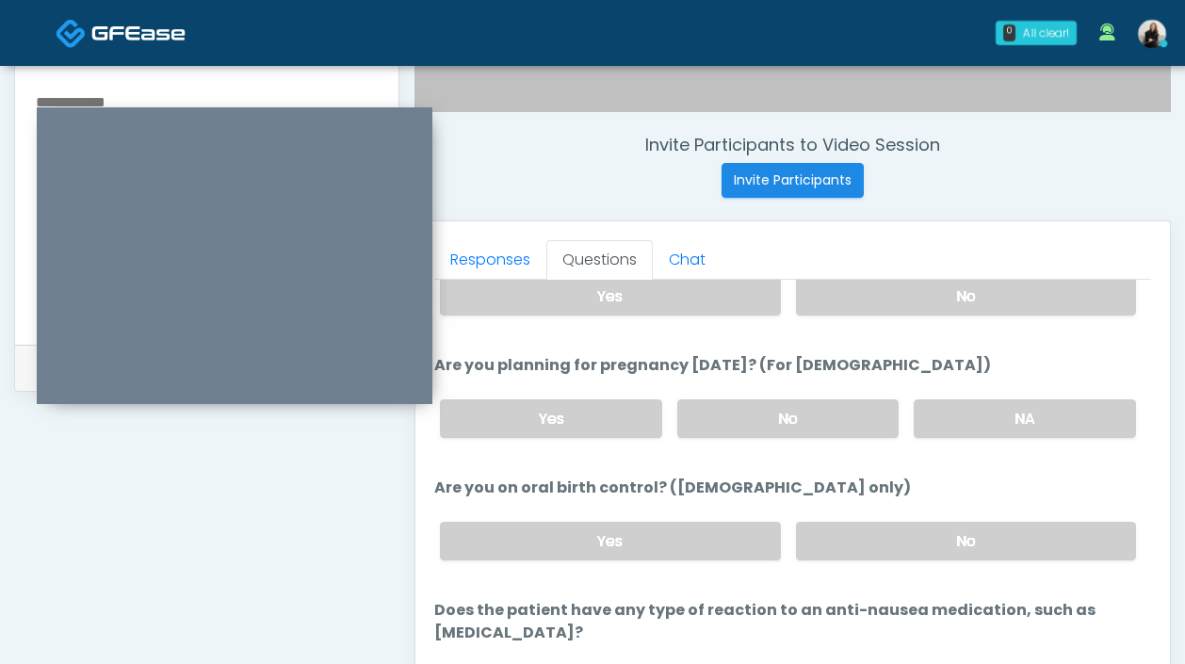
scroll to position [817, 0]
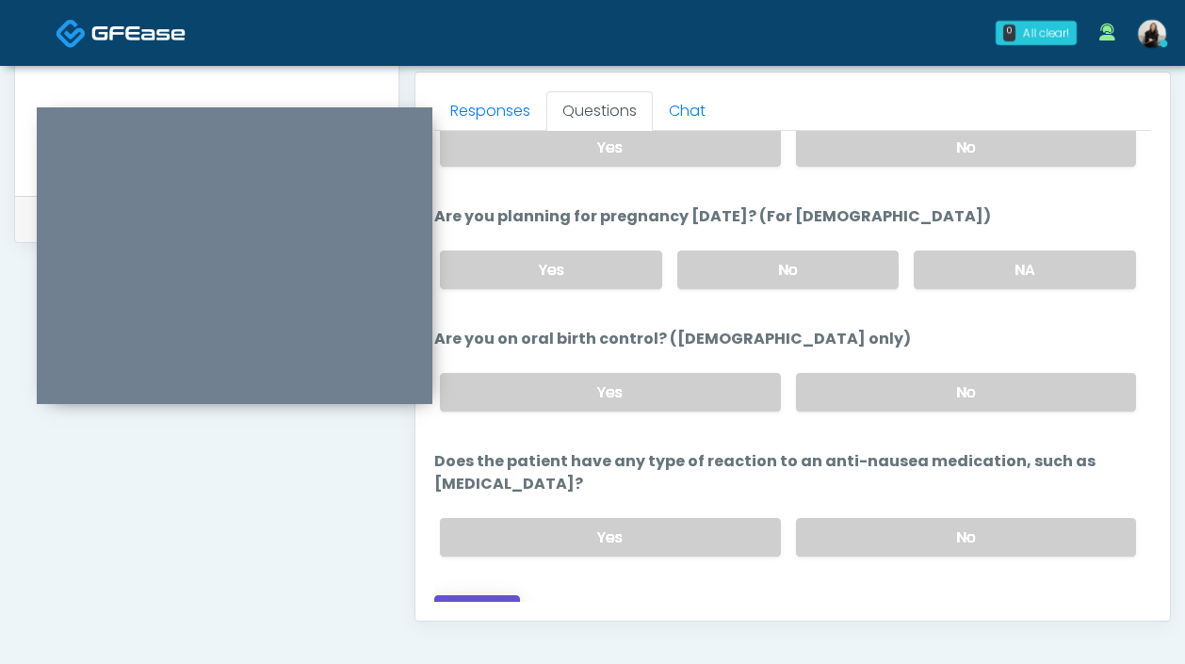
click at [488, 595] on button "Continue" at bounding box center [477, 612] width 86 height 35
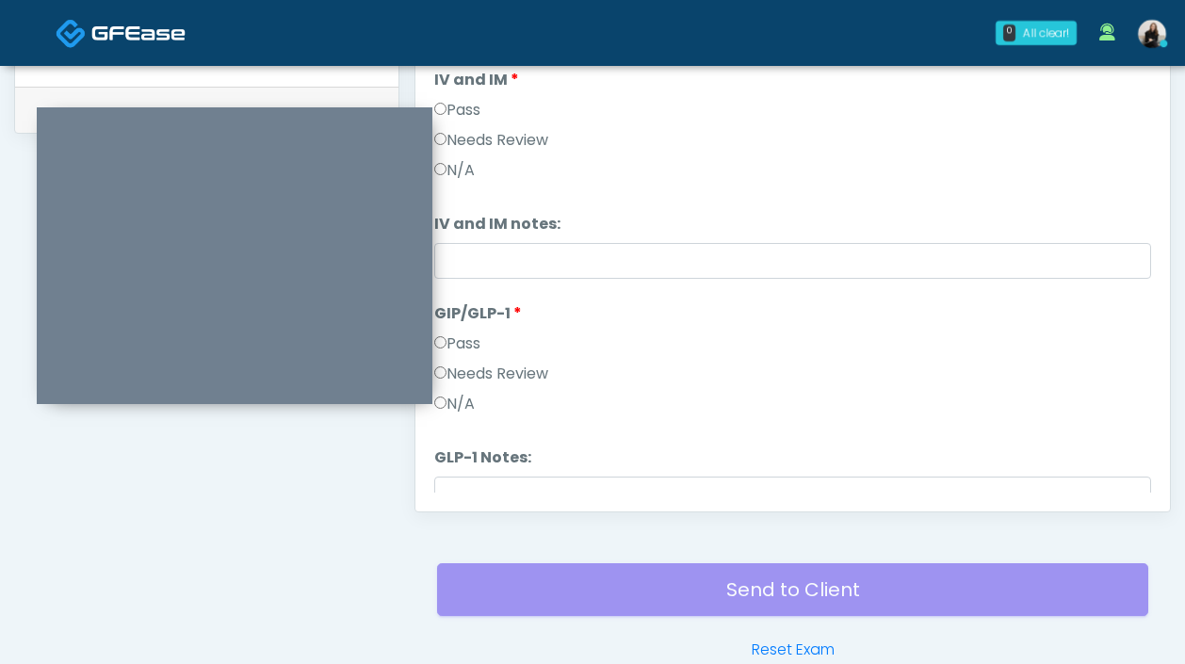
scroll to position [738, 0]
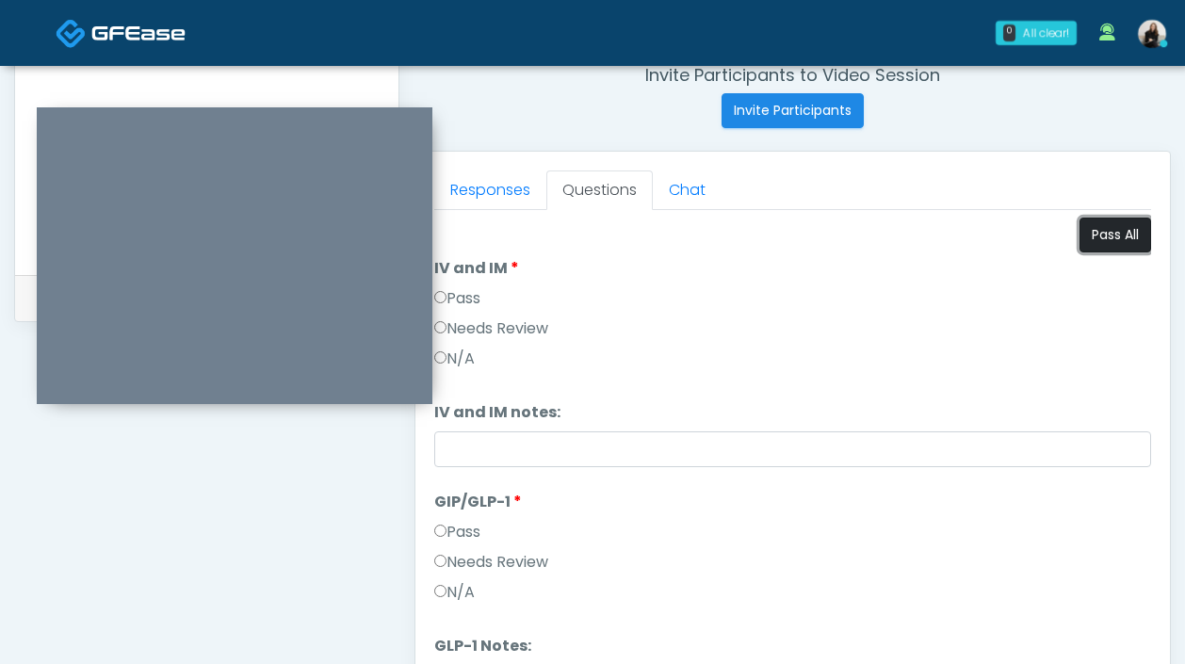
click at [1094, 230] on button "Pass All" at bounding box center [1115, 235] width 72 height 35
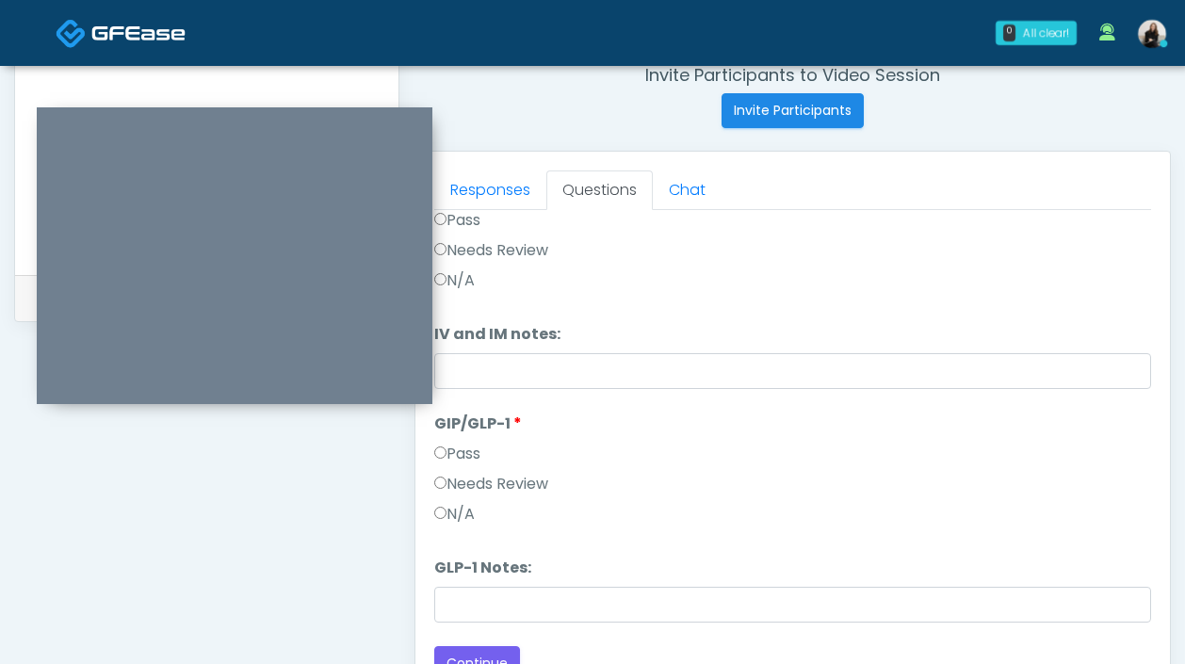
click at [487, 475] on label "Needs Review" at bounding box center [491, 484] width 114 height 23
click at [488, 579] on li "GLP-1 Notes: GLP-1 Notes:" at bounding box center [792, 590] width 717 height 66
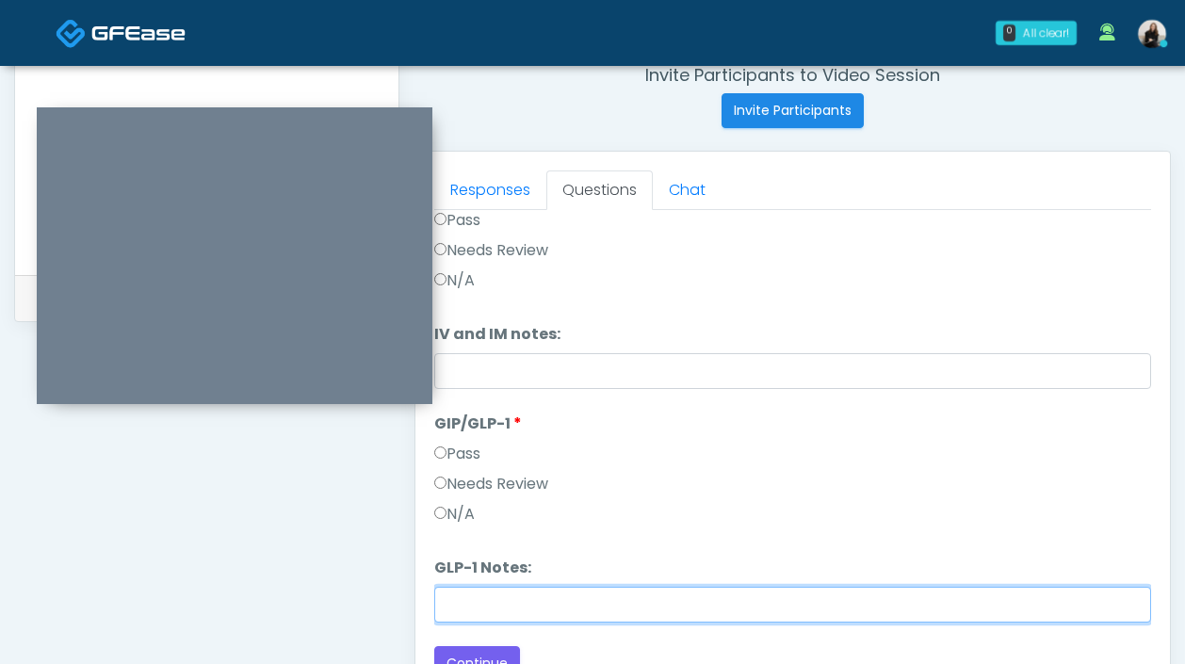
click at [488, 593] on input "GLP-1 Notes:" at bounding box center [792, 605] width 717 height 36
click at [602, 614] on input "***" at bounding box center [792, 605] width 717 height 36
paste input "*****"
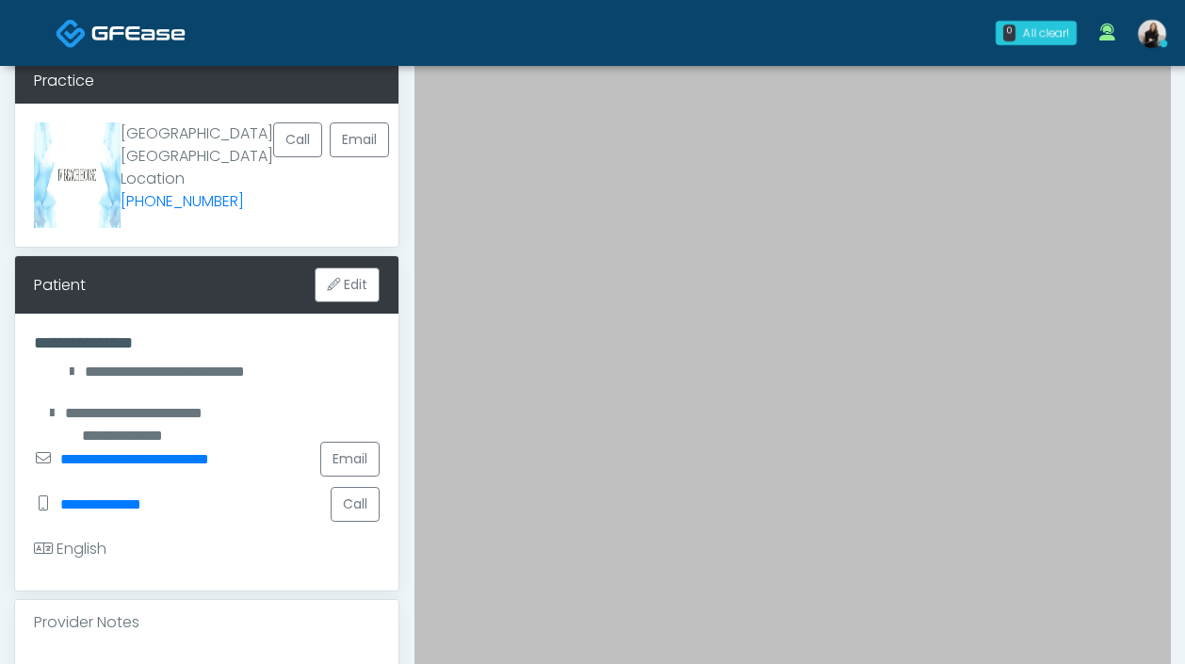
scroll to position [233, 0]
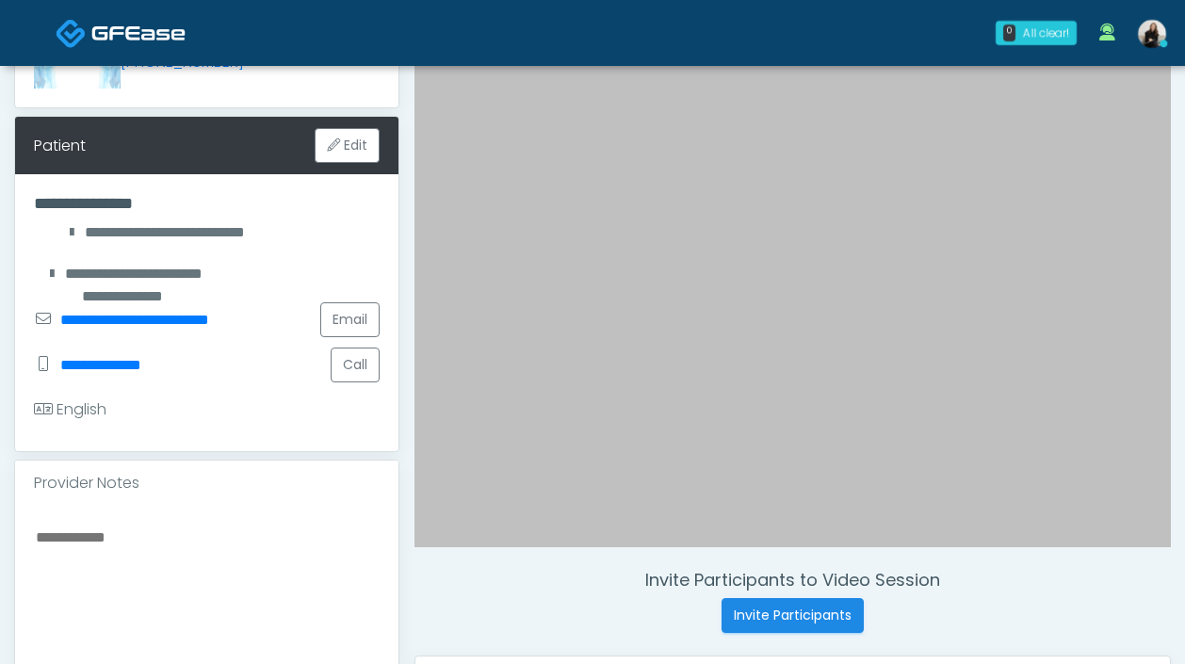
type input "********"
click at [275, 583] on textarea at bounding box center [207, 640] width 346 height 230
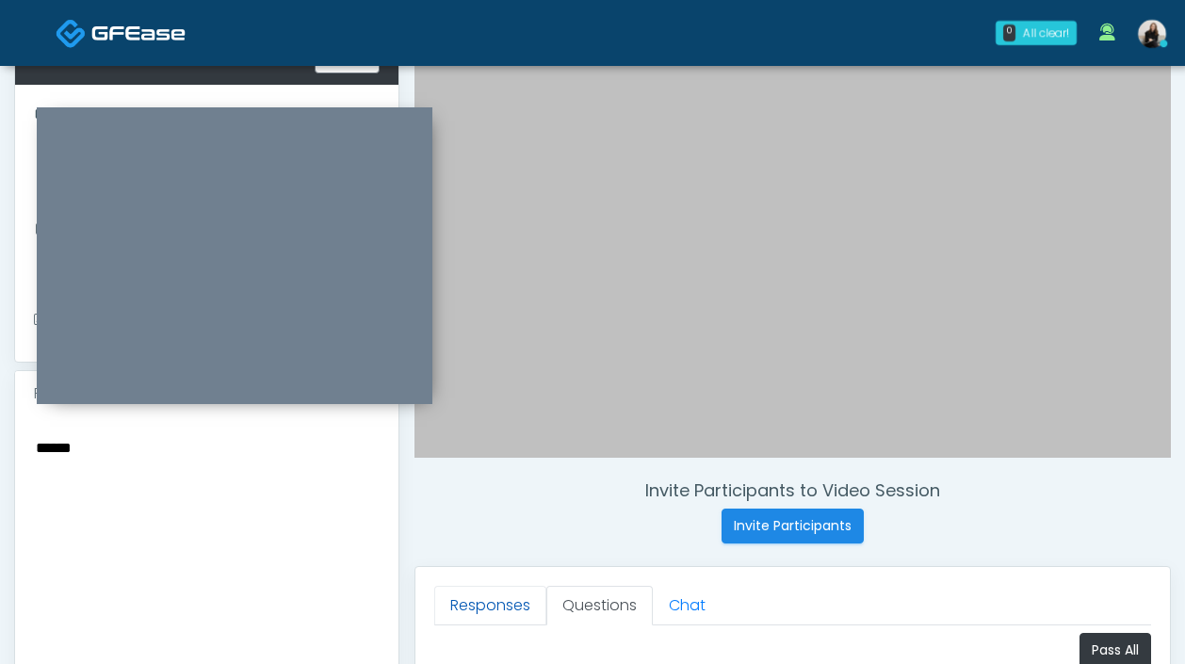
scroll to position [0, 0]
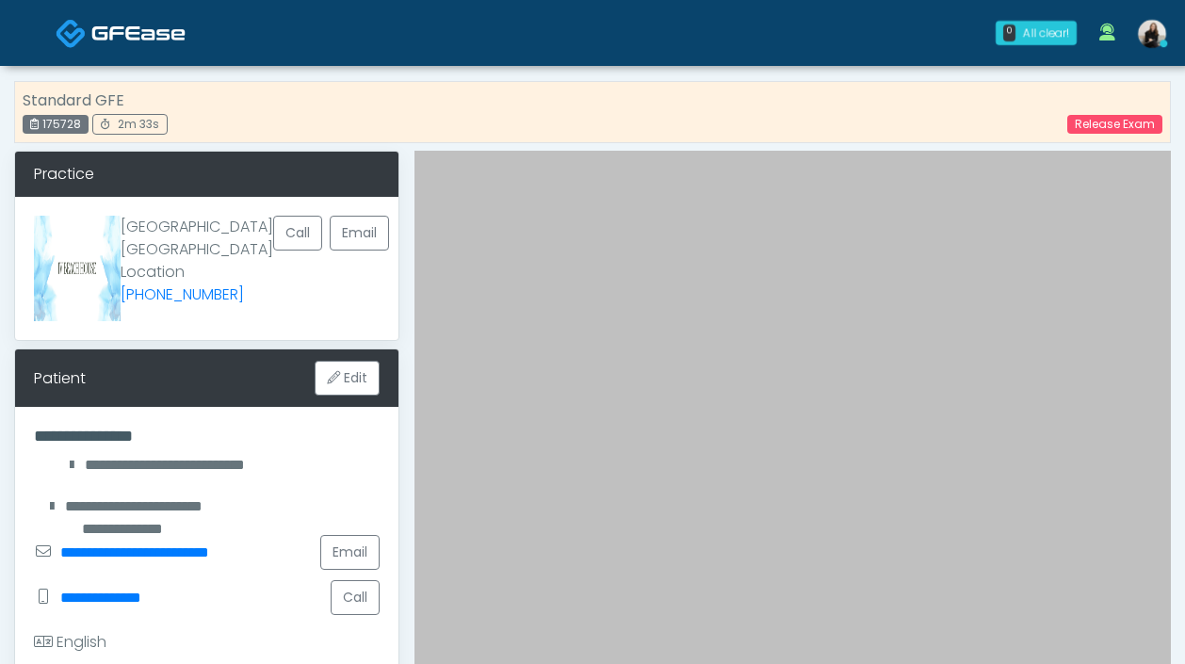
type textarea "******"
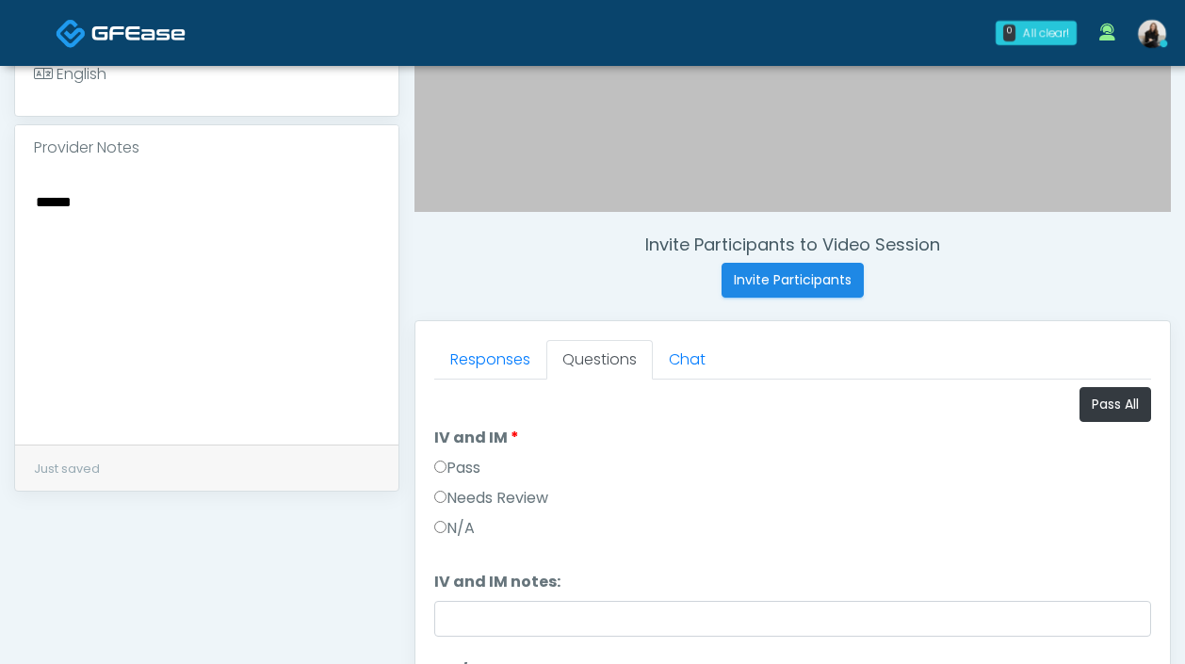
scroll to position [608, 0]
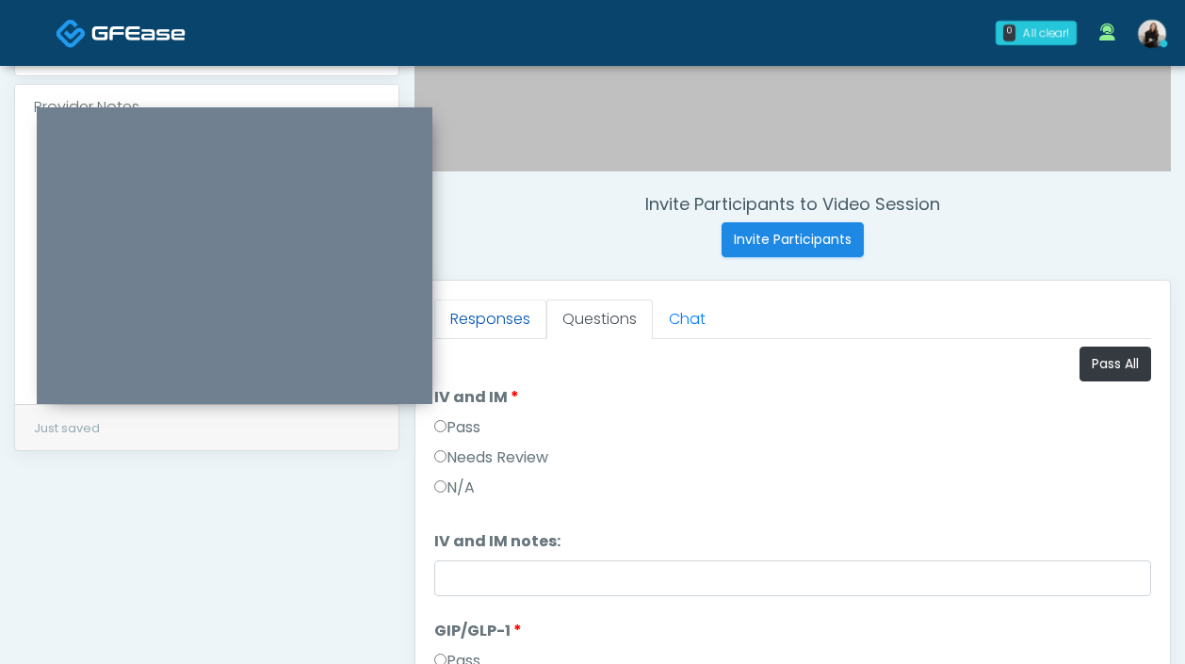
click at [506, 332] on link "Responses" at bounding box center [490, 320] width 112 height 40
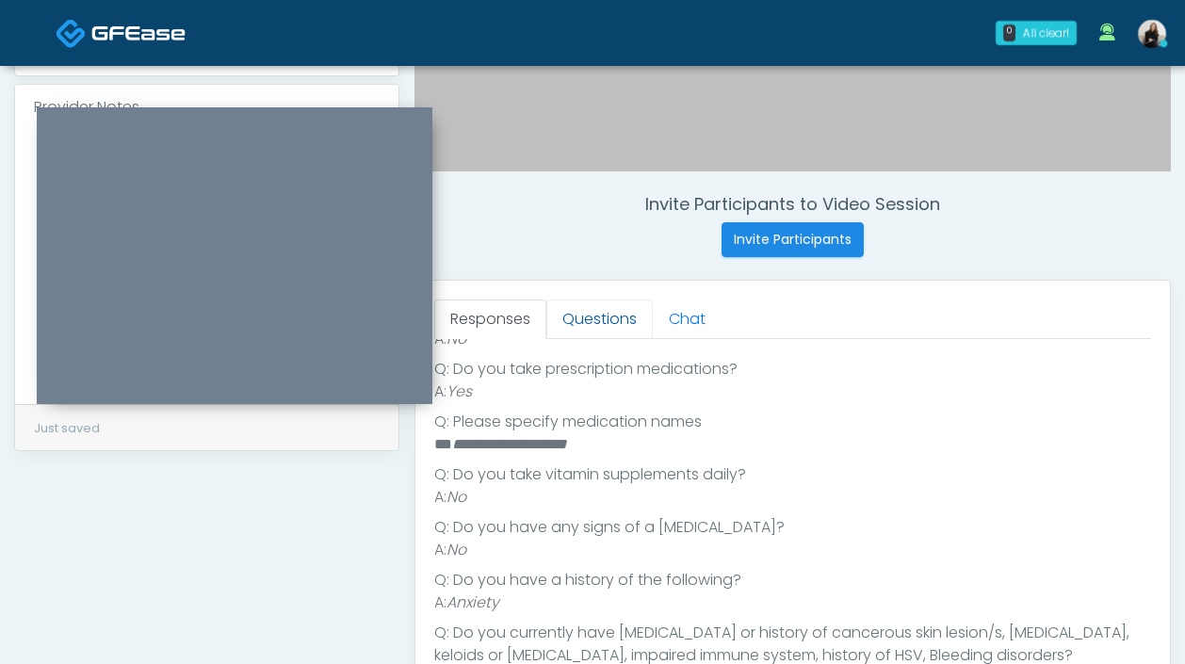
click at [598, 316] on link "Questions" at bounding box center [599, 320] width 106 height 40
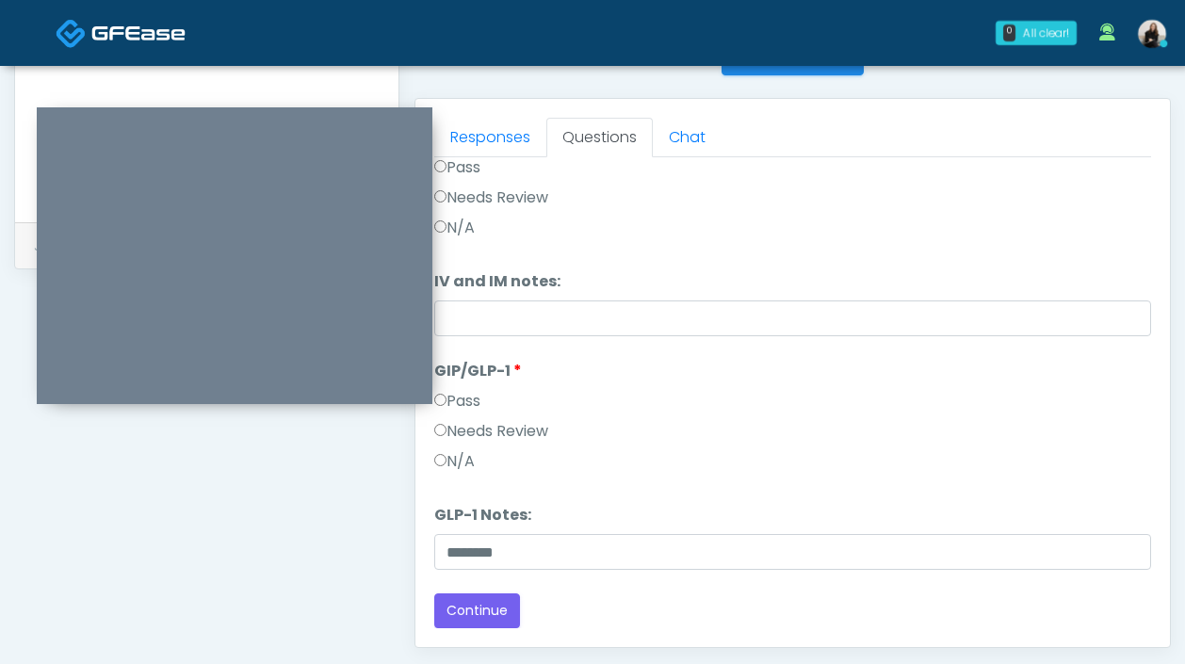
scroll to position [1027, 0]
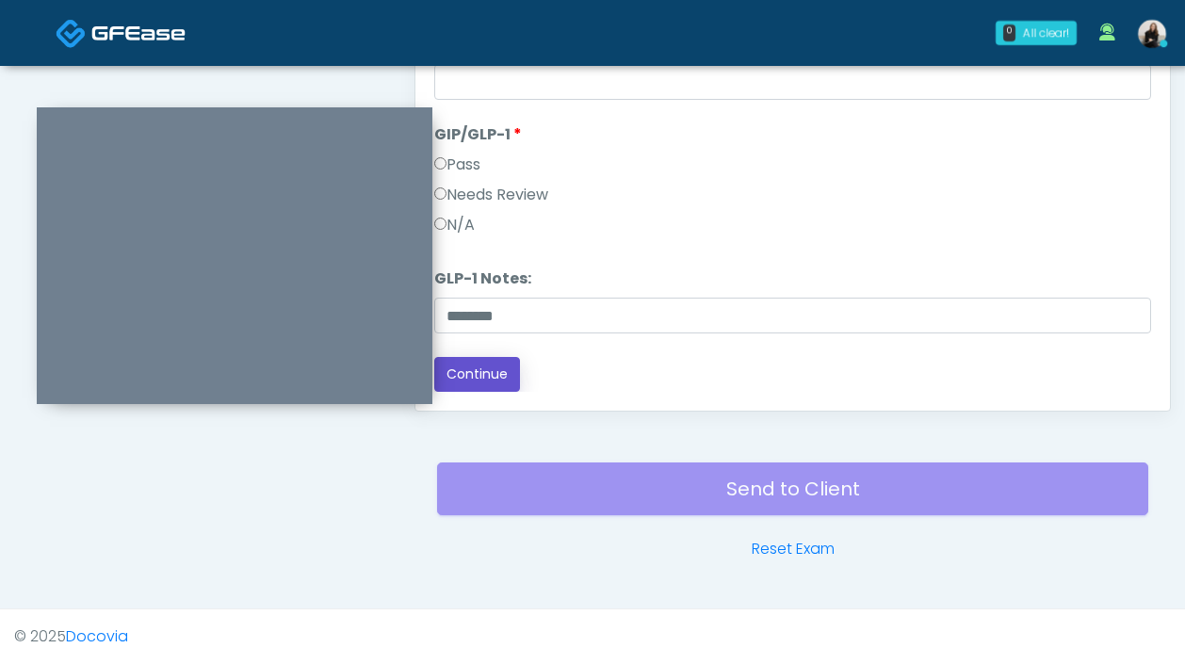
click at [505, 374] on button "Continue" at bounding box center [477, 374] width 86 height 35
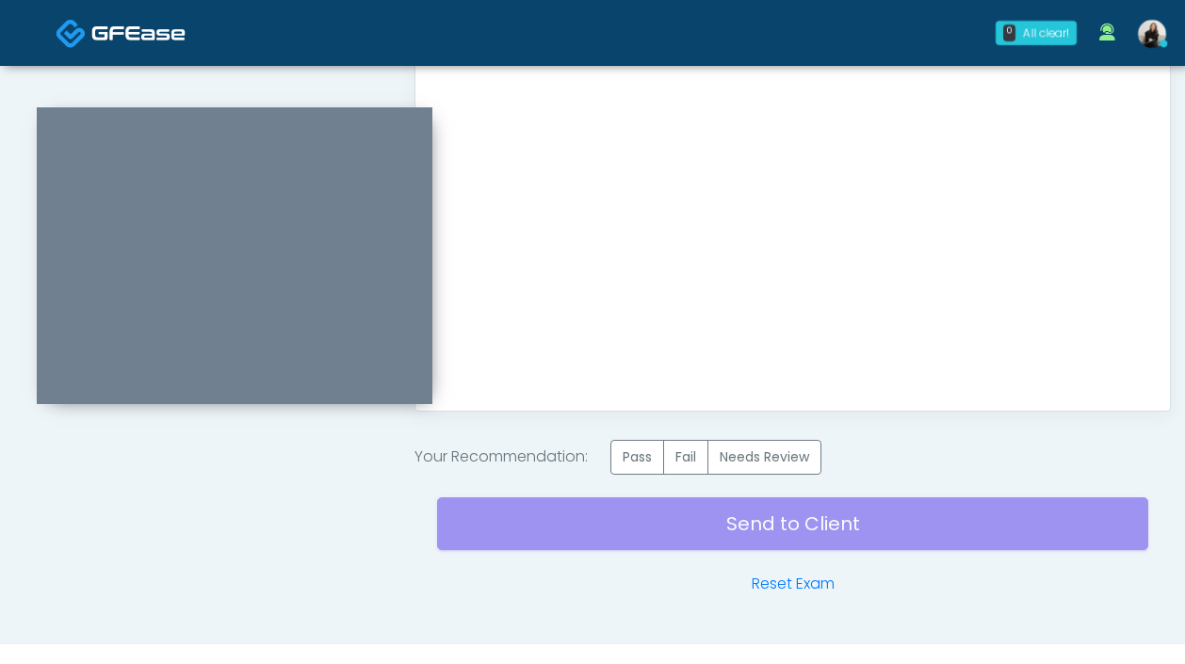
scroll to position [0, 0]
click at [807, 442] on label "Needs Review" at bounding box center [764, 457] width 114 height 35
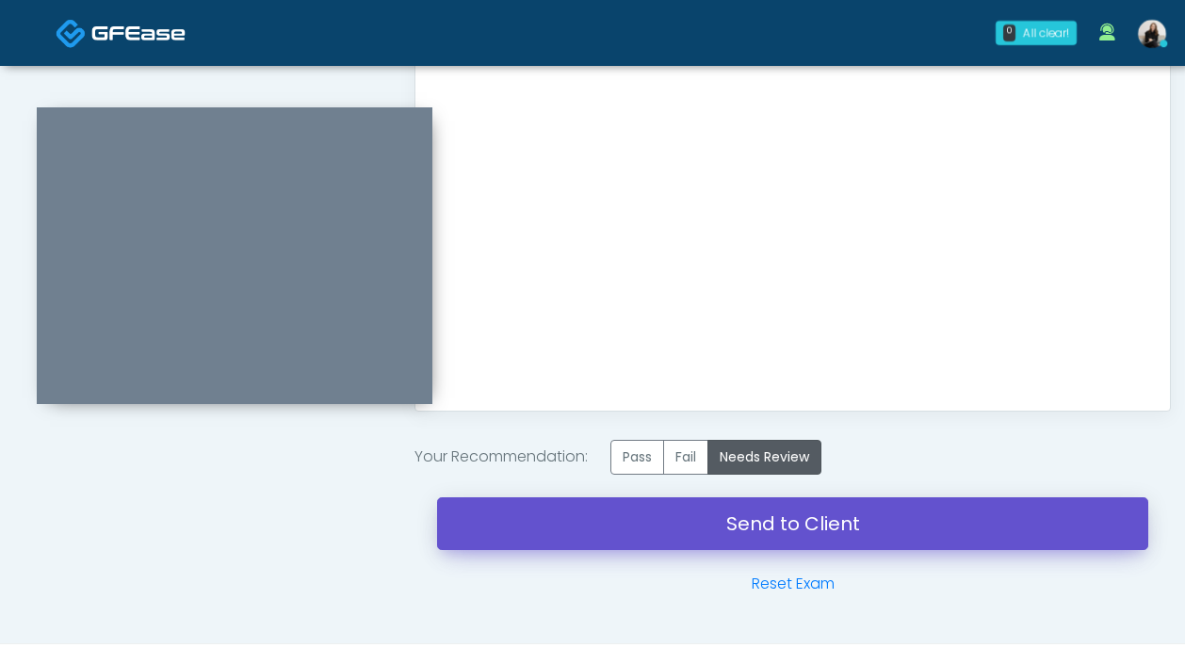
click at [805, 519] on link "Send to Client" at bounding box center [792, 523] width 711 height 53
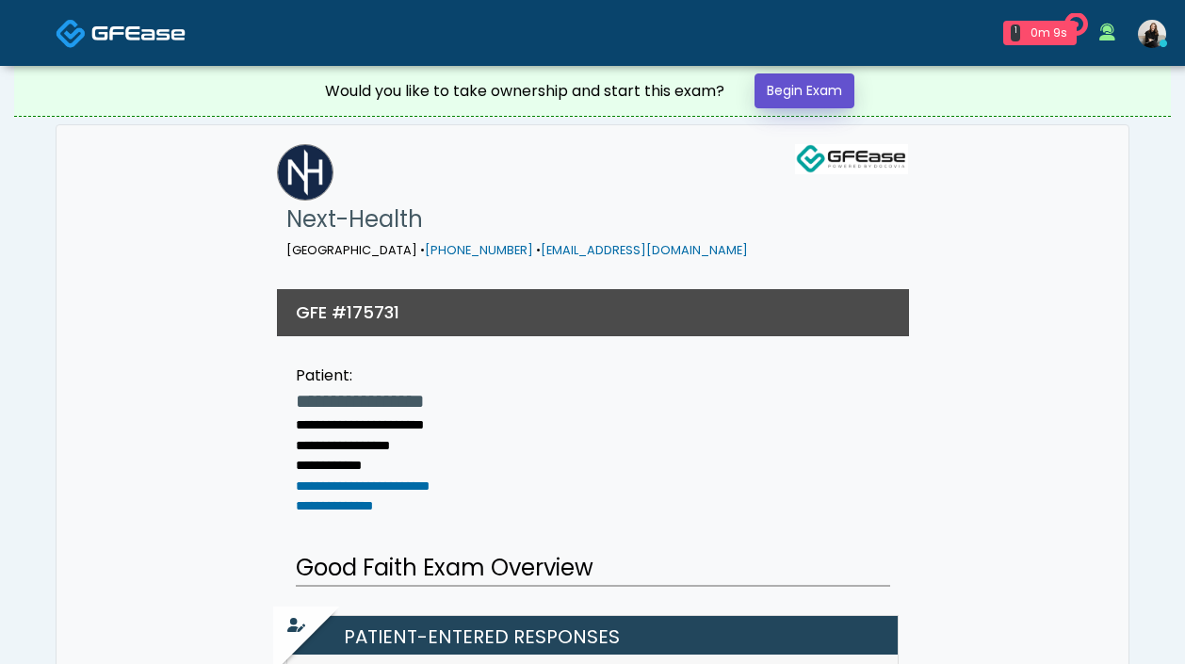
click at [817, 87] on link "Begin Exam" at bounding box center [804, 90] width 100 height 35
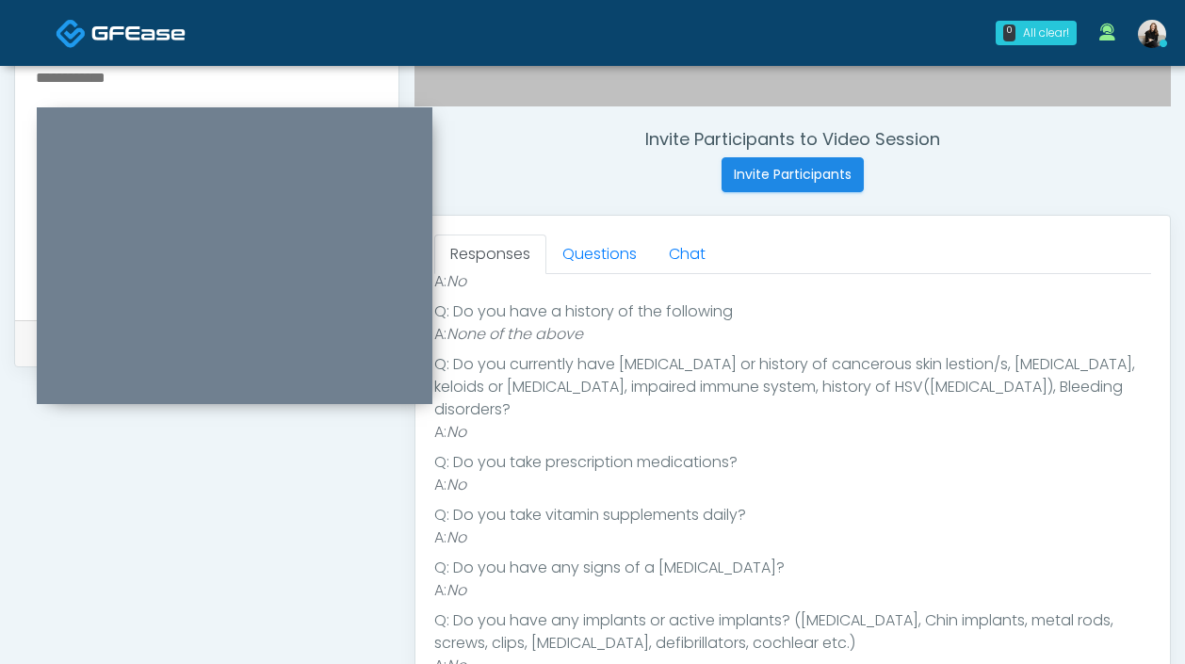
scroll to position [821, 0]
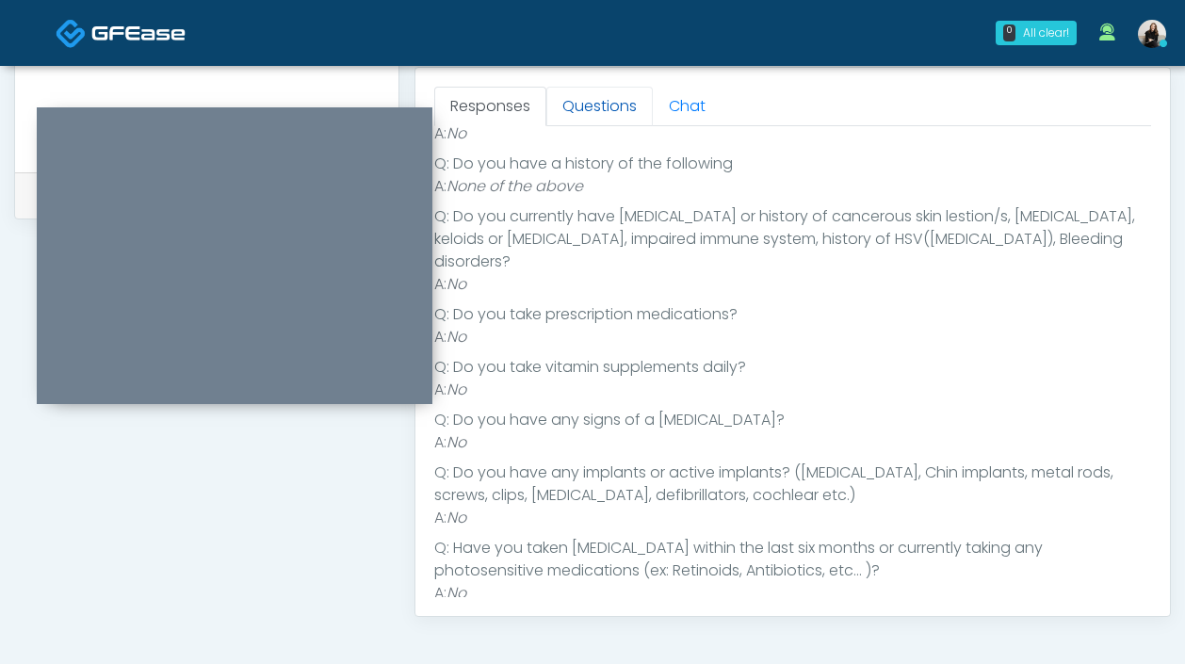
click at [592, 107] on link "Questions" at bounding box center [599, 107] width 106 height 40
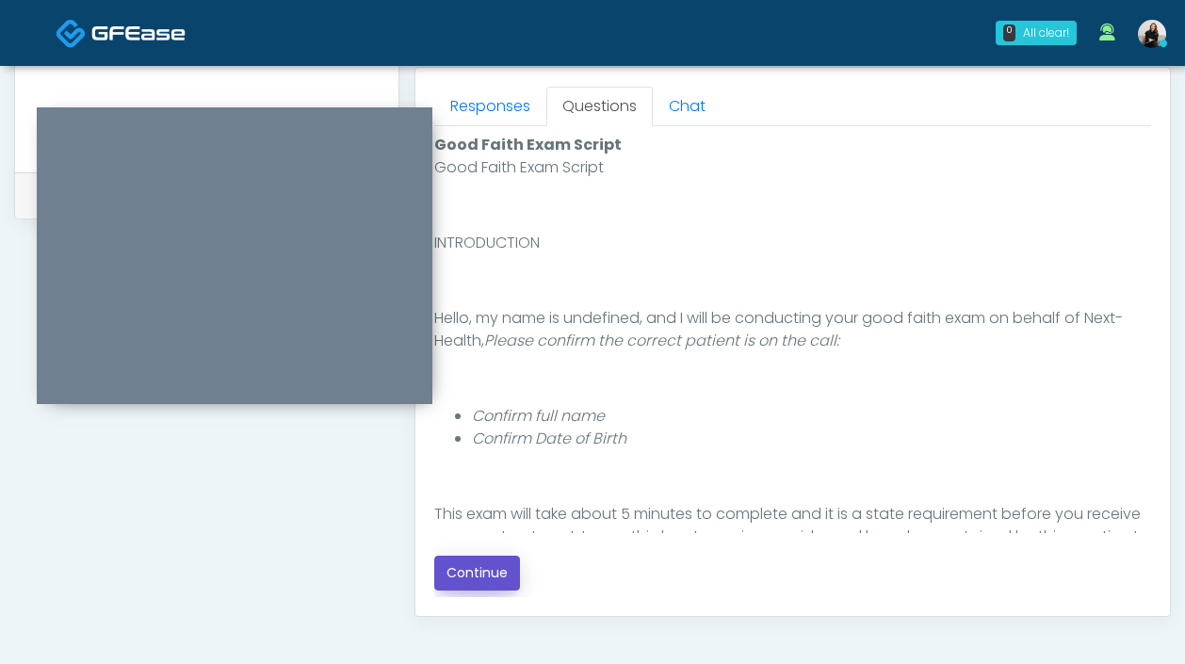
click at [466, 576] on button "Continue" at bounding box center [477, 573] width 86 height 35
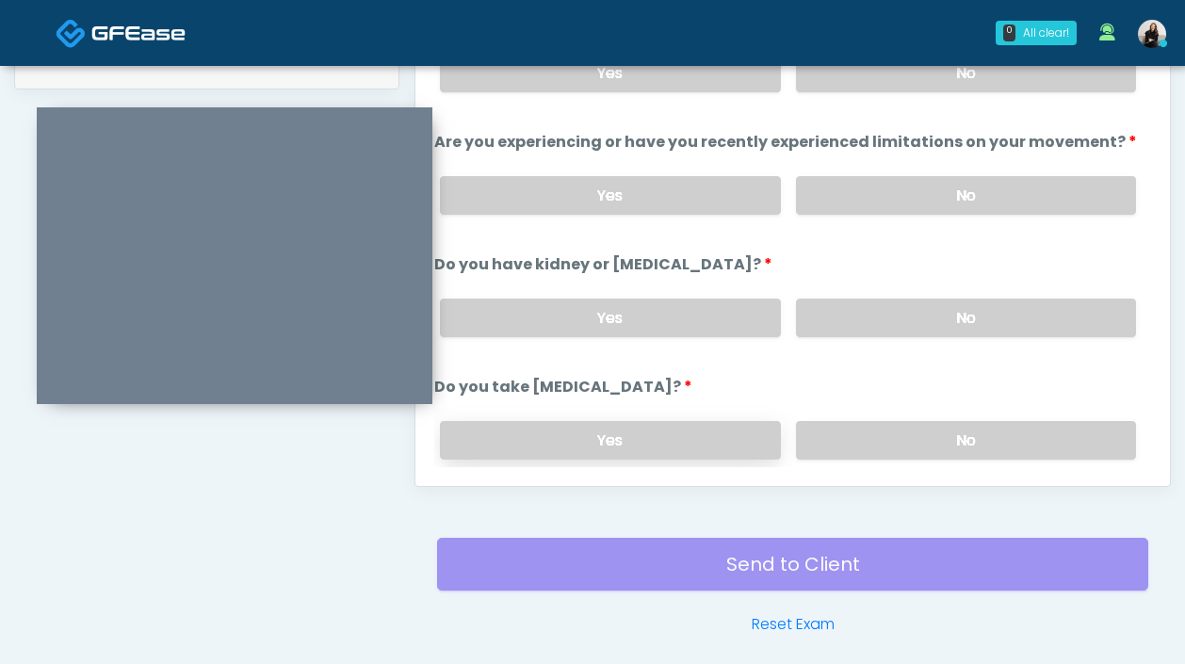
scroll to position [828, 0]
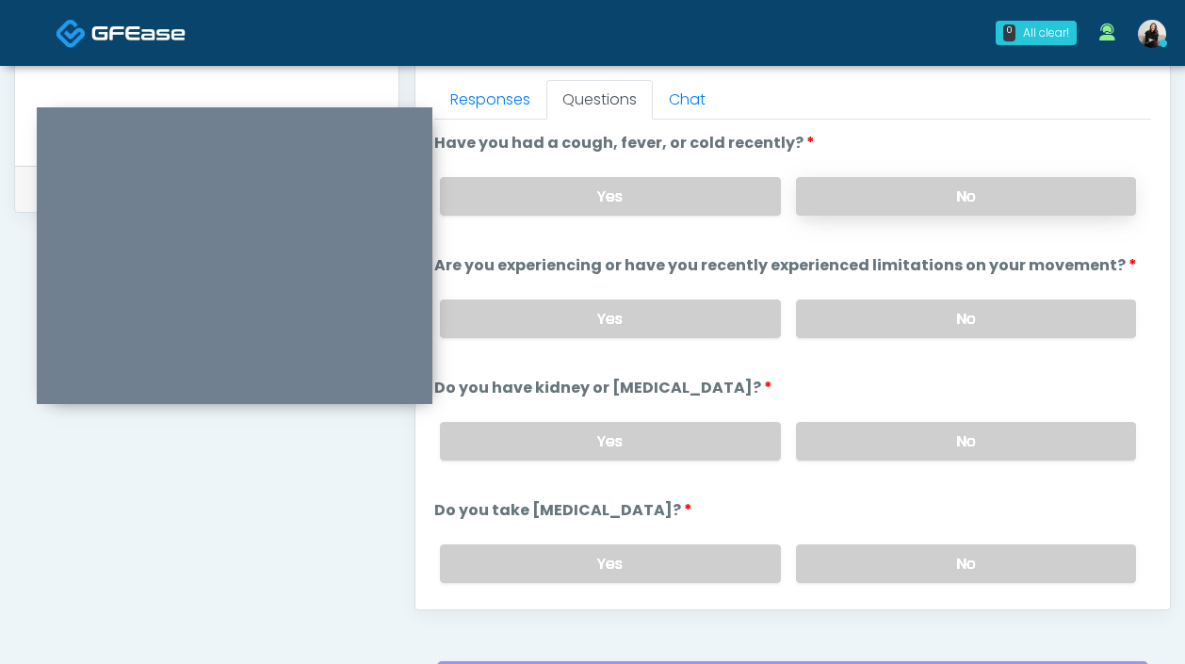
click at [947, 196] on label "No" at bounding box center [966, 196] width 340 height 39
click at [914, 329] on label "No" at bounding box center [966, 319] width 340 height 39
click at [880, 454] on label "No" at bounding box center [966, 441] width 340 height 39
click at [878, 544] on label "No" at bounding box center [966, 563] width 340 height 39
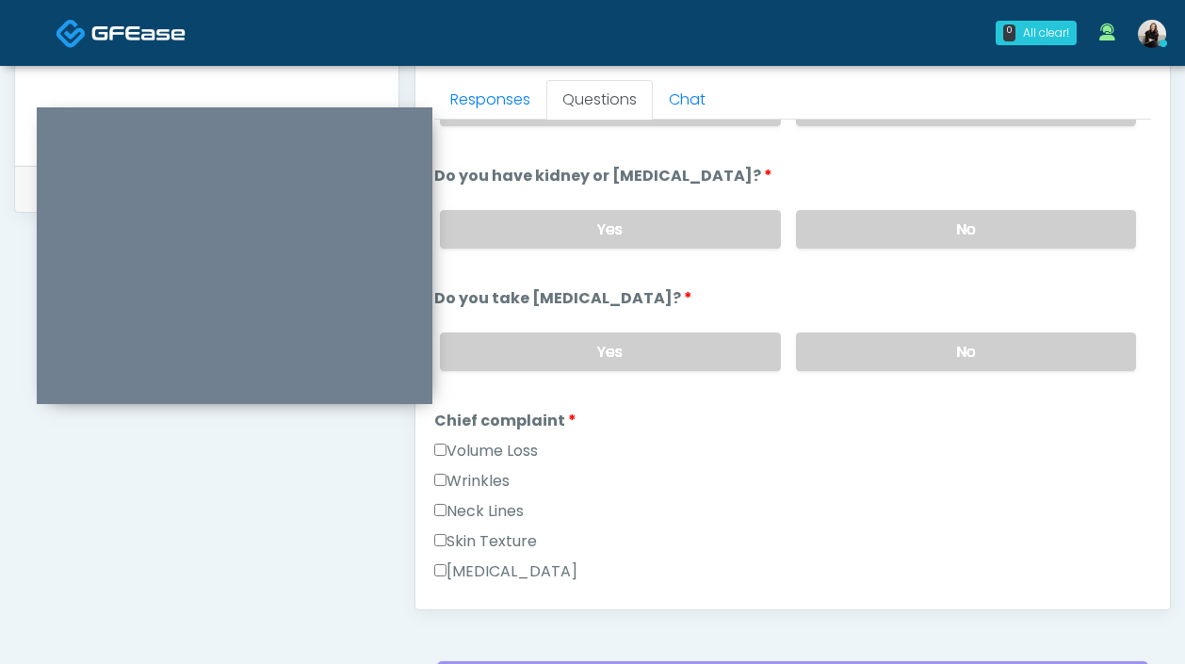
scroll to position [397, 0]
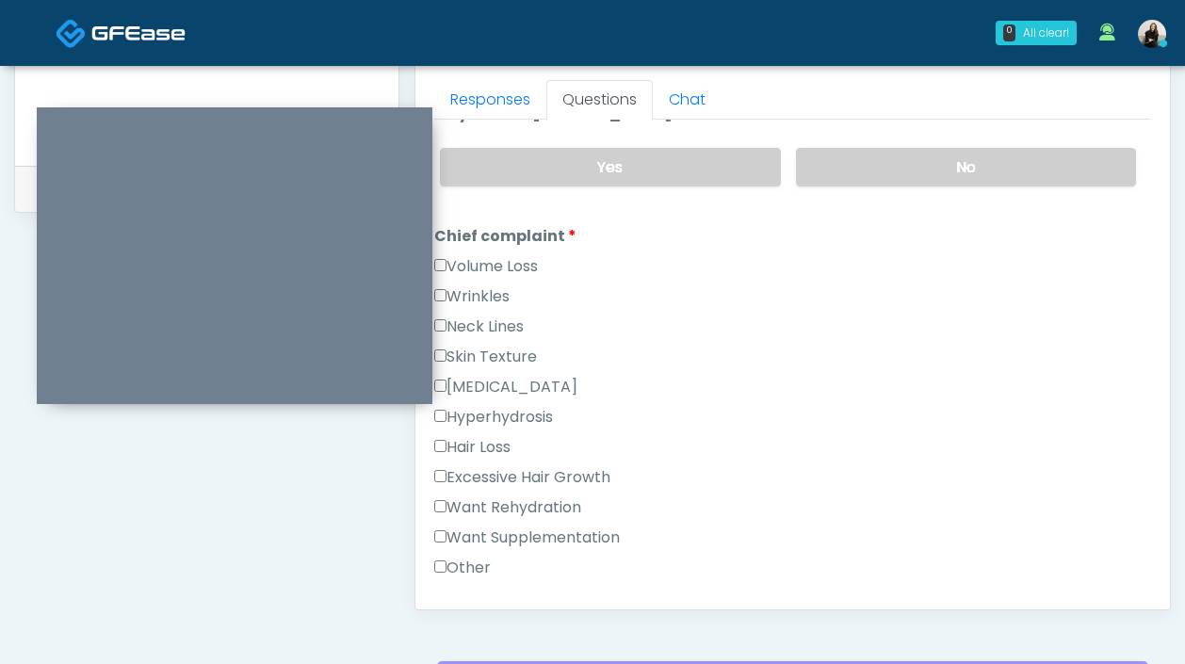
click at [501, 500] on label "Want Rehydration" at bounding box center [507, 507] width 147 height 23
click at [501, 527] on label "Want Supplementation" at bounding box center [527, 538] width 186 height 23
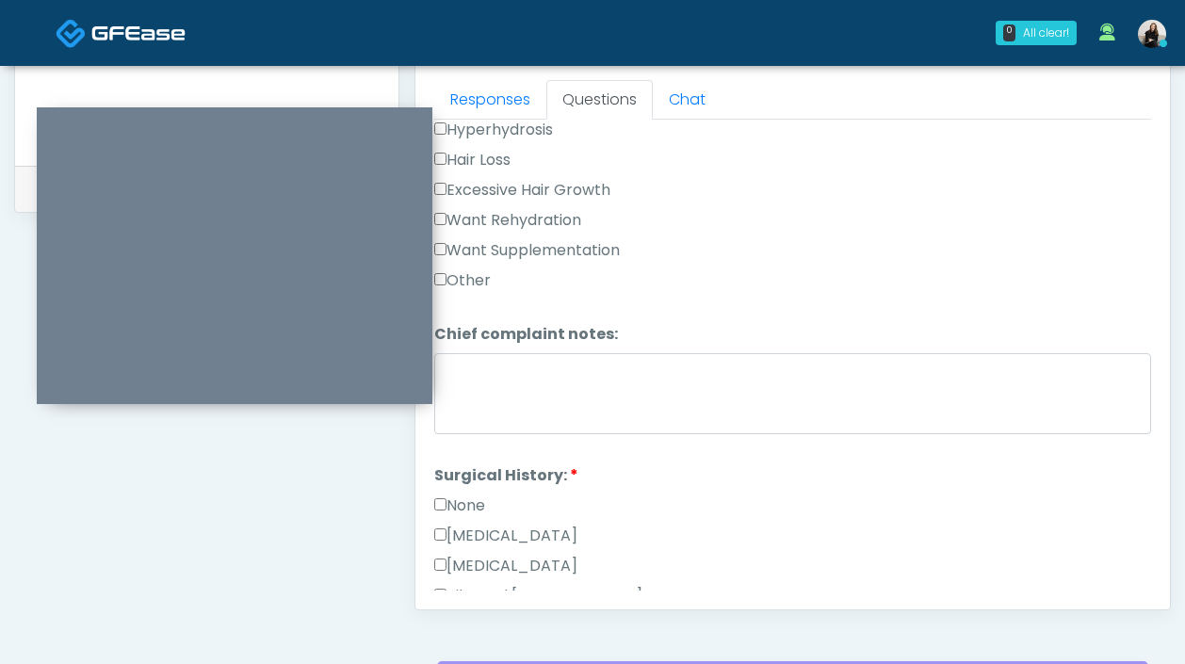
scroll to position [756, 0]
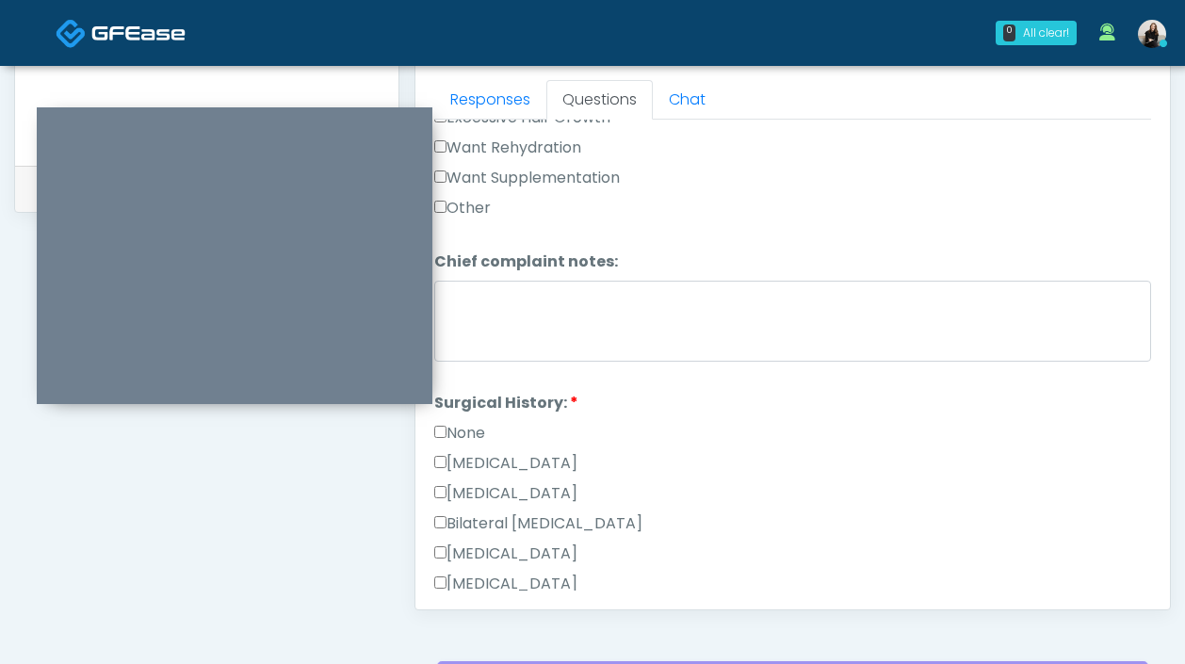
click at [475, 422] on label "None" at bounding box center [459, 433] width 51 height 23
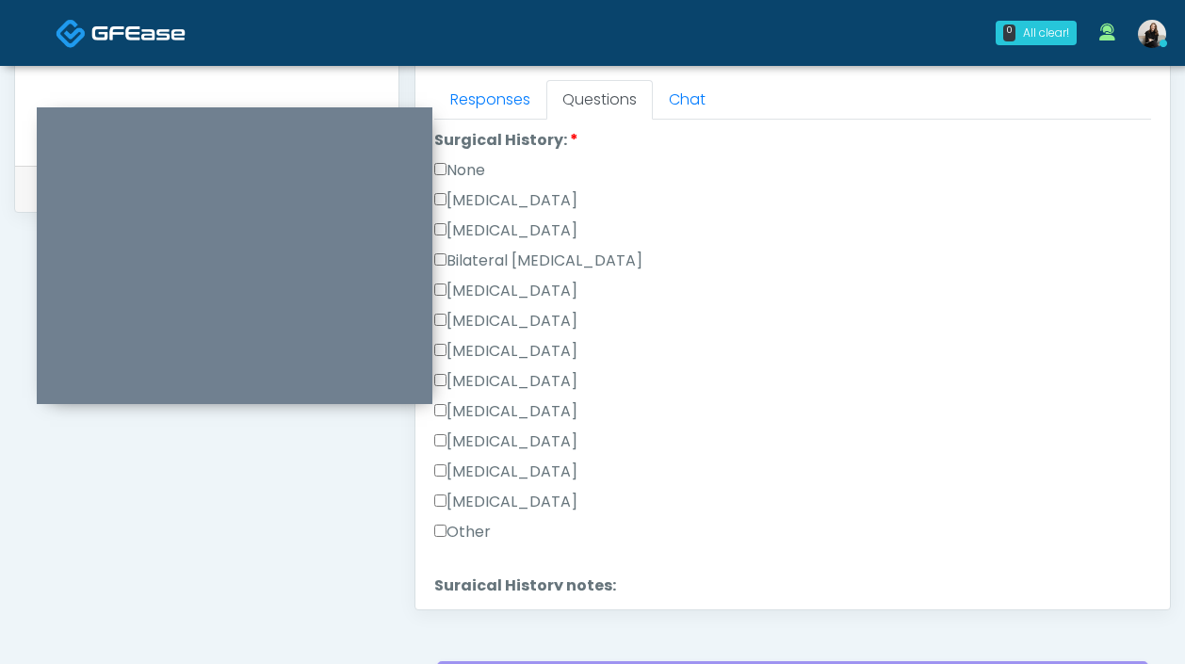
scroll to position [1175, 0]
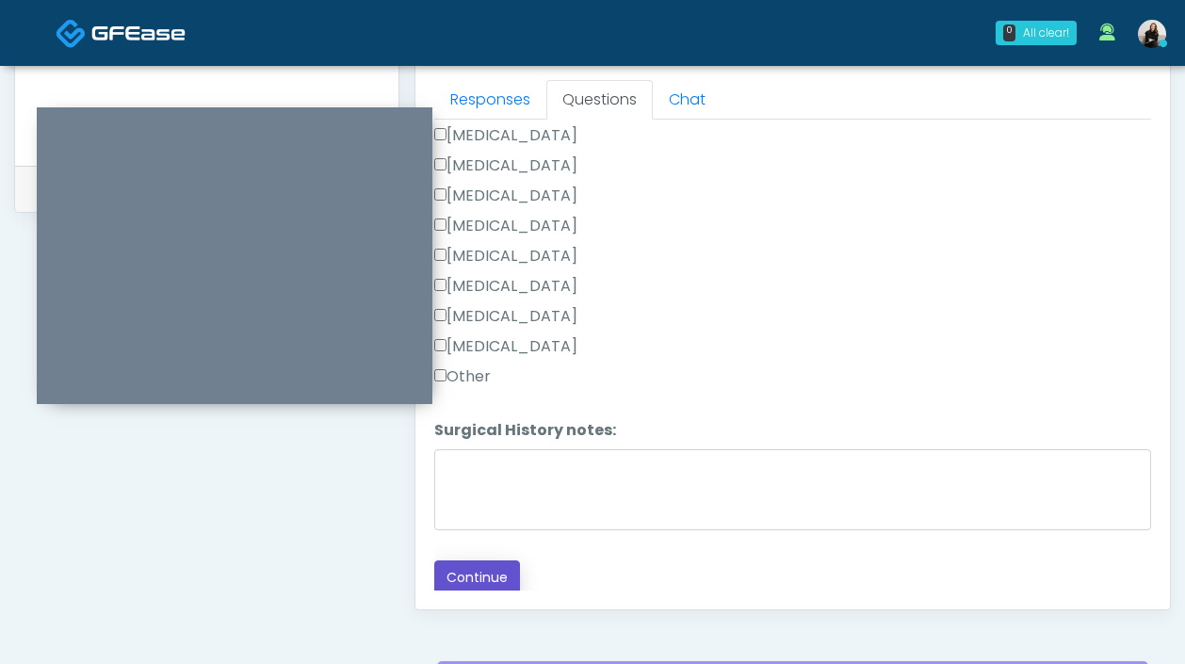
click at [479, 569] on button "Continue" at bounding box center [477, 577] width 86 height 35
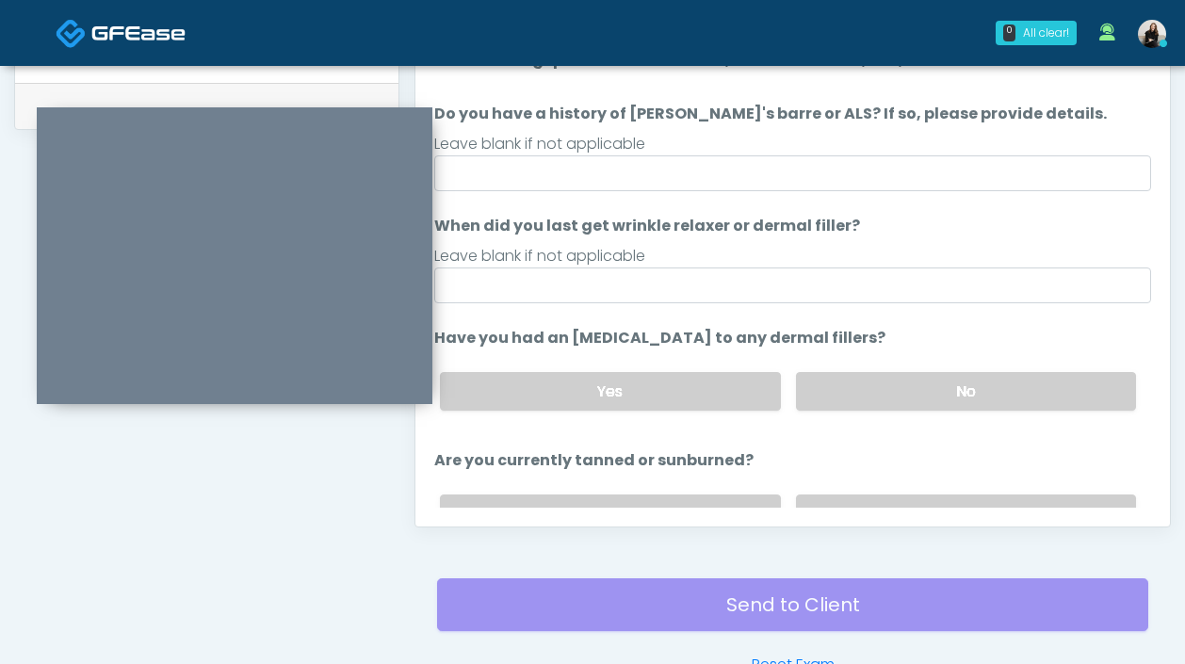
scroll to position [811, 0]
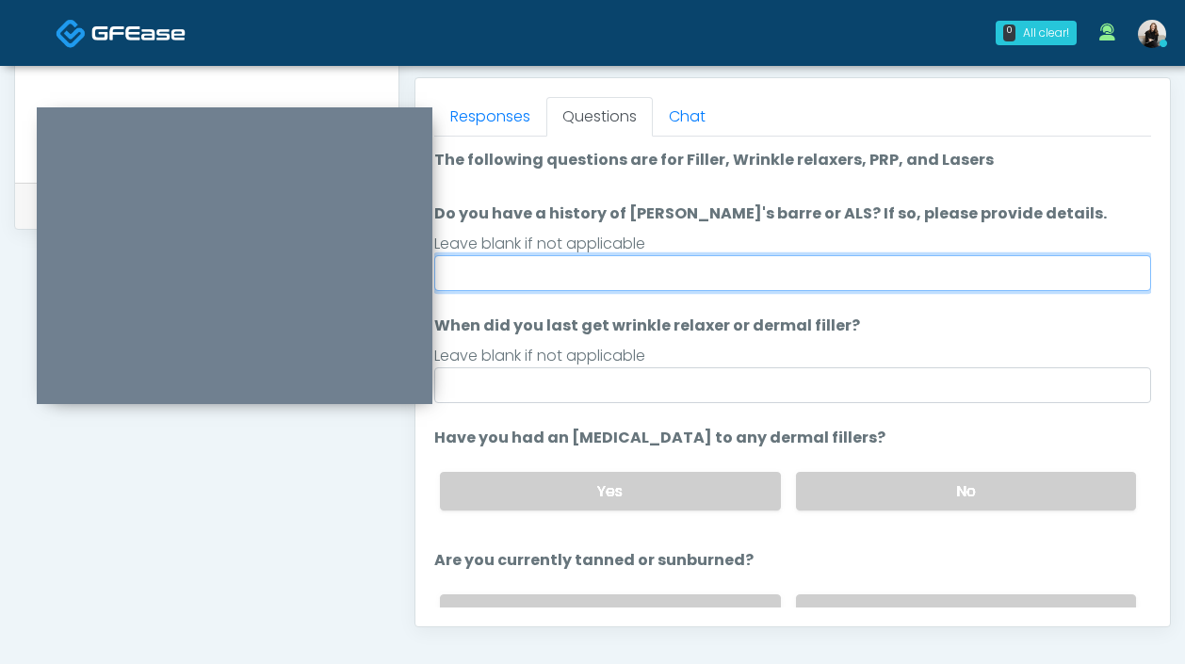
click at [581, 274] on input "Do you have a history of Guillain's barre or ALS? If so, please provide details." at bounding box center [792, 273] width 717 height 36
type input "**"
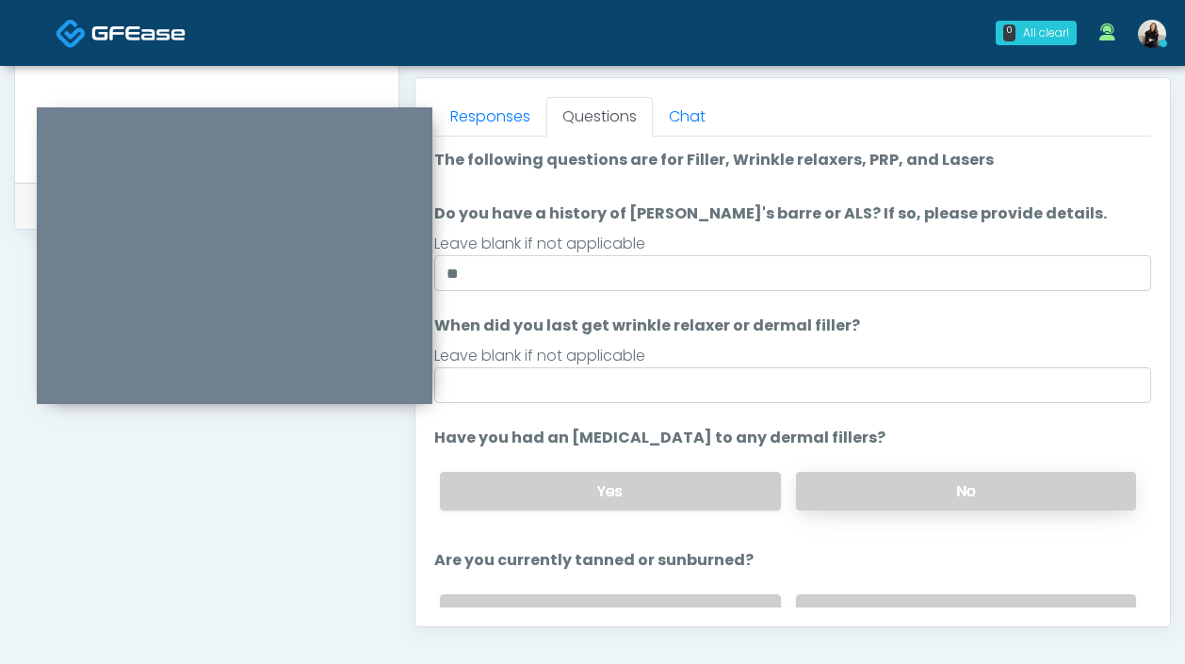
click at [812, 480] on label "No" at bounding box center [966, 491] width 340 height 39
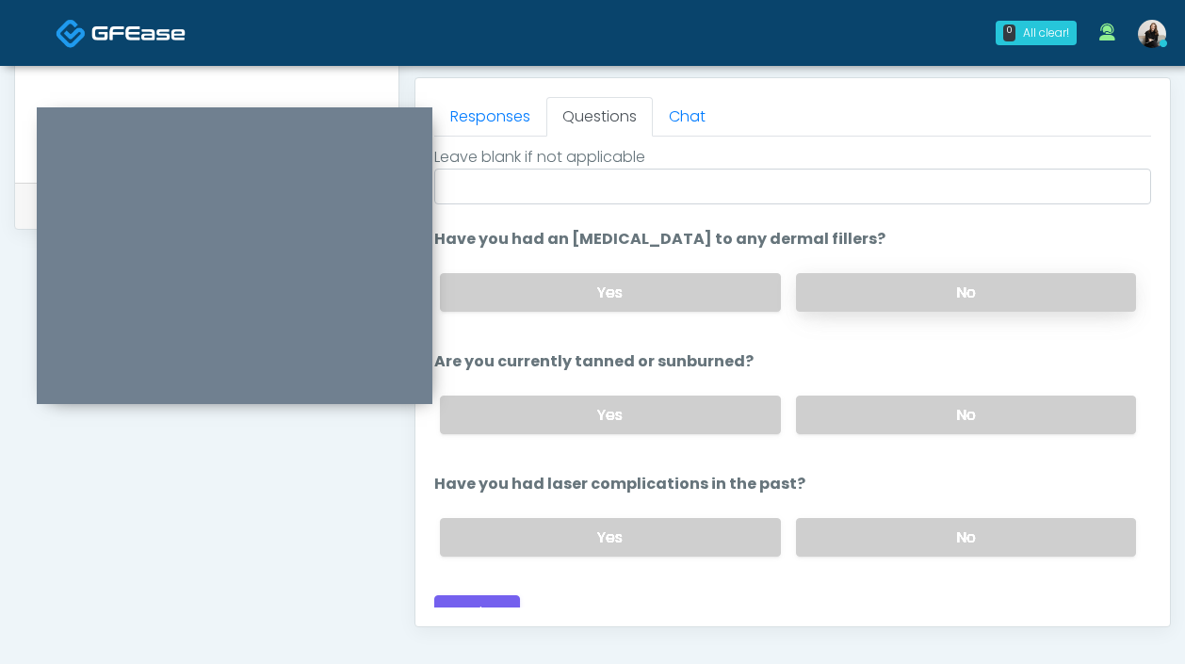
scroll to position [219, 0]
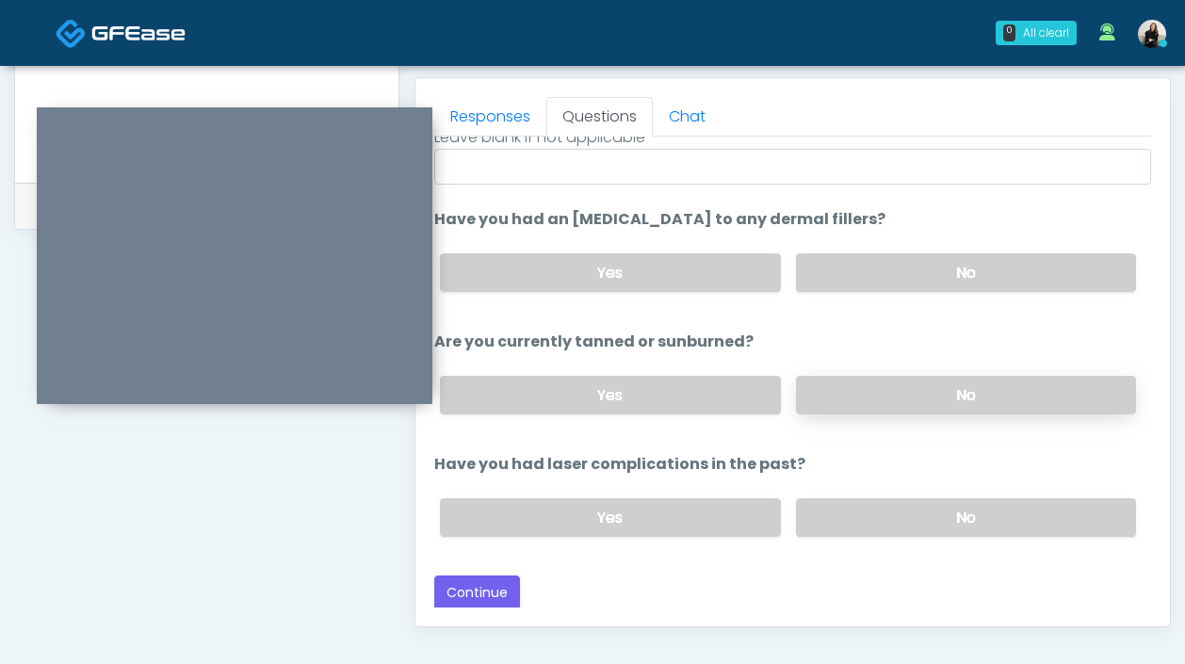
click at [833, 406] on label "No" at bounding box center [966, 395] width 340 height 39
click at [832, 508] on label "No" at bounding box center [966, 517] width 340 height 39
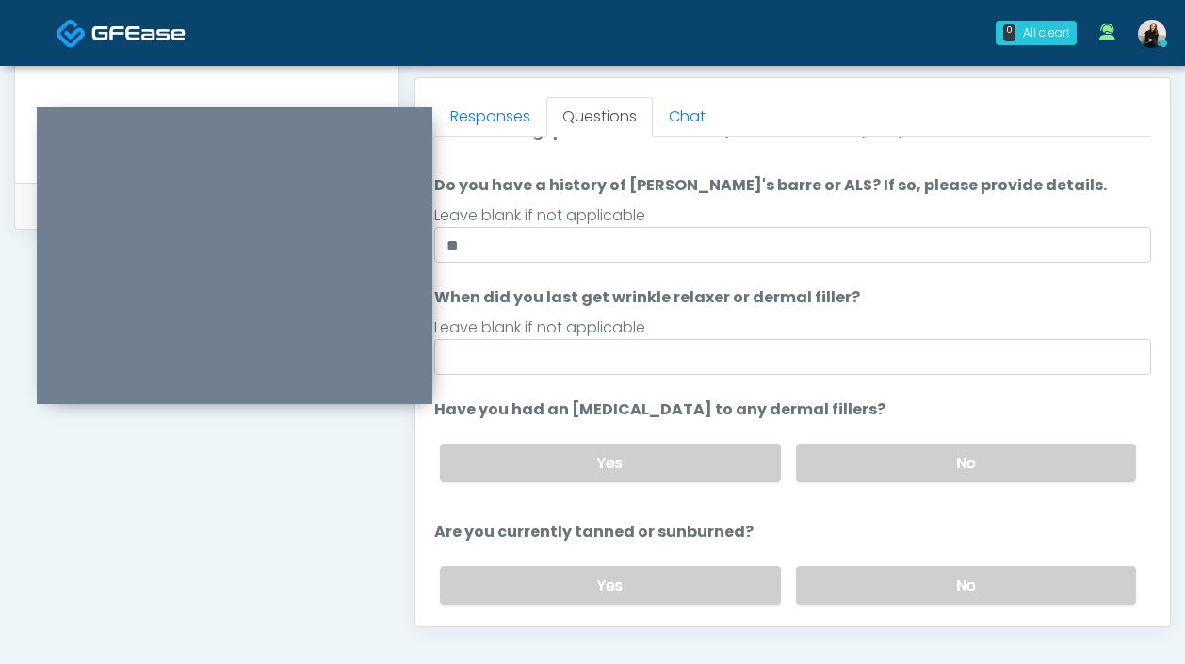
scroll to position [0, 0]
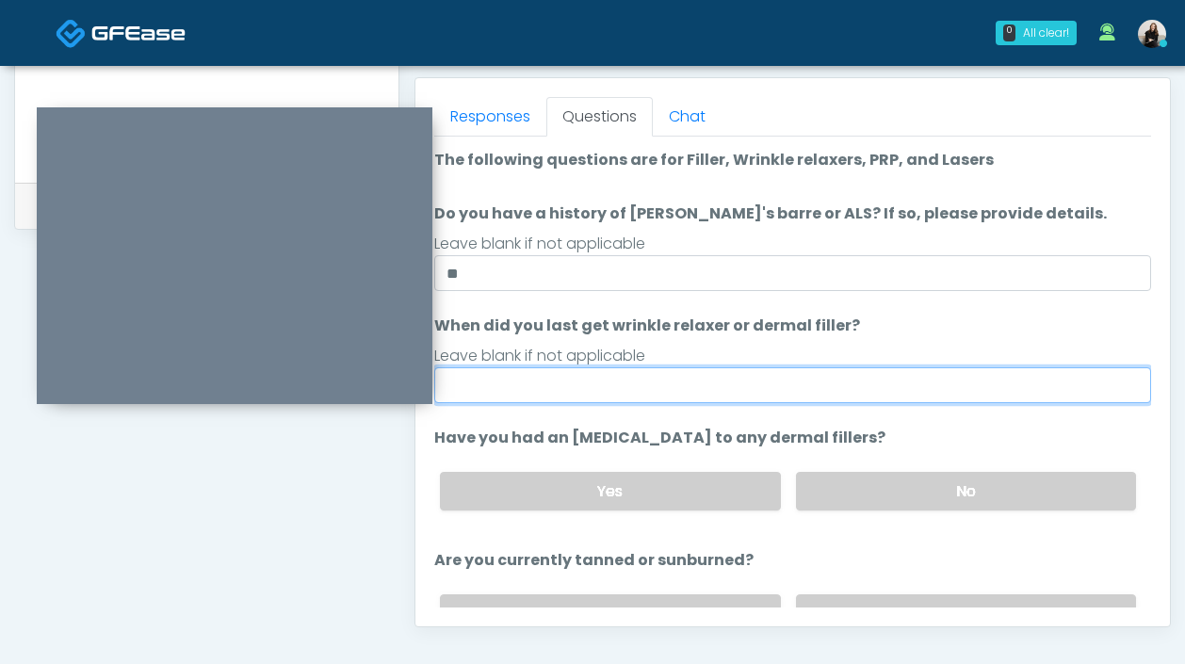
click at [780, 388] on input "When did you last get wrinkle relaxer or dermal filler?" at bounding box center [792, 385] width 717 height 36
type input "*********"
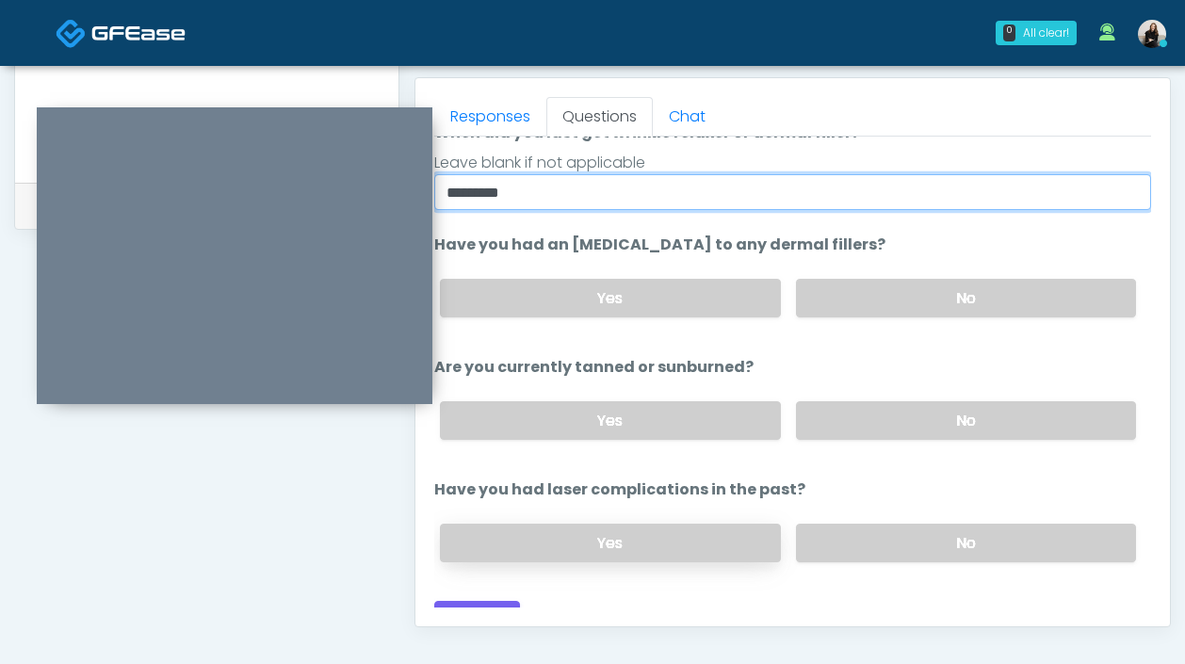
scroll to position [216, 0]
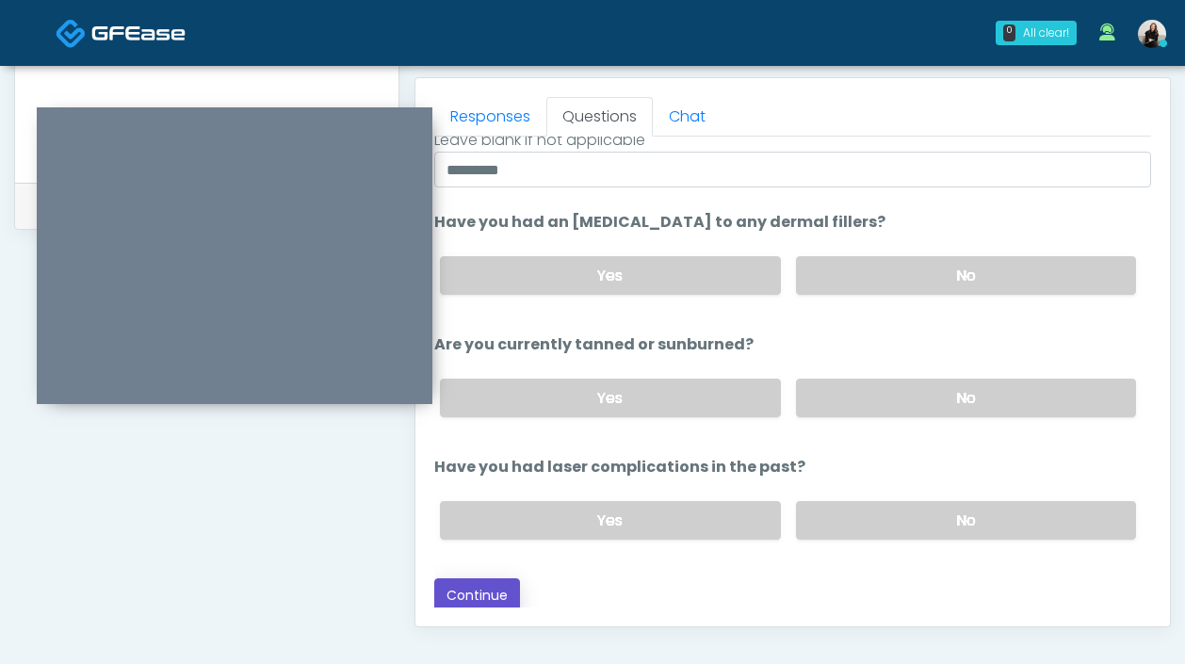
click at [492, 589] on button "Continue" at bounding box center [477, 595] width 86 height 35
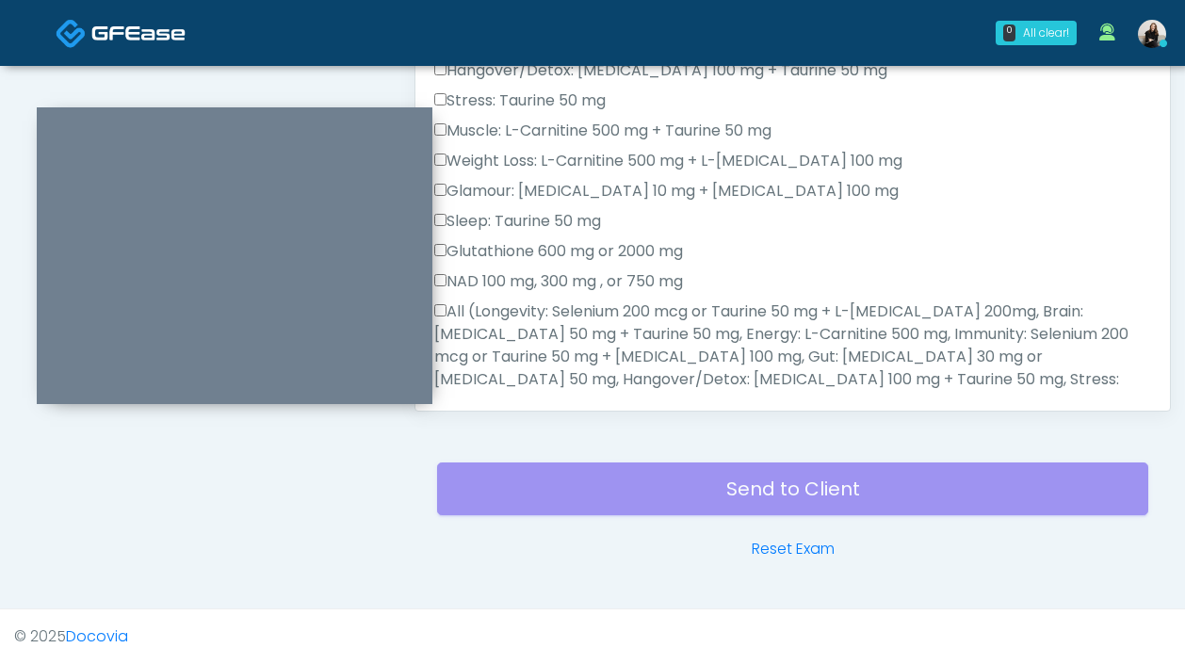
scroll to position [1182, 0]
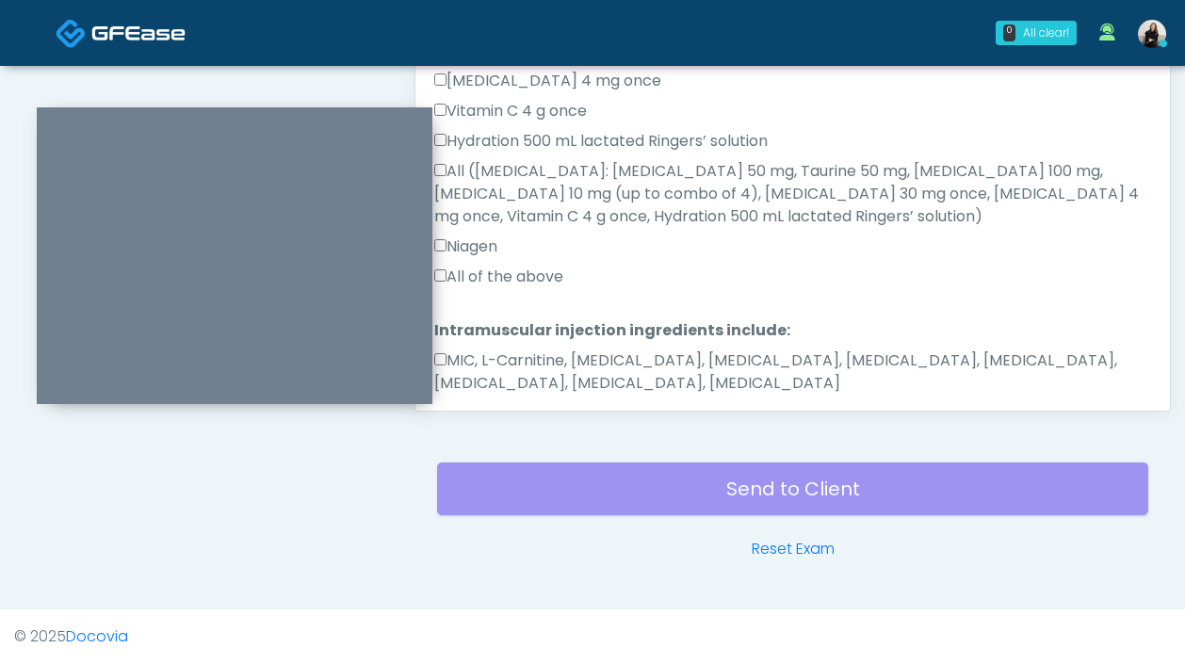
click at [530, 349] on label "MIC, L-Carnitine, Methylcobalamin, Glycine, B-Complex, Lycine, Biotin, Vitamin …" at bounding box center [792, 371] width 717 height 45
click at [507, 266] on label "All of the above" at bounding box center [498, 277] width 129 height 23
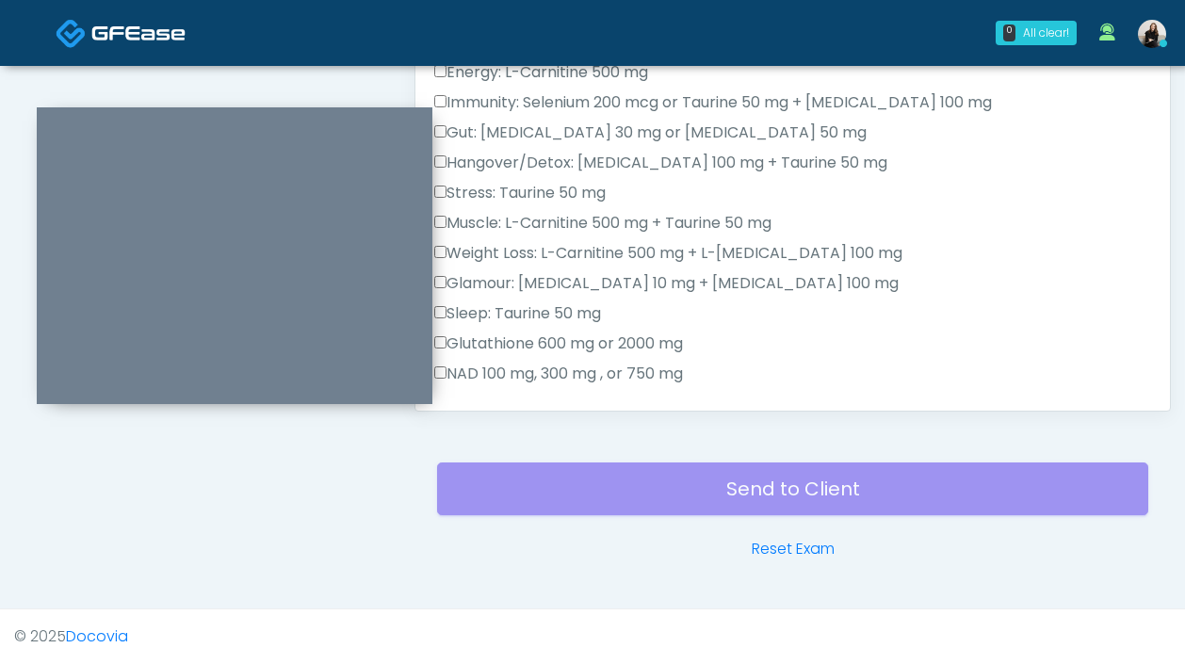
scroll to position [0, 0]
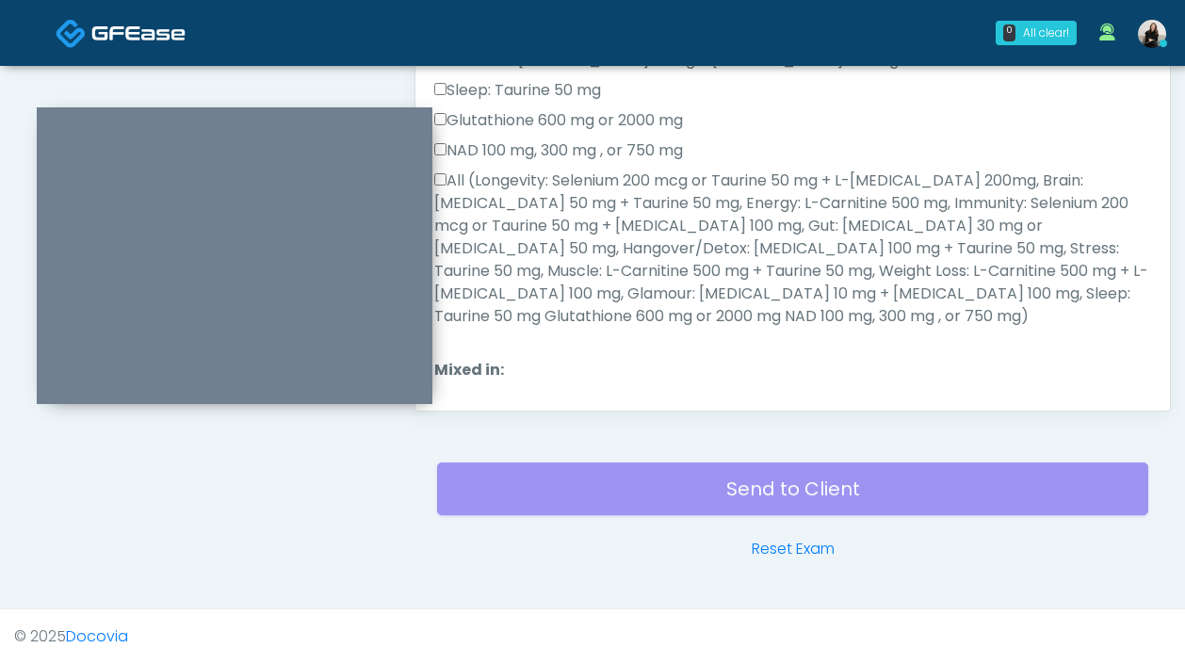
click at [487, 259] on label "All (Longevity: Selenium 200 mcg or Taurine 50 mg + L-Arginine 200mg, Brain: Gl…" at bounding box center [792, 249] width 717 height 158
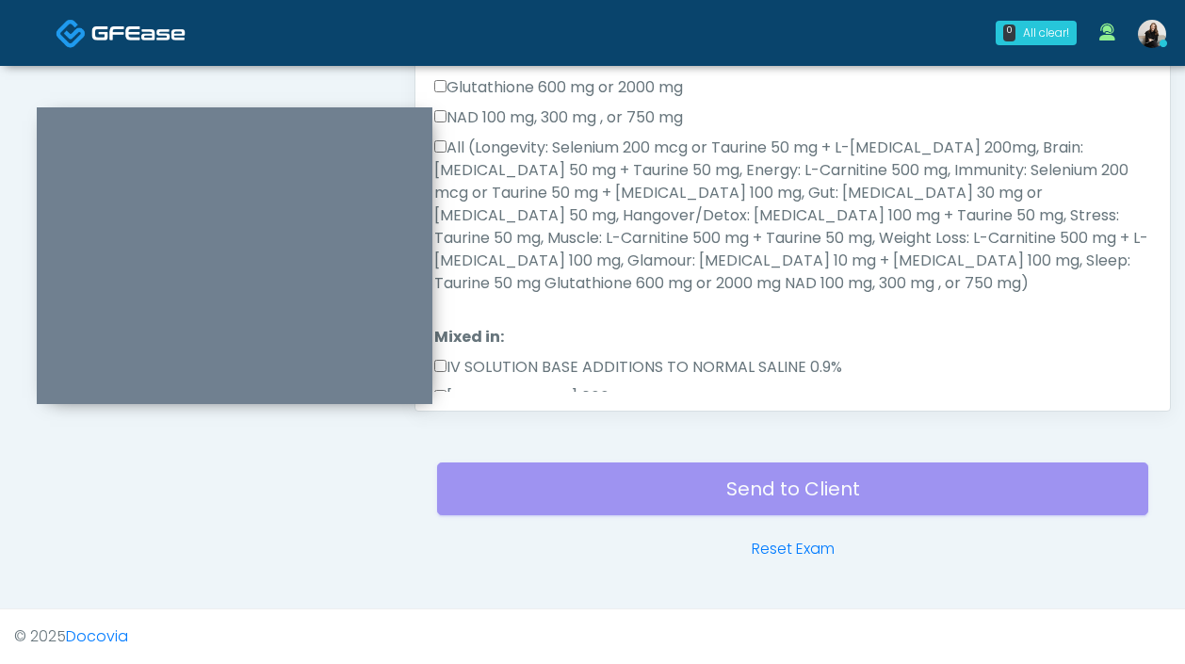
scroll to position [722, 0]
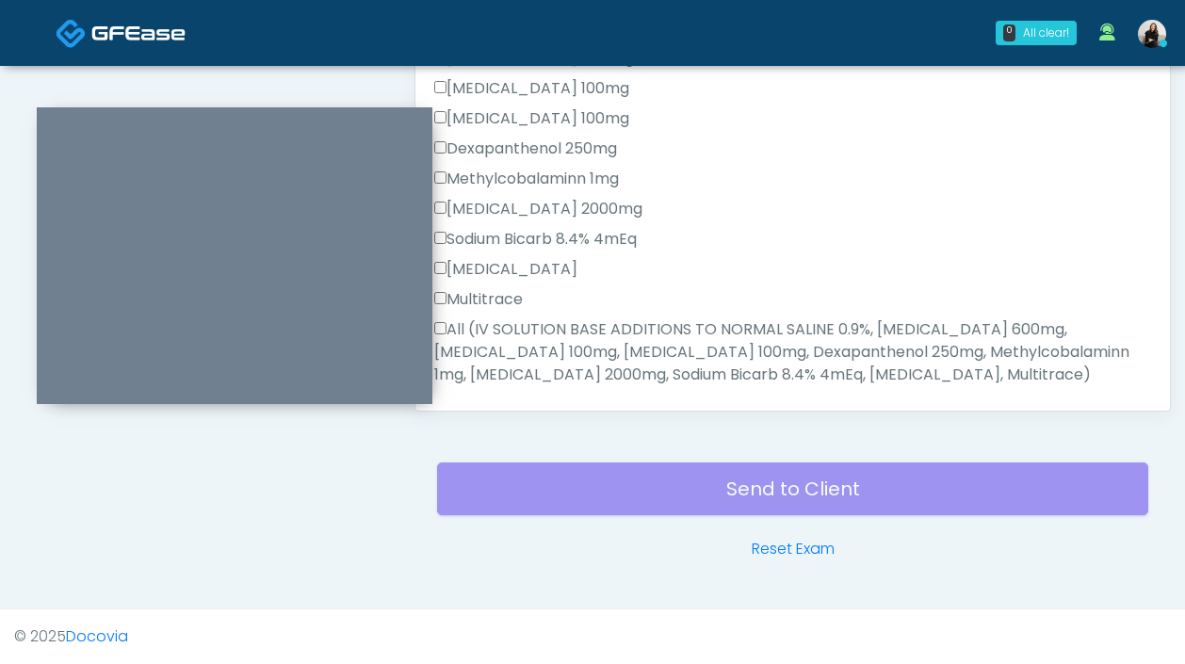
click at [492, 322] on label "All (IV SOLUTION BASE ADDITIONS TO NORMAL SALINE 0.9%, Magnesium Chloride 600mg…" at bounding box center [792, 352] width 717 height 68
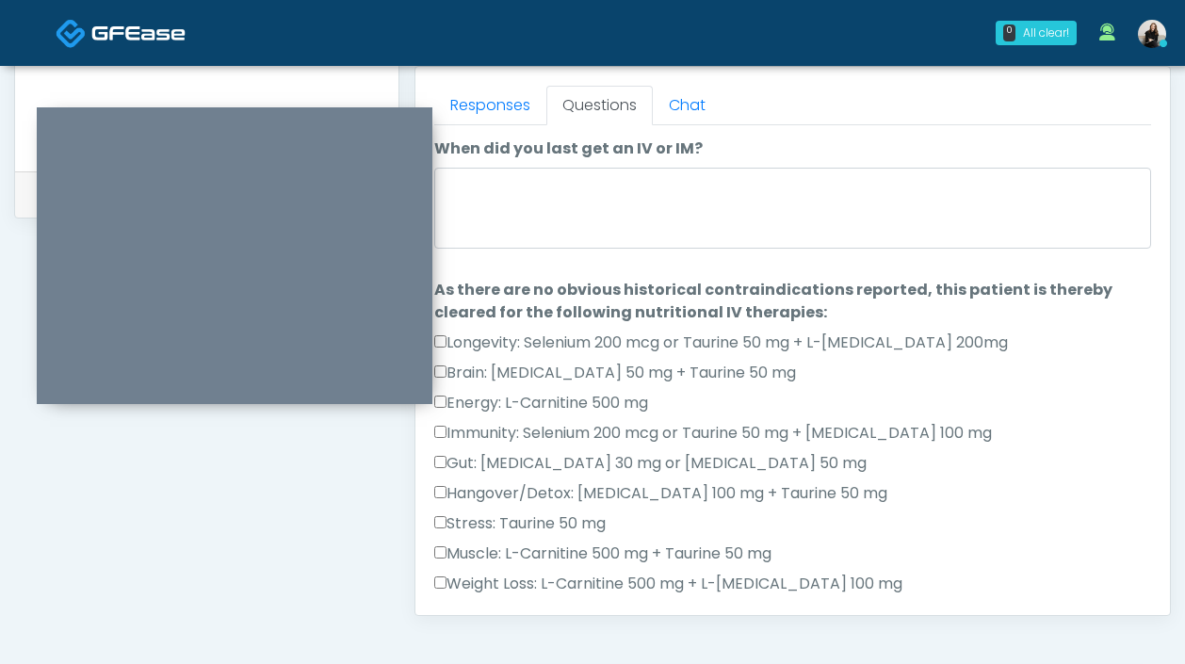
scroll to position [760, 0]
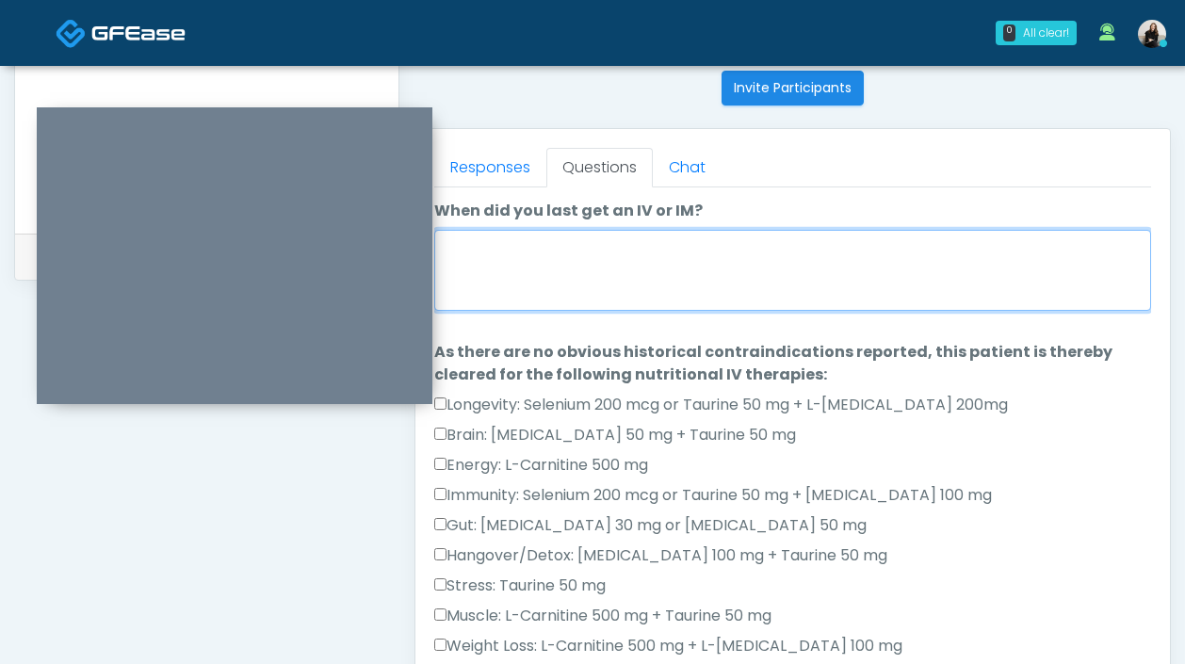
click at [491, 278] on textarea "When did you last get an IV or IM?" at bounding box center [792, 270] width 717 height 81
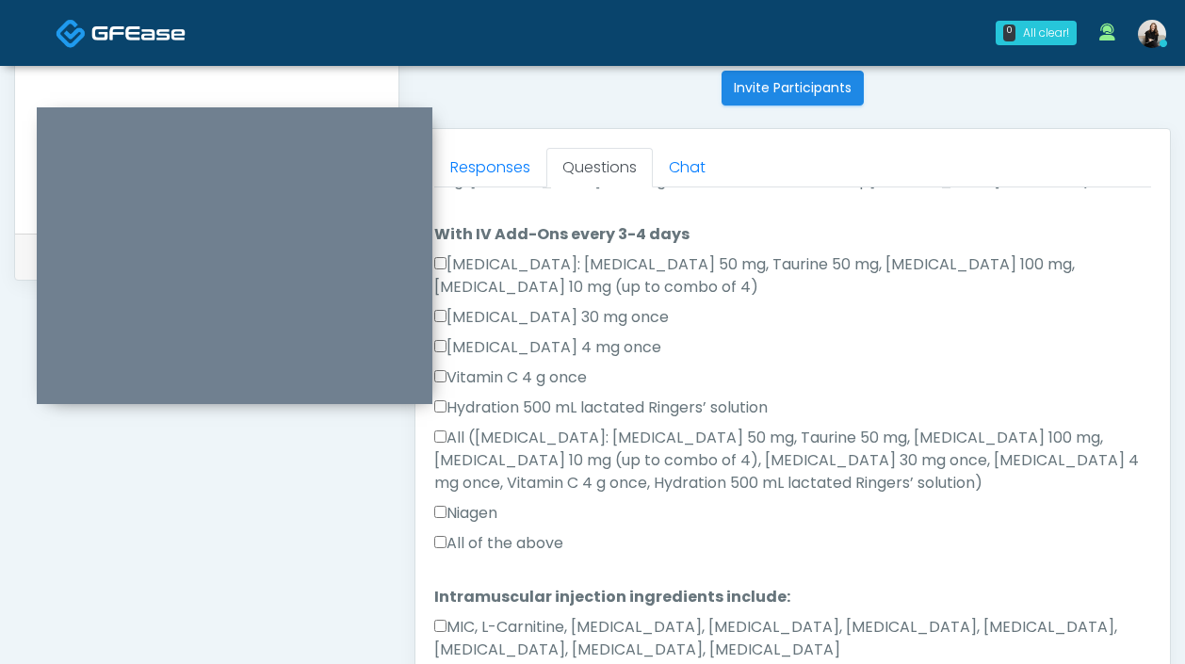
type textarea "**********"
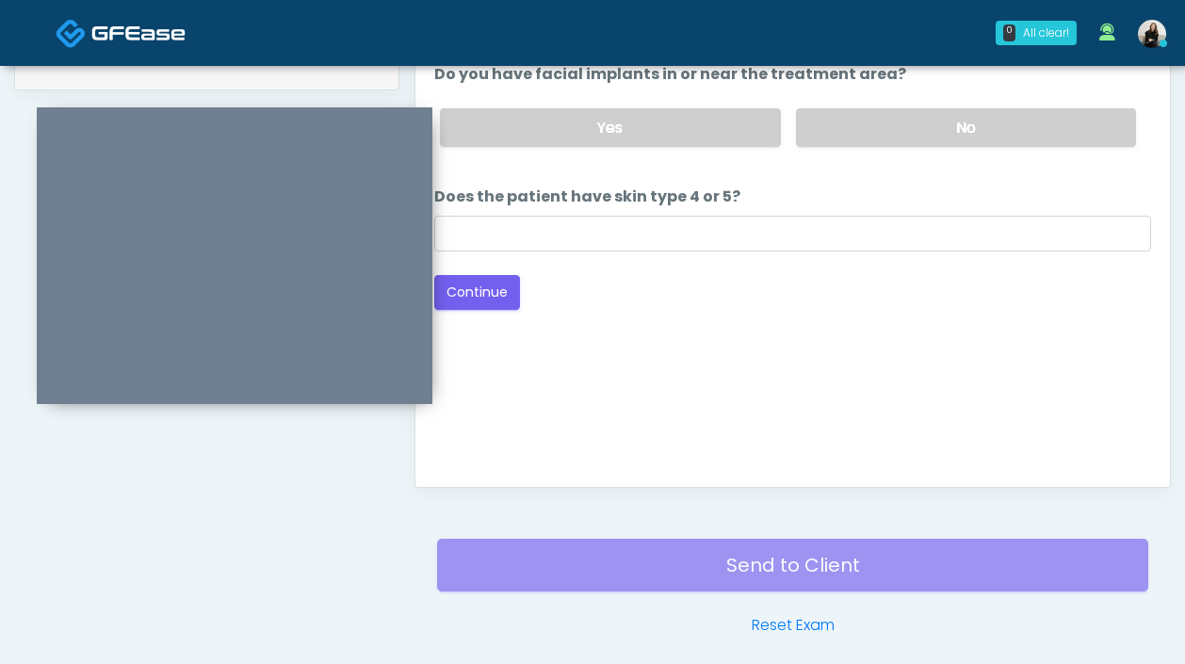
scroll to position [897, 0]
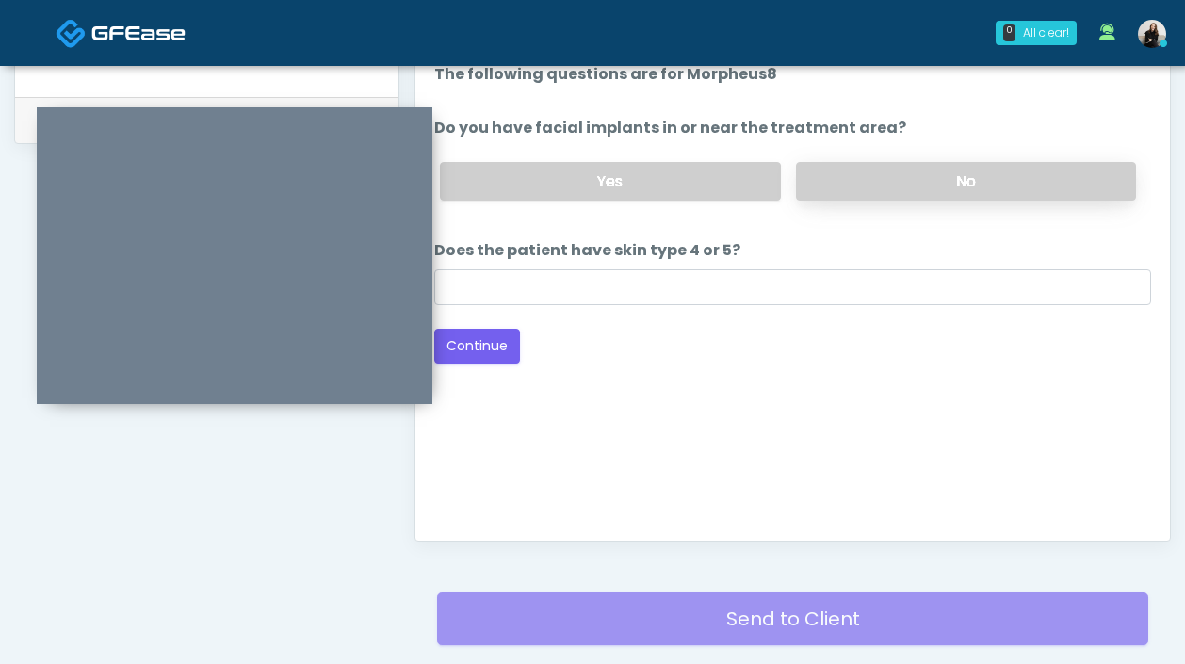
click at [886, 189] on label "No" at bounding box center [966, 181] width 340 height 39
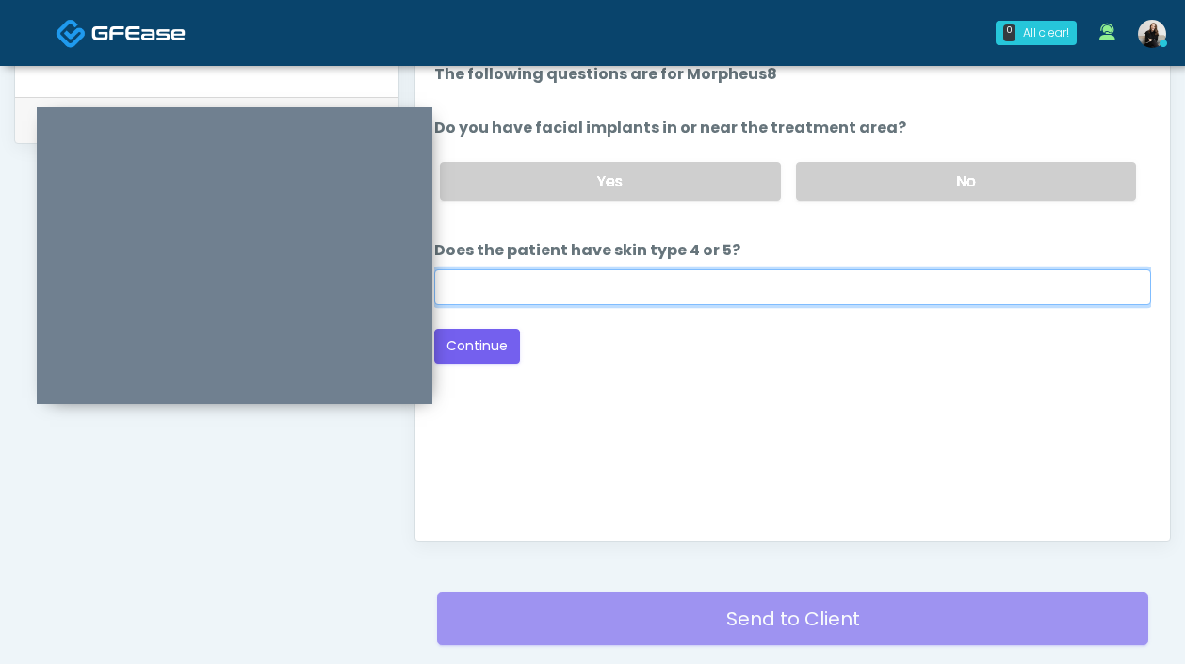
click at [787, 286] on input "Does the patient have skin type 4 or 5?" at bounding box center [792, 287] width 717 height 36
type input "***"
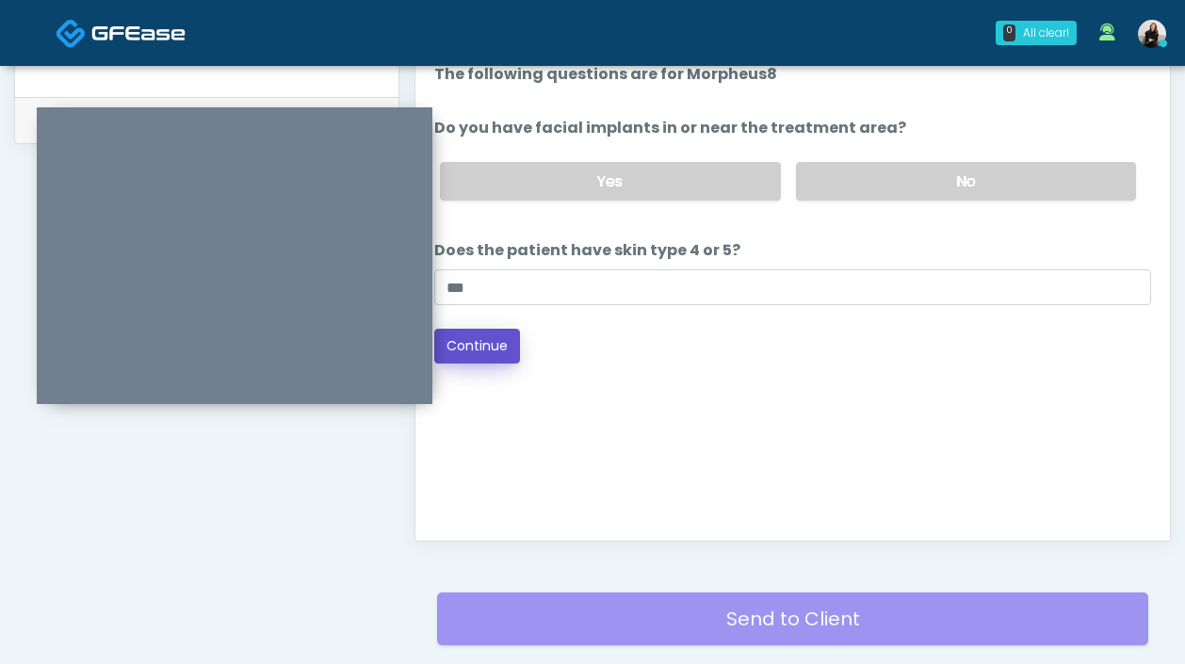
click at [462, 342] on button "Continue" at bounding box center [477, 346] width 86 height 35
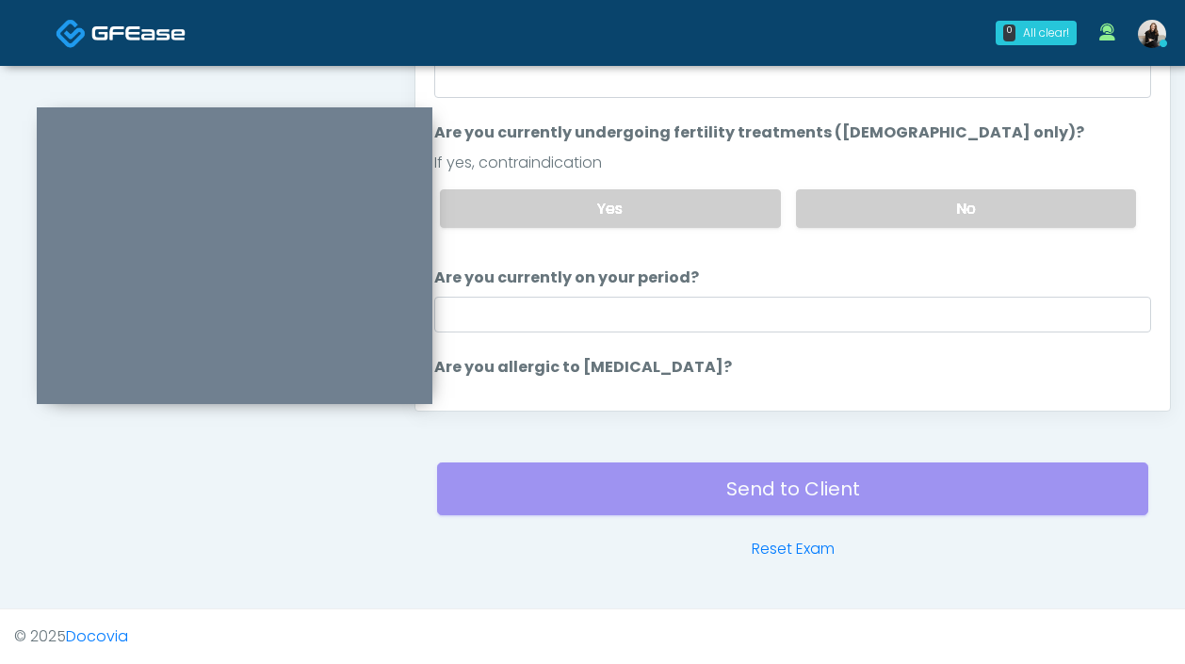
scroll to position [0, 0]
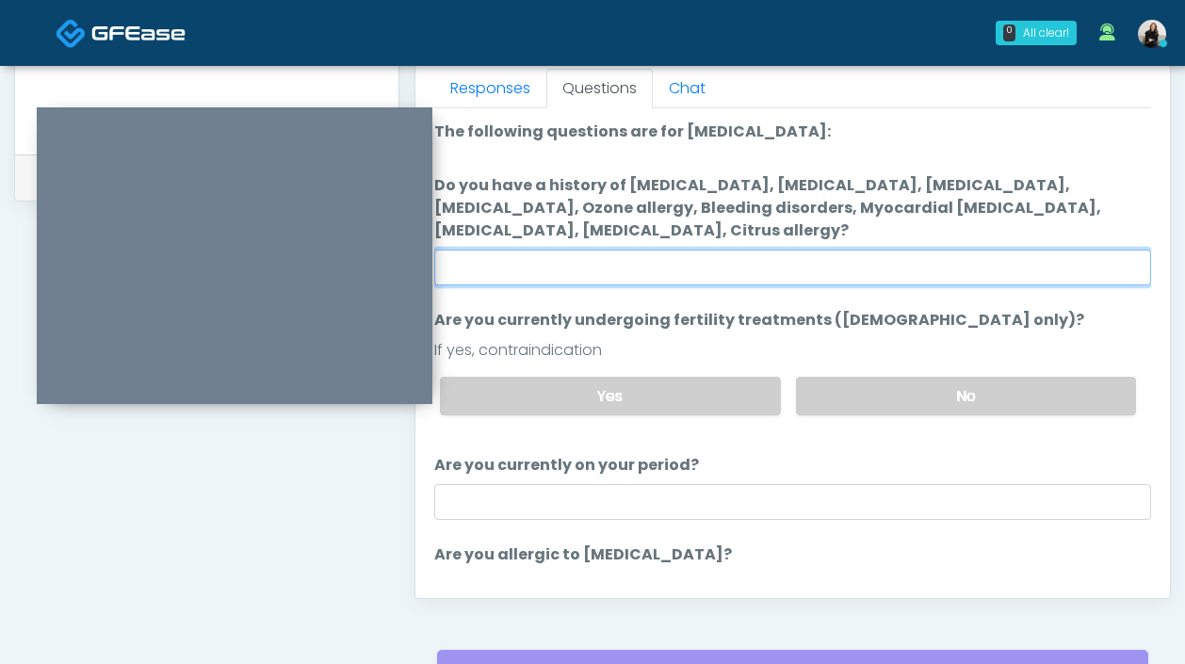
click at [773, 260] on input "Do you have a history of Hyperthyroidism, Hypotension, Hypocalcemia, Hypoglycem…" at bounding box center [792, 268] width 717 height 36
type input "**"
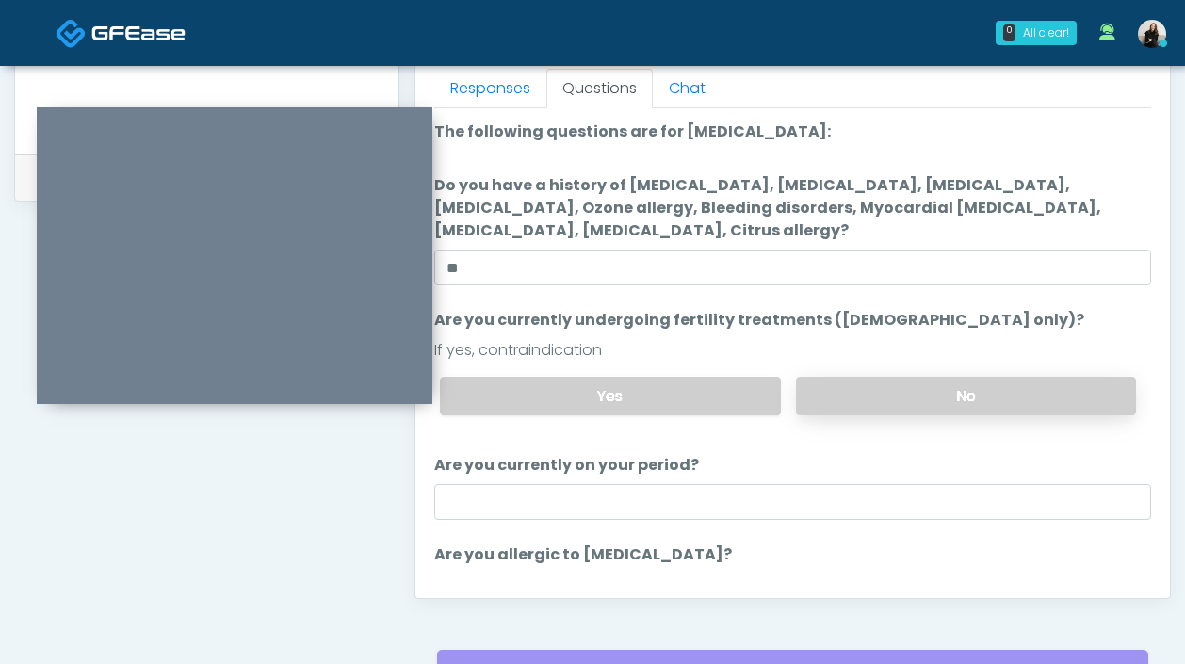
click at [857, 396] on label "No" at bounding box center [966, 396] width 340 height 39
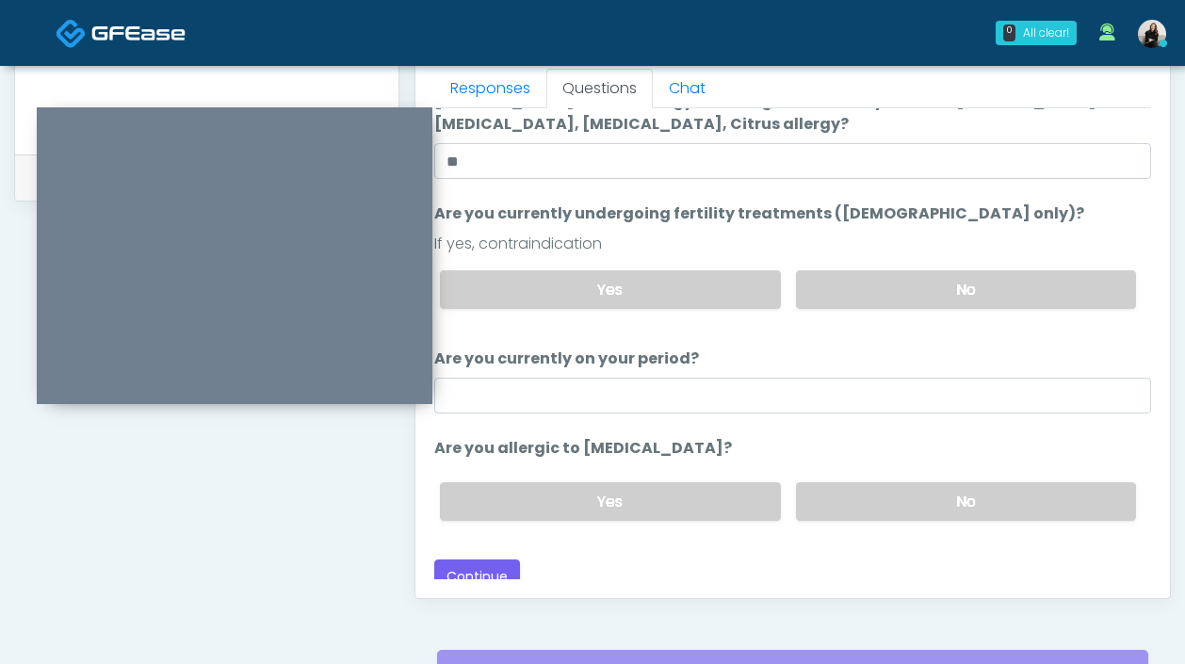
scroll to position [120, 0]
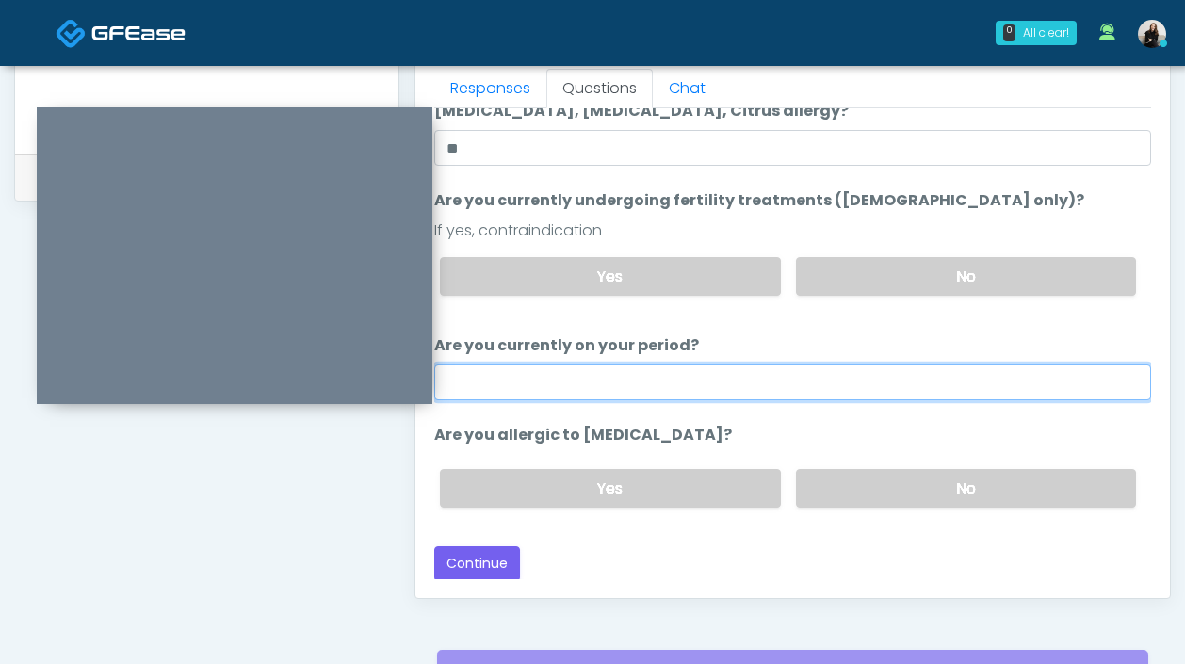
click at [835, 381] on input "Are you currently on your period?" at bounding box center [792, 383] width 717 height 36
type input "**"
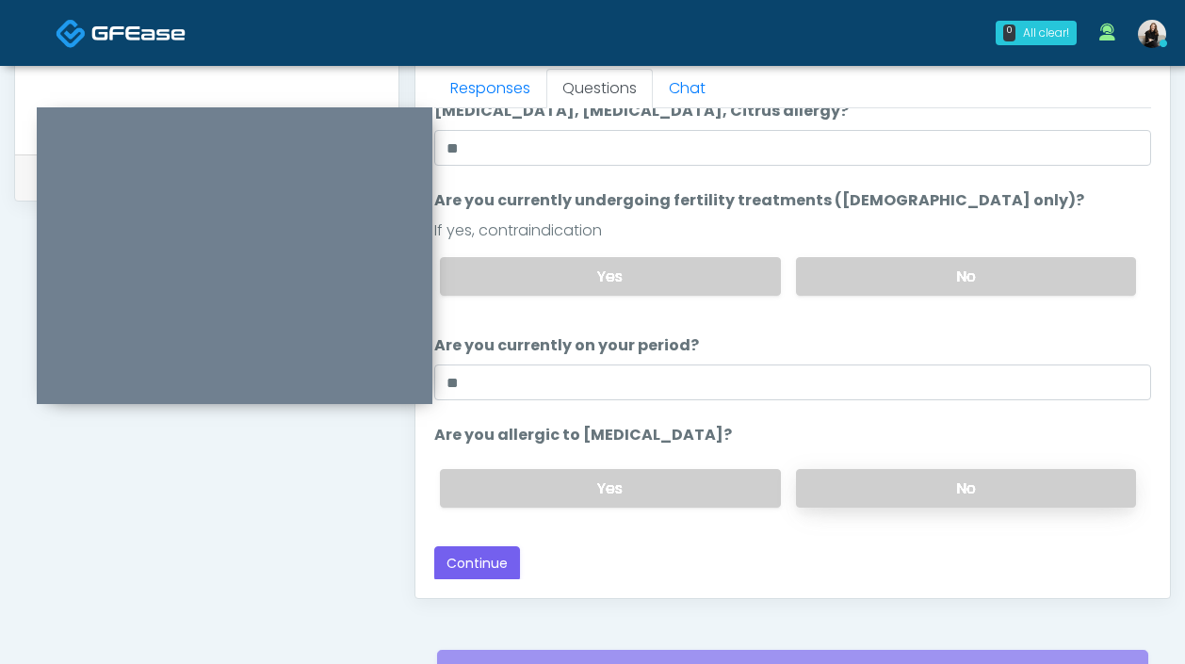
click at [860, 472] on label "No" at bounding box center [966, 488] width 340 height 39
click at [487, 558] on button "Continue" at bounding box center [477, 563] width 86 height 35
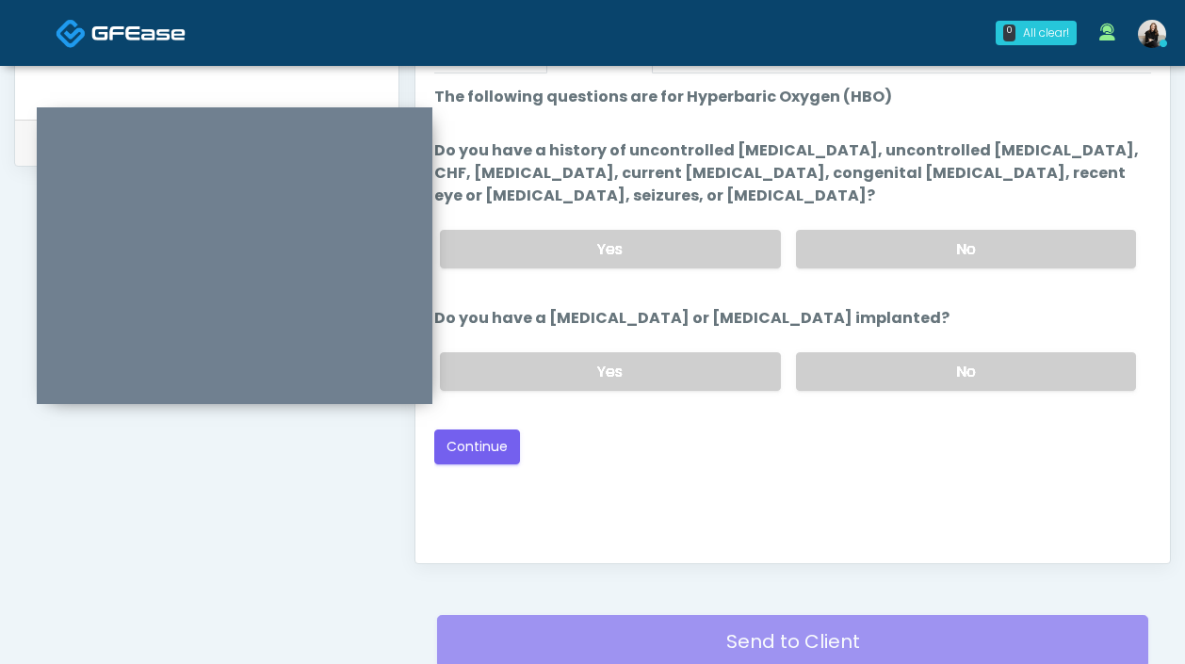
scroll to position [819, 0]
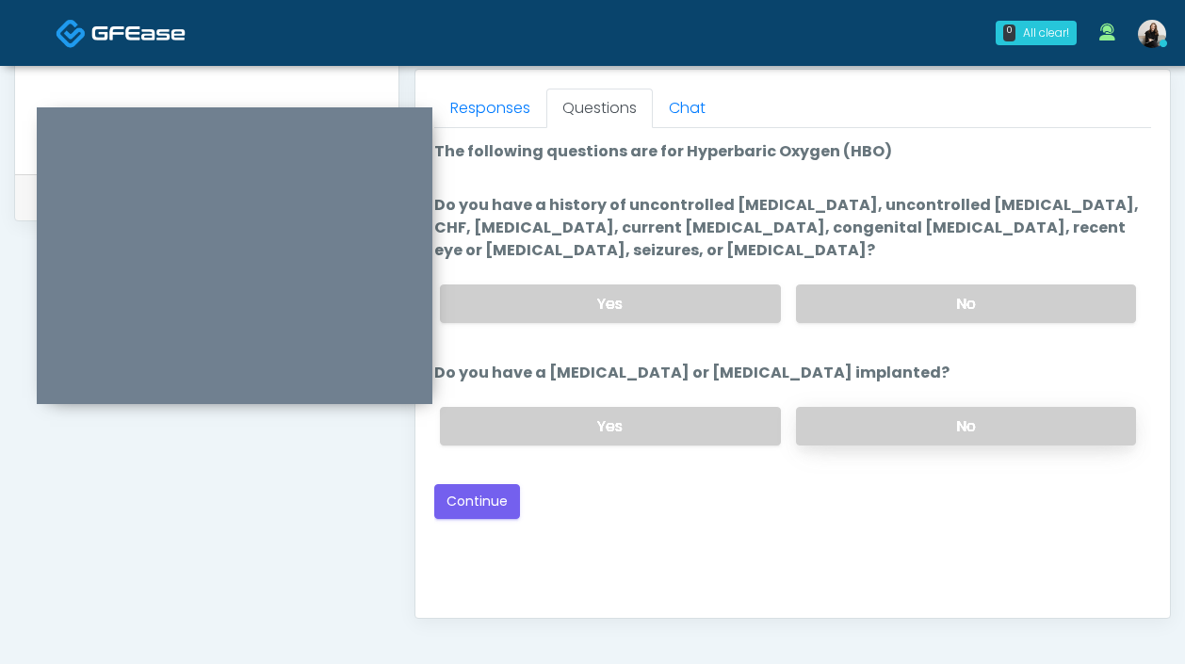
click at [882, 415] on label "No" at bounding box center [966, 426] width 340 height 39
click at [866, 300] on label "No" at bounding box center [966, 303] width 340 height 39
click at [473, 494] on button "Continue" at bounding box center [477, 501] width 86 height 35
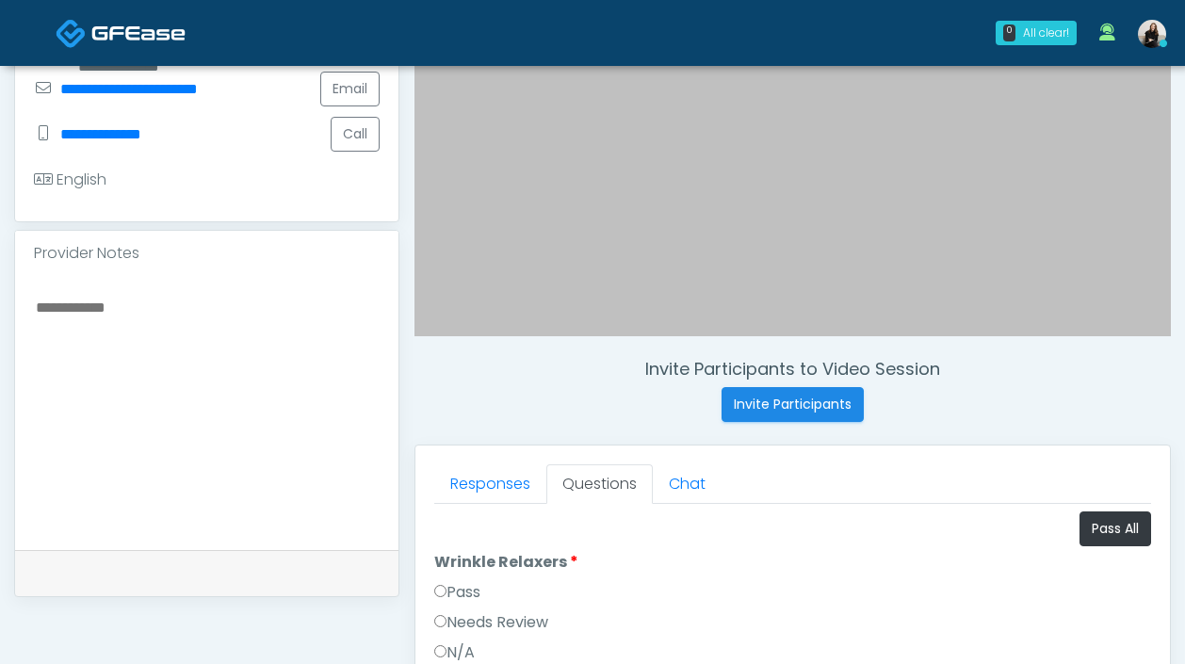
scroll to position [478, 0]
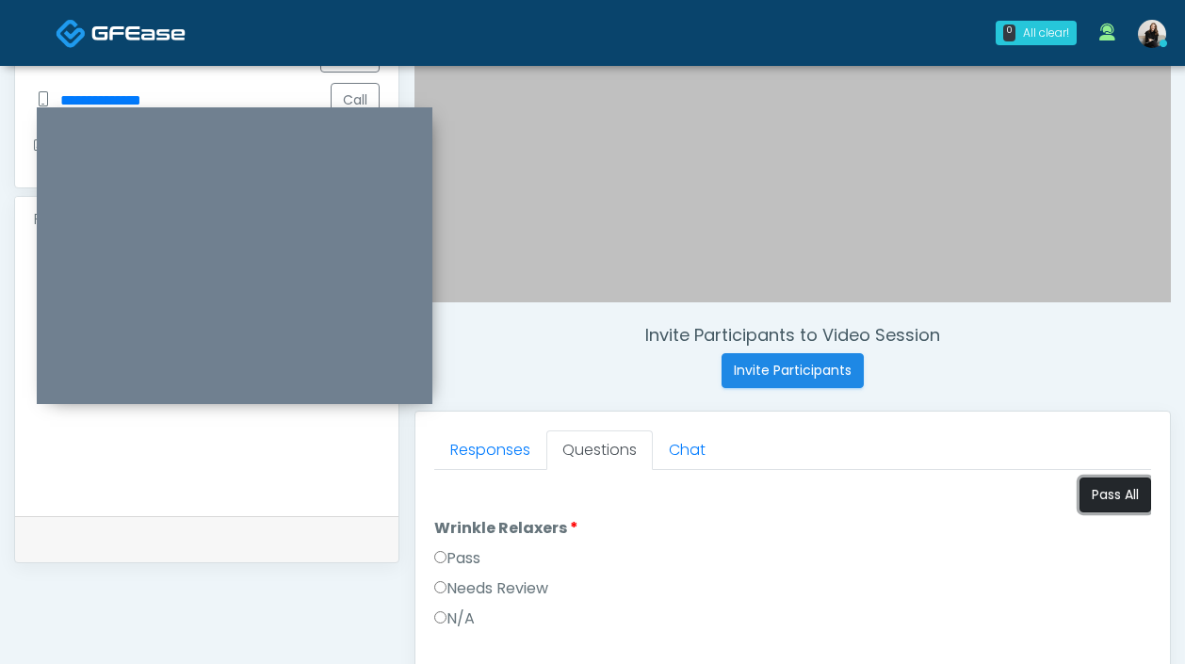
click at [1123, 492] on button "Pass All" at bounding box center [1115, 495] width 72 height 35
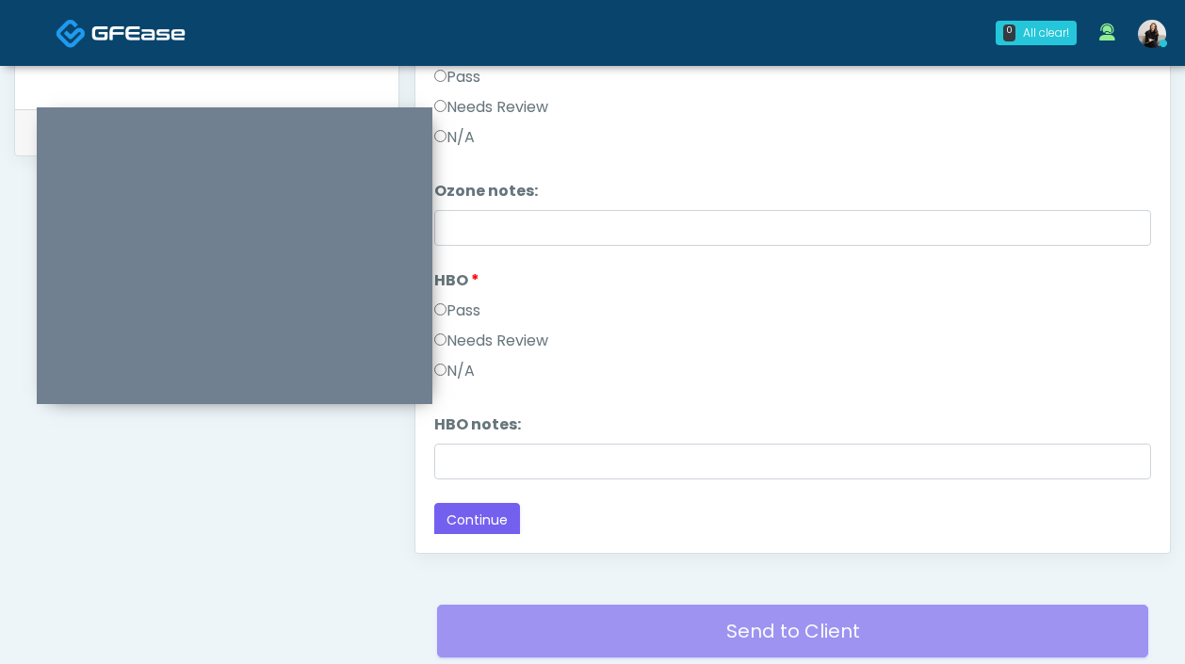
scroll to position [1027, 0]
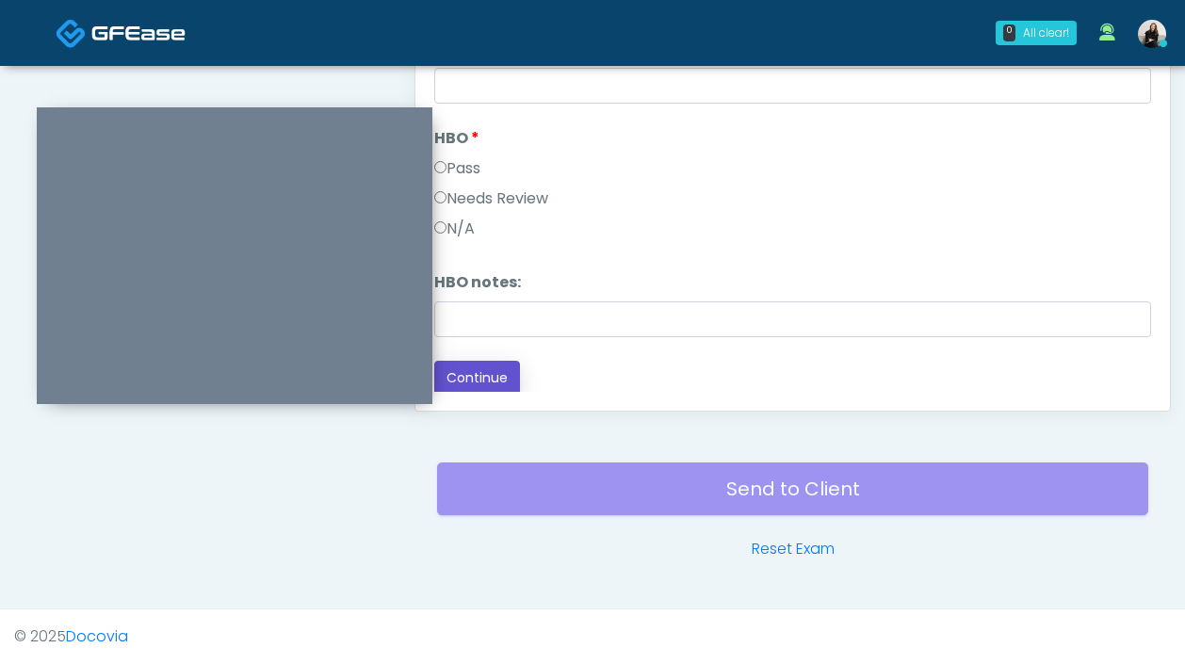
click at [508, 380] on button "Continue" at bounding box center [477, 378] width 86 height 35
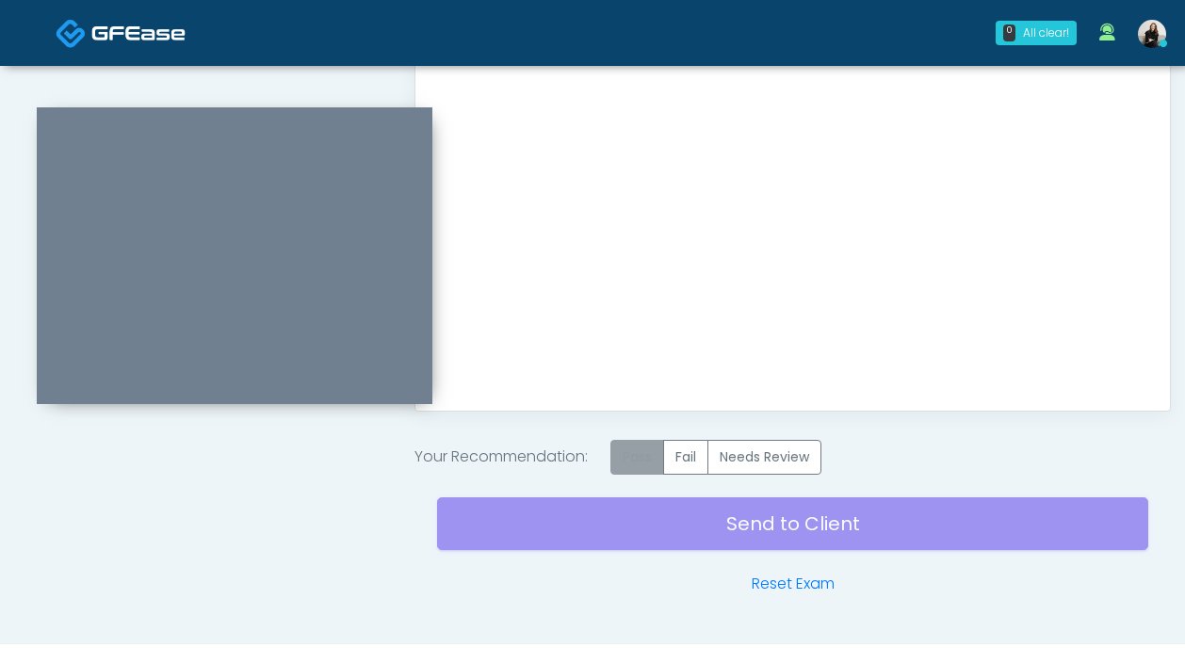
click at [628, 459] on label "Pass" at bounding box center [637, 457] width 54 height 35
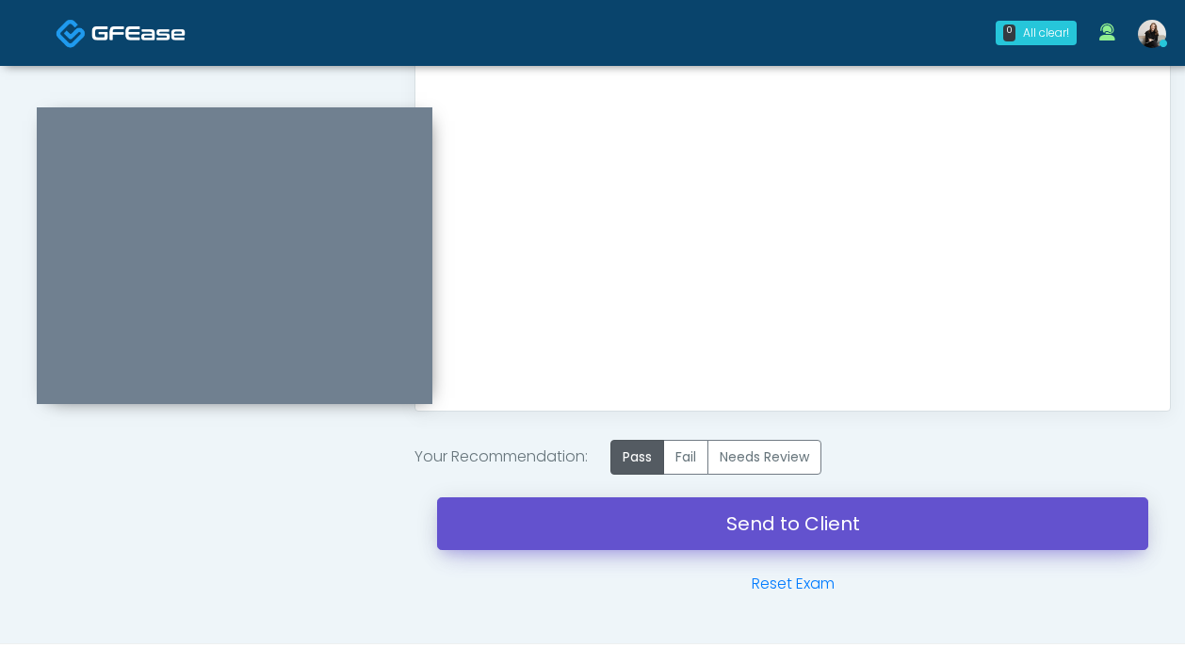
click at [628, 520] on link "Send to Client" at bounding box center [792, 523] width 711 height 53
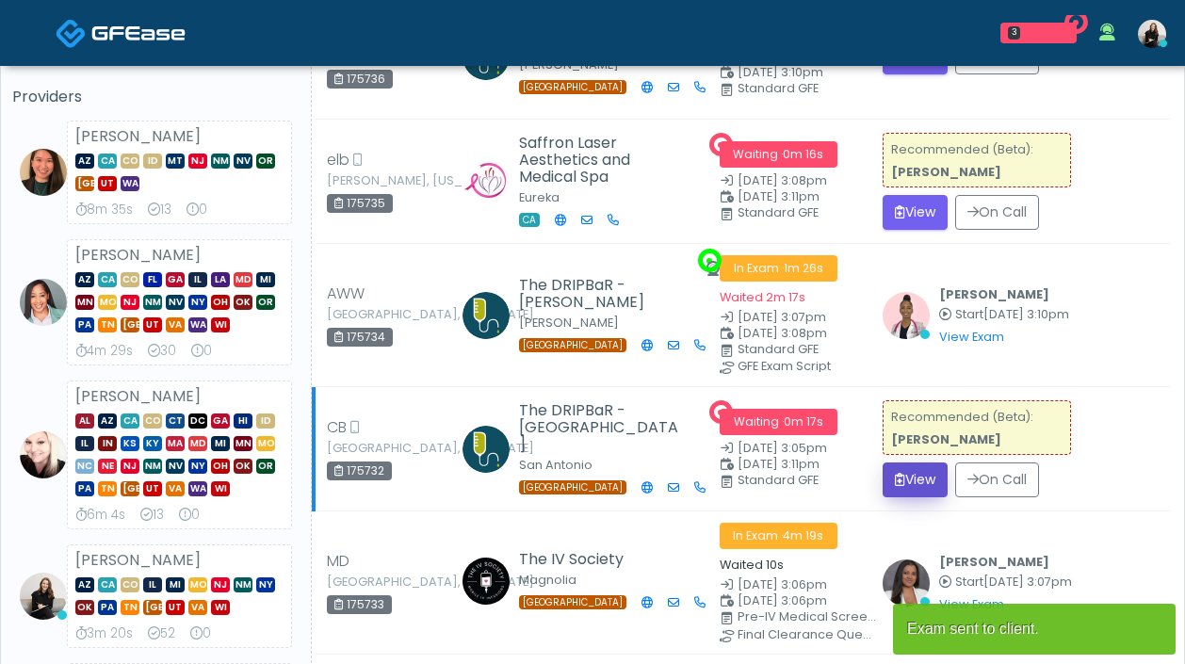
click at [921, 470] on button "View" at bounding box center [915, 479] width 65 height 35
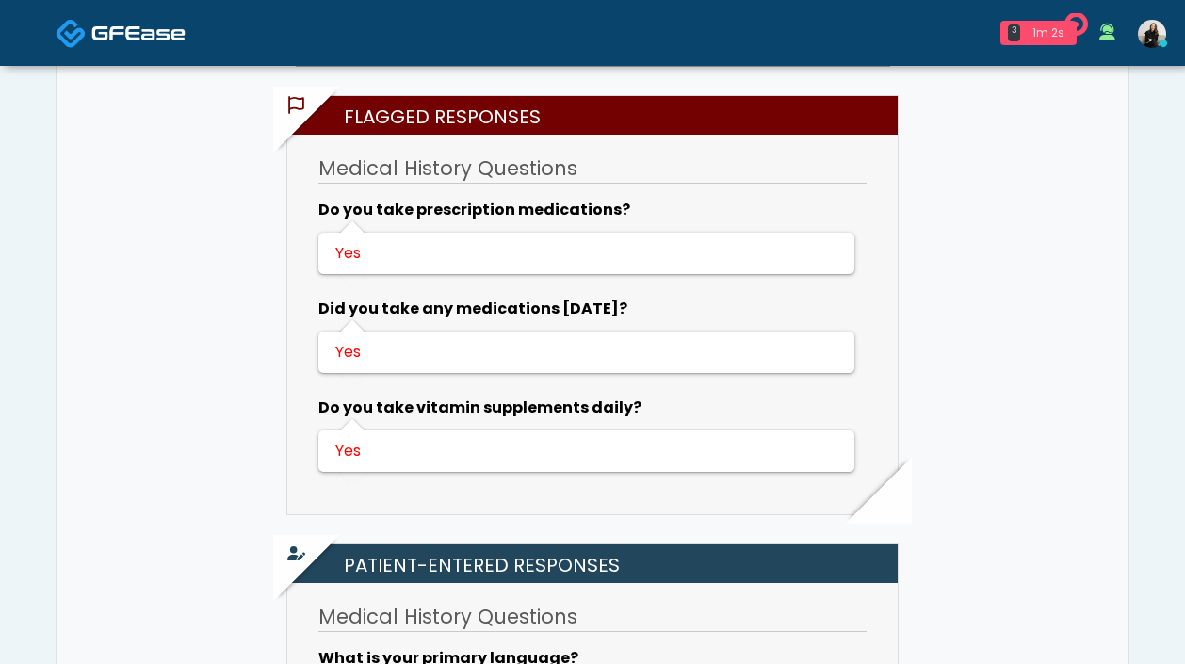
click at [1018, 37] on div "3" at bounding box center [1014, 32] width 12 height 17
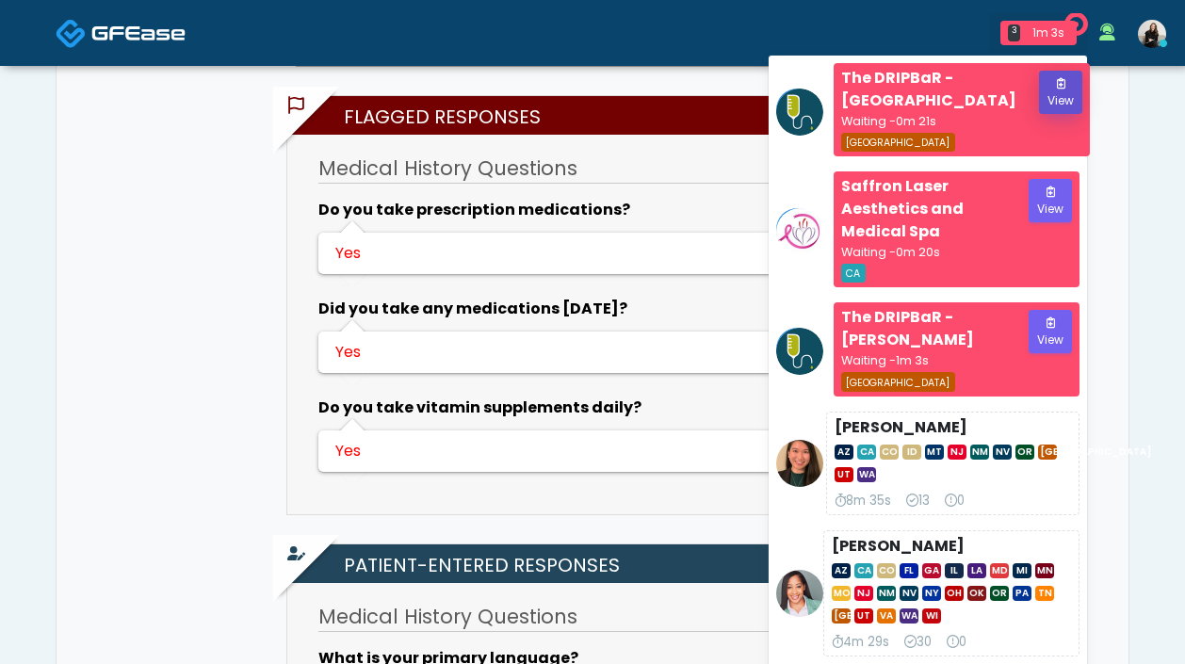
click at [1056, 82] on button "View" at bounding box center [1060, 92] width 43 height 43
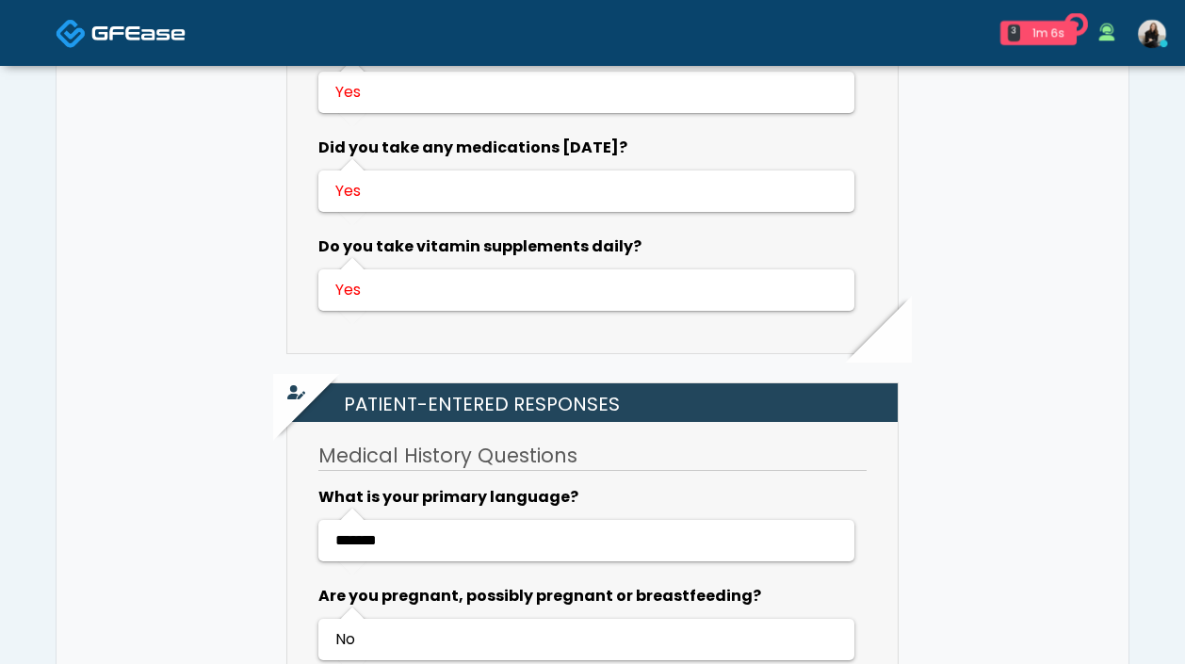
scroll to position [913, 0]
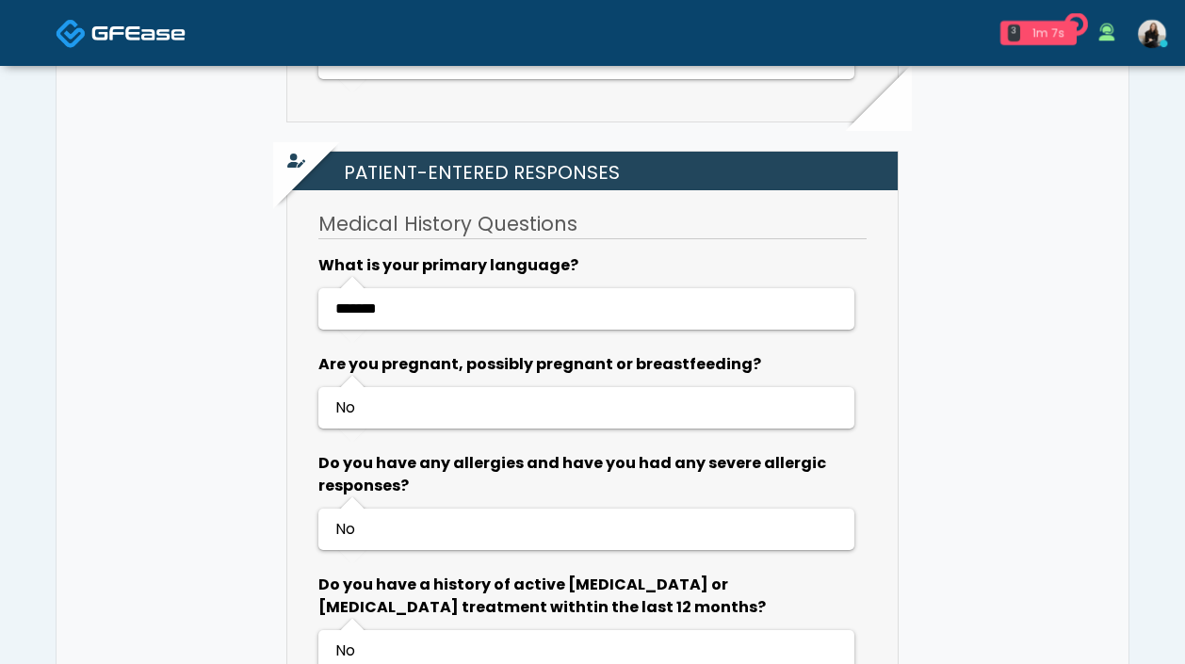
click at [1039, 31] on div "1m 7s" at bounding box center [1048, 32] width 41 height 17
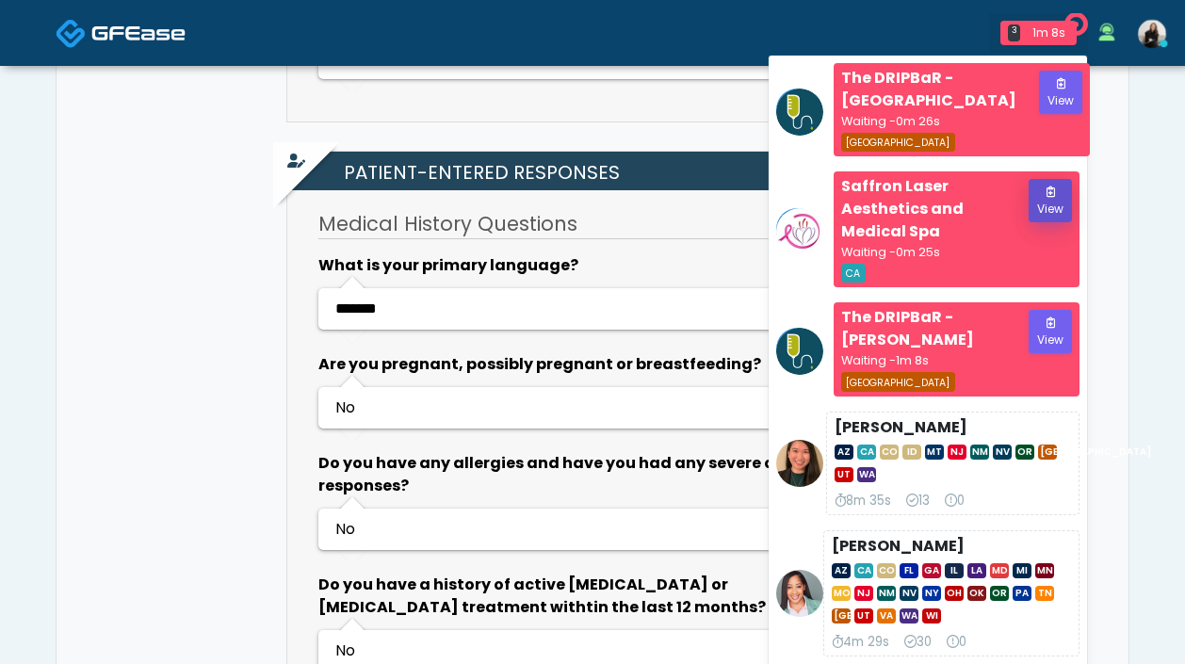
click at [1041, 222] on button "View" at bounding box center [1050, 200] width 43 height 43
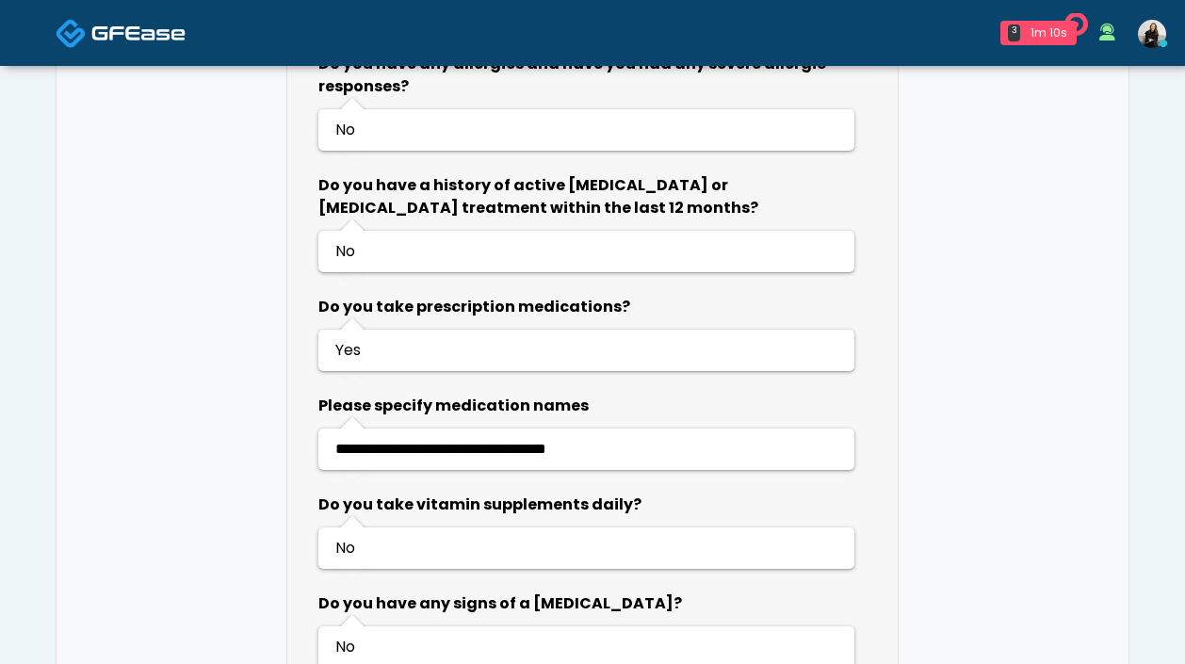
scroll to position [1346, 0]
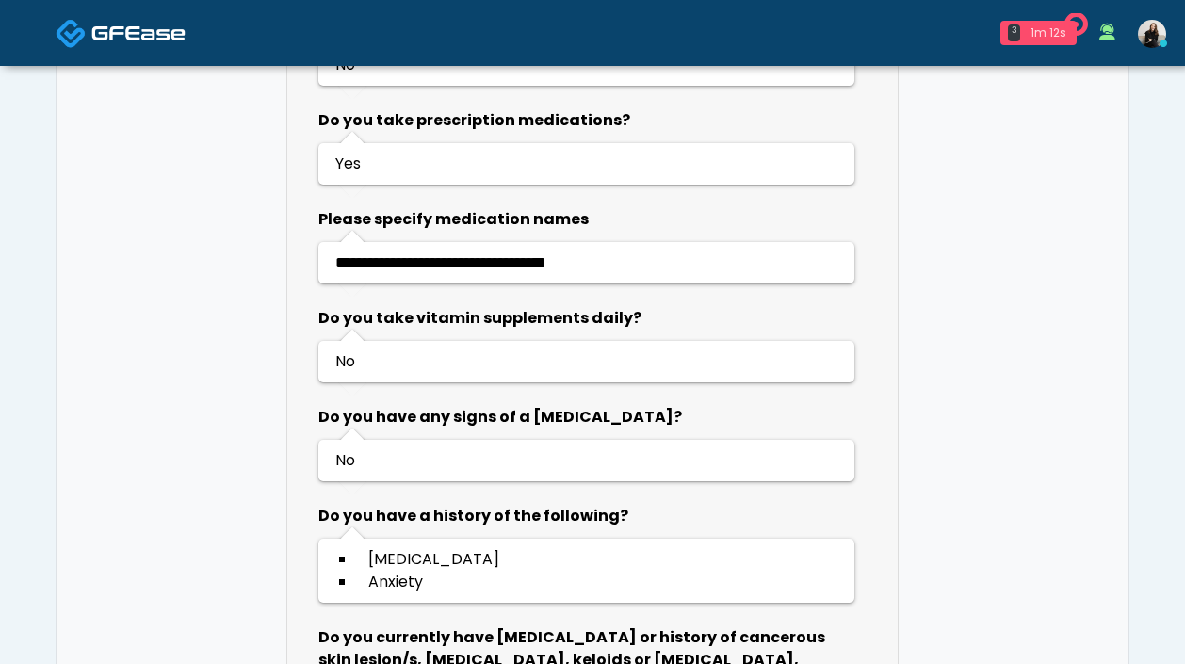
click at [1018, 25] on div "3" at bounding box center [1014, 32] width 12 height 17
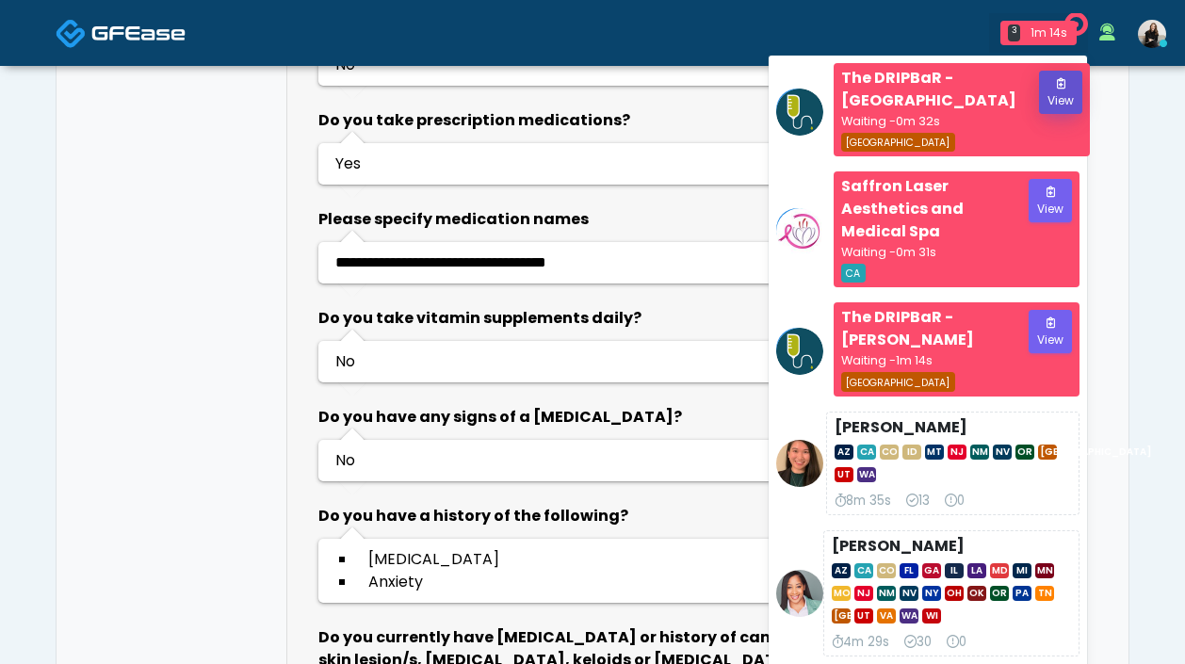
click at [1061, 99] on button "View" at bounding box center [1060, 92] width 43 height 43
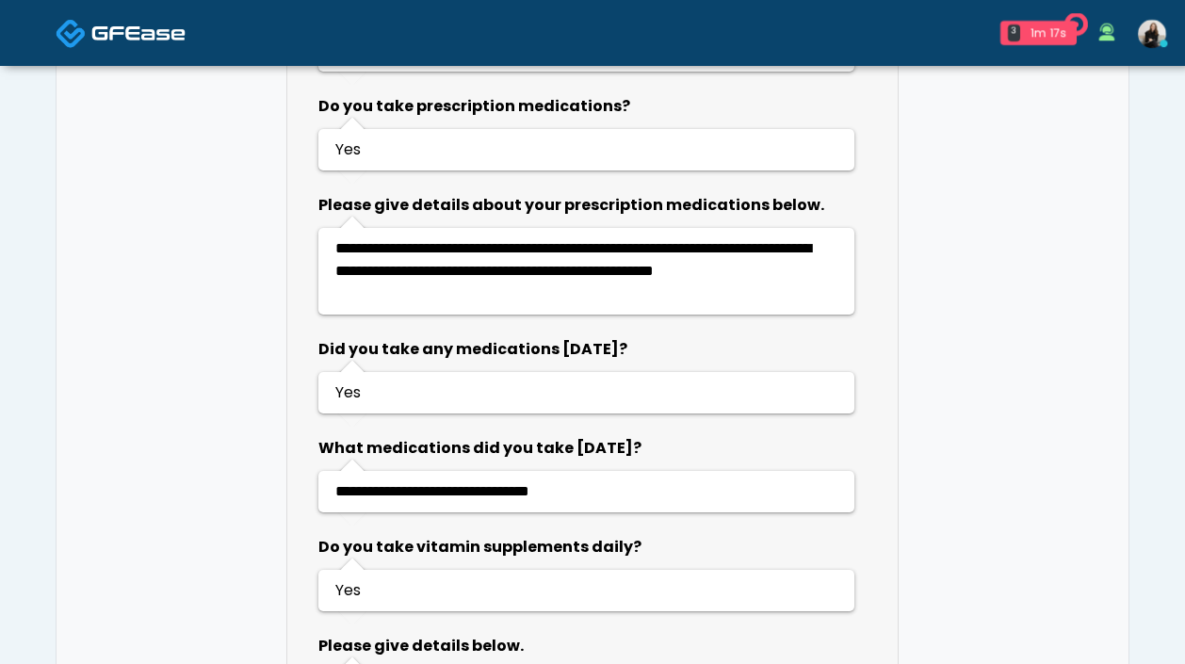
scroll to position [1541, 0]
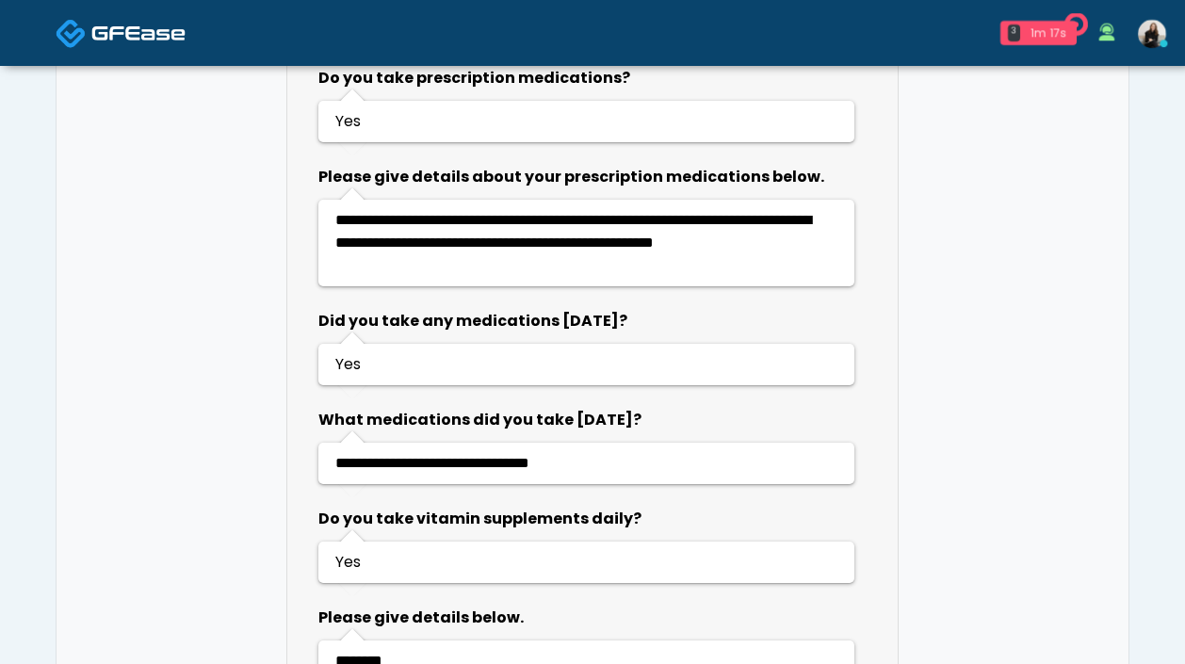
click at [1053, 26] on div "1m 17s" at bounding box center [1048, 32] width 41 height 17
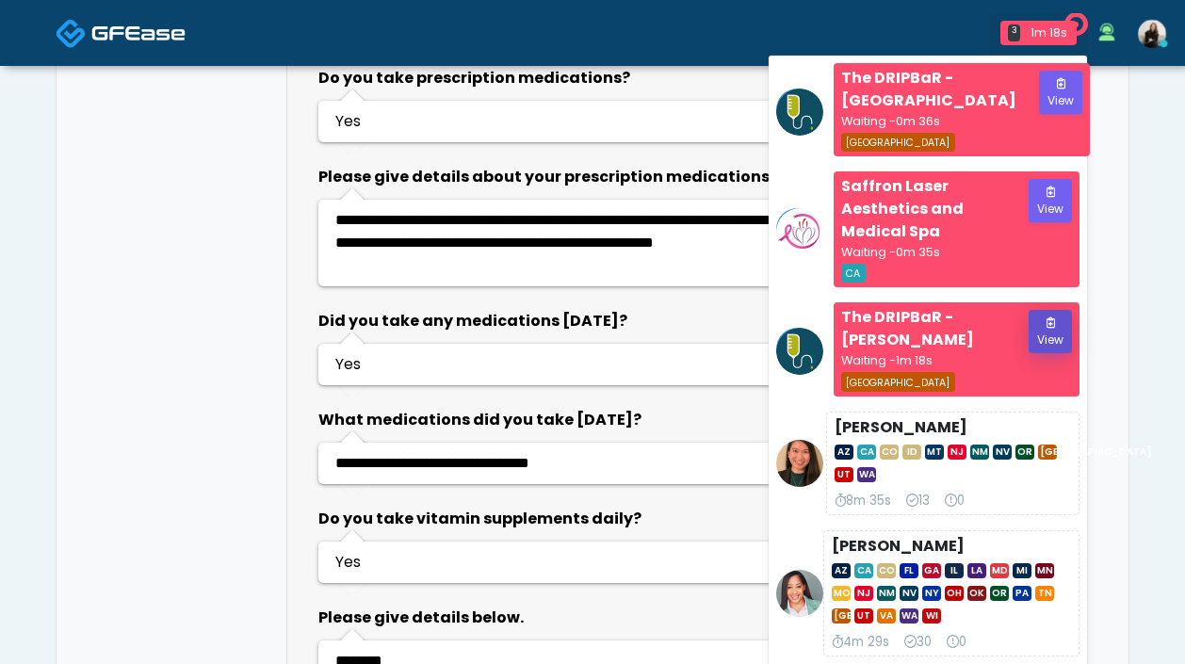
click at [1067, 346] on button "View" at bounding box center [1050, 331] width 43 height 43
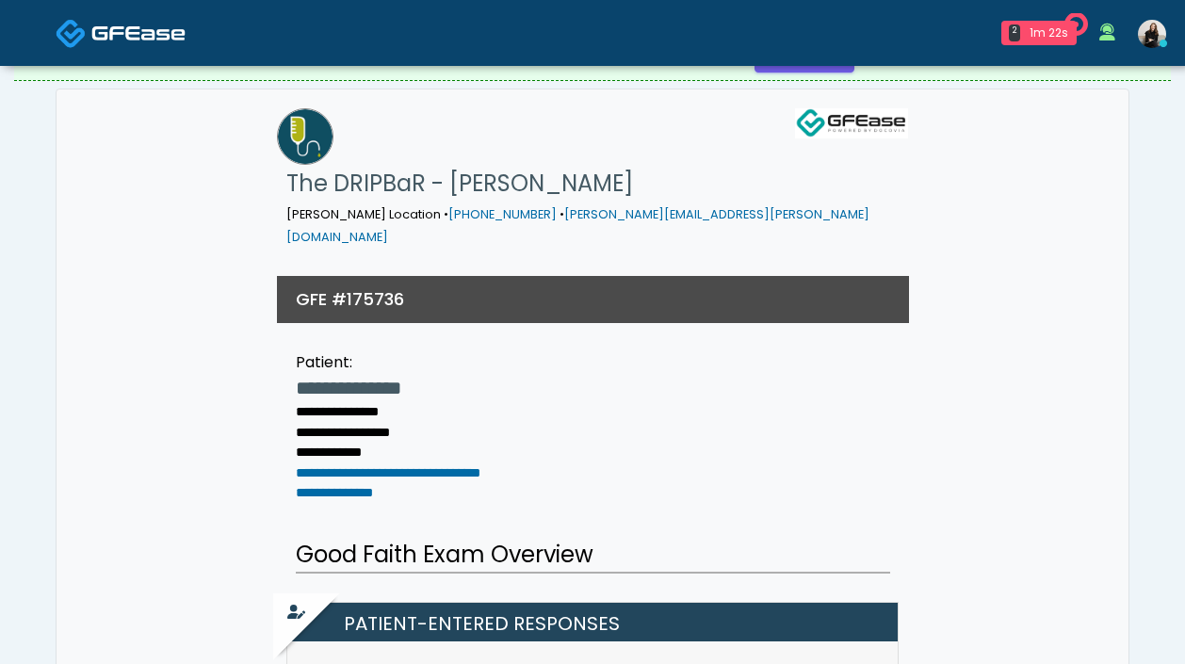
scroll to position [24, 0]
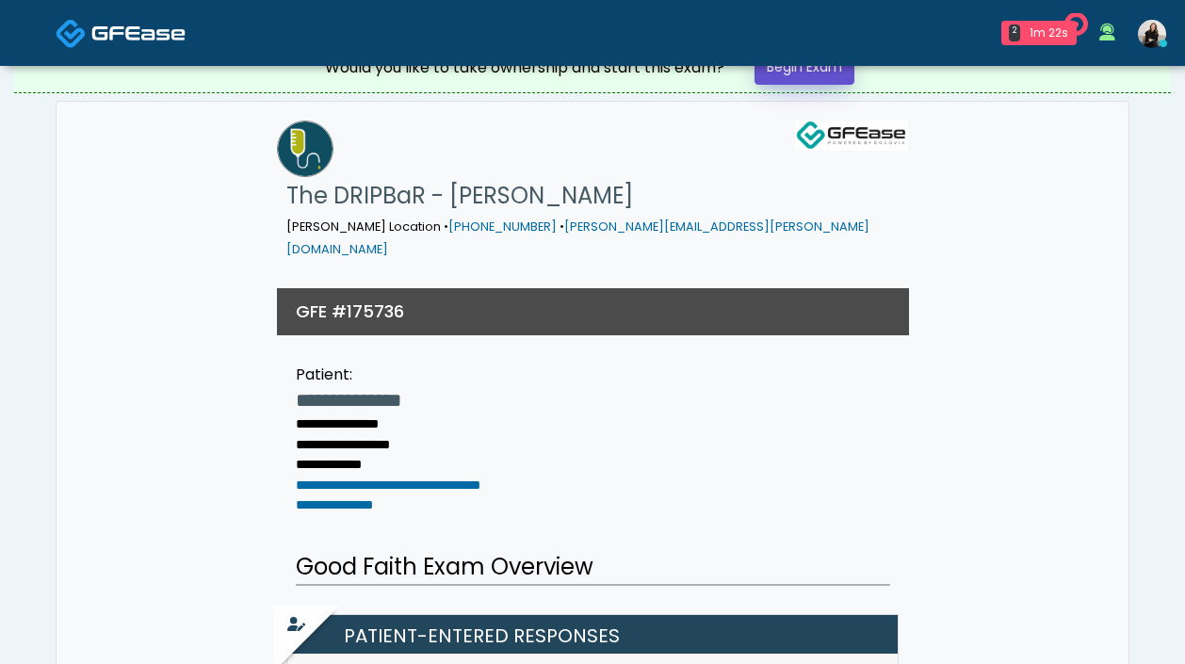
click at [829, 74] on link "Begin Exam" at bounding box center [804, 67] width 100 height 35
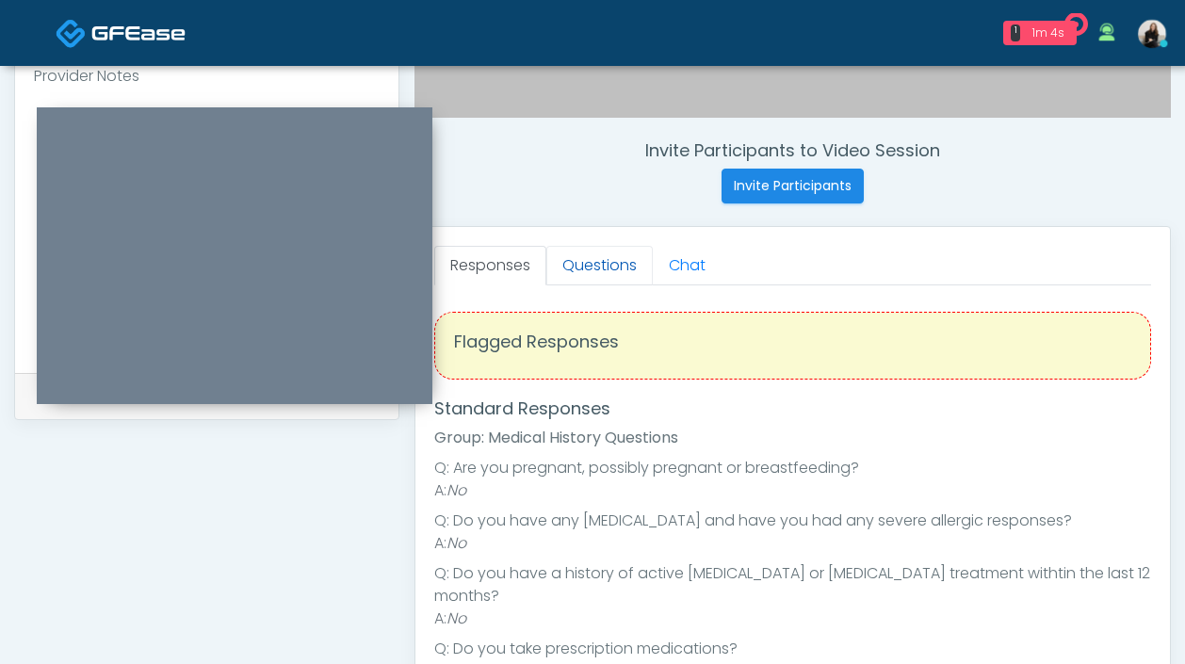
click at [603, 267] on link "Questions" at bounding box center [599, 266] width 106 height 40
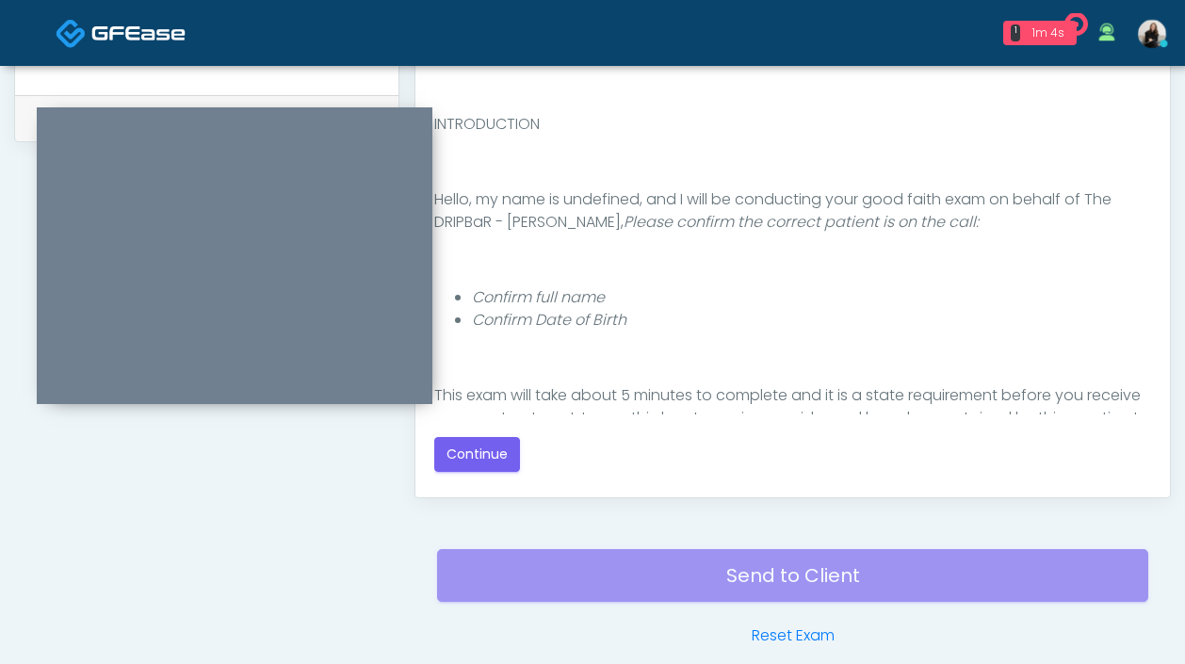
scroll to position [1027, 0]
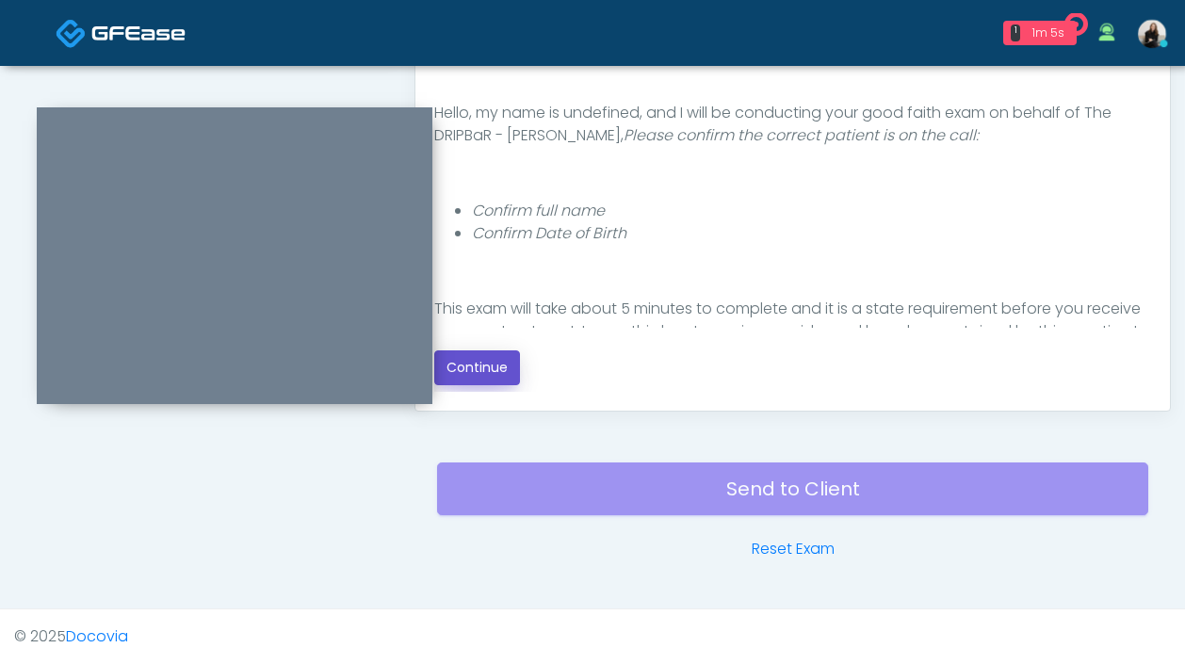
click at [502, 364] on button "Continue" at bounding box center [477, 367] width 86 height 35
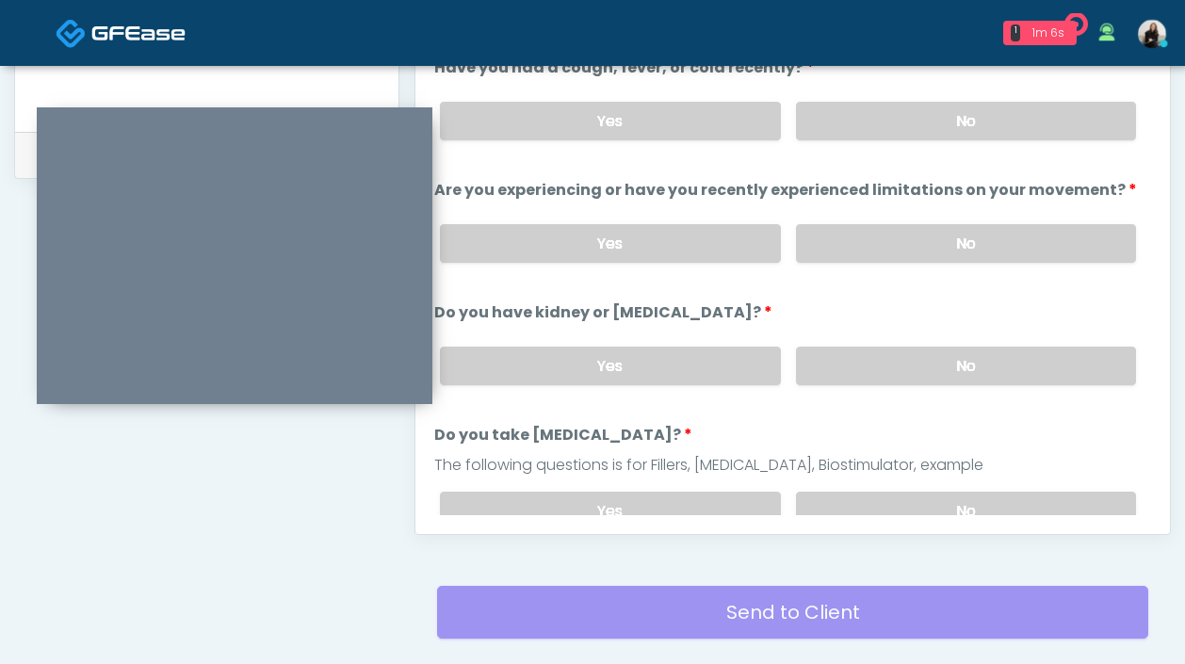
scroll to position [816, 0]
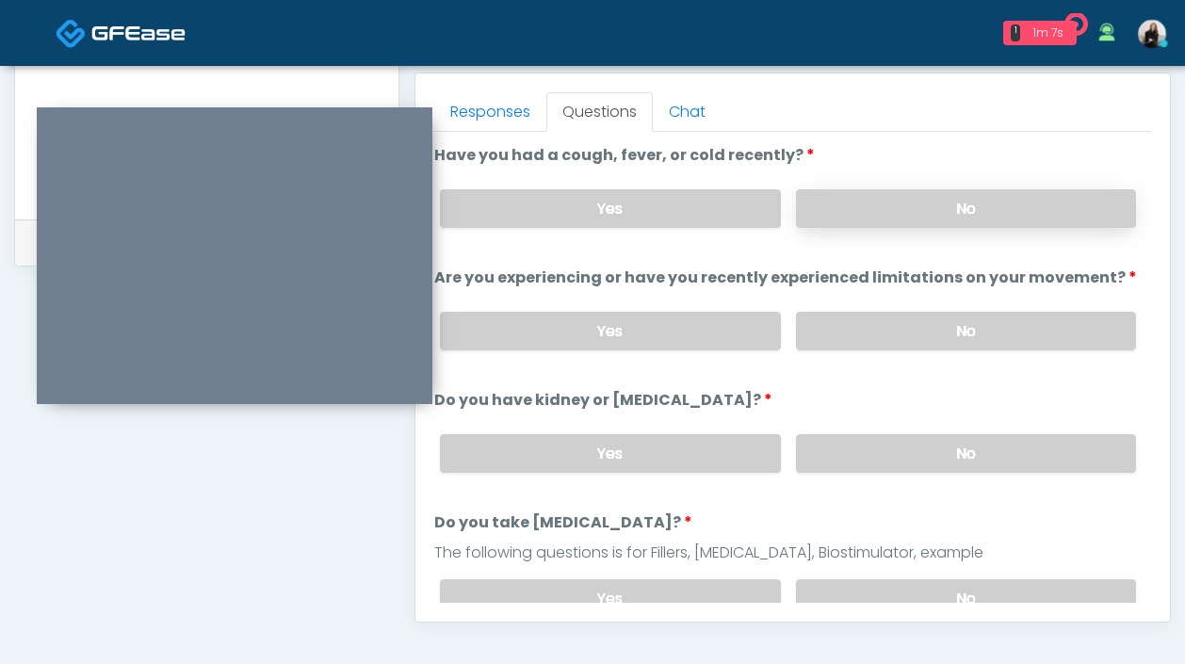
click at [962, 211] on label "No" at bounding box center [966, 208] width 340 height 39
click at [960, 331] on label "No" at bounding box center [966, 331] width 340 height 39
click at [970, 462] on label "No" at bounding box center [966, 453] width 340 height 39
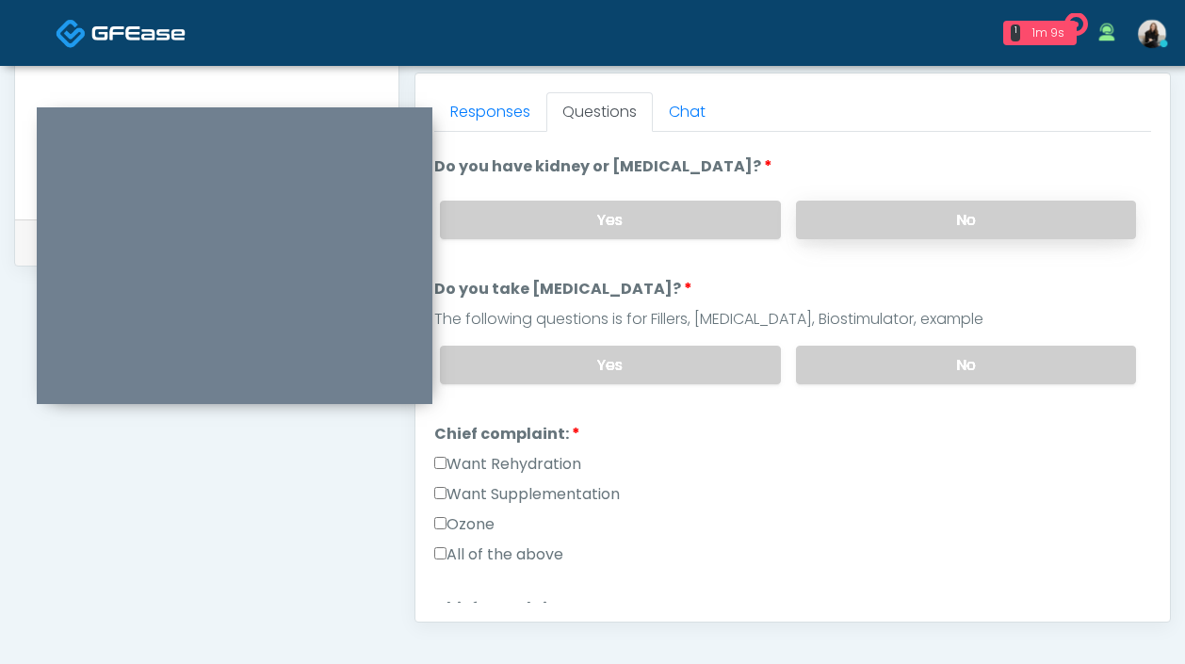
scroll to position [248, 0]
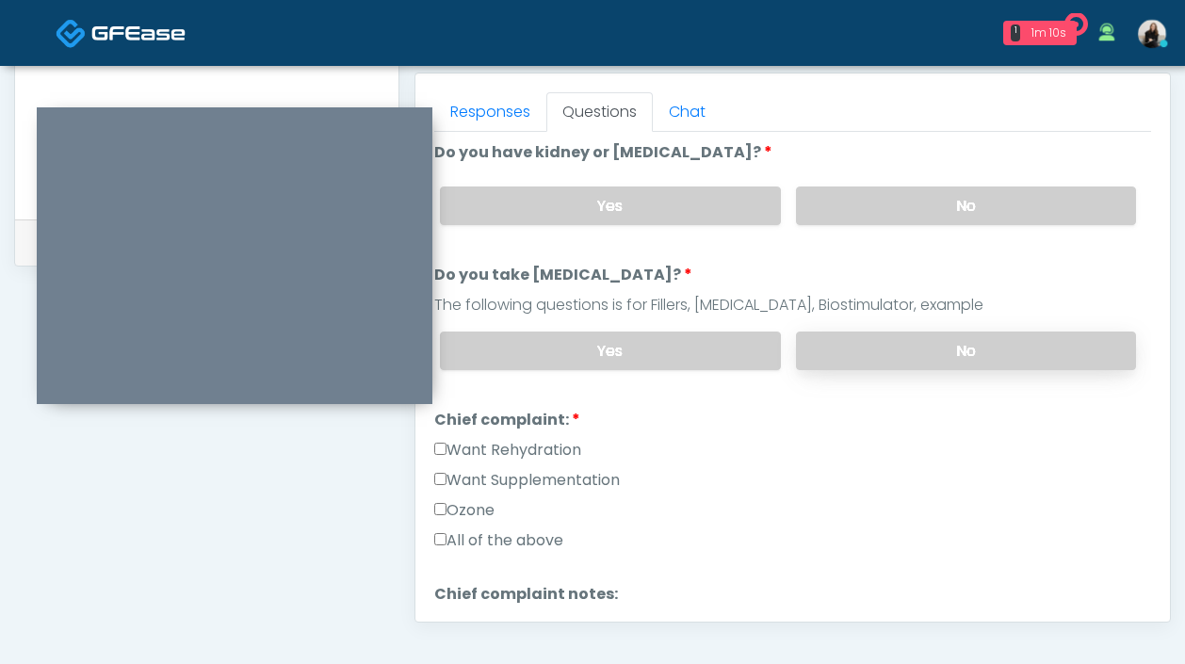
click at [961, 347] on label "No" at bounding box center [966, 351] width 340 height 39
click at [550, 441] on label "Want Rehydration" at bounding box center [507, 450] width 147 height 23
click at [550, 478] on label "Want Supplementation" at bounding box center [527, 480] width 186 height 23
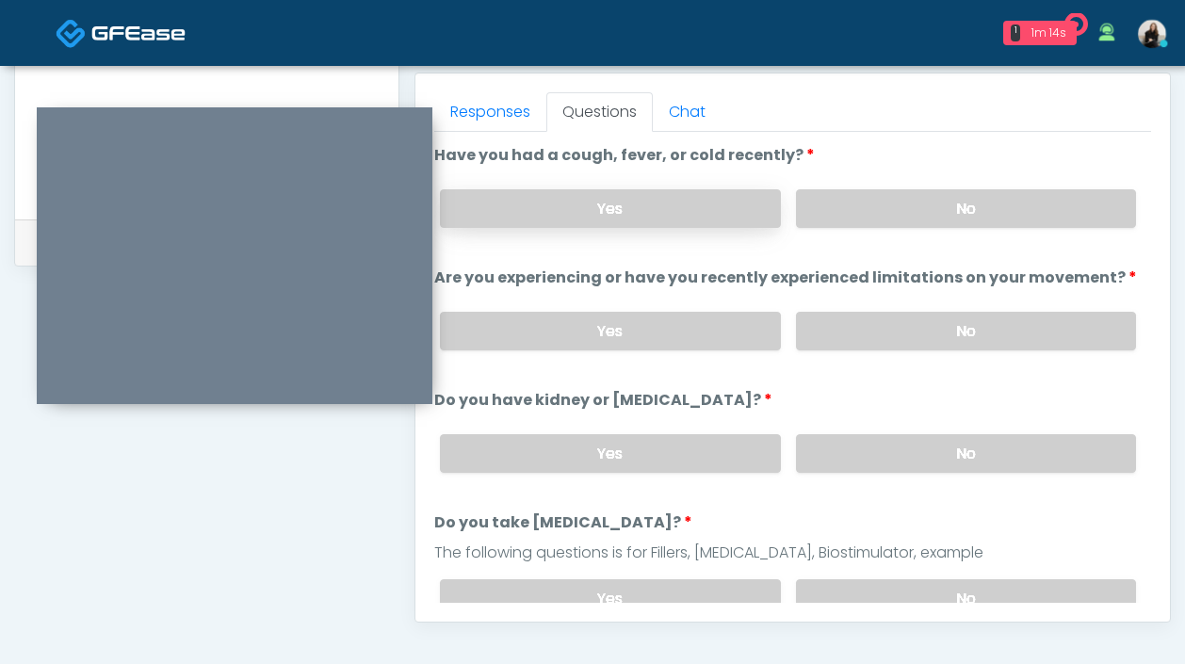
click at [547, 214] on label "Yes" at bounding box center [610, 208] width 340 height 39
click at [831, 211] on label "No" at bounding box center [966, 208] width 340 height 39
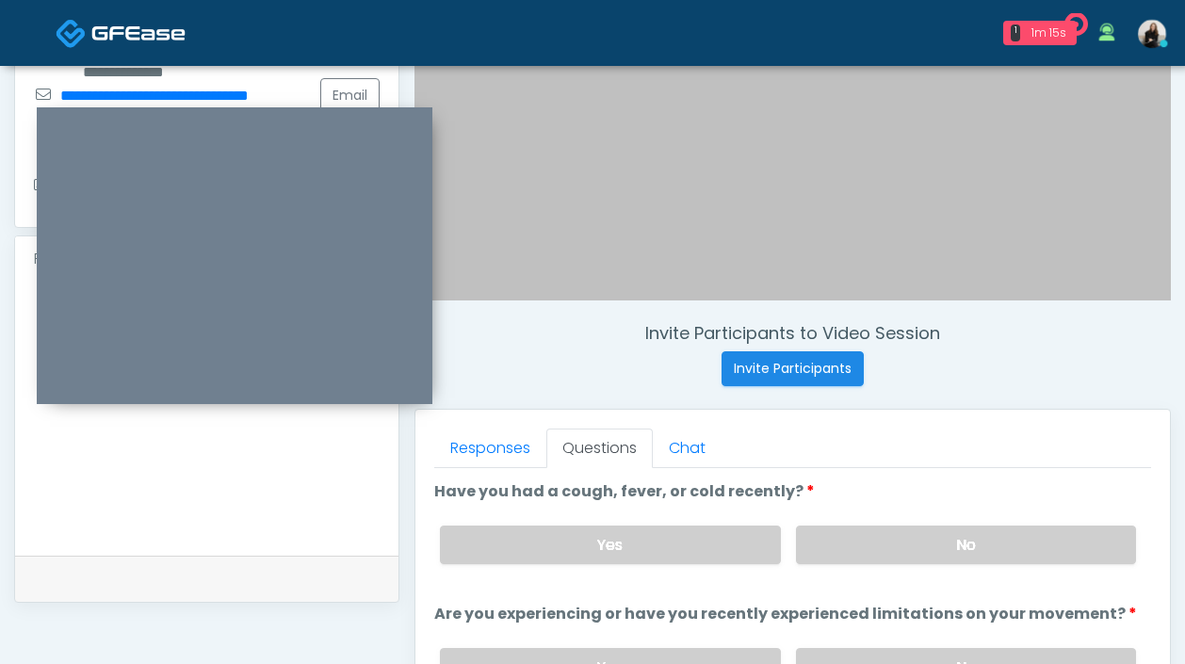
scroll to position [413, 0]
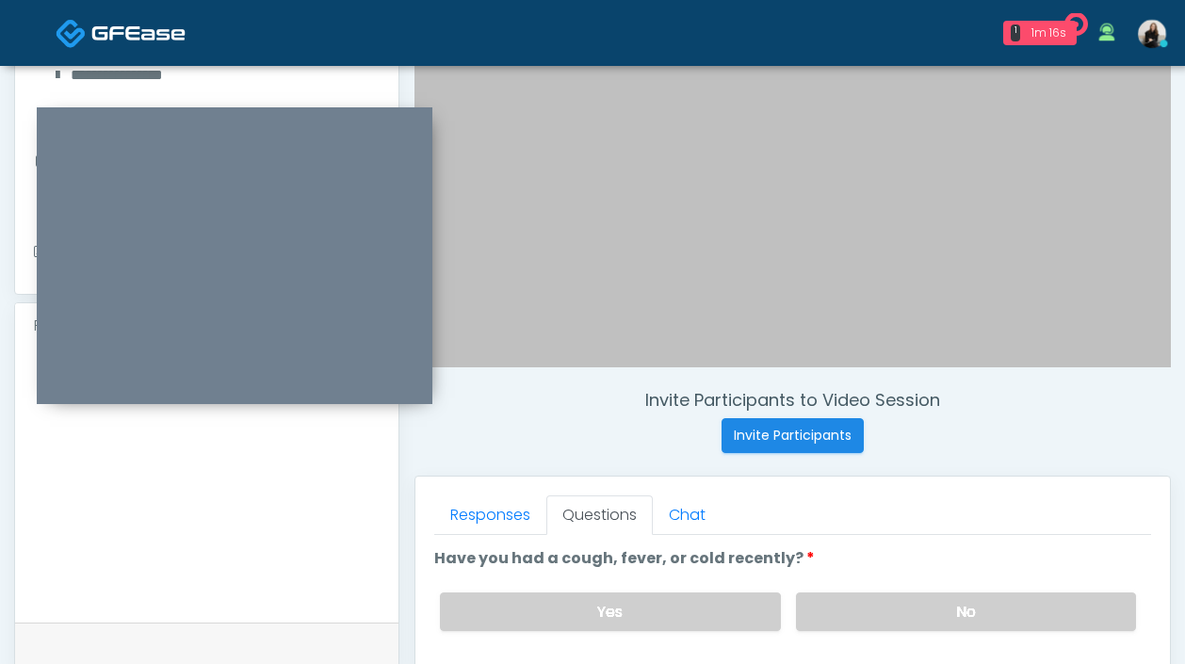
click at [95, 536] on textarea at bounding box center [207, 482] width 346 height 230
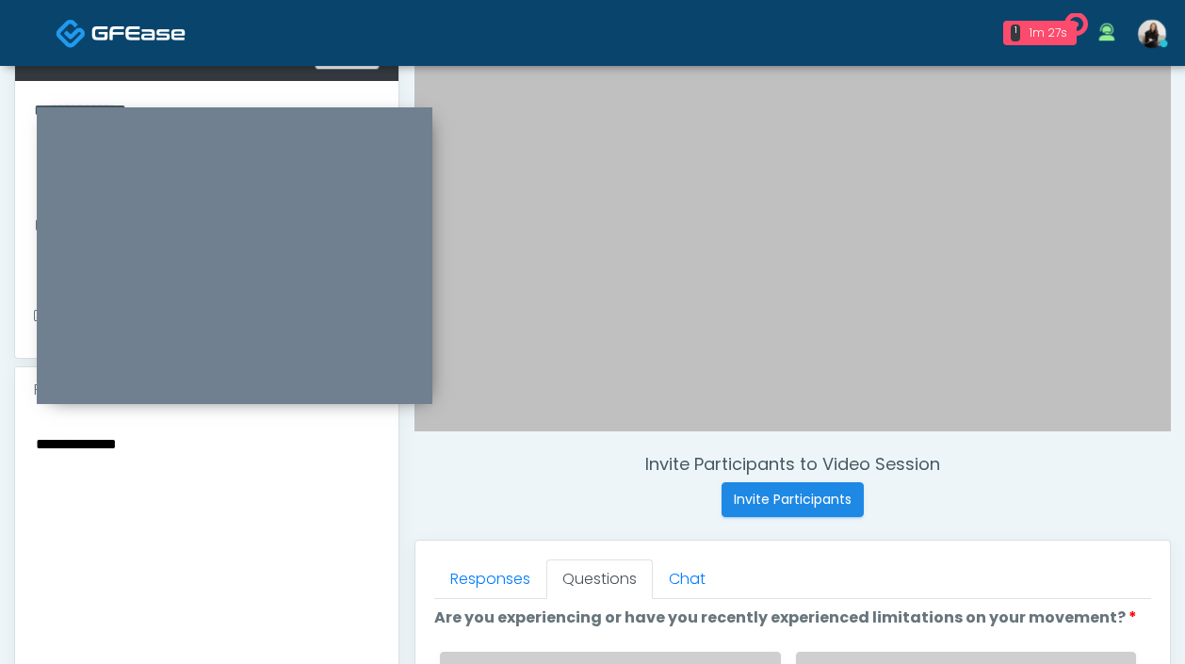
scroll to position [300, 0]
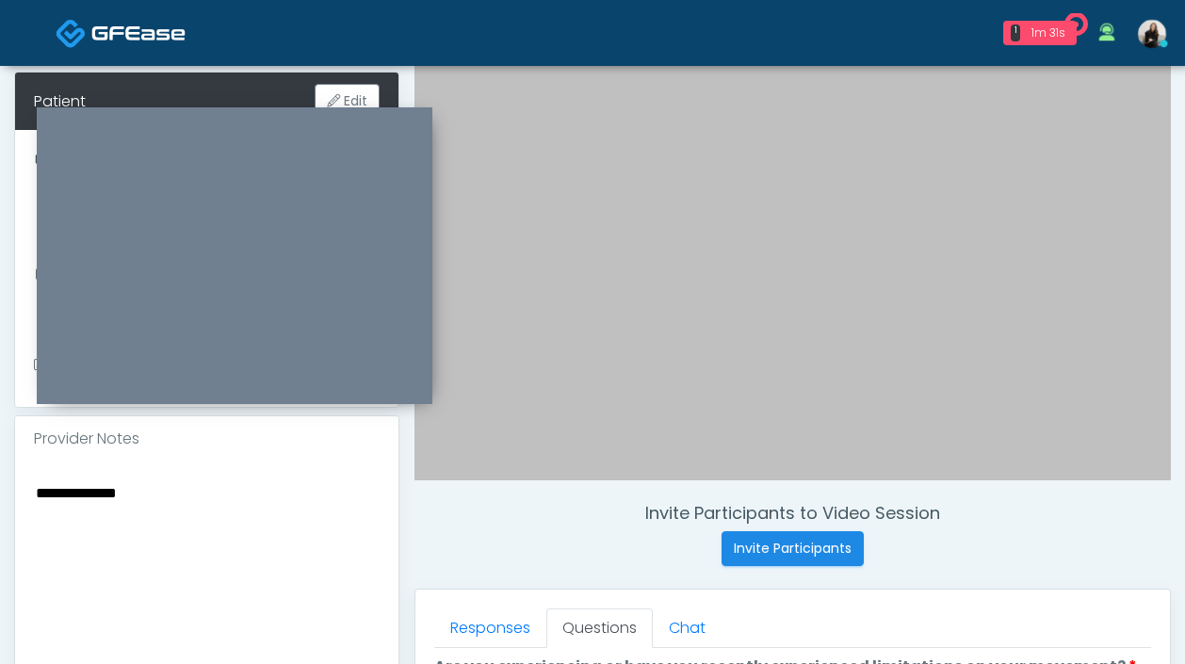
click at [31, 473] on div "**********" at bounding box center [206, 599] width 383 height 274
click at [37, 480] on textarea "**********" at bounding box center [207, 595] width 346 height 230
click at [210, 480] on textarea "**********" at bounding box center [207, 595] width 346 height 230
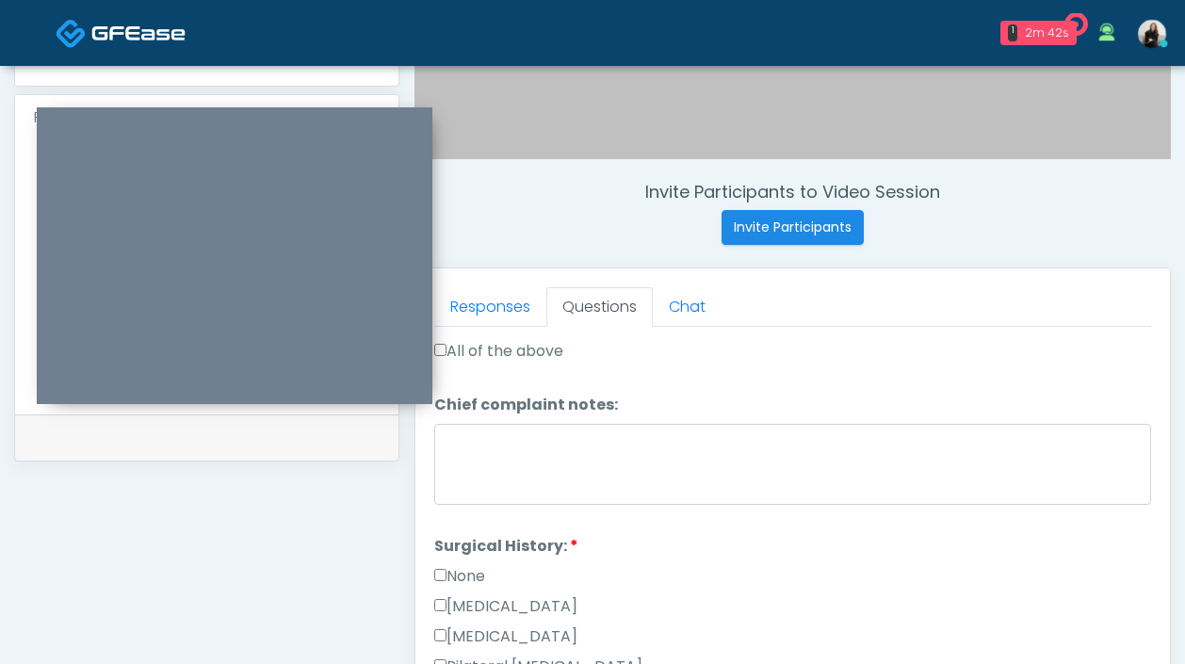
scroll to position [631, 0]
type textarea "**********"
click at [477, 576] on label "None" at bounding box center [459, 577] width 51 height 23
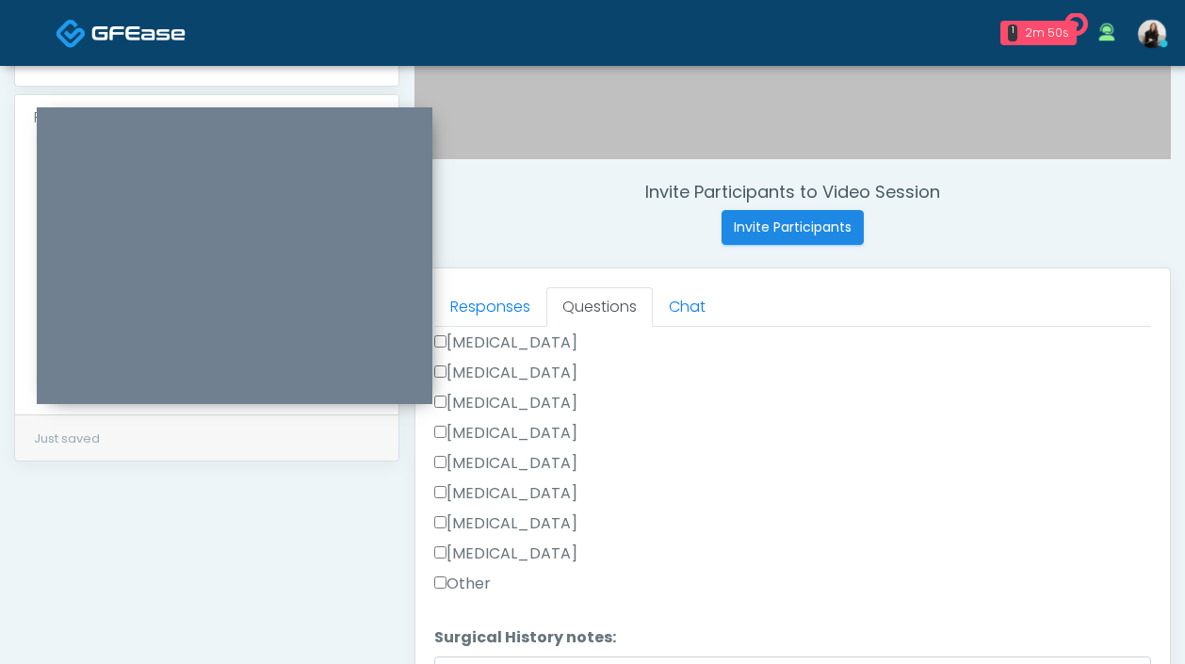
scroll to position [852, 0]
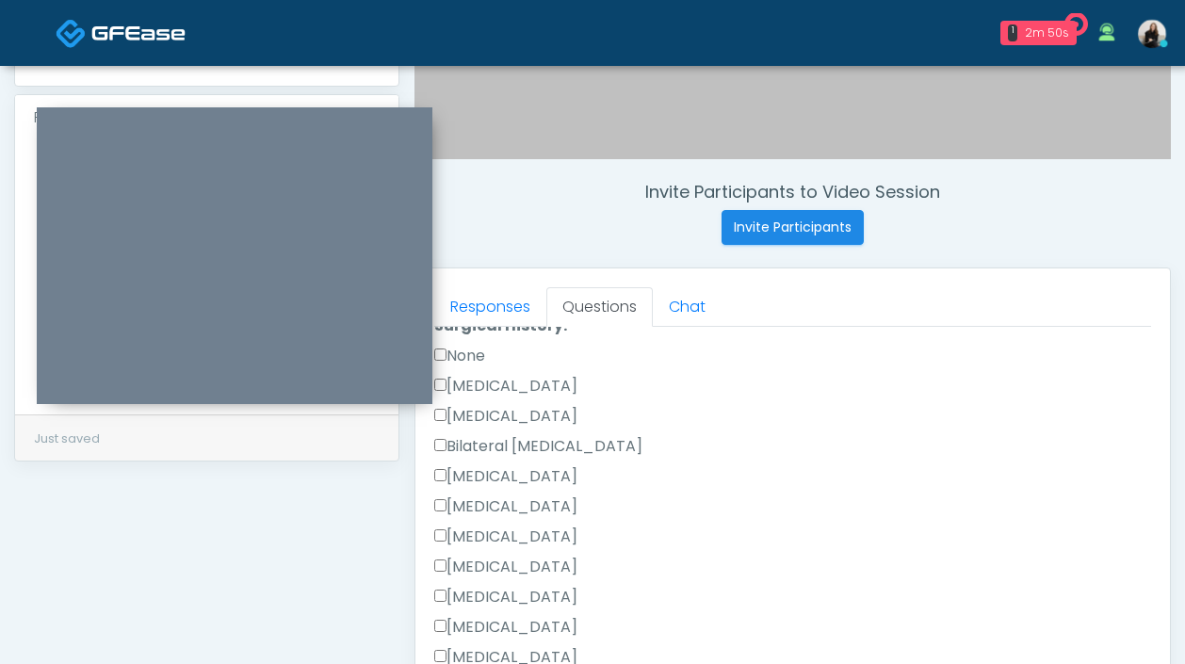
click at [498, 475] on label "[MEDICAL_DATA]" at bounding box center [505, 476] width 143 height 23
click at [462, 349] on label "None" at bounding box center [459, 356] width 51 height 23
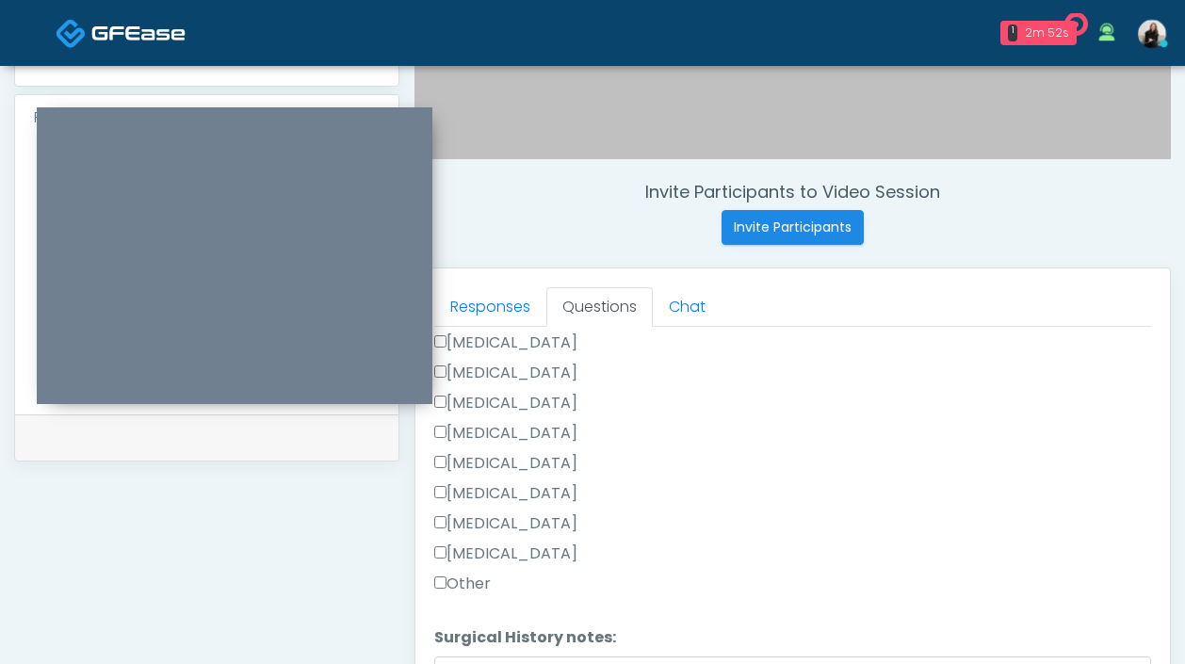
scroll to position [803, 0]
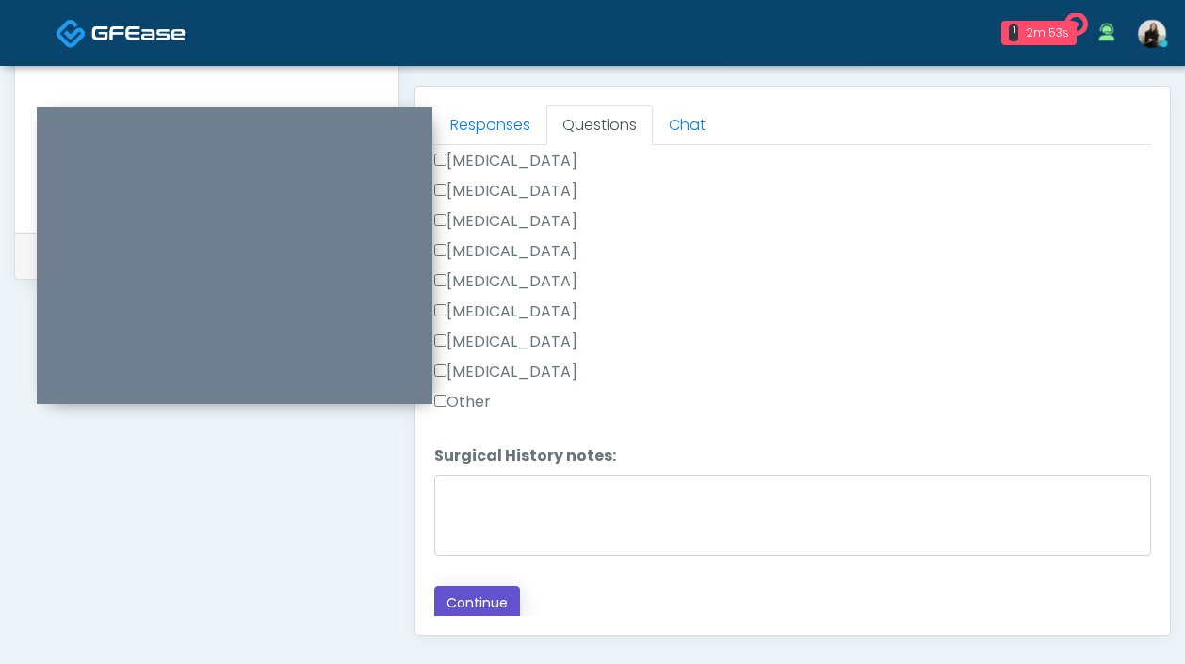
click at [457, 599] on button "Continue" at bounding box center [477, 603] width 86 height 35
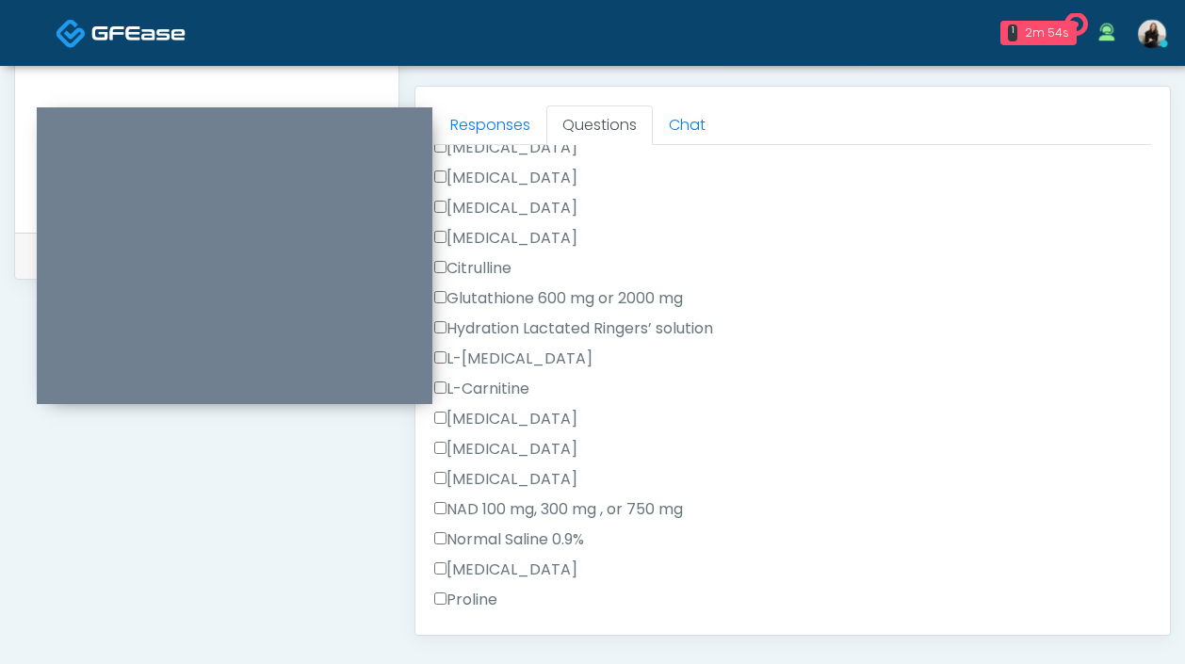
scroll to position [1027, 0]
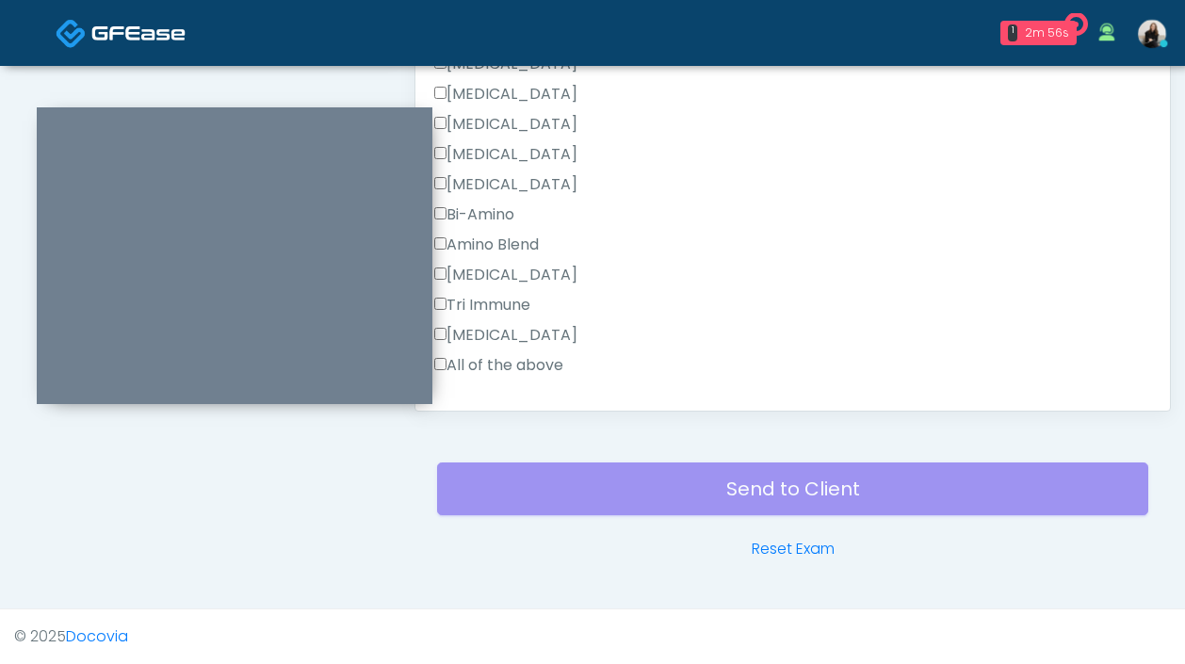
click at [525, 354] on label "All of the above" at bounding box center [498, 365] width 129 height 23
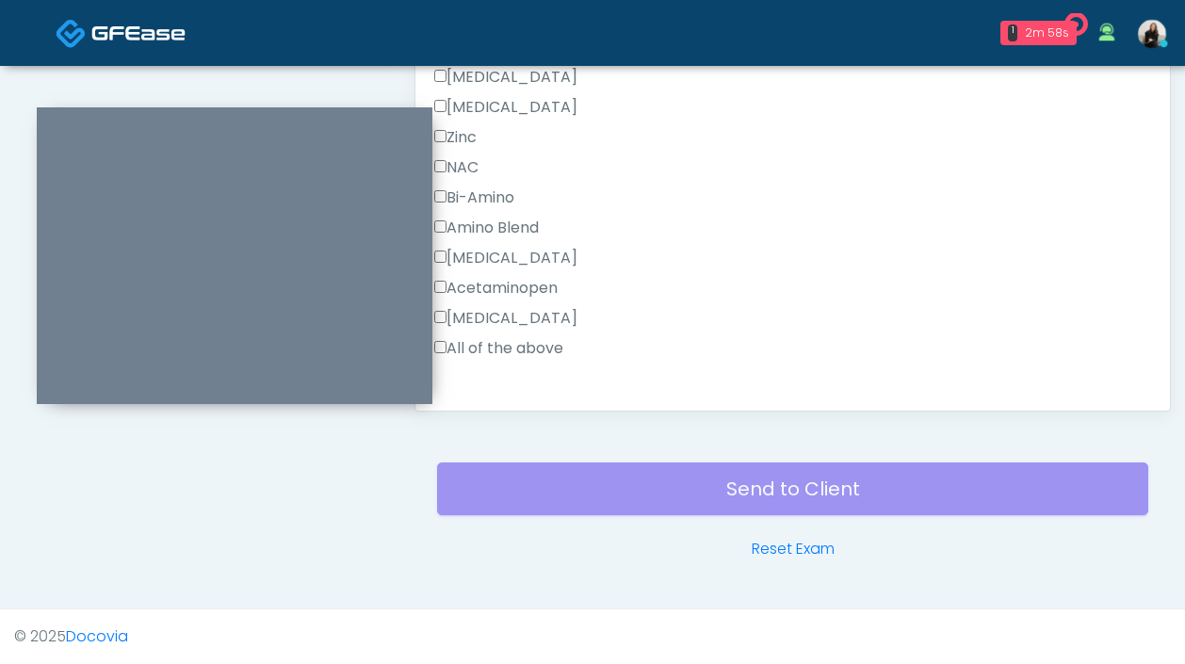
click at [524, 337] on label "All of the above" at bounding box center [498, 348] width 129 height 23
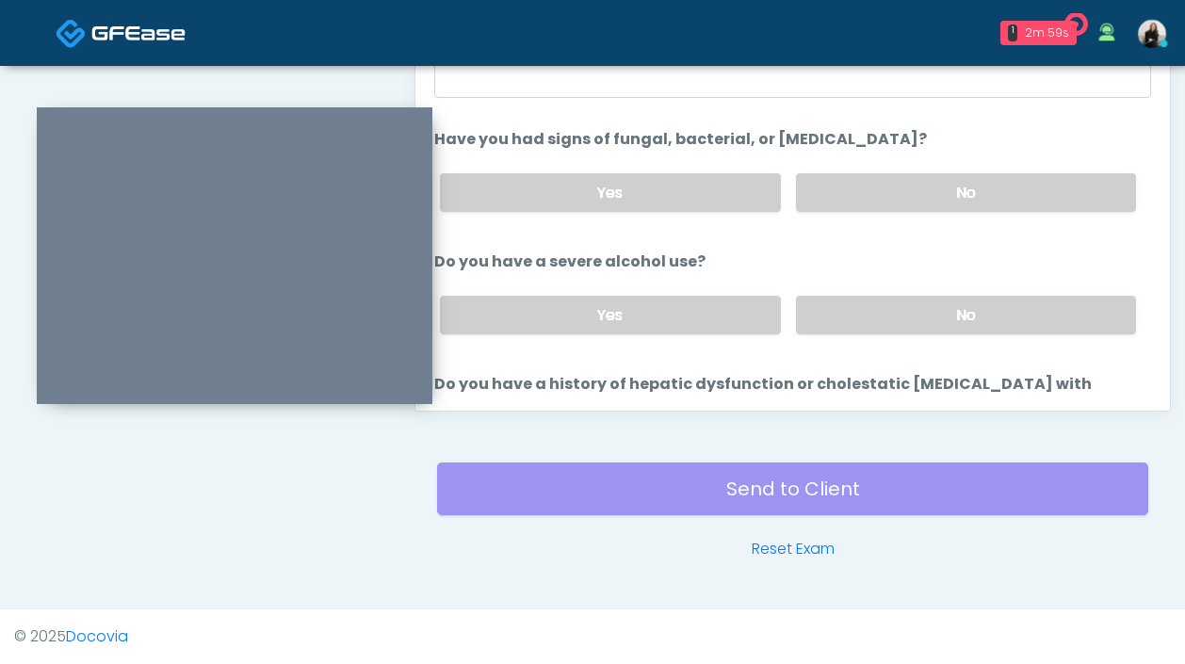
scroll to position [869, 0]
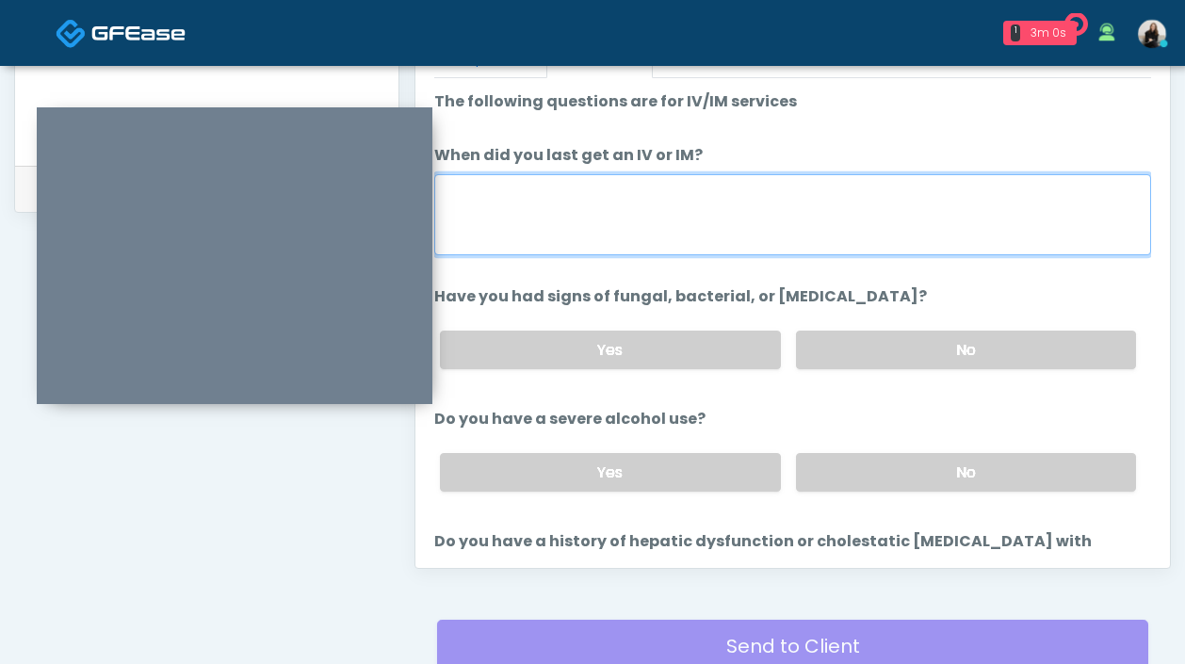
click at [514, 236] on textarea "When did you last get an IV or IM?" at bounding box center [792, 214] width 717 height 81
type textarea "**********"
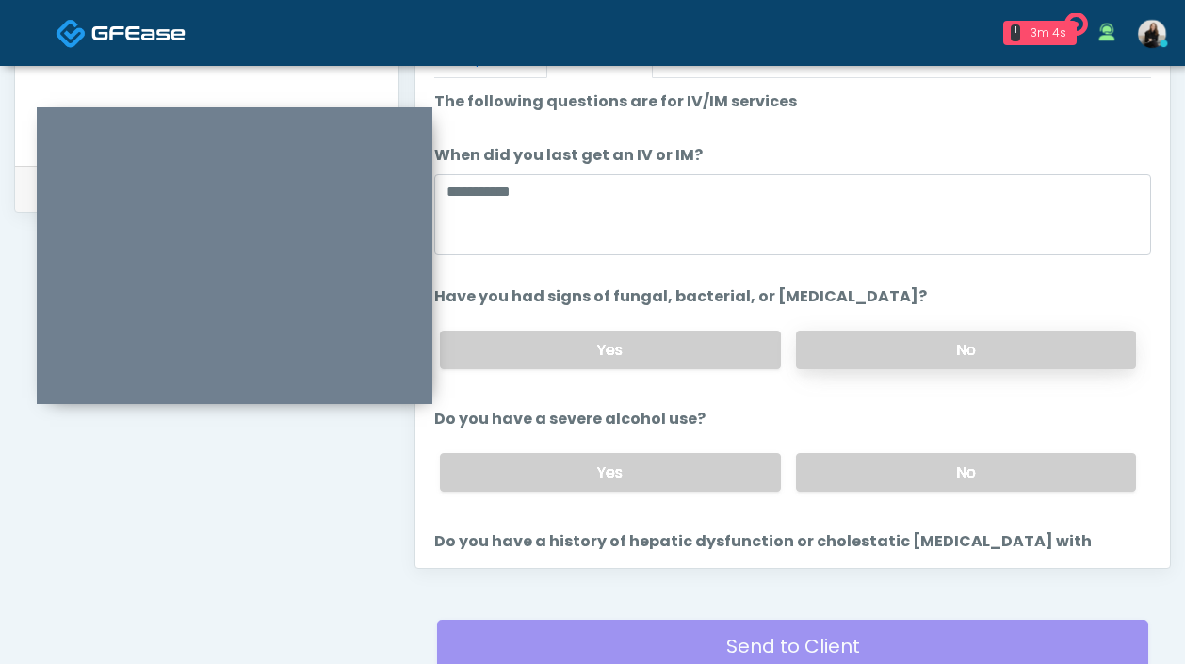
click at [879, 335] on label "No" at bounding box center [966, 350] width 340 height 39
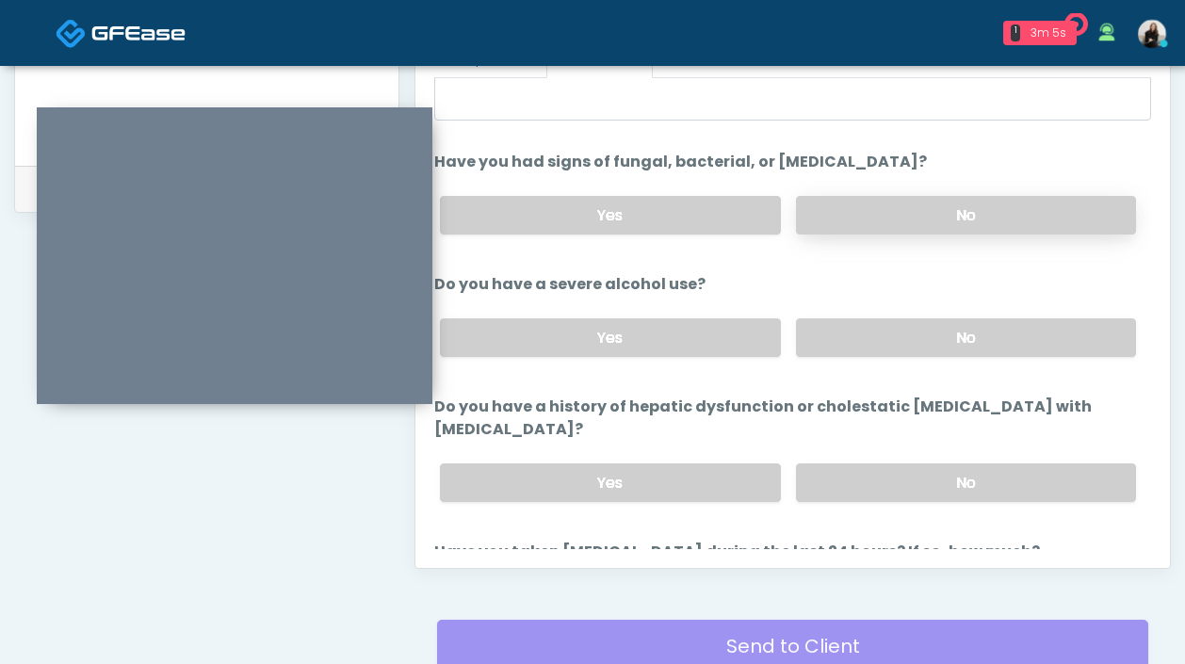
click at [879, 335] on label "No" at bounding box center [966, 337] width 340 height 39
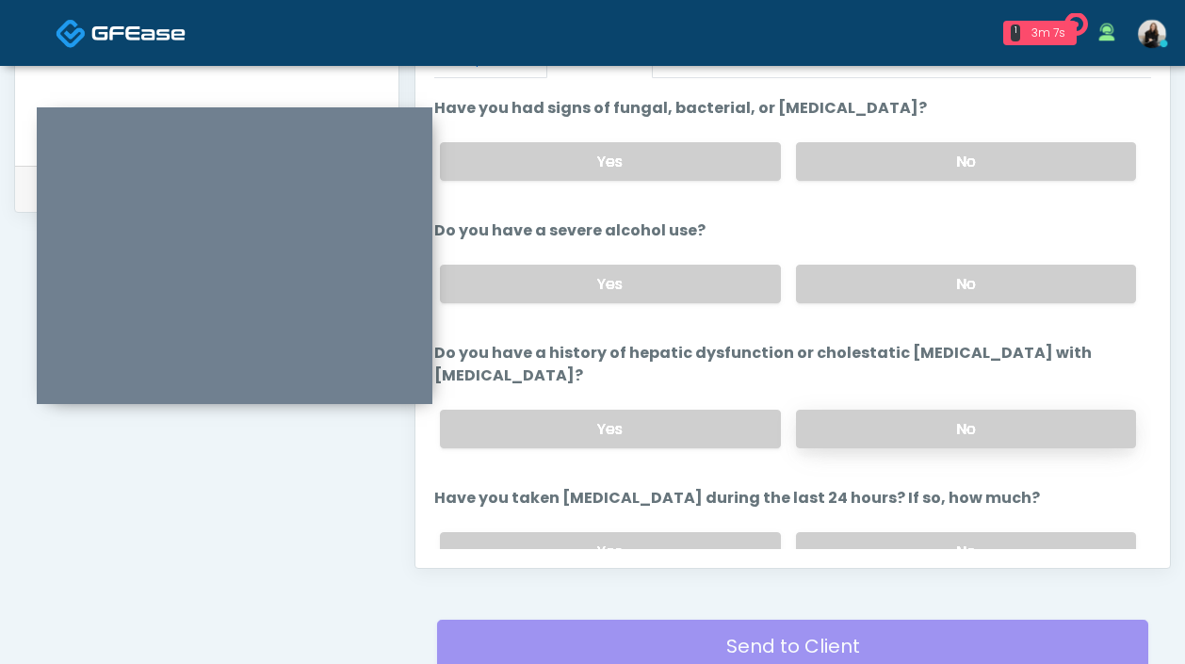
click at [874, 410] on label "No" at bounding box center [966, 429] width 340 height 39
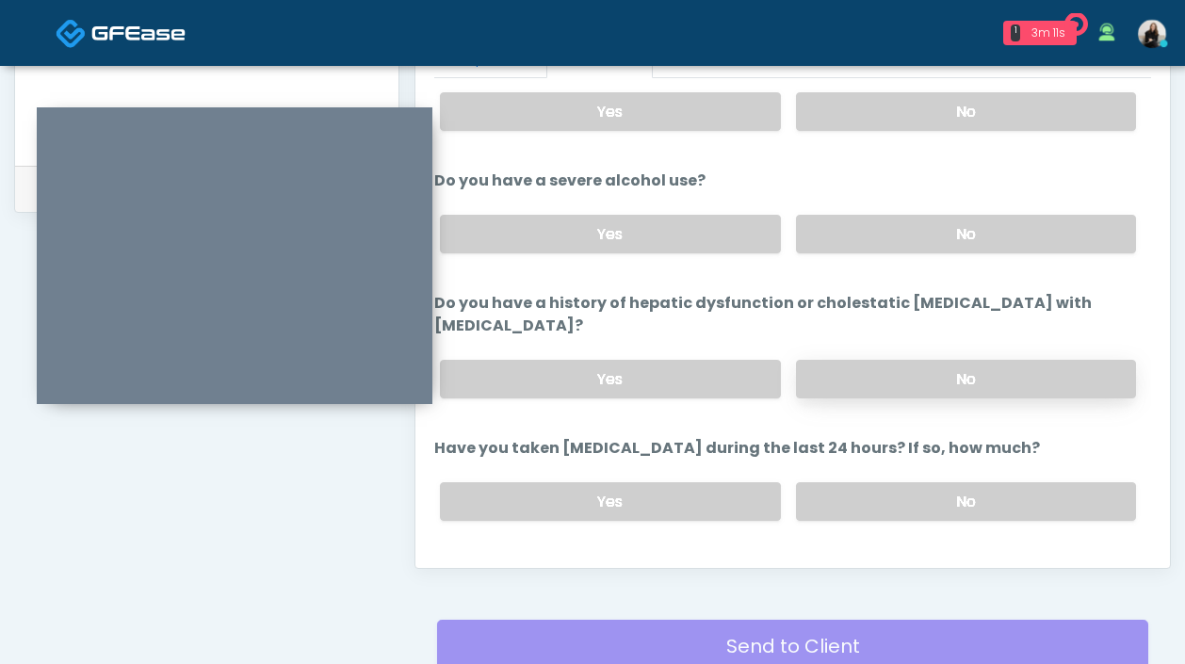
scroll to position [288, 0]
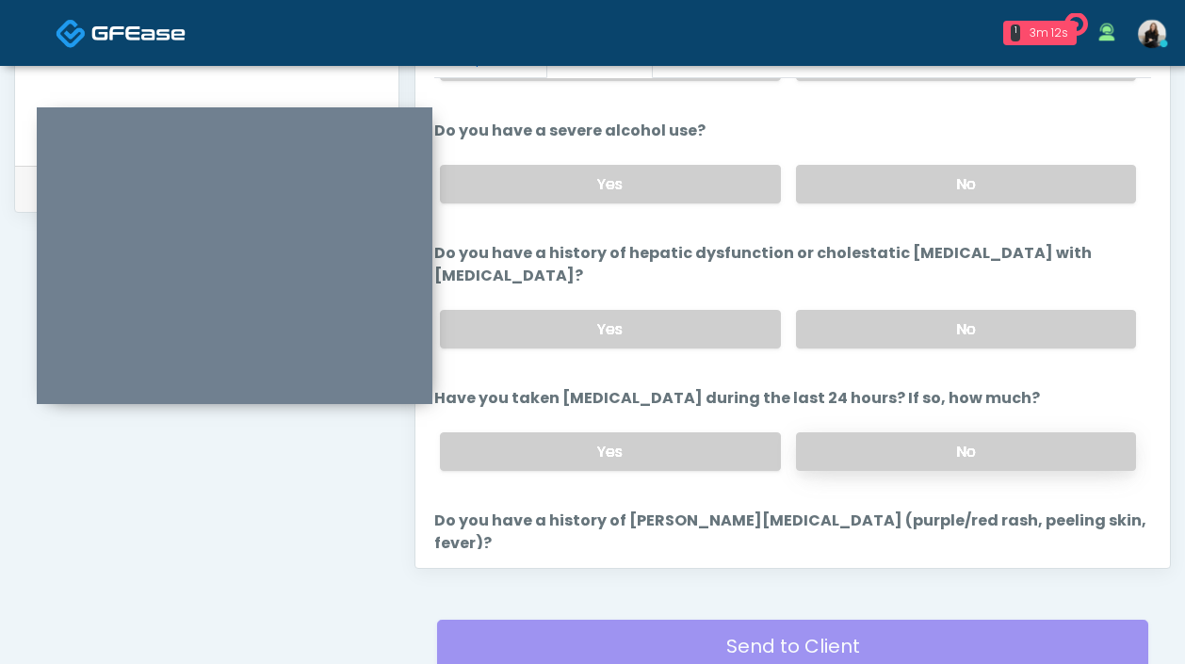
click at [869, 432] on label "No" at bounding box center [966, 451] width 340 height 39
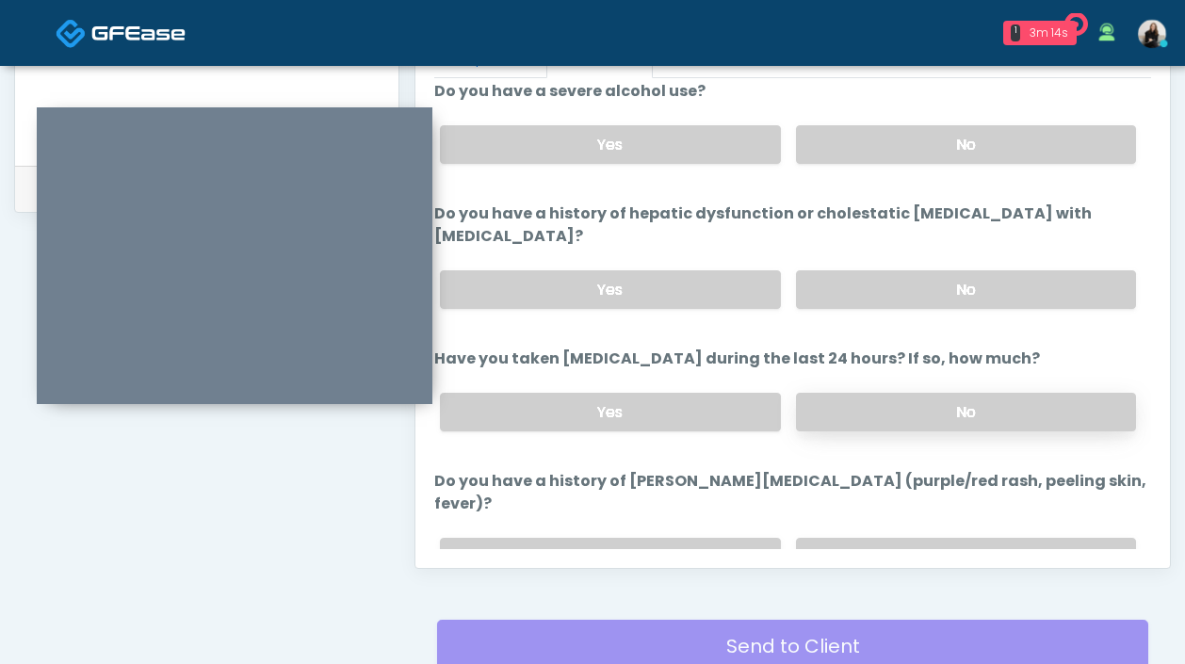
scroll to position [346, 0]
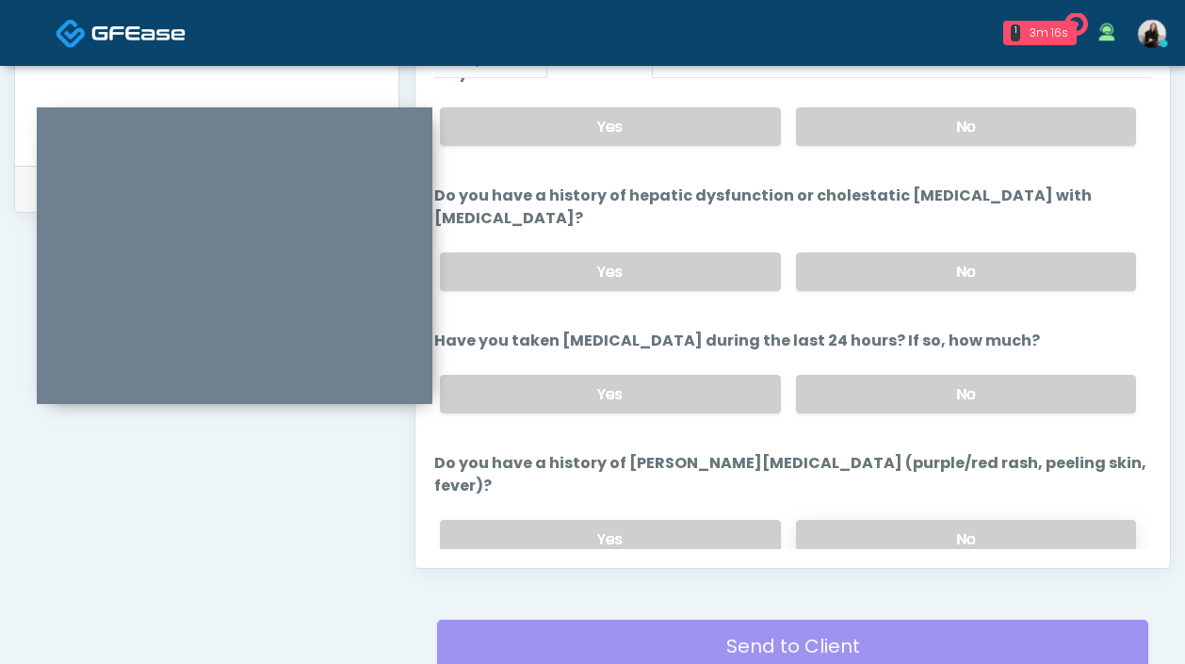
click at [878, 520] on label "No" at bounding box center [966, 539] width 340 height 39
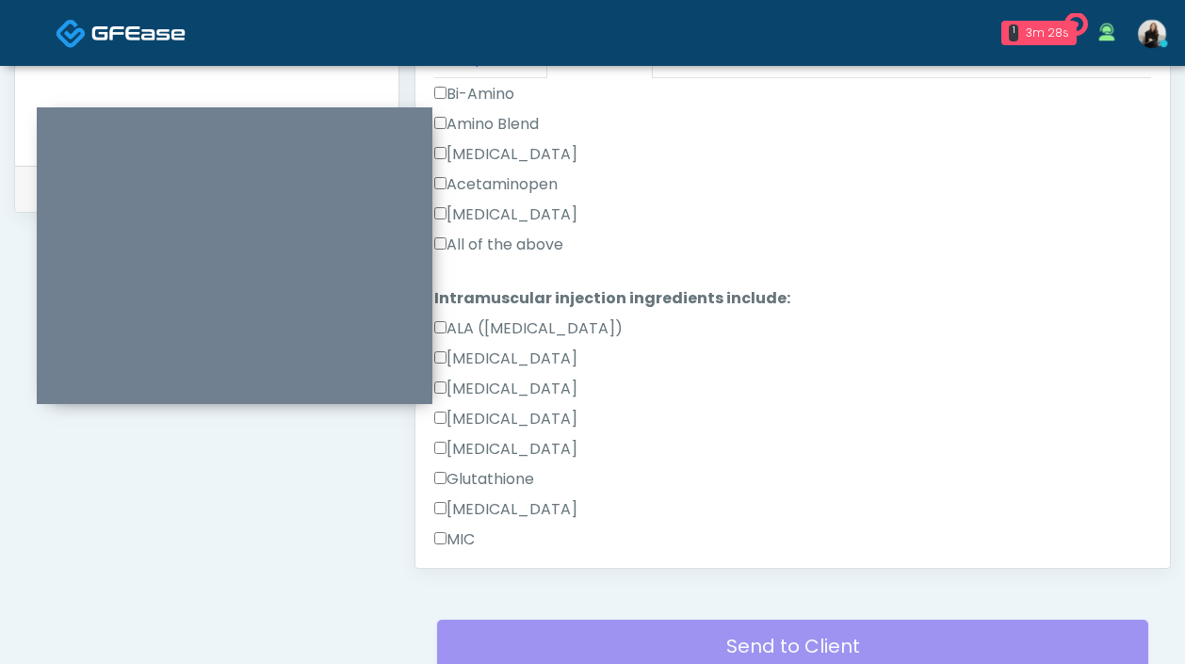
scroll to position [2045, 0]
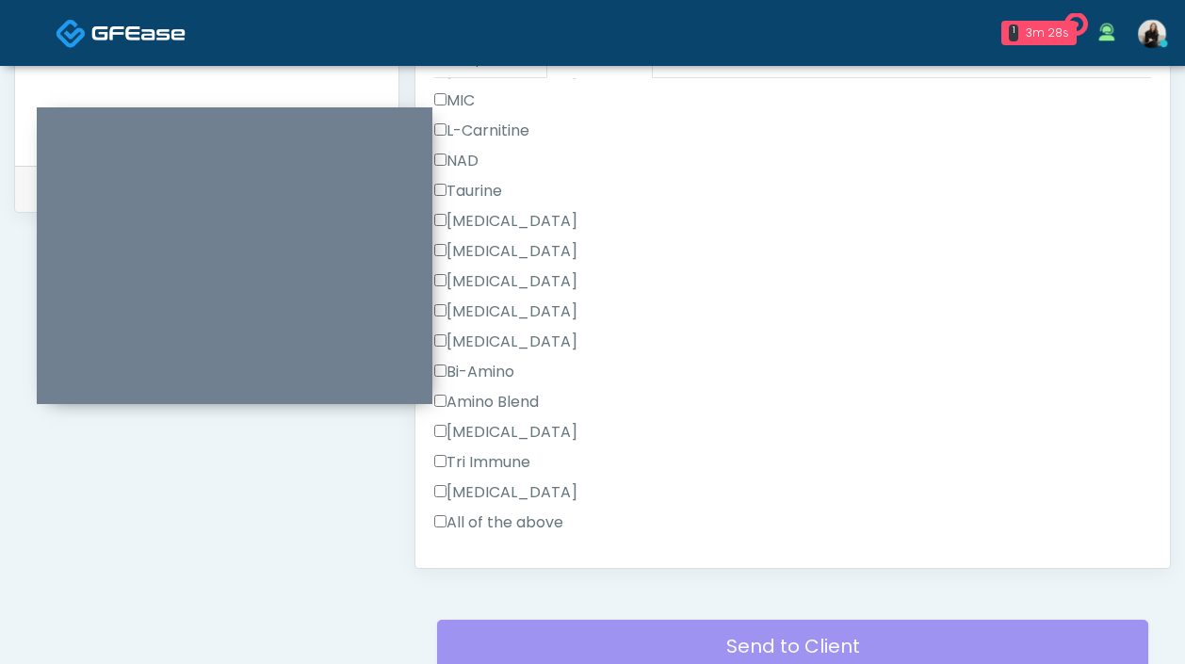
click at [473, 565] on button "Continue" at bounding box center [477, 582] width 86 height 35
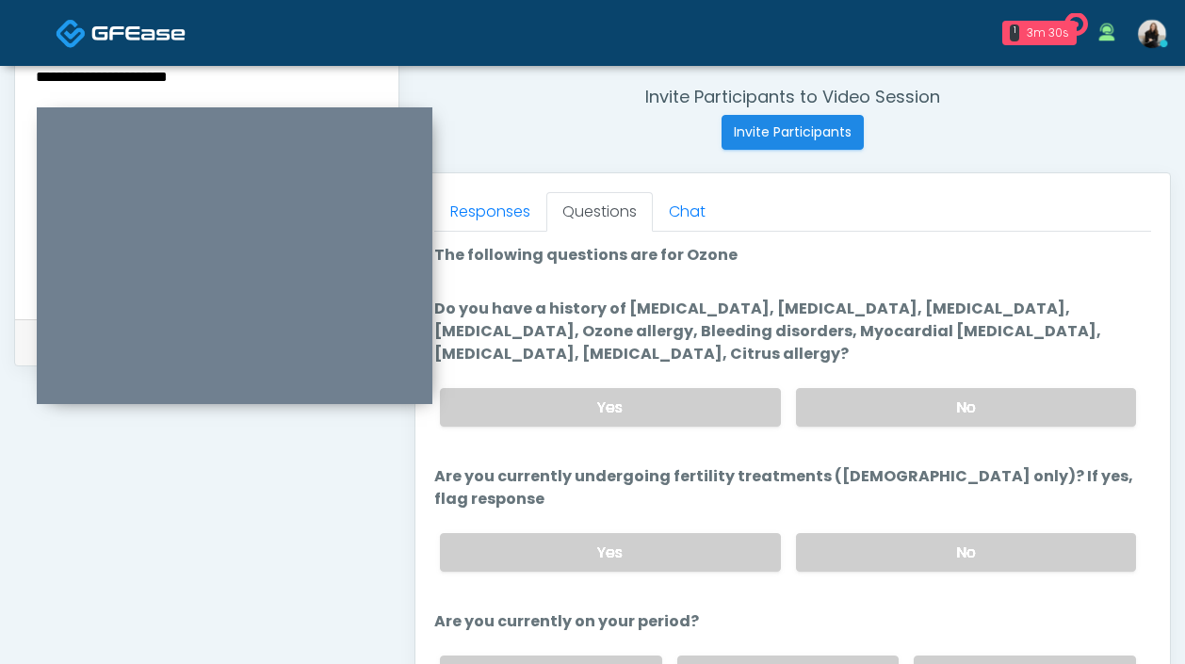
scroll to position [640, 0]
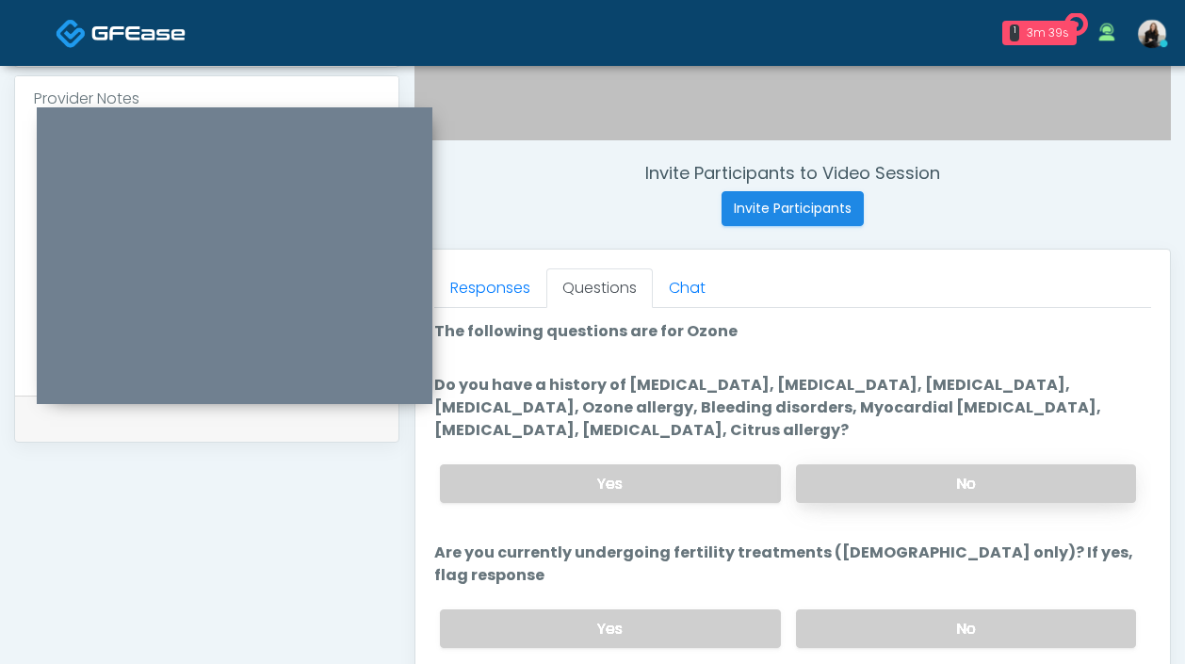
click at [936, 483] on label "No" at bounding box center [966, 483] width 340 height 39
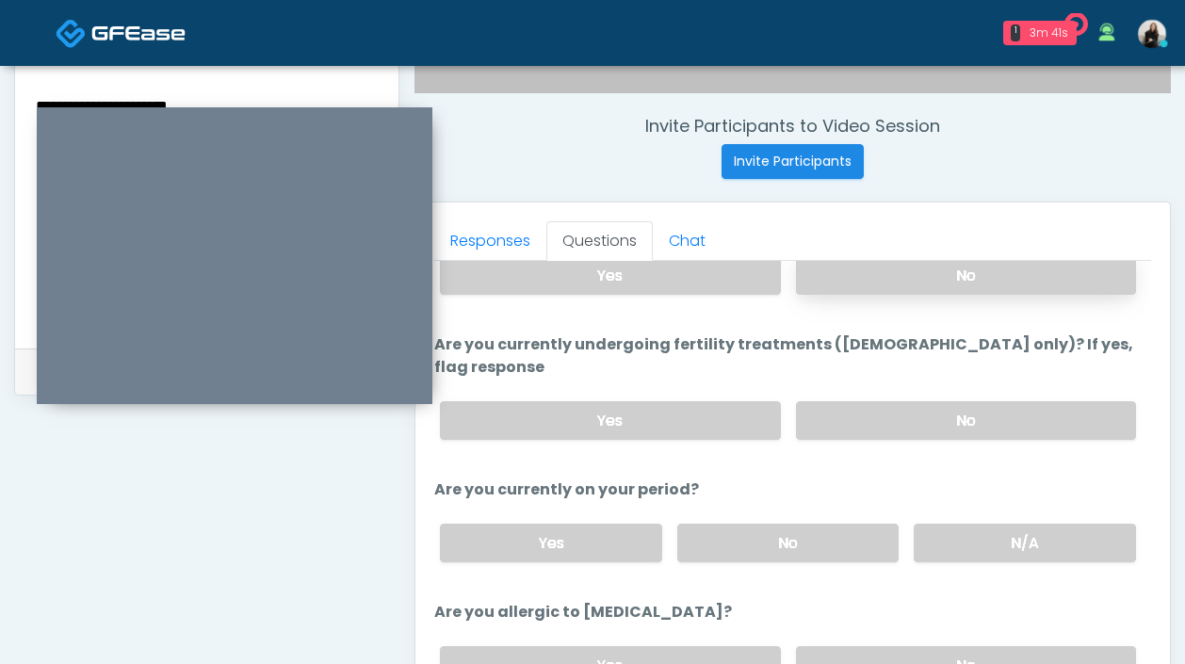
scroll to position [856, 0]
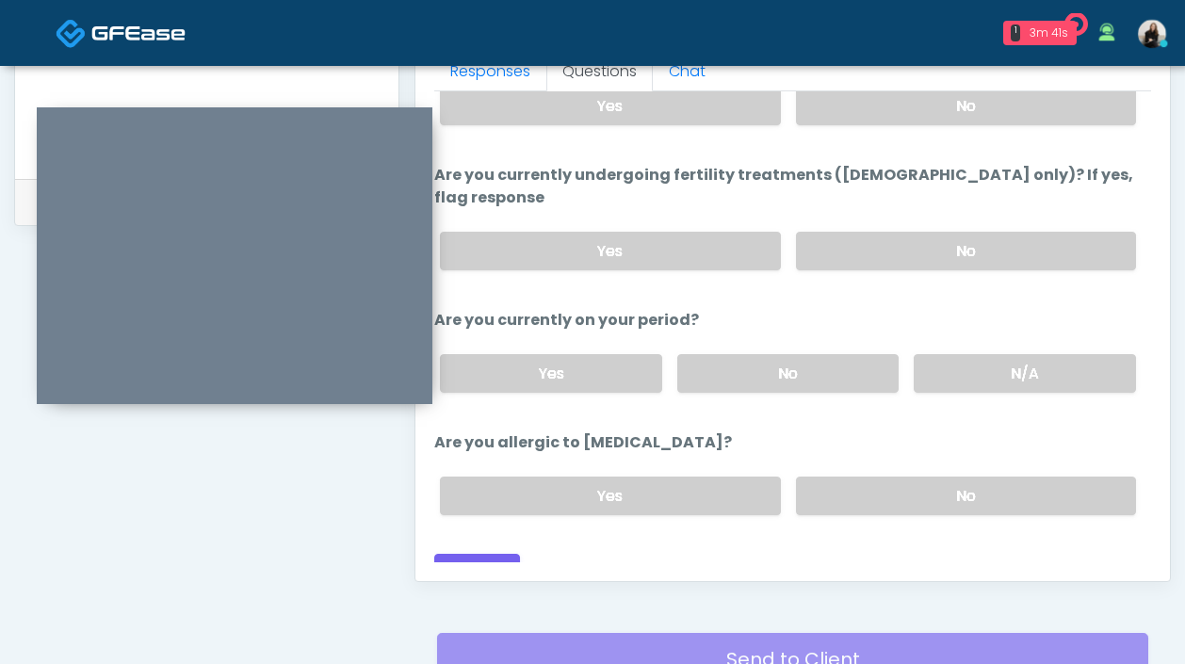
click at [899, 462] on div "Yes No" at bounding box center [788, 496] width 726 height 69
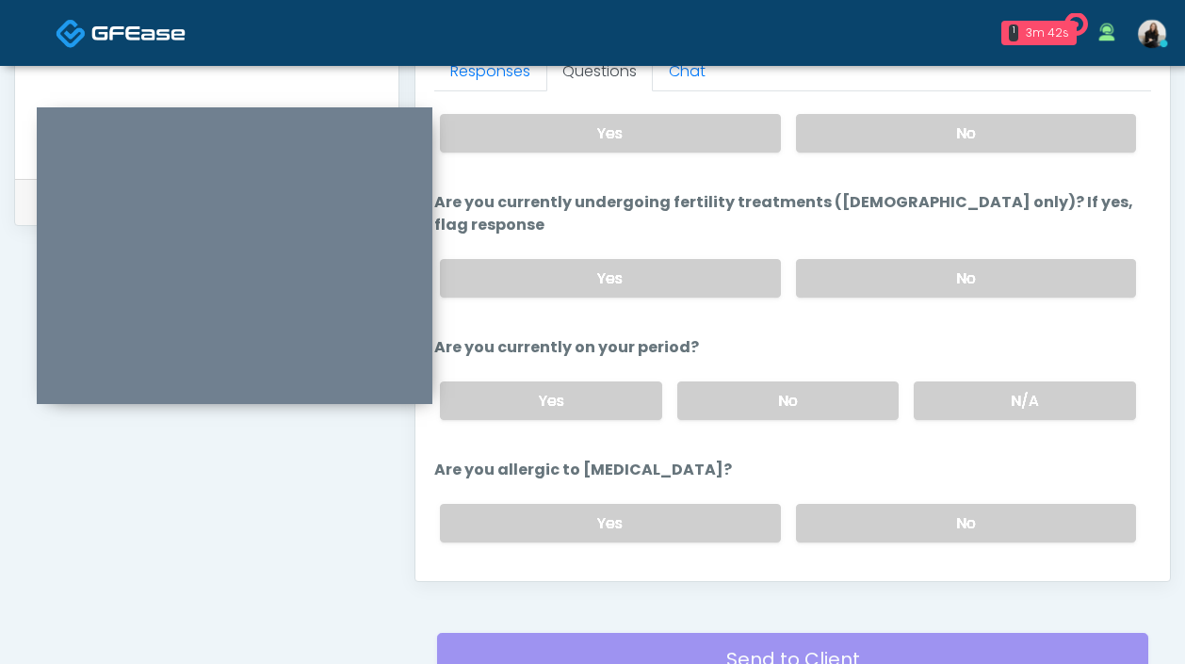
scroll to position [132, 0]
click at [892, 506] on label "No" at bounding box center [966, 525] width 340 height 39
click at [855, 383] on label "No" at bounding box center [788, 402] width 222 height 39
click at [902, 261] on label "No" at bounding box center [966, 280] width 340 height 39
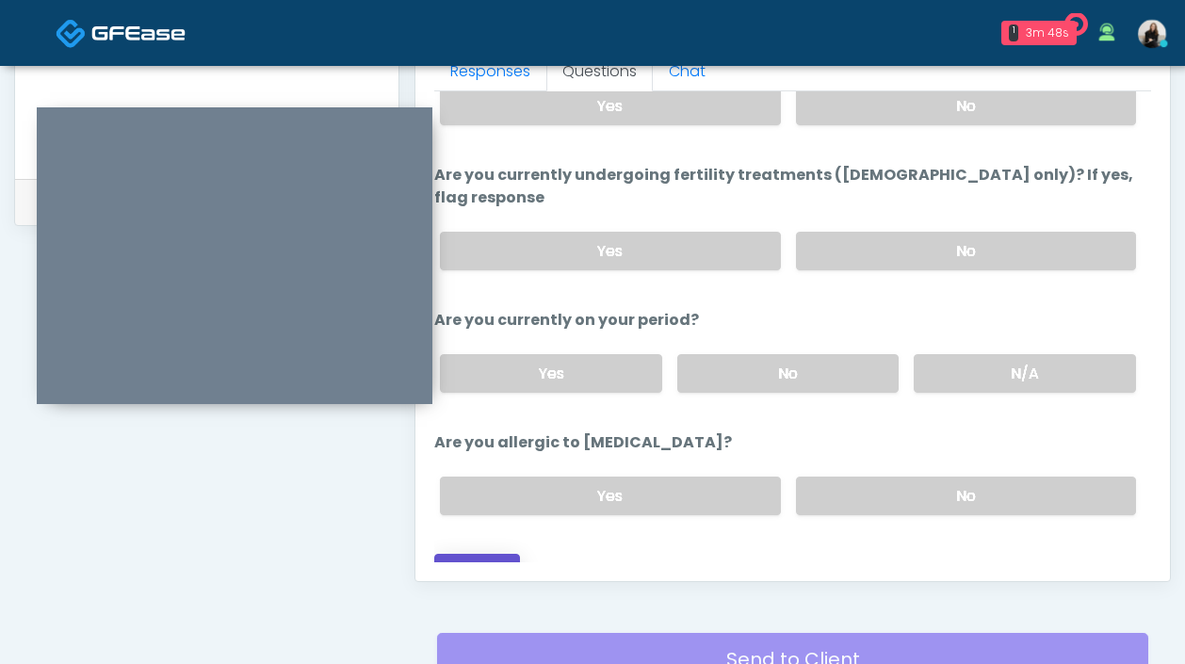
click at [486, 554] on button "Continue" at bounding box center [477, 571] width 86 height 35
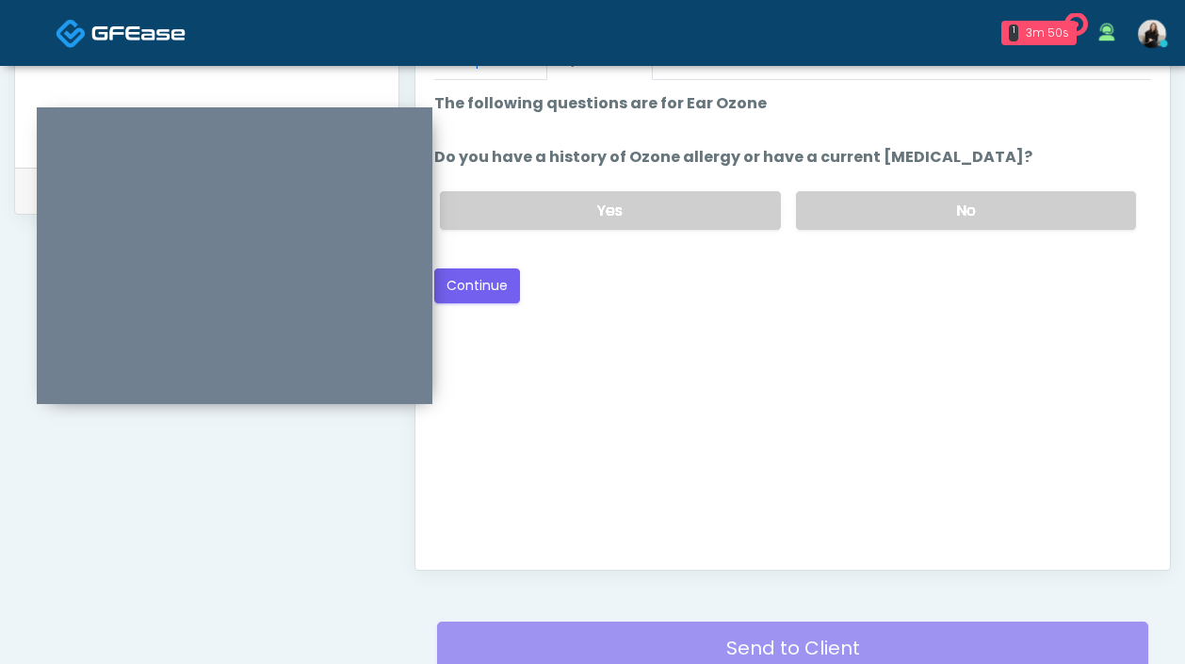
scroll to position [659, 0]
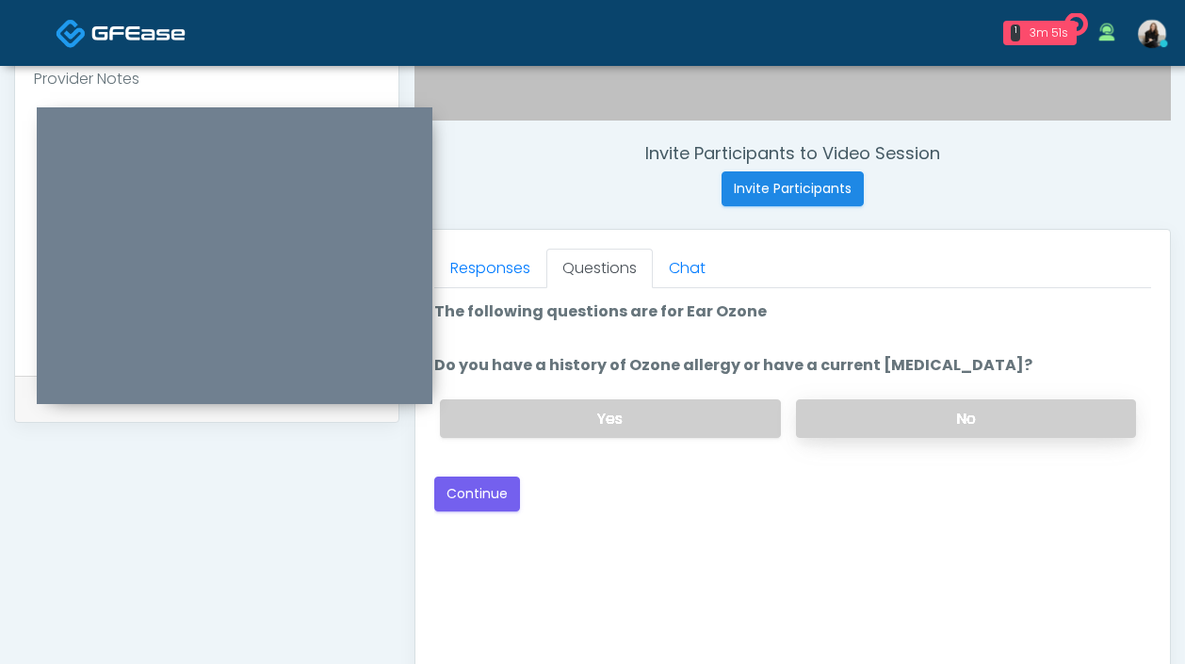
click at [878, 409] on label "No" at bounding box center [966, 418] width 340 height 39
click at [506, 509] on button "Continue" at bounding box center [477, 494] width 86 height 35
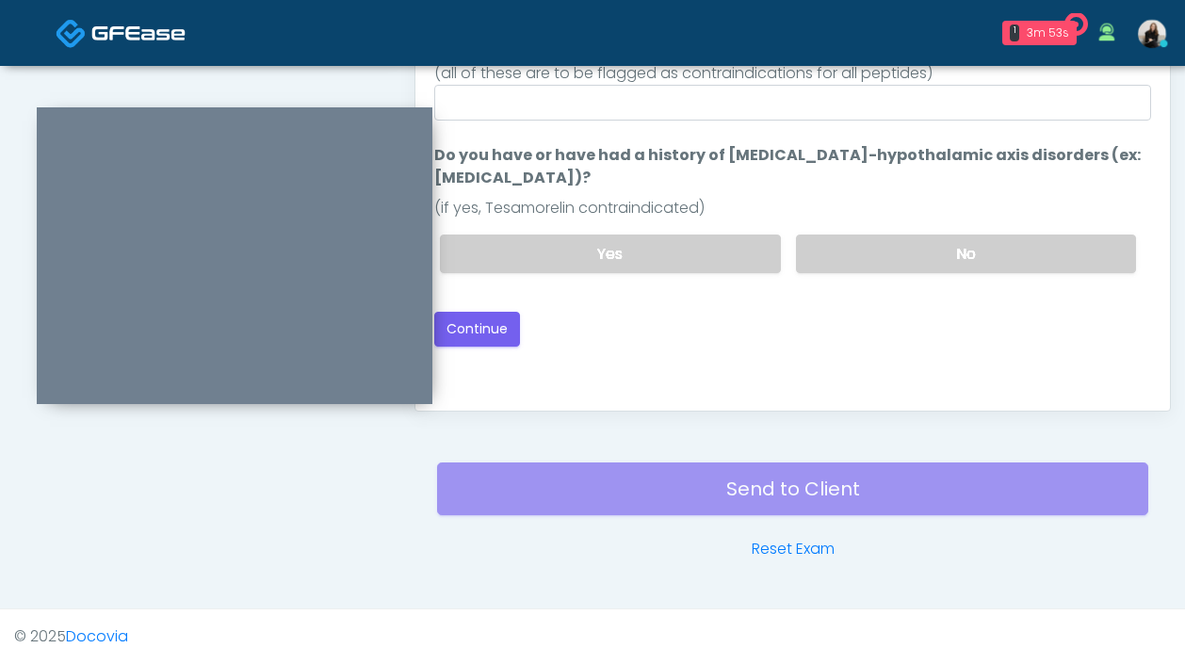
scroll to position [918, 0]
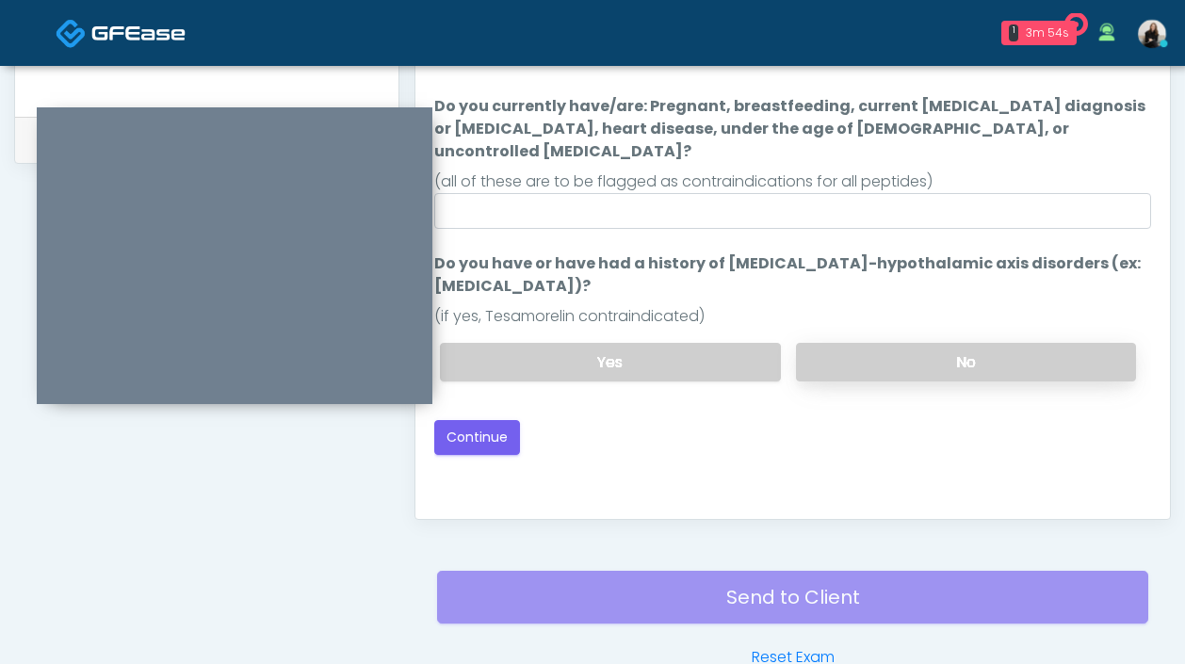
click at [884, 343] on label "No" at bounding box center [966, 362] width 340 height 39
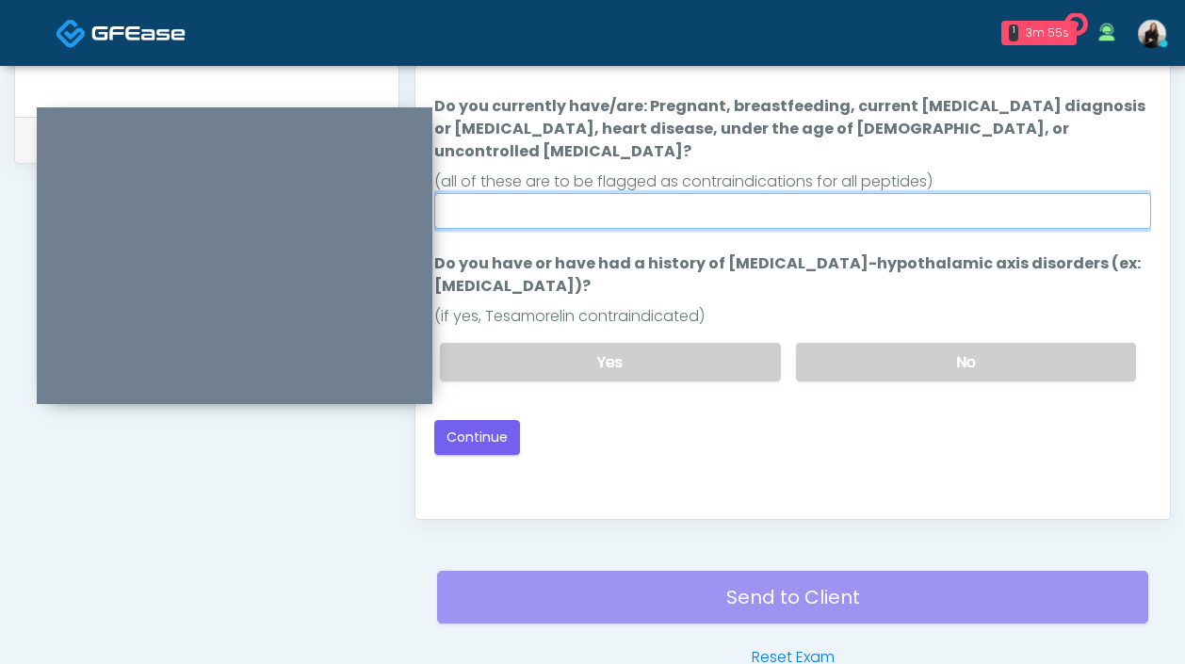
click at [835, 193] on input "Do you currently have/are: Pregnant, breastfeeding, current cancer diagnosis or…" at bounding box center [792, 211] width 717 height 36
type input "**"
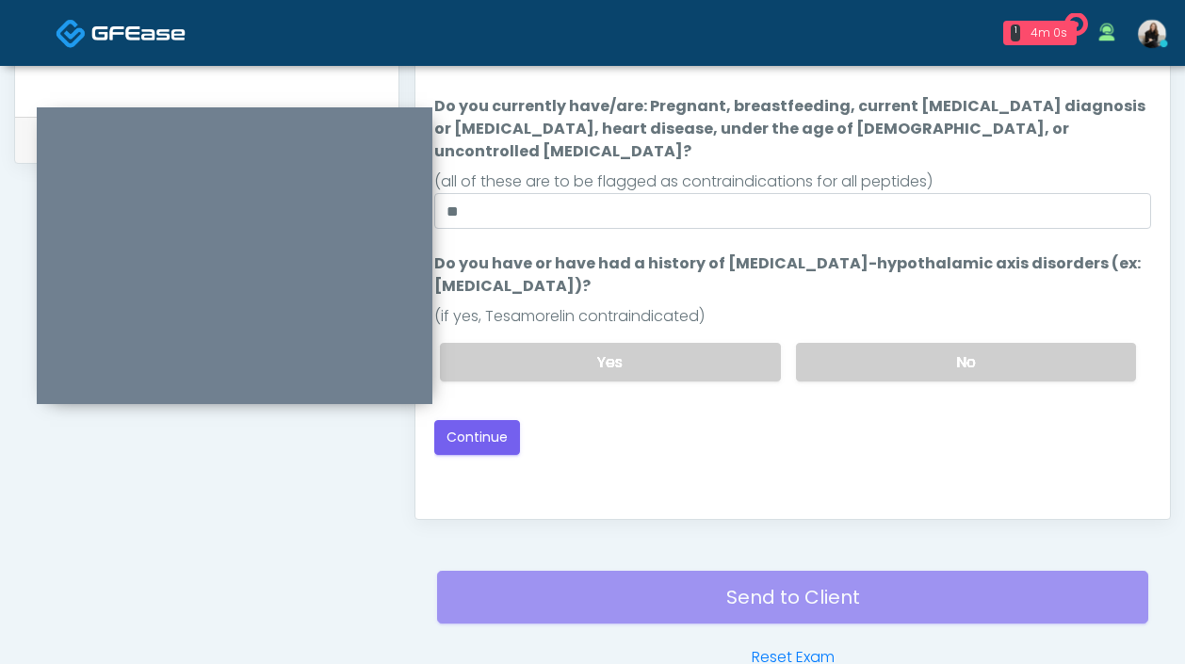
click at [485, 432] on div "Good Faith Exam Script Good Faith Exam Script INTRODUCTION Hello, my name is un…" at bounding box center [792, 264] width 717 height 471
click at [485, 420] on button "Continue" at bounding box center [477, 437] width 86 height 35
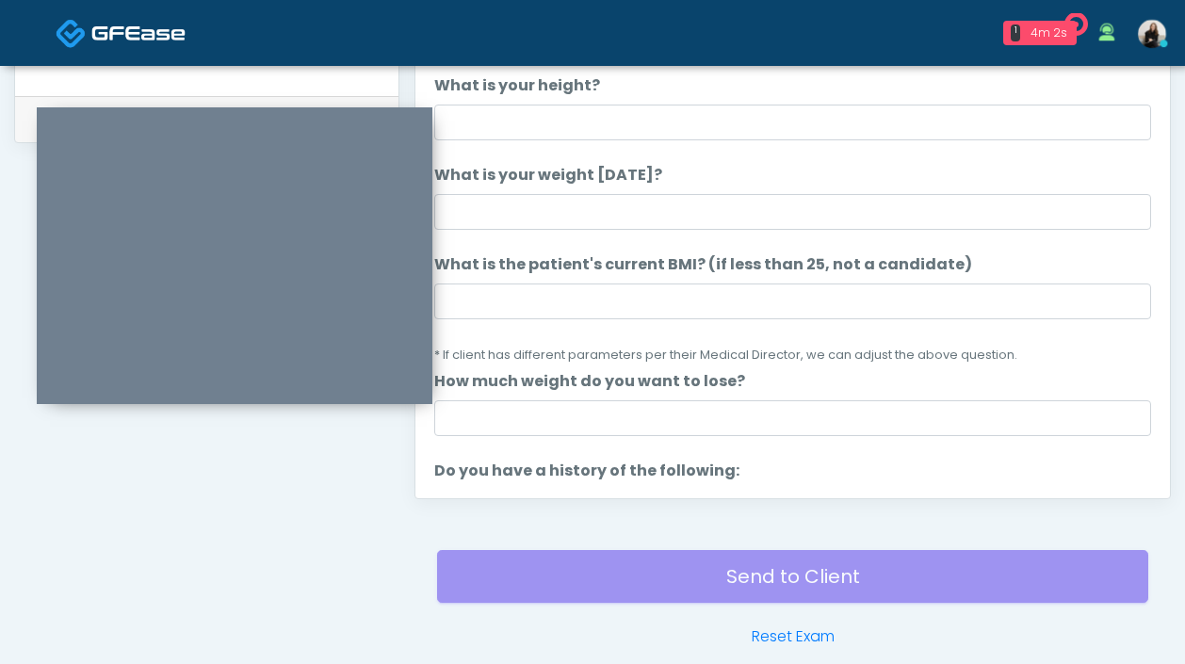
scroll to position [830, 0]
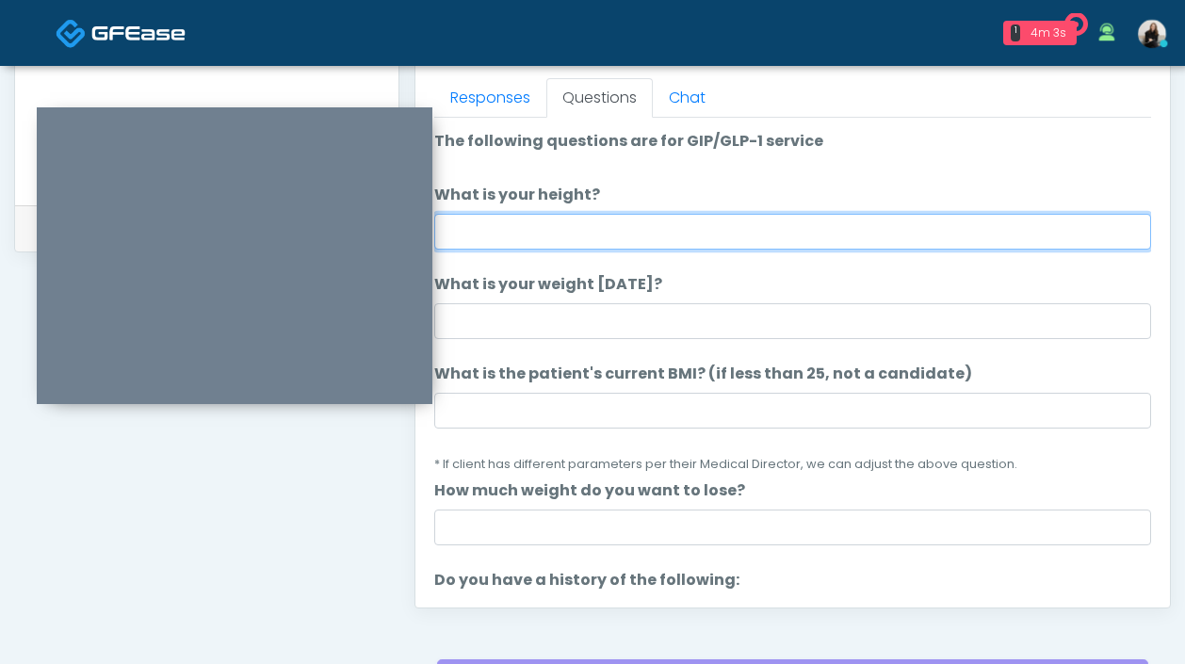
click at [600, 222] on input "What is your height?" at bounding box center [792, 232] width 717 height 36
click at [471, 238] on input "******" at bounding box center [792, 232] width 717 height 36
type input "******"
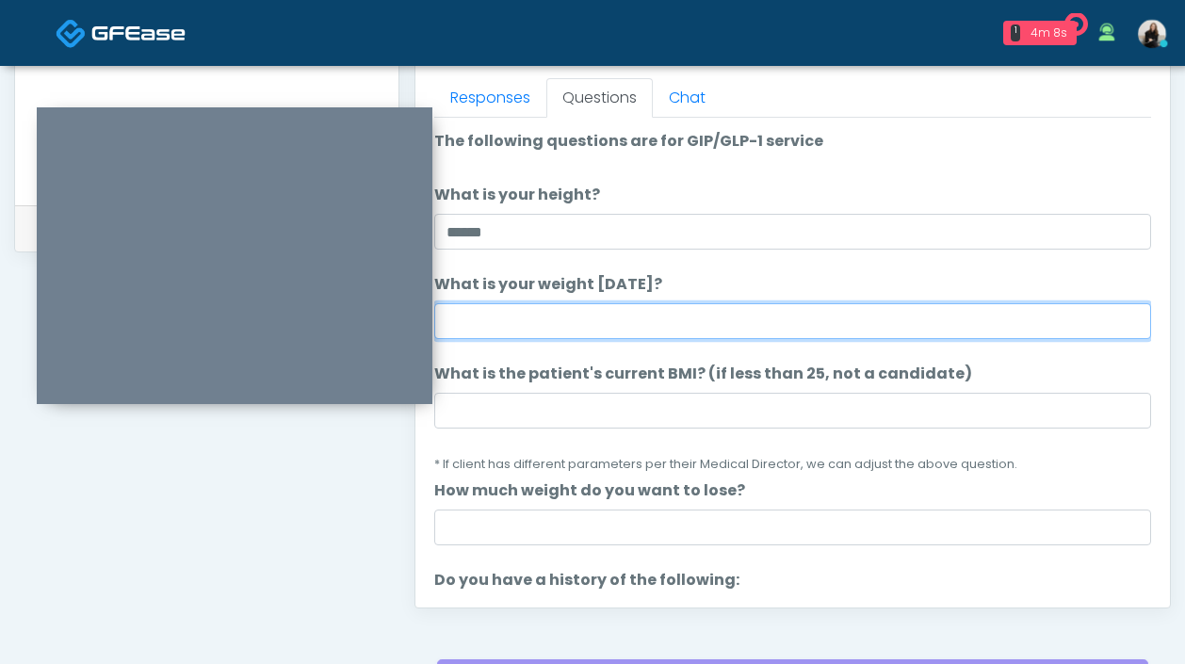
click at [512, 326] on input "What is your weight today?" at bounding box center [792, 321] width 717 height 36
type input "***"
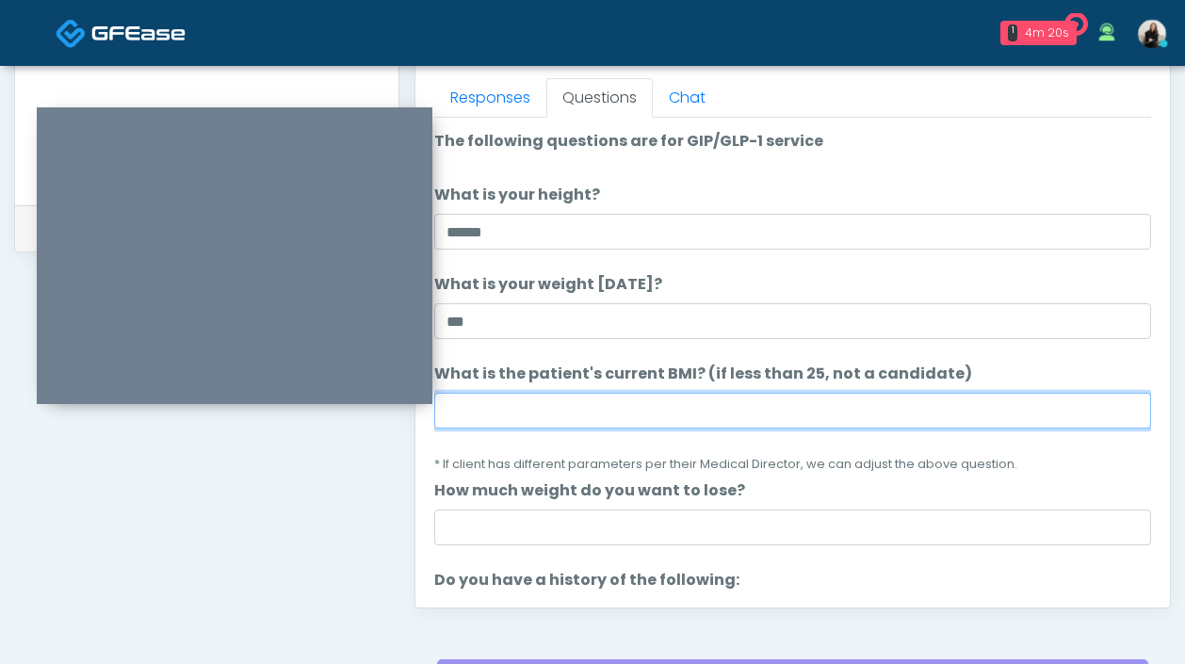
click at [495, 411] on input "What is the patient's current BMI? (if less than 25, not a candidate)" at bounding box center [792, 411] width 717 height 36
paste input "****"
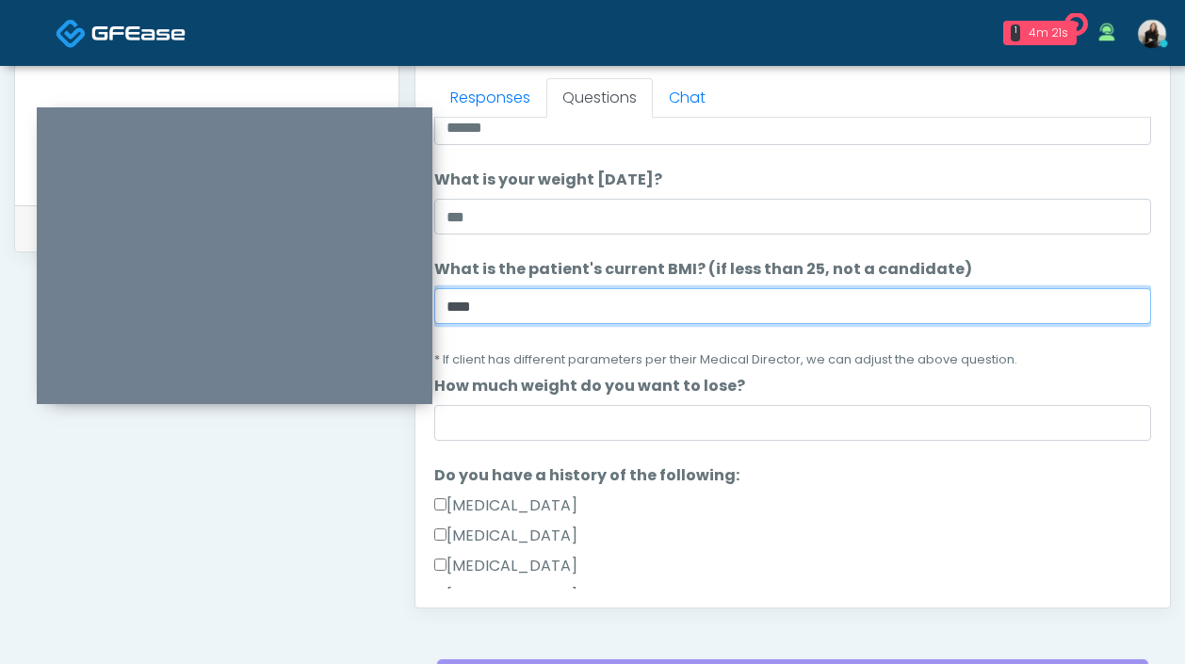
scroll to position [110, 0]
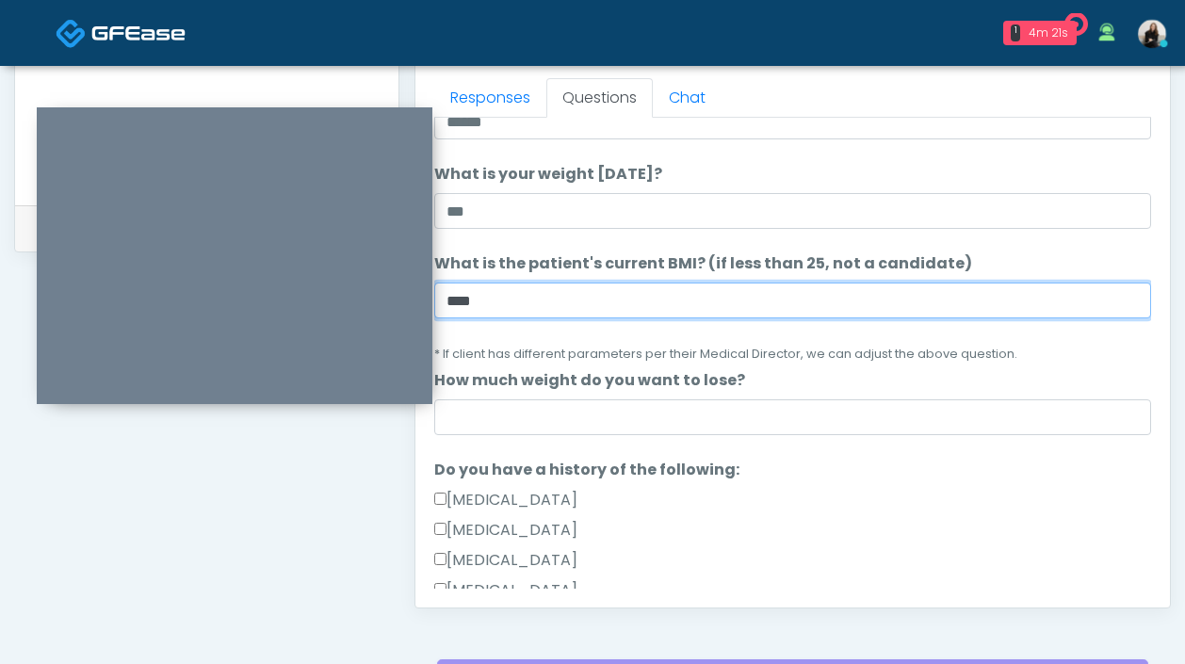
type input "****"
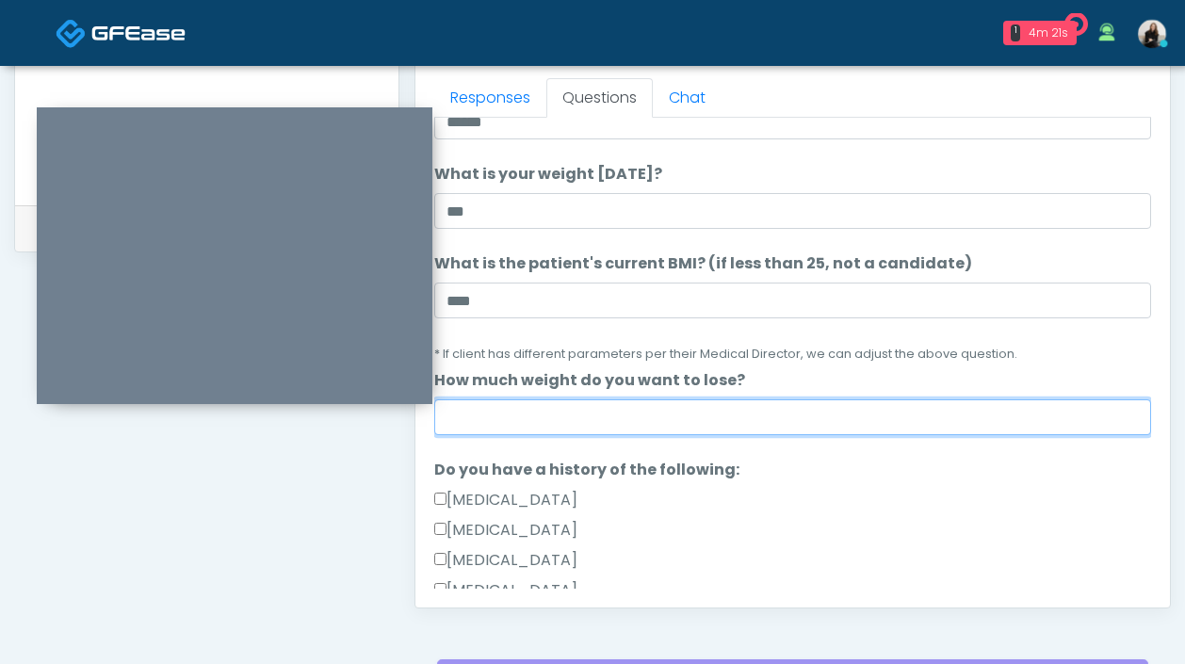
click at [493, 420] on input "How much weight do you want to lose?" at bounding box center [792, 417] width 717 height 36
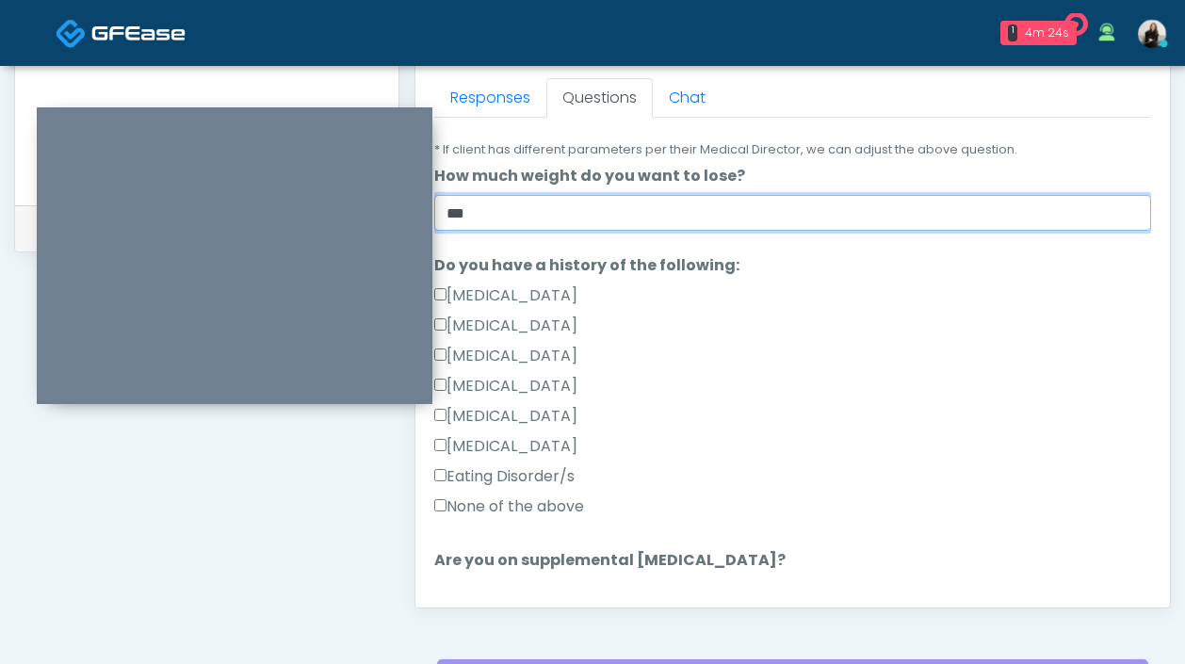
type input "***"
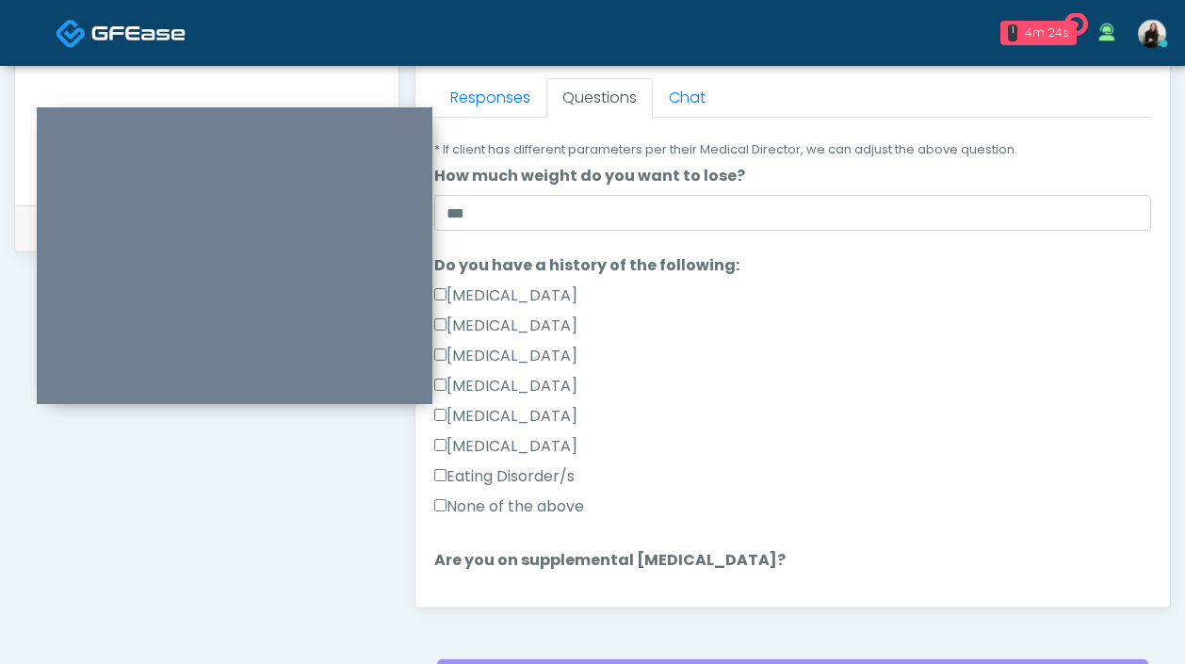
click at [478, 507] on label "None of the above" at bounding box center [509, 506] width 150 height 23
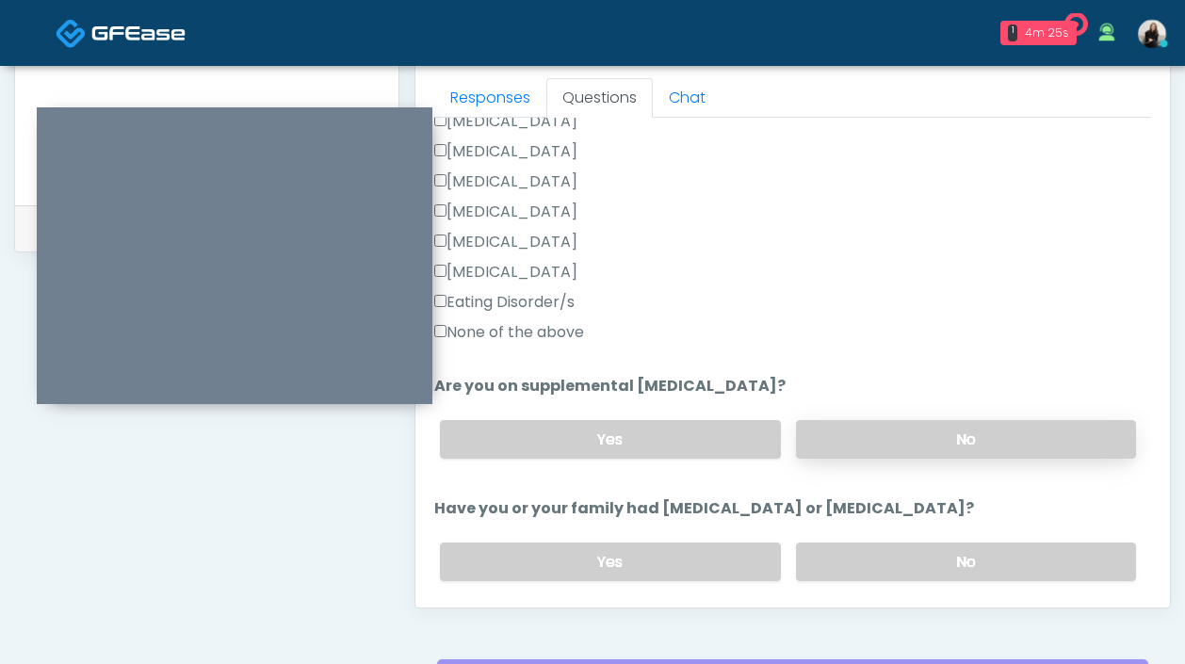
click at [883, 433] on label "No" at bounding box center [966, 439] width 340 height 39
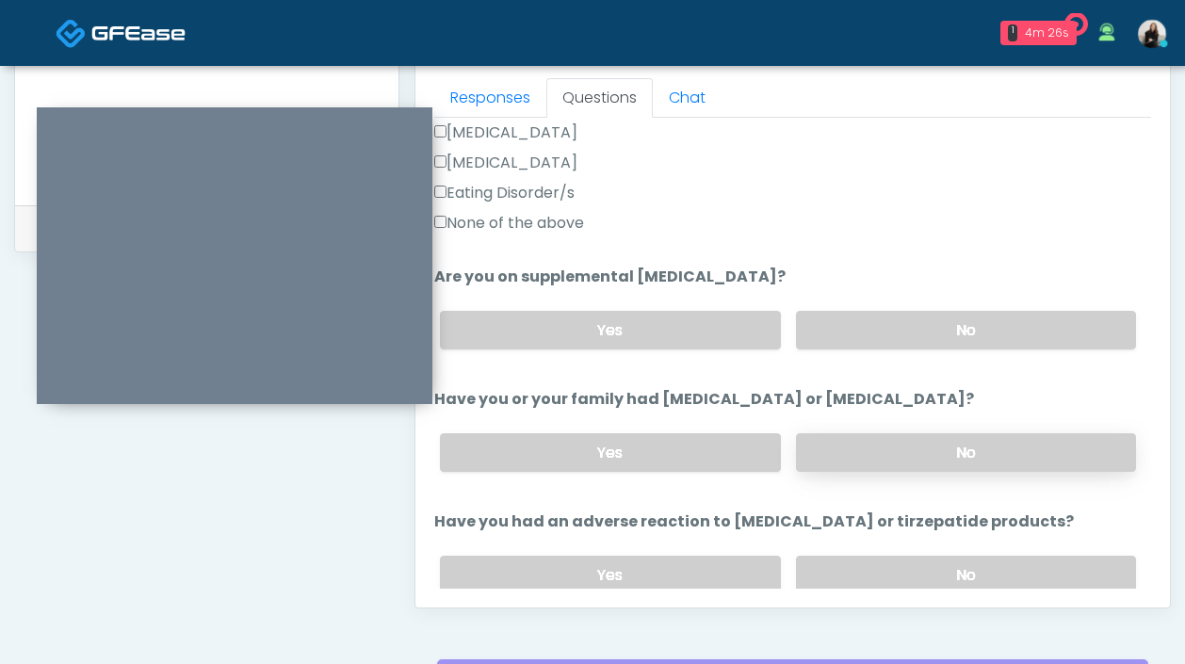
click at [883, 439] on label "No" at bounding box center [966, 452] width 340 height 39
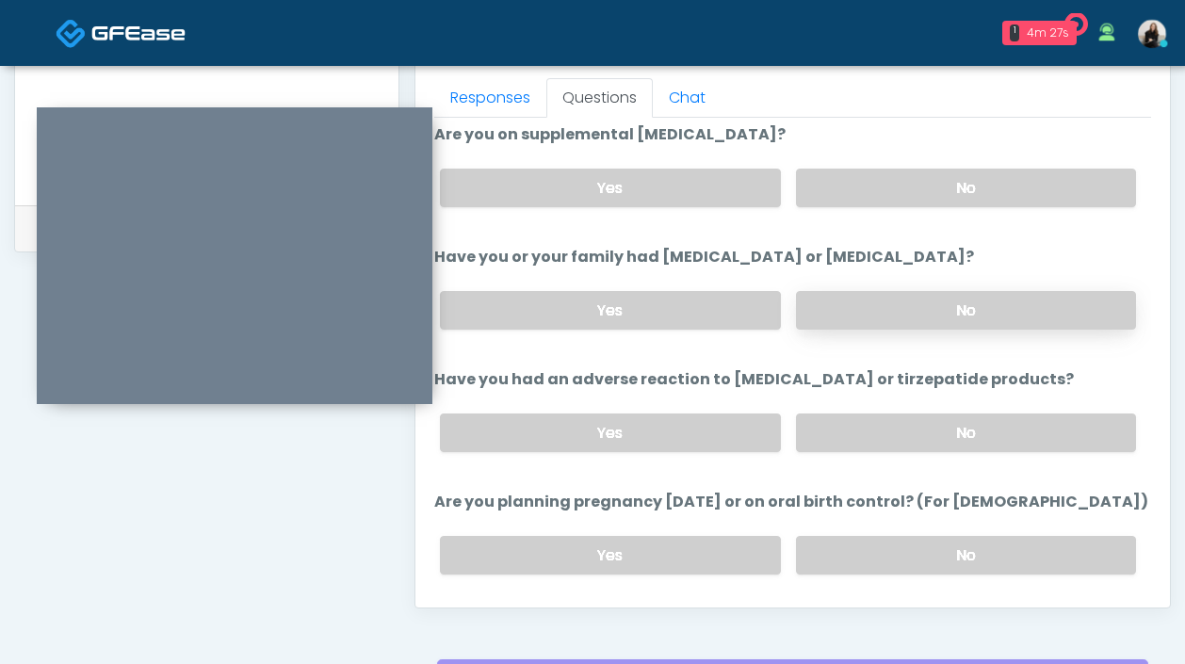
click at [883, 439] on label "No" at bounding box center [966, 433] width 340 height 39
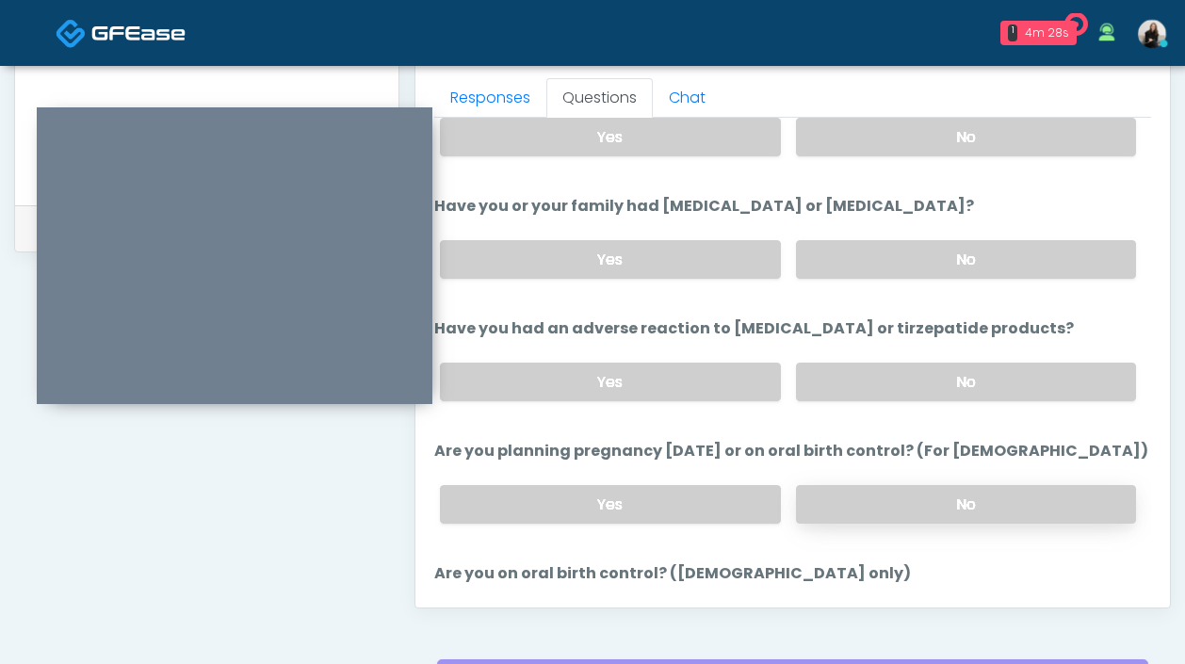
click at [870, 492] on label "No" at bounding box center [966, 504] width 340 height 39
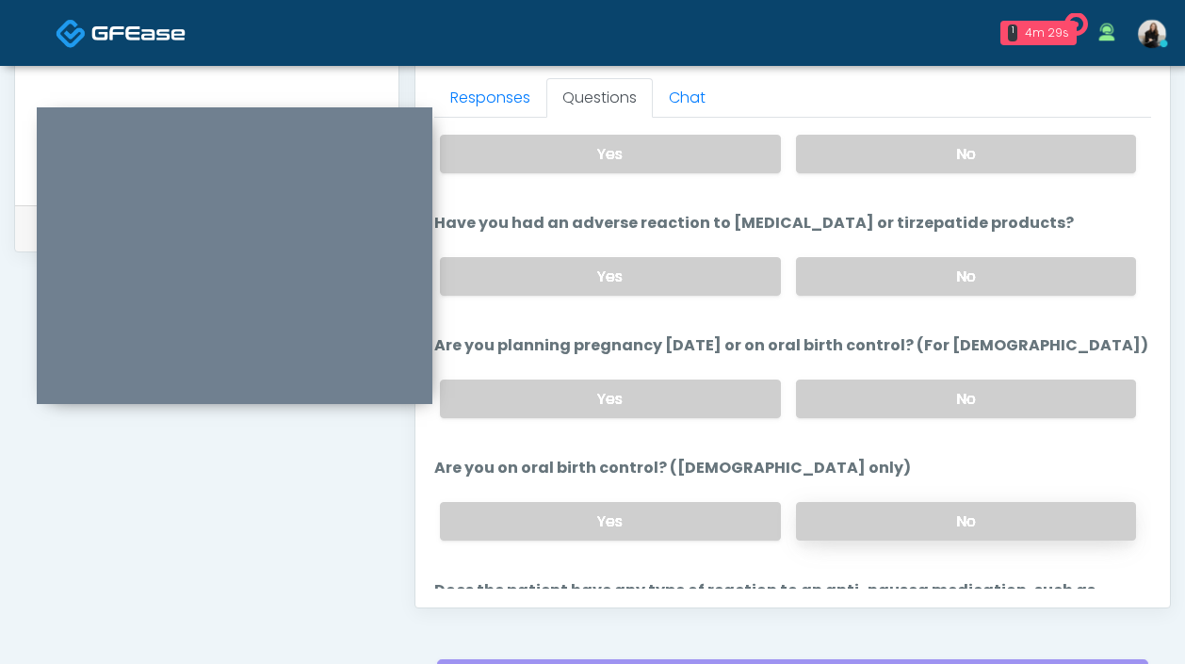
click at [871, 502] on label "No" at bounding box center [966, 521] width 340 height 39
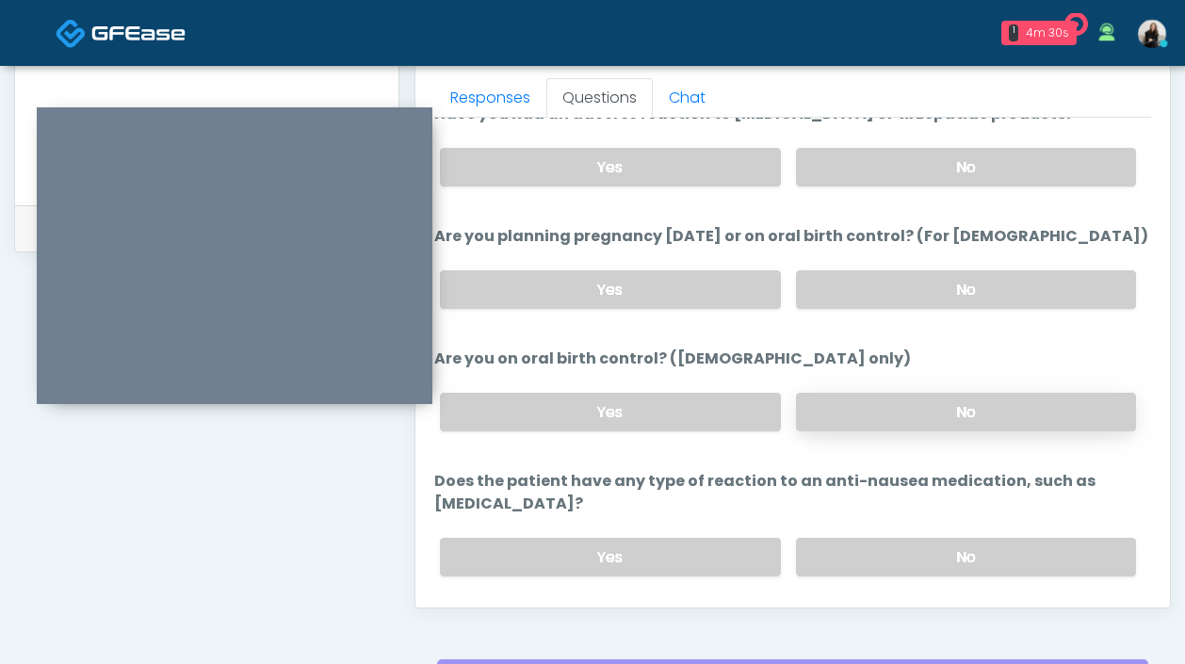
scroll to position [1039, 0]
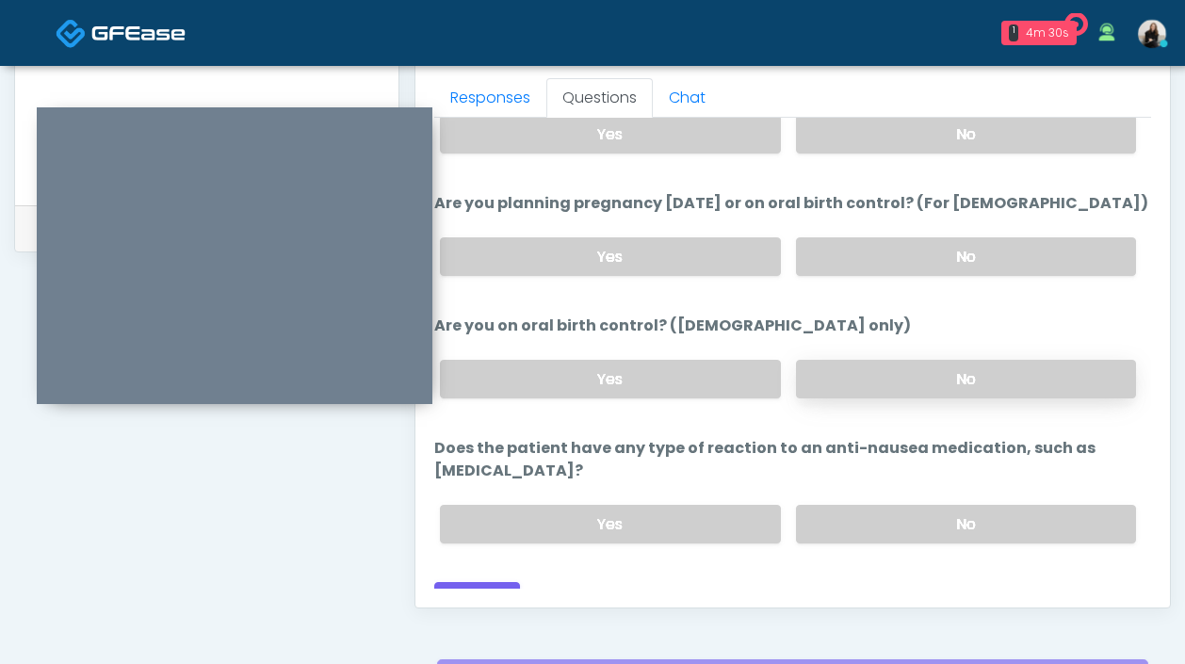
click at [871, 505] on label "No" at bounding box center [966, 524] width 340 height 39
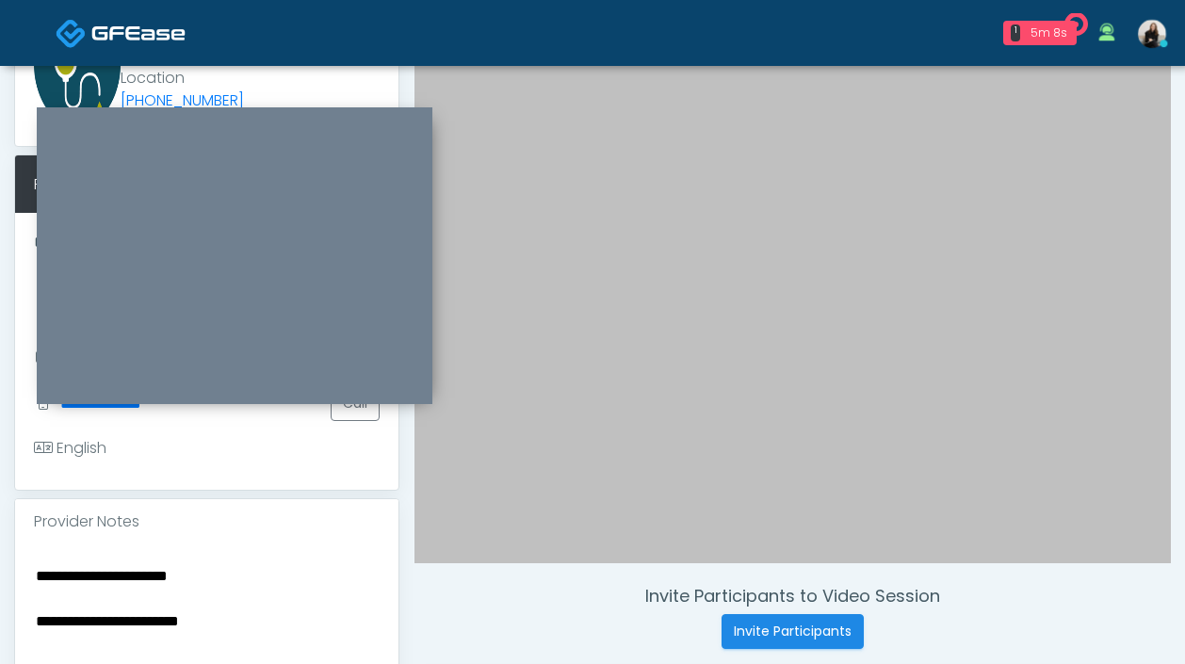
scroll to position [225, 0]
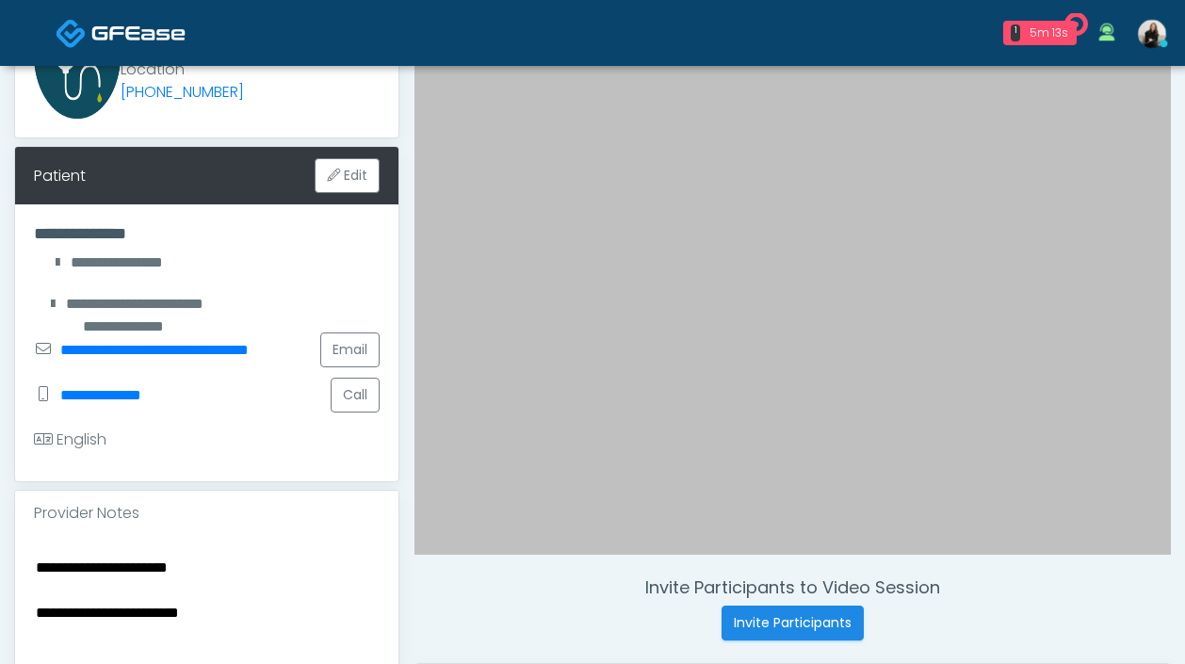
click at [224, 593] on textarea "**********" at bounding box center [207, 670] width 346 height 230
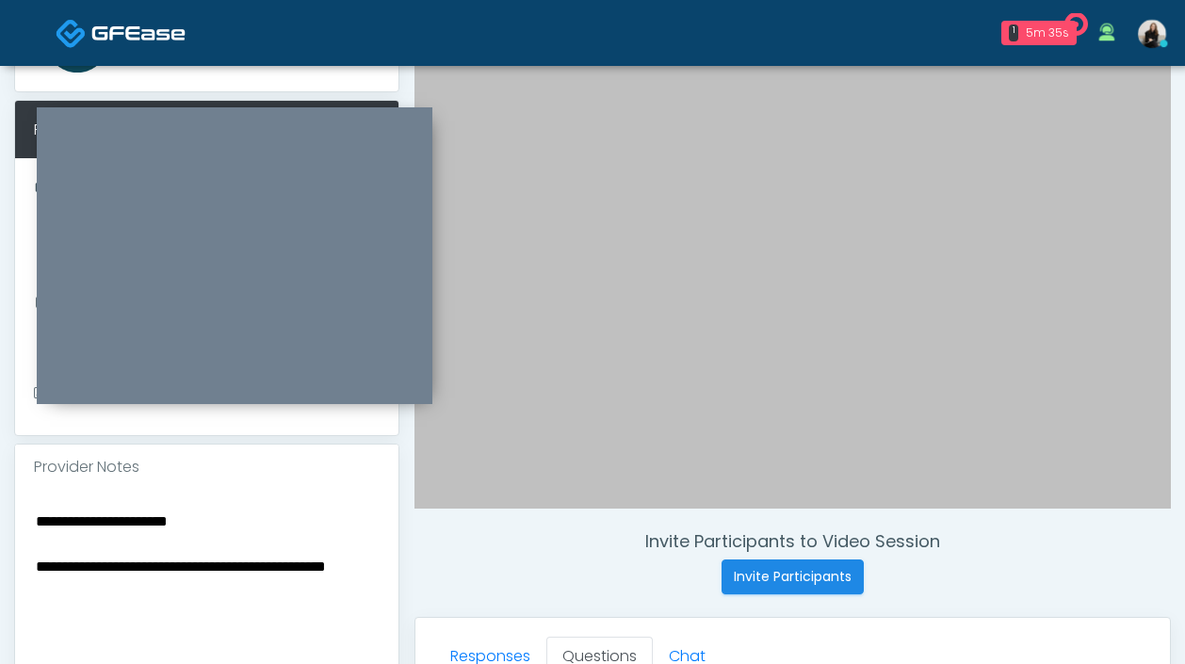
scroll to position [334, 0]
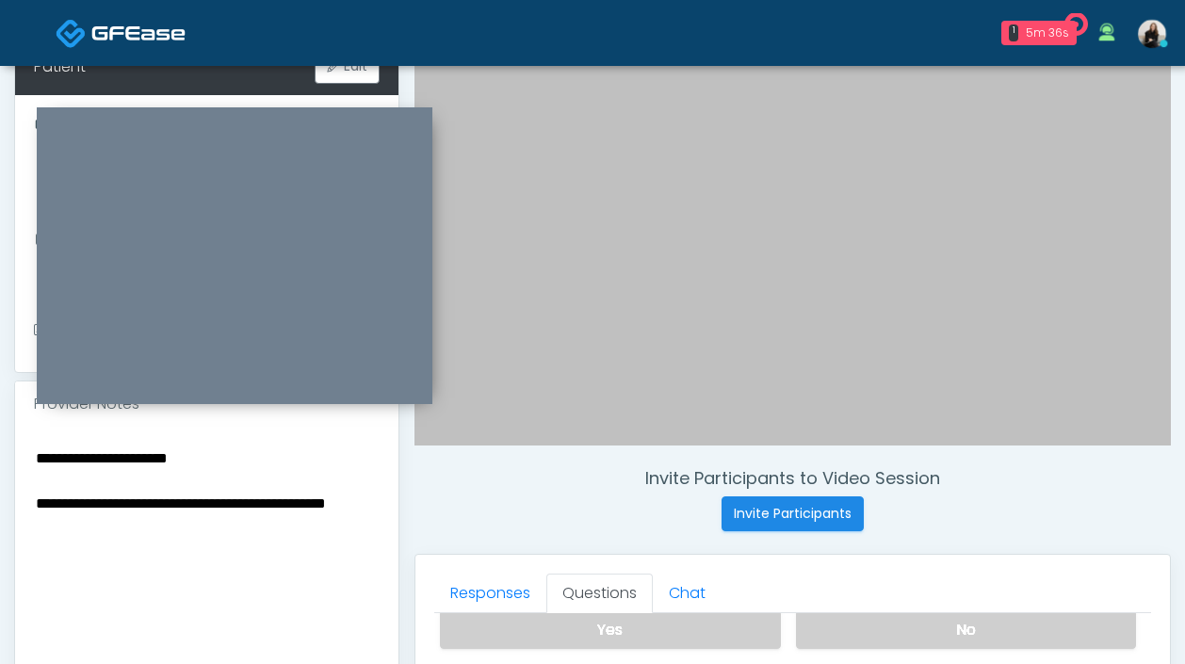
click at [222, 446] on textarea "**********" at bounding box center [207, 561] width 346 height 230
click at [37, 484] on textarea "**********" at bounding box center [207, 561] width 346 height 230
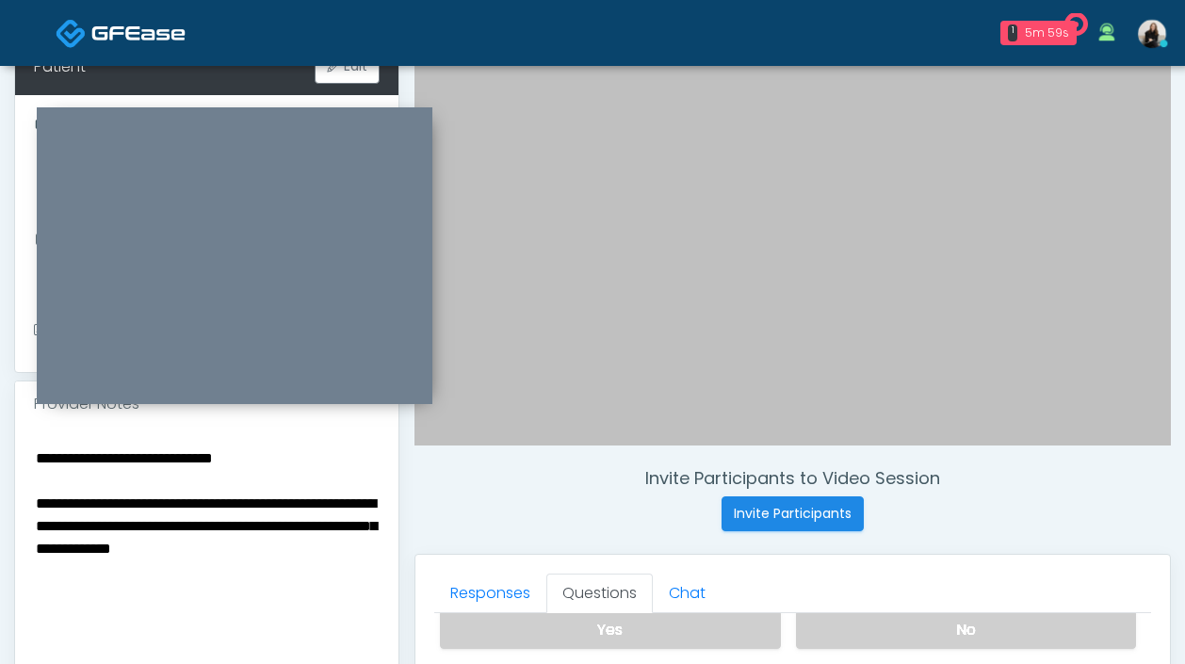
drag, startPoint x: 354, startPoint y: 523, endPoint x: 231, endPoint y: 527, distance: 123.4
click at [231, 527] on textarea "**********" at bounding box center [207, 561] width 346 height 230
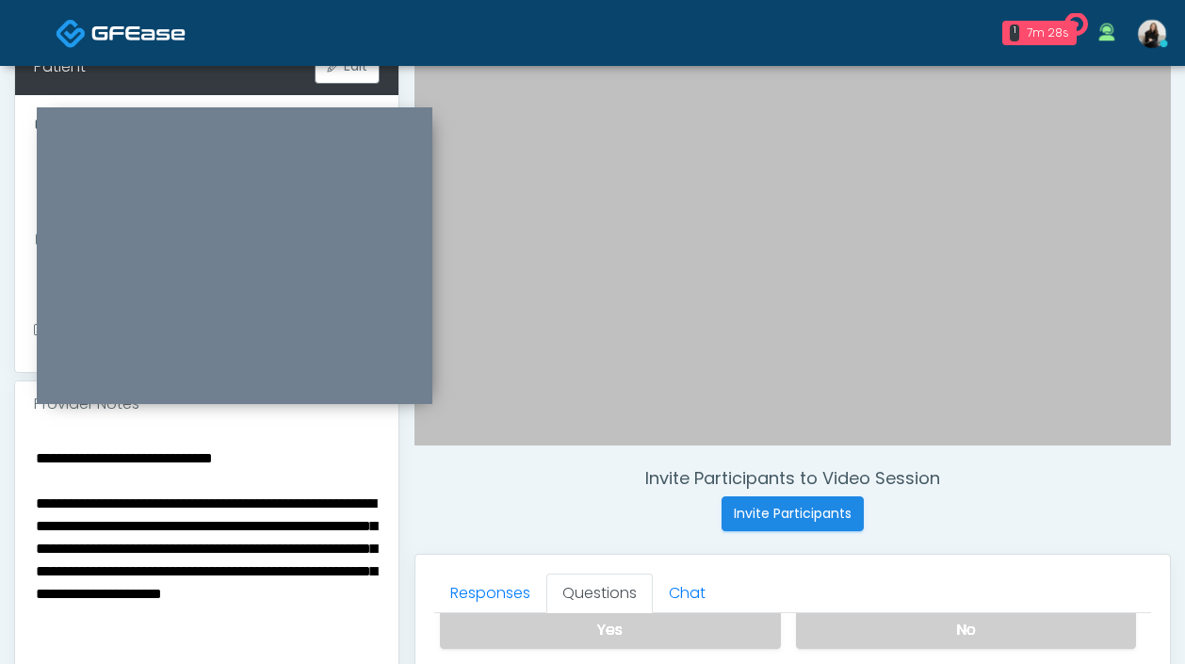
paste textarea "**********"
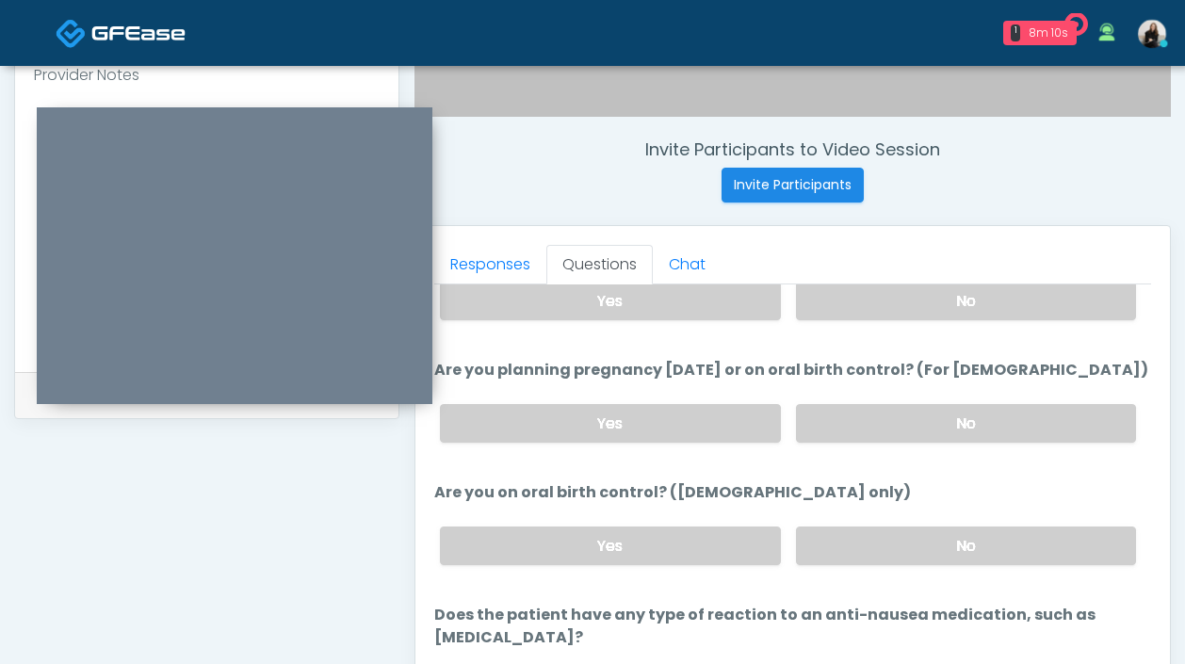
scroll to position [991, 0]
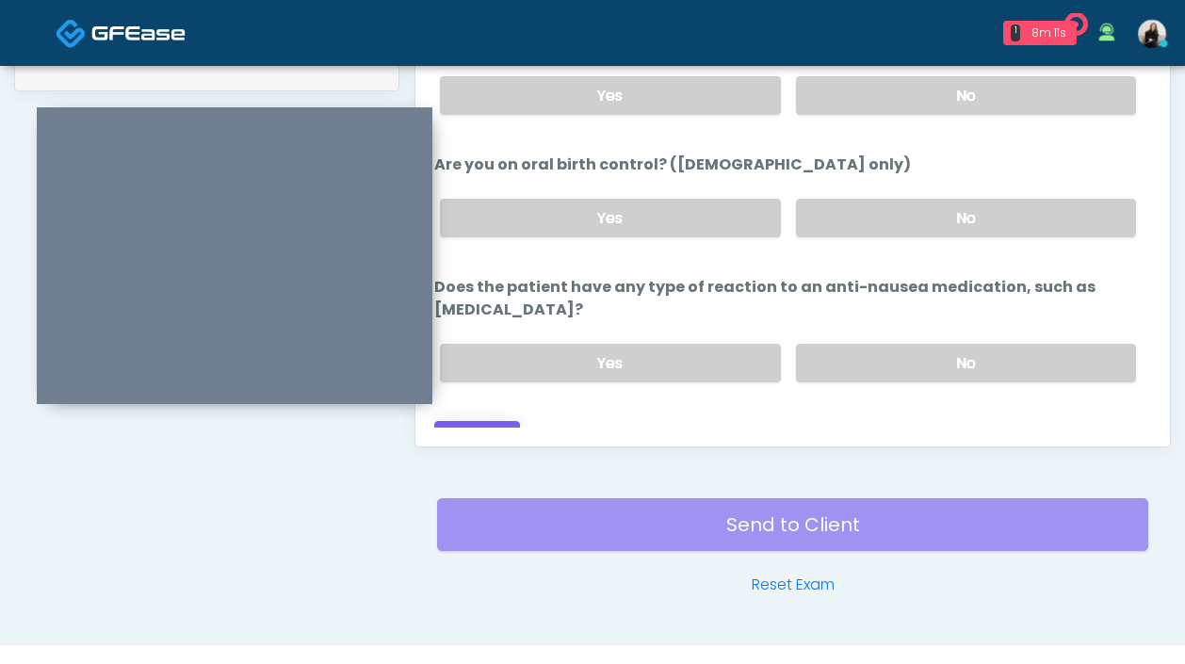
type textarea "**********"
click at [488, 421] on button "Continue" at bounding box center [477, 438] width 86 height 35
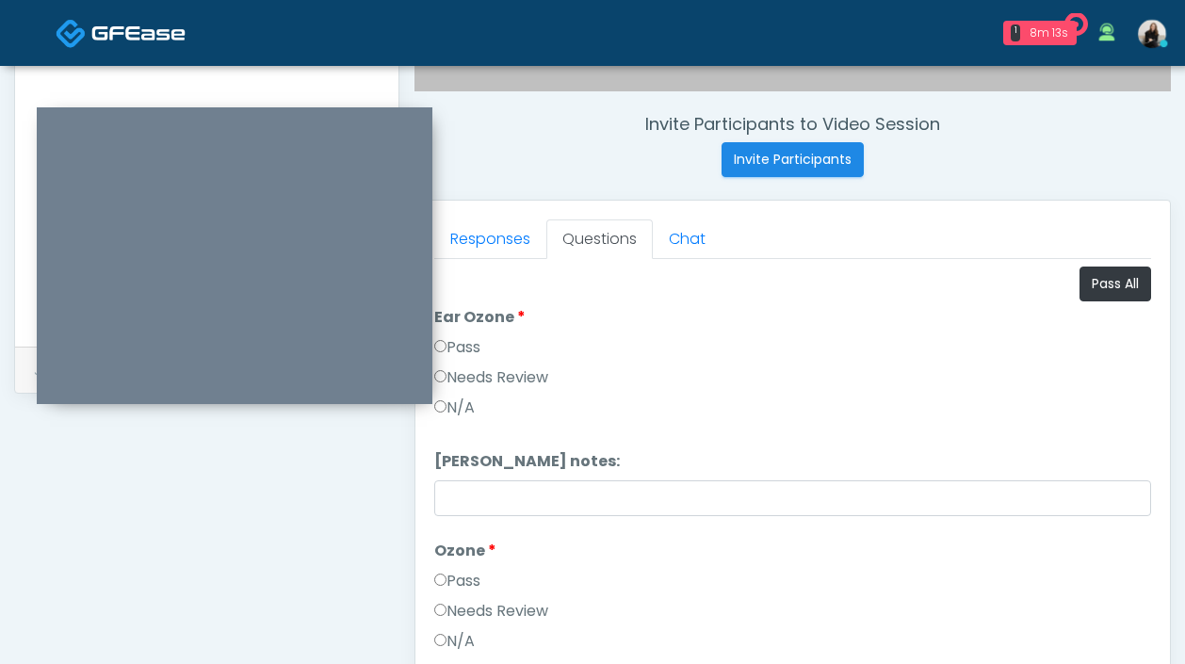
scroll to position [598, 0]
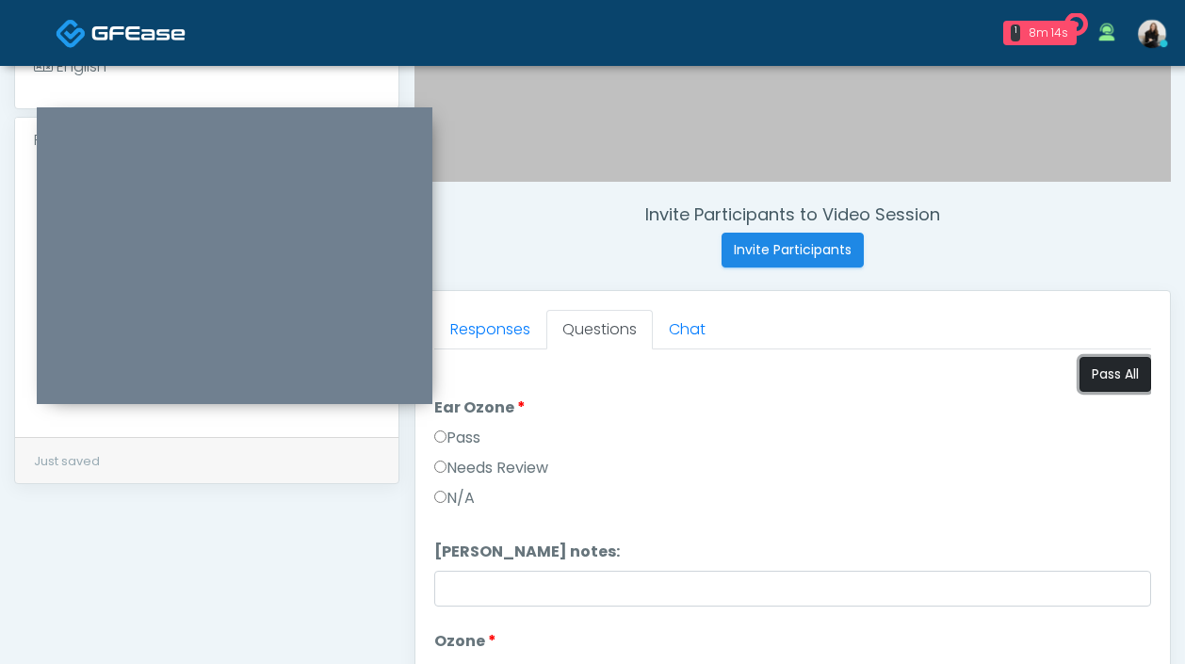
click at [1105, 368] on button "Pass All" at bounding box center [1115, 374] width 72 height 35
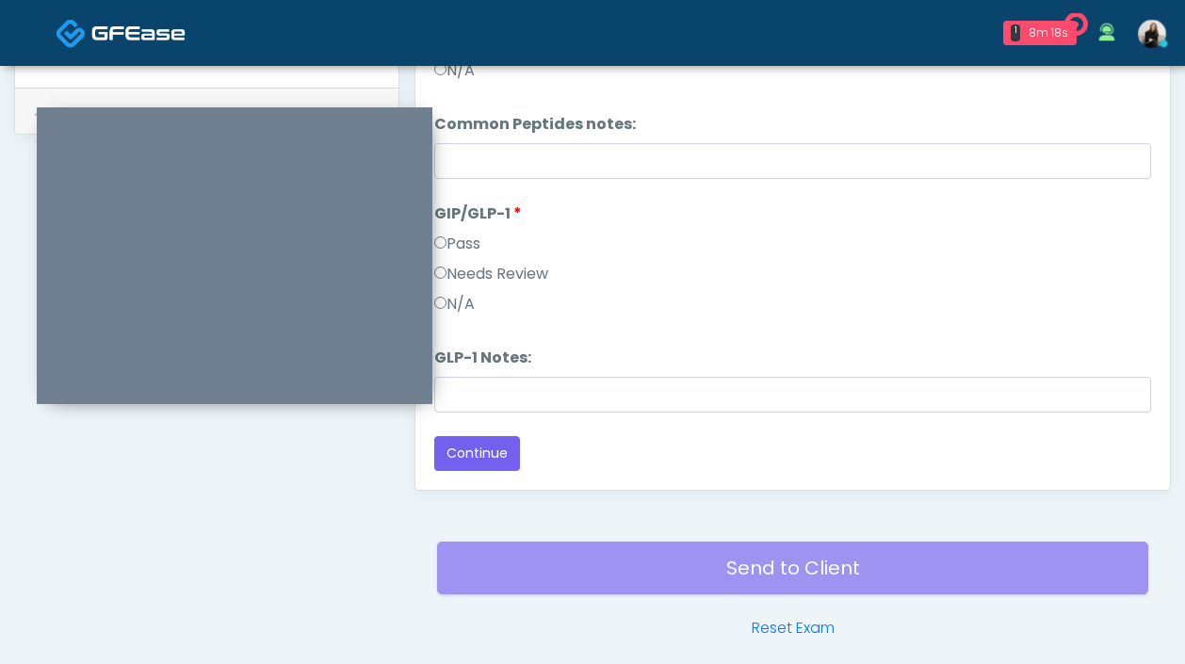
scroll to position [1009, 0]
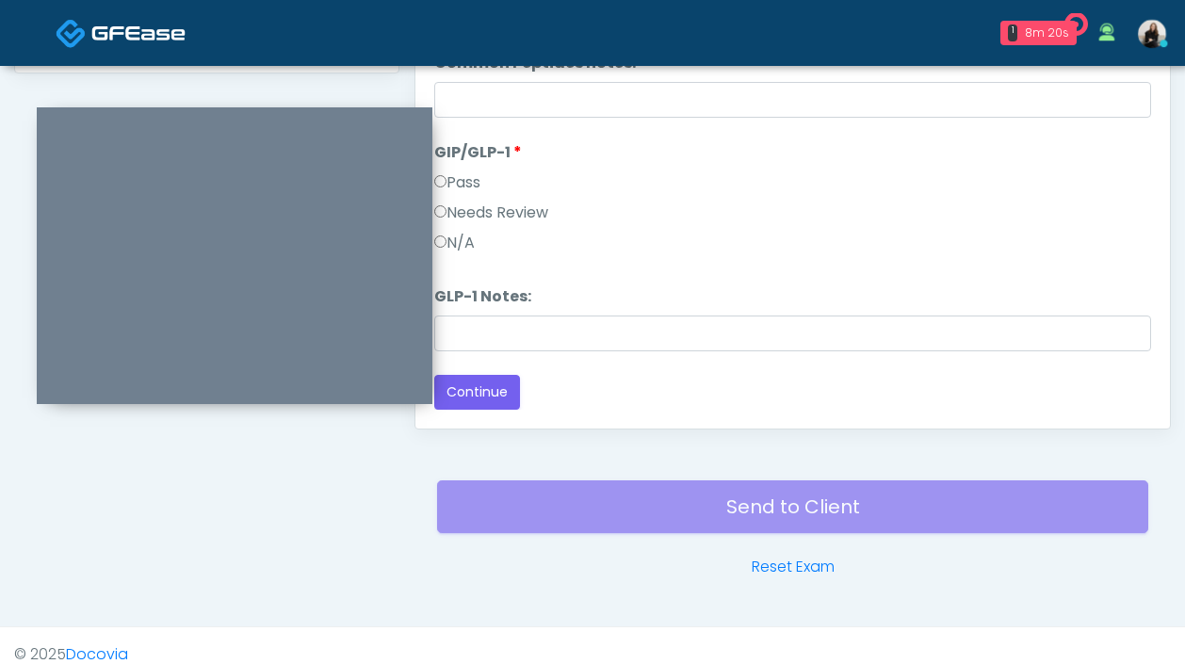
click at [507, 210] on label "Needs Review" at bounding box center [491, 213] width 114 height 23
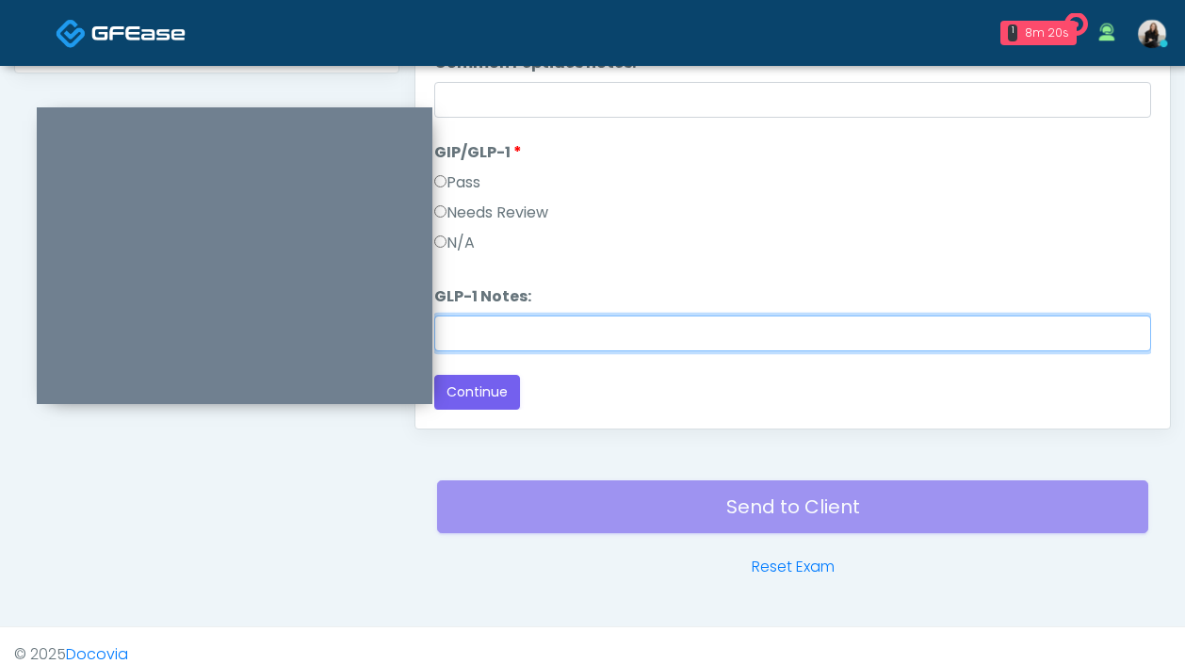
click at [507, 334] on input "GLP-1 Notes:" at bounding box center [792, 334] width 717 height 36
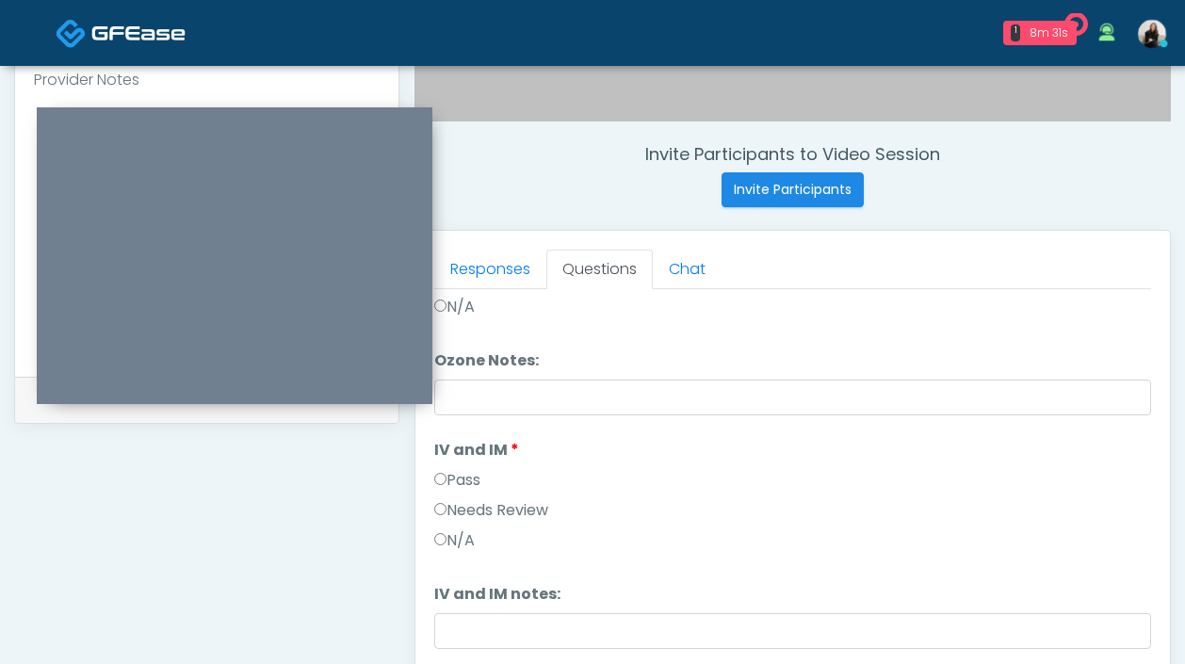
scroll to position [478, 0]
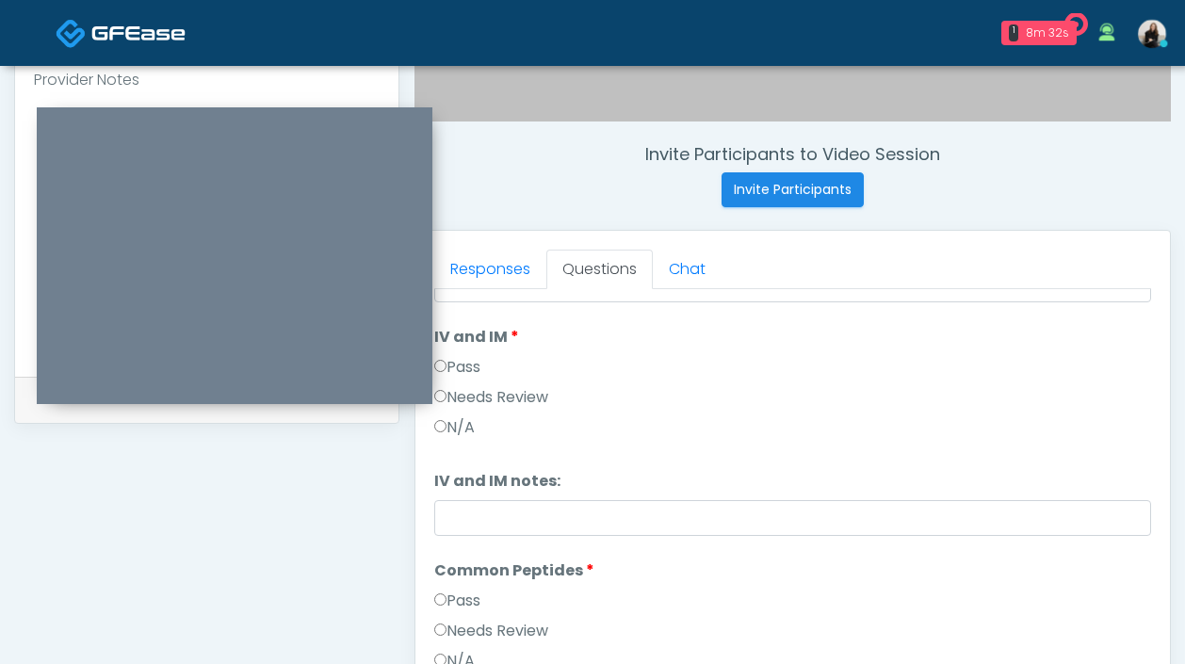
type input "********"
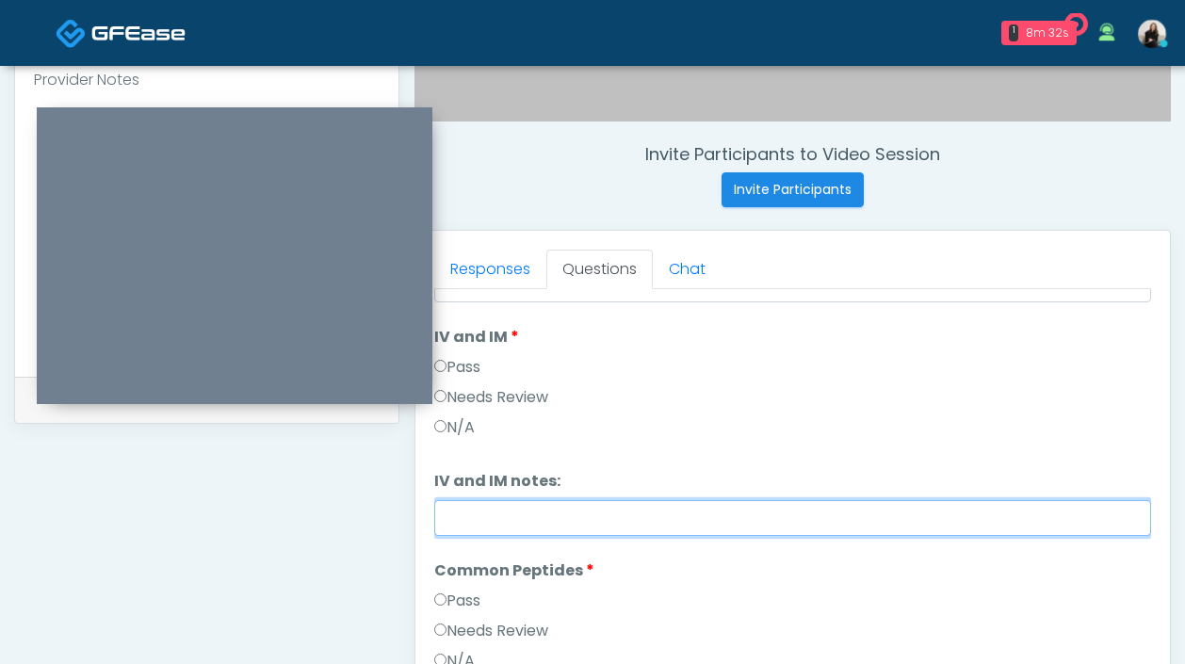
click at [535, 527] on input "IV and IM notes:" at bounding box center [792, 518] width 717 height 36
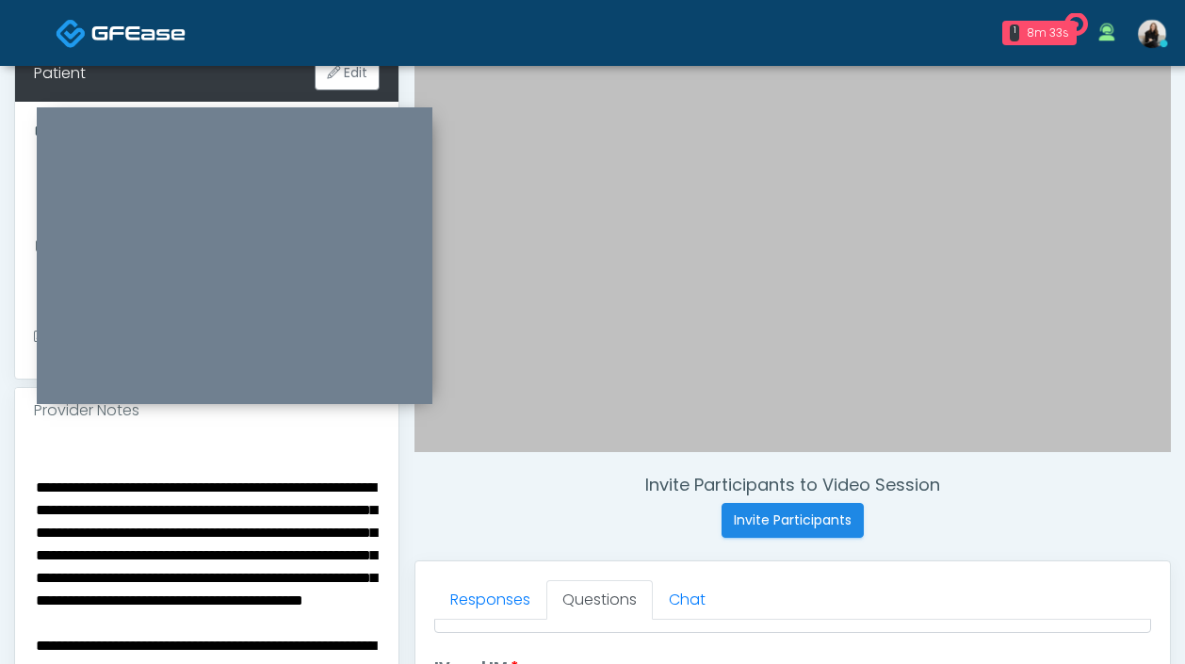
scroll to position [270, 0]
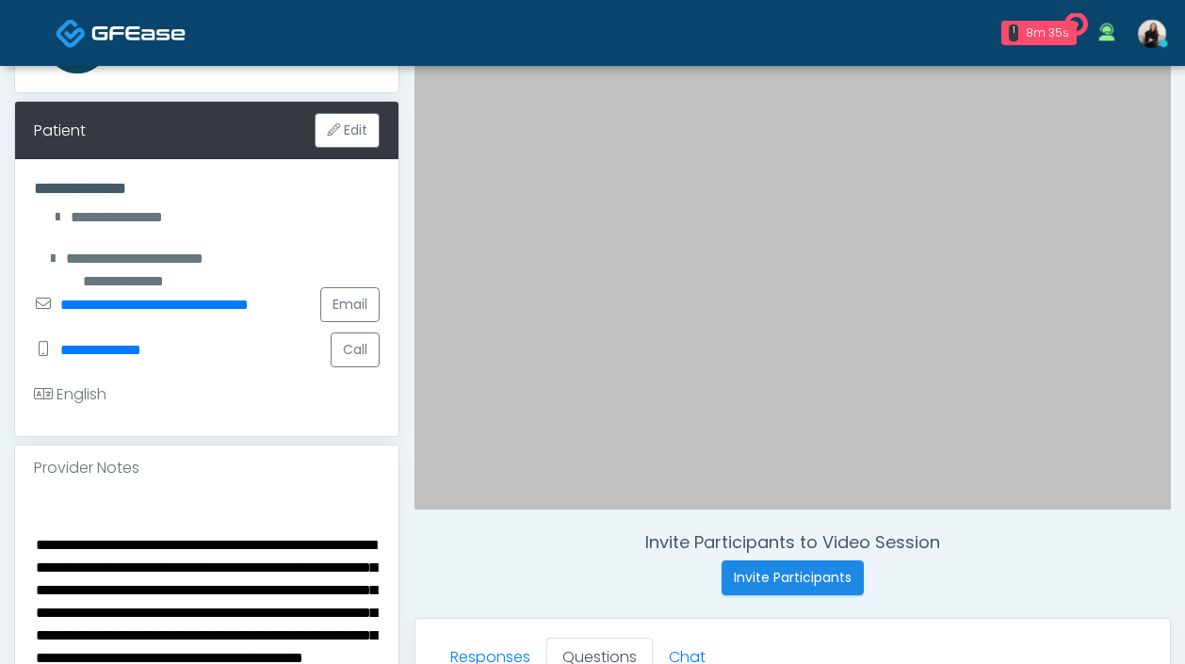
drag, startPoint x: 235, startPoint y: 544, endPoint x: 316, endPoint y: 635, distance: 121.4
click at [316, 635] on textarea "**********" at bounding box center [207, 625] width 346 height 230
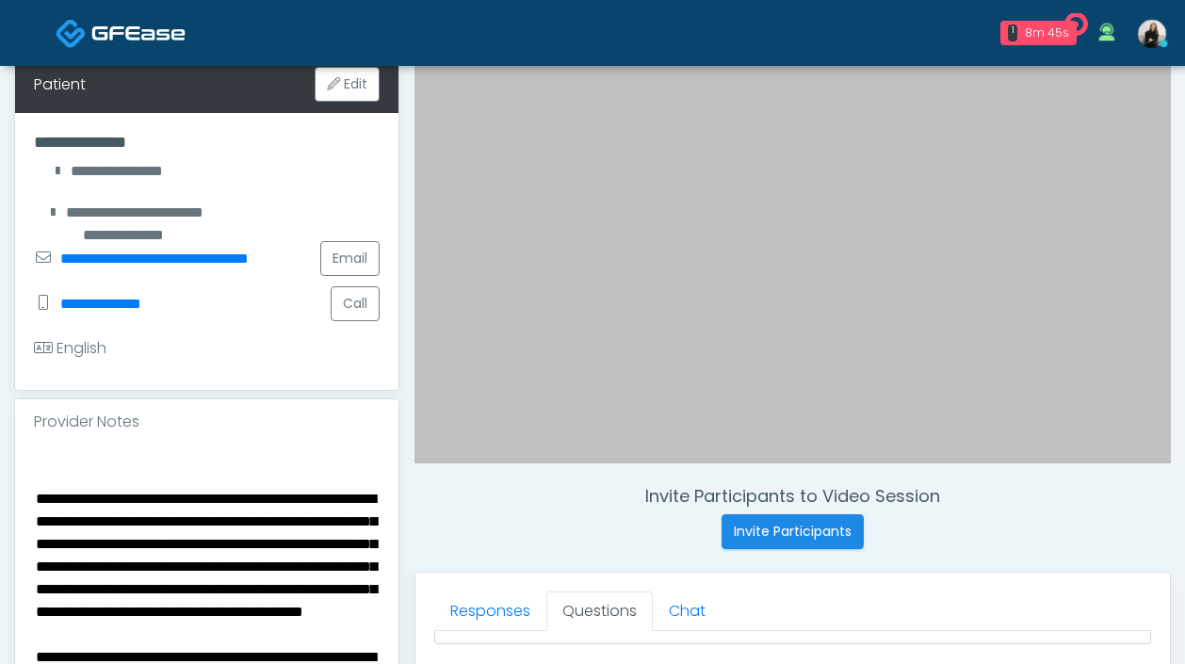
scroll to position [372, 0]
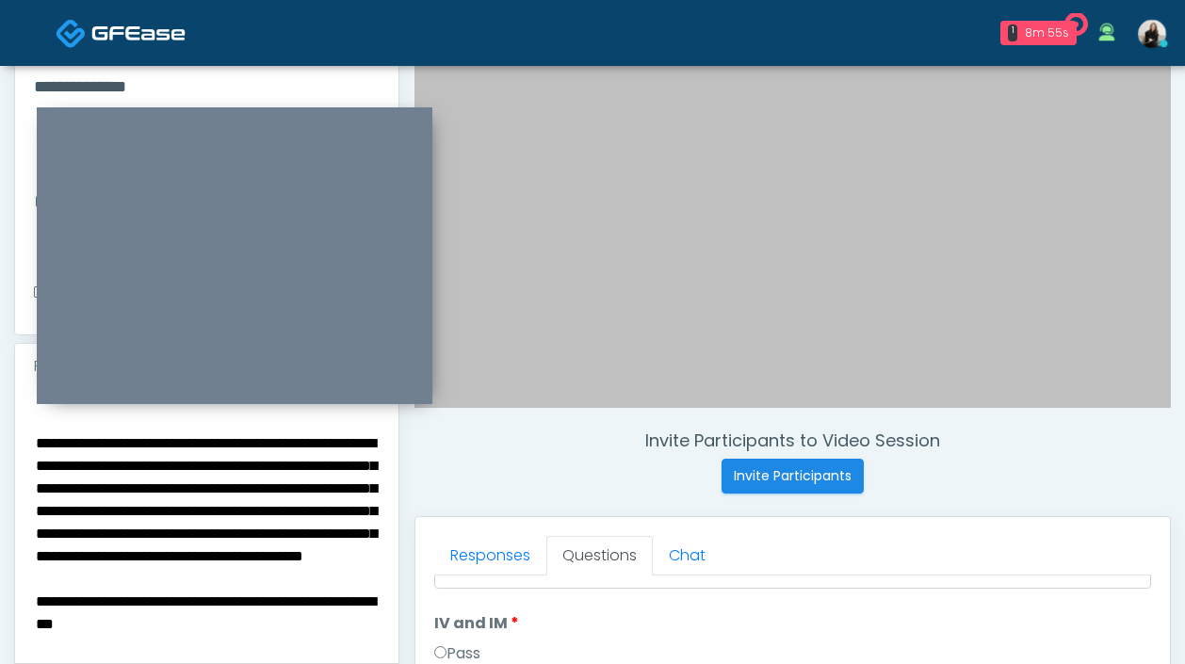
click at [95, 539] on textarea "**********" at bounding box center [207, 523] width 346 height 230
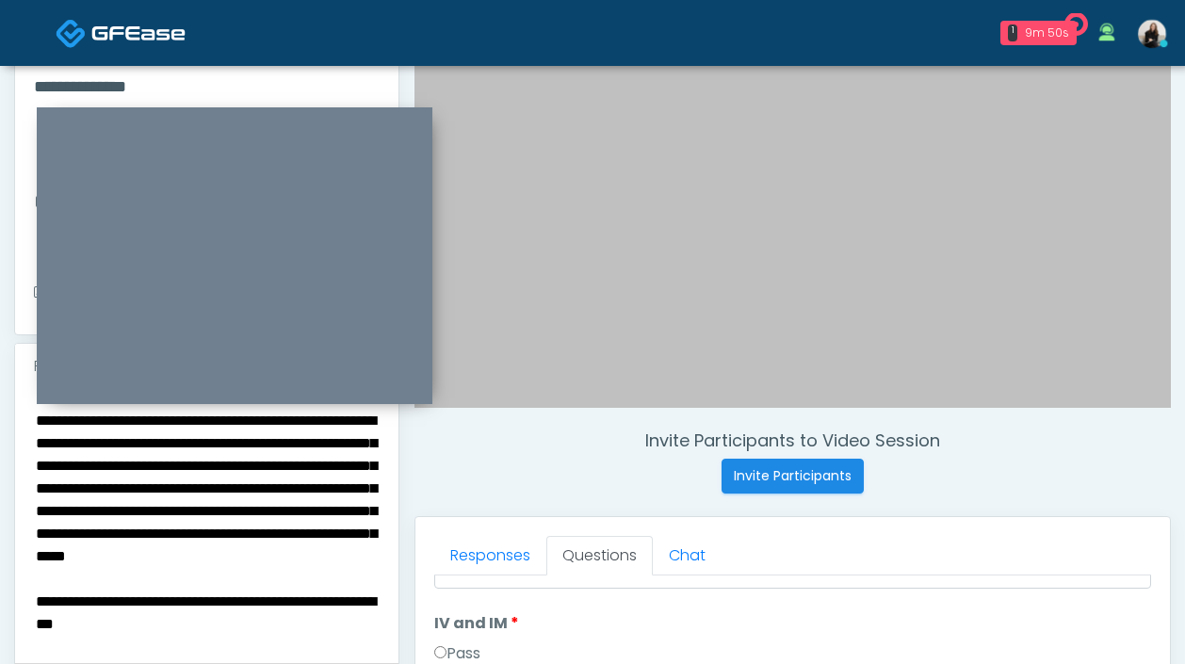
drag, startPoint x: 225, startPoint y: 534, endPoint x: 136, endPoint y: 532, distance: 89.5
click at [136, 532] on textarea "**********" at bounding box center [207, 523] width 346 height 230
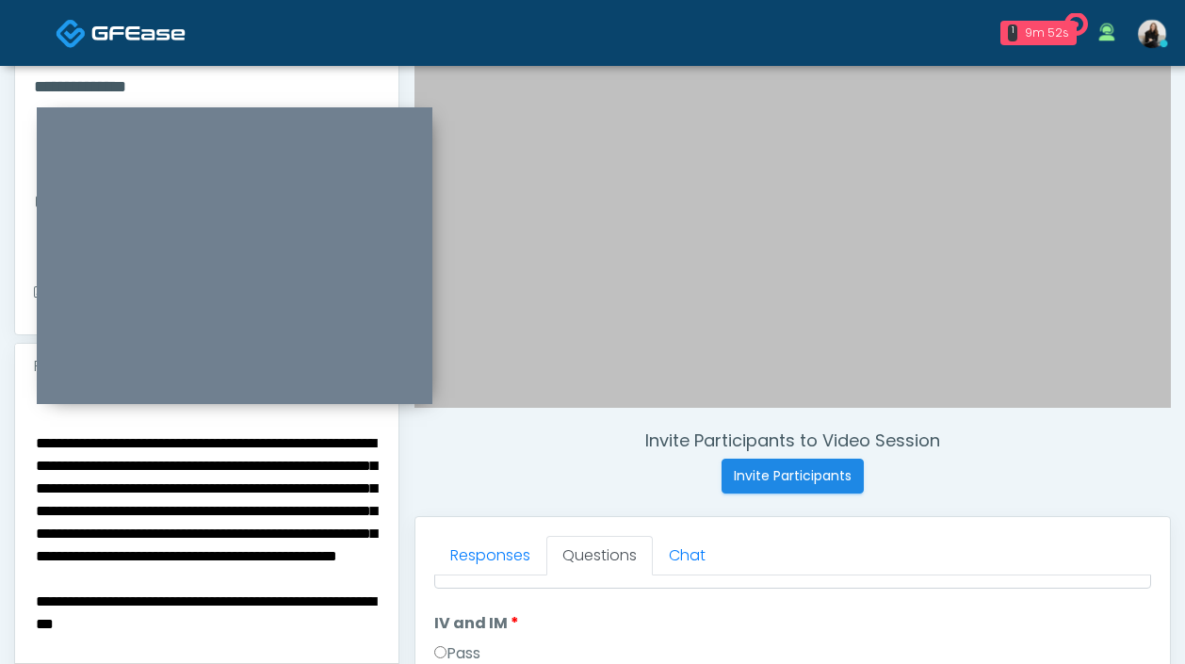
click at [178, 524] on textarea "**********" at bounding box center [207, 523] width 346 height 230
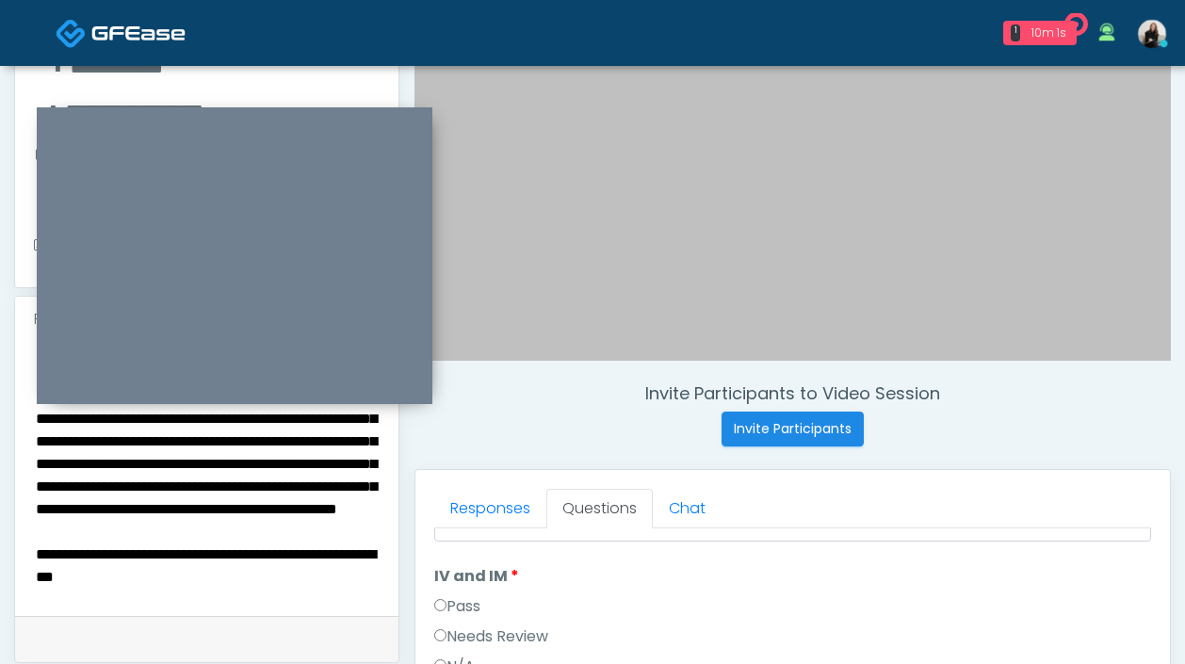
scroll to position [499, 0]
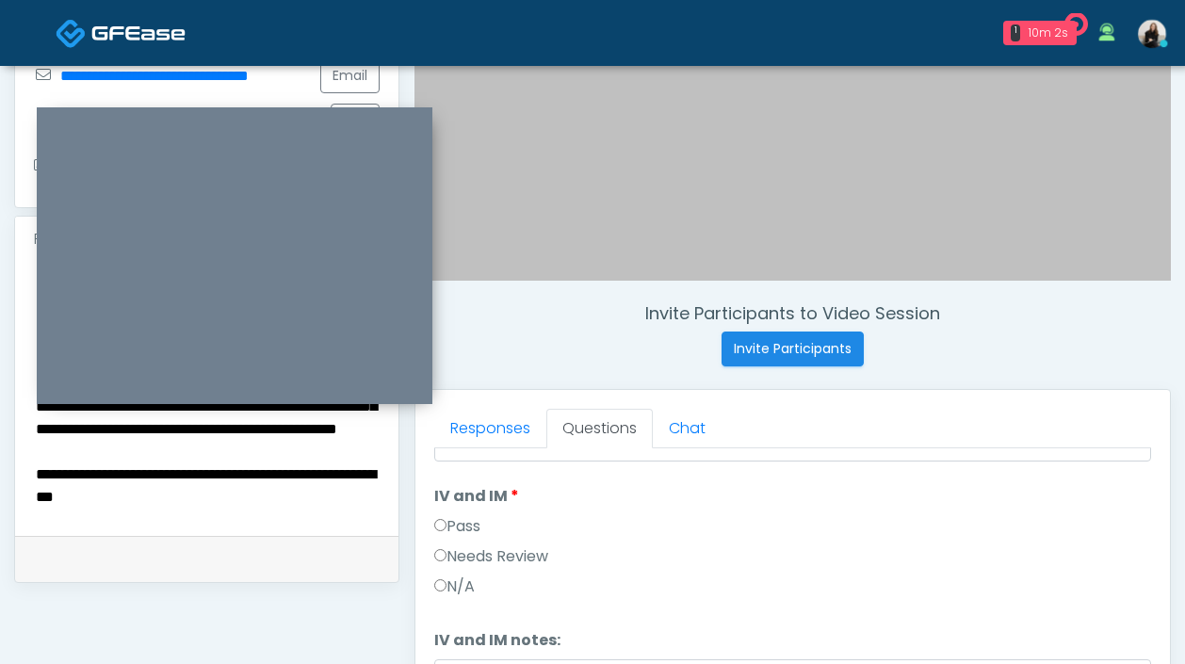
type textarea "**********"
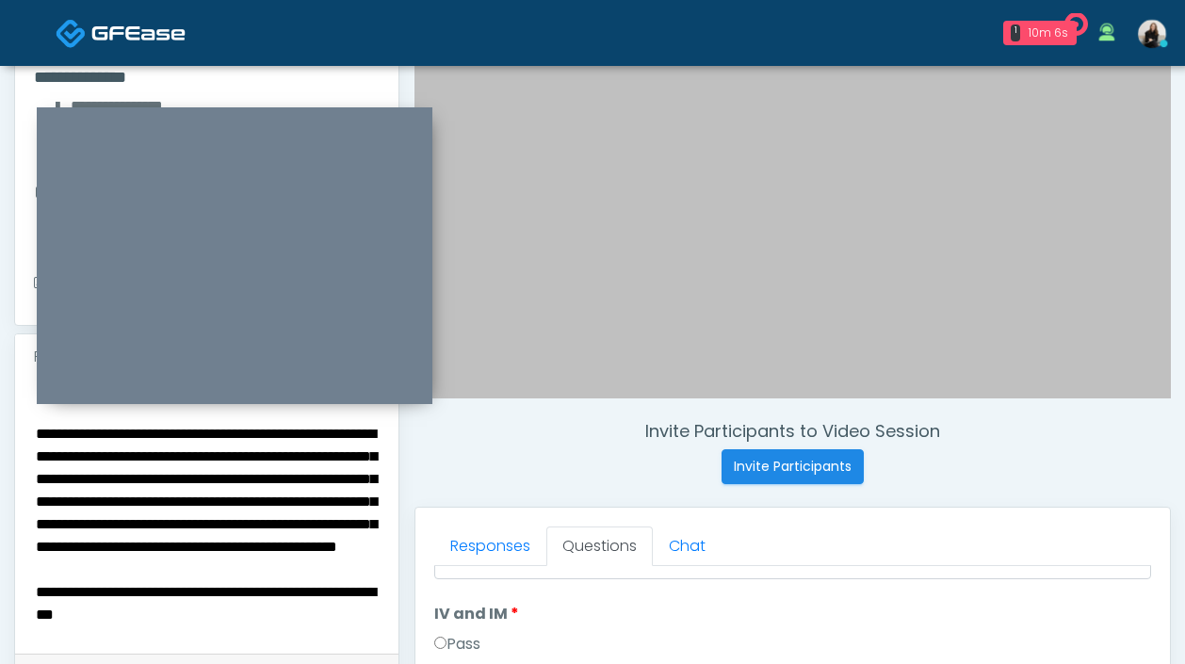
drag, startPoint x: 159, startPoint y: 529, endPoint x: 52, endPoint y: 457, distance: 129.6
click at [52, 457] on textarea "**********" at bounding box center [207, 513] width 346 height 230
click at [109, 457] on textarea "**********" at bounding box center [207, 513] width 346 height 230
drag, startPoint x: 235, startPoint y: 434, endPoint x: 109, endPoint y: 471, distance: 130.6
click at [109, 471] on textarea "**********" at bounding box center [207, 513] width 346 height 230
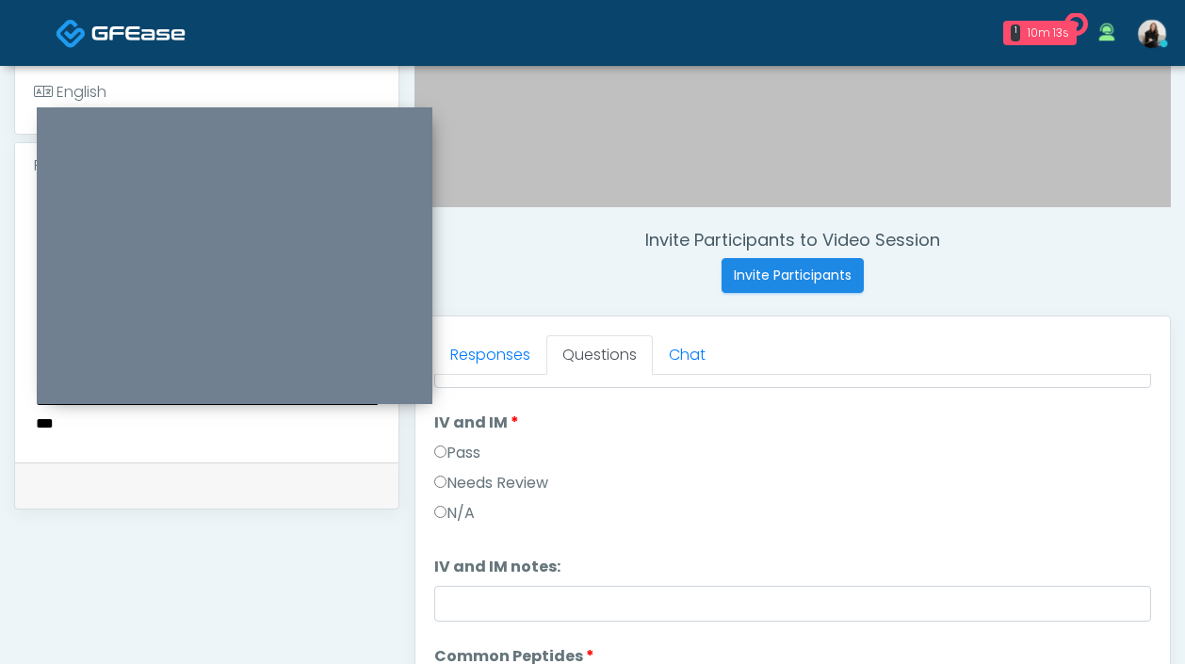
scroll to position [687, 0]
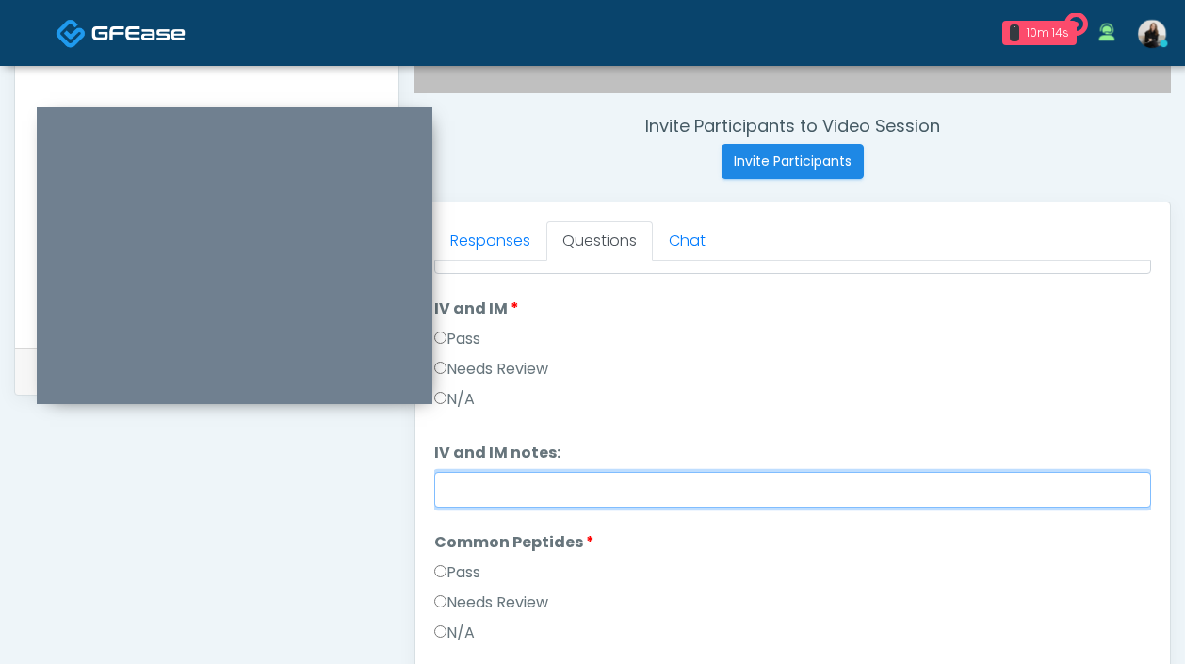
click at [546, 495] on input "IV and IM notes:" at bounding box center [792, 490] width 717 height 36
paste input "**********"
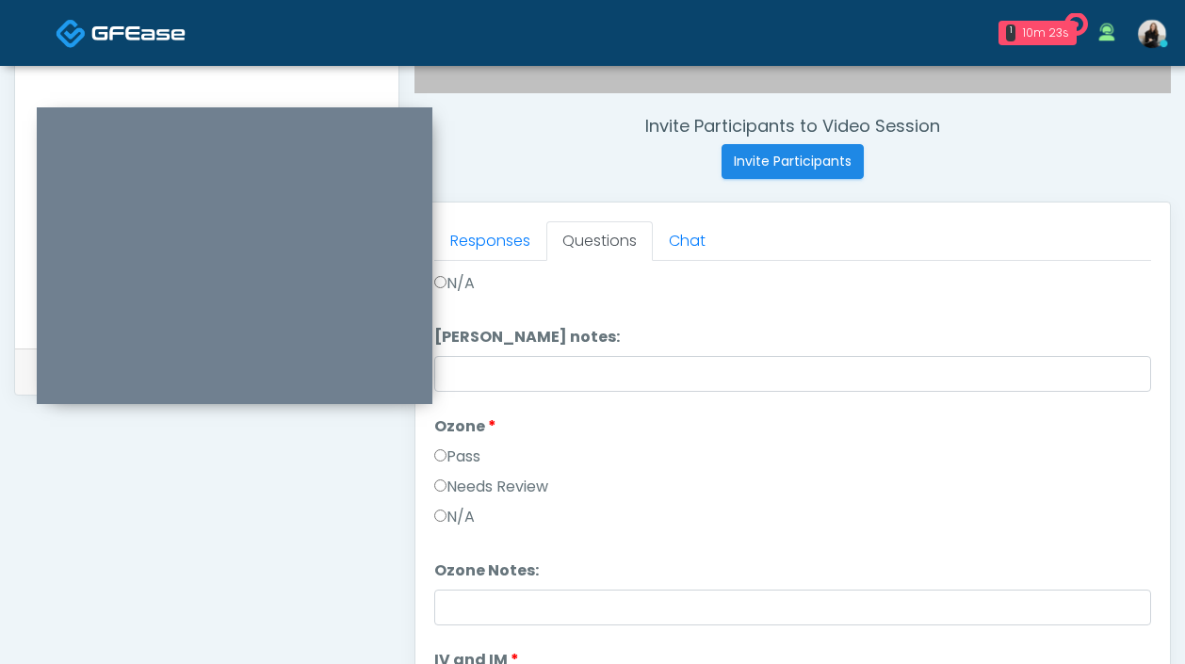
scroll to position [0, 0]
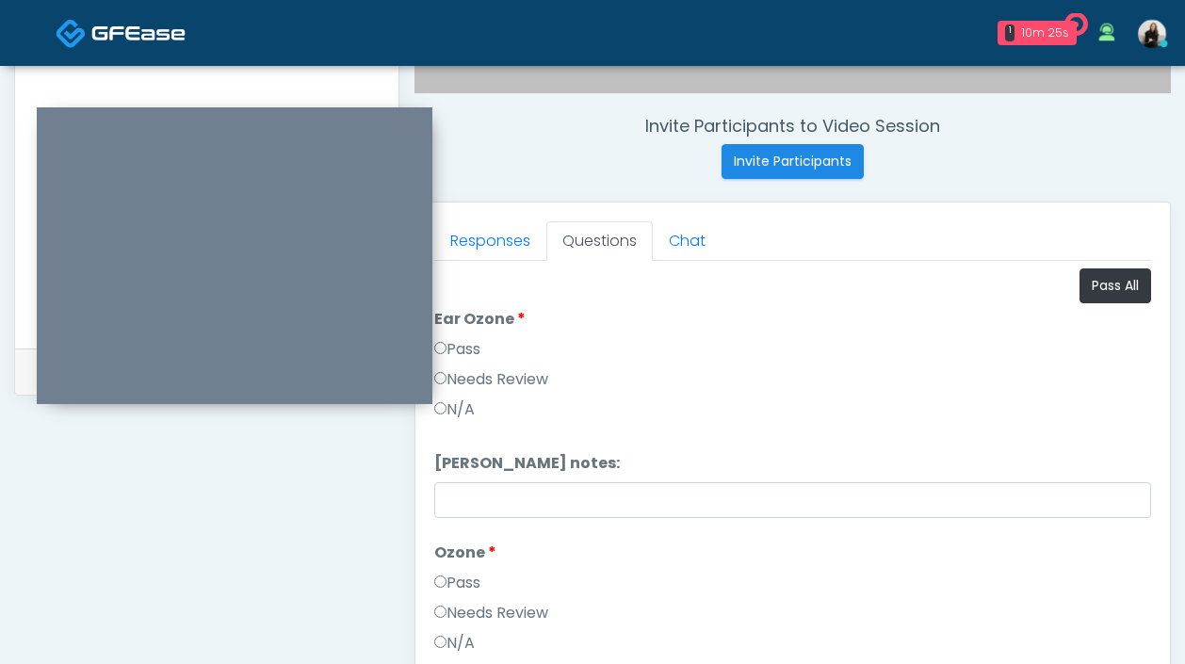
type input "**********"
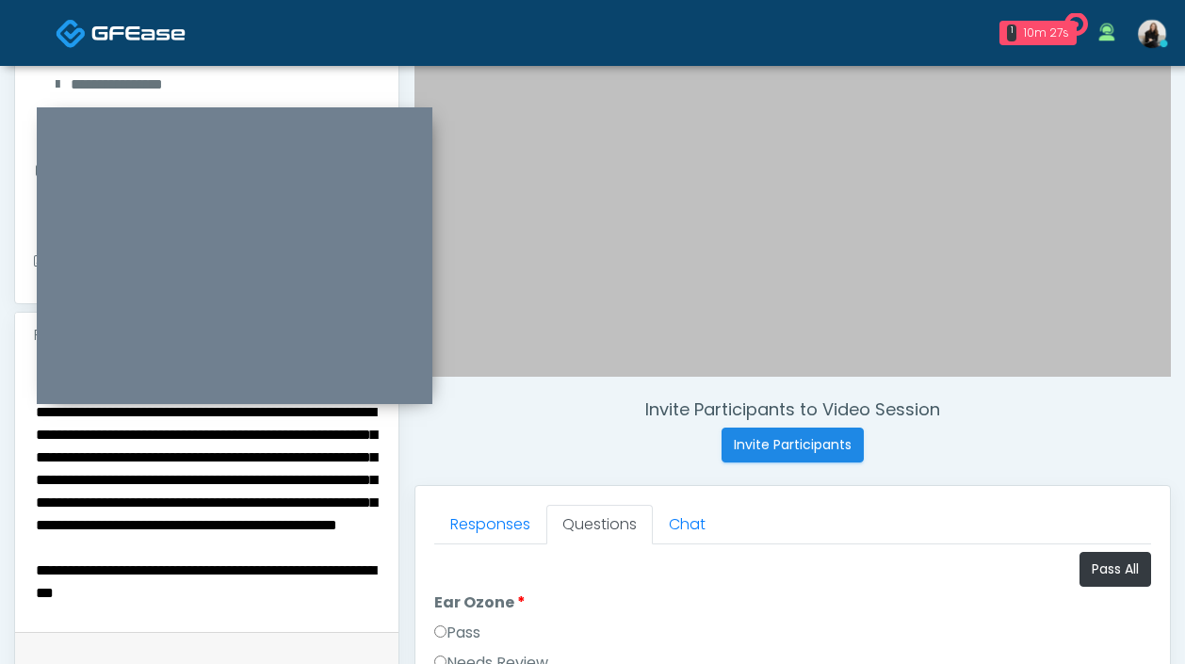
scroll to position [381, 0]
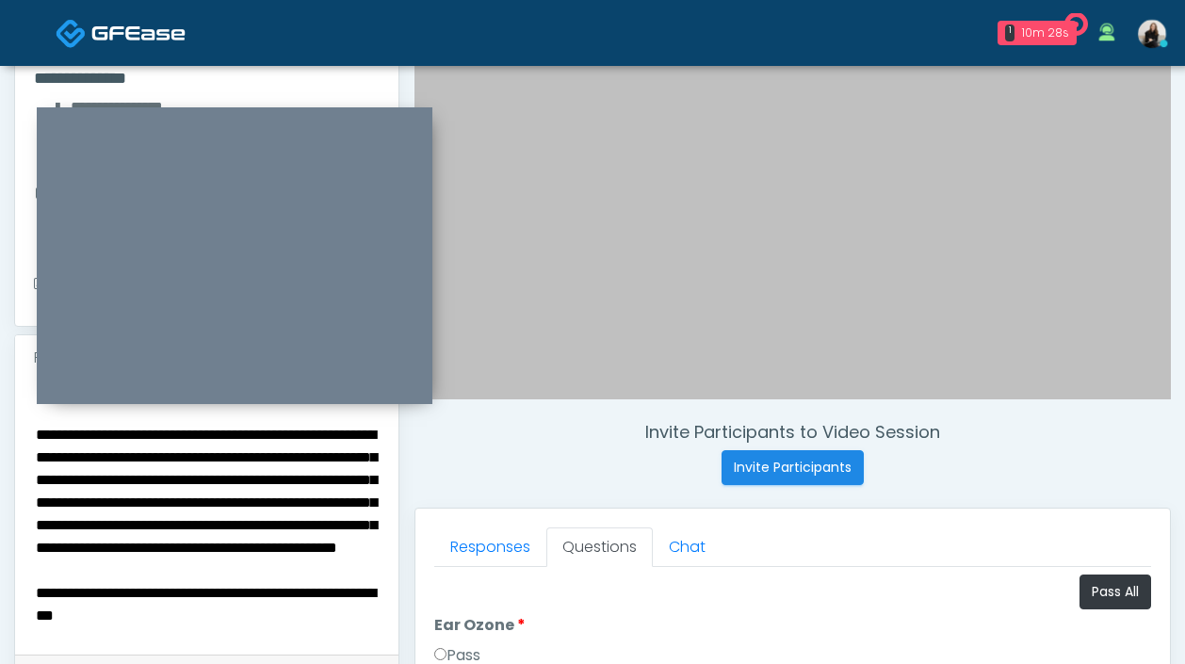
click at [312, 538] on textarea "**********" at bounding box center [207, 514] width 346 height 230
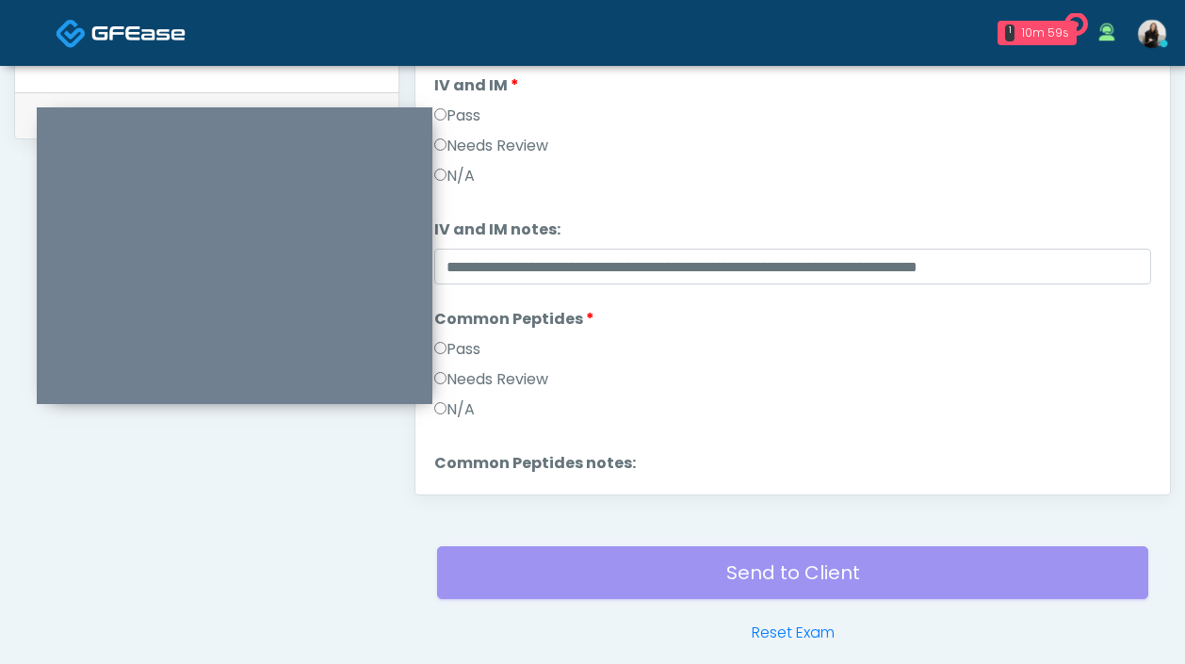
scroll to position [779, 0]
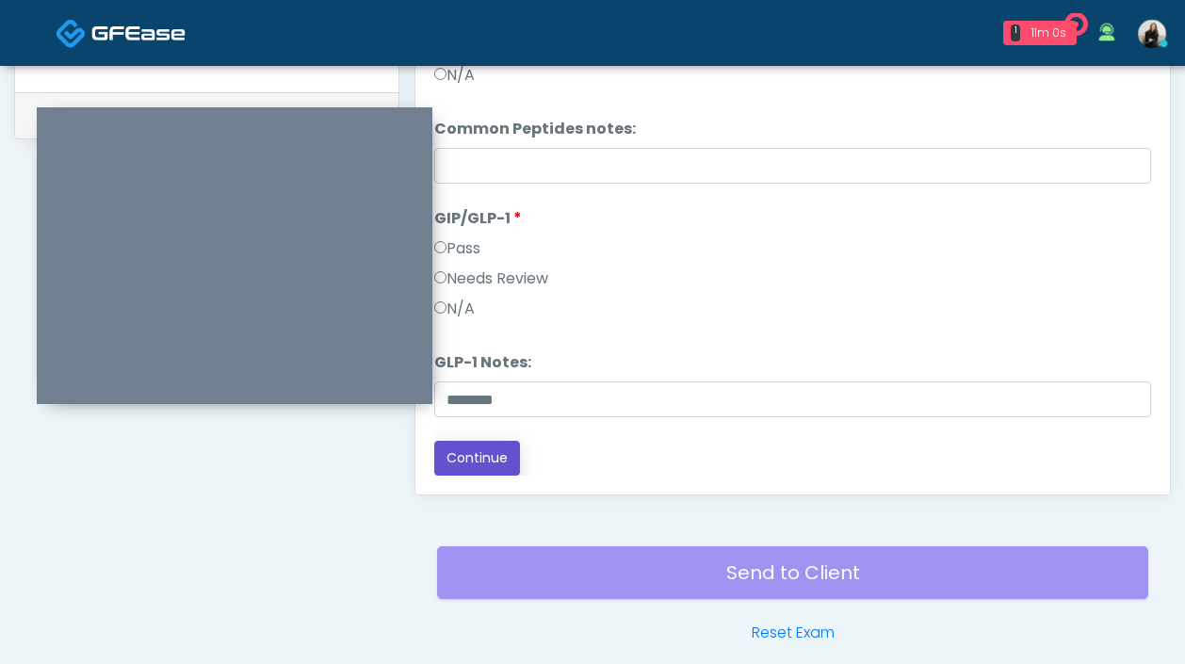
click at [473, 455] on button "Continue" at bounding box center [477, 458] width 86 height 35
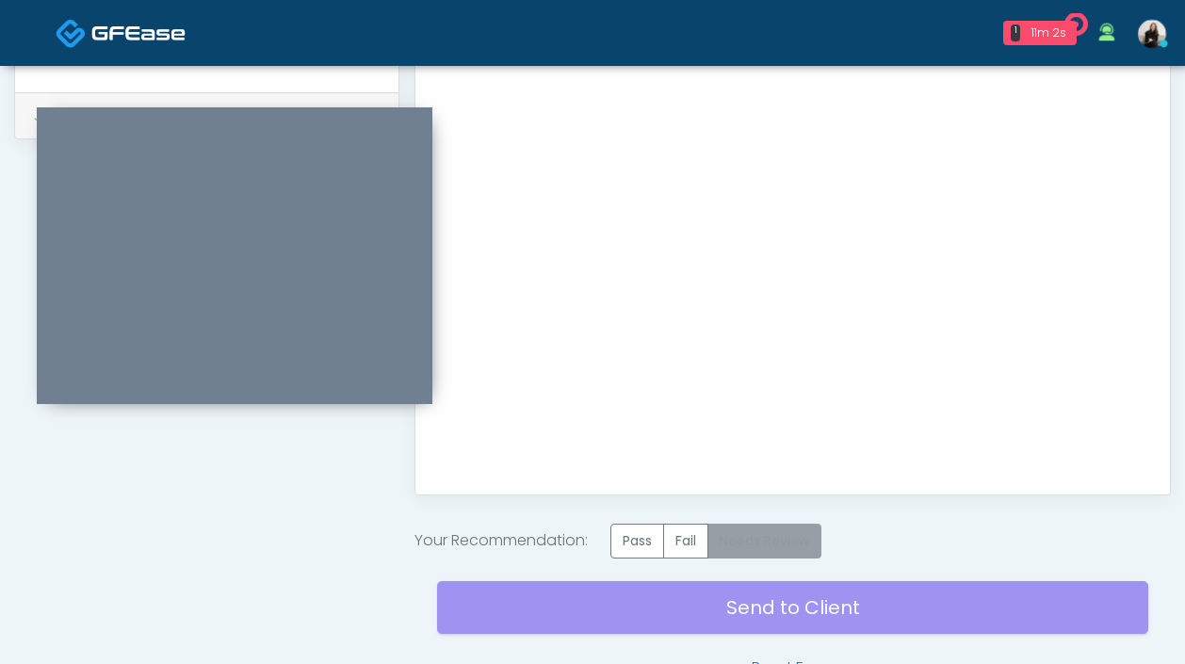
click at [740, 532] on label "Needs Review" at bounding box center [764, 541] width 114 height 35
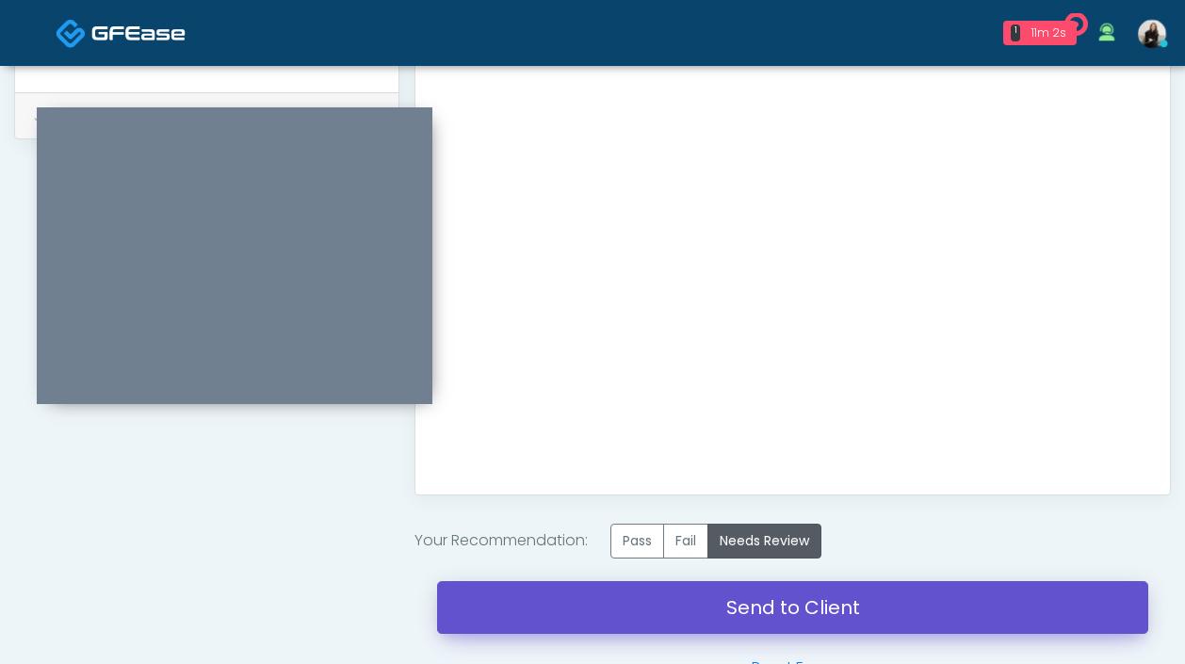
click at [748, 596] on link "Send to Client" at bounding box center [792, 607] width 711 height 53
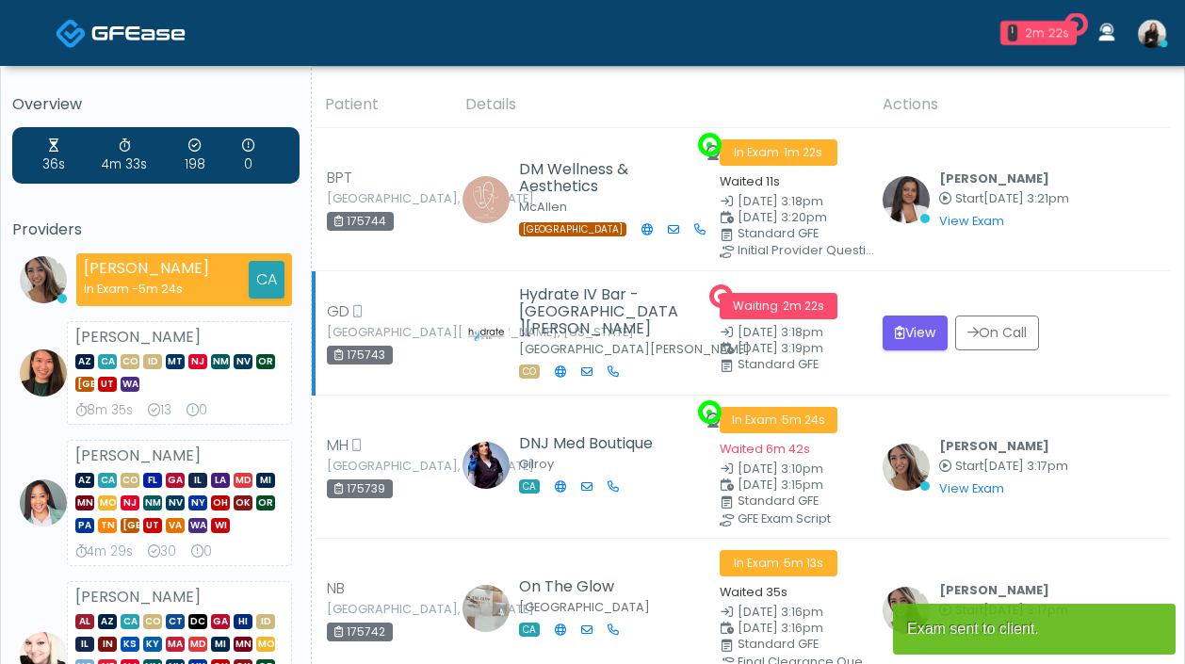
click at [918, 308] on td "View On Call" at bounding box center [1020, 333] width 299 height 124
click at [918, 329] on button "View" at bounding box center [915, 333] width 65 height 35
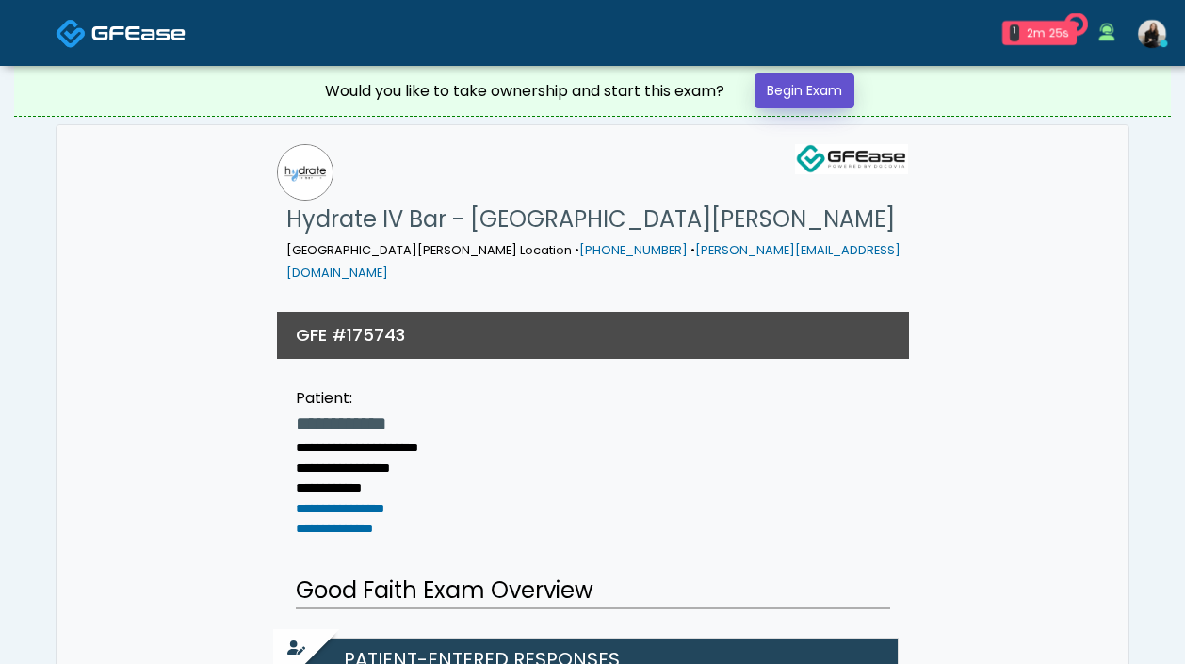
click at [825, 94] on link "Begin Exam" at bounding box center [804, 90] width 100 height 35
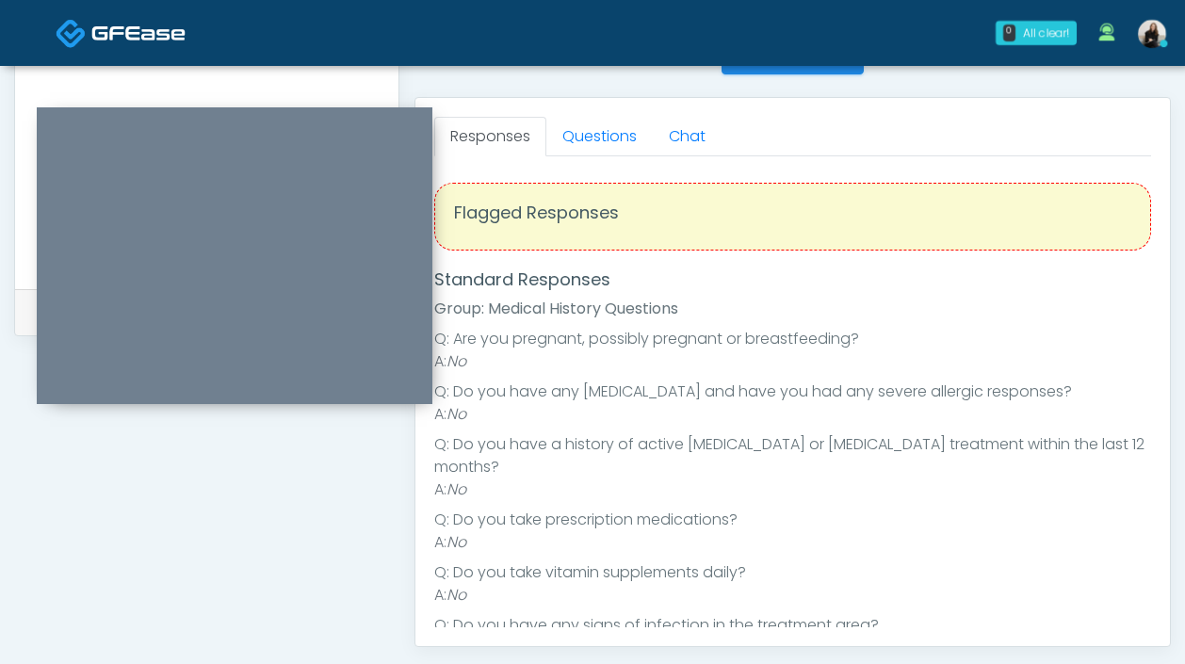
scroll to position [674, 0]
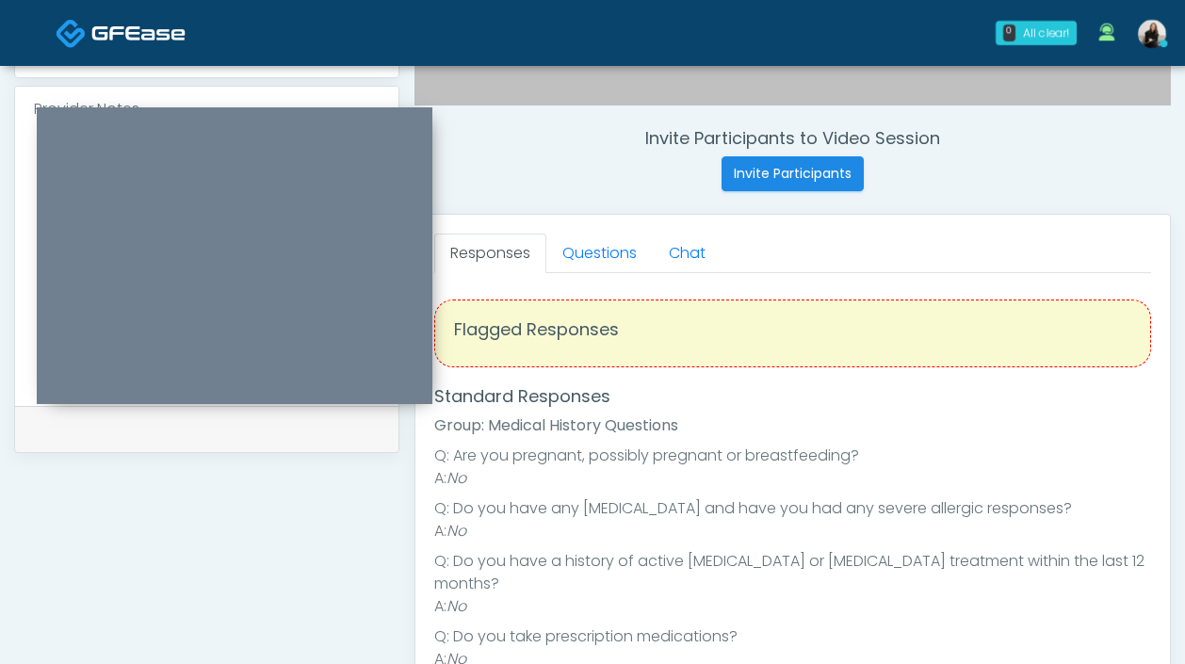
click at [619, 230] on div "Responses Questions Chat Good Faith Exam Script Good Faith Exam Script INTRODUC…" at bounding box center [792, 489] width 754 height 548
click at [615, 250] on link "Questions" at bounding box center [599, 254] width 106 height 40
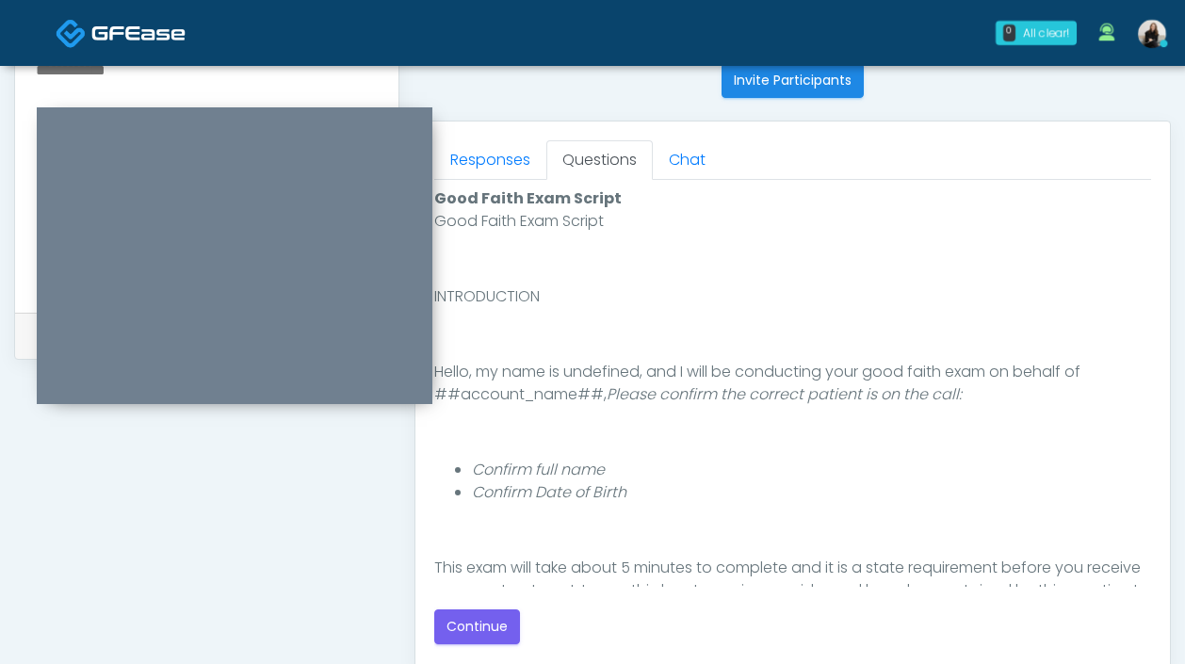
scroll to position [873, 0]
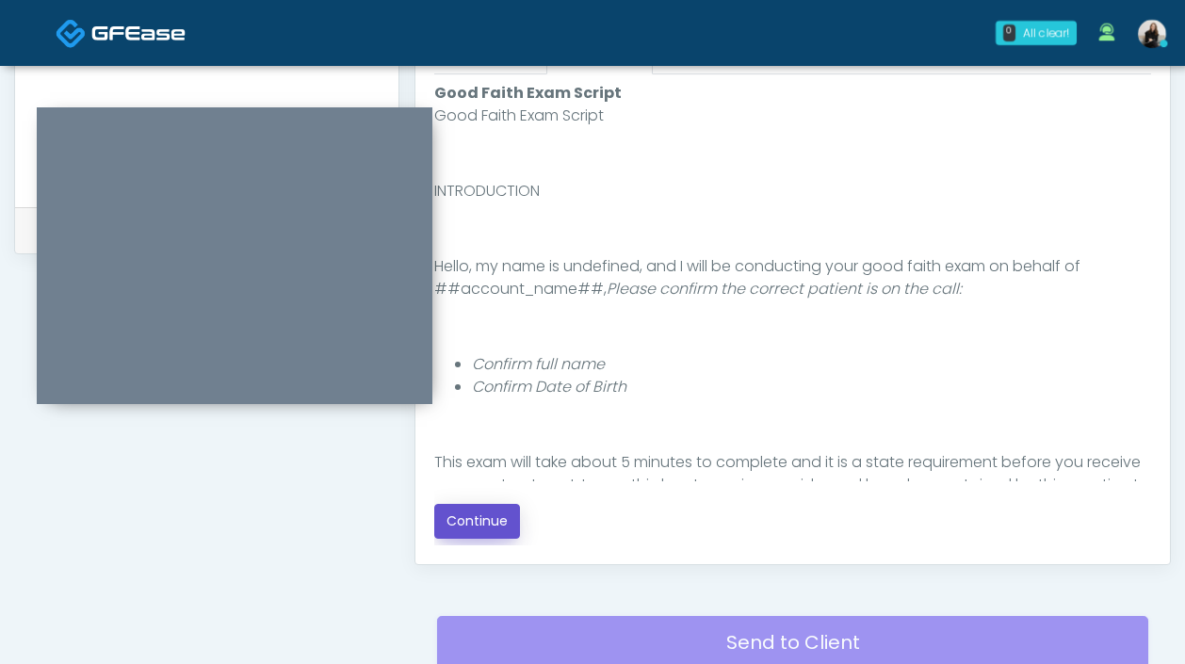
click at [460, 520] on button "Continue" at bounding box center [477, 521] width 86 height 35
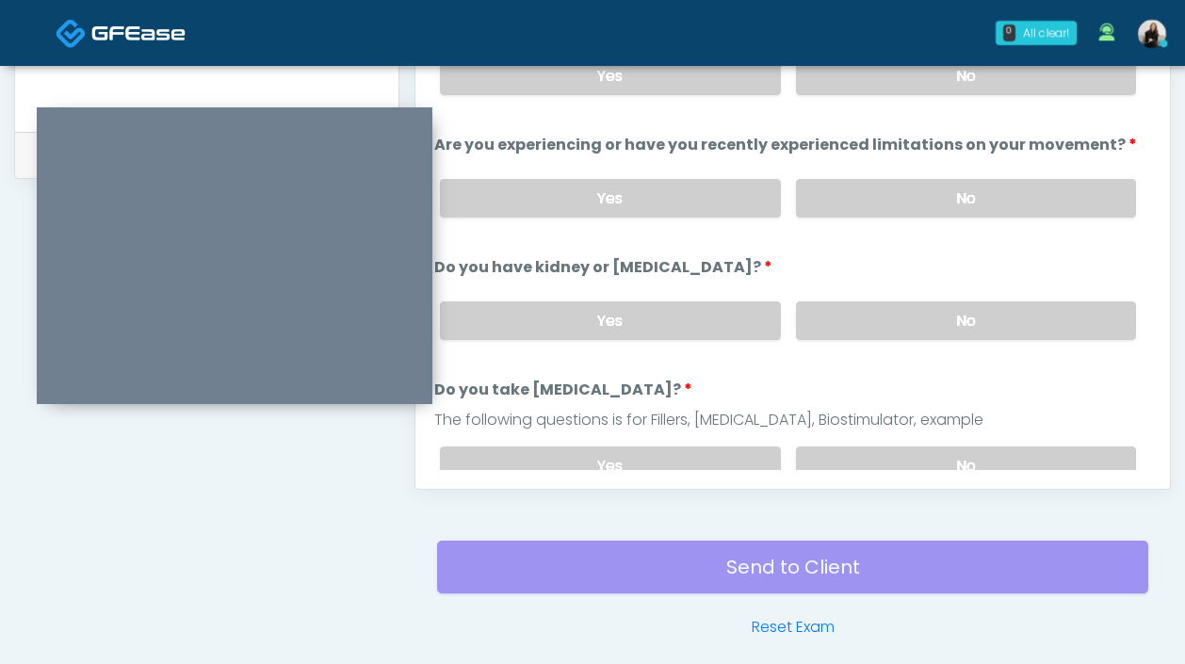
scroll to position [870, 0]
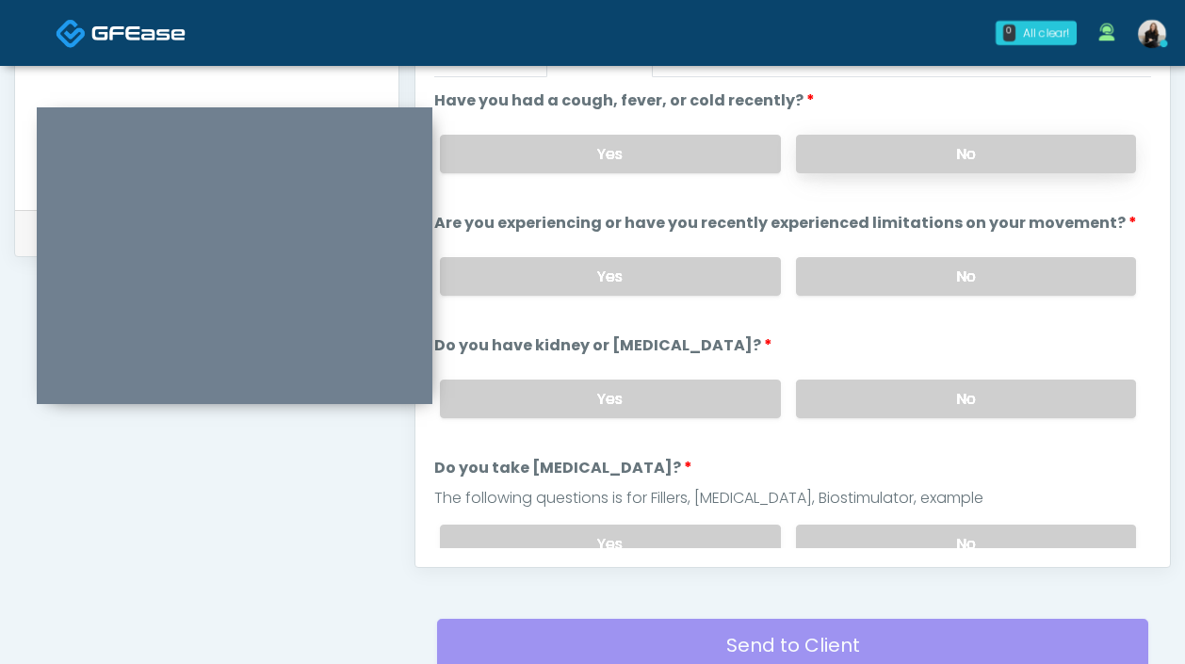
click at [919, 158] on label "No" at bounding box center [966, 154] width 340 height 39
click at [884, 281] on label "No" at bounding box center [966, 276] width 340 height 39
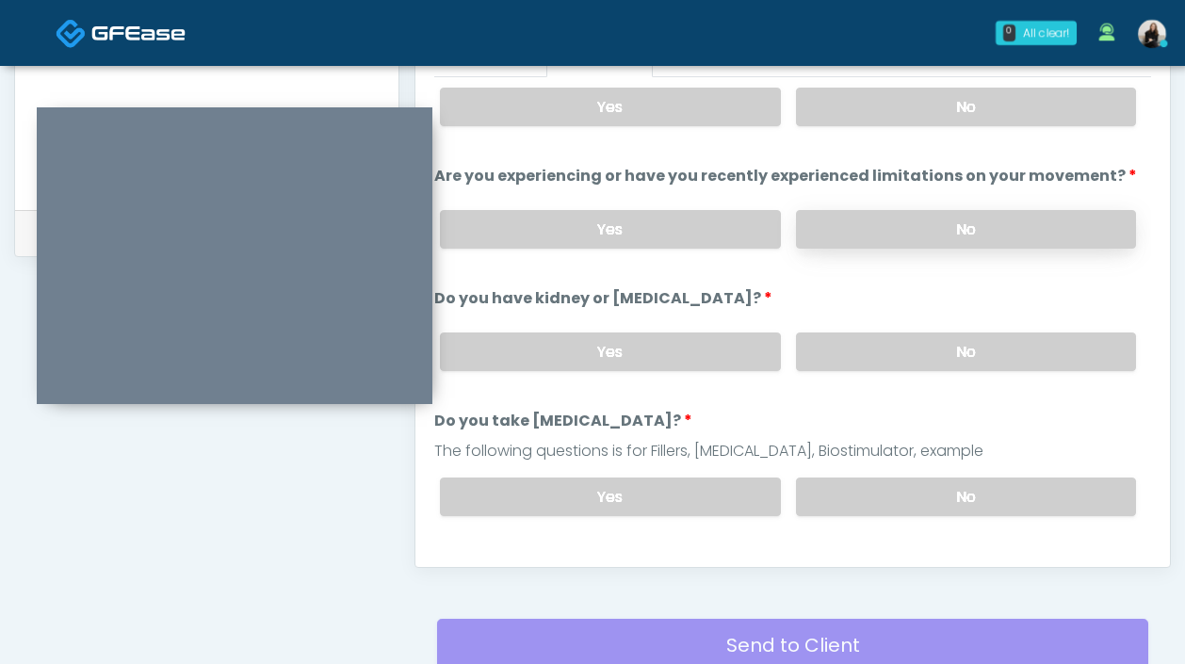
scroll to position [48, 0]
click at [870, 321] on div "Yes No" at bounding box center [788, 350] width 726 height 69
click at [868, 340] on label "No" at bounding box center [966, 351] width 340 height 39
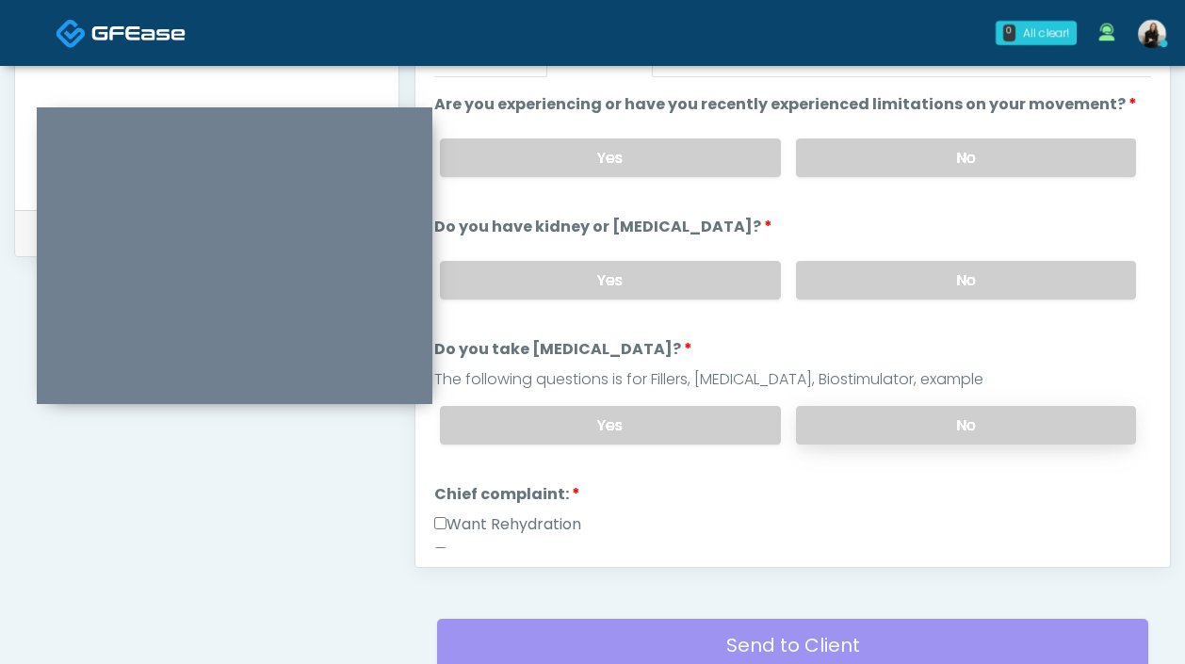
click at [846, 425] on label "No" at bounding box center [966, 425] width 340 height 39
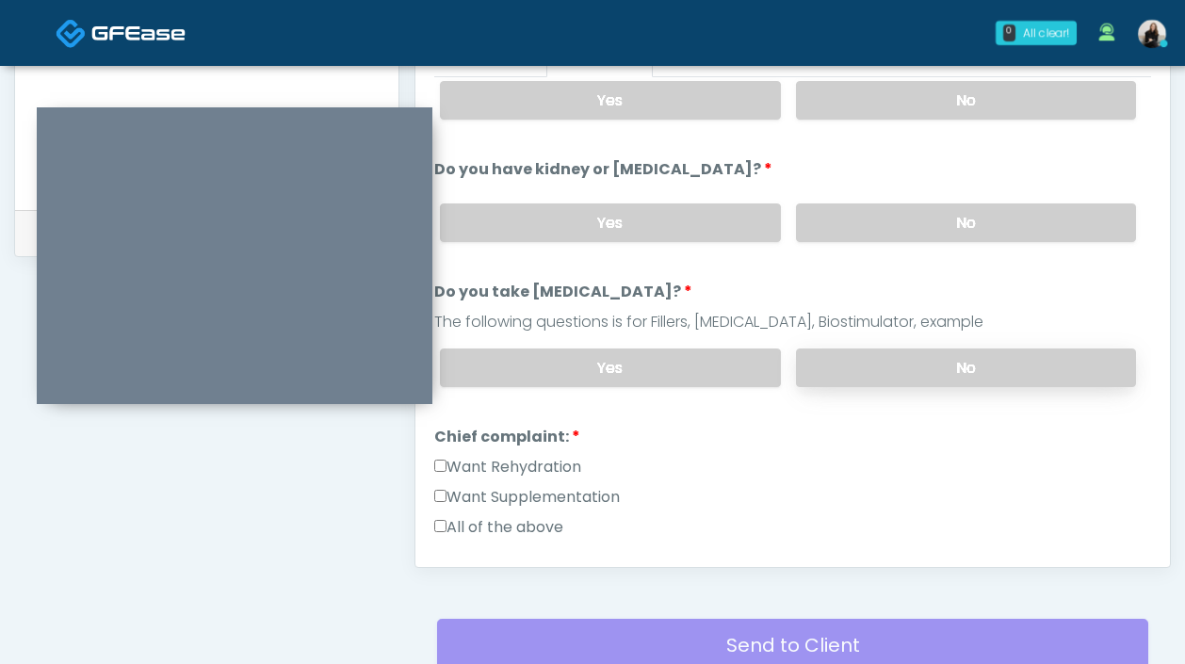
scroll to position [186, 0]
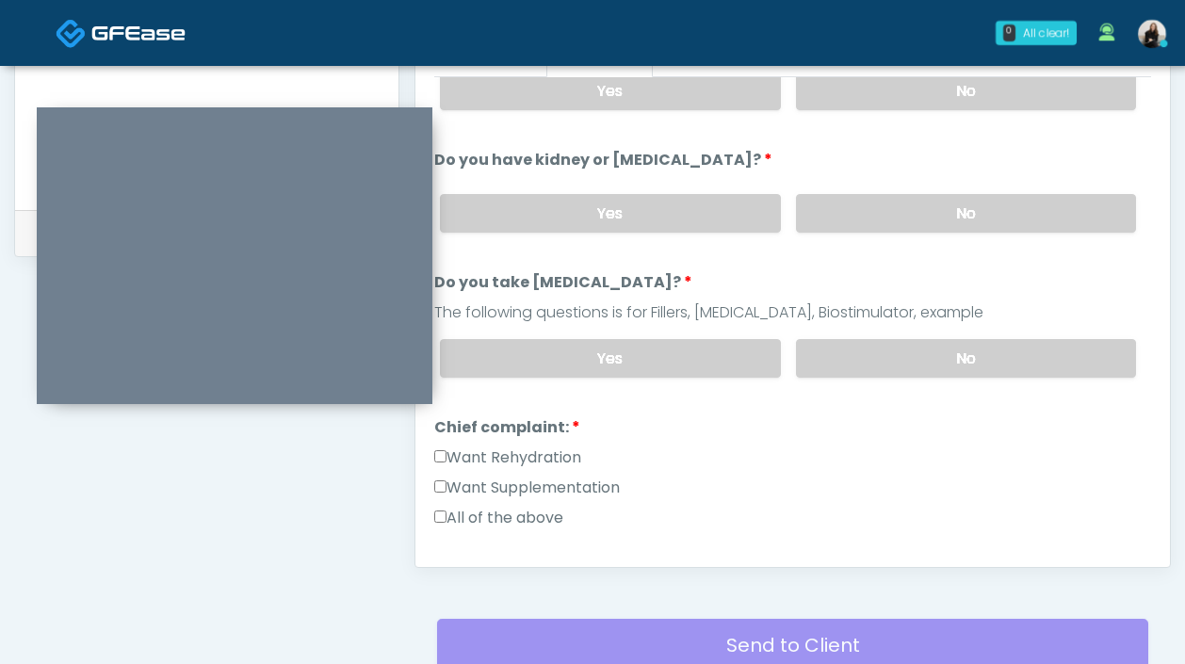
click at [528, 448] on label "Want Rehydration" at bounding box center [507, 457] width 147 height 23
click at [528, 481] on label "Want Supplementation" at bounding box center [527, 488] width 186 height 23
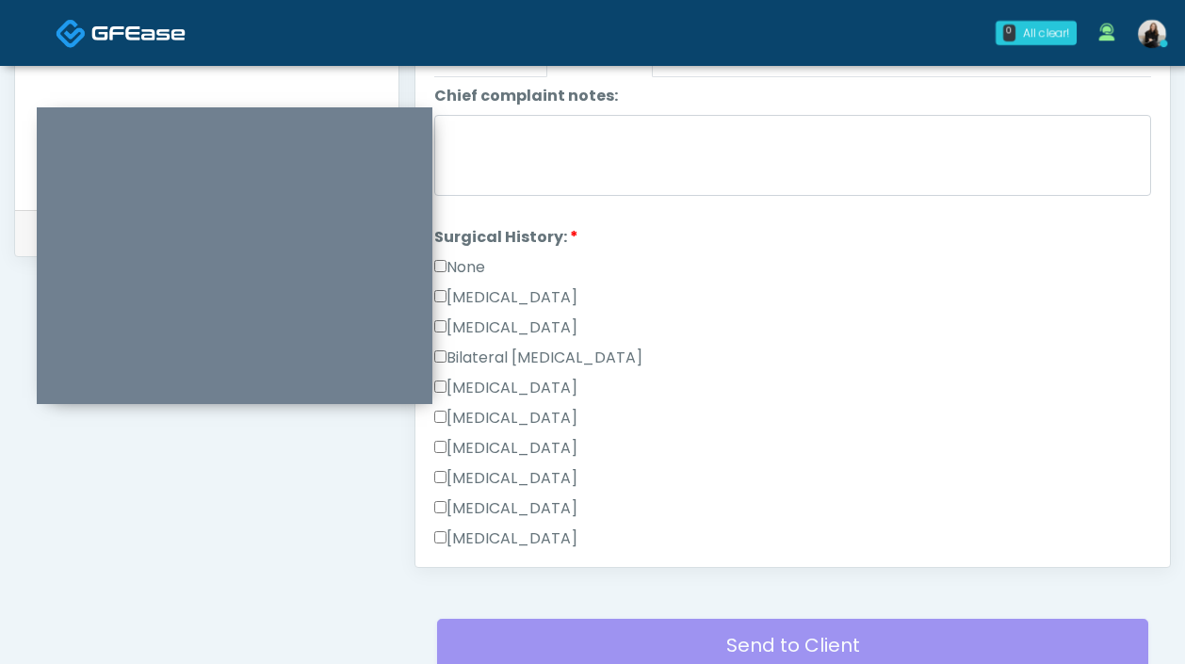
scroll to position [793, 0]
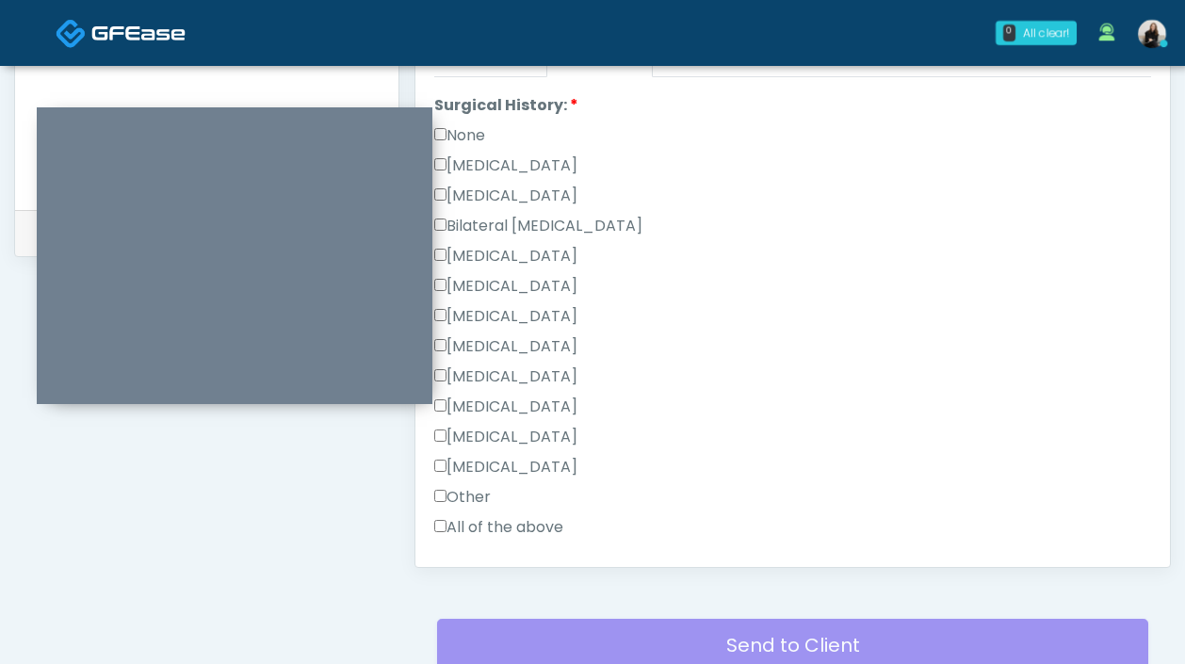
click at [485, 135] on label "None" at bounding box center [459, 135] width 51 height 23
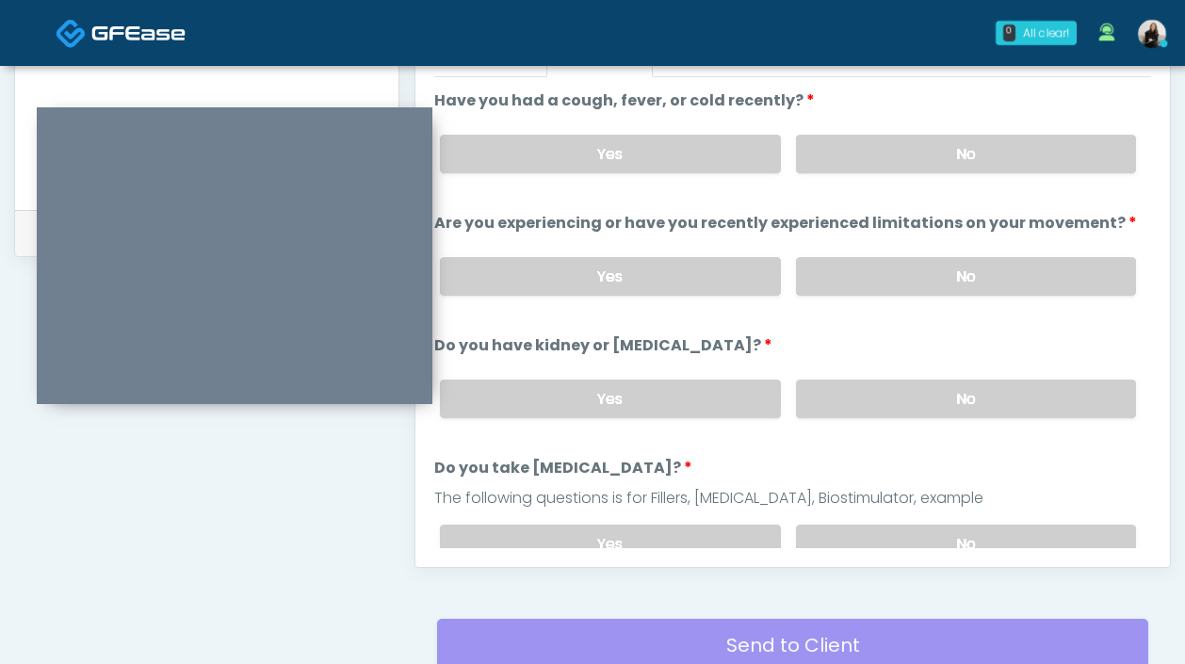
scroll to position [986, 0]
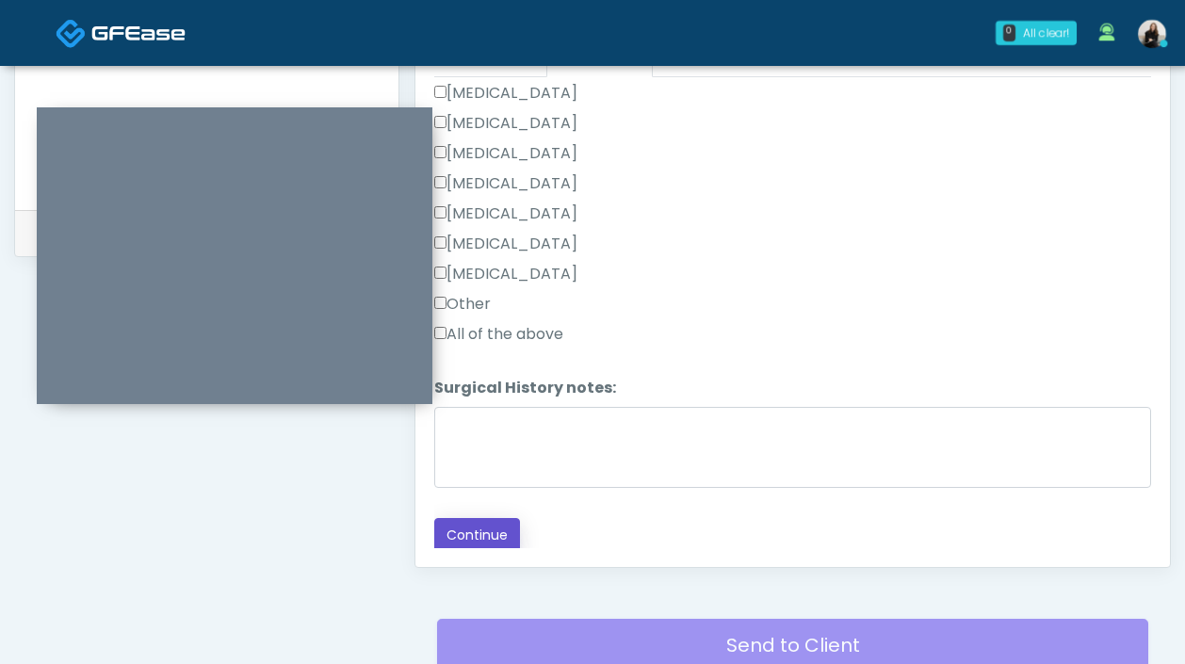
click at [484, 543] on button "Continue" at bounding box center [477, 535] width 86 height 35
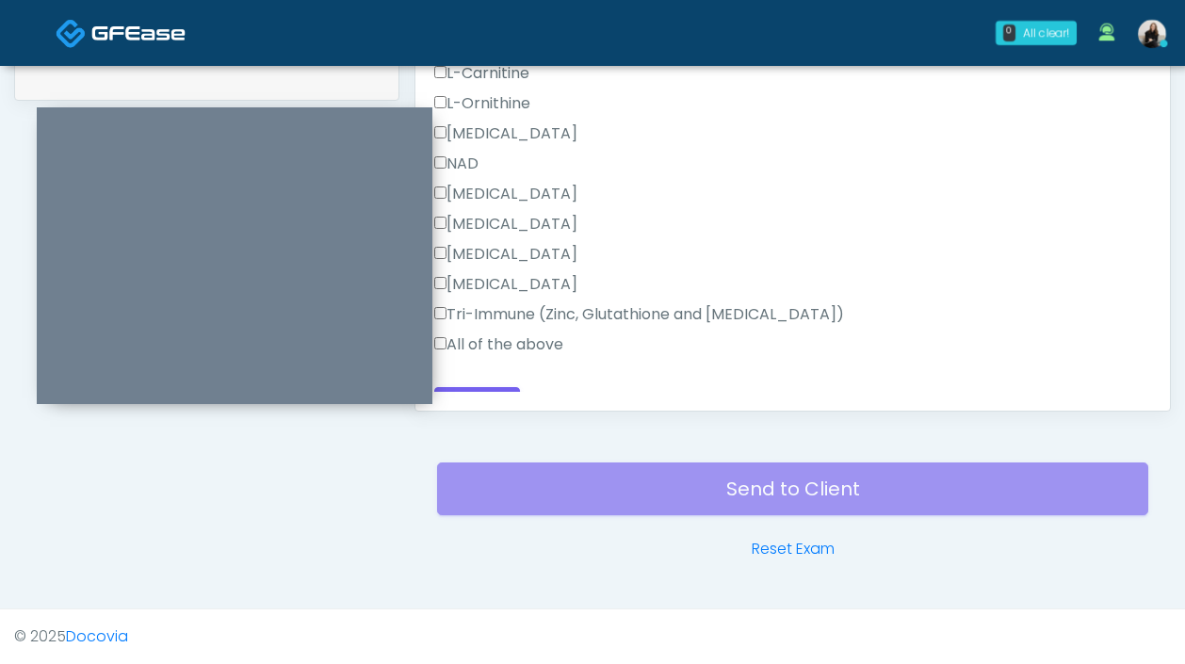
scroll to position [1015, 0]
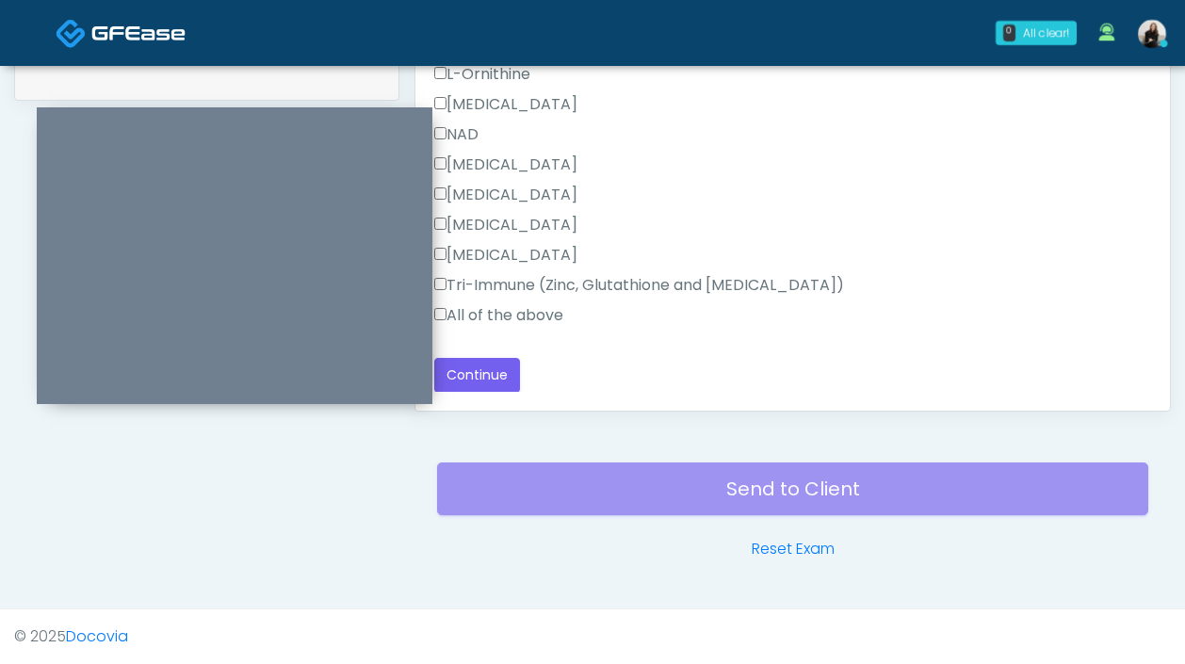
click at [536, 312] on label "All of the above" at bounding box center [498, 315] width 129 height 23
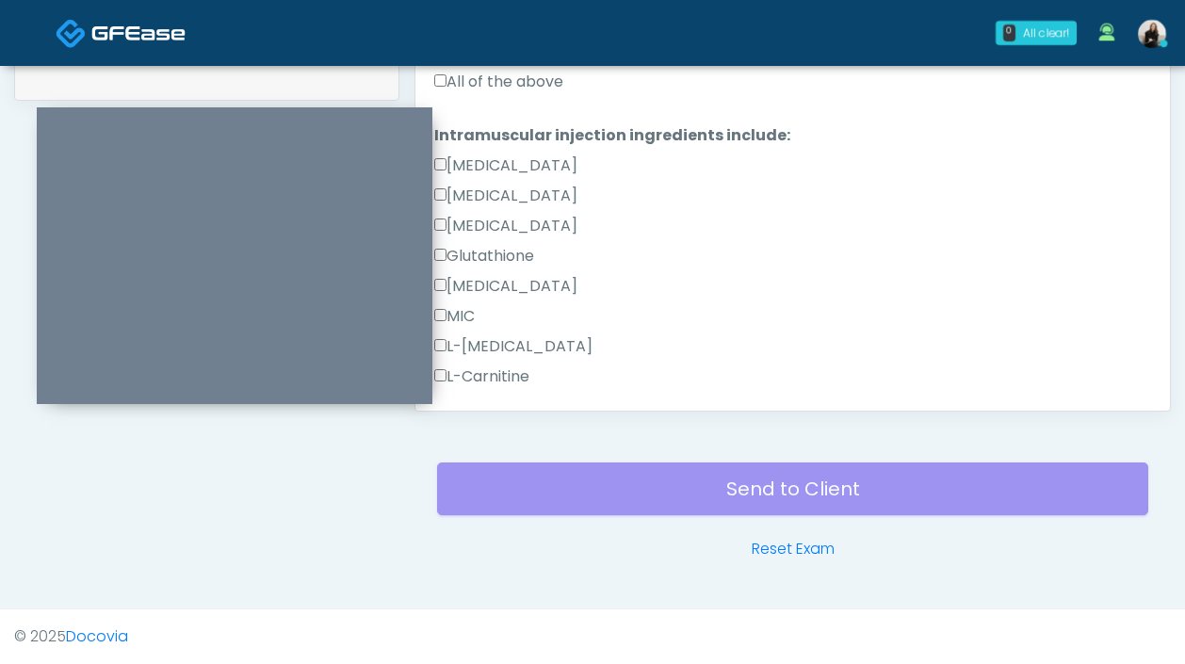
scroll to position [535, 0]
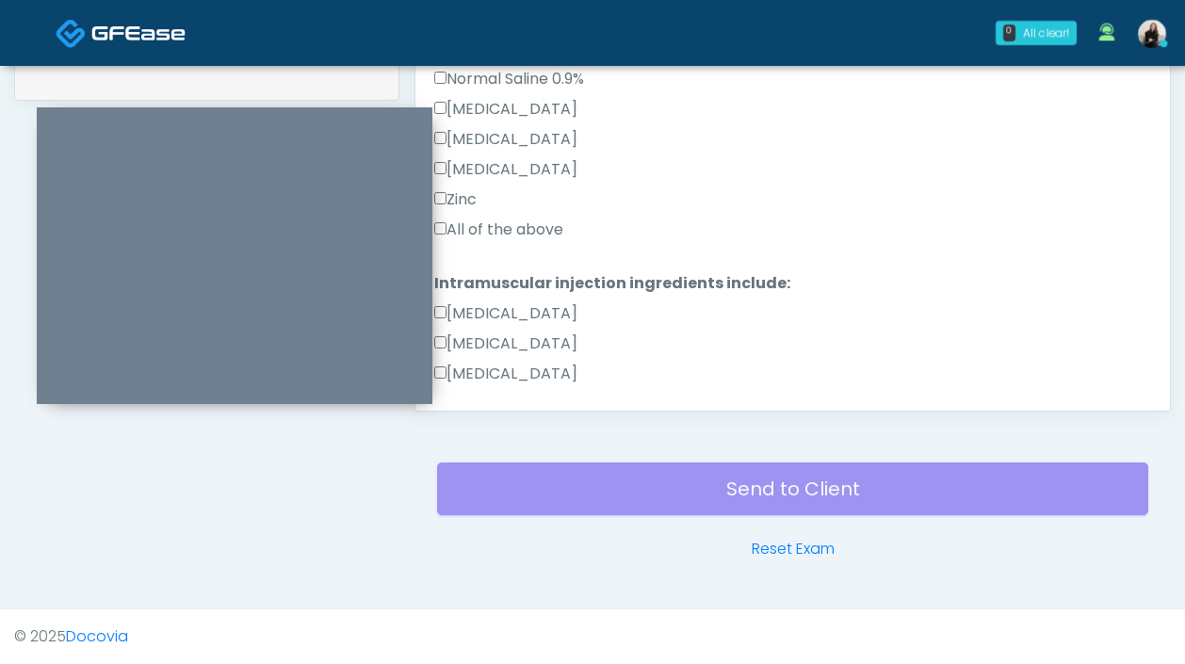
click at [511, 230] on label "All of the above" at bounding box center [498, 230] width 129 height 23
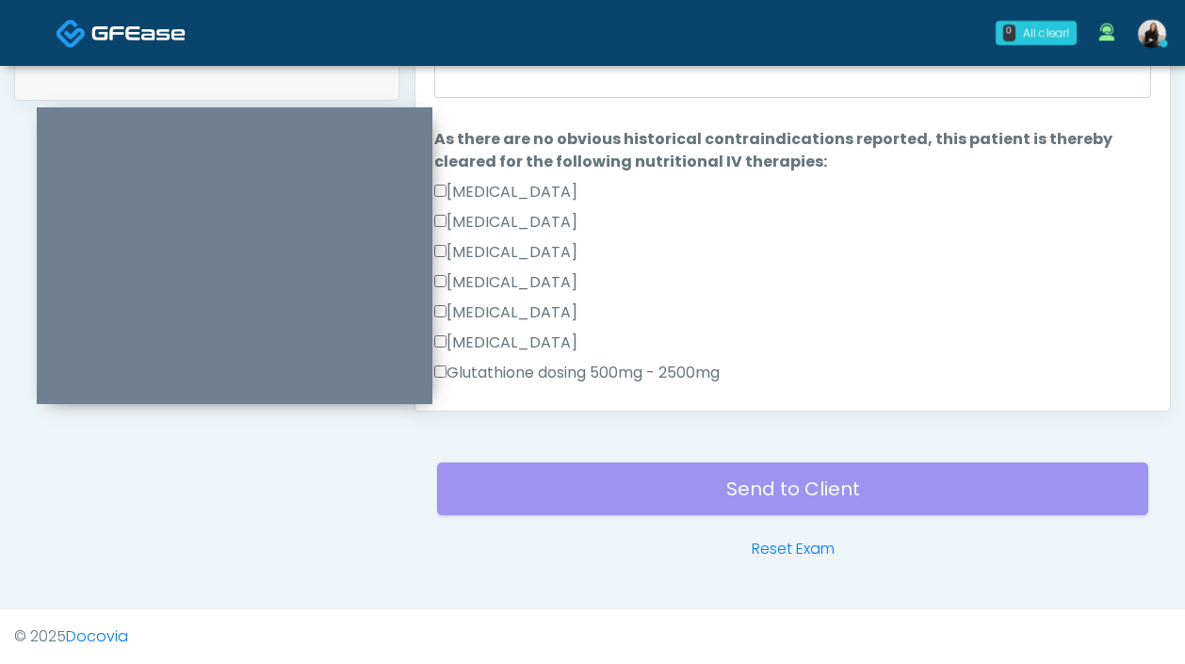
scroll to position [882, 0]
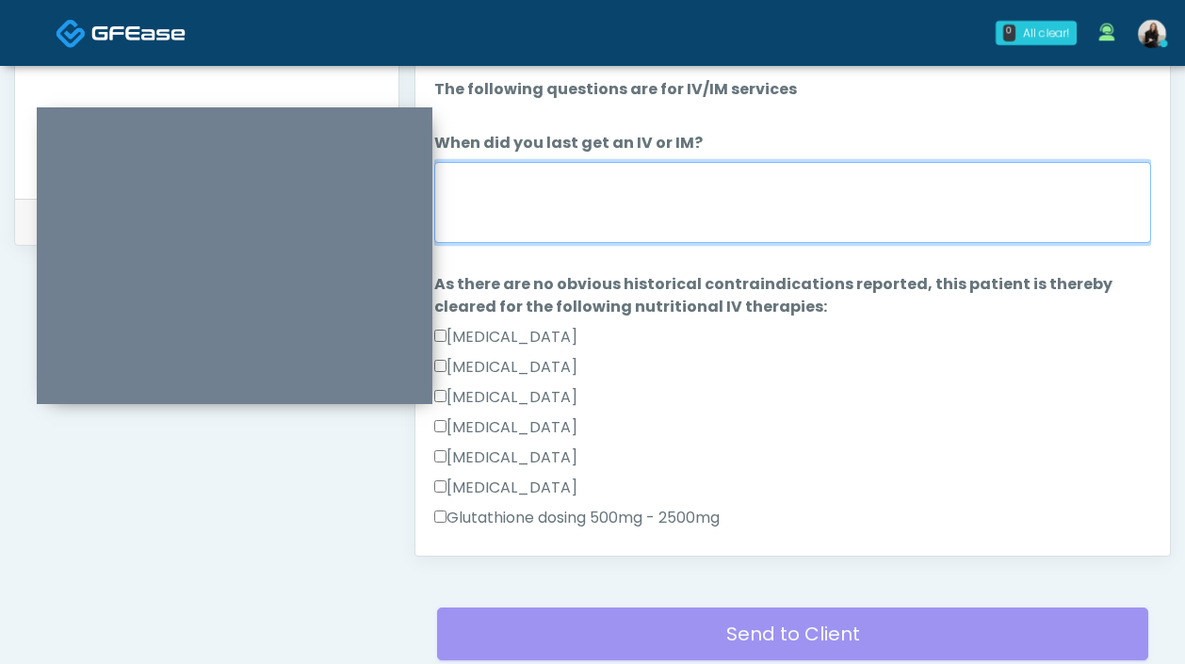
click at [507, 197] on textarea "When did you last get an IV or IM?" at bounding box center [792, 202] width 717 height 81
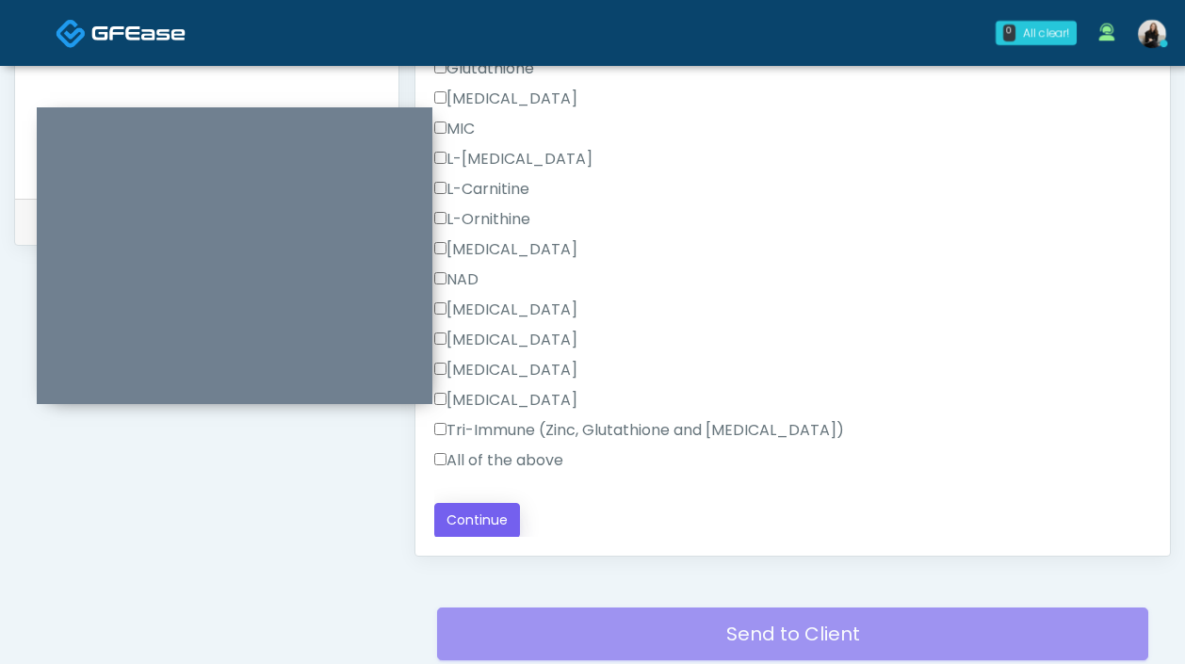
type textarea "********"
click at [492, 519] on button "Continue" at bounding box center [477, 520] width 86 height 35
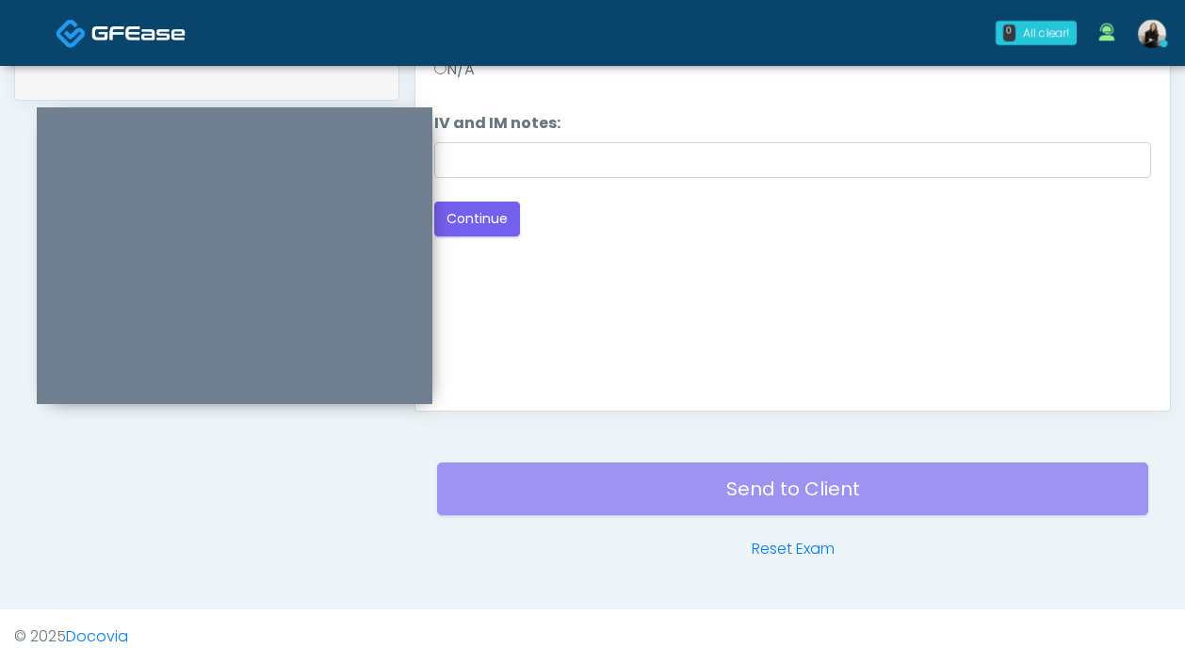
scroll to position [843, 0]
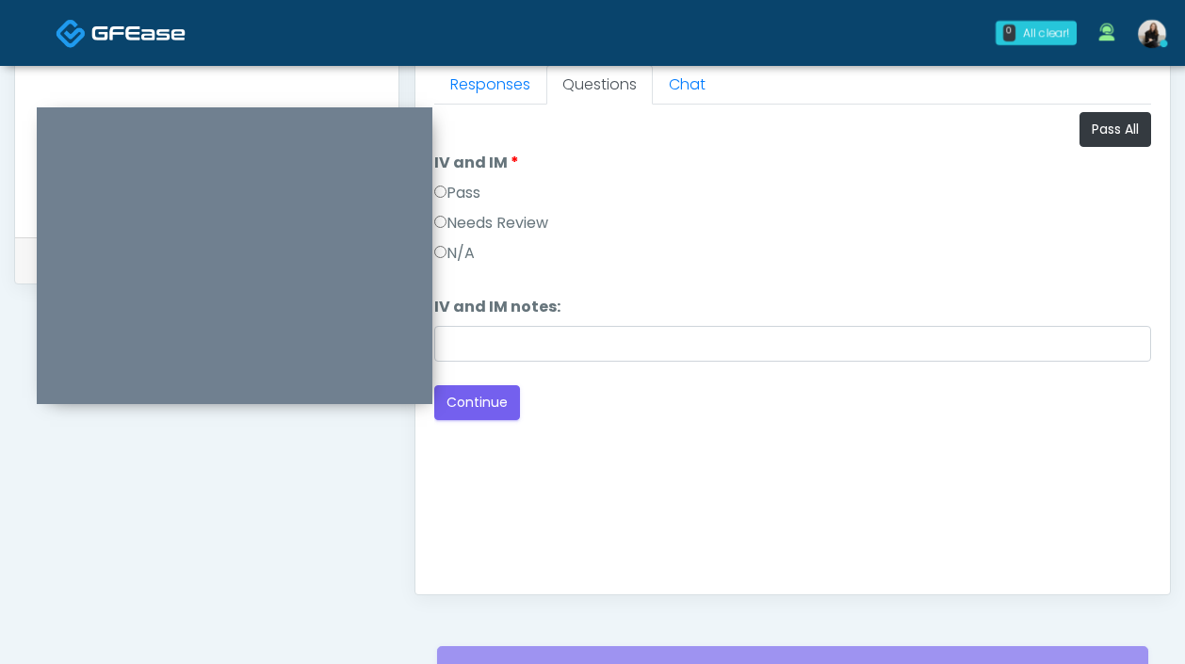
click at [480, 198] on label "Pass" at bounding box center [457, 193] width 46 height 23
click at [470, 395] on button "Continue" at bounding box center [477, 402] width 86 height 35
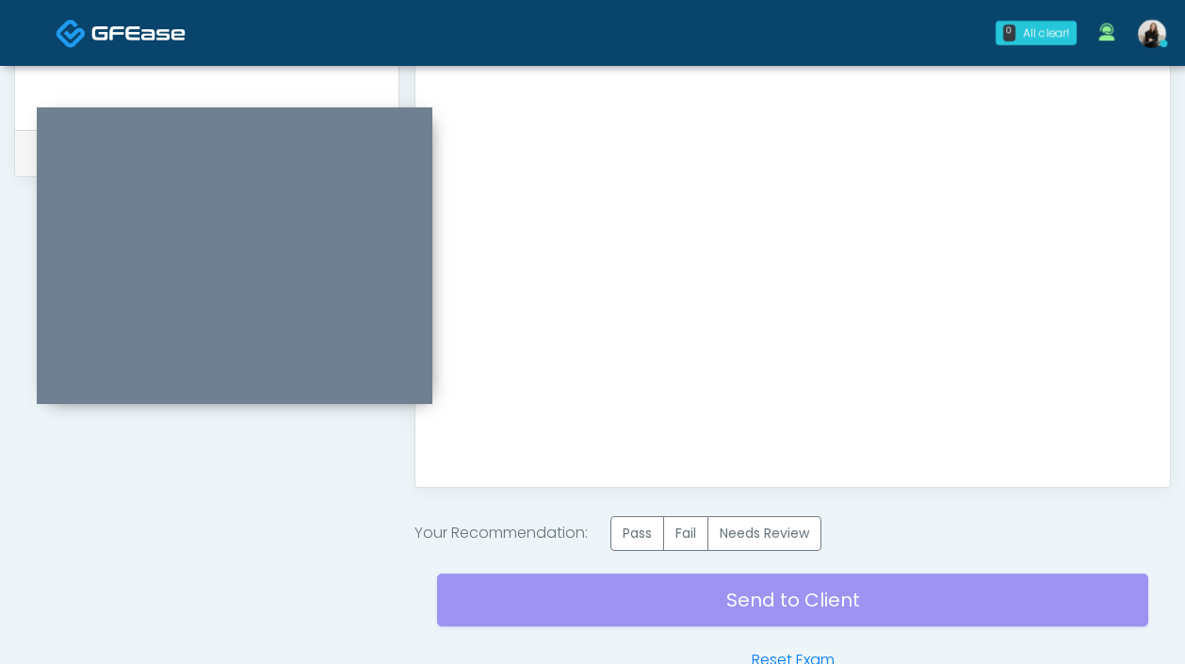
scroll to position [1025, 0]
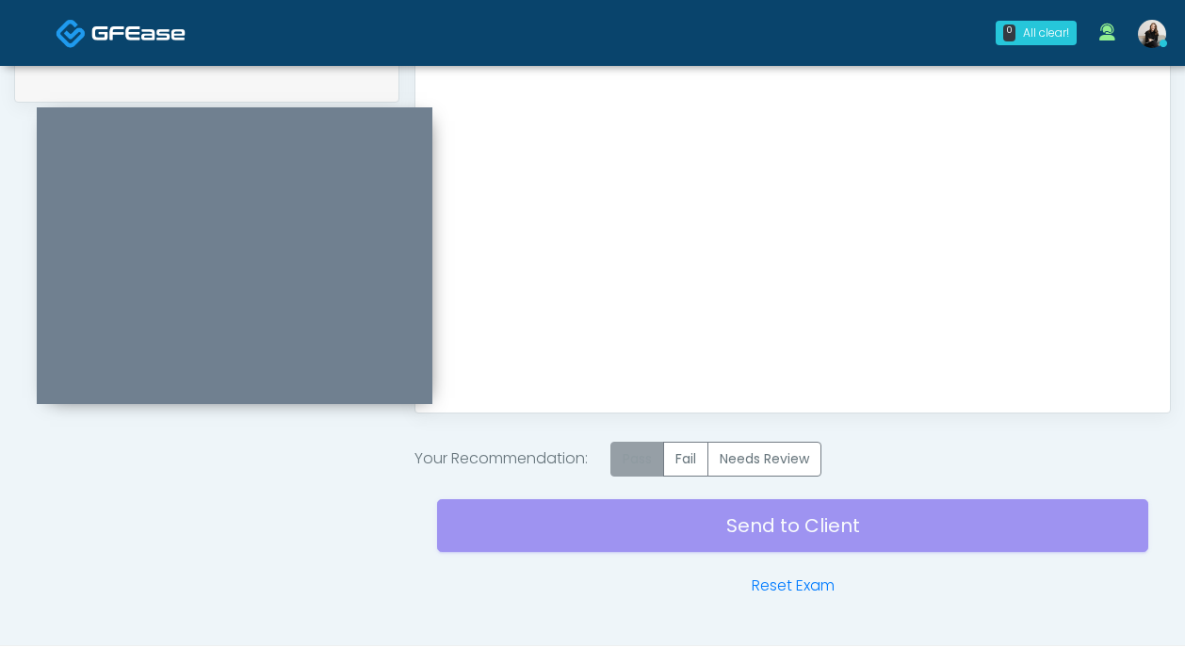
click at [641, 472] on label "Pass" at bounding box center [637, 459] width 54 height 35
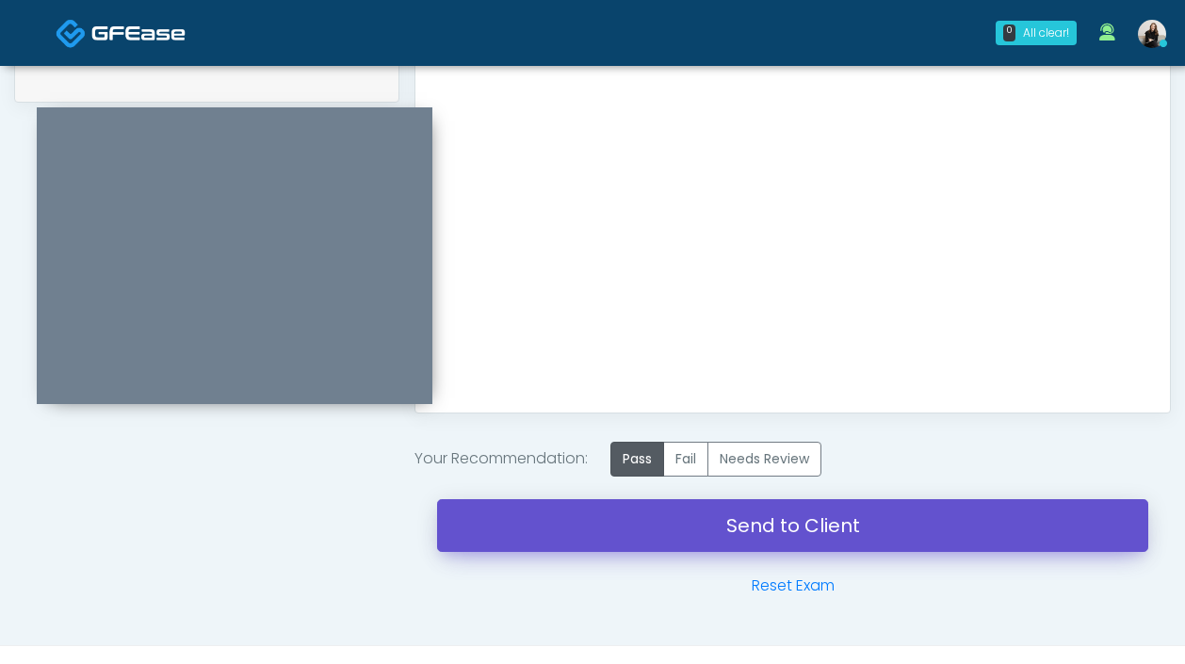
click at [637, 539] on link "Send to Client" at bounding box center [792, 525] width 711 height 53
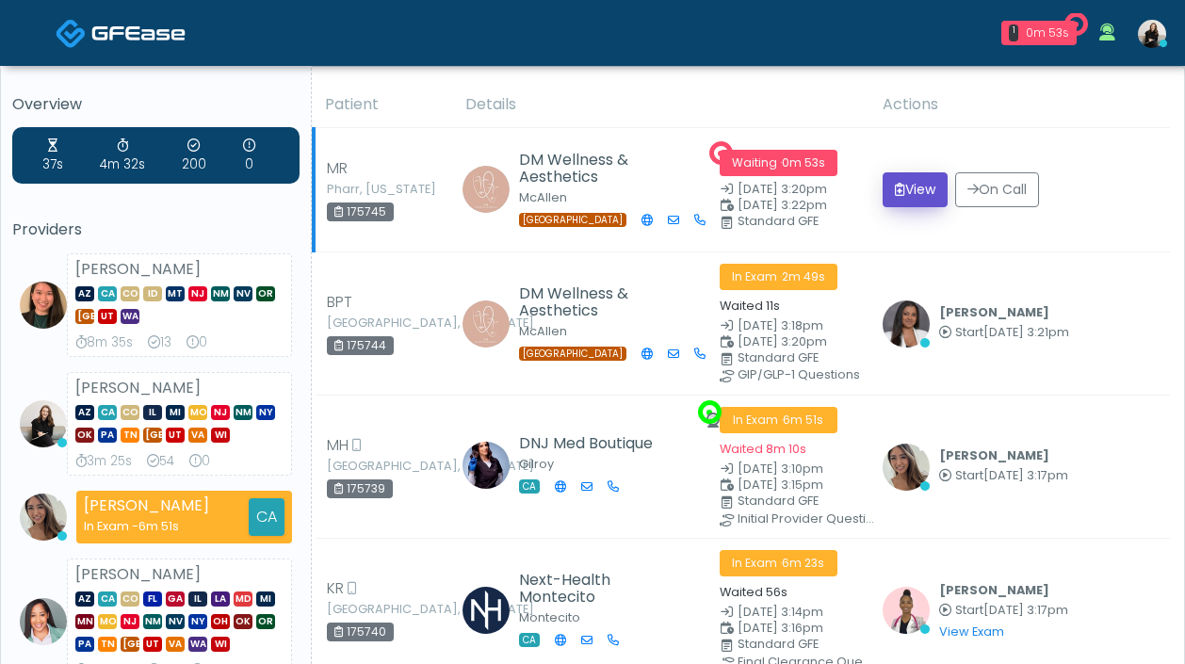
click at [919, 185] on button "View" at bounding box center [915, 189] width 65 height 35
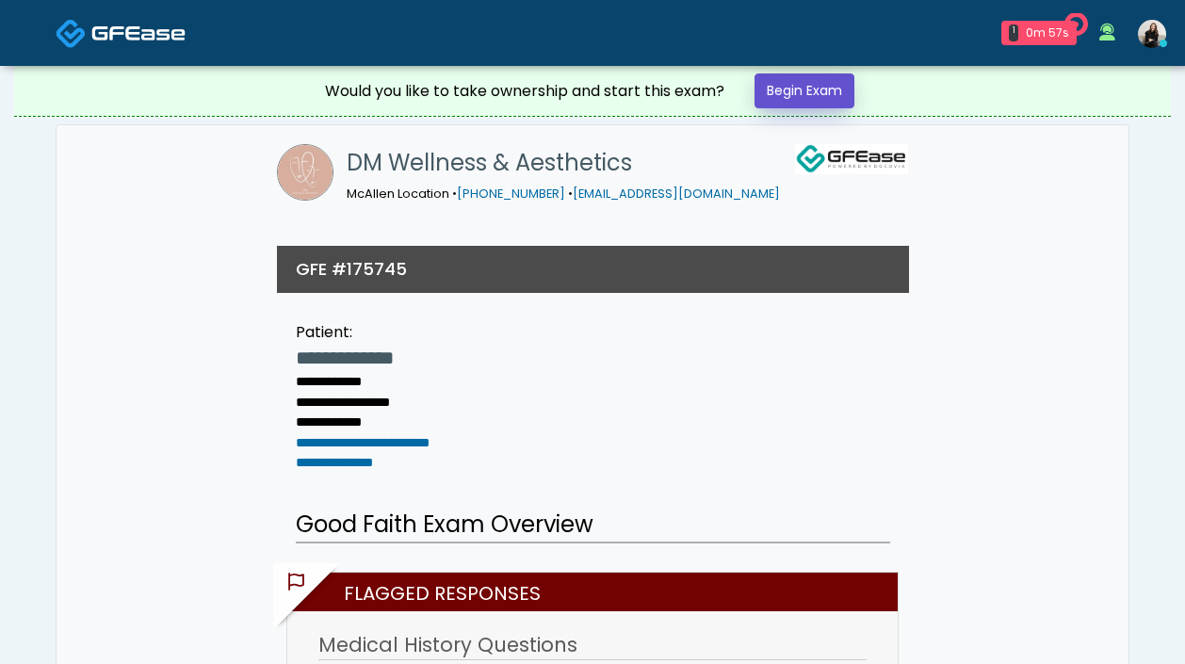
click at [824, 99] on link "Begin Exam" at bounding box center [804, 90] width 100 height 35
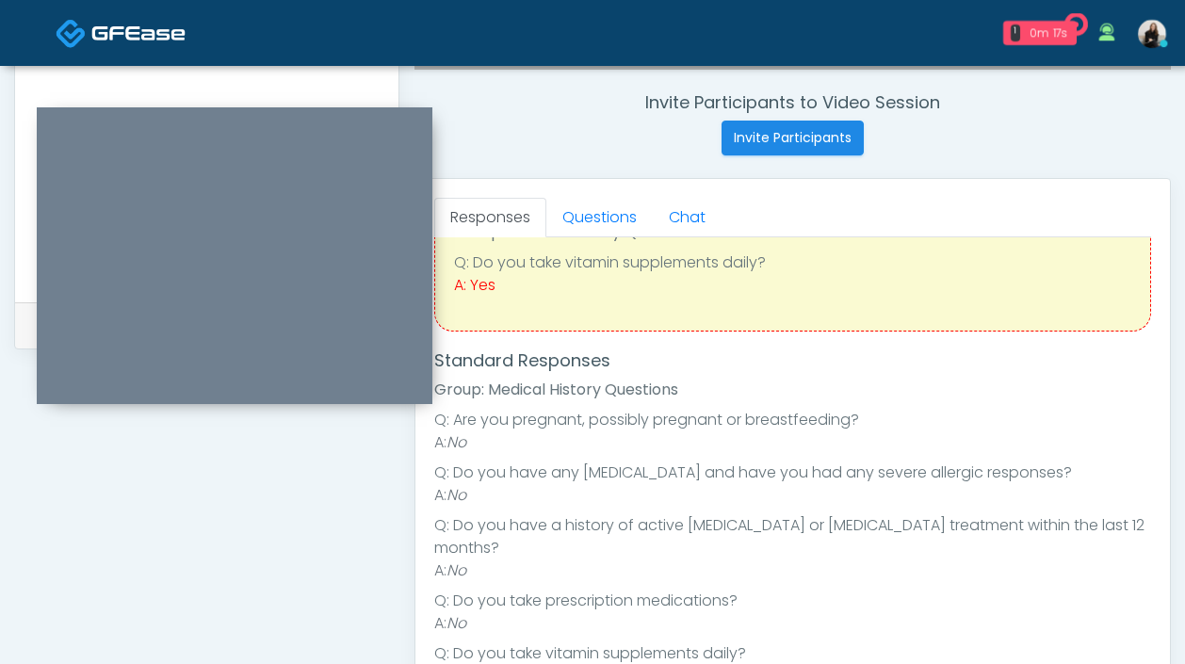
scroll to position [424, 0]
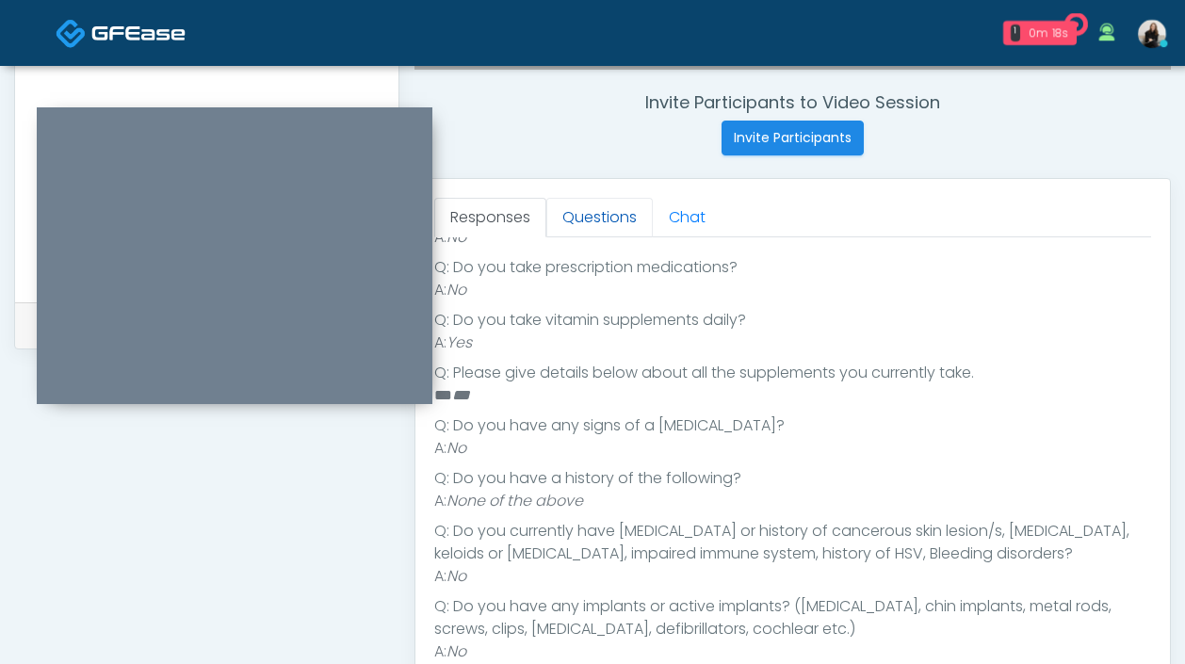
click at [602, 207] on link "Questions" at bounding box center [599, 218] width 106 height 40
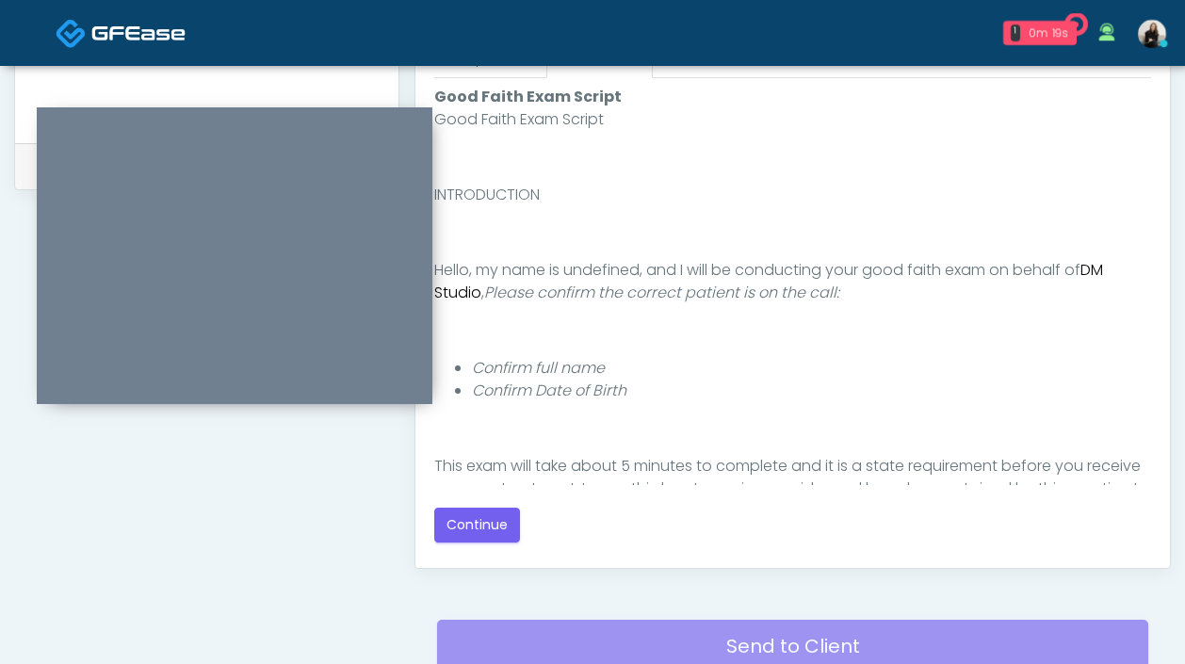
scroll to position [1027, 0]
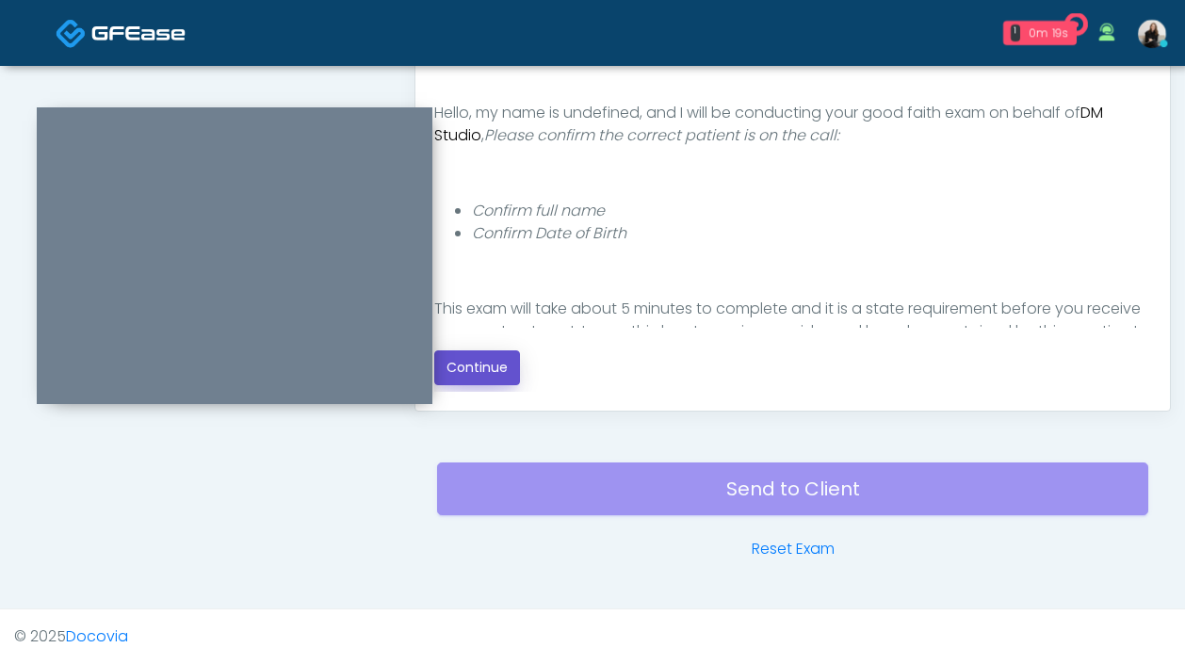
click at [483, 373] on button "Continue" at bounding box center [477, 367] width 86 height 35
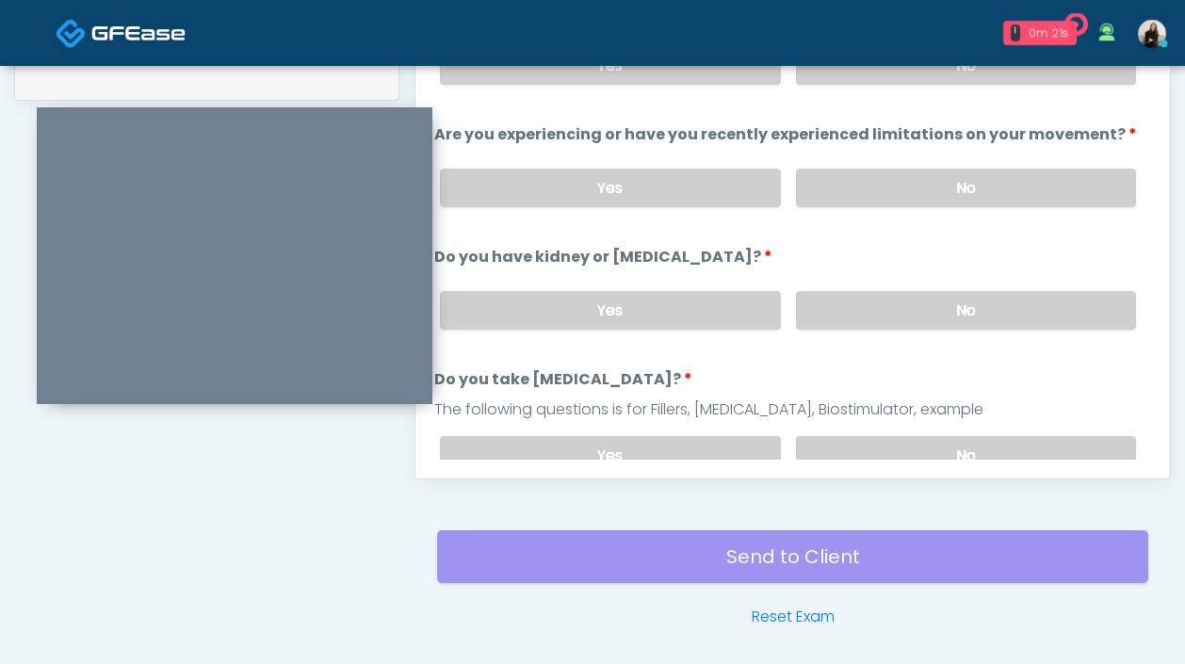
scroll to position [797, 0]
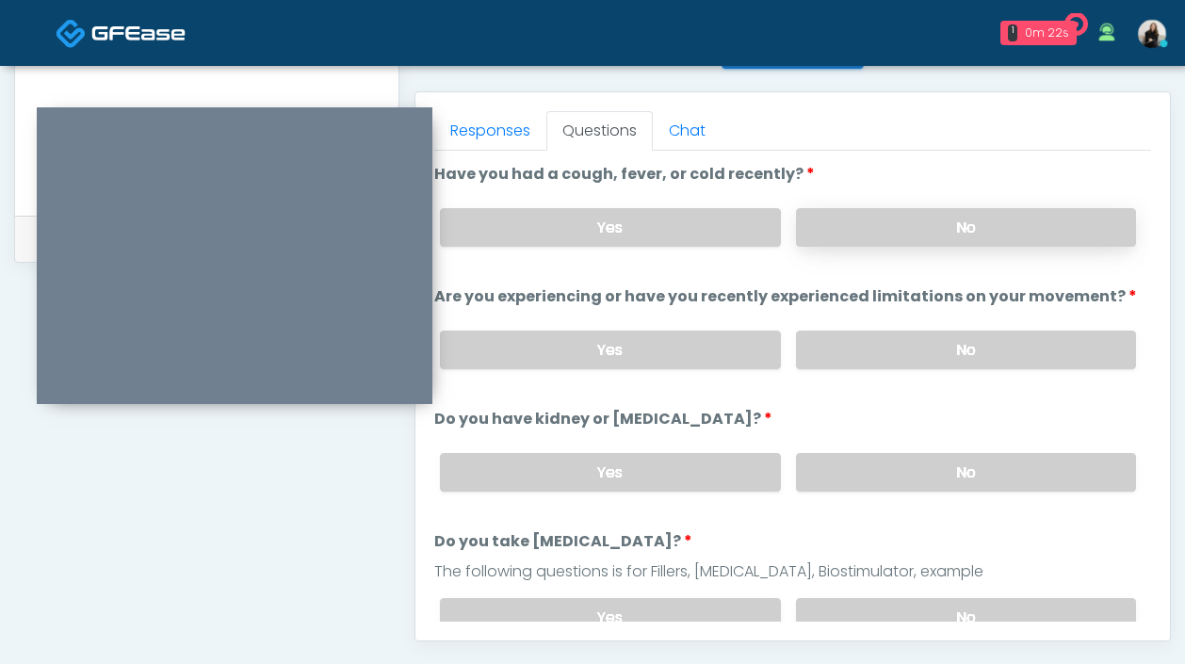
click at [872, 213] on label "No" at bounding box center [966, 227] width 340 height 39
click at [829, 366] on label "No" at bounding box center [966, 350] width 340 height 39
click at [825, 467] on label "No" at bounding box center [966, 472] width 340 height 39
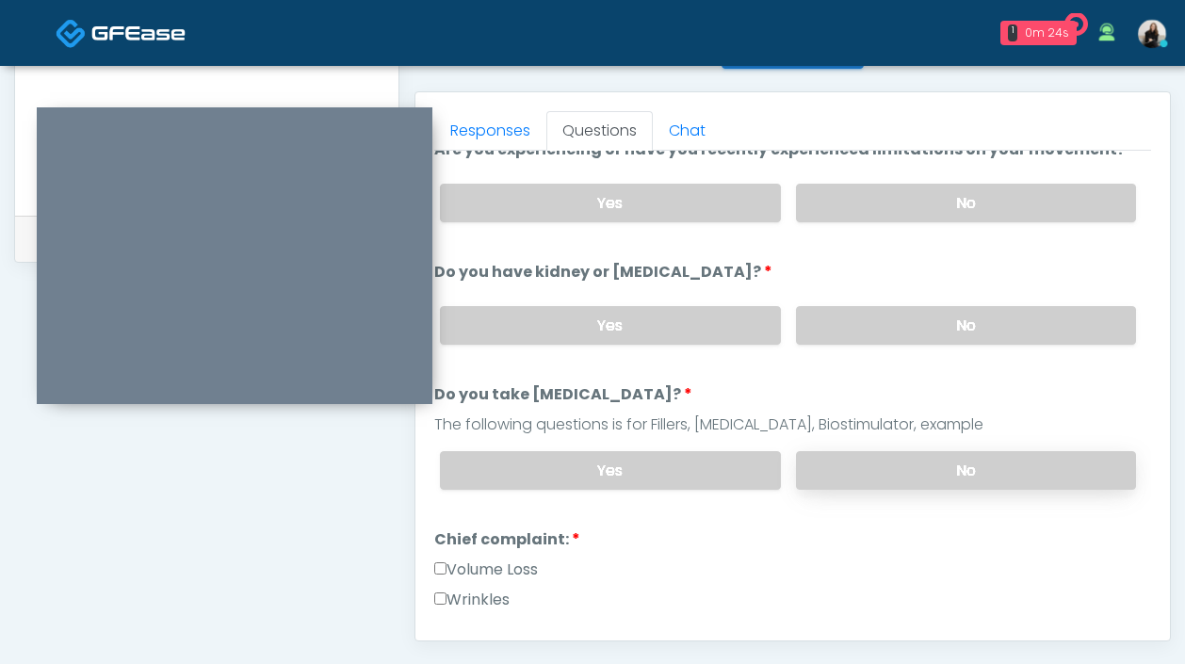
click at [824, 475] on label "No" at bounding box center [966, 470] width 340 height 39
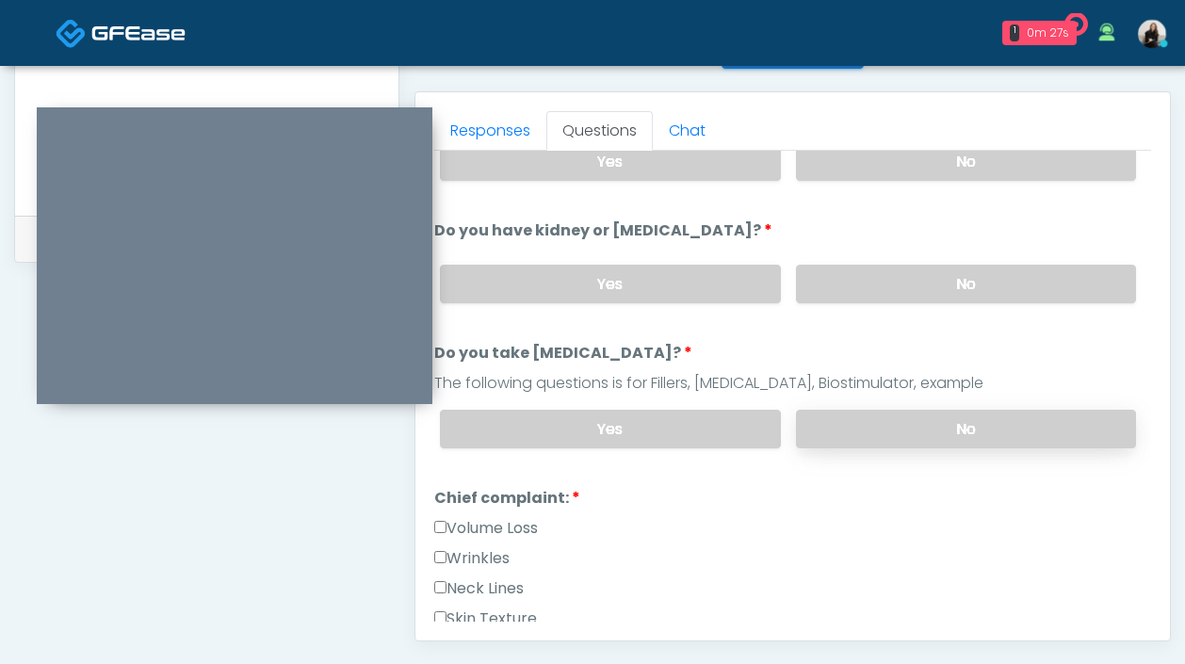
scroll to position [273, 0]
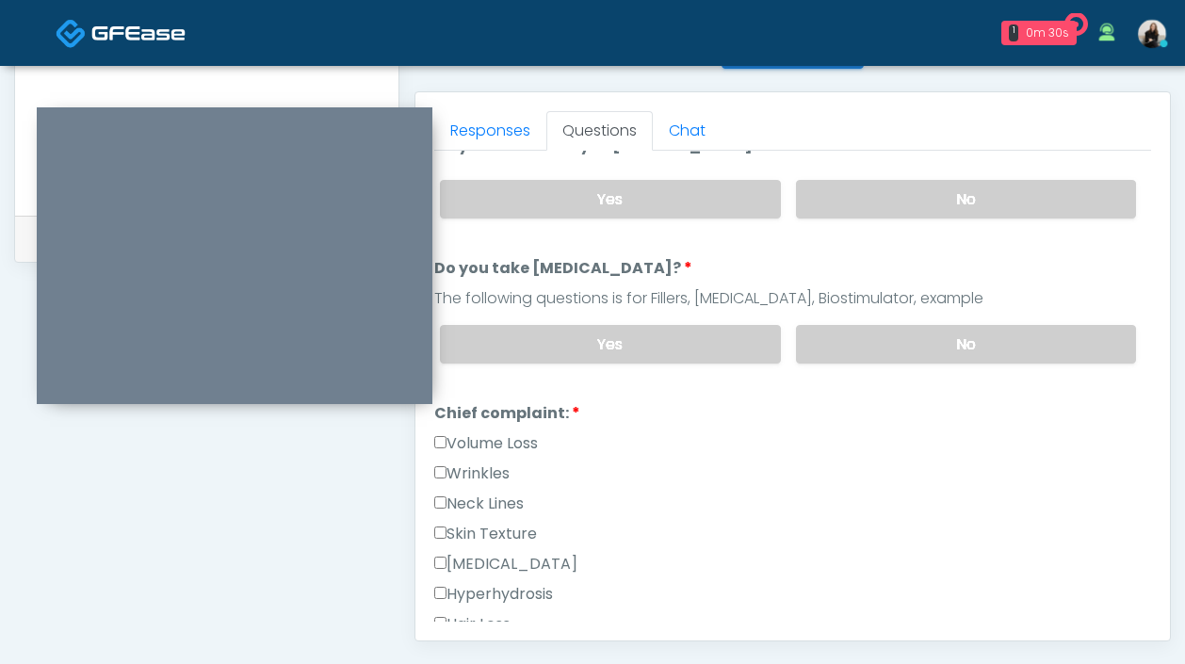
click at [499, 470] on label "Wrinkles" at bounding box center [471, 473] width 75 height 23
click at [499, 432] on label "Volume Loss" at bounding box center [486, 443] width 104 height 23
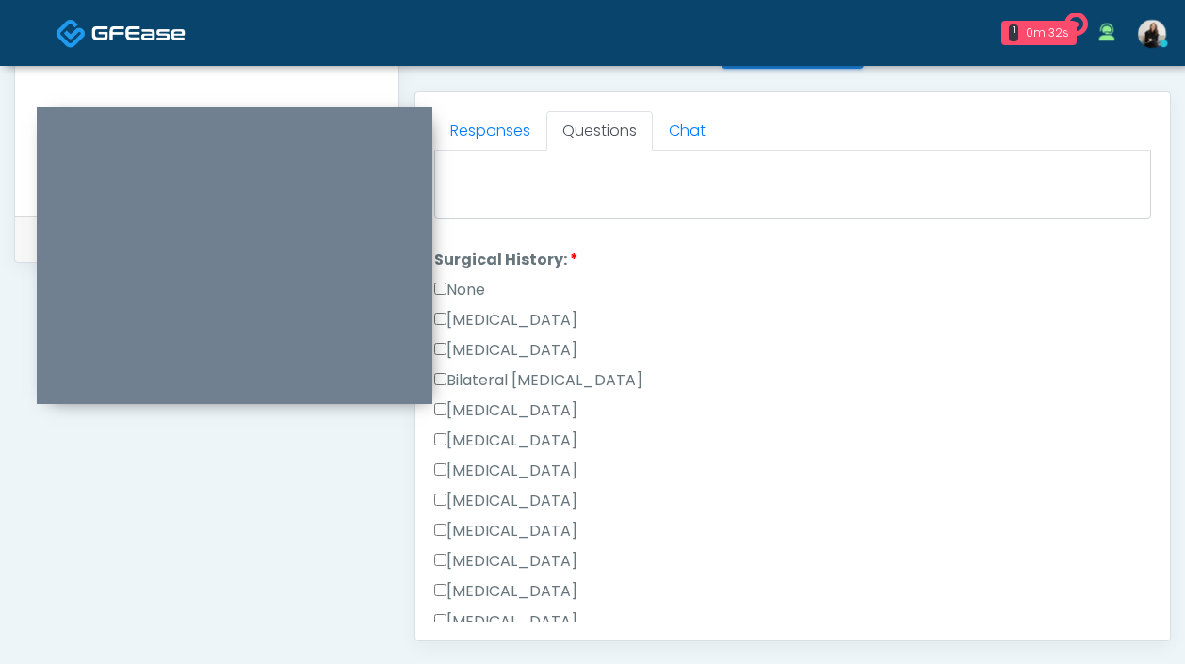
scroll to position [1115, 0]
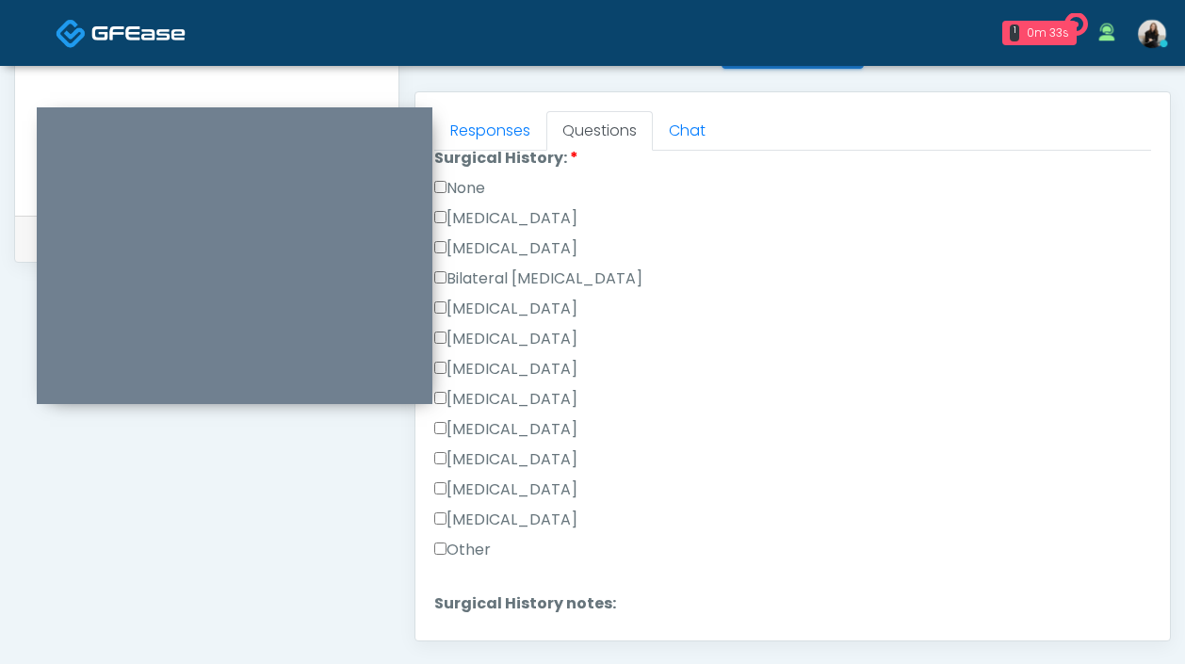
click at [471, 183] on label "None" at bounding box center [459, 188] width 51 height 23
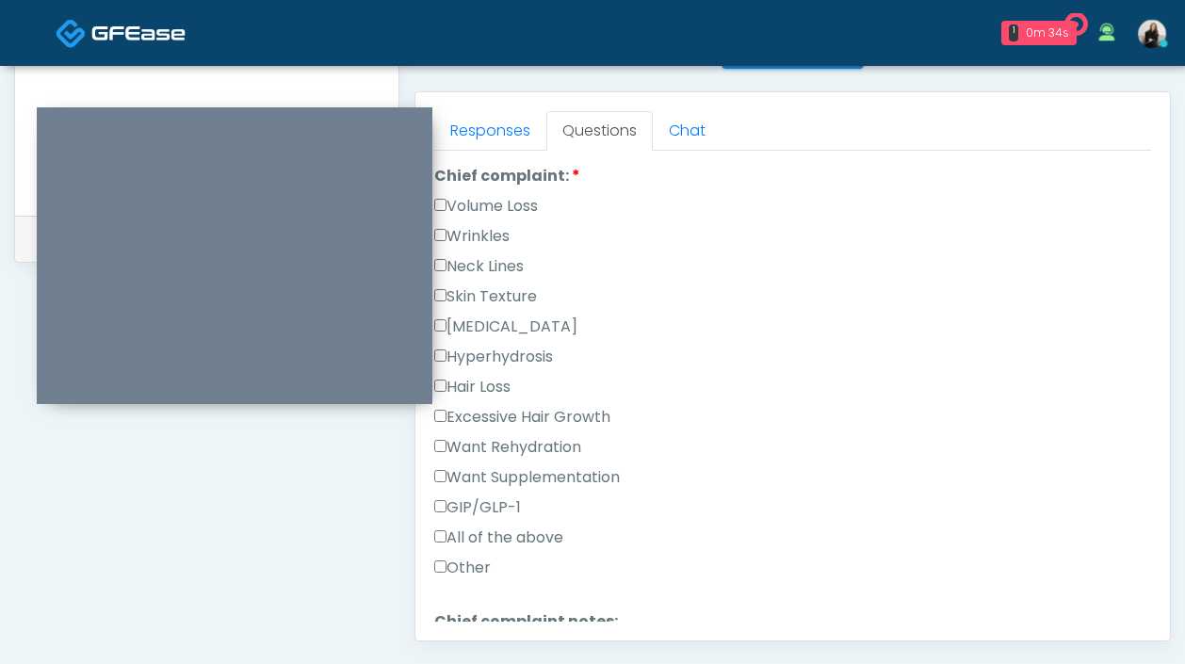
scroll to position [455, 0]
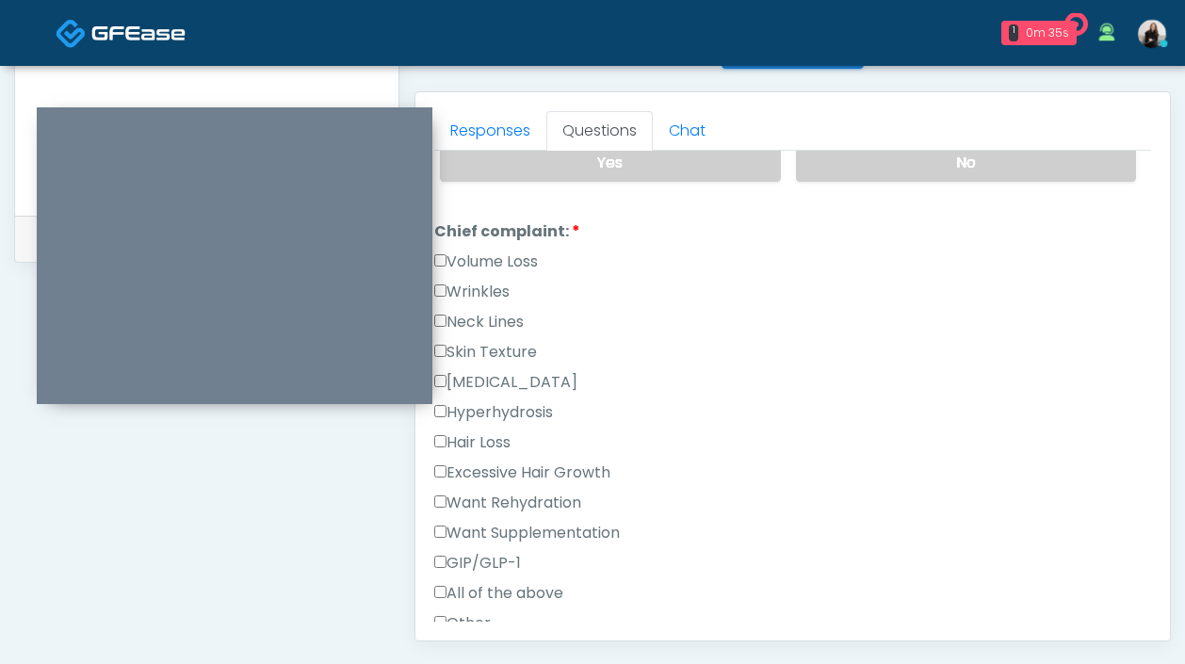
click at [497, 254] on label "Volume Loss" at bounding box center [486, 262] width 104 height 23
click at [496, 281] on label "Wrinkles" at bounding box center [471, 292] width 75 height 23
click at [490, 507] on label "Want Rehydration" at bounding box center [507, 503] width 147 height 23
click at [490, 527] on label "Want Supplementation" at bounding box center [527, 533] width 186 height 23
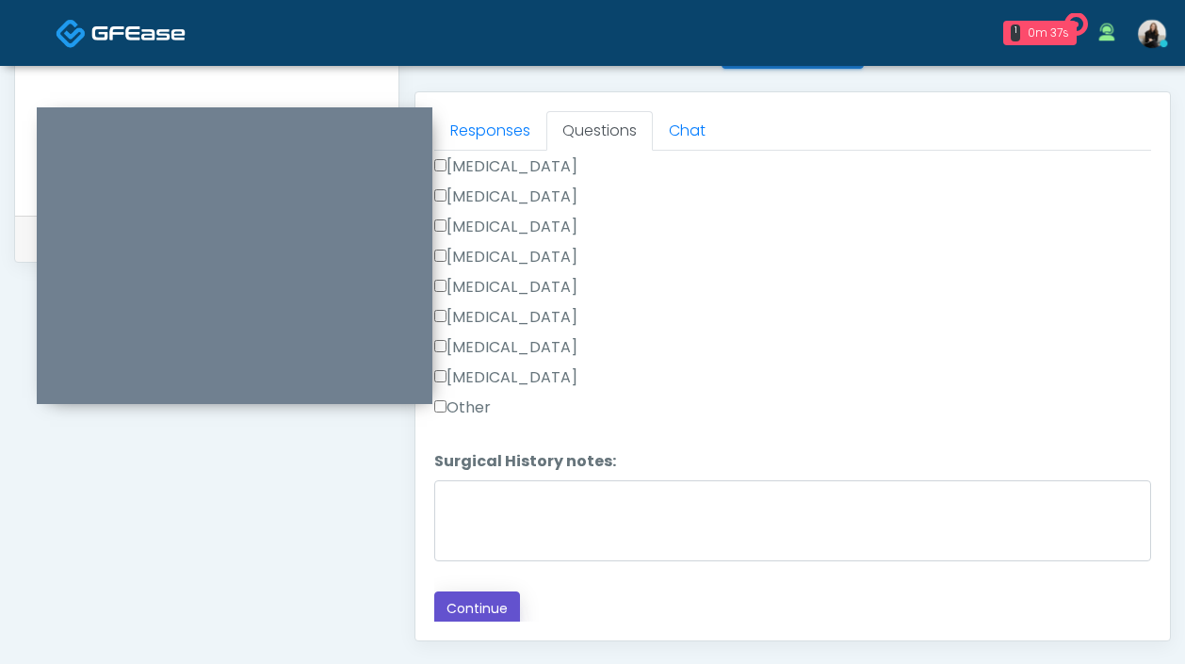
click at [472, 610] on button "Continue" at bounding box center [477, 609] width 86 height 35
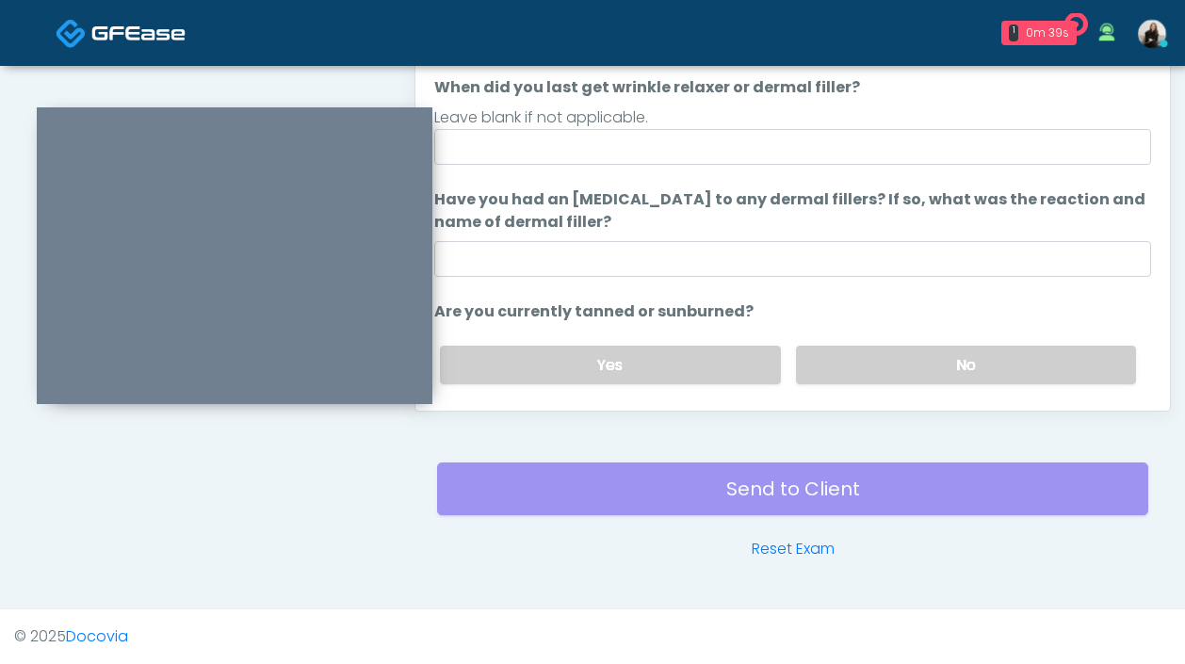
scroll to position [821, 0]
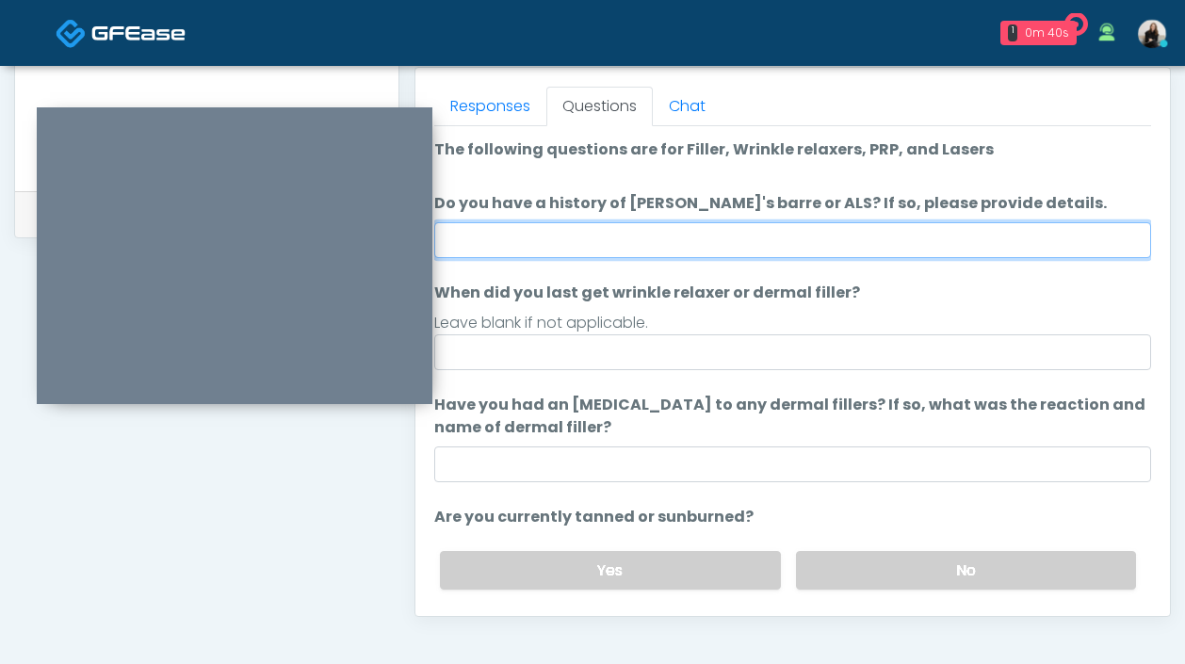
click at [578, 241] on input "Do you have a history of Guillain's barre or ALS? If so, please provide details." at bounding box center [792, 240] width 717 height 36
type input "**"
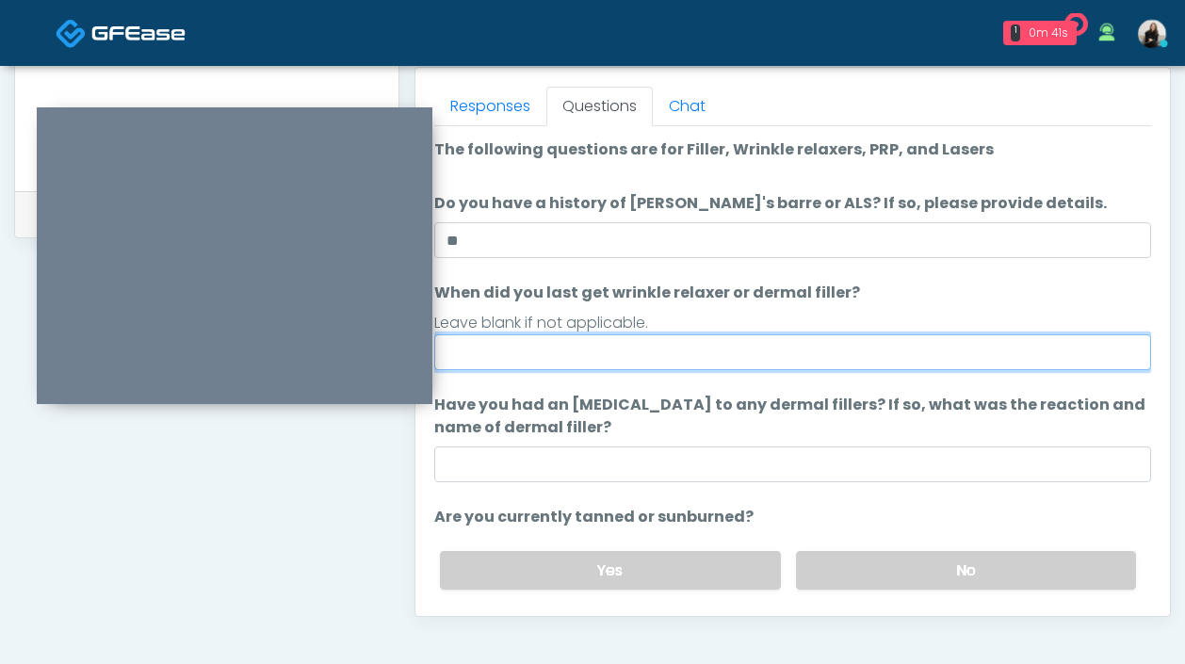
click at [577, 356] on input "When did you last get wrinkle relaxer or dermal filler?" at bounding box center [792, 352] width 717 height 36
drag, startPoint x: 548, startPoint y: 358, endPoint x: 411, endPoint y: 351, distance: 137.7
click at [399, 219] on div "Invite Participants to Video Session Invite Participants Responses Questions Ch…" at bounding box center [784, 47] width 771 height 1436
type input "*****"
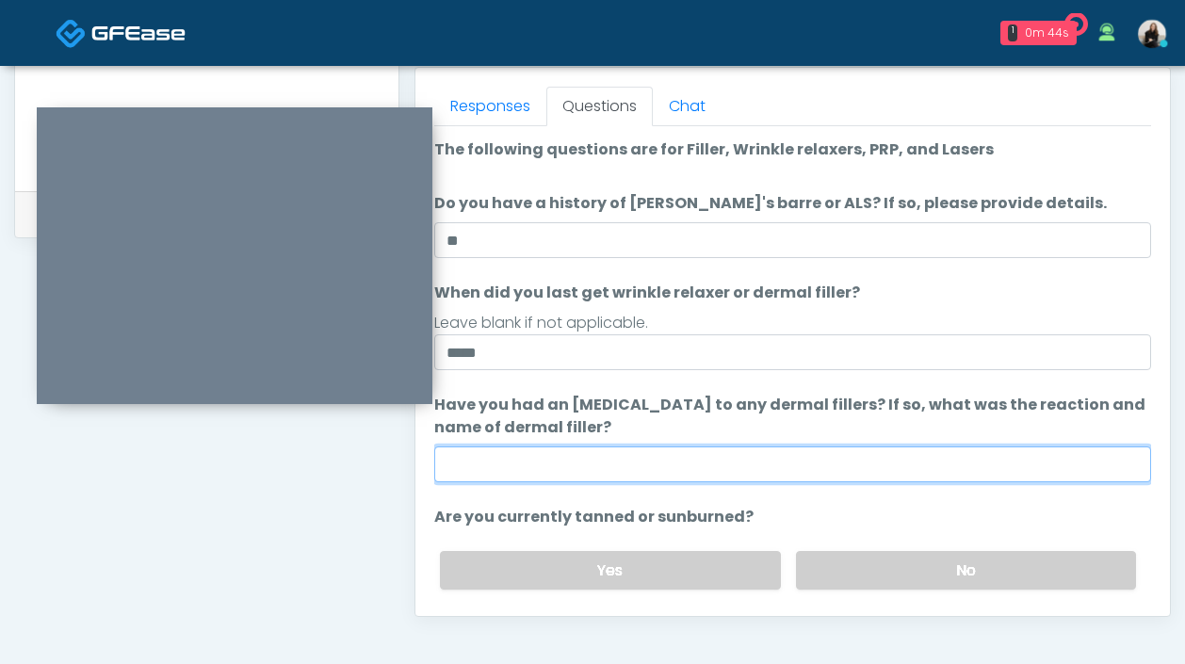
click at [552, 462] on input "Have you had an allergic response to any dermal fillers? If so, what was the re…" at bounding box center [792, 464] width 717 height 36
type input "**"
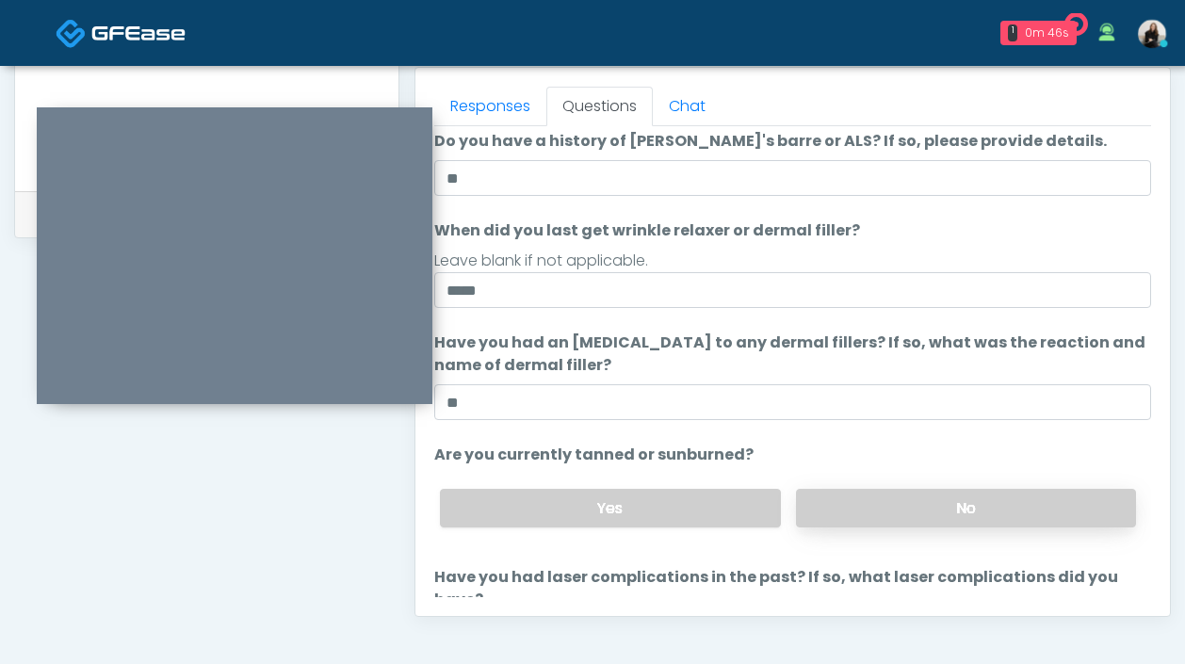
click at [900, 525] on label "No" at bounding box center [966, 508] width 340 height 39
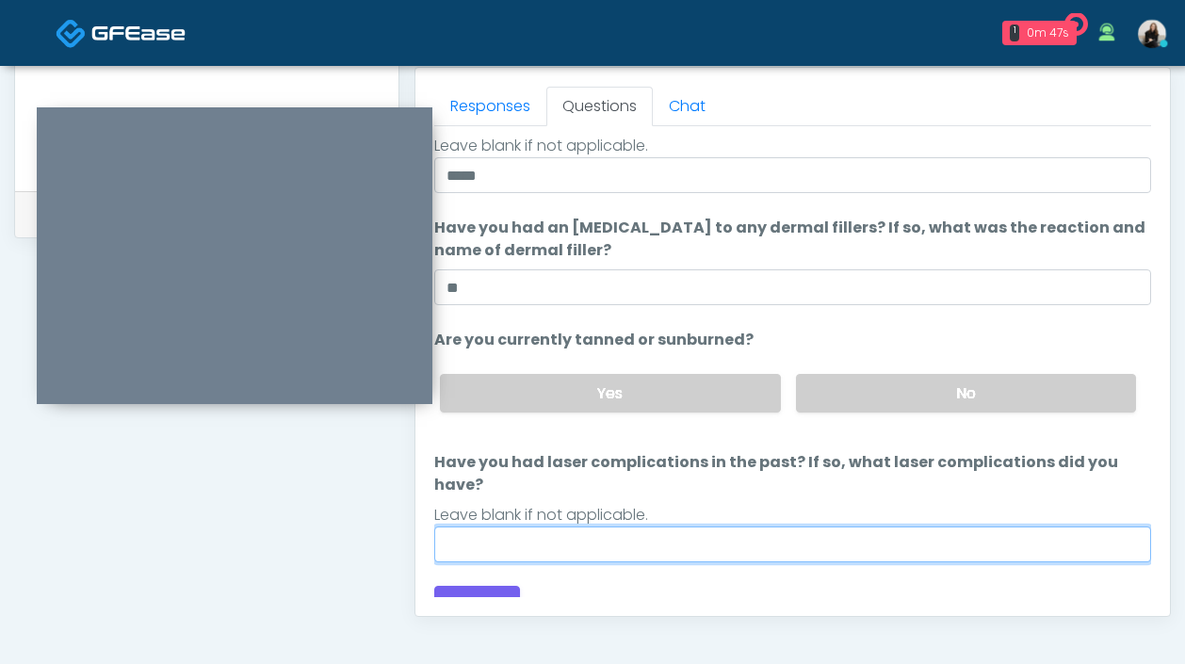
click at [731, 527] on input "Have you had laser complications in the past? If so, what laser complications d…" at bounding box center [792, 545] width 717 height 36
type input "**"
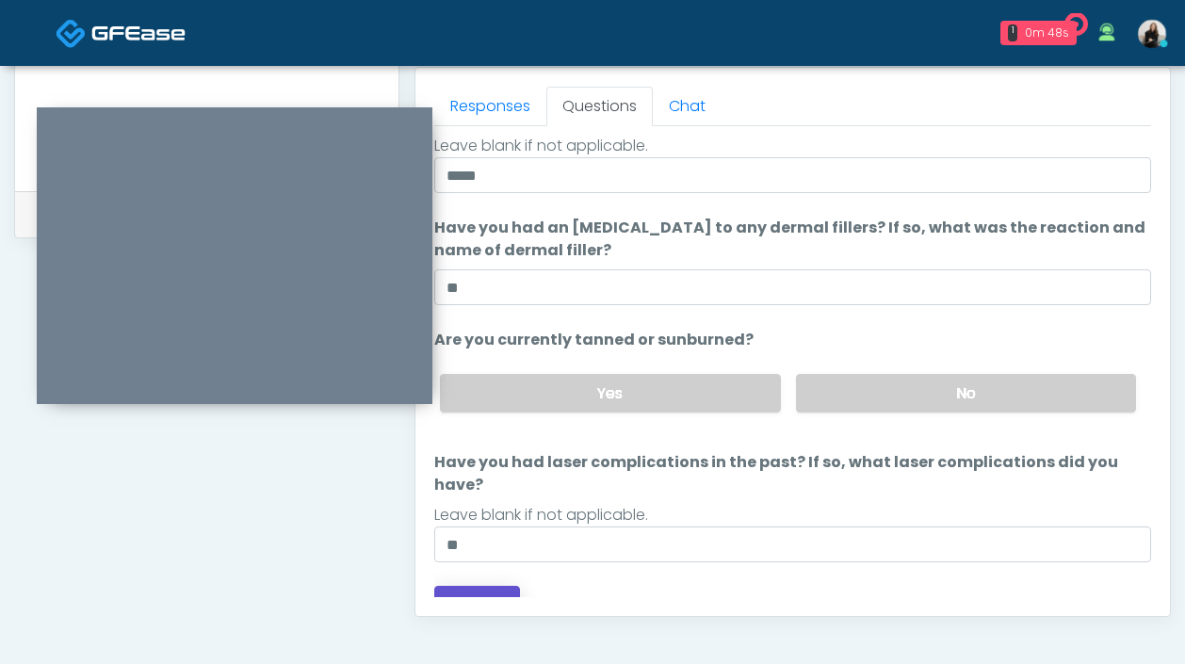
click at [503, 586] on button "Continue" at bounding box center [477, 603] width 86 height 35
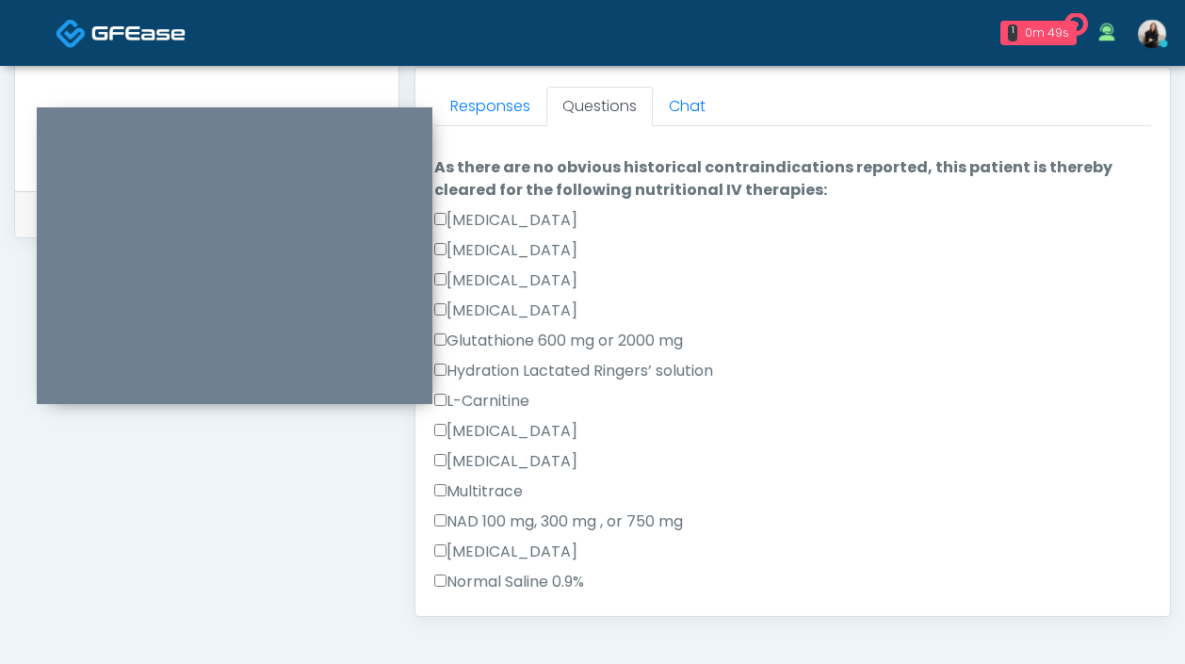
scroll to position [1027, 0]
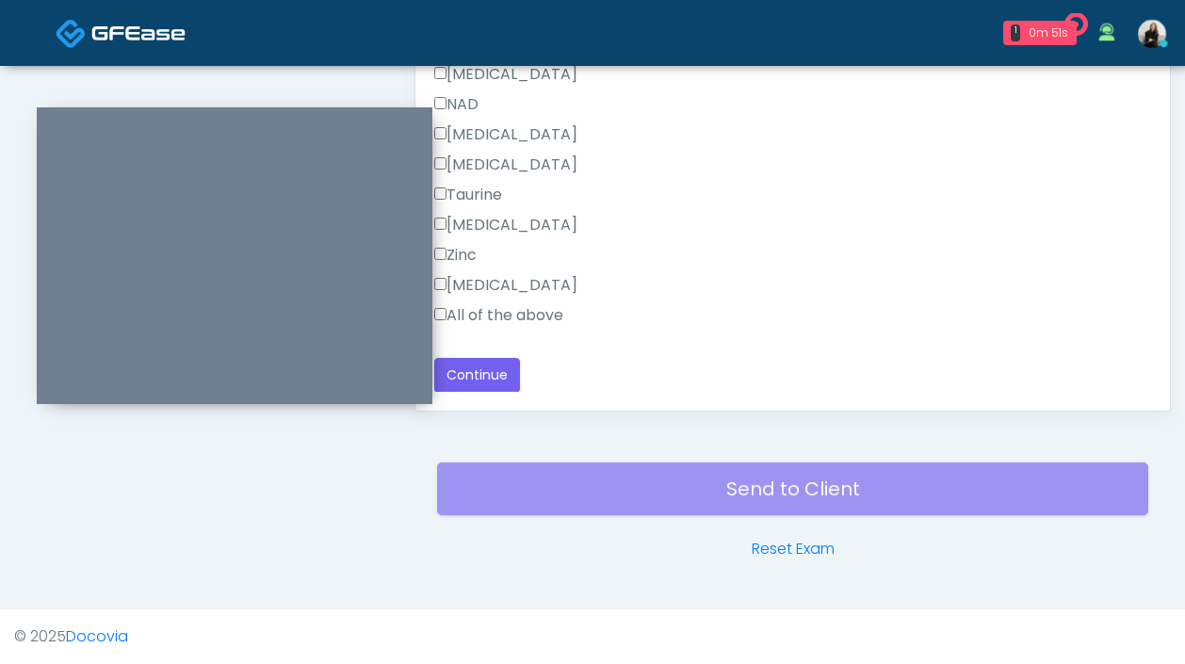
click at [511, 318] on label "All of the above" at bounding box center [498, 315] width 129 height 23
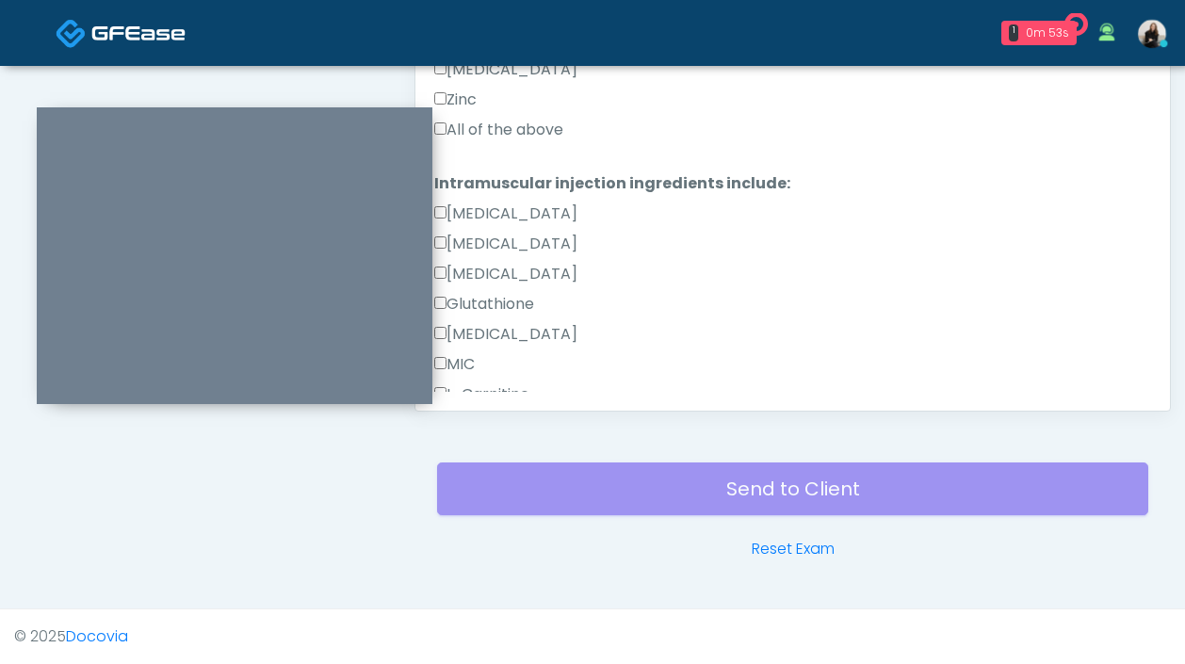
scroll to position [576, 0]
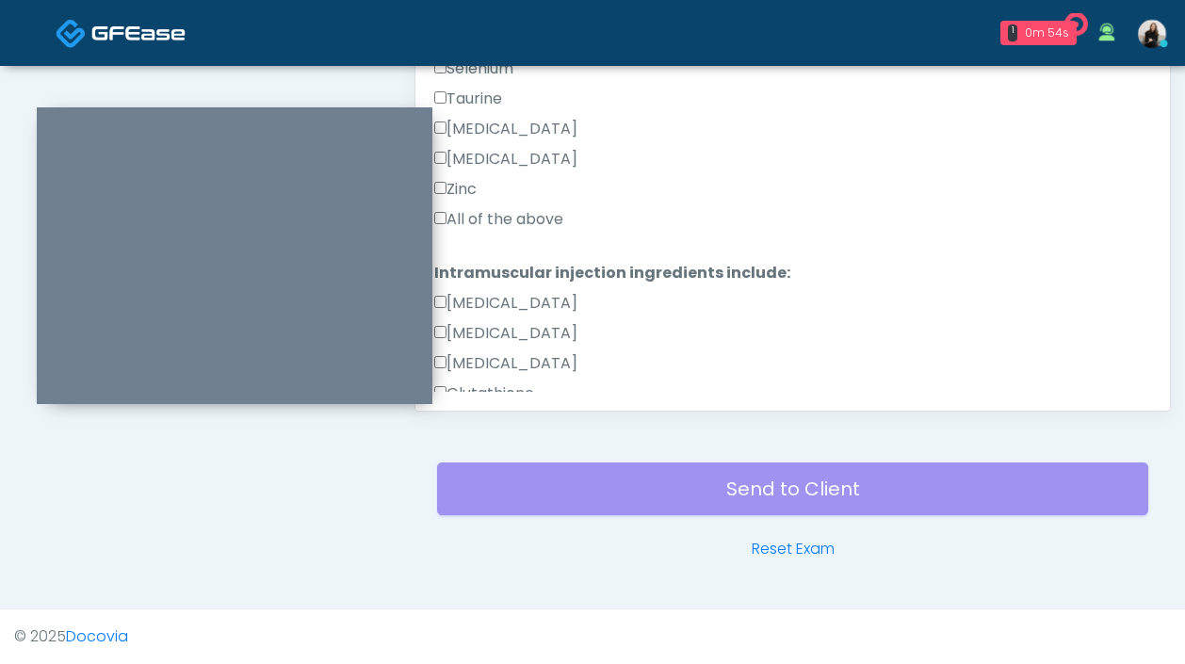
click at [529, 219] on label "All of the above" at bounding box center [498, 219] width 129 height 23
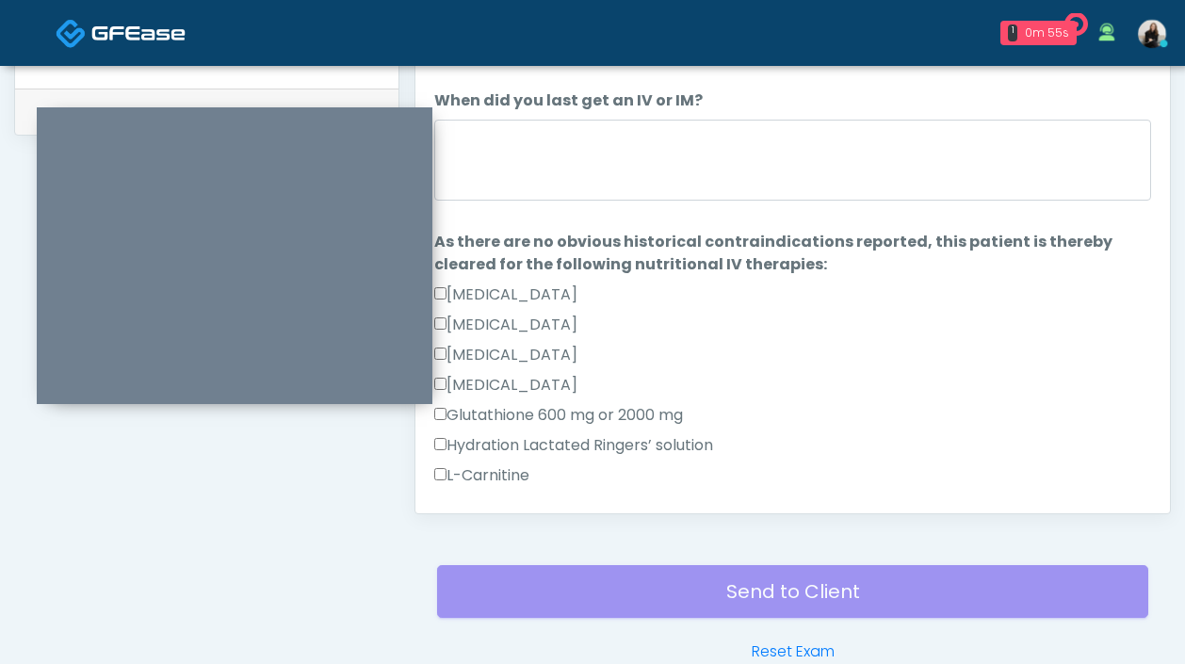
scroll to position [826, 0]
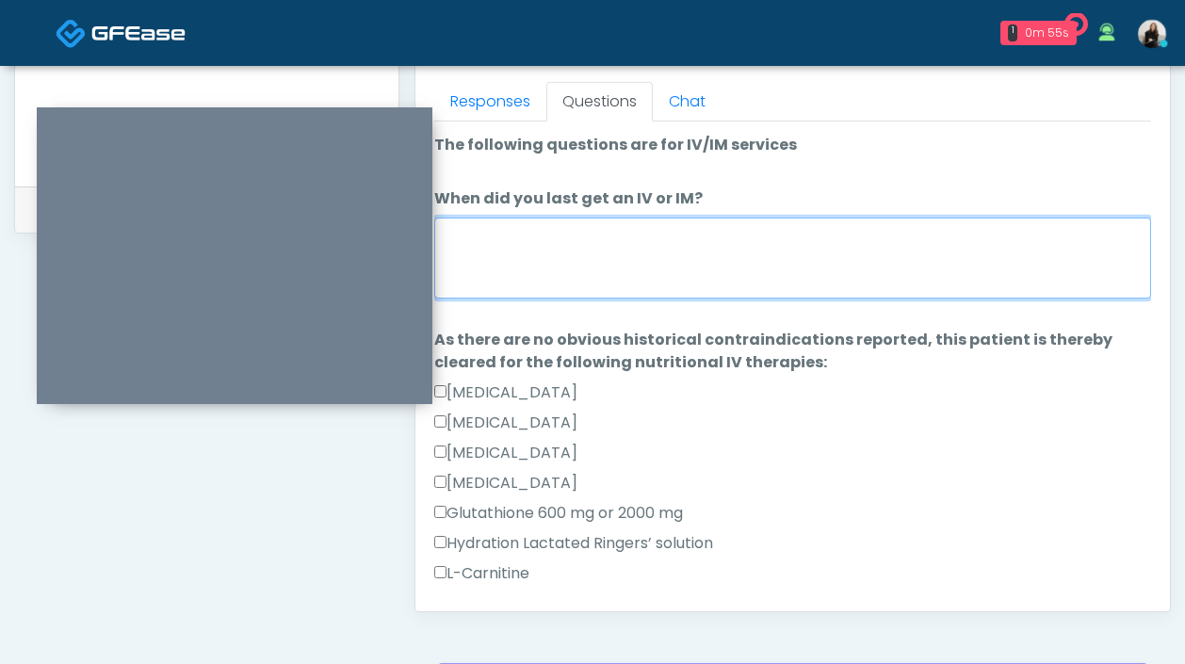
click at [515, 275] on textarea "When did you last get an IV or IM?" at bounding box center [792, 258] width 717 height 81
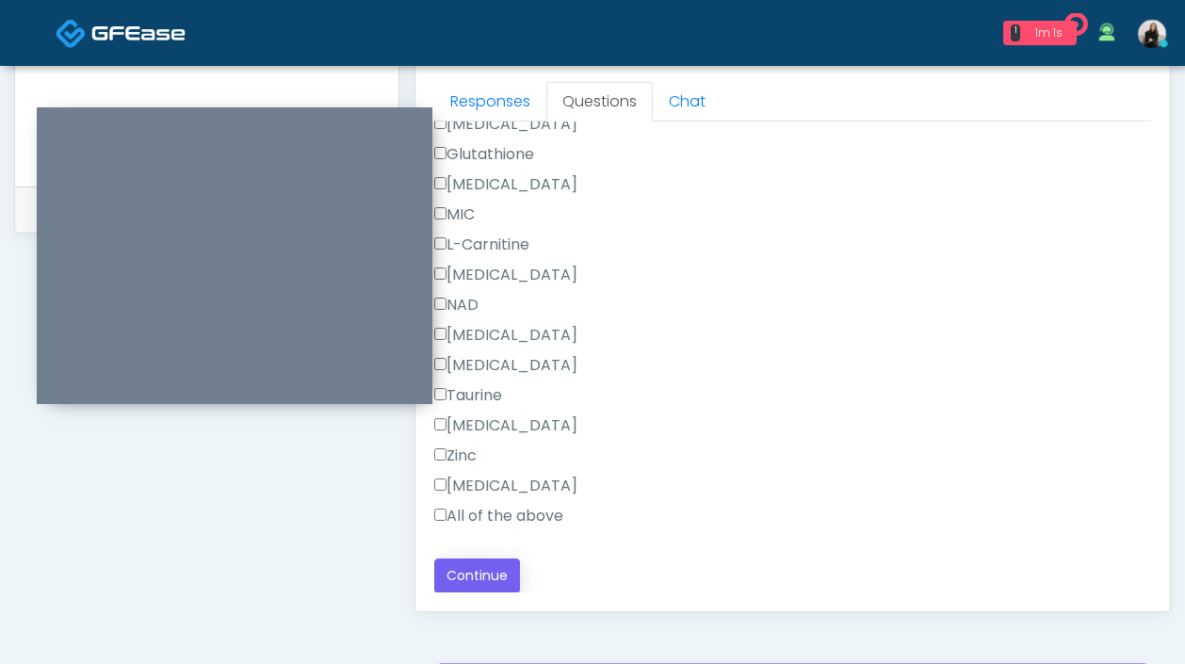
type textarea "**********"
click at [455, 578] on button "Continue" at bounding box center [477, 576] width 86 height 35
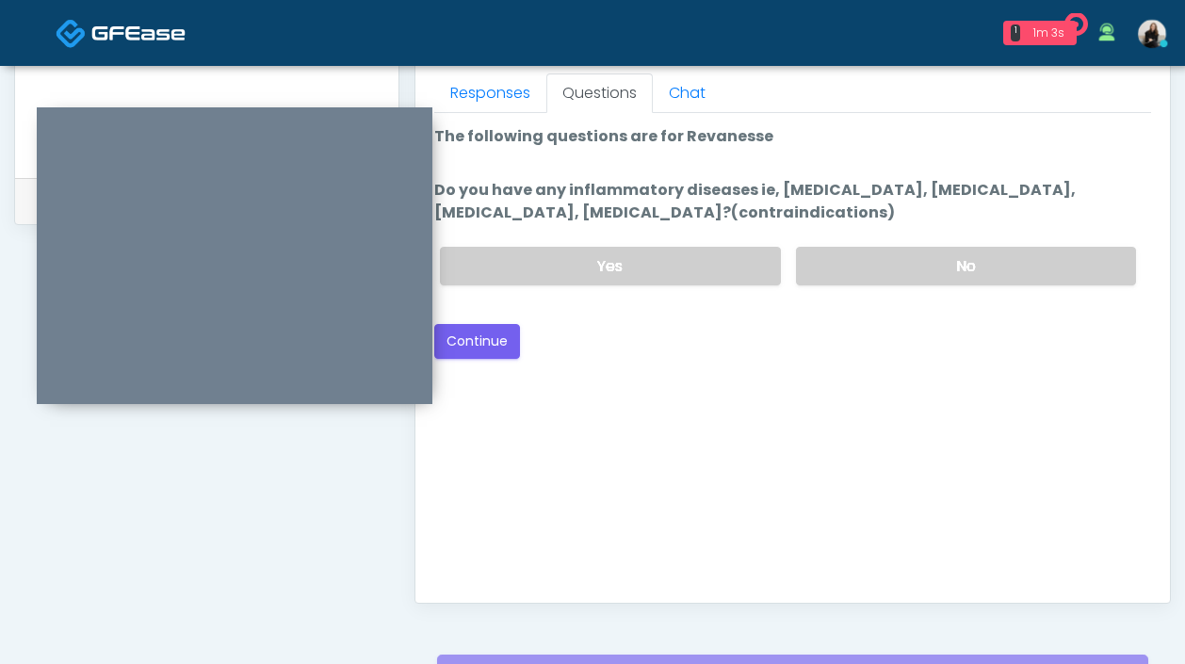
scroll to position [771, 0]
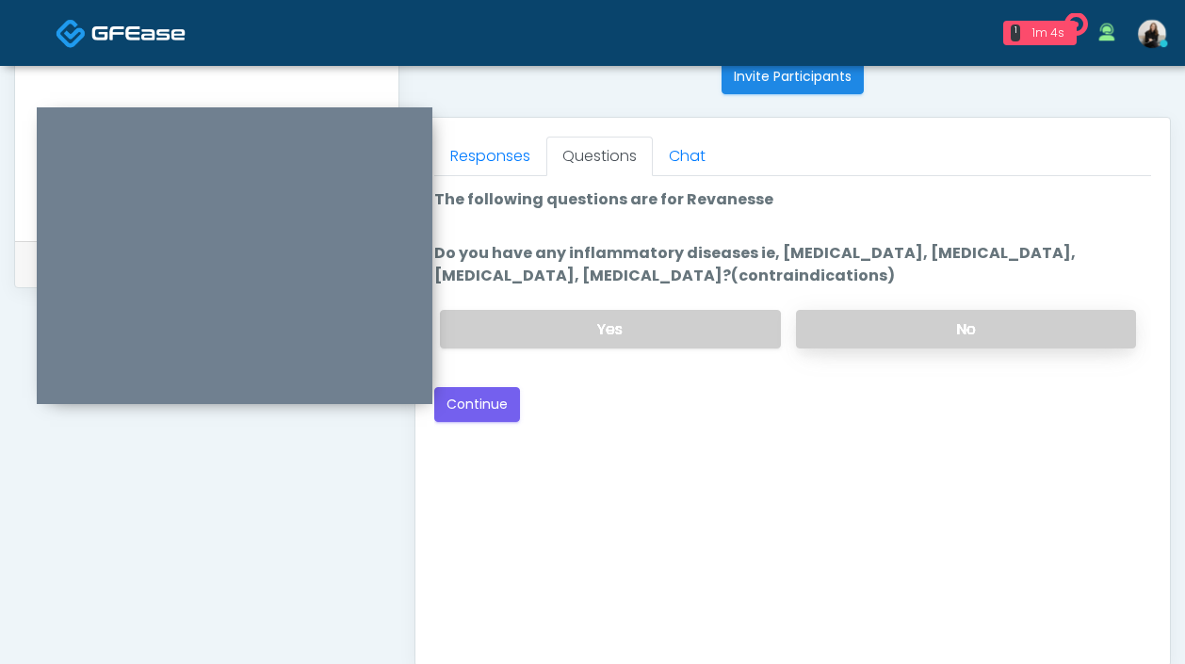
click at [893, 345] on label "No" at bounding box center [966, 329] width 340 height 39
click at [446, 400] on button "Continue" at bounding box center [477, 404] width 86 height 35
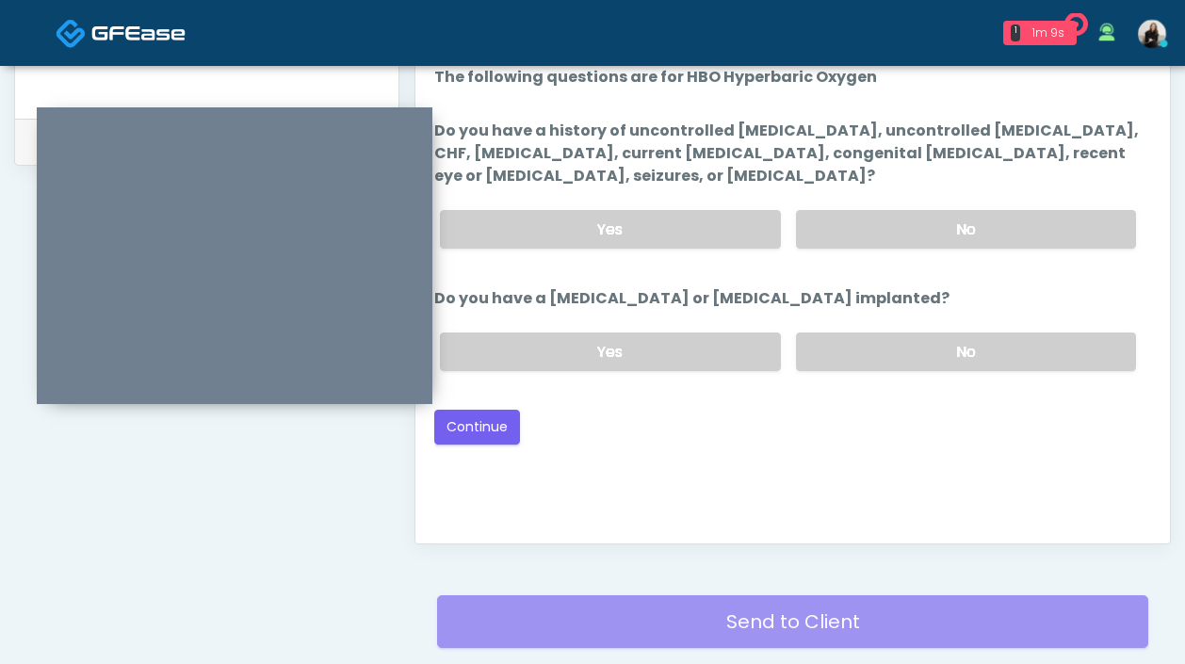
scroll to position [856, 0]
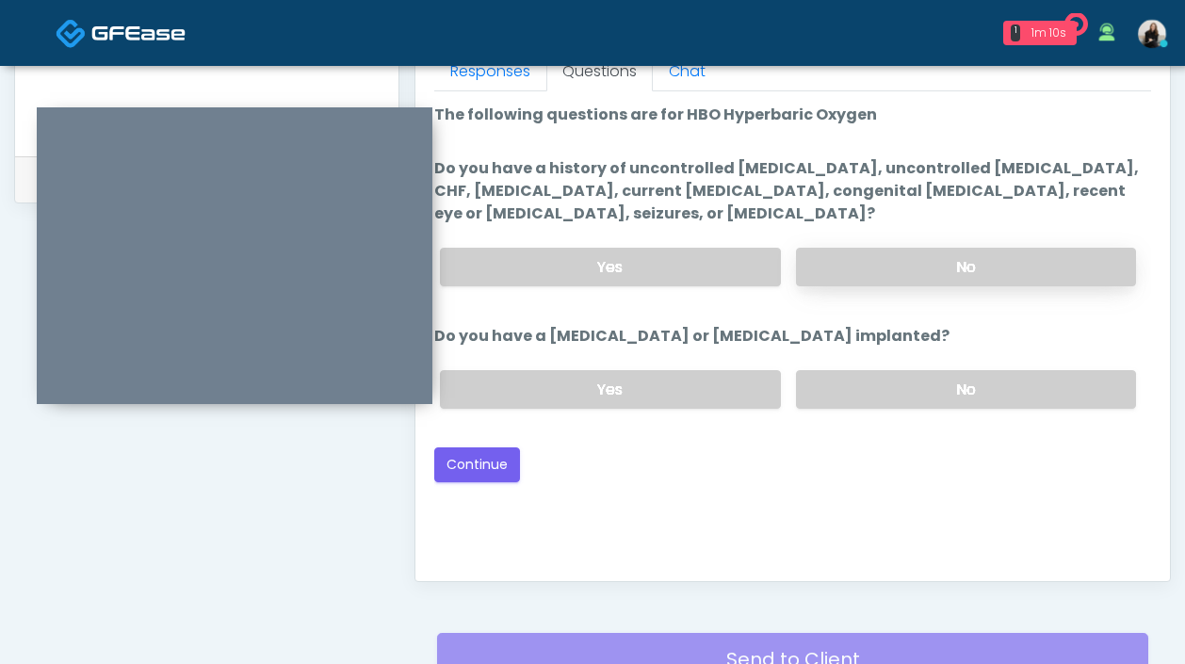
click at [885, 267] on label "No" at bounding box center [966, 267] width 340 height 39
click at [877, 382] on label "No" at bounding box center [966, 389] width 340 height 39
click at [491, 460] on button "Continue" at bounding box center [477, 464] width 86 height 35
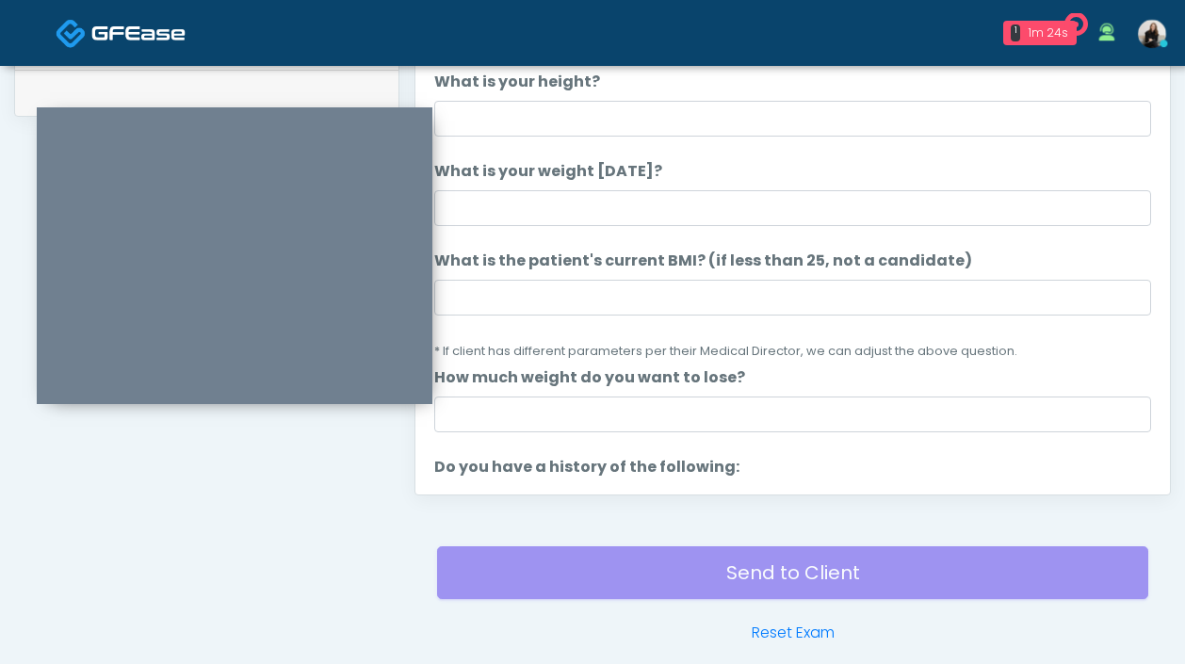
scroll to position [942, 0]
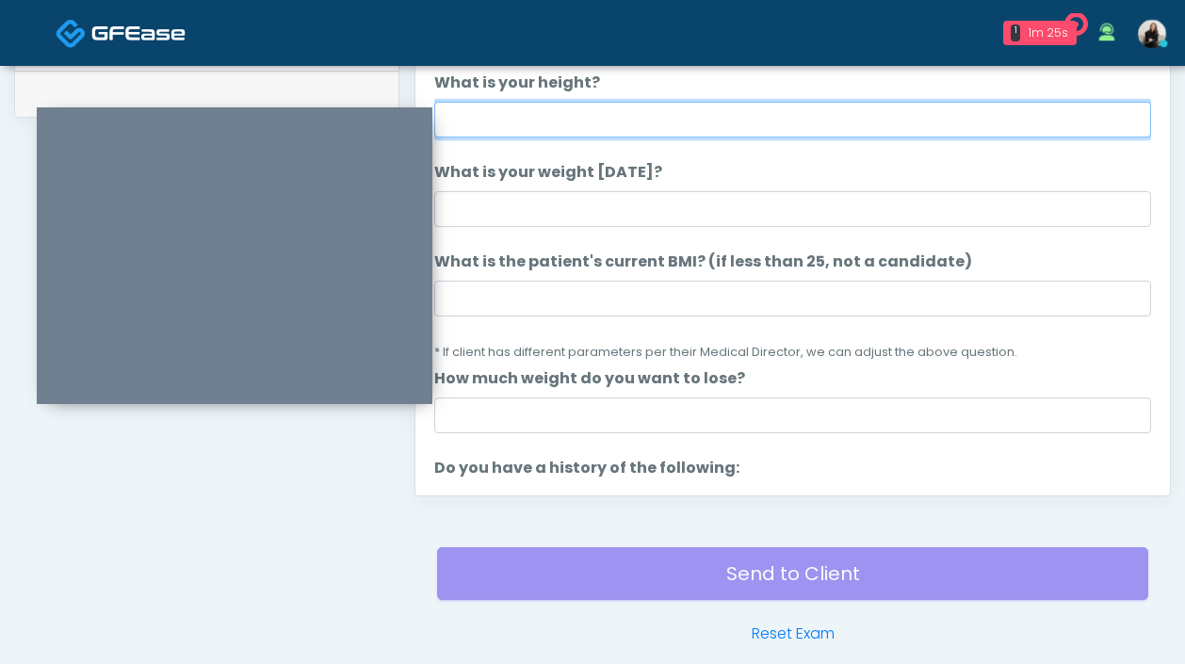
click at [701, 136] on input "What is your height?" at bounding box center [792, 120] width 717 height 36
click at [478, 123] on input "******" at bounding box center [792, 120] width 717 height 36
click at [476, 121] on input "******" at bounding box center [792, 120] width 717 height 36
type input "******"
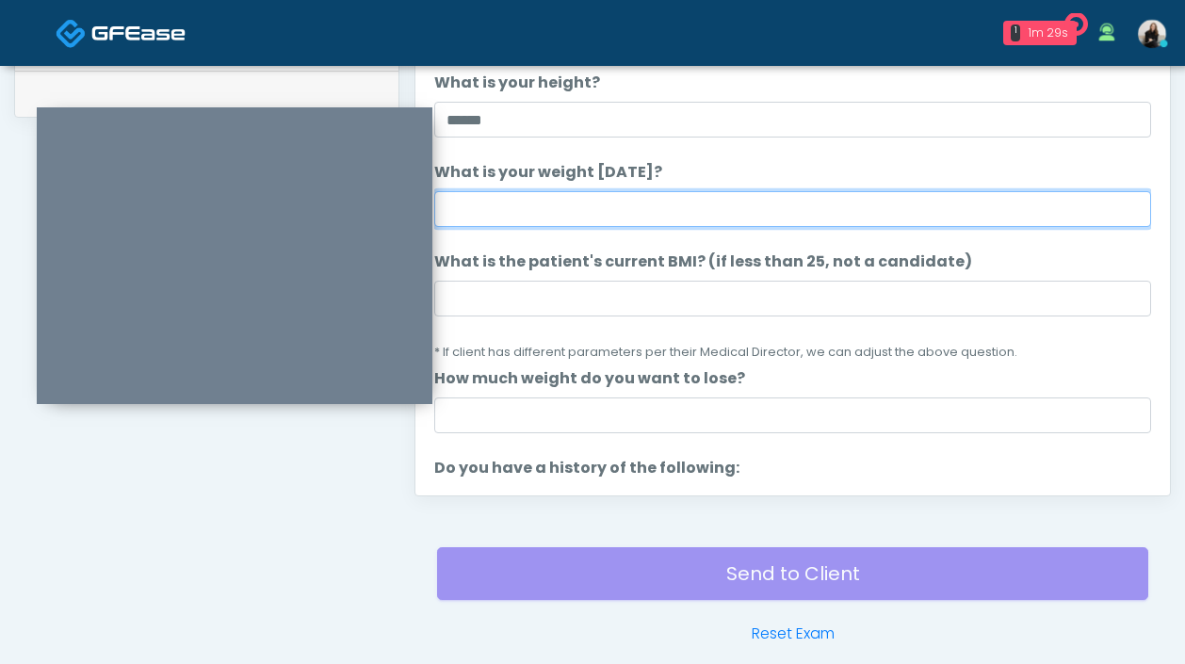
click at [533, 195] on input "What is your weight today?" at bounding box center [792, 209] width 717 height 36
type input "***"
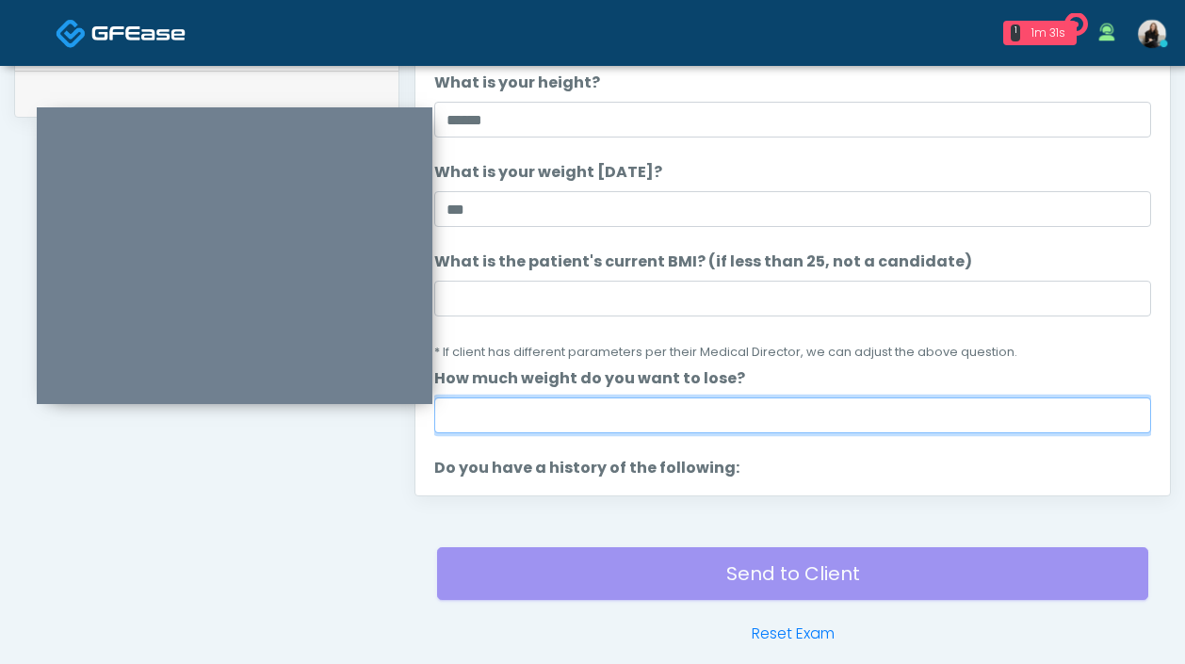
click at [580, 424] on input "How much weight do you want to lose?" at bounding box center [792, 415] width 717 height 36
type input "***"
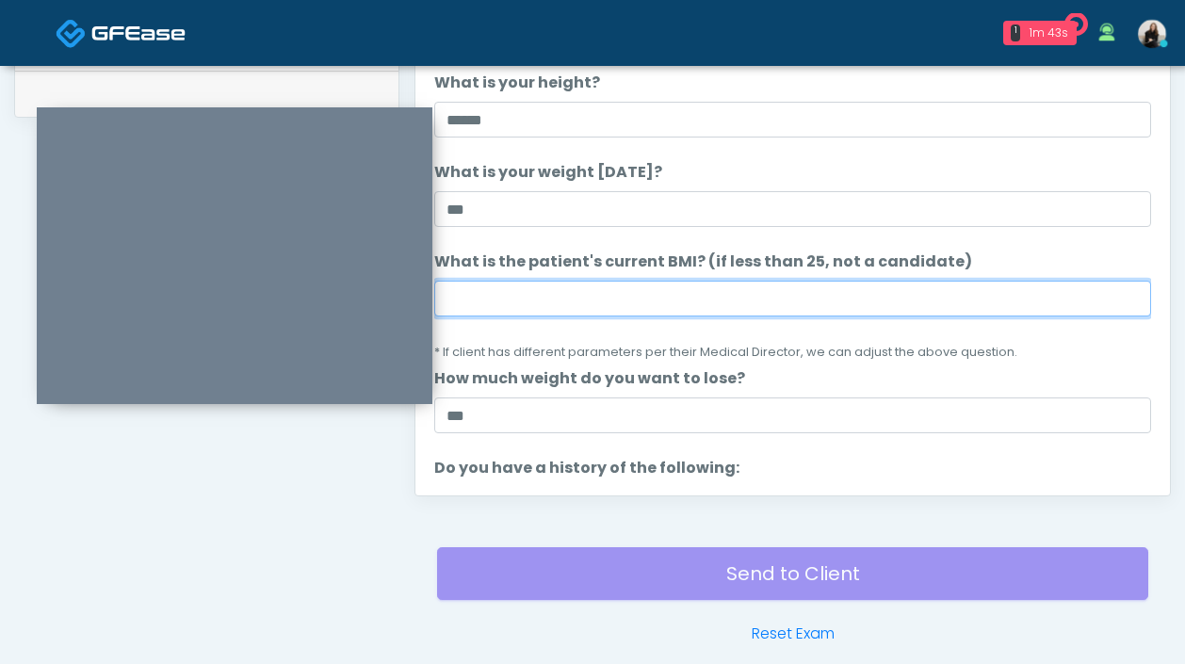
click at [546, 305] on input "What is the patient's current BMI? (if less than 25, not a candidate)" at bounding box center [792, 299] width 717 height 36
paste input "****"
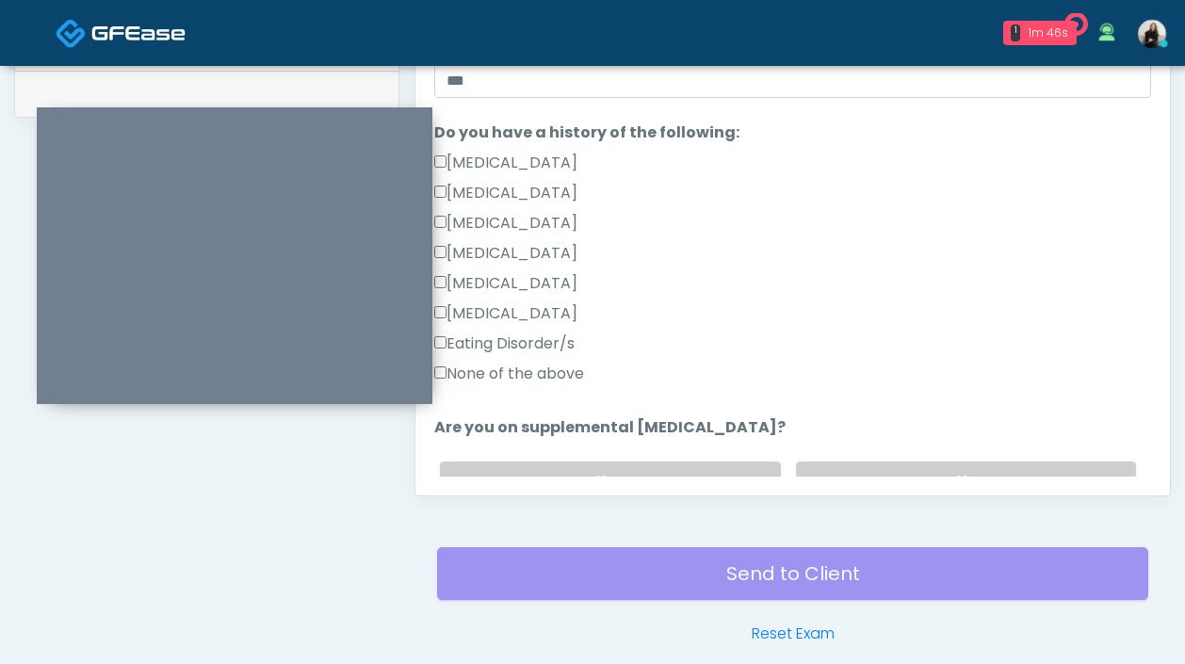
type input "****"
click at [525, 375] on label "None of the above" at bounding box center [509, 374] width 150 height 23
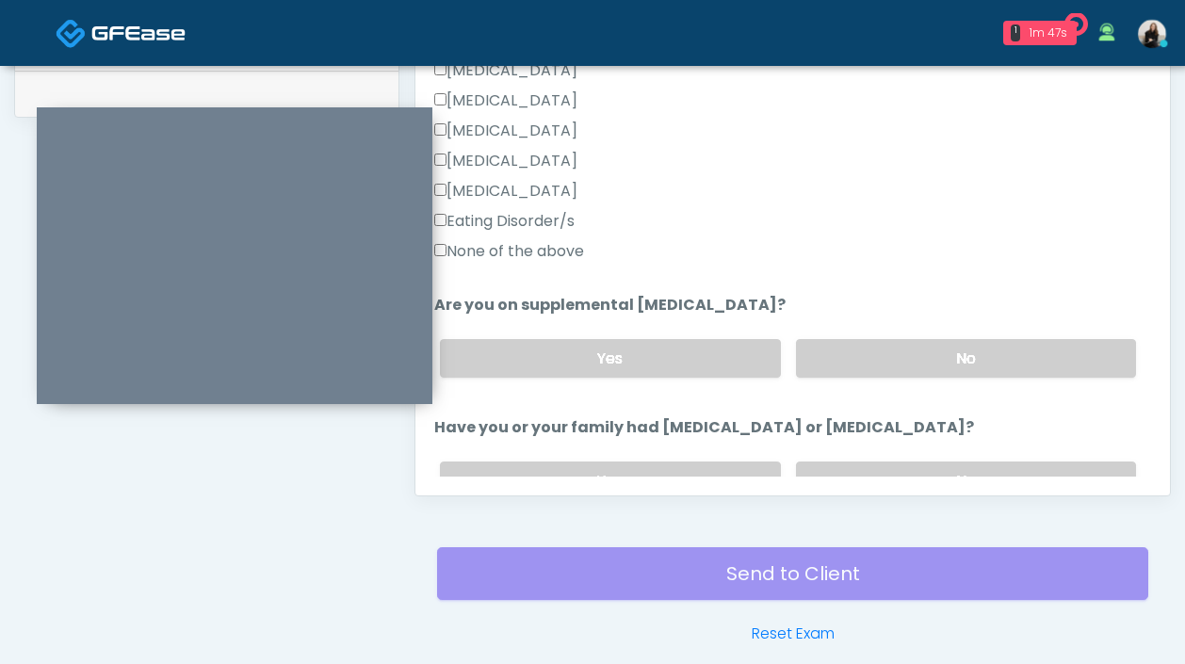
click at [680, 336] on div "Yes No" at bounding box center [788, 358] width 726 height 69
click at [676, 353] on label "Yes" at bounding box center [610, 358] width 340 height 39
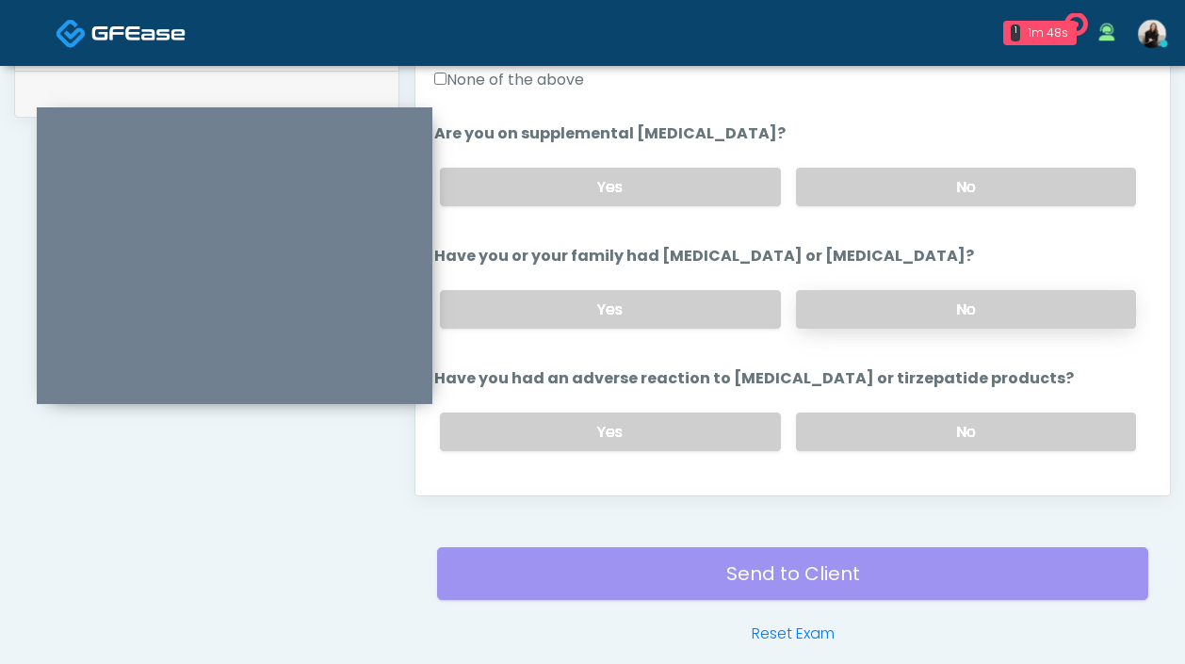
click at [868, 307] on label "No" at bounding box center [966, 309] width 340 height 39
click at [837, 425] on label "No" at bounding box center [966, 432] width 340 height 39
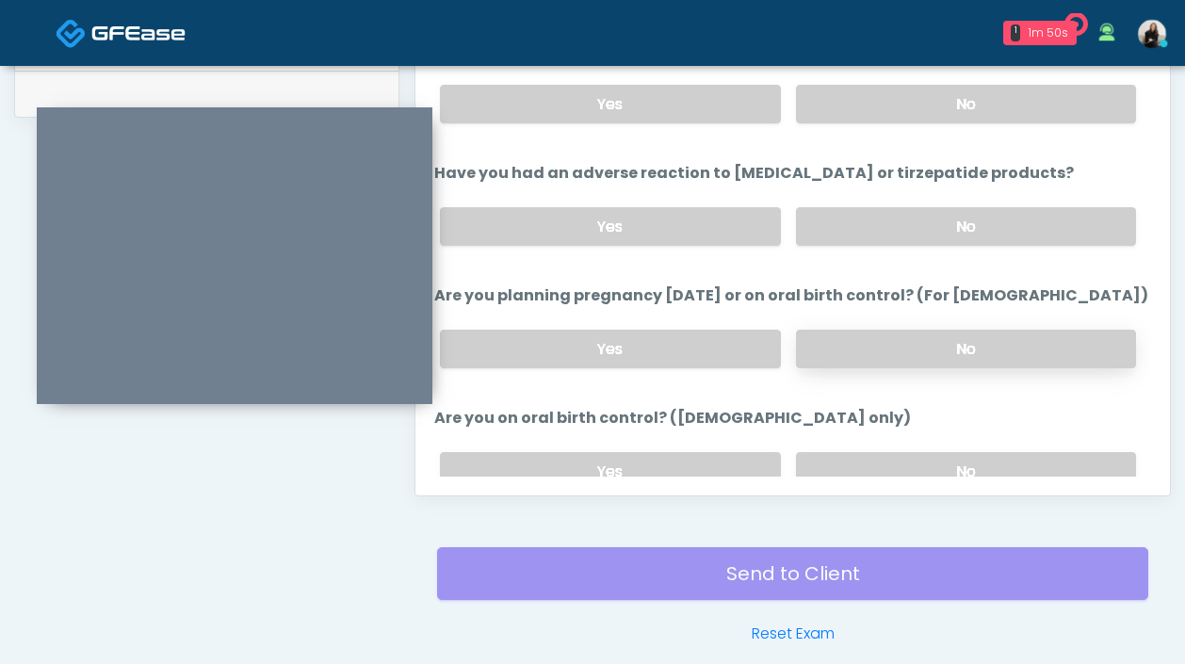
click at [850, 348] on label "No" at bounding box center [966, 349] width 340 height 39
click at [846, 460] on label "No" at bounding box center [966, 471] width 340 height 39
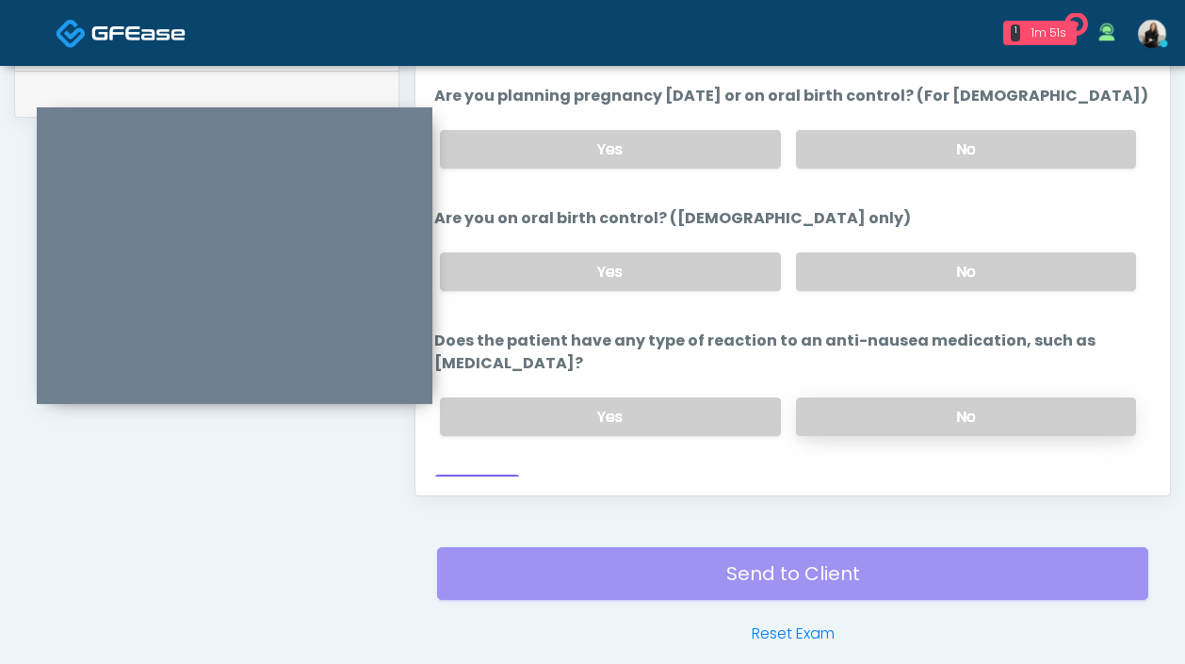
click at [826, 397] on label "No" at bounding box center [966, 416] width 340 height 39
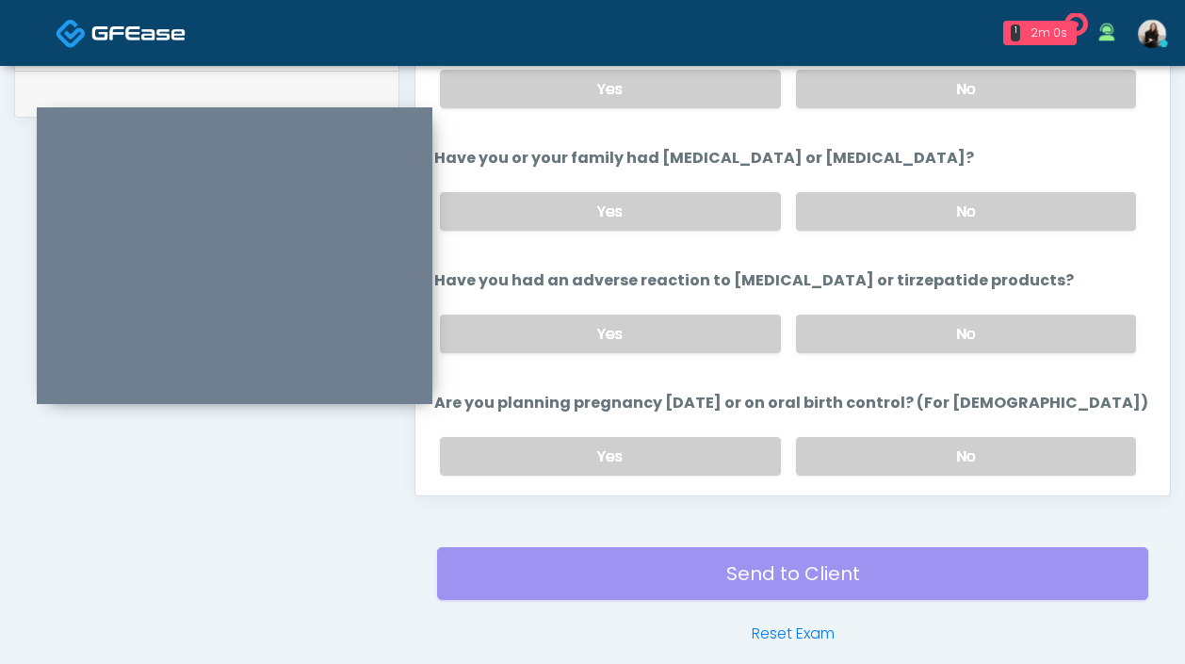
scroll to position [1039, 0]
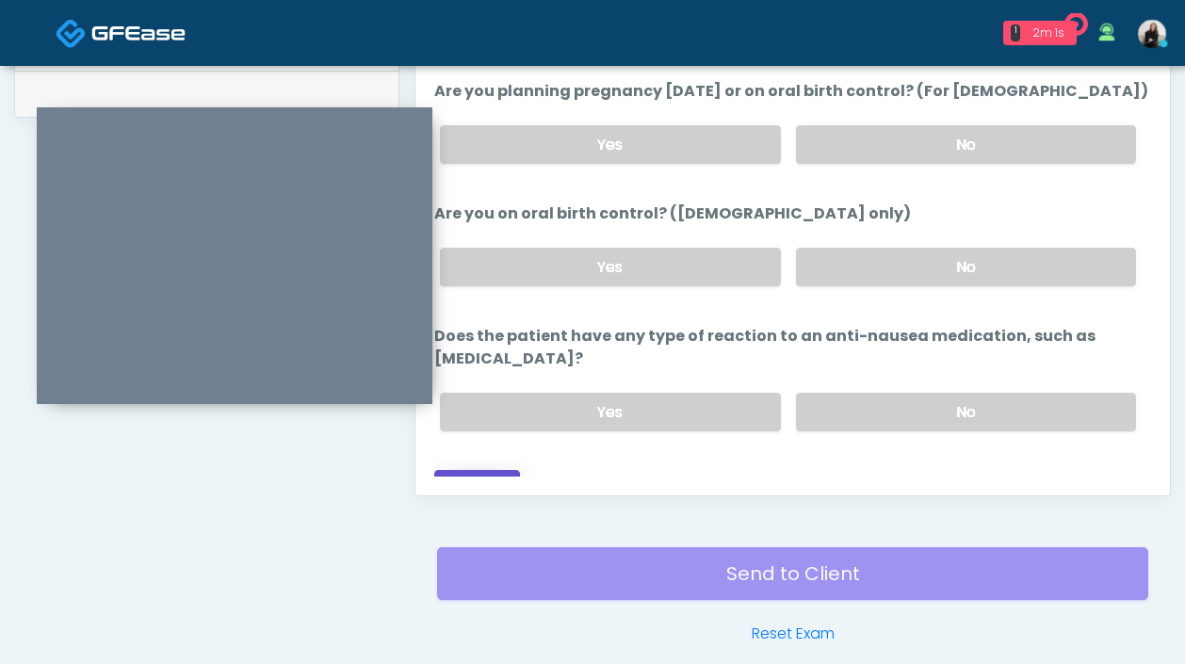
click at [501, 470] on button "Continue" at bounding box center [477, 487] width 86 height 35
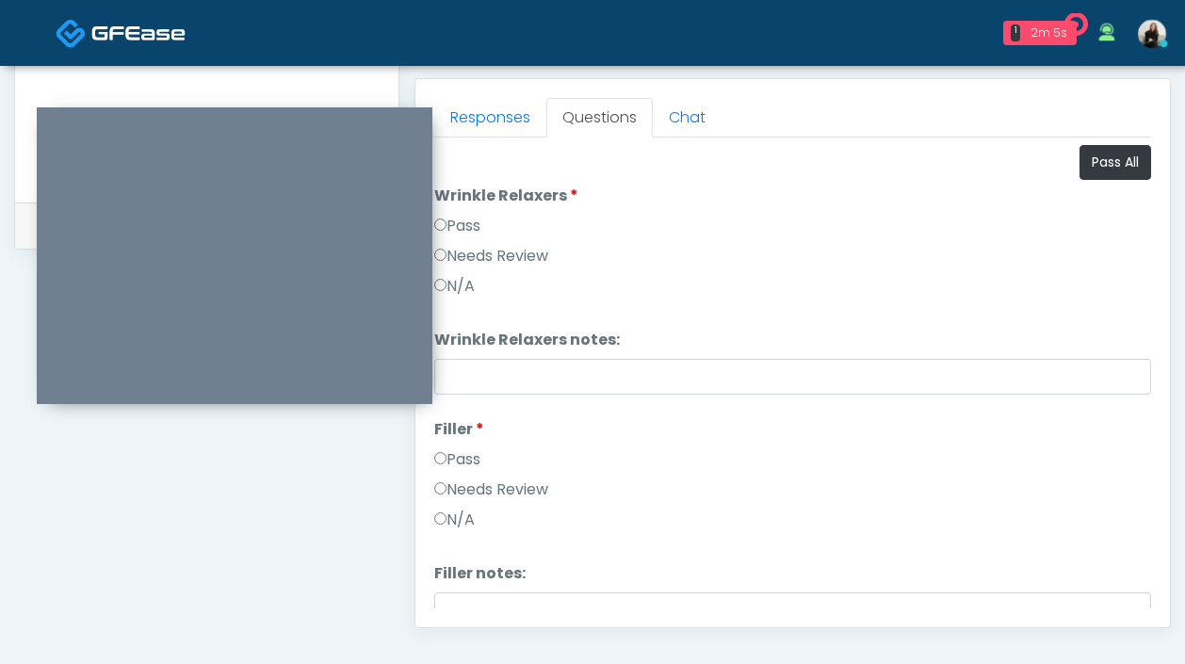
scroll to position [789, 0]
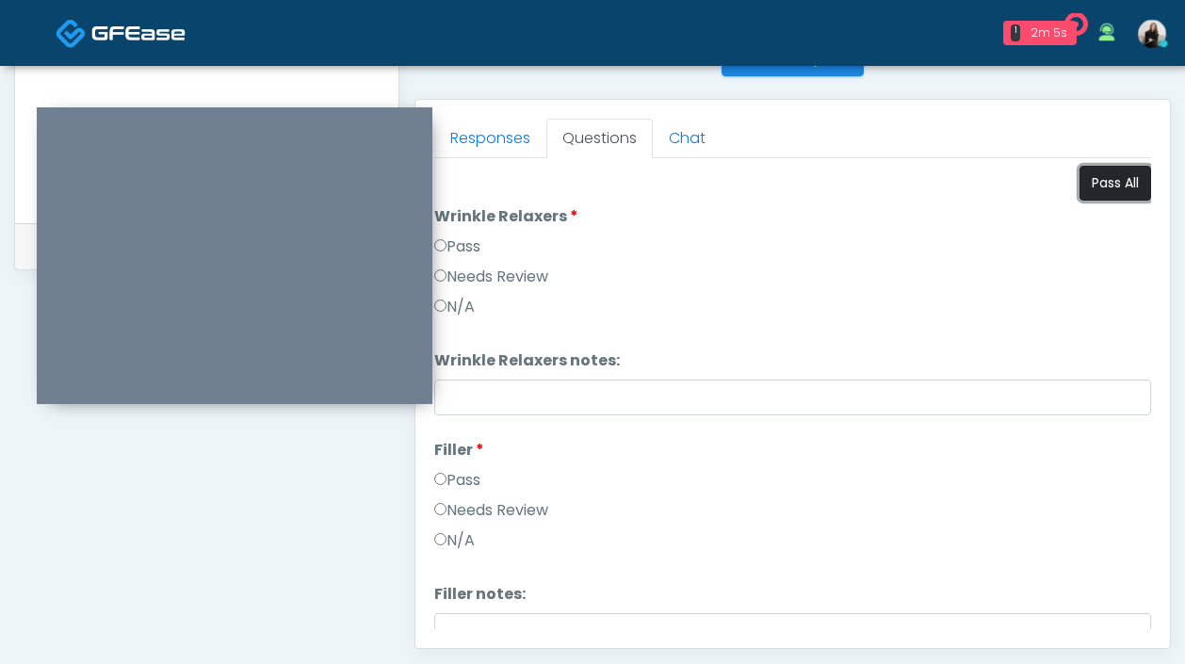
click at [1121, 191] on button "Pass All" at bounding box center [1115, 183] width 72 height 35
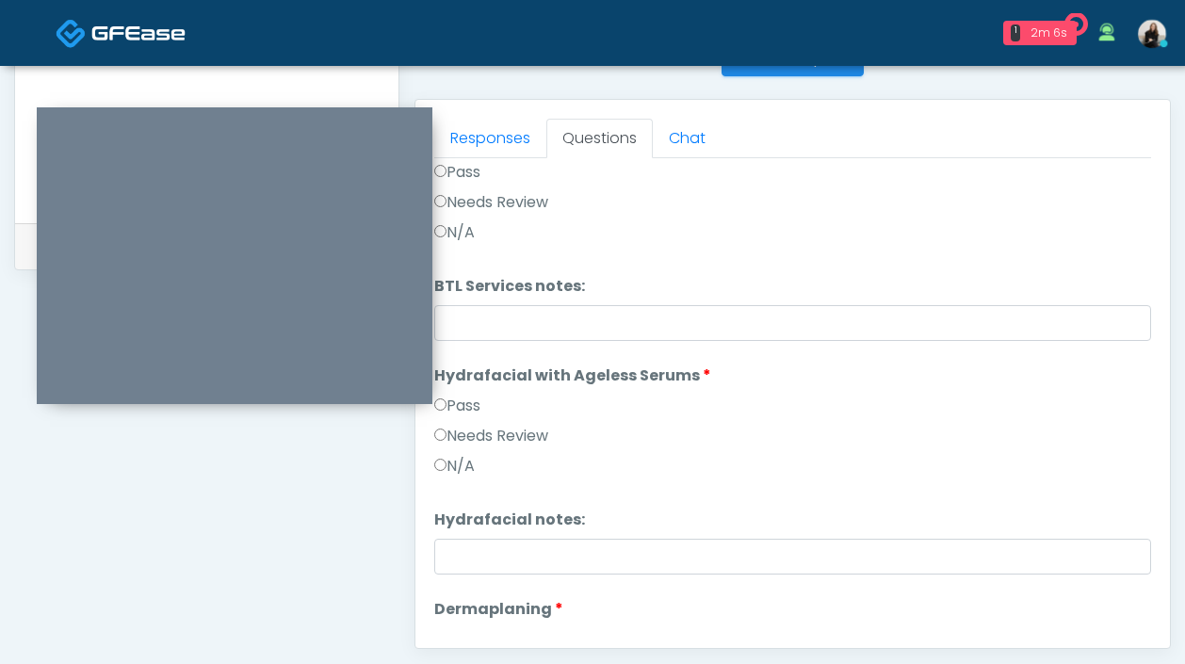
scroll to position [2881, 0]
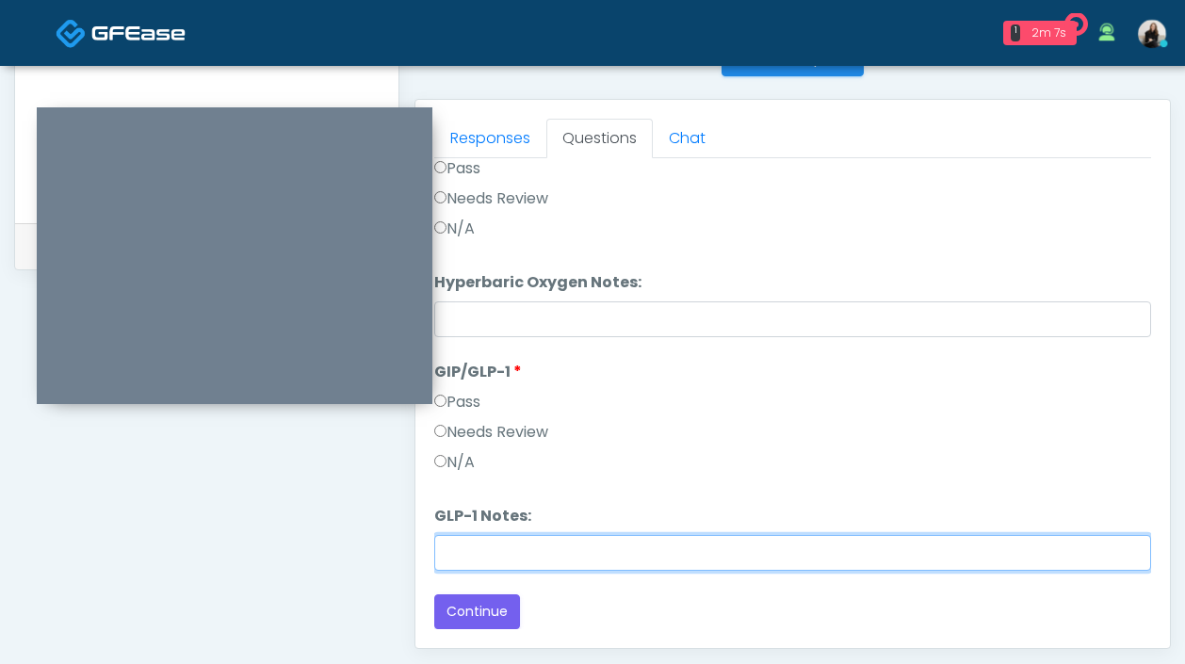
click at [609, 548] on input "GLP-1 Notes:" at bounding box center [792, 553] width 717 height 36
type input "**********"
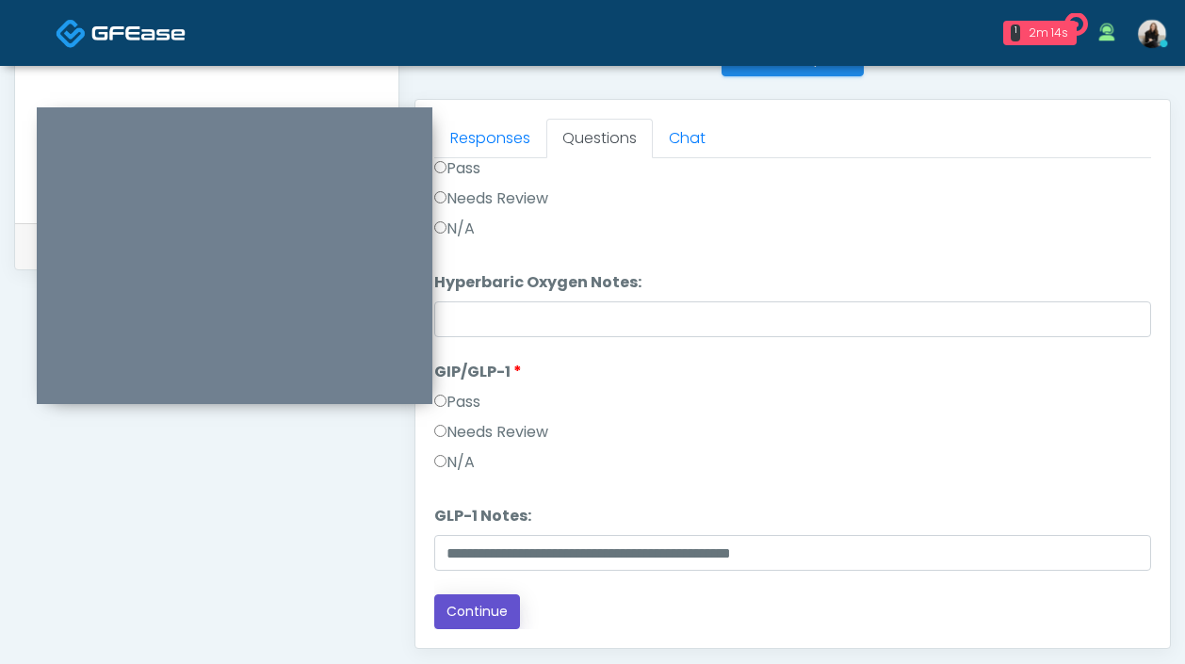
click at [486, 609] on button "Continue" at bounding box center [477, 611] width 86 height 35
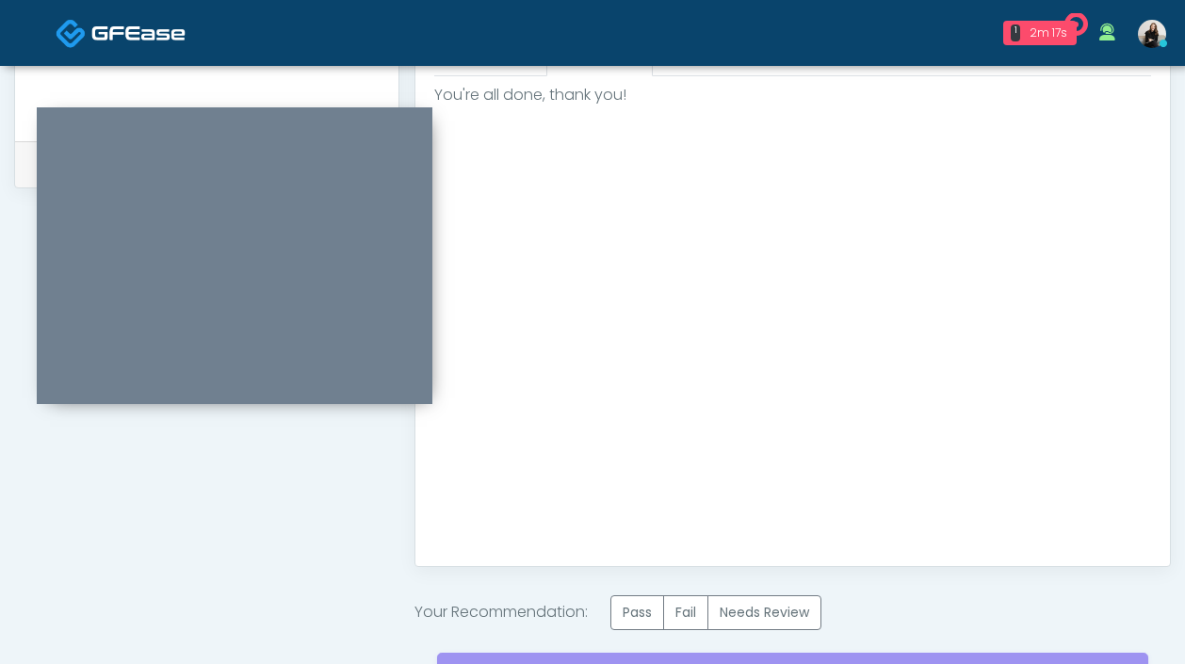
scroll to position [1020, 0]
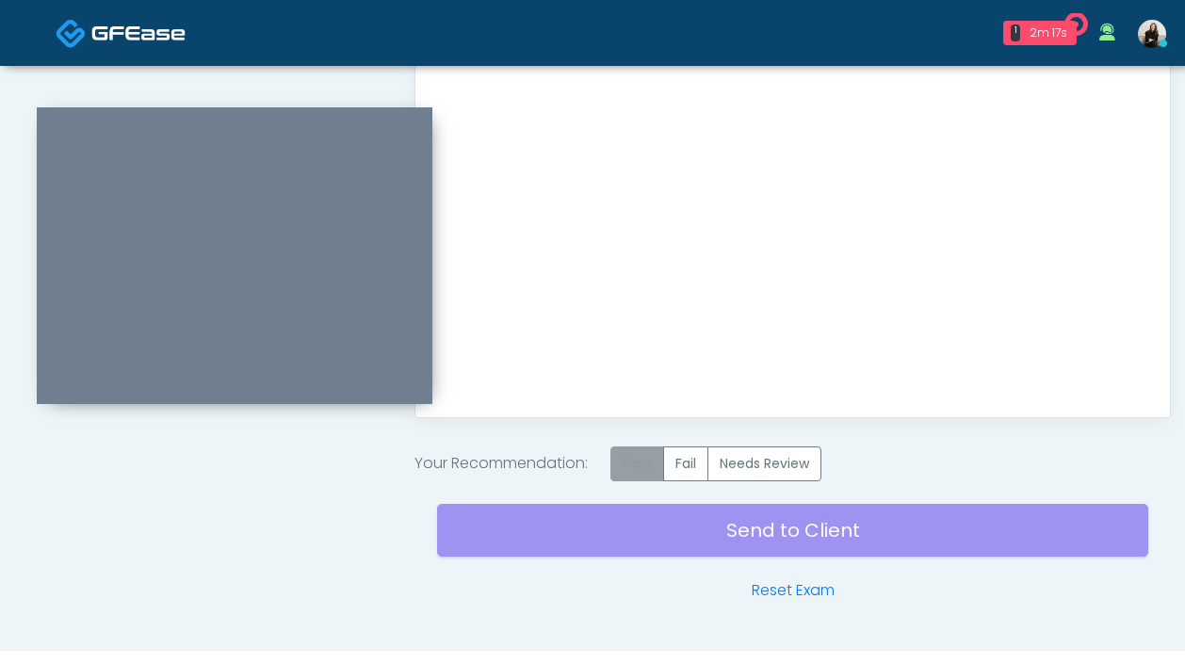
click at [631, 463] on label "Pass" at bounding box center [637, 463] width 54 height 35
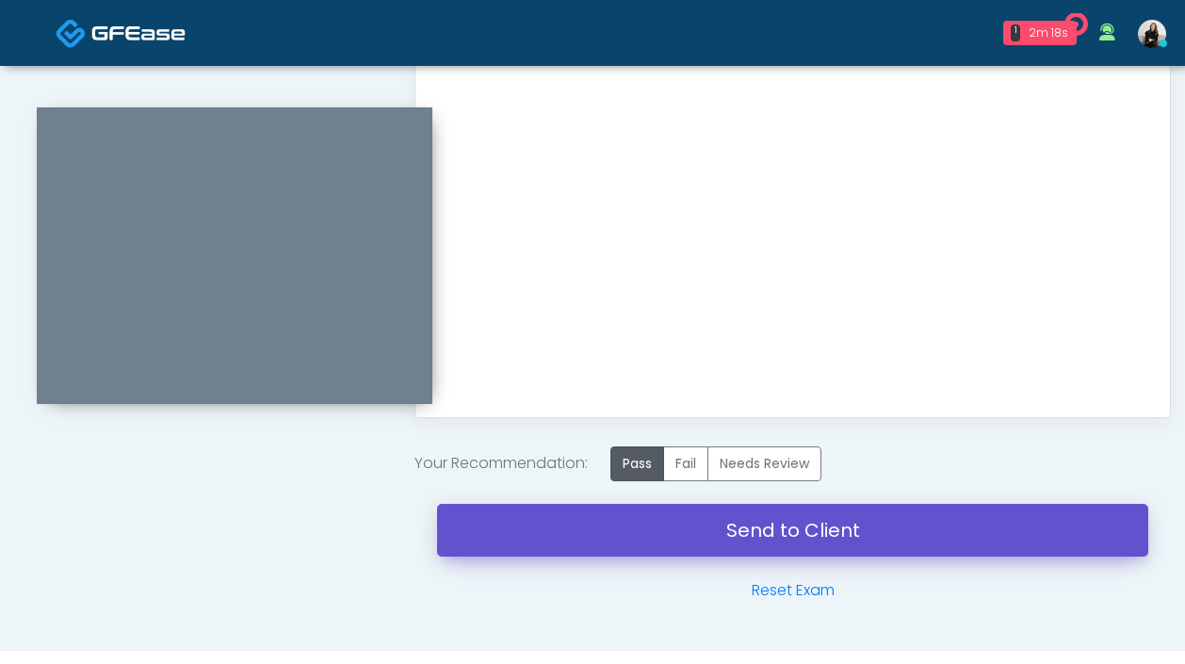
click at [632, 536] on link "Send to Client" at bounding box center [792, 530] width 711 height 53
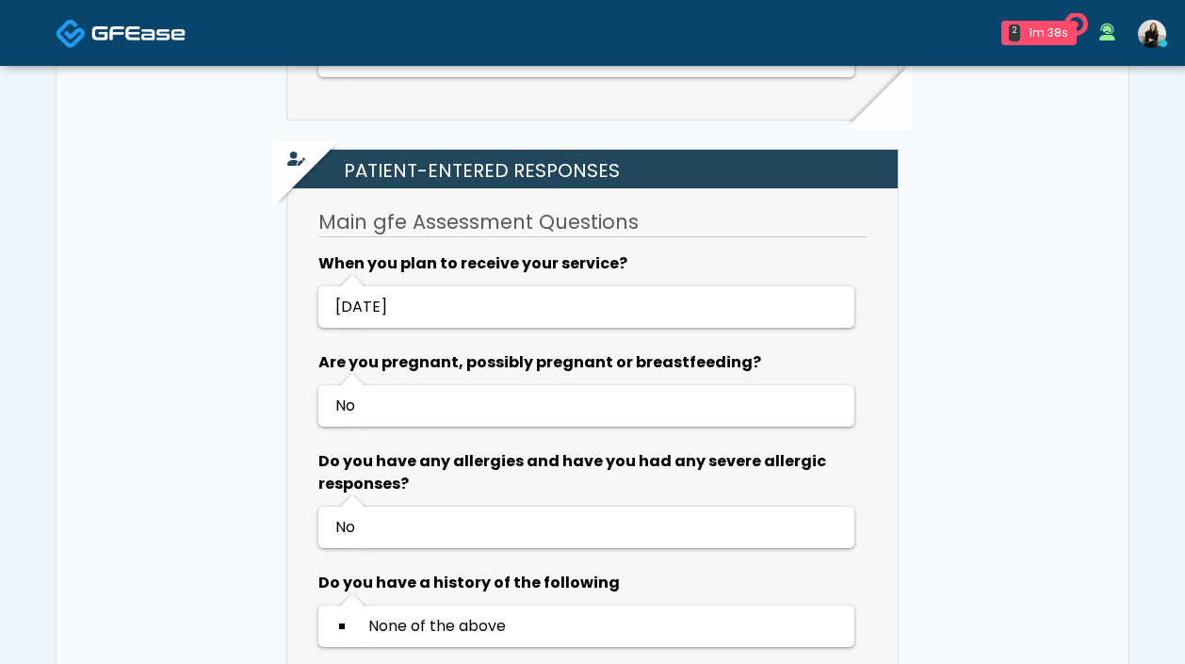
scroll to position [1021, 0]
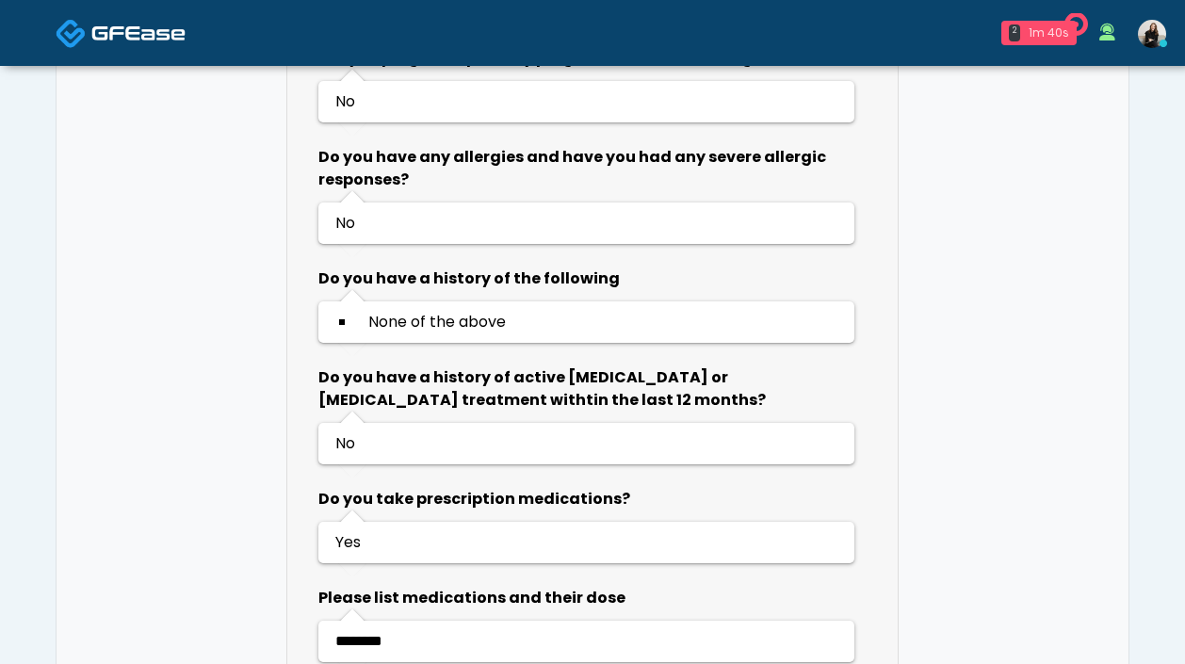
click at [1042, 41] on div "1m 40s" at bounding box center [1048, 32] width 41 height 17
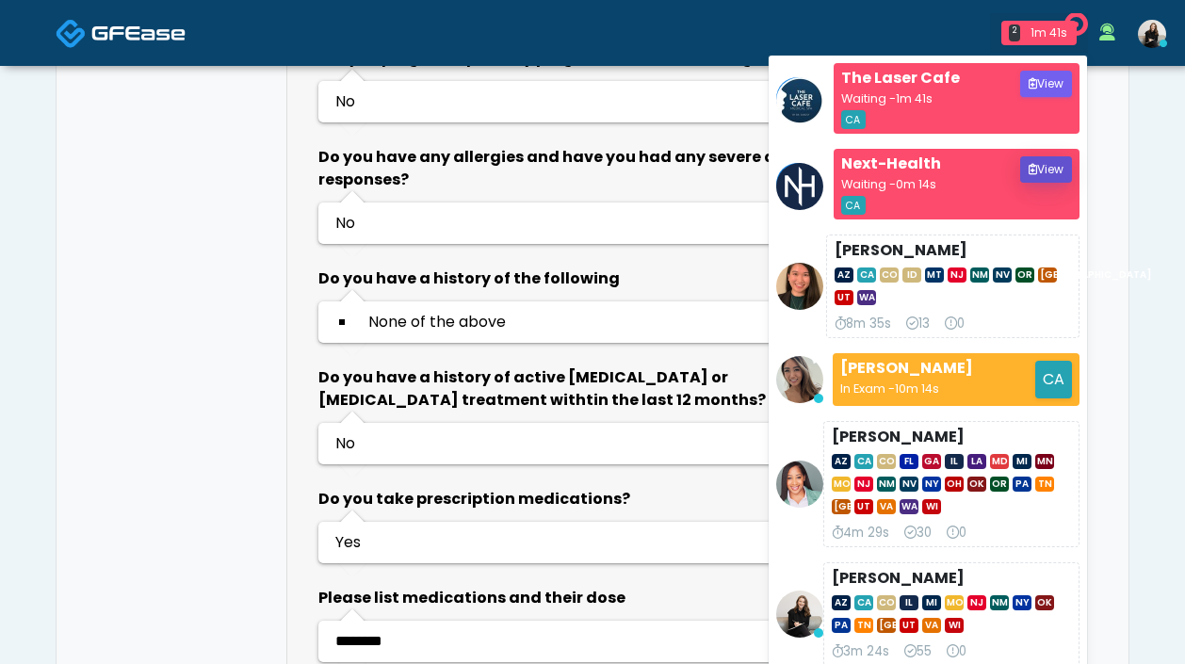
click at [1033, 164] on icon "submit" at bounding box center [1033, 169] width 8 height 11
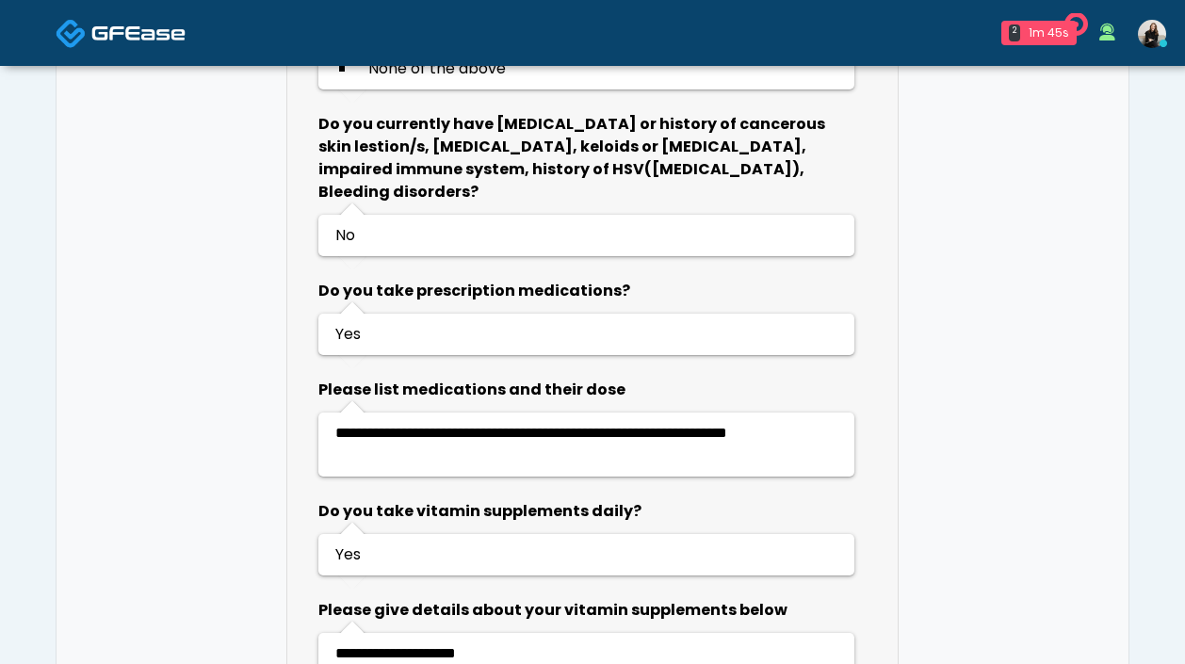
scroll to position [1421, 0]
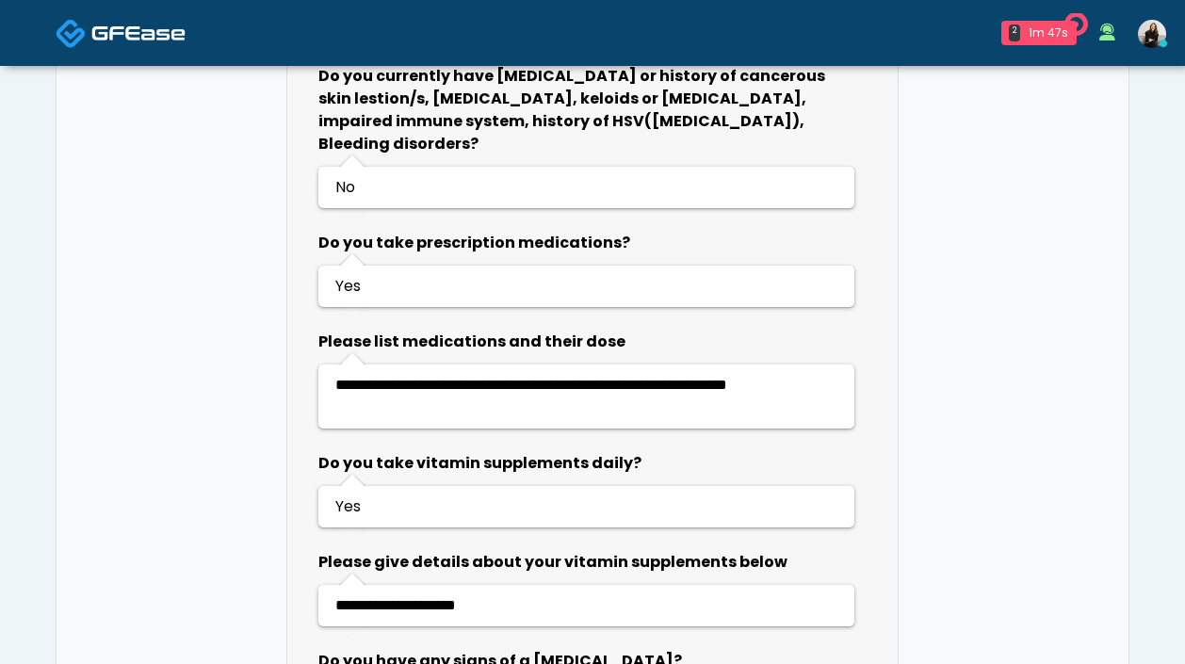
click at [142, 19] on link at bounding box center [121, 32] width 130 height 61
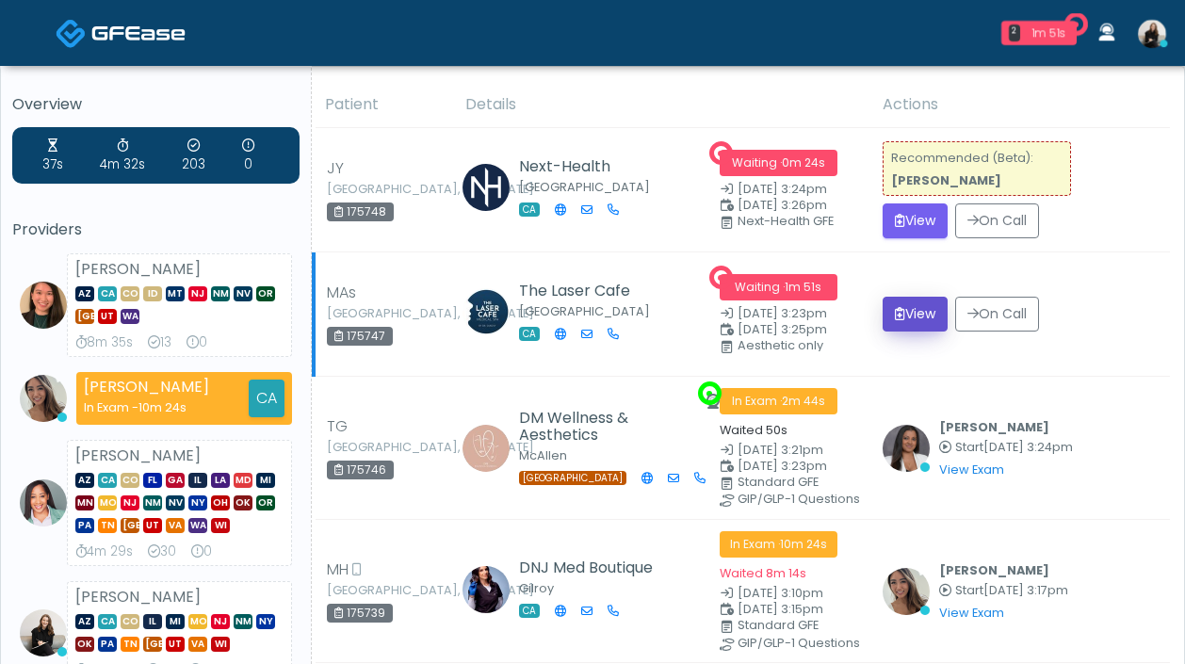
click at [910, 310] on button "View" at bounding box center [915, 314] width 65 height 35
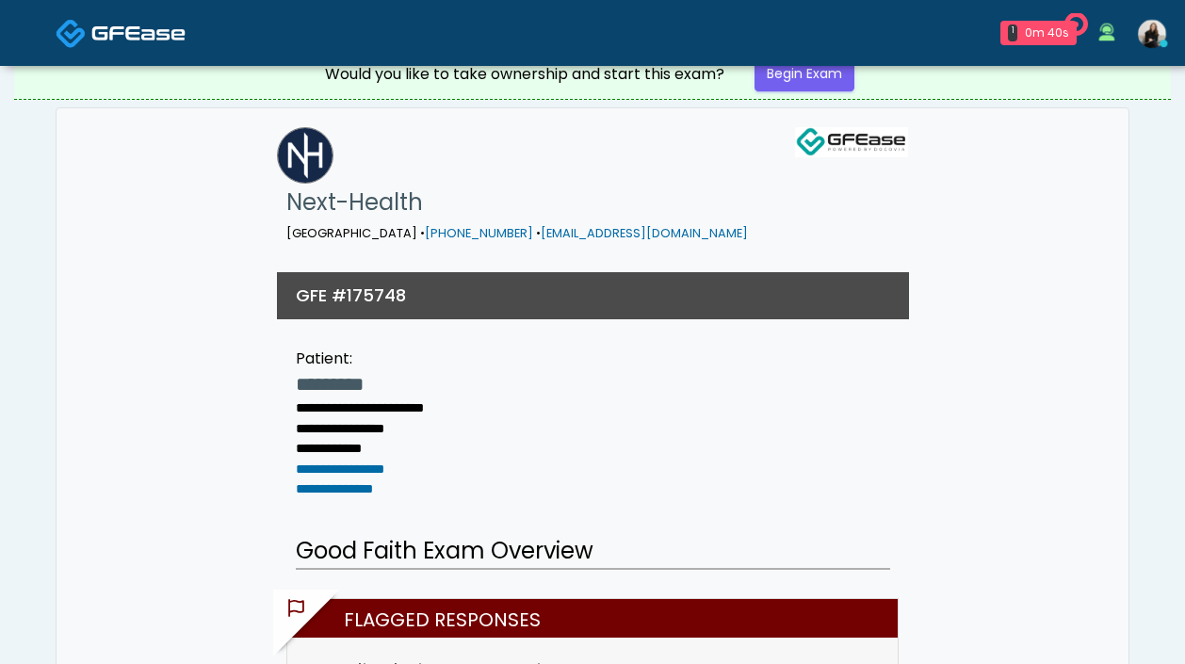
scroll to position [13, 0]
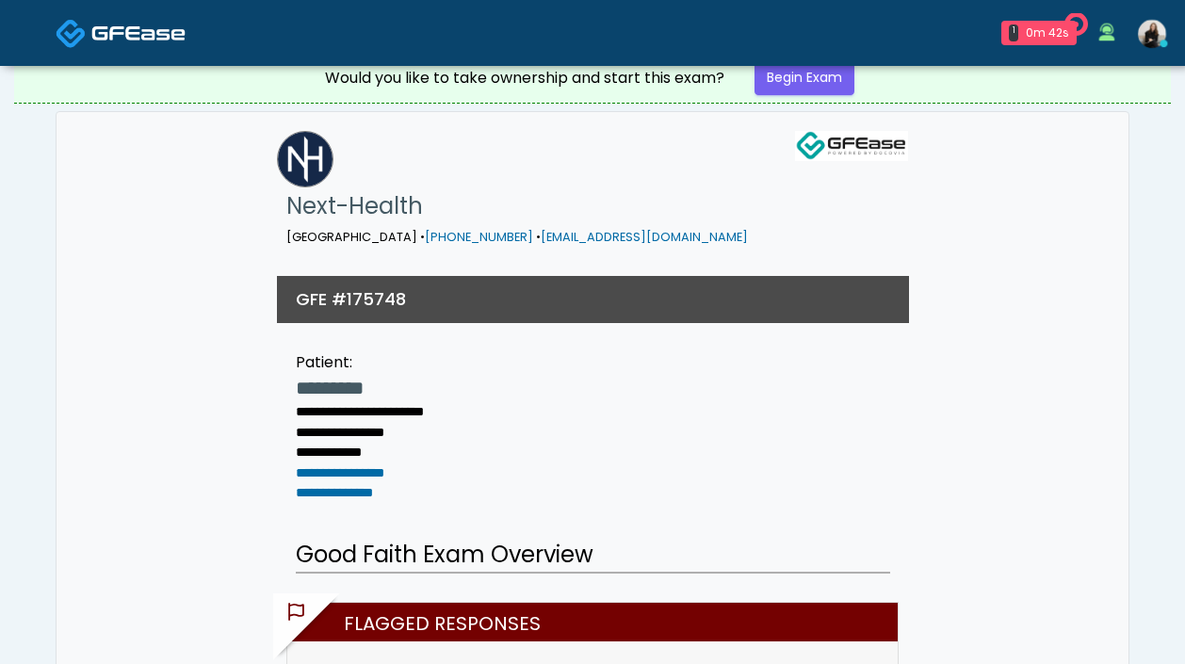
click at [138, 49] on link at bounding box center [121, 32] width 130 height 61
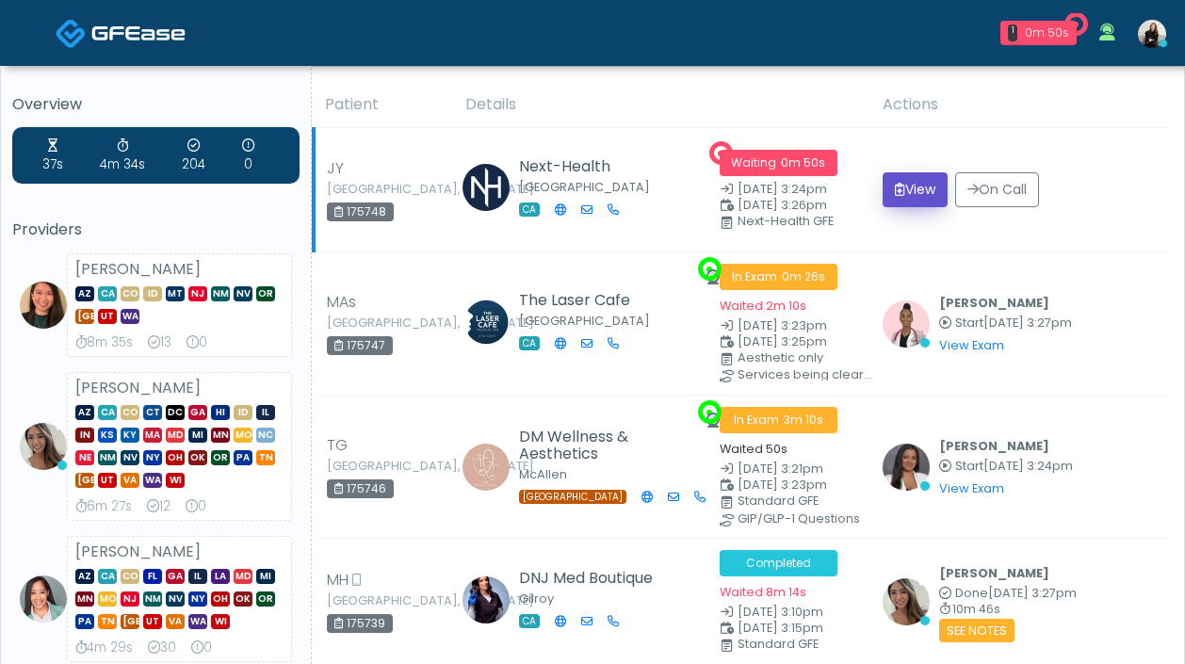
click at [910, 192] on button "View" at bounding box center [915, 189] width 65 height 35
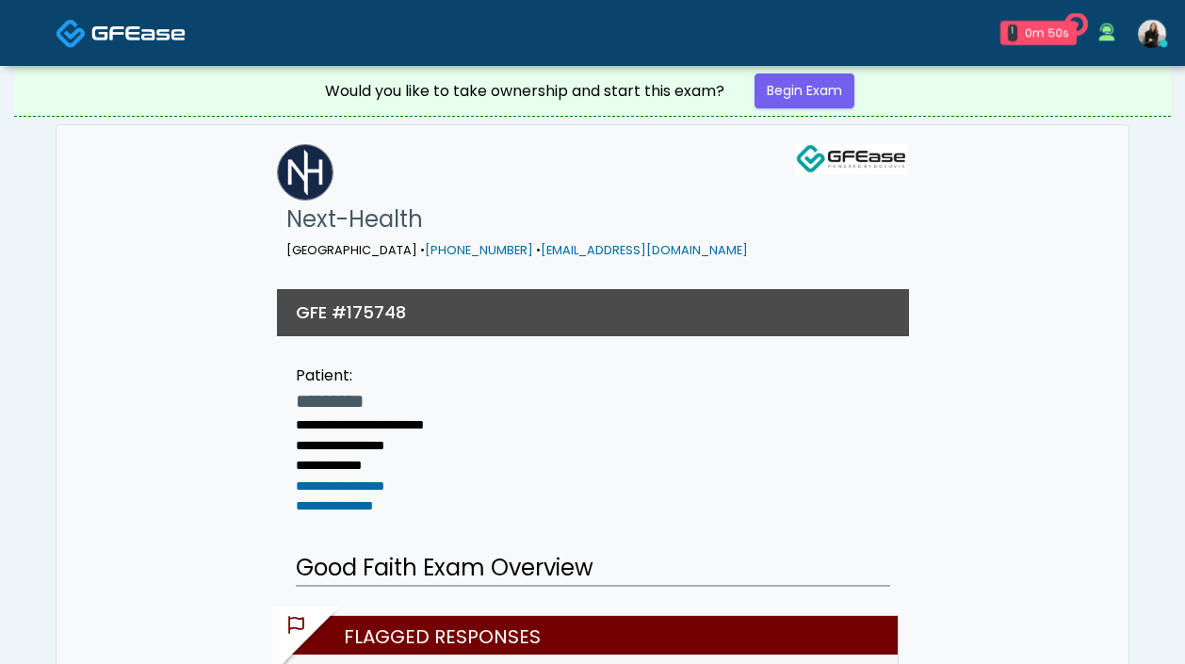
click at [137, 42] on img at bounding box center [138, 33] width 94 height 19
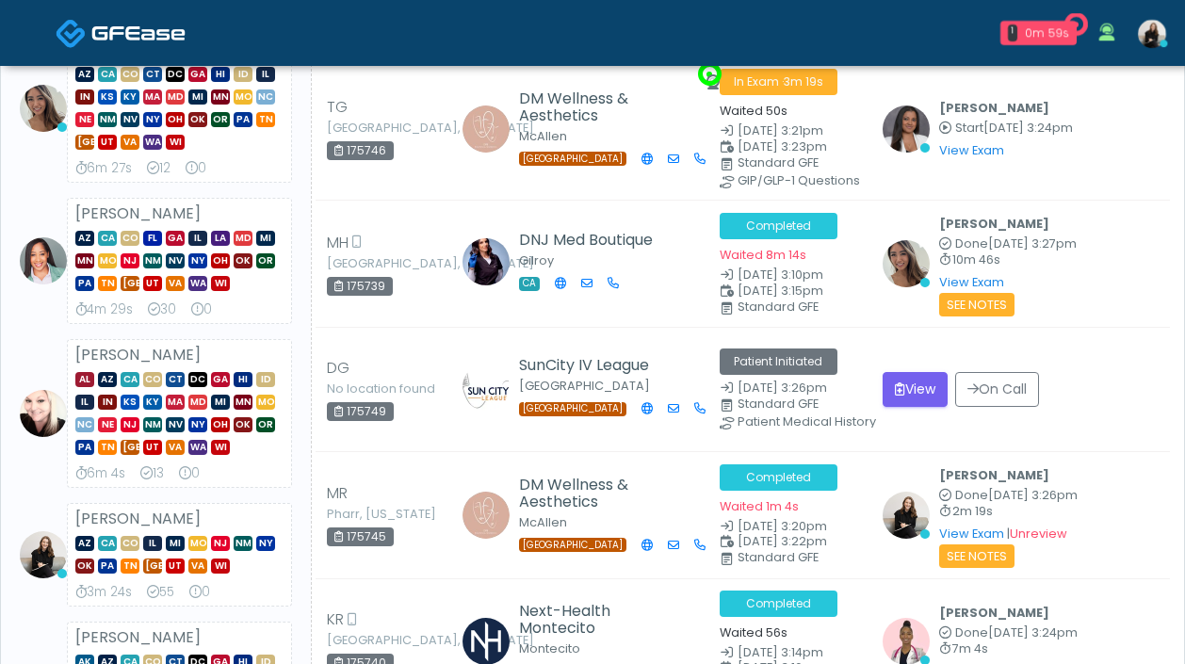
scroll to position [339, 0]
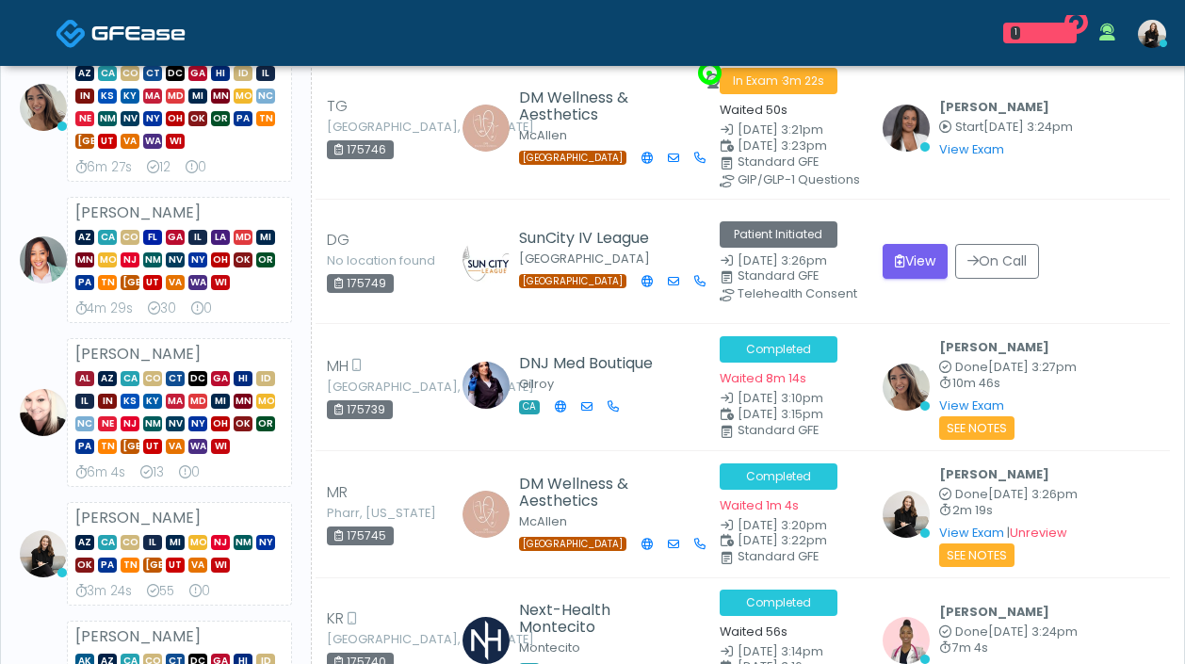
click at [116, 32] on img at bounding box center [138, 33] width 94 height 19
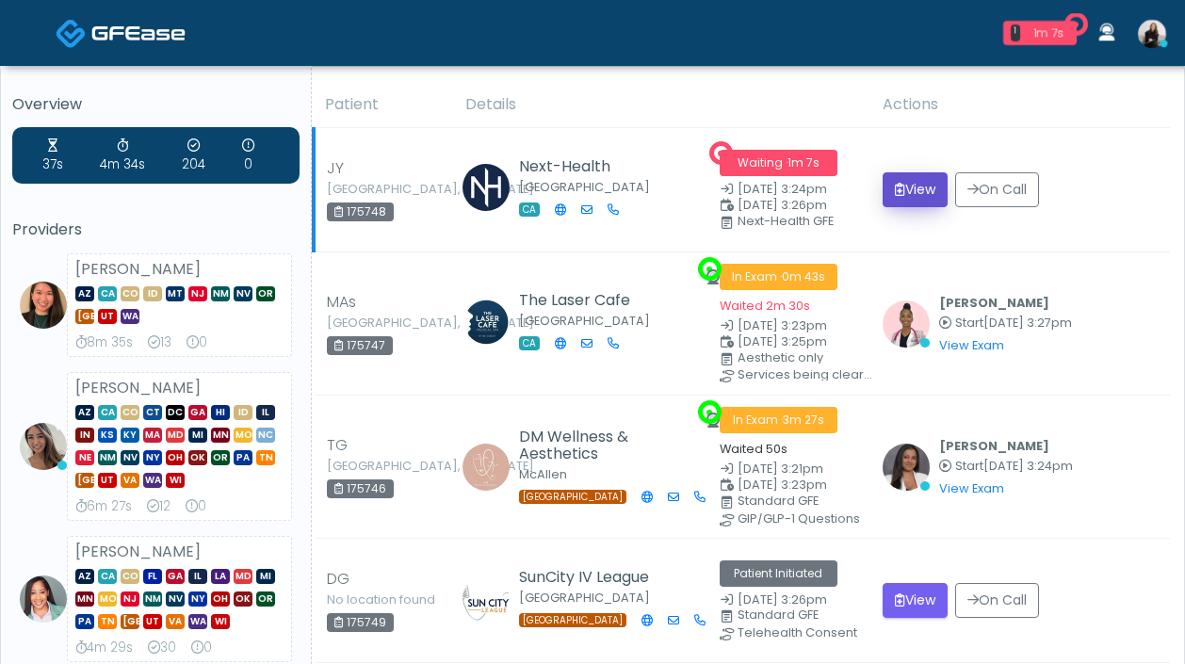
click at [912, 203] on button "View" at bounding box center [915, 189] width 65 height 35
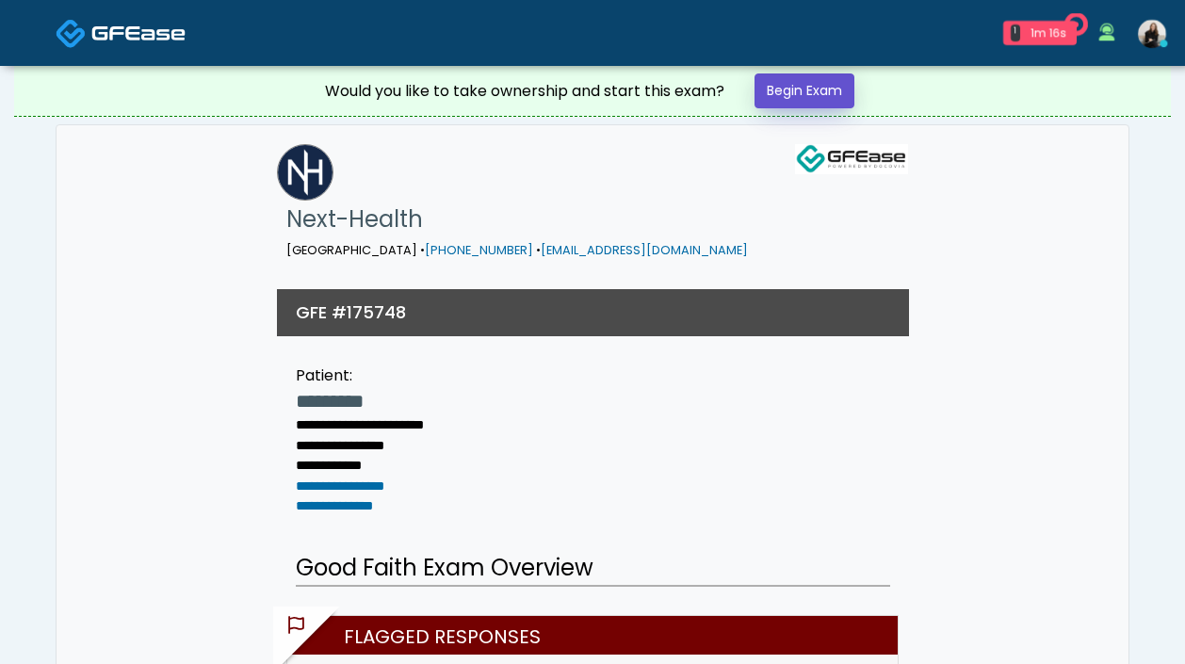
click at [843, 90] on link "Begin Exam" at bounding box center [804, 90] width 100 height 35
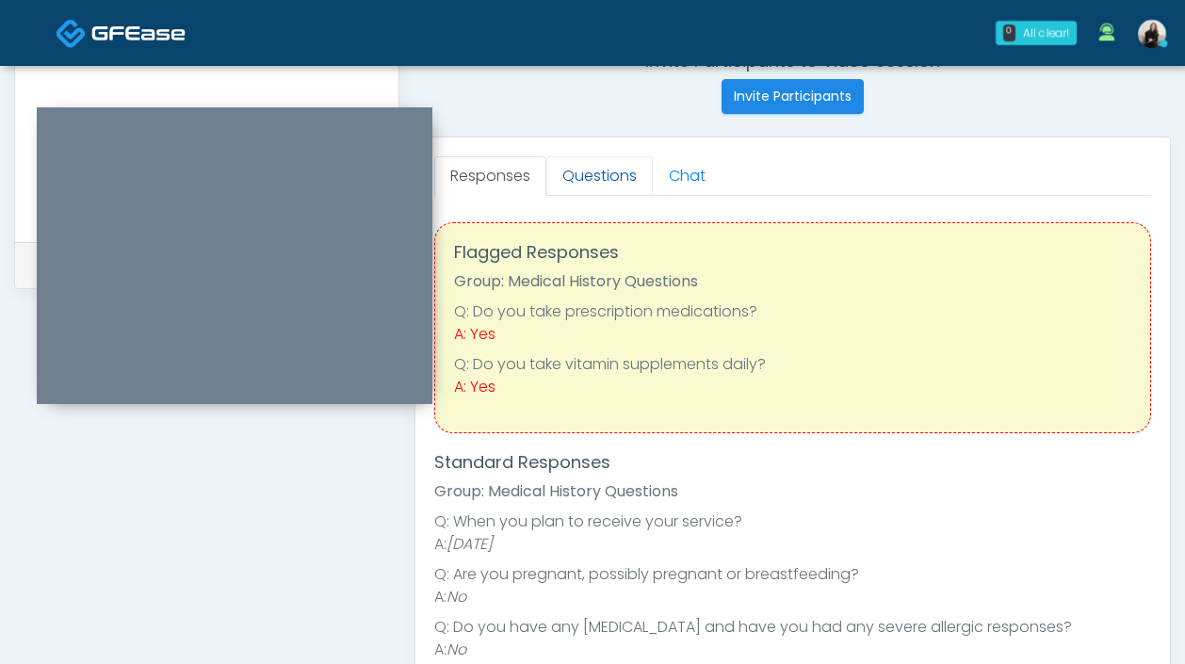
click at [613, 173] on link "Questions" at bounding box center [599, 176] width 106 height 40
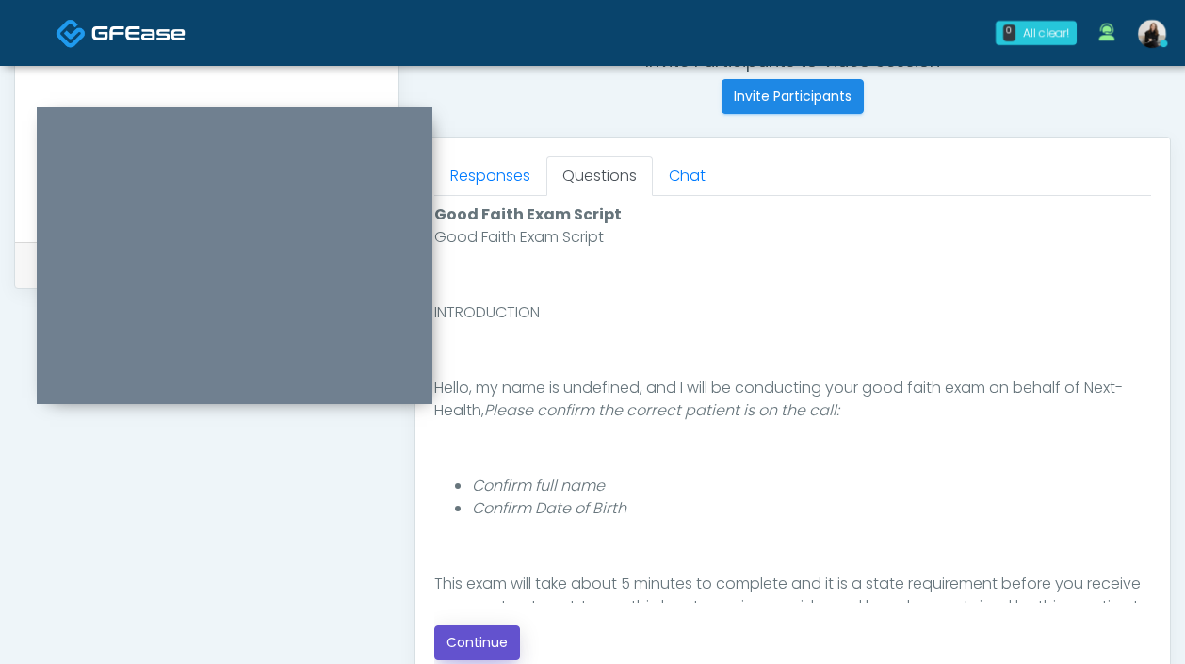
click at [504, 635] on button "Continue" at bounding box center [477, 642] width 86 height 35
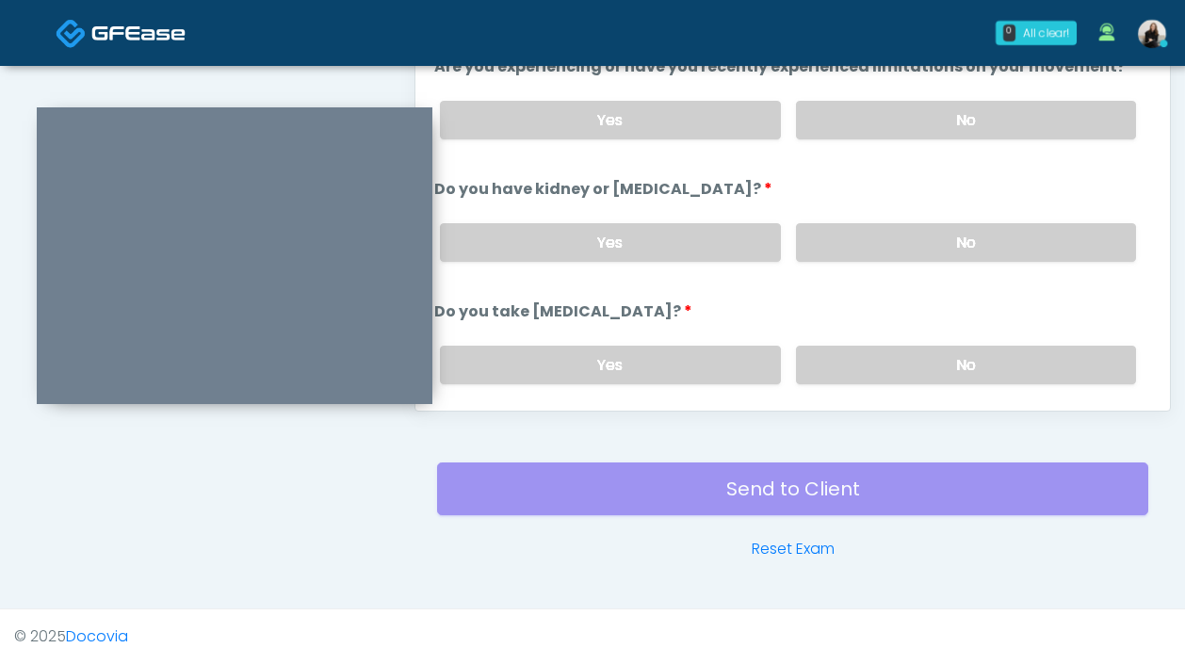
scroll to position [672, 0]
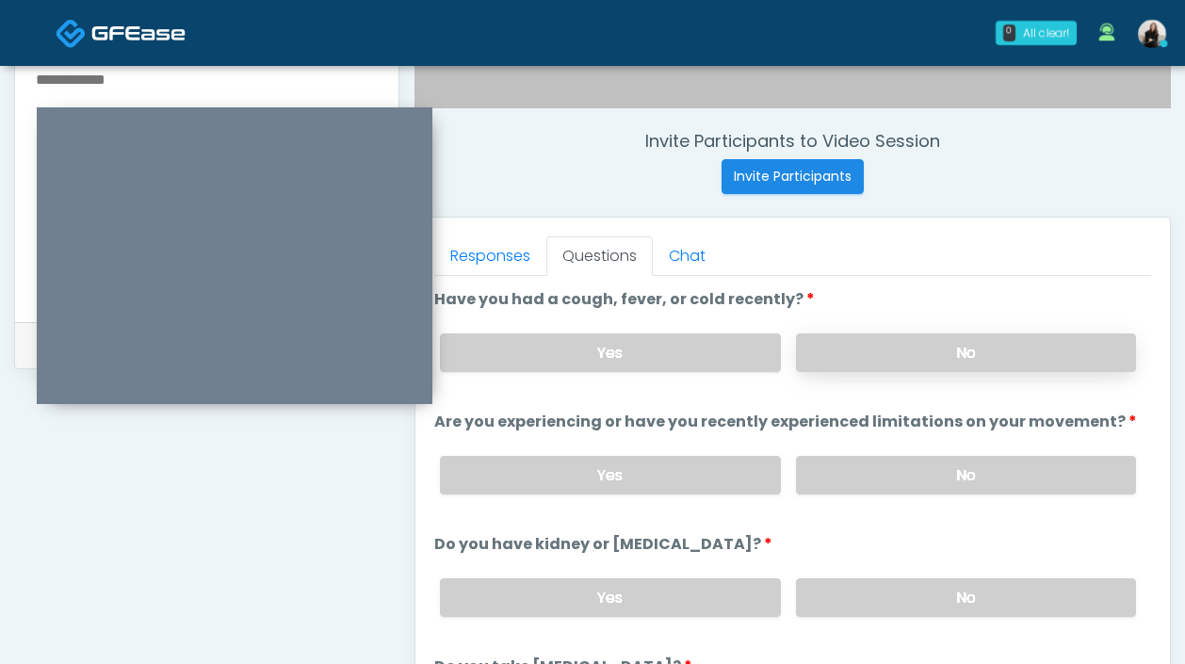
click at [865, 345] on label "No" at bounding box center [966, 352] width 340 height 39
click at [865, 477] on label "No" at bounding box center [966, 475] width 340 height 39
click at [880, 586] on label "No" at bounding box center [966, 597] width 340 height 39
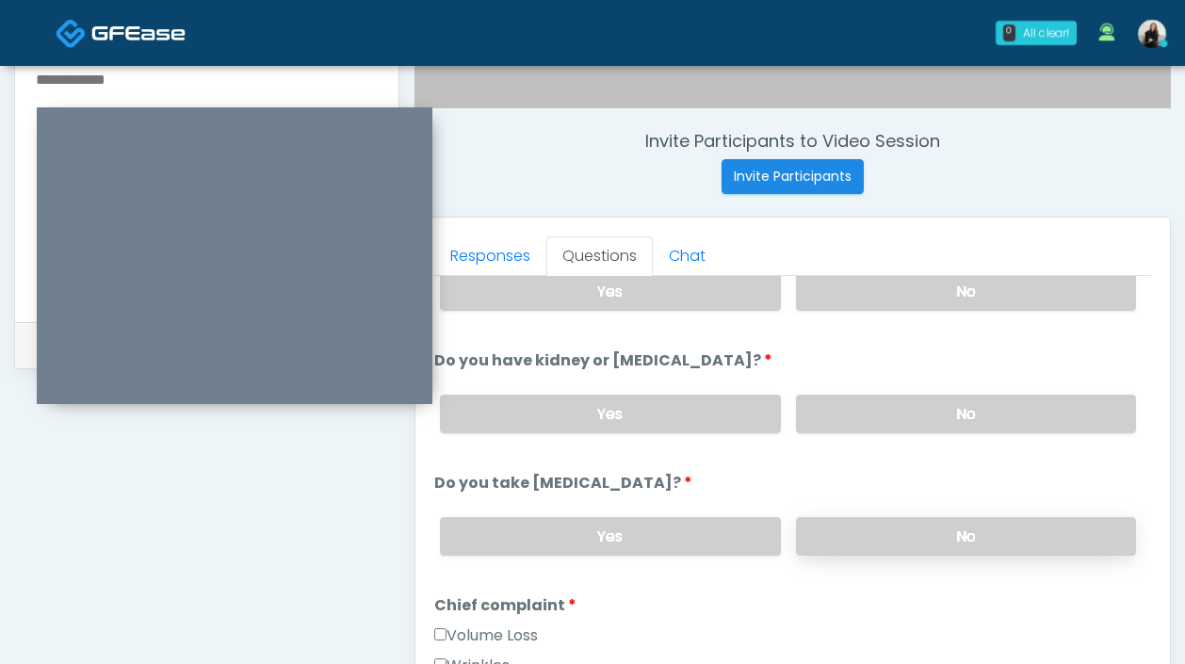
click at [876, 531] on label "No" at bounding box center [966, 536] width 340 height 39
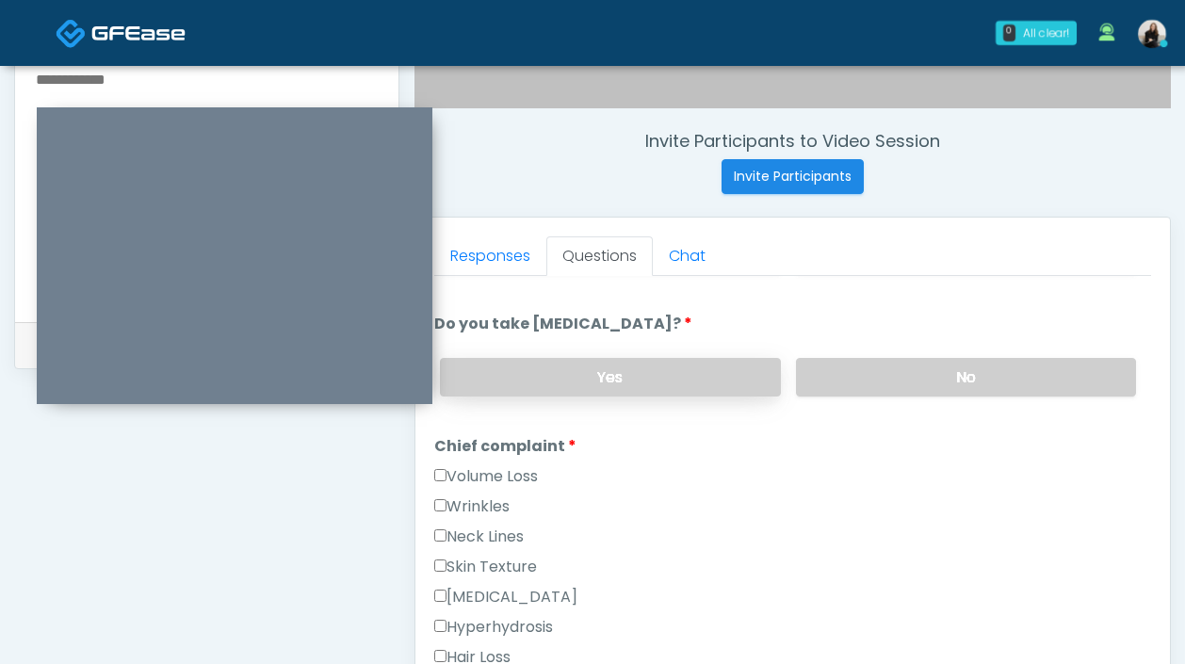
click at [533, 364] on label "Yes" at bounding box center [610, 377] width 340 height 39
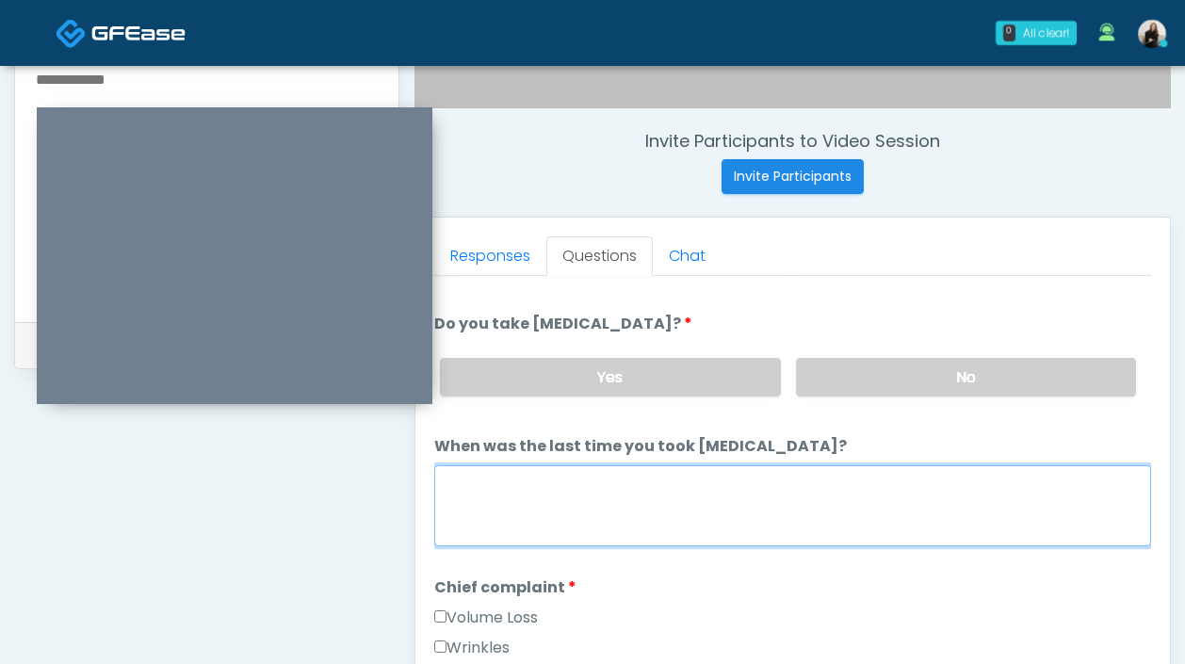
click at [513, 494] on textarea "When was the last time you took blood thinners?" at bounding box center [792, 505] width 717 height 81
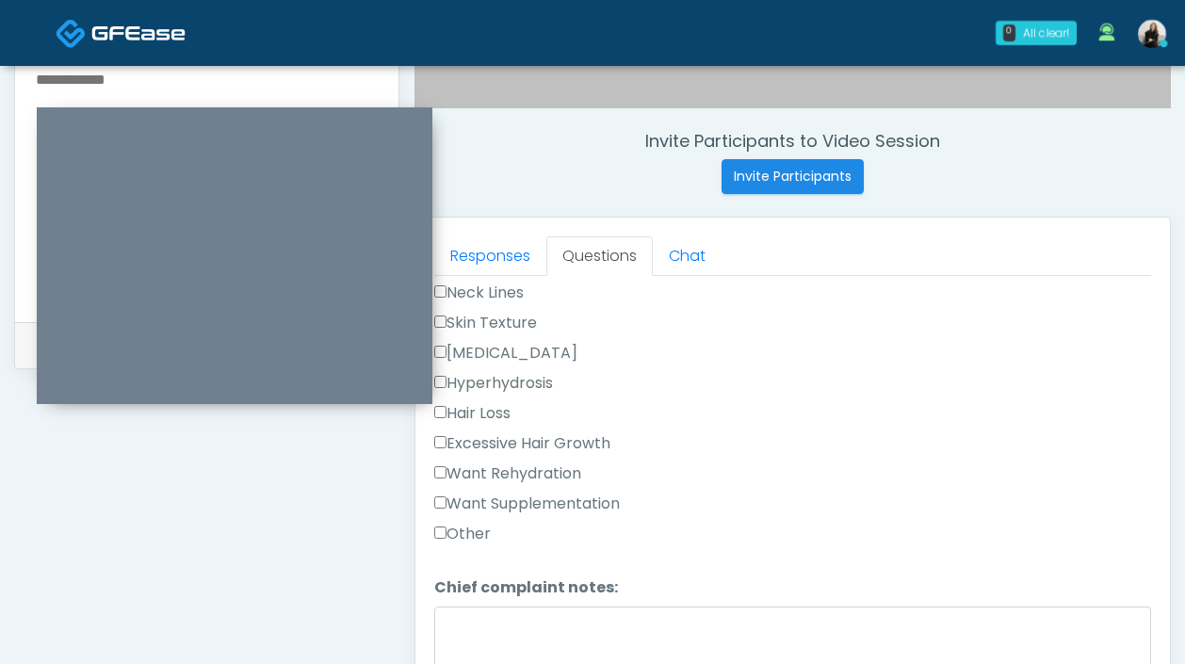
scroll to position [613, 0]
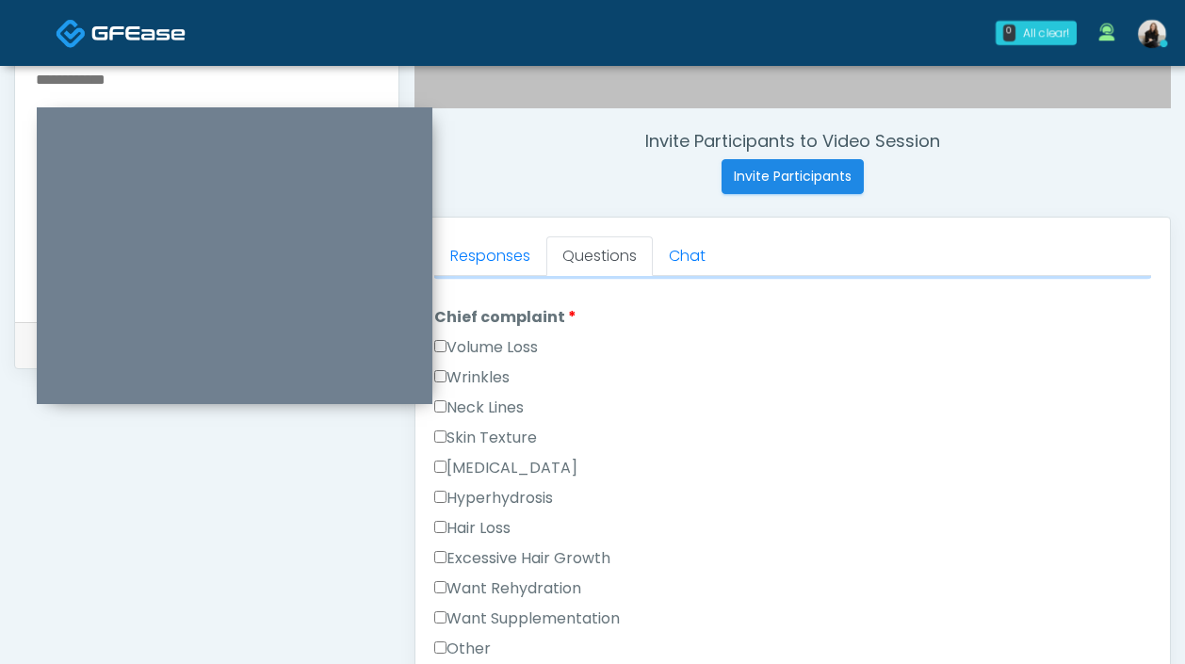
type textarea "**********"
click at [511, 590] on label "Want Rehydration" at bounding box center [507, 588] width 147 height 23
click at [512, 617] on label "Want Supplementation" at bounding box center [527, 619] width 186 height 23
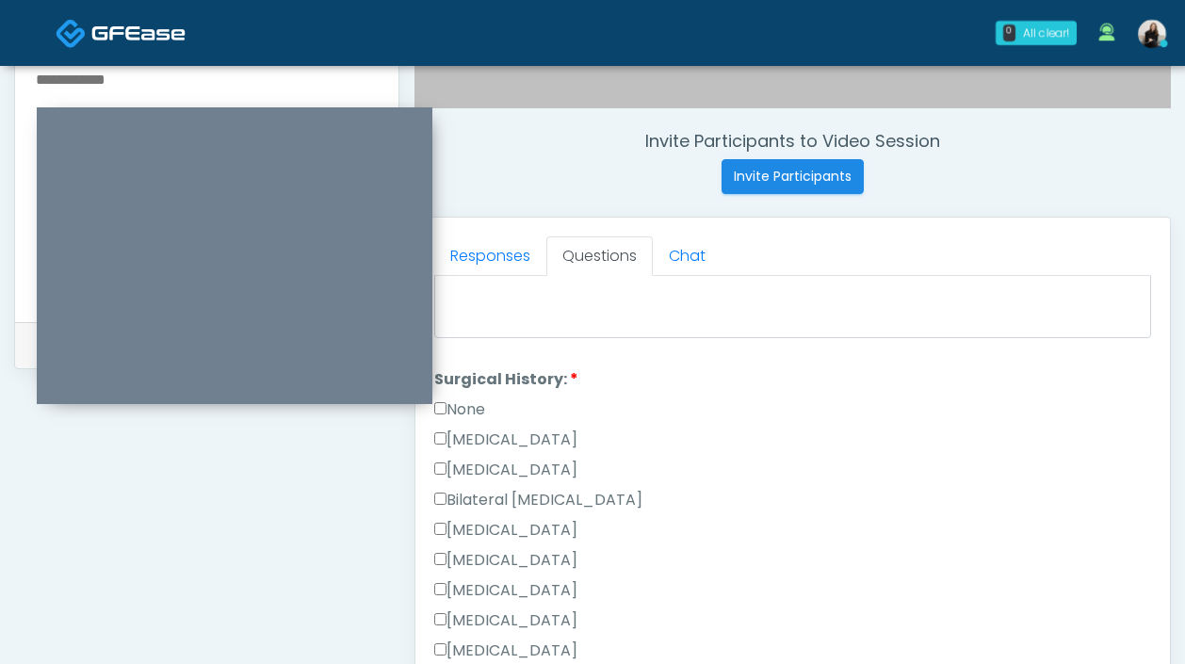
scroll to position [1315, 0]
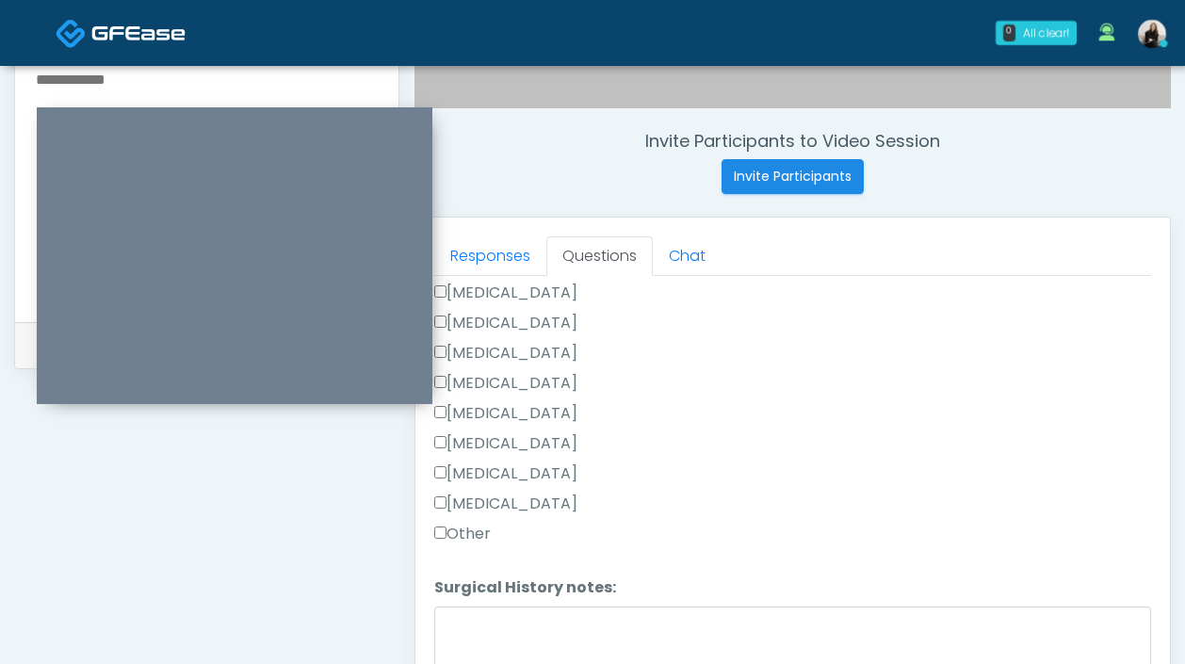
click at [494, 462] on label "Appendectomy" at bounding box center [505, 473] width 143 height 23
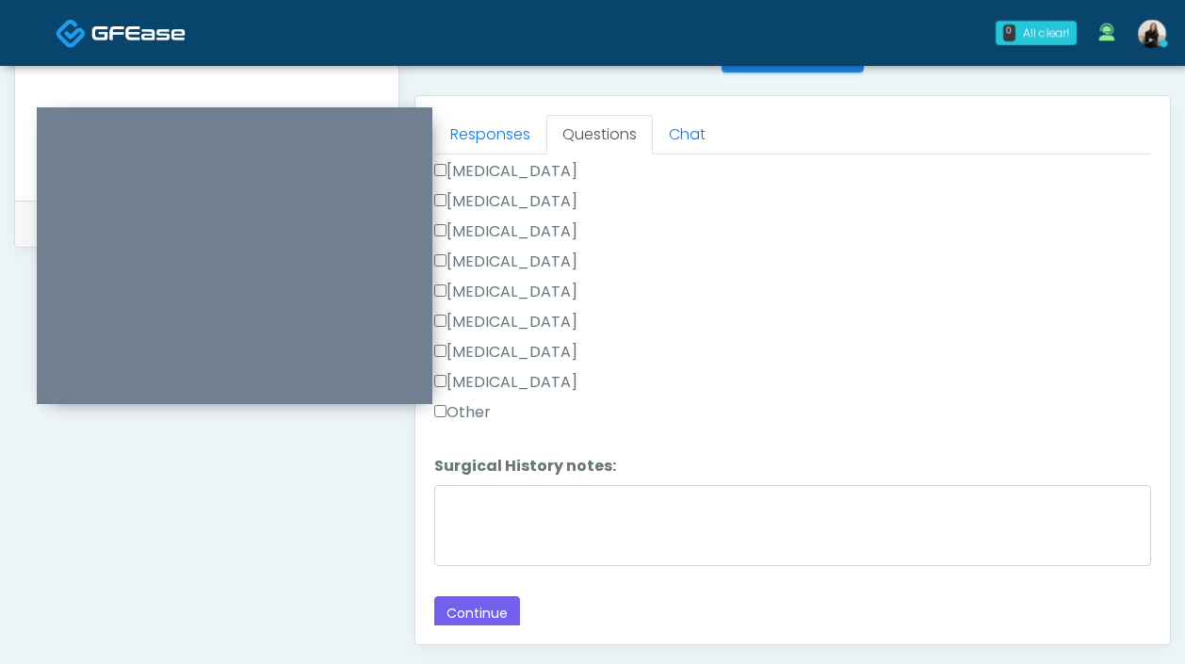
scroll to position [941, 0]
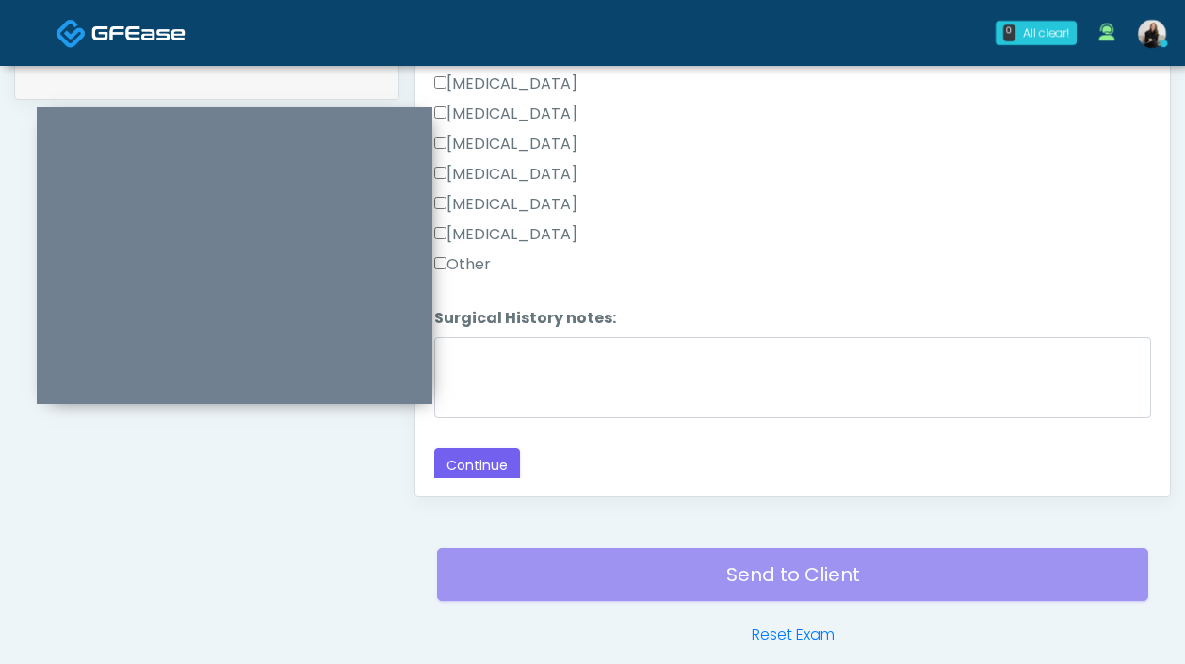
click at [476, 264] on label "Other" at bounding box center [462, 264] width 57 height 23
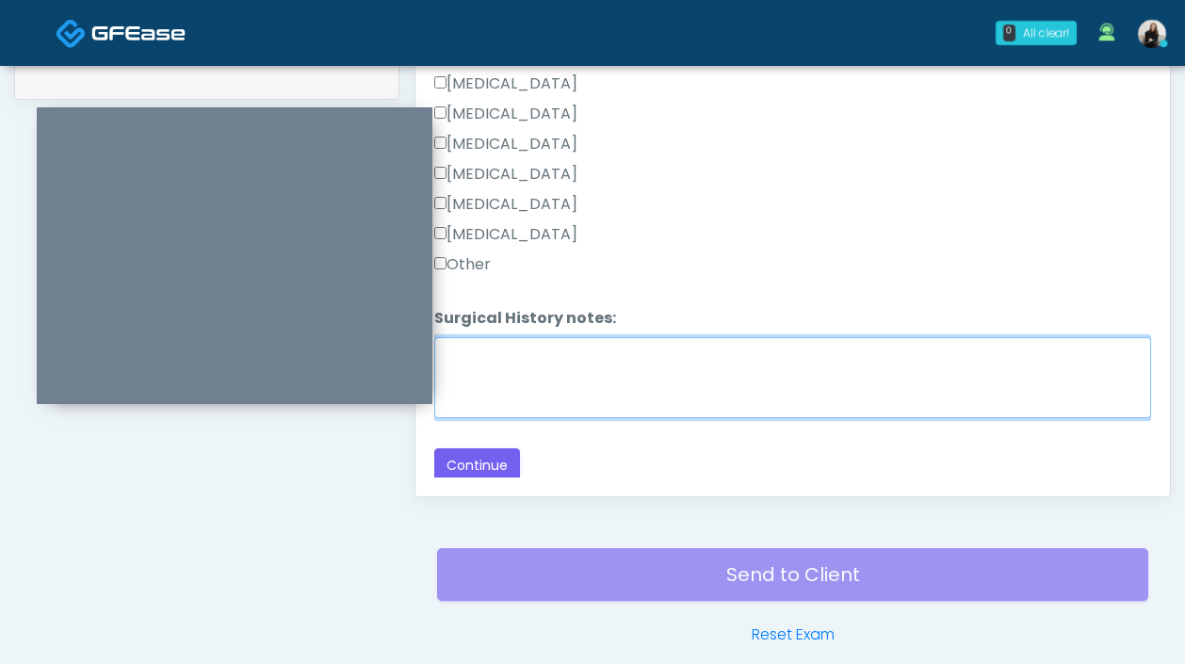
click at [477, 352] on textarea "Surgical History notes:" at bounding box center [792, 377] width 717 height 81
click at [513, 346] on textarea "********" at bounding box center [792, 377] width 717 height 81
paste textarea "***"
type textarea "**********"
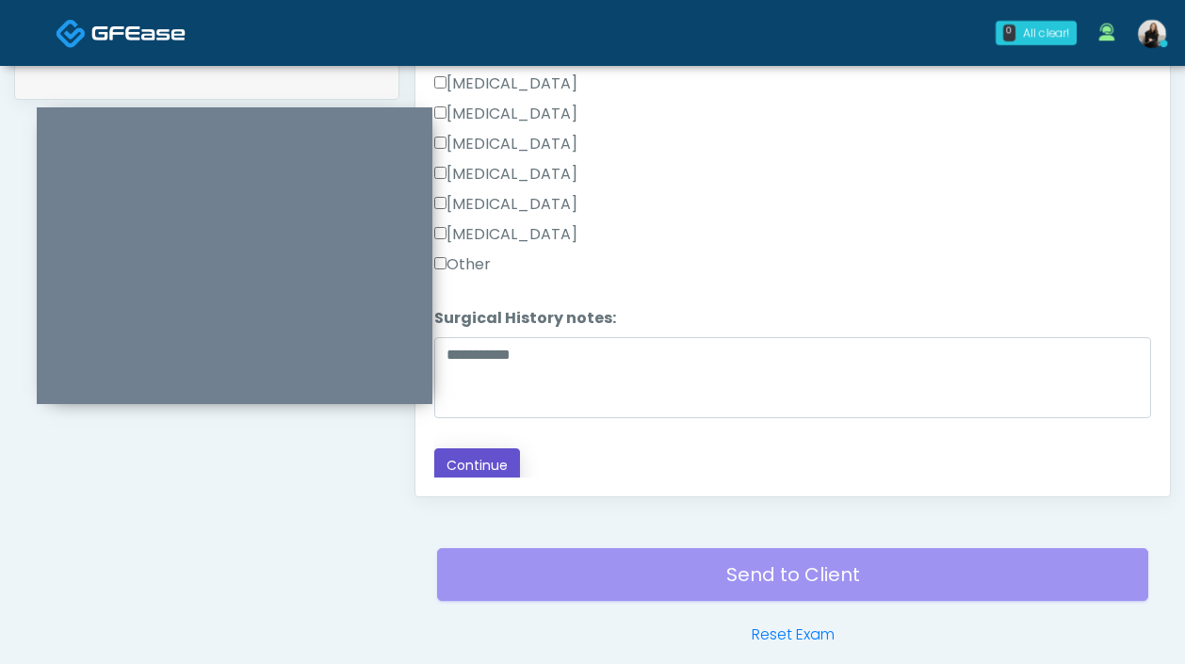
click at [502, 462] on button "Continue" at bounding box center [477, 465] width 86 height 35
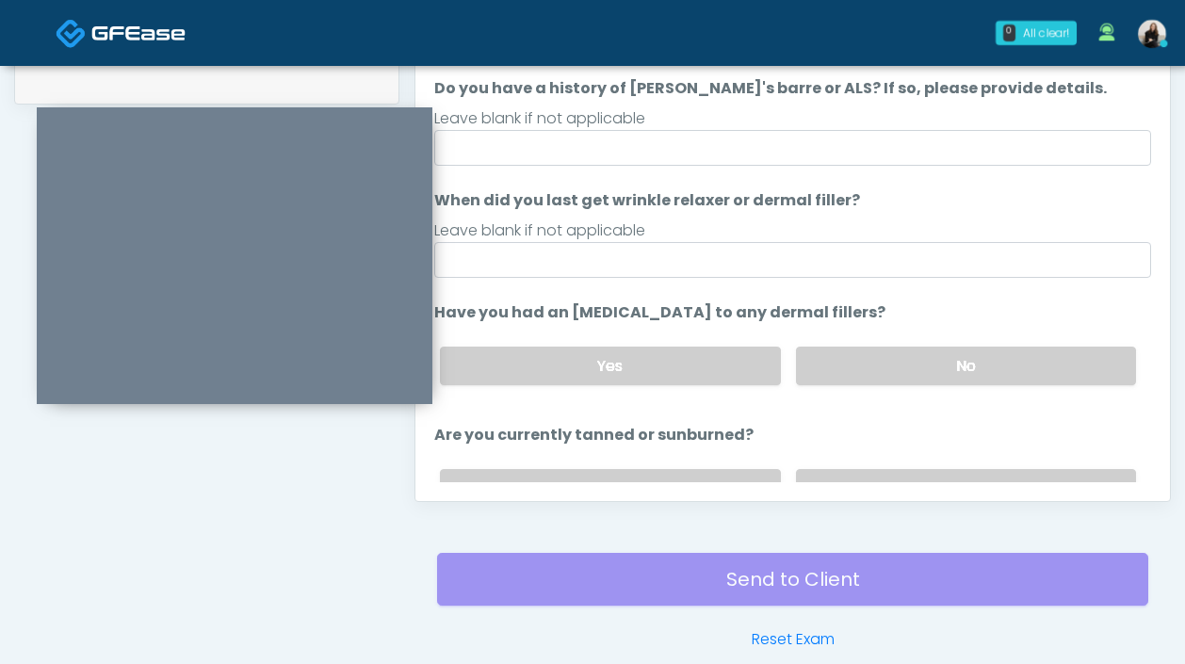
scroll to position [836, 0]
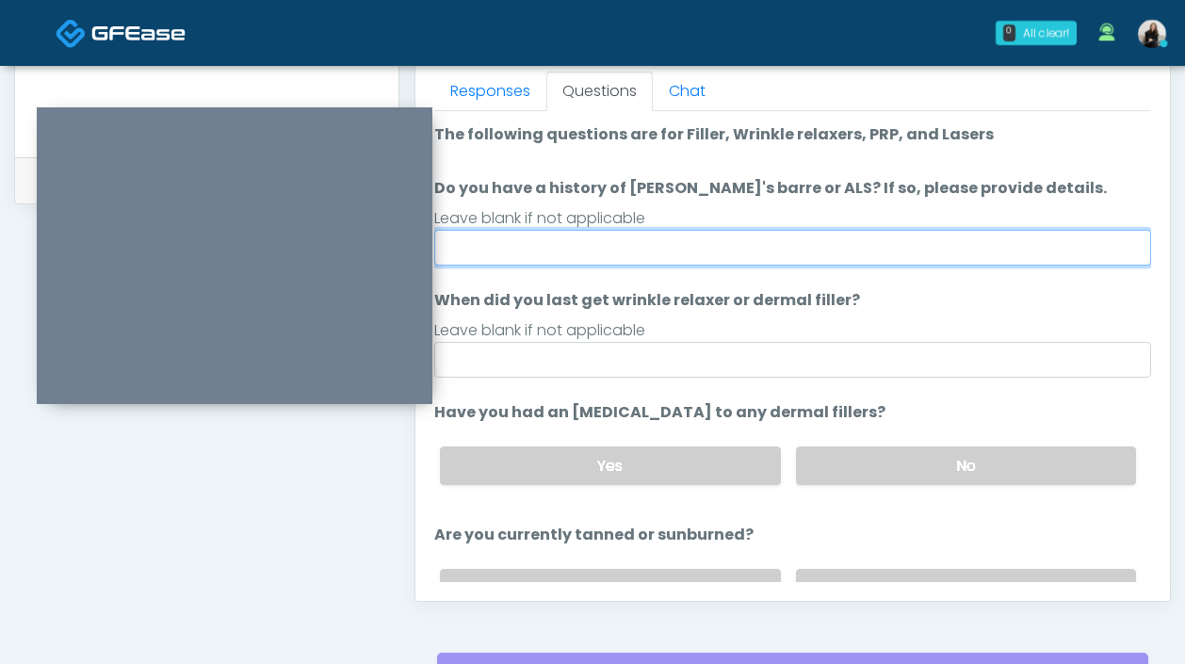
click at [707, 246] on input "Do you have a history of Guillain's barre or ALS? If so, please provide details." at bounding box center [792, 248] width 717 height 36
type input "**"
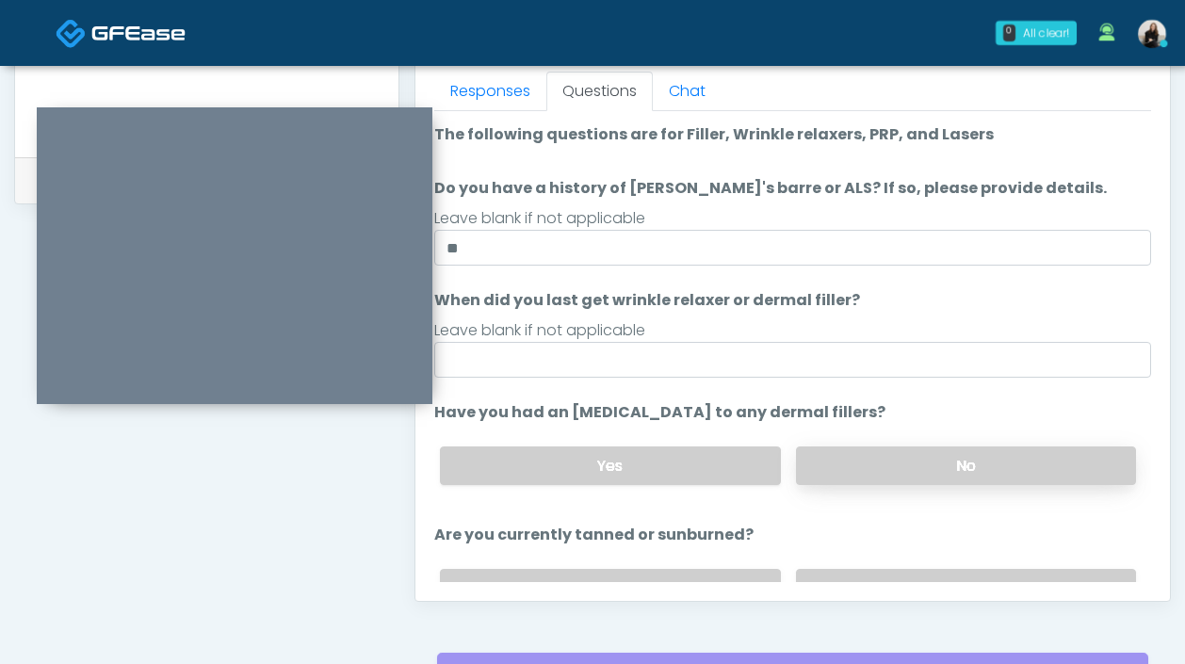
click at [904, 462] on label "No" at bounding box center [966, 465] width 340 height 39
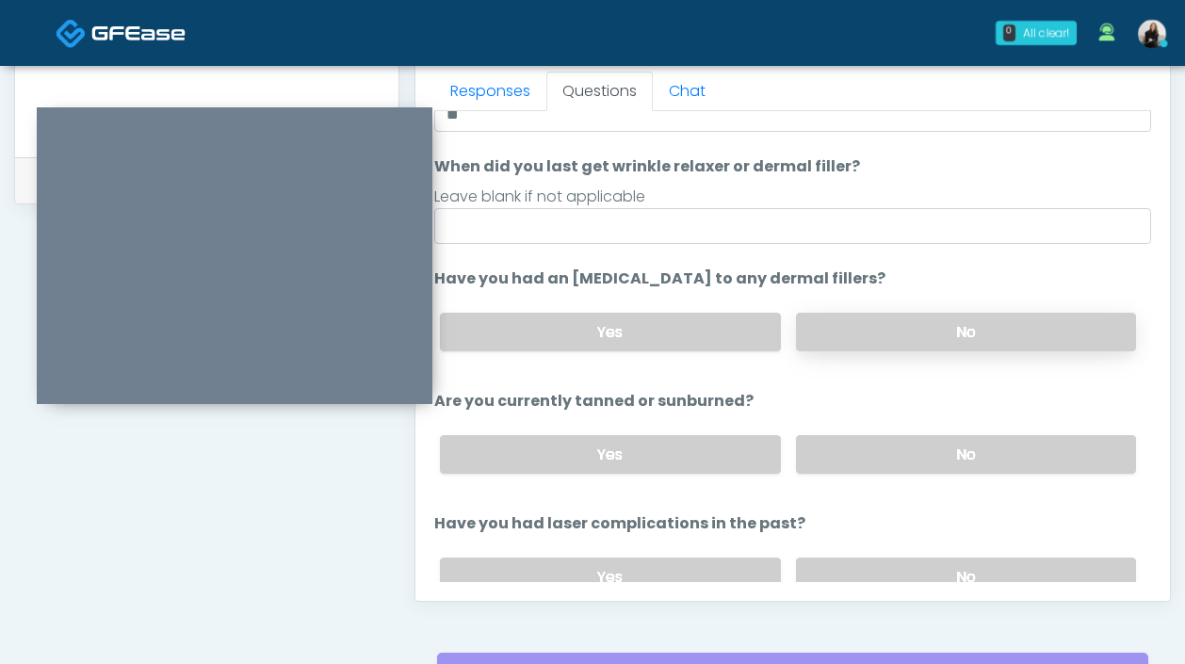
scroll to position [182, 0]
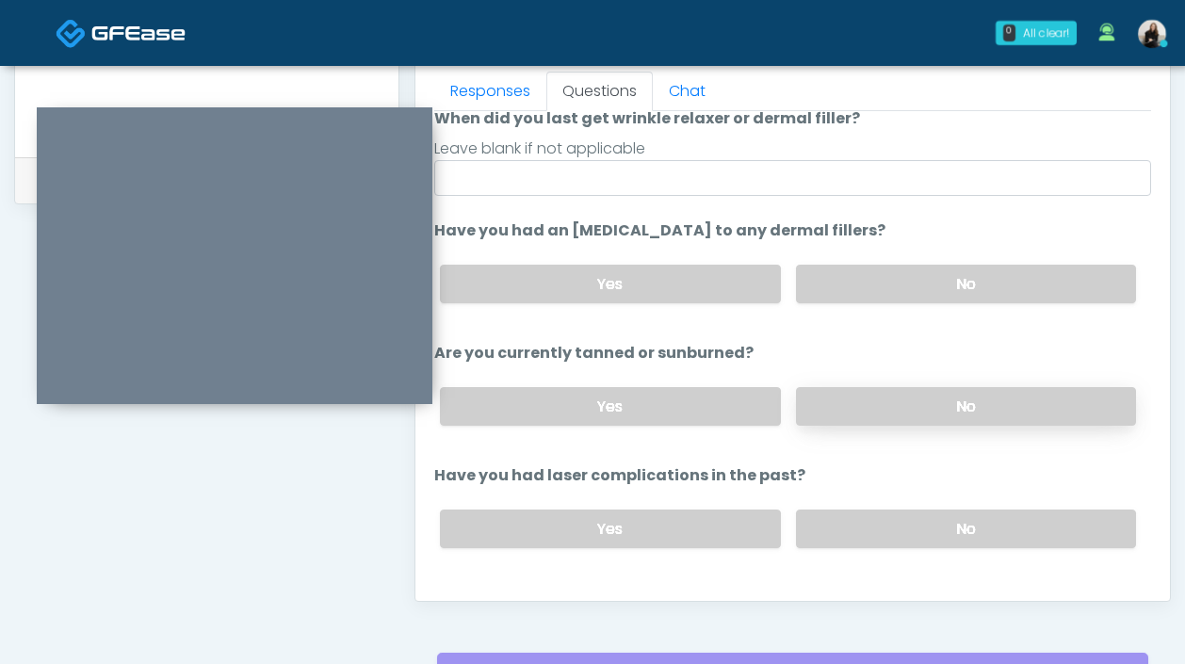
click at [884, 412] on label "No" at bounding box center [966, 406] width 340 height 39
click at [868, 520] on label "No" at bounding box center [966, 529] width 340 height 39
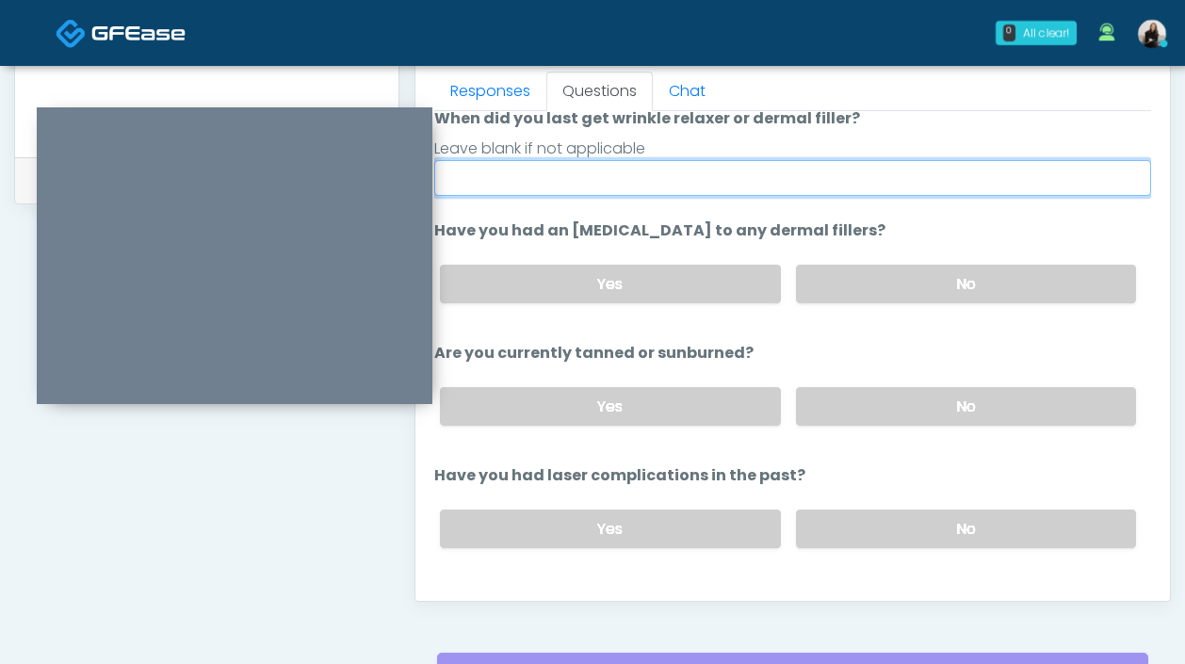
click at [716, 180] on input "When did you last get wrinkle relaxer or dermal filler?" at bounding box center [792, 178] width 717 height 36
type input "********"
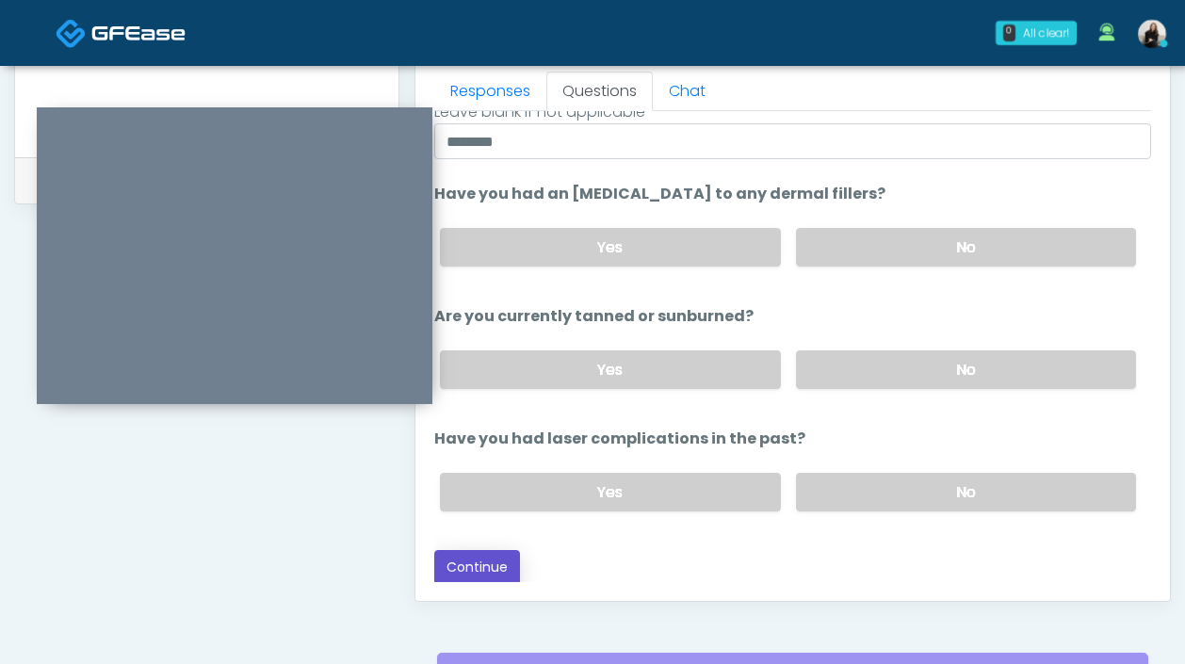
click at [503, 572] on button "Continue" at bounding box center [477, 567] width 86 height 35
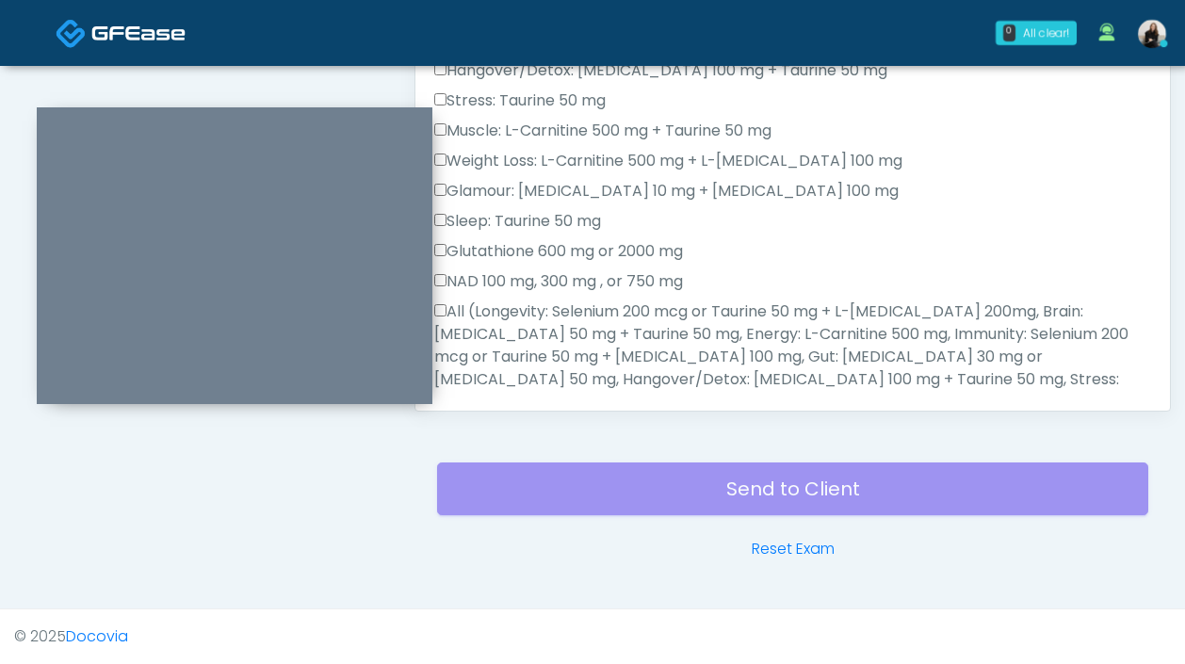
scroll to position [1182, 0]
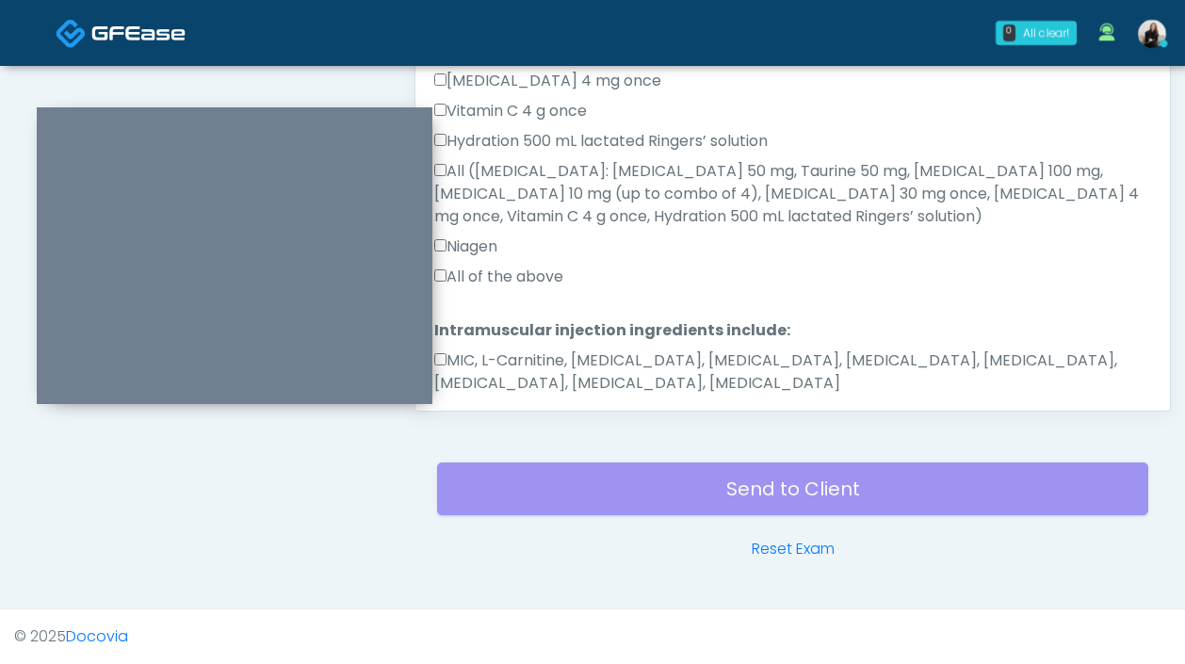
click at [571, 349] on label "MIC, L-Carnitine, Methylcobalamin, Glycine, B-Complex, Lycine, Biotin, Vitamin …" at bounding box center [792, 371] width 717 height 45
click at [527, 235] on div "Niagen" at bounding box center [792, 250] width 717 height 30
click at [525, 266] on label "All of the above" at bounding box center [498, 277] width 129 height 23
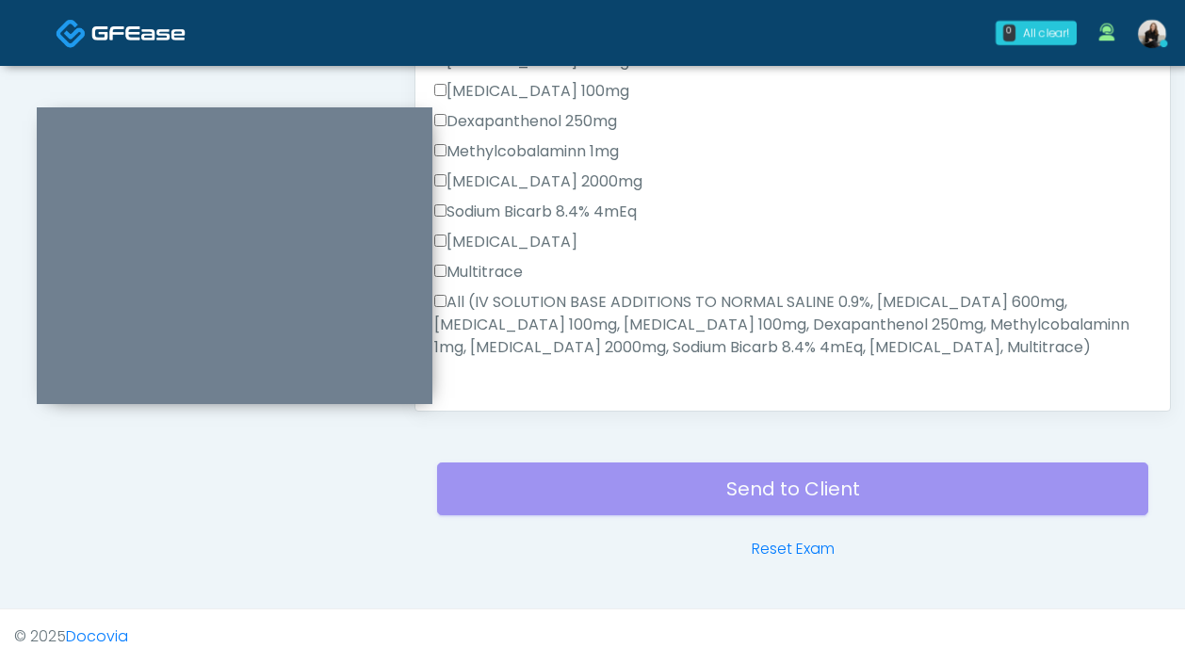
click at [493, 297] on label "All (IV SOLUTION BASE ADDITIONS TO NORMAL SALINE 0.9%, Magnesium Chloride 600mg…" at bounding box center [792, 325] width 717 height 68
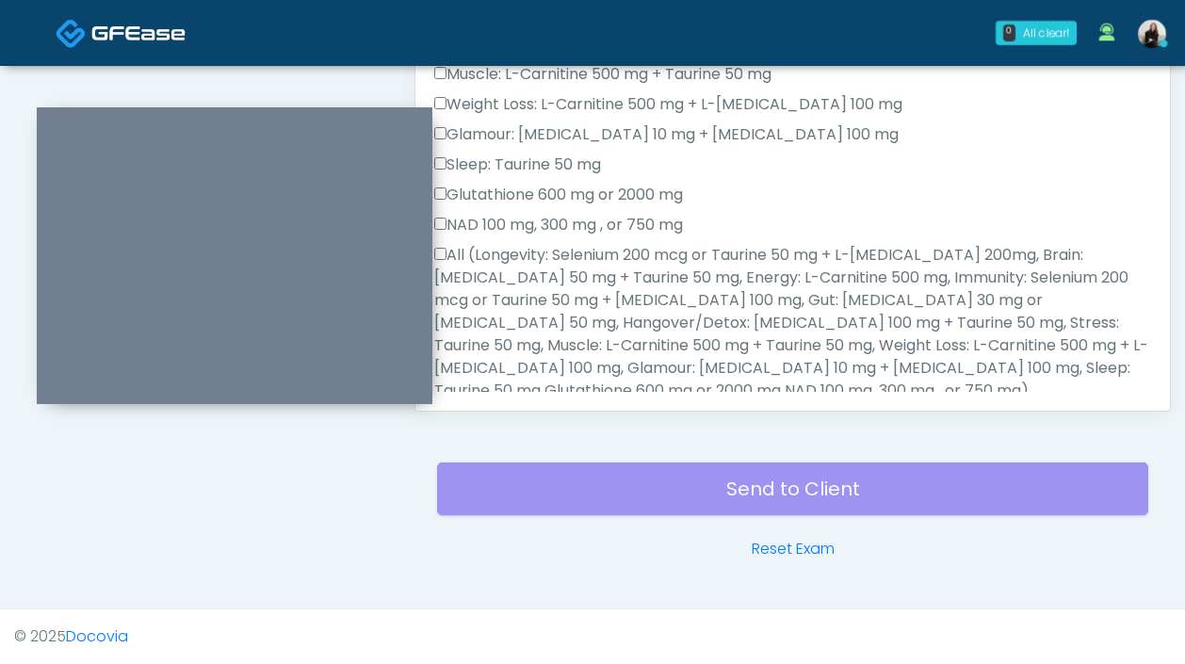
click at [493, 297] on label "All (Longevity: Selenium 200 mcg or Taurine 50 mg + L-Arginine 200mg, Brain: Gl…" at bounding box center [792, 323] width 717 height 158
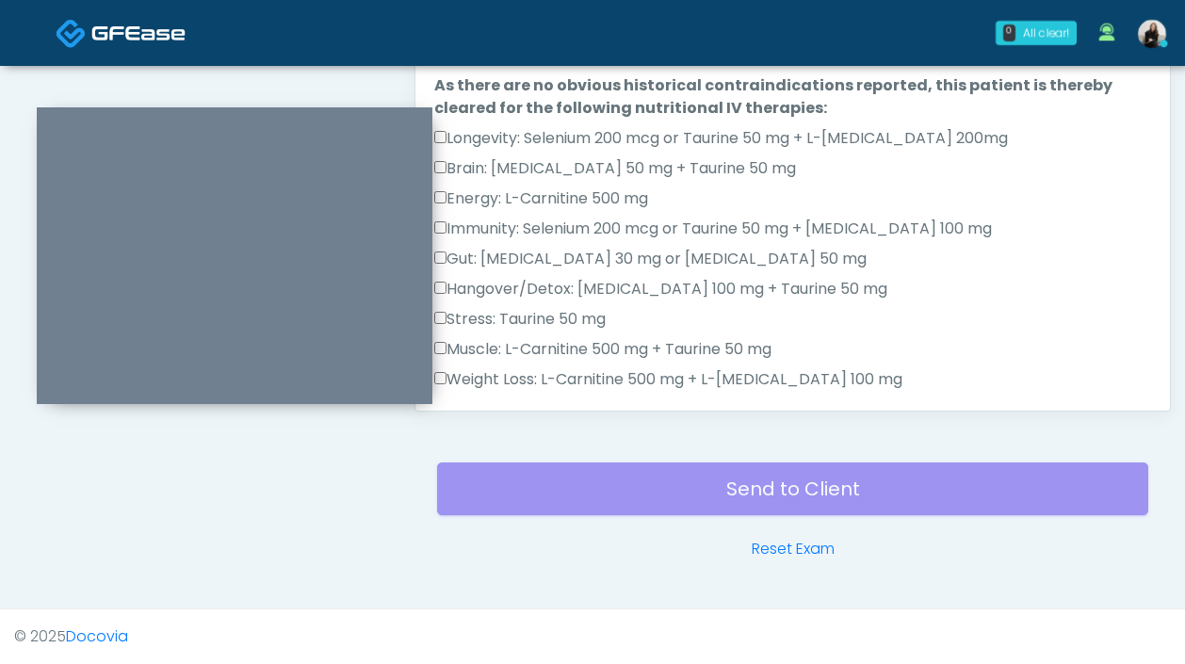
scroll to position [873, 0]
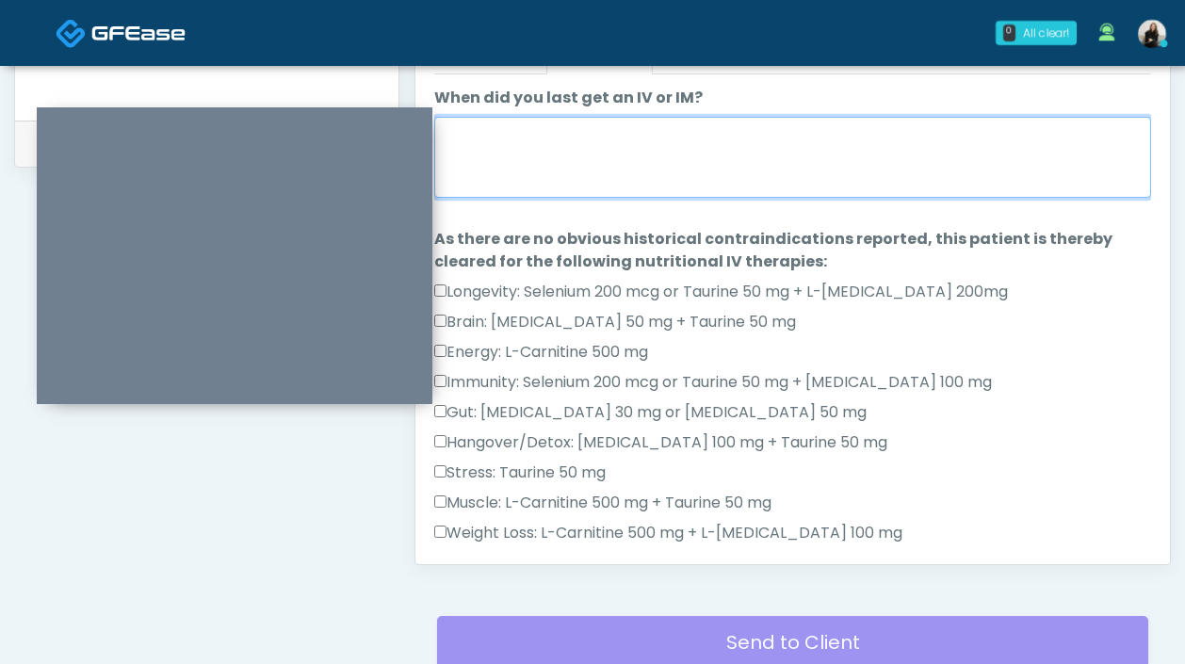
click at [516, 167] on textarea "When did you last get an IV or IM?" at bounding box center [792, 157] width 717 height 81
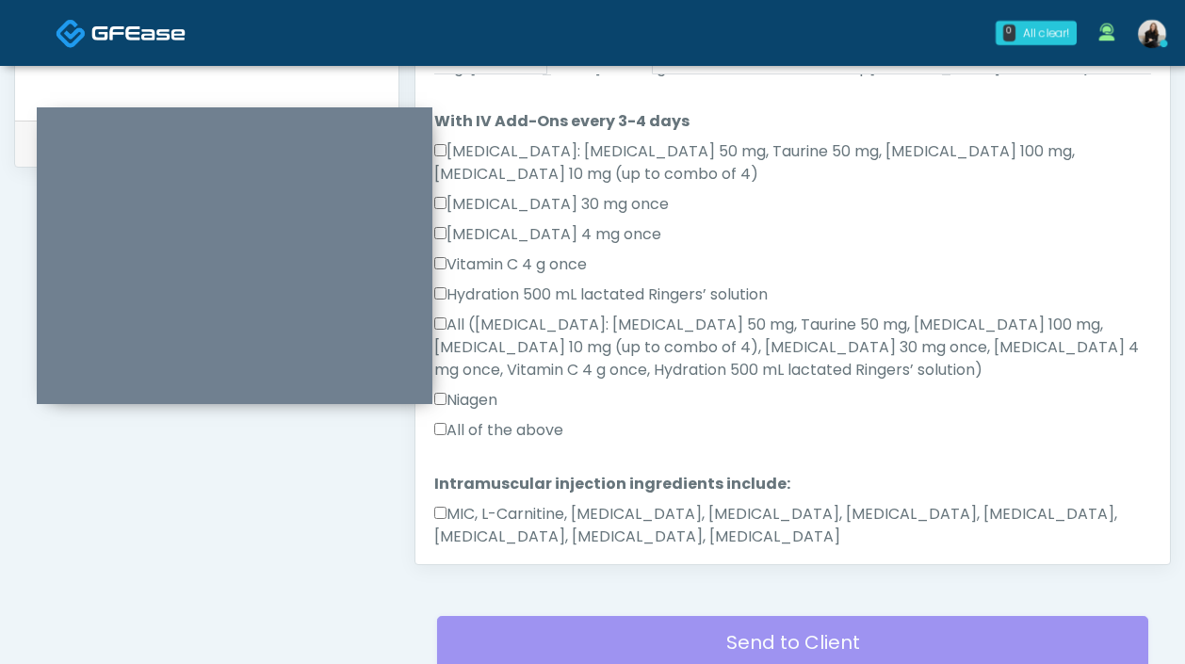
type textarea "*******"
click at [479, 579] on button "Continue" at bounding box center [477, 596] width 86 height 35
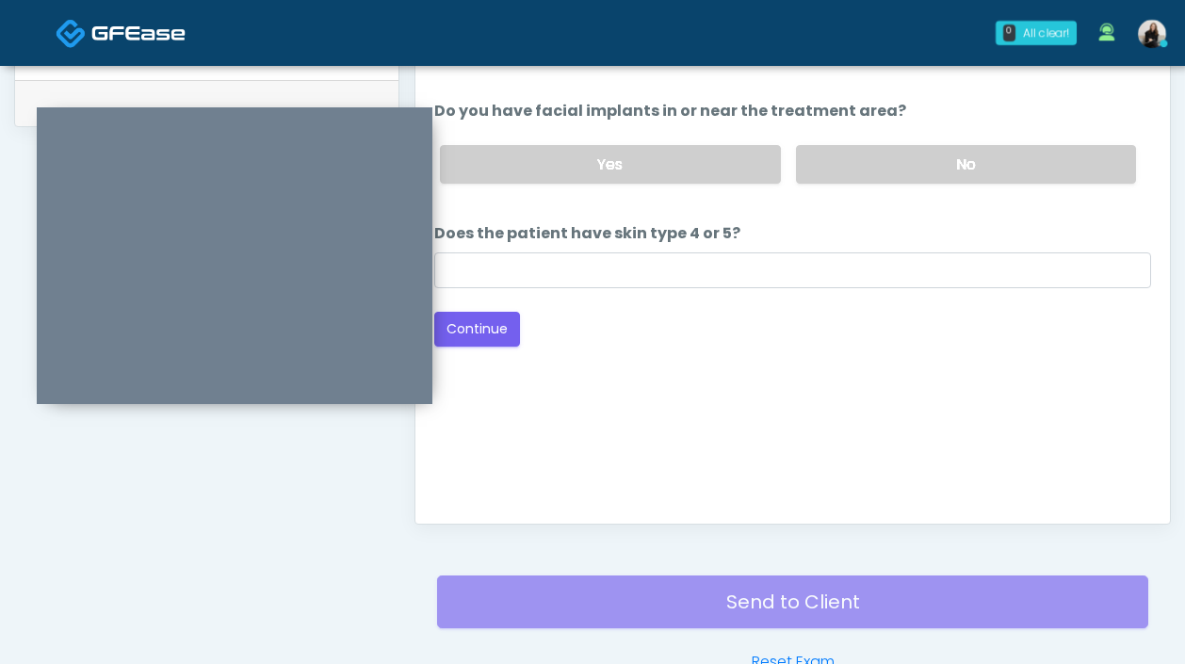
scroll to position [766, 0]
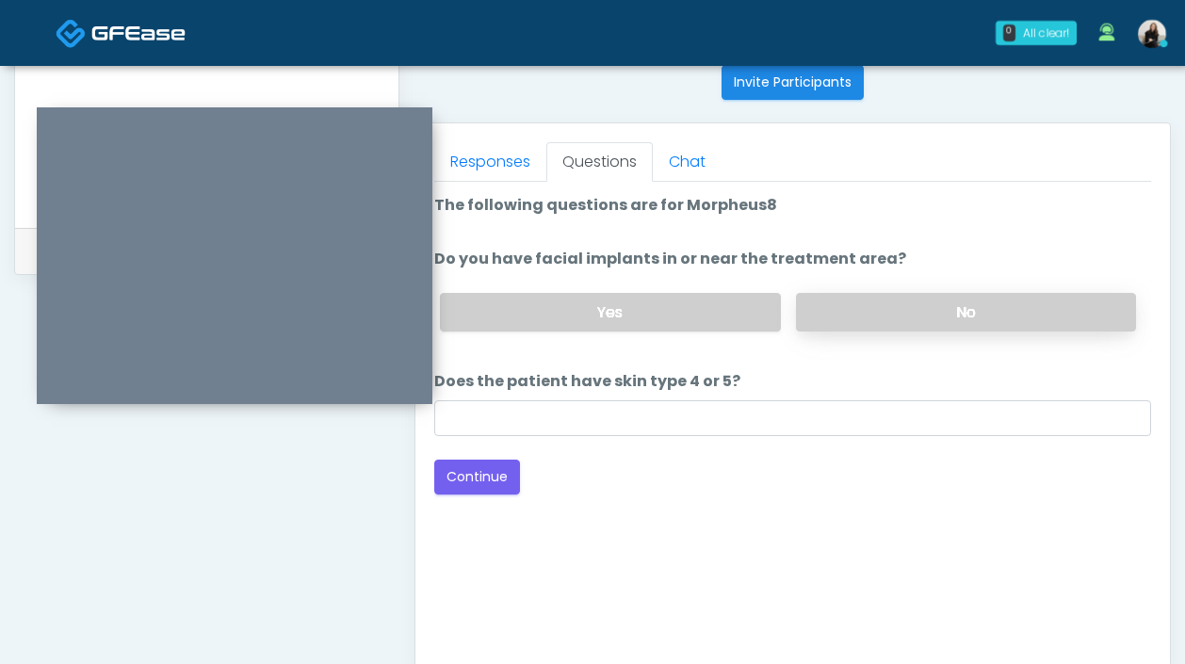
click at [821, 301] on label "No" at bounding box center [966, 312] width 340 height 39
click at [733, 392] on li "Does the patient have skin type 4 or 5? Does the patient have skin type 4 or 5?" at bounding box center [792, 403] width 717 height 66
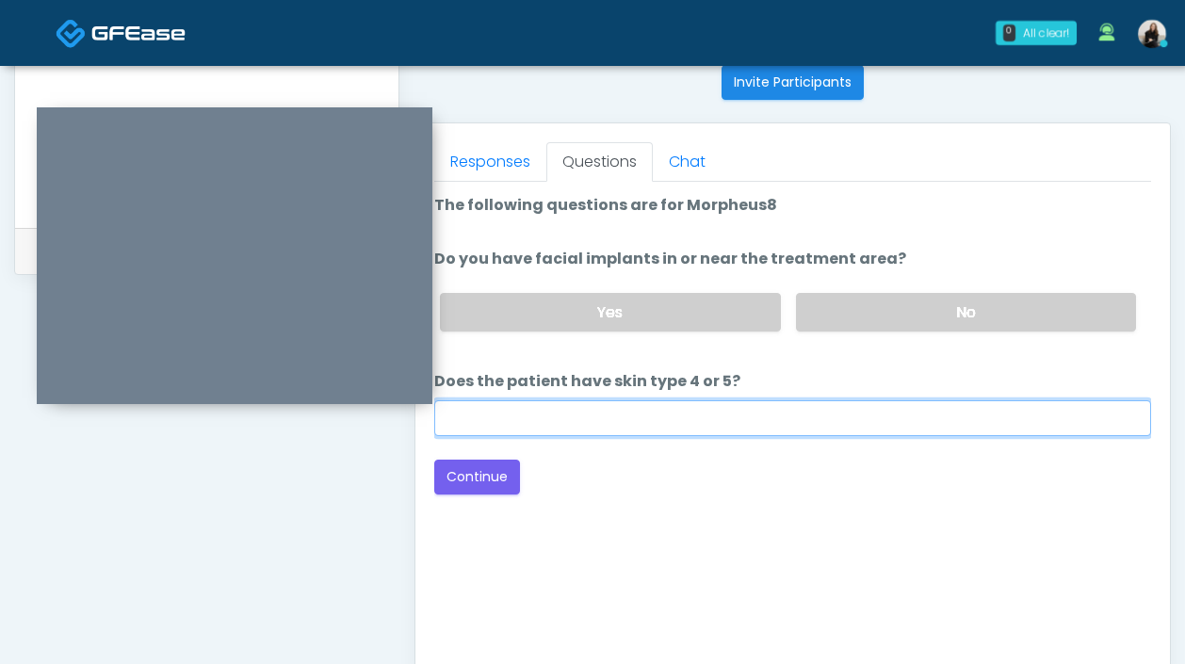
click at [731, 403] on input "Does the patient have skin type 4 or 5?" at bounding box center [792, 418] width 717 height 36
type input "***"
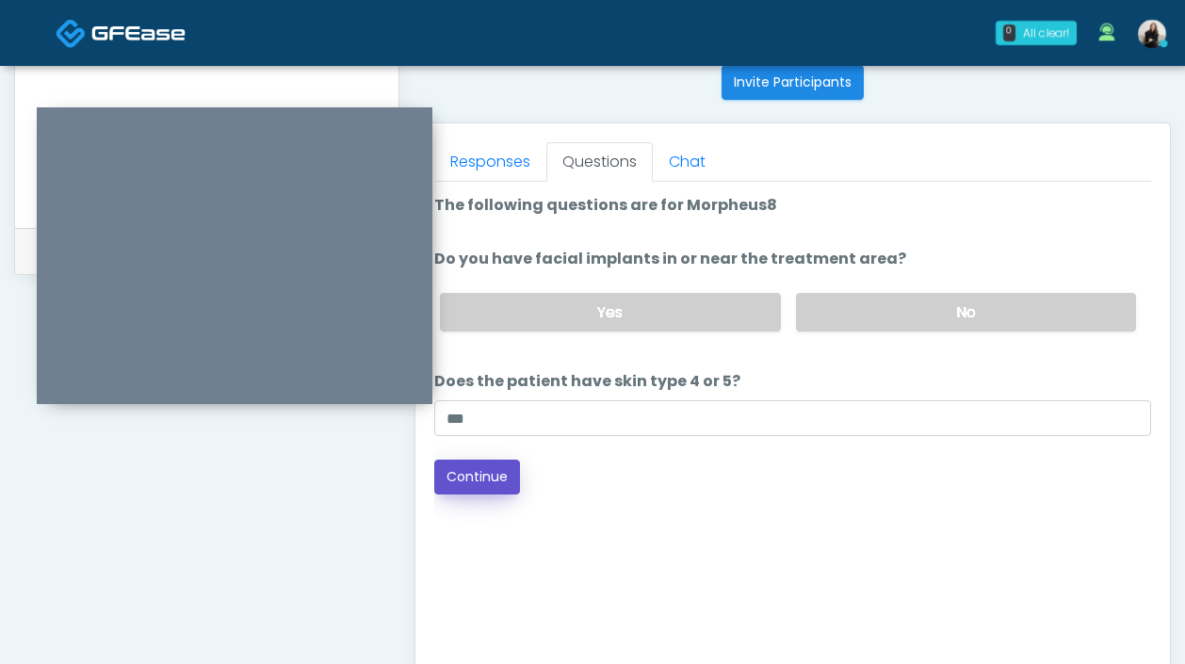
click at [465, 477] on button "Continue" at bounding box center [477, 477] width 86 height 35
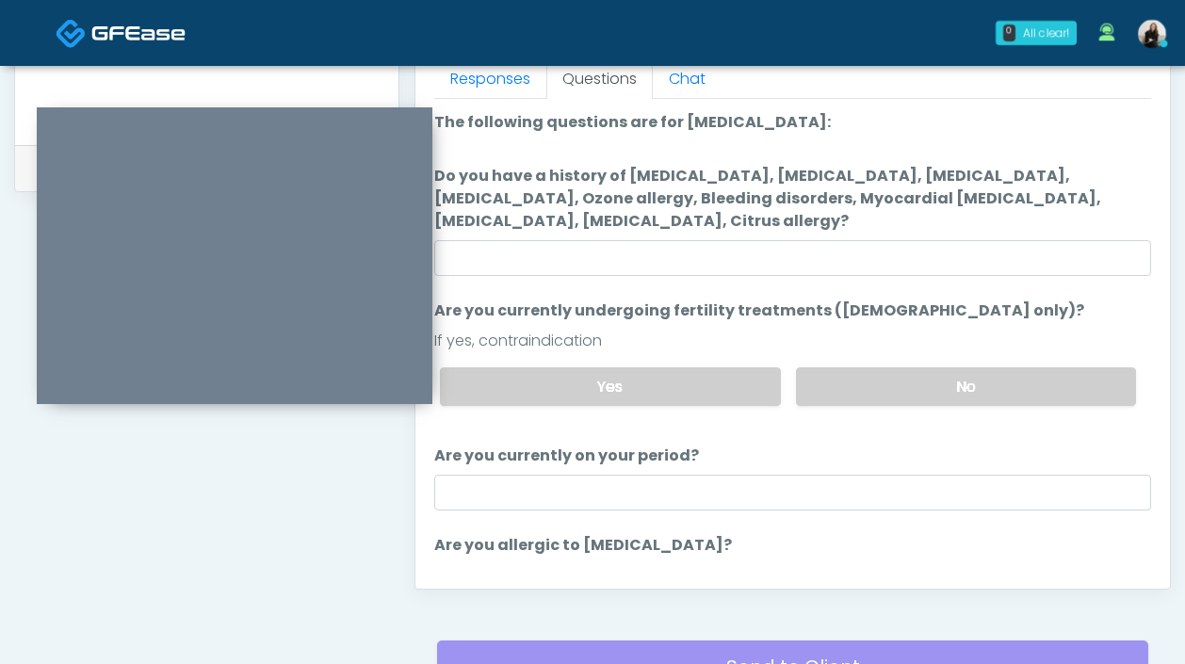
scroll to position [848, 0]
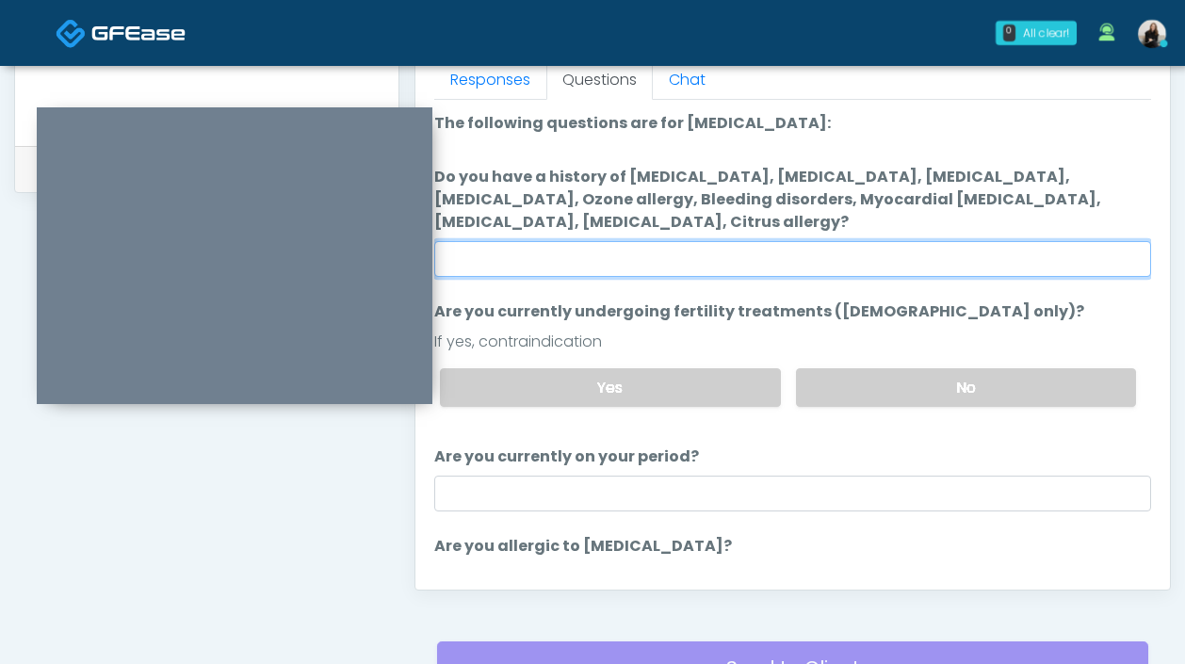
click at [670, 256] on input "Do you have a history of Hyperthyroidism, Hypotension, Hypocalcemia, Hypoglycem…" at bounding box center [792, 259] width 717 height 36
type input "**"
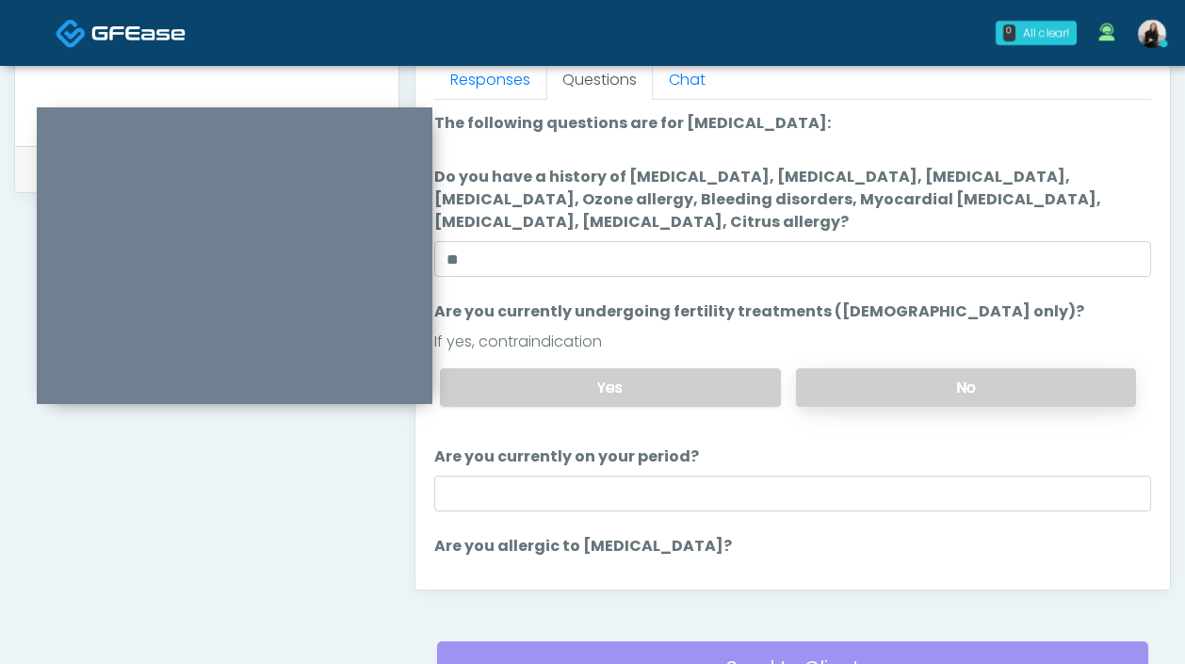
click at [864, 393] on label "No" at bounding box center [966, 387] width 340 height 39
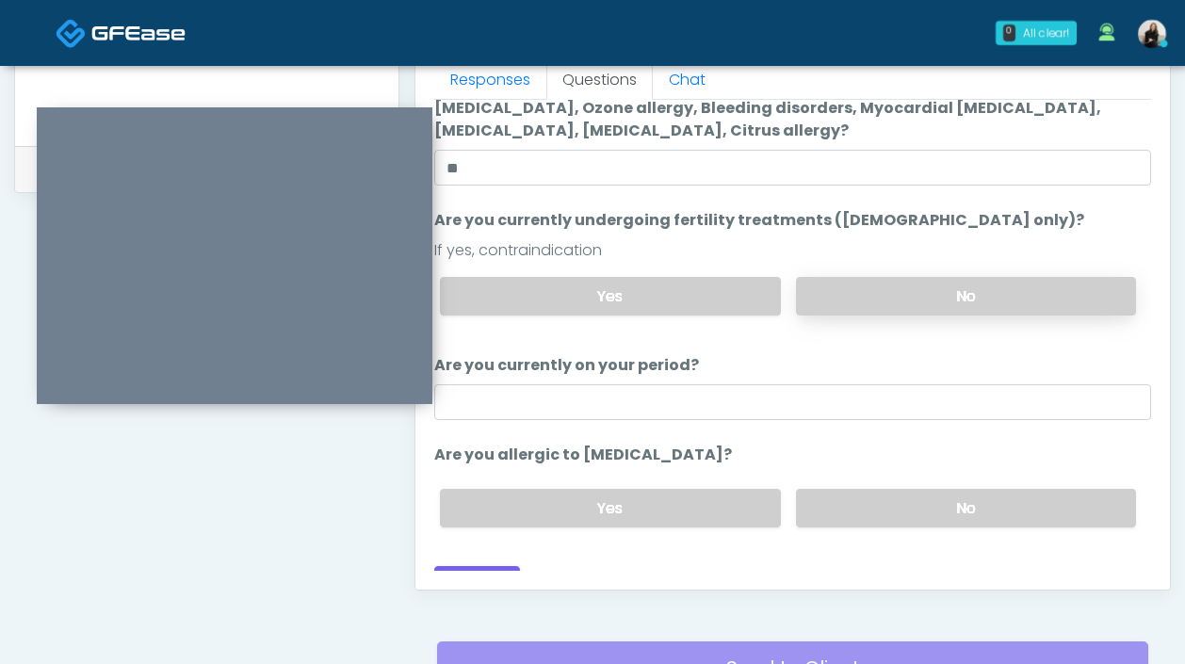
scroll to position [110, 0]
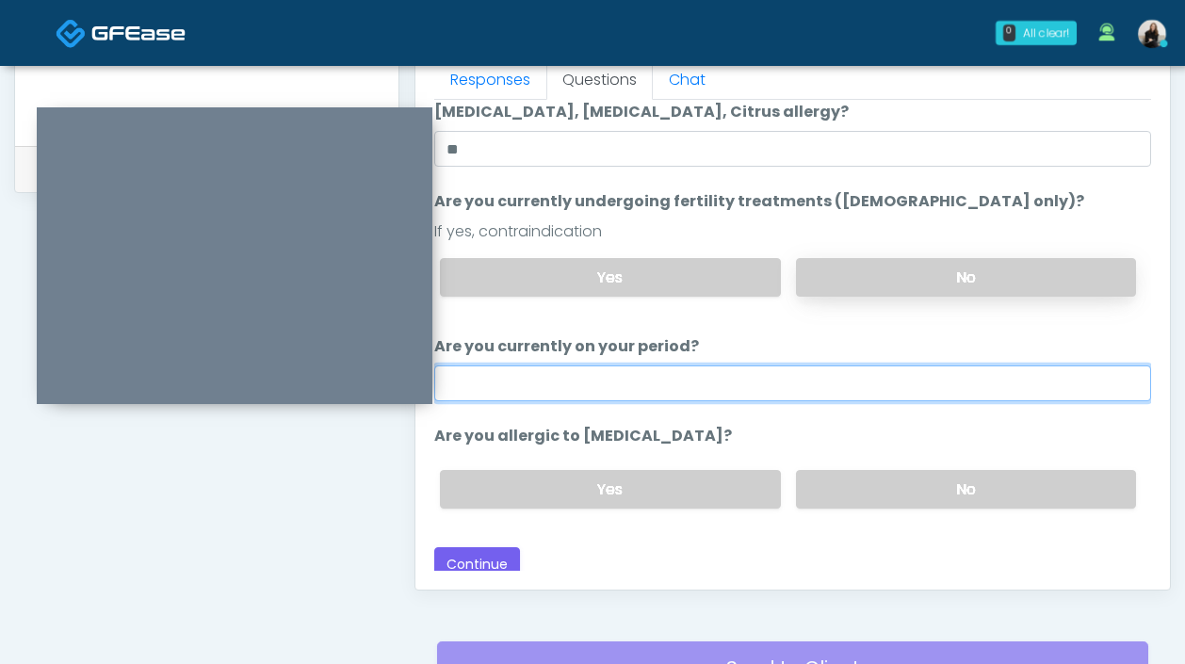
click at [864, 393] on input "Are you currently on your period?" at bounding box center [792, 383] width 717 height 36
type input "**"
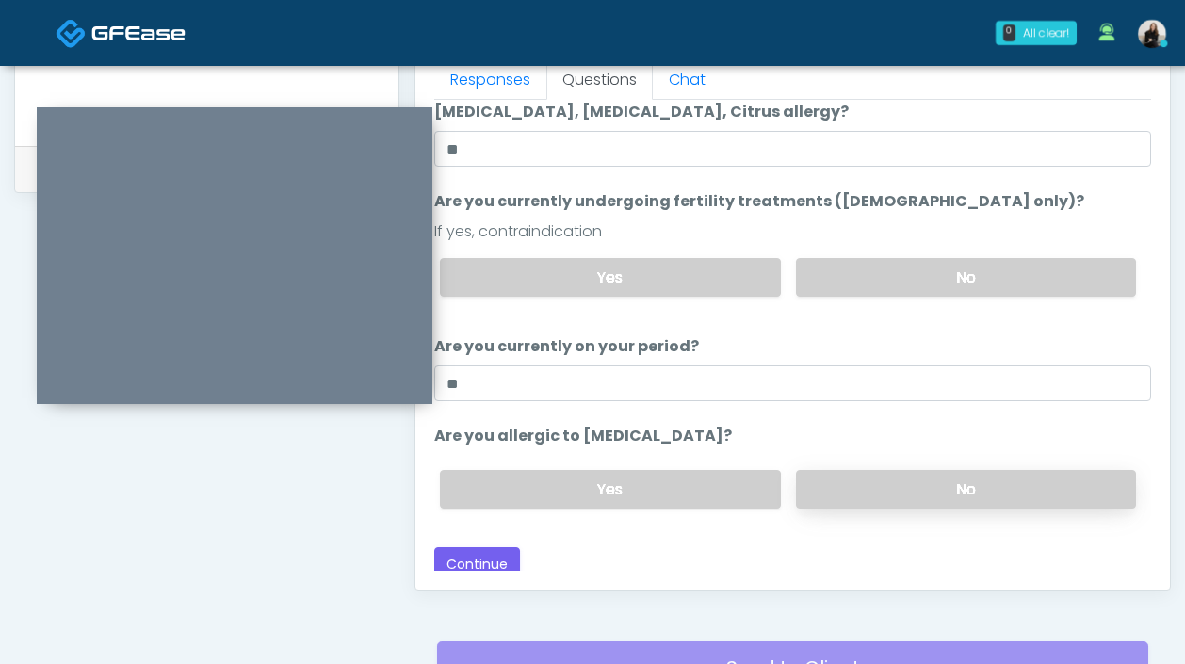
click at [890, 478] on label "No" at bounding box center [966, 489] width 340 height 39
click at [443, 552] on button "Continue" at bounding box center [477, 564] width 86 height 35
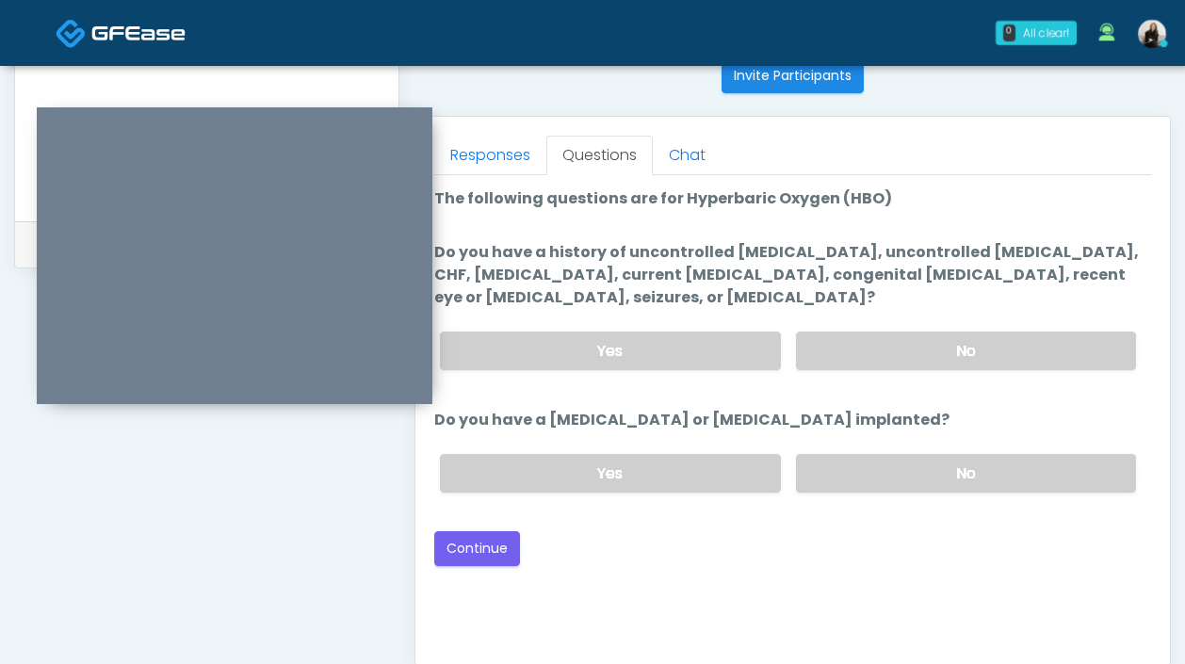
scroll to position [738, 0]
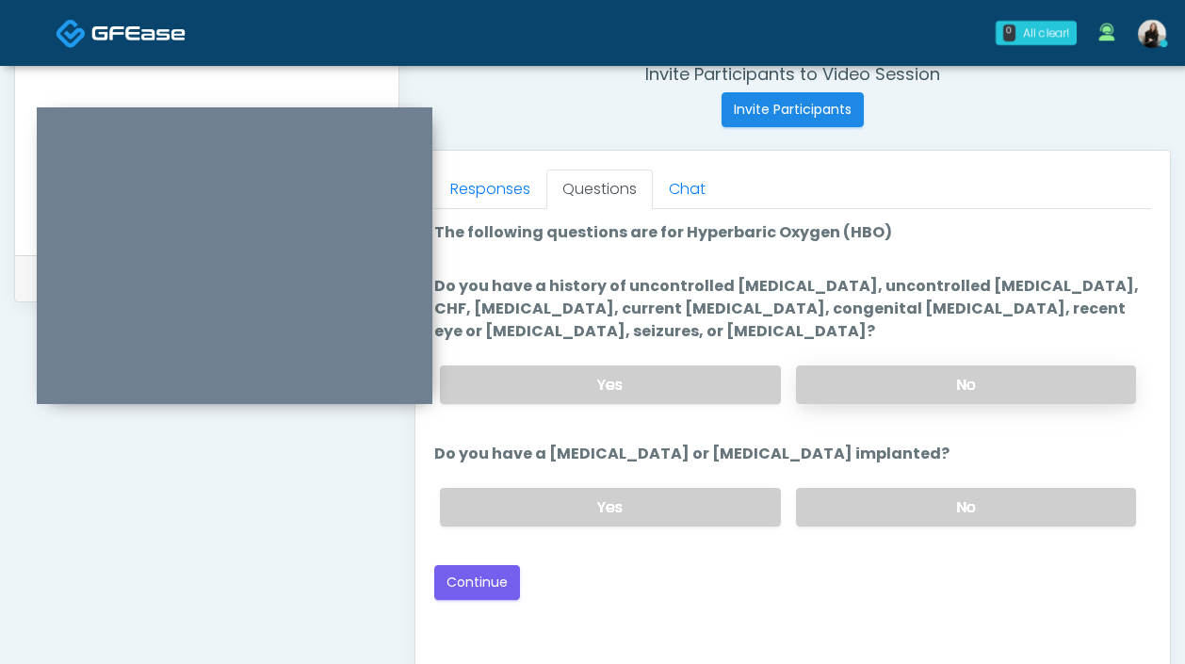
click at [882, 388] on label "No" at bounding box center [966, 384] width 340 height 39
click at [859, 502] on label "No" at bounding box center [966, 507] width 340 height 39
click at [463, 574] on button "Continue" at bounding box center [477, 582] width 86 height 35
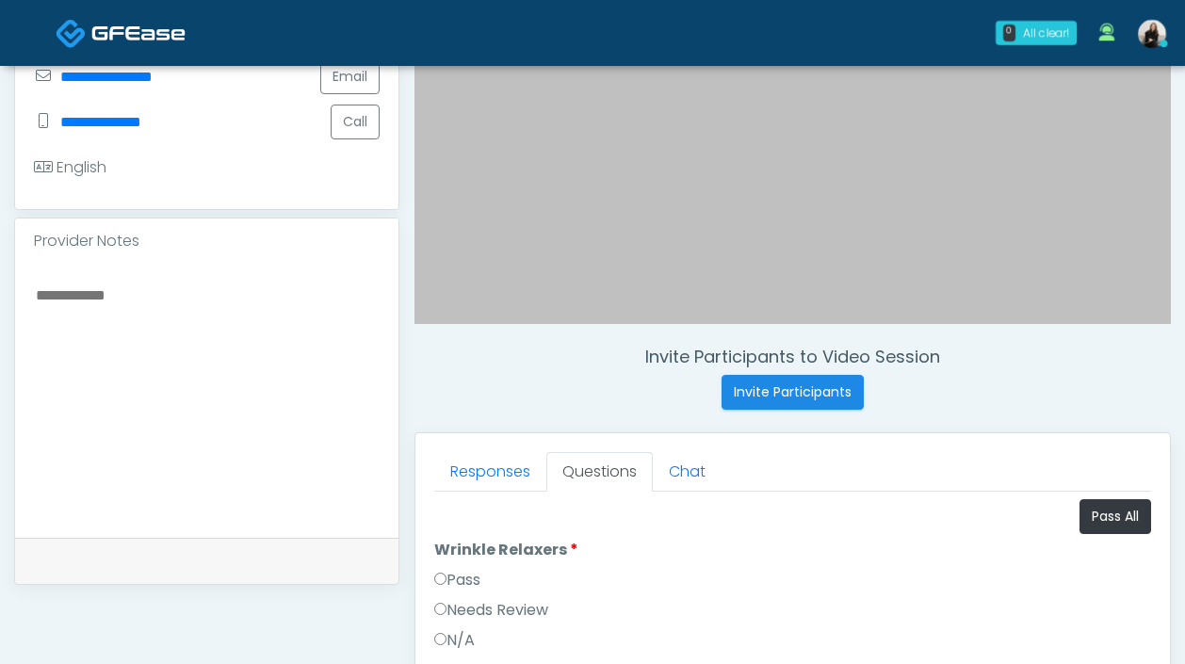
scroll to position [490, 0]
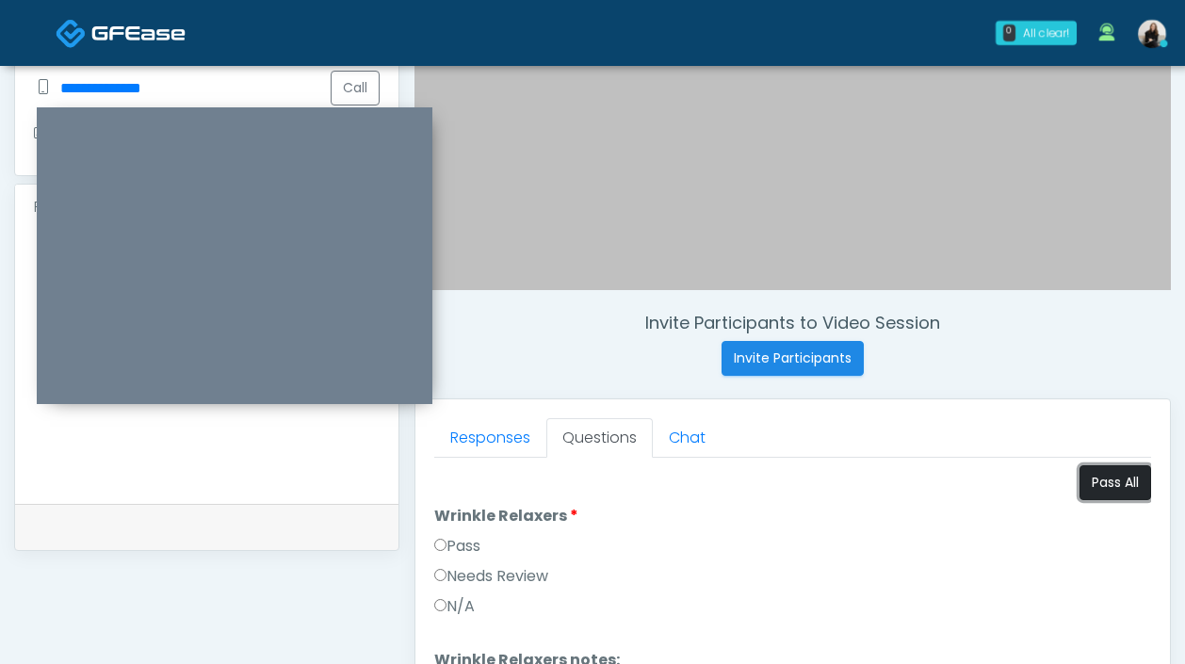
click at [1111, 485] on button "Pass All" at bounding box center [1115, 482] width 72 height 35
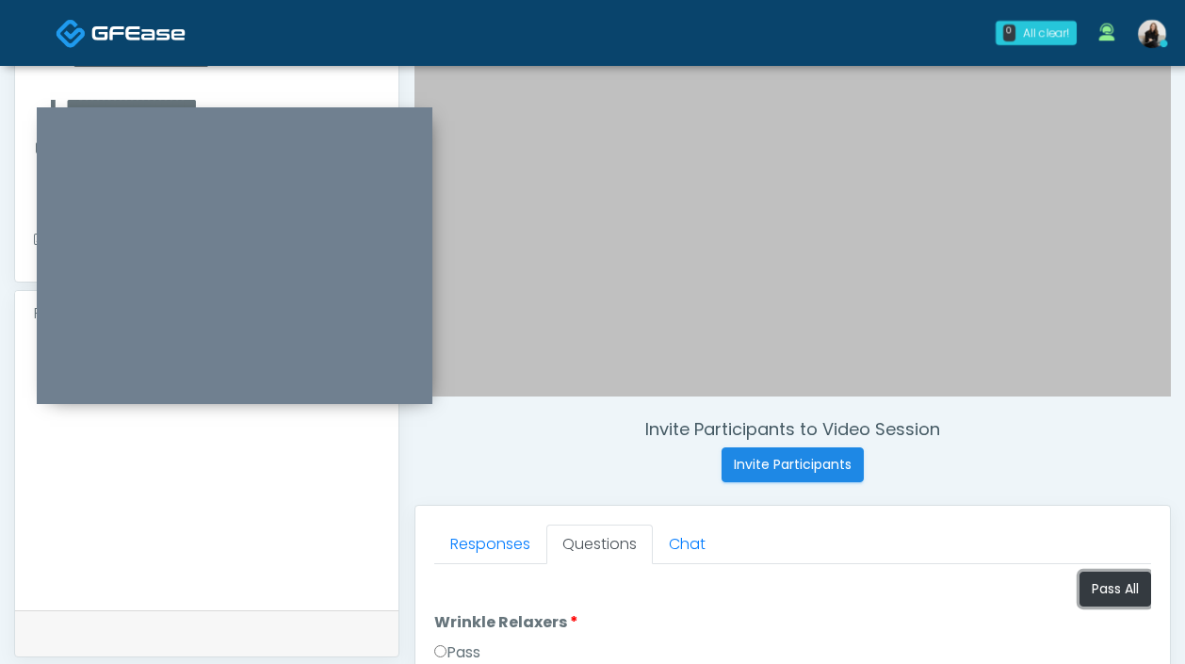
scroll to position [358, 0]
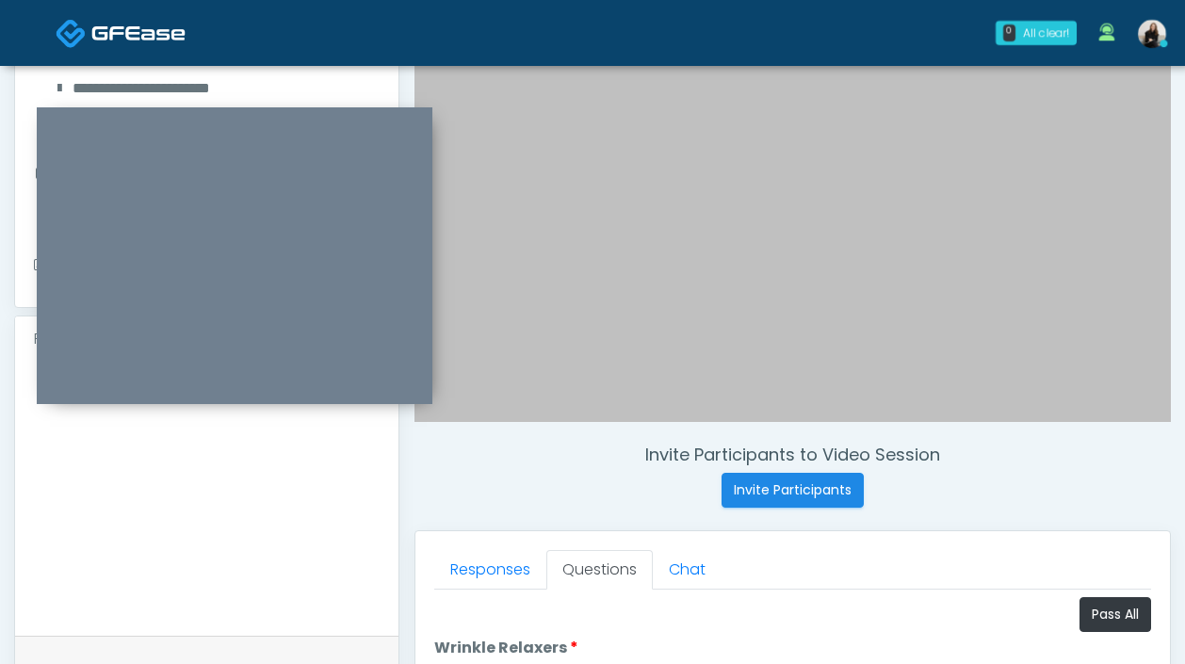
click at [299, 509] on textarea at bounding box center [207, 496] width 346 height 230
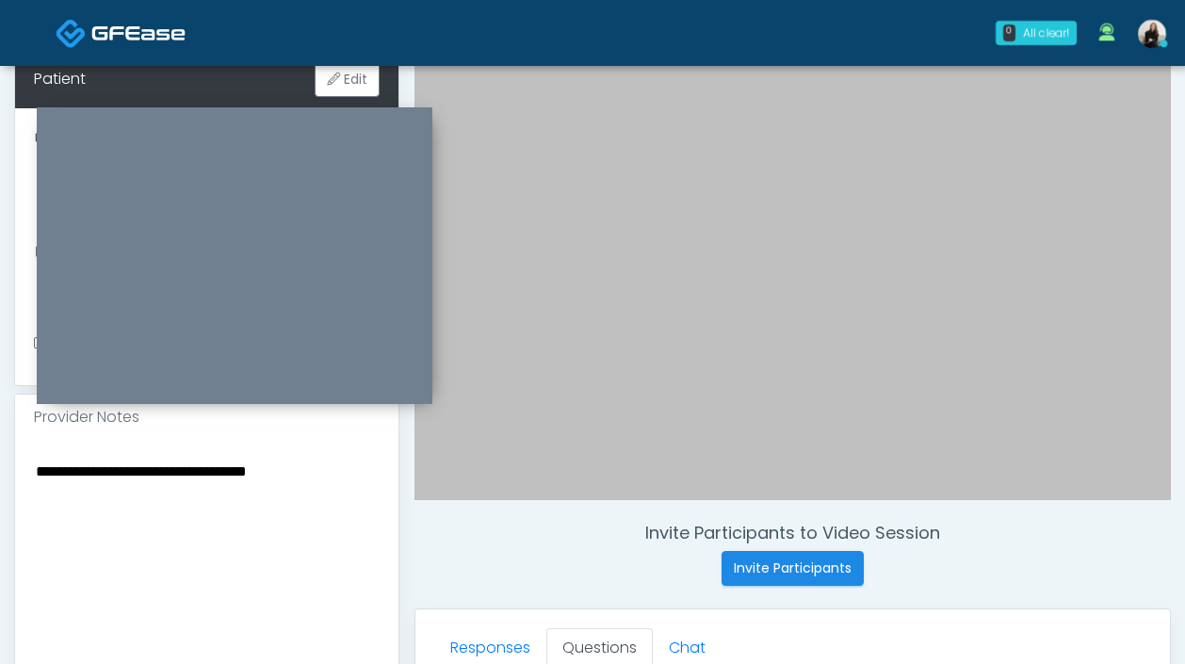
scroll to position [279, 0]
click at [326, 481] on textarea "**********" at bounding box center [207, 575] width 346 height 230
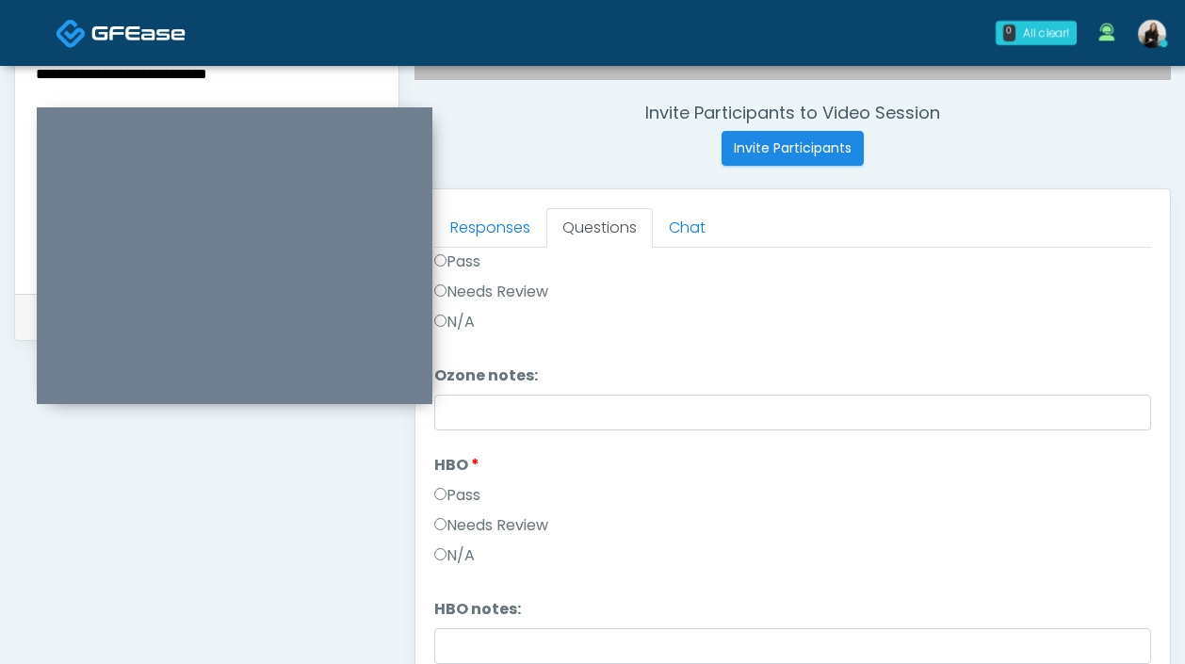
scroll to position [1027, 0]
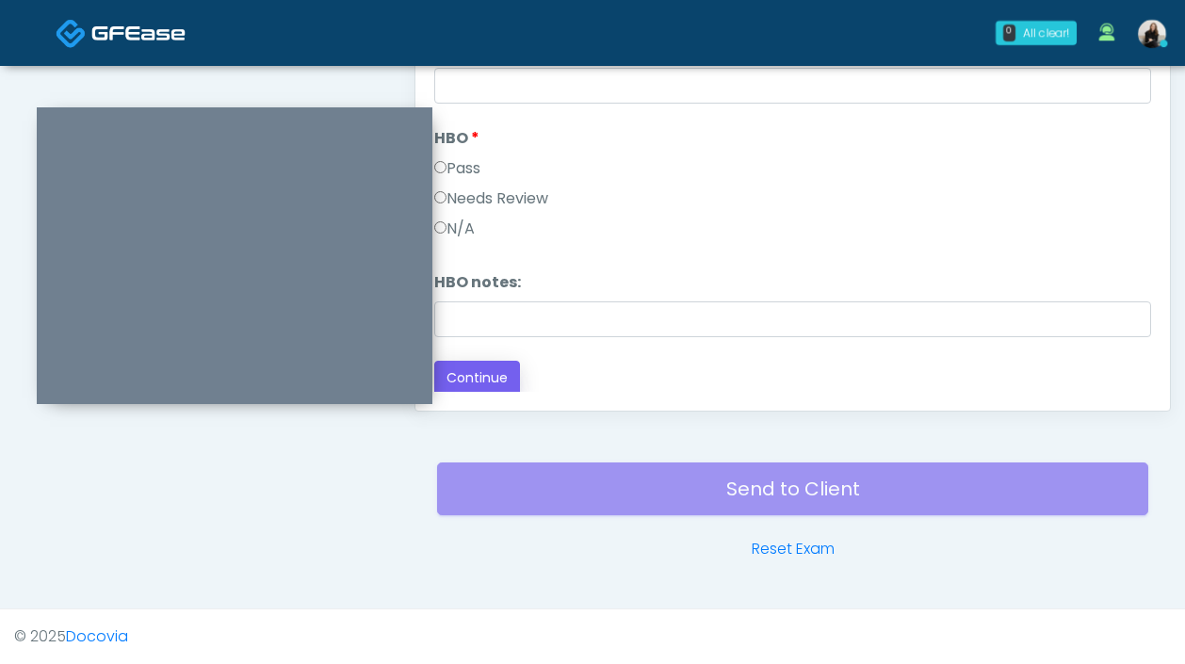
type textarea "**********"
click at [500, 364] on button "Continue" at bounding box center [477, 378] width 86 height 35
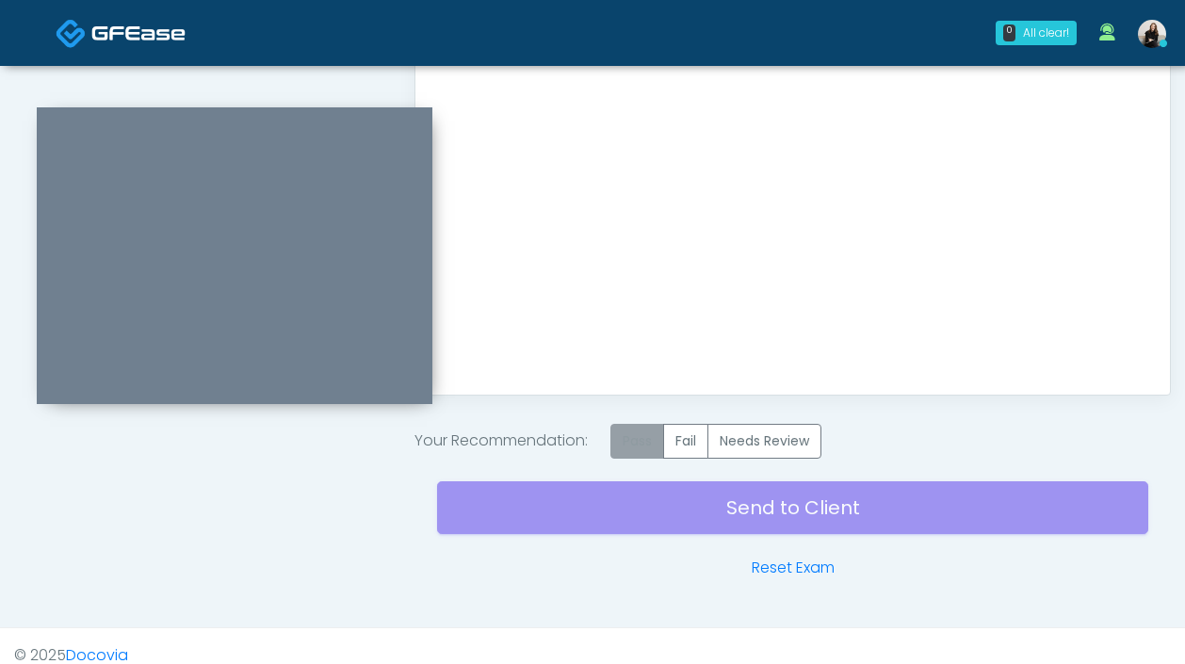
scroll to position [1045, 0]
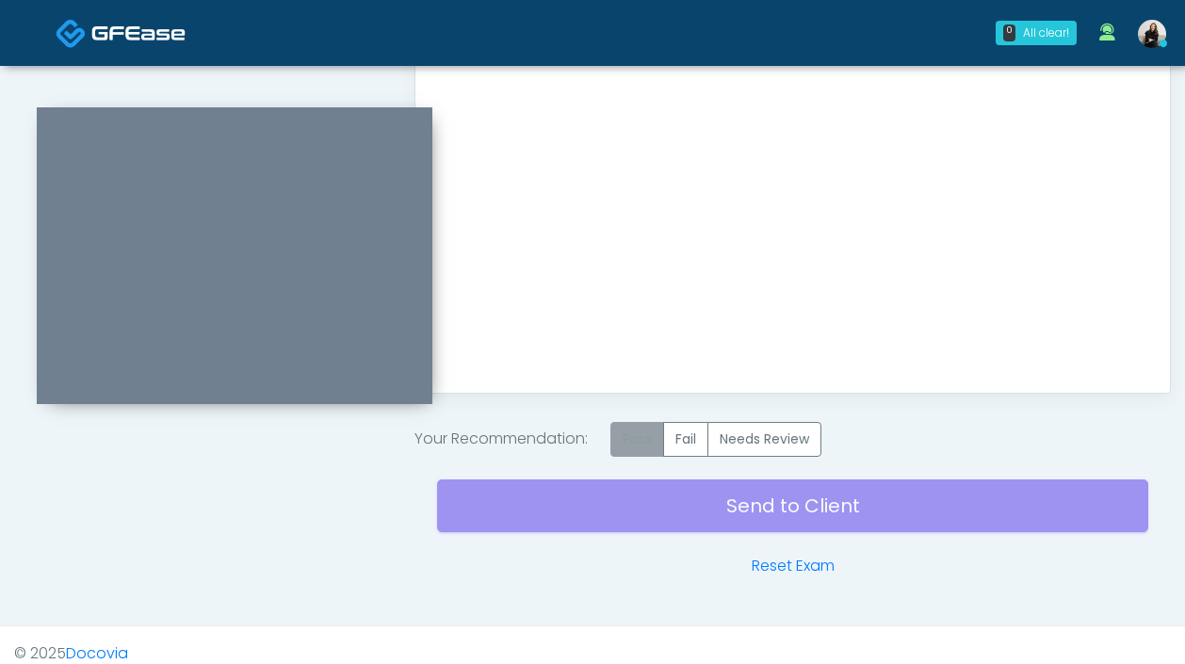
click at [664, 443] on label "Pass" at bounding box center [637, 439] width 54 height 35
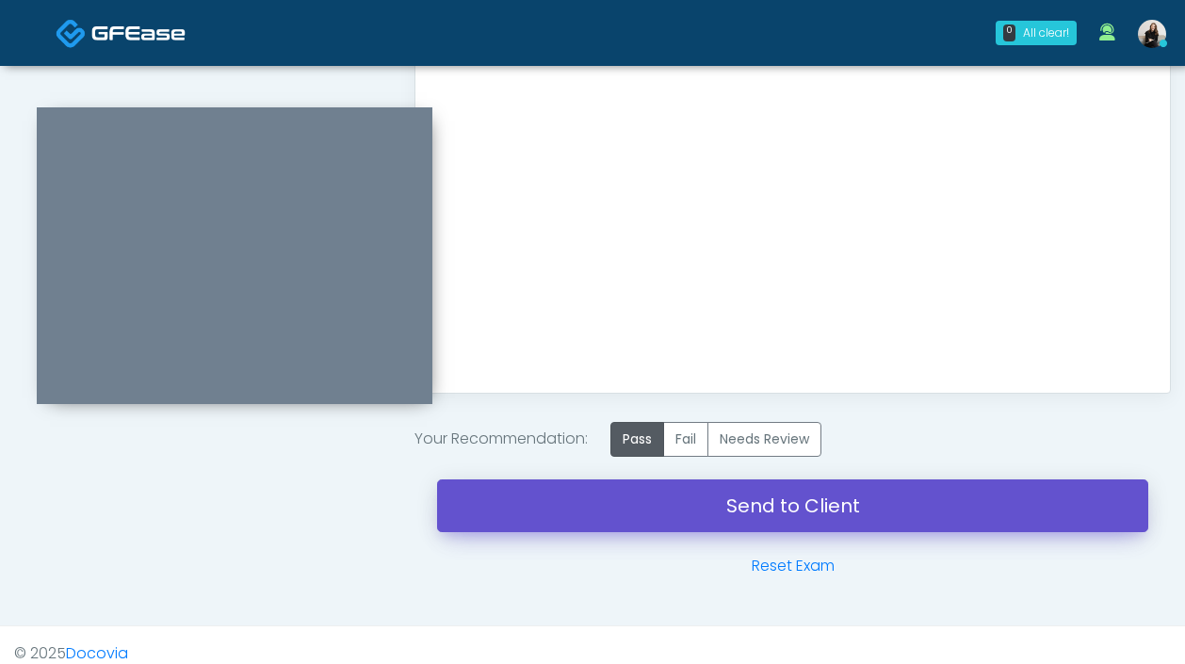
click at [689, 522] on link "Send to Client" at bounding box center [792, 505] width 711 height 53
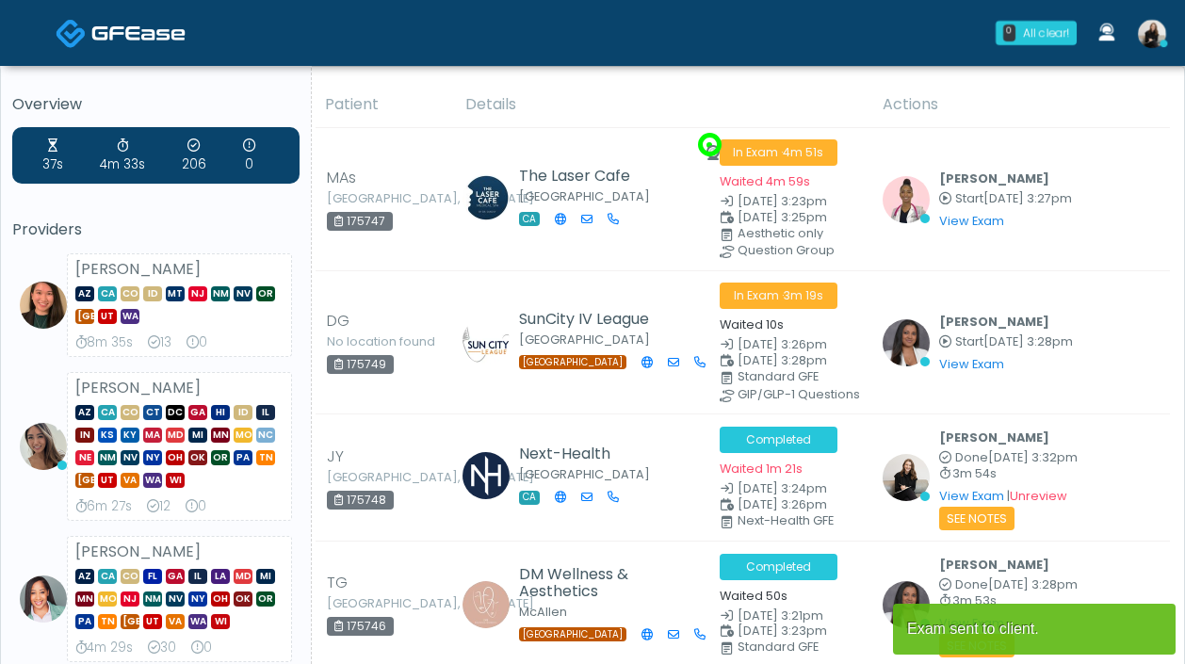
click at [1170, 30] on link at bounding box center [1152, 33] width 51 height 62
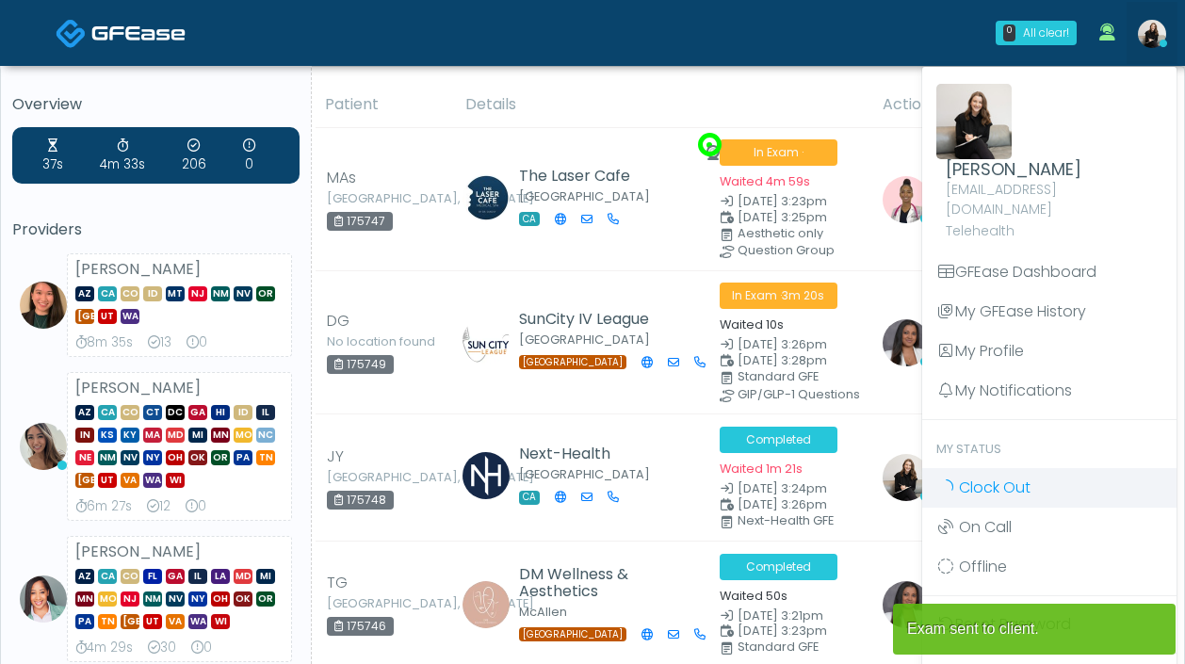
click at [1043, 468] on link "Clock Out" at bounding box center [1049, 488] width 254 height 40
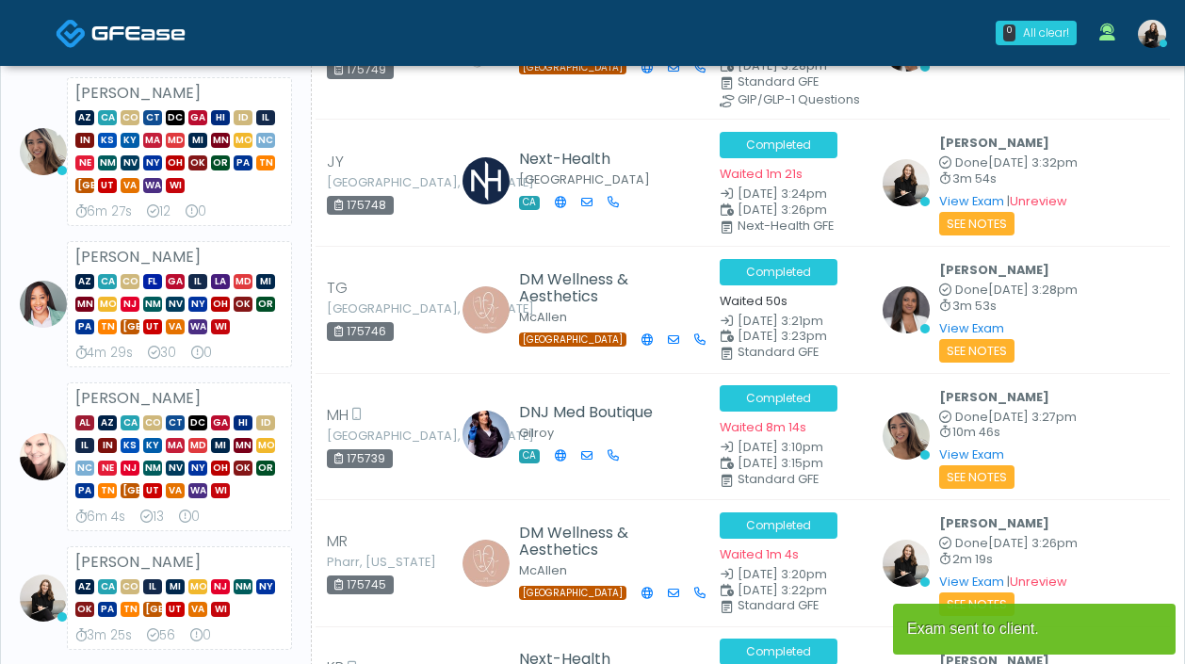
scroll to position [633, 0]
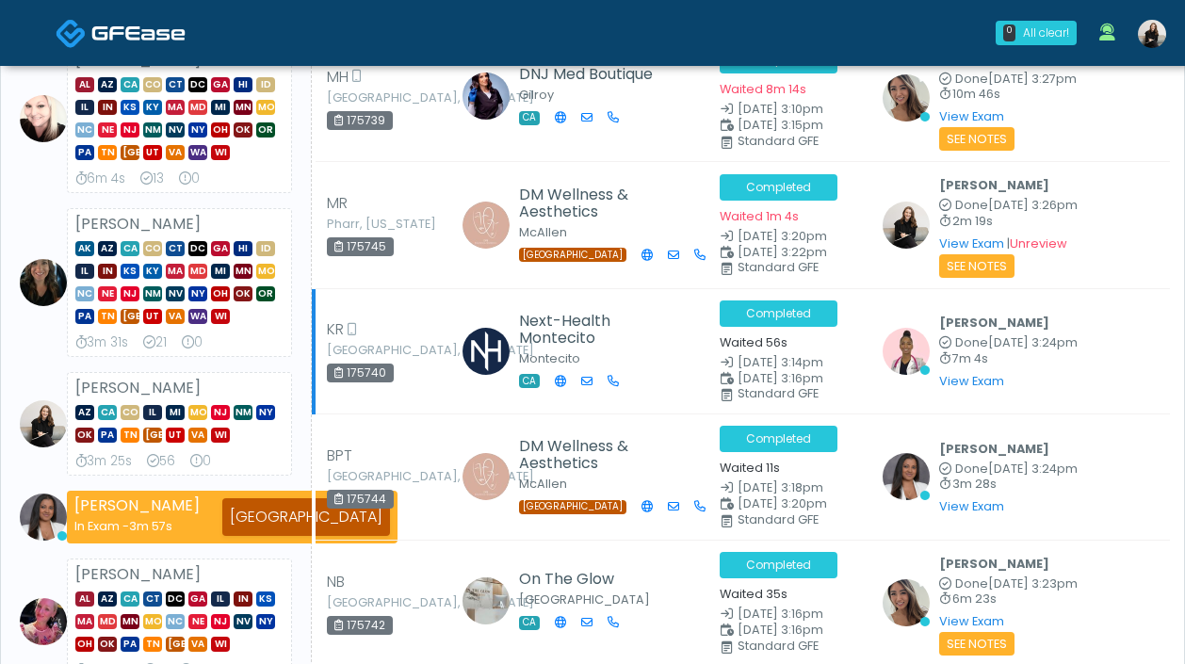
scroll to position [674, 0]
